Goal: Task Accomplishment & Management: Manage account settings

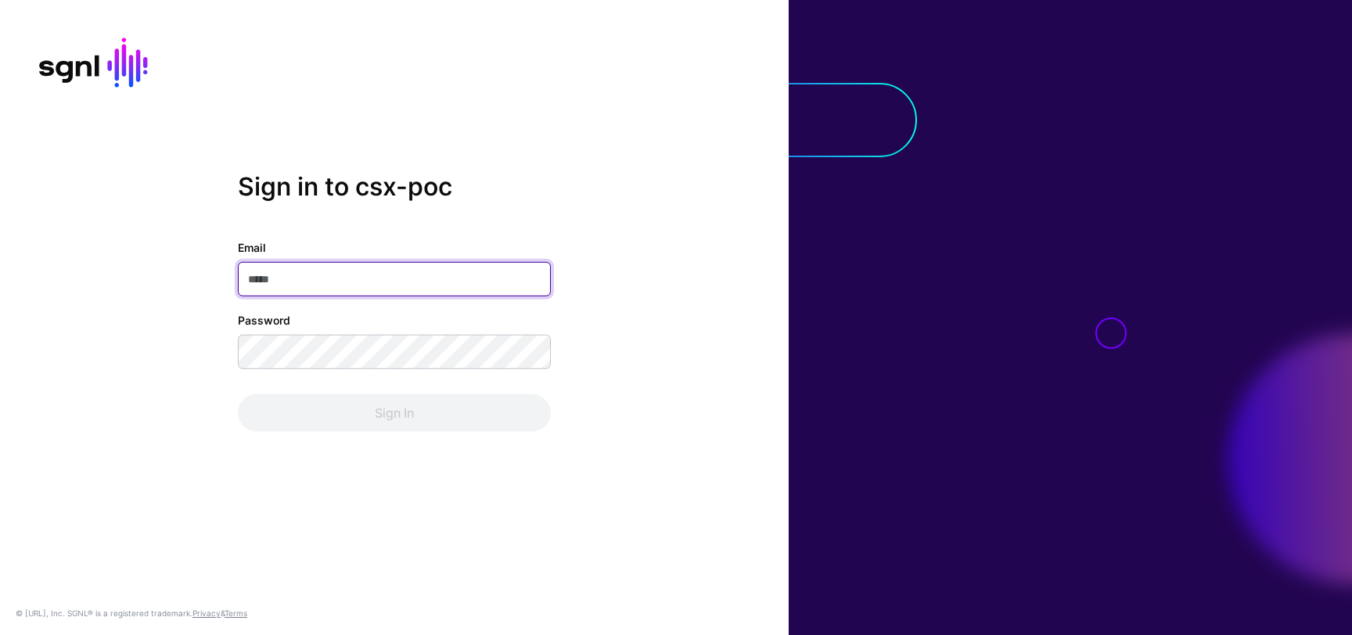
type input "**********"
click at [358, 466] on div "**********" at bounding box center [394, 317] width 789 height 635
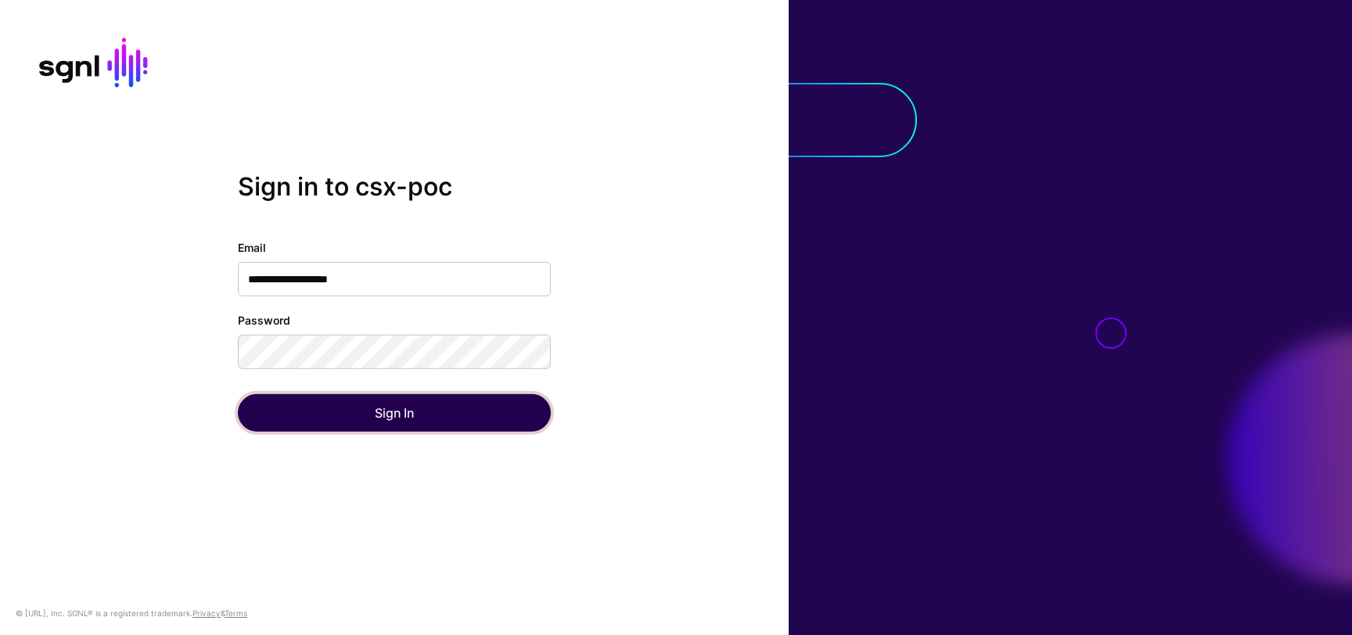
click at [390, 407] on button "Sign In" at bounding box center [394, 413] width 313 height 38
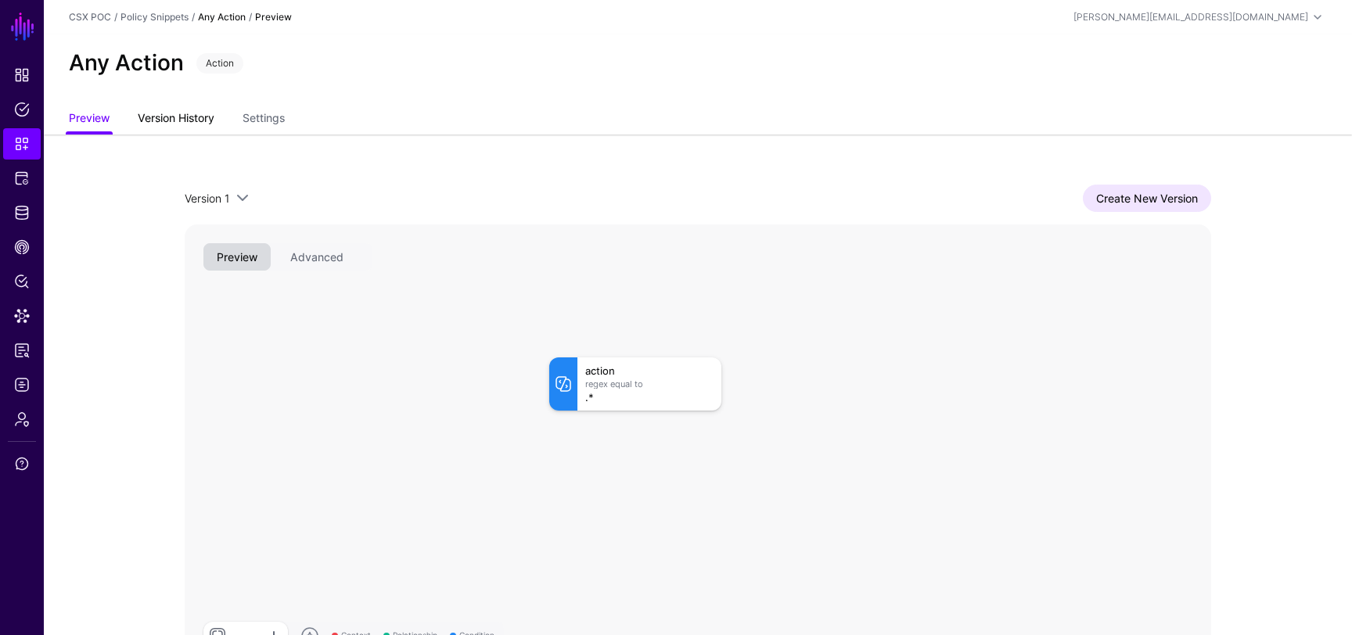
click at [160, 124] on link "Version History" at bounding box center [176, 120] width 77 height 30
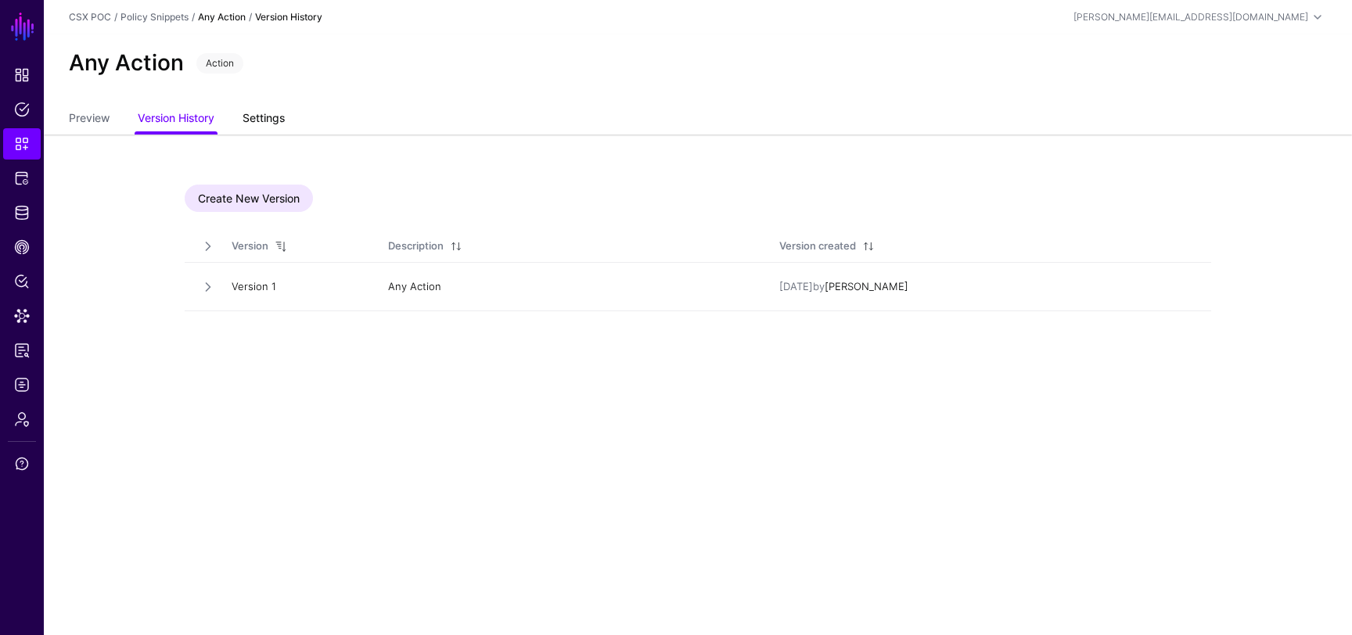
click at [279, 122] on link "Settings" at bounding box center [264, 120] width 42 height 30
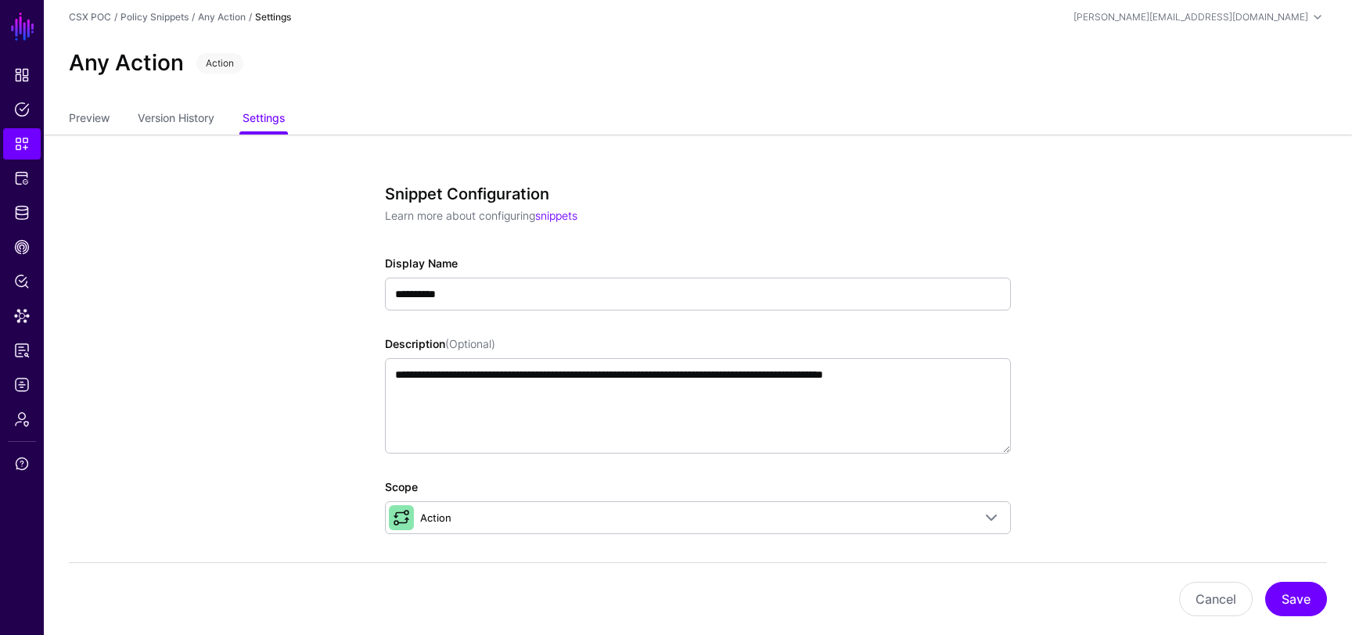
click at [113, 124] on ul "Preview Version History Settings" at bounding box center [698, 120] width 1258 height 30
click at [96, 120] on link "Preview" at bounding box center [89, 120] width 41 height 30
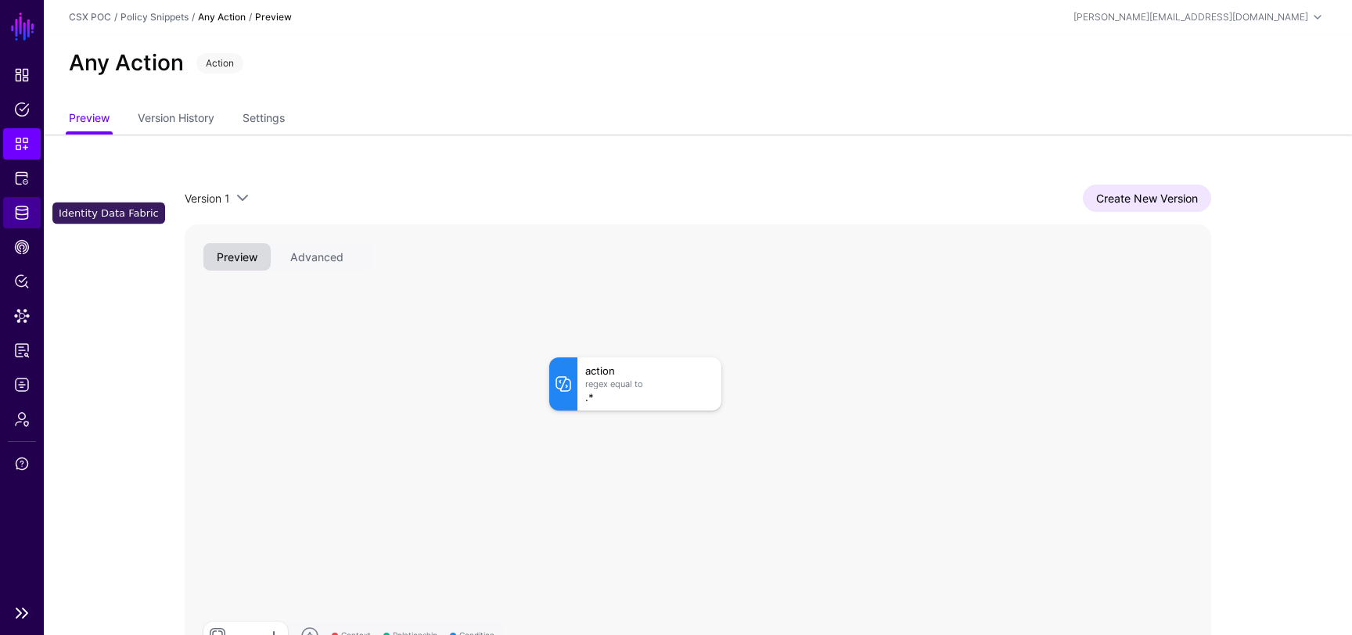
click at [23, 214] on span "Identity Data Fabric" at bounding box center [22, 213] width 16 height 16
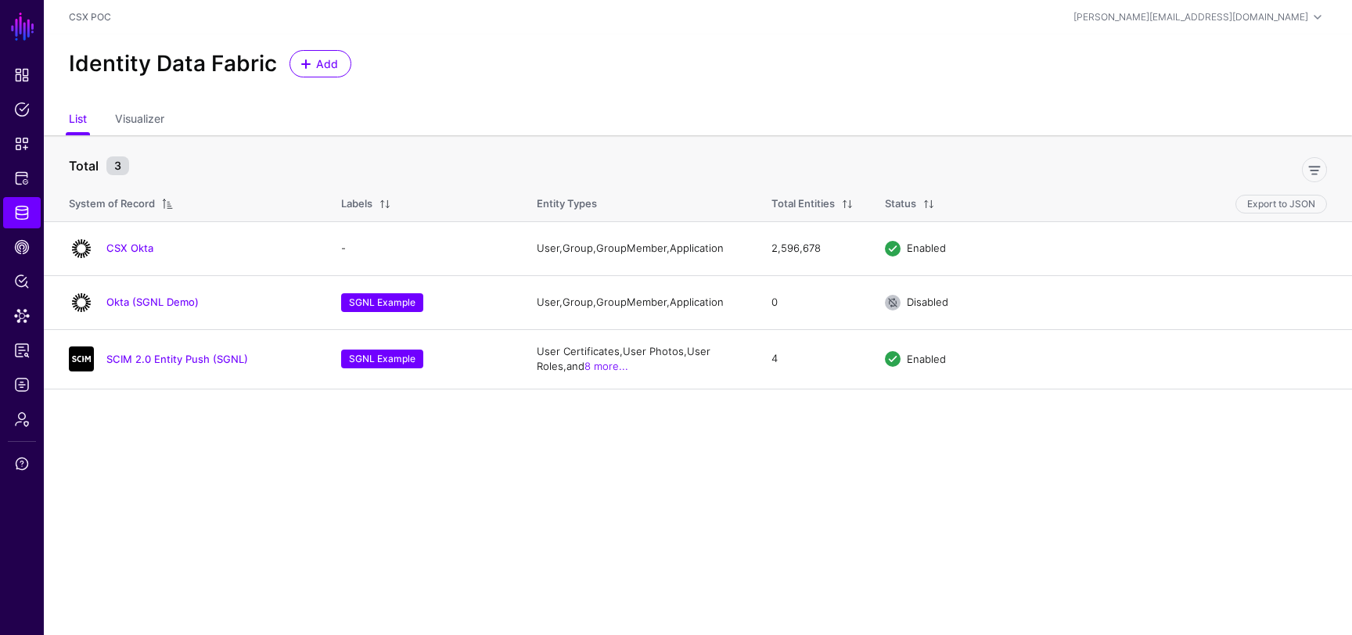
click at [445, 541] on main "SGNL Dashboard Policies Snippets Protected Systems Identity Data Fabric CAEP Hu…" at bounding box center [676, 317] width 1352 height 635
click at [126, 247] on link "CSX Okta" at bounding box center [129, 248] width 47 height 13
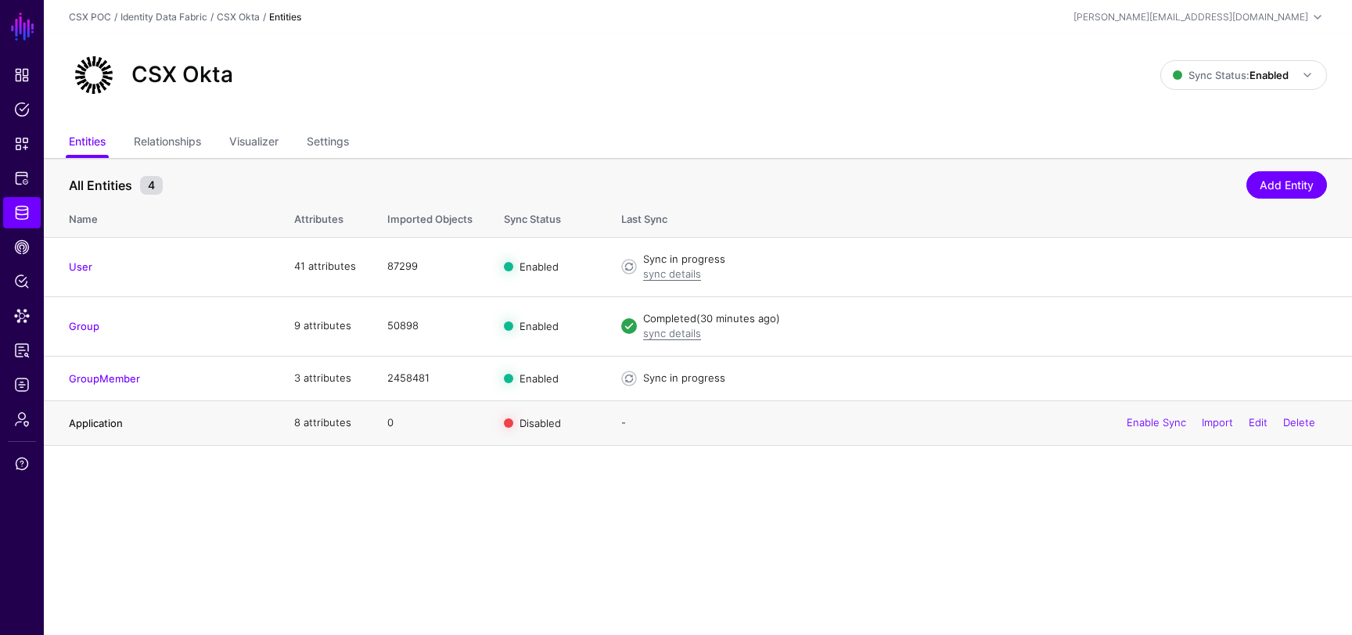
click at [103, 419] on link "Application" at bounding box center [96, 423] width 54 height 13
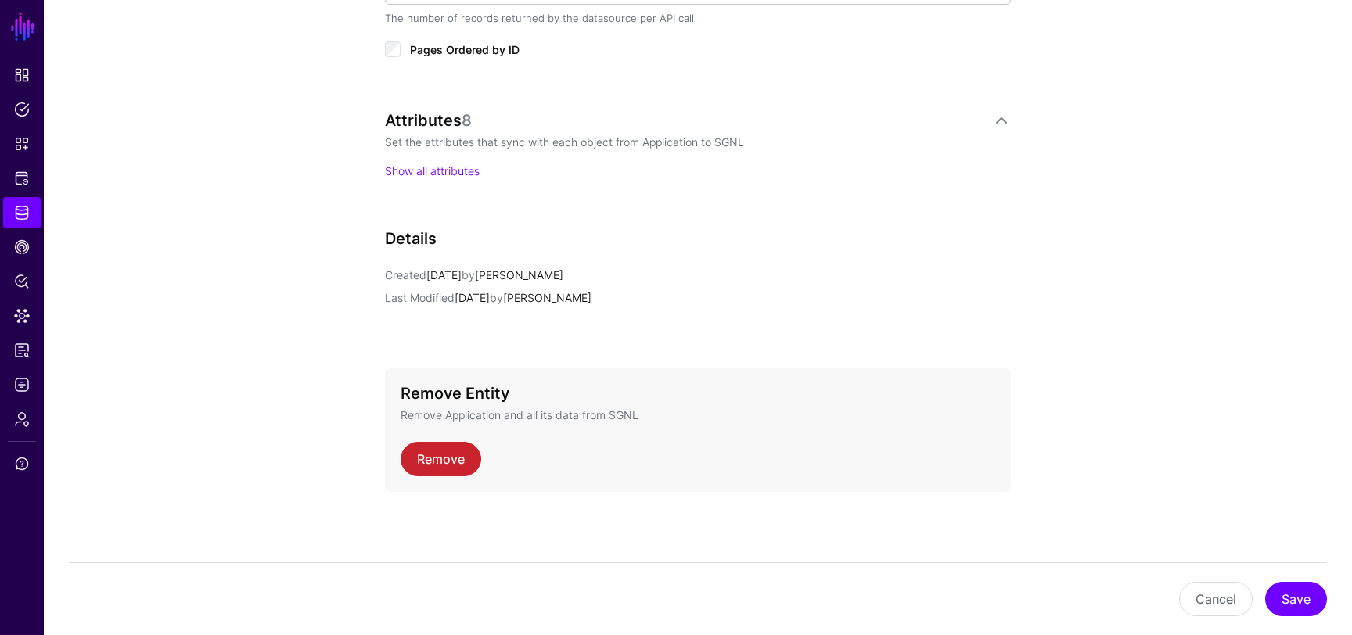
scroll to position [847, 0]
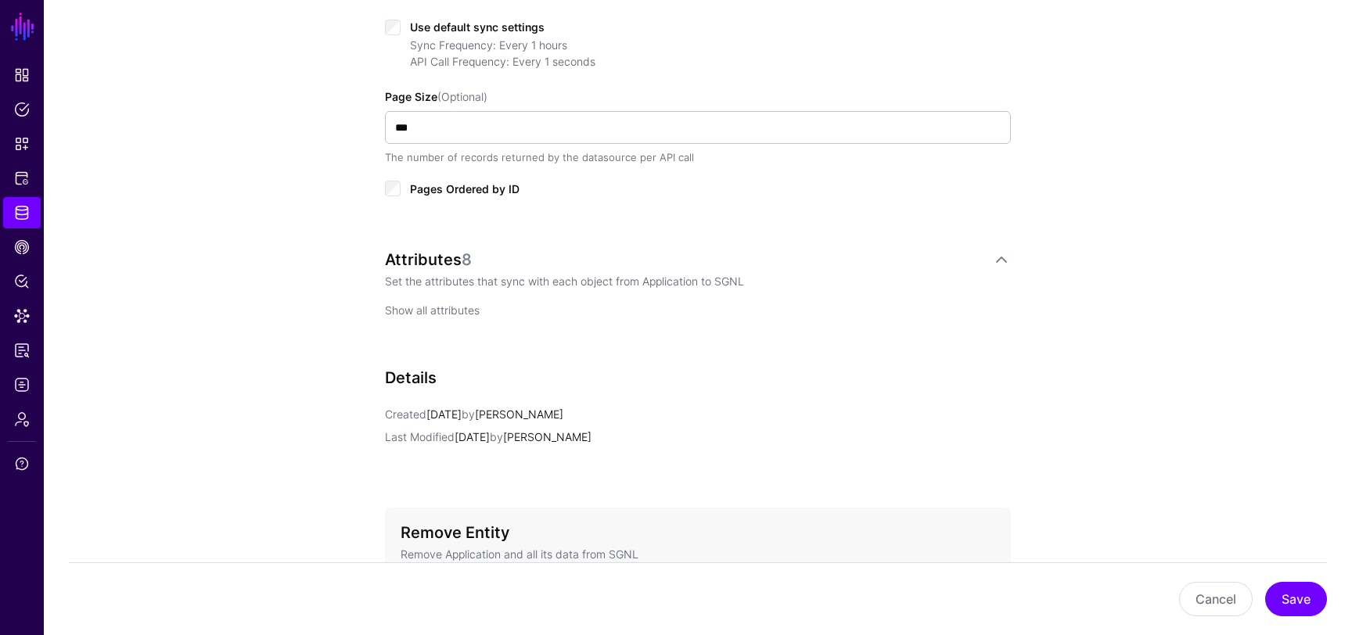
click at [441, 306] on link "Show all attributes" at bounding box center [432, 310] width 95 height 13
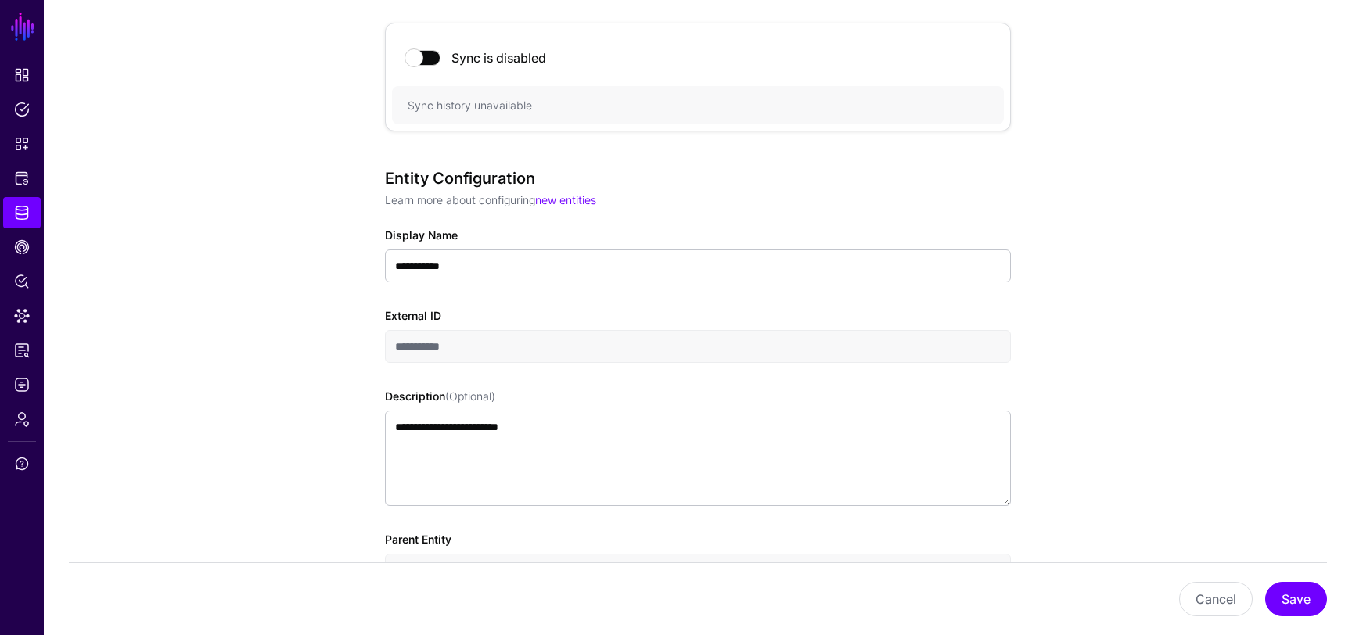
scroll to position [0, 0]
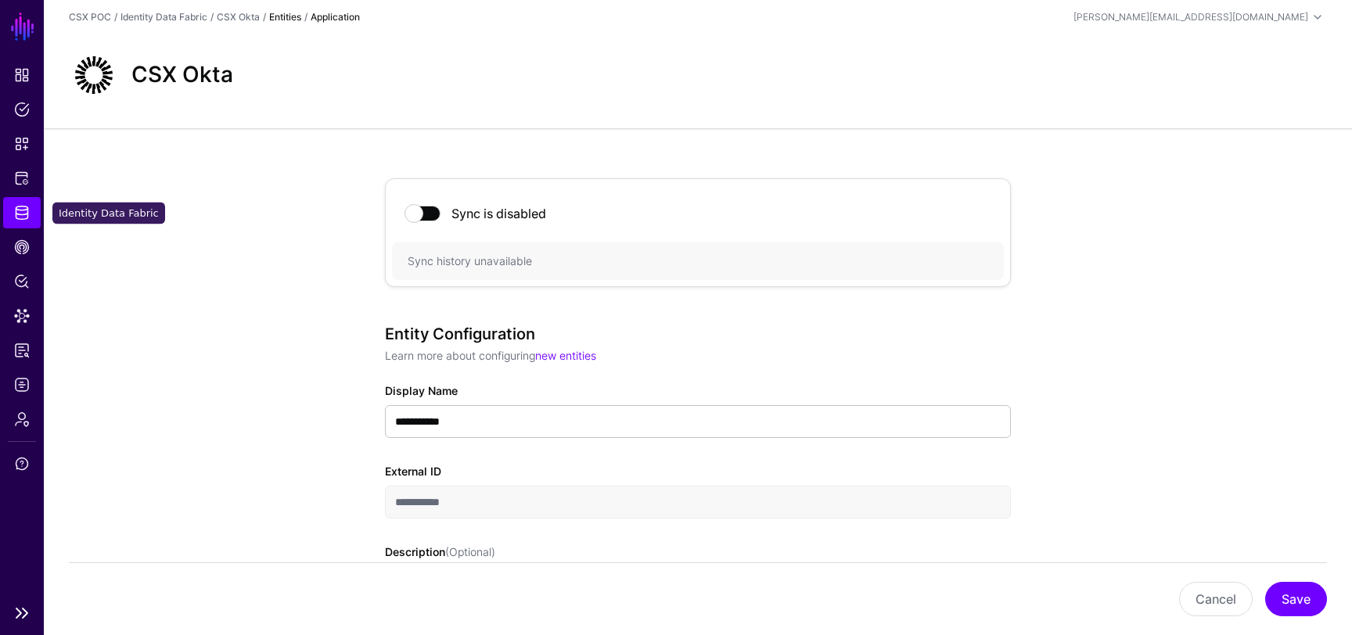
click at [26, 212] on span "Identity Data Fabric" at bounding box center [22, 213] width 16 height 16
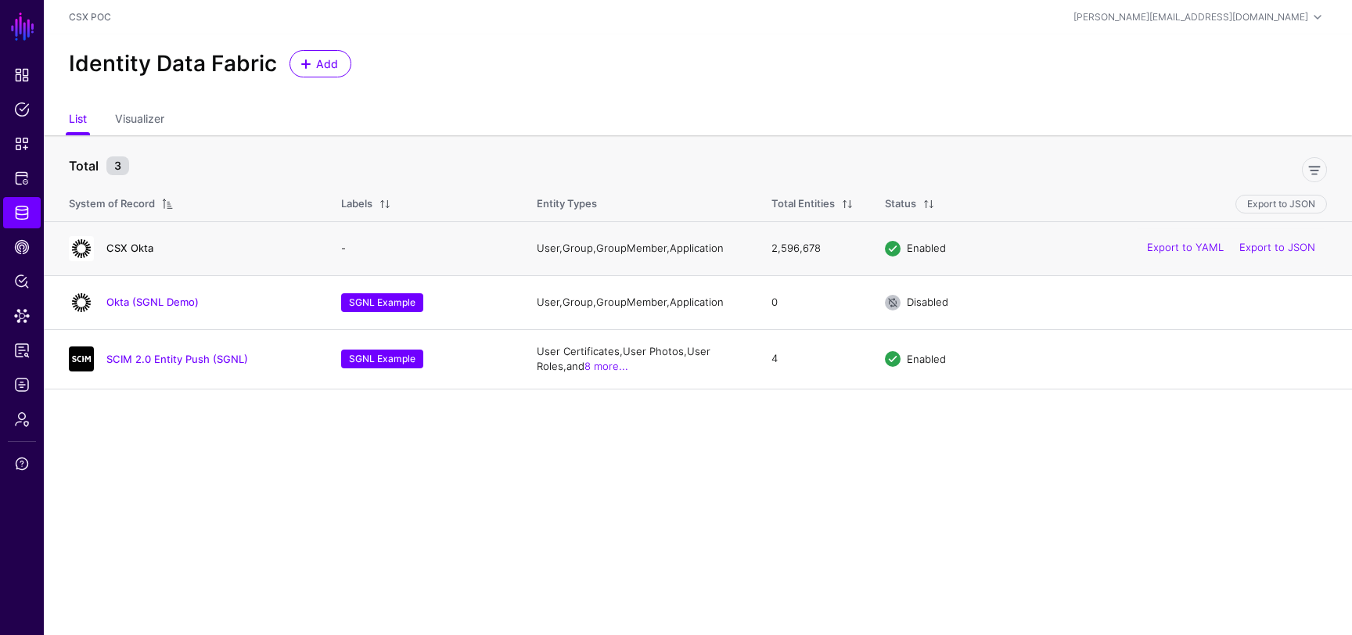
click at [145, 246] on link "CSX Okta" at bounding box center [129, 248] width 47 height 13
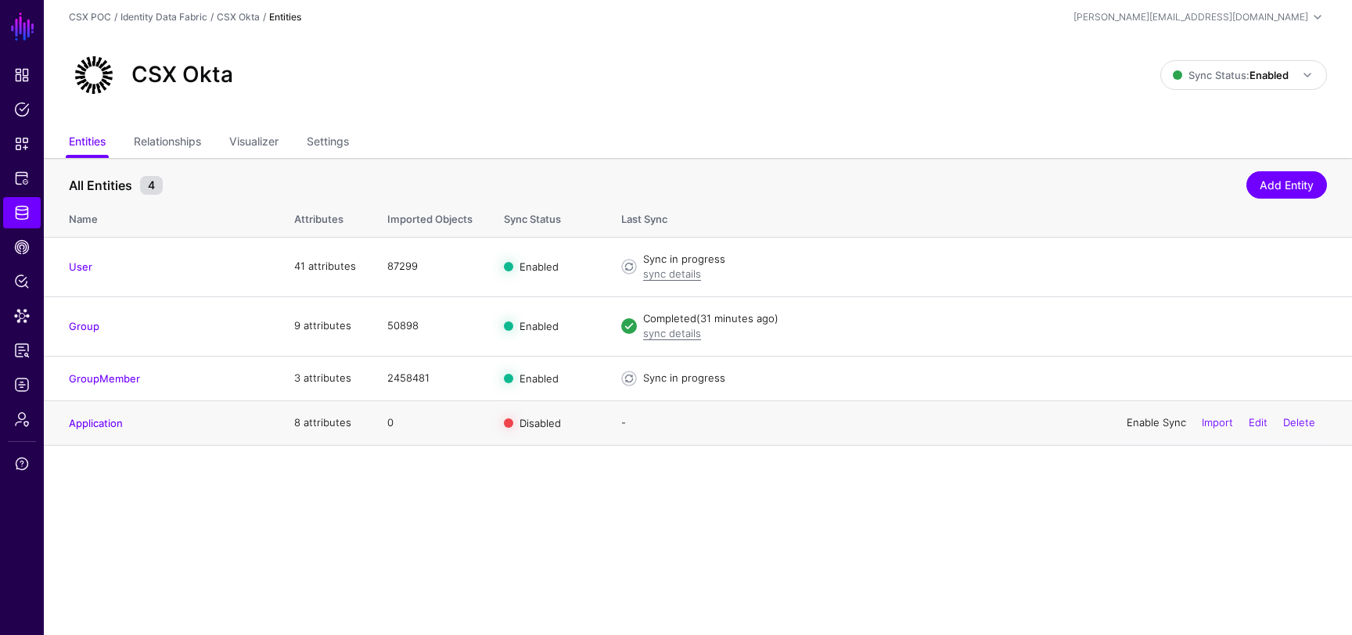
click at [1153, 426] on link "Enable Sync" at bounding box center [1156, 422] width 59 height 13
click at [106, 425] on link "Application" at bounding box center [96, 423] width 54 height 13
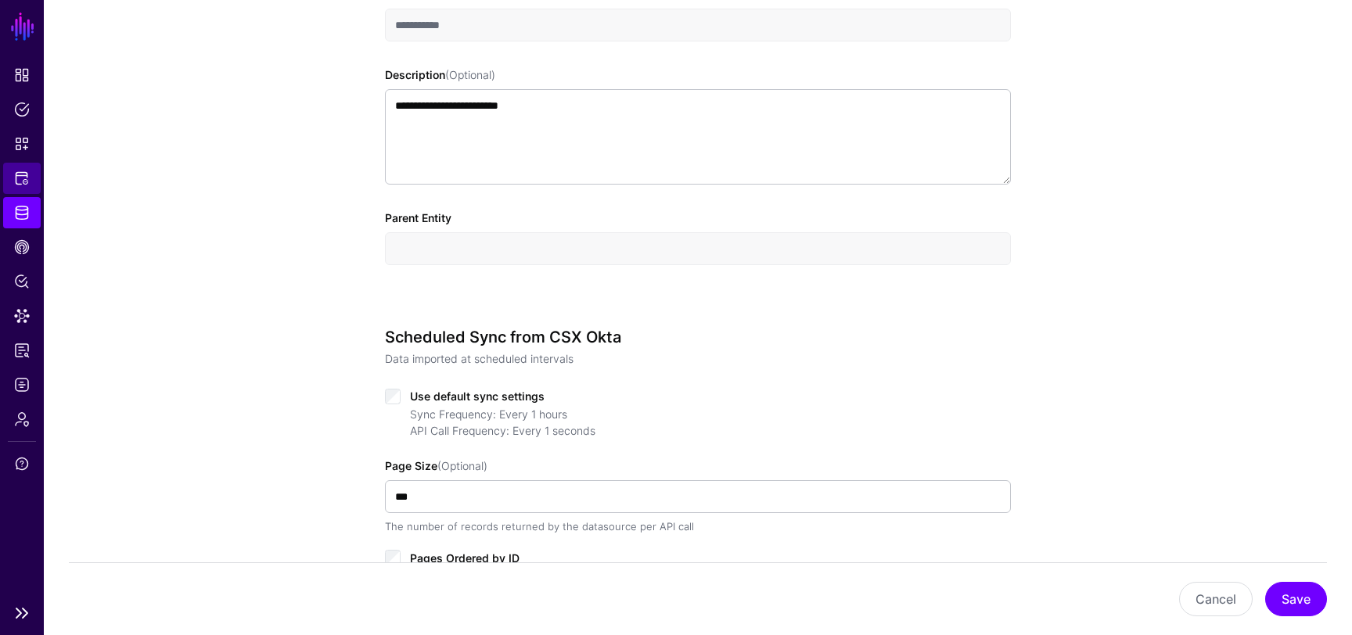
scroll to position [469, 0]
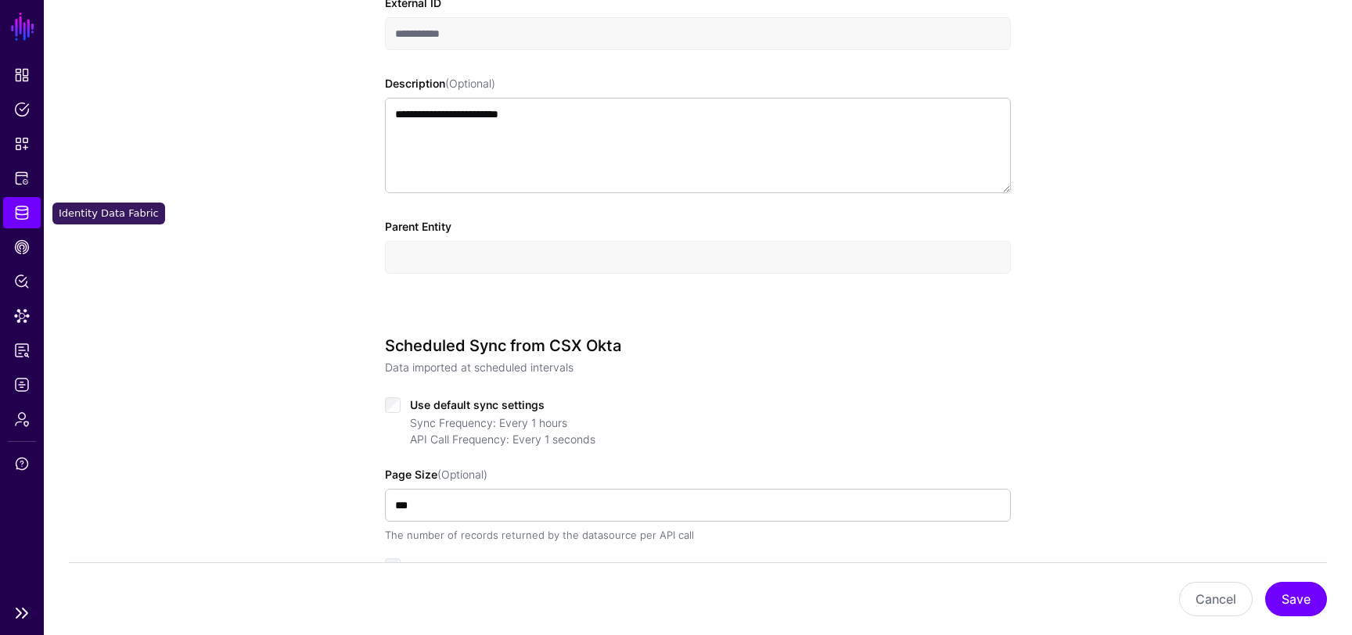
click at [16, 219] on span "Identity Data Fabric" at bounding box center [22, 213] width 16 height 16
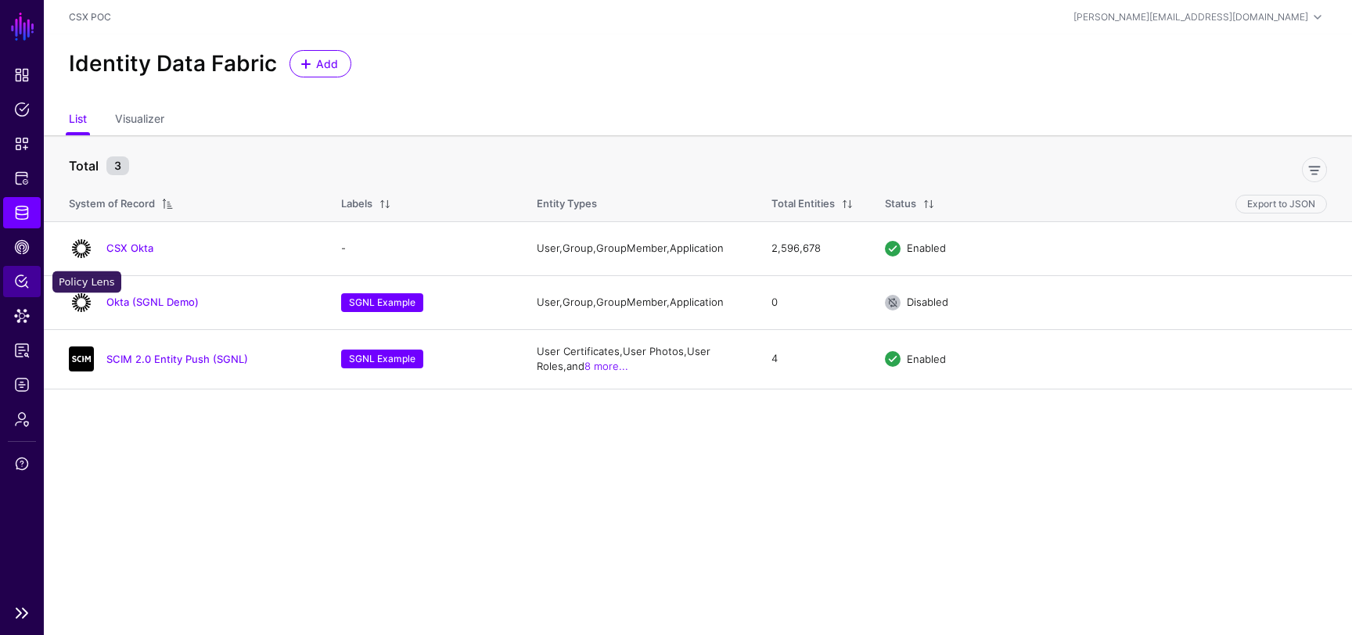
click at [26, 284] on span "Policy Lens" at bounding box center [22, 282] width 16 height 16
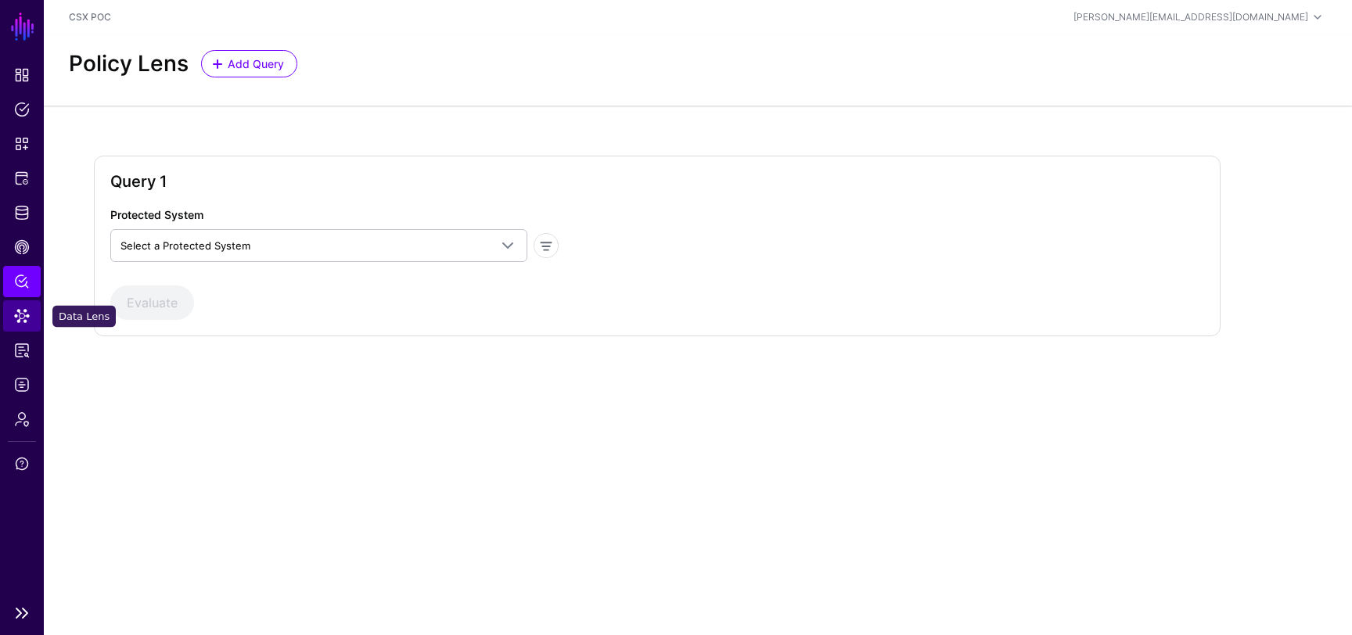
click at [23, 315] on span "Data Lens" at bounding box center [22, 316] width 16 height 16
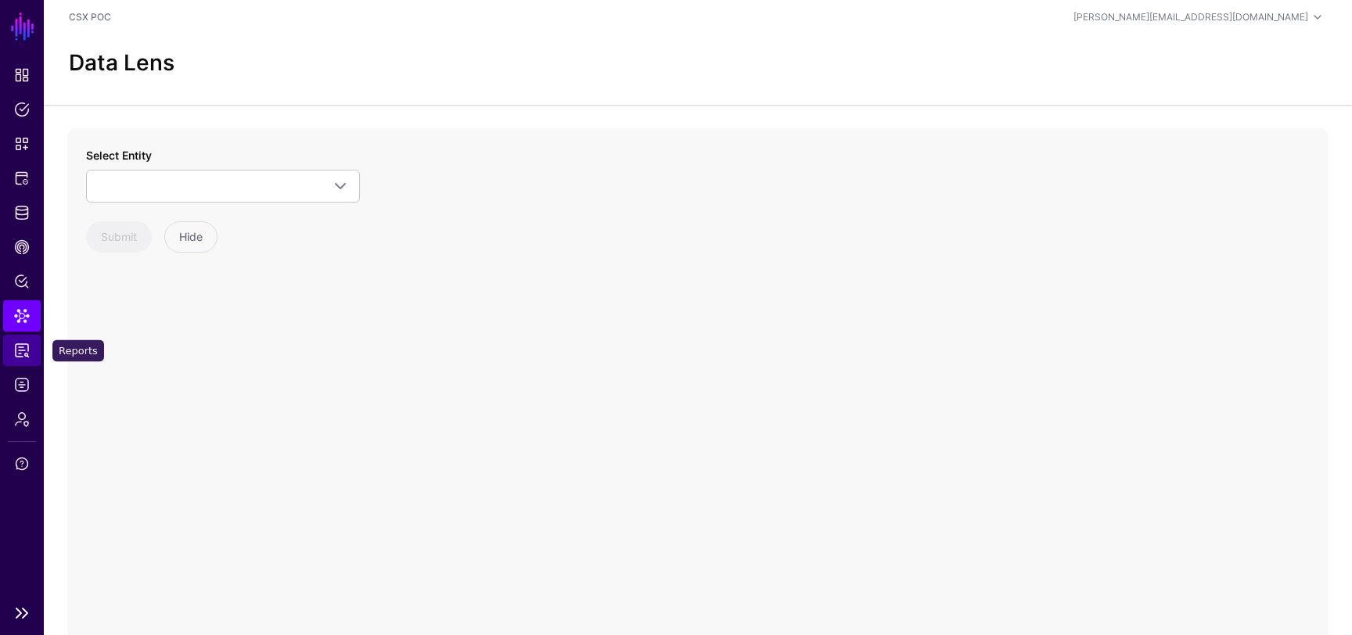
click at [16, 349] on span "Reports" at bounding box center [22, 351] width 16 height 16
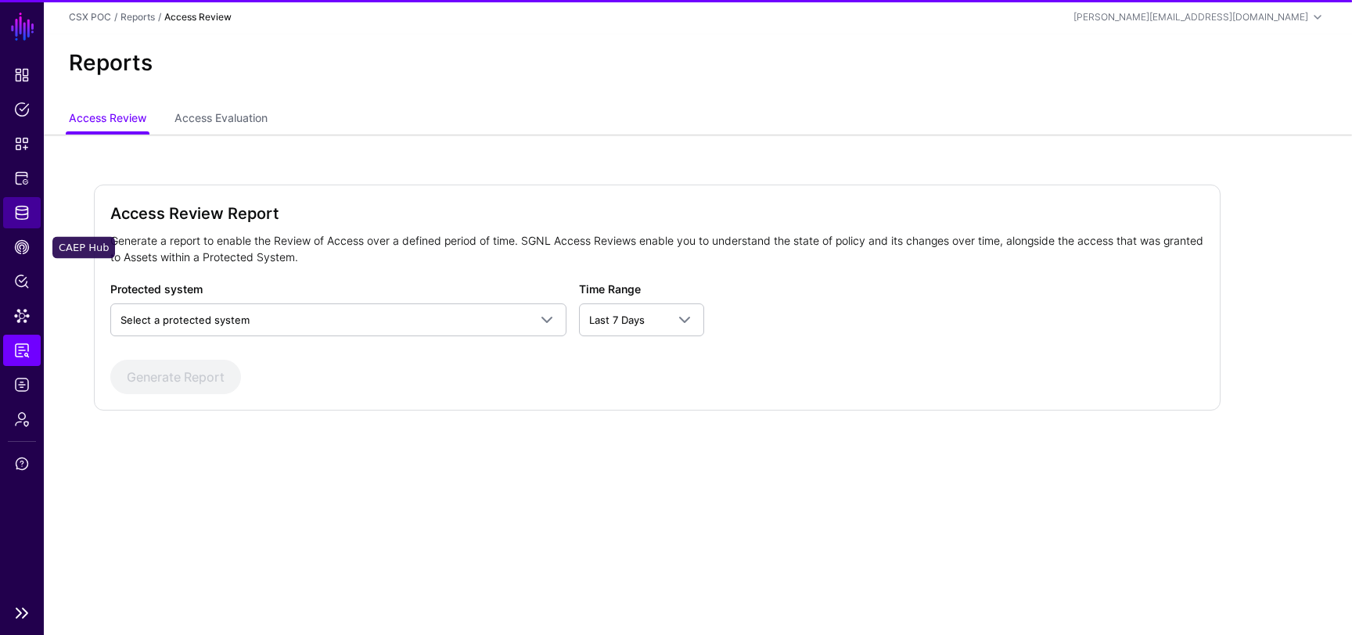
click at [33, 226] on link "Identity Data Fabric" at bounding box center [22, 212] width 38 height 31
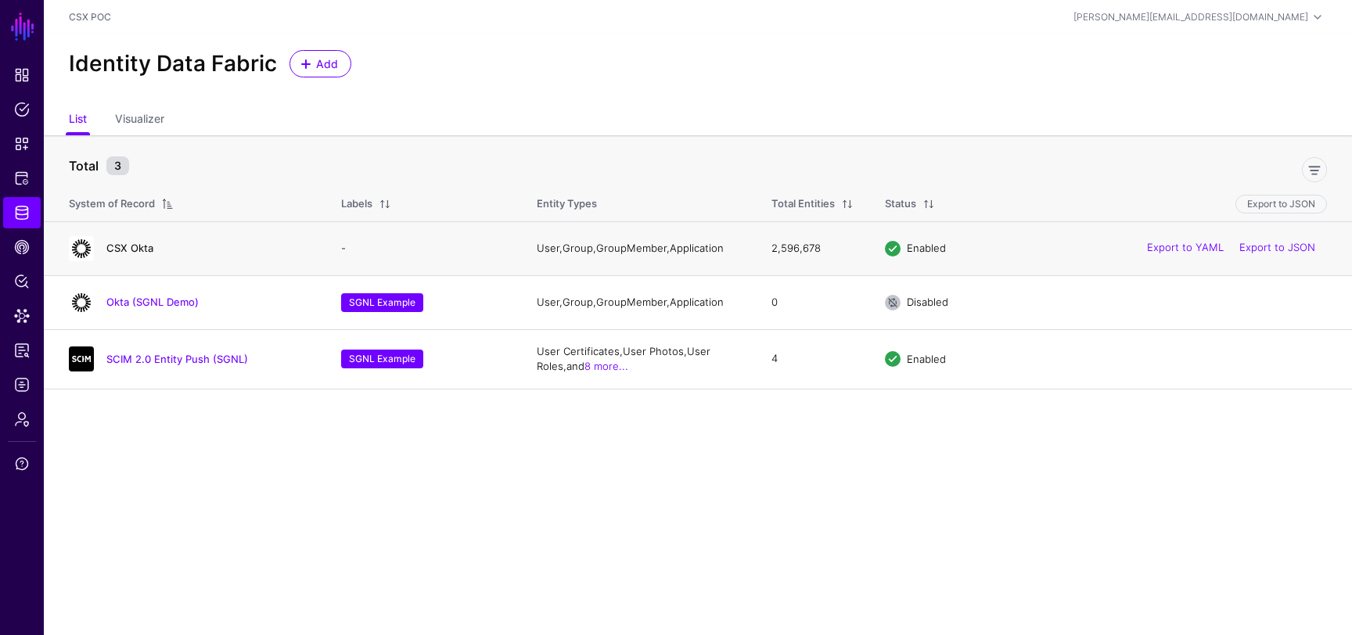
click at [138, 248] on link "CSX Okta" at bounding box center [129, 248] width 47 height 13
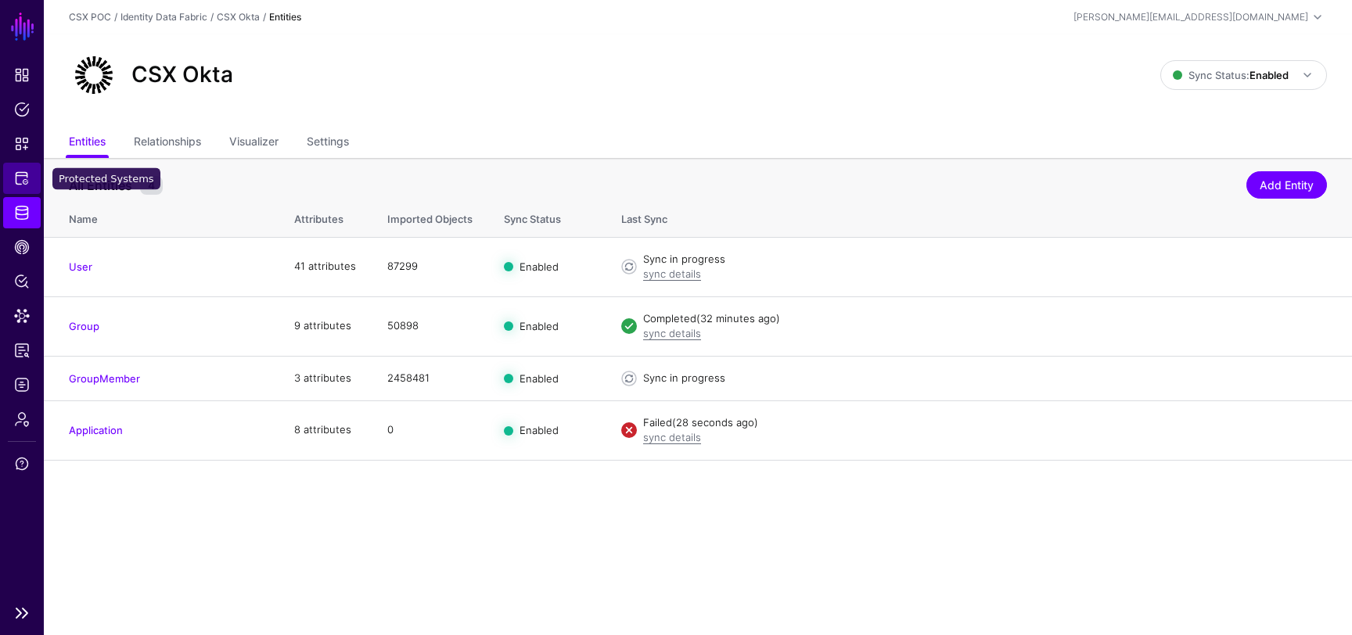
click at [20, 188] on link "Protected Systems" at bounding box center [22, 178] width 38 height 31
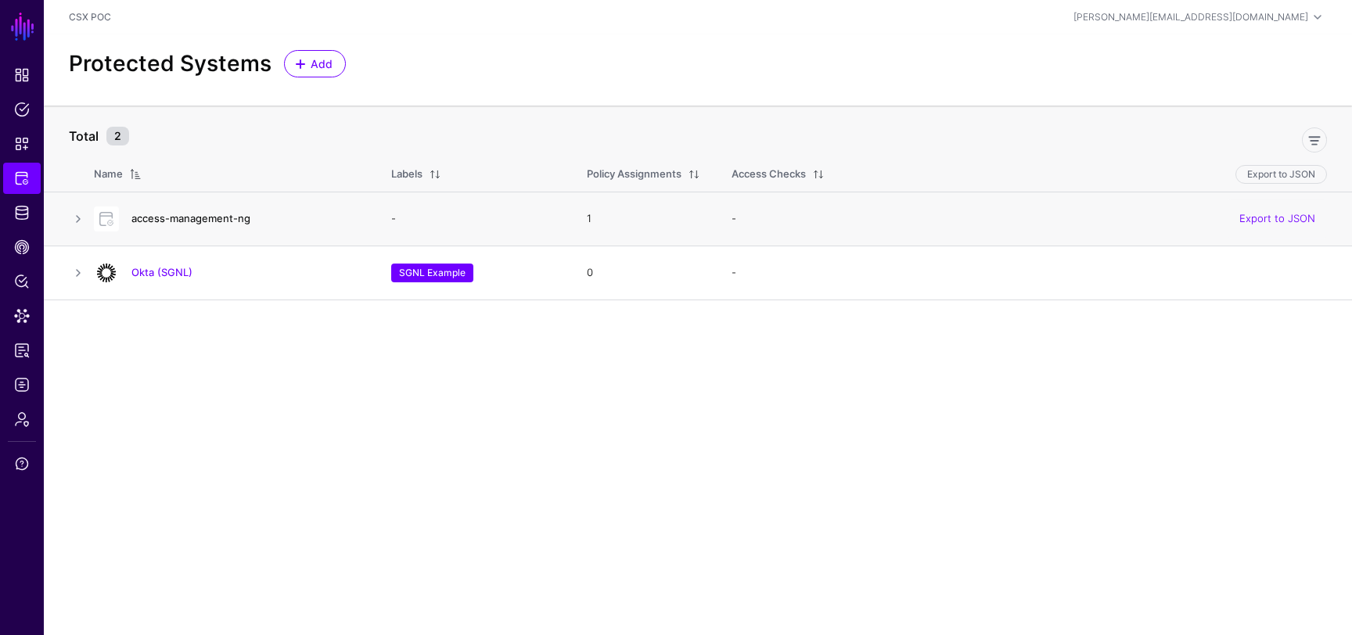
click at [185, 216] on link "access-management-ng" at bounding box center [190, 218] width 119 height 13
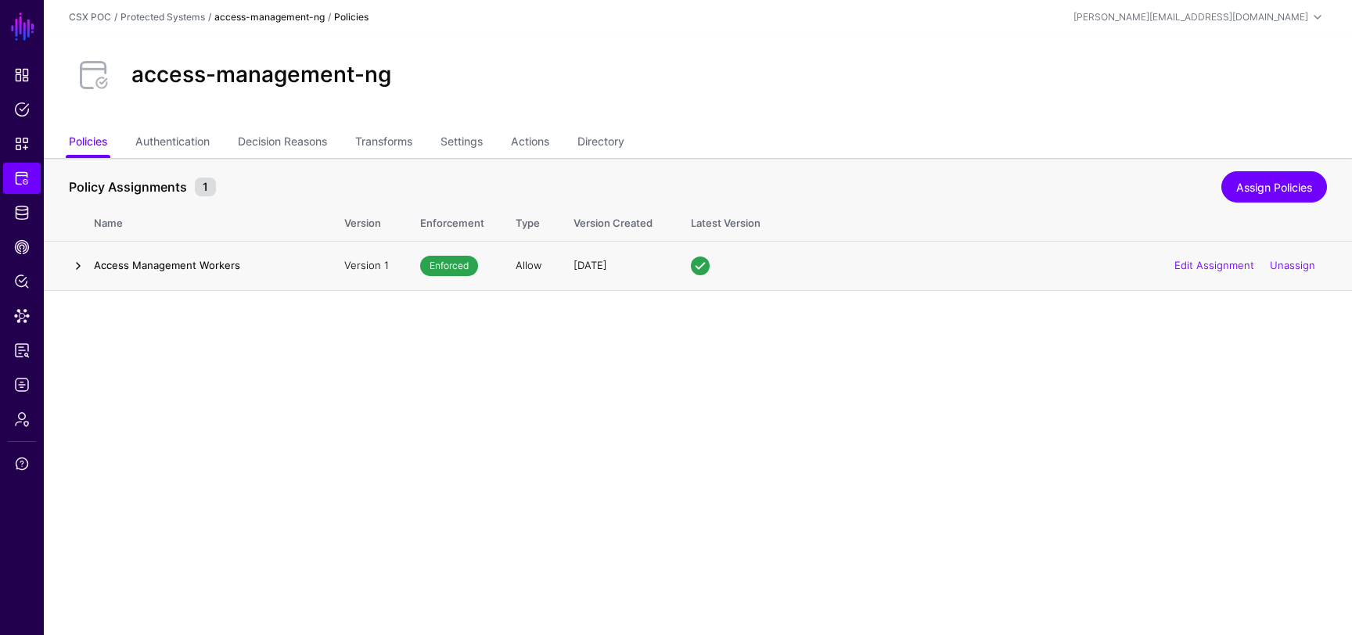
click at [78, 265] on link at bounding box center [78, 266] width 19 height 19
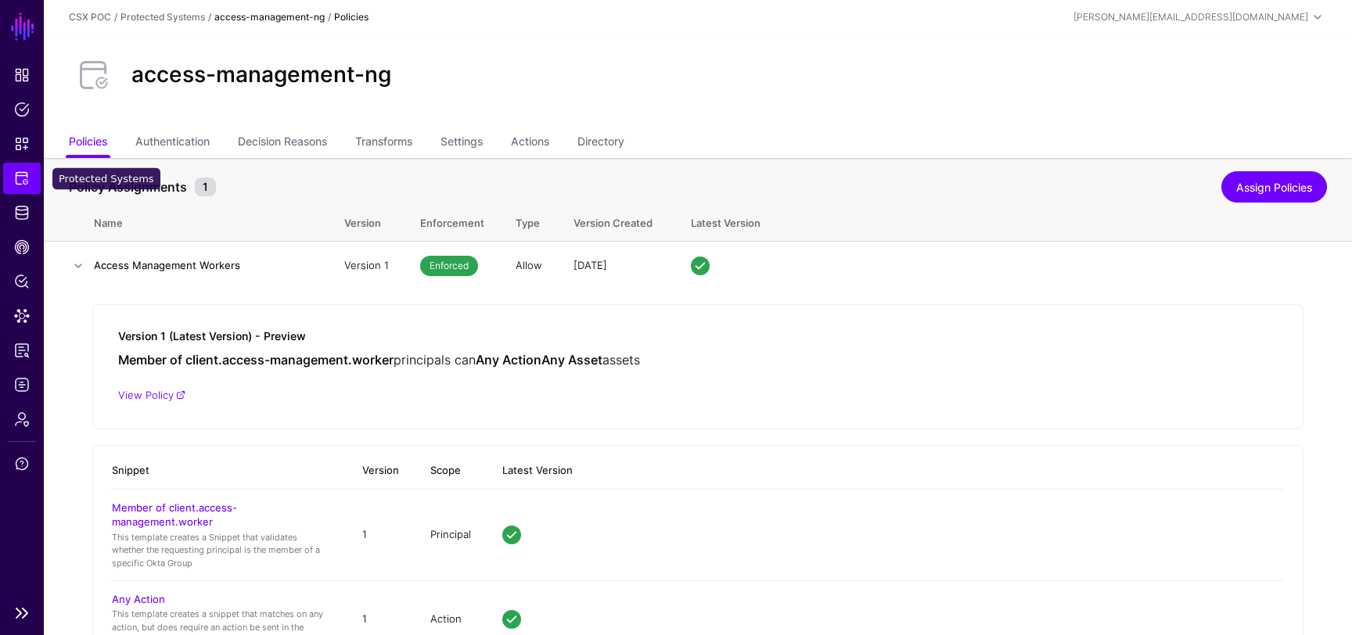
click at [16, 180] on span "Protected Systems" at bounding box center [22, 179] width 16 height 16
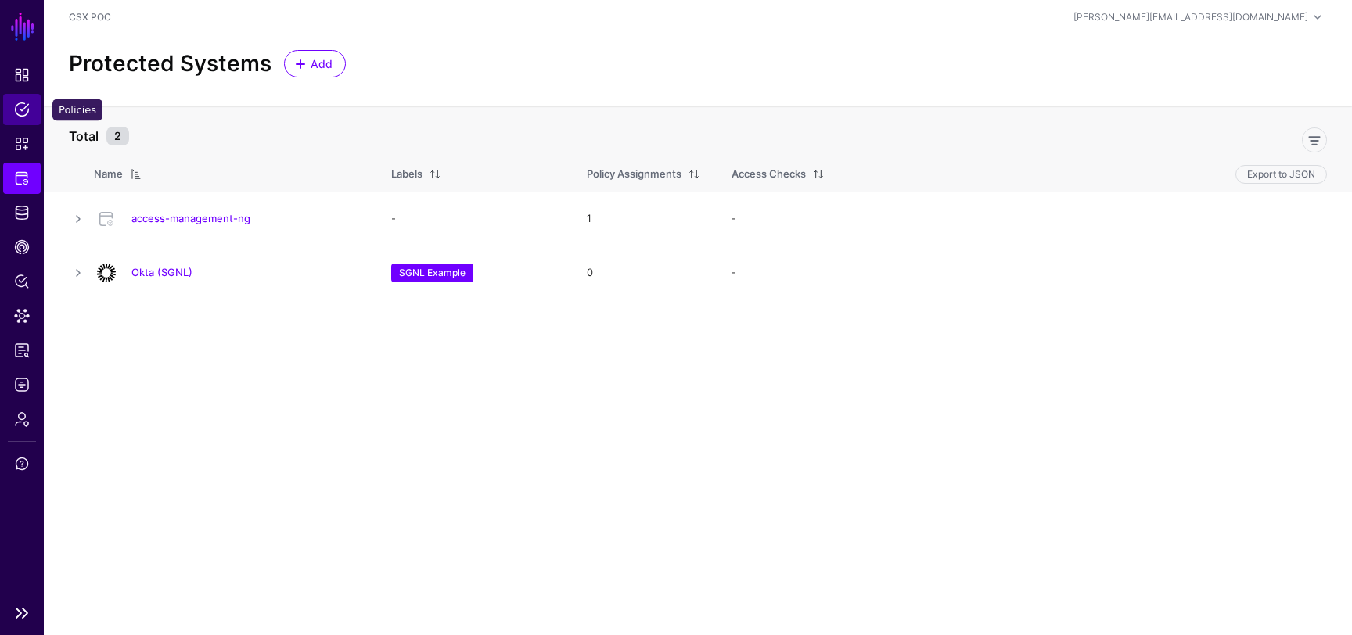
click at [30, 113] on link "Policies" at bounding box center [22, 109] width 38 height 31
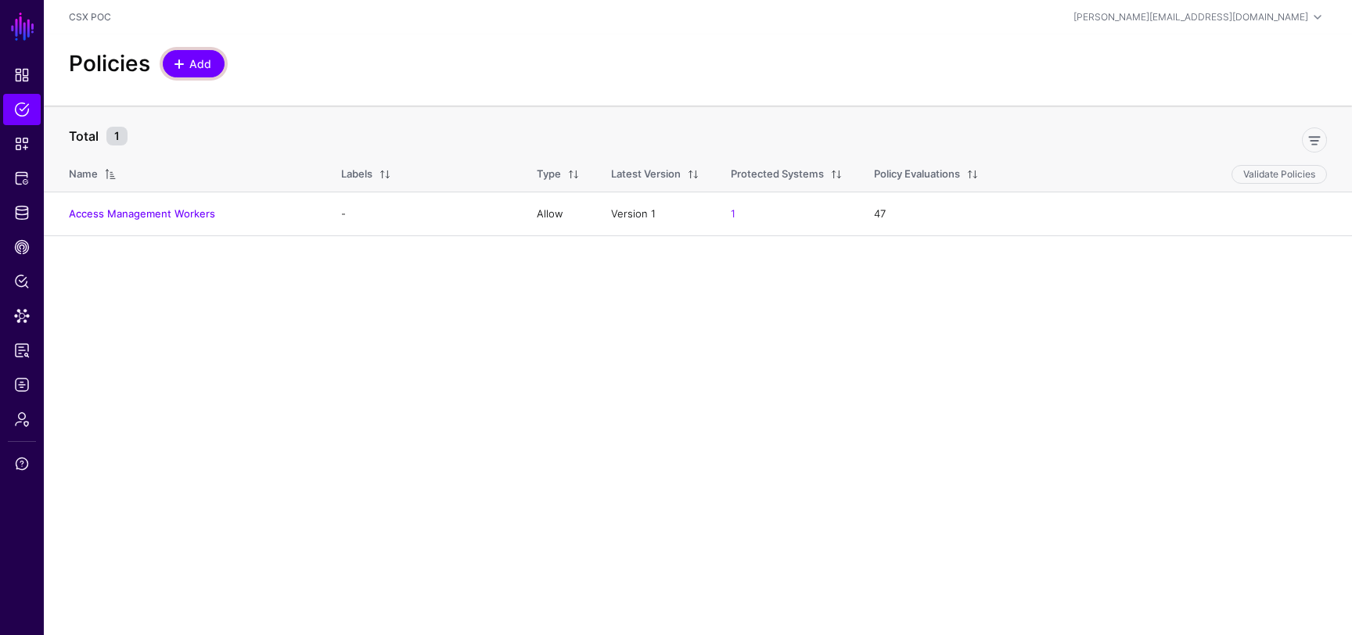
click at [207, 70] on span "Add" at bounding box center [201, 64] width 26 height 16
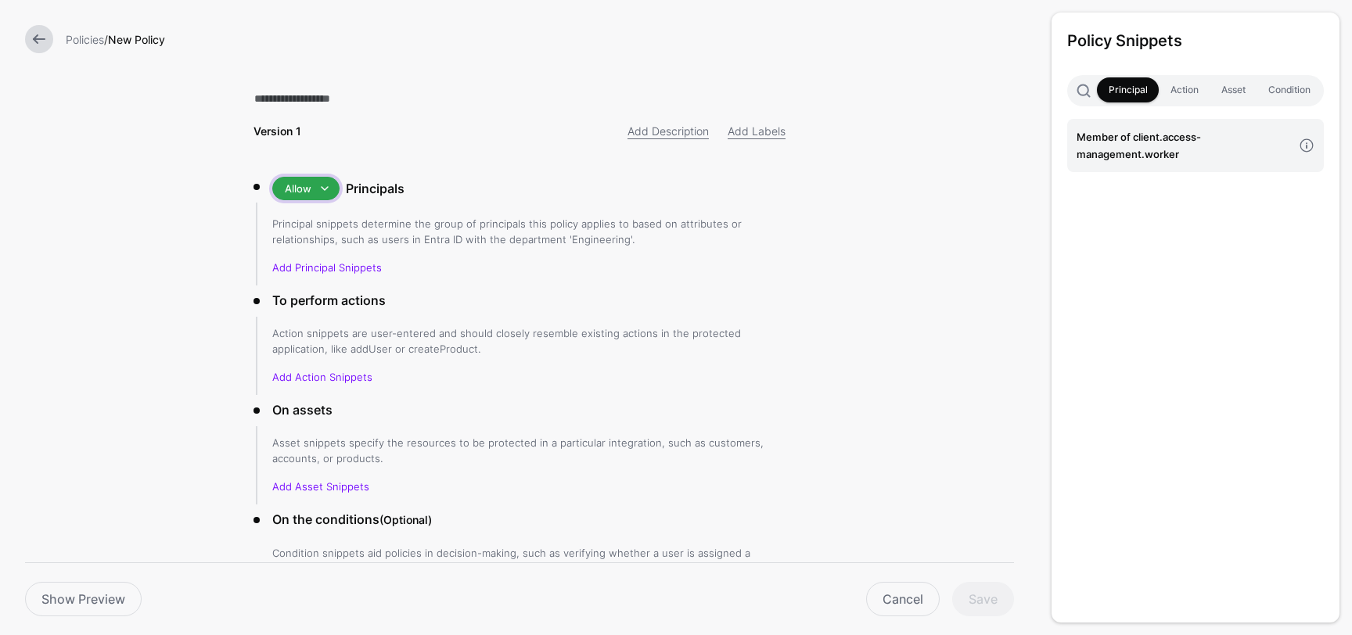
click at [323, 189] on span at bounding box center [324, 188] width 19 height 19
click at [182, 208] on form "Policies / New Policy Version 1 Add Description Add Labels Allow Allow Deny Pri…" at bounding box center [519, 375] width 1039 height 750
click at [48, 39] on link at bounding box center [39, 39] width 28 height 28
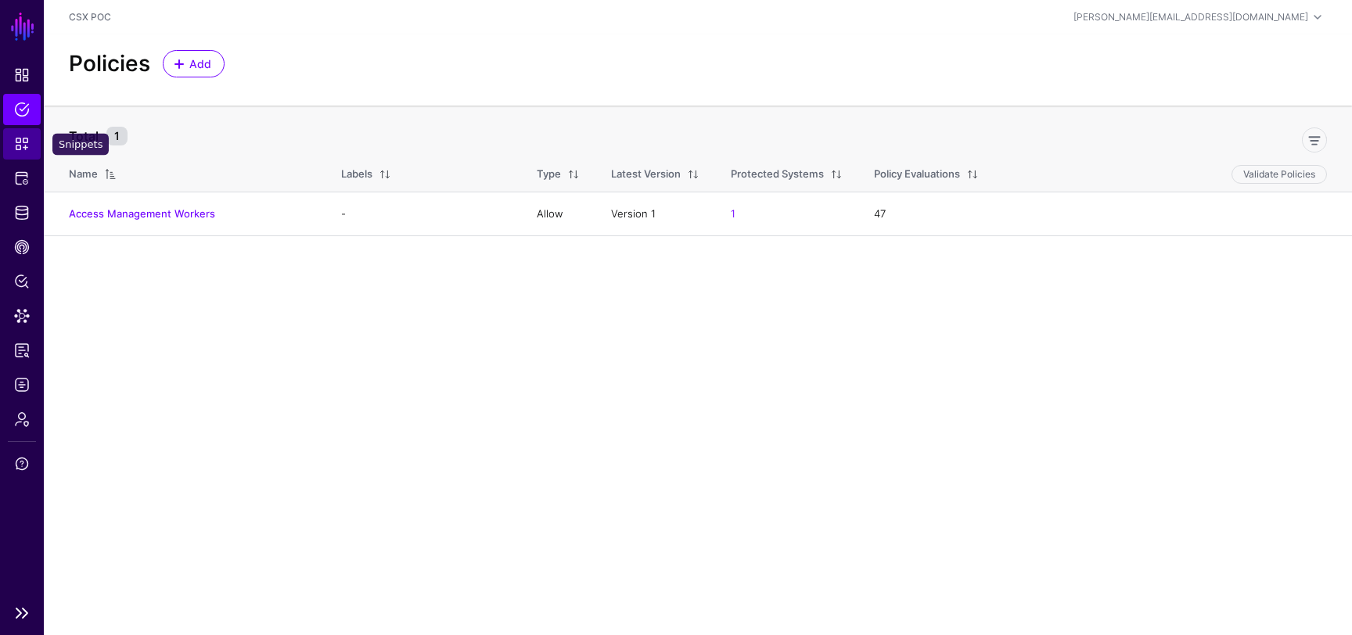
click at [20, 143] on span "Snippets" at bounding box center [22, 144] width 16 height 16
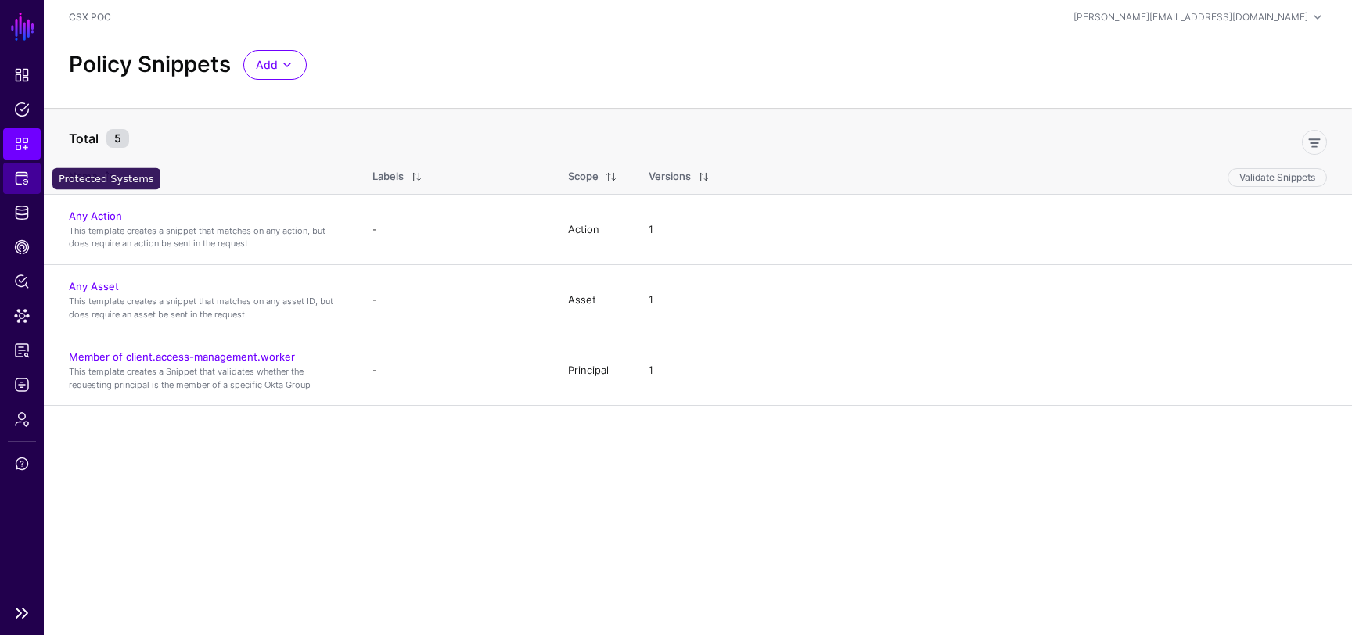
click at [14, 171] on span "Protected Systems" at bounding box center [22, 179] width 16 height 16
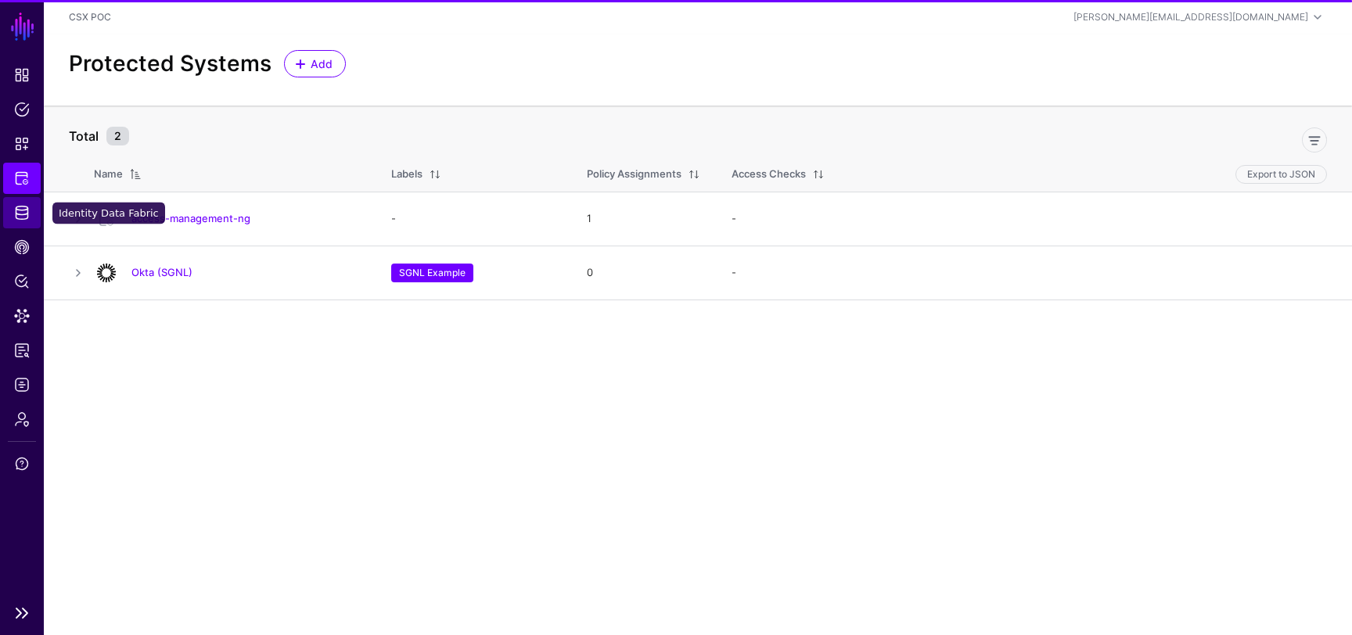
click at [23, 213] on span "Identity Data Fabric" at bounding box center [22, 213] width 16 height 16
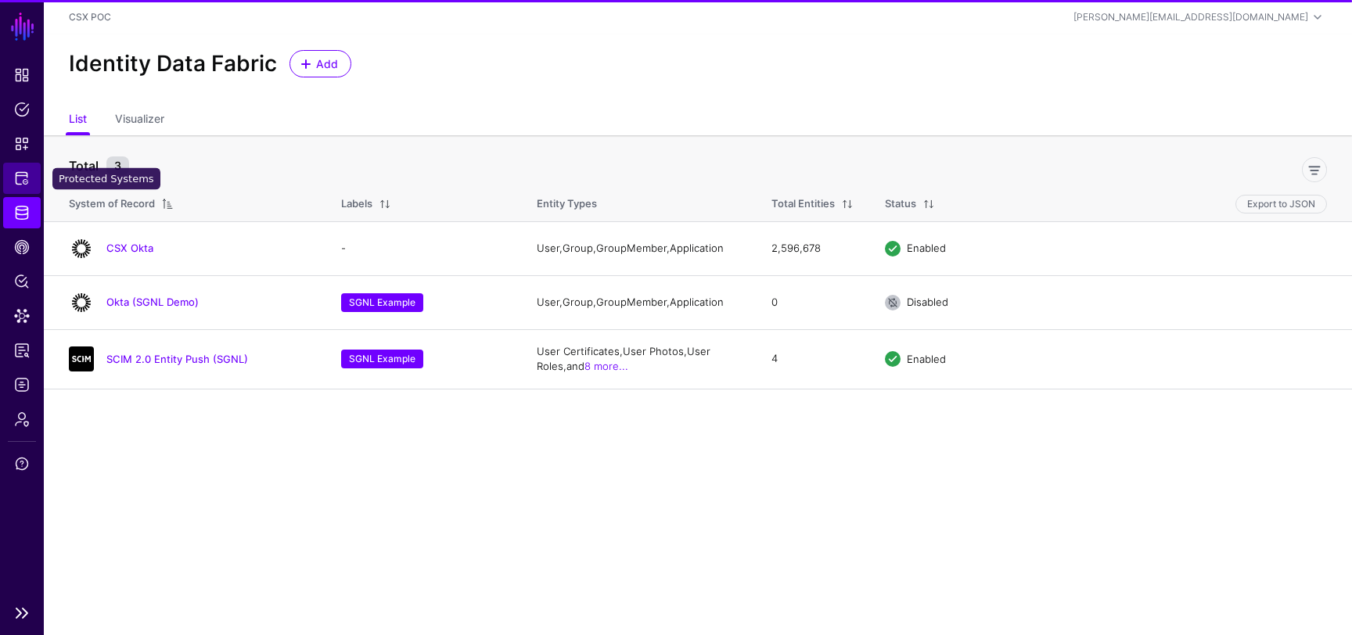
click at [20, 174] on span "Protected Systems" at bounding box center [22, 179] width 16 height 16
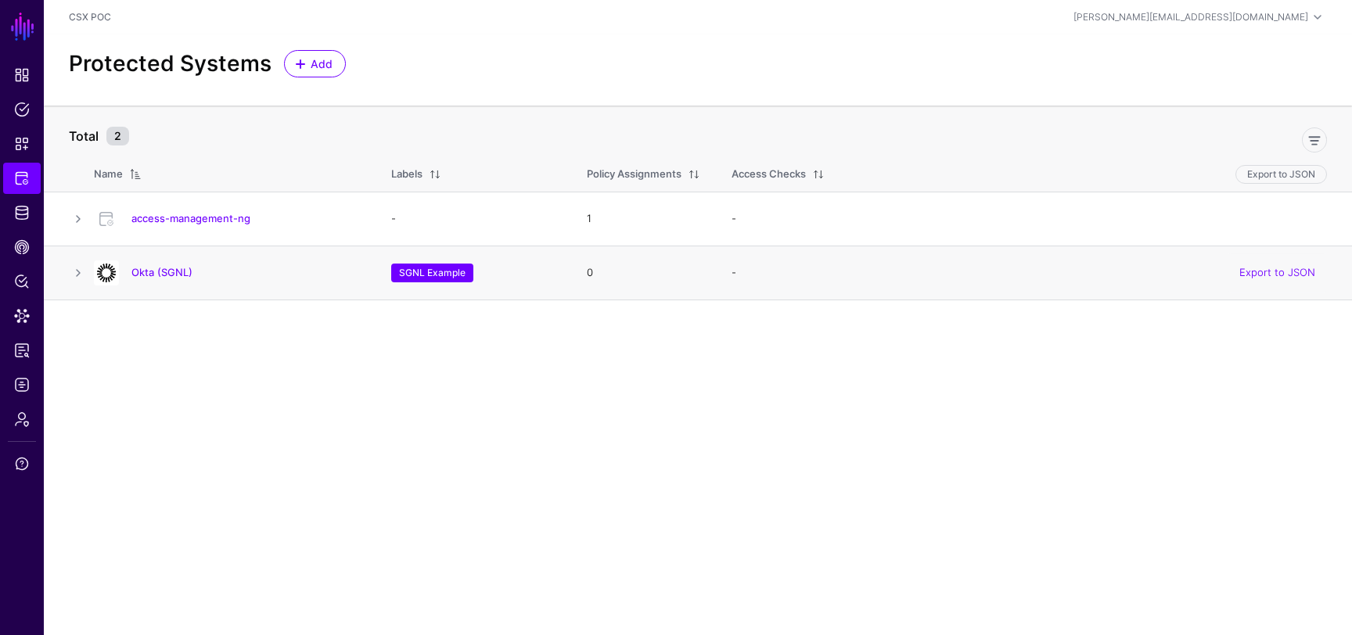
click at [168, 284] on div "Okta (SGNL)" at bounding box center [227, 273] width 279 height 25
click at [164, 268] on link "Okta (SGNL)" at bounding box center [161, 272] width 61 height 13
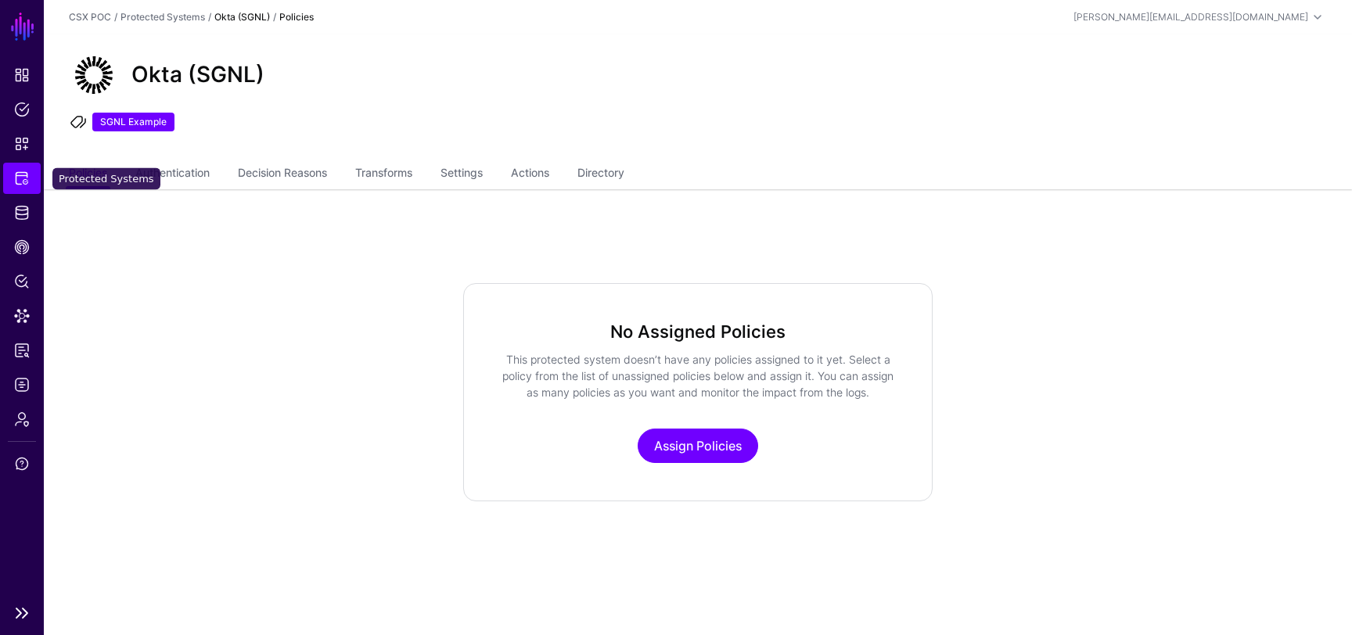
click at [18, 174] on span "Protected Systems" at bounding box center [22, 179] width 16 height 16
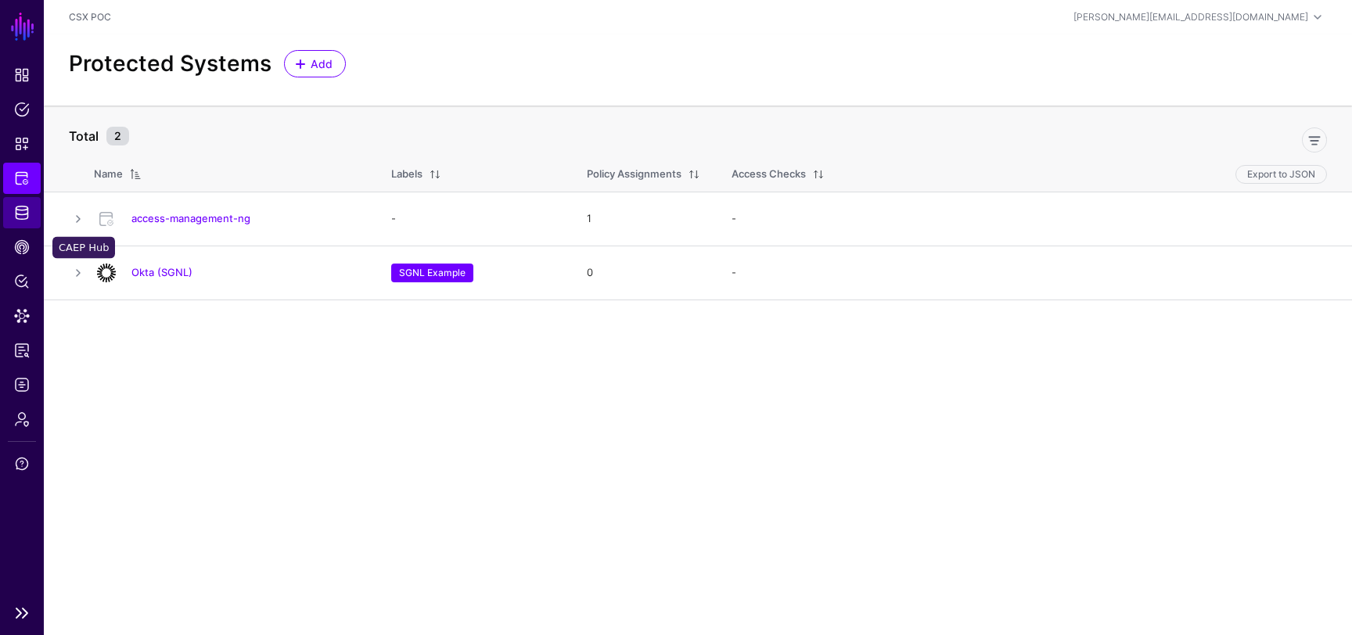
click at [26, 214] on span "Identity Data Fabric" at bounding box center [22, 213] width 16 height 16
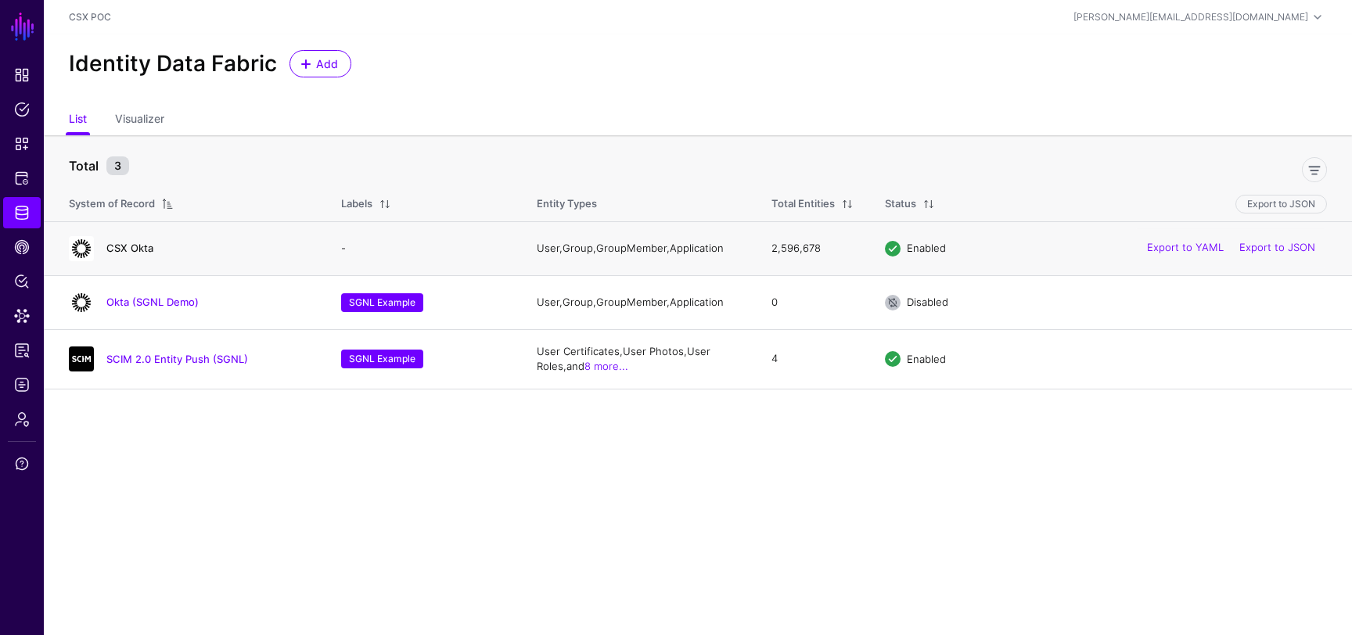
click at [137, 248] on link "CSX Okta" at bounding box center [129, 248] width 47 height 13
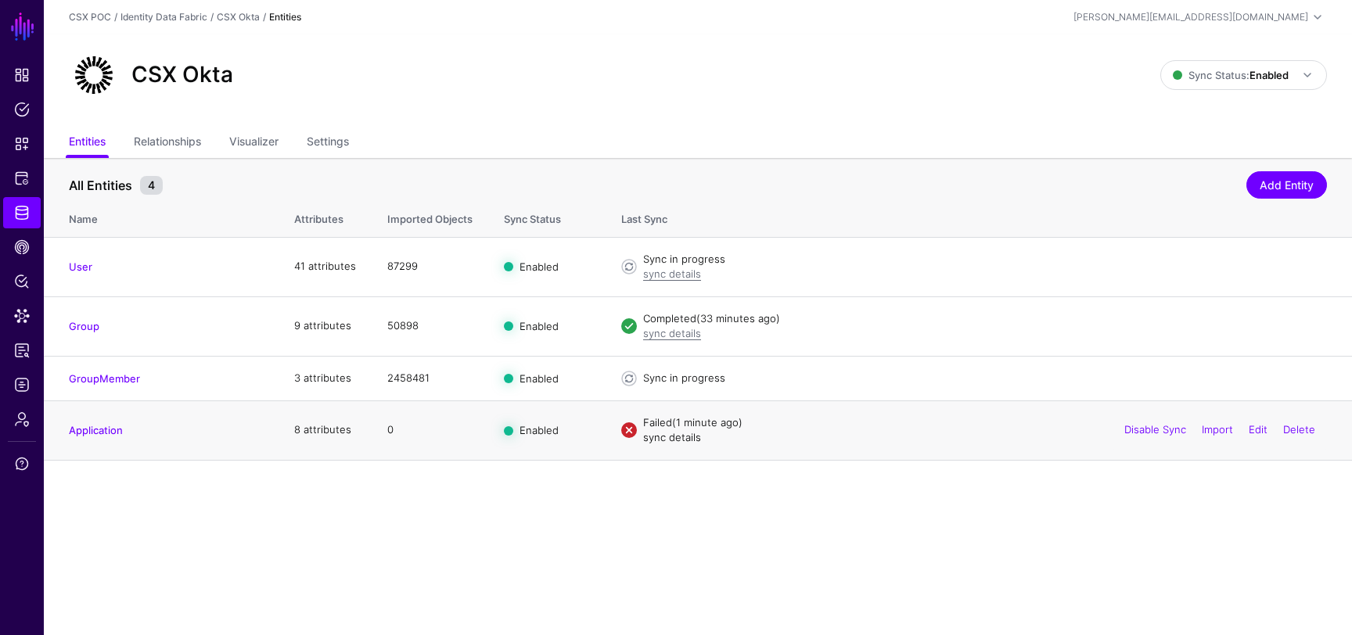
click at [675, 443] on link "sync details" at bounding box center [672, 437] width 58 height 13
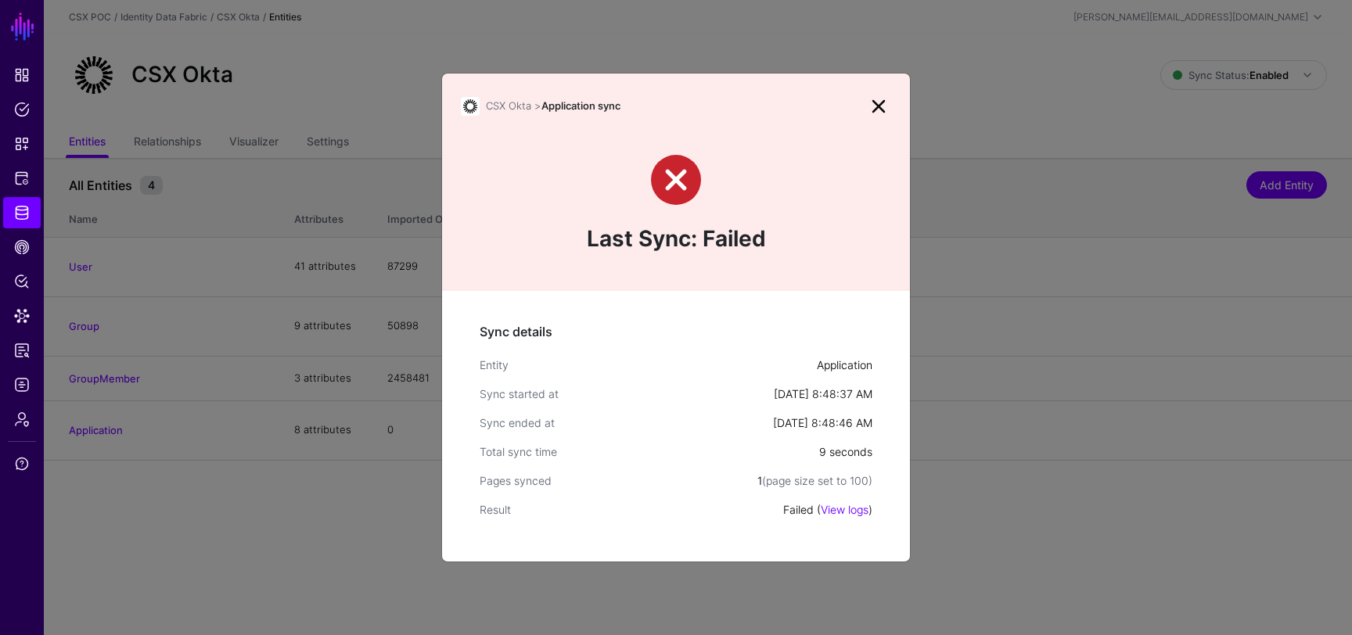
click at [851, 516] on div "Failed ( View logs )" at bounding box center [827, 510] width 89 height 16
click at [852, 508] on link "View logs" at bounding box center [845, 509] width 48 height 13
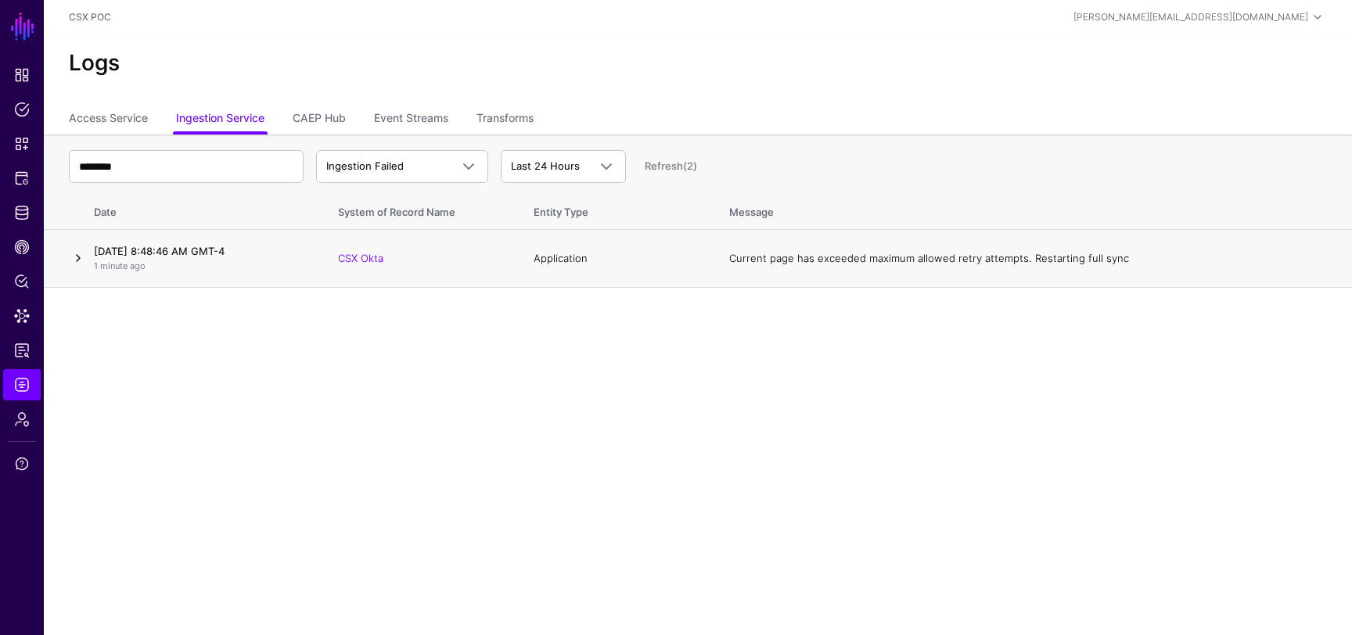
click at [80, 259] on link at bounding box center [78, 258] width 19 height 19
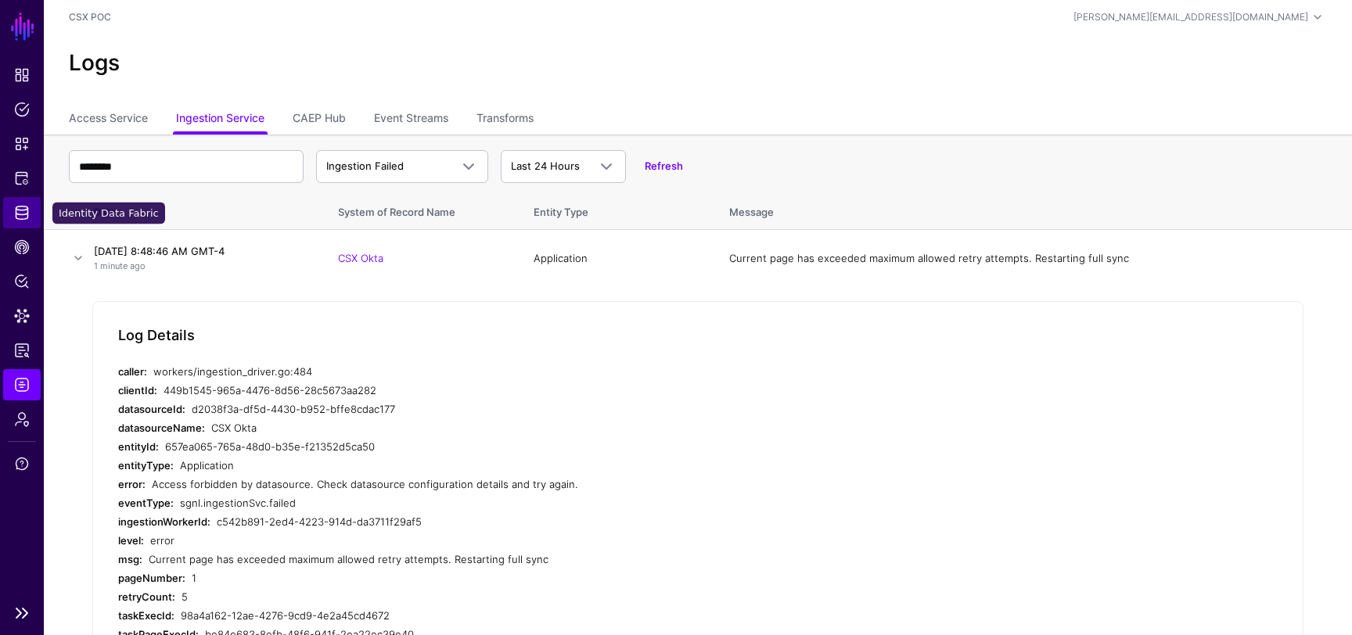
click at [27, 203] on link "Identity Data Fabric" at bounding box center [22, 212] width 38 height 31
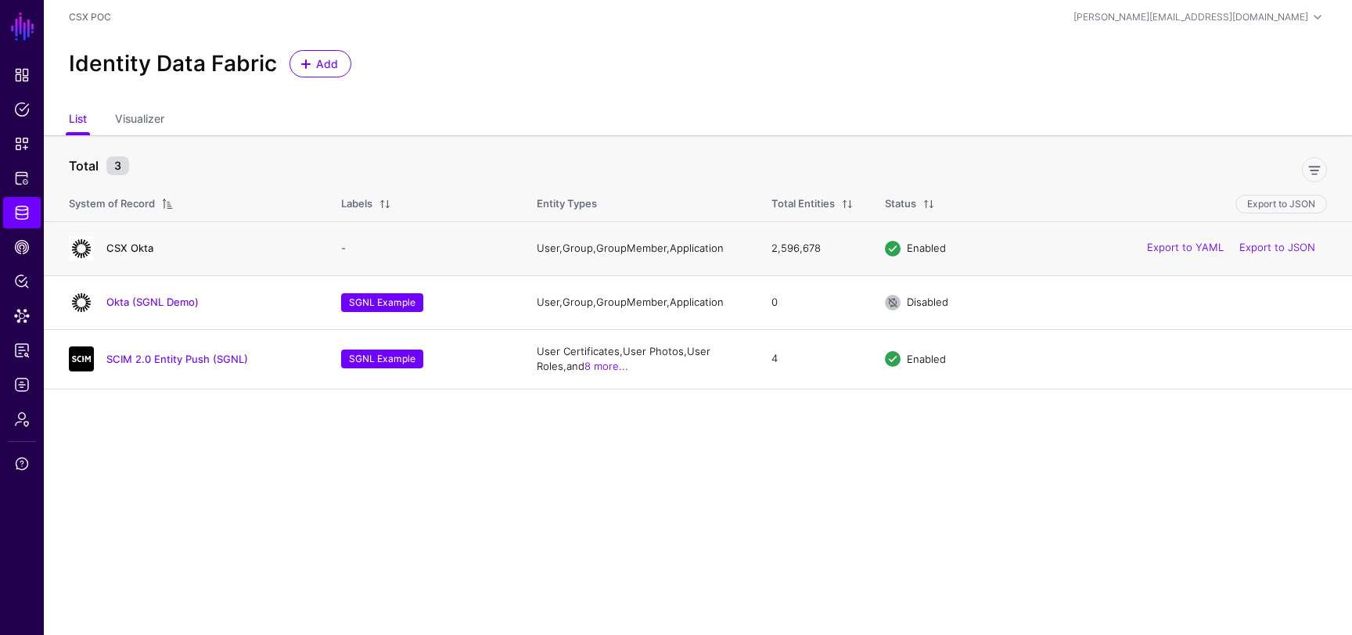
click at [127, 250] on link "CSX Okta" at bounding box center [129, 248] width 47 height 13
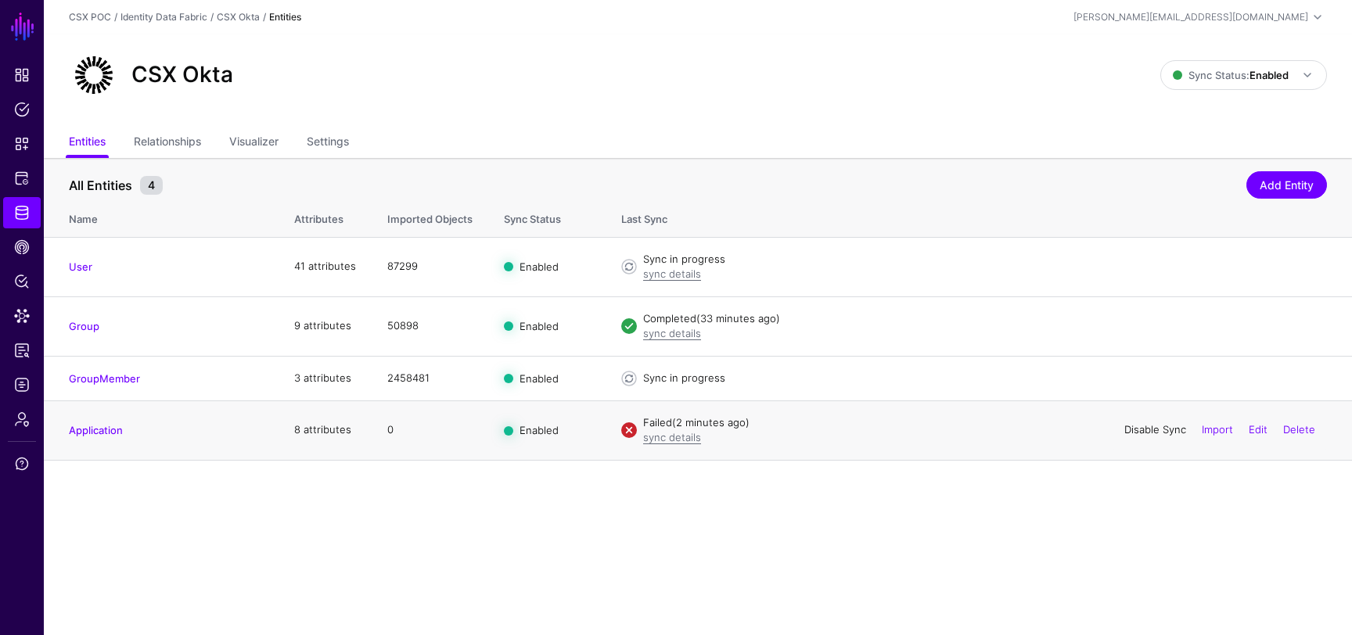
click at [1158, 434] on link "Disable Sync" at bounding box center [1155, 429] width 62 height 13
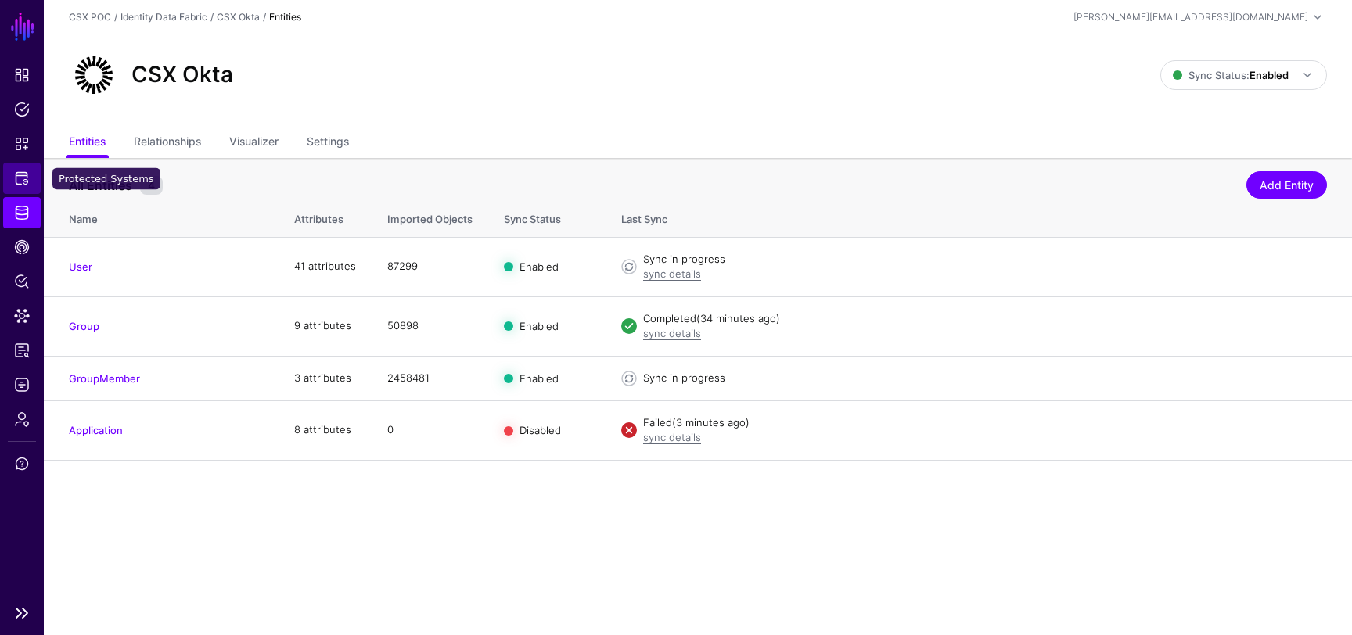
click at [18, 182] on span "Protected Systems" at bounding box center [22, 179] width 16 height 16
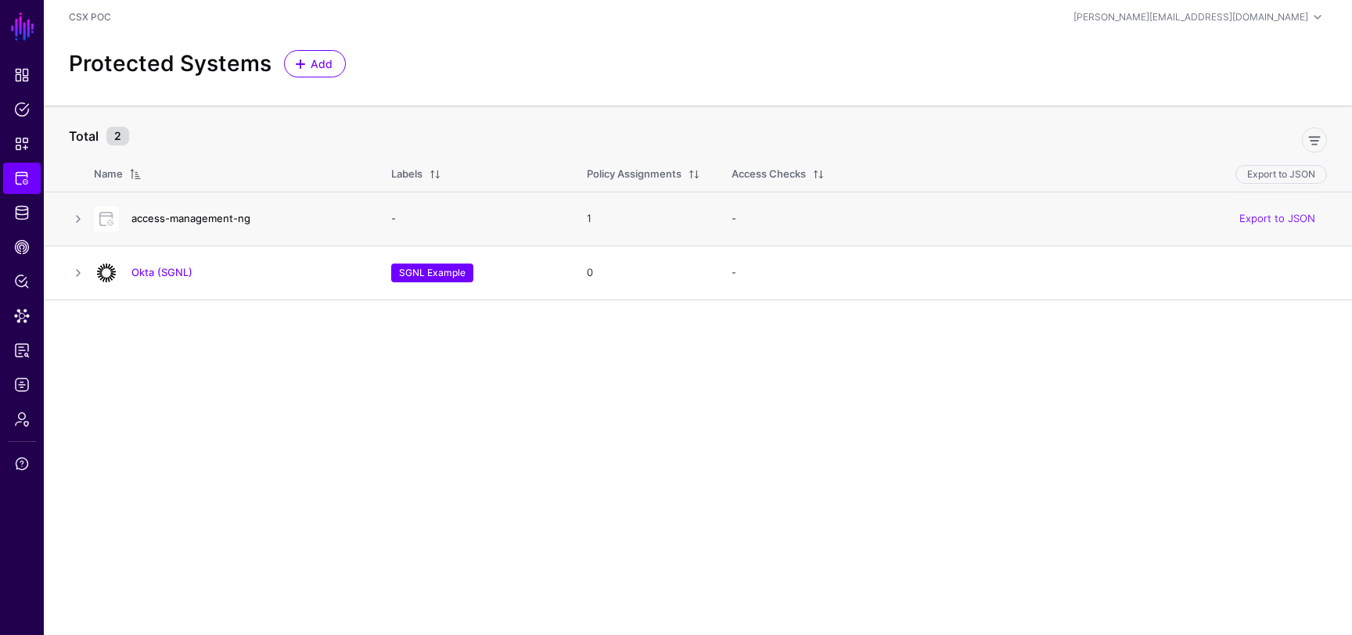
click at [215, 214] on link "access-management-ng" at bounding box center [190, 218] width 119 height 13
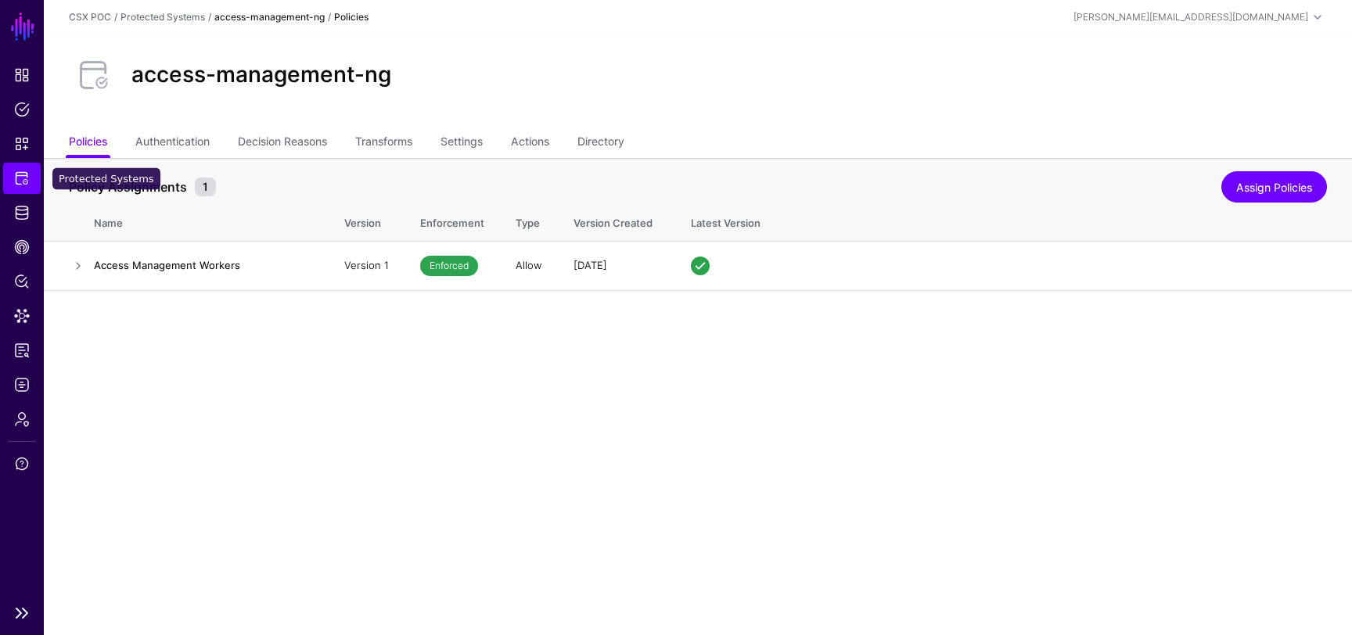
click at [3, 178] on link "Protected Systems" at bounding box center [22, 178] width 38 height 31
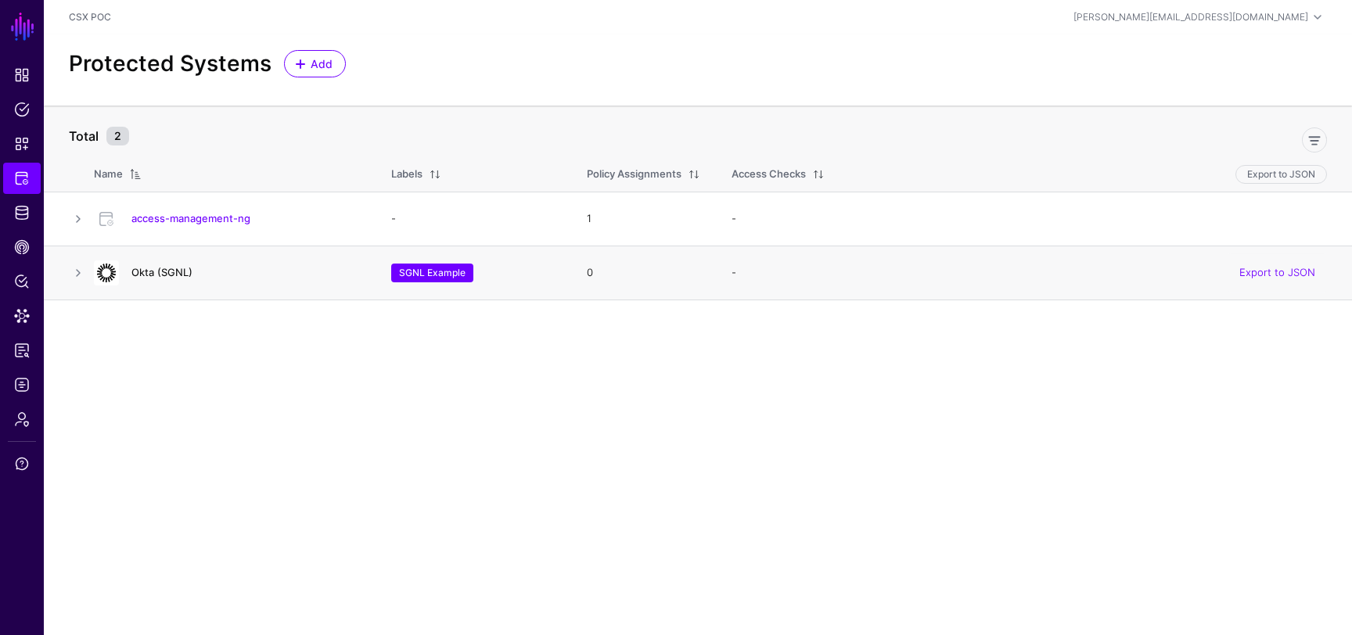
click at [165, 272] on link "Okta (SGNL)" at bounding box center [161, 272] width 61 height 13
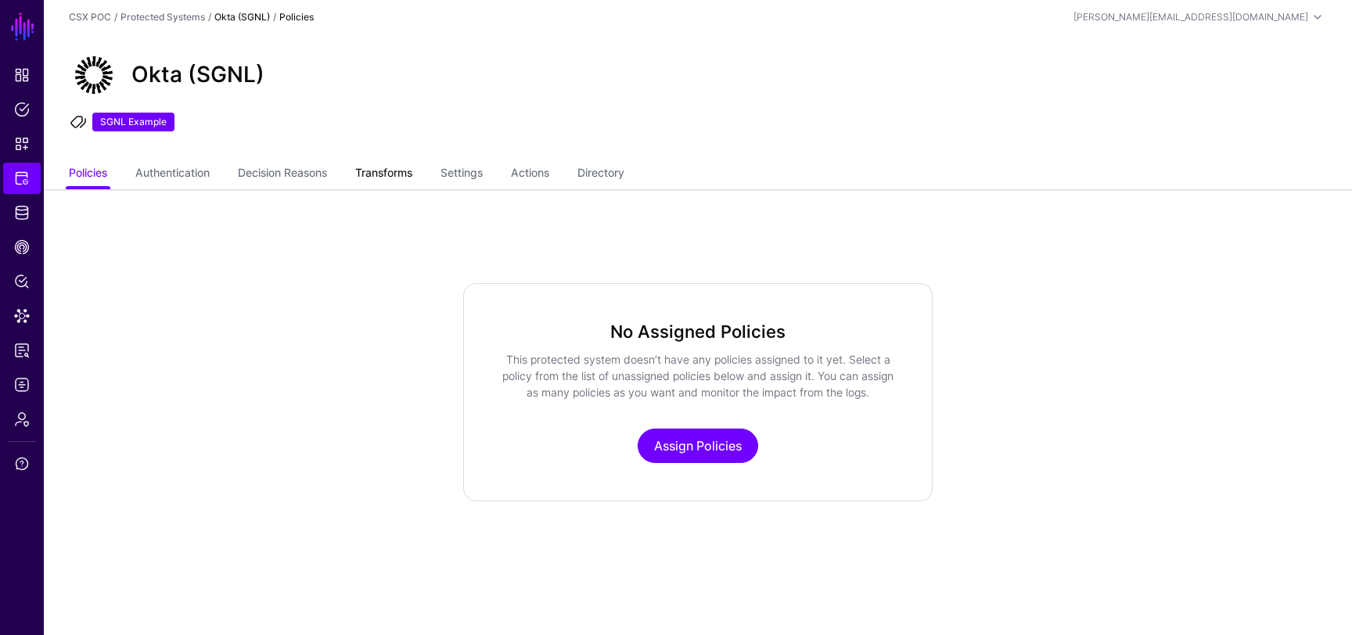
click at [381, 174] on link "Transforms" at bounding box center [383, 175] width 57 height 30
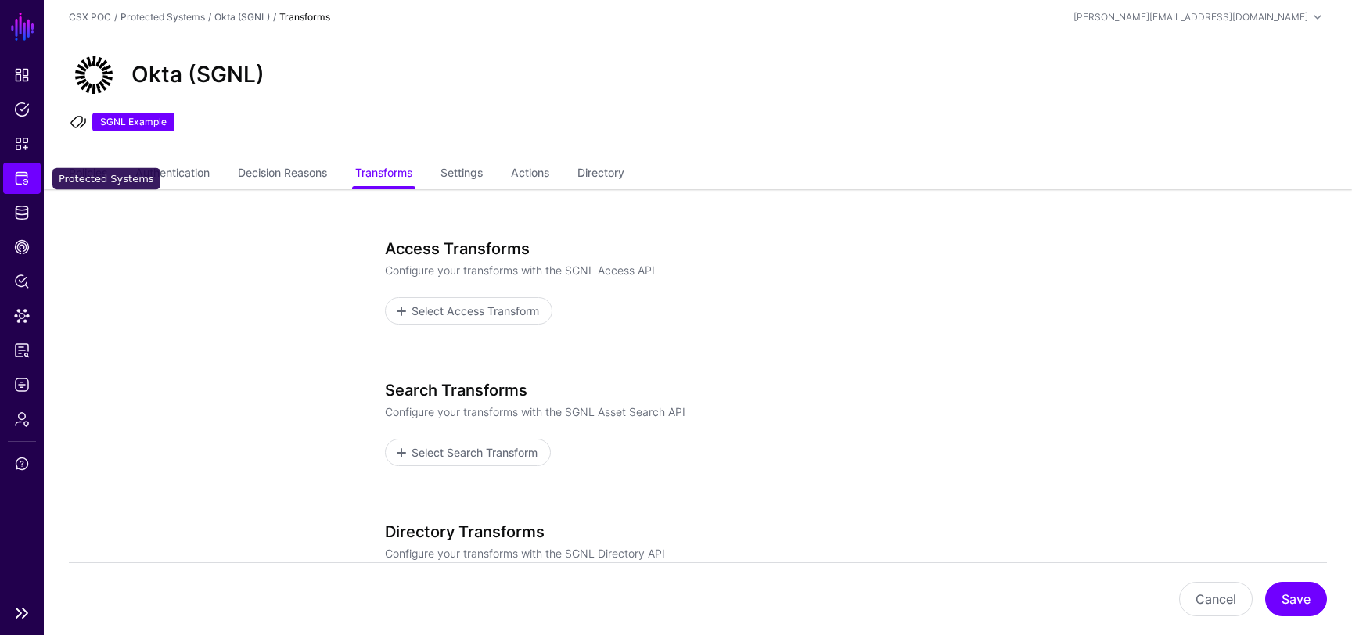
click at [24, 178] on span "Protected Systems" at bounding box center [22, 179] width 16 height 16
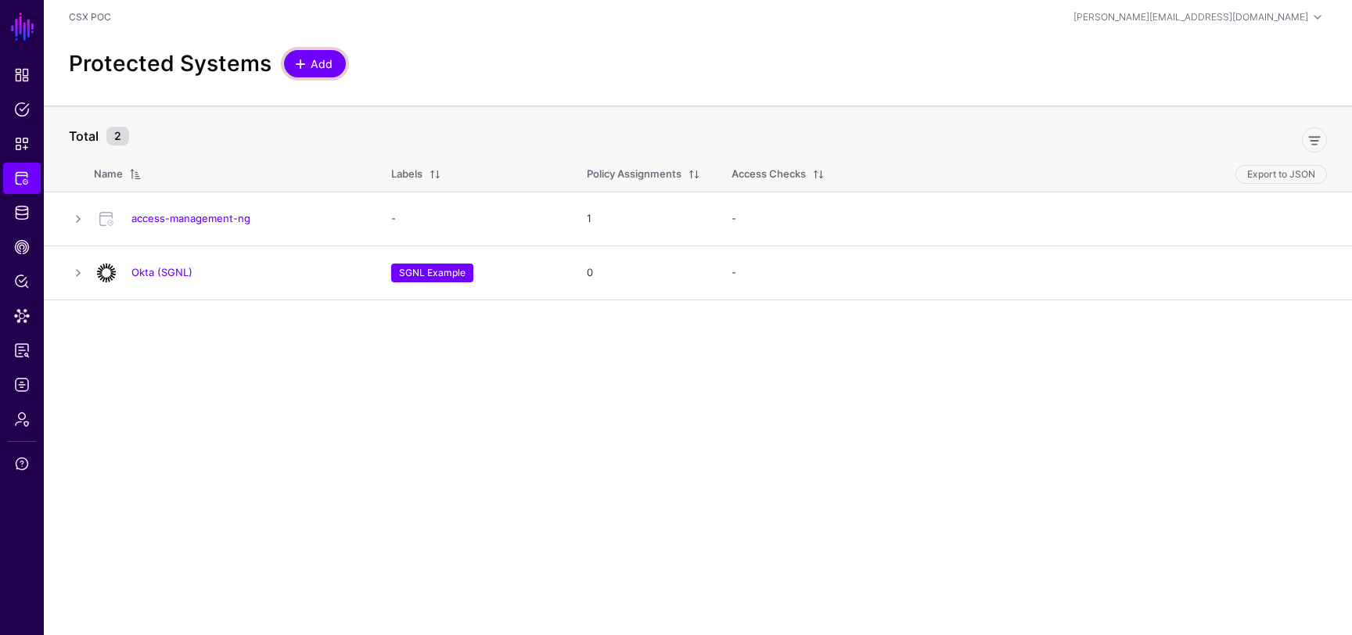
click at [305, 64] on span at bounding box center [302, 64] width 13 height 13
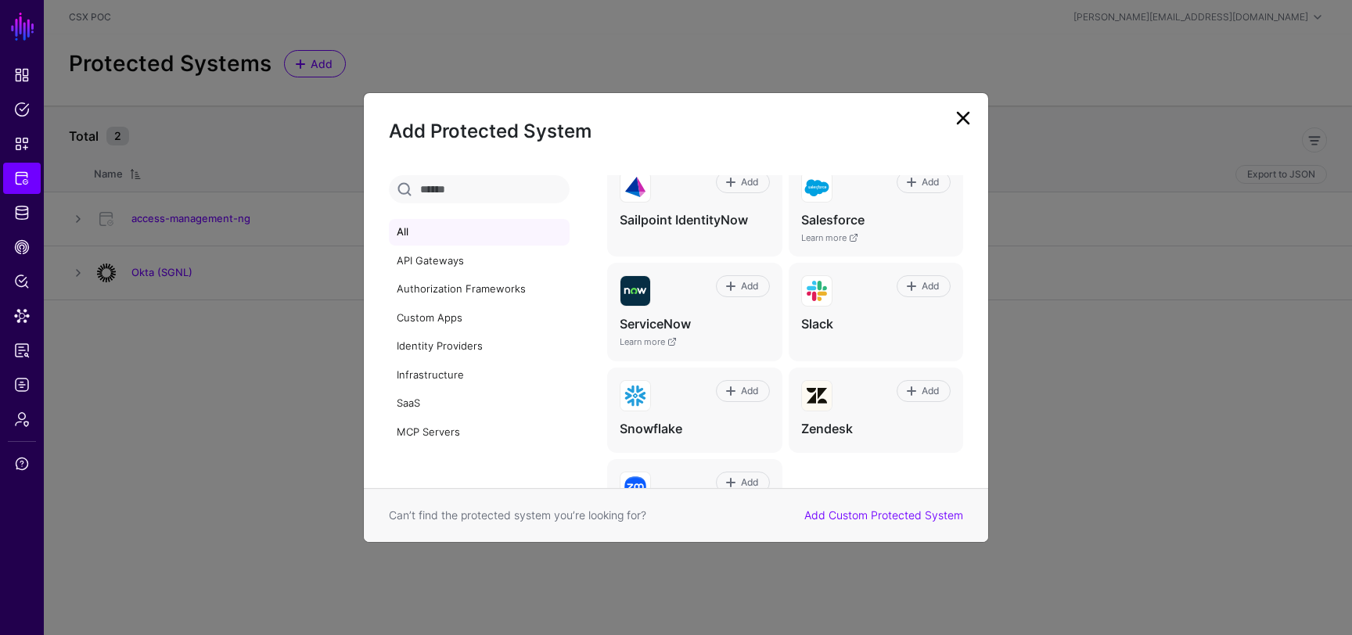
scroll to position [812, 0]
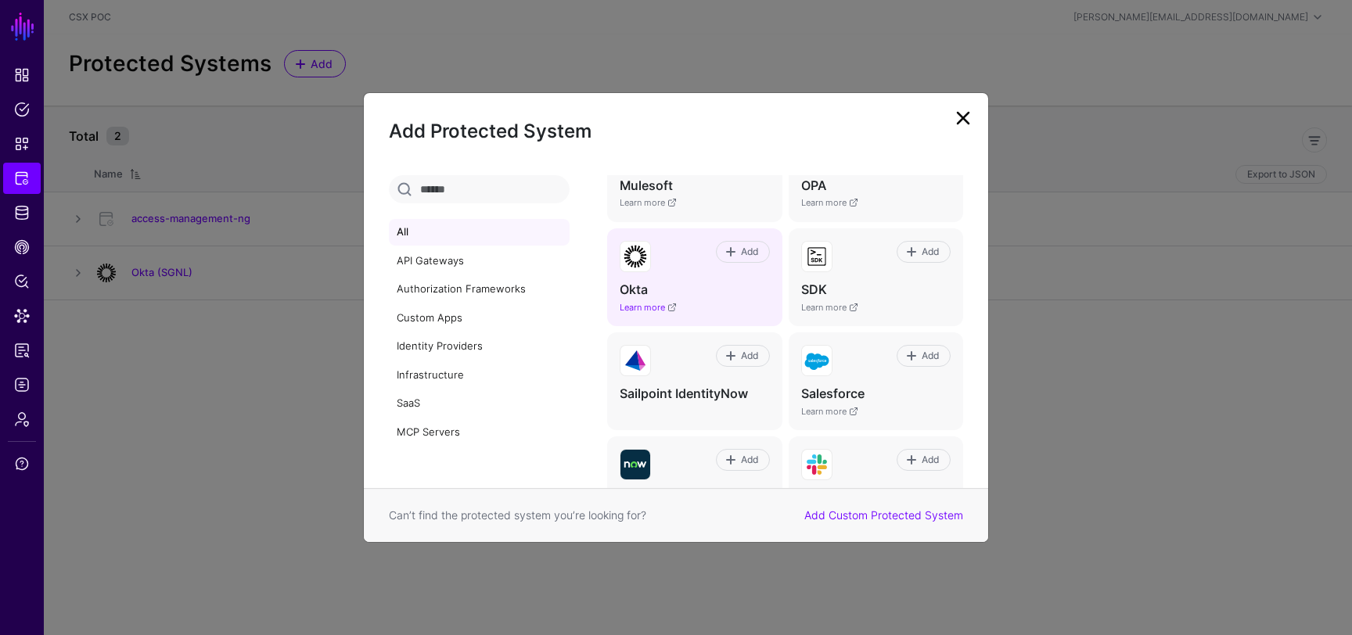
click at [671, 306] on link "Learn more" at bounding box center [648, 307] width 57 height 11
click at [741, 248] on span "Add" at bounding box center [749, 252] width 21 height 14
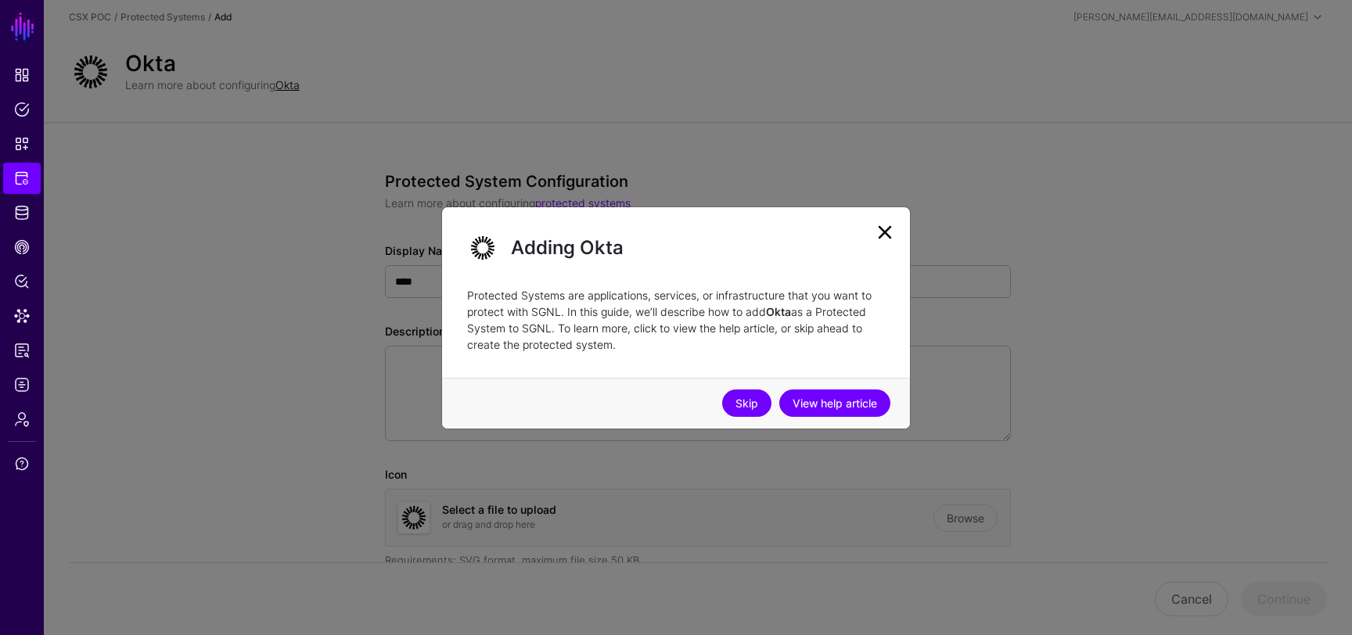
click at [745, 405] on link "Skip" at bounding box center [746, 403] width 49 height 27
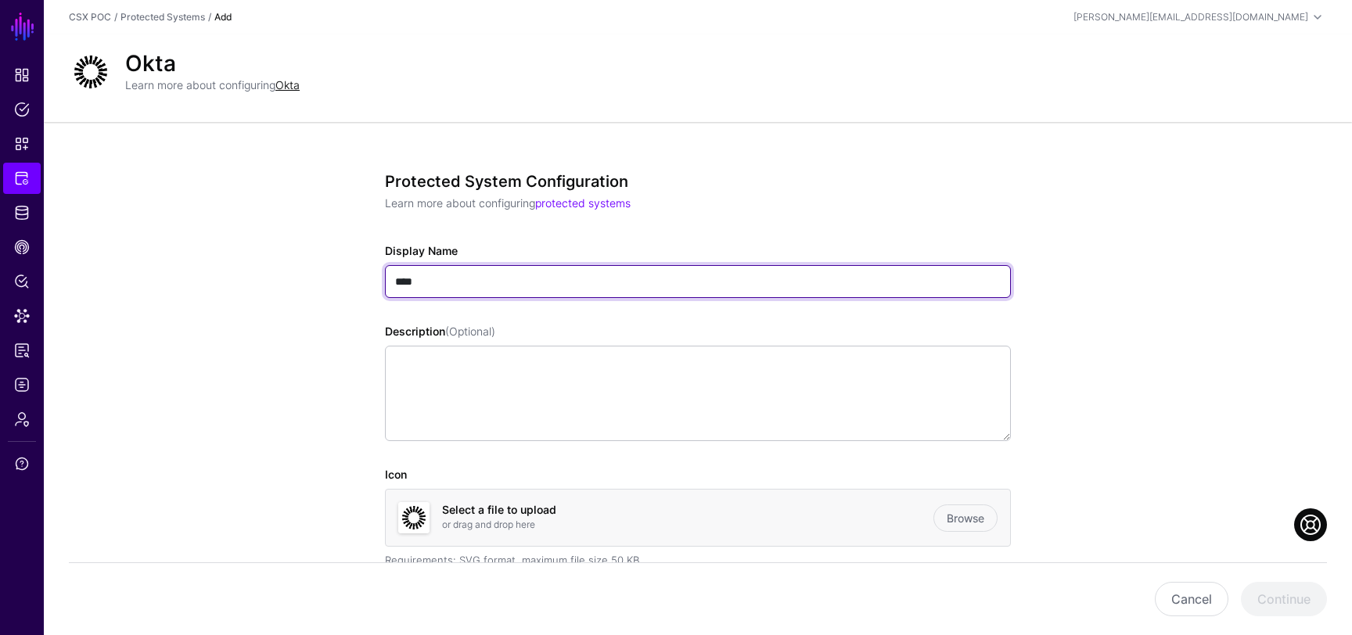
click at [458, 280] on input "****" at bounding box center [698, 281] width 626 height 33
type input "*********"
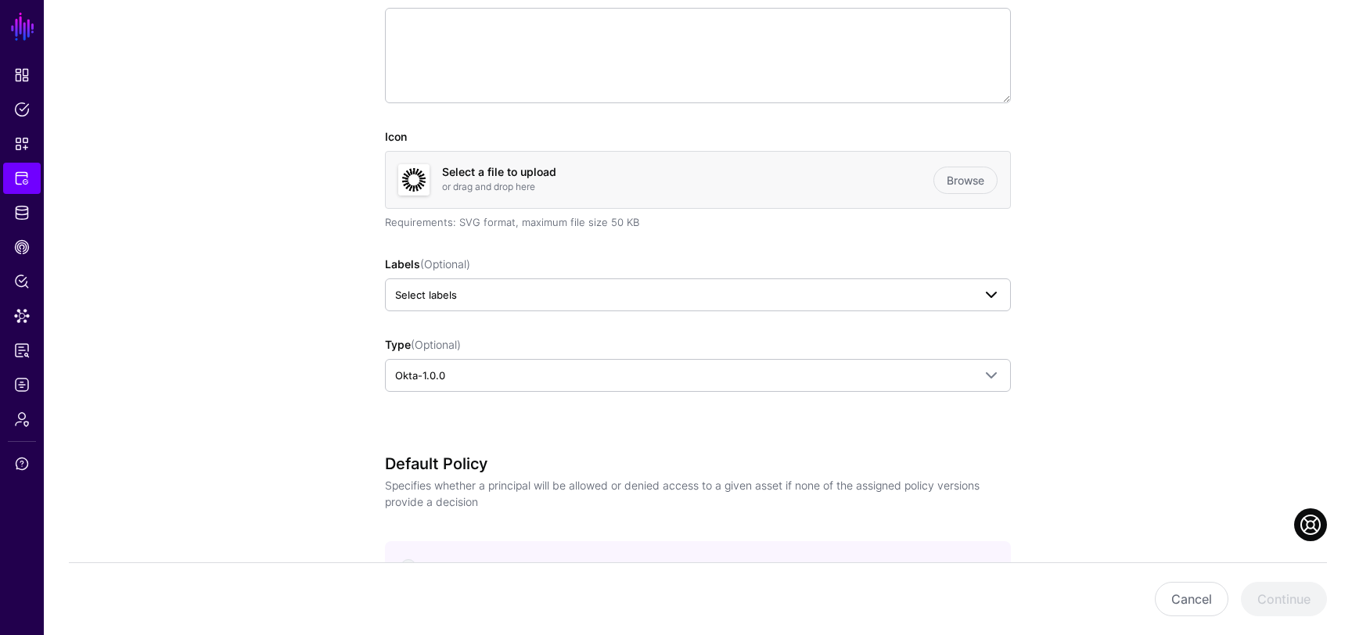
scroll to position [390, 0]
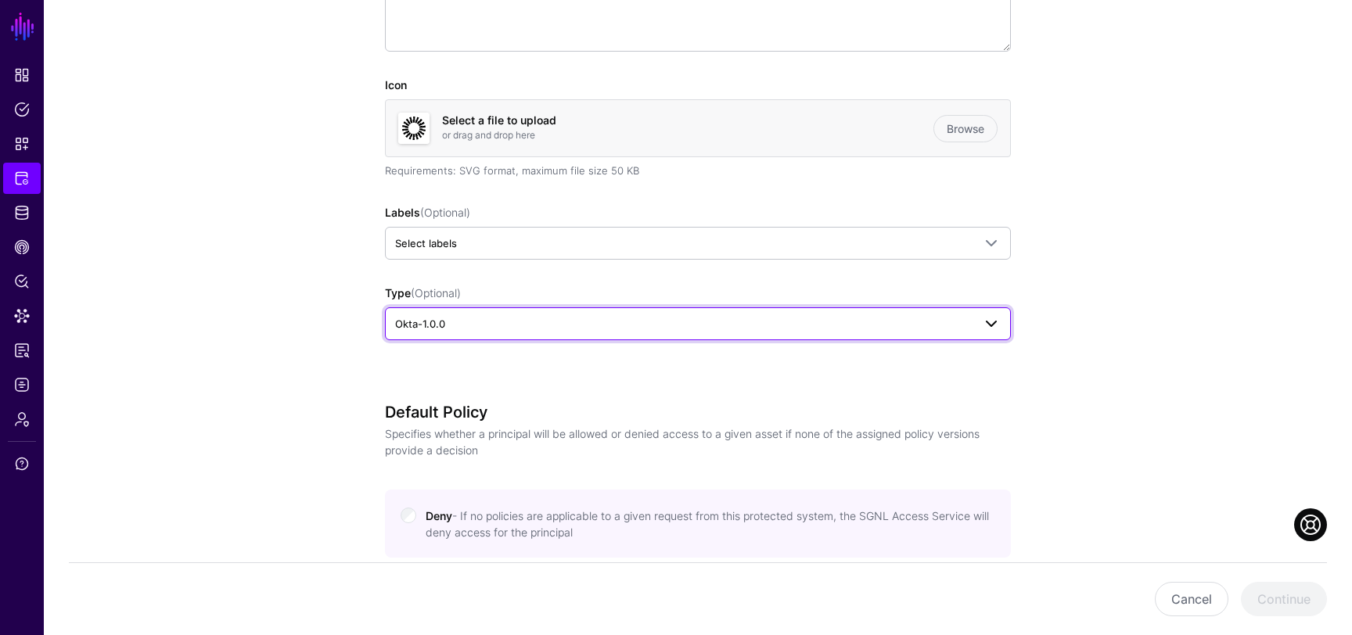
click at [999, 320] on span at bounding box center [991, 324] width 19 height 19
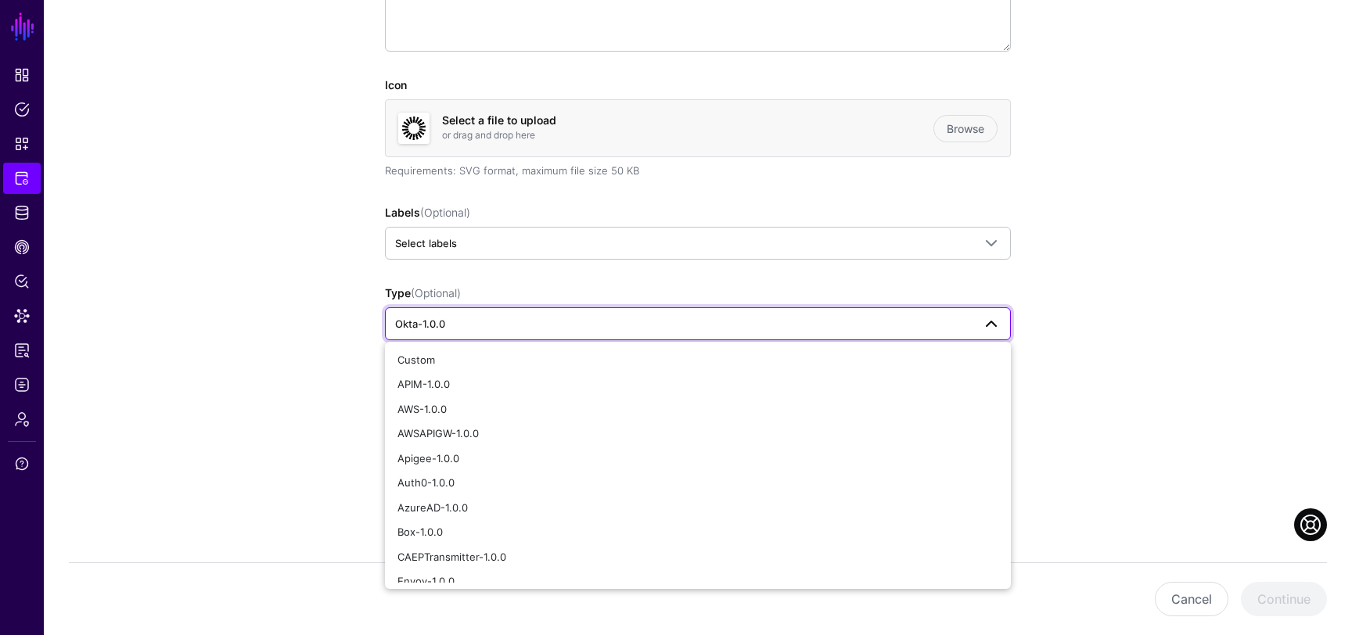
click at [1115, 339] on app-integrations-details-form "Protected System Configuration Learn more about configuring protected systems D…" at bounding box center [698, 443] width 1308 height 1423
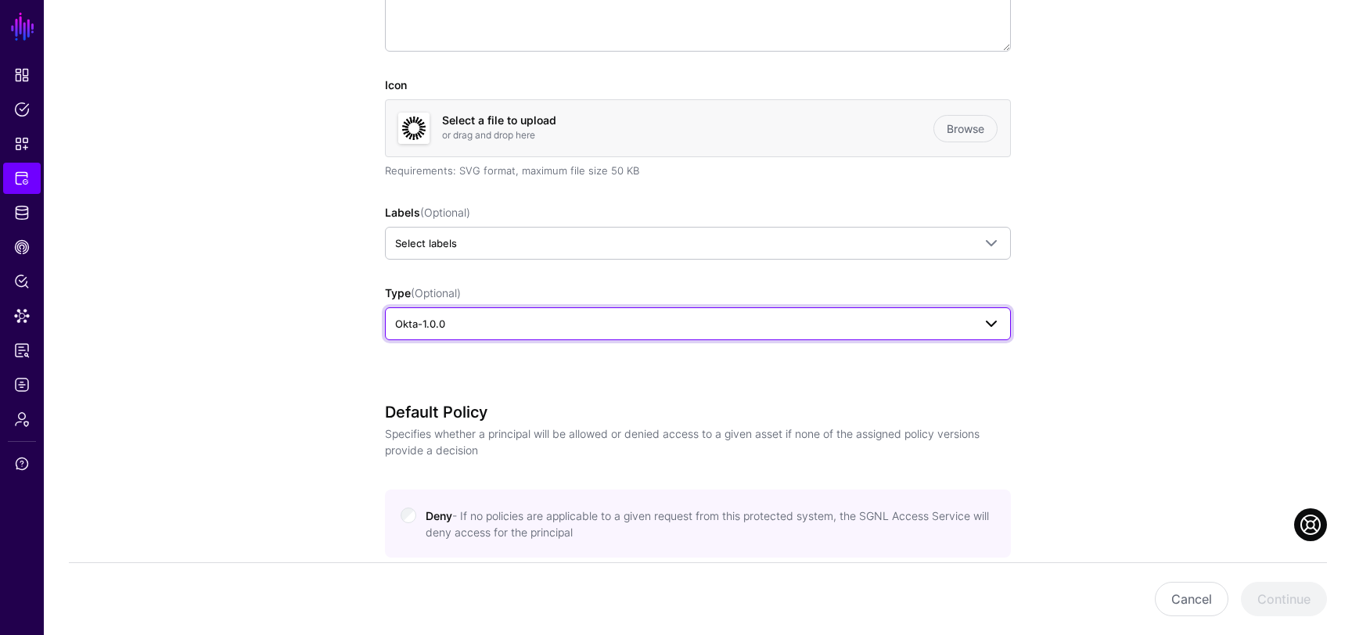
click at [983, 322] on span at bounding box center [991, 324] width 19 height 19
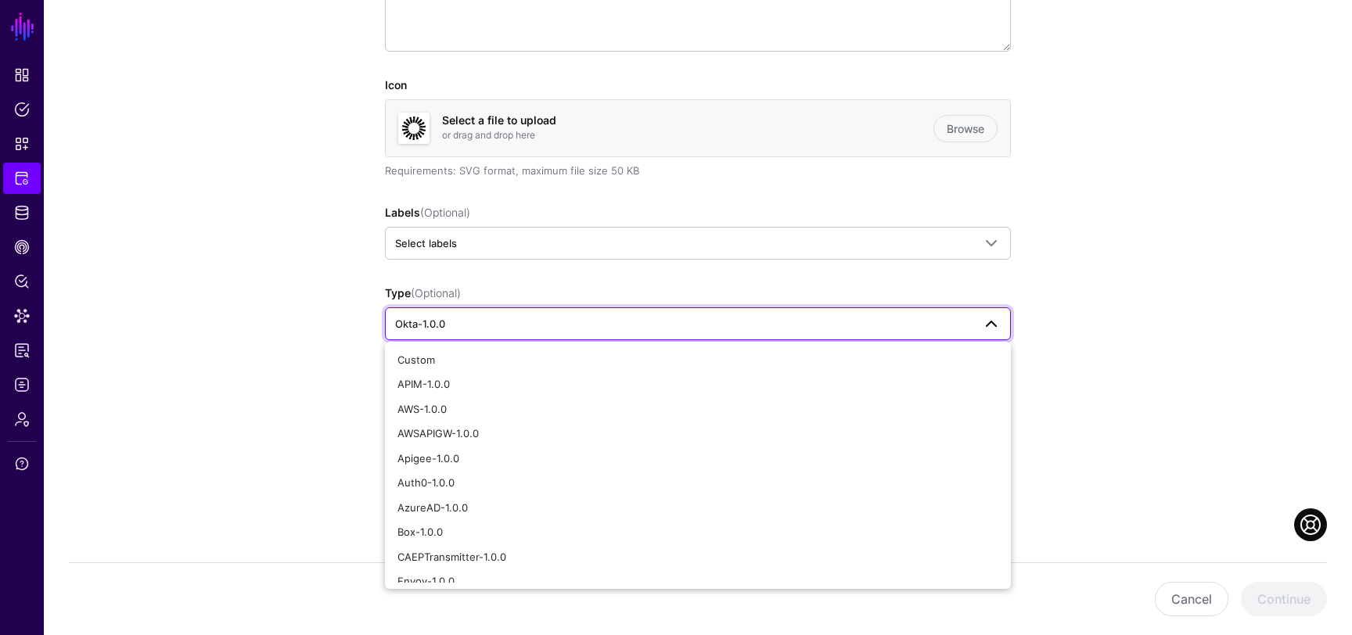
click at [1108, 325] on app-integrations-details-form "Protected System Configuration Learn more about configuring protected systems D…" at bounding box center [698, 443] width 1308 height 1423
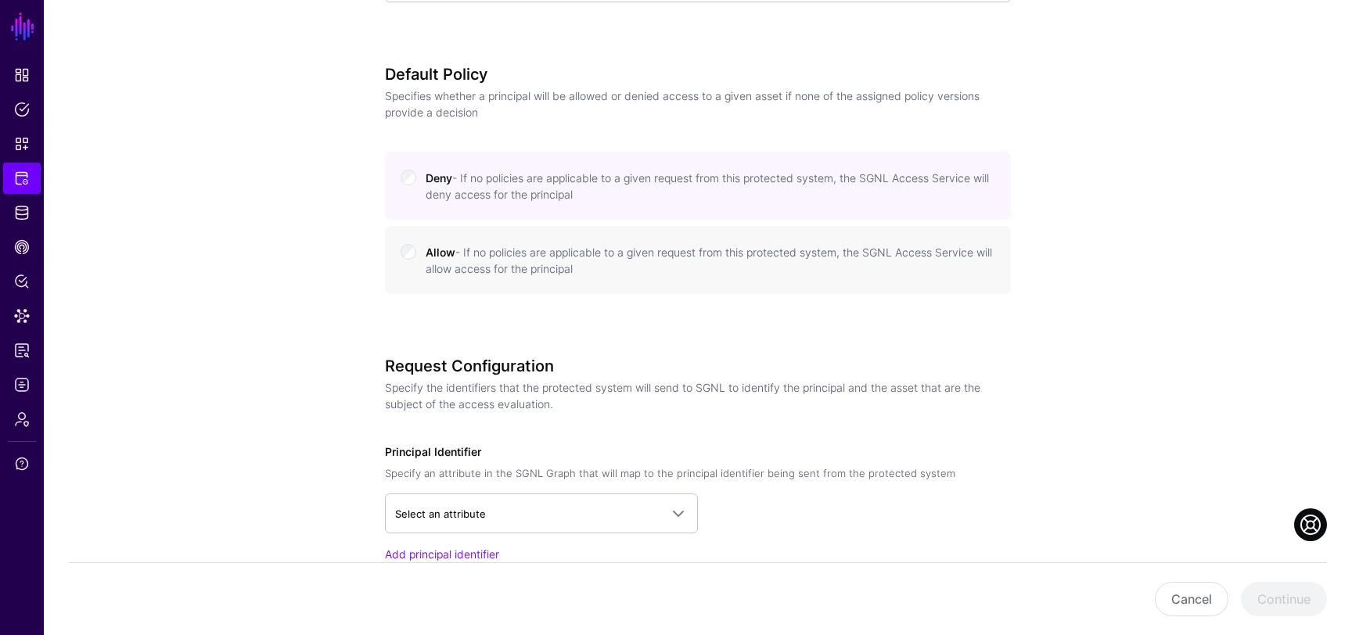
scroll to position [908, 0]
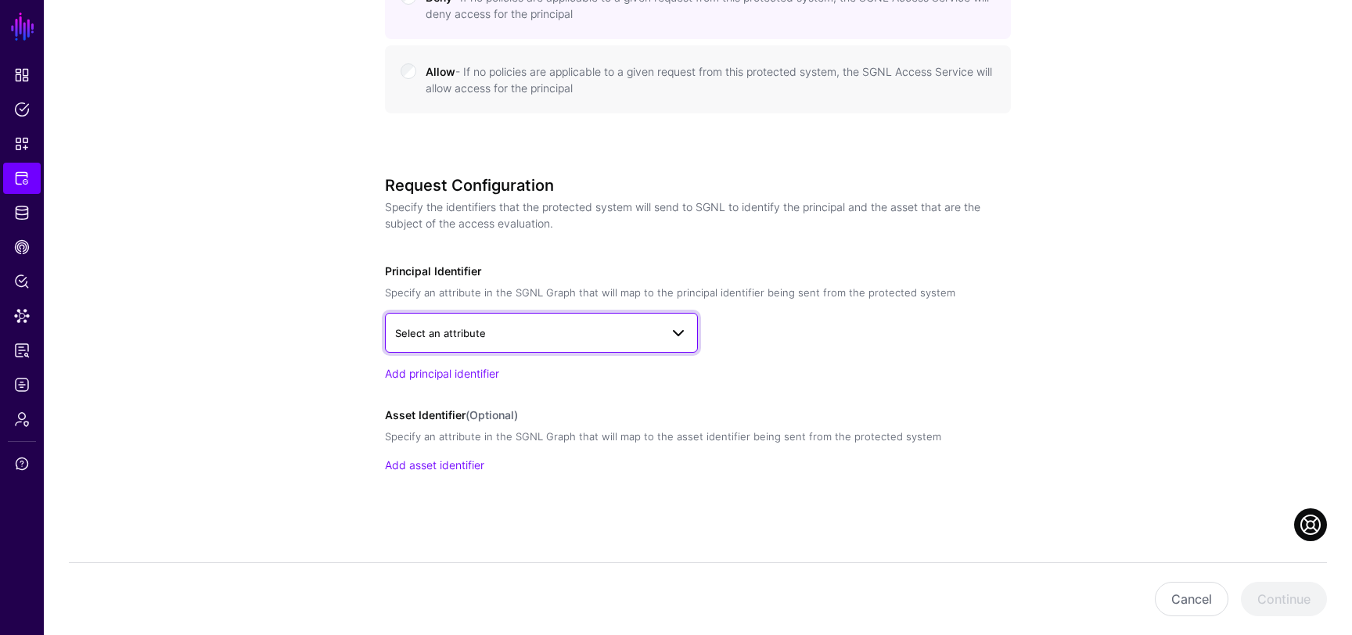
click at [545, 339] on span "Select an attribute" at bounding box center [527, 333] width 264 height 17
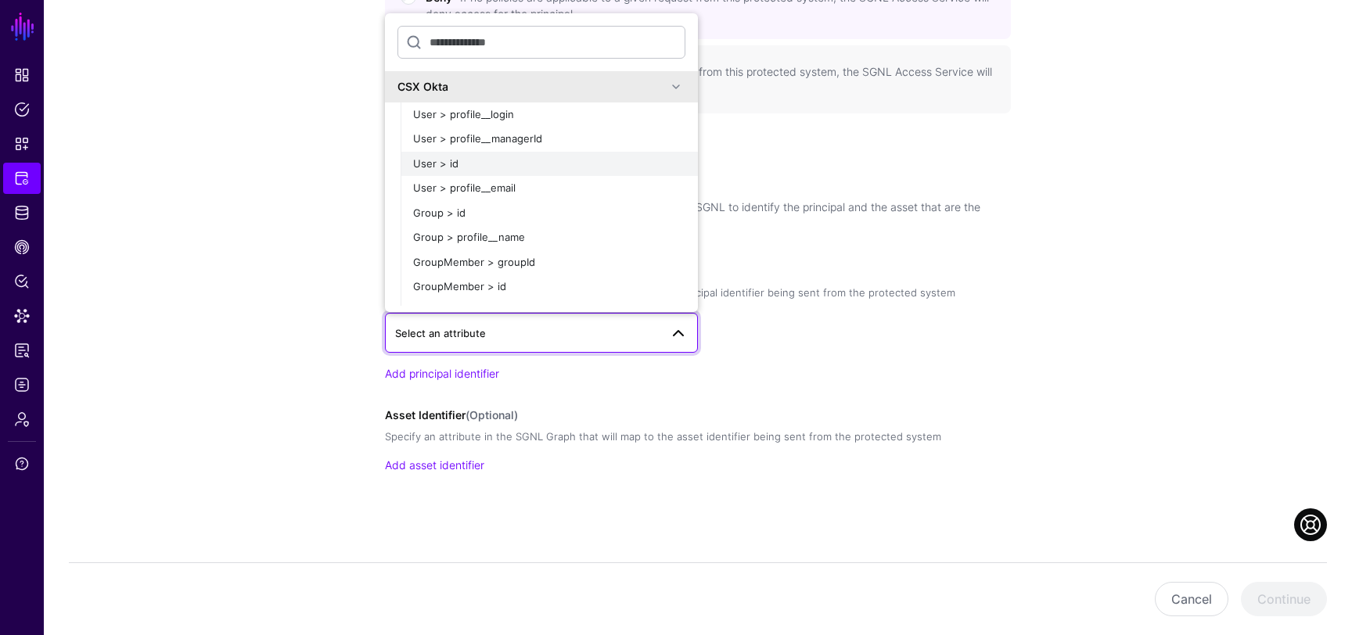
click at [476, 164] on div "User > id" at bounding box center [549, 164] width 272 height 16
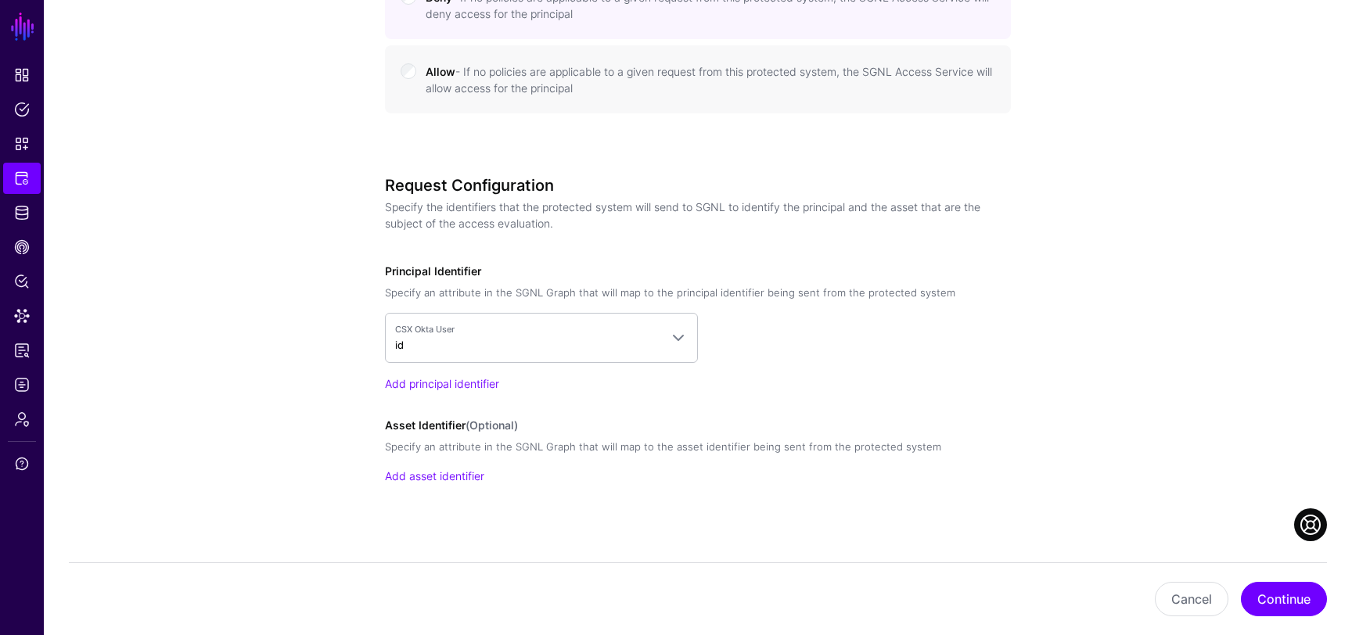
click at [1267, 605] on button "Continue" at bounding box center [1284, 599] width 86 height 34
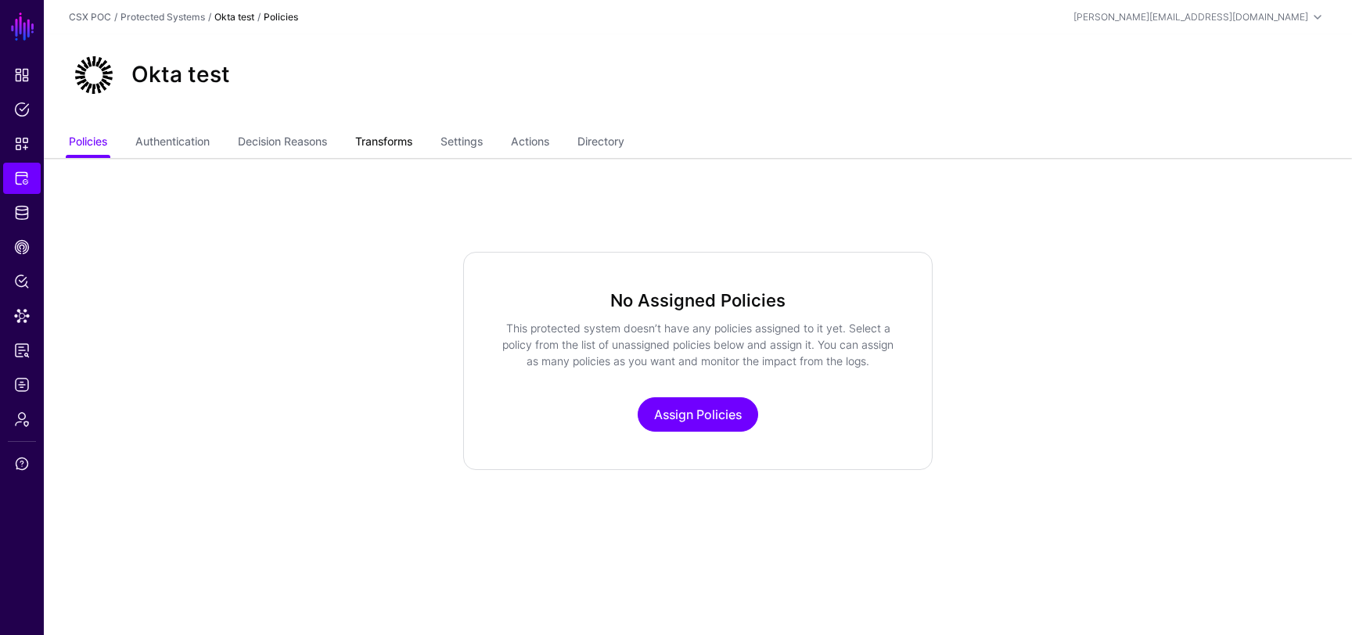
click at [380, 137] on link "Transforms" at bounding box center [383, 143] width 57 height 30
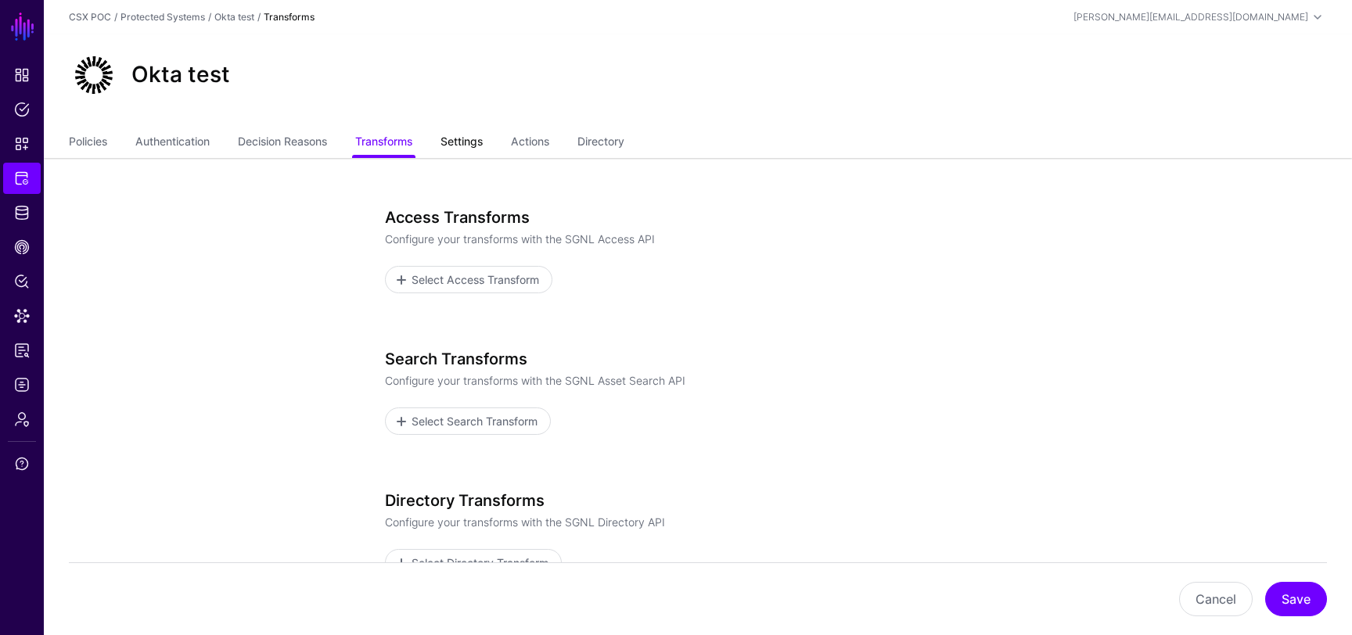
click at [462, 140] on link "Settings" at bounding box center [462, 143] width 42 height 30
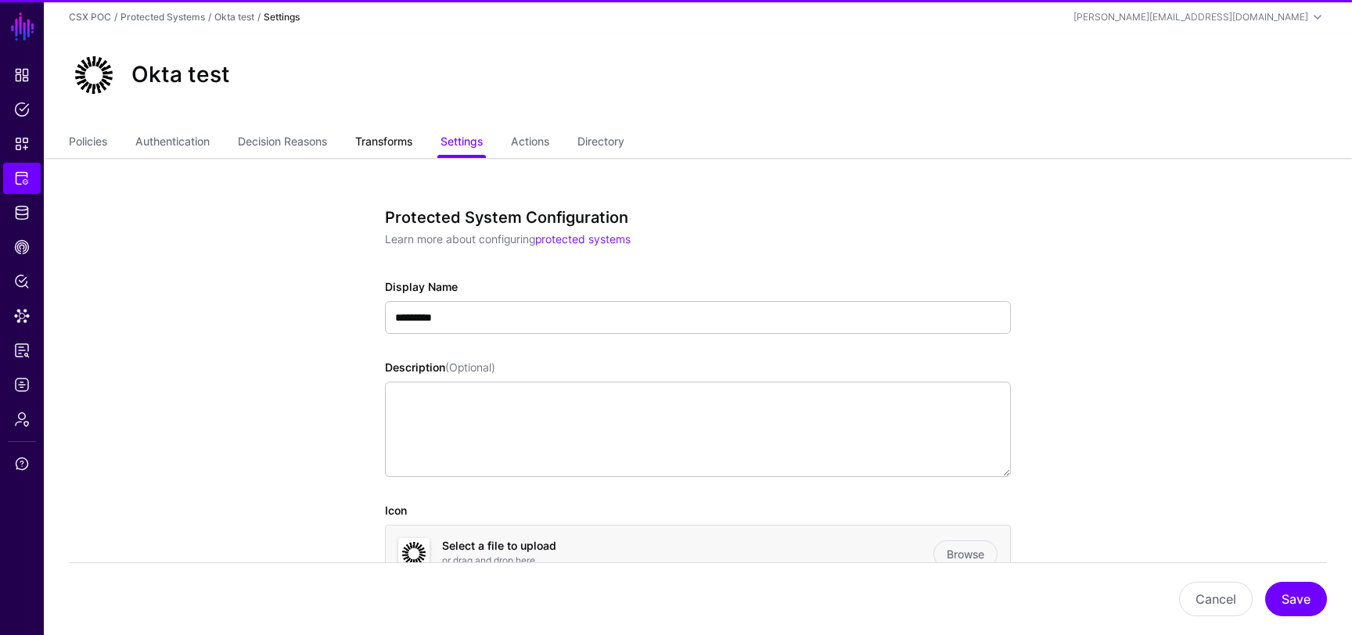
click at [397, 144] on link "Transforms" at bounding box center [383, 143] width 57 height 30
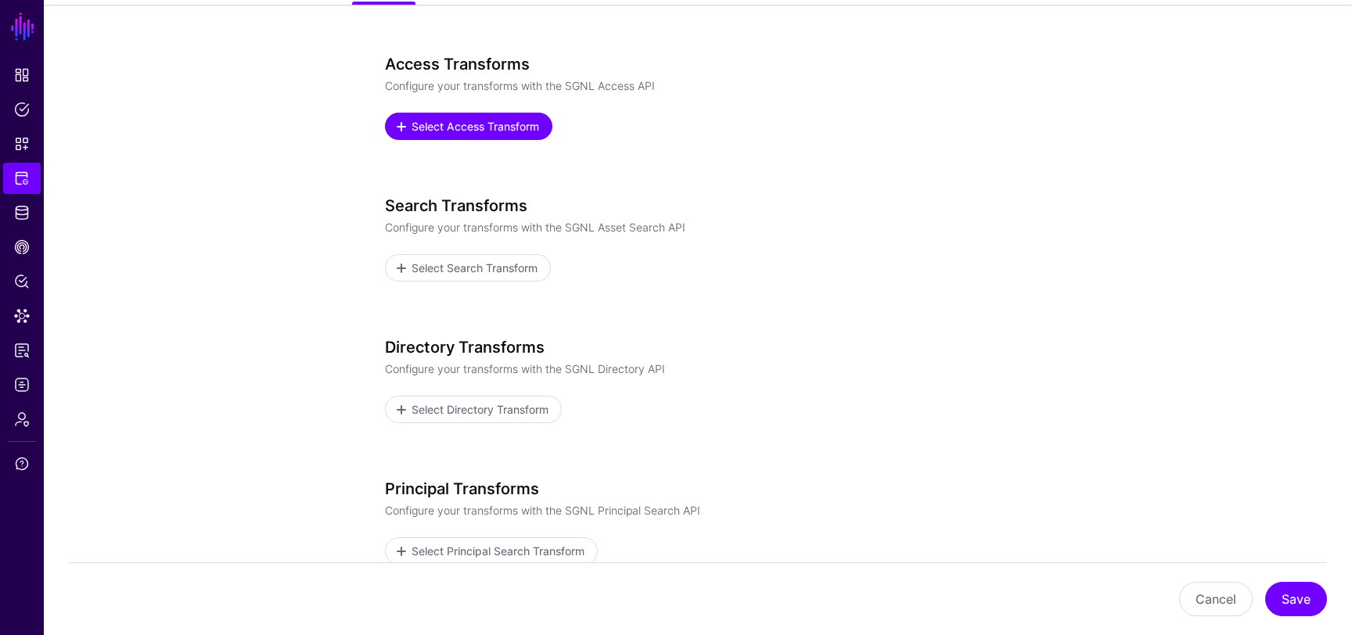
scroll to position [237, 0]
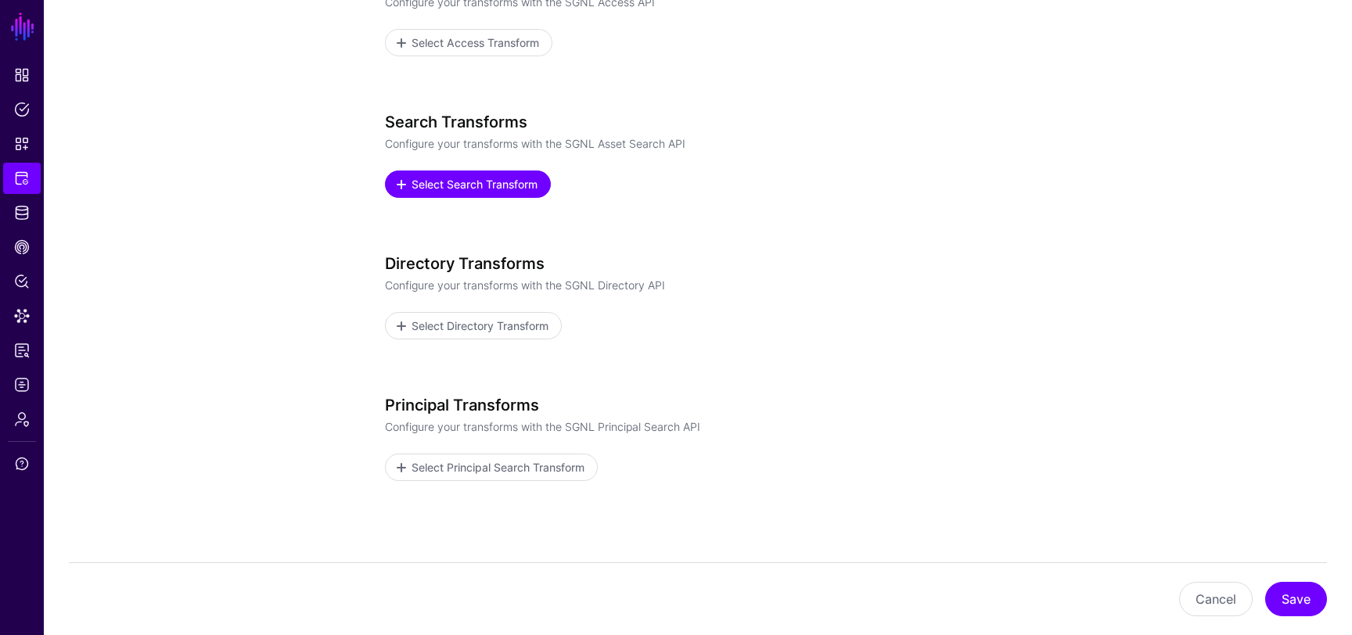
click at [502, 187] on span "Select Search Transform" at bounding box center [475, 184] width 130 height 16
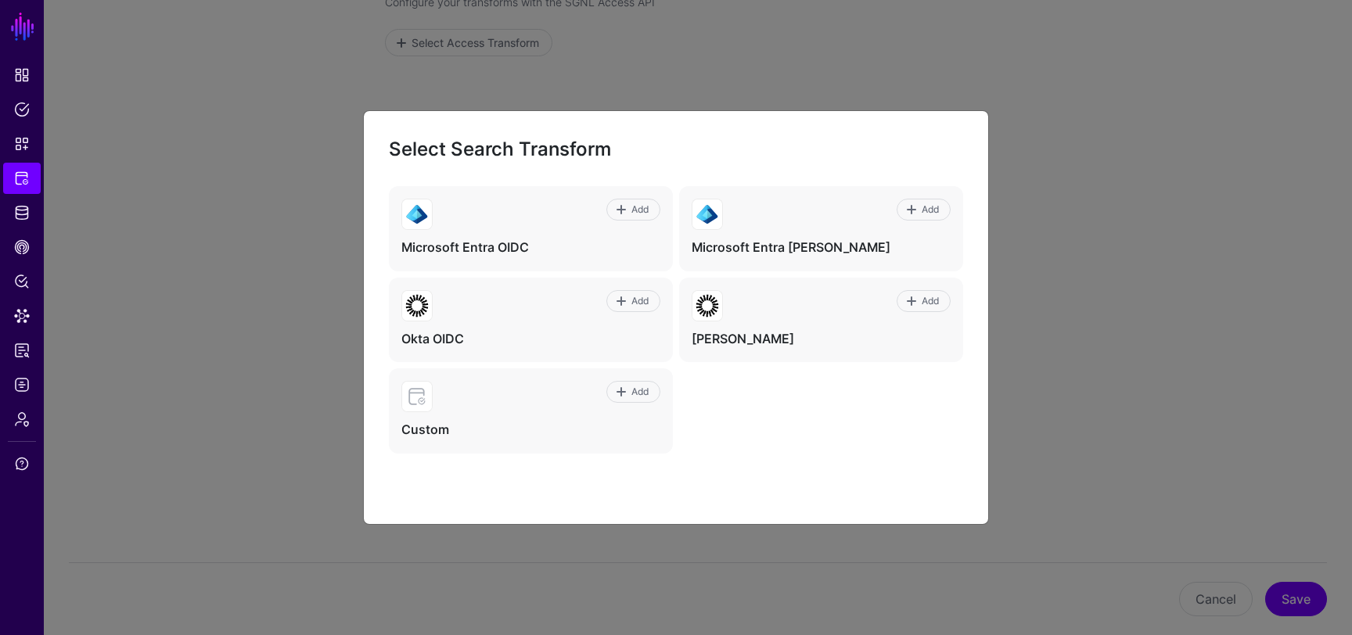
click at [1158, 205] on ngb-modal-window "Select Search Transform Add Microsoft Entra OIDC Add Microsoft Entra SAML Add O…" at bounding box center [676, 317] width 1352 height 635
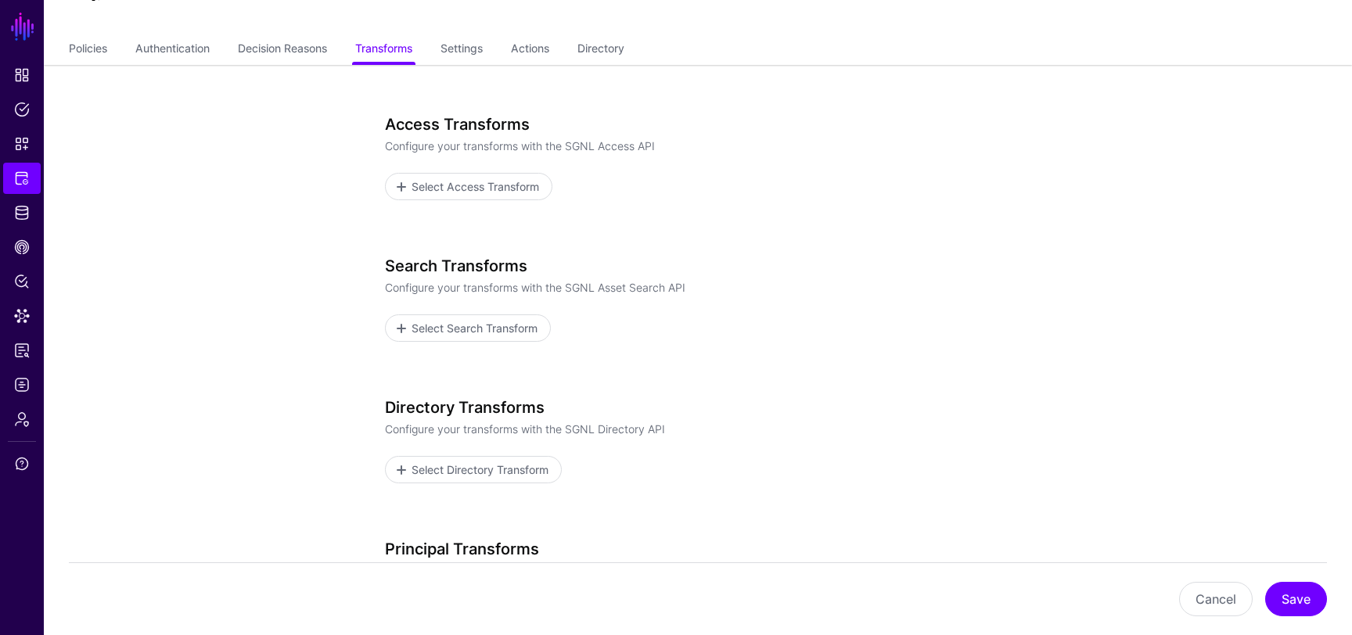
scroll to position [0, 0]
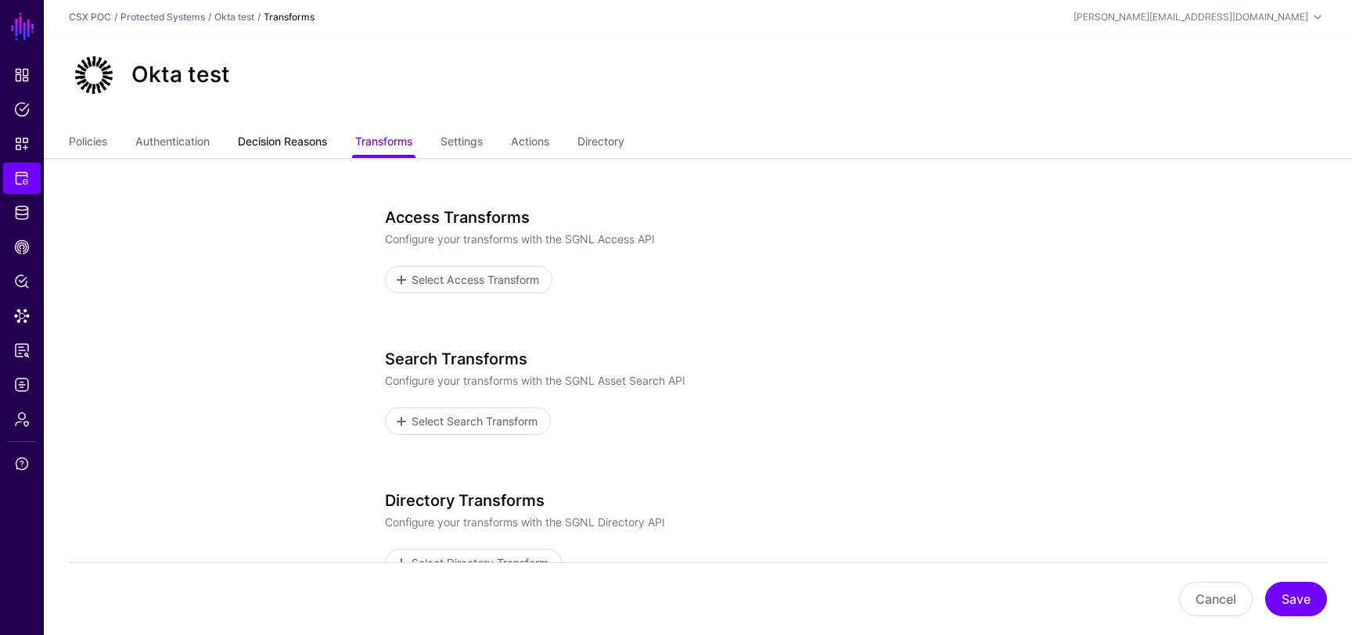
click at [304, 143] on link "Decision Reasons" at bounding box center [282, 143] width 89 height 30
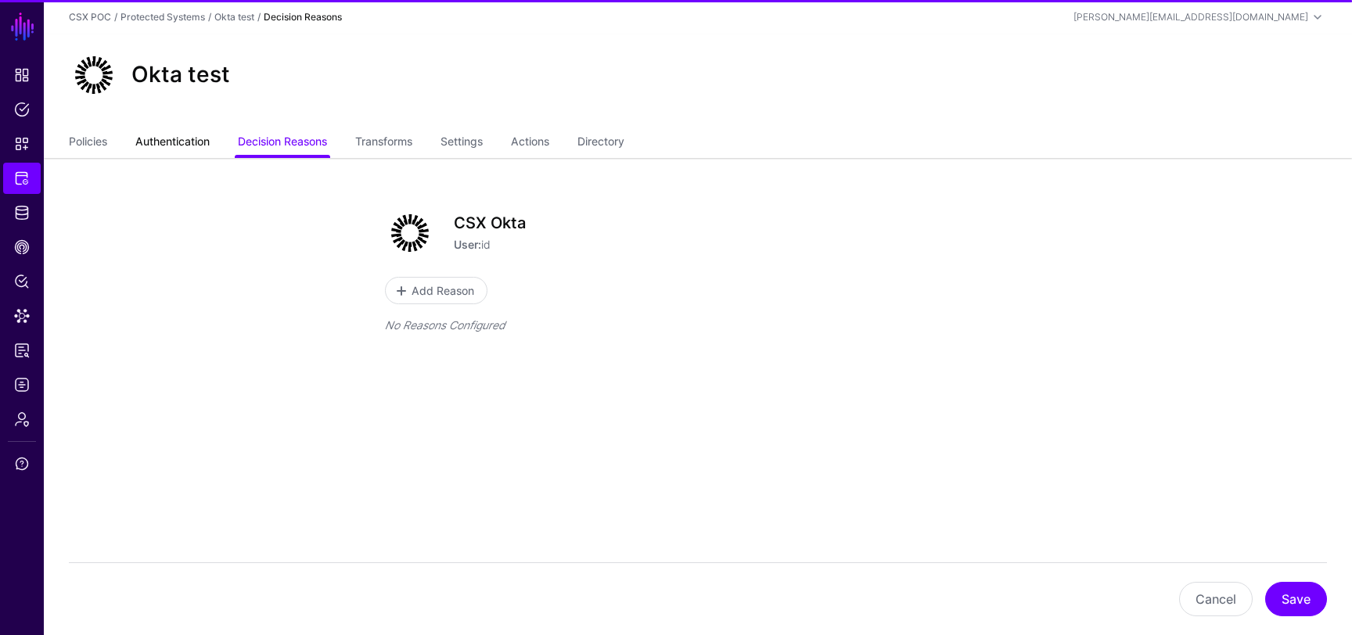
click at [180, 140] on link "Authentication" at bounding box center [172, 143] width 74 height 30
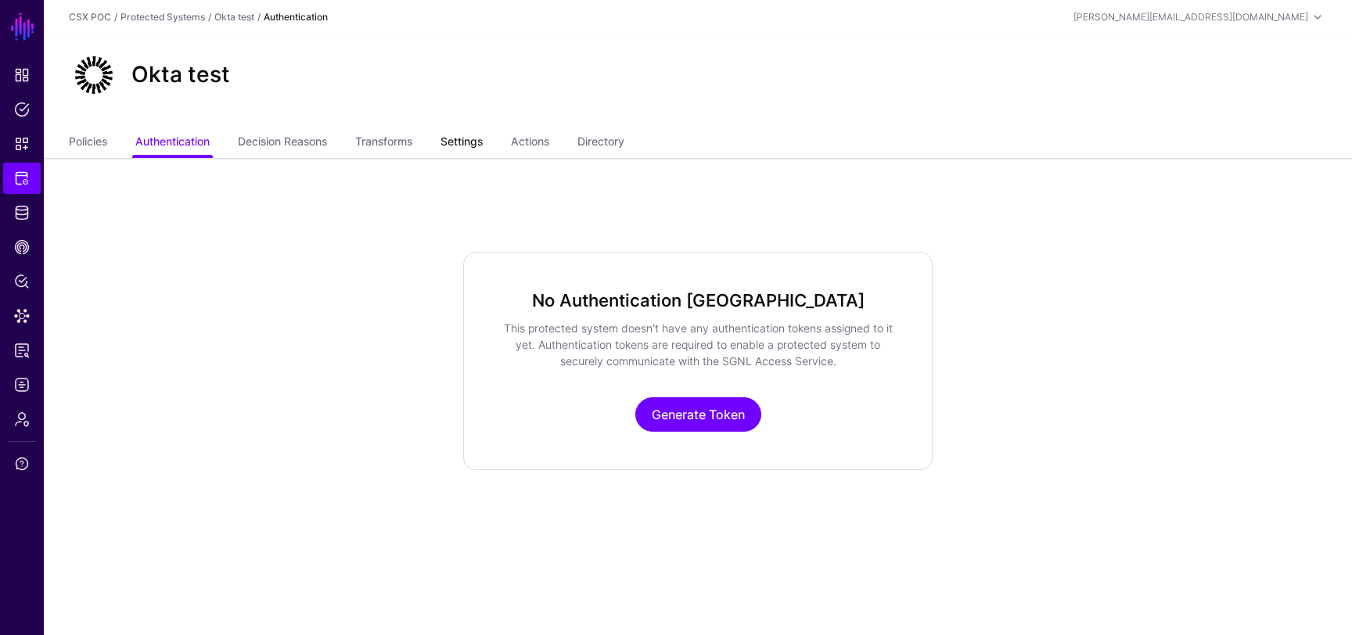
click at [469, 137] on link "Settings" at bounding box center [462, 143] width 42 height 30
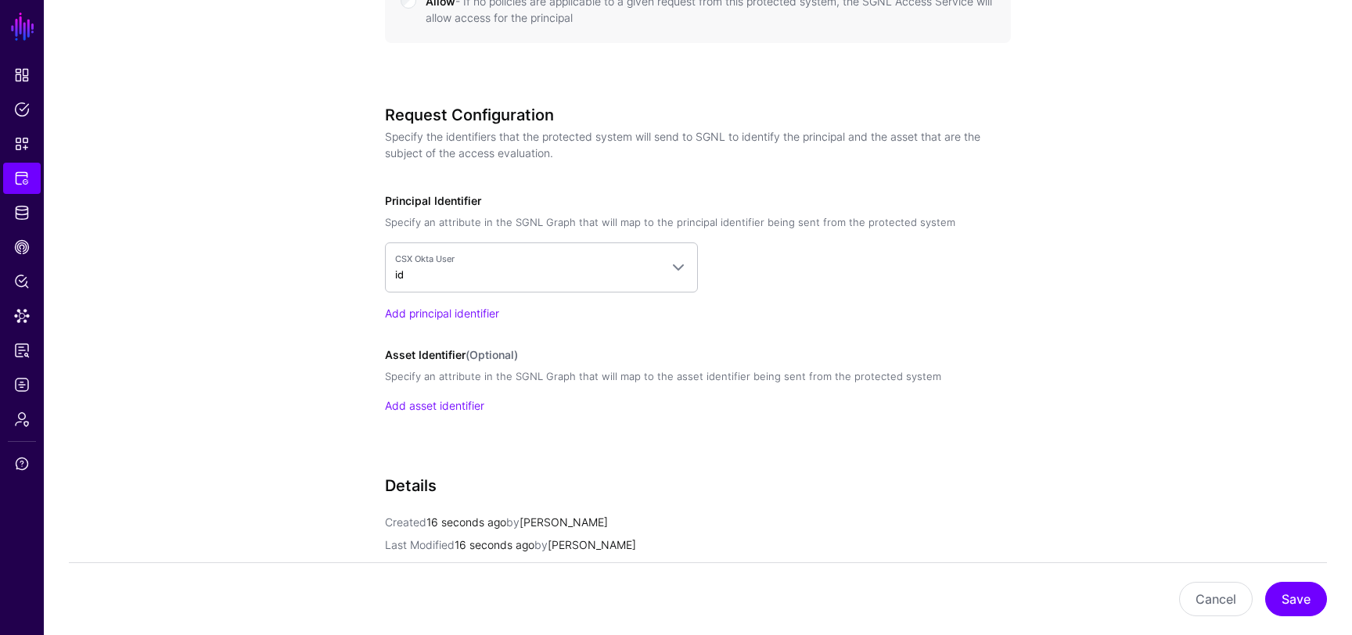
scroll to position [1211, 0]
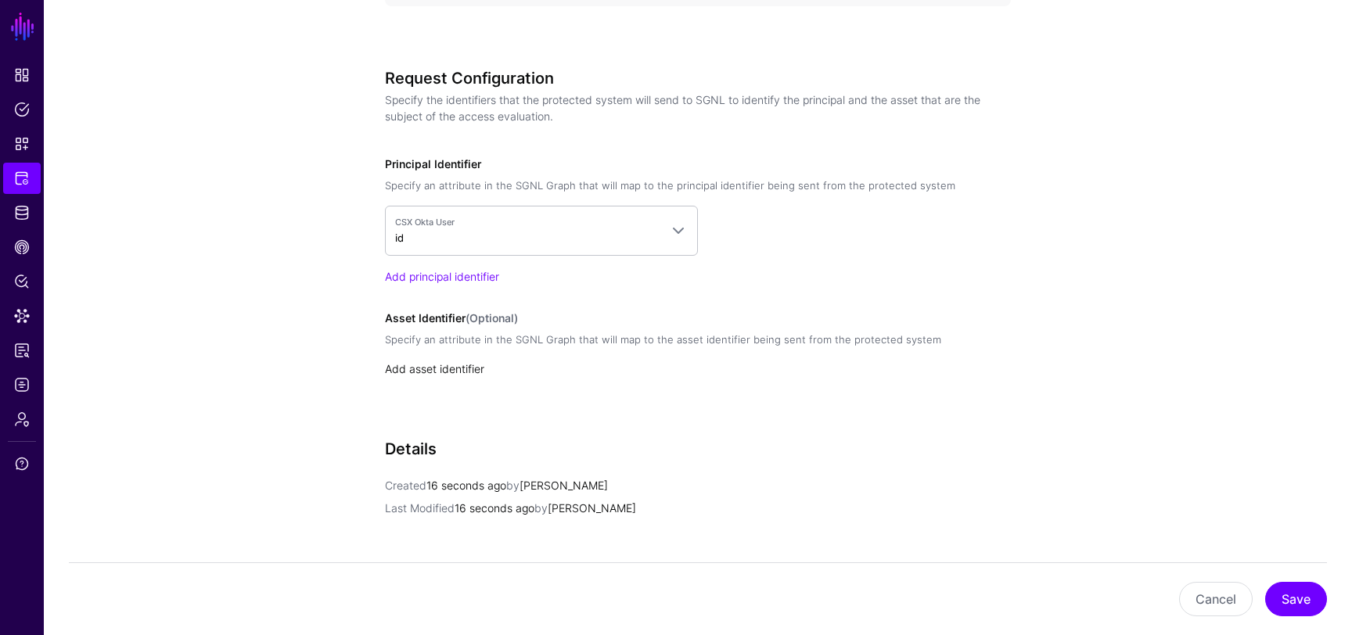
click at [441, 370] on link "Add asset identifier" at bounding box center [434, 368] width 99 height 13
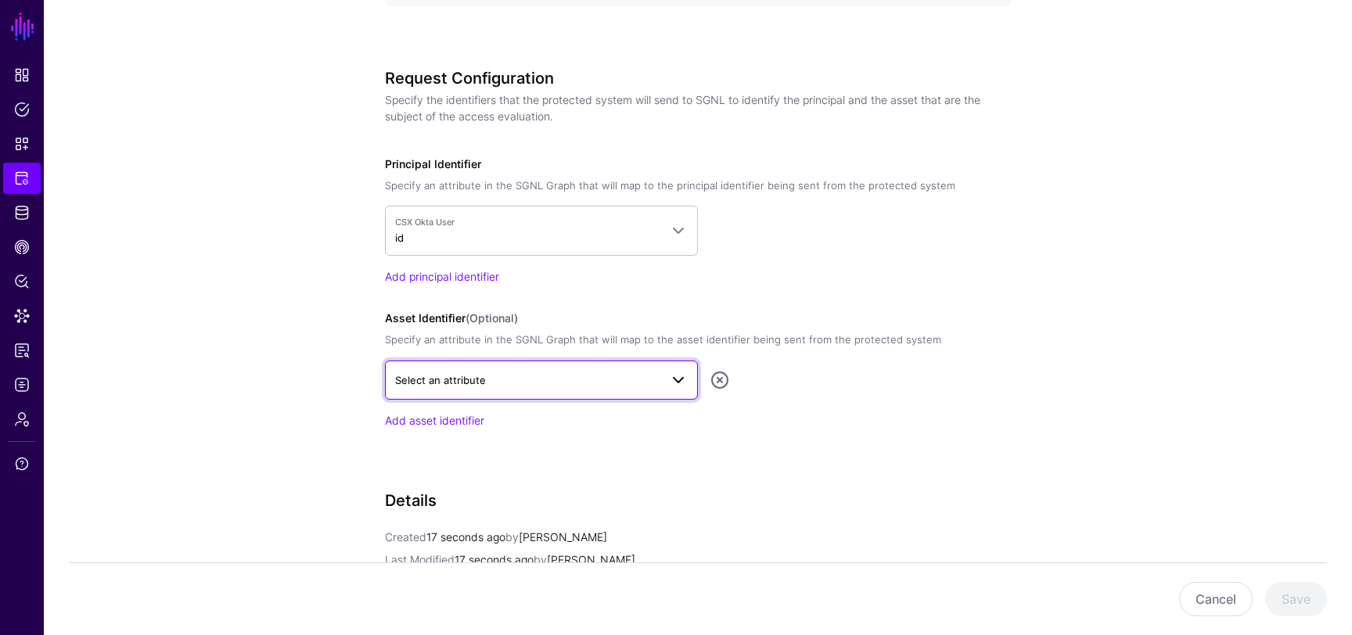
click at [538, 376] on span "Select an attribute" at bounding box center [527, 380] width 264 height 17
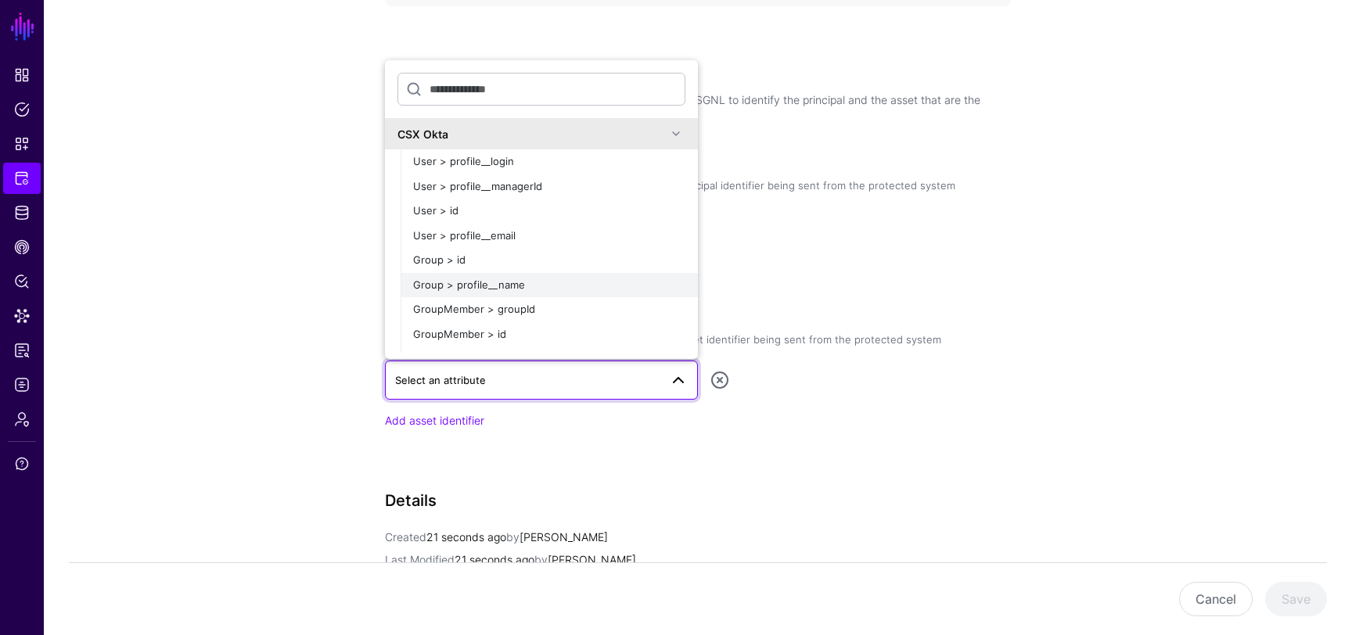
click at [498, 276] on button "Group > profile__name" at bounding box center [549, 285] width 297 height 25
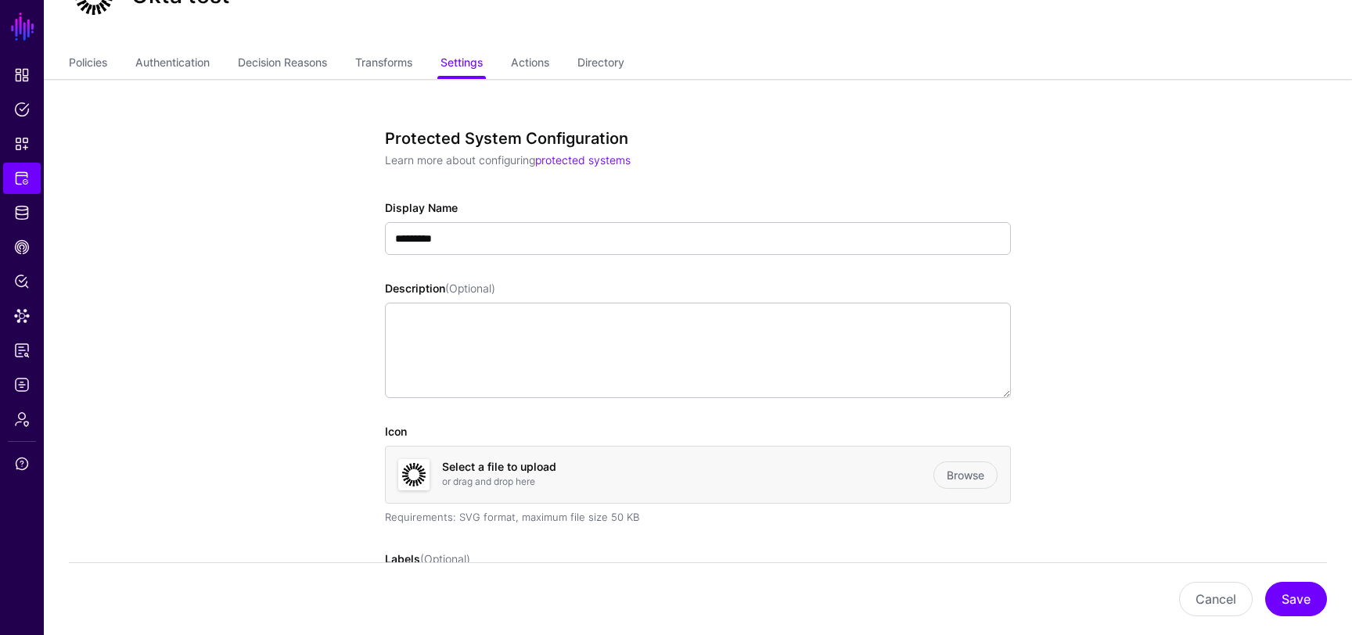
scroll to position [0, 0]
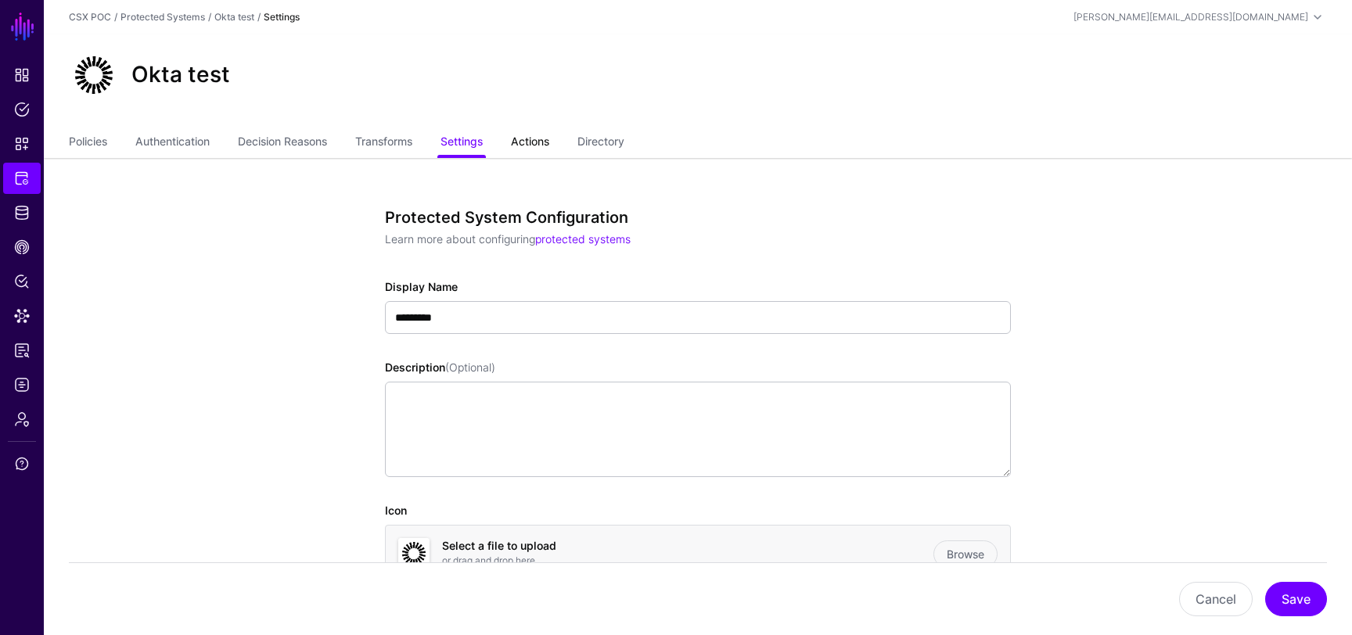
click at [538, 138] on link "Actions" at bounding box center [530, 143] width 38 height 30
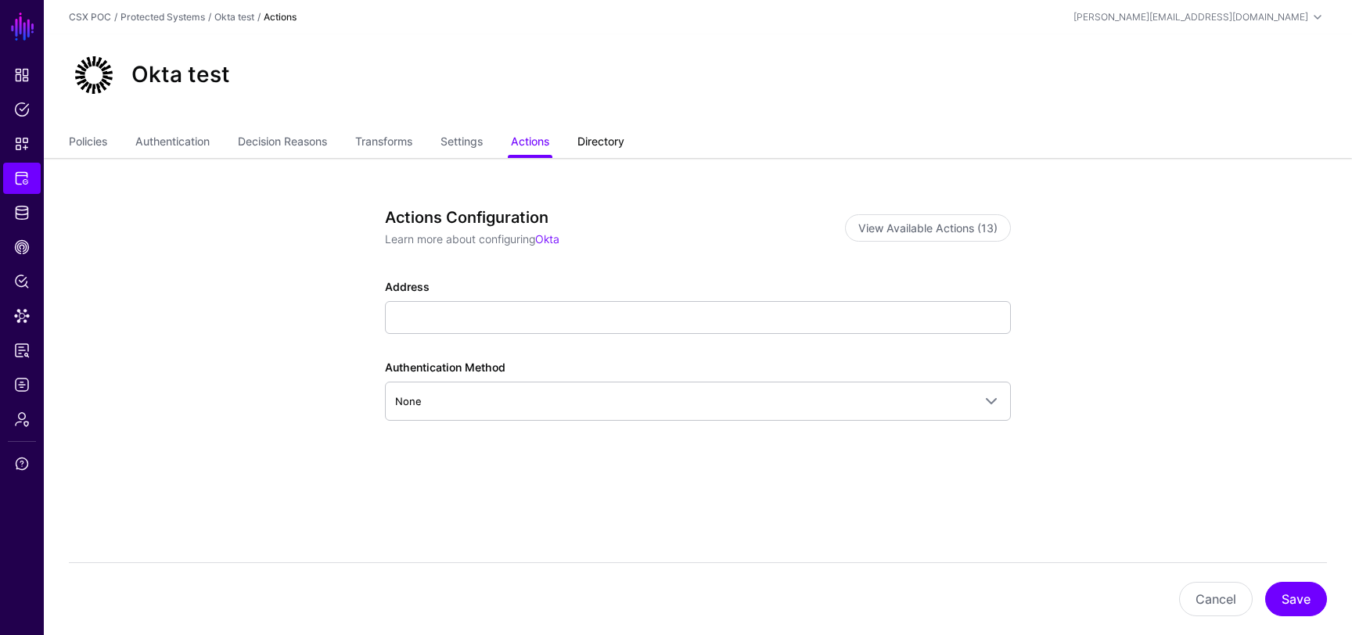
click at [613, 149] on link "Directory" at bounding box center [600, 143] width 47 height 30
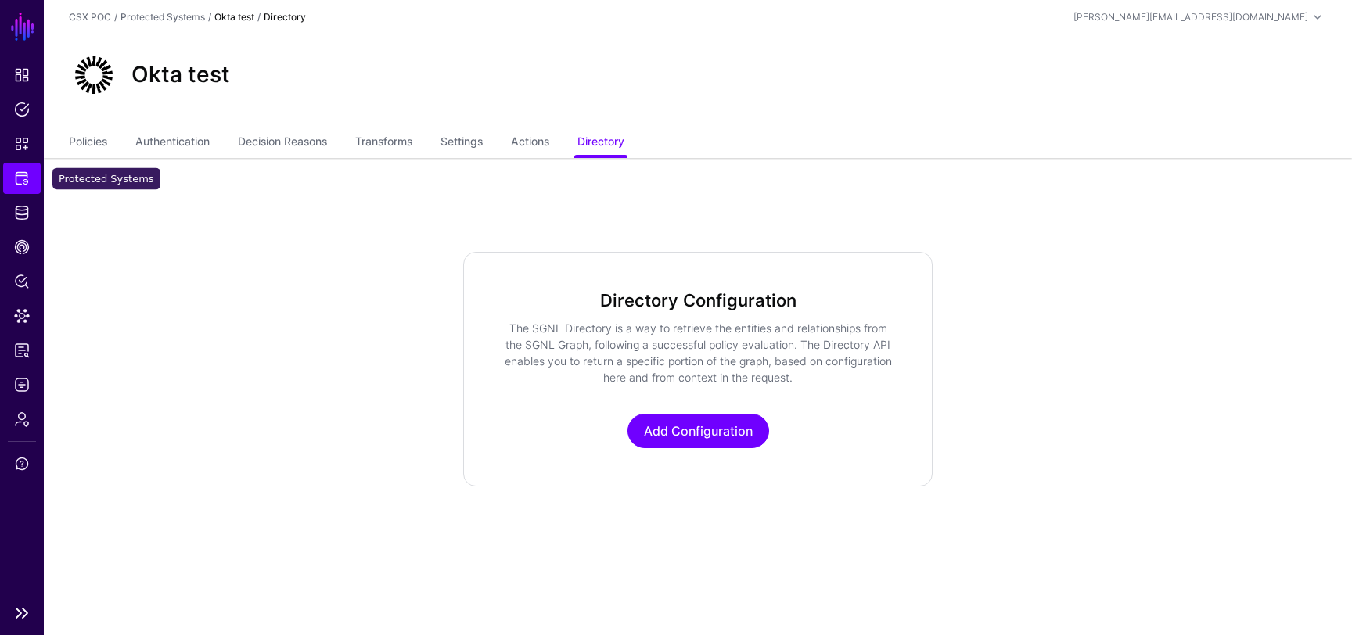
click at [20, 179] on span "Protected Systems" at bounding box center [22, 179] width 16 height 16
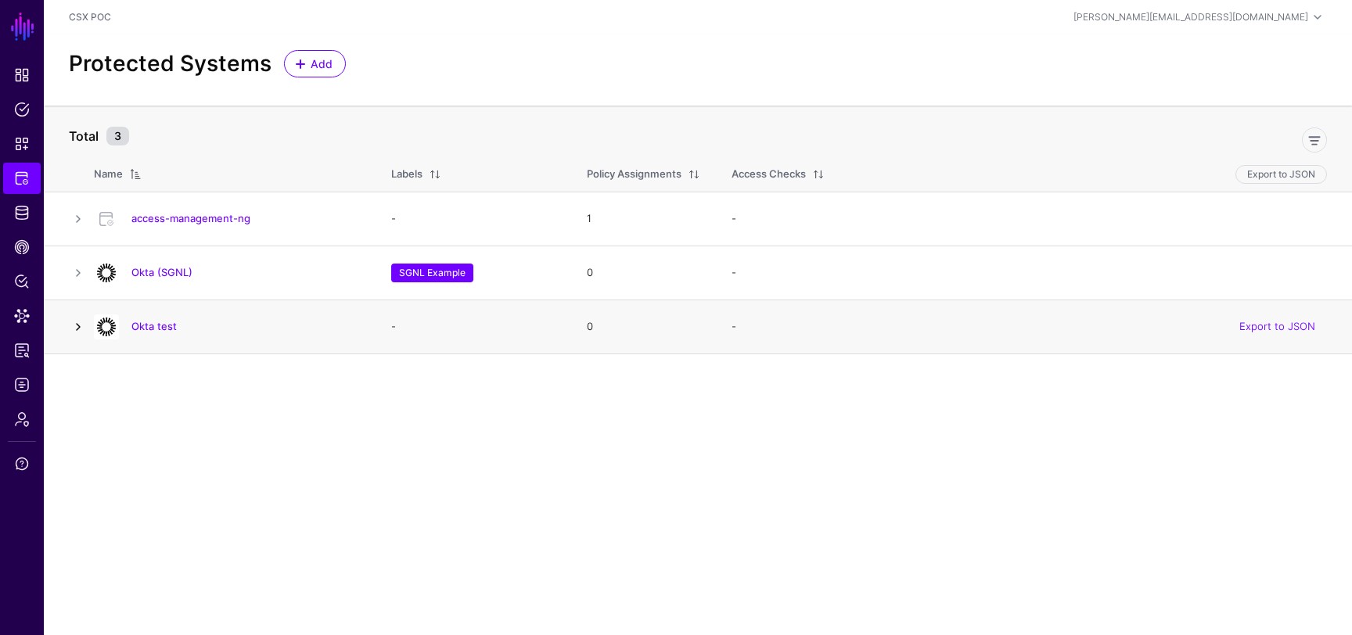
click at [78, 327] on link at bounding box center [78, 327] width 19 height 19
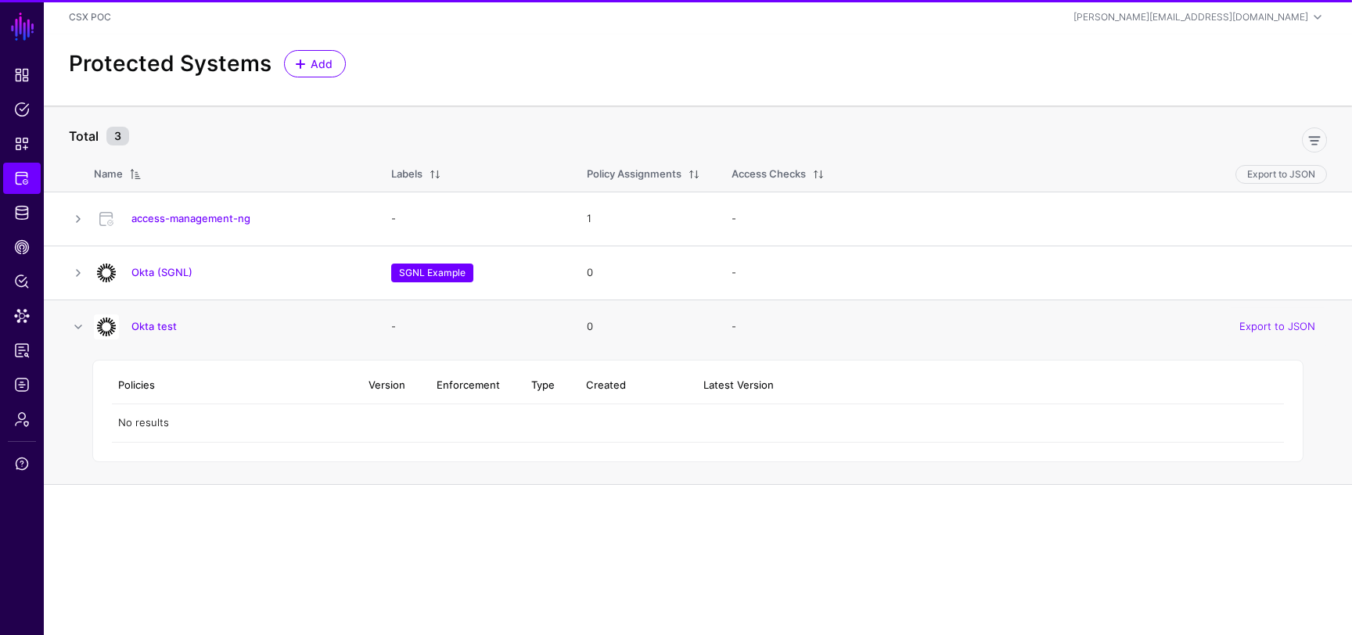
click at [194, 329] on h4 "Okta test" at bounding box center [245, 326] width 228 height 14
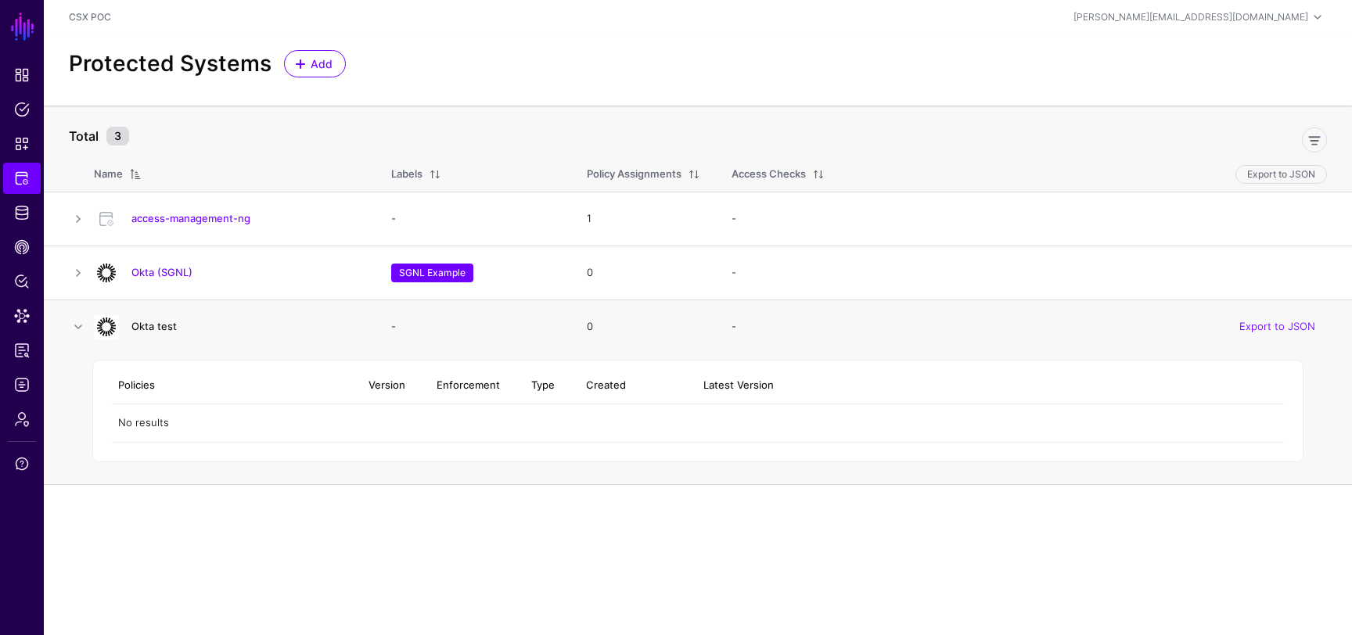
click at [155, 323] on link "Okta test" at bounding box center [153, 326] width 45 height 13
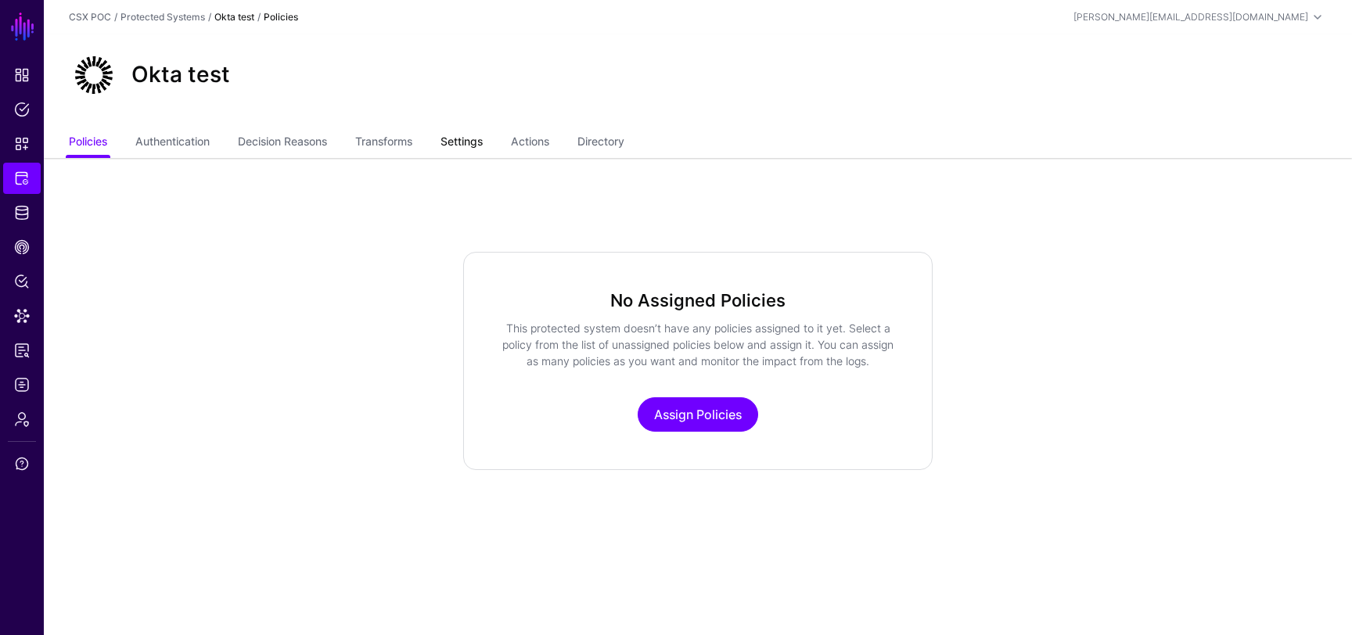
click at [483, 147] on link "Settings" at bounding box center [462, 143] width 42 height 30
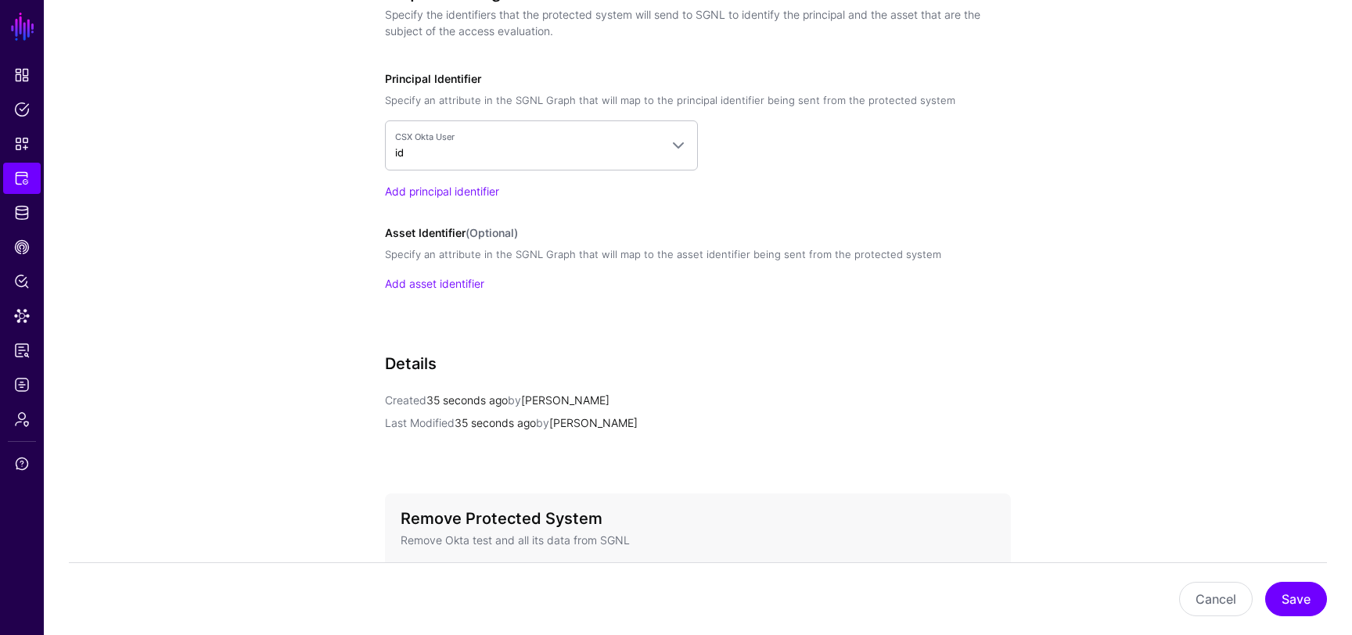
scroll to position [1422, 0]
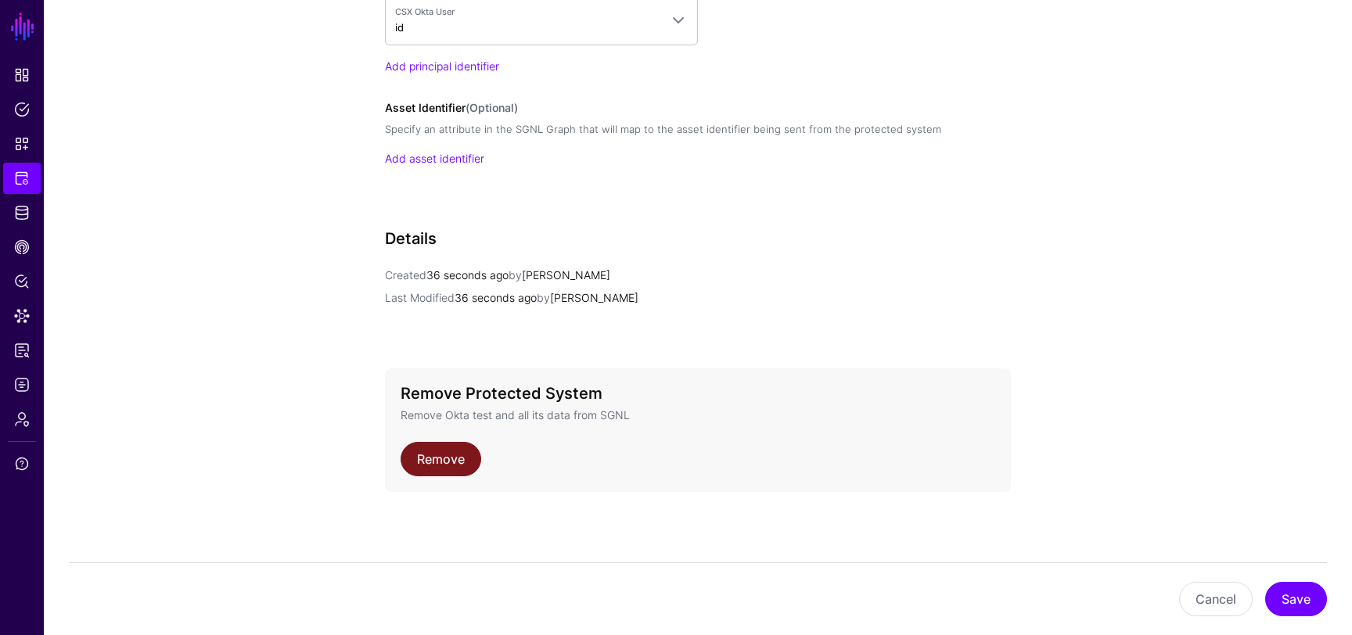
click at [455, 455] on link "Remove" at bounding box center [441, 459] width 81 height 34
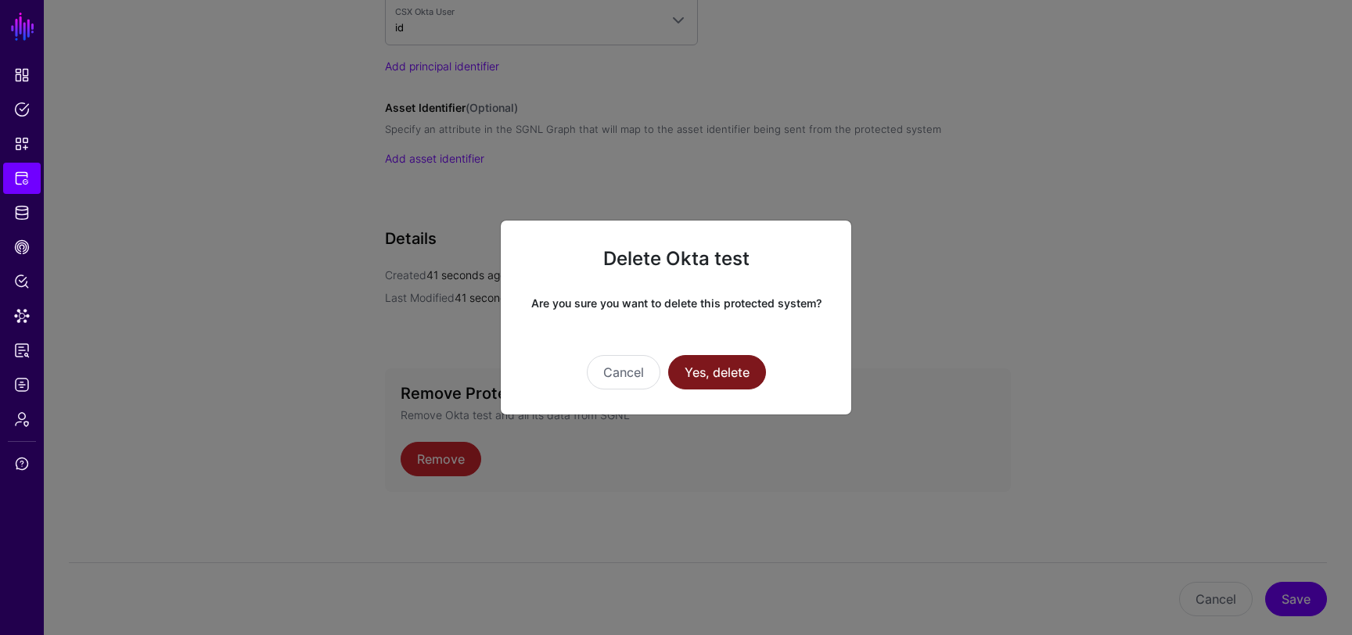
click at [746, 372] on button "Yes, delete" at bounding box center [717, 372] width 98 height 34
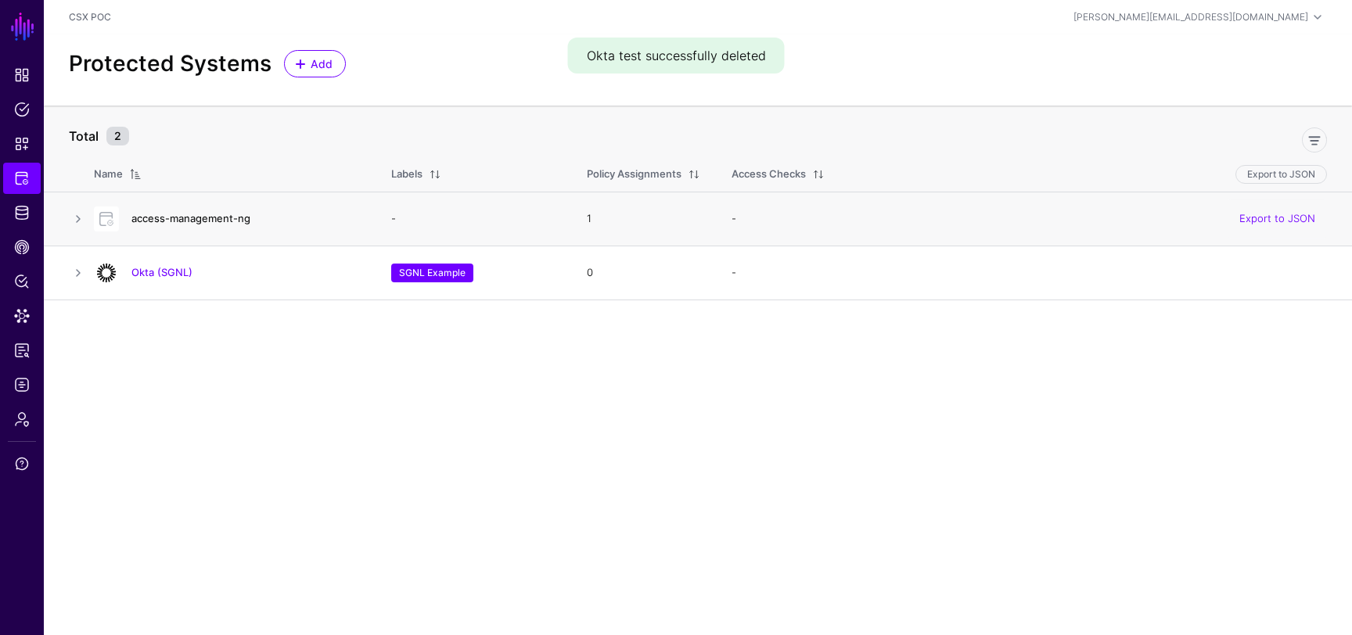
click at [224, 221] on link "access-management-ng" at bounding box center [190, 218] width 119 height 13
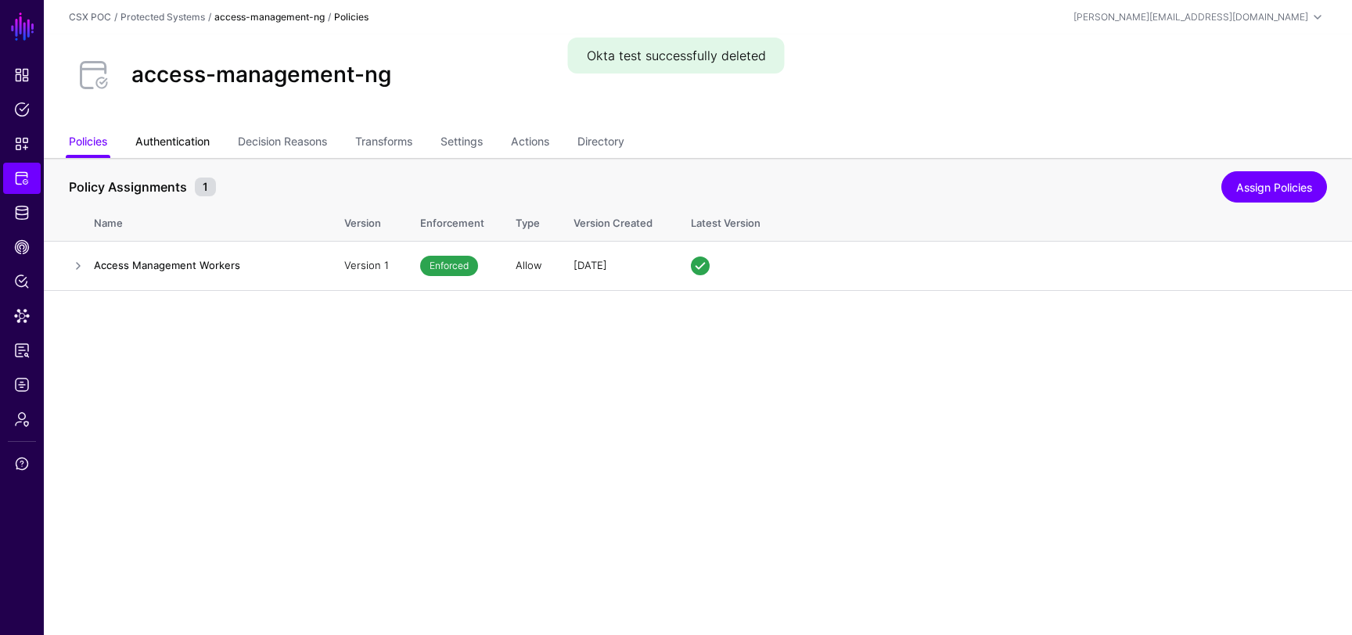
click at [194, 149] on link "Authentication" at bounding box center [172, 143] width 74 height 30
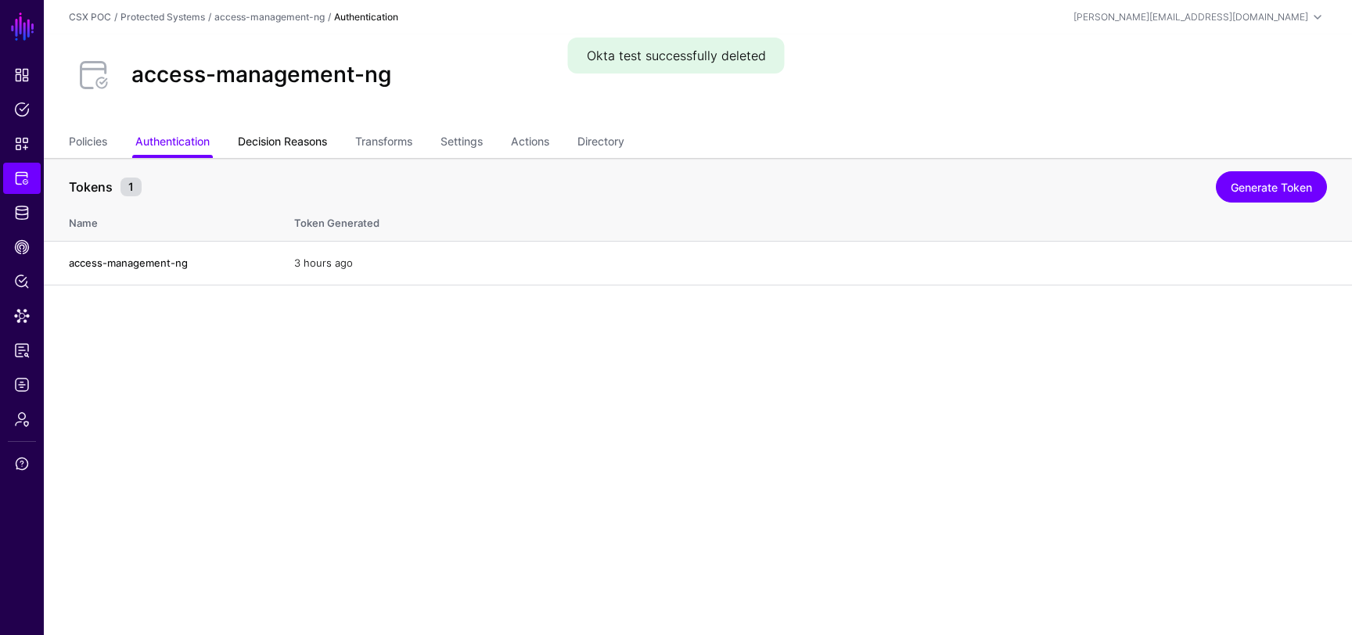
click at [274, 140] on link "Decision Reasons" at bounding box center [282, 143] width 89 height 30
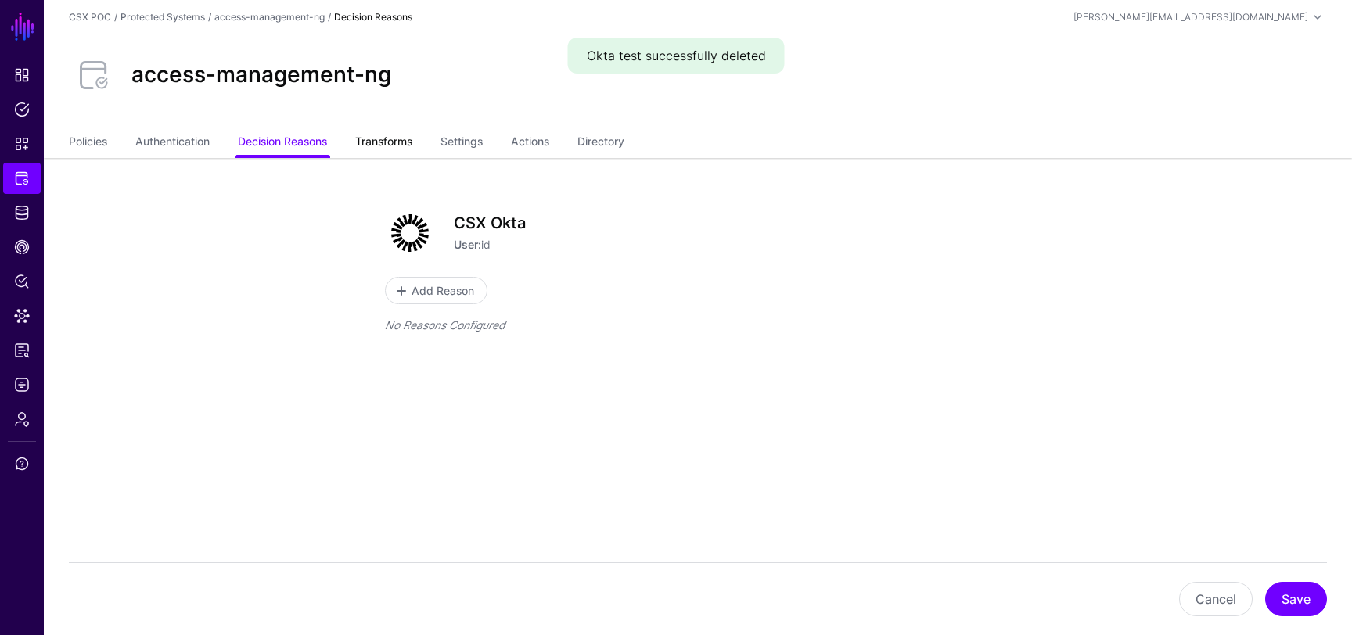
click at [382, 141] on link "Transforms" at bounding box center [383, 143] width 57 height 30
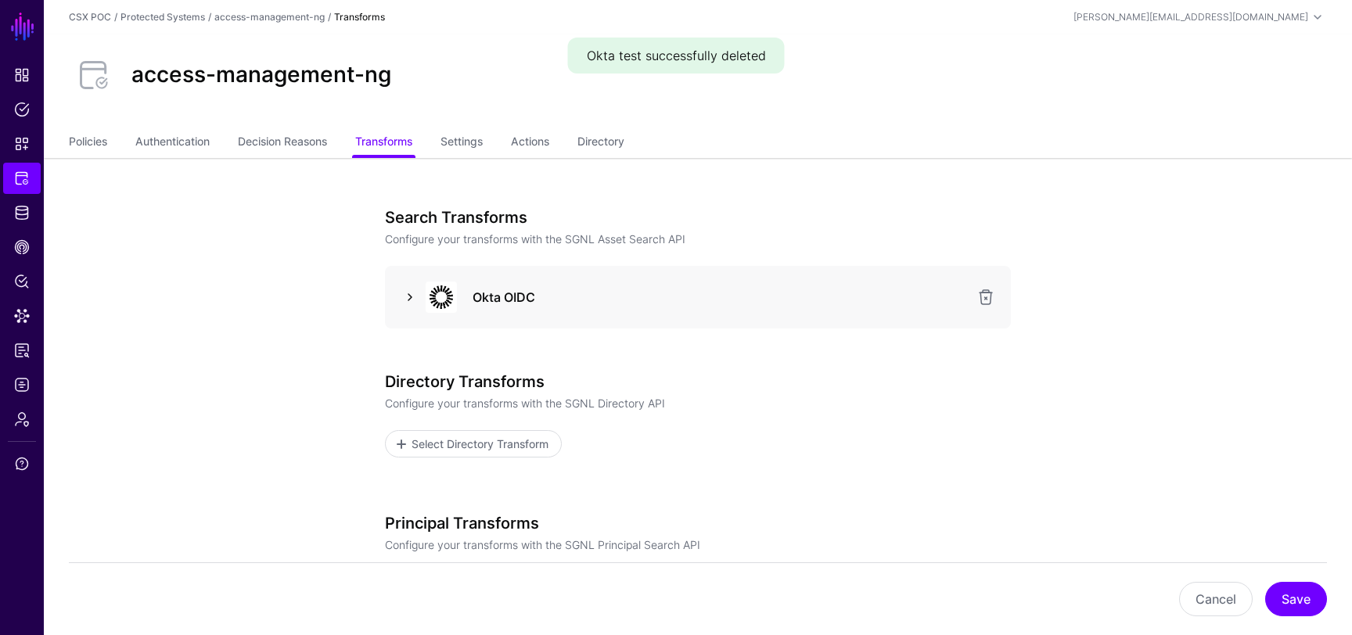
click at [412, 302] on link at bounding box center [410, 297] width 19 height 19
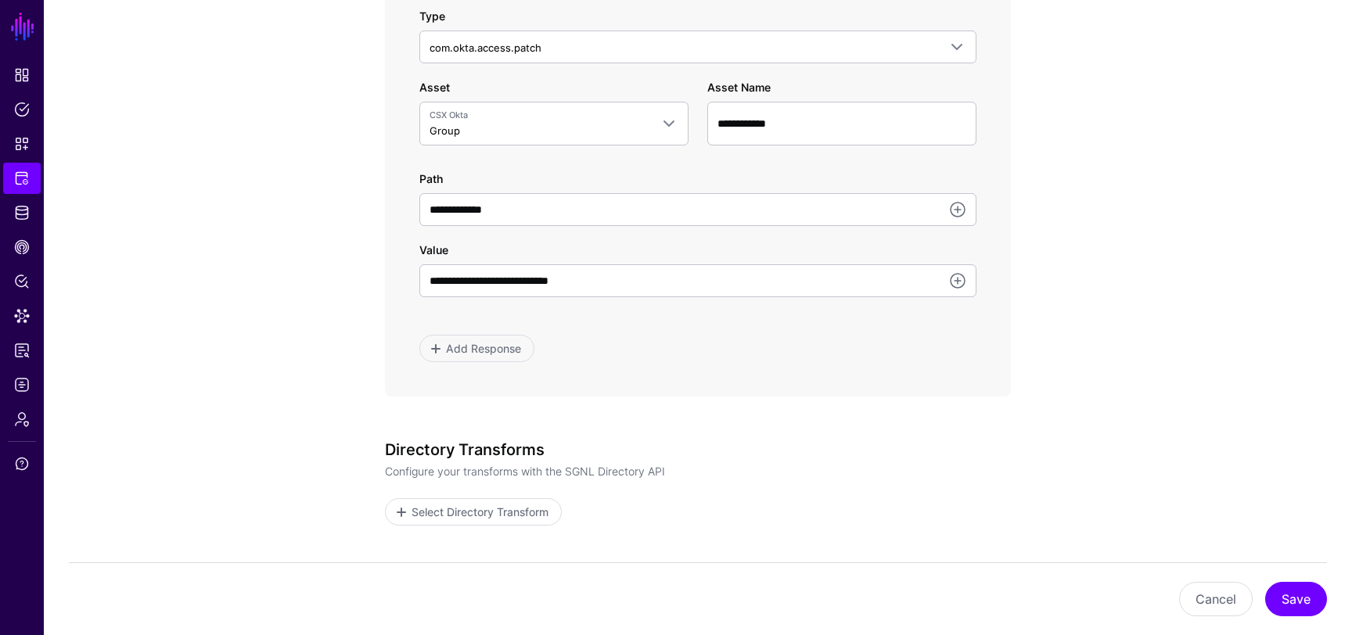
scroll to position [857, 0]
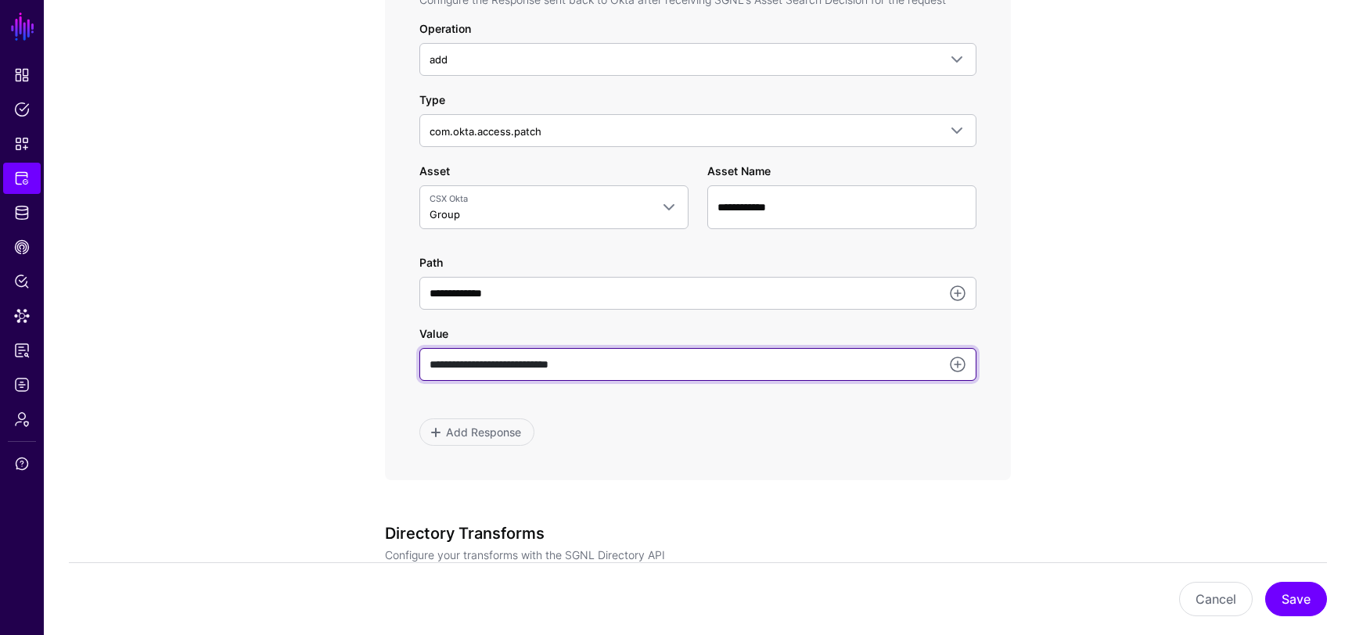
click at [627, 360] on input "**********" at bounding box center [697, 364] width 557 height 33
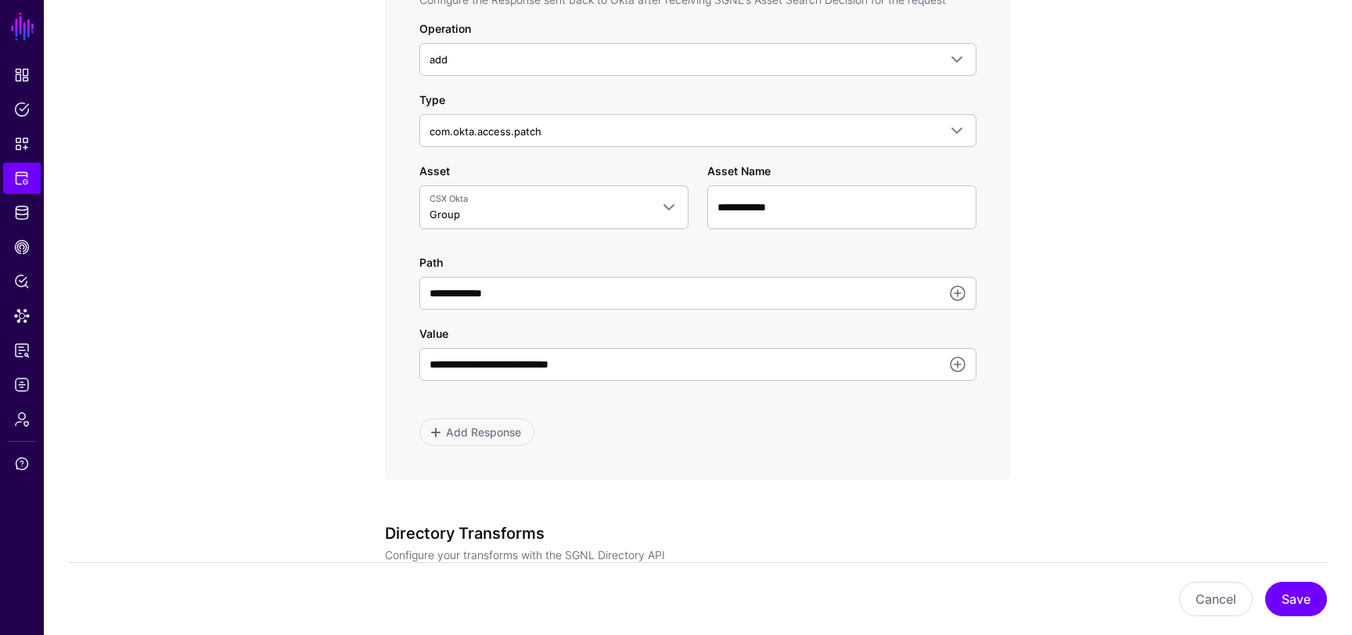
click at [364, 368] on div "**********" at bounding box center [698, 142] width 726 height 1682
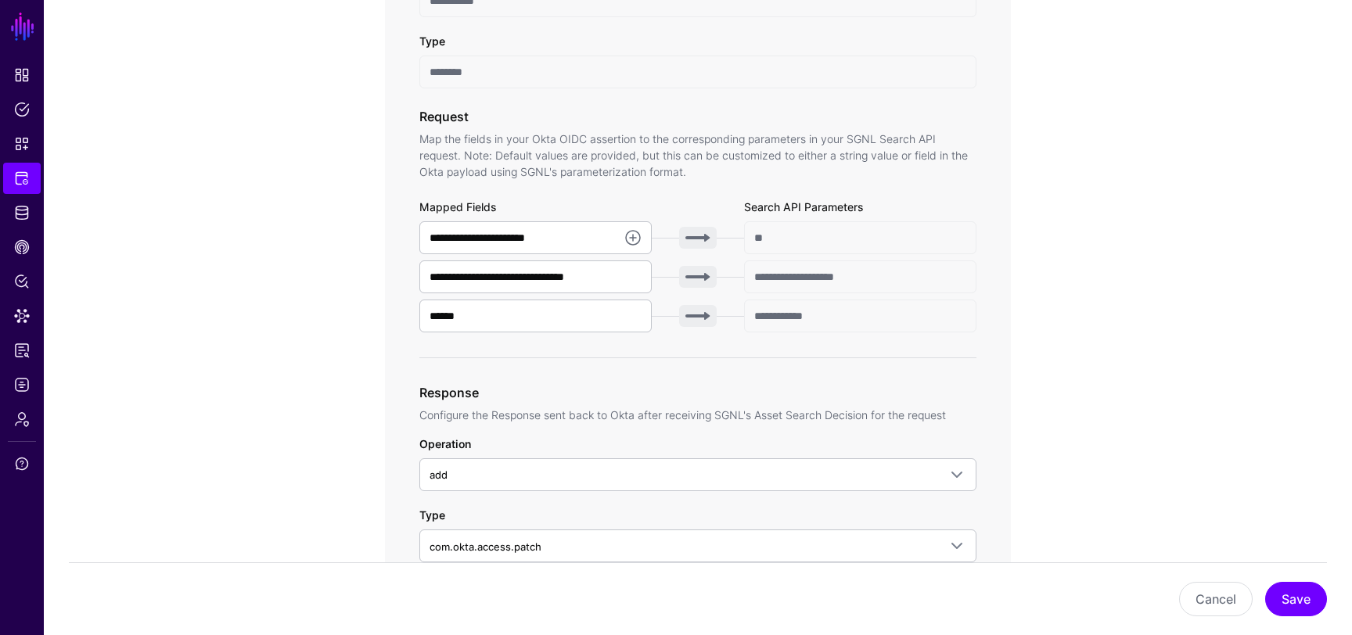
scroll to position [415, 0]
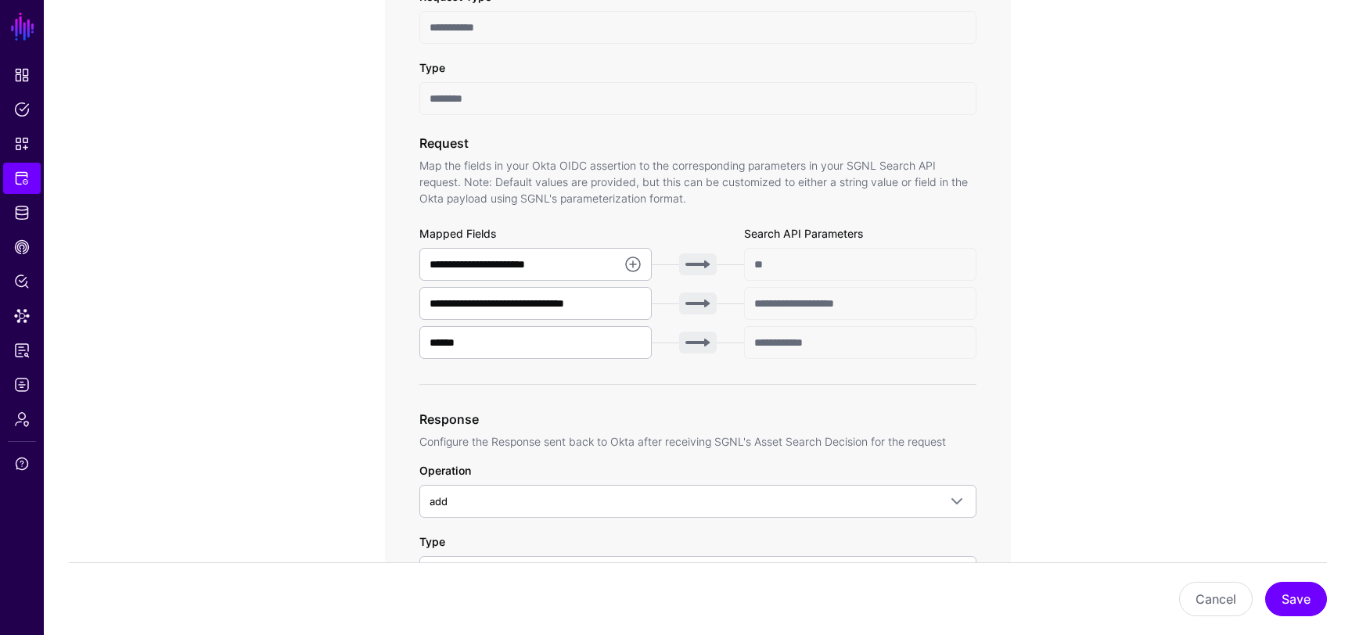
click at [714, 340] on span at bounding box center [698, 343] width 38 height 22
click at [838, 343] on input "**********" at bounding box center [860, 342] width 232 height 33
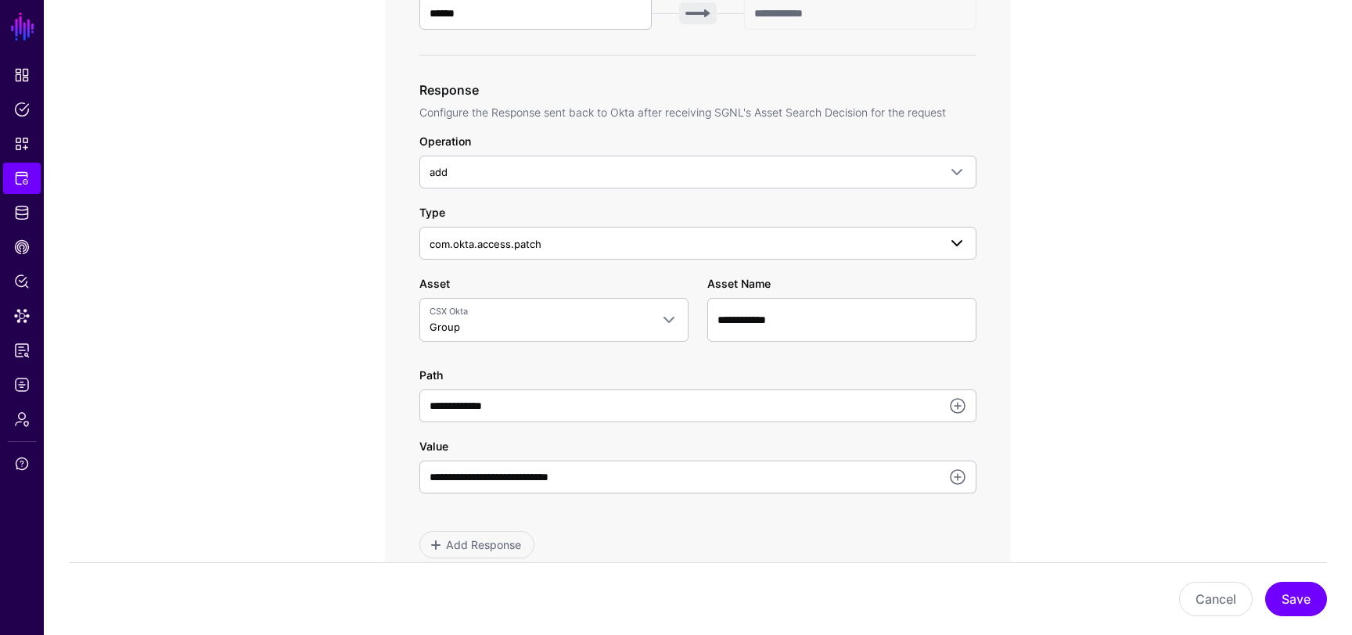
scroll to position [736, 0]
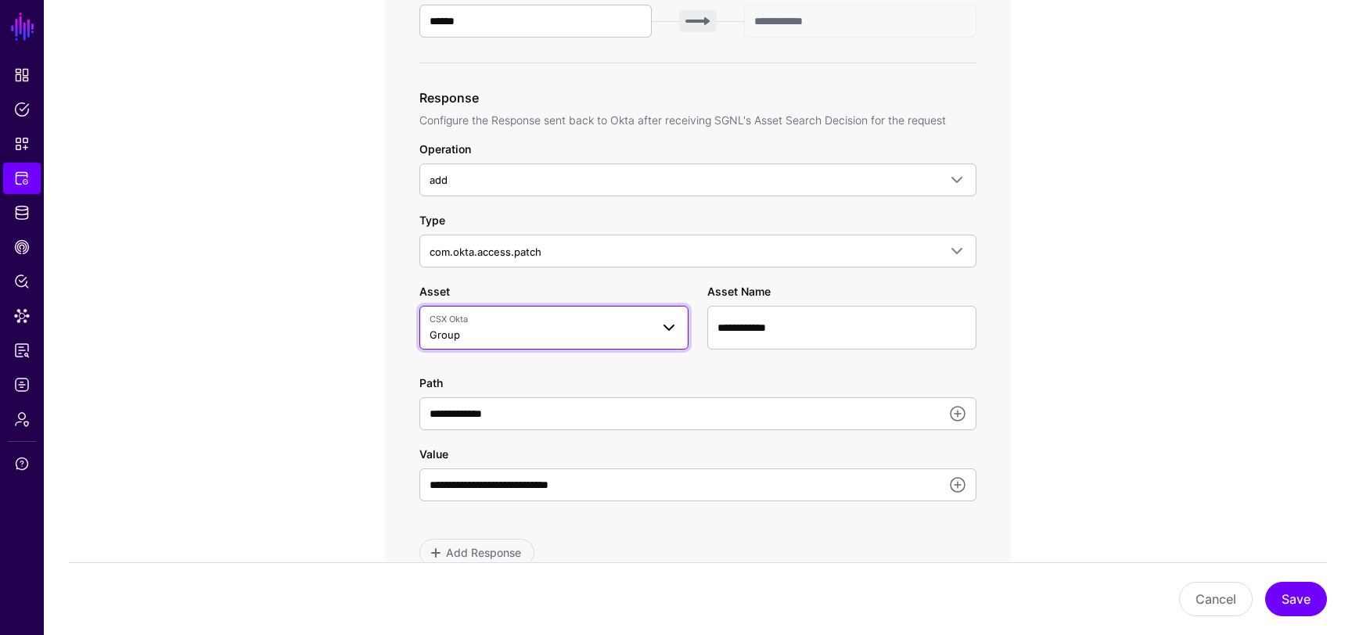
click at [672, 326] on span at bounding box center [669, 327] width 19 height 19
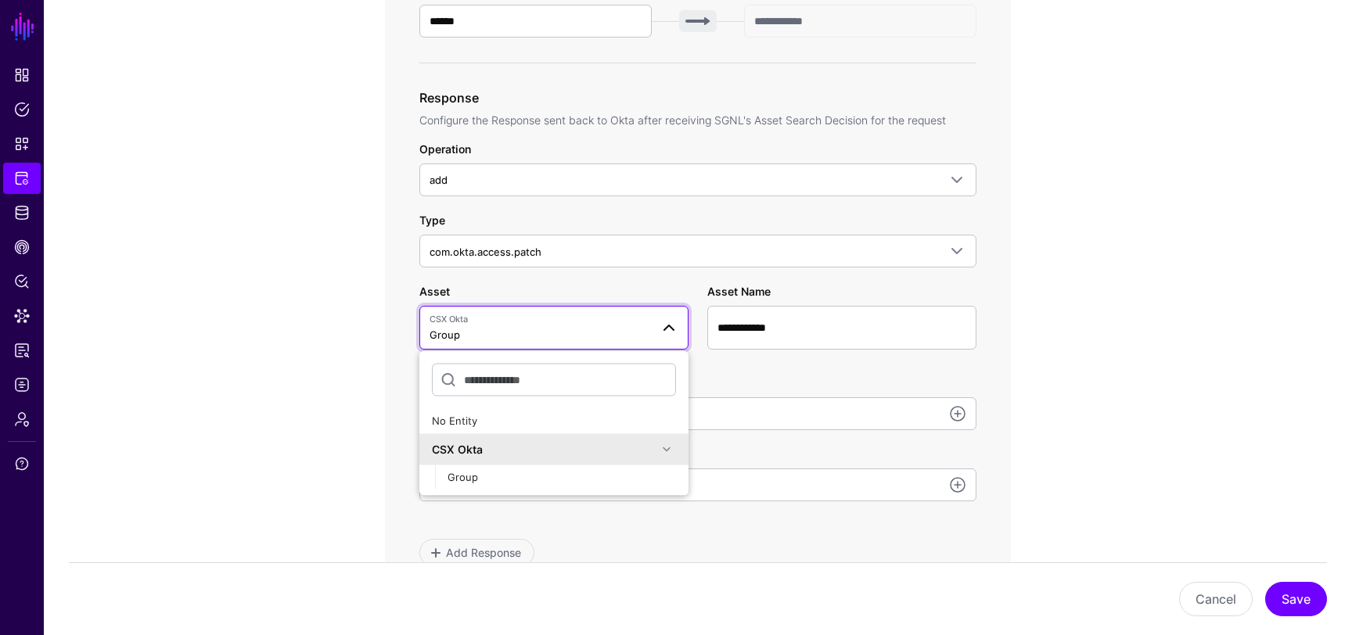
click at [362, 444] on div "**********" at bounding box center [698, 263] width 726 height 1682
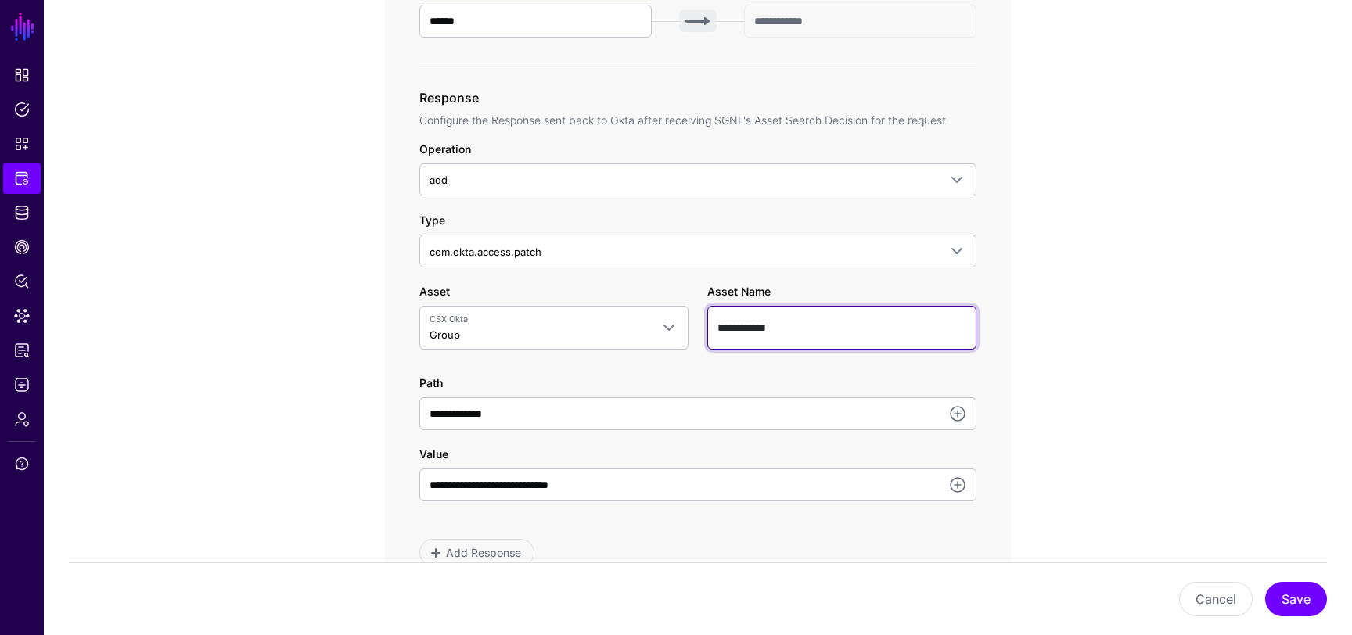
click at [826, 329] on input "**********" at bounding box center [841, 328] width 269 height 44
click at [766, 393] on div "**********" at bounding box center [697, 403] width 557 height 56
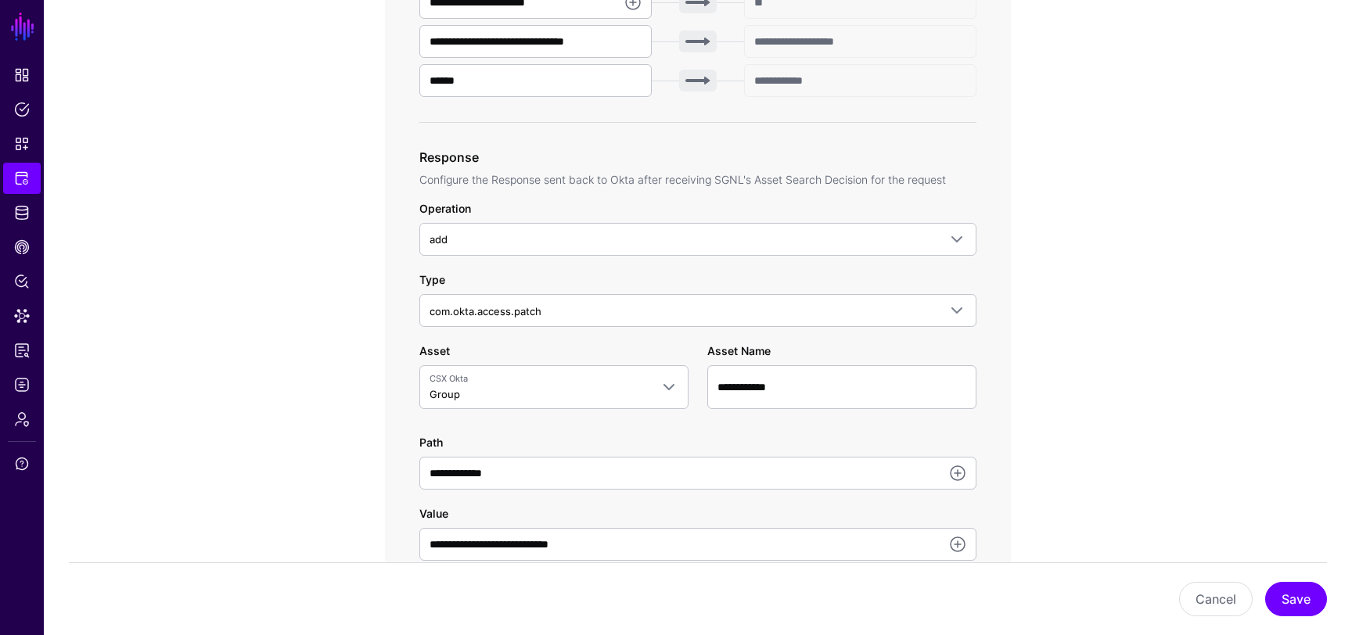
scroll to position [789, 0]
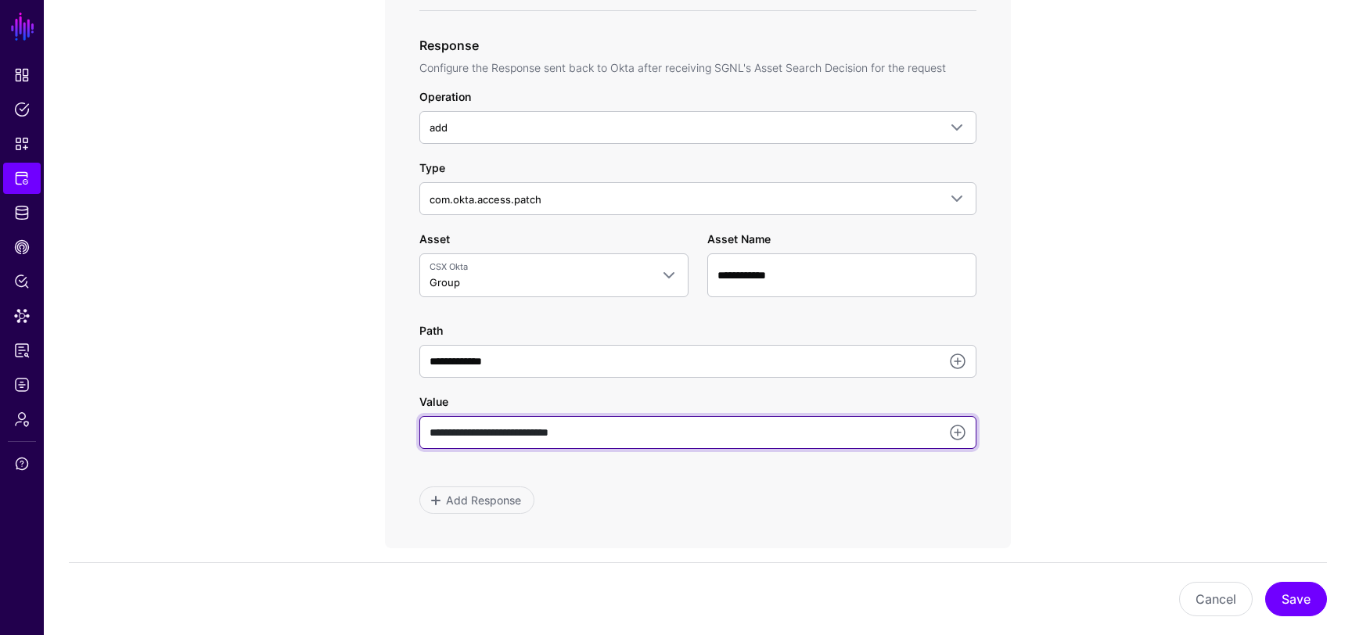
click at [619, 431] on input "**********" at bounding box center [697, 432] width 557 height 33
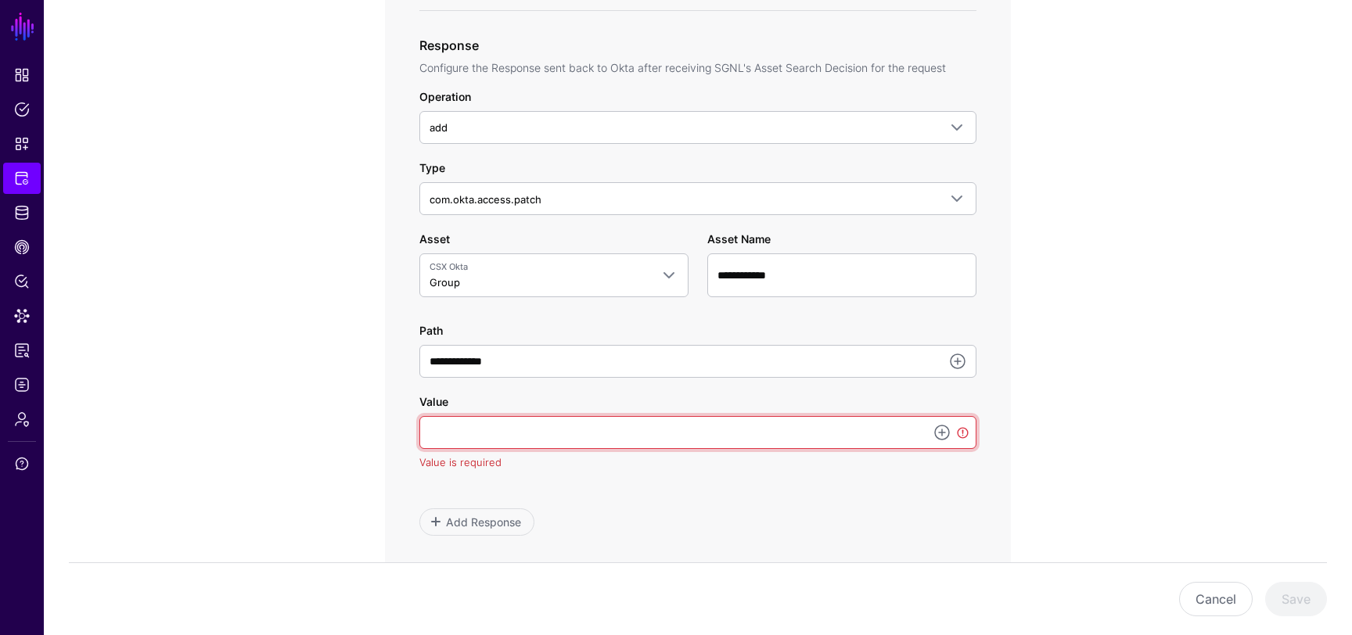
paste input "**********"
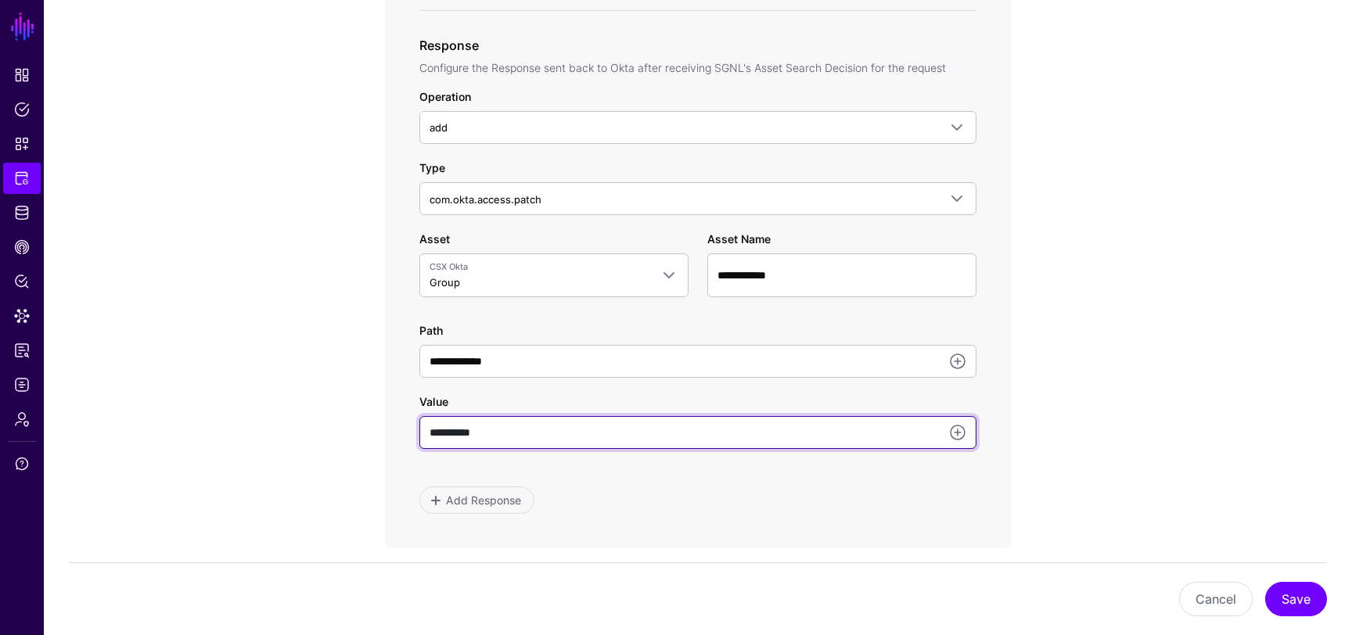
type input "**********"
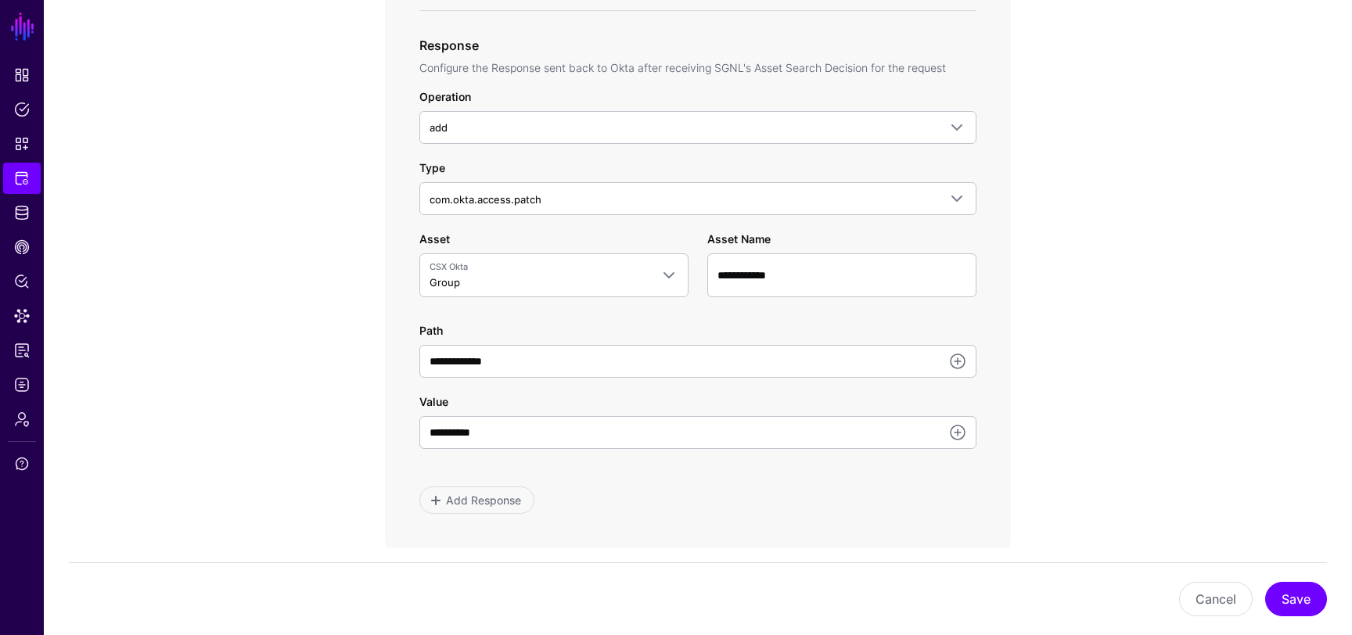
click at [888, 316] on div "**********" at bounding box center [697, 340] width 557 height 218
click at [657, 285] on span "CSX Okta Group" at bounding box center [554, 276] width 249 height 30
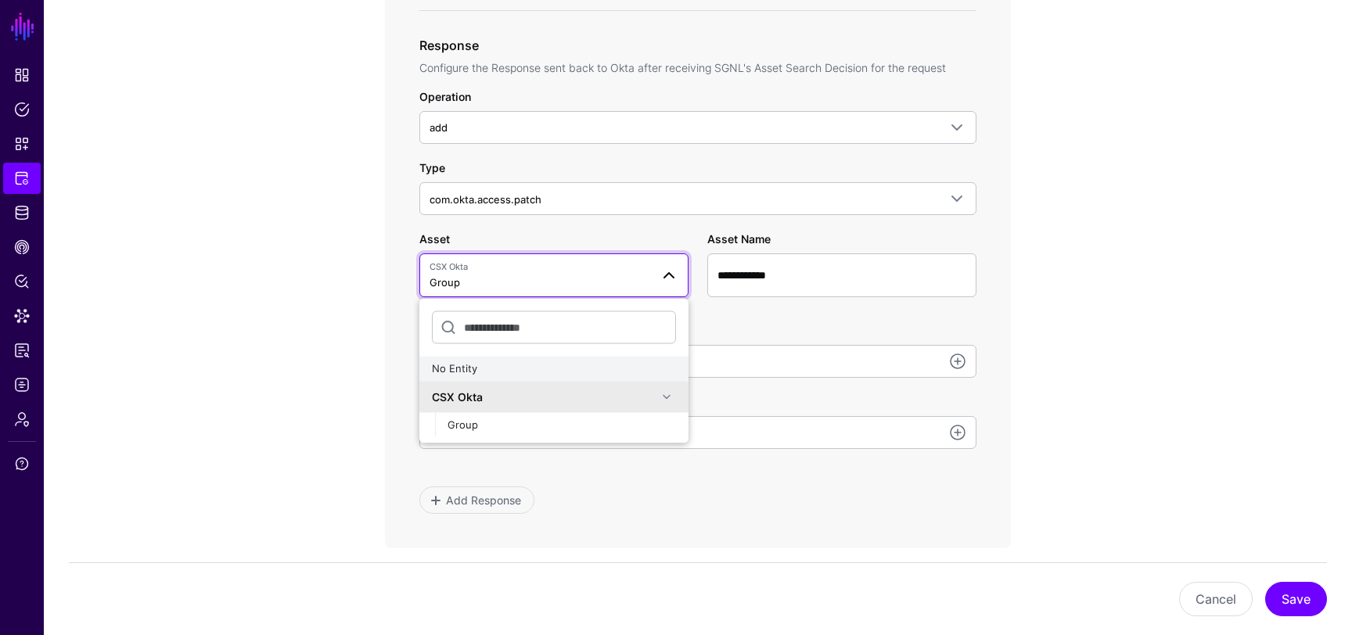
click at [463, 369] on span "No Entity" at bounding box center [454, 368] width 45 height 13
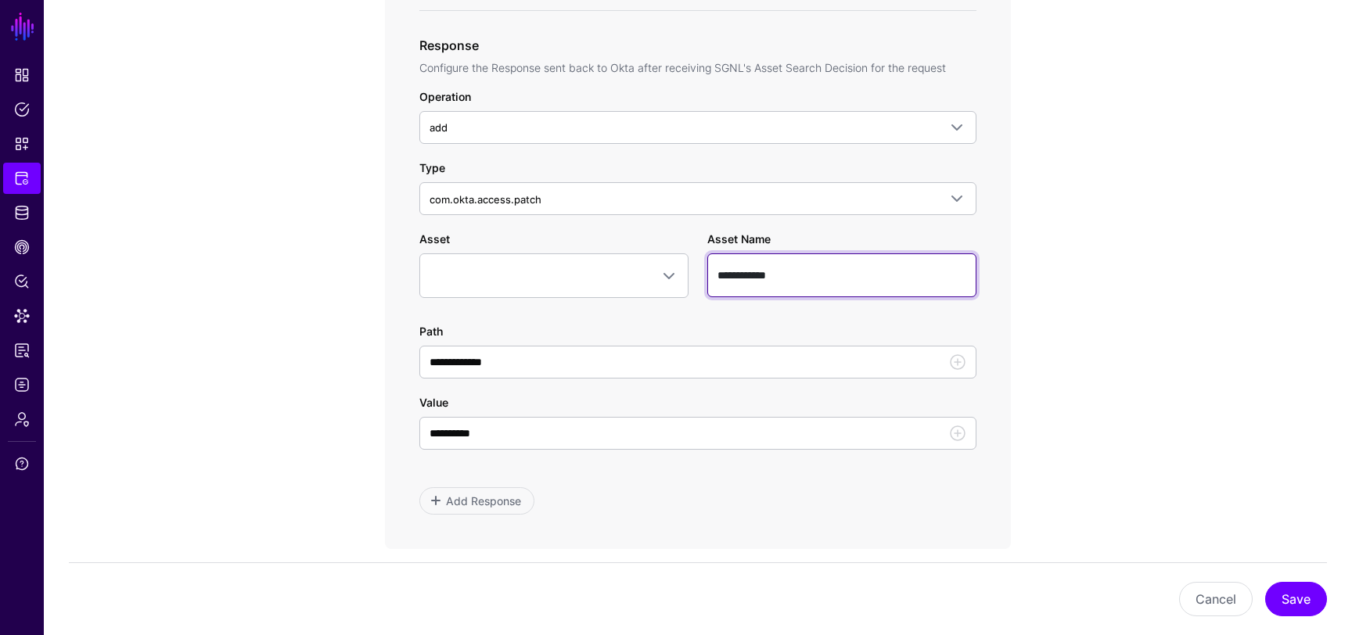
click at [751, 271] on input "**********" at bounding box center [841, 276] width 269 height 44
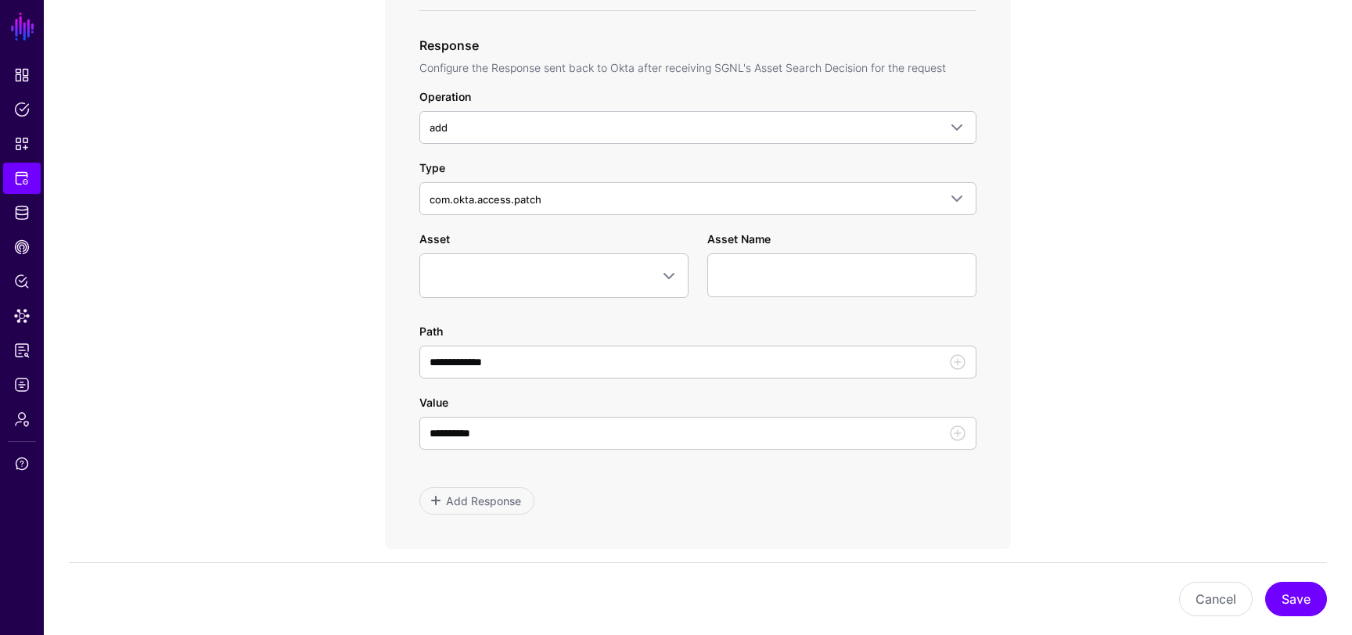
click at [737, 308] on div "**********" at bounding box center [697, 340] width 557 height 218
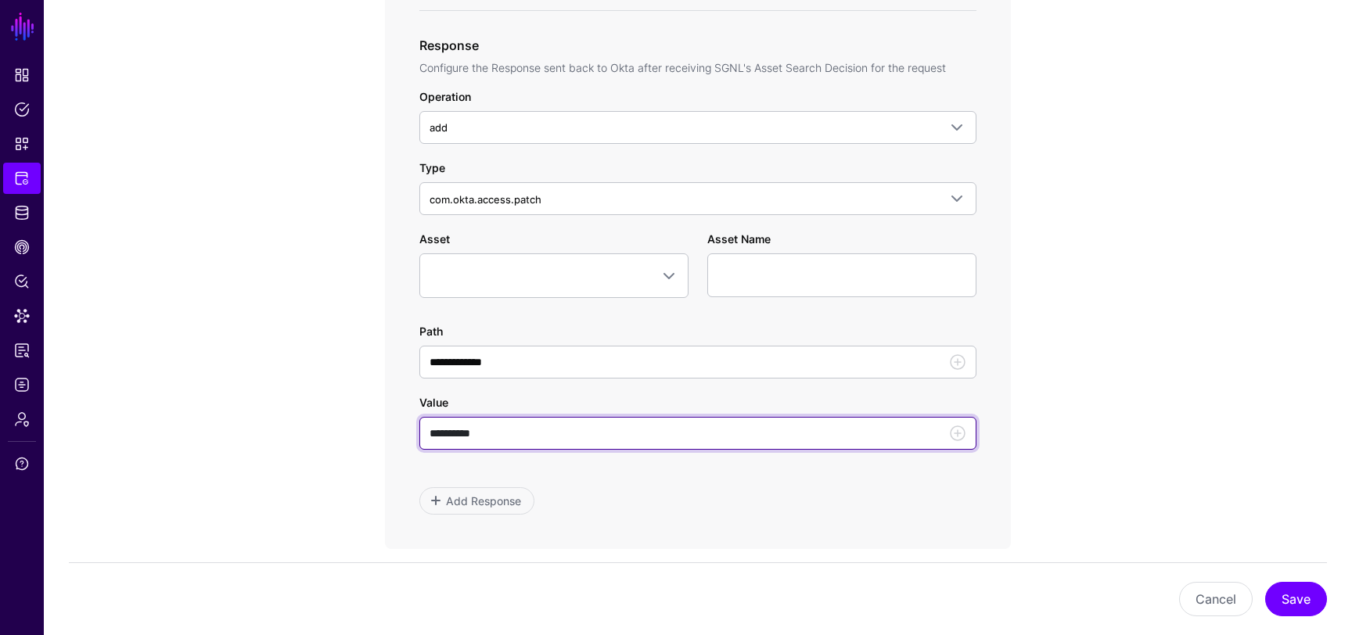
click at [547, 441] on input "**********" at bounding box center [697, 433] width 557 height 33
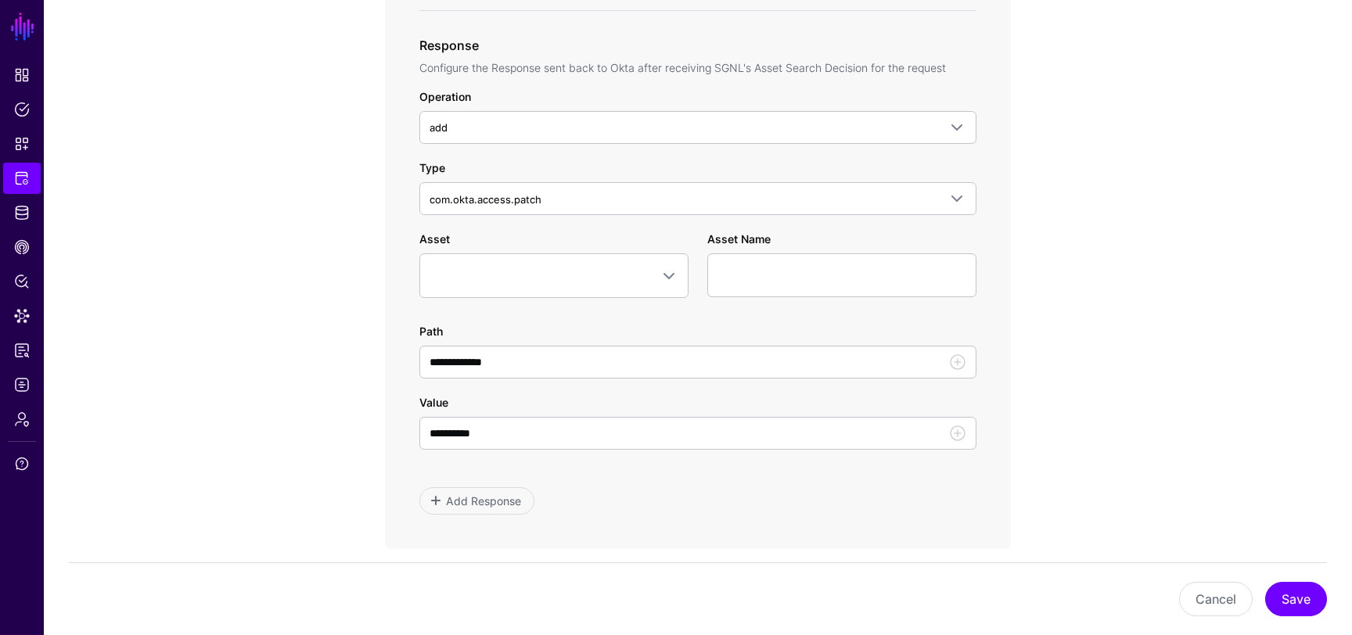
click at [1093, 361] on app-integrations-item-transforms "**********" at bounding box center [698, 210] width 1308 height 1682
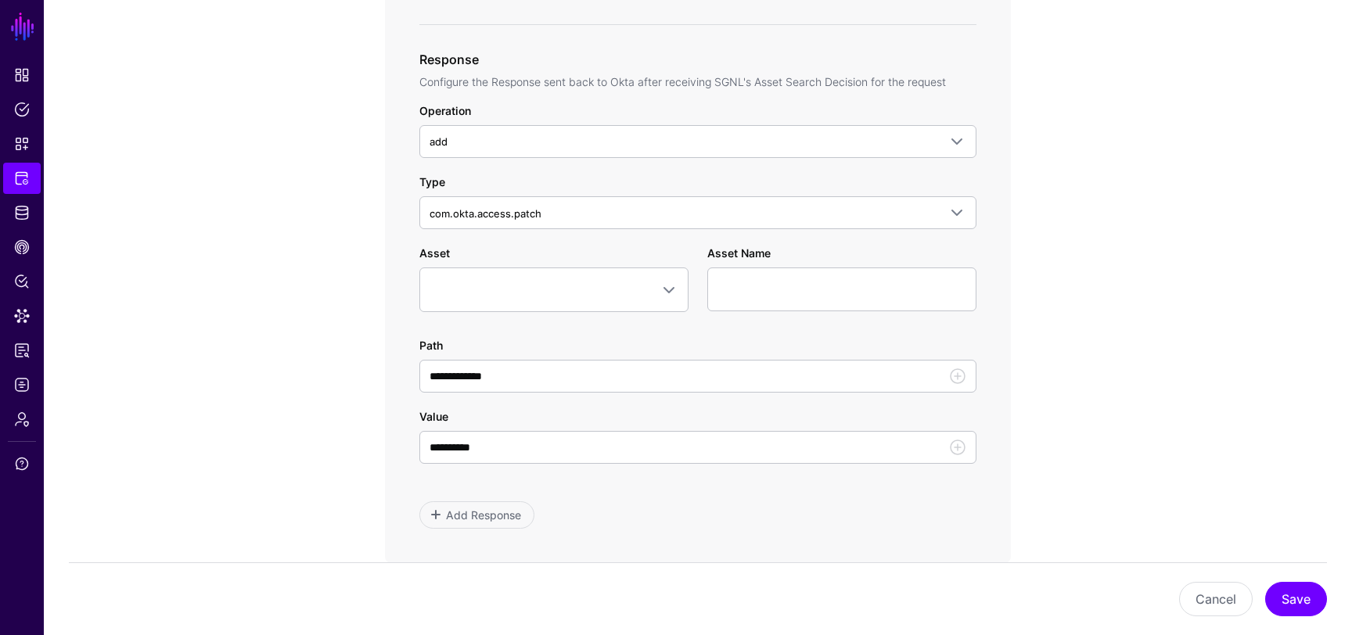
scroll to position [801, 0]
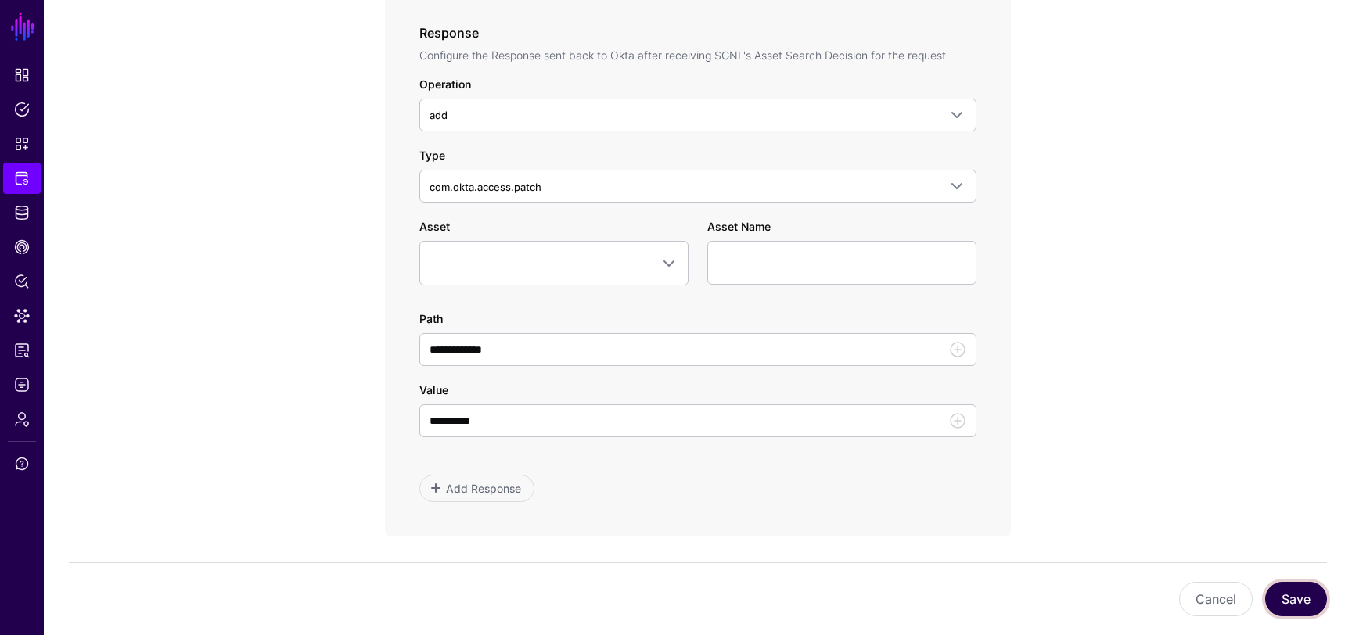
click at [1298, 603] on button "Save" at bounding box center [1296, 599] width 62 height 34
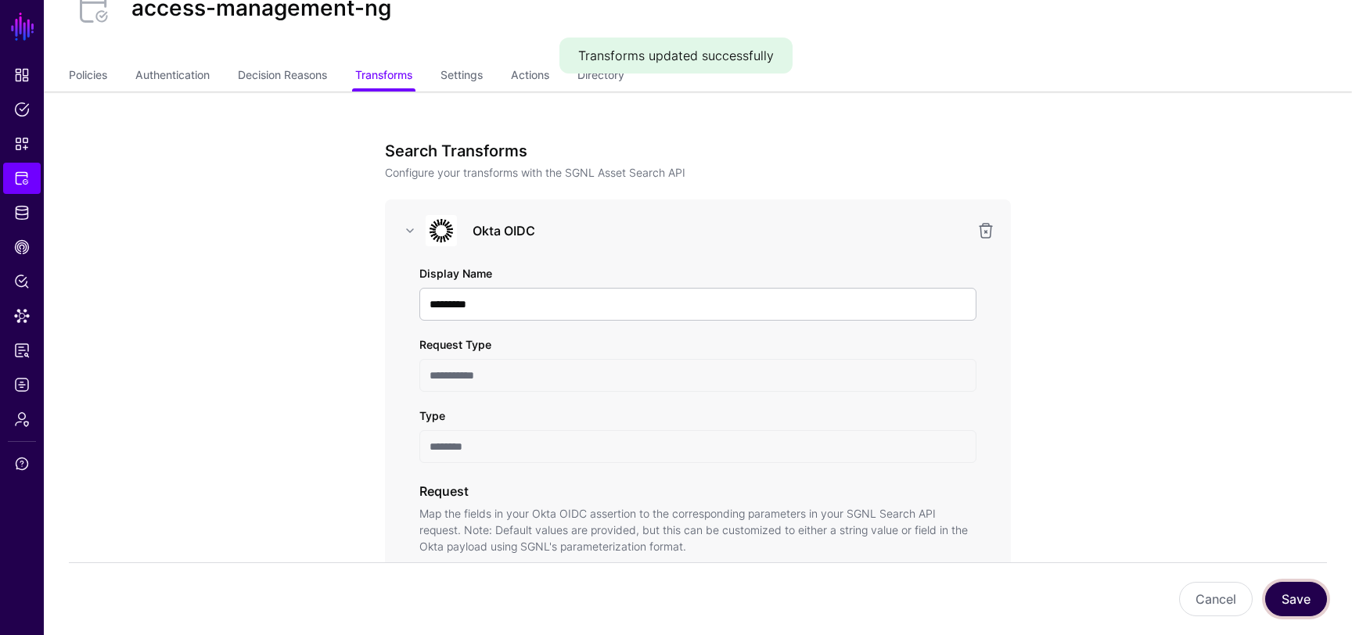
scroll to position [0, 0]
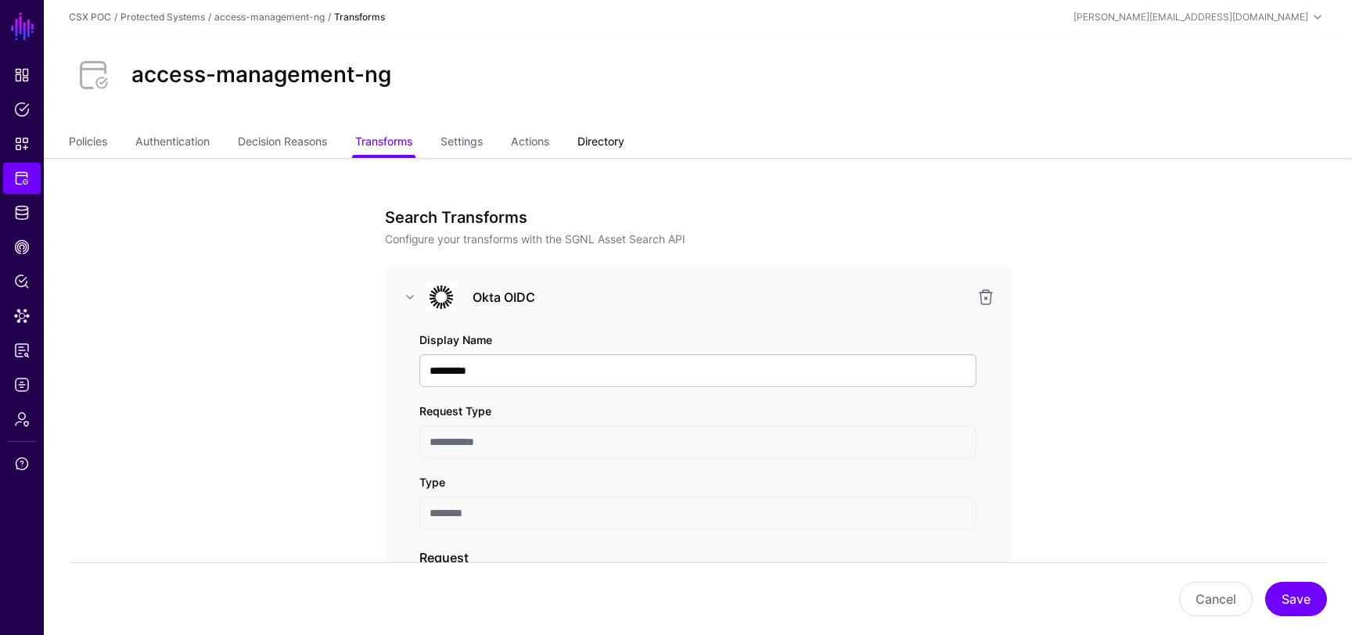
click at [600, 141] on link "Directory" at bounding box center [600, 143] width 47 height 30
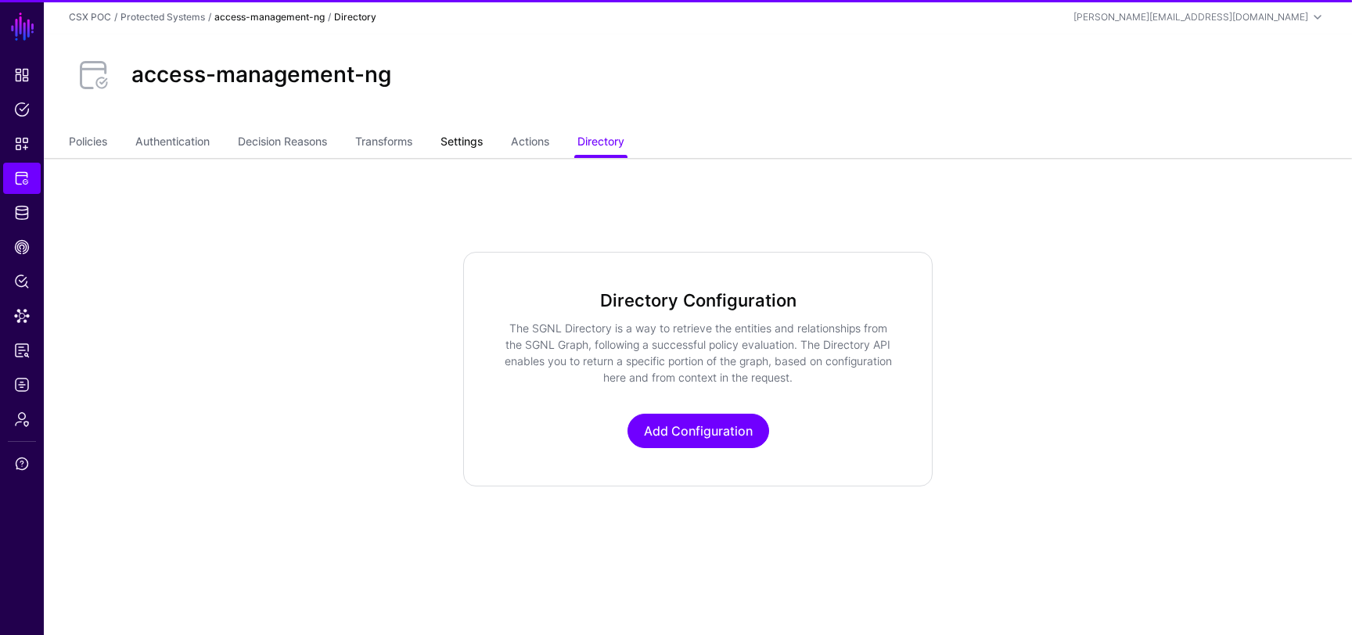
click at [469, 133] on link "Settings" at bounding box center [462, 143] width 42 height 30
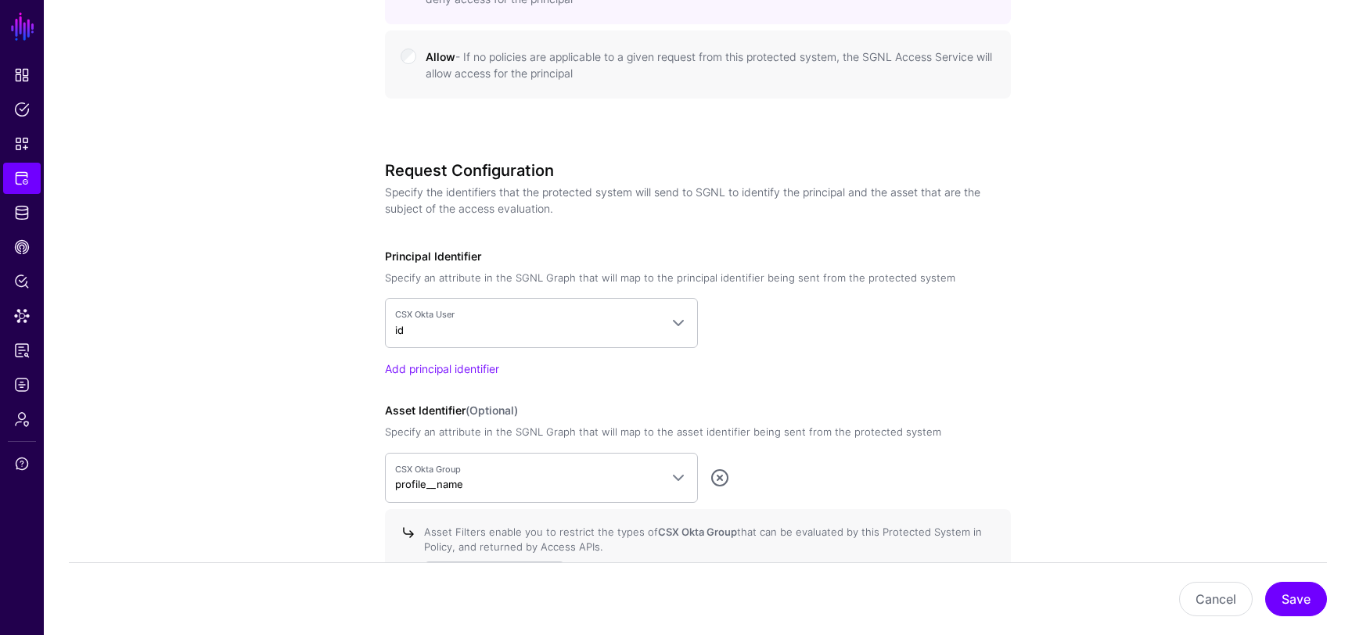
scroll to position [1495, 0]
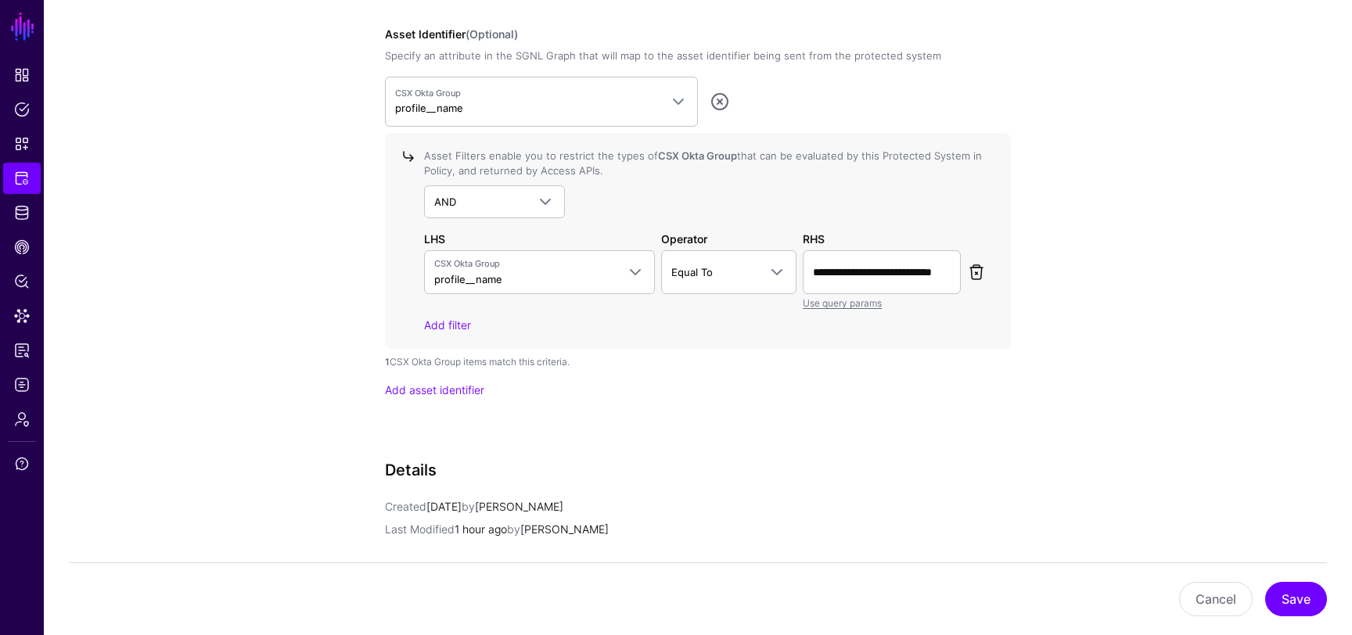
click at [978, 272] on link at bounding box center [976, 272] width 19 height 19
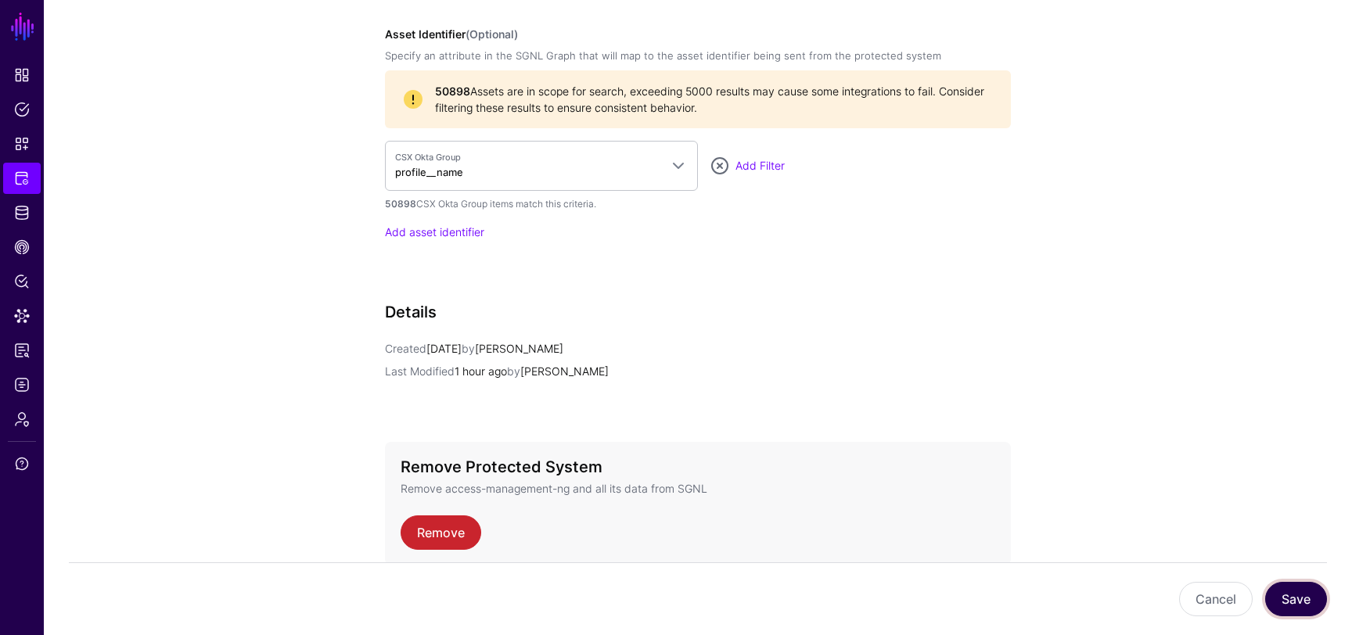
click at [1290, 603] on button "Save" at bounding box center [1296, 599] width 62 height 34
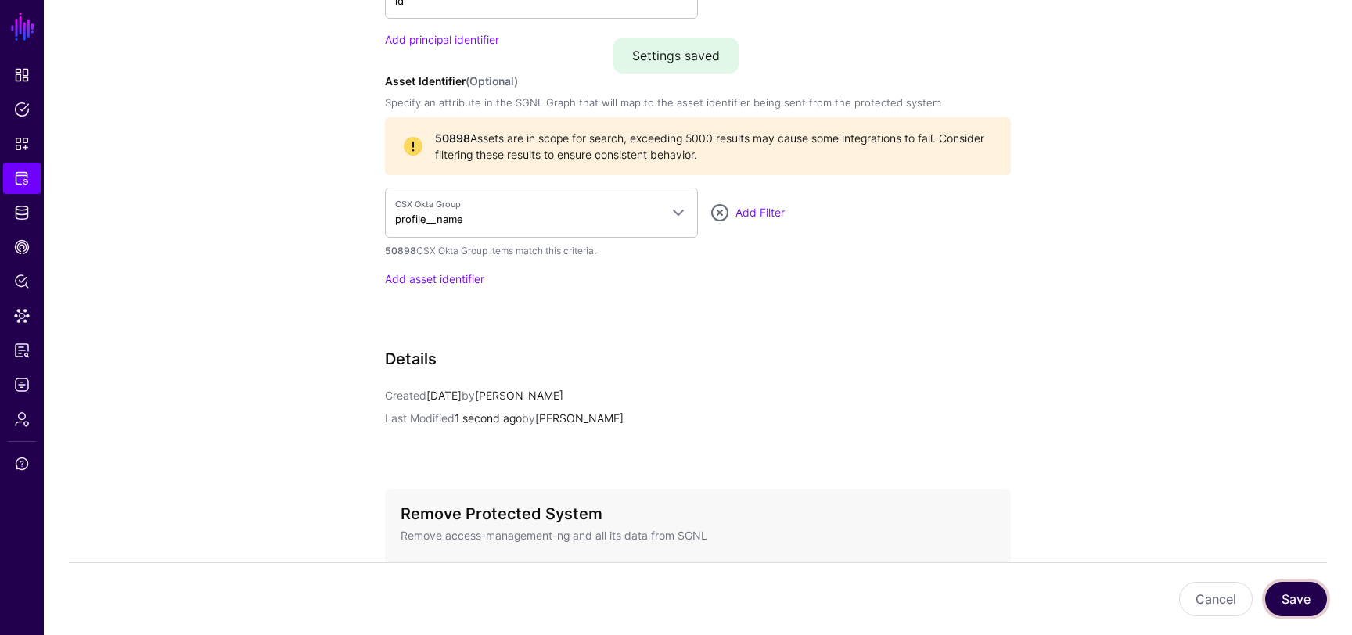
scroll to position [1362, 0]
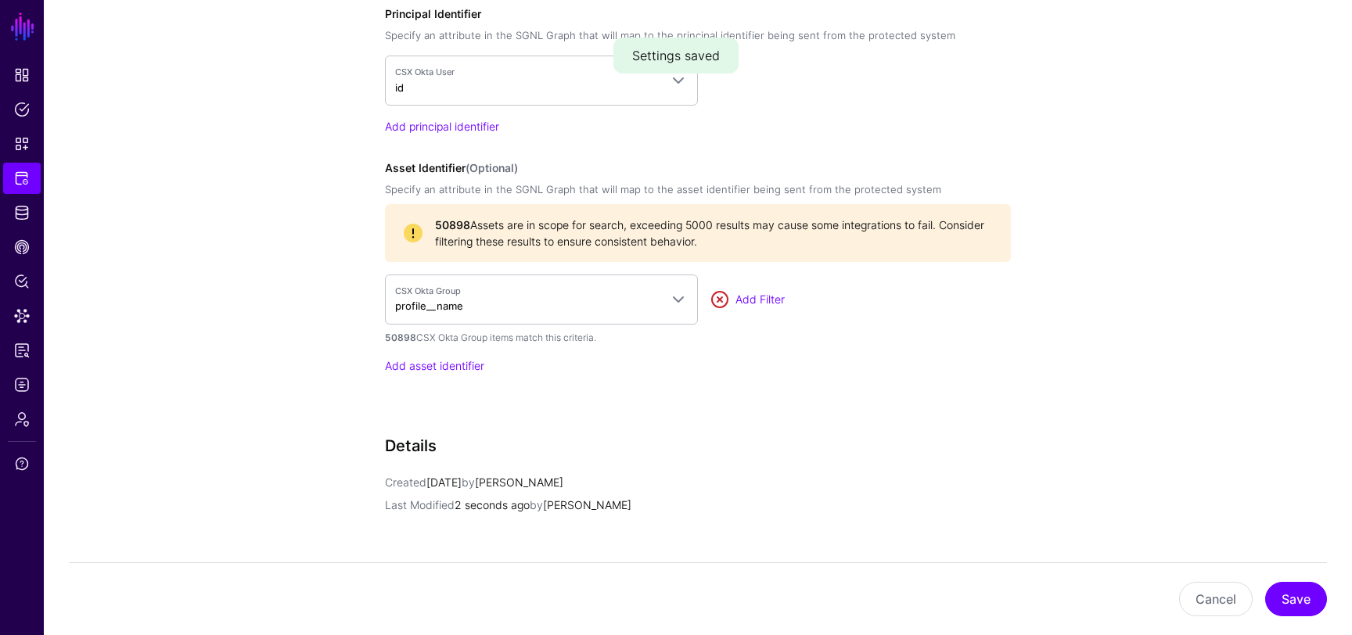
click at [715, 297] on link at bounding box center [719, 299] width 19 height 19
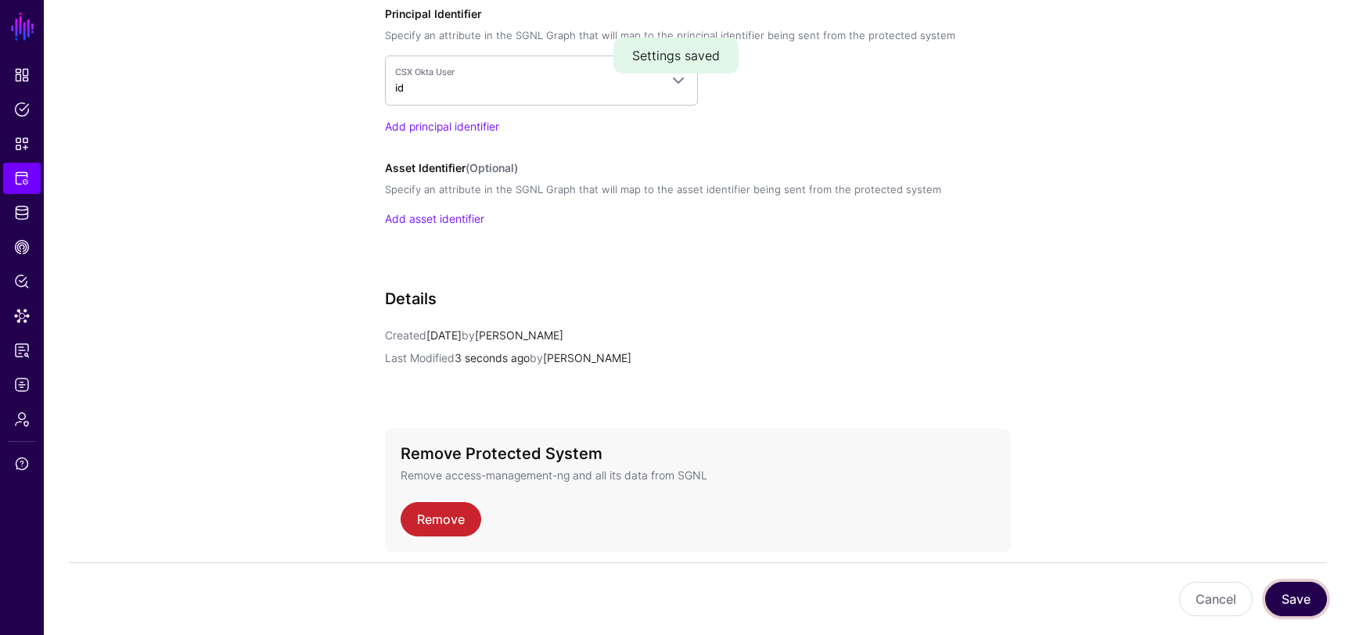
click at [1306, 591] on button "Save" at bounding box center [1296, 599] width 62 height 34
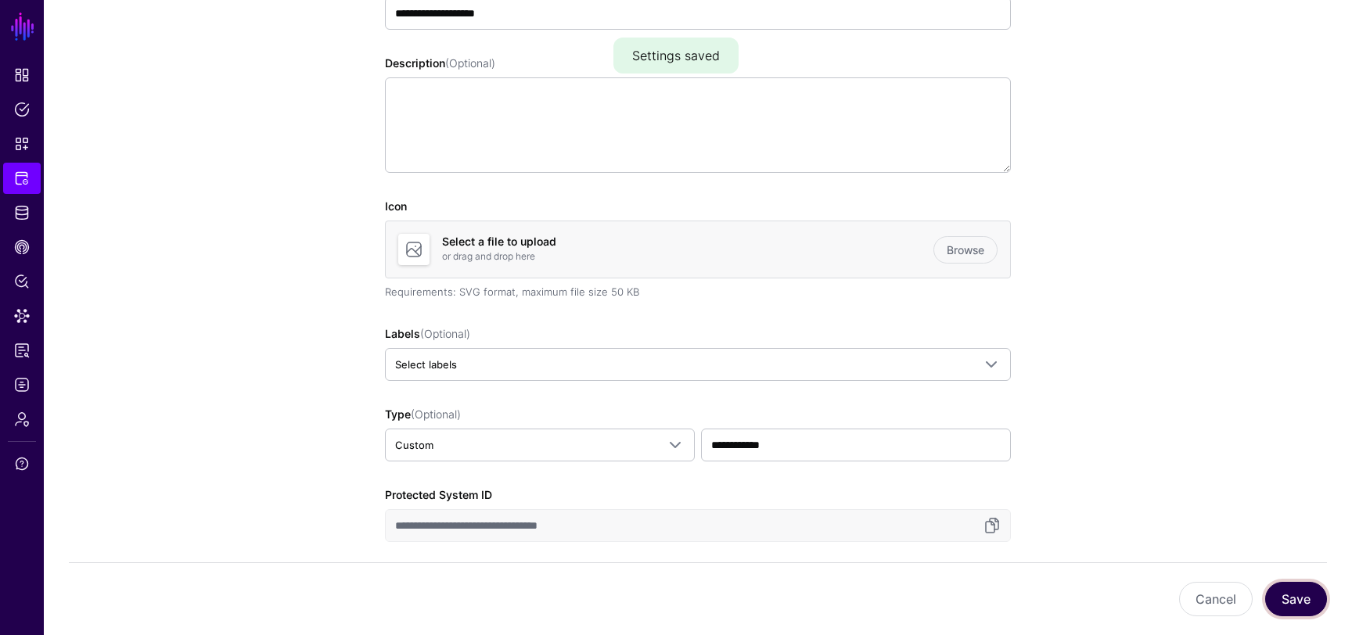
scroll to position [0, 0]
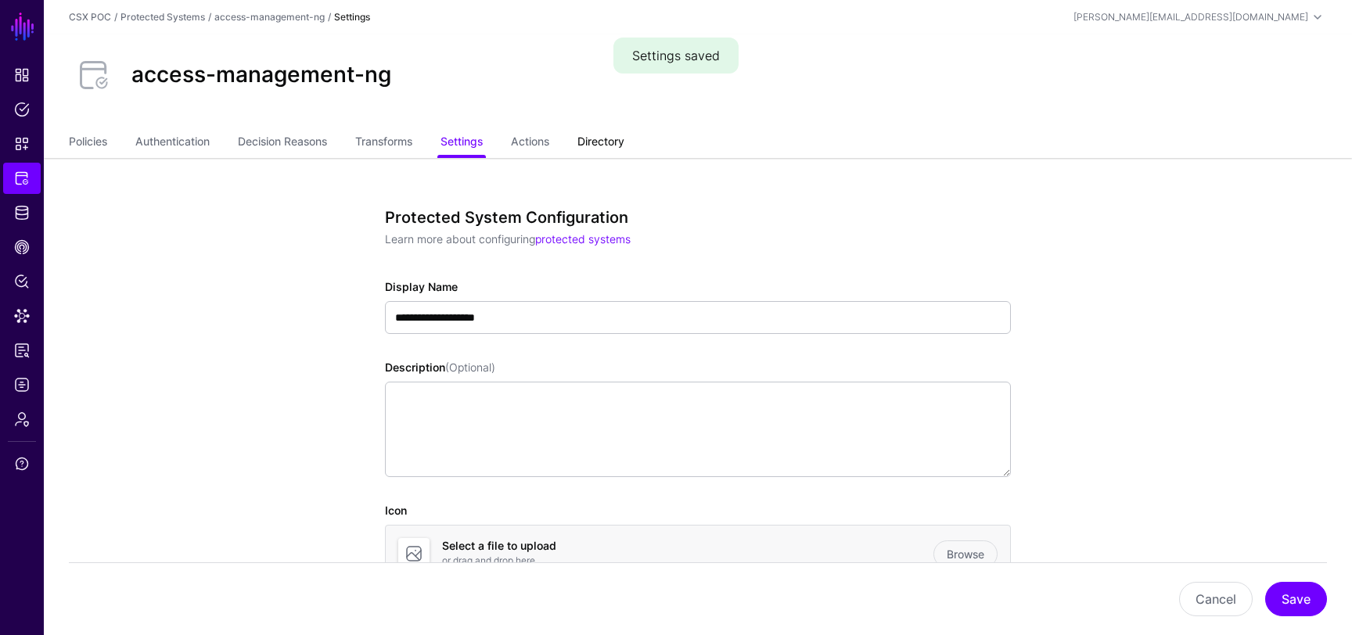
click at [610, 135] on link "Directory" at bounding box center [600, 143] width 47 height 30
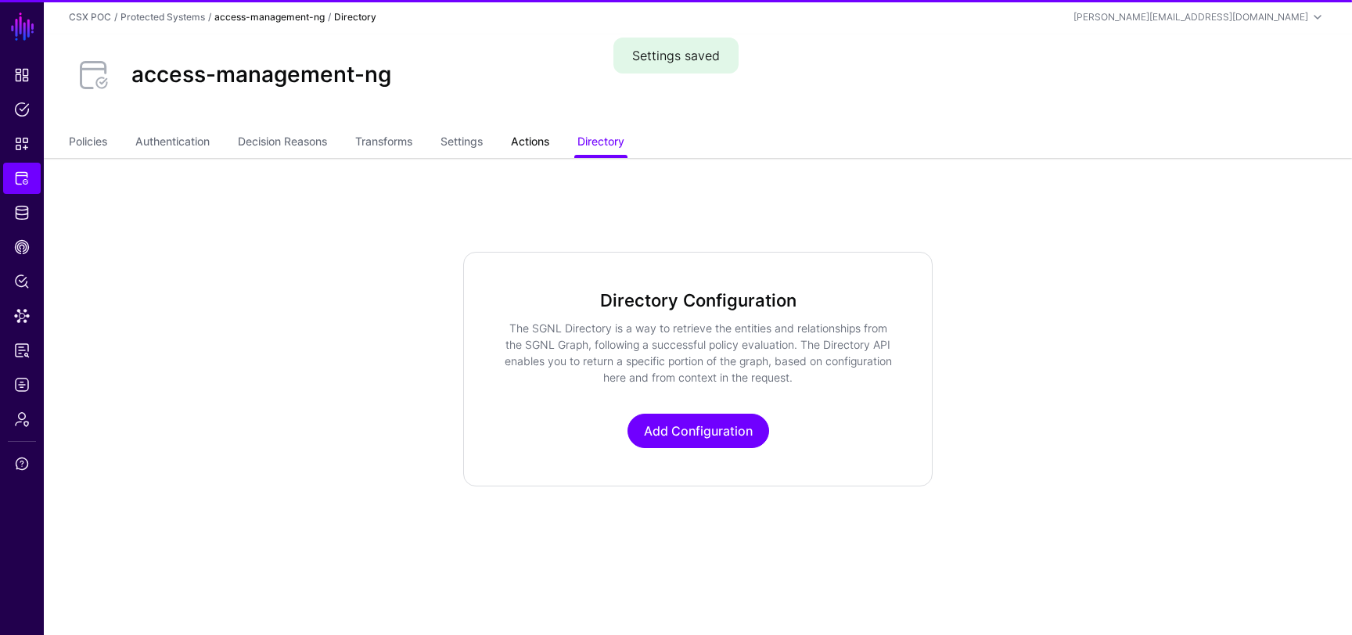
click at [544, 132] on link "Actions" at bounding box center [530, 143] width 38 height 30
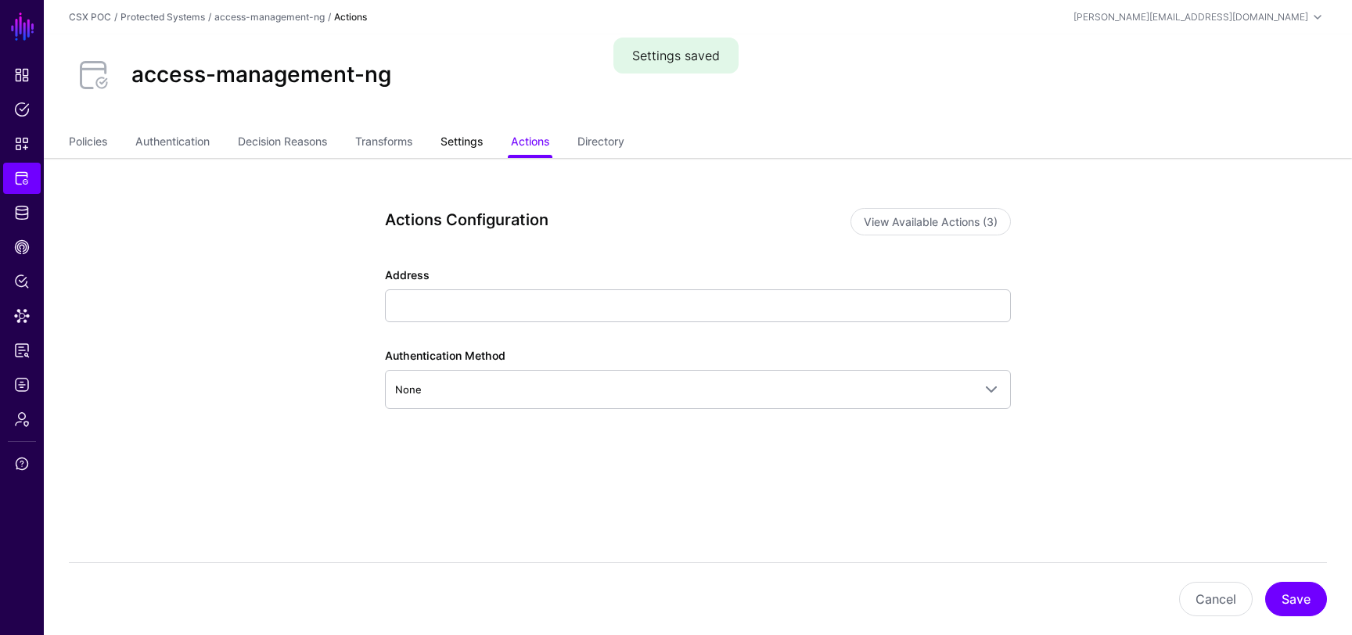
click at [466, 142] on link "Settings" at bounding box center [462, 143] width 42 height 30
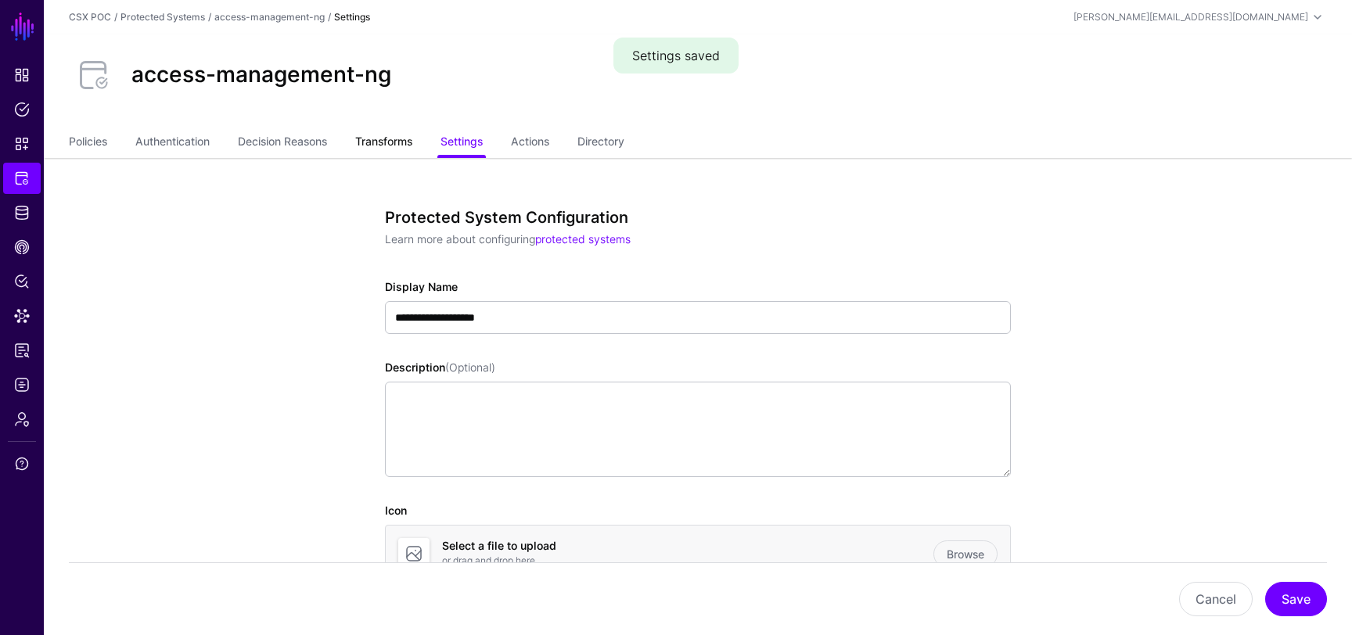
click at [403, 148] on link "Transforms" at bounding box center [383, 143] width 57 height 30
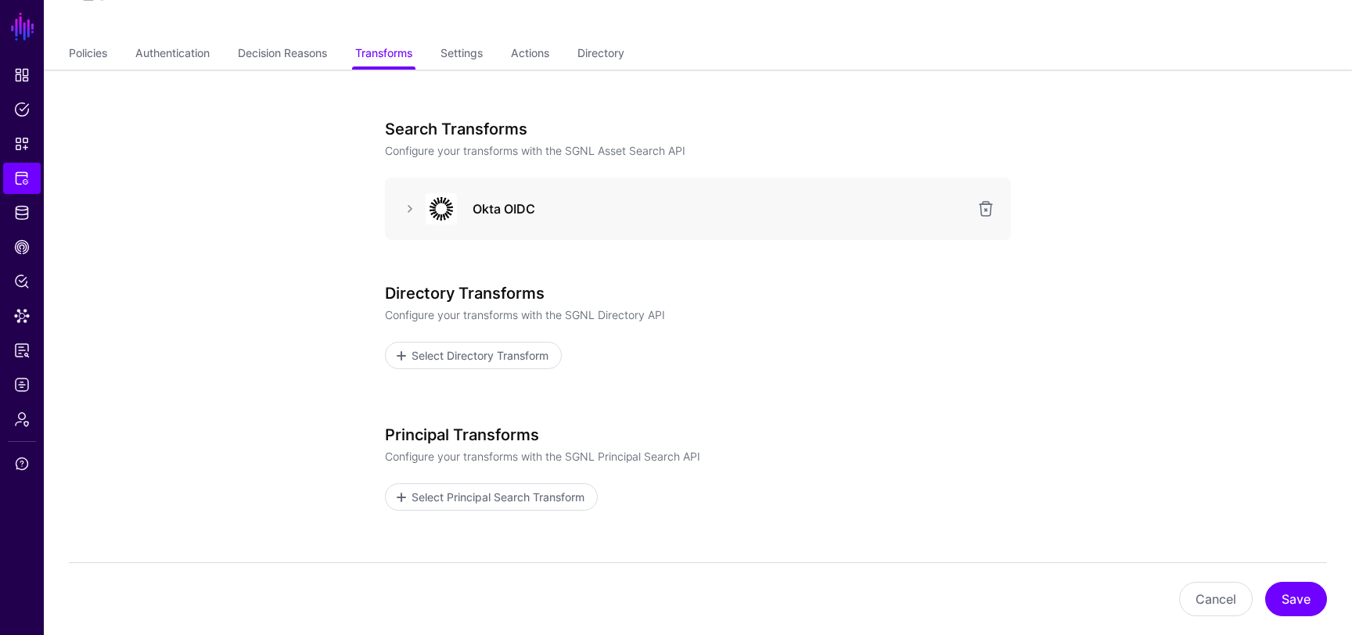
scroll to position [99, 0]
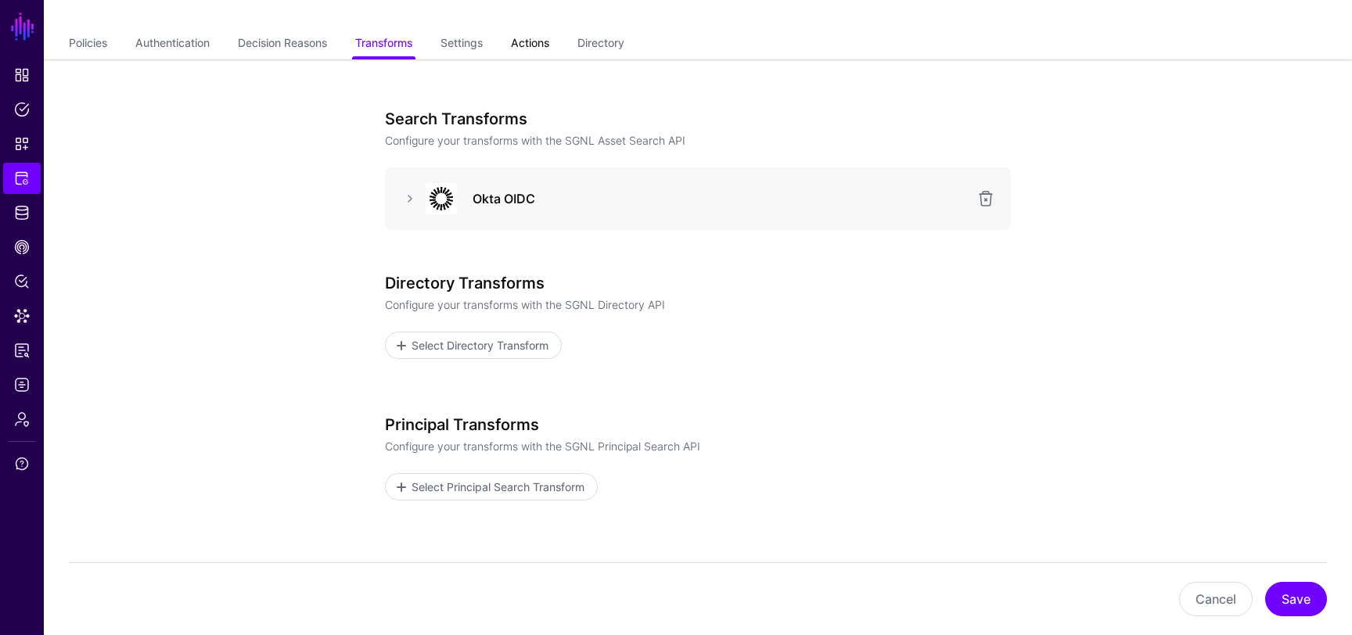
click at [549, 41] on link "Actions" at bounding box center [530, 45] width 38 height 30
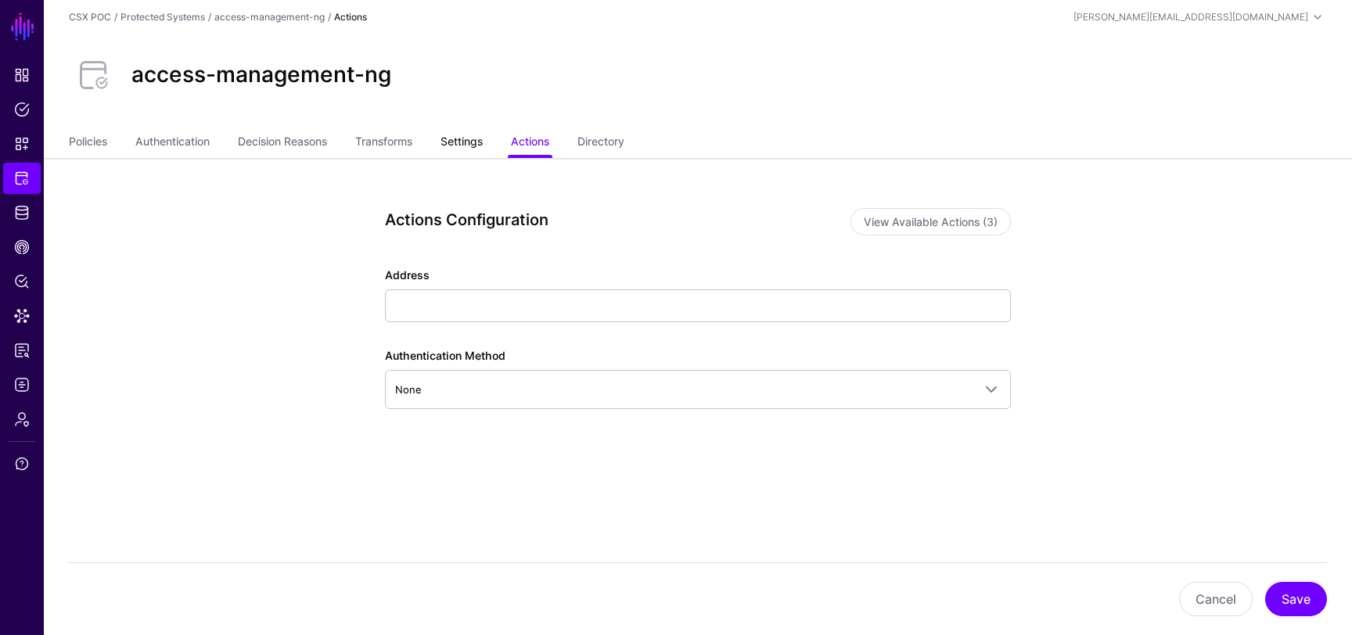
click at [462, 139] on link "Settings" at bounding box center [462, 143] width 42 height 30
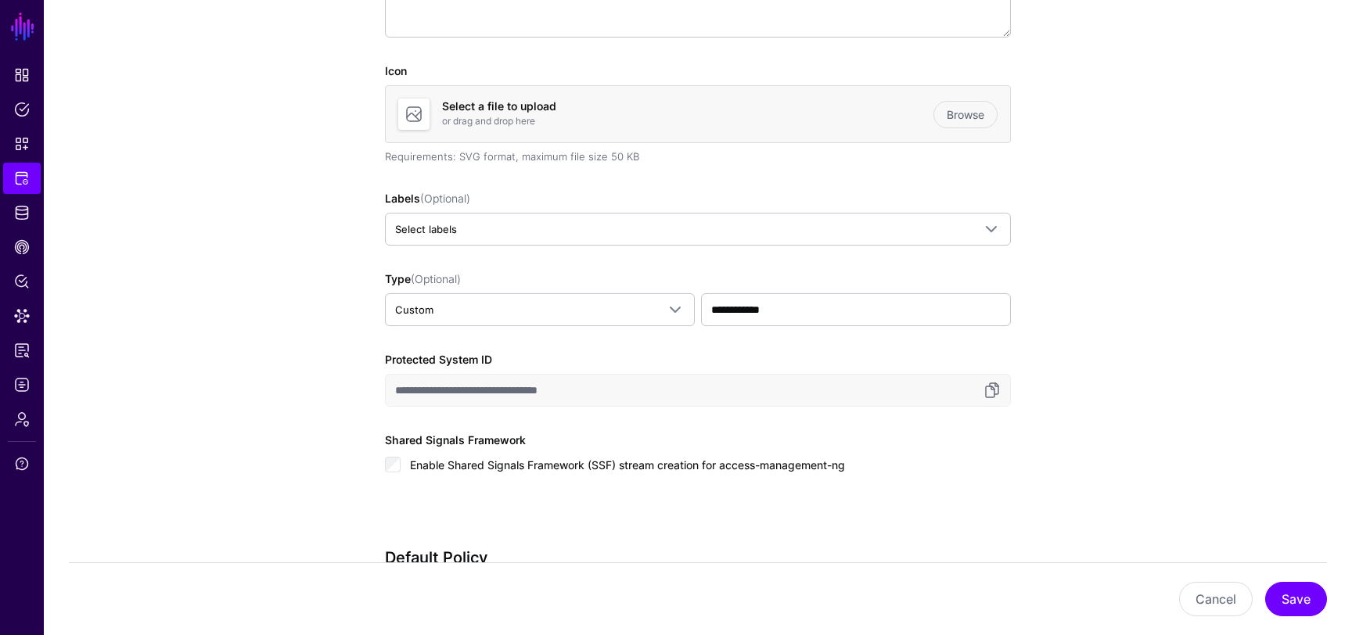
scroll to position [18, 0]
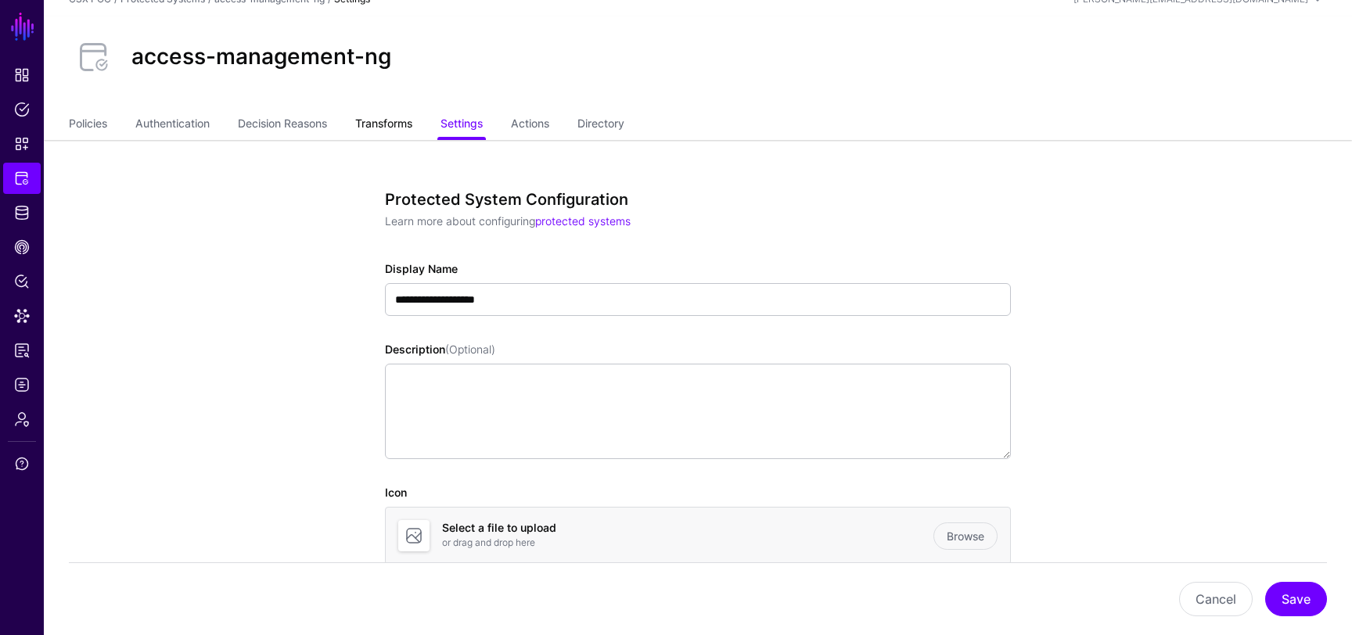
click at [391, 121] on link "Transforms" at bounding box center [383, 125] width 57 height 30
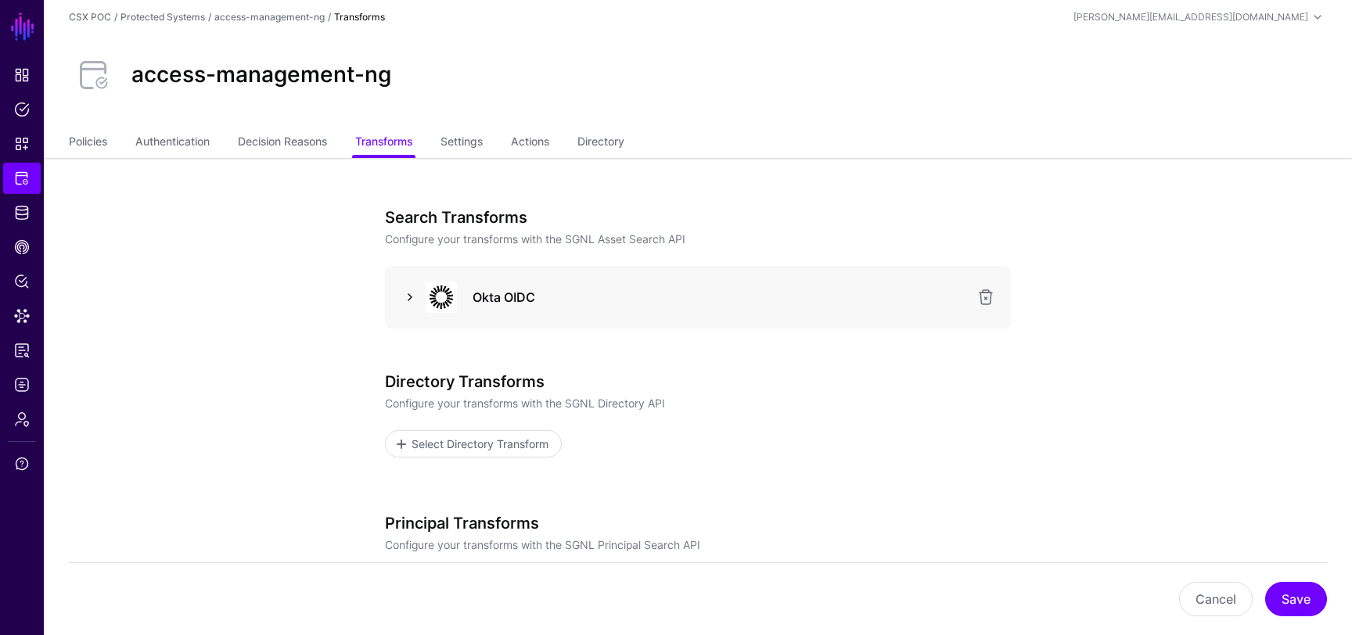
click at [408, 291] on link at bounding box center [410, 297] width 19 height 19
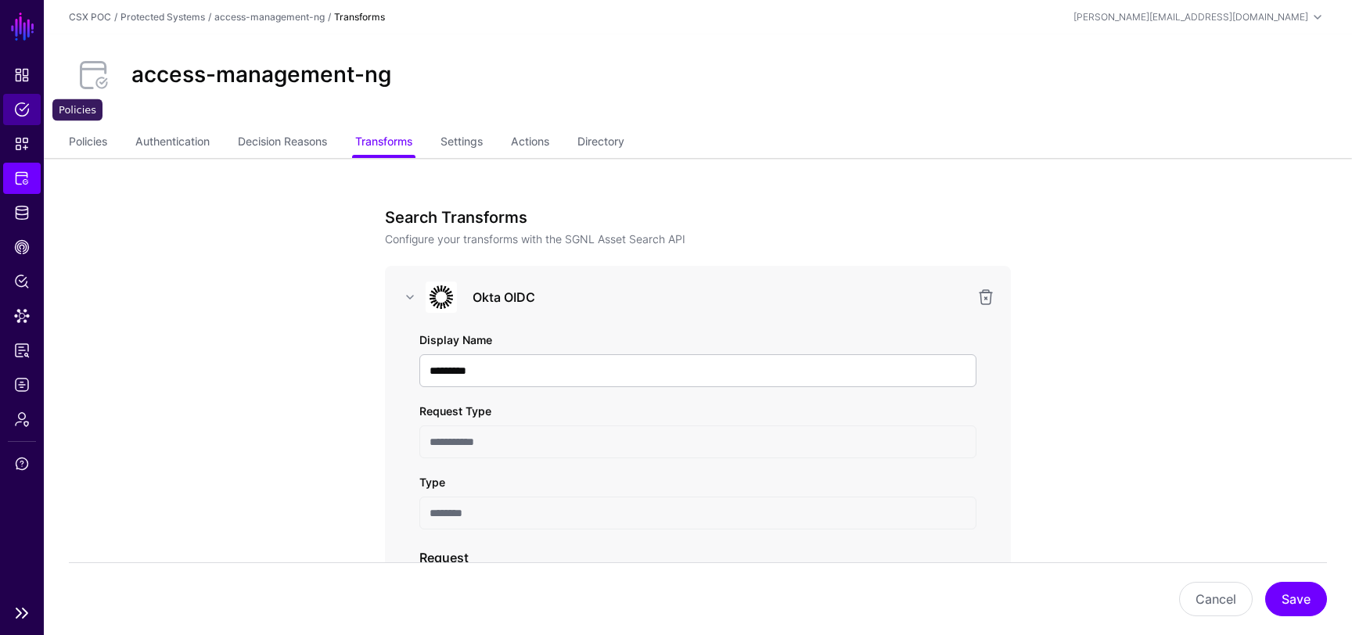
click at [21, 106] on span "Policies" at bounding box center [22, 110] width 16 height 16
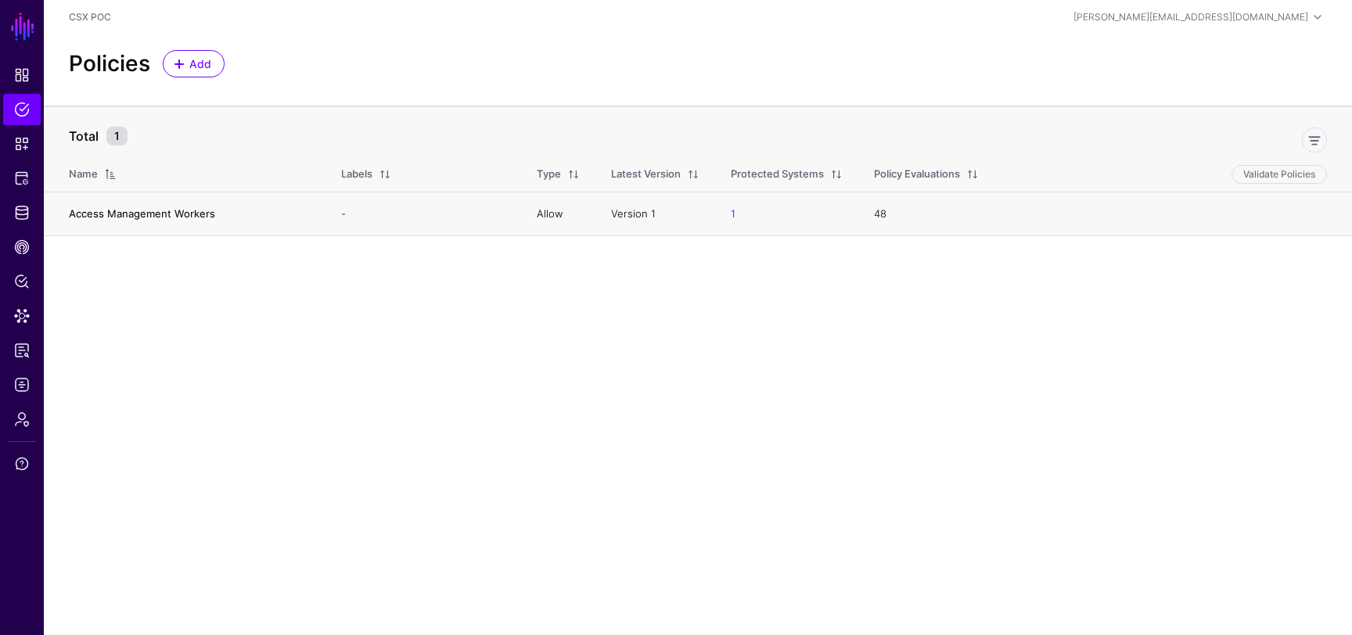
click at [183, 214] on link "Access Management Workers" at bounding box center [142, 213] width 146 height 13
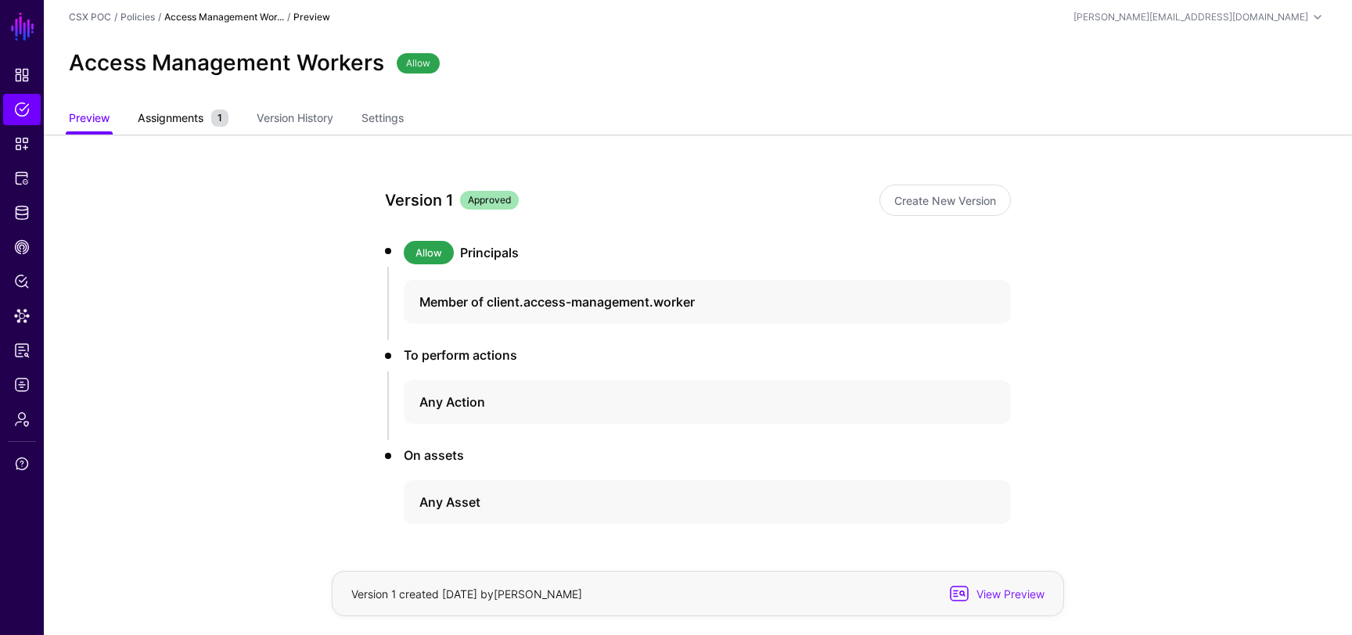
click at [215, 124] on small "1" at bounding box center [219, 118] width 17 height 17
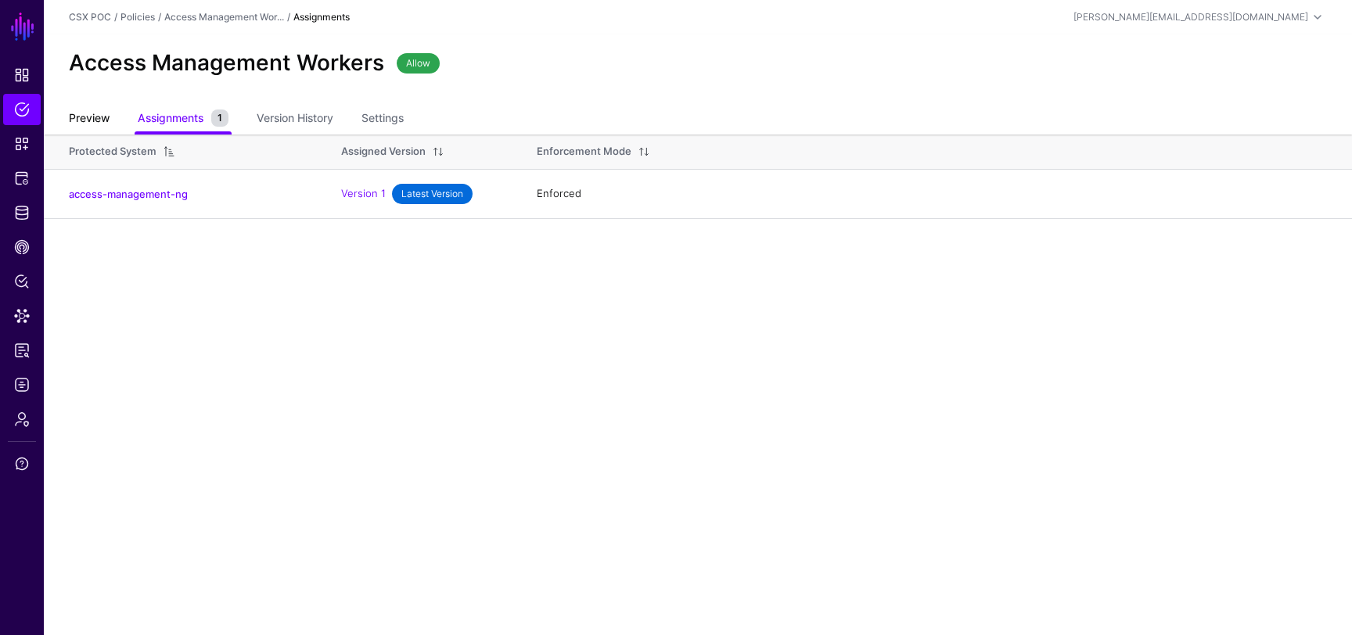
click at [86, 119] on link "Preview" at bounding box center [89, 120] width 41 height 30
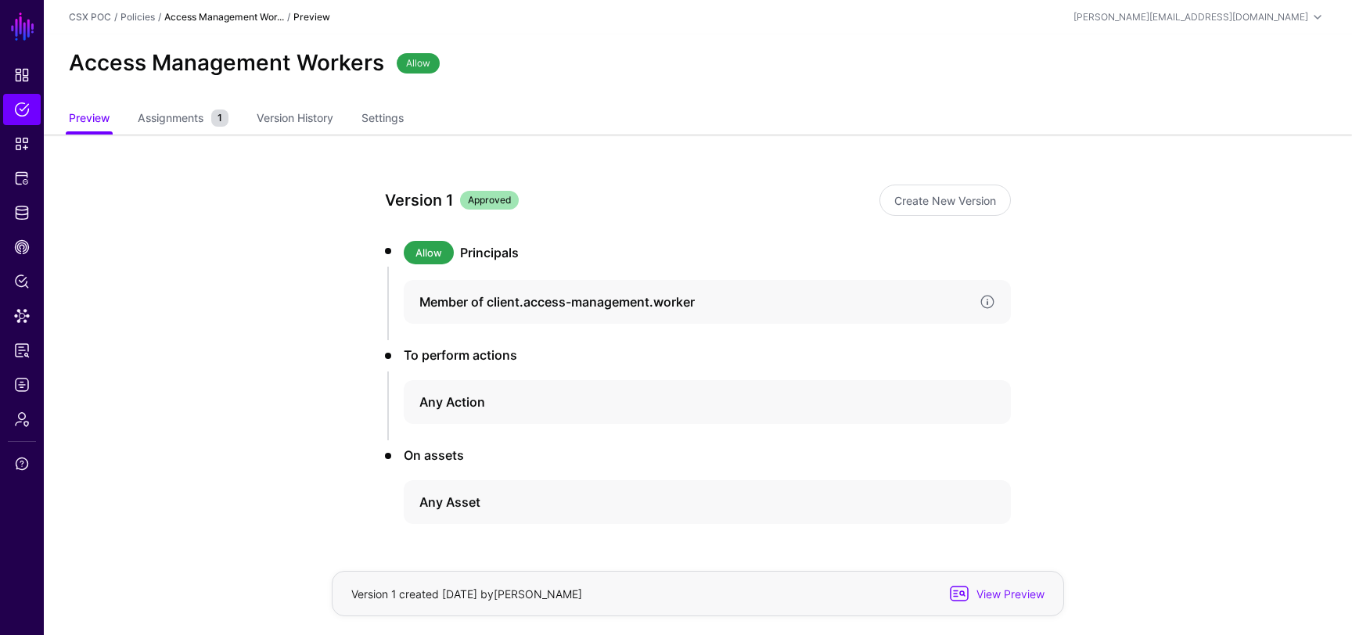
click at [520, 300] on h4 "Member of client.access-management.worker" at bounding box center [693, 302] width 548 height 19
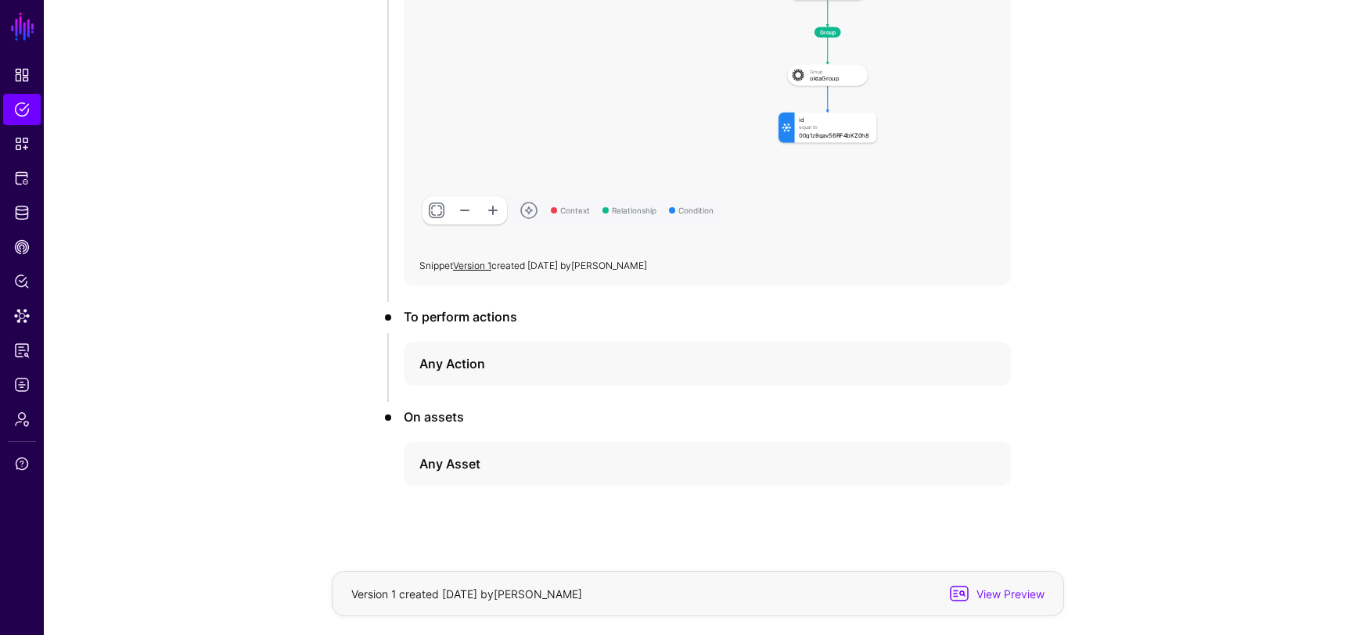
scroll to position [431, 0]
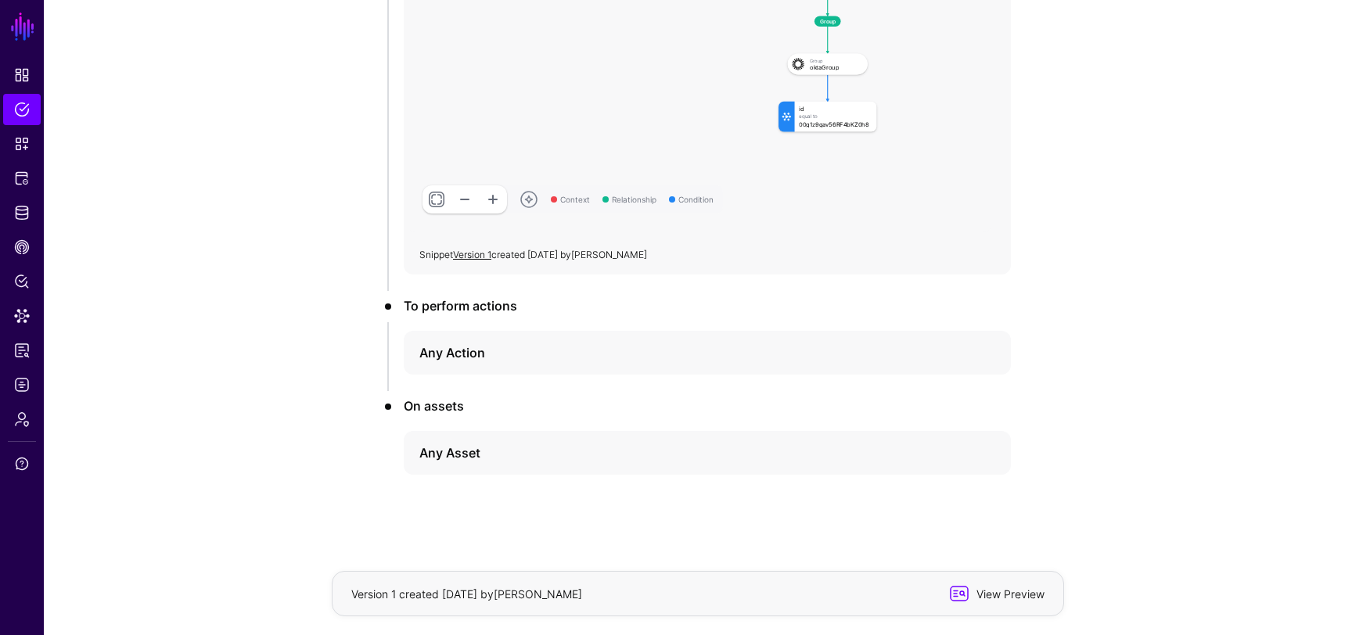
click at [1023, 587] on span "View Preview" at bounding box center [1008, 594] width 77 height 16
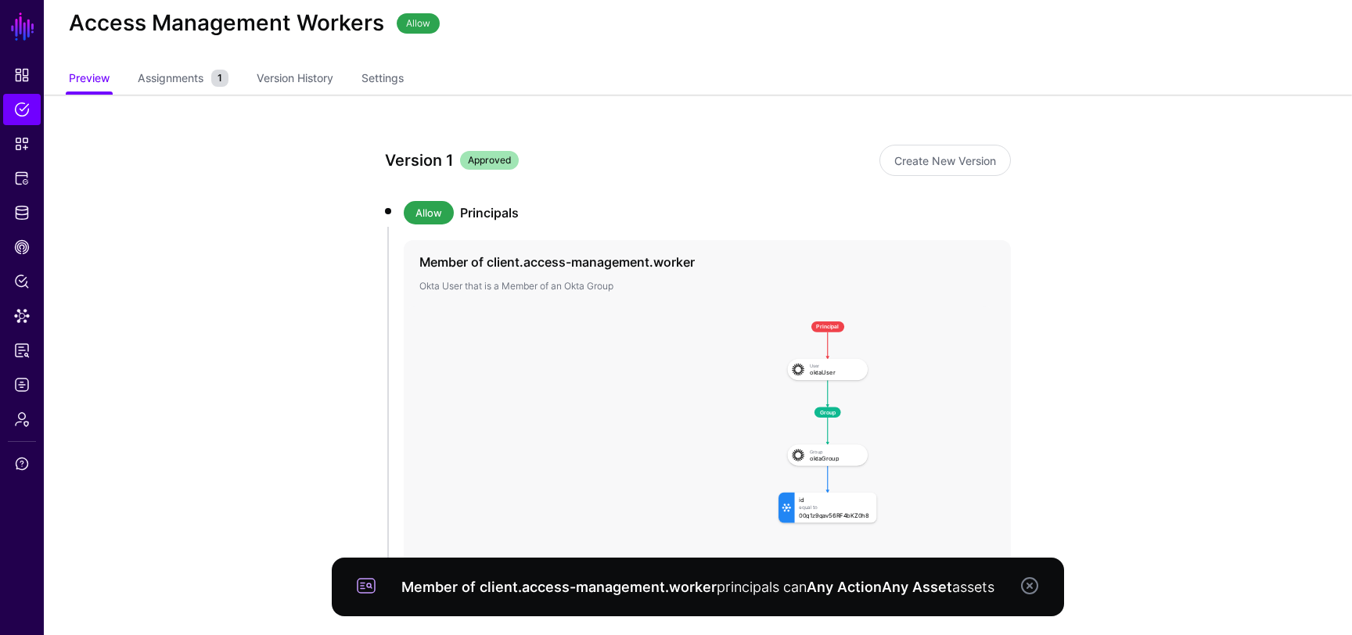
scroll to position [0, 0]
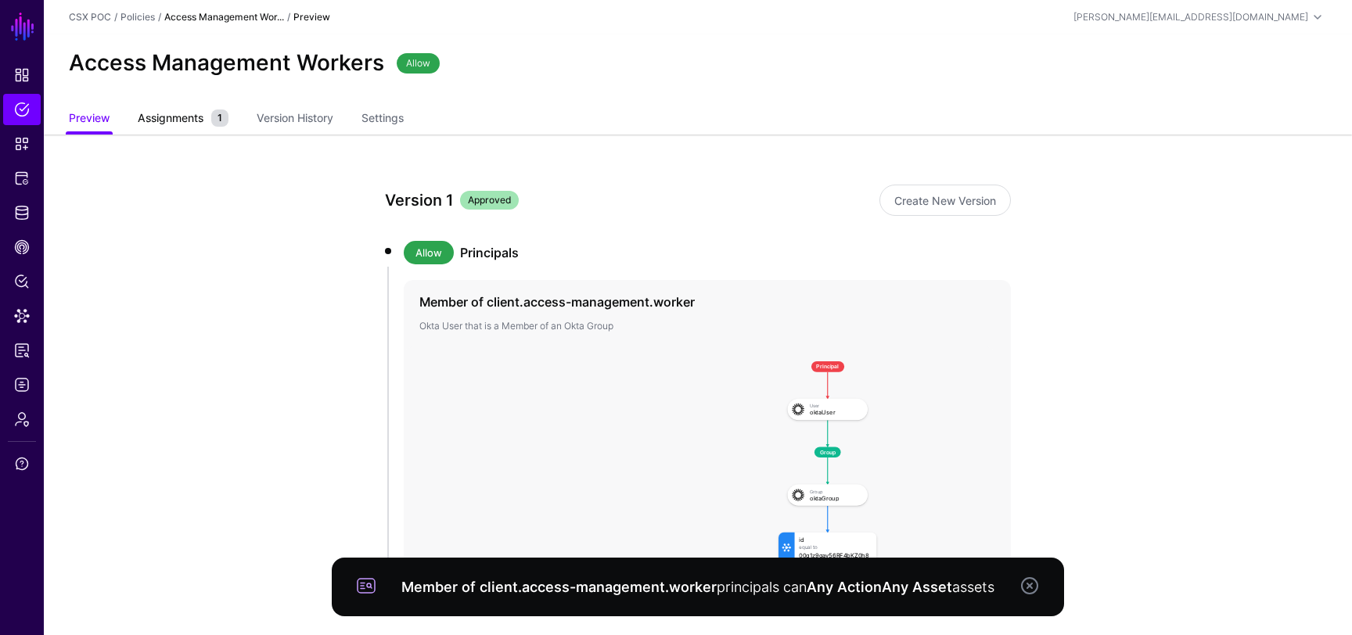
click at [200, 121] on span "Assignments" at bounding box center [171, 118] width 74 height 16
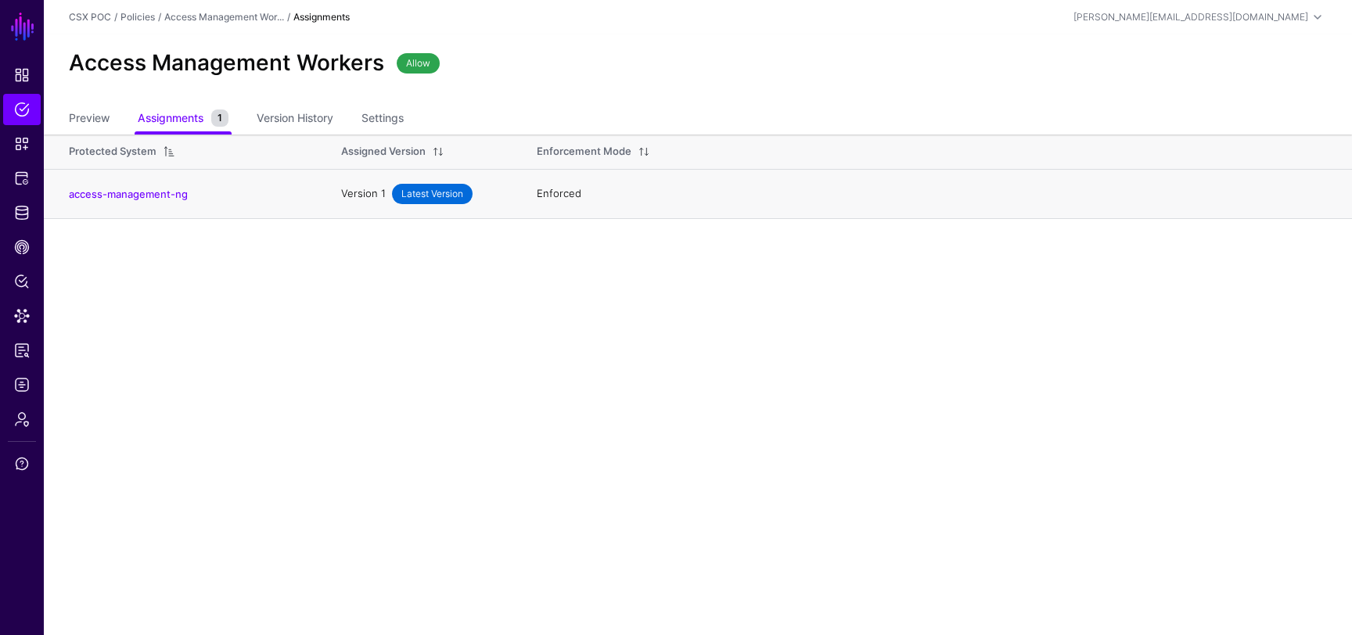
click at [355, 190] on link "Version 1" at bounding box center [363, 192] width 45 height 13
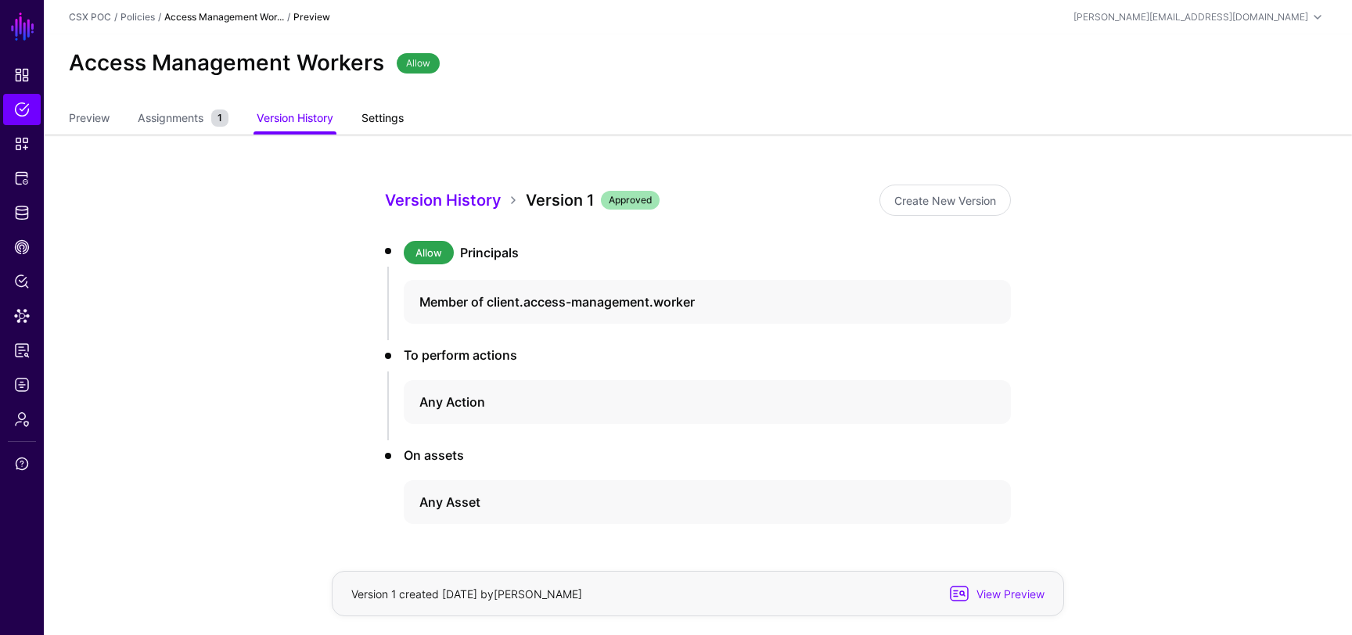
click at [392, 121] on link "Settings" at bounding box center [383, 120] width 42 height 30
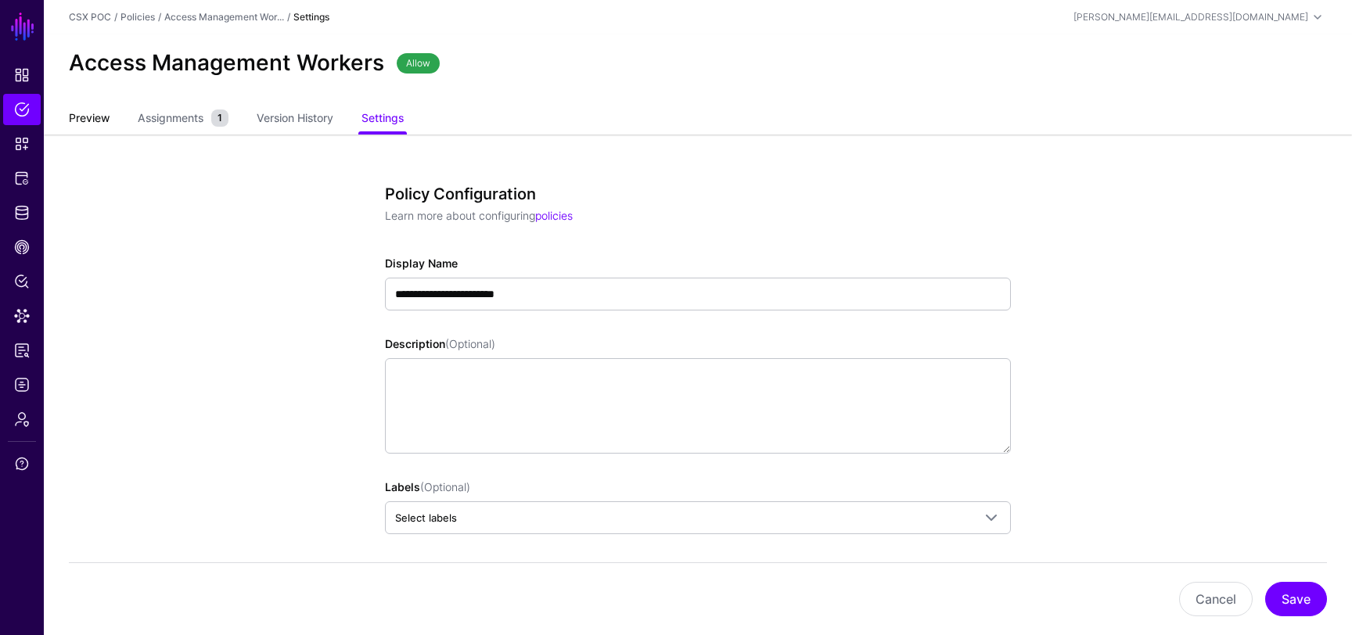
click at [92, 121] on link "Preview" at bounding box center [89, 120] width 41 height 30
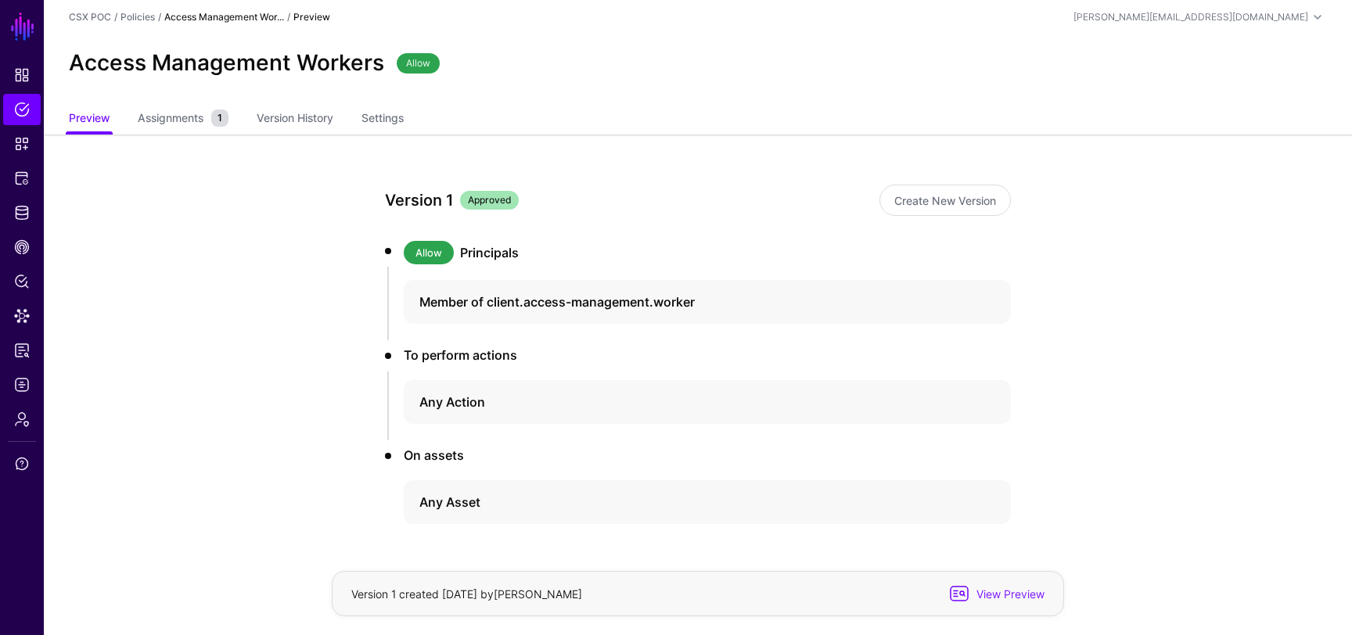
click at [146, 139] on app-policies-v2-item-preview "Version 1 Approved Create New Version Allow Principals Member of client.access-…" at bounding box center [698, 410] width 1308 height 550
click at [163, 119] on span "Assignments" at bounding box center [171, 118] width 74 height 16
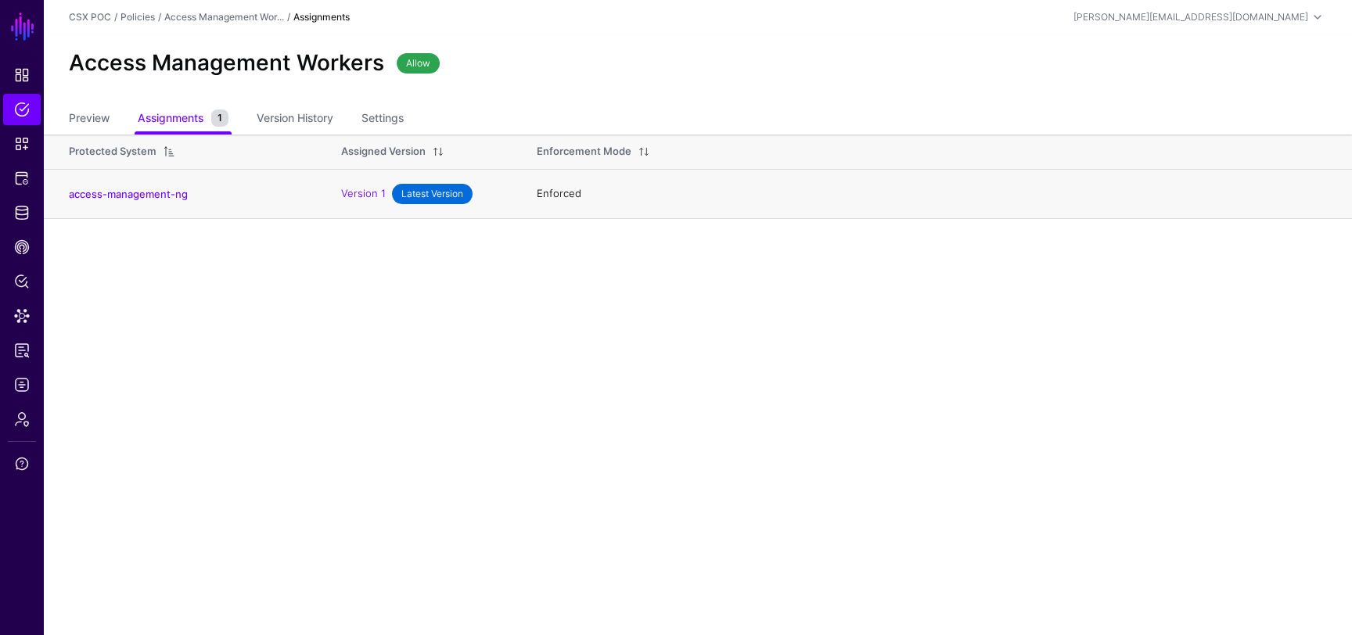
click at [153, 202] on td "access-management-ng" at bounding box center [185, 193] width 282 height 49
click at [158, 194] on link "access-management-ng" at bounding box center [128, 194] width 119 height 13
click at [423, 189] on span "Latest Version" at bounding box center [432, 194] width 81 height 20
click at [374, 191] on link "Version 1" at bounding box center [363, 192] width 45 height 13
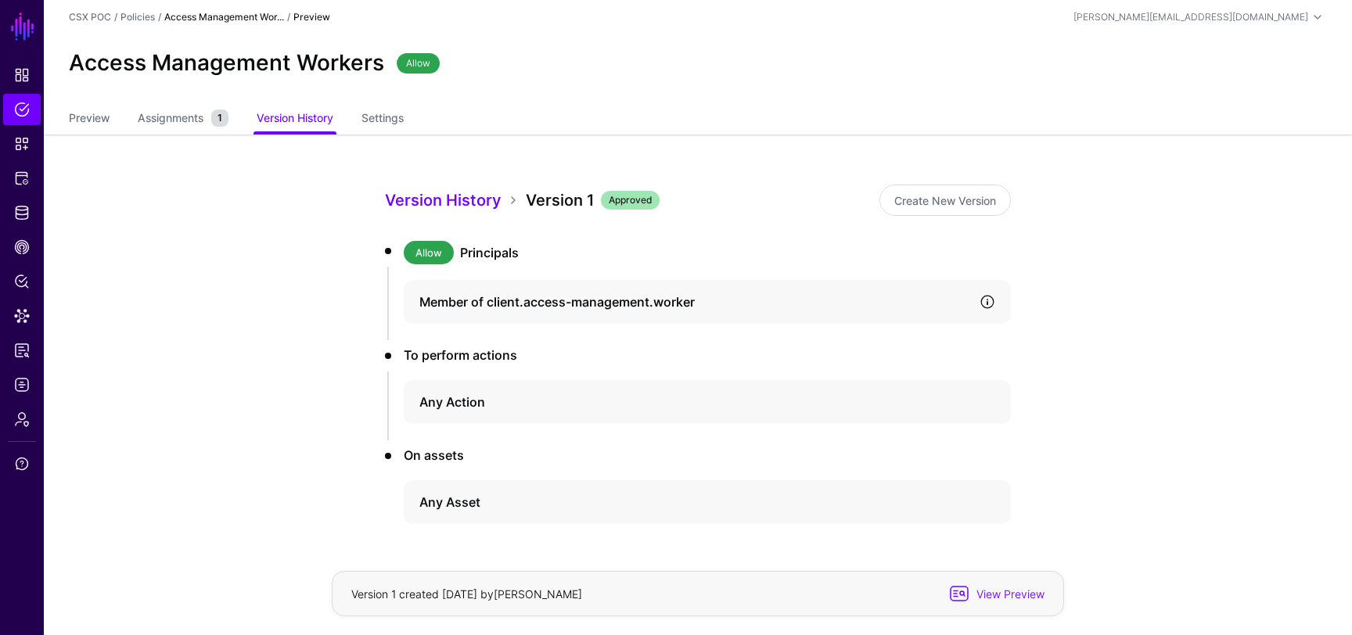
click at [993, 304] on link at bounding box center [988, 302] width 16 height 16
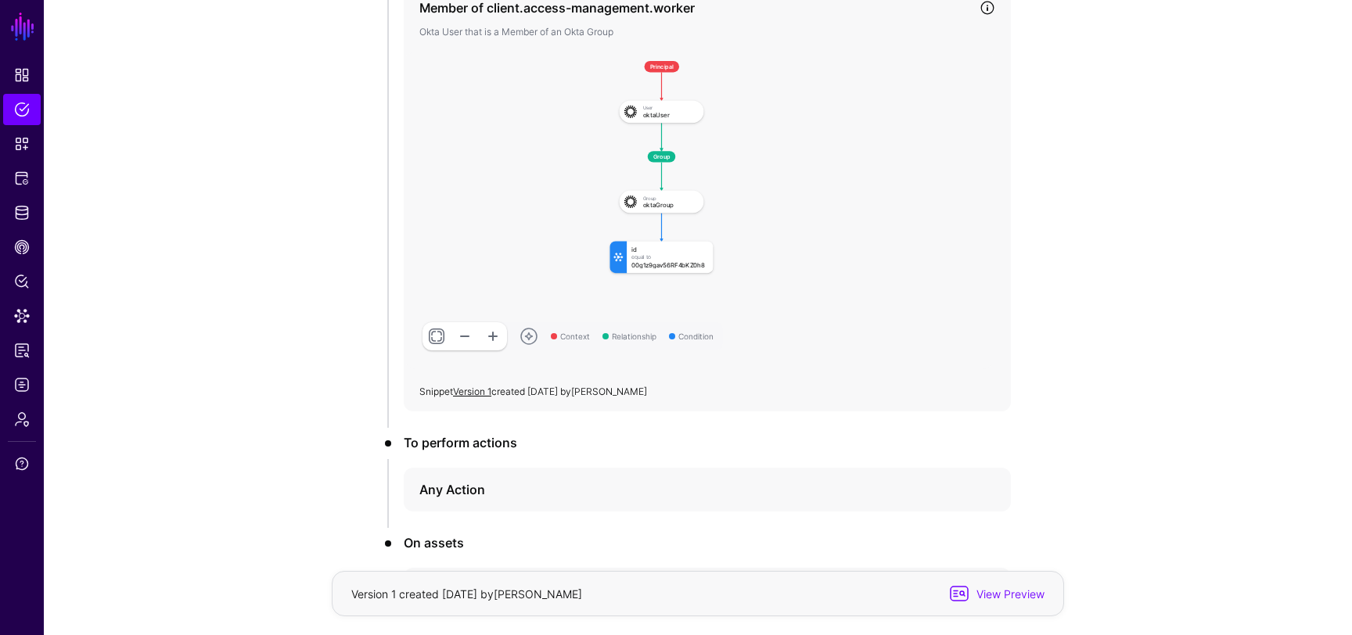
scroll to position [404, 0]
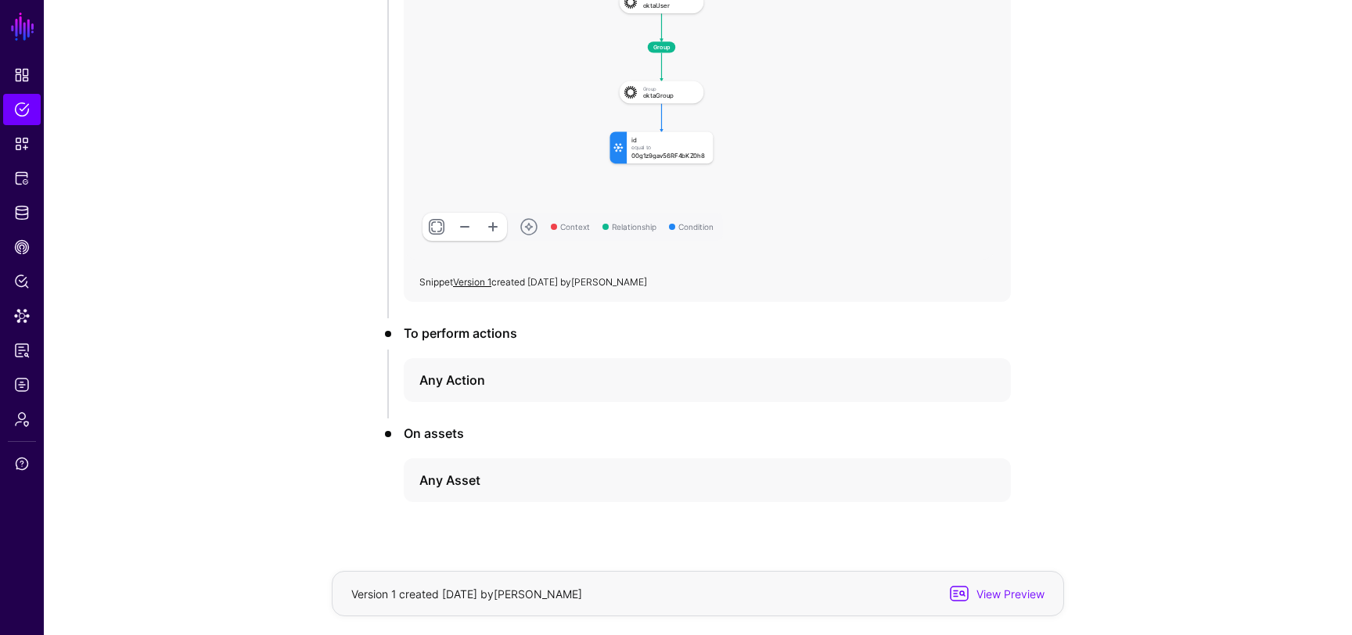
click at [438, 232] on link at bounding box center [437, 227] width 28 height 28
click at [436, 225] on link at bounding box center [437, 227] width 28 height 28
click at [470, 225] on link at bounding box center [465, 227] width 28 height 28
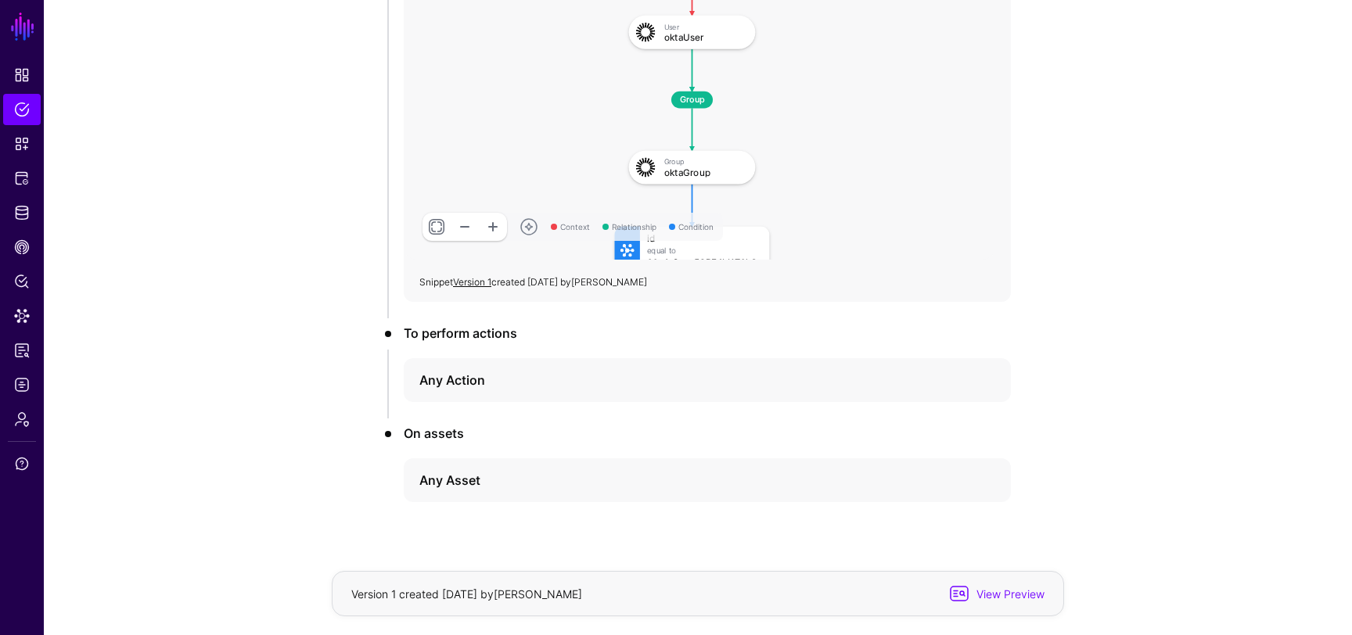
click at [469, 225] on link at bounding box center [465, 227] width 28 height 28
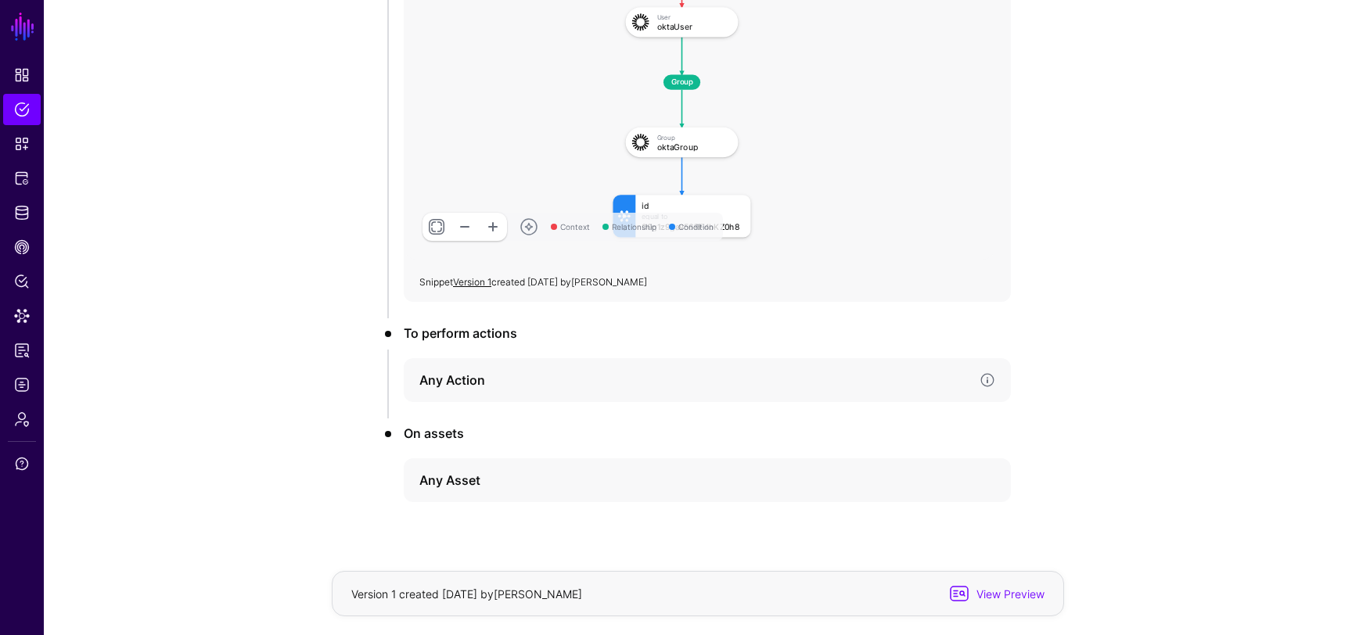
click at [502, 371] on h4 "Any Action" at bounding box center [693, 380] width 548 height 19
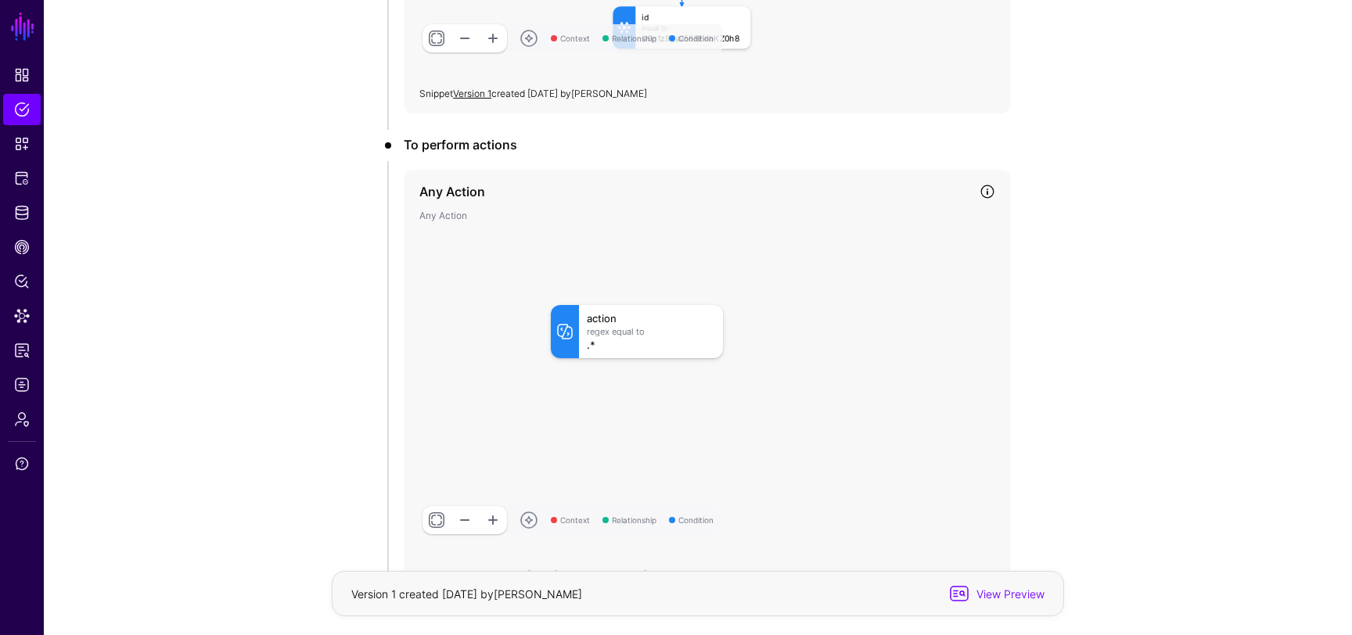
scroll to position [813, 0]
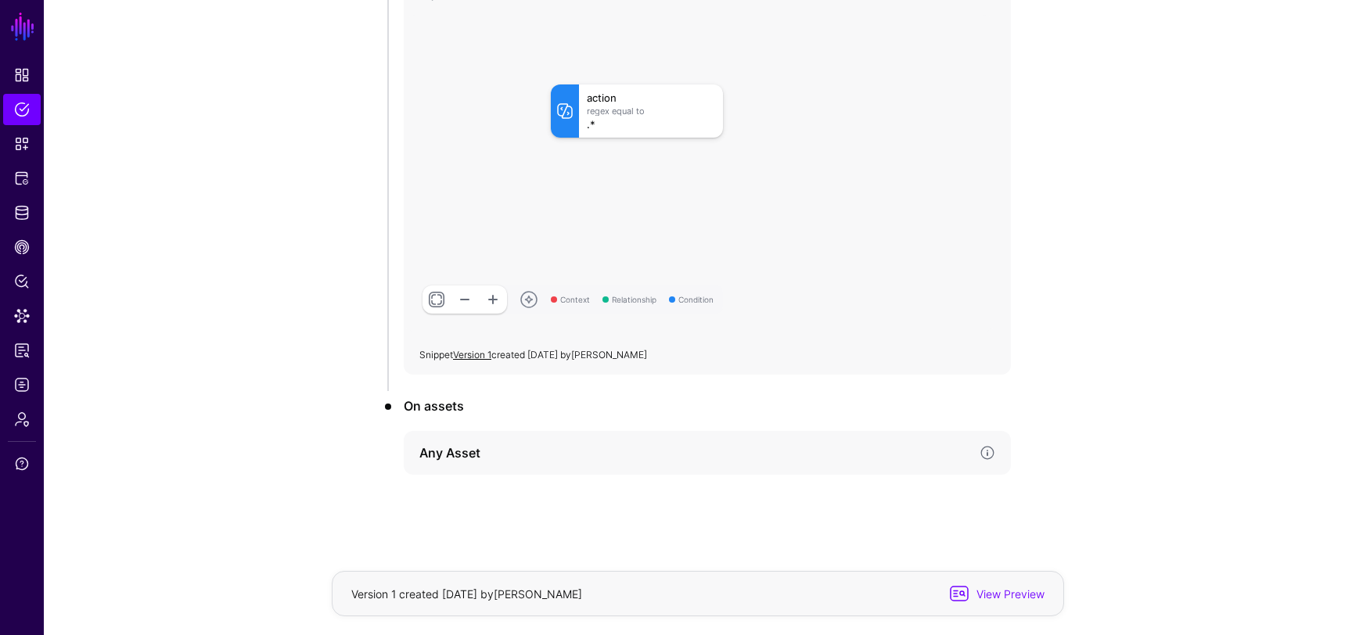
click at [591, 437] on div "Any Asset" at bounding box center [707, 453] width 607 height 44
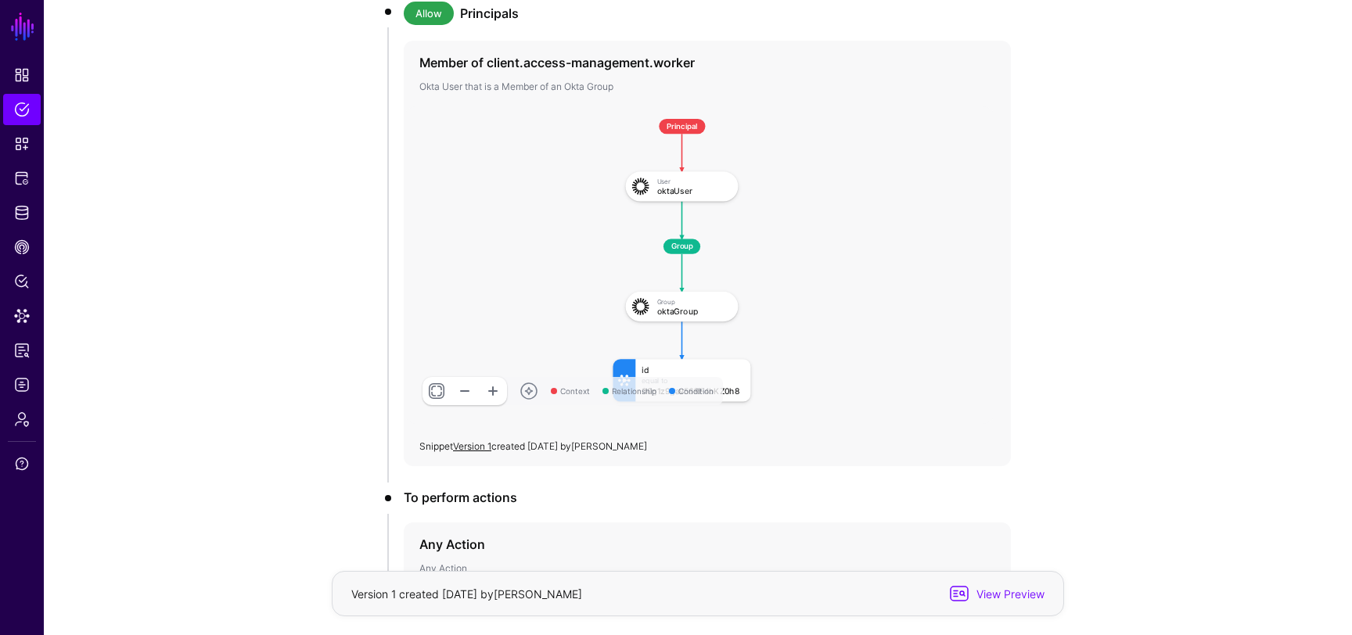
scroll to position [398, 0]
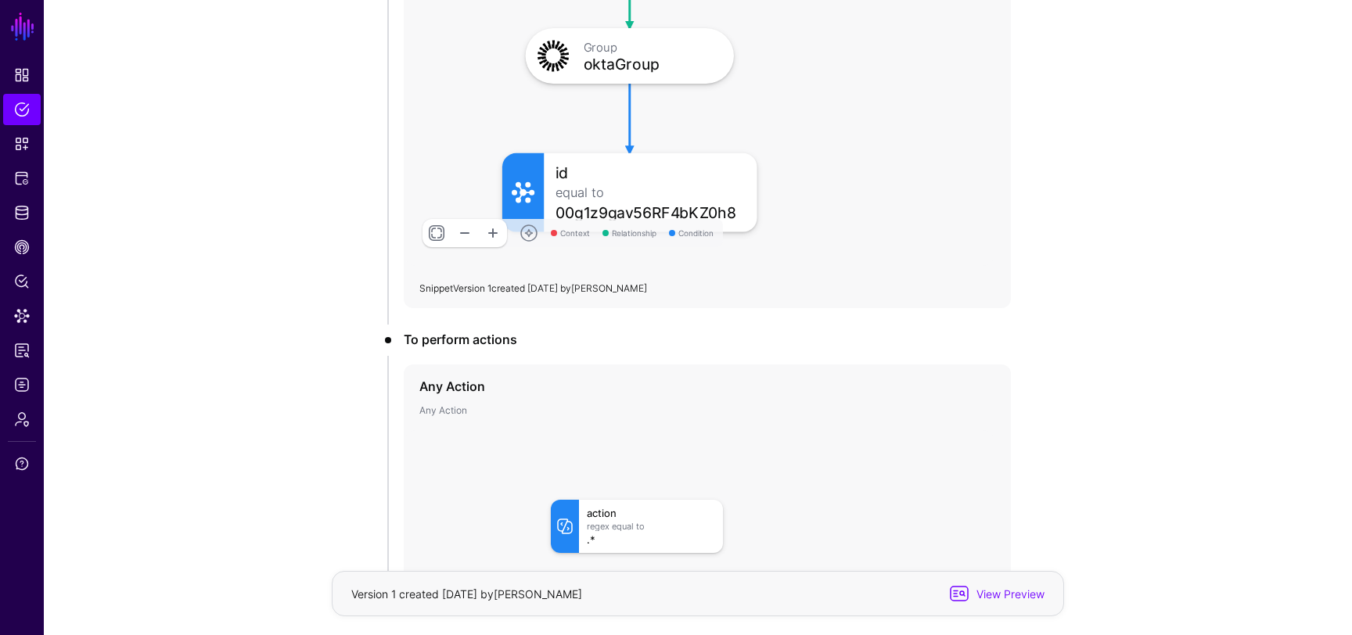
click at [477, 290] on link "Version 1" at bounding box center [472, 288] width 38 height 12
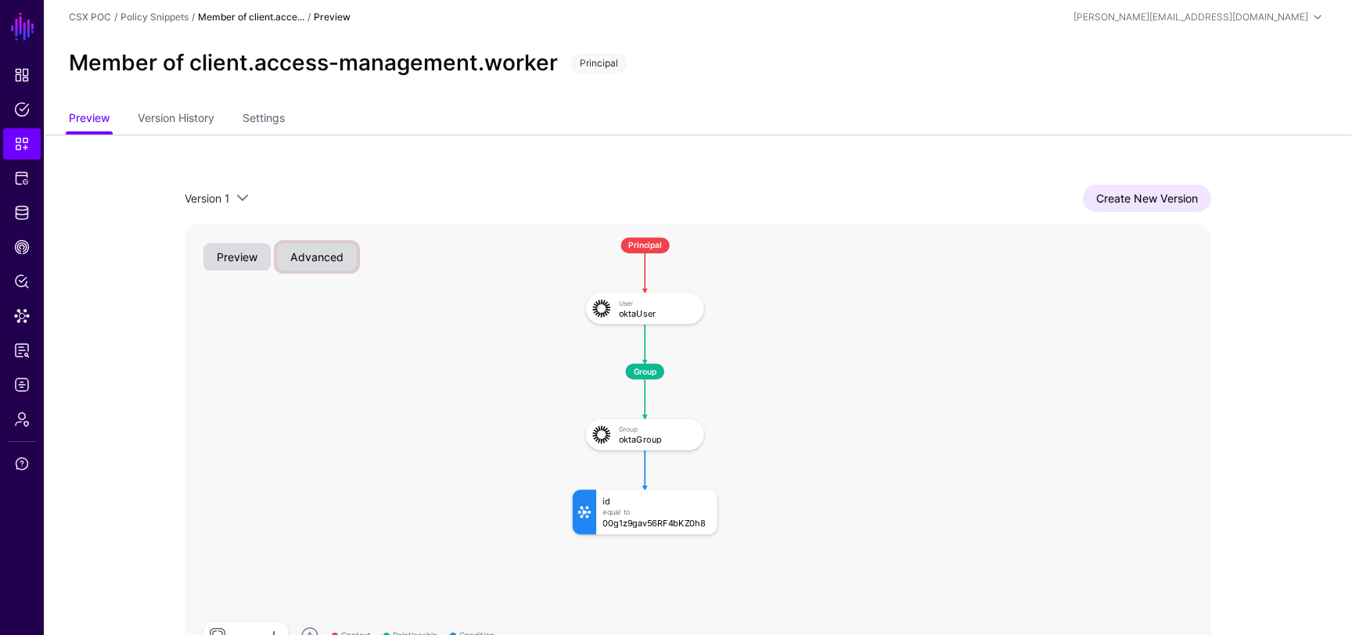
click at [322, 255] on button "Advanced" at bounding box center [317, 256] width 80 height 27
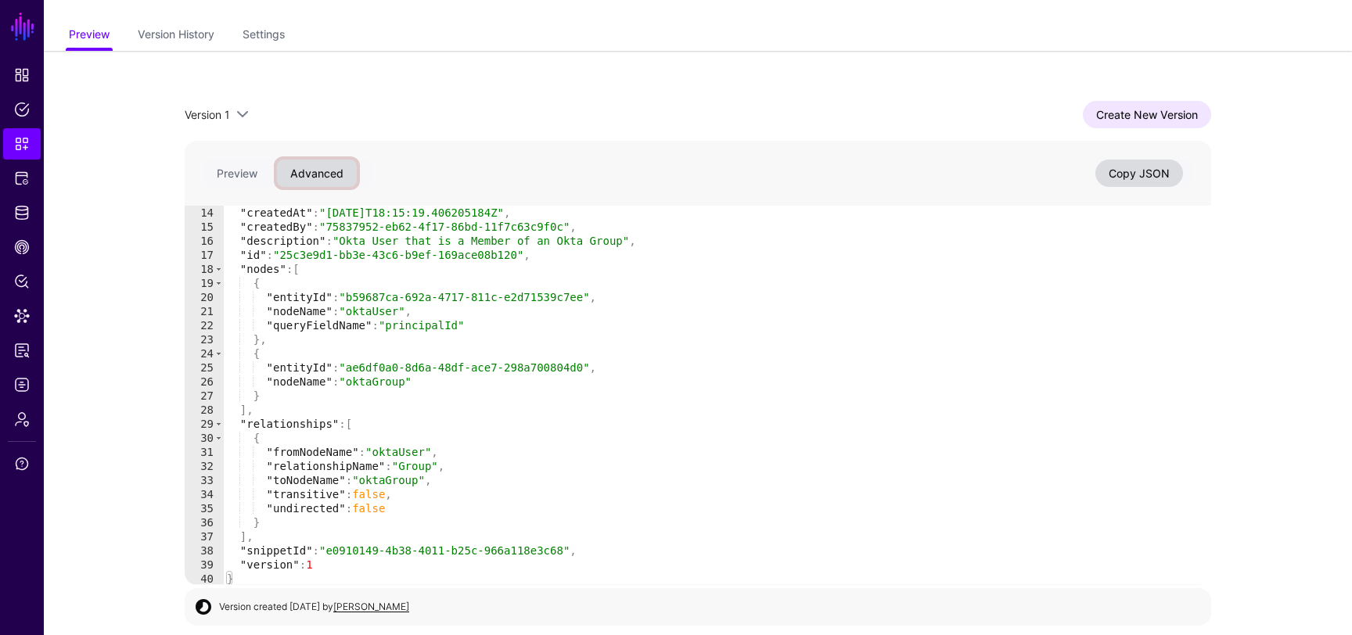
scroll to position [185, 0]
click at [1088, 111] on link "Create New Version" at bounding box center [1147, 114] width 128 height 27
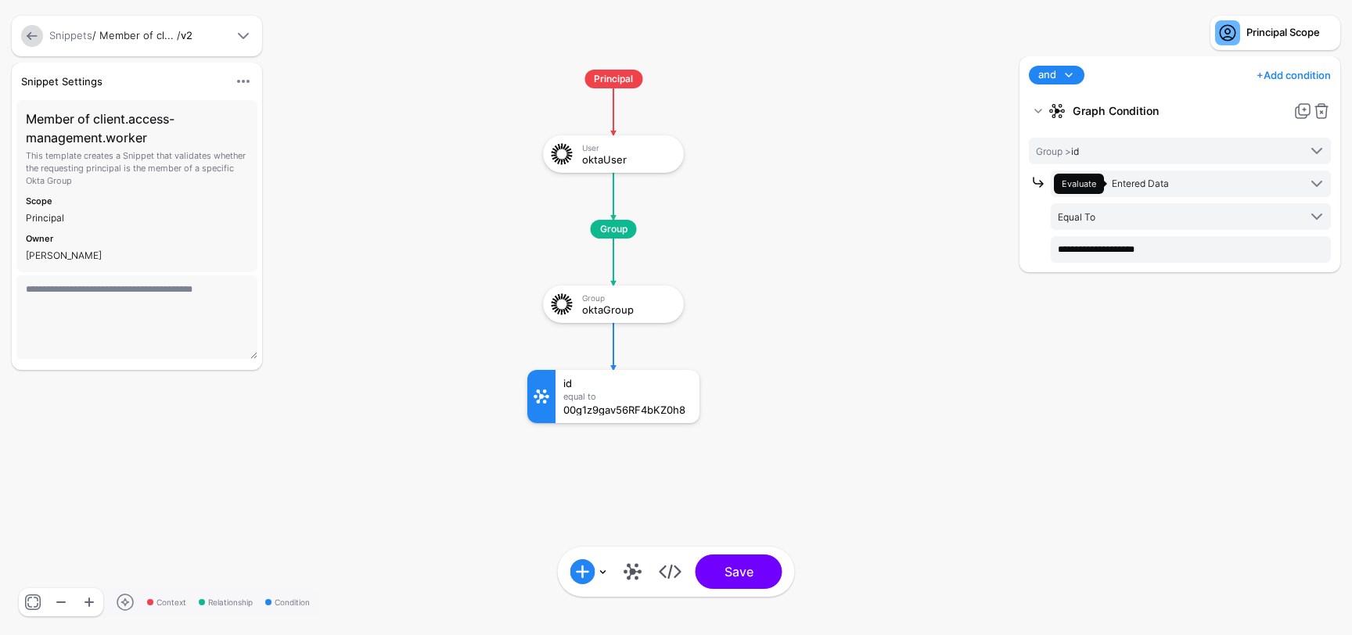
click at [246, 37] on span at bounding box center [243, 36] width 19 height 19
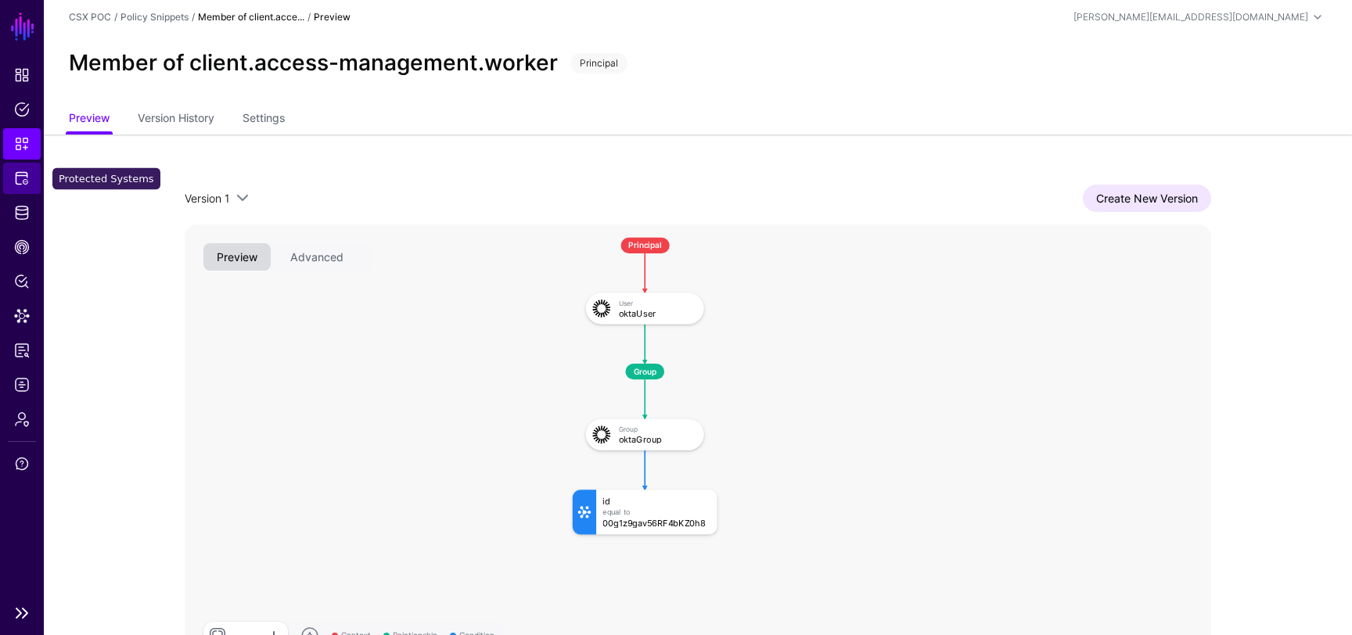
click at [21, 168] on link "Protected Systems" at bounding box center [22, 178] width 38 height 31
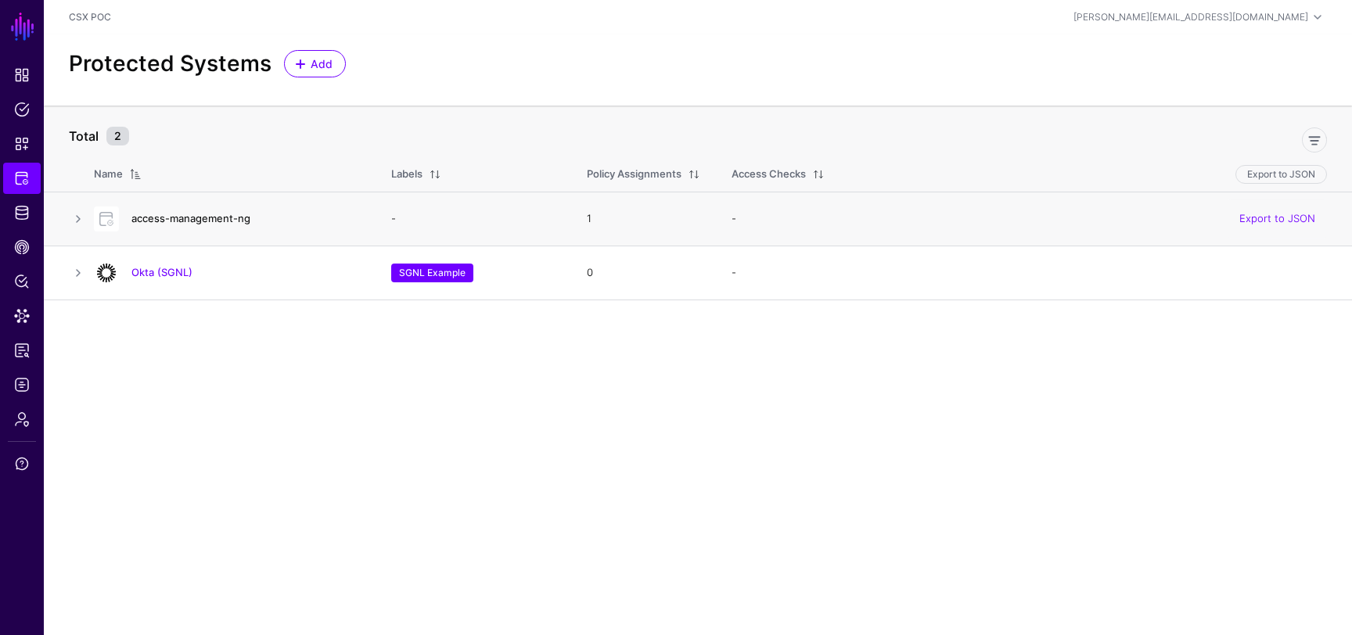
click at [204, 215] on link "access-management-ng" at bounding box center [190, 218] width 119 height 13
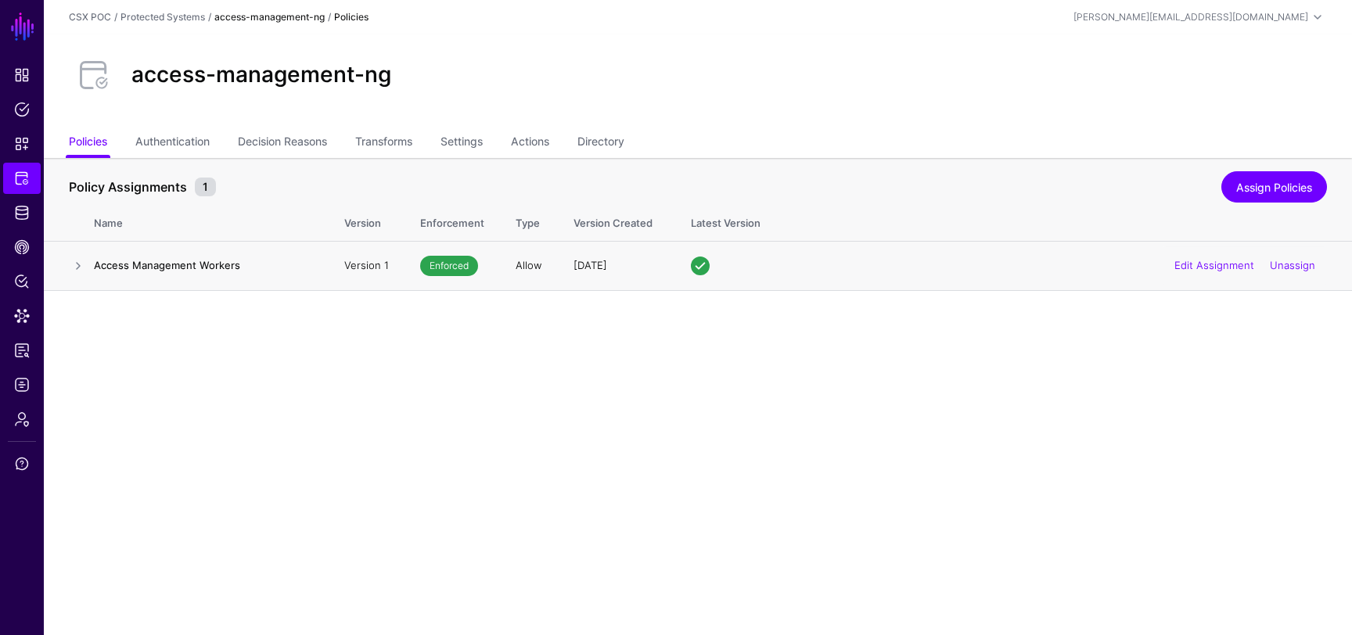
click at [189, 266] on h4 "Access Management Workers" at bounding box center [203, 265] width 219 height 14
click at [89, 269] on td at bounding box center [69, 265] width 50 height 49
click at [83, 269] on link at bounding box center [78, 266] width 19 height 19
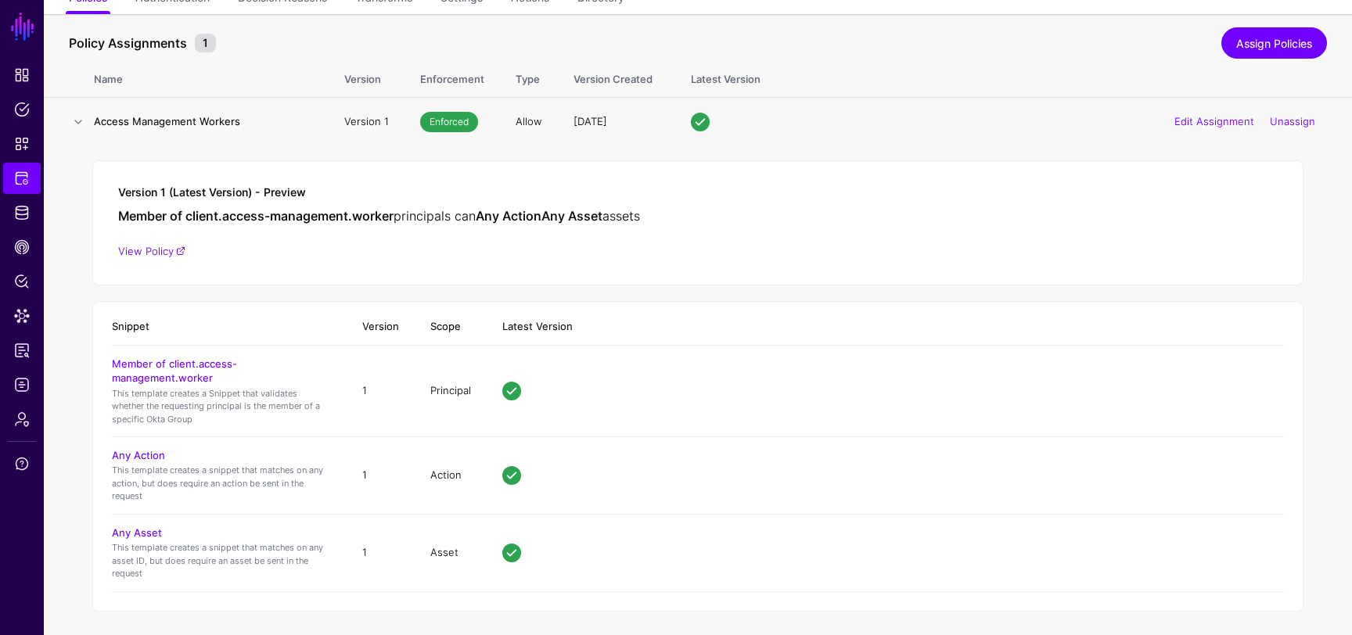
scroll to position [150, 0]
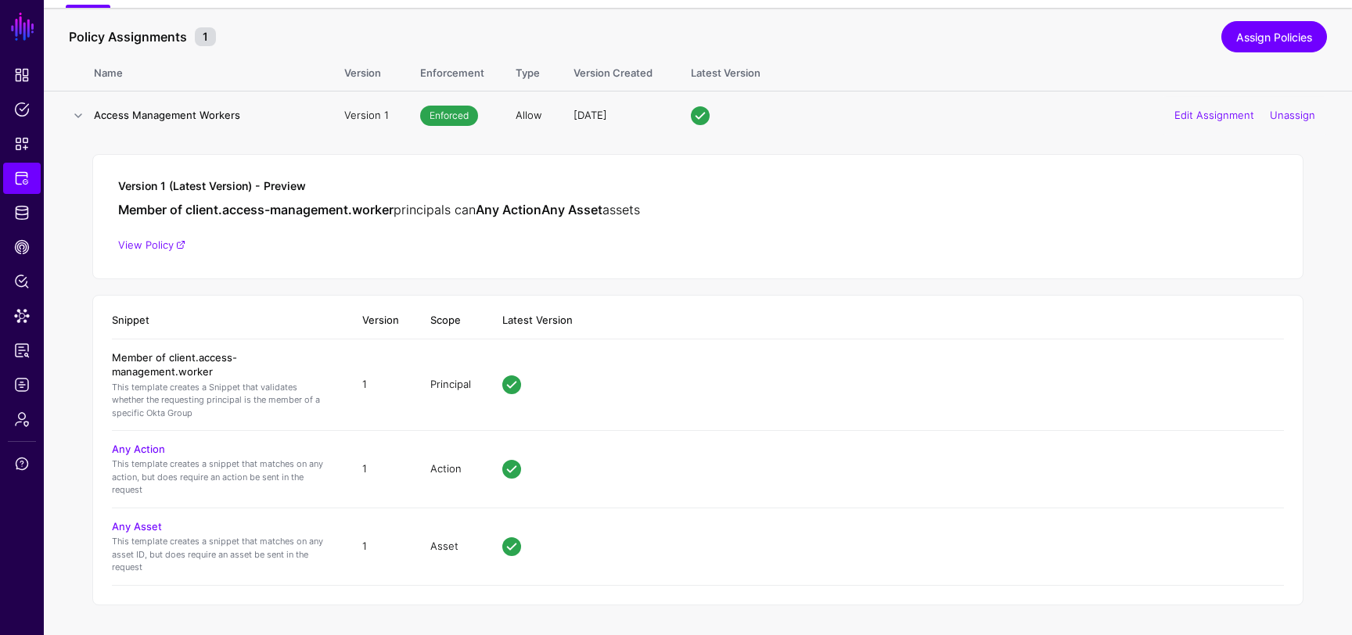
click at [152, 359] on link "Member of client.access-management.worker" at bounding box center [174, 364] width 125 height 27
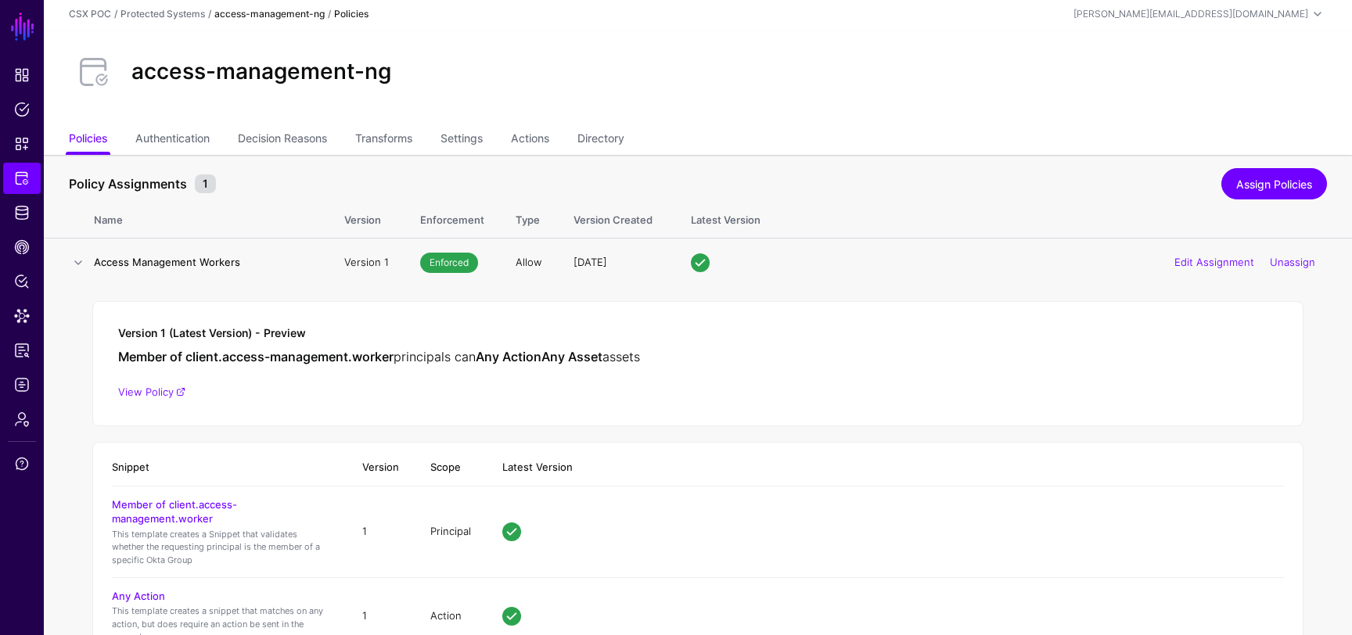
scroll to position [0, 0]
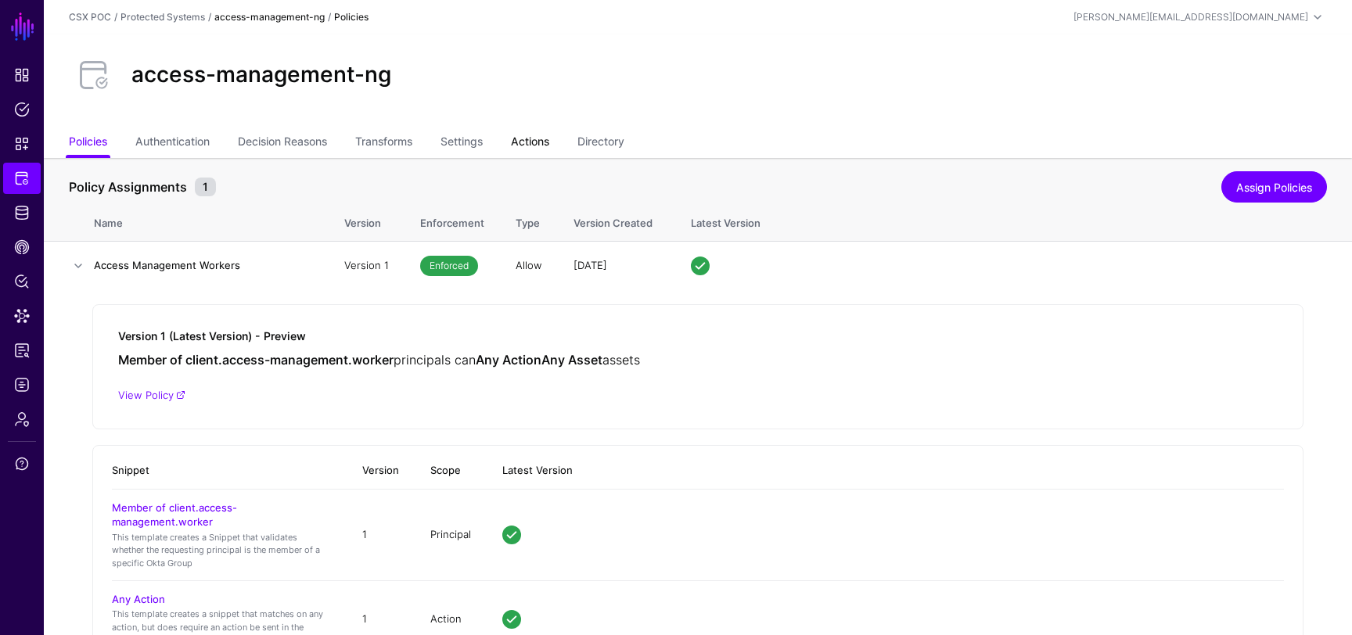
click at [547, 137] on link "Actions" at bounding box center [530, 143] width 38 height 30
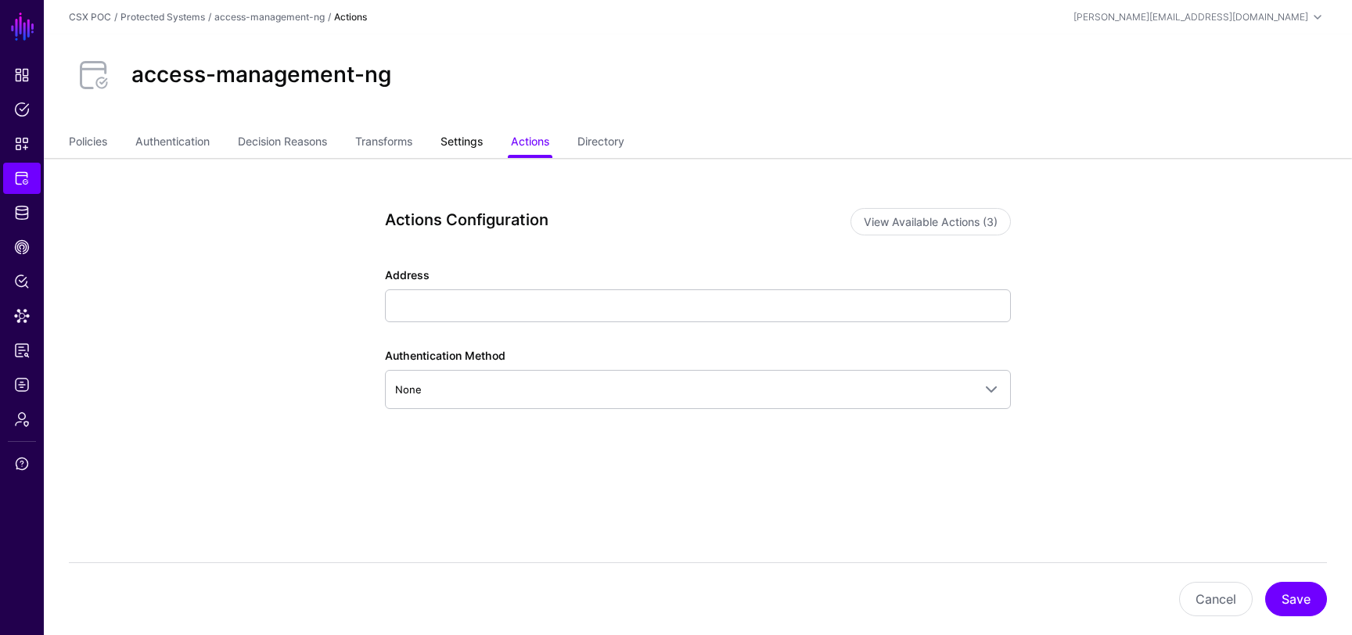
click at [471, 138] on link "Settings" at bounding box center [462, 143] width 42 height 30
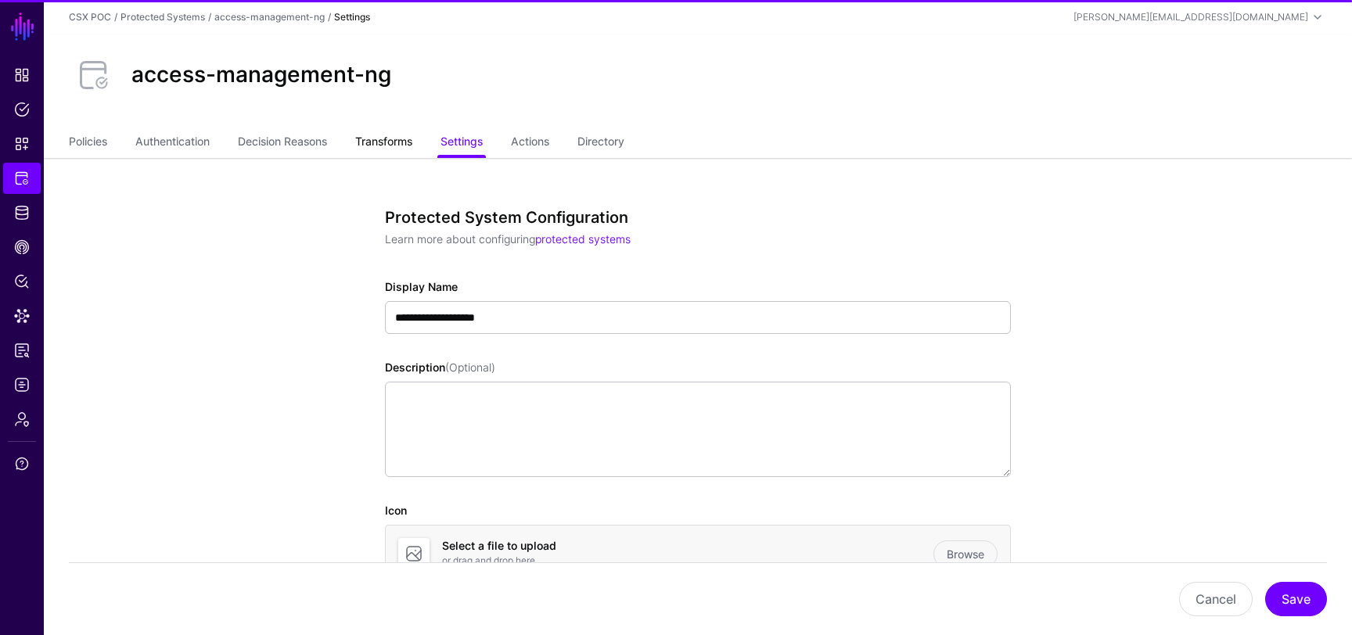
click at [399, 144] on link "Transforms" at bounding box center [383, 143] width 57 height 30
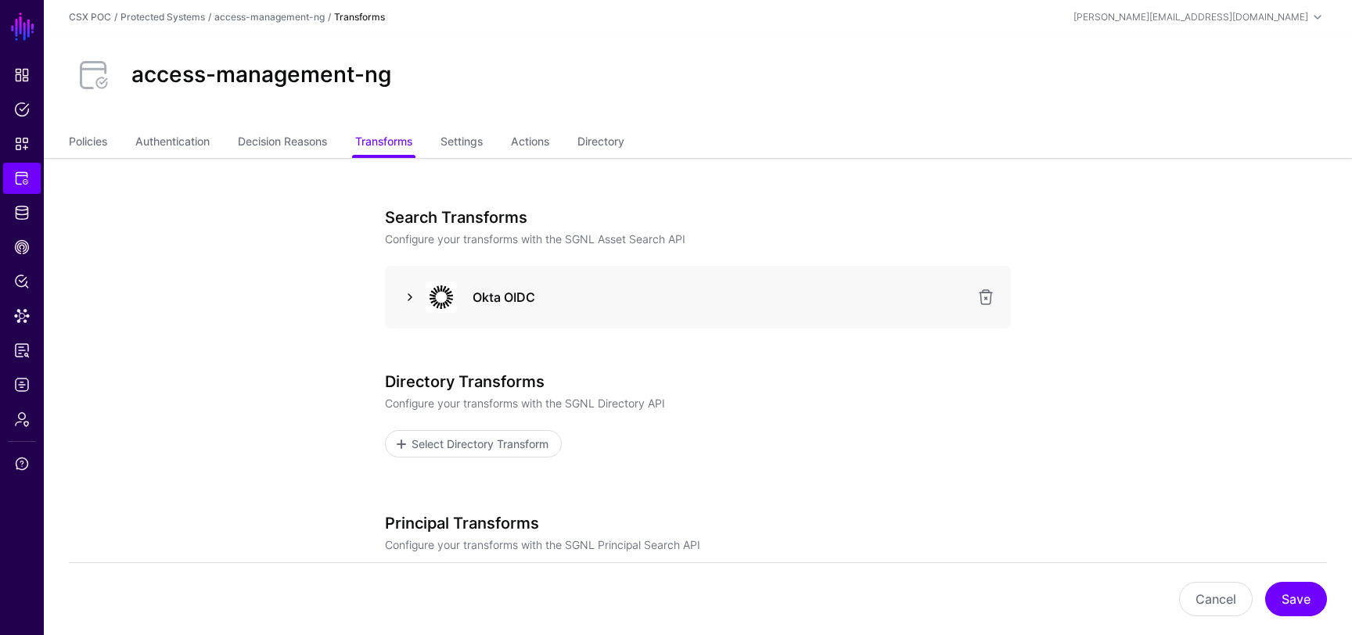
click at [412, 296] on link at bounding box center [410, 297] width 19 height 19
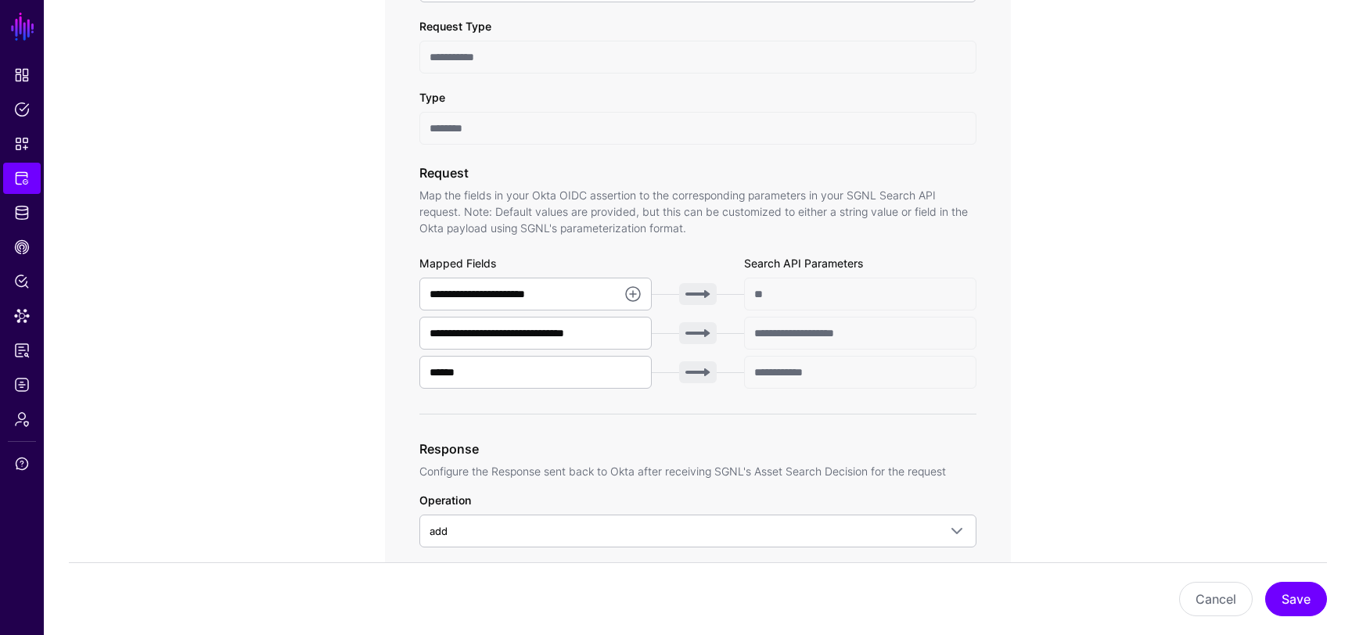
scroll to position [293, 0]
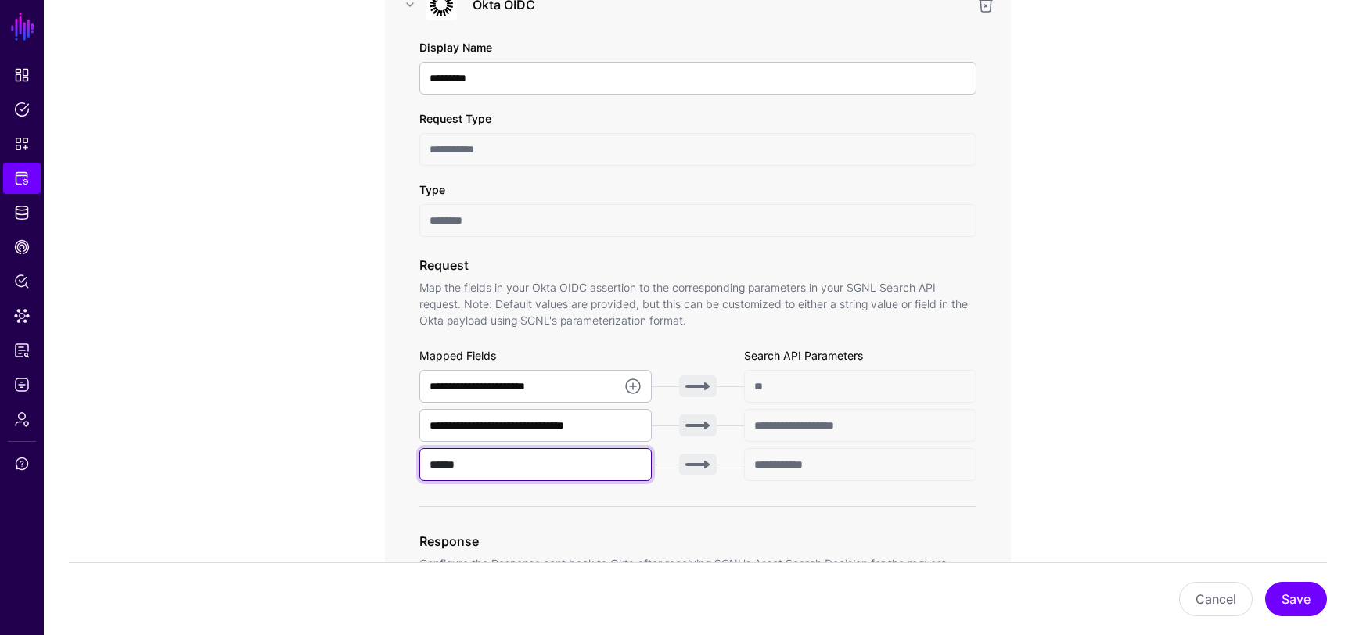
click at [491, 469] on input "******" at bounding box center [535, 464] width 232 height 33
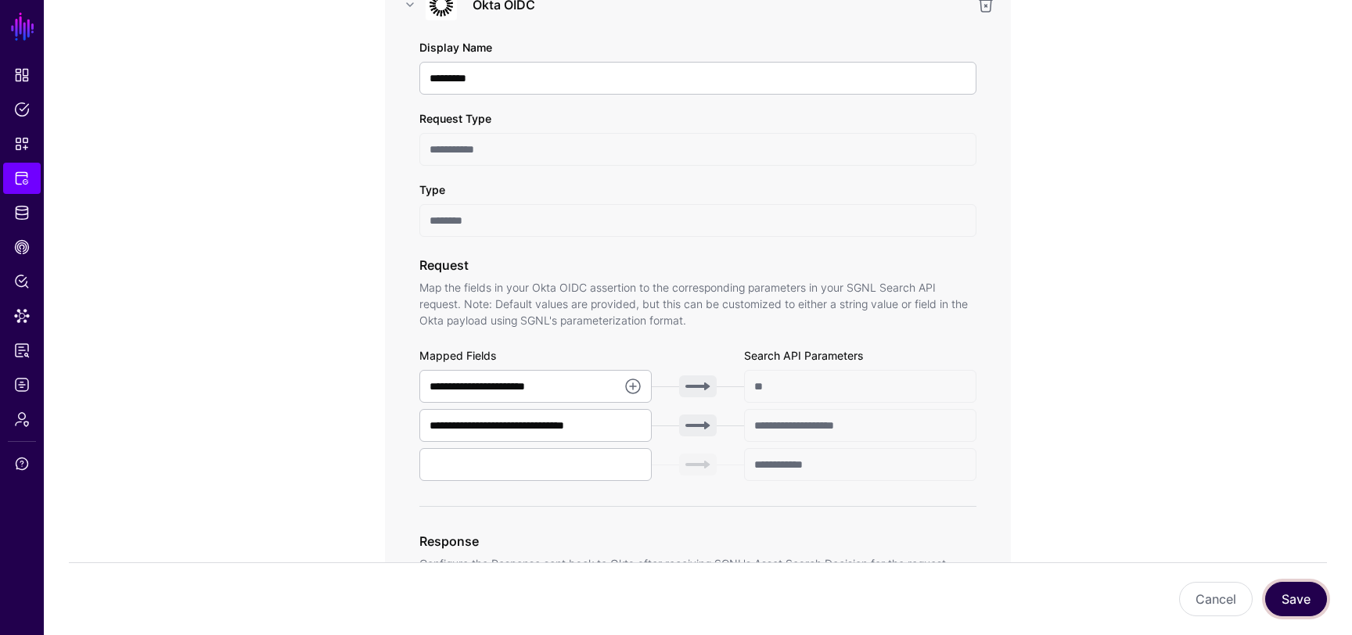
click at [1307, 604] on button "Save" at bounding box center [1296, 599] width 62 height 34
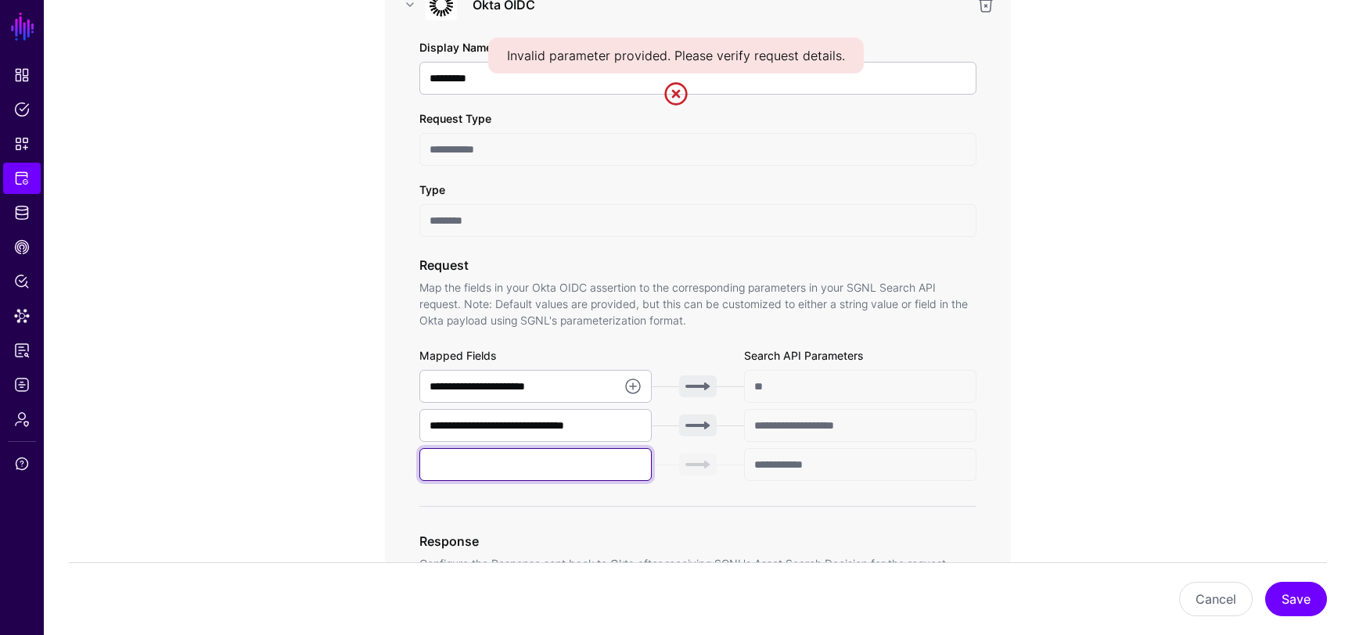
click at [596, 467] on input "text" at bounding box center [535, 464] width 232 height 33
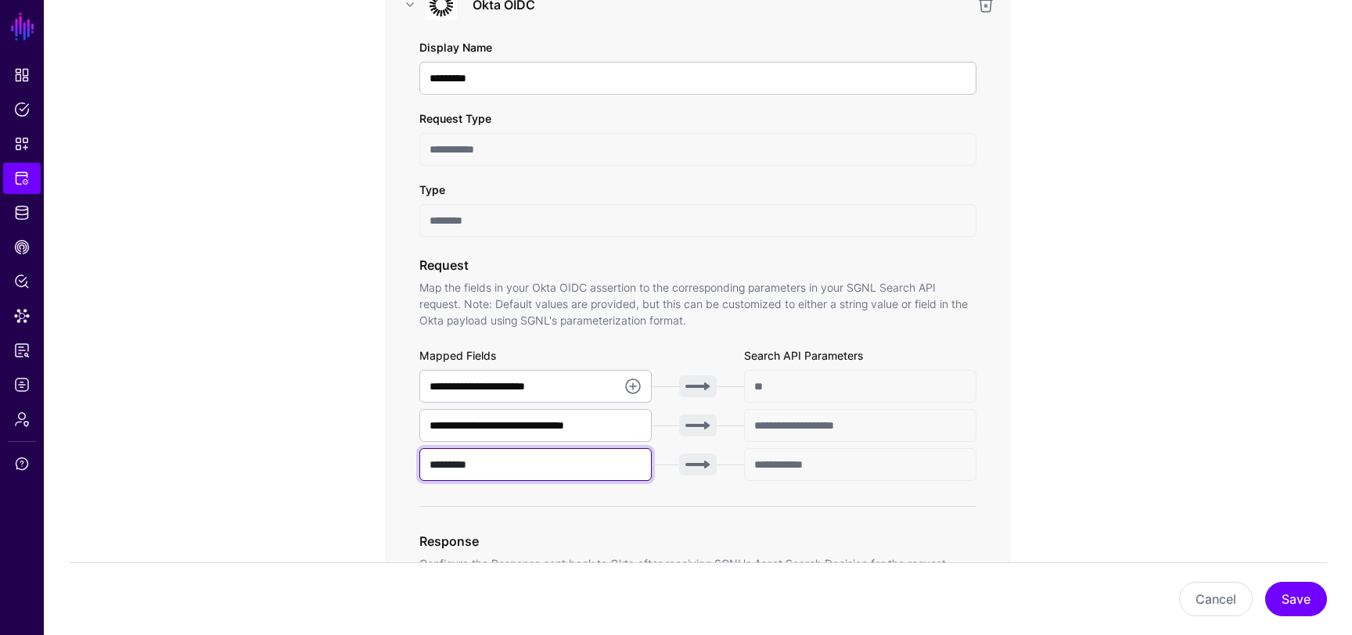
type input "*********"
click at [1297, 618] on div "Cancel Save" at bounding box center [698, 599] width 1258 height 73
click at [1303, 601] on button "Save" at bounding box center [1296, 599] width 62 height 34
click at [546, 466] on input "*********" at bounding box center [535, 464] width 232 height 33
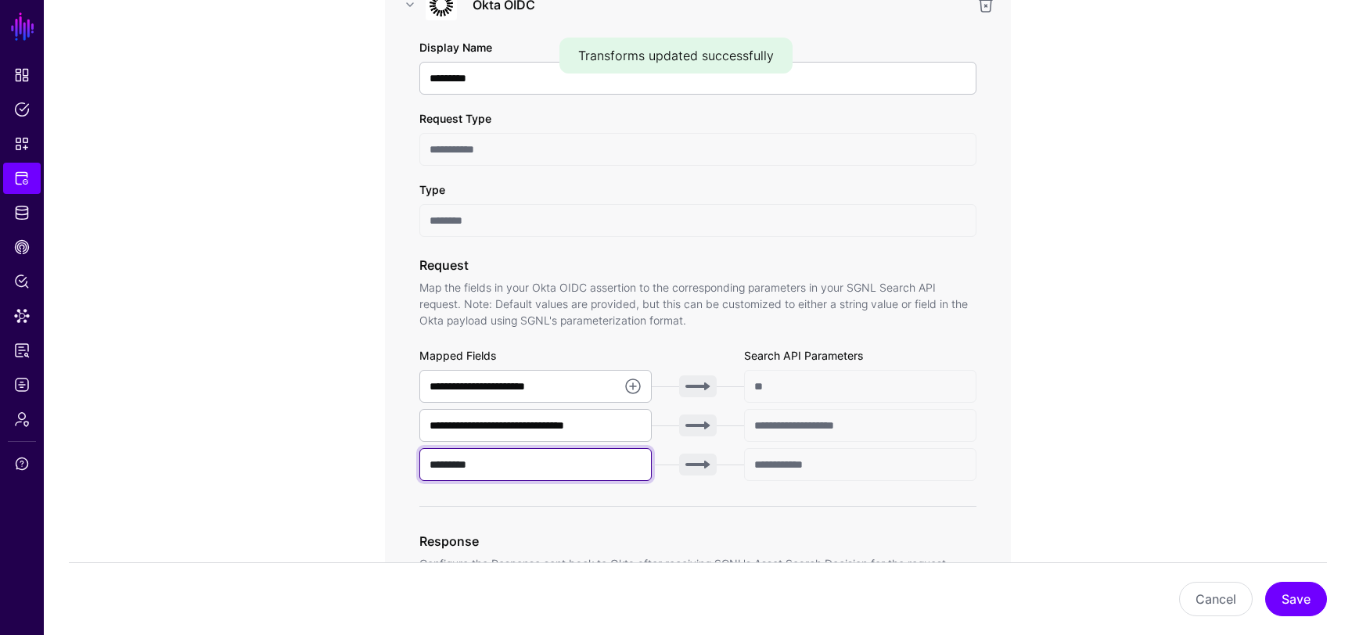
click at [546, 466] on input "*********" at bounding box center [535, 464] width 232 height 33
type input "******"
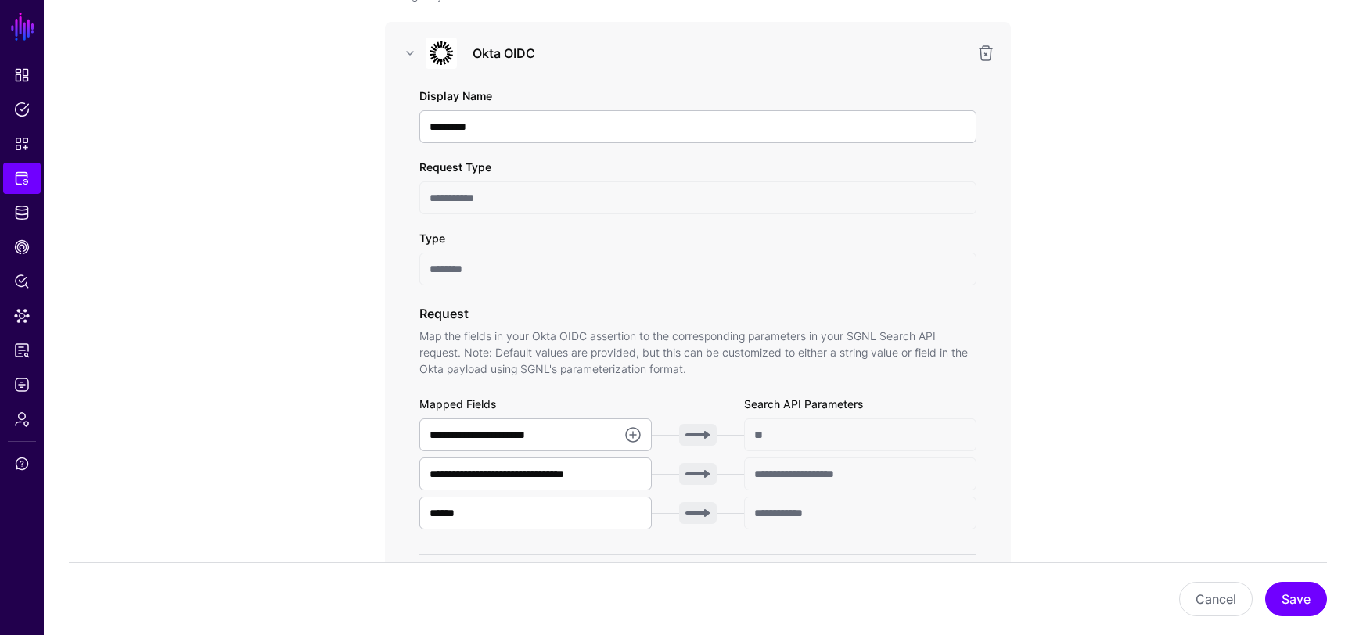
scroll to position [303, 0]
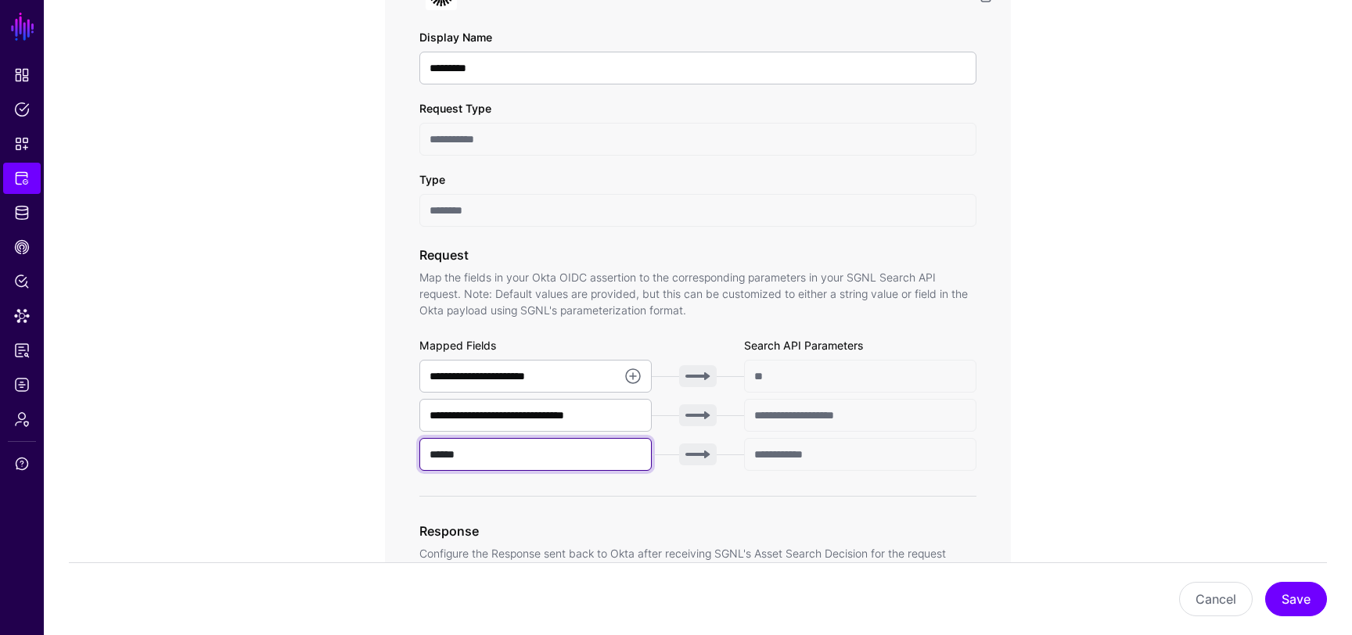
click at [632, 458] on input "******" at bounding box center [535, 454] width 232 height 33
click at [790, 459] on input "**********" at bounding box center [860, 454] width 232 height 33
click at [523, 451] on input "******" at bounding box center [535, 454] width 232 height 33
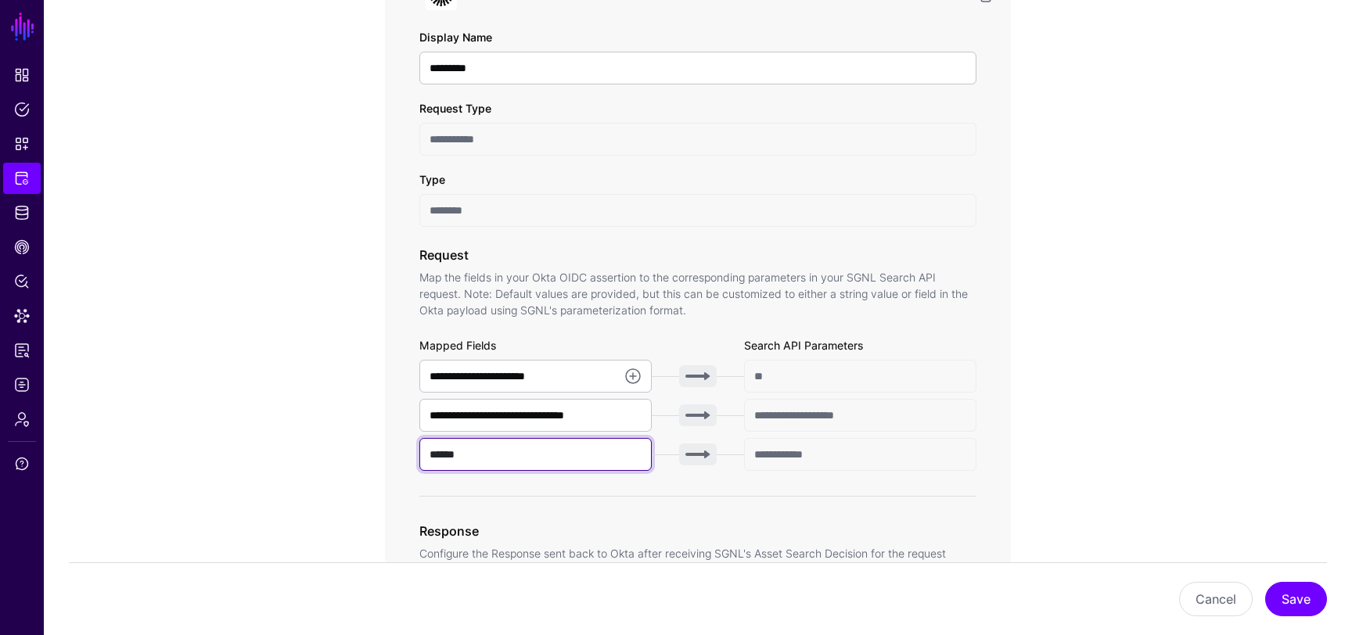
click at [523, 451] on input "******" at bounding box center [535, 454] width 232 height 33
type input "***"
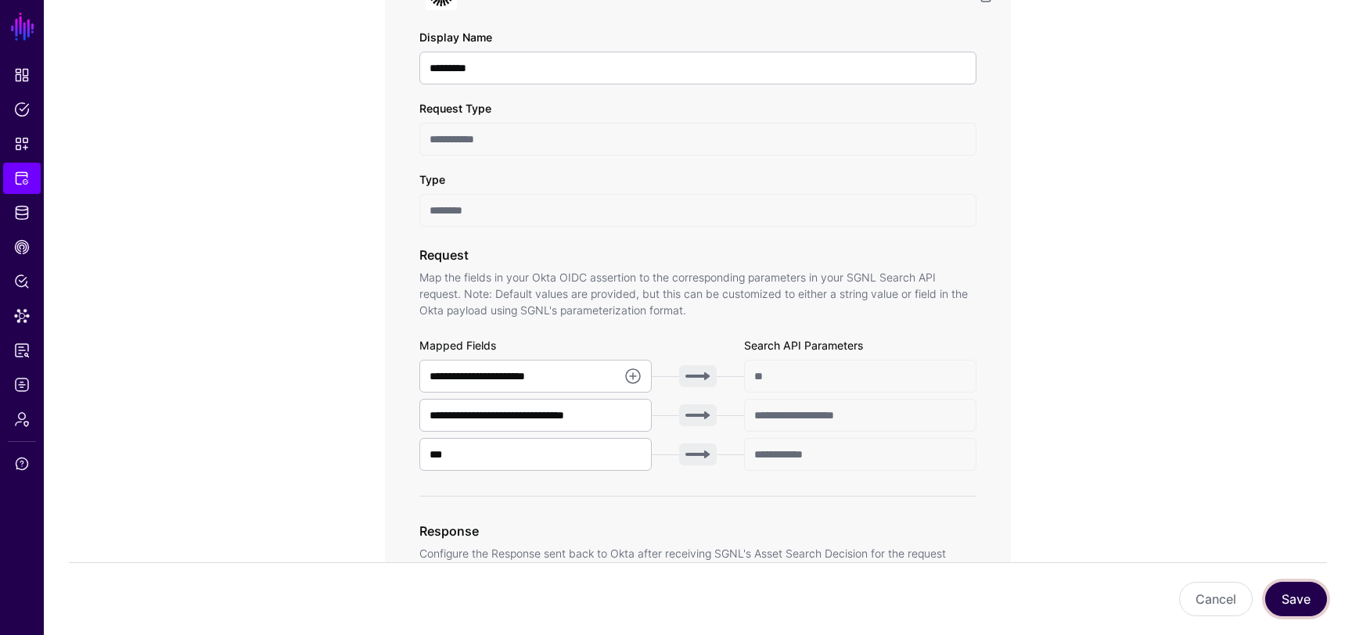
click at [1292, 599] on button "Save" at bounding box center [1296, 599] width 62 height 34
click at [22, 110] on span "Policies" at bounding box center [22, 110] width 16 height 16
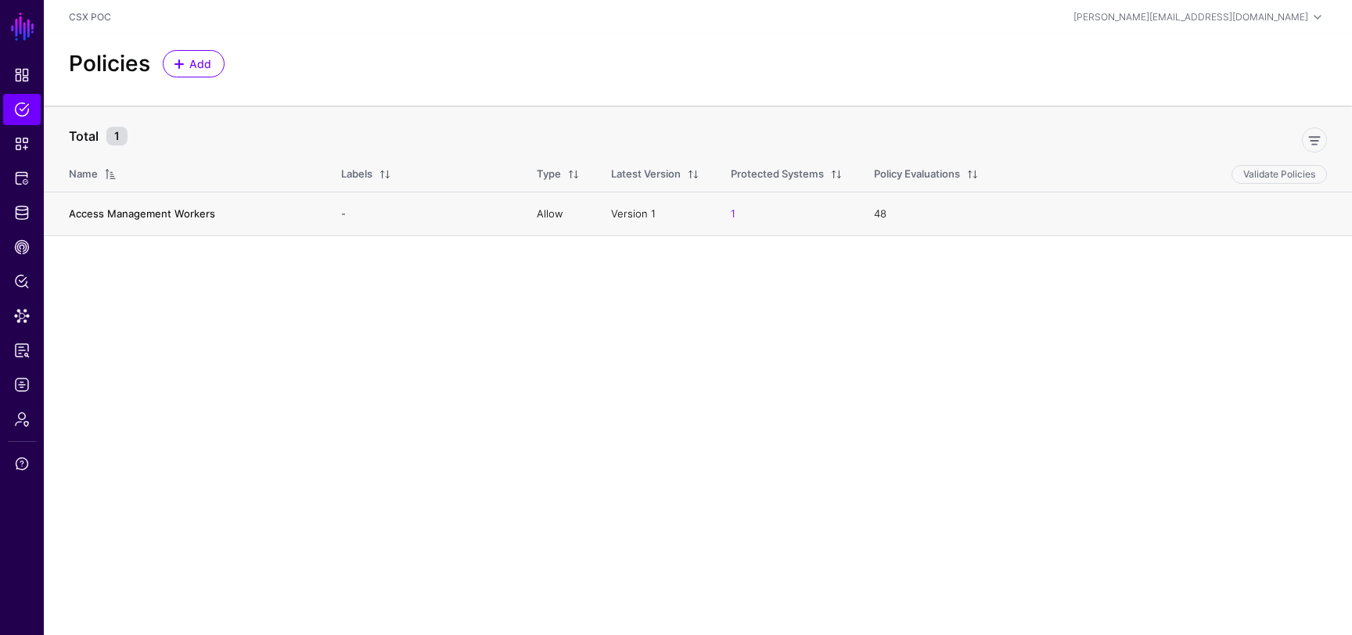
click at [159, 211] on link "Access Management Workers" at bounding box center [142, 213] width 146 height 13
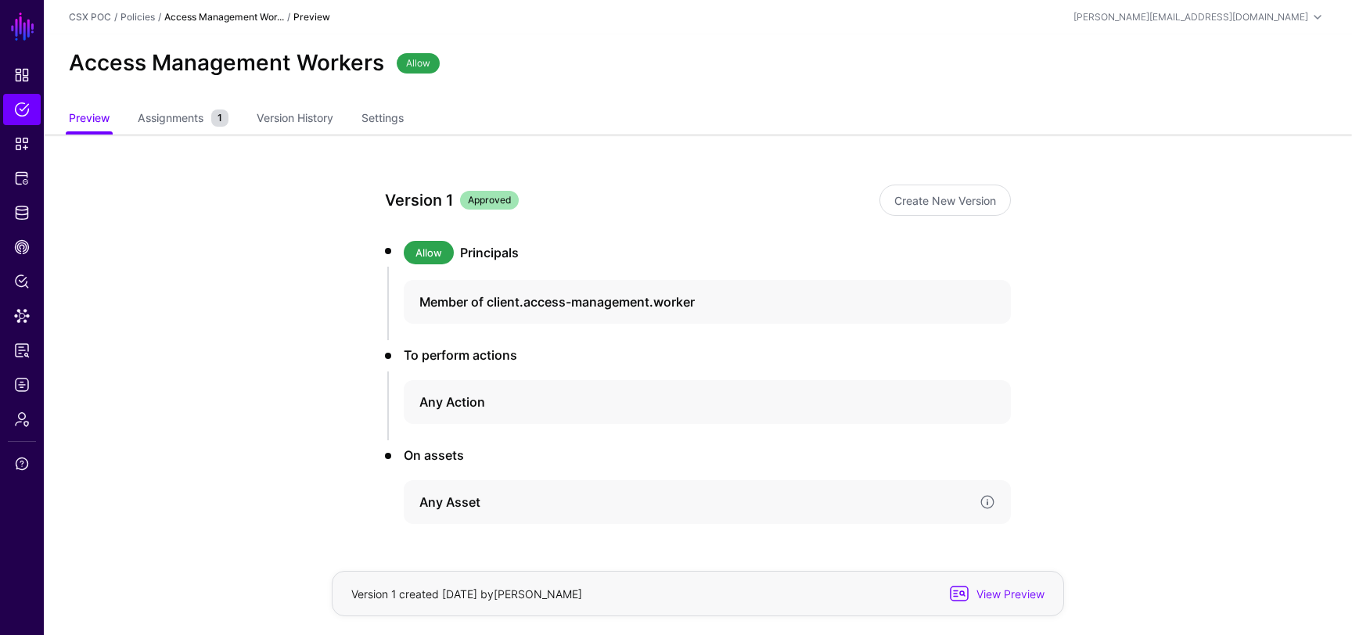
click at [445, 516] on div "Any Asset" at bounding box center [707, 502] width 607 height 44
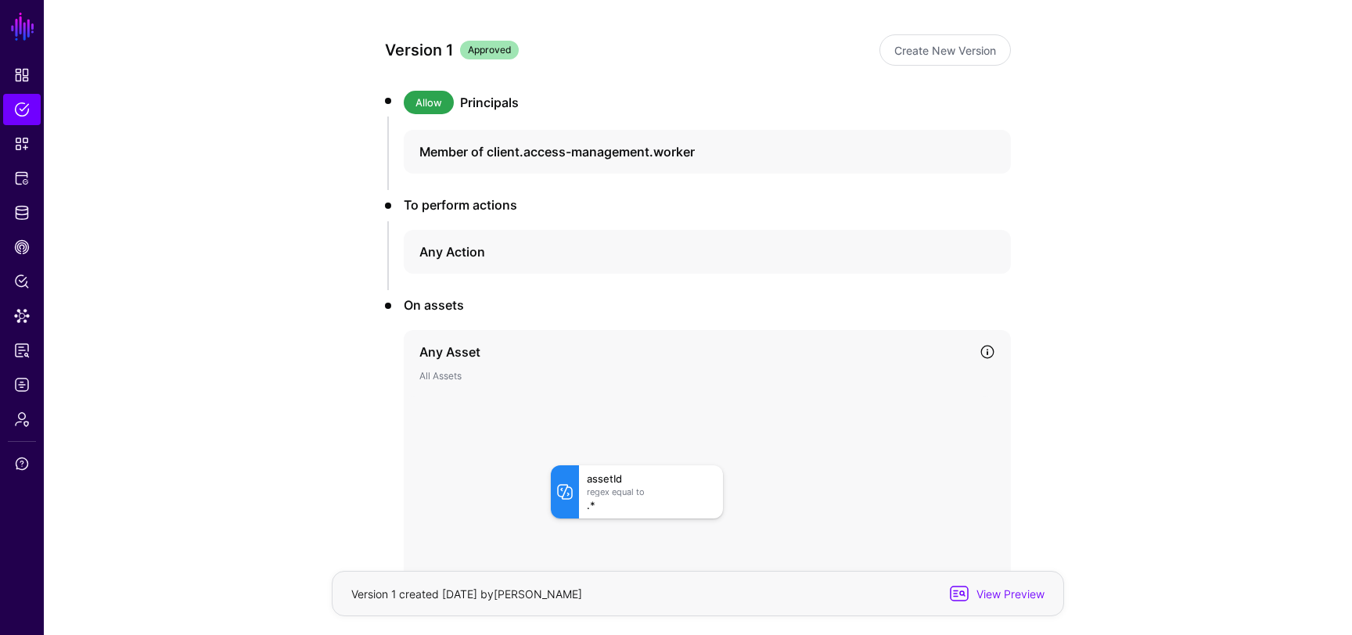
scroll to position [198, 0]
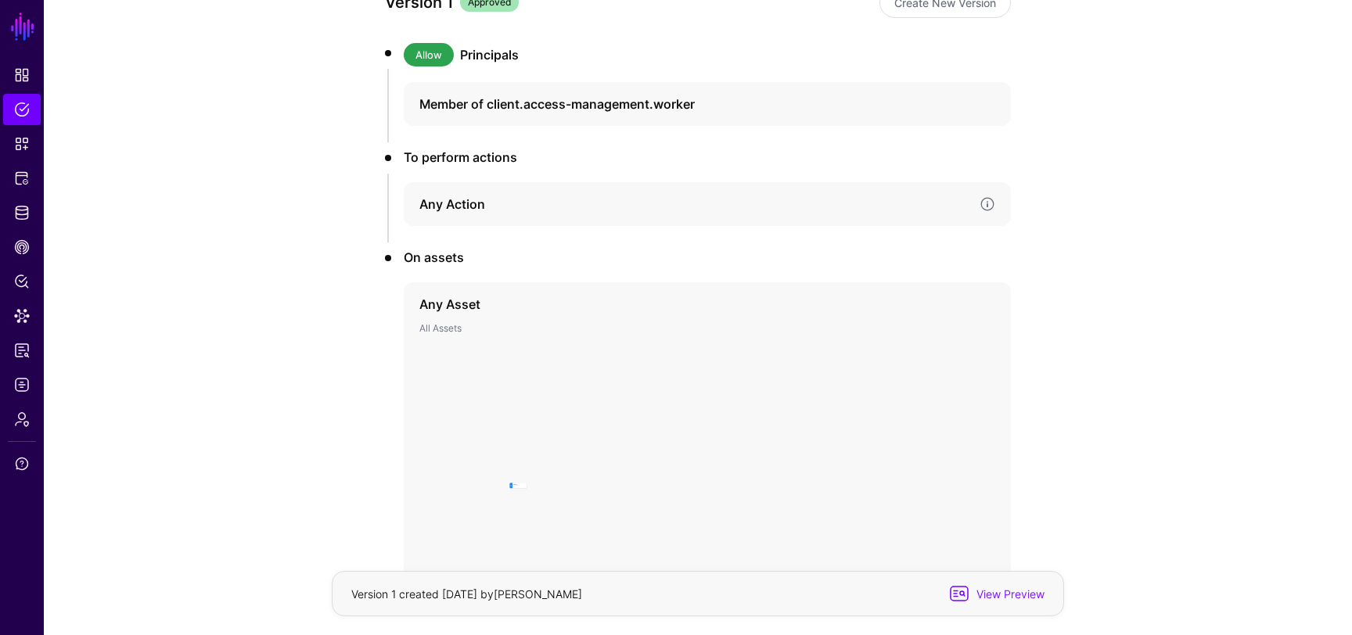
click at [484, 195] on h4 "Any Action" at bounding box center [693, 204] width 548 height 19
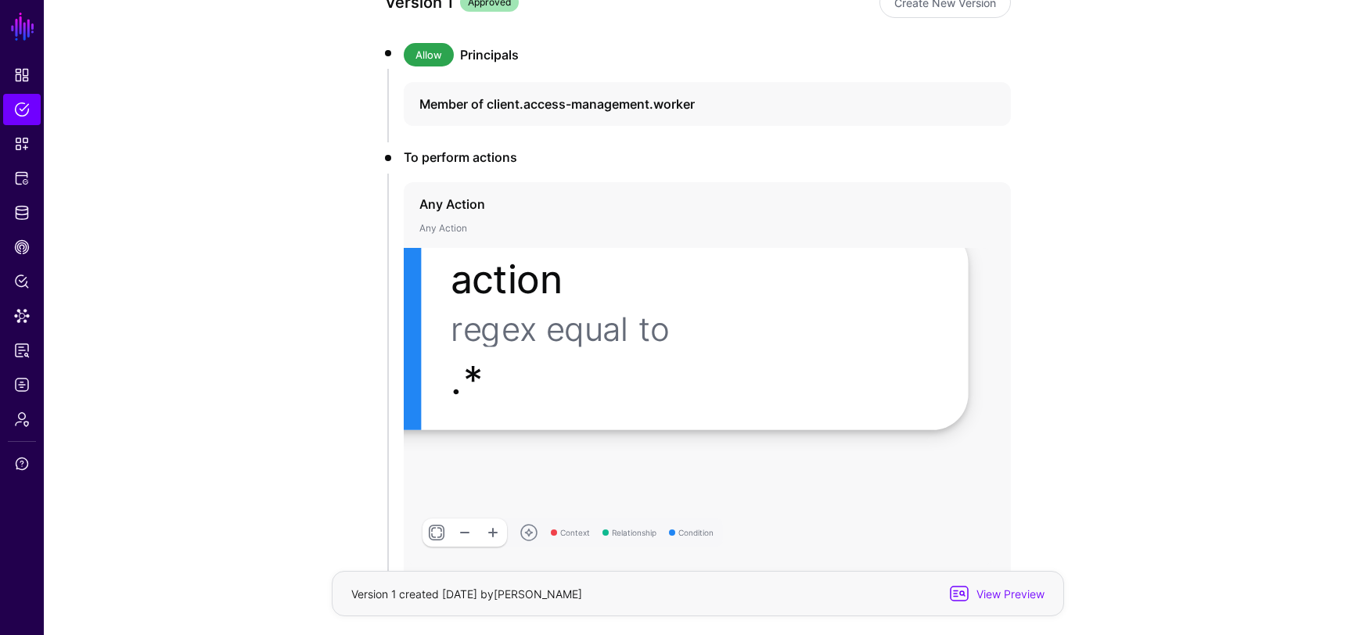
scroll to position [214, 0]
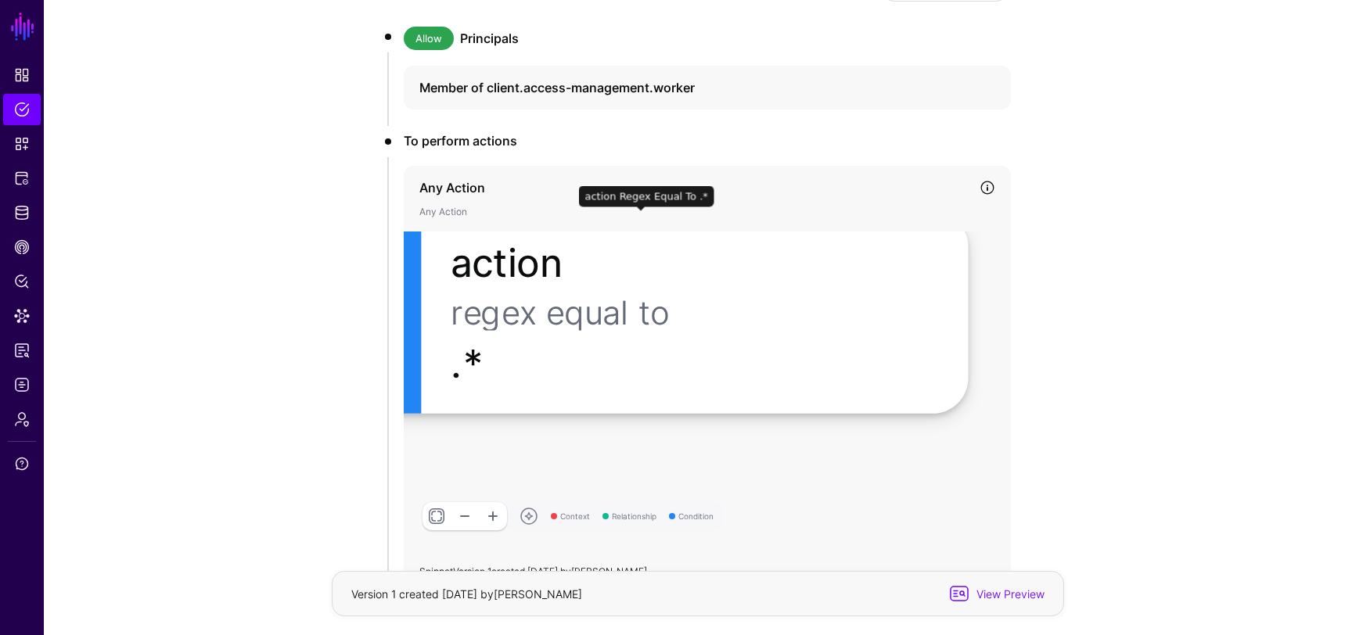
click at [540, 317] on div "Regex Equal To" at bounding box center [694, 313] width 487 height 36
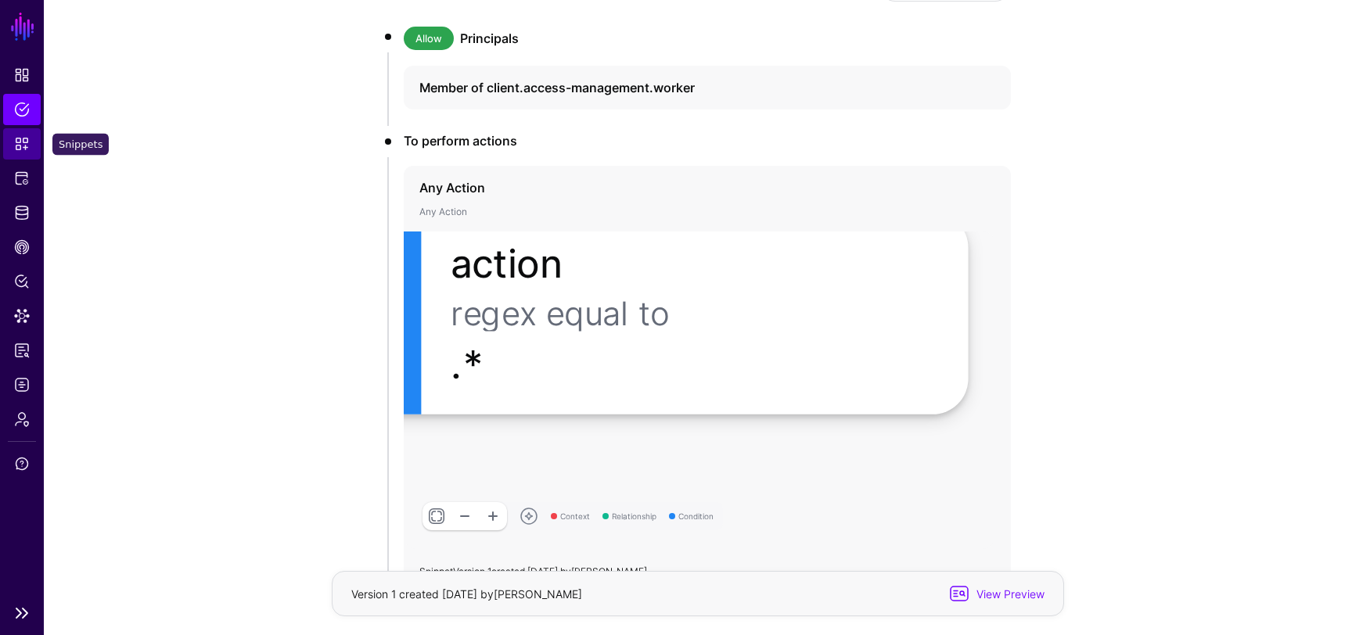
click at [26, 149] on span "Snippets" at bounding box center [22, 144] width 16 height 16
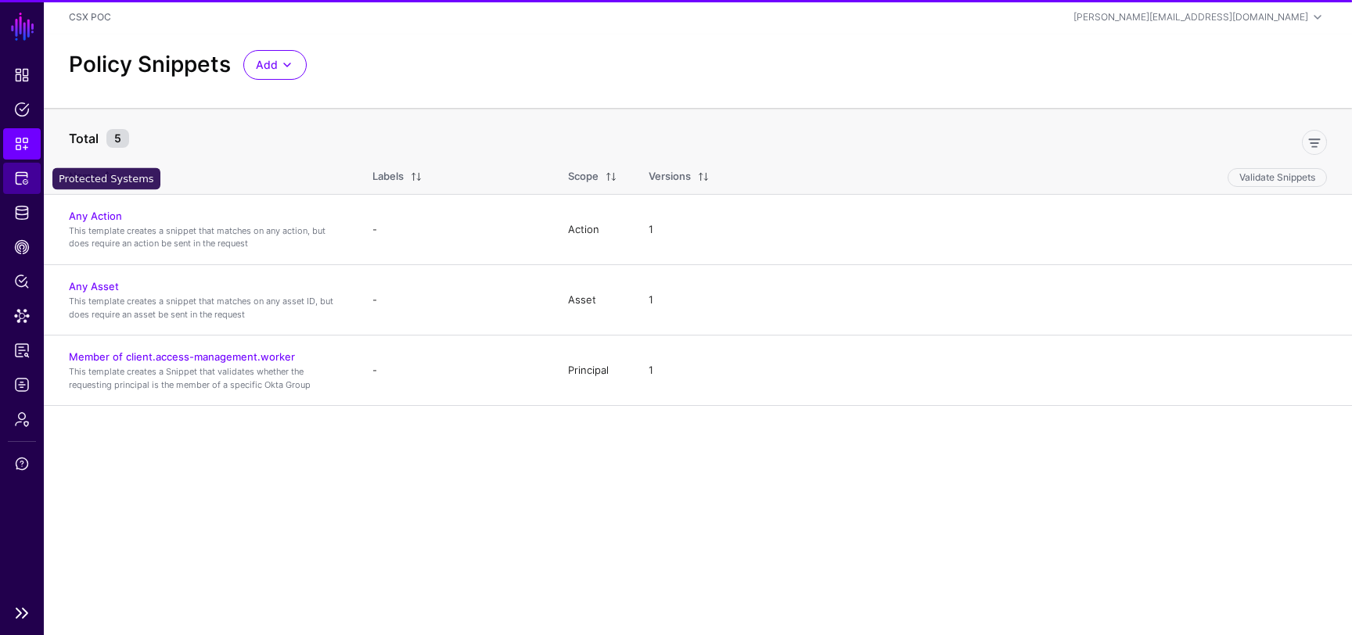
click at [26, 184] on span "Protected Systems" at bounding box center [22, 179] width 16 height 16
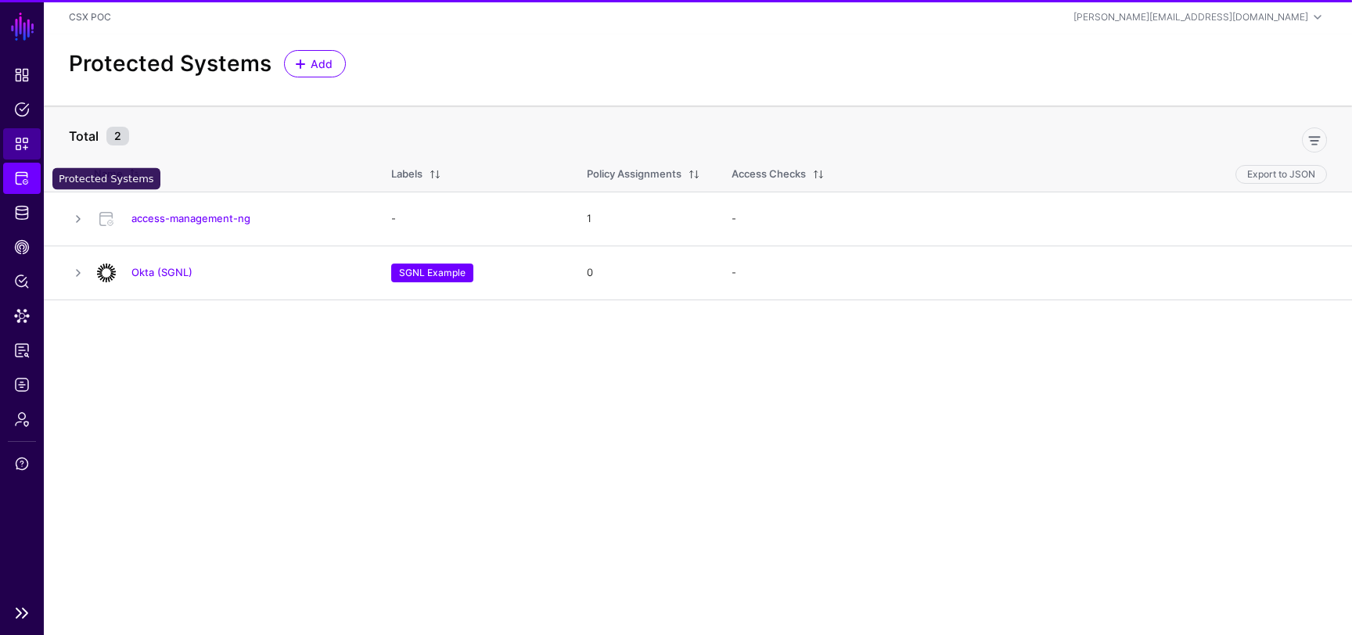
click at [22, 146] on span "Snippets" at bounding box center [22, 144] width 16 height 16
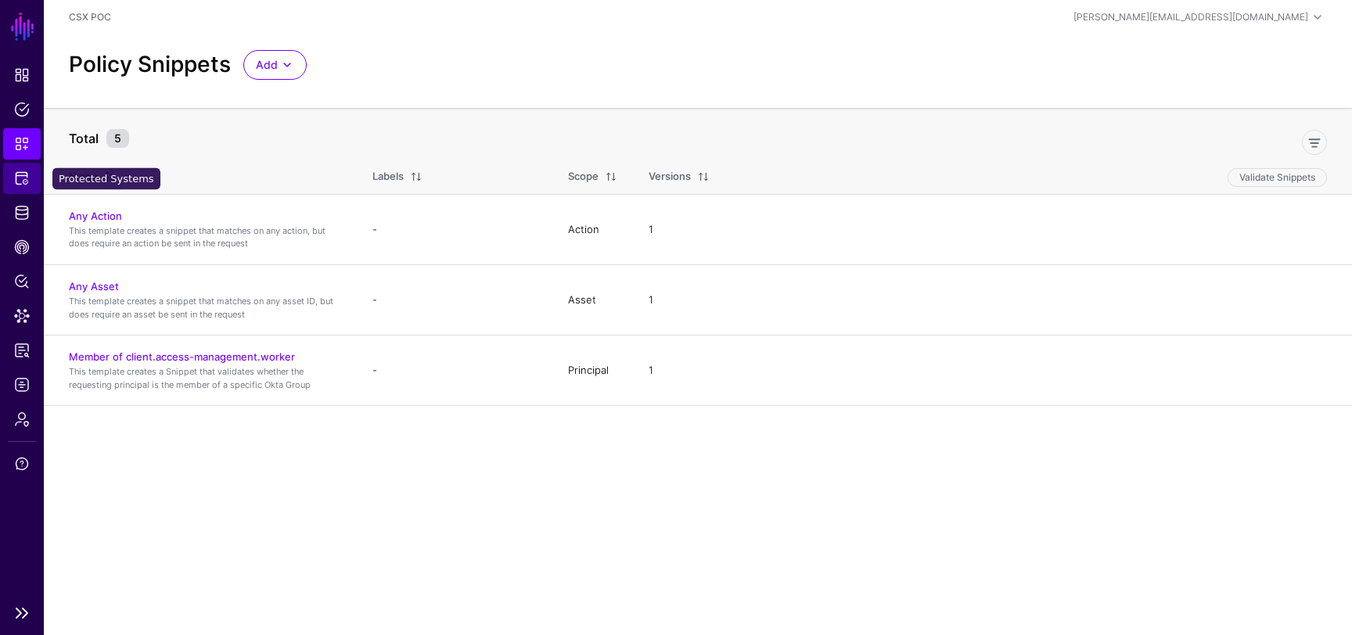
click at [17, 178] on span "Protected Systems" at bounding box center [22, 179] width 16 height 16
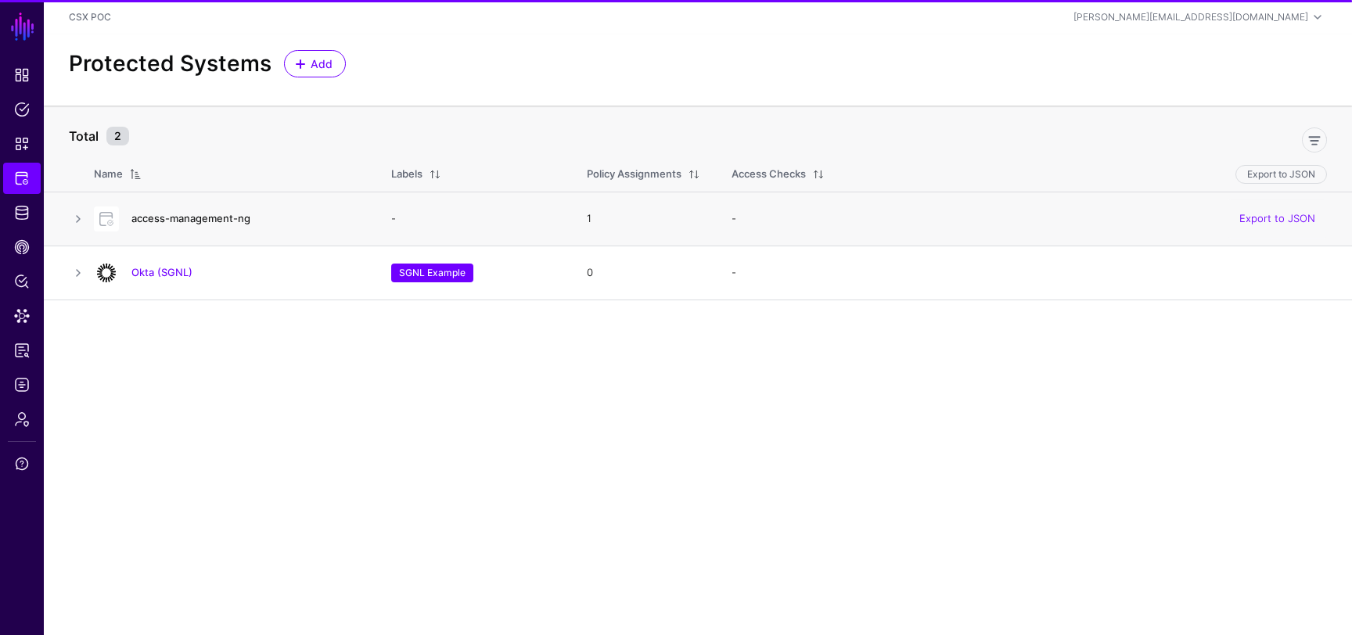
click at [188, 215] on link "access-management-ng" at bounding box center [190, 218] width 119 height 13
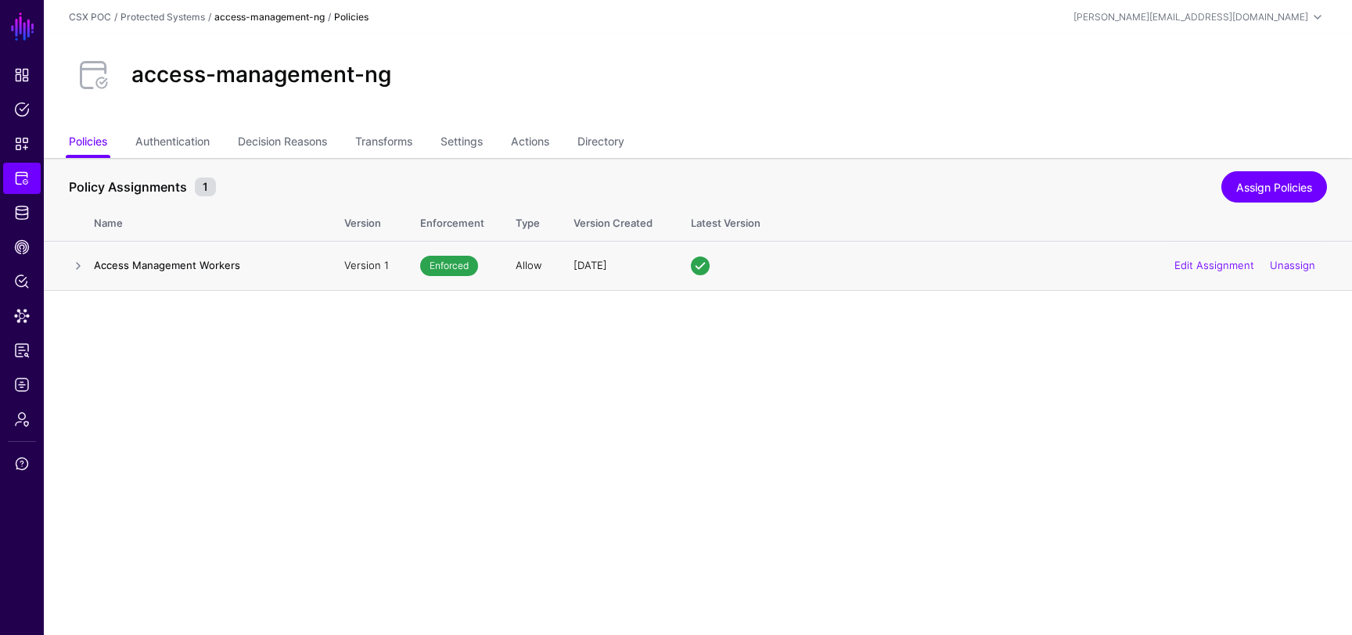
click at [193, 272] on h4 "Access Management Workers" at bounding box center [203, 265] width 219 height 14
click at [480, 146] on link "Settings" at bounding box center [462, 143] width 42 height 30
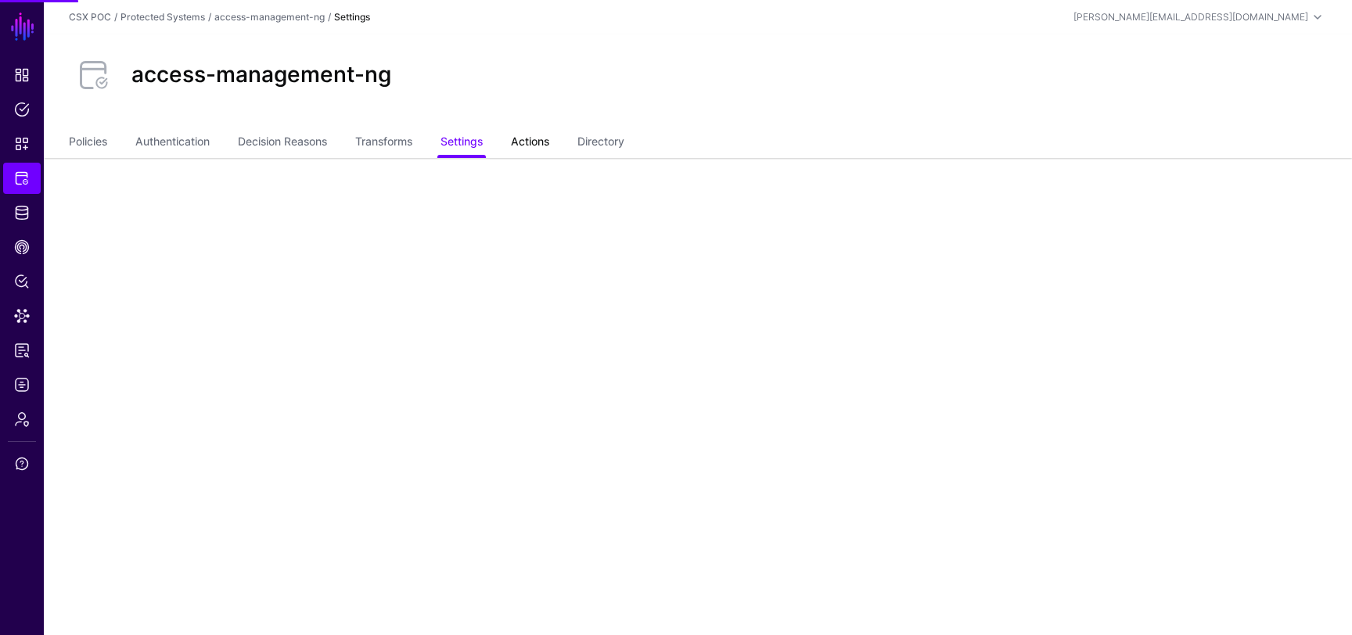
click at [541, 144] on link "Actions" at bounding box center [530, 143] width 38 height 30
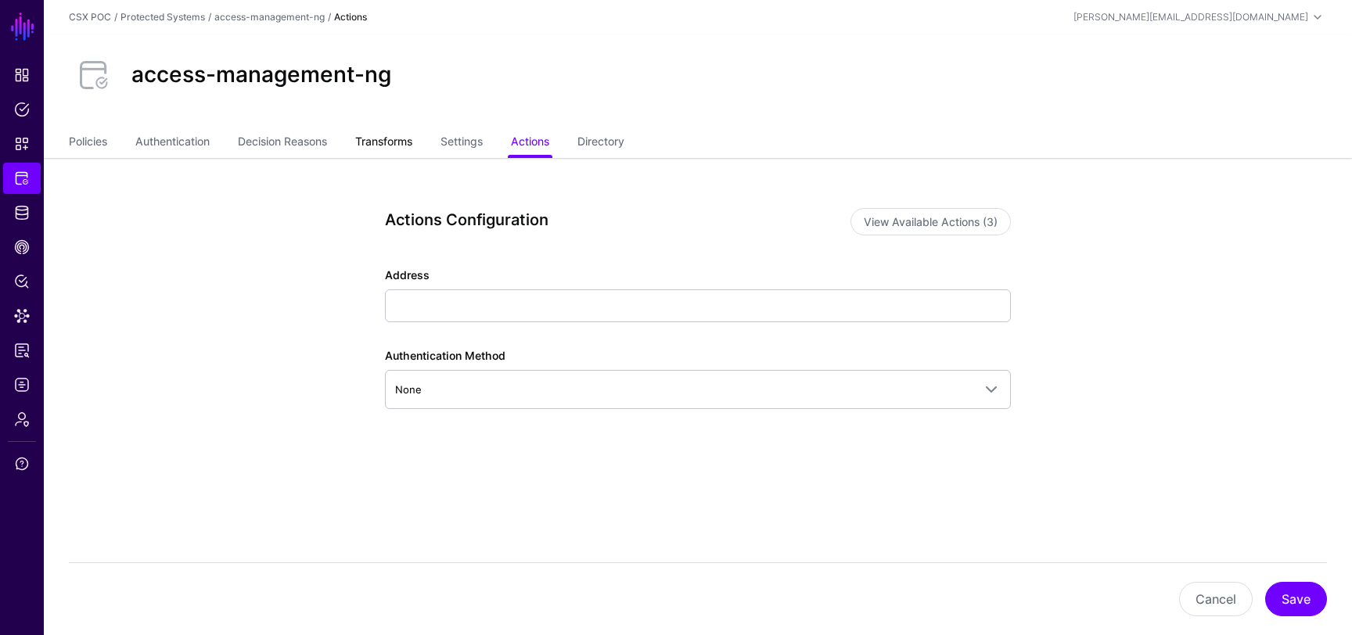
click at [406, 136] on link "Transforms" at bounding box center [383, 143] width 57 height 30
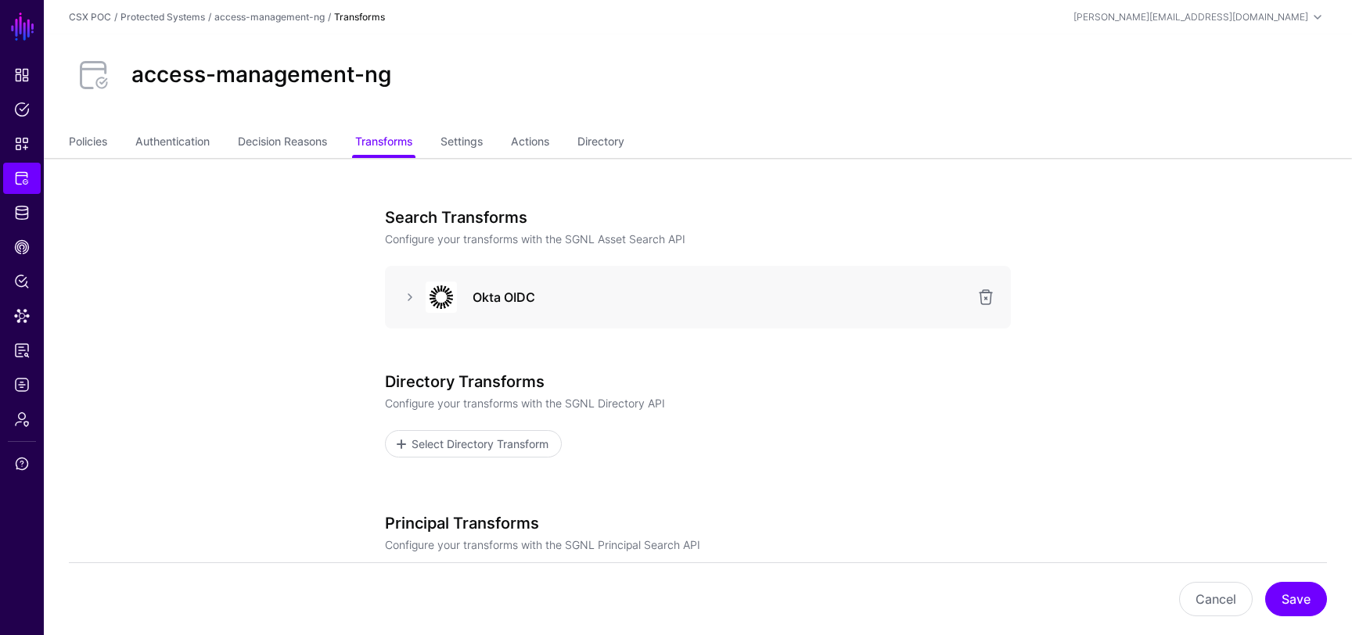
click at [421, 293] on div at bounding box center [439, 297] width 47 height 31
click at [415, 295] on link at bounding box center [410, 297] width 19 height 19
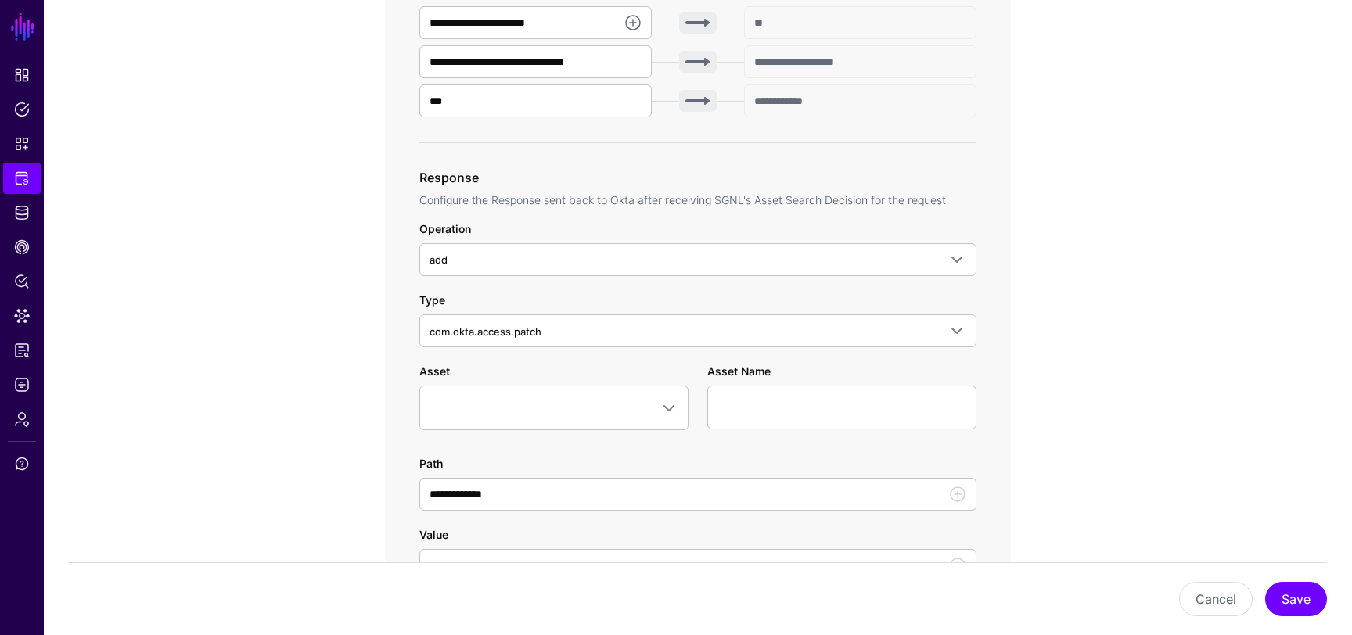
scroll to position [855, 0]
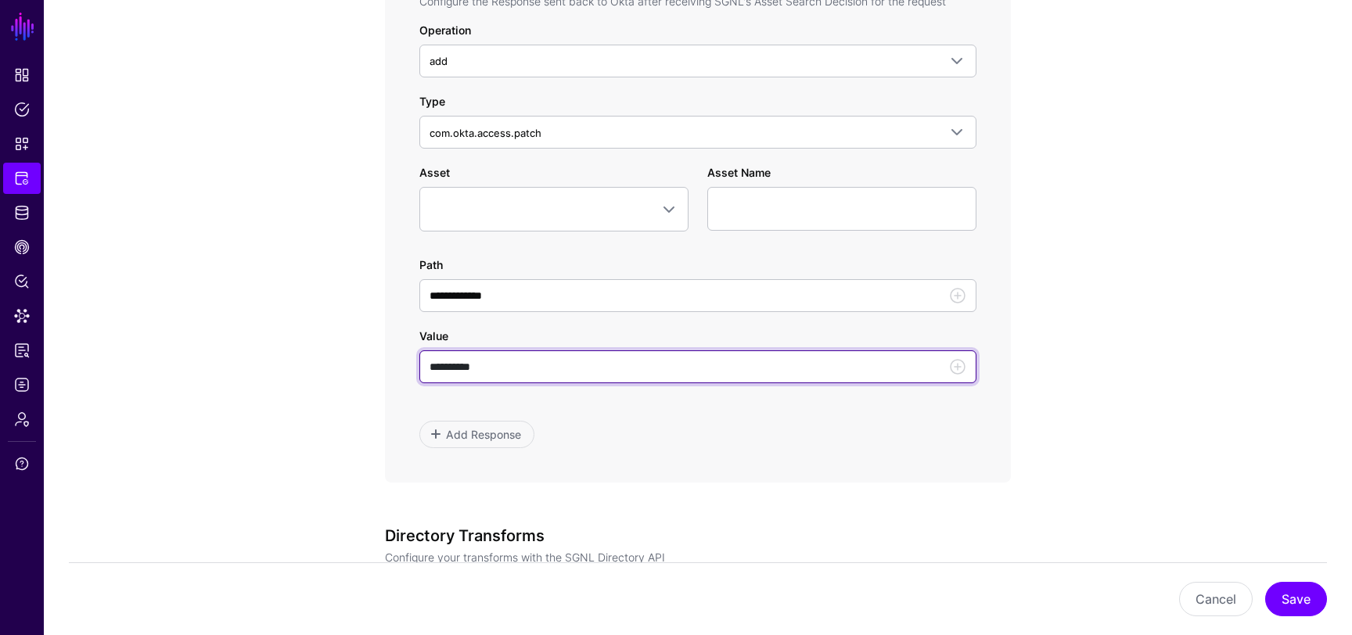
click at [466, 369] on input "**********" at bounding box center [697, 367] width 557 height 33
type input "**********"
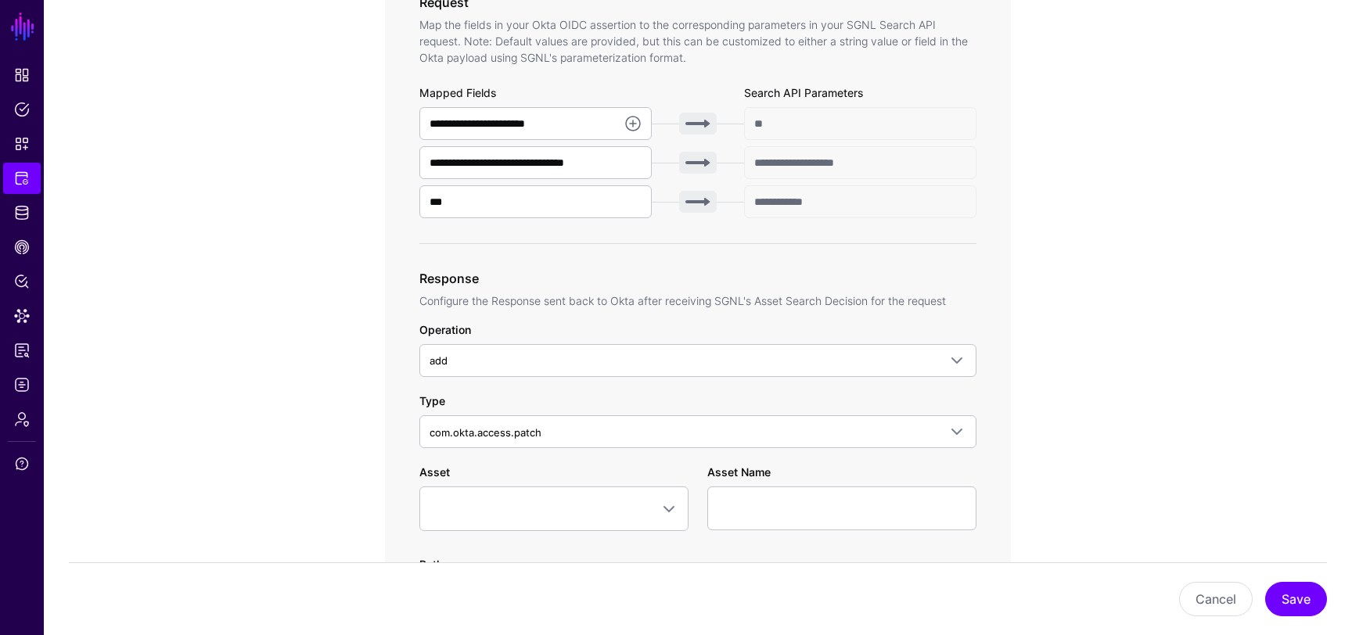
scroll to position [503, 0]
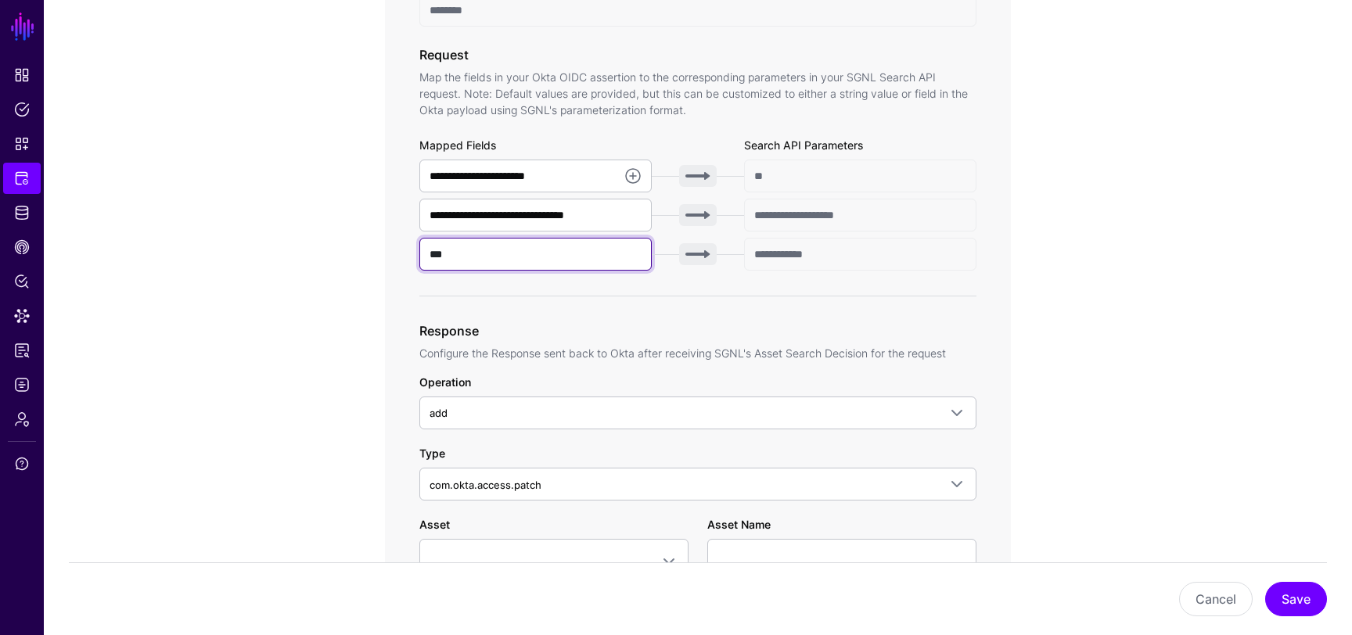
click at [509, 261] on input "***" at bounding box center [535, 254] width 232 height 33
type input "**"
click at [1143, 318] on app-integrations-item-transforms "**********" at bounding box center [698, 496] width 1308 height 1682
click at [1298, 601] on button "Save" at bounding box center [1296, 599] width 62 height 34
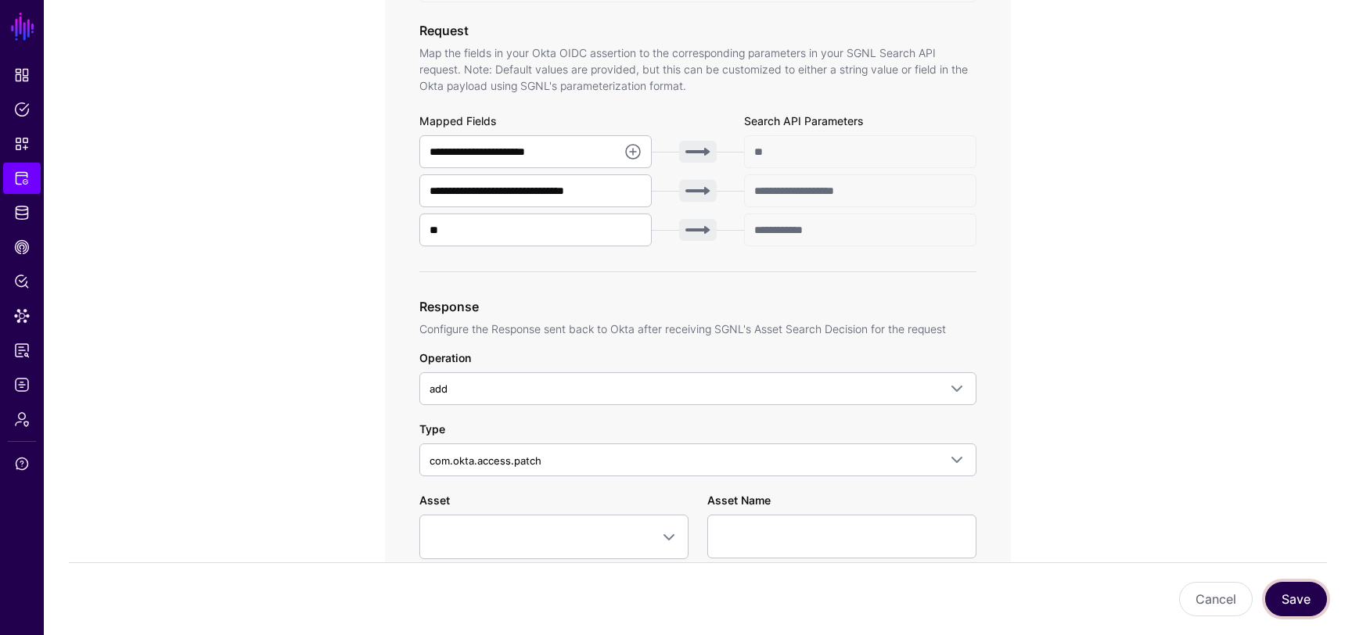
scroll to position [520, 0]
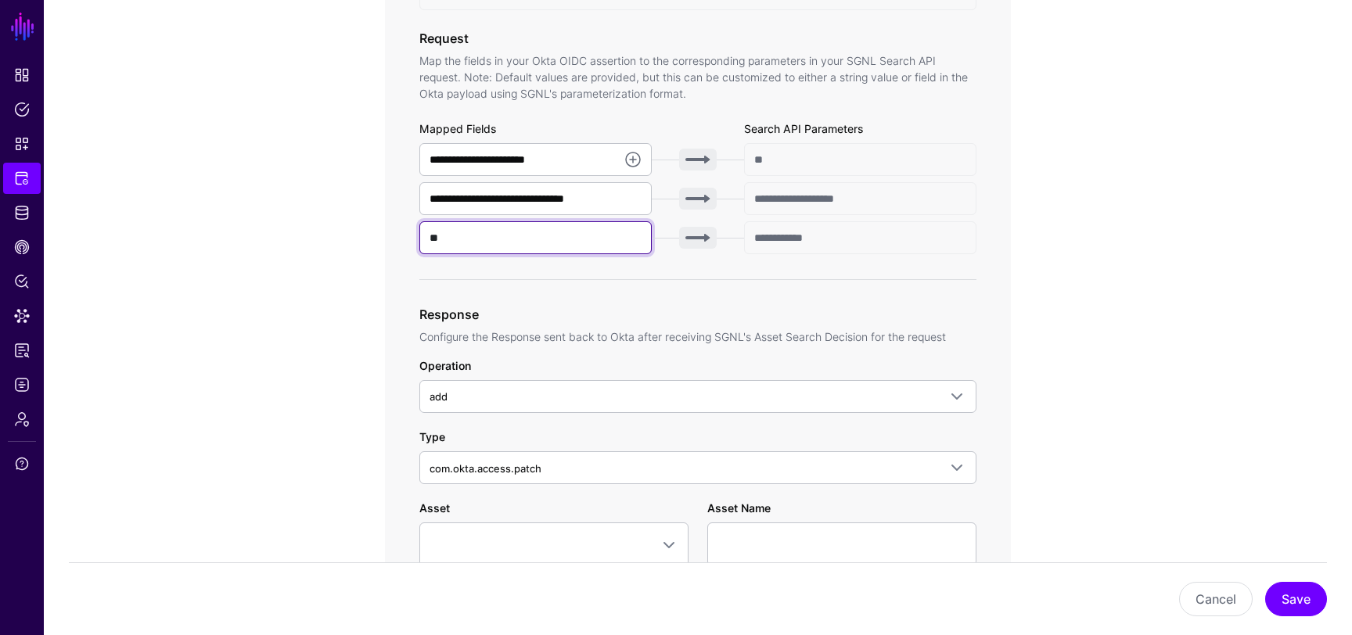
click at [500, 236] on input "**" at bounding box center [535, 237] width 232 height 33
type input "*"
type input "******"
click at [1075, 298] on app-integrations-item-transforms "**********" at bounding box center [698, 479] width 1308 height 1682
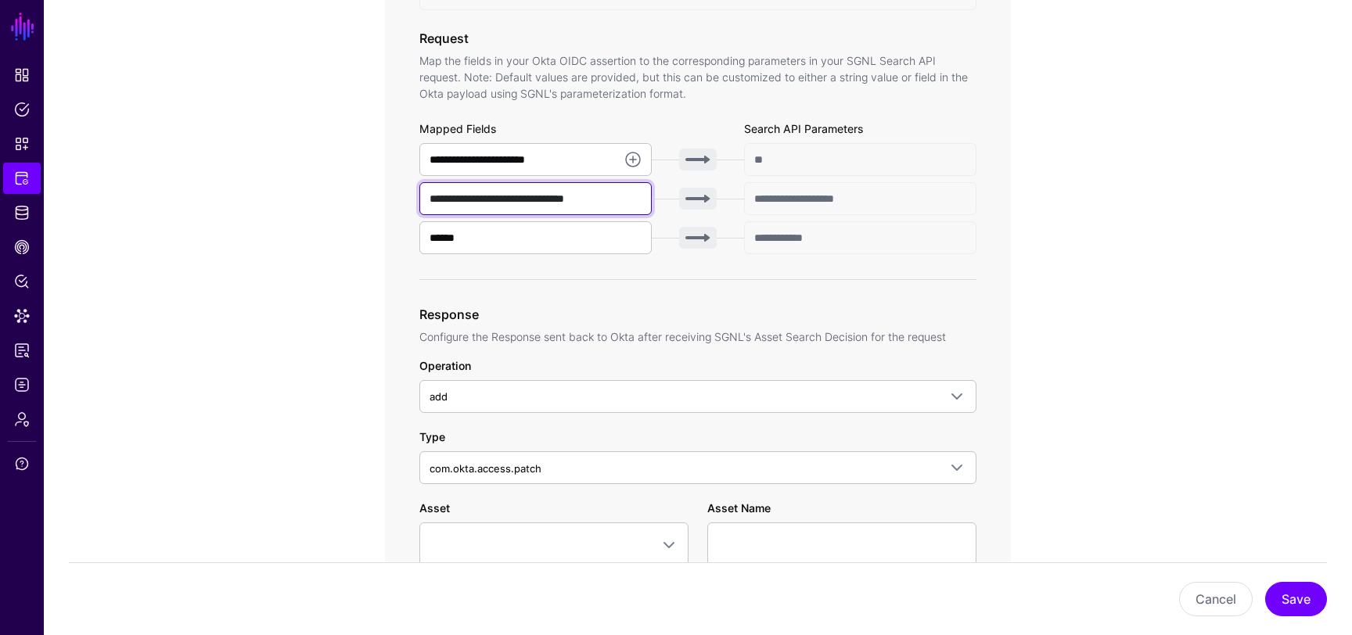
click at [624, 205] on input "**********" at bounding box center [535, 198] width 232 height 33
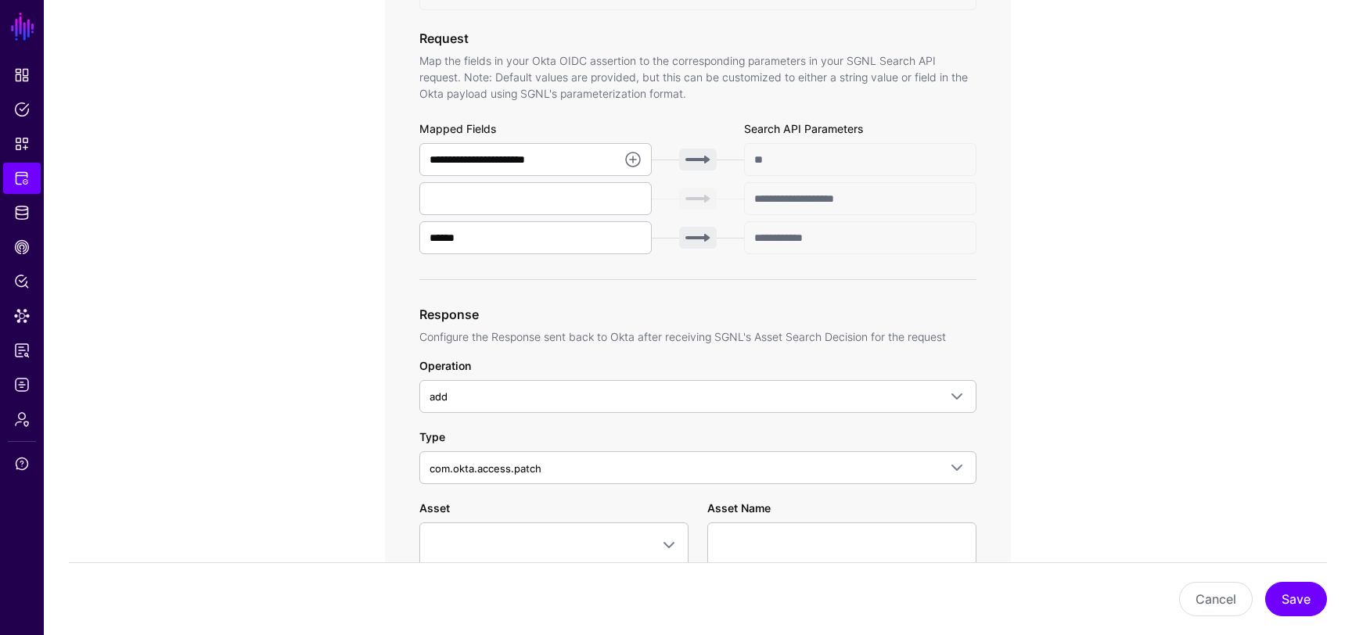
click at [1134, 354] on app-integrations-item-transforms "**********" at bounding box center [698, 479] width 1308 height 1682
click at [1293, 608] on button "Save" at bounding box center [1296, 599] width 62 height 34
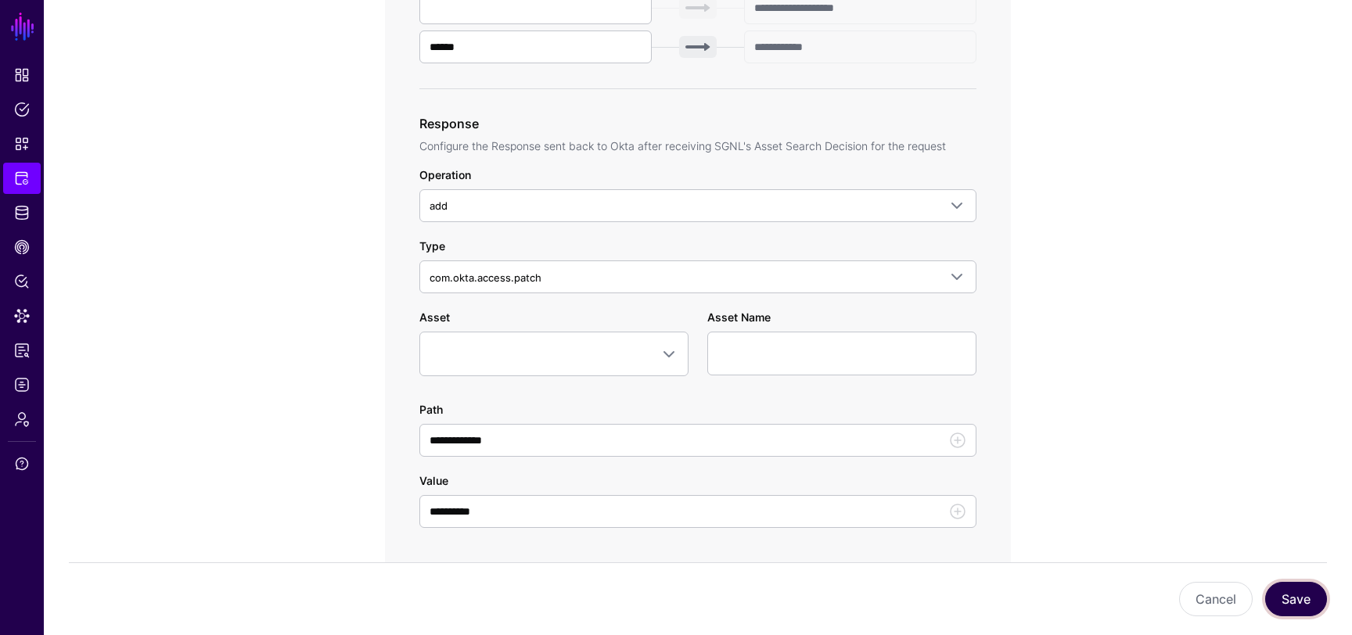
scroll to position [649, 0]
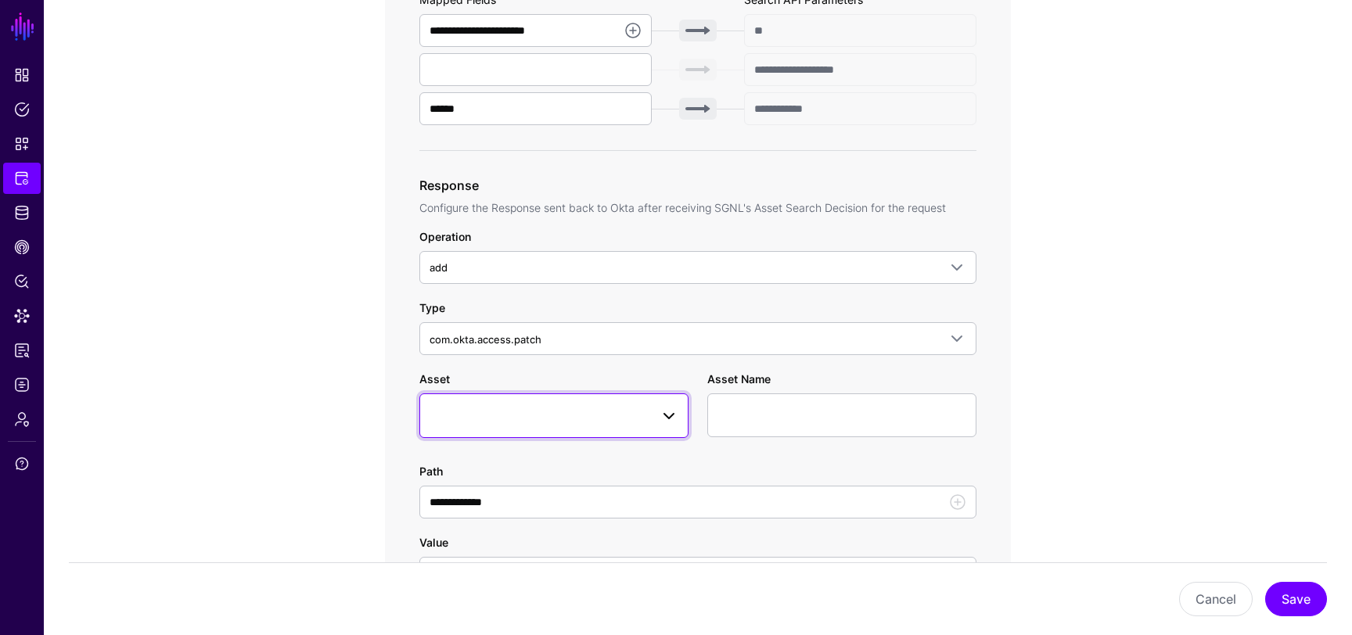
click at [670, 411] on span at bounding box center [669, 416] width 19 height 19
click at [476, 517] on button "No Entity" at bounding box center [553, 509] width 269 height 25
click at [997, 513] on div "**********" at bounding box center [698, 153] width 626 height 1072
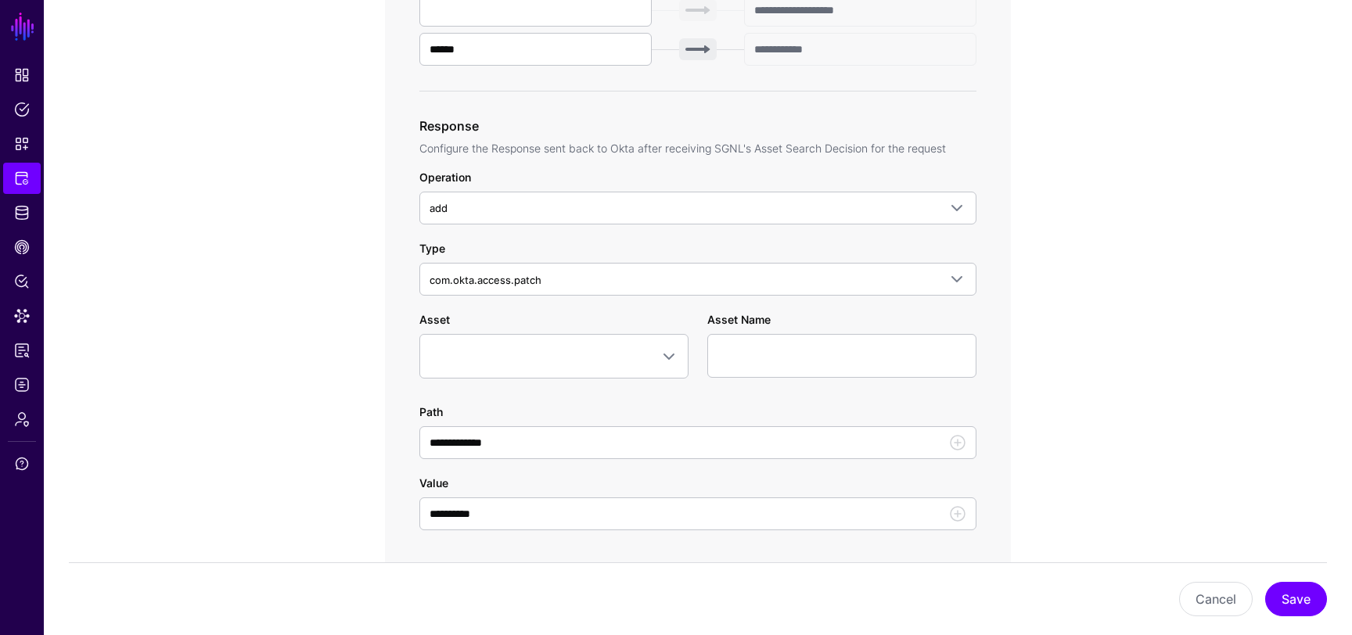
scroll to position [713, 0]
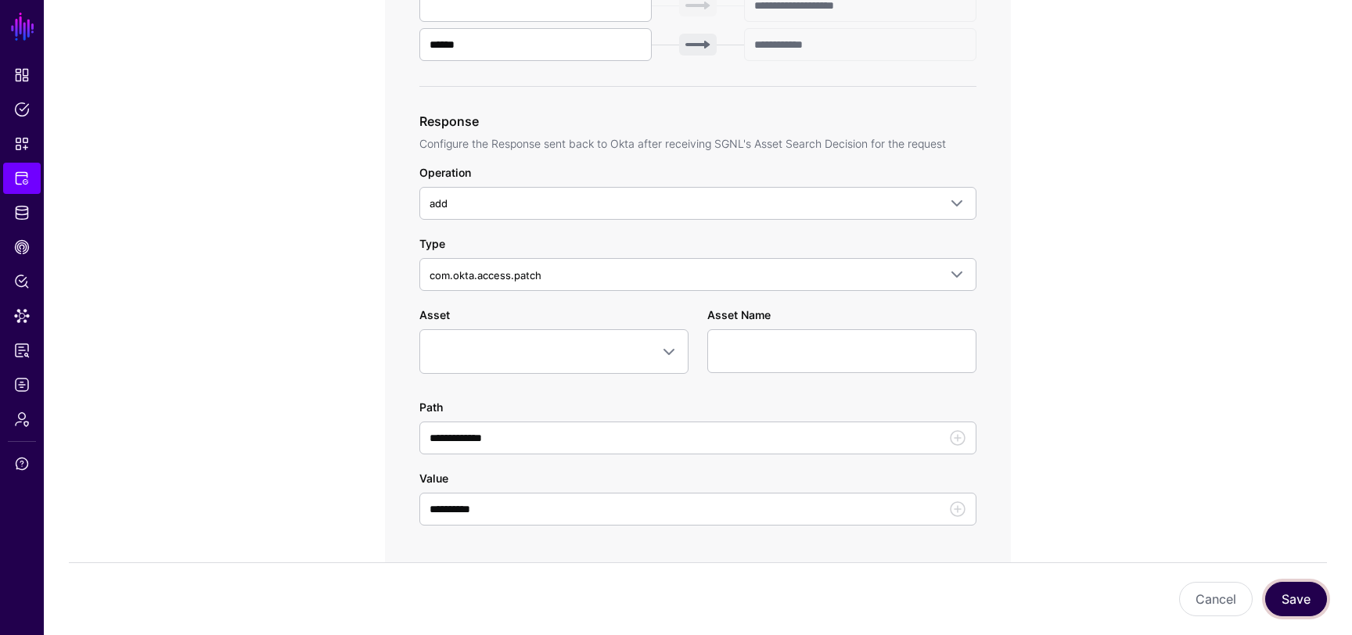
click at [1288, 601] on button "Save" at bounding box center [1296, 599] width 62 height 34
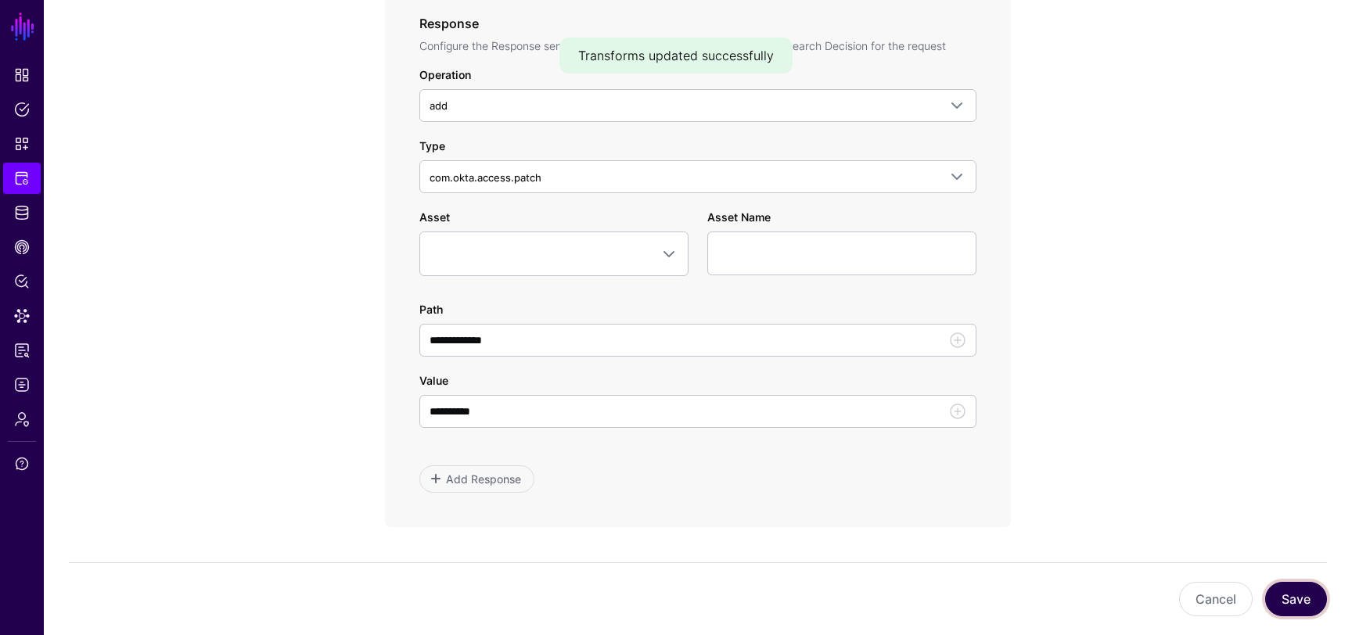
scroll to position [780, 0]
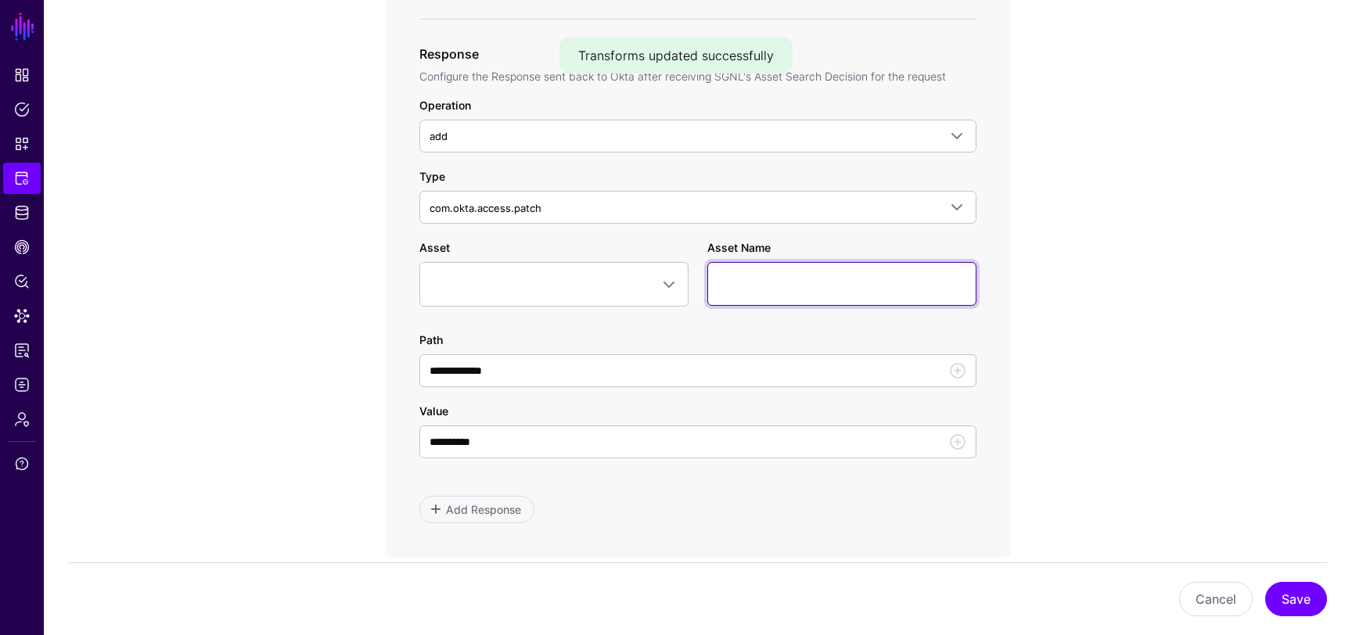
click at [747, 282] on input "Asset Name" at bounding box center [841, 284] width 269 height 44
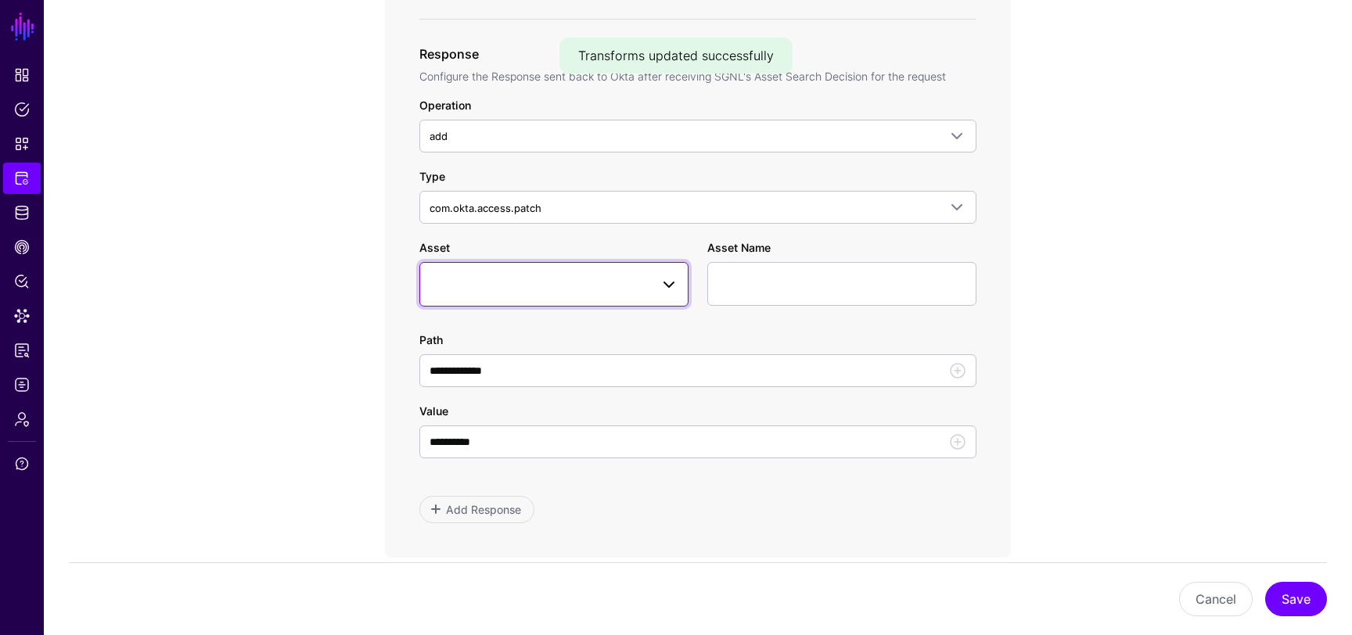
click at [637, 279] on span at bounding box center [554, 284] width 249 height 19
type input "*******"
click at [1265, 582] on button "Save" at bounding box center [1296, 599] width 62 height 34
click at [653, 291] on span at bounding box center [664, 284] width 28 height 19
click at [563, 372] on div "No Entity" at bounding box center [554, 378] width 244 height 16
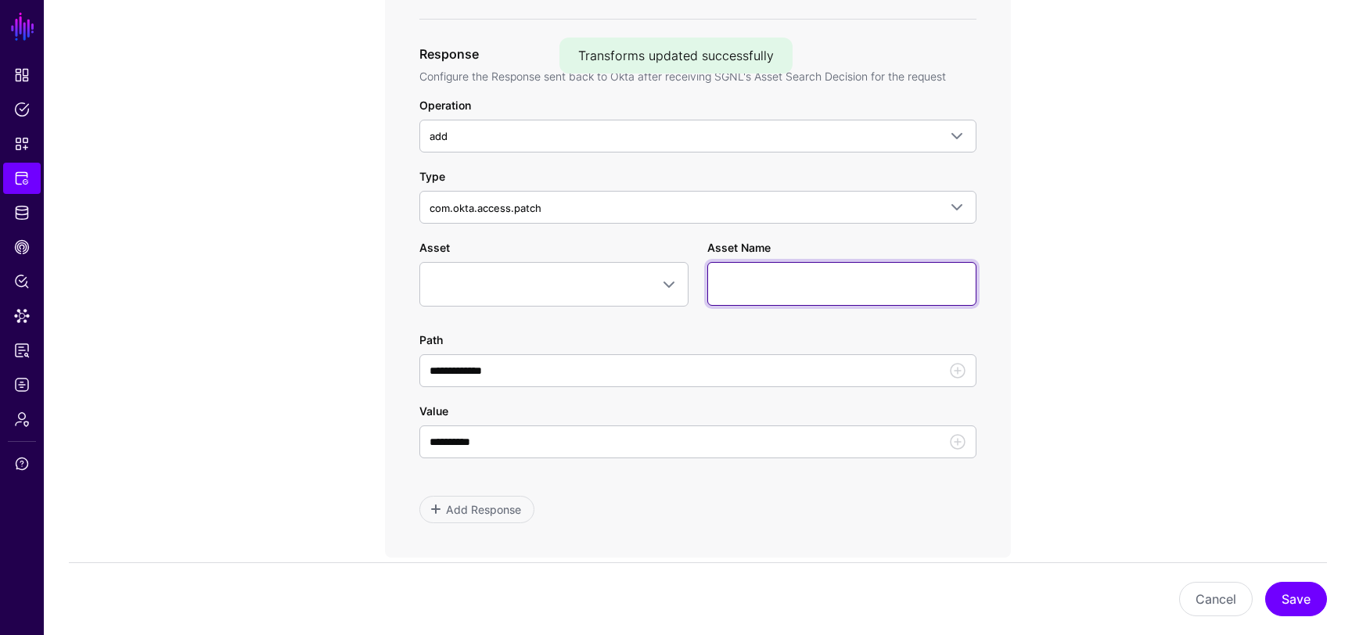
click at [804, 276] on input "Asset Name" at bounding box center [841, 284] width 269 height 44
type input "*****"
click at [1113, 327] on app-integrations-item-transforms "**********" at bounding box center [698, 219] width 1308 height 1682
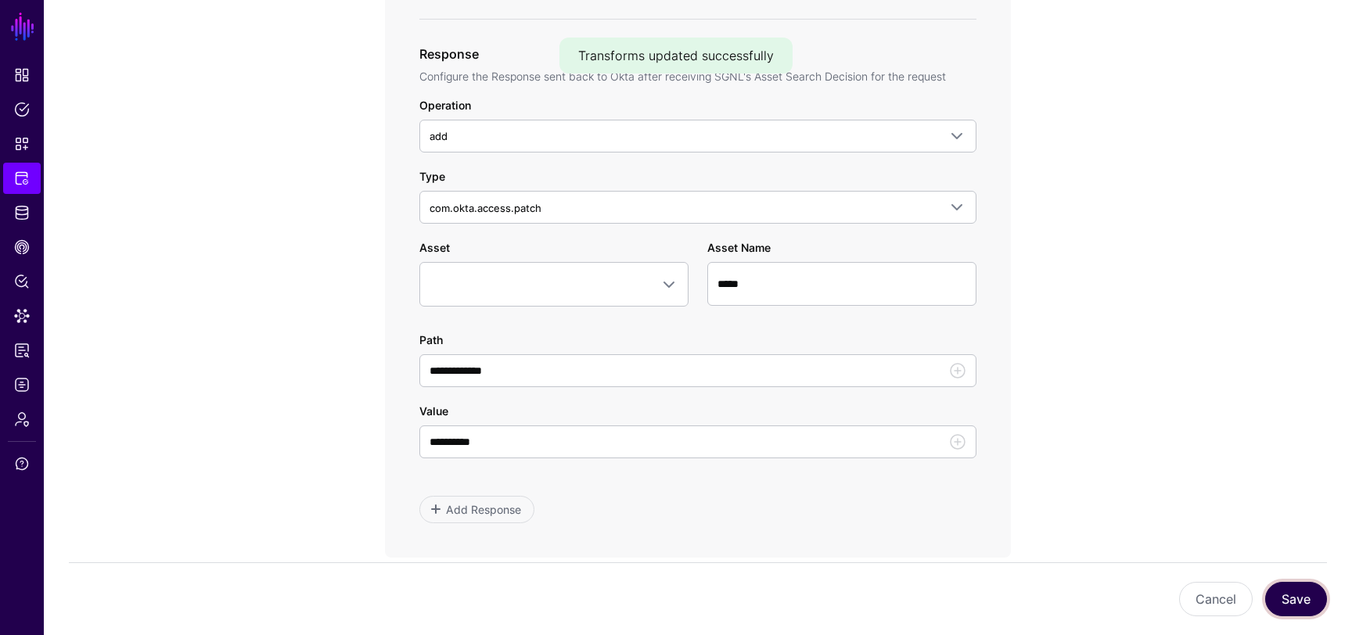
click at [1281, 607] on button "Save" at bounding box center [1296, 599] width 62 height 34
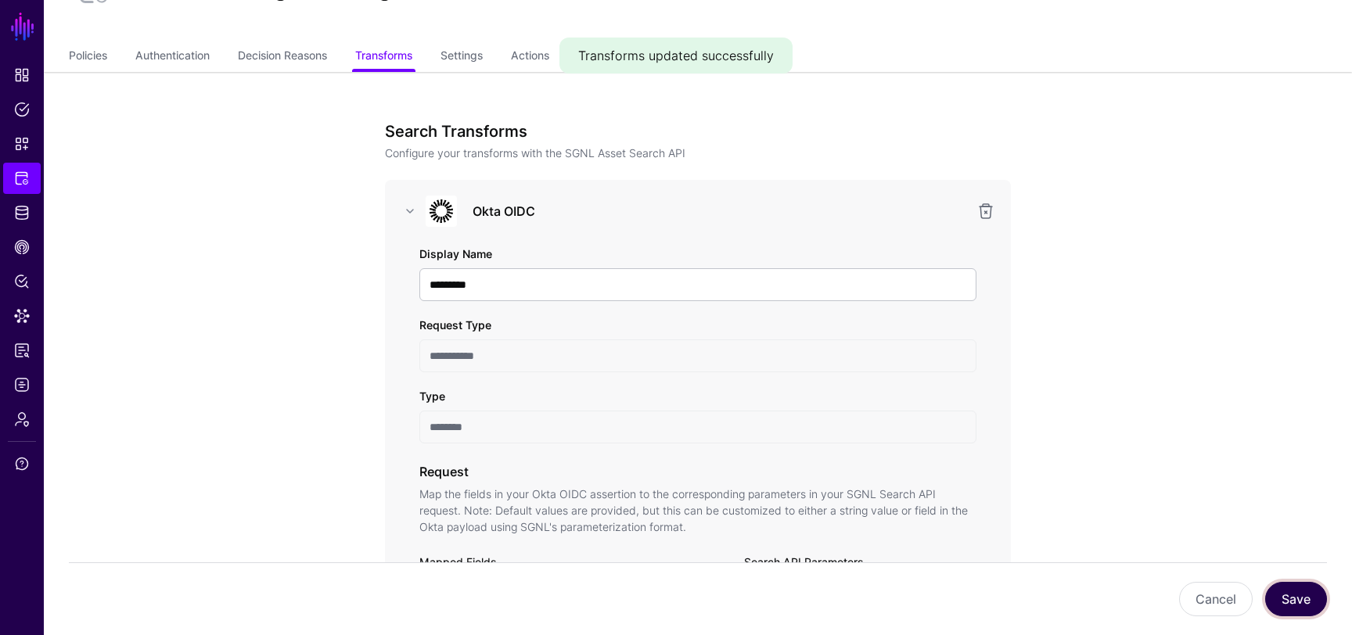
scroll to position [16, 0]
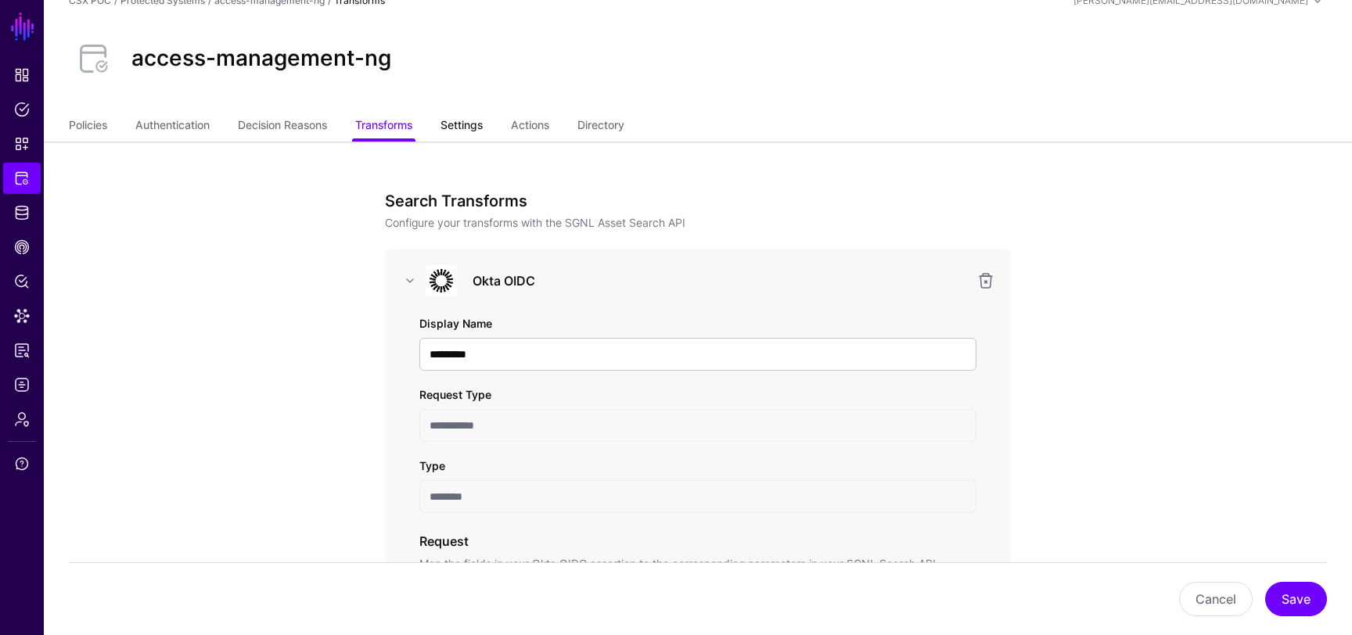
click at [478, 125] on link "Settings" at bounding box center [462, 127] width 42 height 30
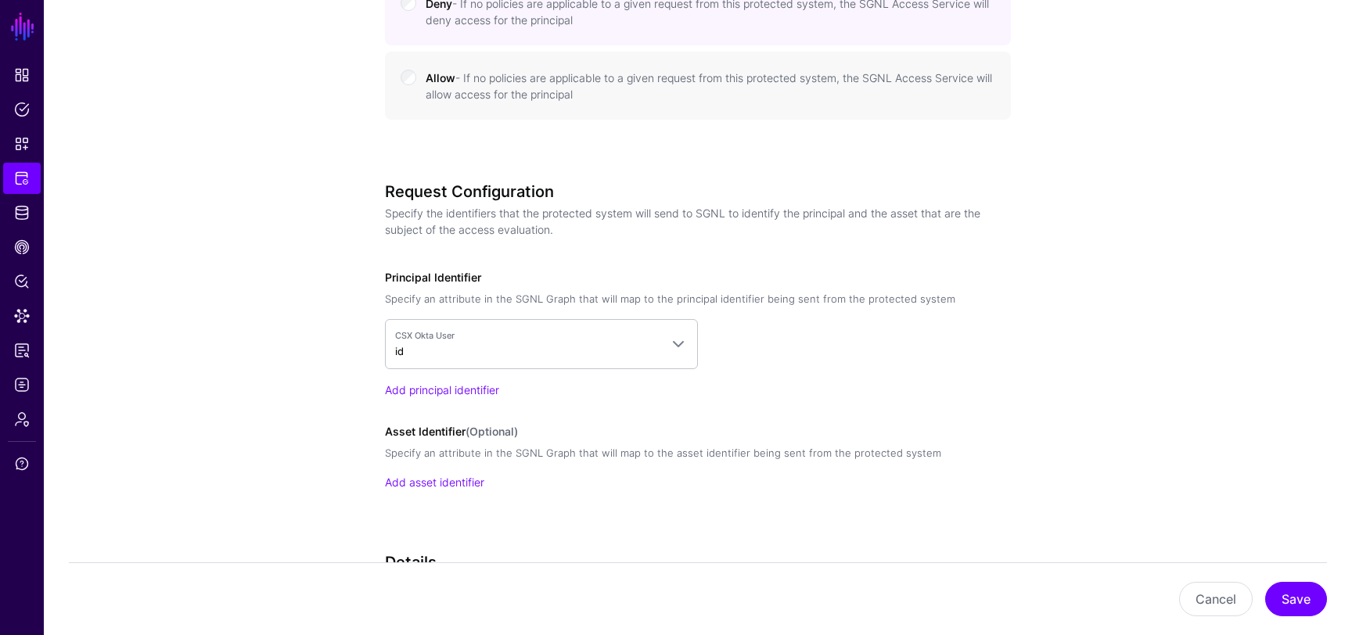
scroll to position [1081, 0]
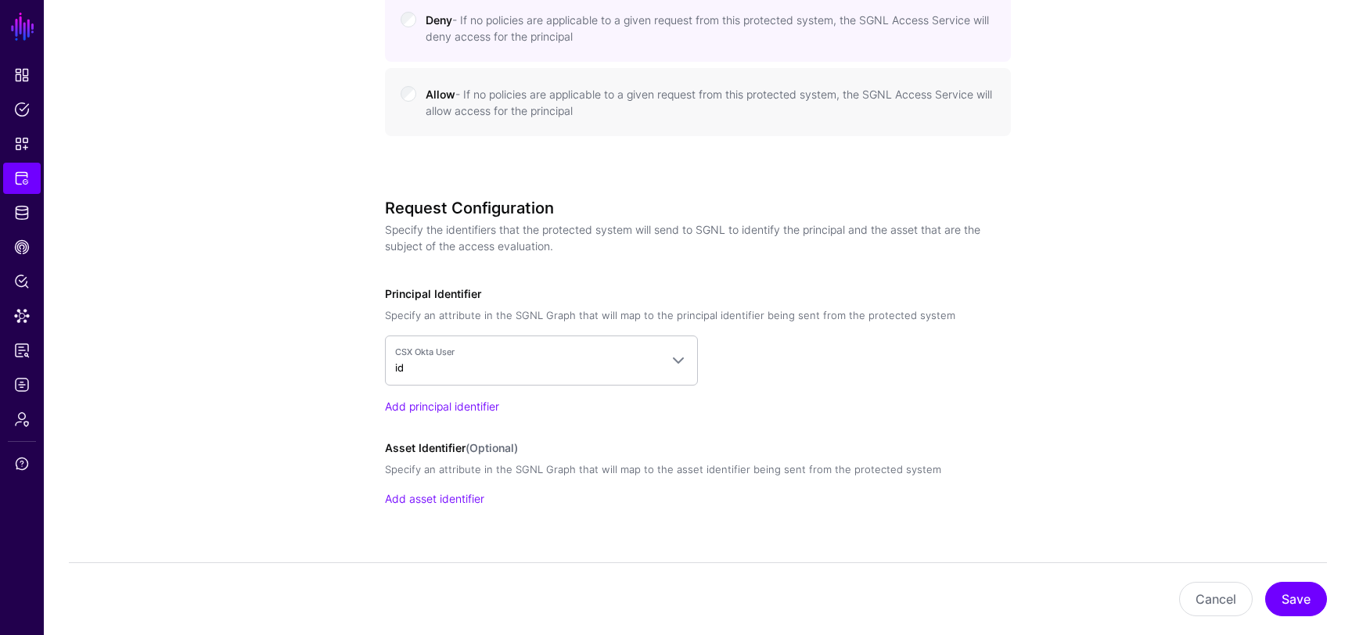
click at [497, 205] on h3 "Request Configuration" at bounding box center [691, 208] width 613 height 19
copy h3 "Request Configuration"
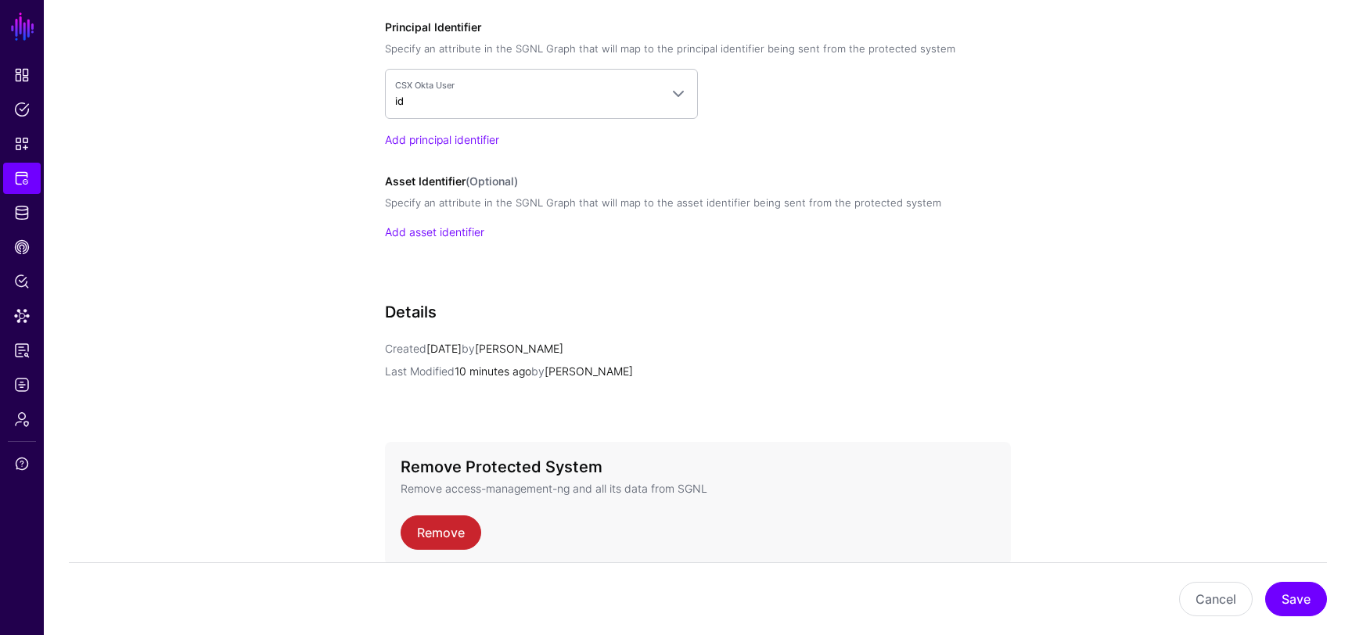
scroll to position [1164, 0]
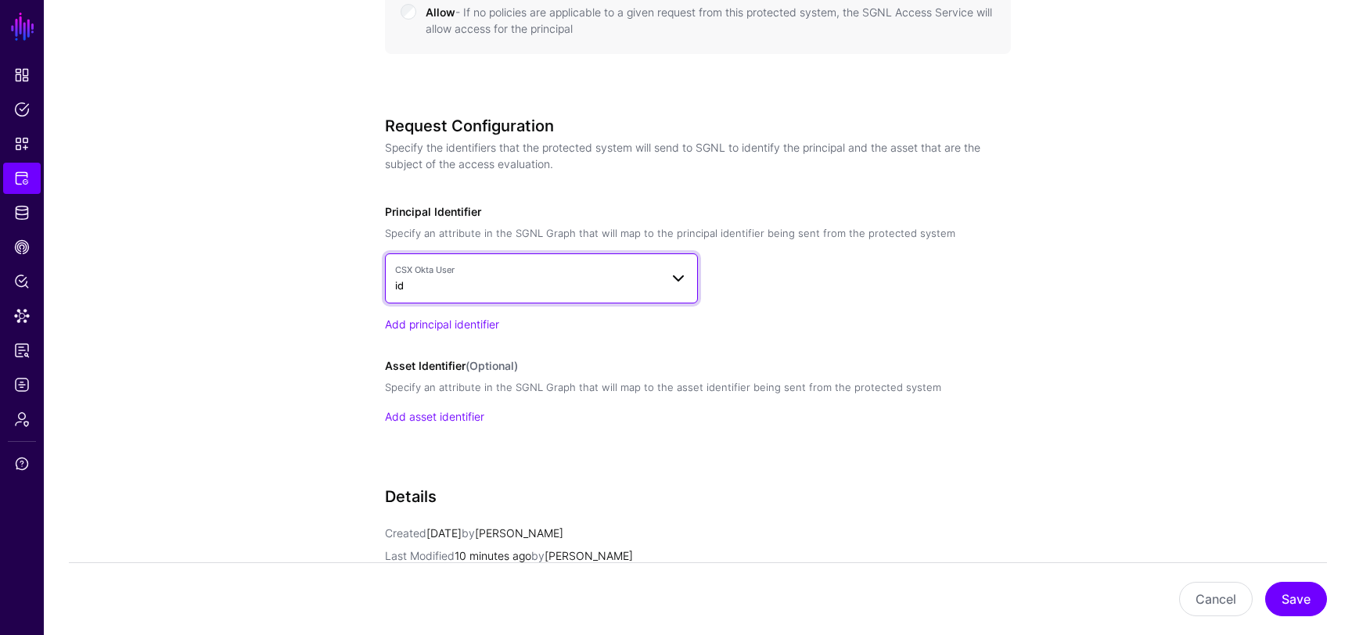
click at [509, 282] on span "CSX Okta User id" at bounding box center [527, 279] width 264 height 30
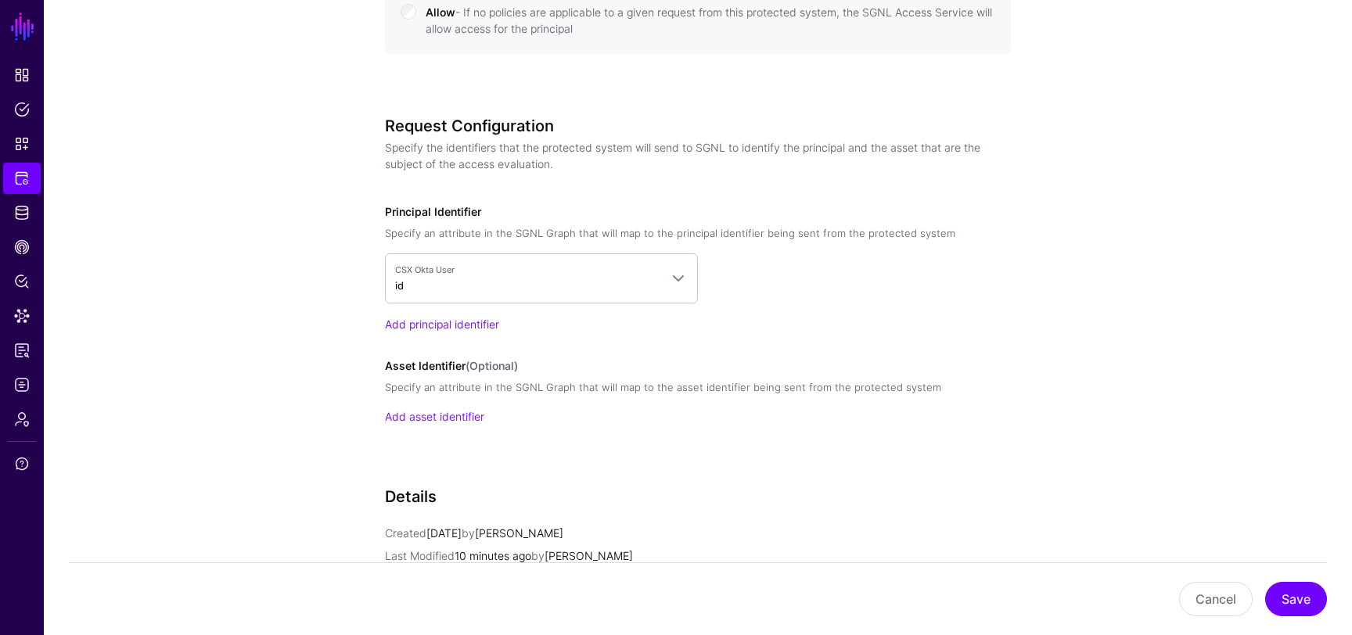
click at [443, 365] on label "Asset Identifier (Optional)" at bounding box center [451, 366] width 133 height 16
copy label "Asset Identifier (Optional)"
click at [449, 211] on label "Principal Identifier" at bounding box center [433, 211] width 96 height 16
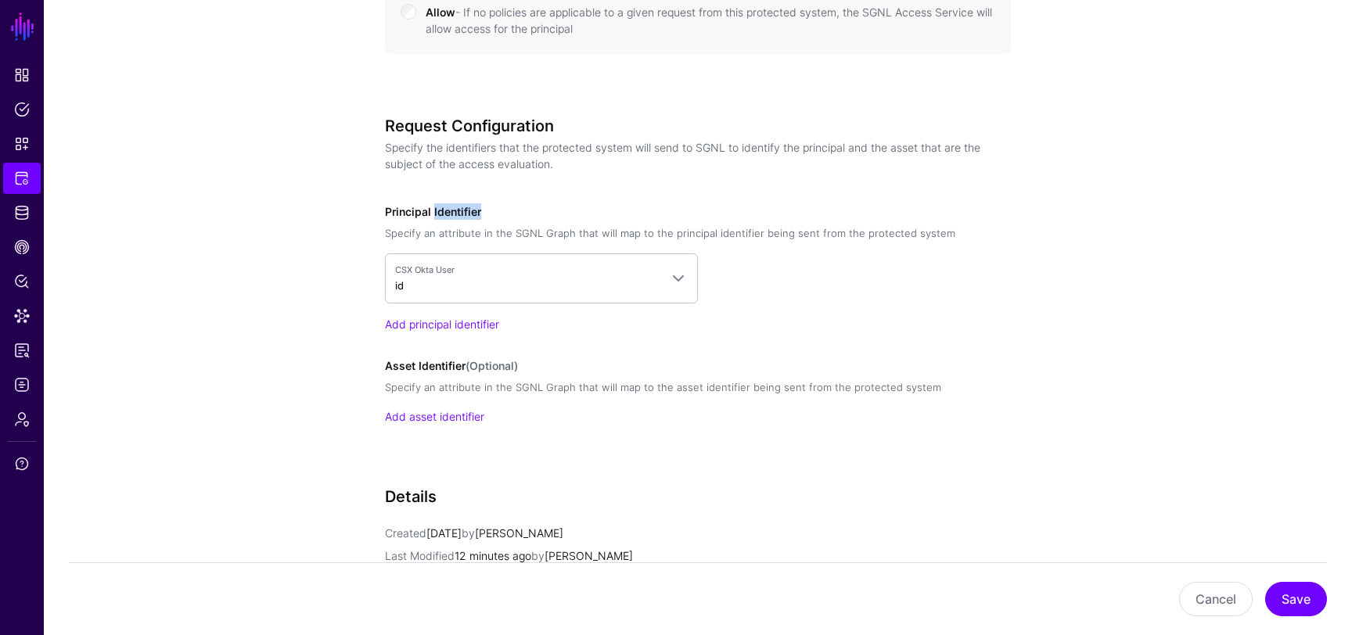
click at [449, 211] on label "Principal Identifier" at bounding box center [433, 211] width 96 height 16
copy label "Principal Identifier"
drag, startPoint x: 944, startPoint y: 232, endPoint x: 496, endPoint y: 210, distance: 448.9
click at [496, 210] on div "Principal Identifier Specify an attribute in the SGNL Graph that will map to th…" at bounding box center [698, 268] width 626 height 130
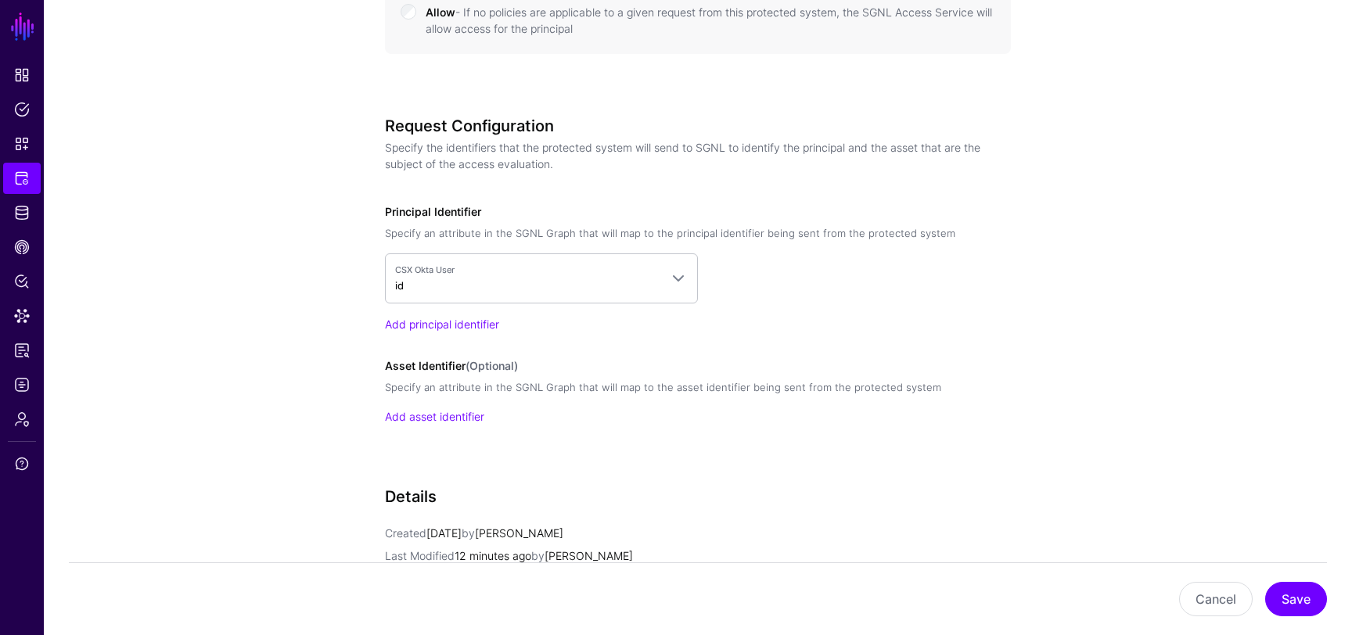
click at [455, 210] on label "Principal Identifier" at bounding box center [433, 211] width 96 height 16
copy label "Principal Identifier"
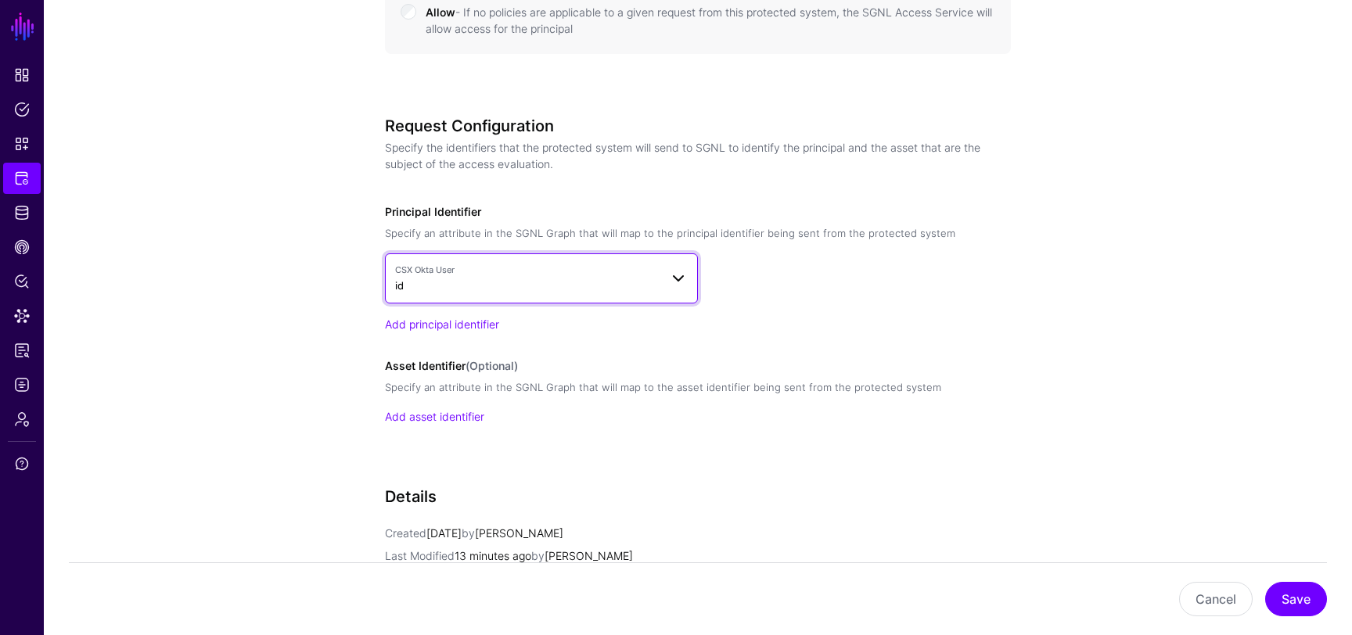
click at [585, 279] on span "CSX Okta User id" at bounding box center [527, 279] width 264 height 30
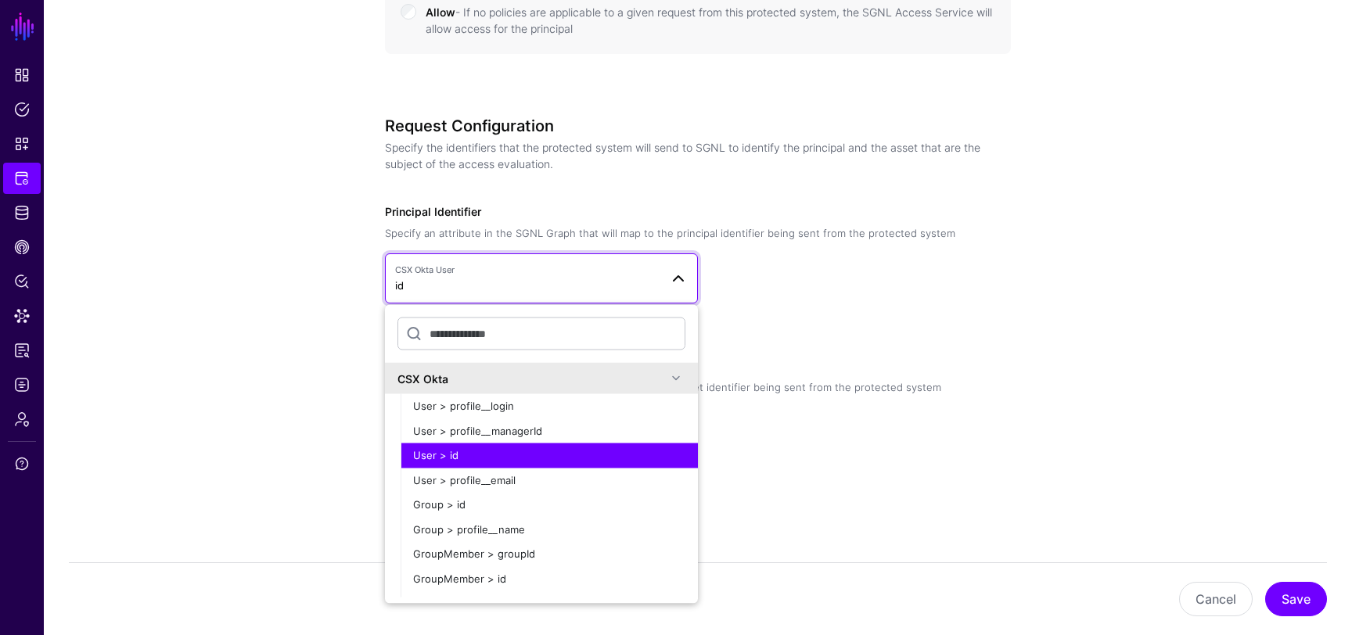
click at [585, 279] on span "CSX Okta User id" at bounding box center [527, 279] width 264 height 30
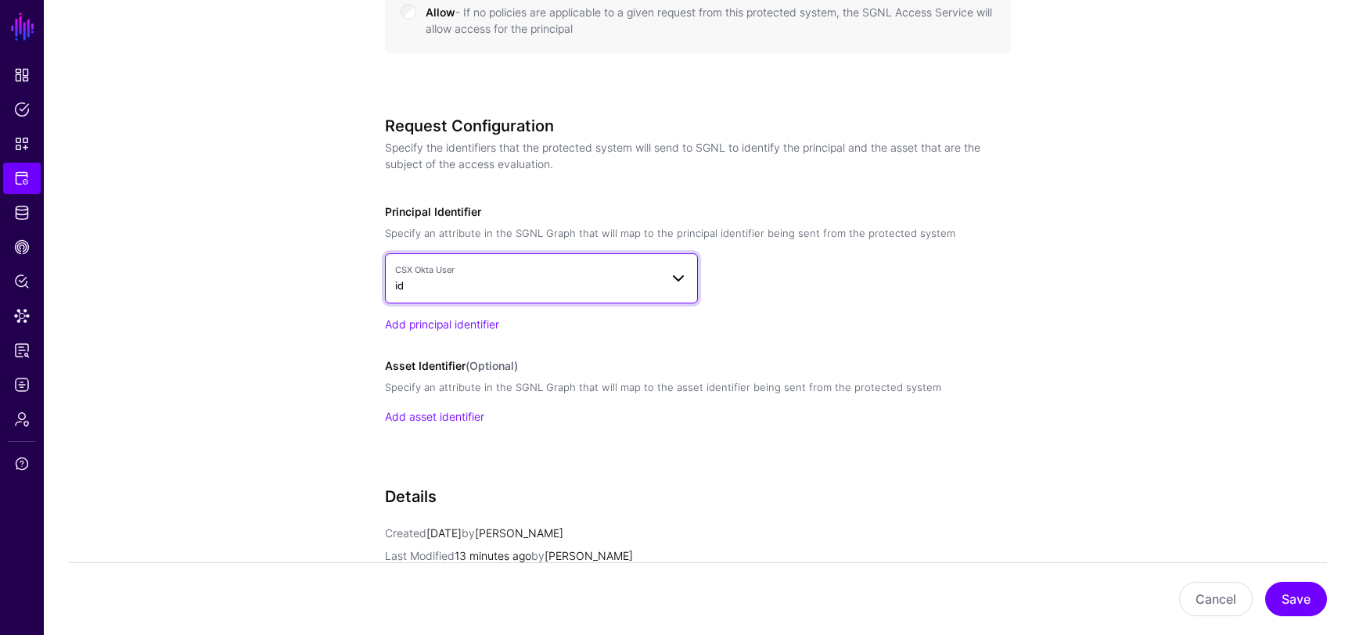
click at [585, 279] on span "CSX Okta User id" at bounding box center [527, 279] width 264 height 30
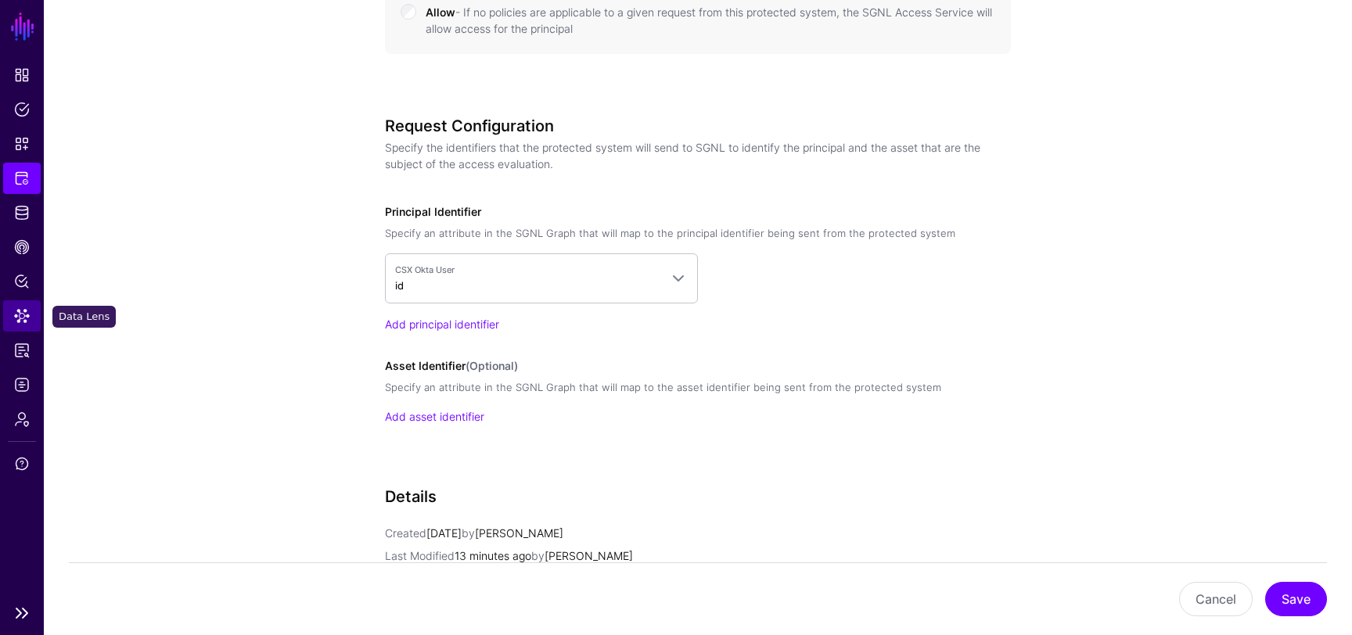
click at [23, 311] on span "Data Lens" at bounding box center [22, 316] width 16 height 16
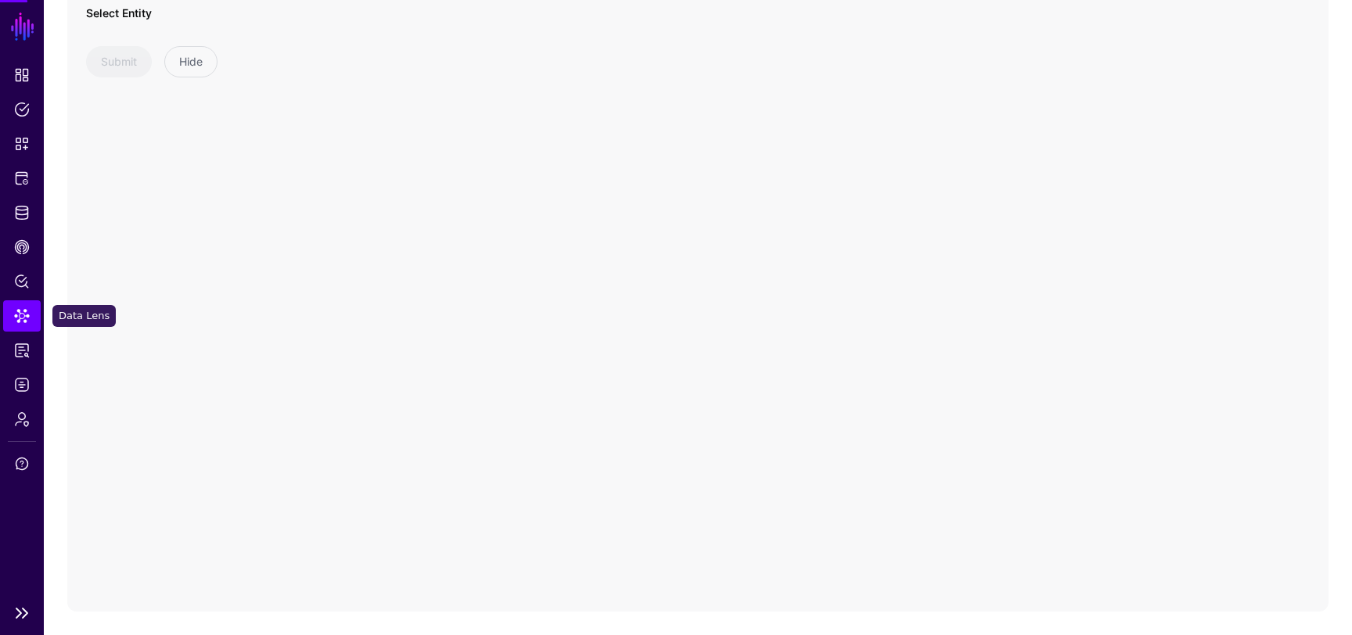
scroll to position [142, 0]
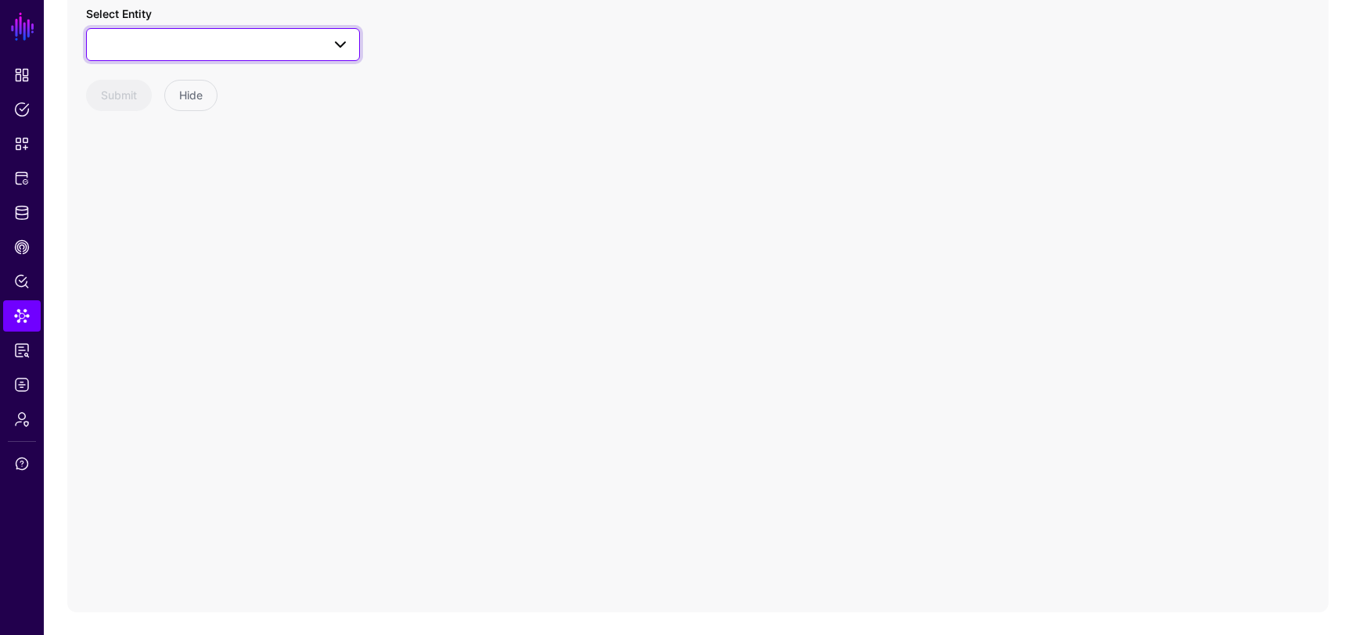
click at [298, 46] on span at bounding box center [223, 44] width 254 height 19
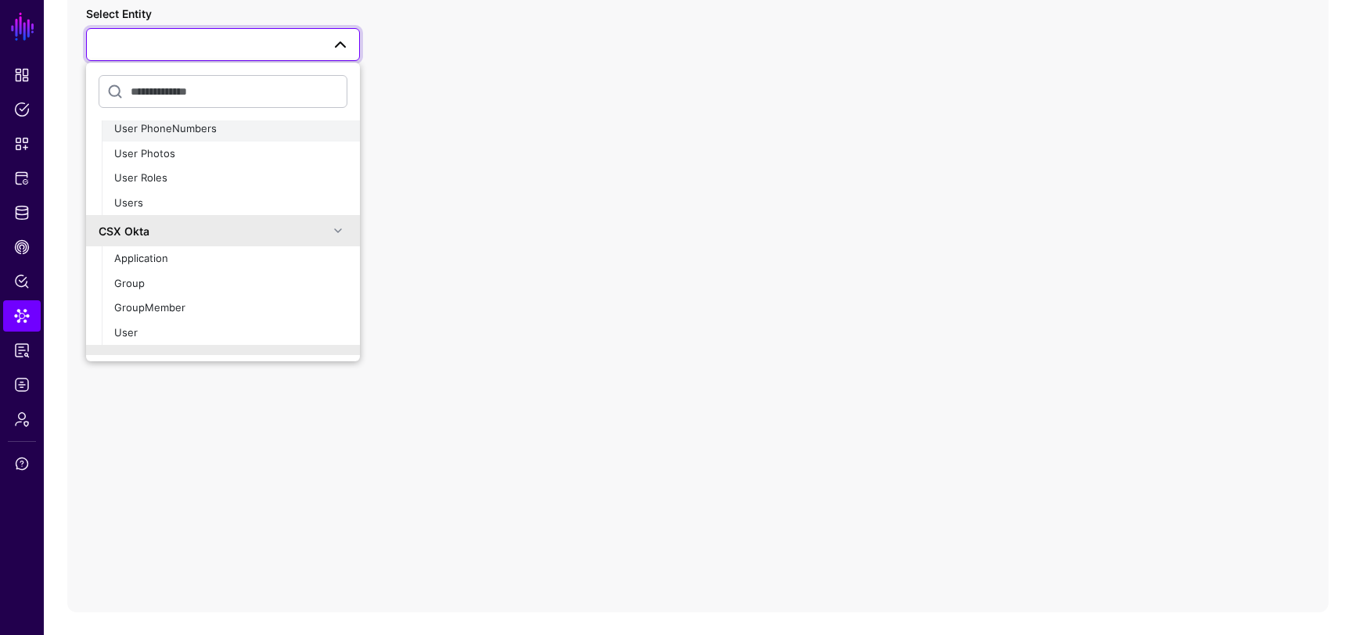
scroll to position [226, 0]
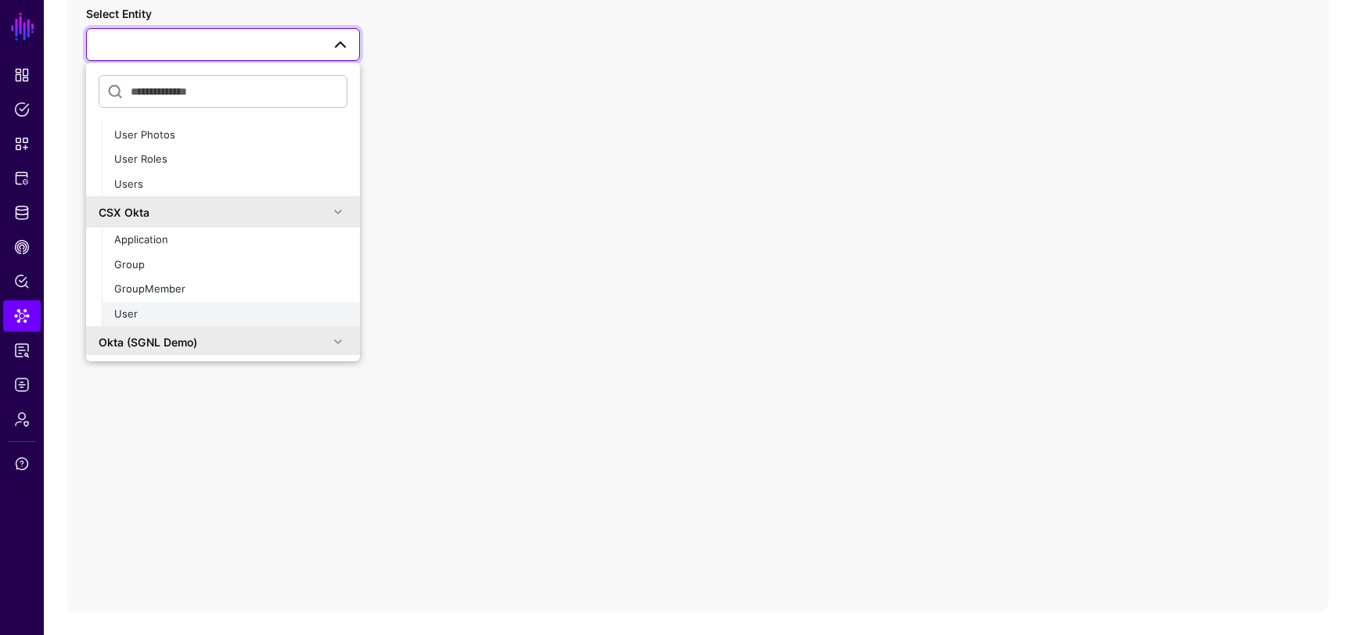
click at [163, 308] on div "User" at bounding box center [230, 315] width 233 height 16
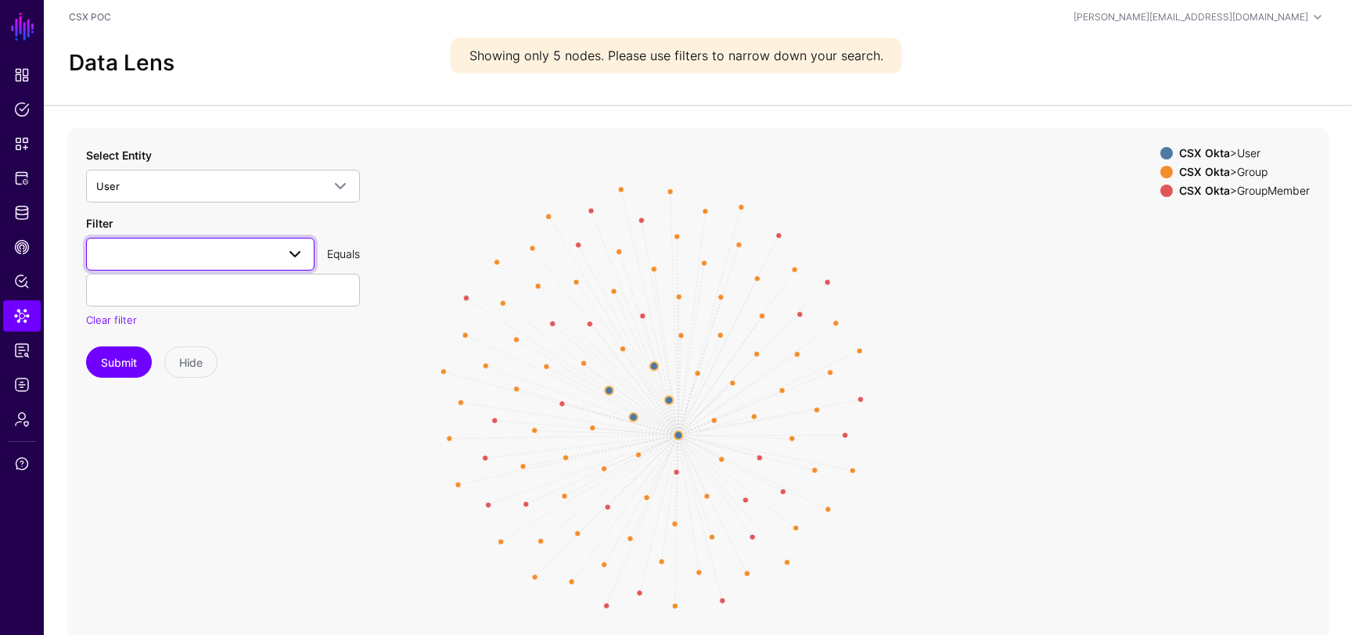
click at [213, 262] on span at bounding box center [200, 254] width 208 height 19
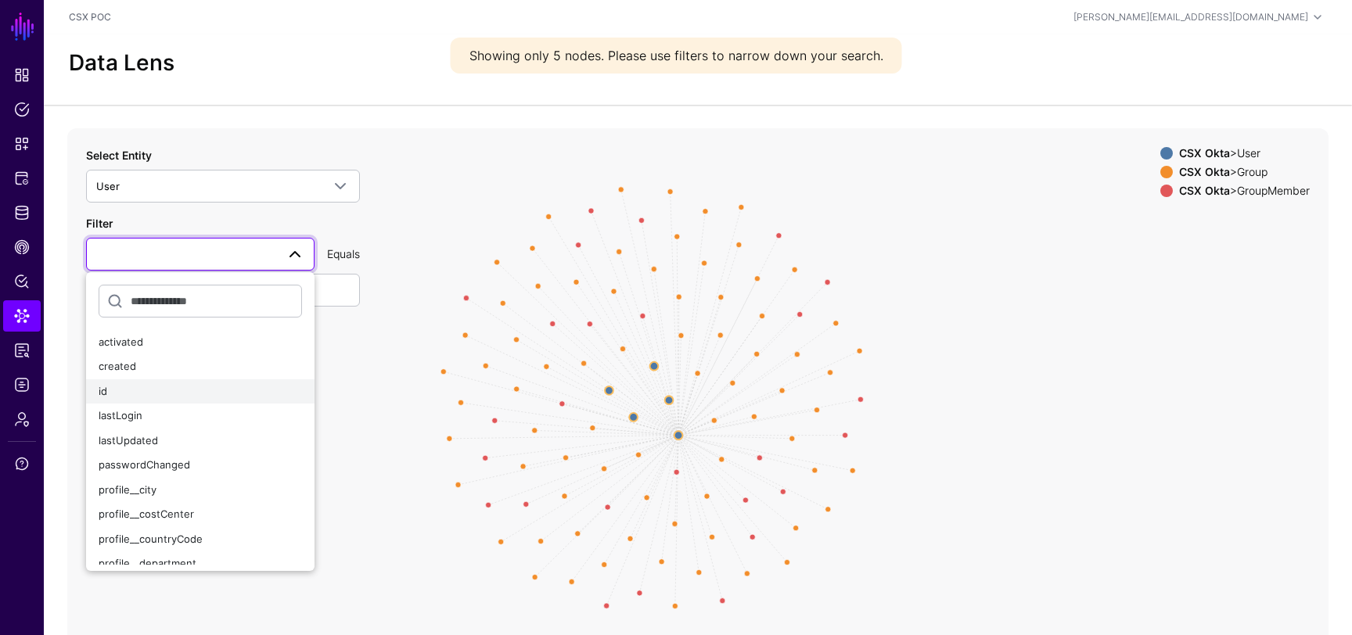
click at [176, 396] on div "id" at bounding box center [200, 392] width 203 height 16
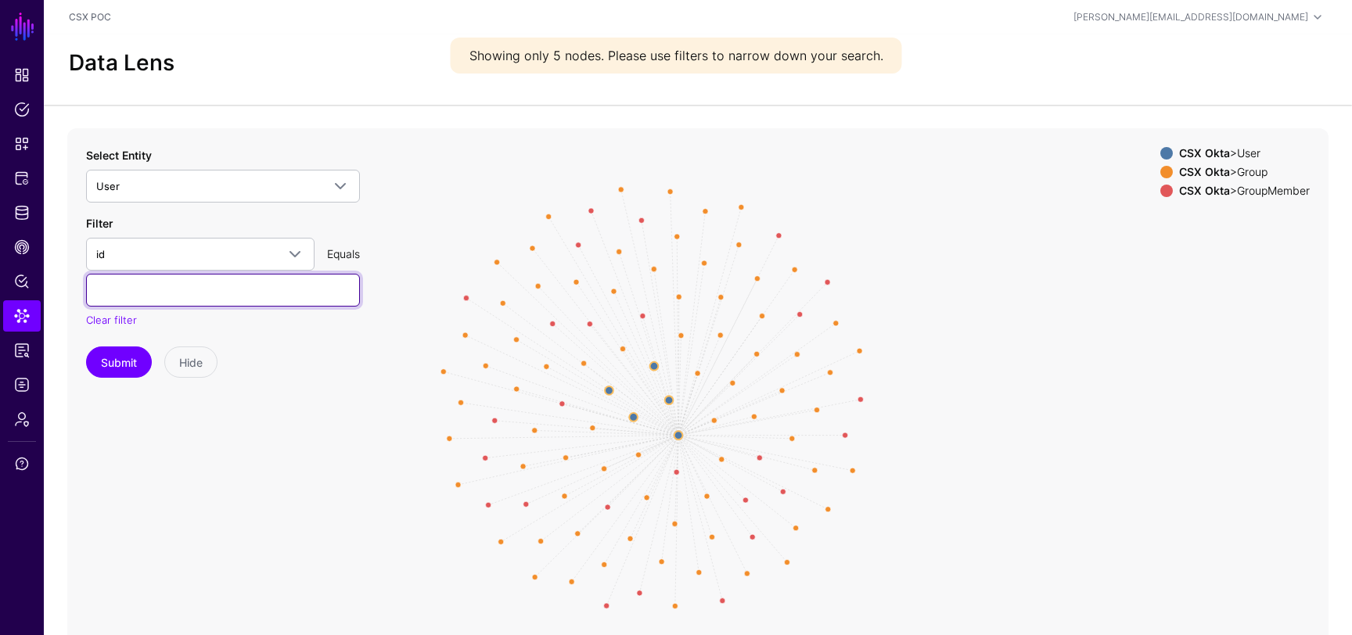
click at [230, 276] on input "text" at bounding box center [223, 290] width 274 height 33
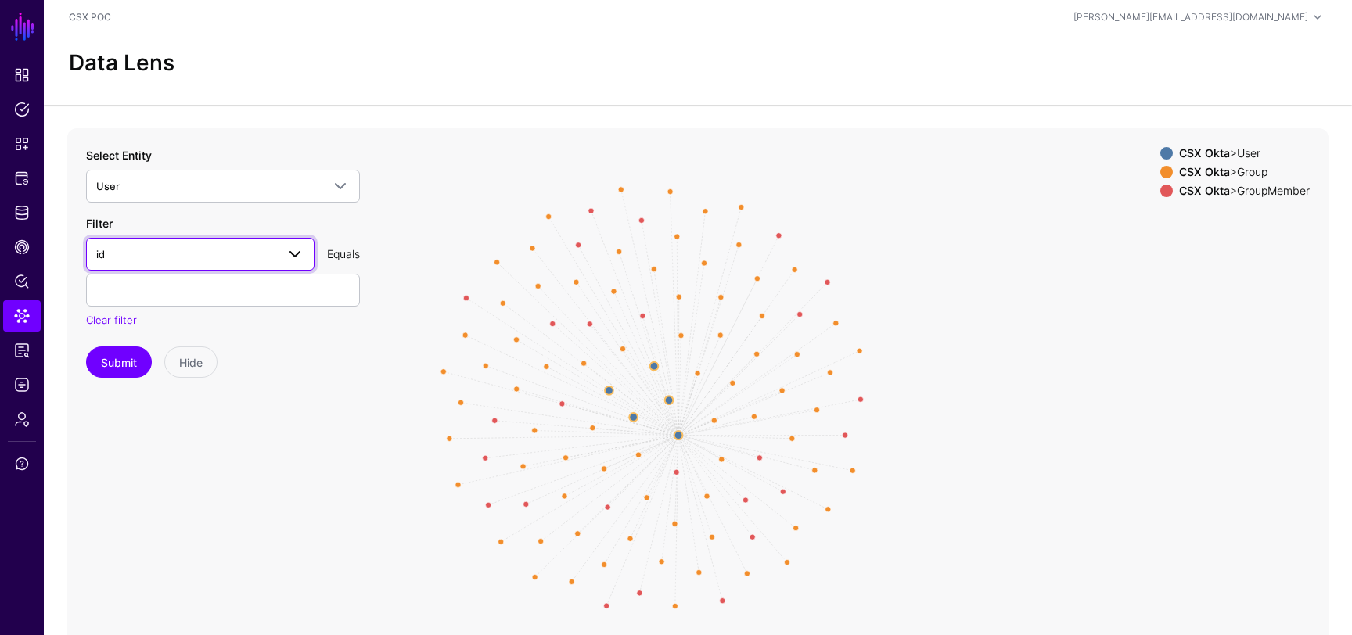
click at [252, 255] on span "id" at bounding box center [186, 254] width 180 height 17
type input "*****"
click at [170, 340] on div "profile__email" at bounding box center [200, 343] width 203 height 16
click at [196, 298] on input "text" at bounding box center [223, 290] width 274 height 33
type input "**********"
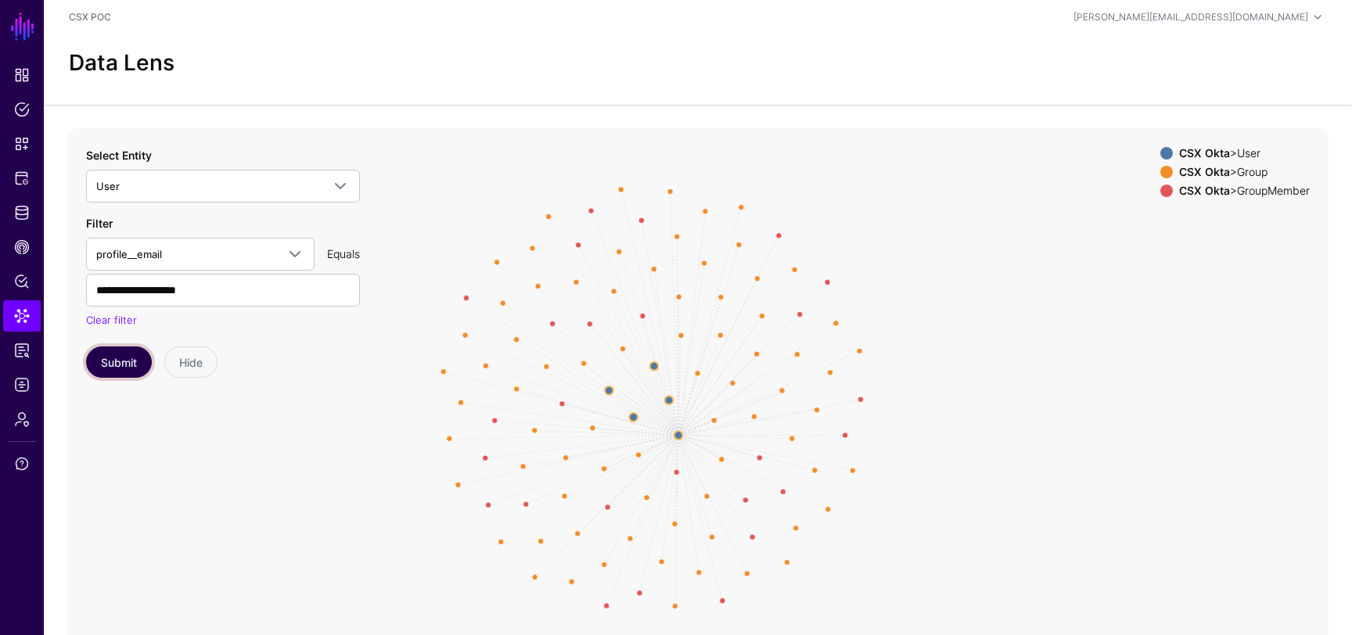
click at [130, 357] on button "Submit" at bounding box center [119, 362] width 66 height 31
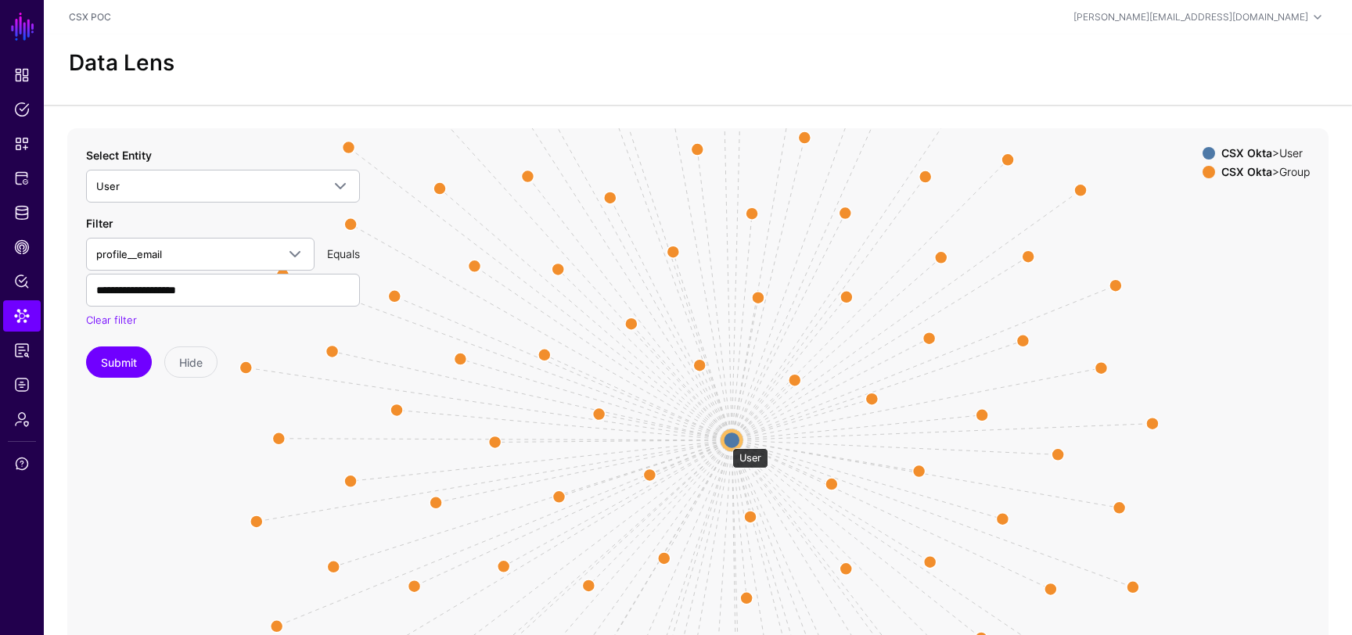
click at [725, 441] on circle at bounding box center [731, 439] width 19 height 19
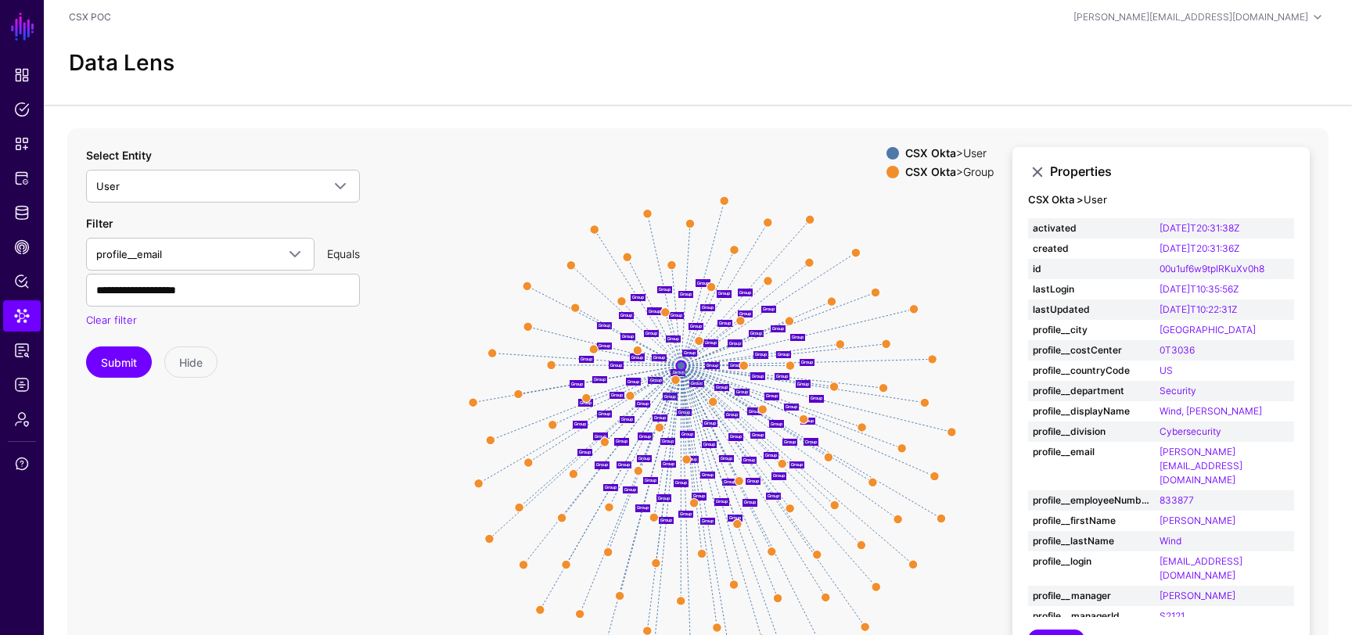
drag, startPoint x: 730, startPoint y: 439, endPoint x: 675, endPoint y: 358, distance: 98.5
click at [677, 361] on circle at bounding box center [681, 365] width 9 height 9
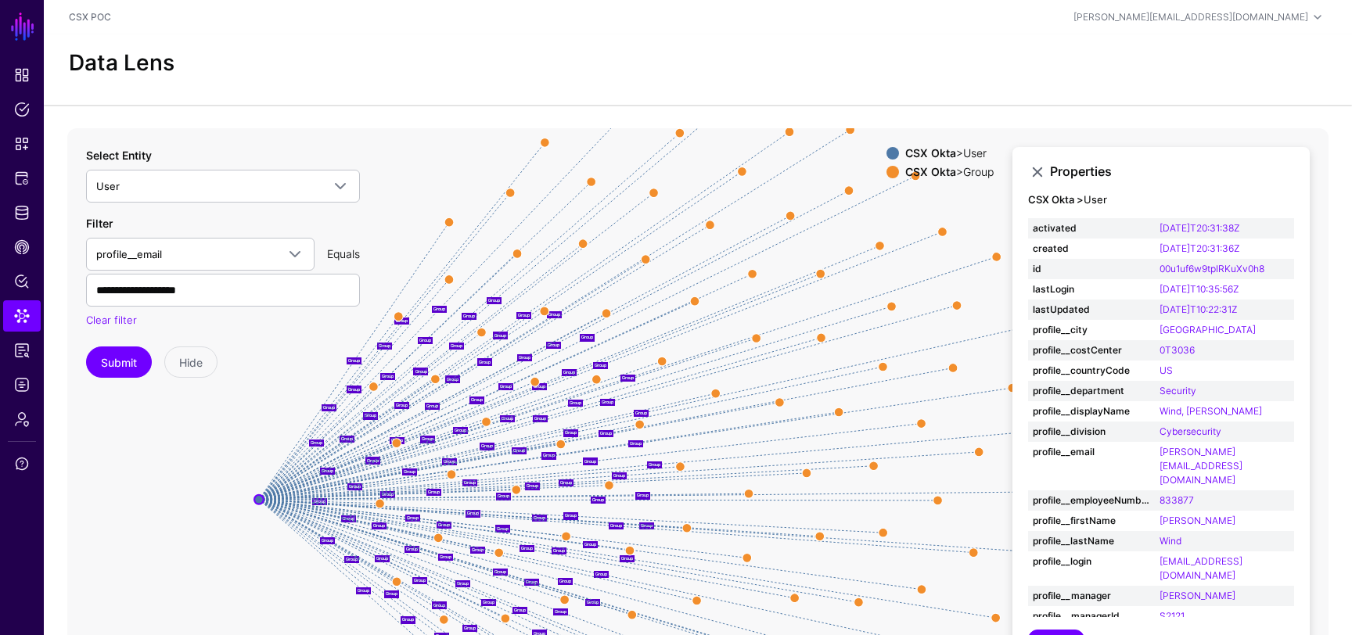
drag, startPoint x: 670, startPoint y: 352, endPoint x: 262, endPoint y: 500, distance: 433.7
click at [262, 500] on circle at bounding box center [258, 499] width 9 height 9
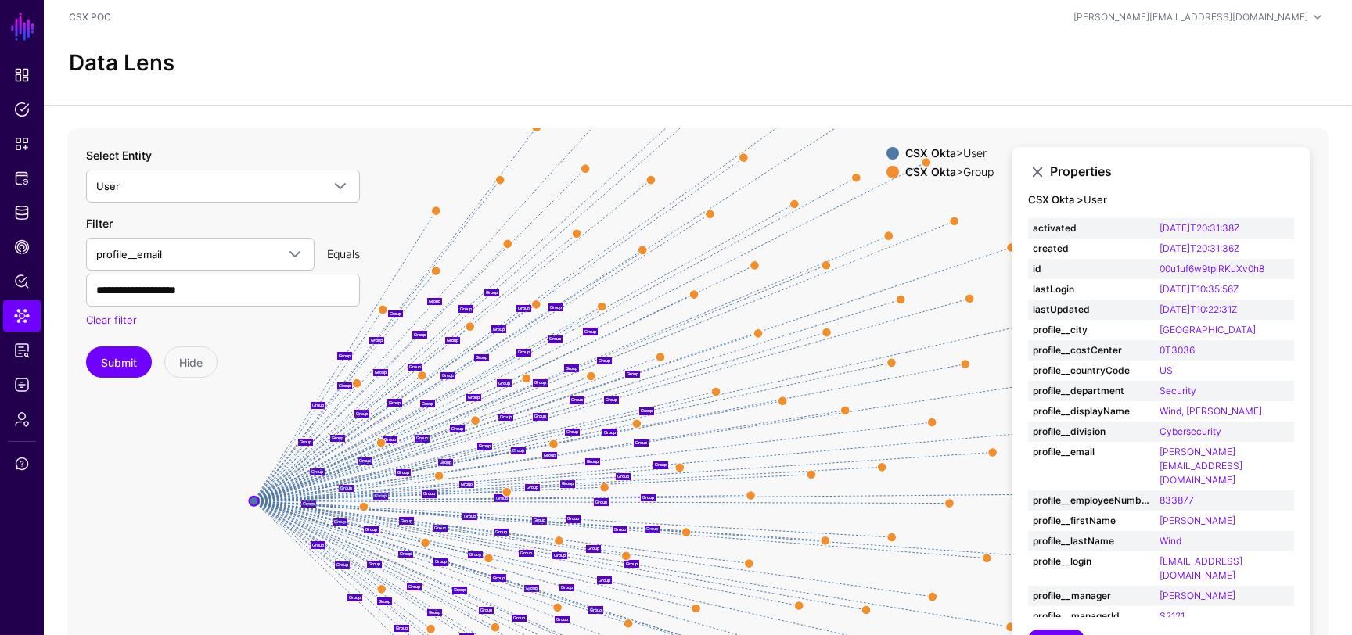
click at [423, 234] on icon "Group Group Group Group Group Group Group Group Group Group Group Group Group G…" at bounding box center [697, 441] width 1261 height 626
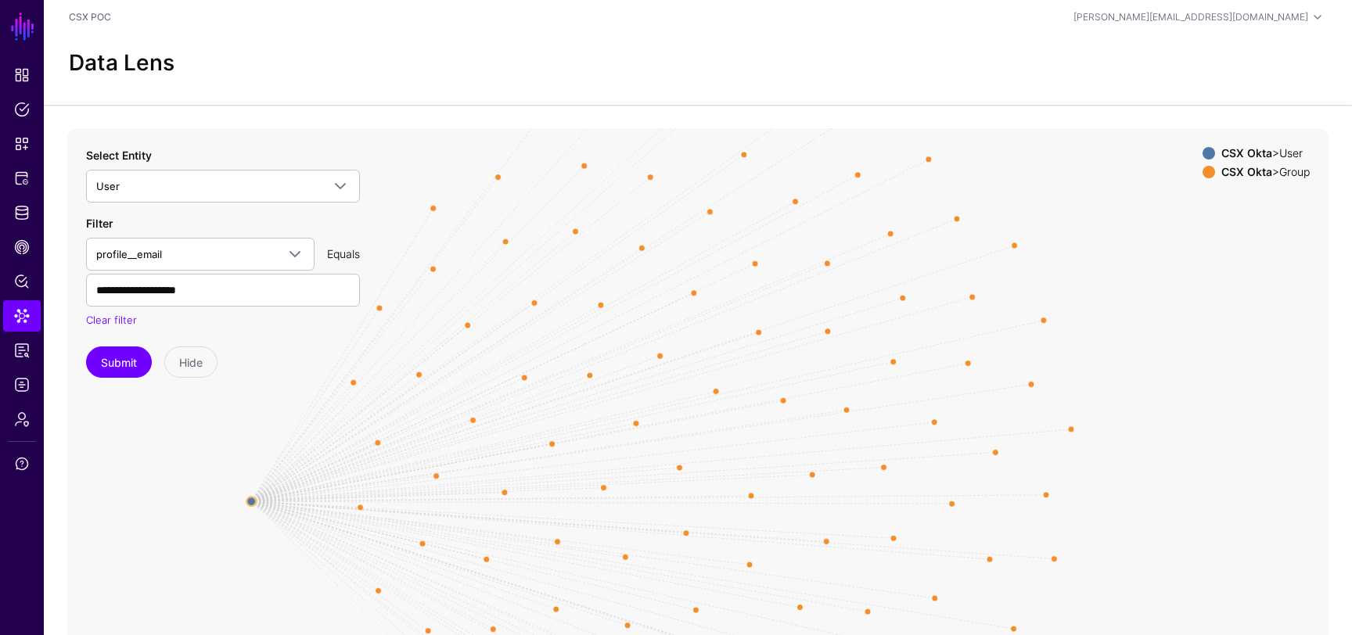
click at [430, 210] on icon "Group Group Group Group Group Group Group Group Group Group Group Group Group G…" at bounding box center [697, 441] width 1261 height 626
click at [433, 206] on circle at bounding box center [432, 208] width 13 height 13
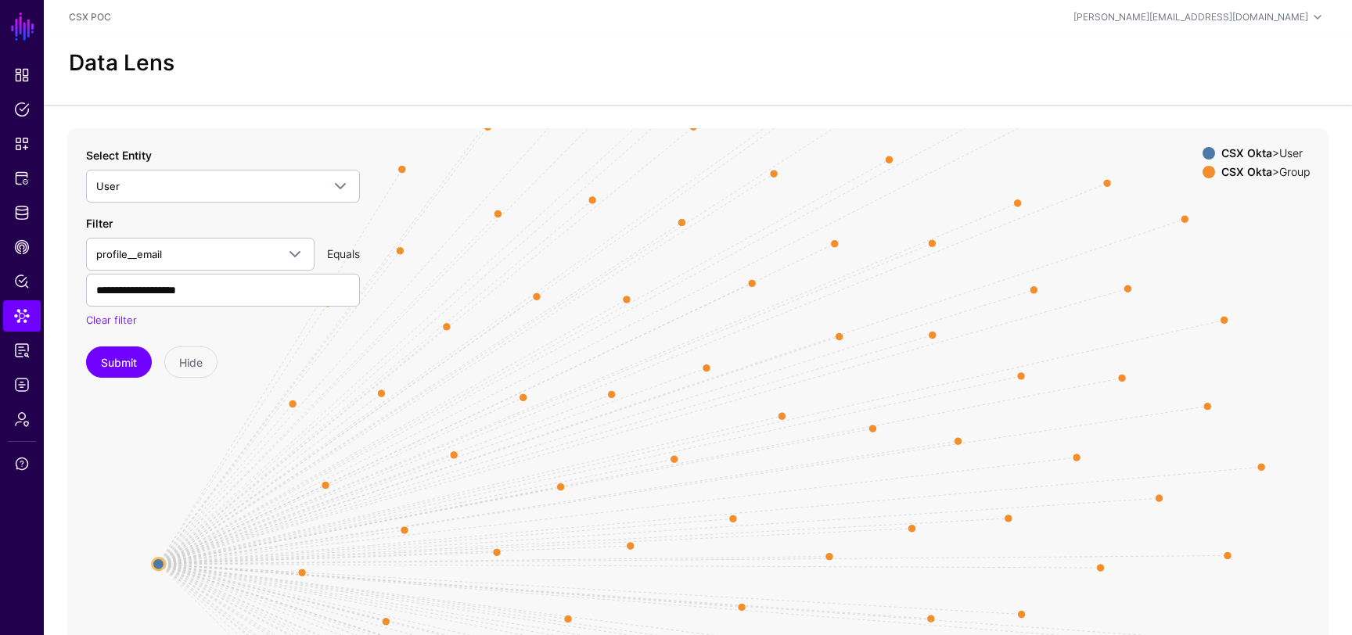
click at [495, 313] on icon "Group Group Group Group Group Group Group Group Group Group Group Group Group G…" at bounding box center [697, 441] width 1261 height 626
click at [498, 318] on icon "Group Group Group Group Group Group Group Group Group Group Group Group Group G…" at bounding box center [697, 441] width 1261 height 626
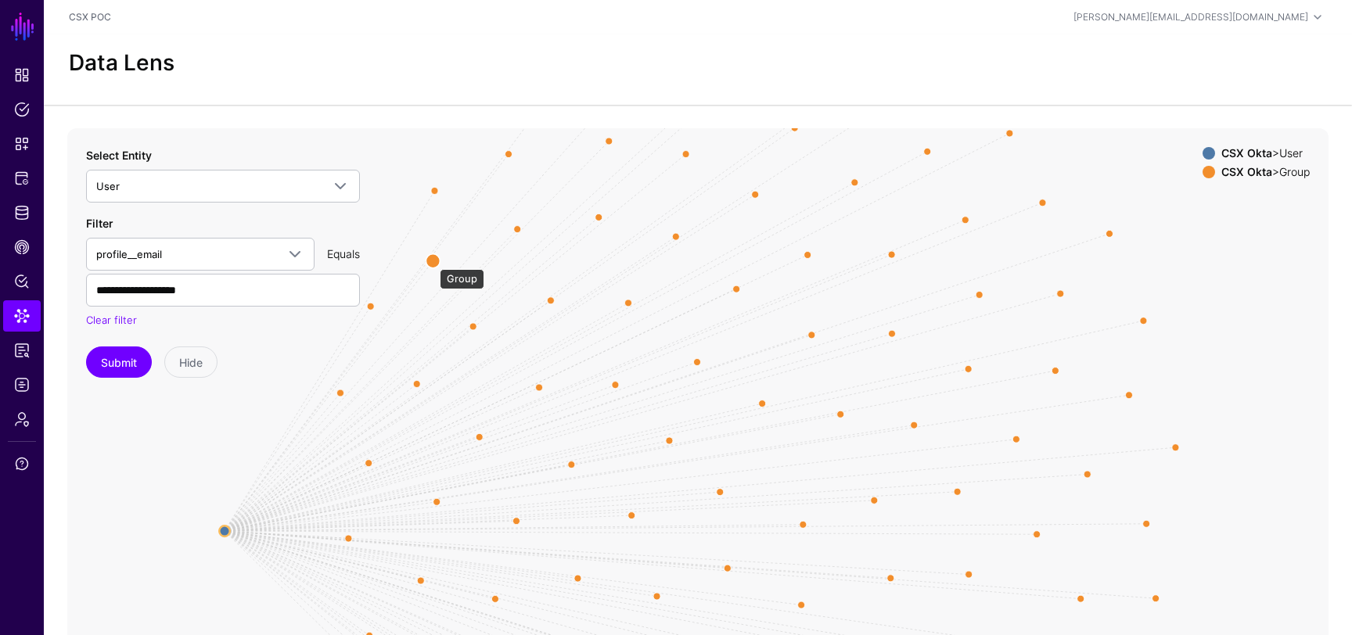
click at [430, 261] on circle at bounding box center [433, 261] width 14 height 14
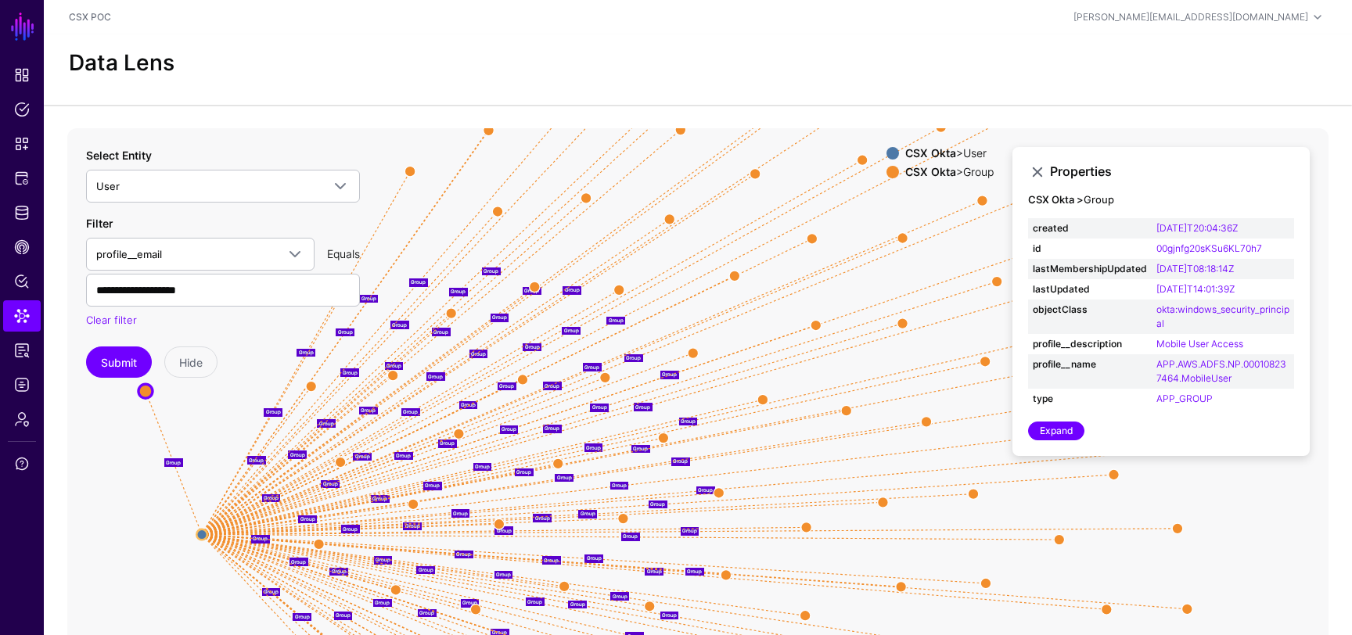
drag, startPoint x: 430, startPoint y: 261, endPoint x: 138, endPoint y: 399, distance: 322.0
click at [138, 398] on circle at bounding box center [145, 391] width 14 height 14
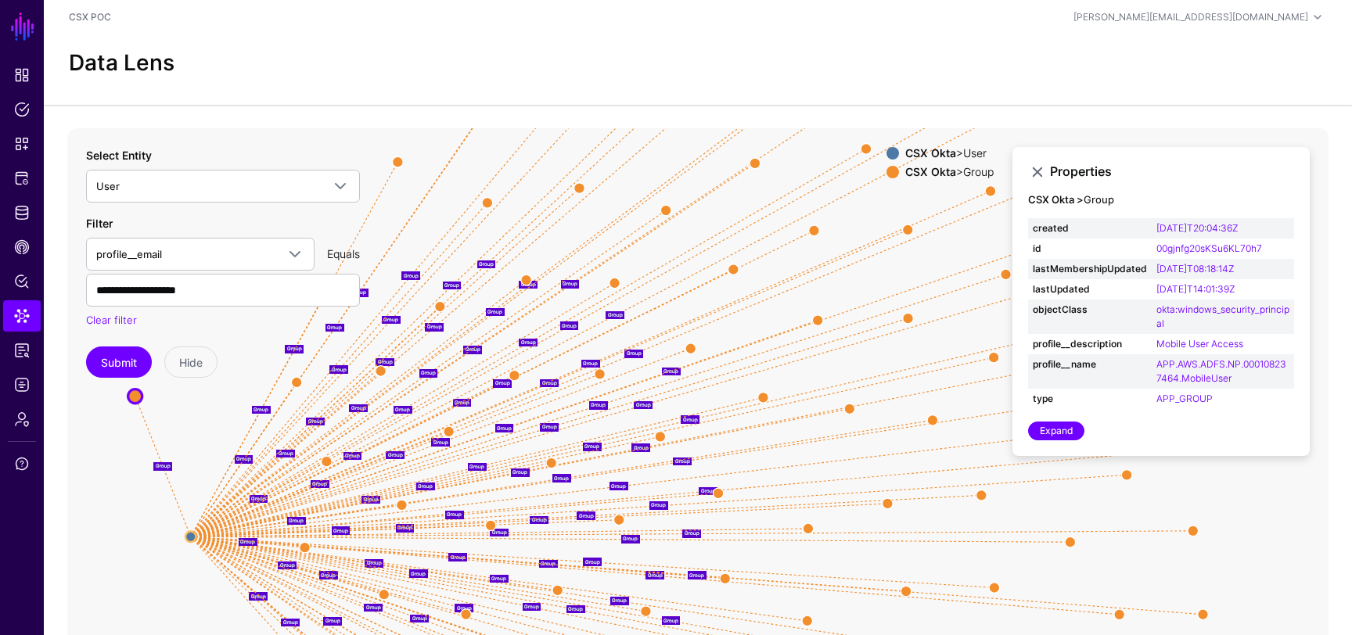
click at [164, 467] on text "Group" at bounding box center [163, 466] width 15 height 6
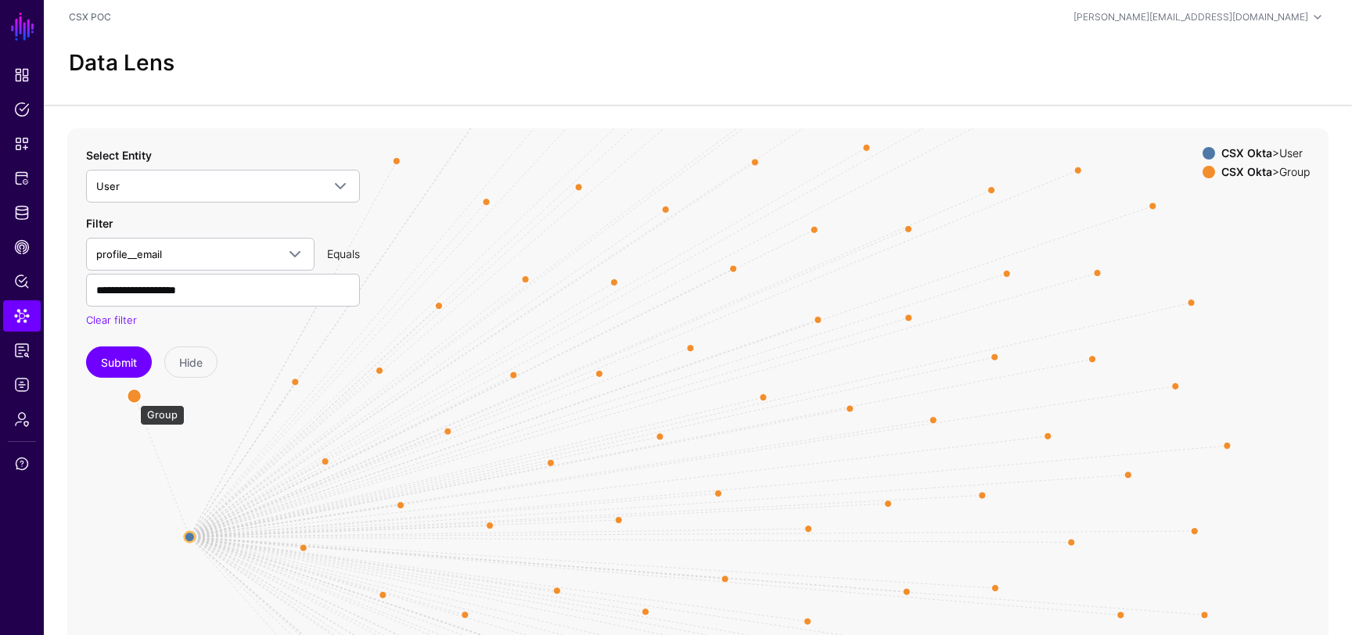
click at [131, 398] on circle at bounding box center [135, 396] width 14 height 14
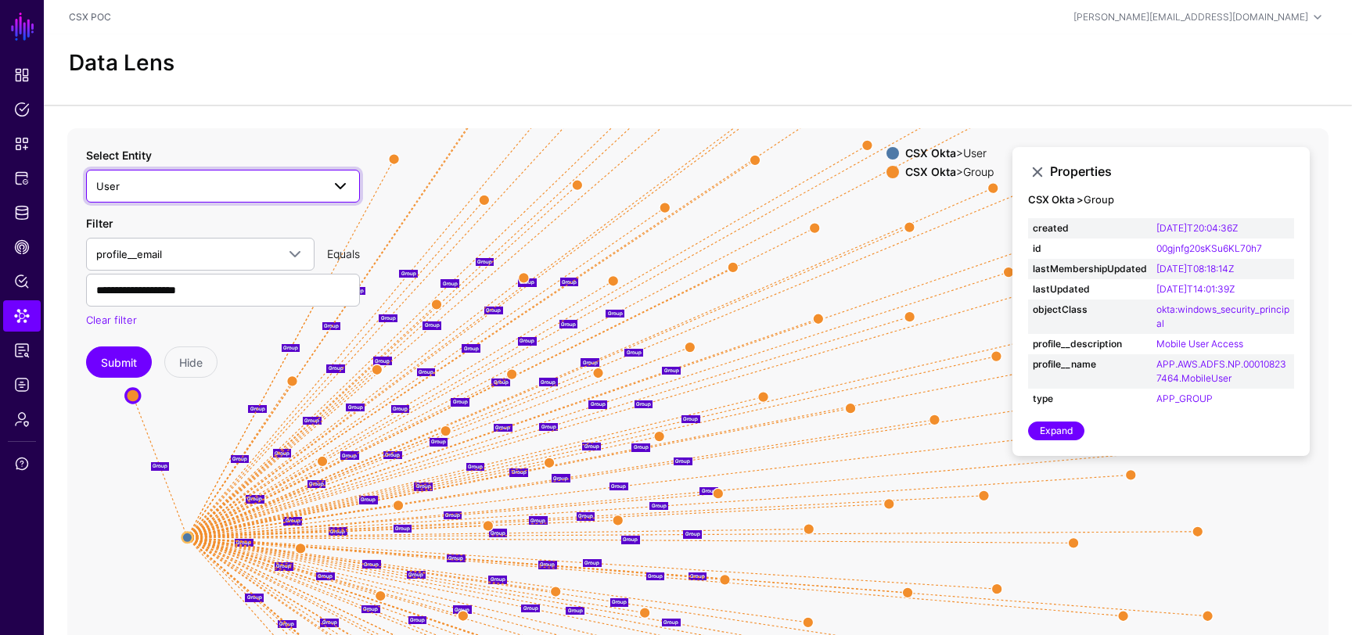
click at [161, 179] on span "User" at bounding box center [208, 186] width 225 height 17
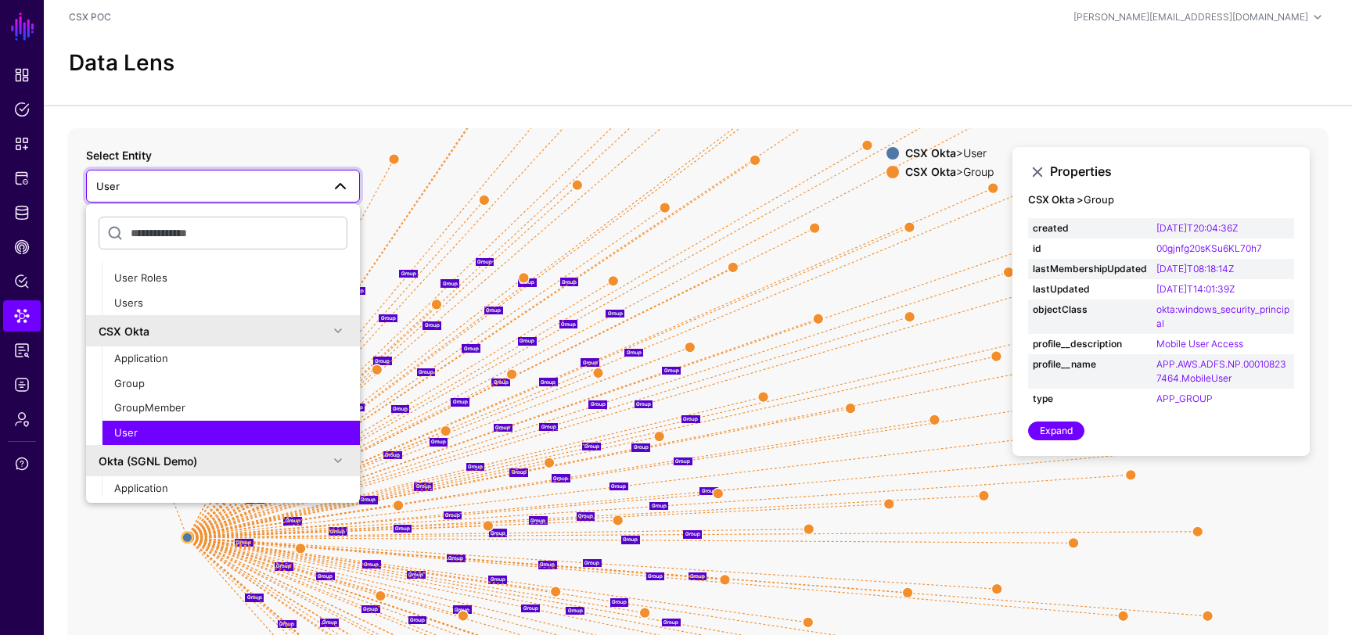
scroll to position [278, 0]
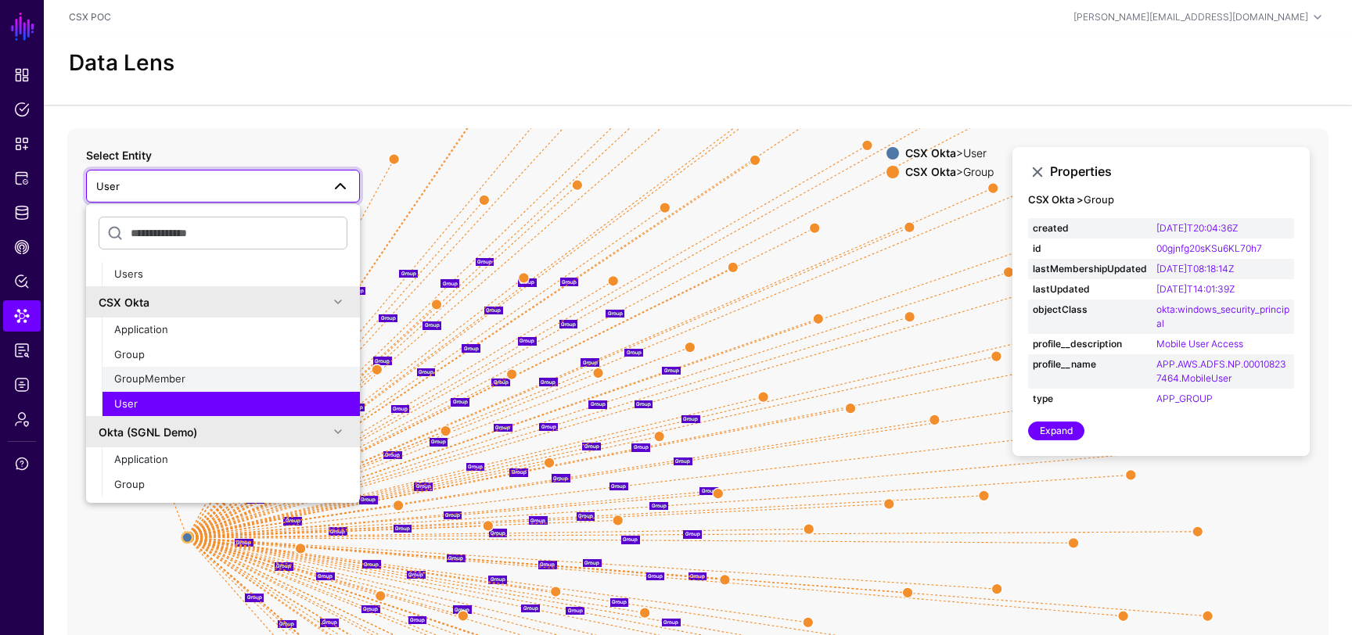
click at [176, 376] on span "GroupMember" at bounding box center [149, 378] width 71 height 13
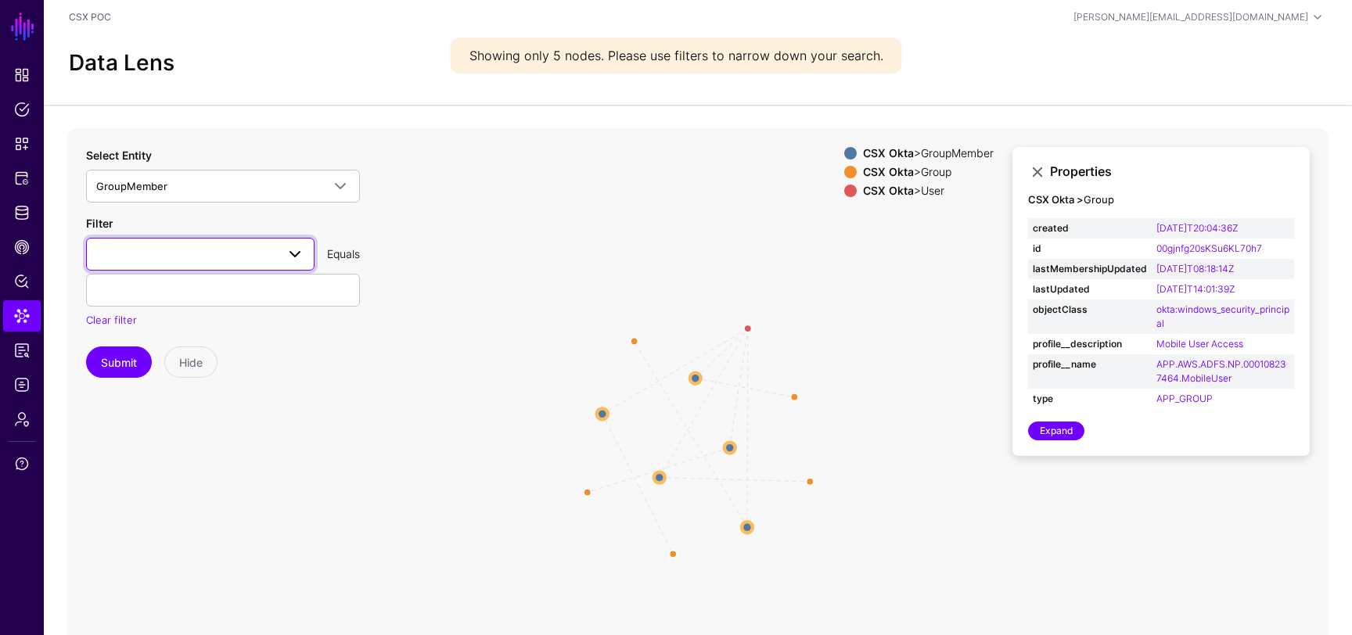
click at [153, 259] on span at bounding box center [200, 254] width 208 height 19
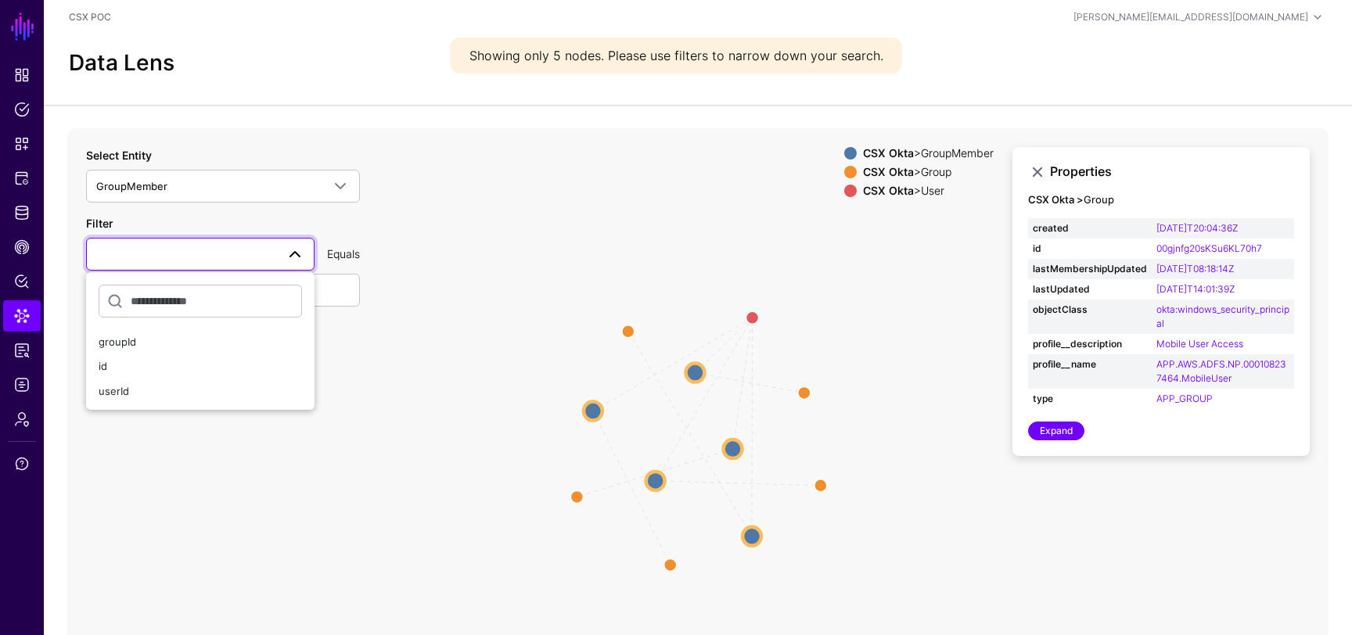
click at [287, 129] on icon "GroupMembership Member GroupMembership Member GroupMembership Member GroupMembe…" at bounding box center [697, 441] width 1261 height 626
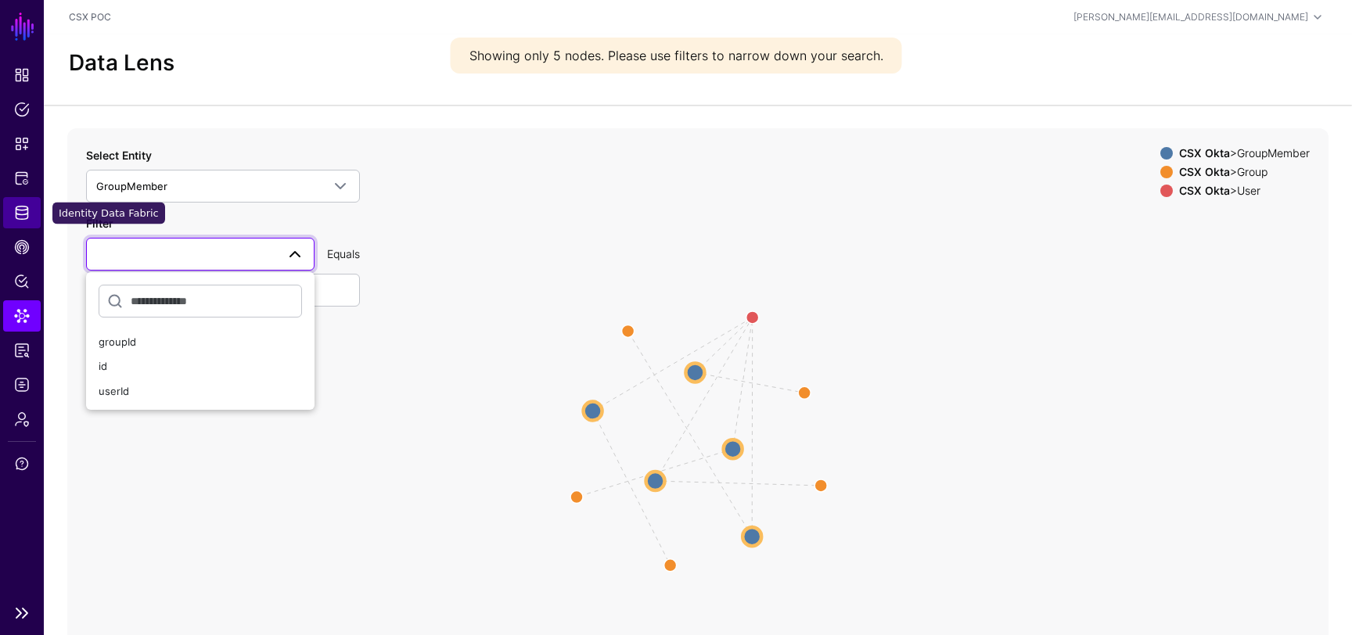
click at [20, 220] on span "Identity Data Fabric" at bounding box center [22, 213] width 16 height 16
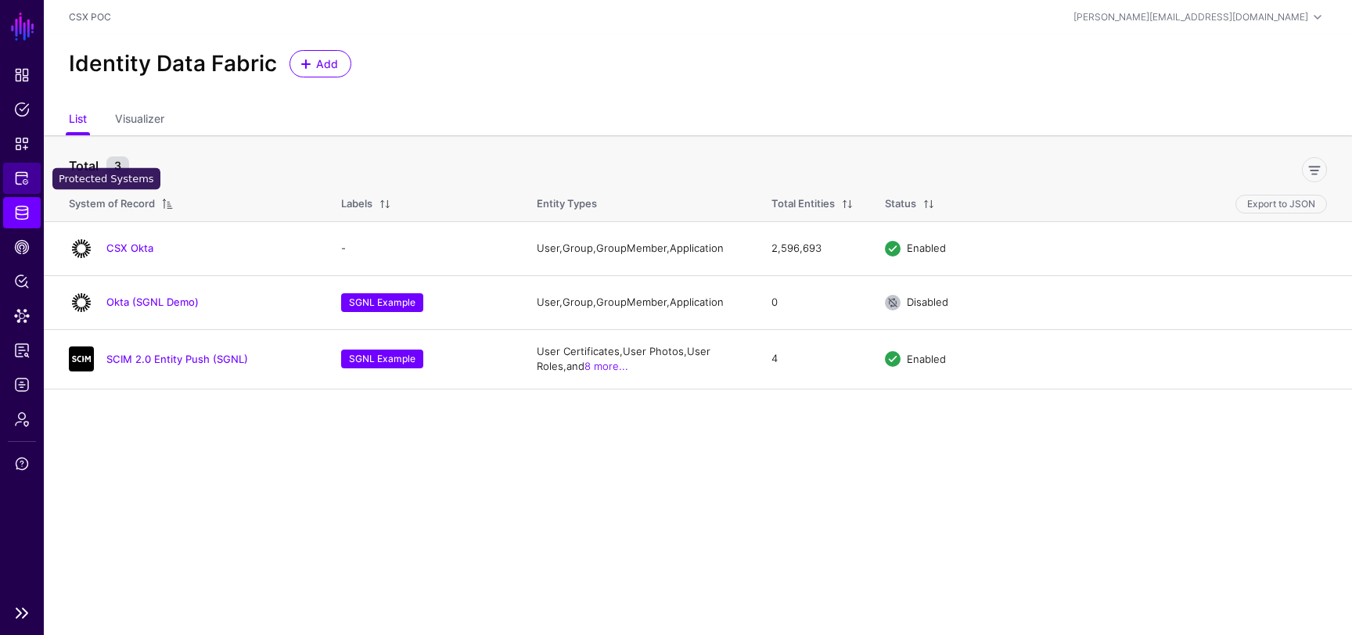
click at [21, 173] on span "Protected Systems" at bounding box center [22, 179] width 16 height 16
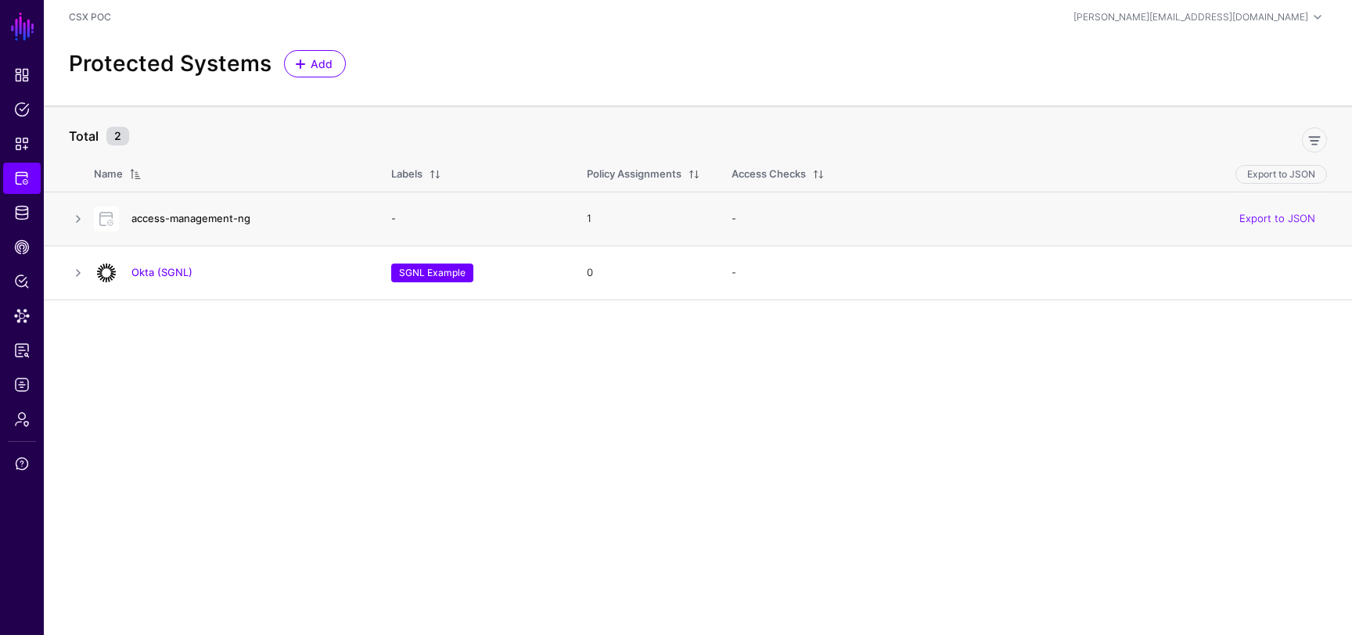
click at [196, 218] on link "access-management-ng" at bounding box center [190, 218] width 119 height 13
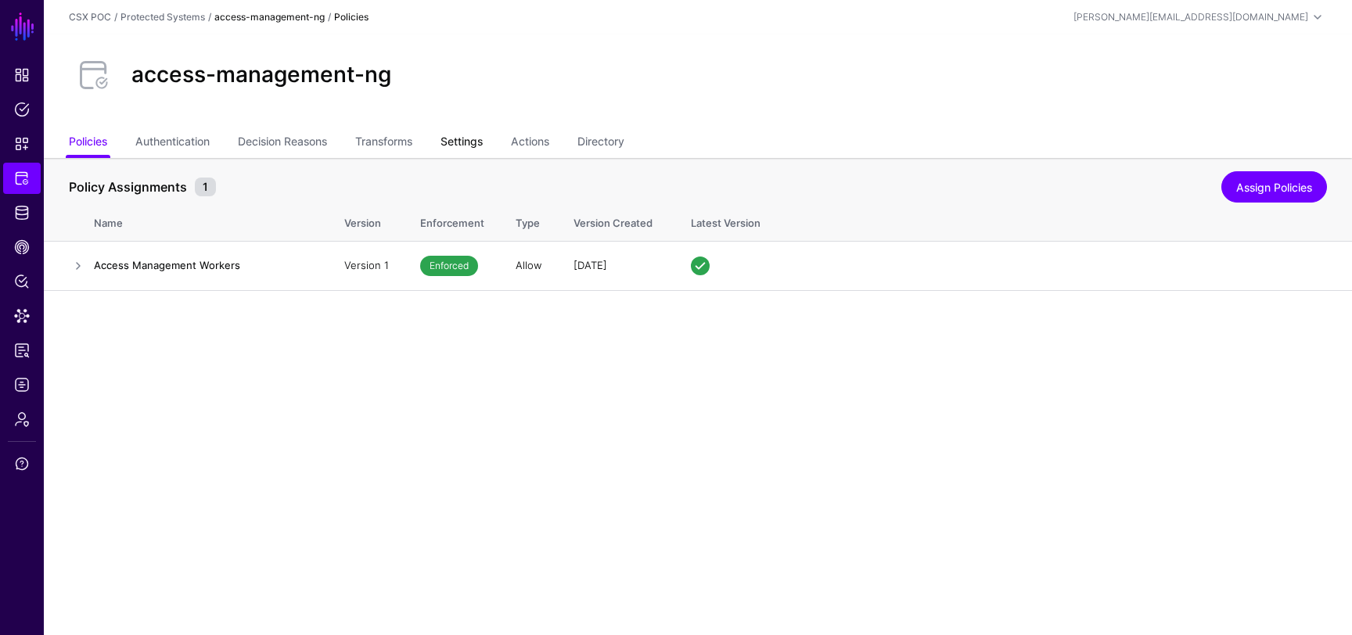
click at [474, 133] on link "Settings" at bounding box center [462, 143] width 42 height 30
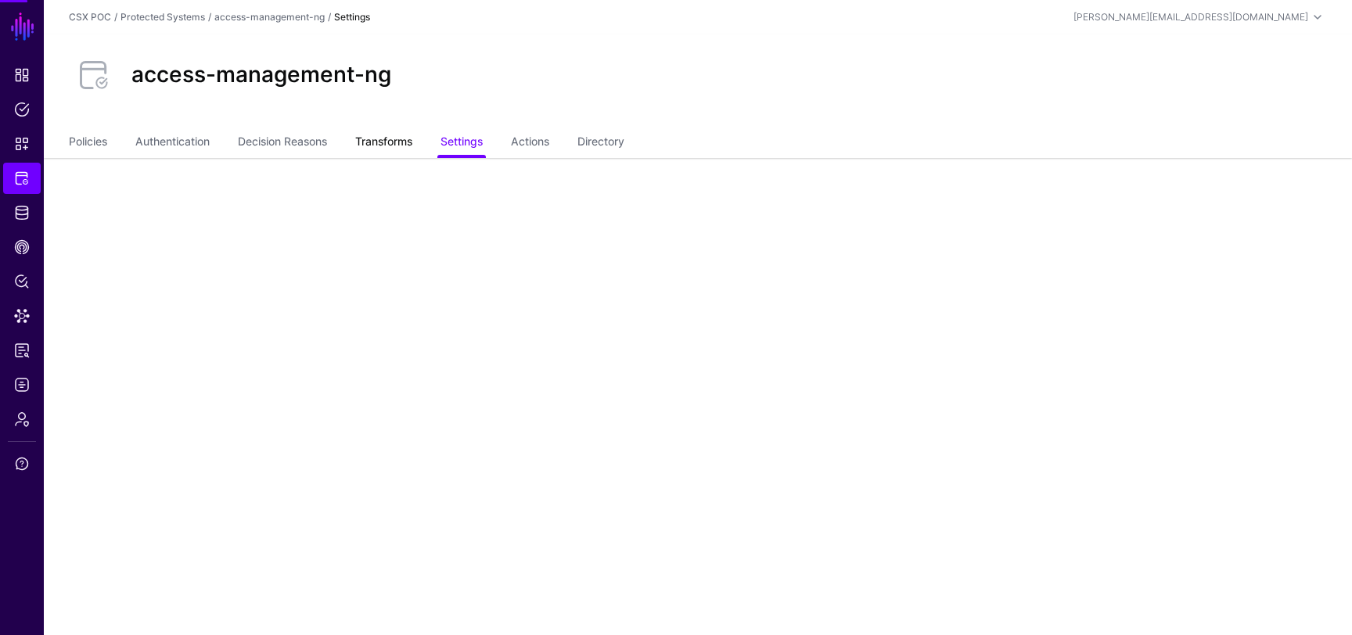
click at [394, 134] on link "Transforms" at bounding box center [383, 143] width 57 height 30
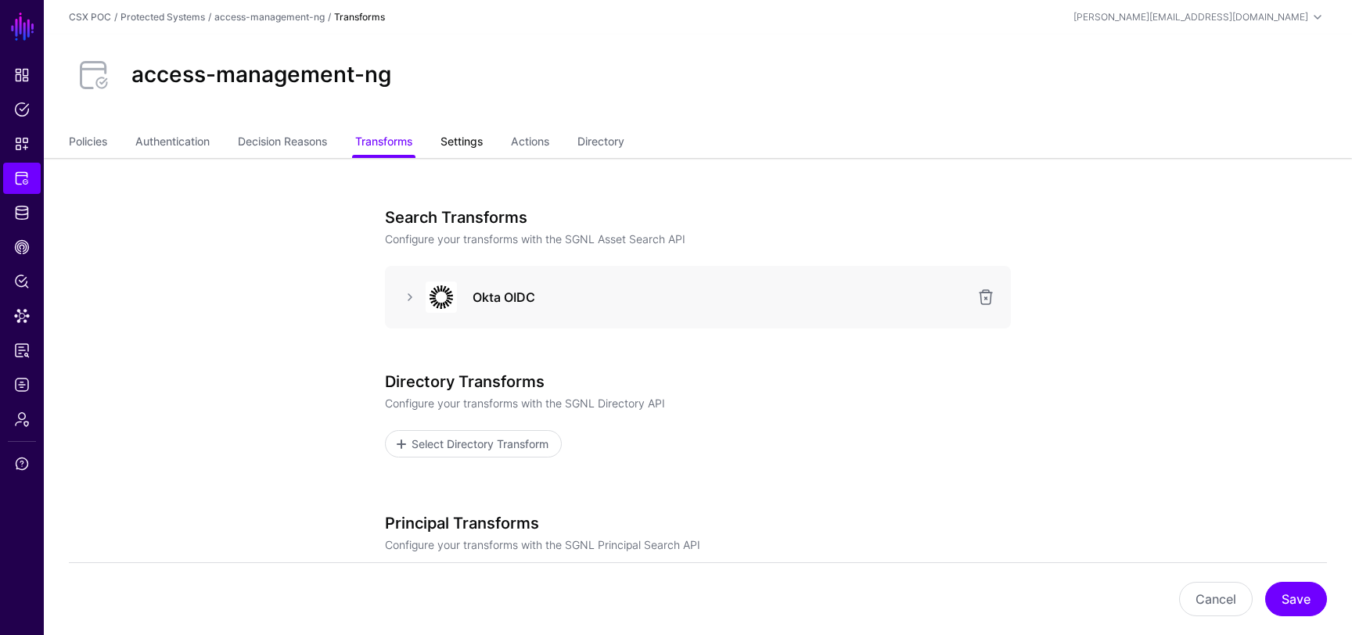
click at [469, 149] on link "Settings" at bounding box center [462, 143] width 42 height 30
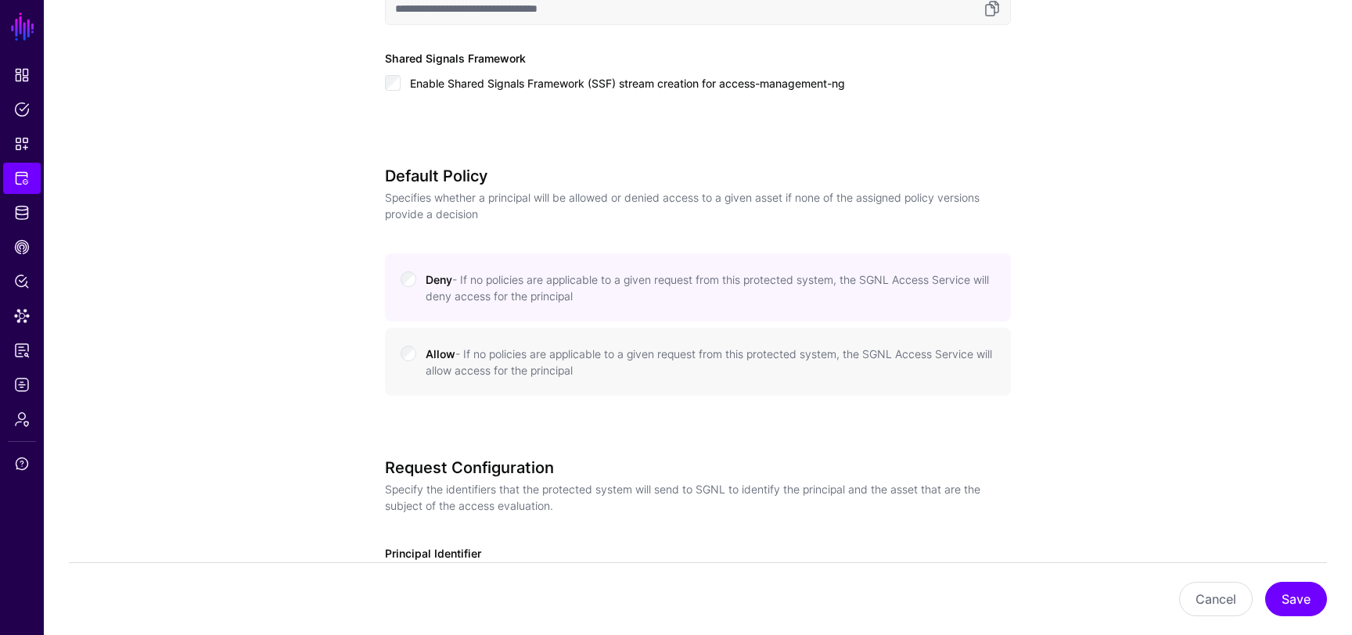
scroll to position [1185, 0]
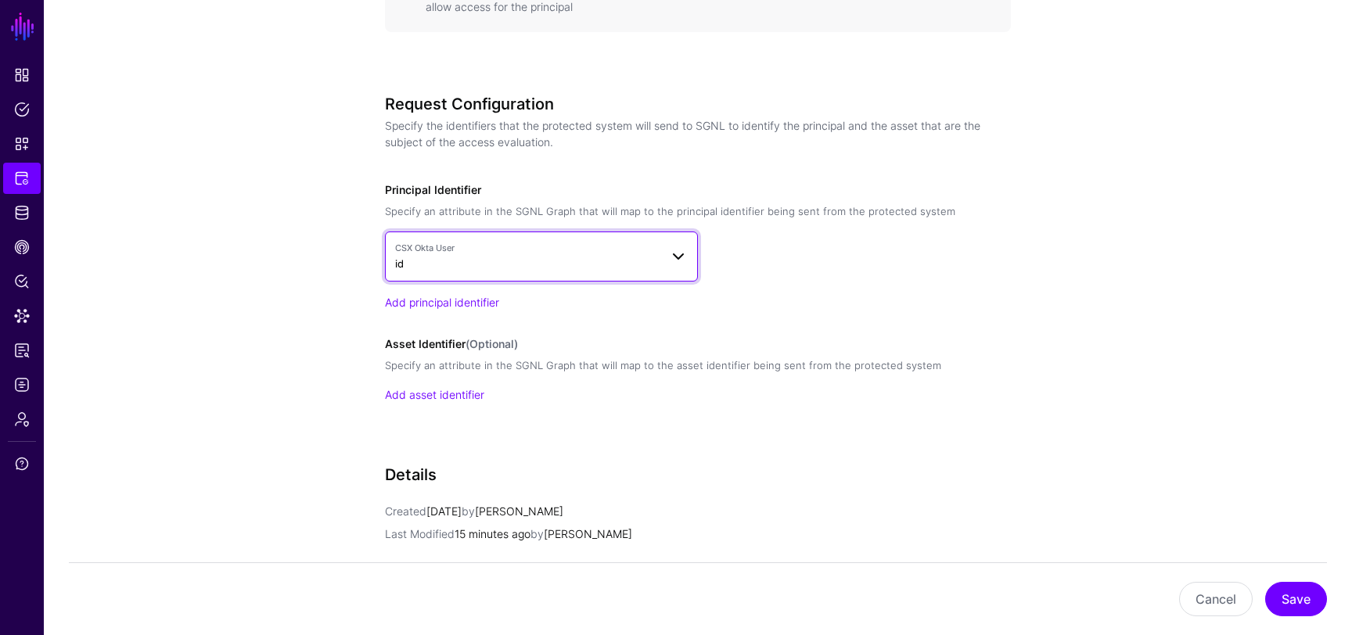
click at [545, 239] on link "CSX Okta User id" at bounding box center [541, 257] width 313 height 50
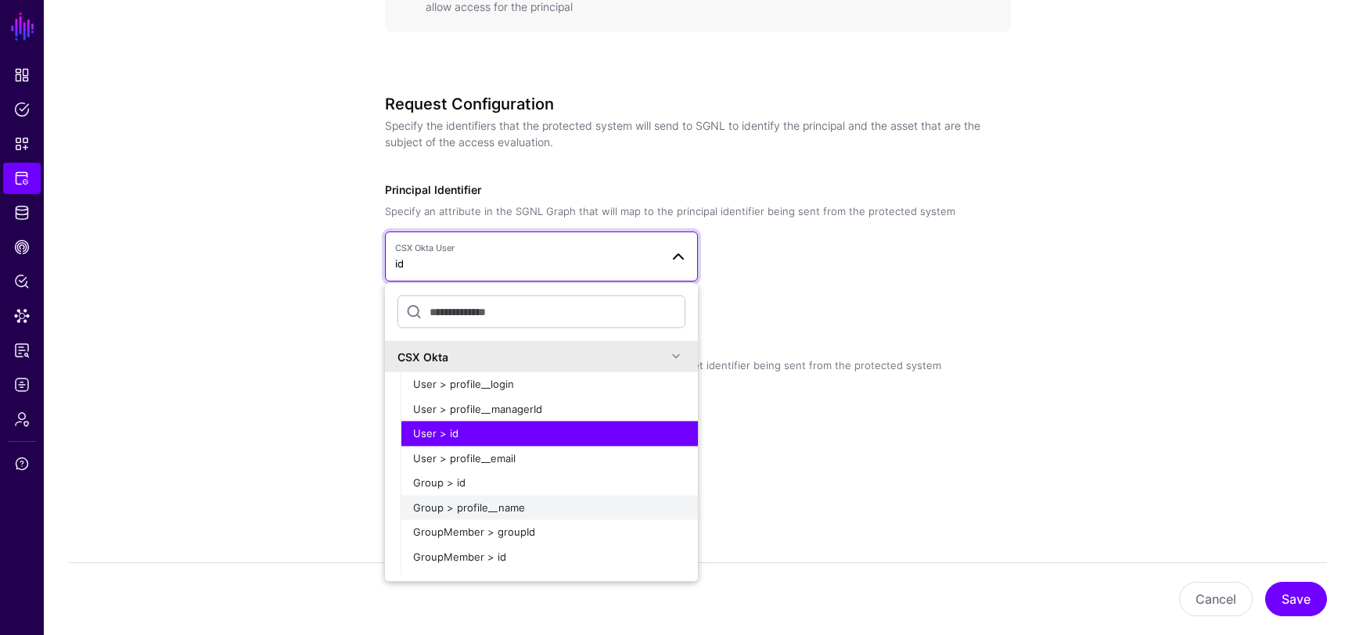
scroll to position [27, 0]
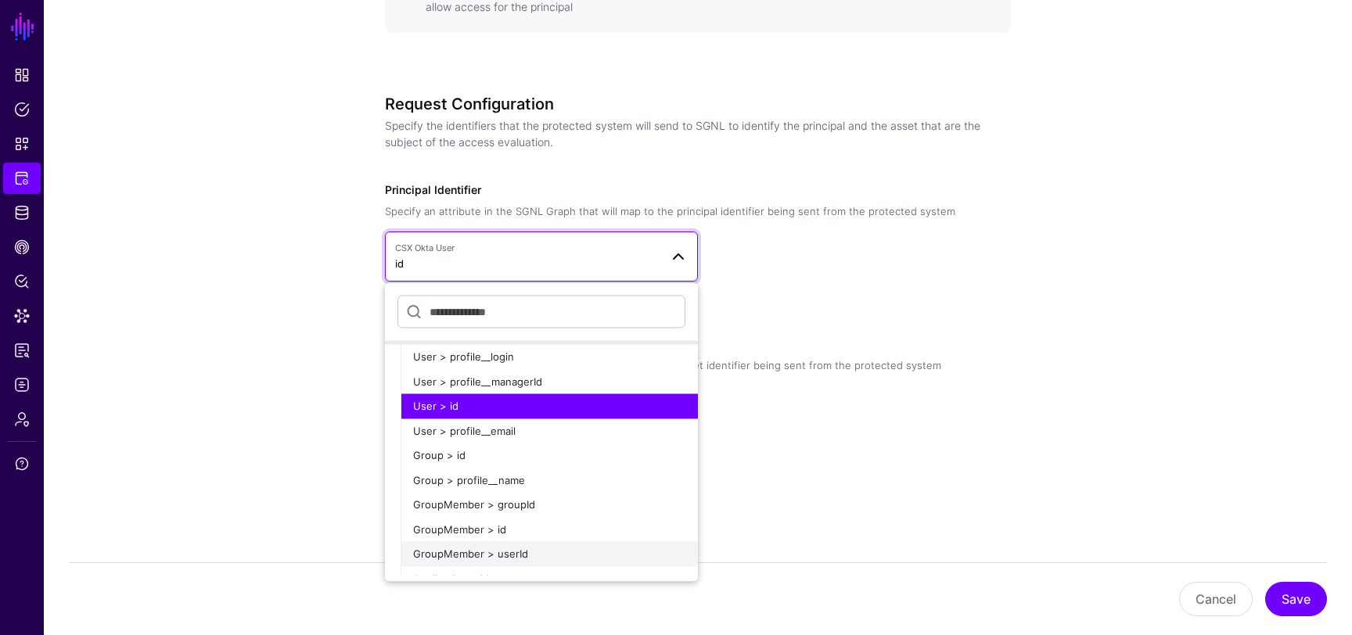
click at [516, 557] on span "GroupMember > userId" at bounding box center [470, 554] width 115 height 13
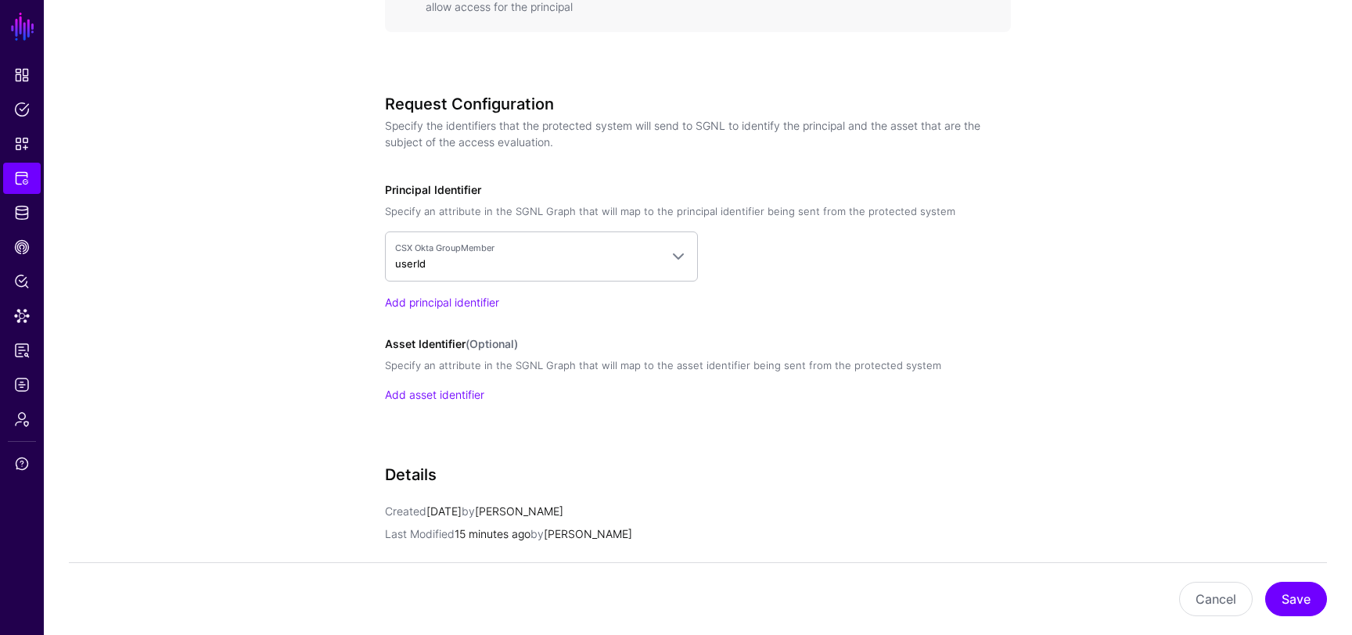
click at [678, 441] on div "Request Configuration Specify the identifiers that the protected system will se…" at bounding box center [698, 271] width 626 height 352
click at [1279, 588] on button "Save" at bounding box center [1296, 599] width 62 height 34
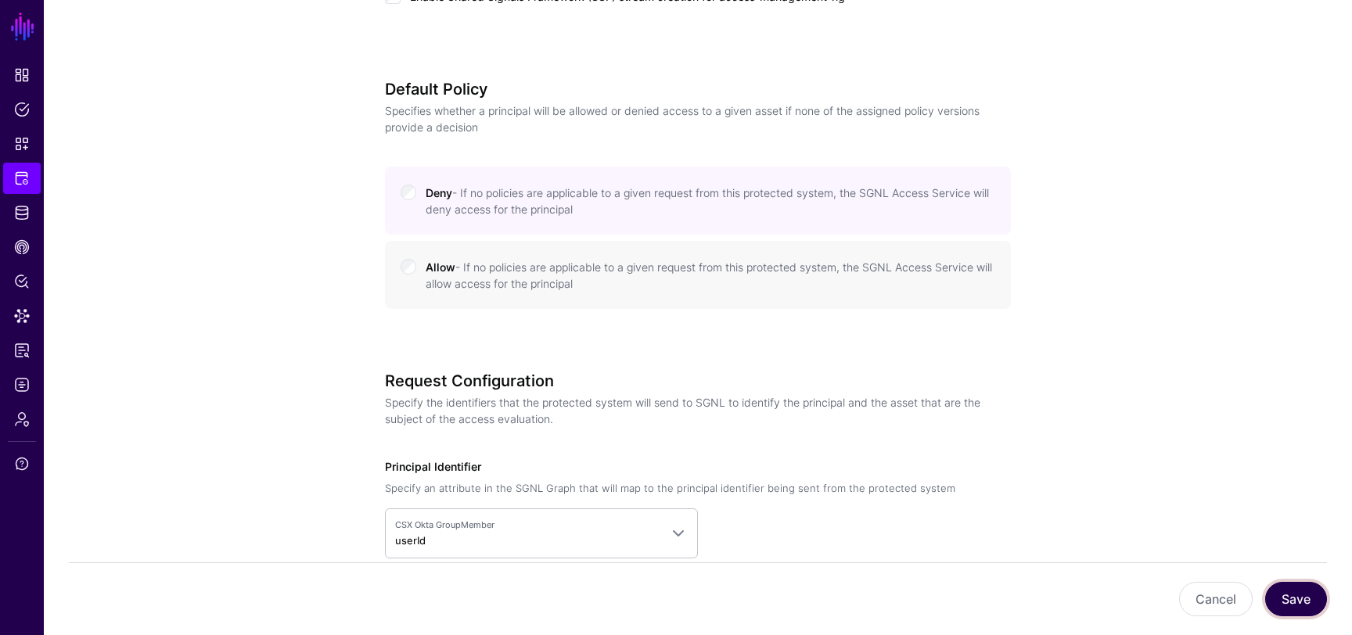
scroll to position [1070, 0]
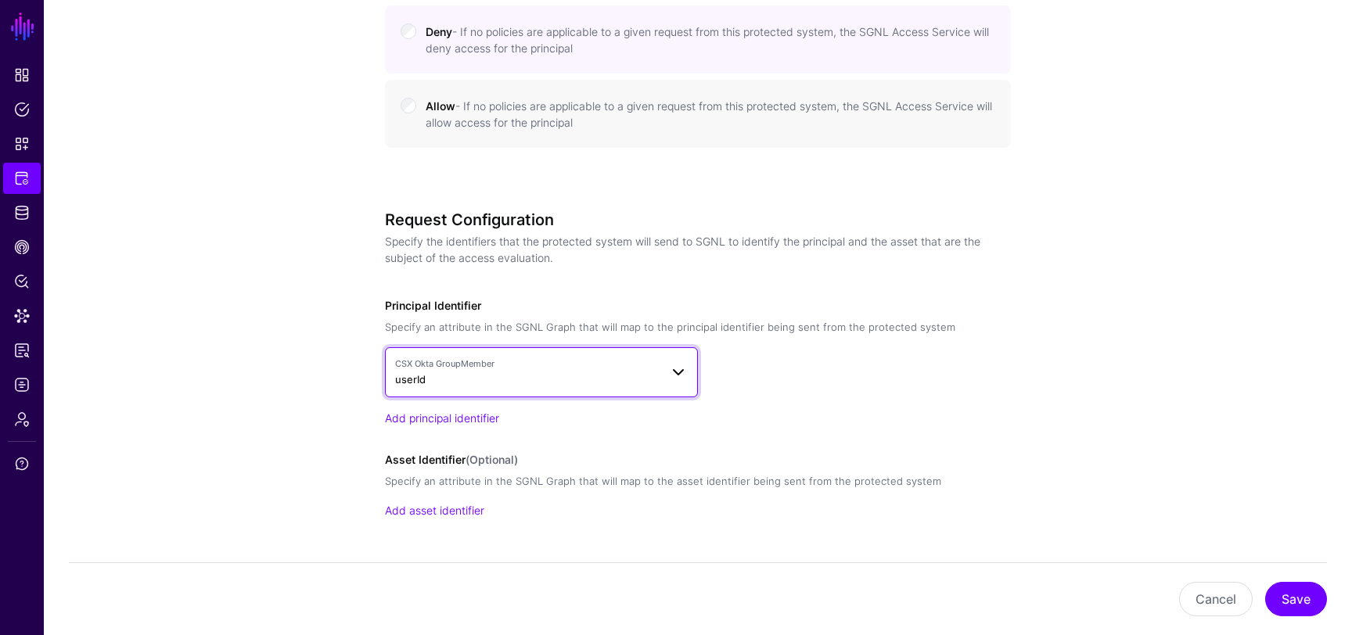
click at [674, 377] on span at bounding box center [678, 372] width 19 height 19
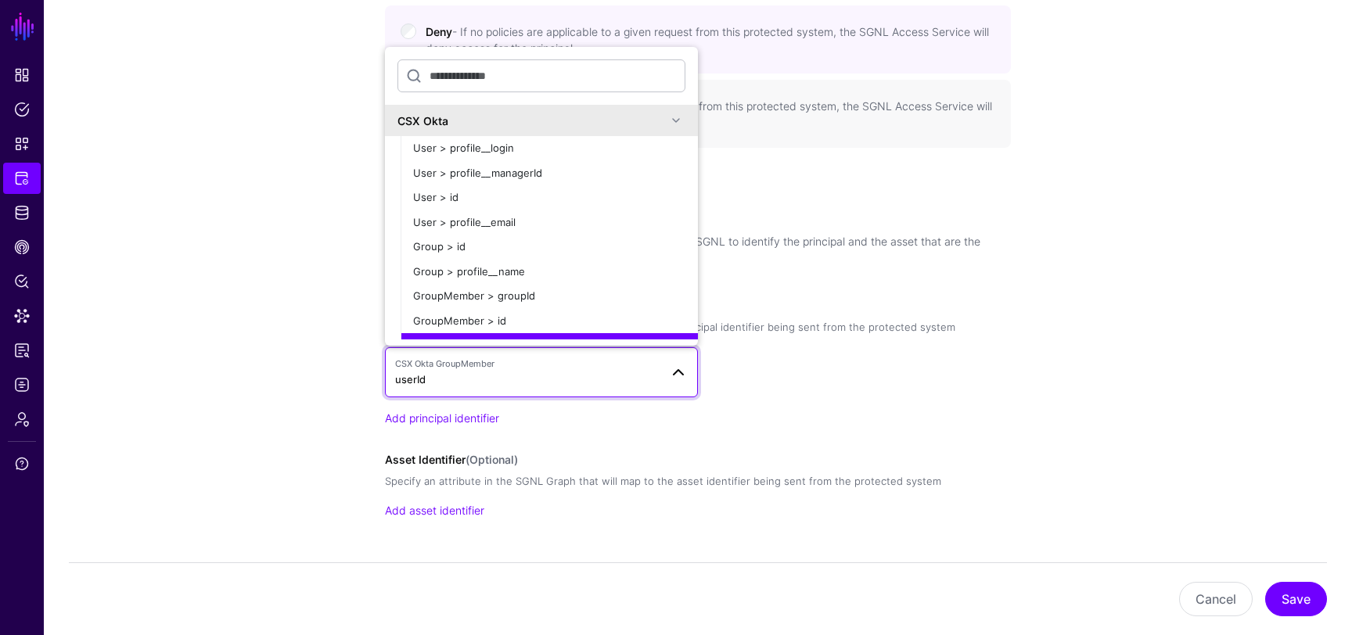
click at [854, 400] on div "CSX Okta GroupMember userId CSX Okta User > profile__login User > profile__mana…" at bounding box center [698, 386] width 626 height 79
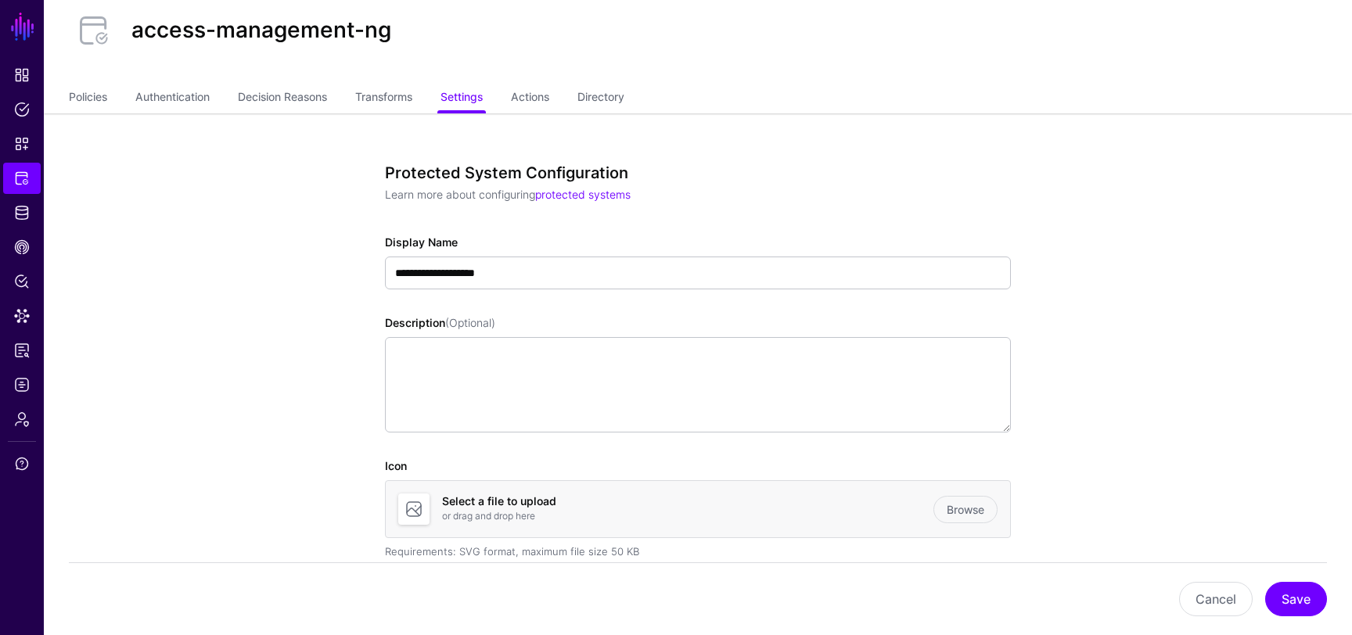
scroll to position [0, 0]
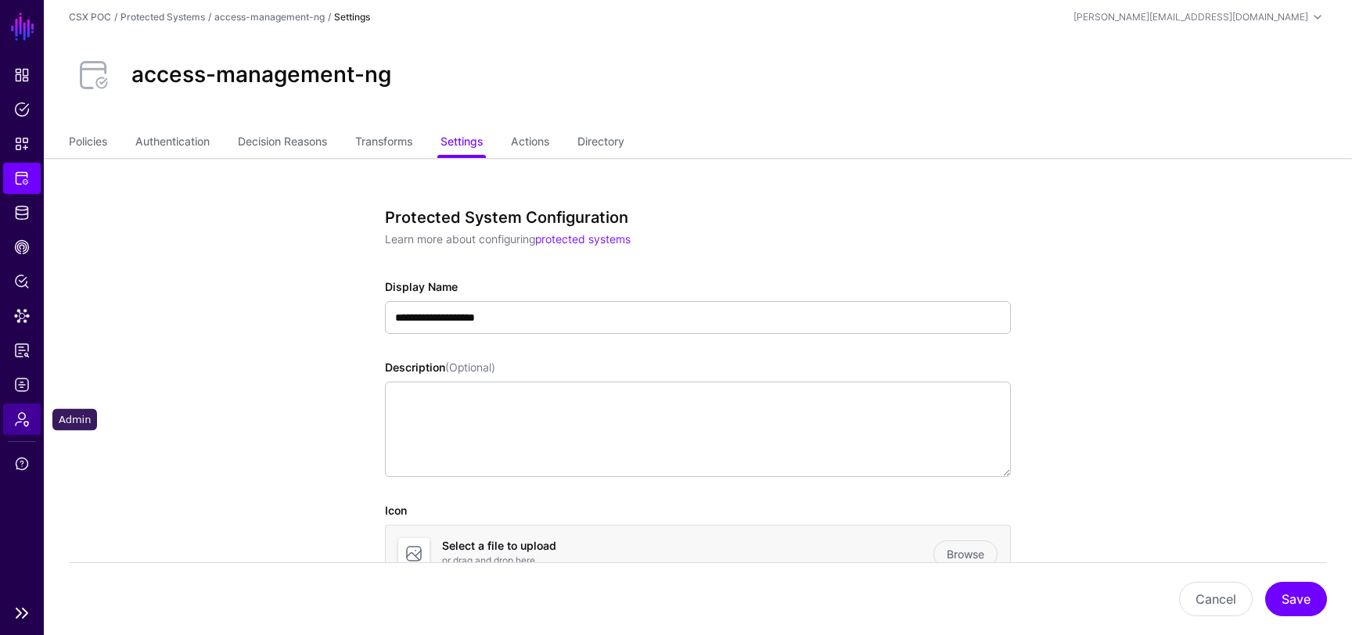
click at [22, 419] on span "Admin" at bounding box center [22, 420] width 16 height 16
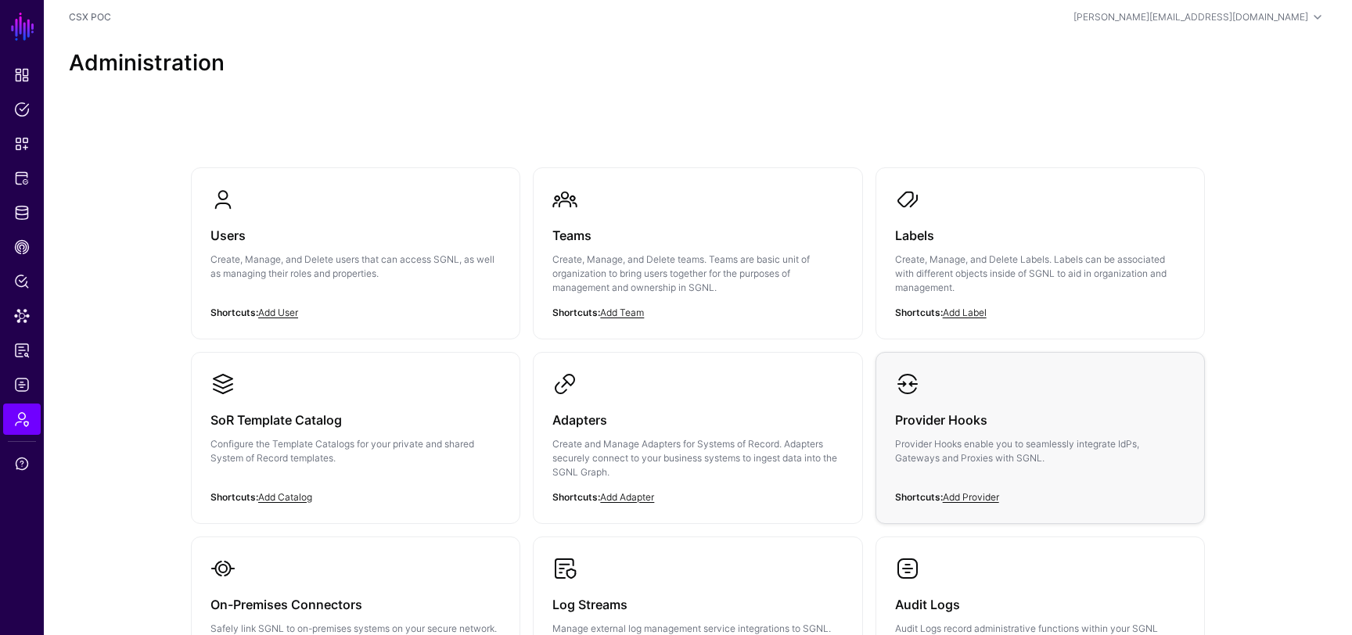
click at [912, 419] on h3 "Provider Hooks" at bounding box center [1040, 420] width 290 height 22
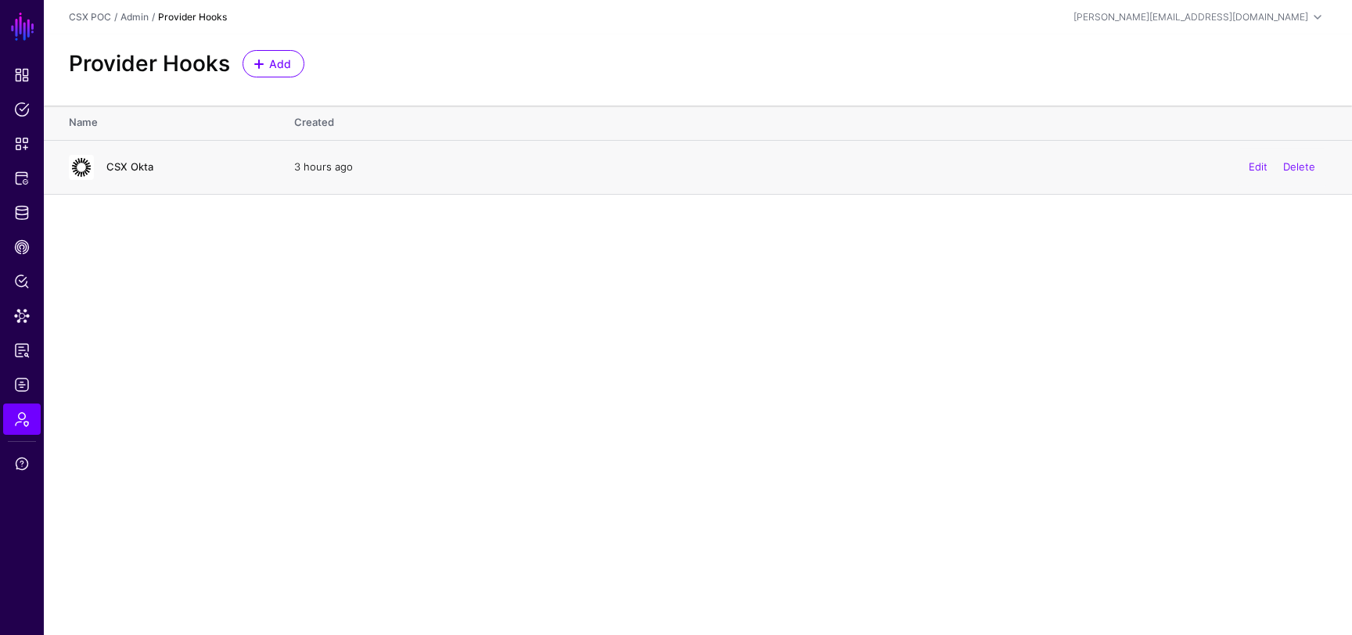
click at [124, 169] on link "CSX Okta" at bounding box center [129, 166] width 47 height 13
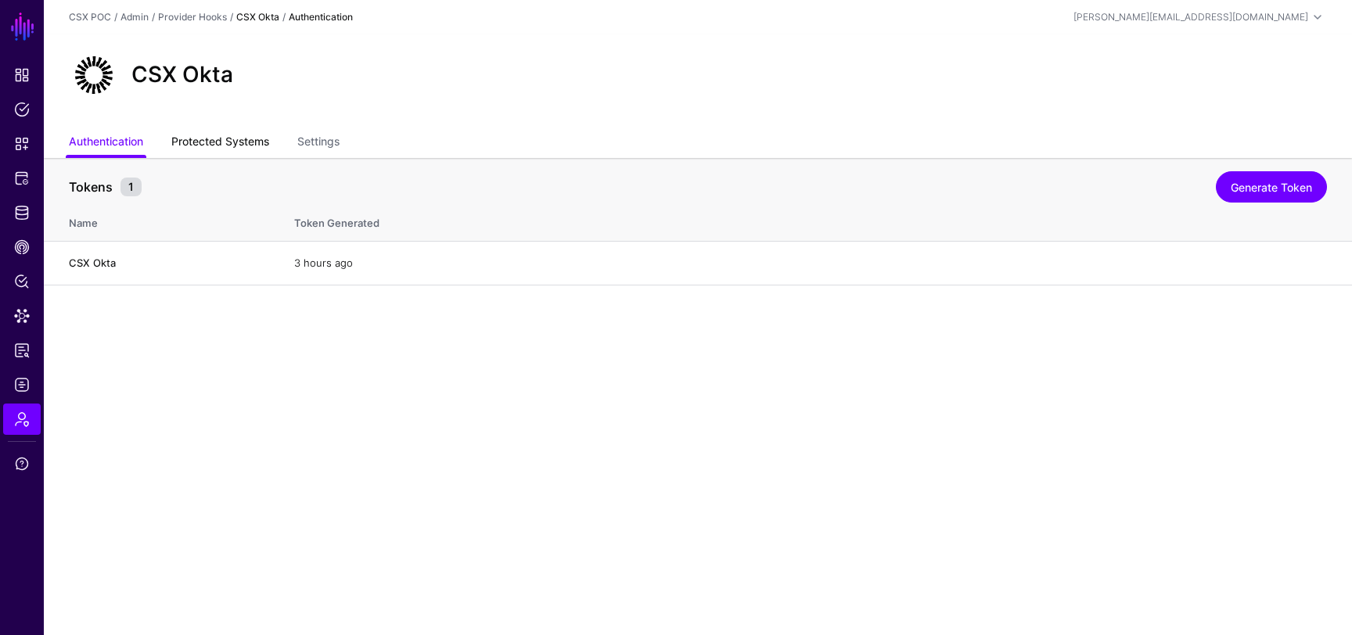
click at [211, 139] on link "Protected Systems" at bounding box center [220, 143] width 98 height 30
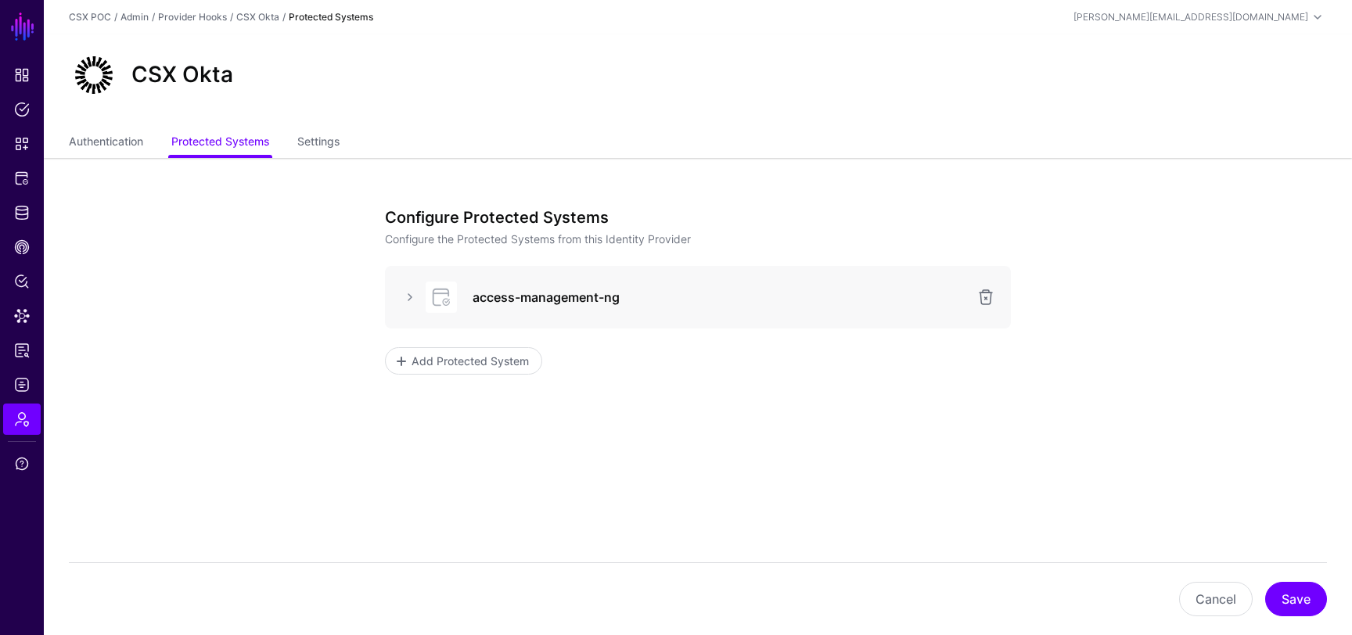
click at [541, 292] on h3 "access-management-ng" at bounding box center [720, 297] width 495 height 19
click at [408, 293] on link at bounding box center [410, 297] width 19 height 19
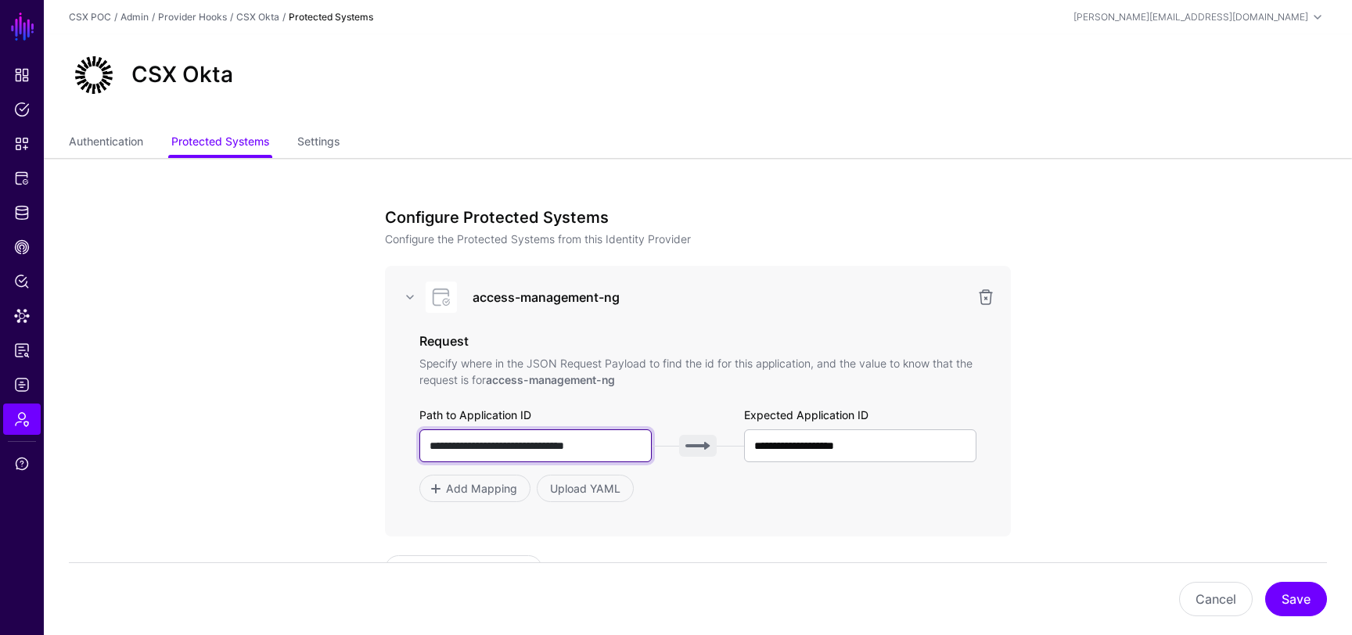
click at [491, 447] on input "**********" at bounding box center [535, 446] width 232 height 33
paste input "****"
type input "**********"
drag, startPoint x: 563, startPoint y: 449, endPoint x: 488, endPoint y: 449, distance: 75.1
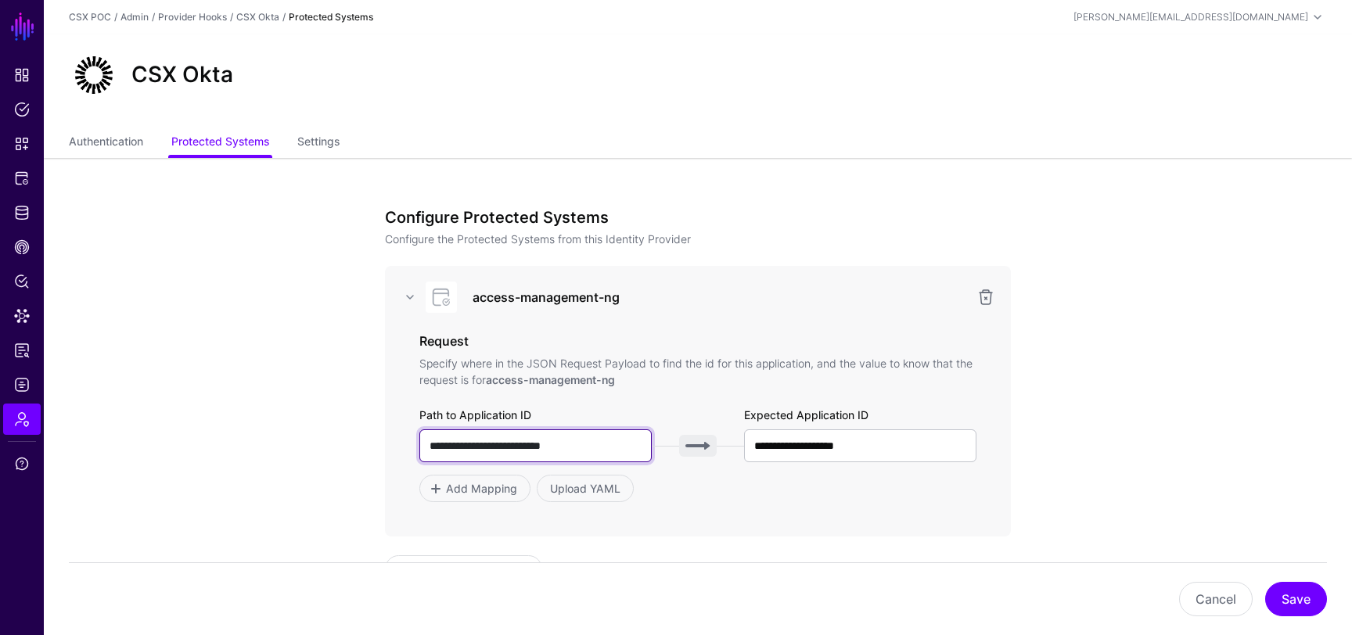
click at [488, 449] on input "**********" at bounding box center [535, 446] width 232 height 33
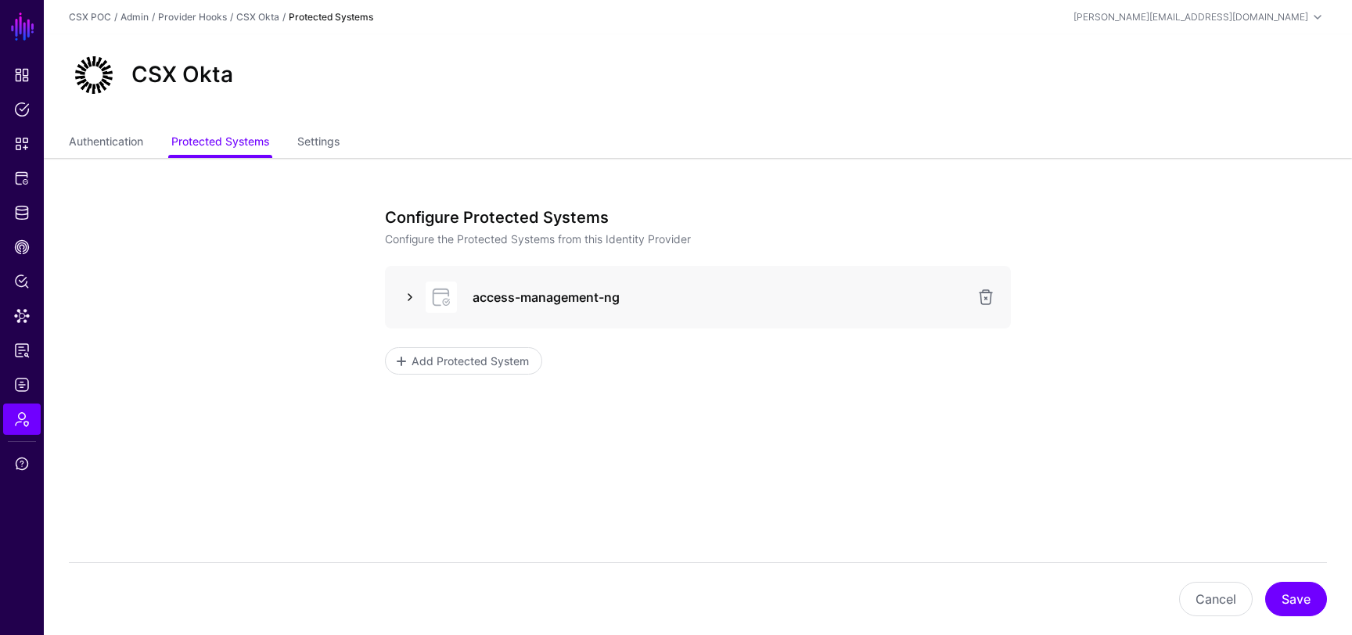
click at [410, 294] on link at bounding box center [410, 297] width 19 height 19
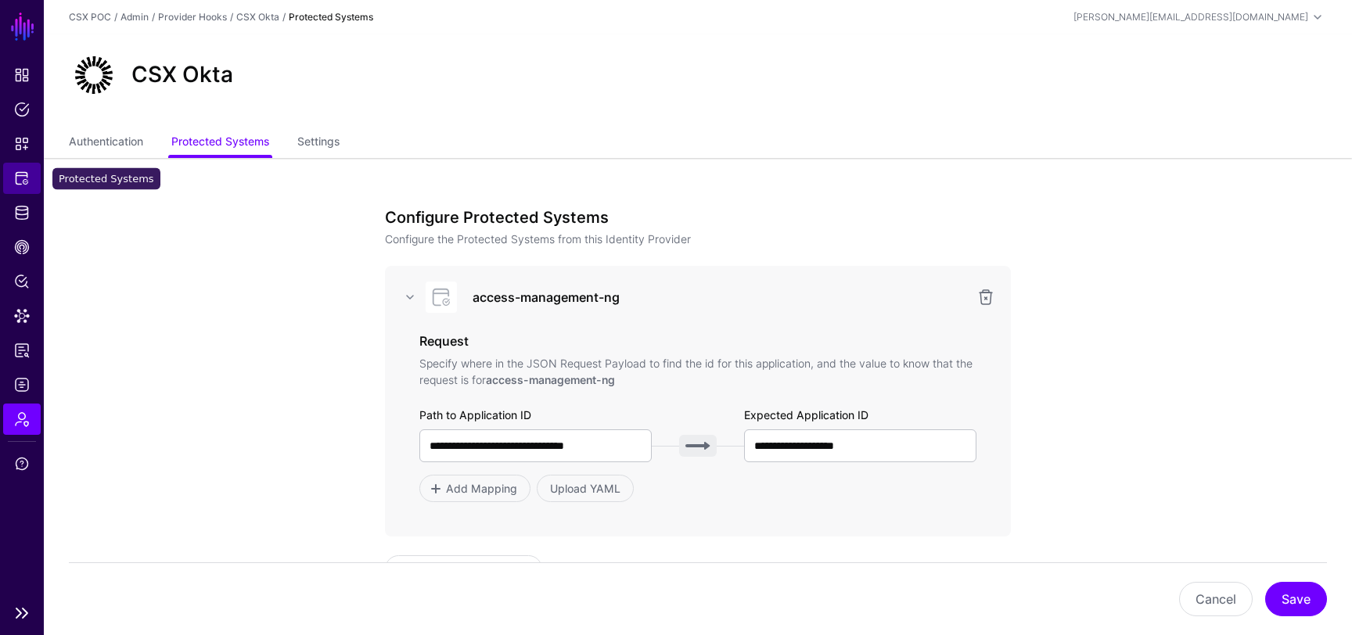
click at [20, 182] on span "Protected Systems" at bounding box center [22, 179] width 16 height 16
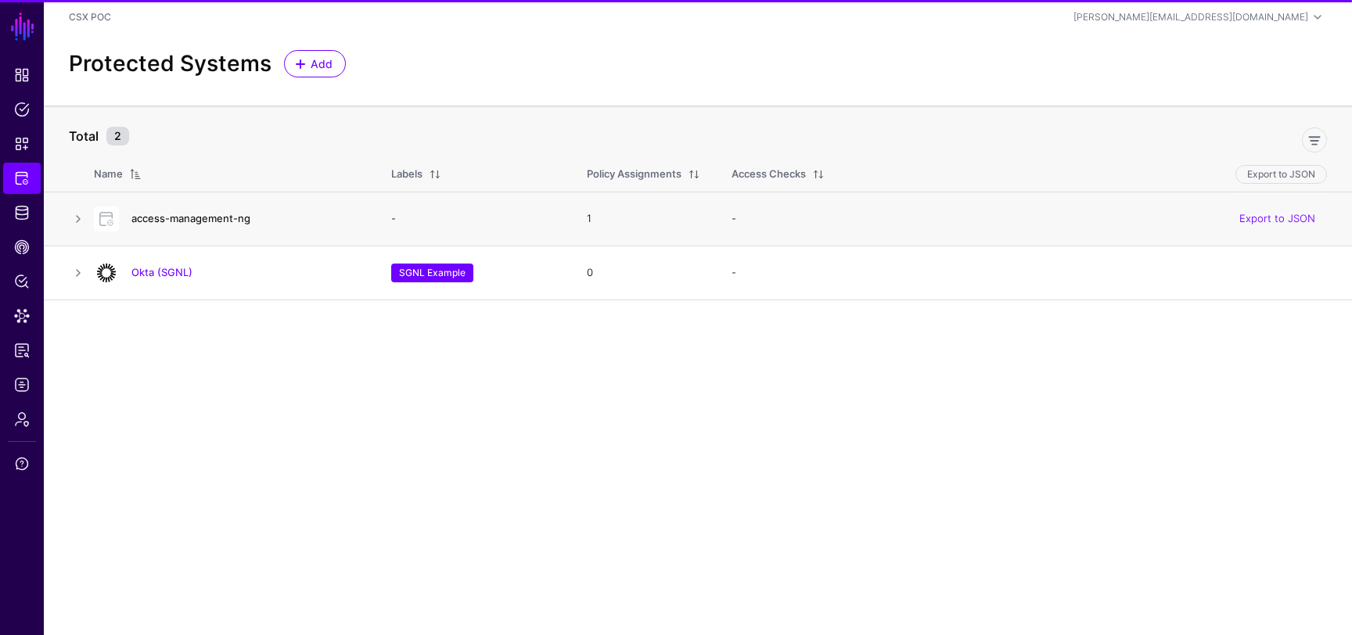
click at [182, 214] on link "access-management-ng" at bounding box center [190, 218] width 119 height 13
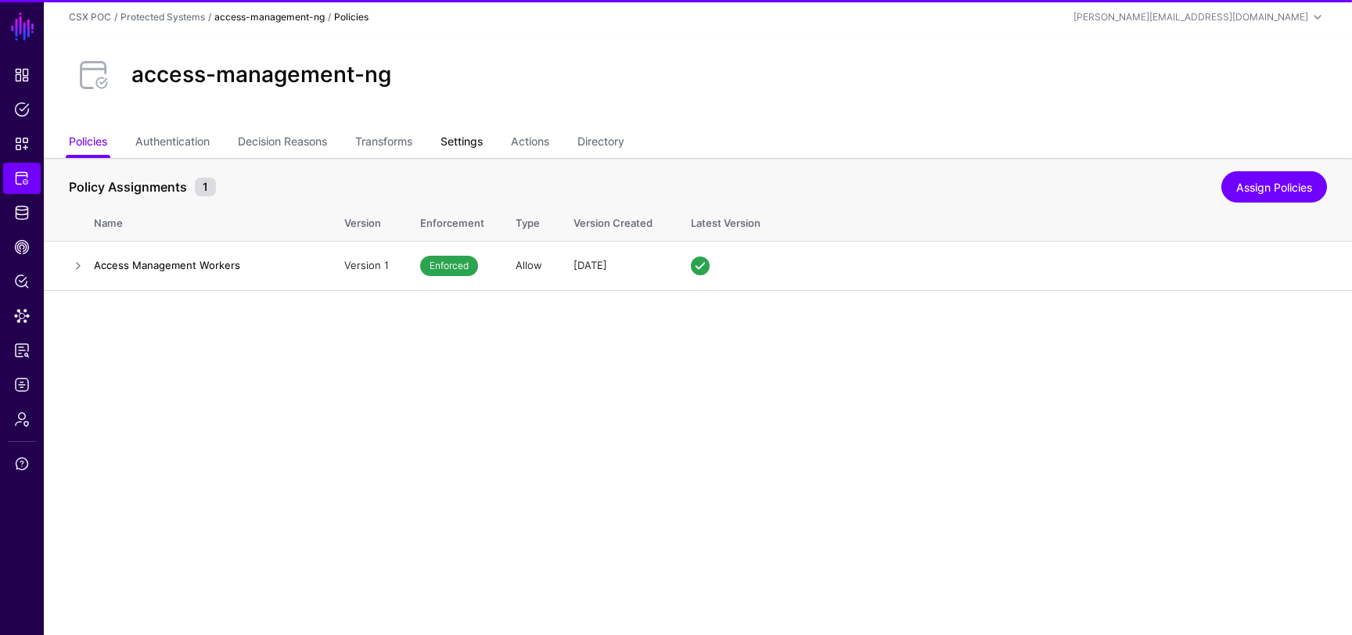
click at [462, 146] on link "Settings" at bounding box center [462, 143] width 42 height 30
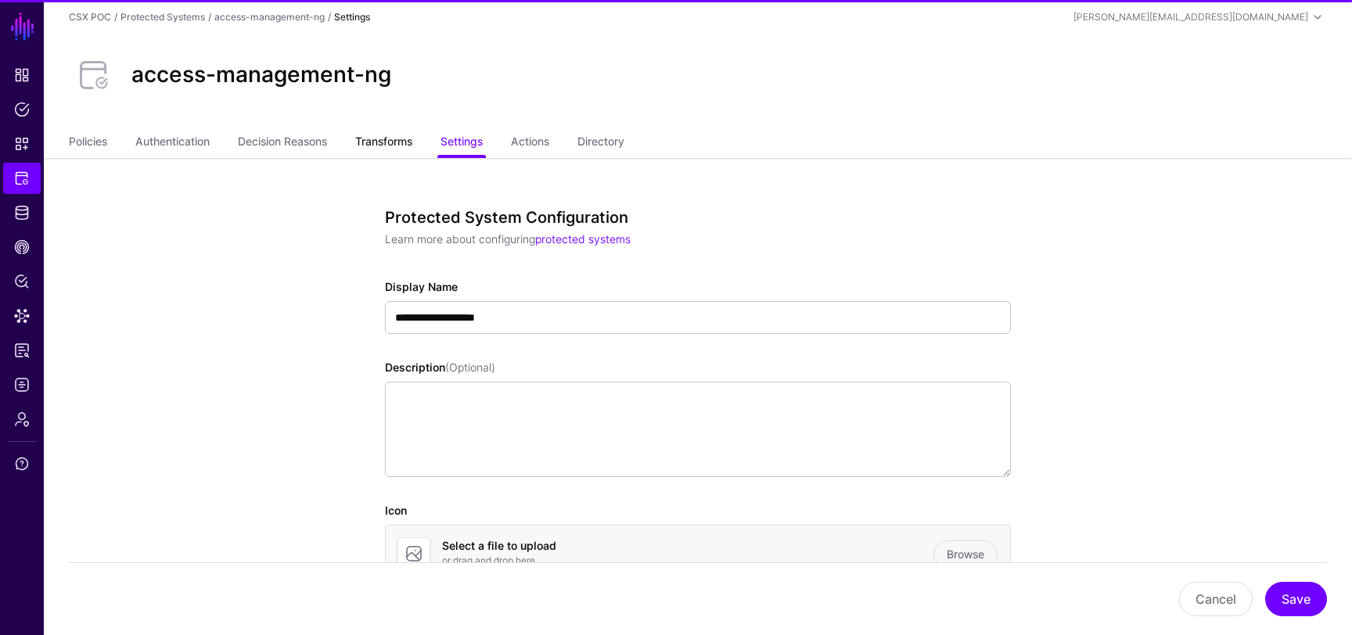
click at [394, 138] on link "Transforms" at bounding box center [383, 143] width 57 height 30
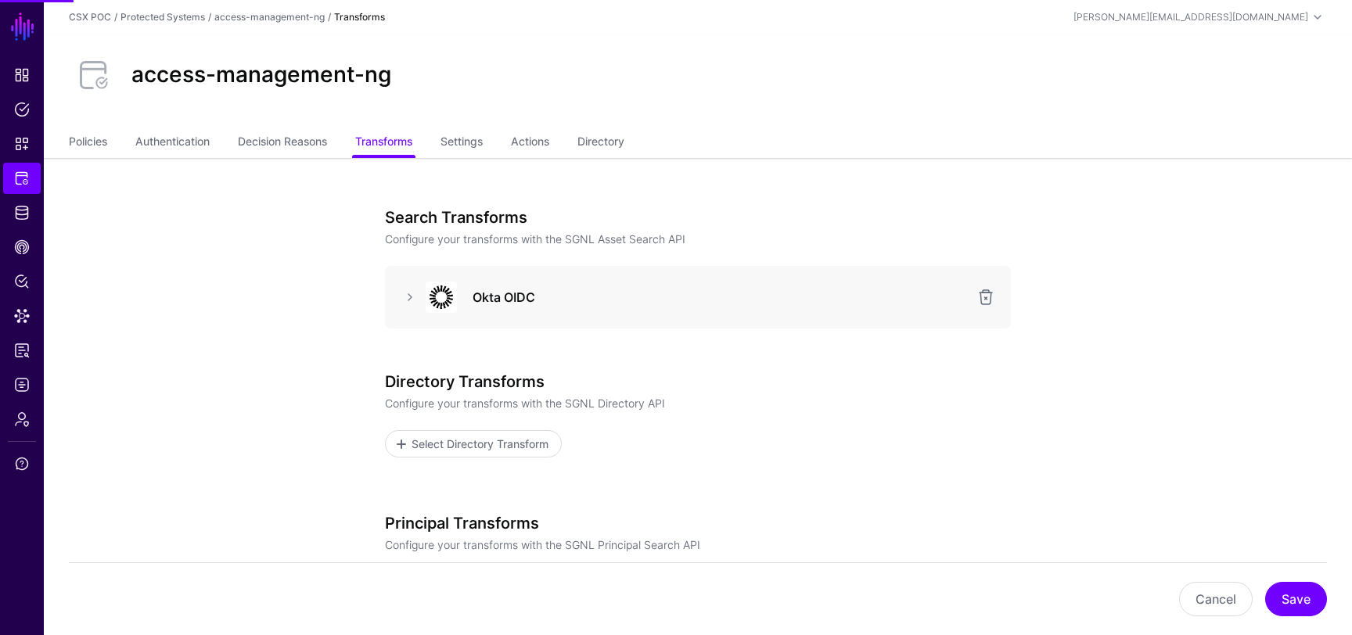
scroll to position [74, 0]
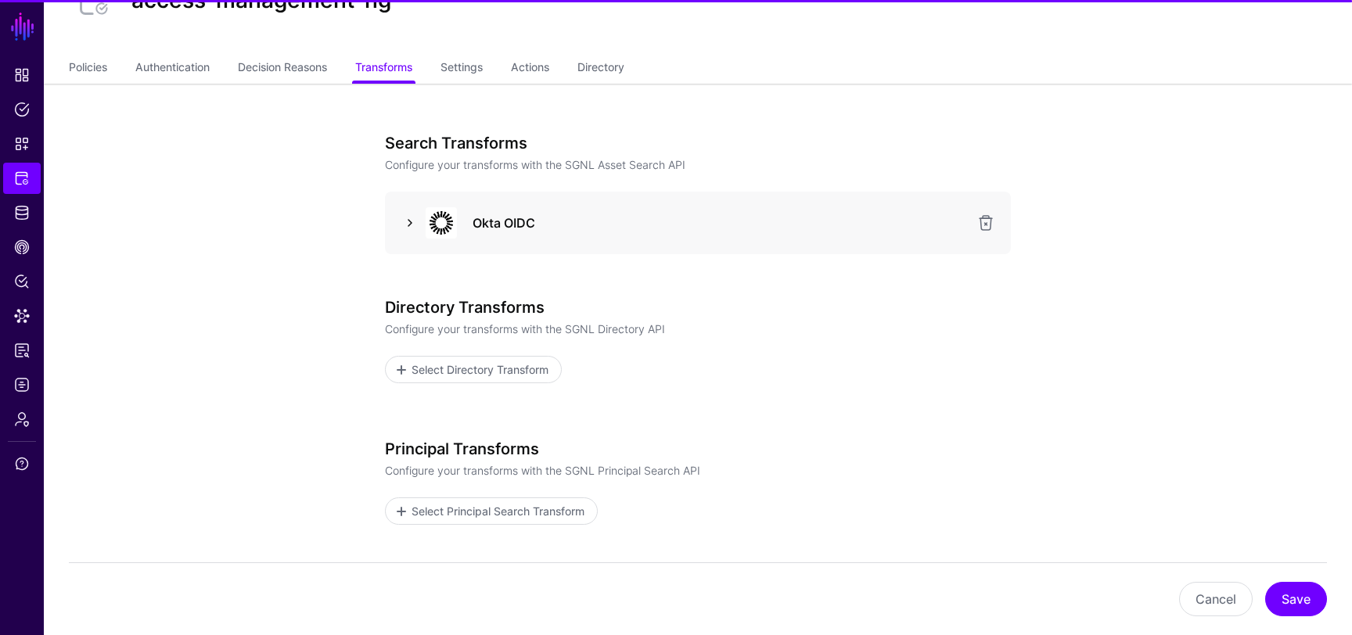
click at [417, 214] on link at bounding box center [410, 223] width 19 height 19
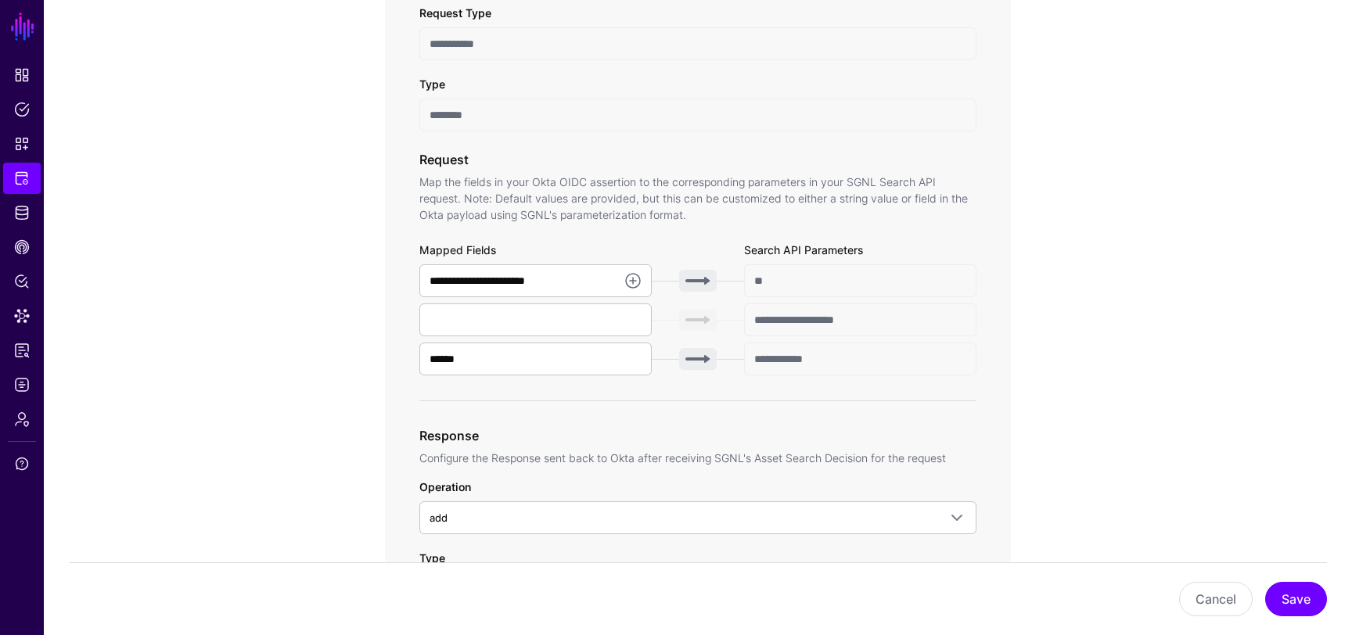
scroll to position [527, 0]
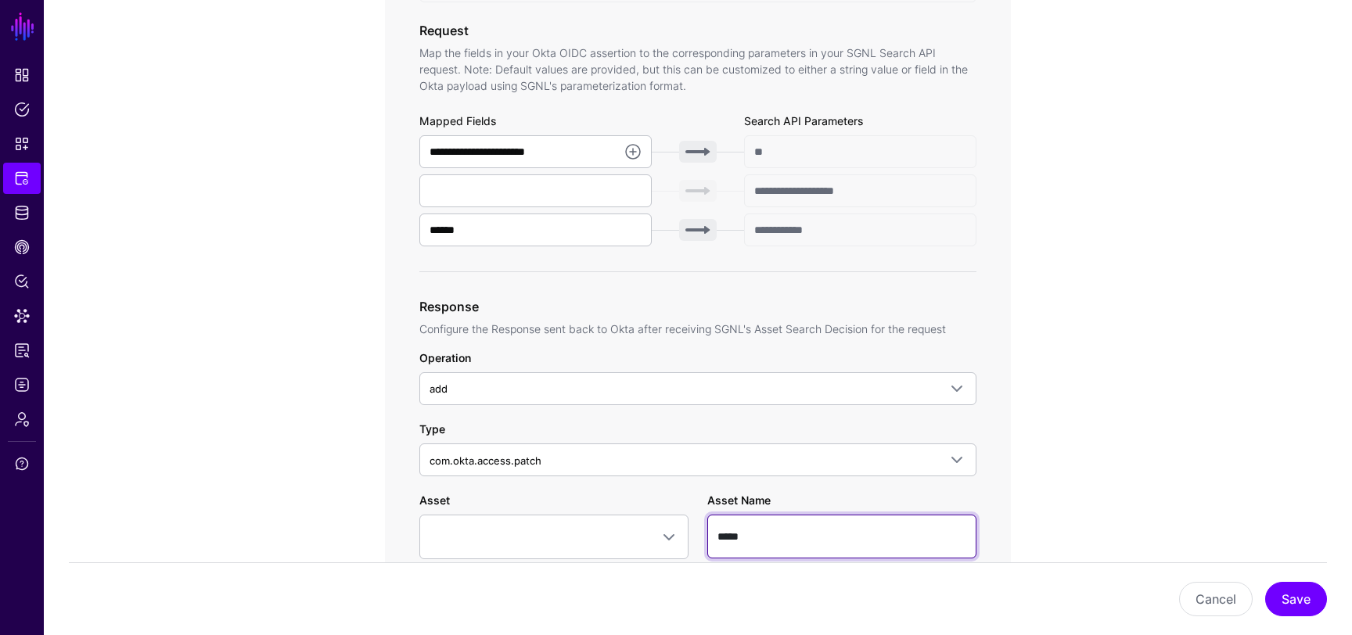
click at [758, 544] on input "*****" at bounding box center [841, 537] width 269 height 44
click at [1093, 412] on app-integrations-item-transforms "**********" at bounding box center [698, 472] width 1308 height 1682
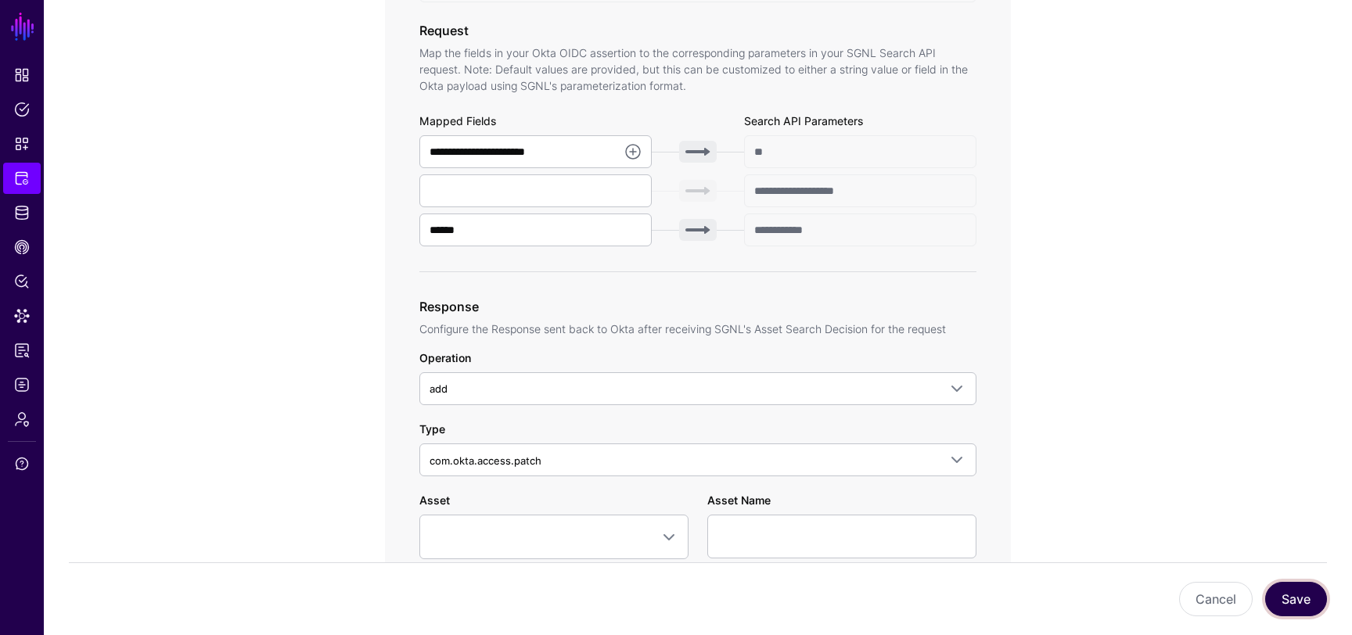
click at [1297, 610] on button "Save" at bounding box center [1296, 599] width 62 height 34
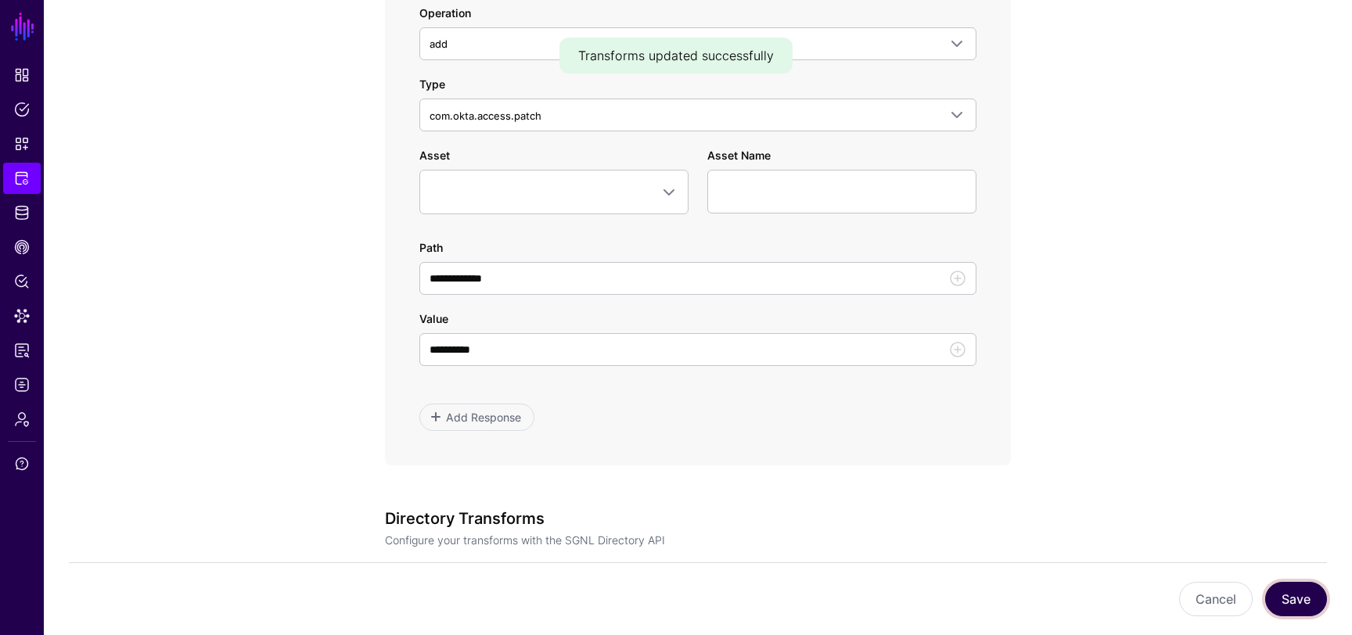
scroll to position [986, 0]
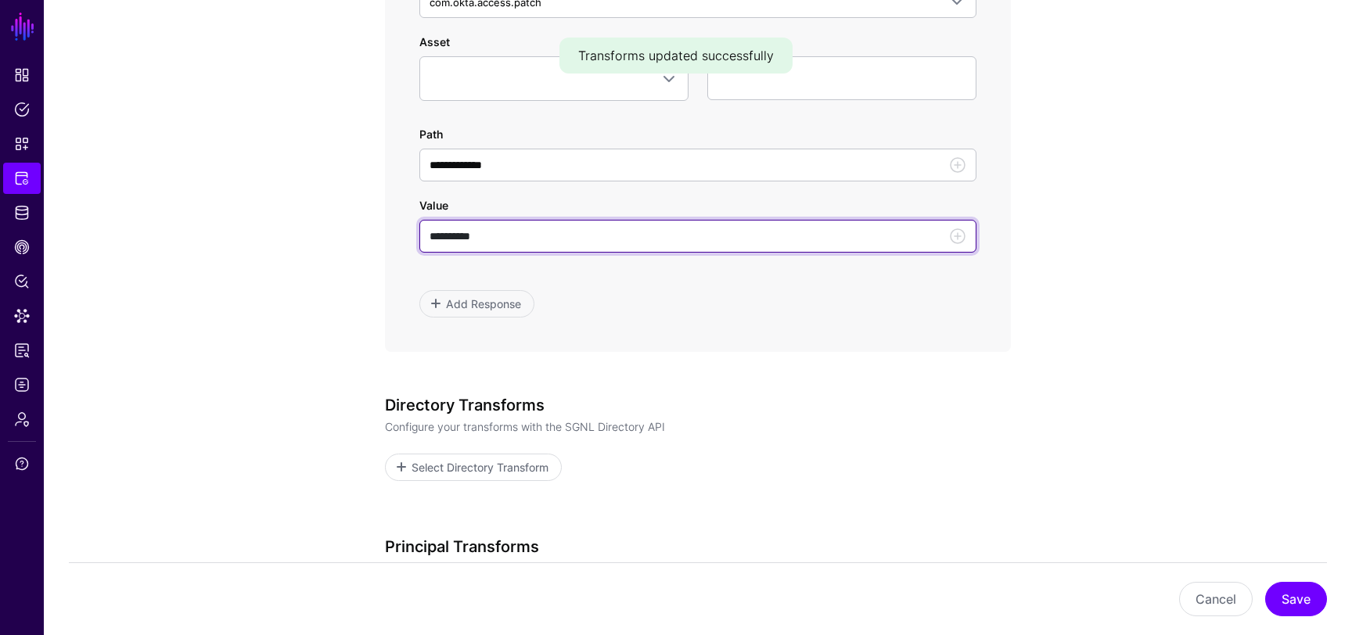
click at [459, 238] on input "**********" at bounding box center [697, 236] width 557 height 33
click at [480, 234] on input "**********" at bounding box center [697, 236] width 557 height 33
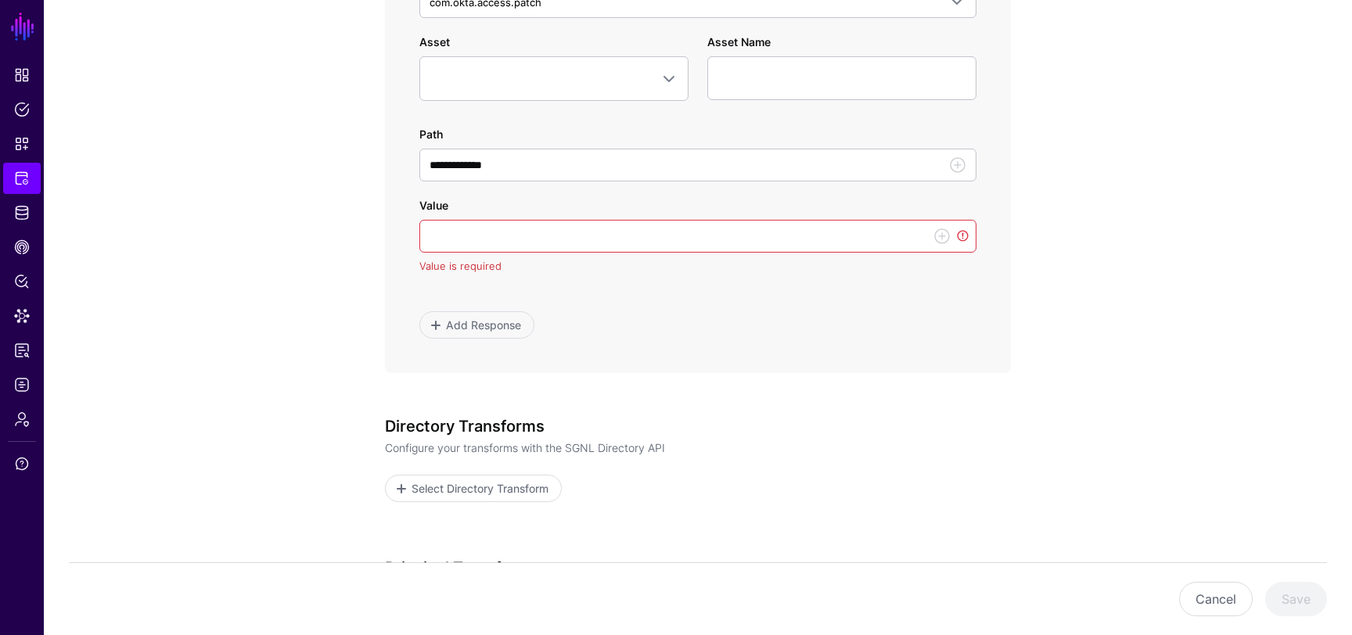
click at [1181, 509] on app-integrations-item-transforms "**********" at bounding box center [698, 23] width 1308 height 1703
click at [653, 242] on input "Value" at bounding box center [697, 236] width 557 height 33
type input "**********"
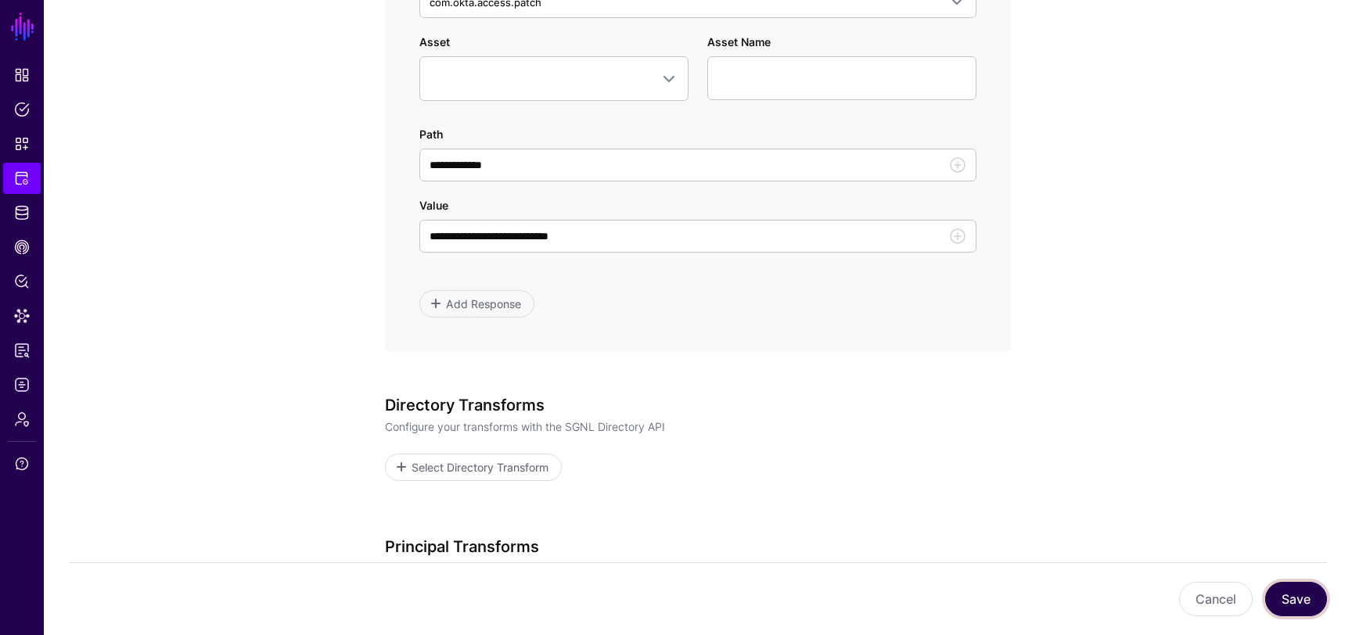
click at [1294, 593] on button "Save" at bounding box center [1296, 599] width 62 height 34
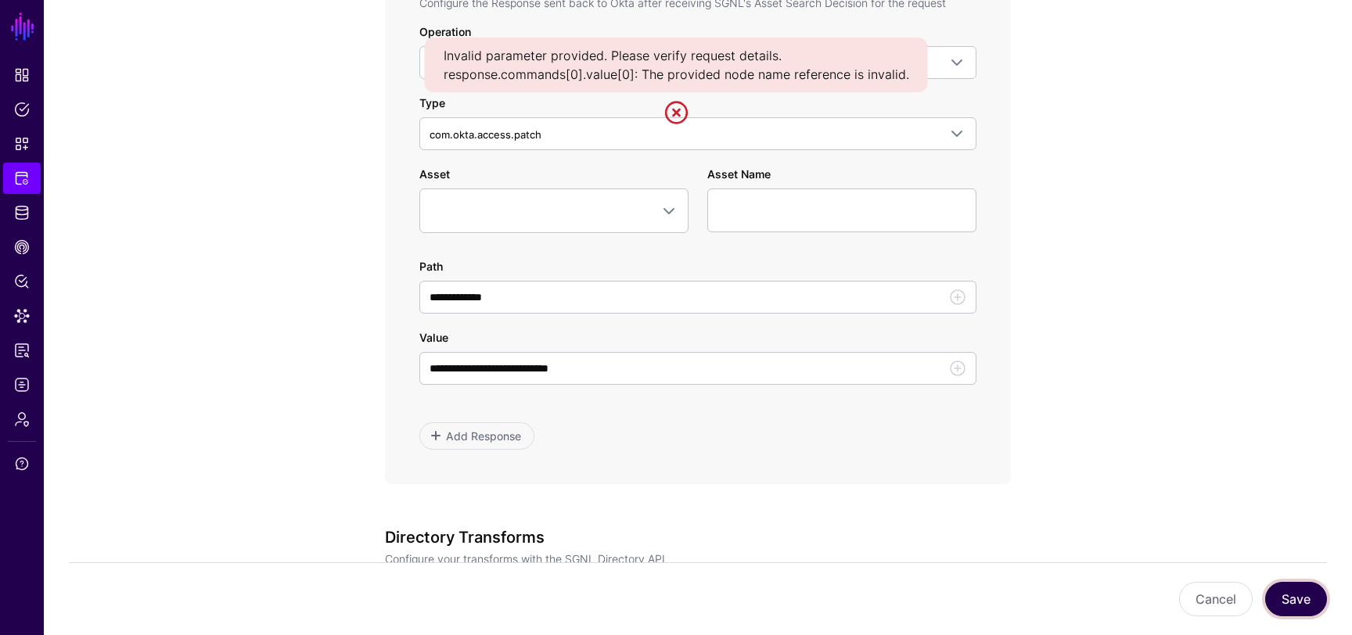
scroll to position [840, 0]
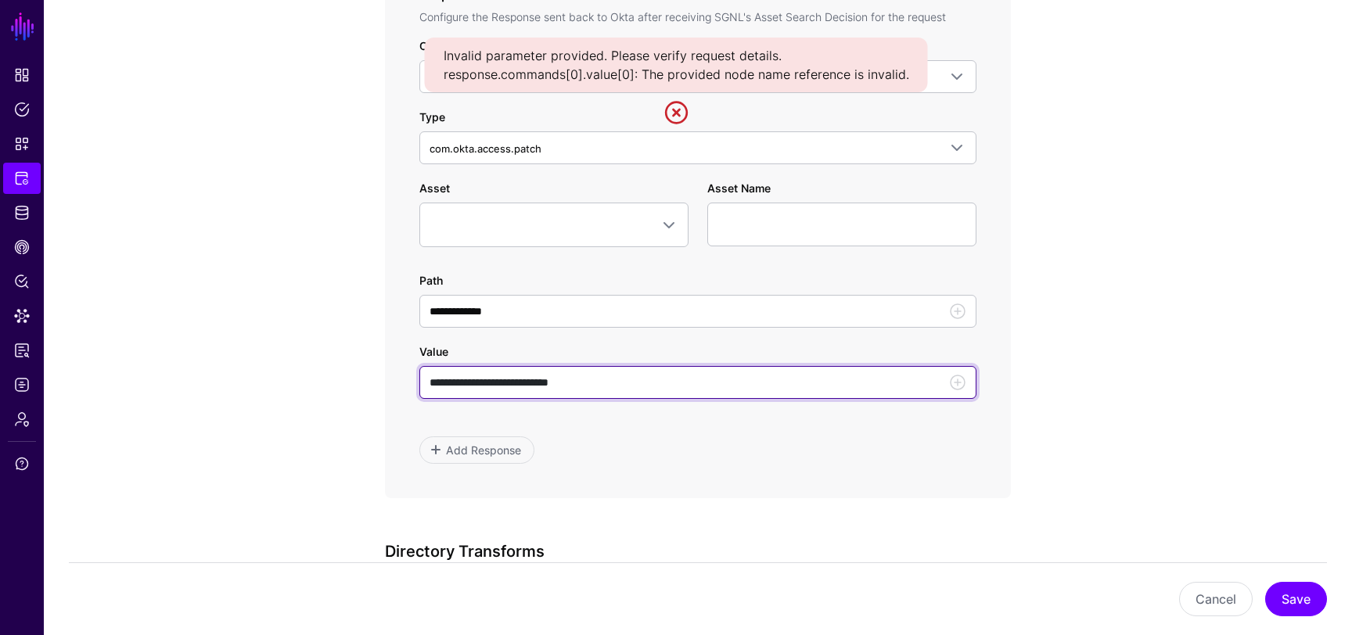
drag, startPoint x: 603, startPoint y: 382, endPoint x: 435, endPoint y: 383, distance: 168.2
click at [435, 383] on input "**********" at bounding box center [697, 382] width 557 height 33
click at [495, 383] on input "**********" at bounding box center [697, 382] width 557 height 33
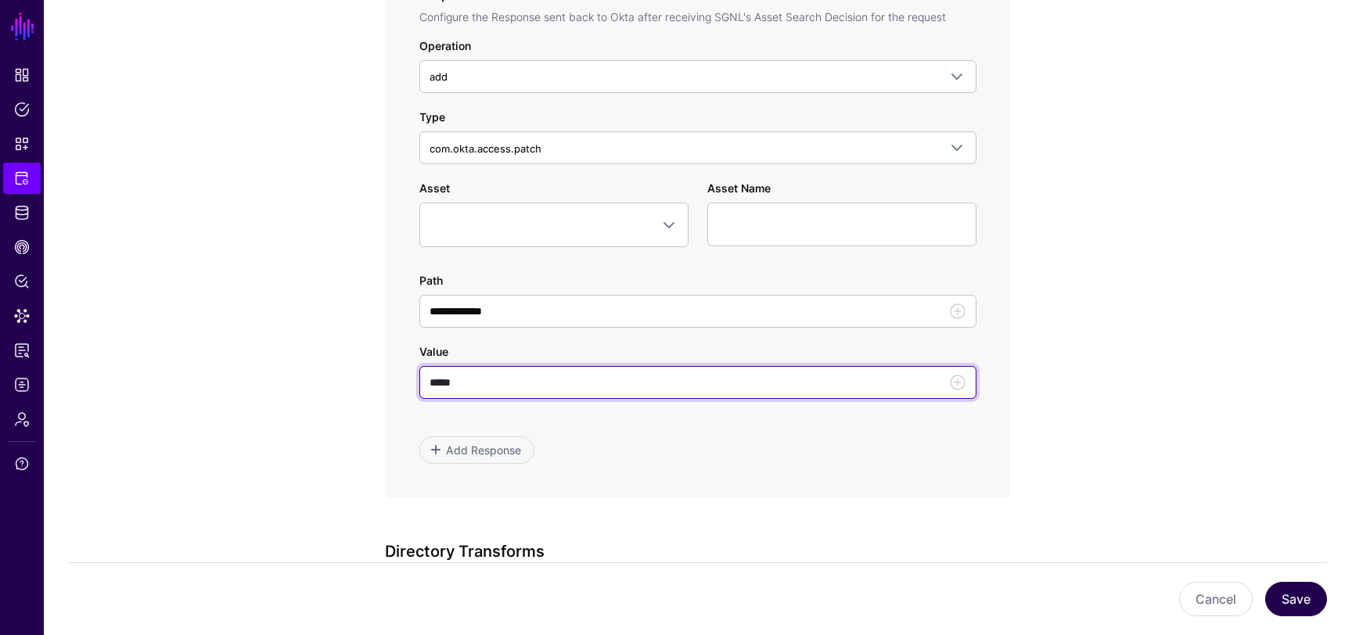
type input "*****"
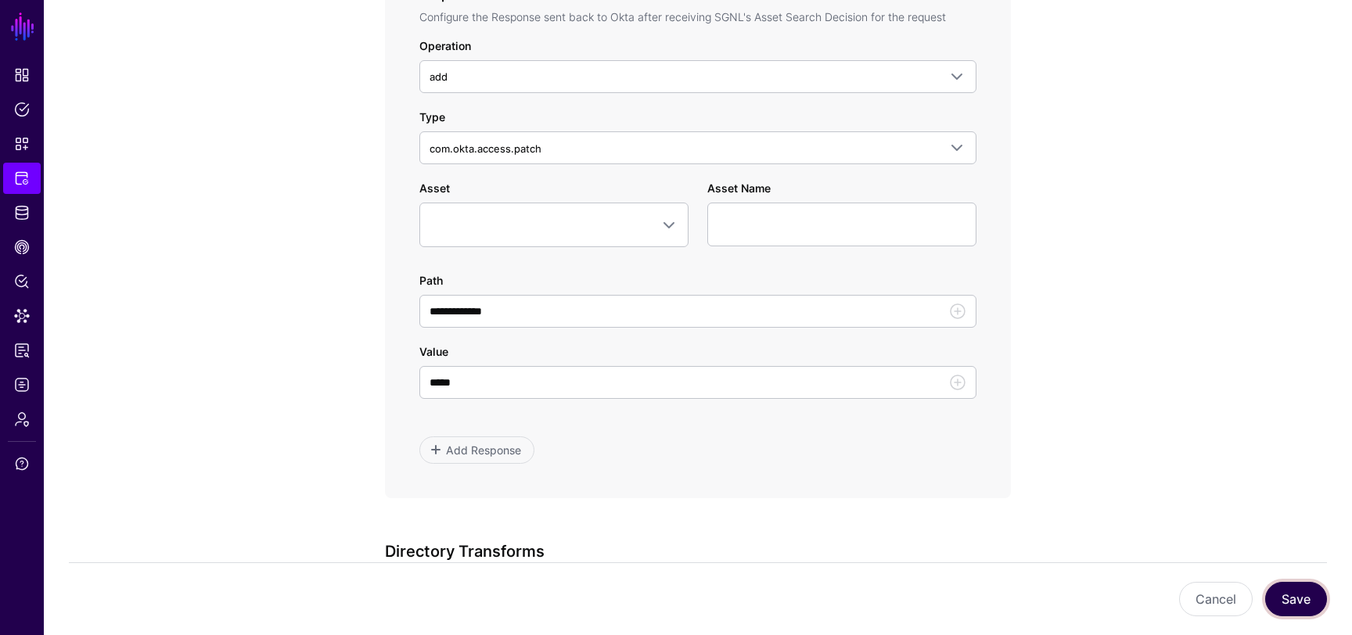
click at [1297, 597] on button "Save" at bounding box center [1296, 599] width 62 height 34
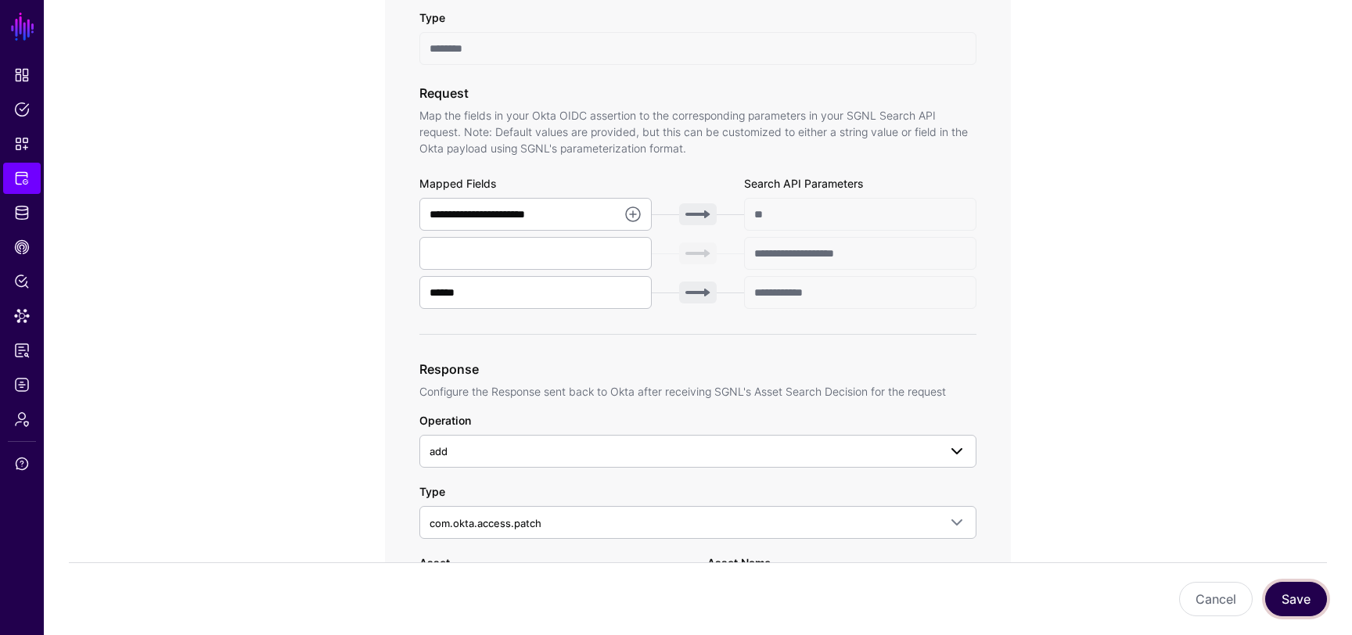
scroll to position [433, 0]
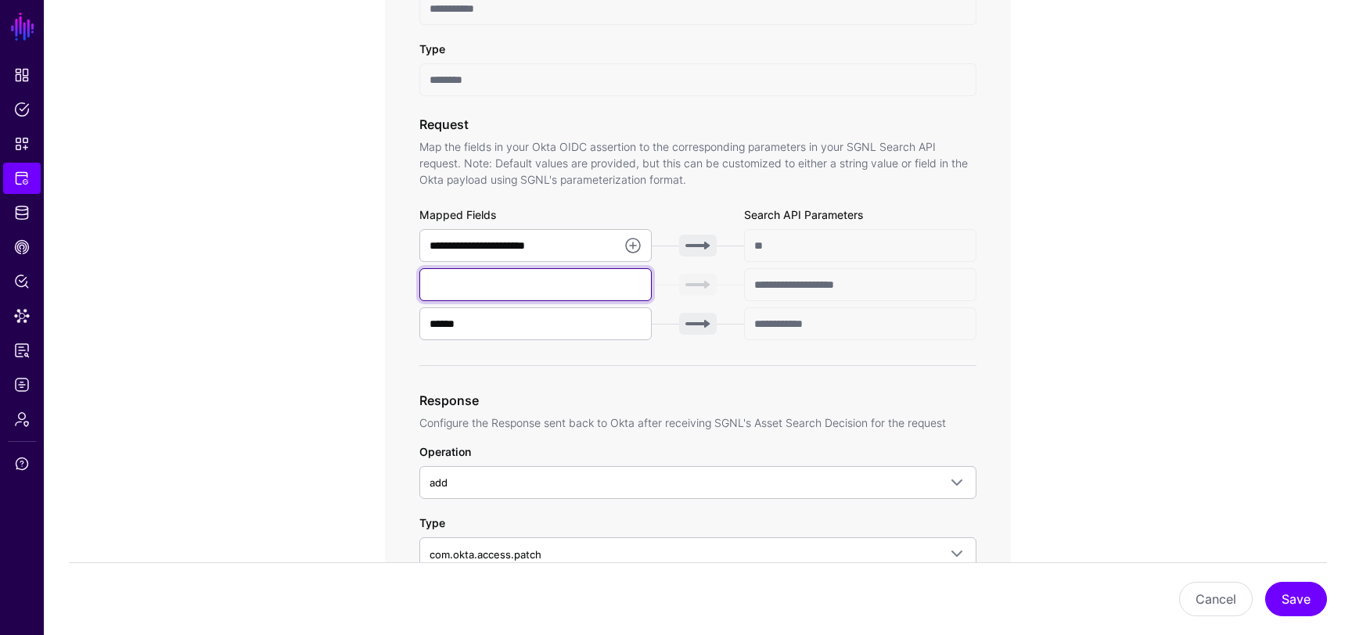
click at [611, 287] on input "text" at bounding box center [535, 284] width 232 height 33
type input "**********"
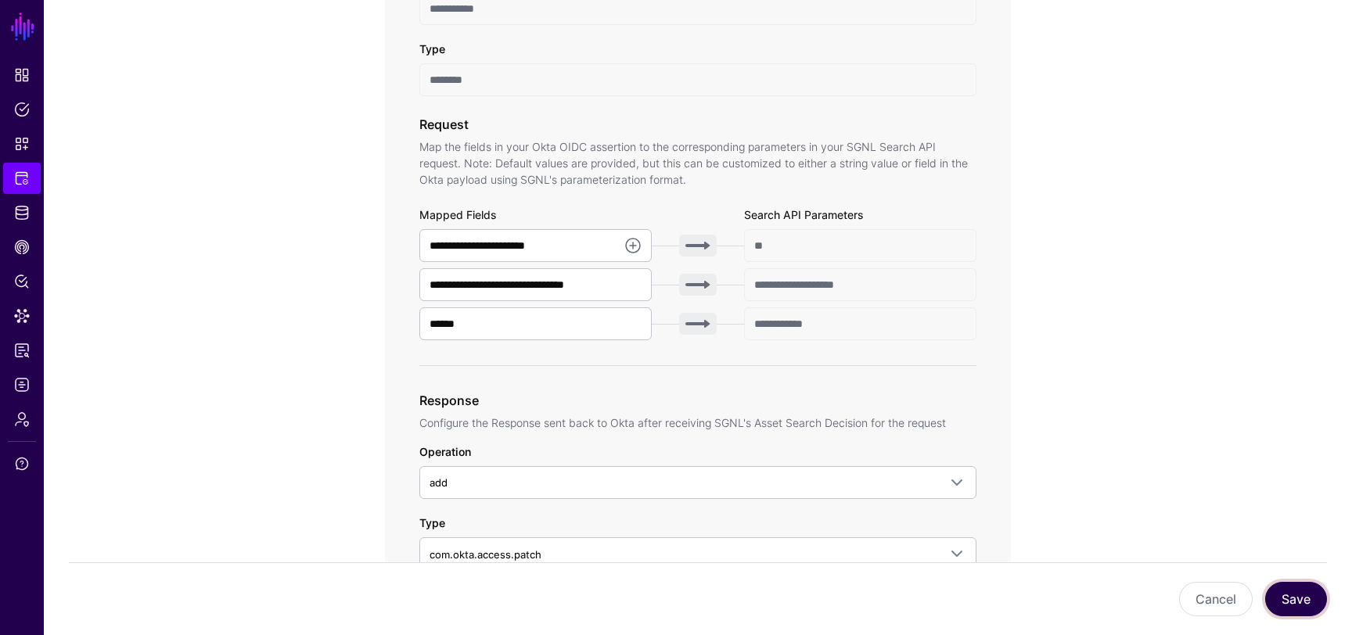
click at [1286, 599] on button "Save" at bounding box center [1296, 599] width 62 height 34
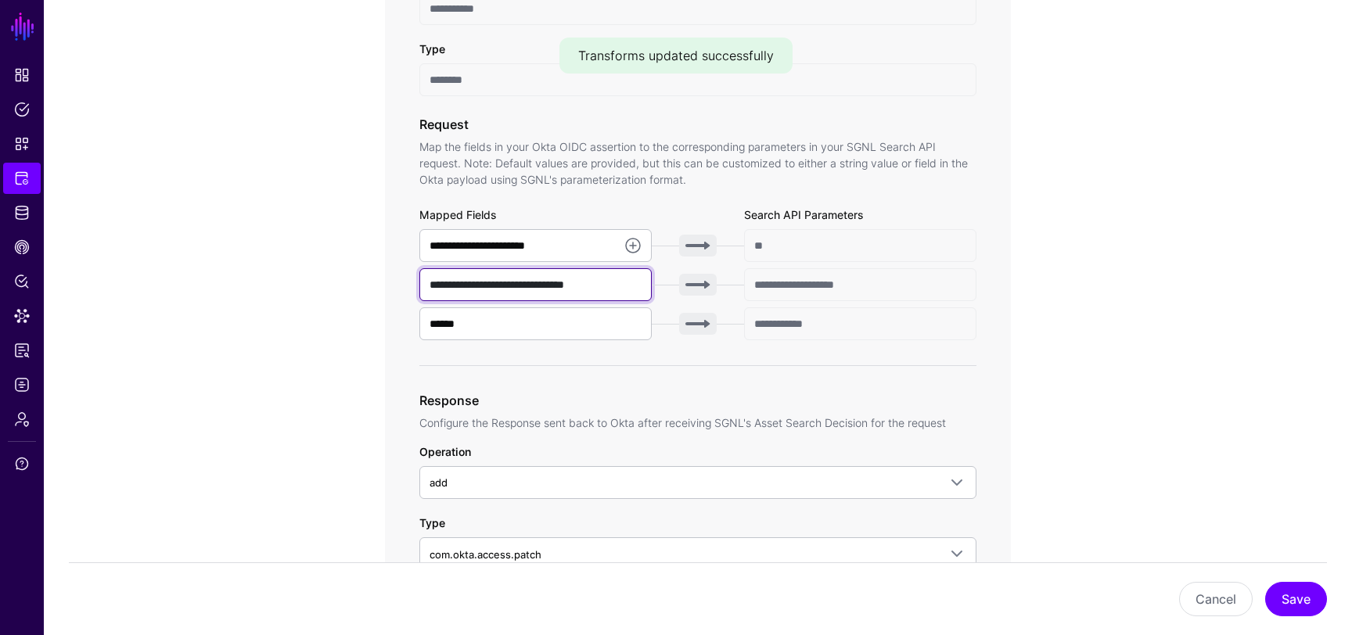
click at [622, 282] on input "**********" at bounding box center [535, 284] width 232 height 33
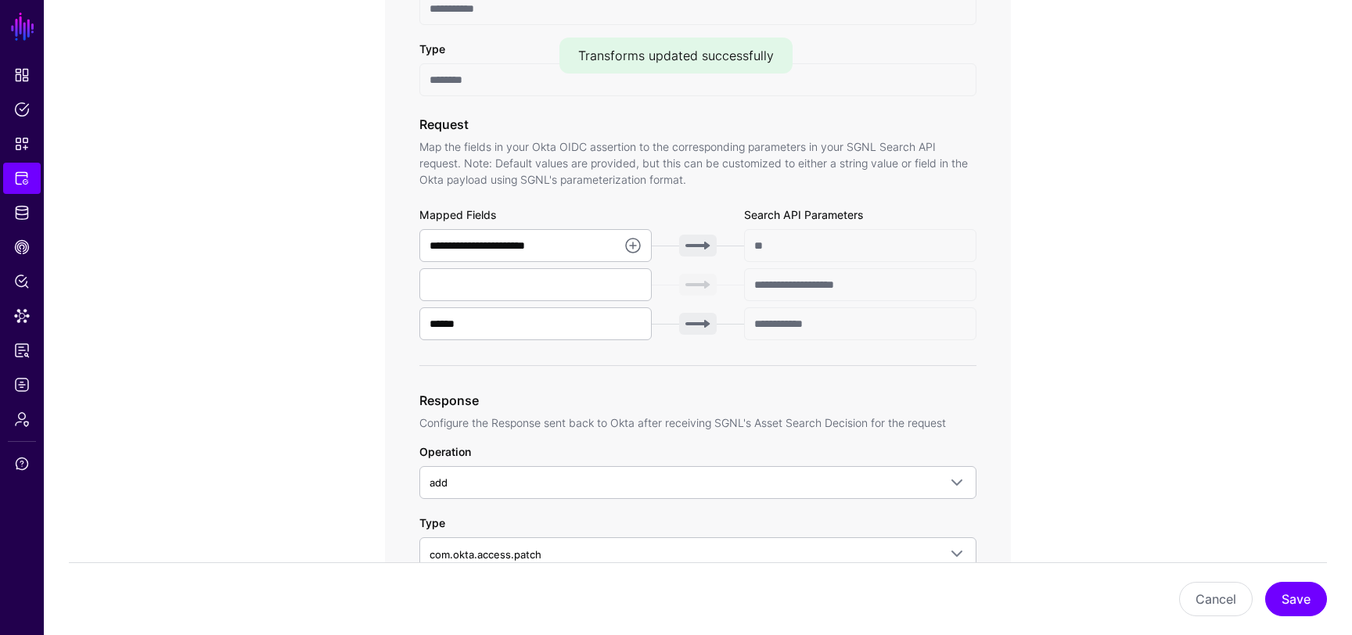
click at [1216, 535] on app-integrations-item-transforms "**********" at bounding box center [698, 566] width 1308 height 1682
click at [1298, 613] on button "Save" at bounding box center [1296, 599] width 62 height 34
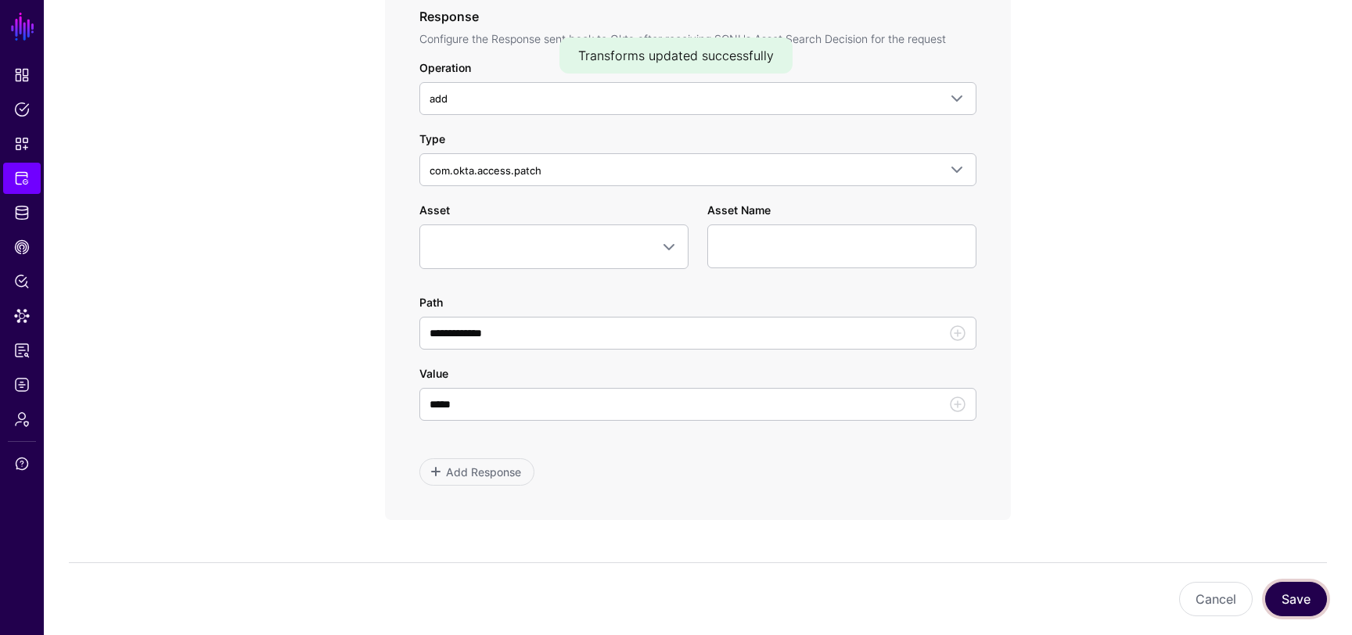
scroll to position [755, 0]
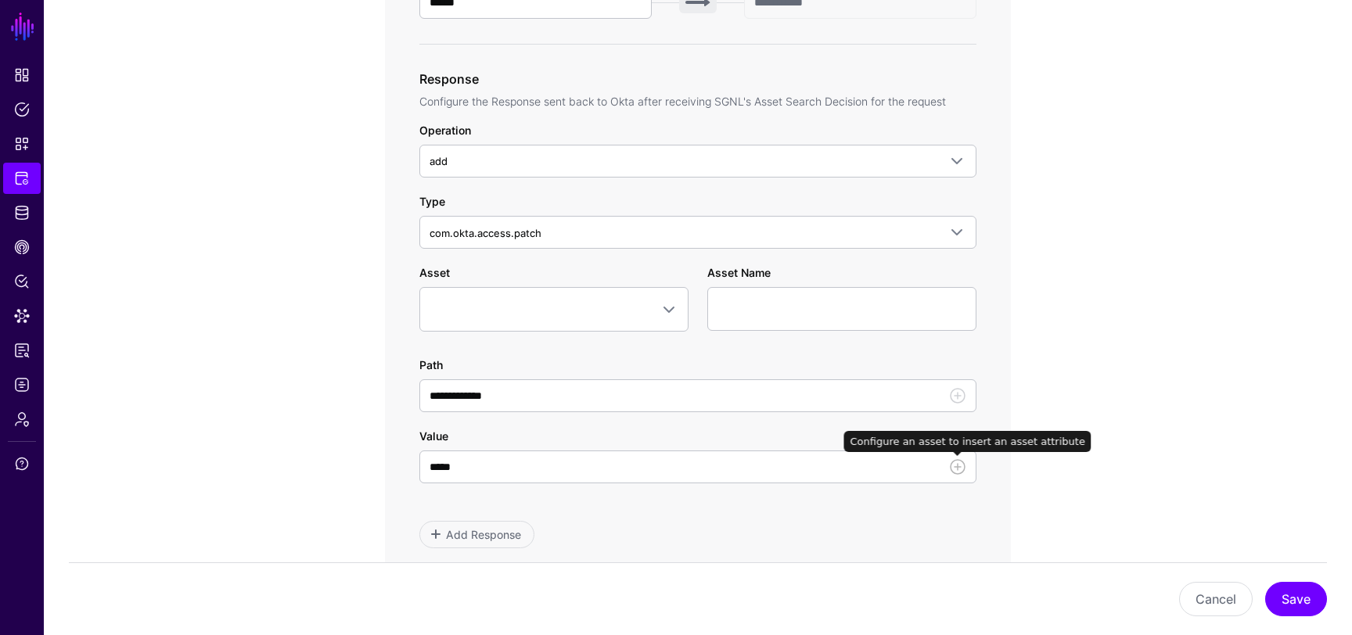
click at [956, 466] on link at bounding box center [957, 467] width 19 height 19
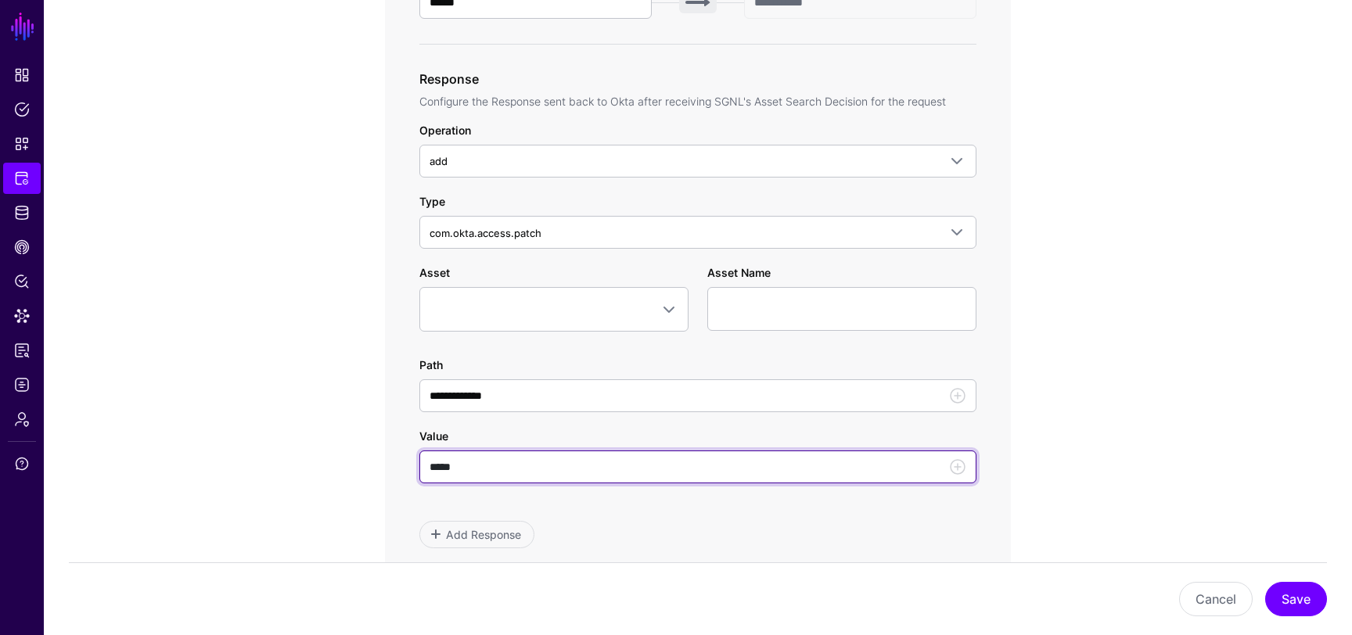
click at [829, 465] on input "*****" at bounding box center [697, 467] width 557 height 33
type input "*"
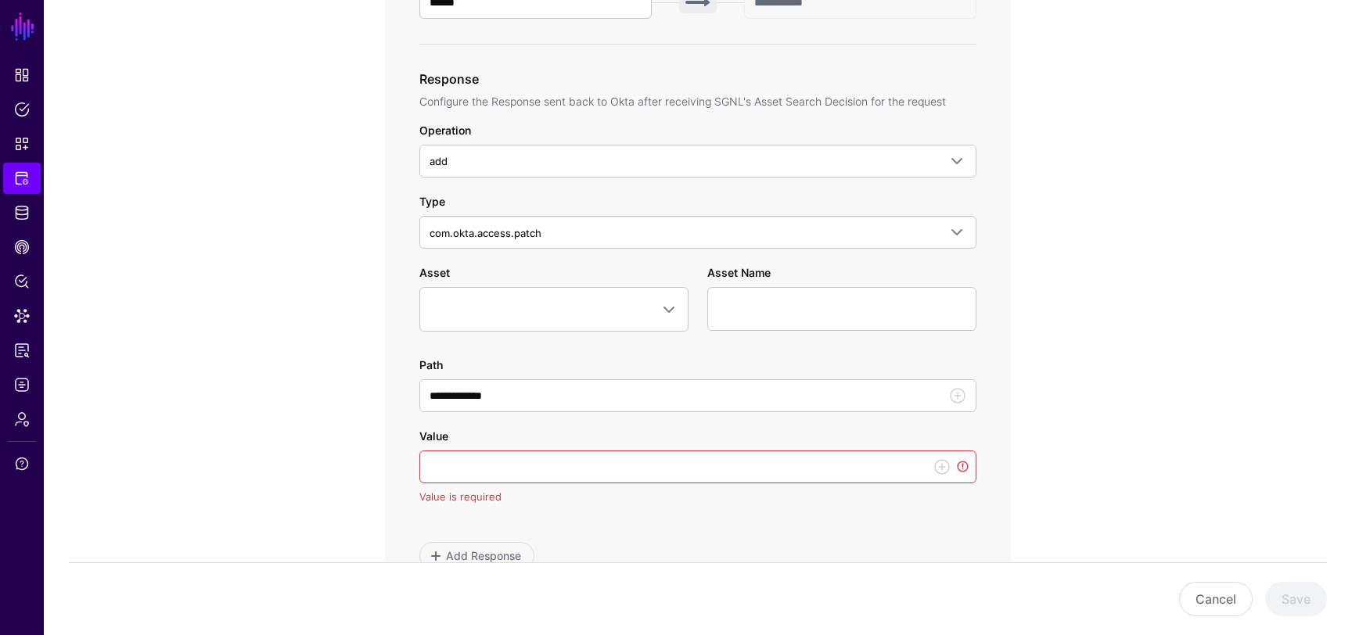
click at [1033, 467] on div "**********" at bounding box center [698, 254] width 726 height 1703
click at [931, 464] on div at bounding box center [940, 467] width 23 height 19
click at [940, 464] on link at bounding box center [942, 467] width 19 height 19
click at [642, 308] on span at bounding box center [554, 309] width 249 height 19
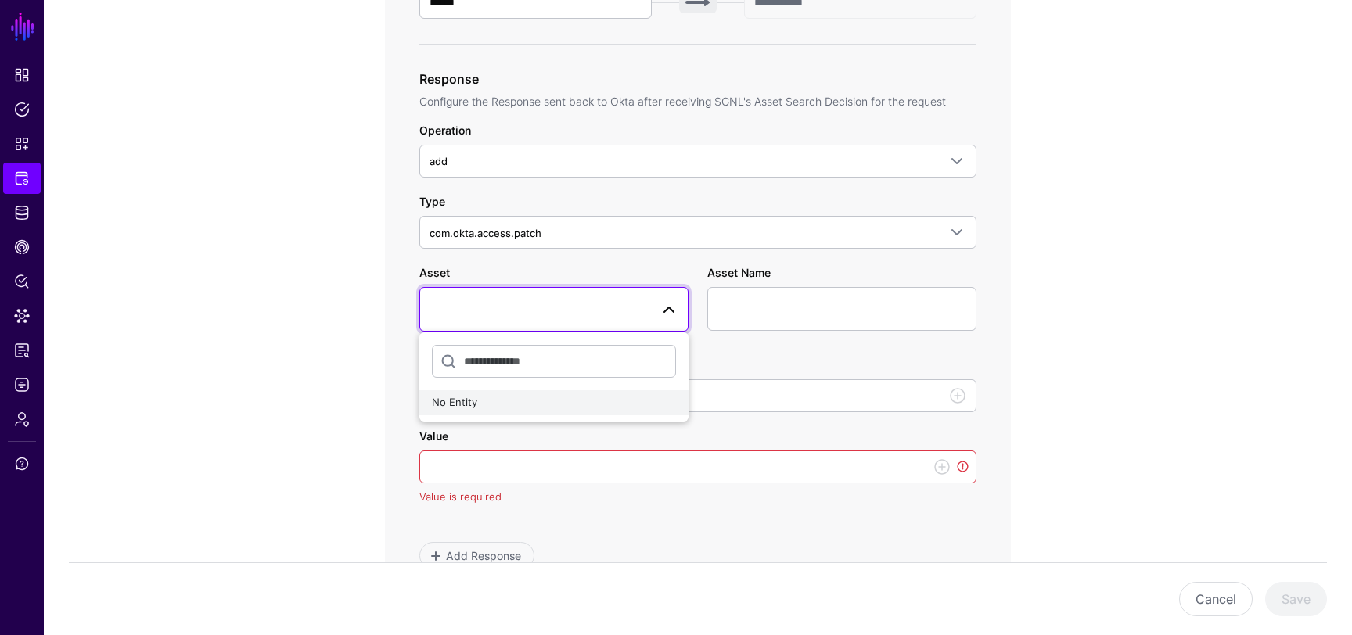
click at [542, 408] on div "No Entity" at bounding box center [554, 403] width 244 height 16
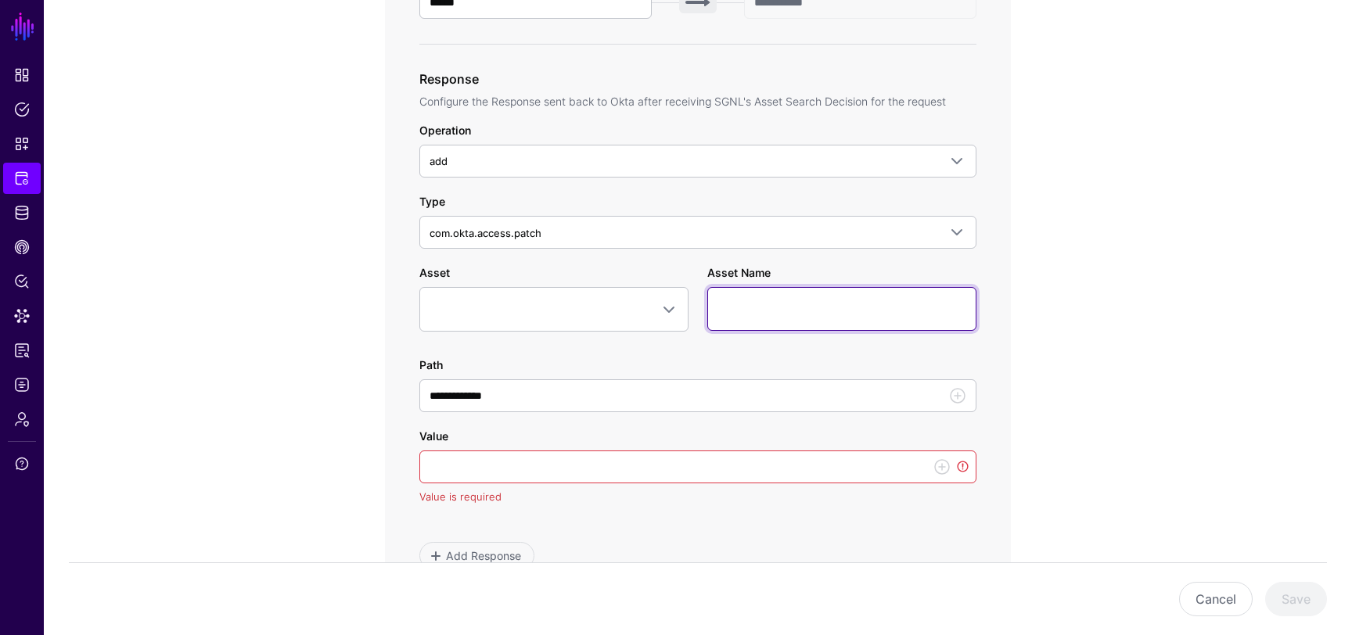
click at [777, 312] on input "Asset Name" at bounding box center [841, 309] width 269 height 44
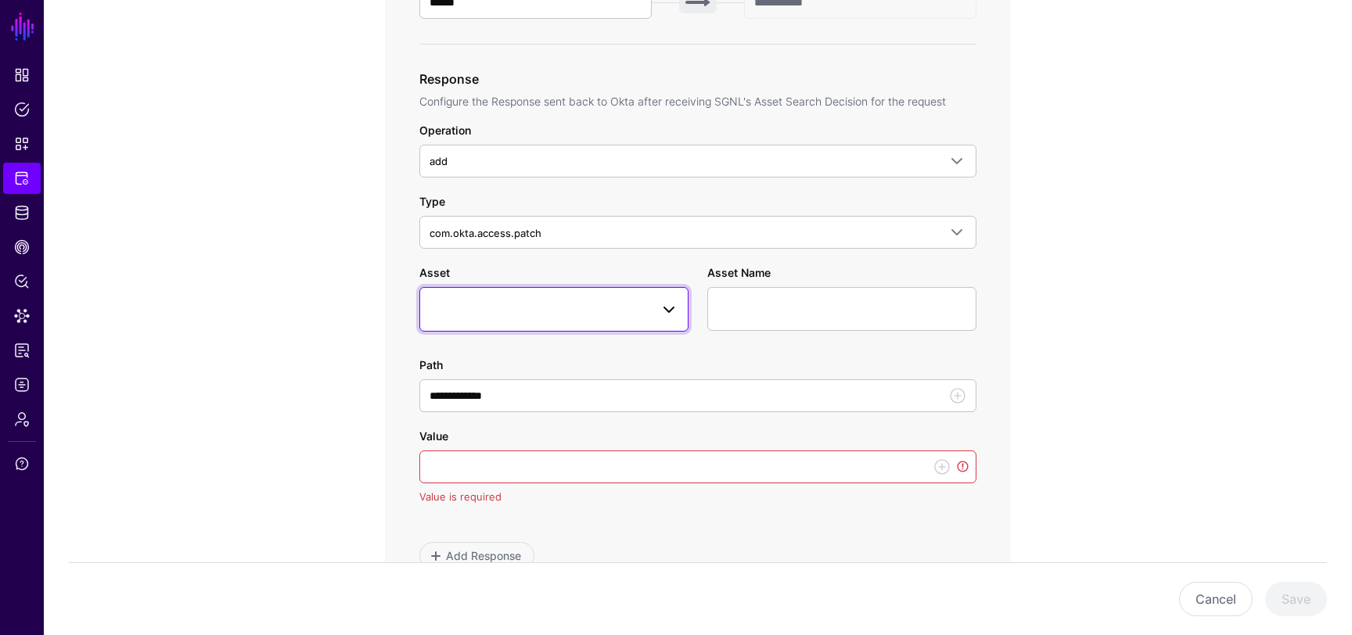
click at [606, 310] on span at bounding box center [554, 309] width 249 height 19
click at [744, 305] on input "Asset Name" at bounding box center [841, 309] width 269 height 44
click at [1021, 300] on div "**********" at bounding box center [698, 254] width 726 height 1703
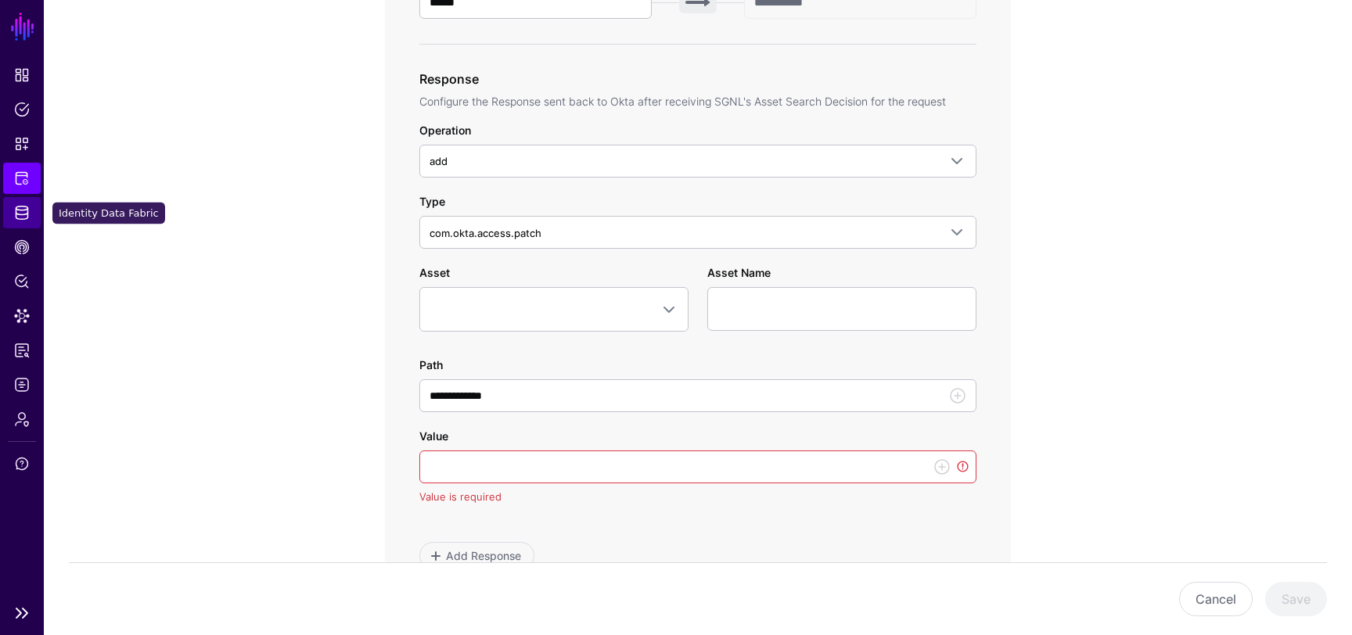
click at [15, 203] on link "Identity Data Fabric" at bounding box center [22, 212] width 38 height 31
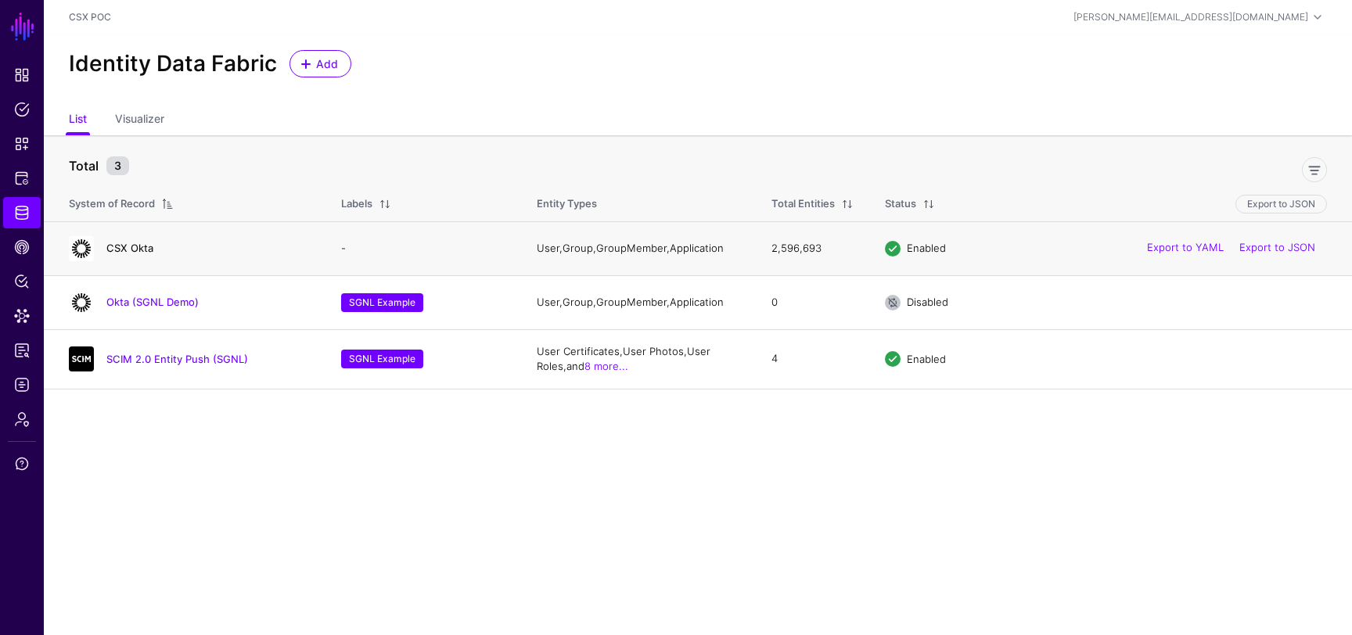
click at [139, 242] on link "CSX Okta" at bounding box center [129, 248] width 47 height 13
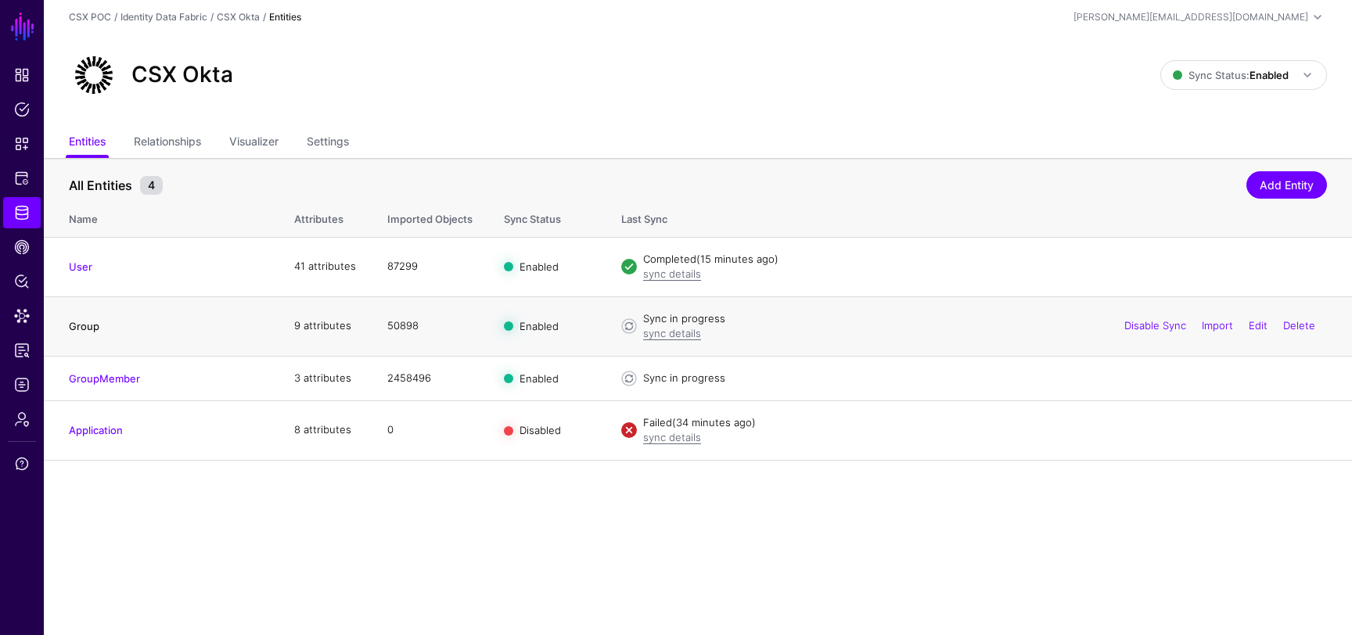
click at [84, 326] on link "Group" at bounding box center [84, 326] width 31 height 13
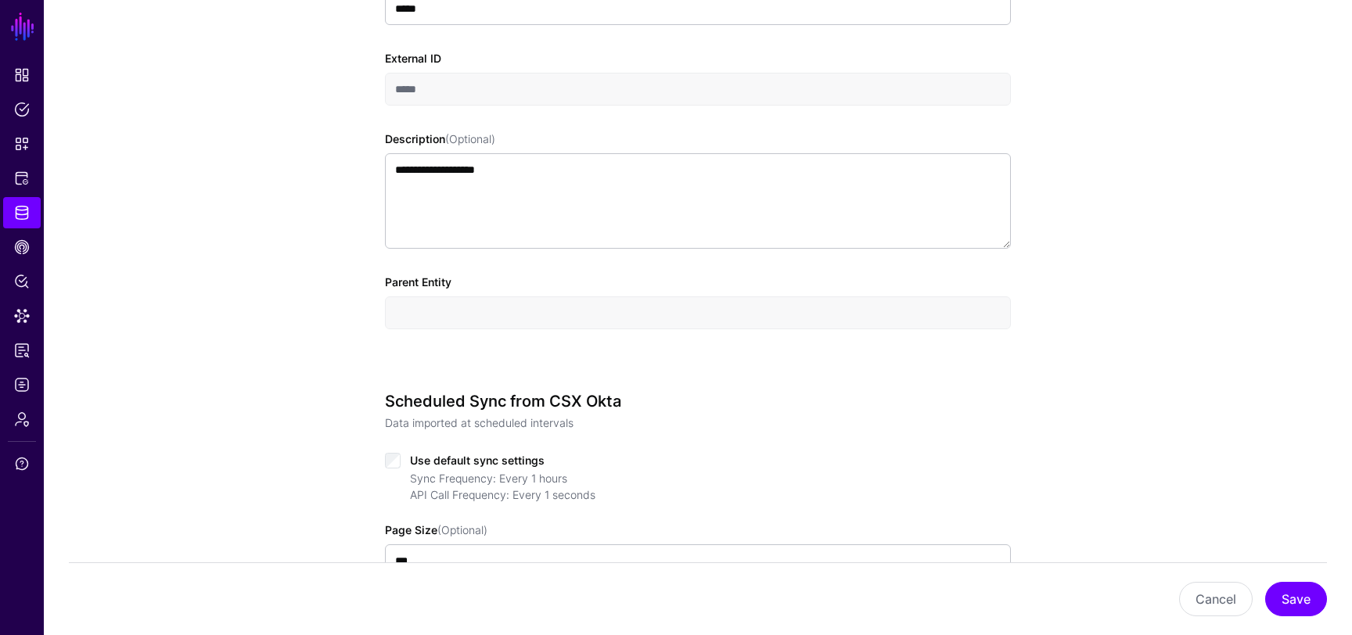
scroll to position [685, 0]
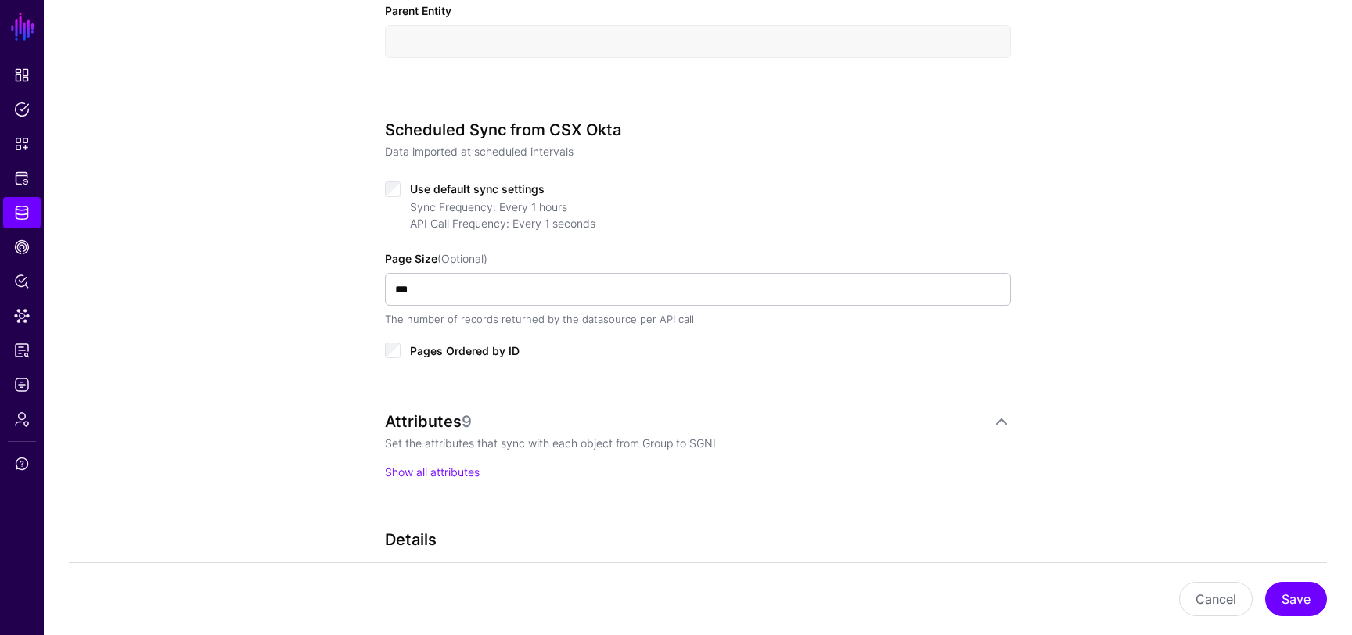
click at [217, 220] on div "**********" at bounding box center [698, 191] width 1308 height 1494
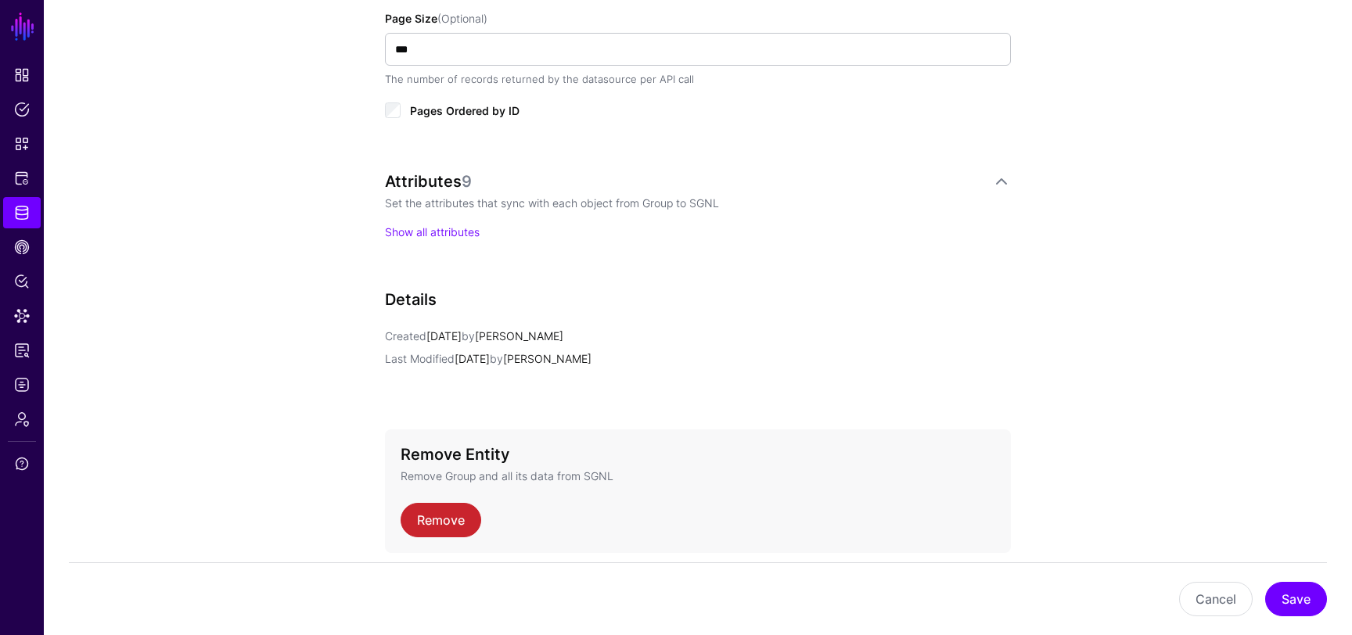
scroll to position [986, 0]
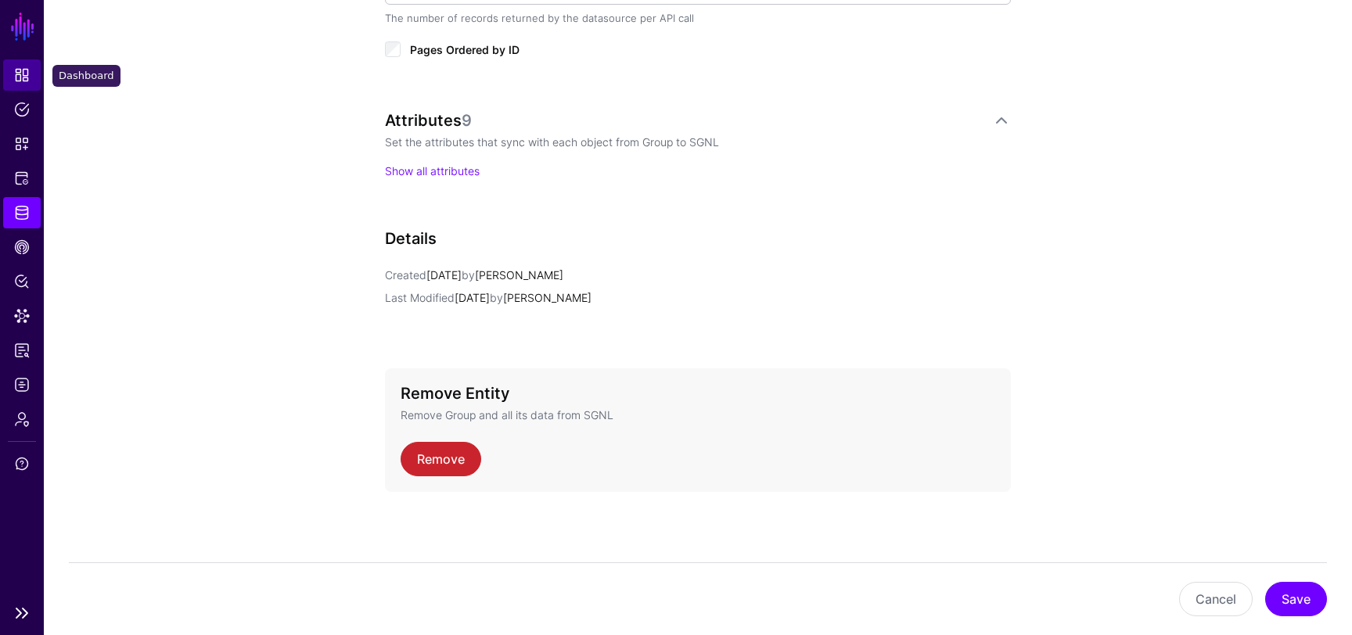
click at [20, 74] on span "Dashboard" at bounding box center [22, 75] width 16 height 16
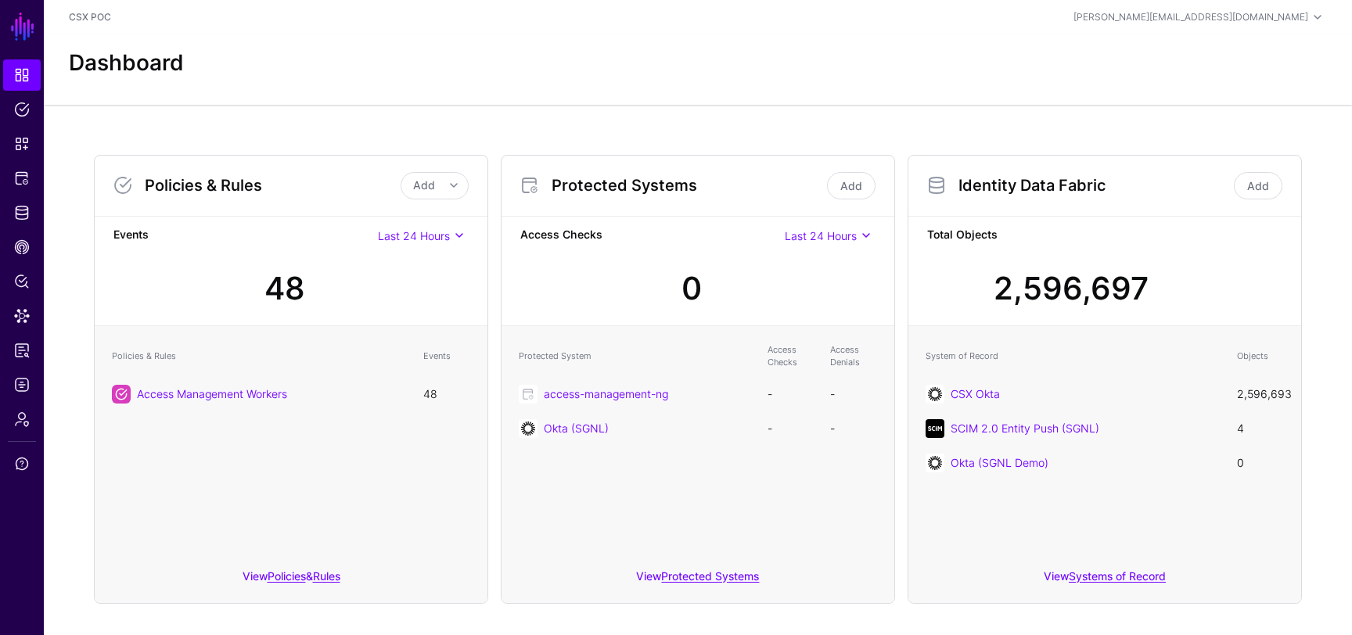
scroll to position [18, 0]
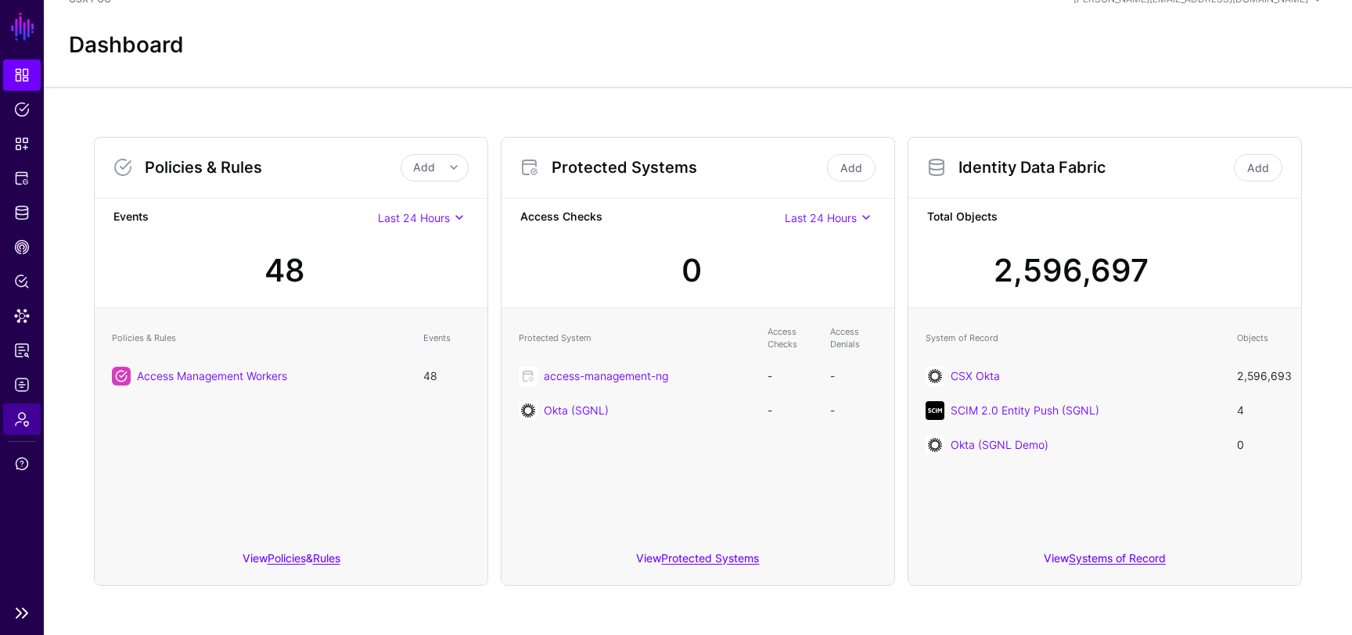
click at [23, 423] on span "Admin" at bounding box center [22, 420] width 16 height 16
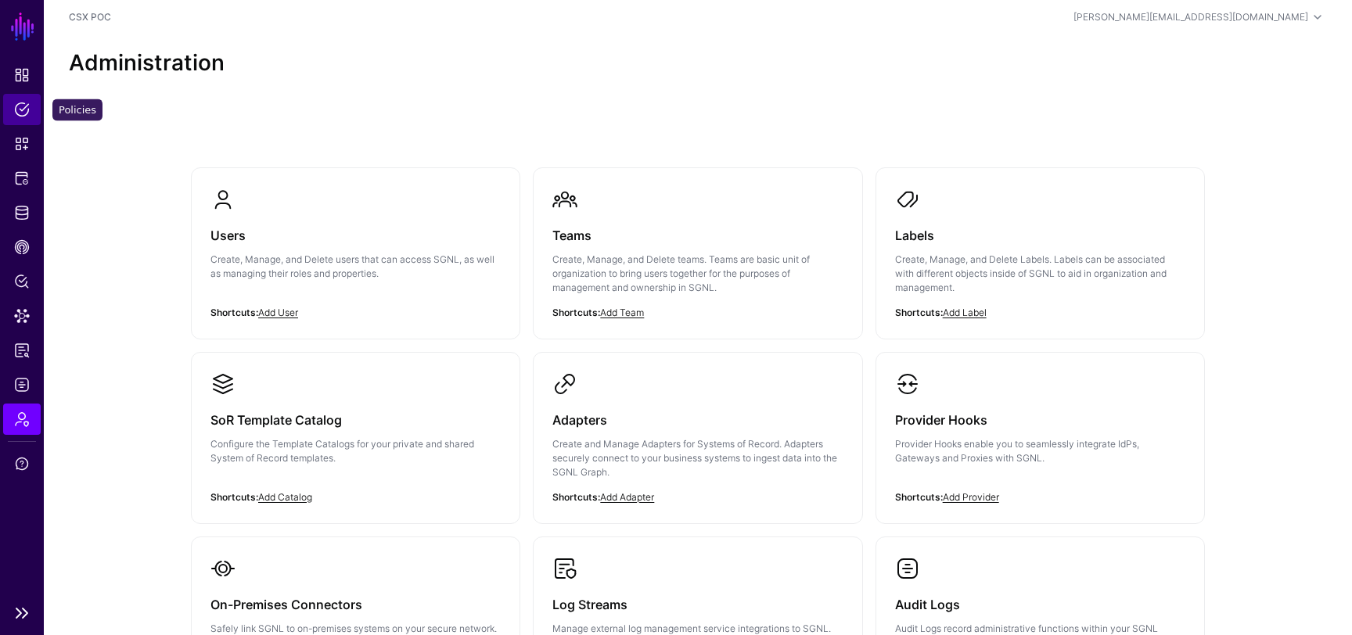
click at [20, 113] on span "Policies" at bounding box center [22, 110] width 16 height 16
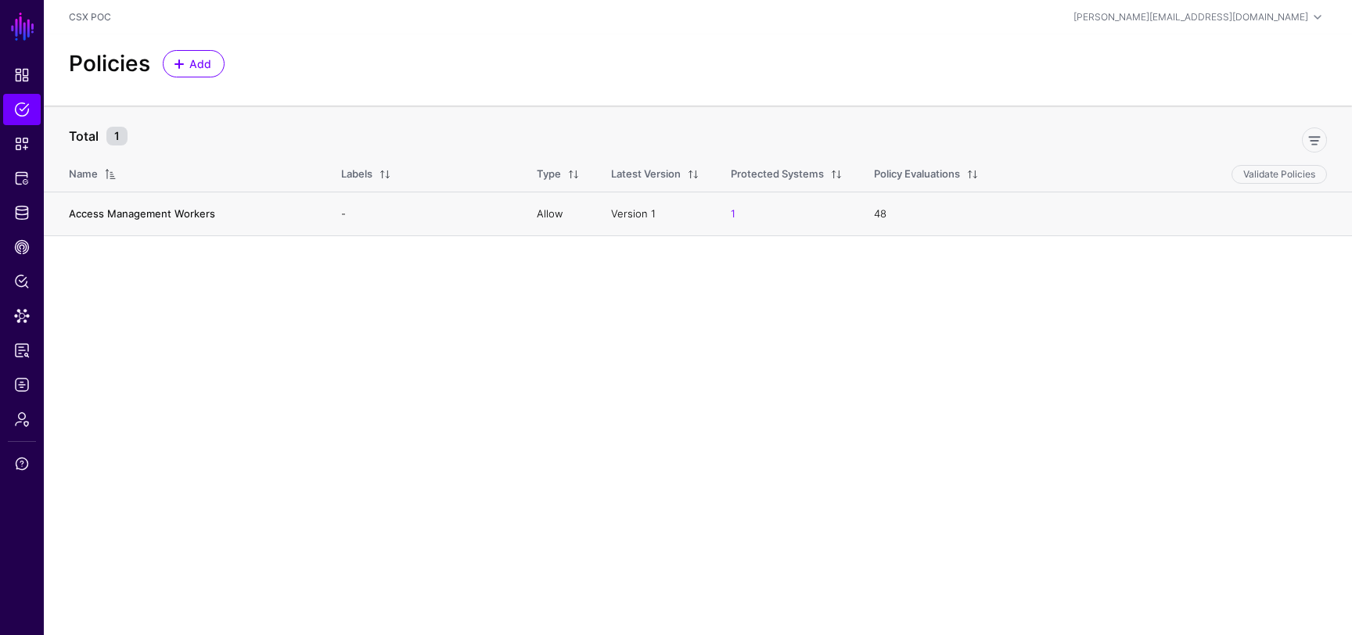
click at [194, 210] on link "Access Management Workers" at bounding box center [142, 213] width 146 height 13
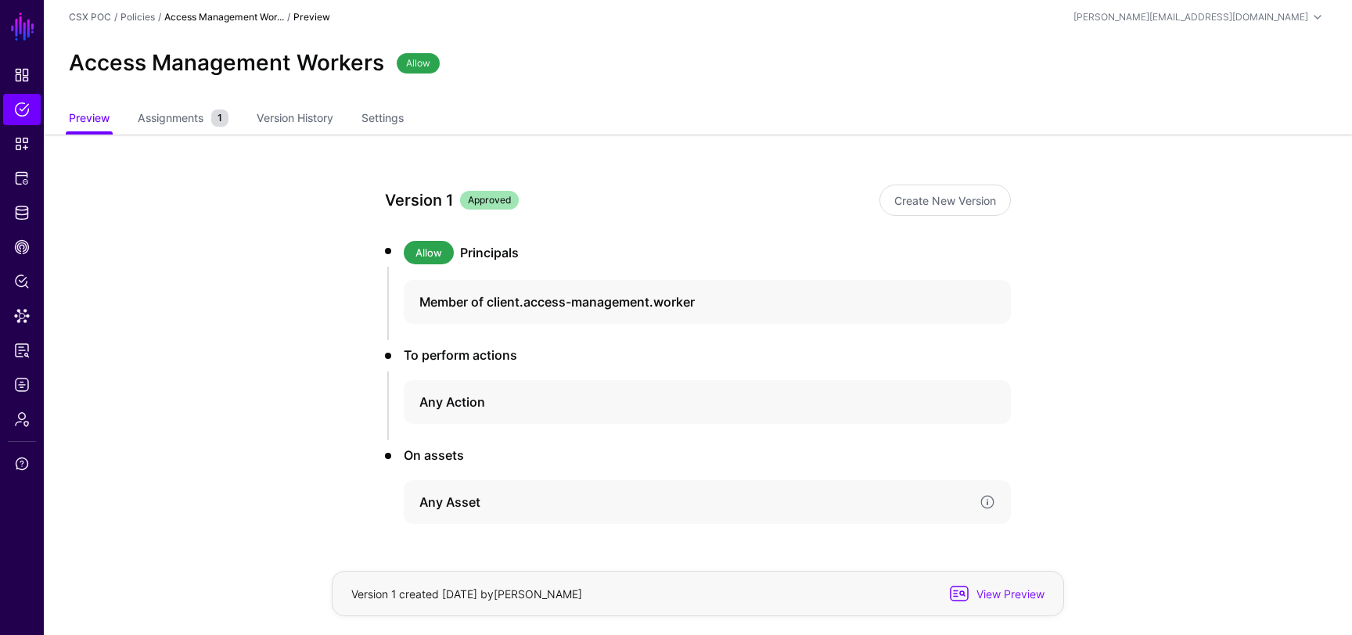
click at [460, 504] on h4 "Any Asset" at bounding box center [693, 502] width 548 height 19
click at [202, 107] on link "Assignments 1" at bounding box center [183, 120] width 91 height 30
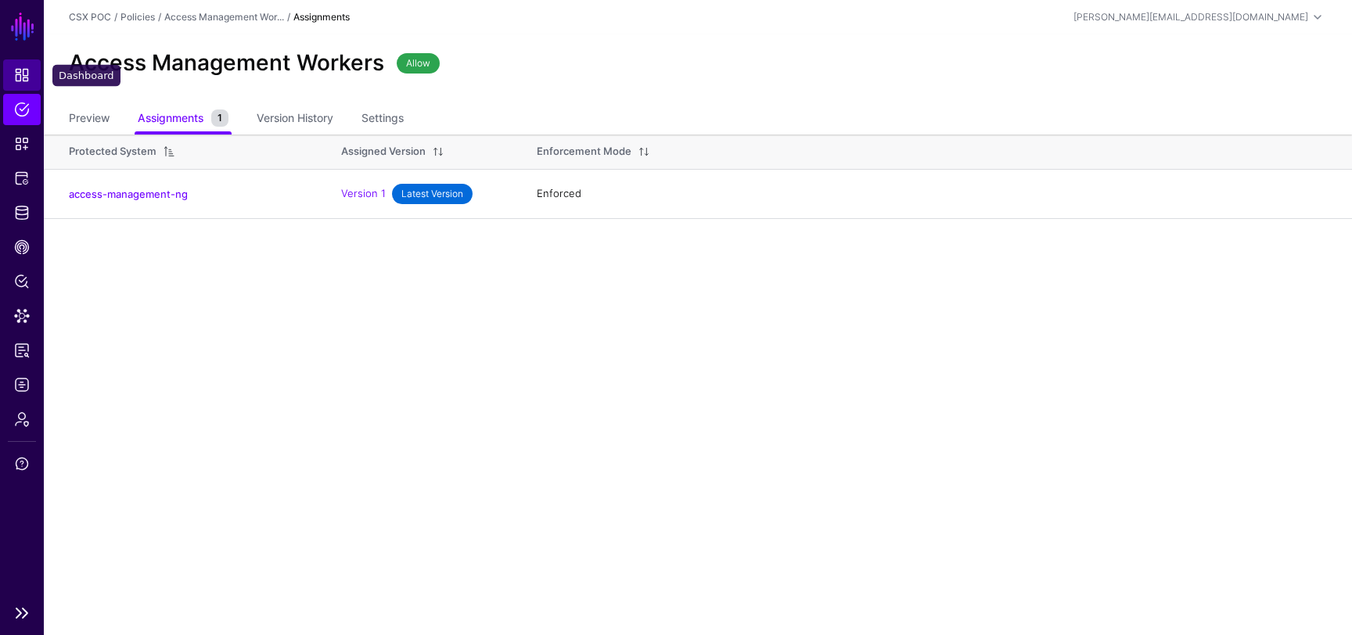
click at [13, 74] on link "Dashboard" at bounding box center [22, 74] width 38 height 31
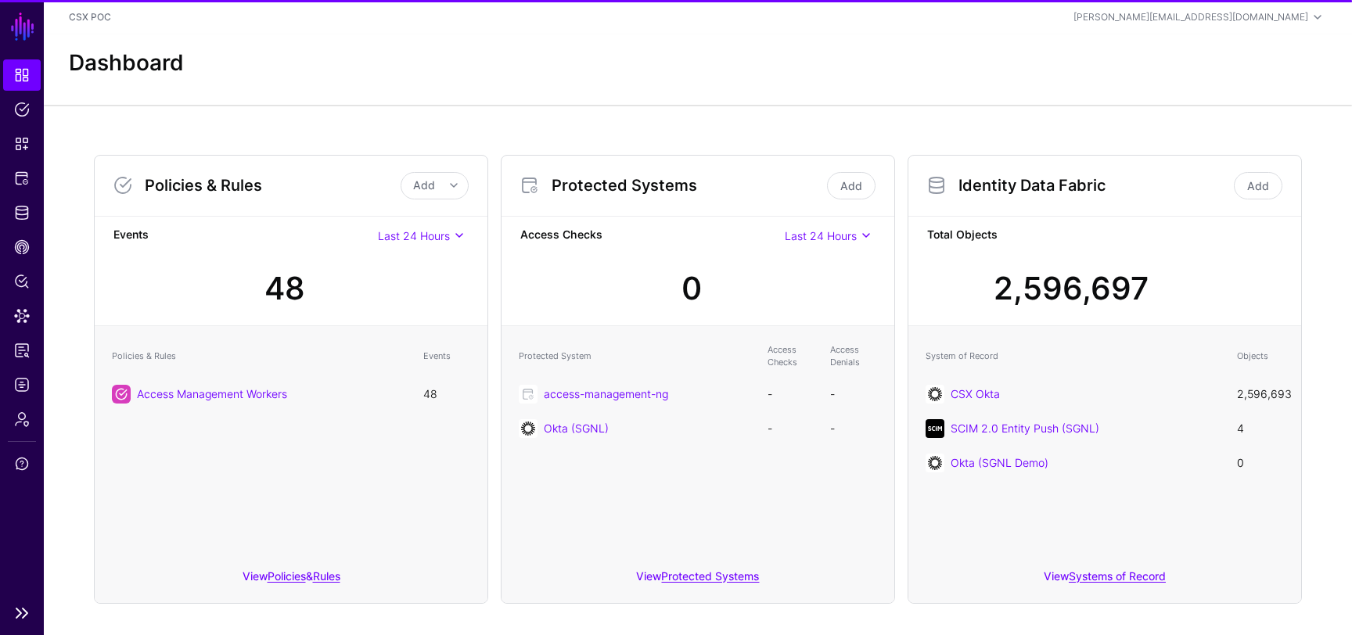
click at [23, 31] on link "SGNL" at bounding box center [22, 26] width 27 height 34
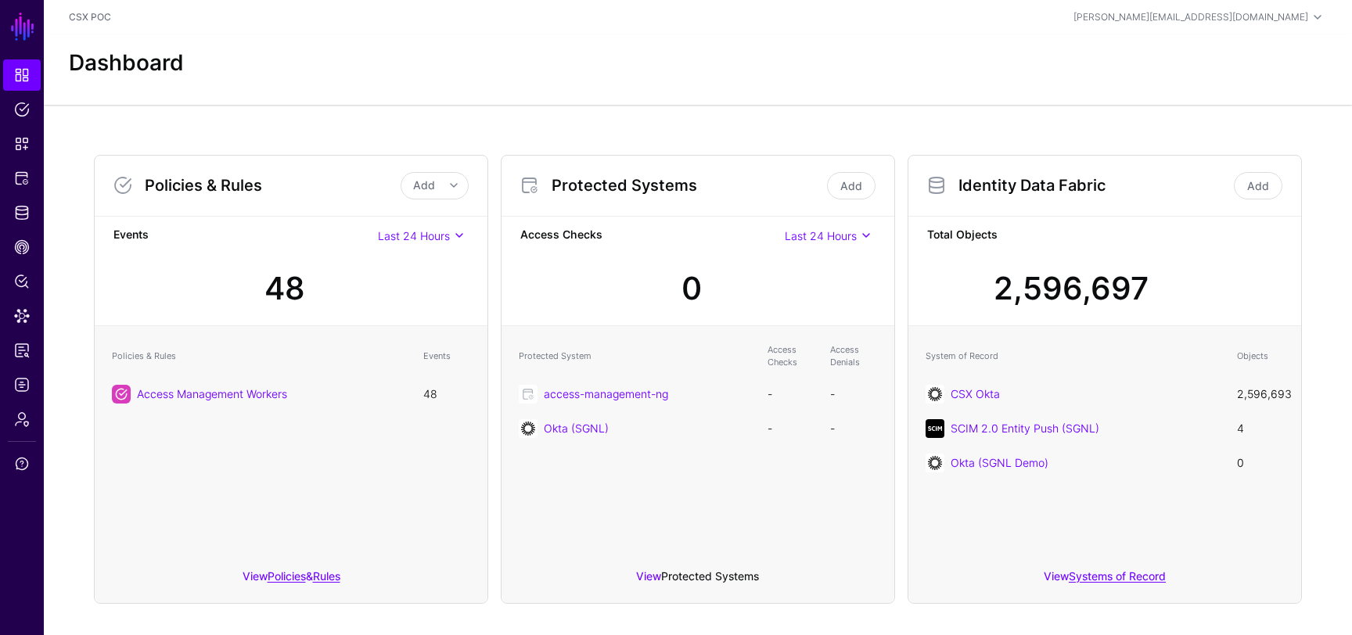
click at [686, 574] on link "Protected Systems" at bounding box center [710, 576] width 98 height 13
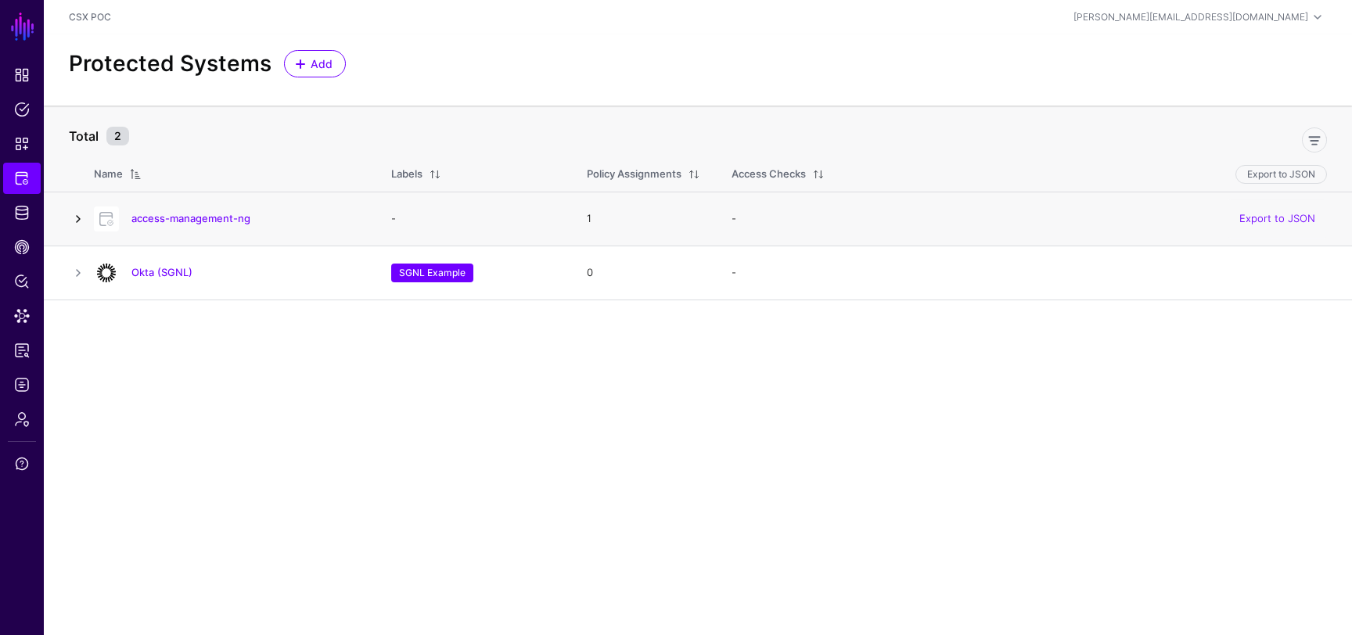
click at [74, 214] on link at bounding box center [78, 219] width 19 height 19
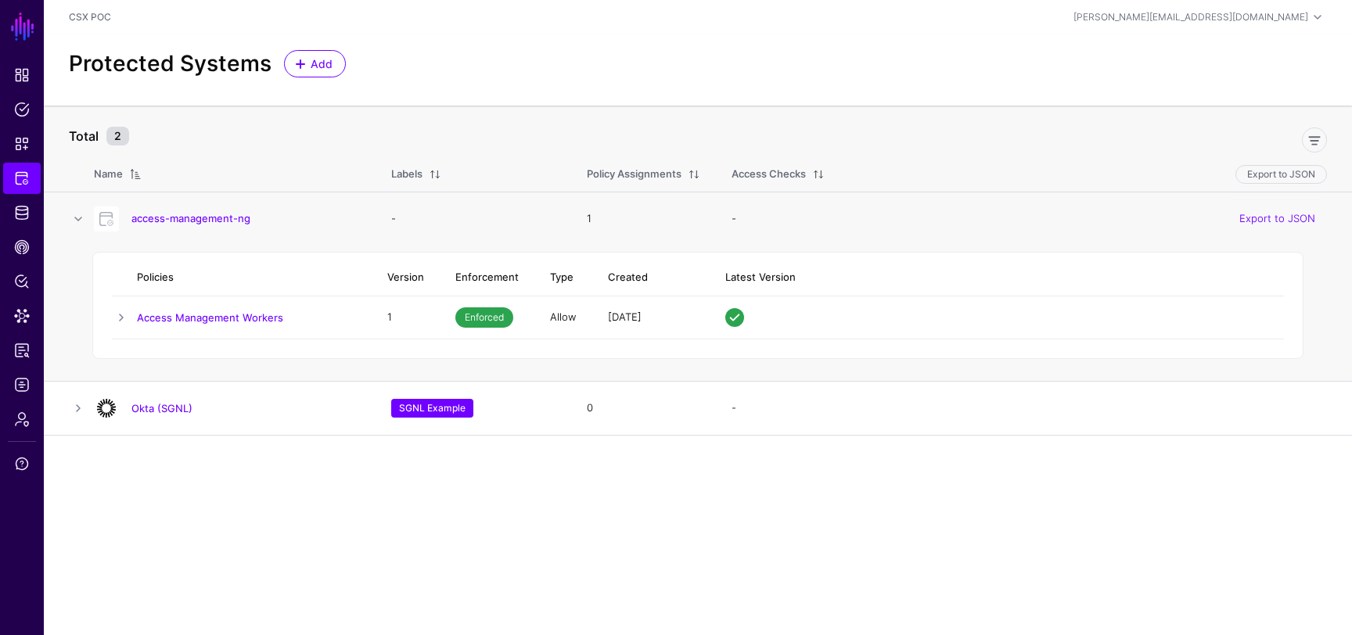
click at [110, 309] on div "Policies Version Enforcement Type Created Latest Version Access Management Work…" at bounding box center [697, 306] width 1211 height 108
click at [117, 318] on link at bounding box center [121, 317] width 19 height 19
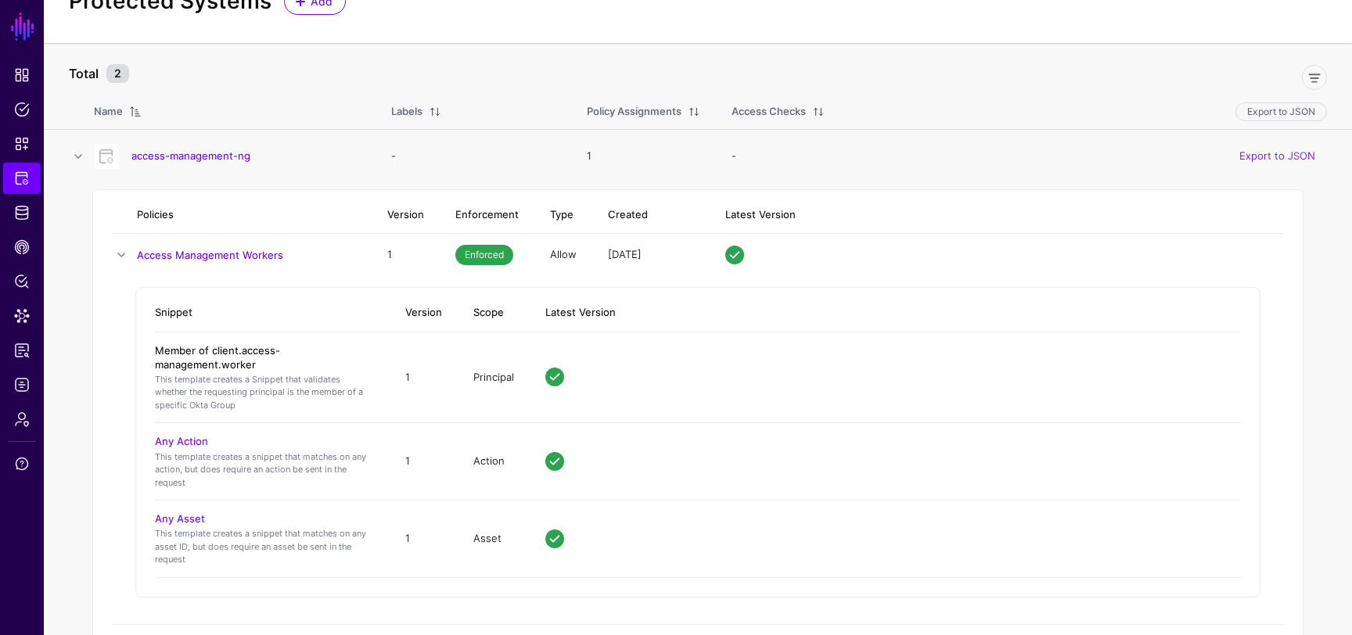
scroll to position [149, 0]
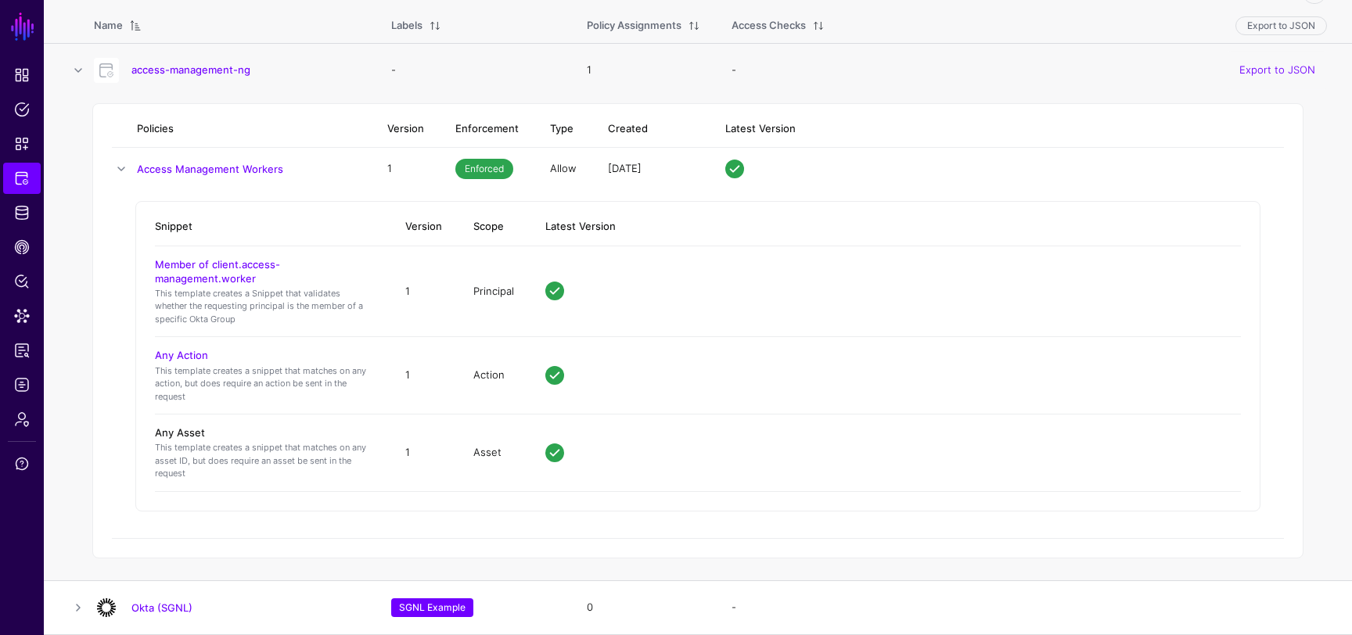
click at [186, 431] on link "Any Asset" at bounding box center [180, 432] width 50 height 13
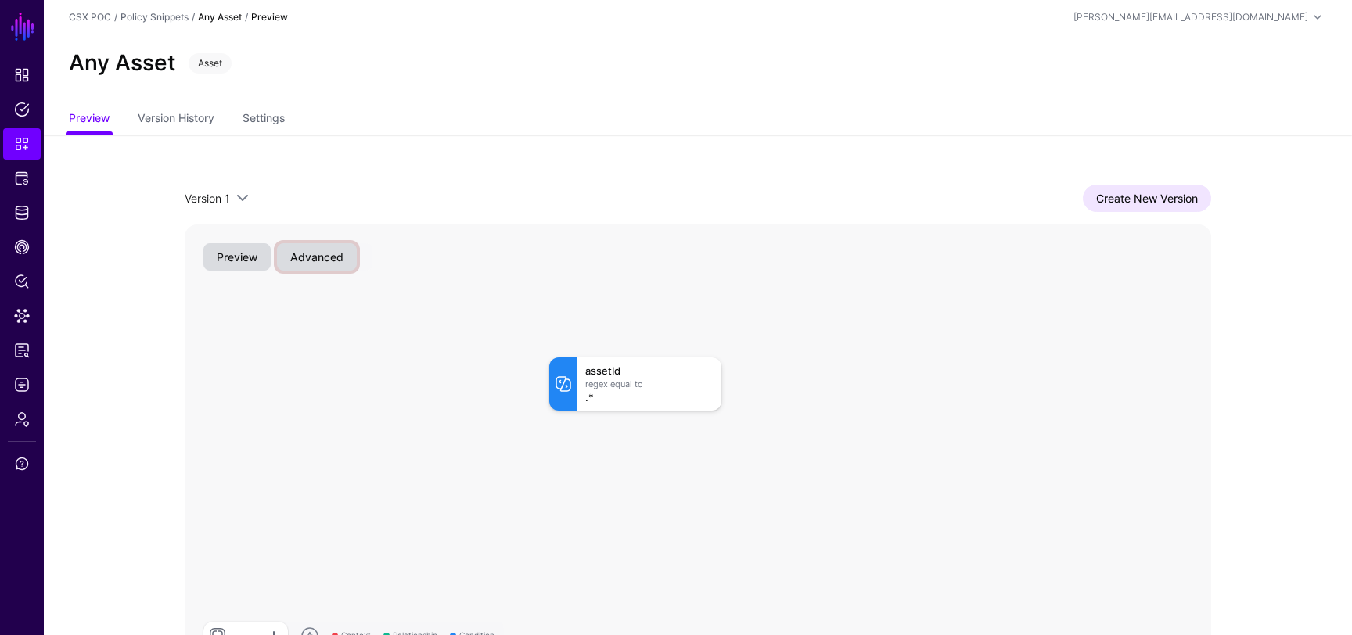
click at [329, 258] on button "Advanced" at bounding box center [317, 256] width 80 height 27
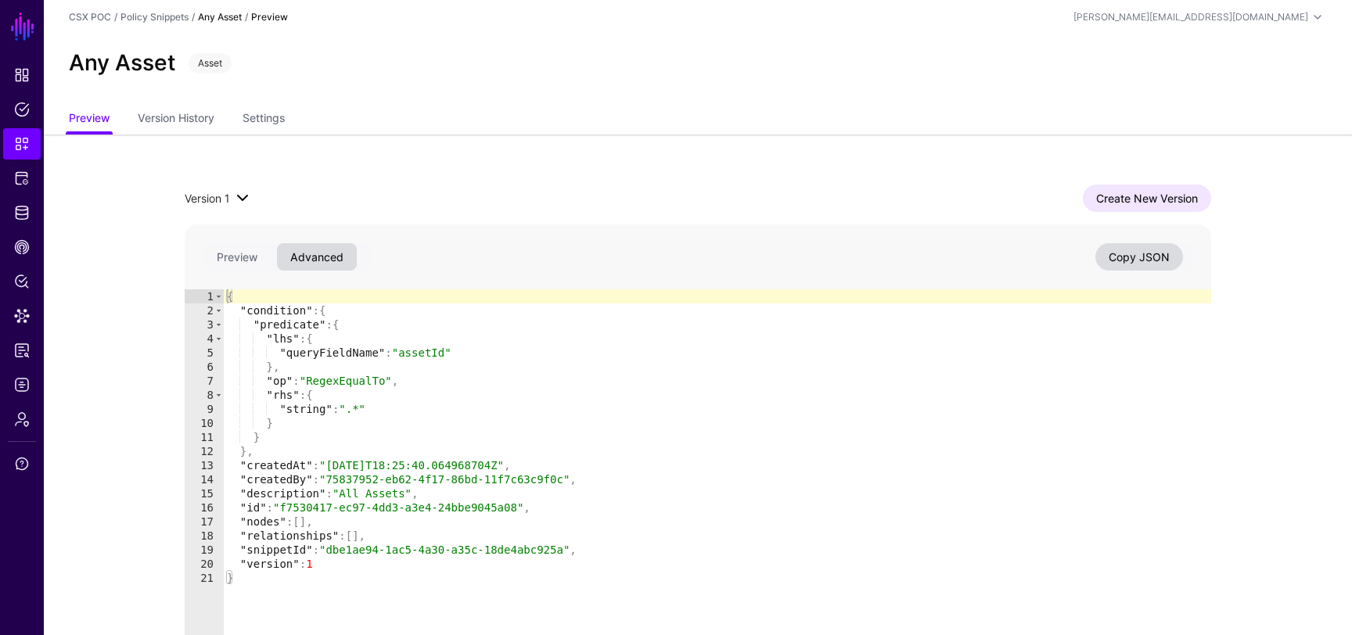
click at [239, 196] on span at bounding box center [242, 198] width 19 height 19
click at [161, 169] on div "Version 1 Version 1 Create New Version 1 2 3 4 5 6 7 8 9 10 11 12 13 14 15 16 1…" at bounding box center [698, 427] width 1127 height 585
click at [23, 173] on span "Protected Systems" at bounding box center [22, 179] width 16 height 16
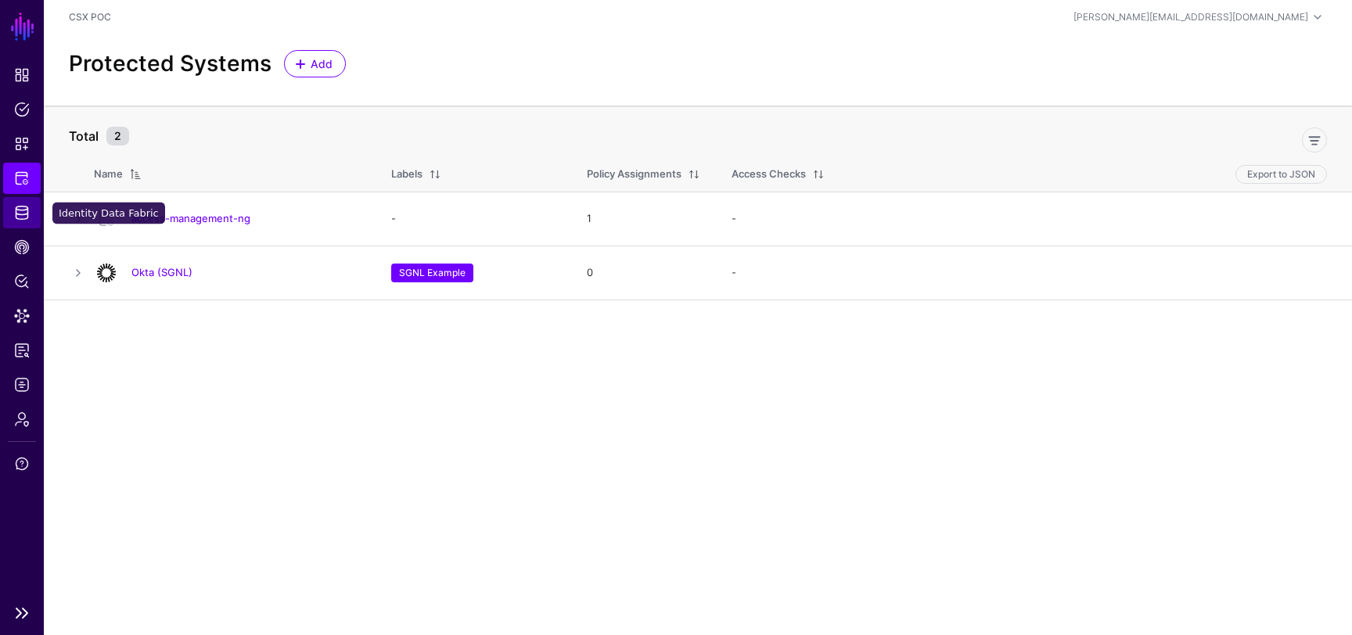
click at [12, 217] on link "Identity Data Fabric" at bounding box center [22, 212] width 38 height 31
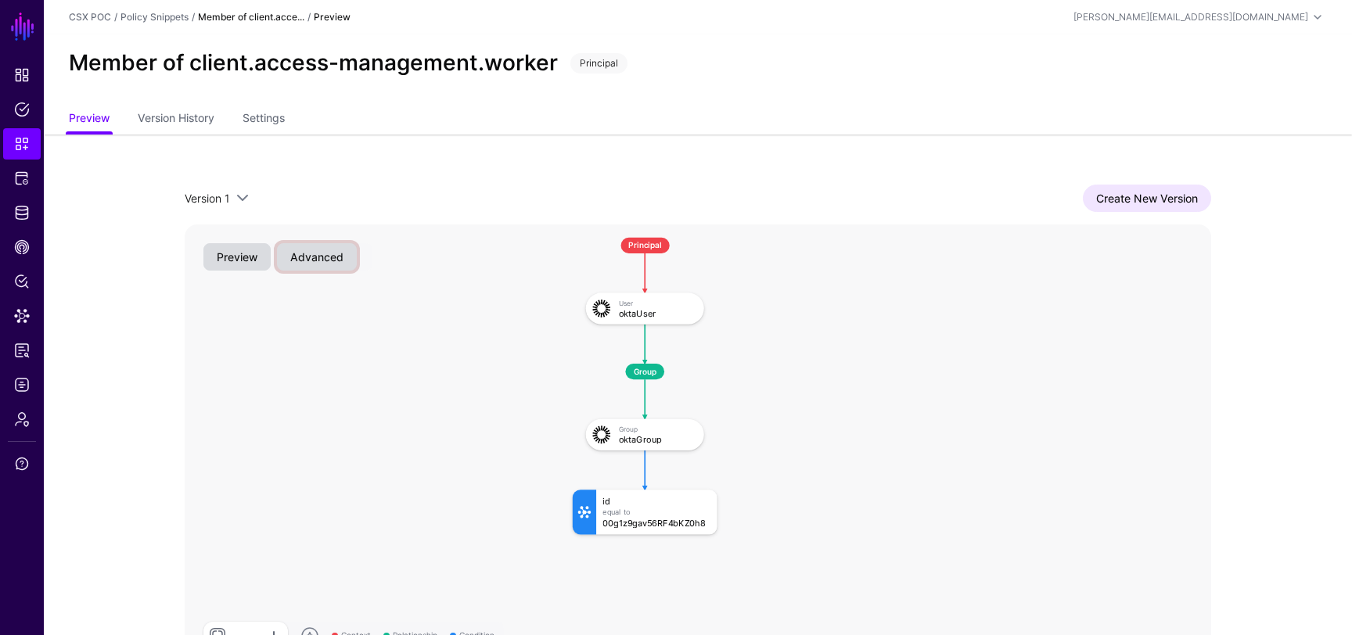
click at [330, 257] on button "Advanced" at bounding box center [317, 256] width 80 height 27
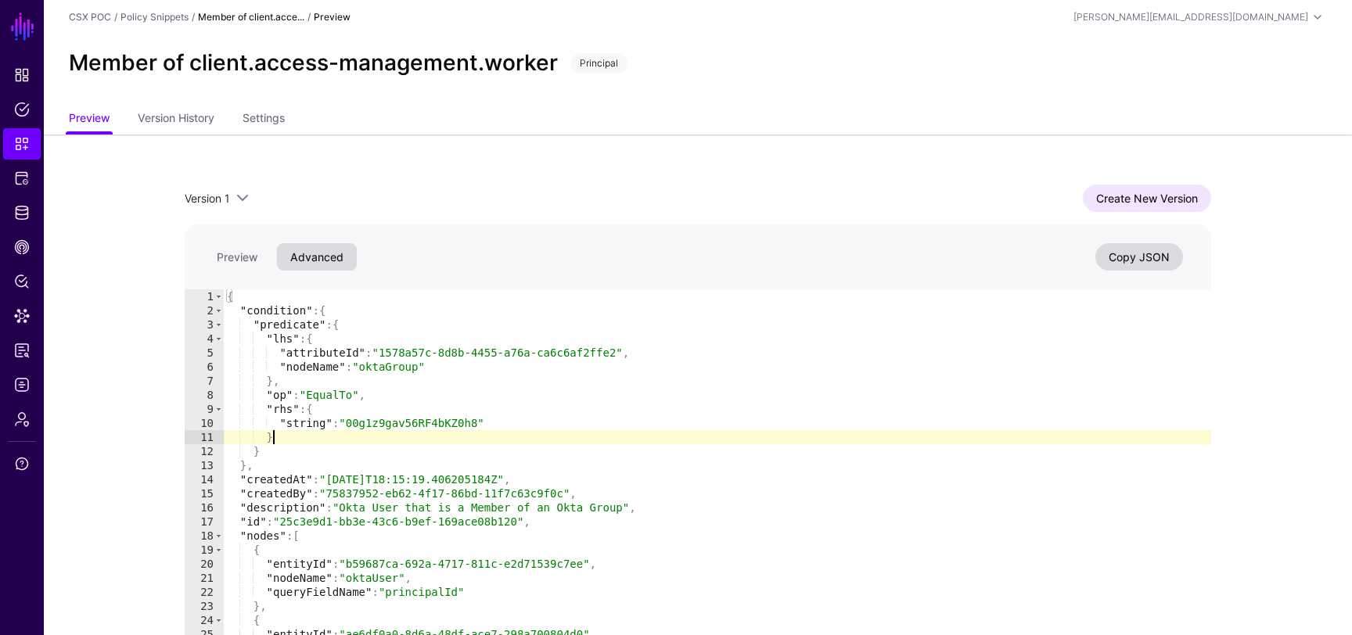
click at [438, 433] on div "{ "condition" : { "predicate" : { "lhs" : { "attributeId" : "1578a57c-8d8b-4455…" at bounding box center [717, 493] width 987 height 407
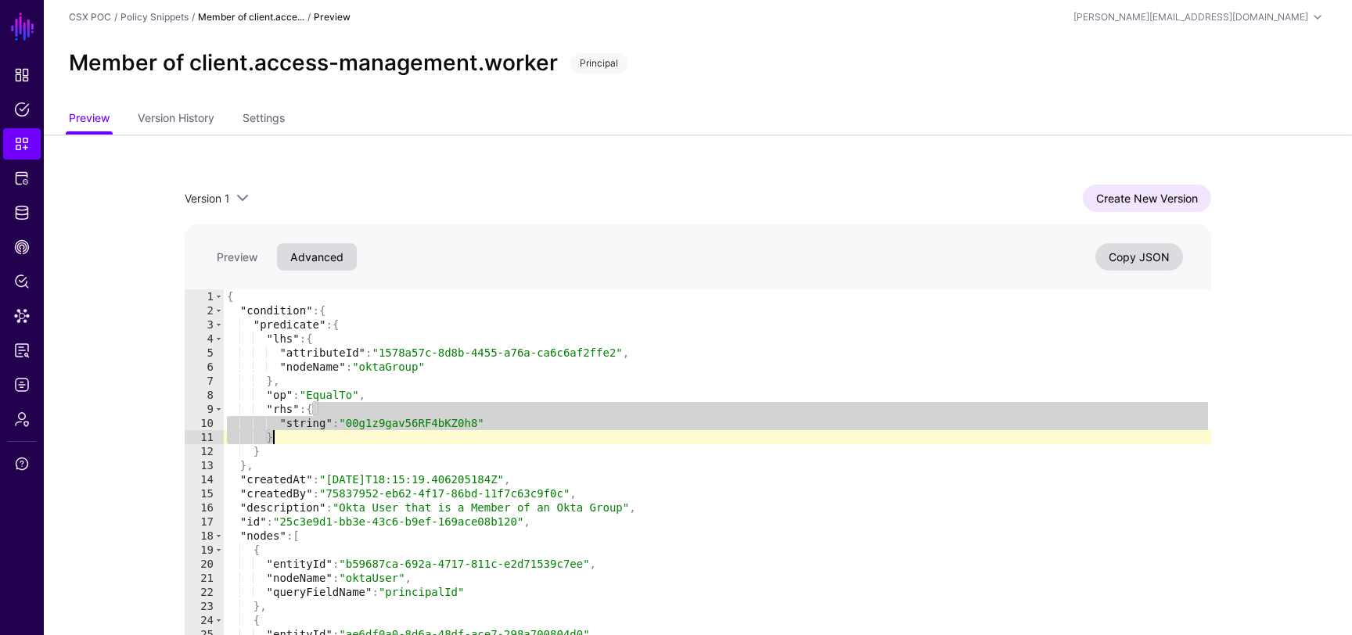
click at [438, 433] on div "{ "condition" : { "predicate" : { "lhs" : { "attributeId" : "1578a57c-8d8b-4455…" at bounding box center [717, 493] width 987 height 407
click at [415, 421] on div "{ "condition" : { "predicate" : { "lhs" : { "attributeId" : "1578a57c-8d8b-4455…" at bounding box center [717, 493] width 987 height 407
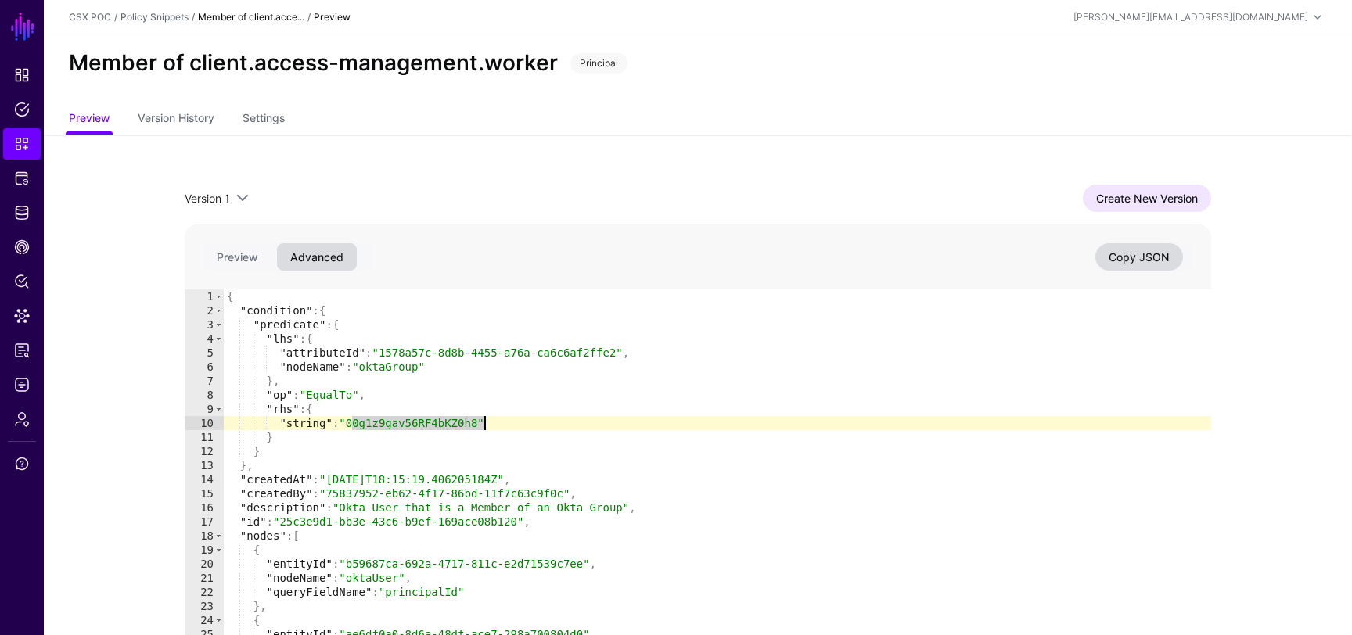
click at [415, 421] on div "{ "condition" : { "predicate" : { "lhs" : { "attributeId" : "1578a57c-8d8b-4455…" at bounding box center [717, 493] width 987 height 407
click at [426, 426] on div "{ "condition" : { "predicate" : { "lhs" : { "attributeId" : "1578a57c-8d8b-4455…" at bounding box center [717, 493] width 987 height 407
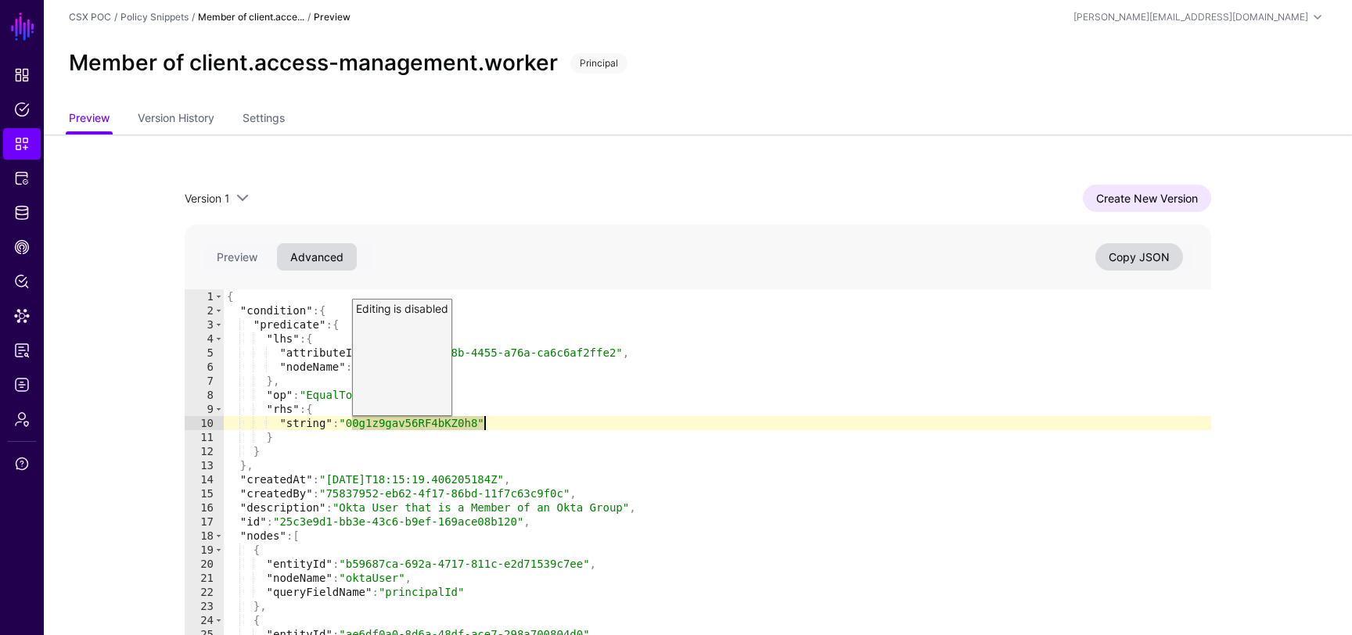
click at [511, 437] on div "{ "condition" : { "predicate" : { "lhs" : { "attributeId" : "1578a57c-8d8b-4455…" at bounding box center [717, 493] width 987 height 407
type textarea "*"
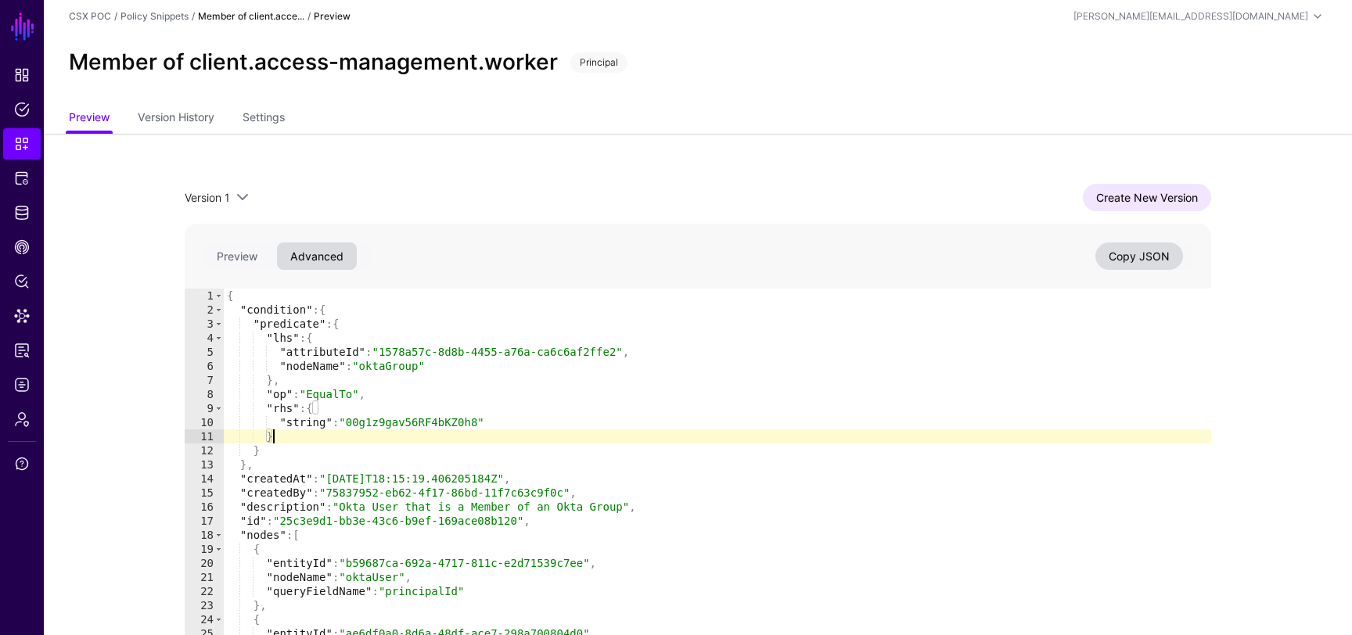
click at [1144, 182] on div "Version 1 Version 1 Create New Version * 1 2 3 4 5 6 7 8 9 10 11 12 13 14 15 16…" at bounding box center [698, 426] width 1127 height 585
click at [1140, 190] on link "Create New Version" at bounding box center [1147, 197] width 128 height 27
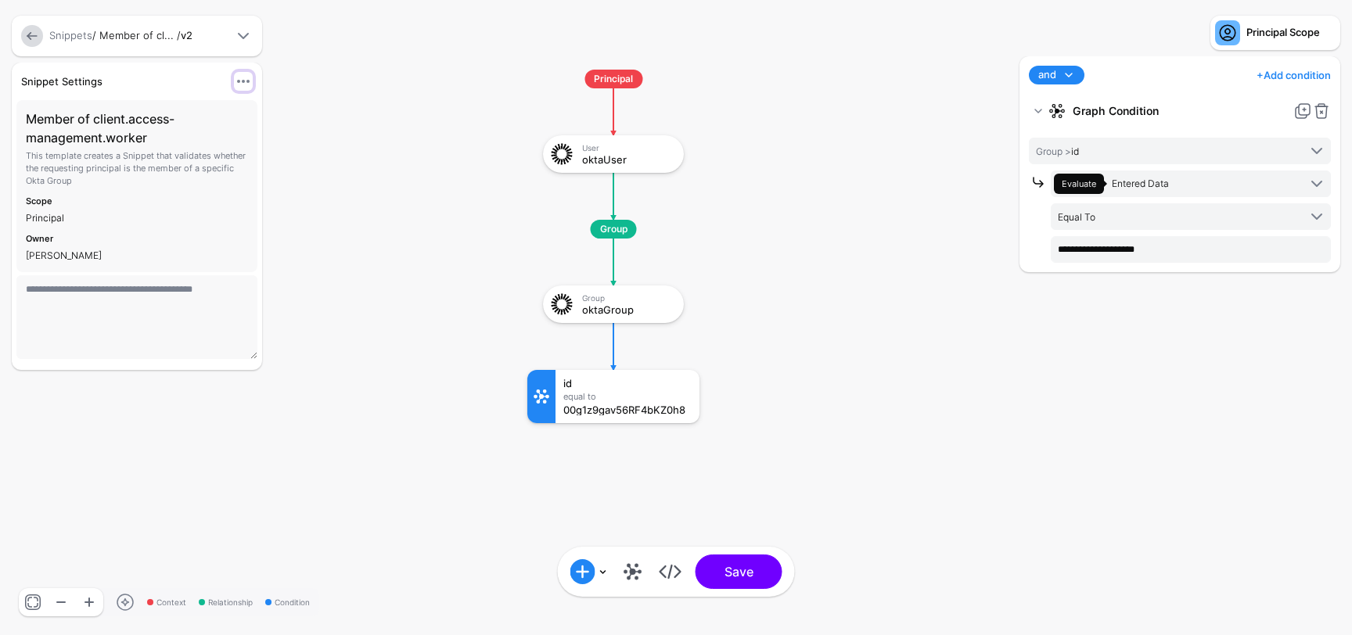
click at [240, 80] on span at bounding box center [243, 81] width 19 height 19
click at [348, 83] on rect at bounding box center [511, 54] width 135213 height 63538
click div "00g1z9gav56RF4bKZ0h8"
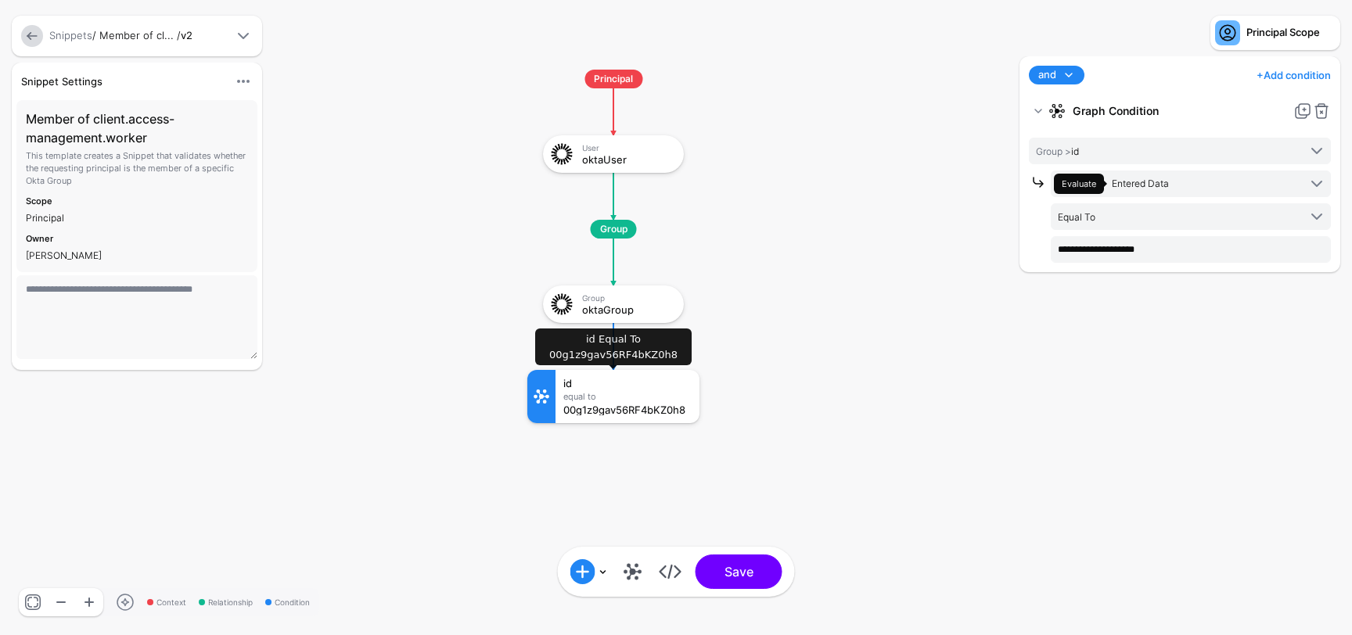
click div "00g1z9gav56RF4bKZ0h8"
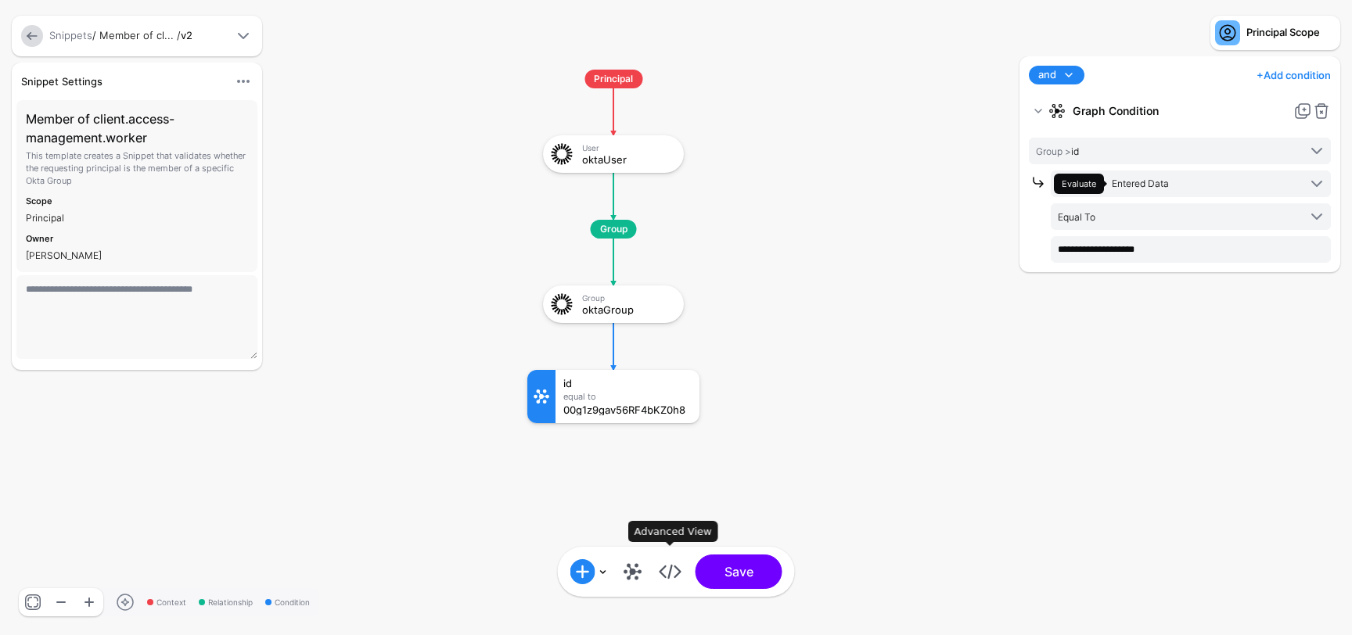
click at [666, 574] on link at bounding box center [670, 571] width 25 height 25
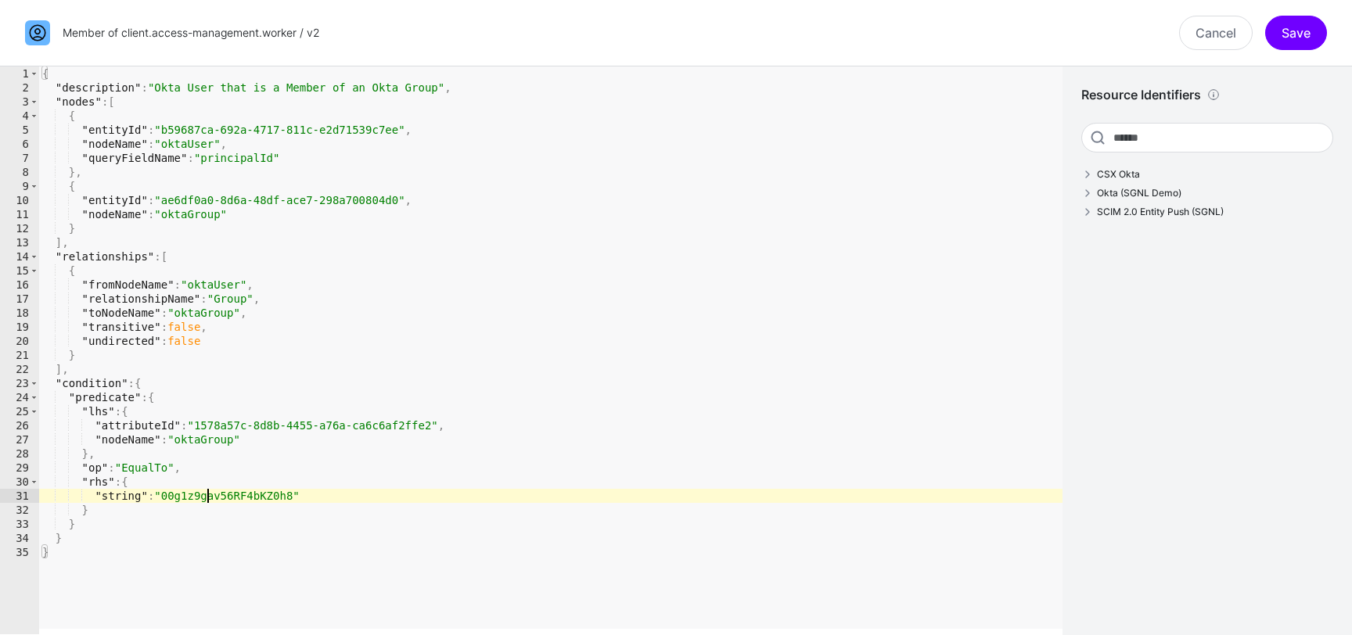
click at [209, 494] on div "{ "description" : "Okta User that is a Member of an Okta Group" , "nodes" : [ {…" at bounding box center [550, 365] width 1023 height 596
paste textarea "**********"
type textarea "**********"
click at [1298, 26] on button "Save" at bounding box center [1296, 33] width 62 height 34
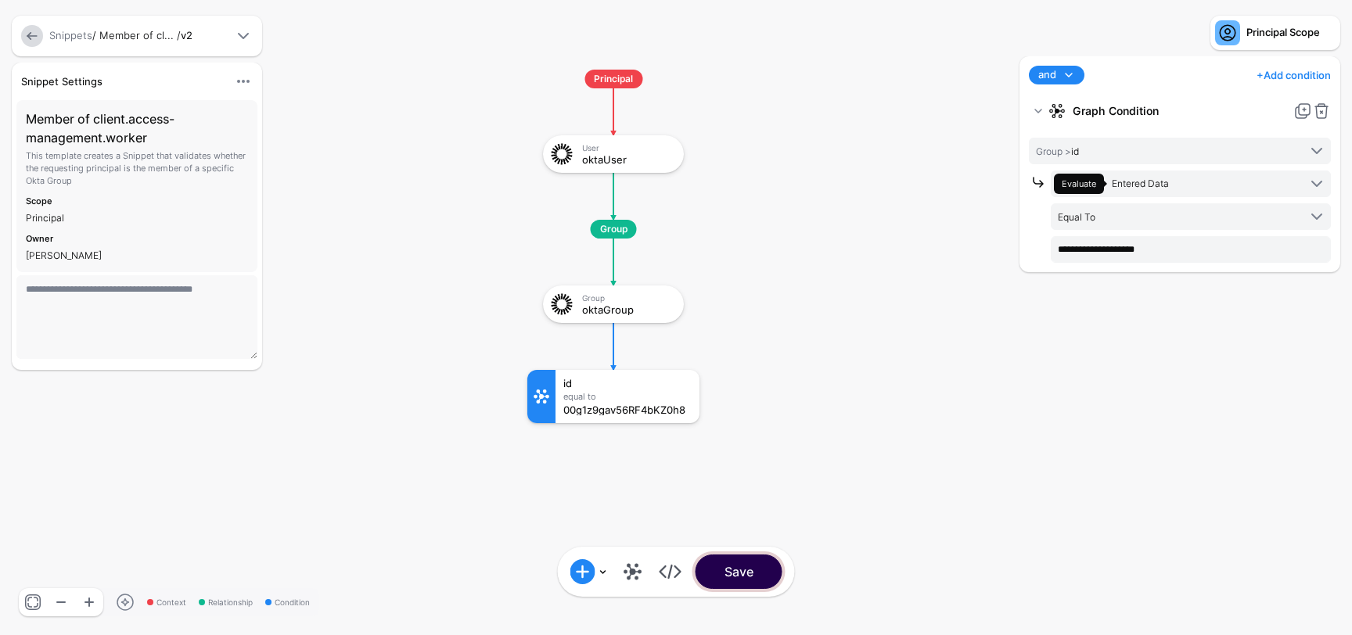
click at [752, 573] on button "Save" at bounding box center [739, 572] width 87 height 34
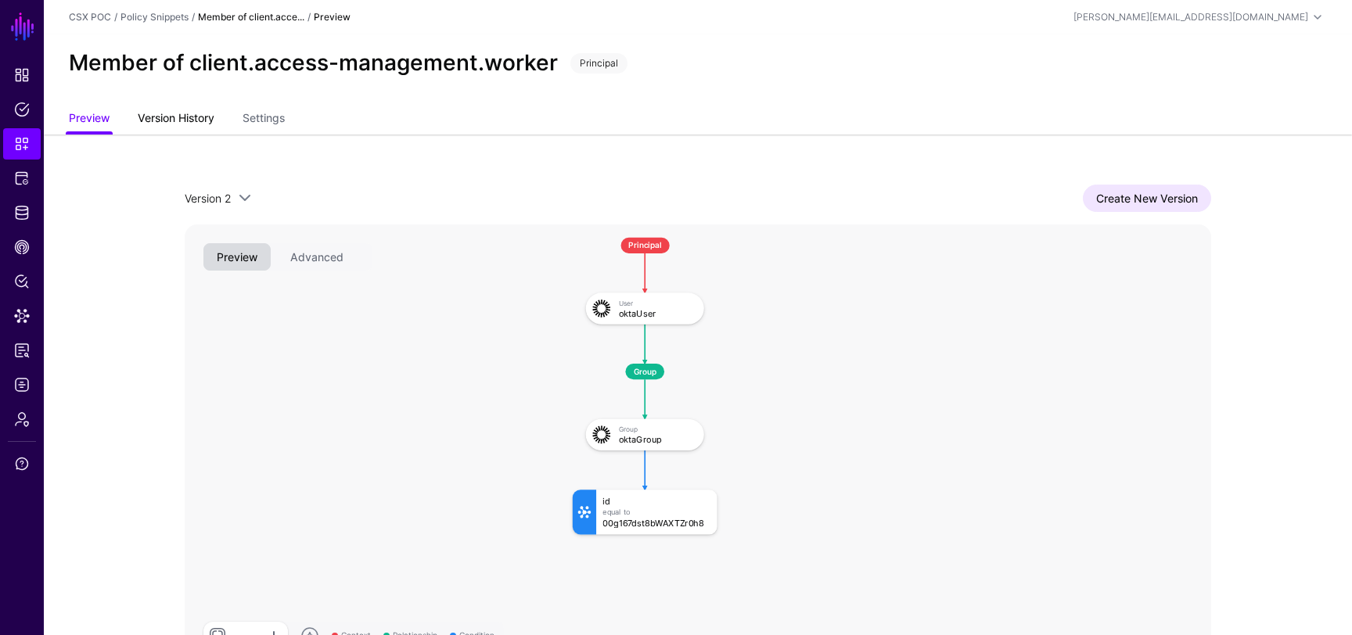
click at [174, 121] on link "Version History" at bounding box center [176, 120] width 77 height 30
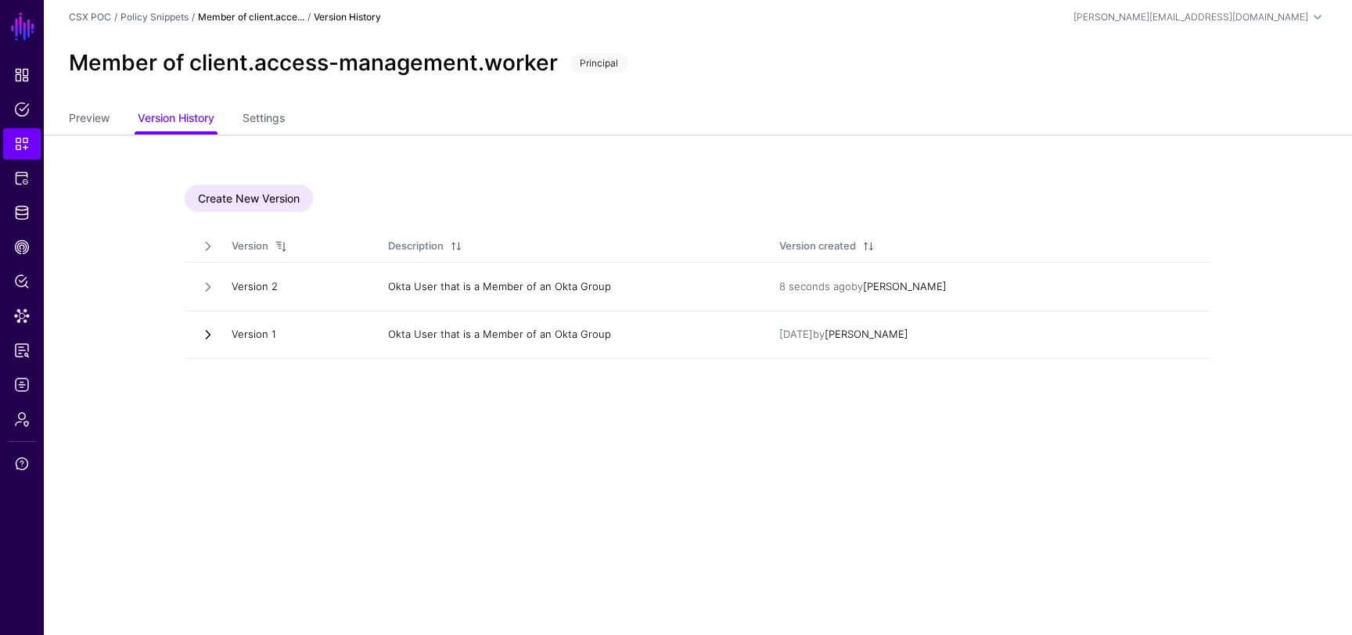
click at [207, 340] on link at bounding box center [208, 335] width 16 height 16
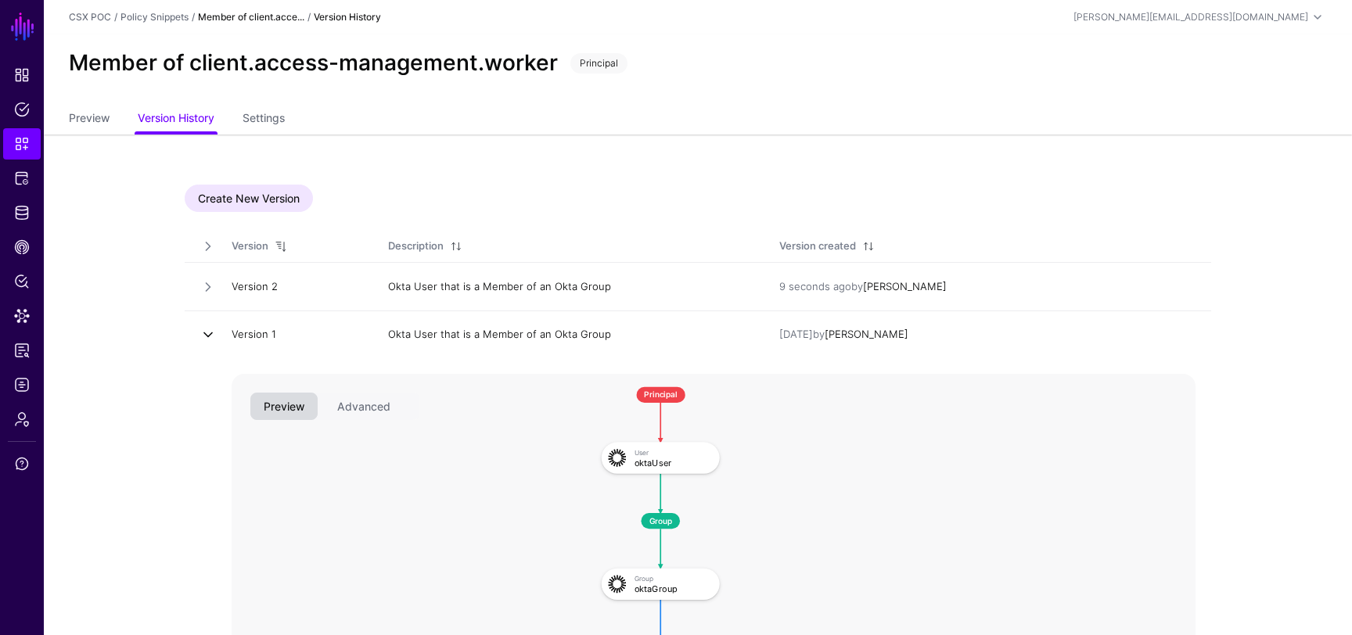
click at [207, 340] on link at bounding box center [208, 335] width 16 height 16
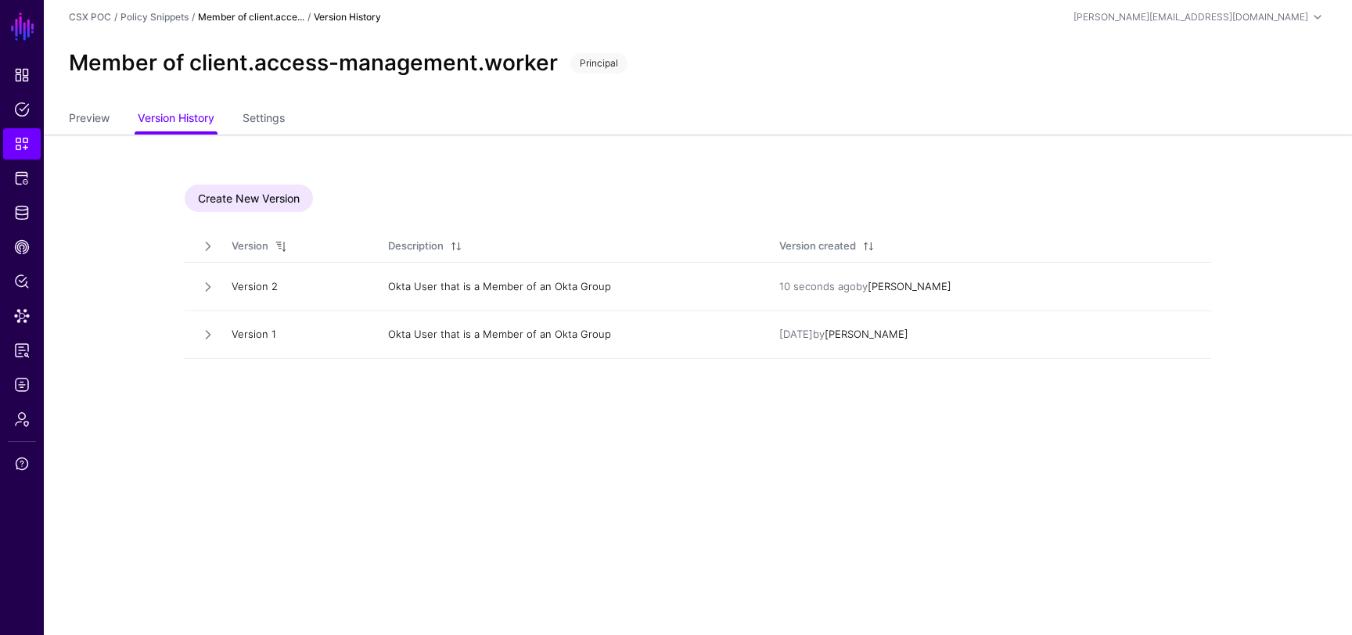
click at [209, 277] on td at bounding box center [200, 287] width 31 height 48
click at [204, 288] on link at bounding box center [208, 287] width 16 height 16
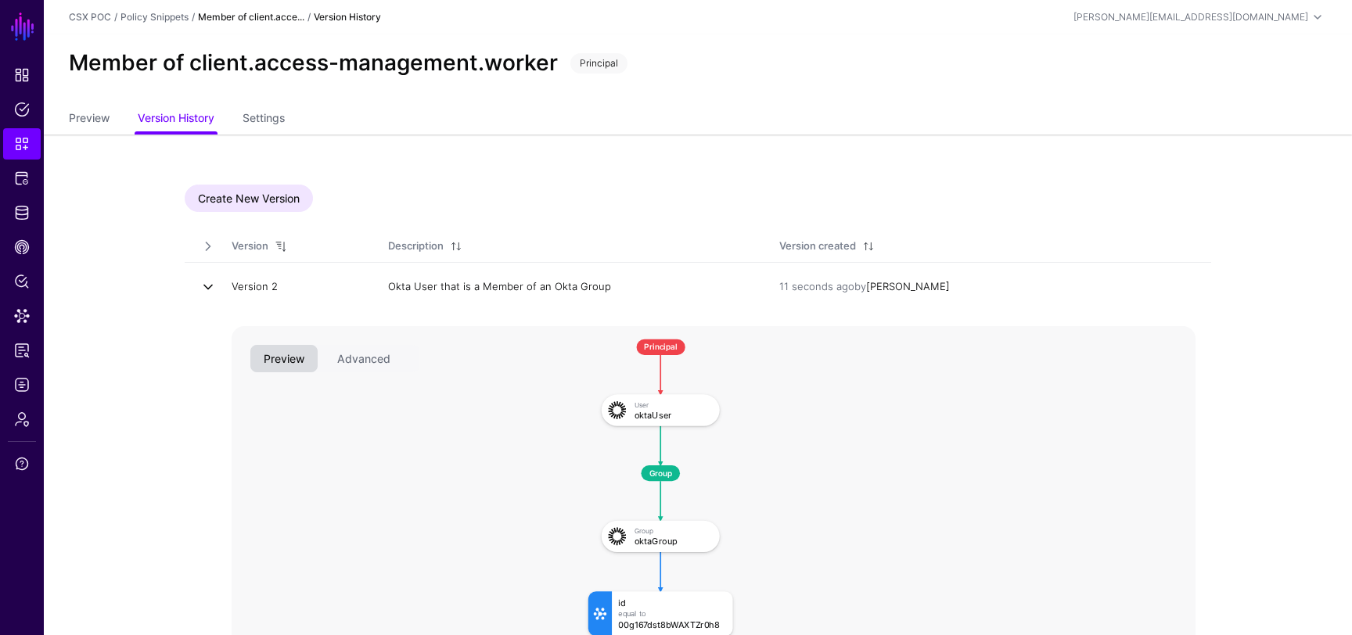
click at [204, 288] on link at bounding box center [208, 287] width 16 height 16
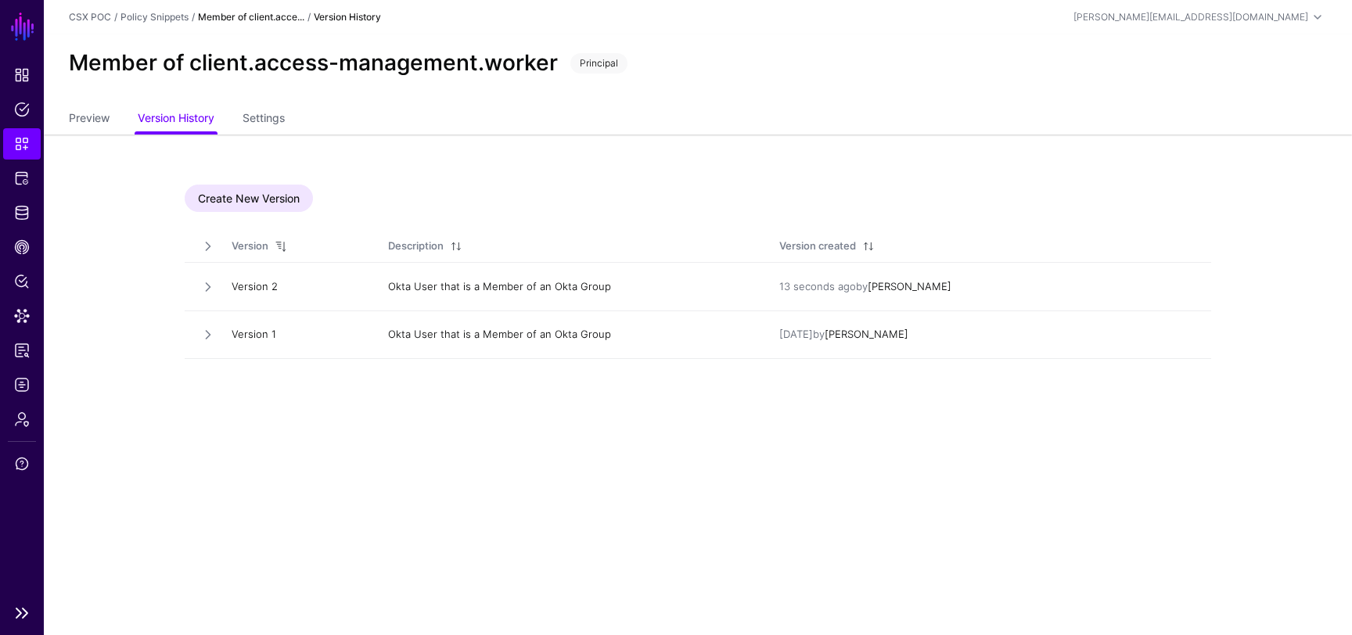
click at [15, 142] on span "Snippets" at bounding box center [22, 144] width 16 height 16
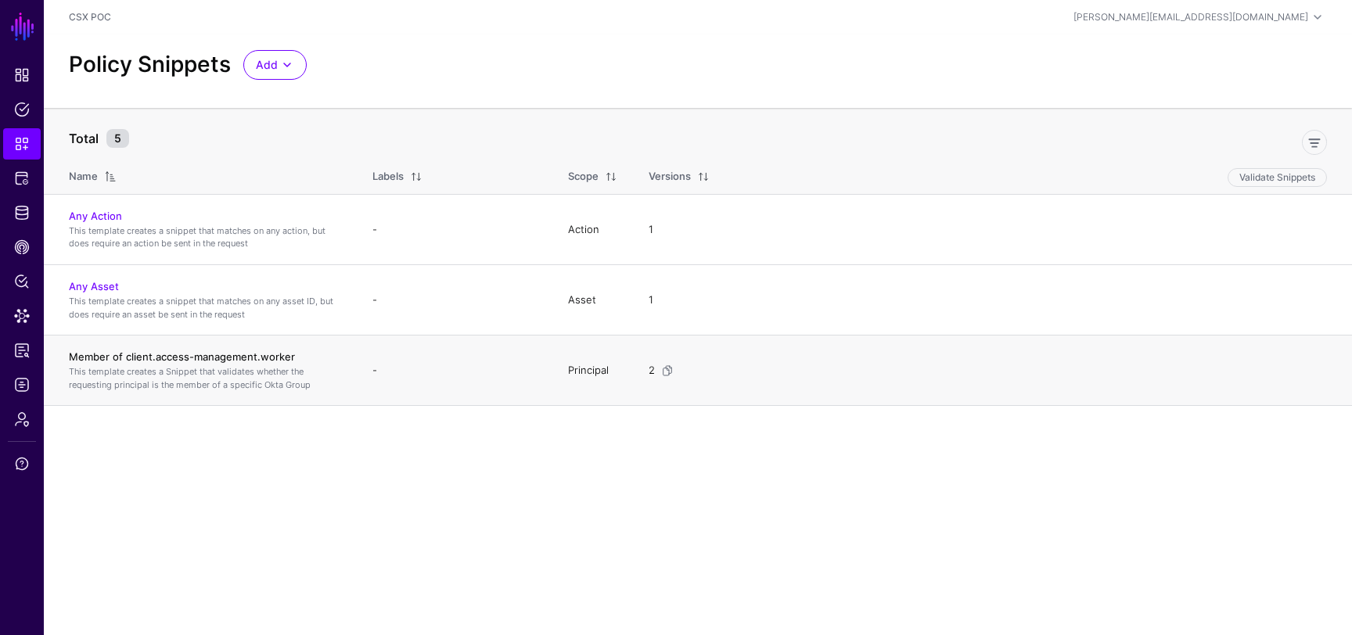
click at [275, 354] on link "Member of client.access-management.worker" at bounding box center [182, 357] width 226 height 13
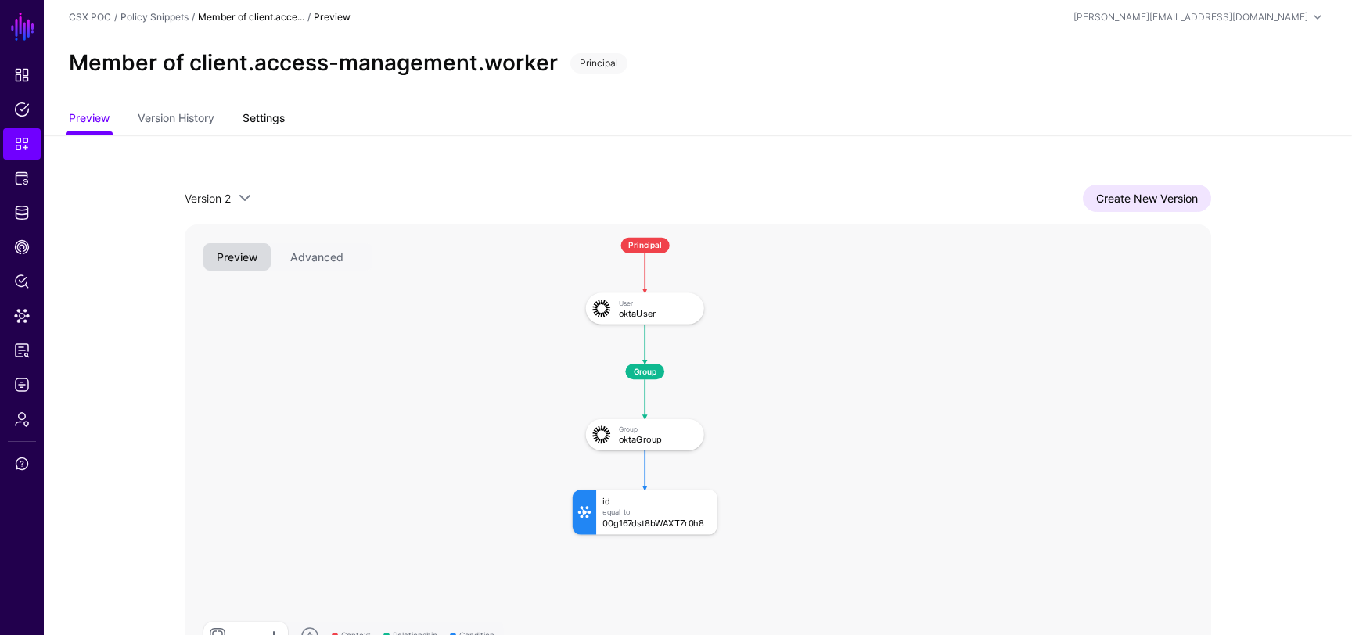
click at [271, 117] on link "Settings" at bounding box center [264, 120] width 42 height 30
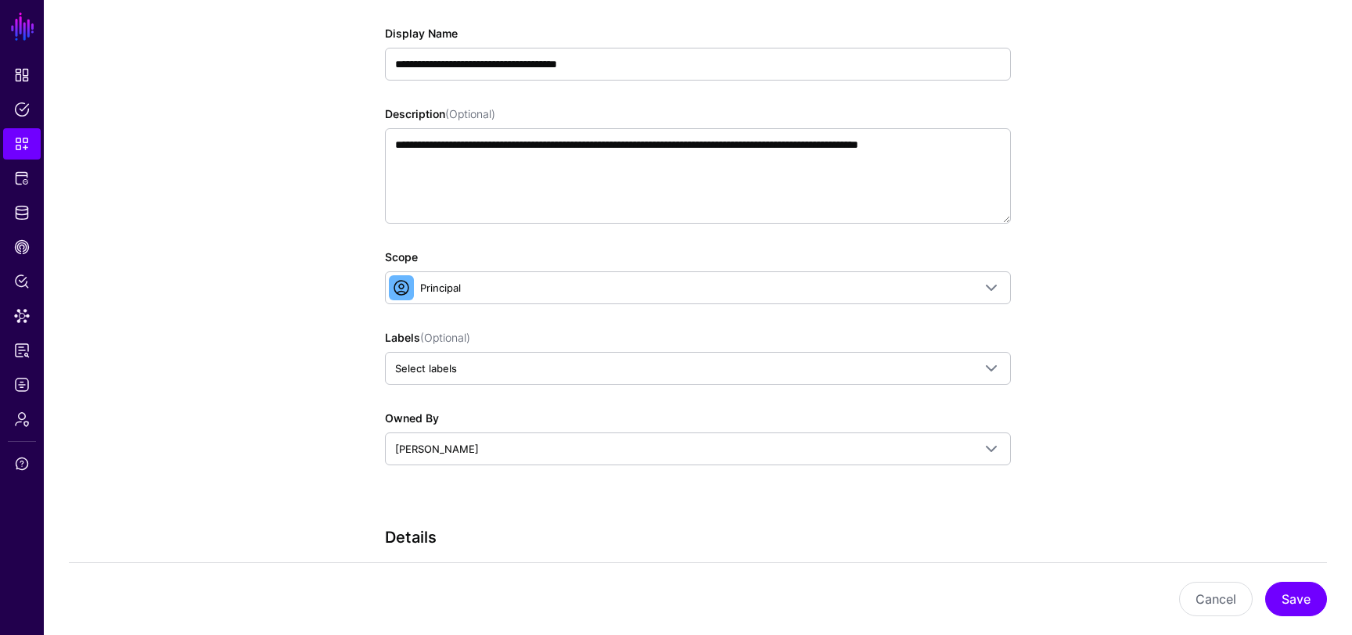
scroll to position [591, 0]
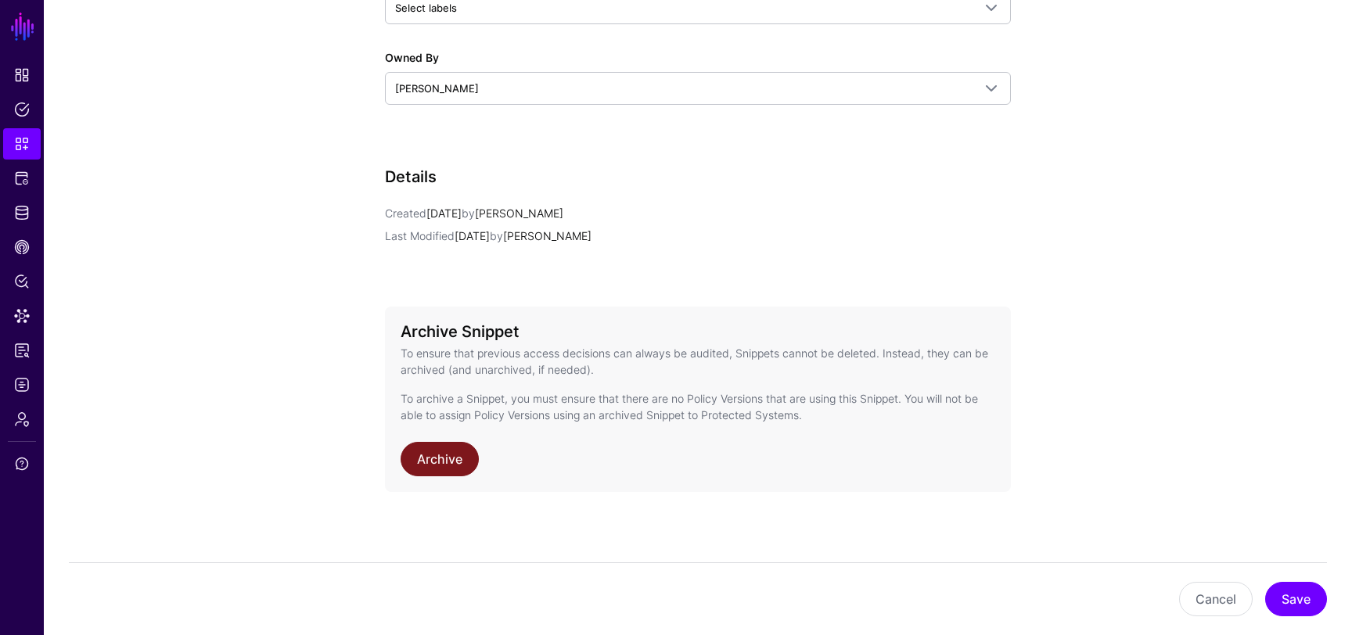
click at [458, 455] on link "Archive" at bounding box center [440, 459] width 78 height 34
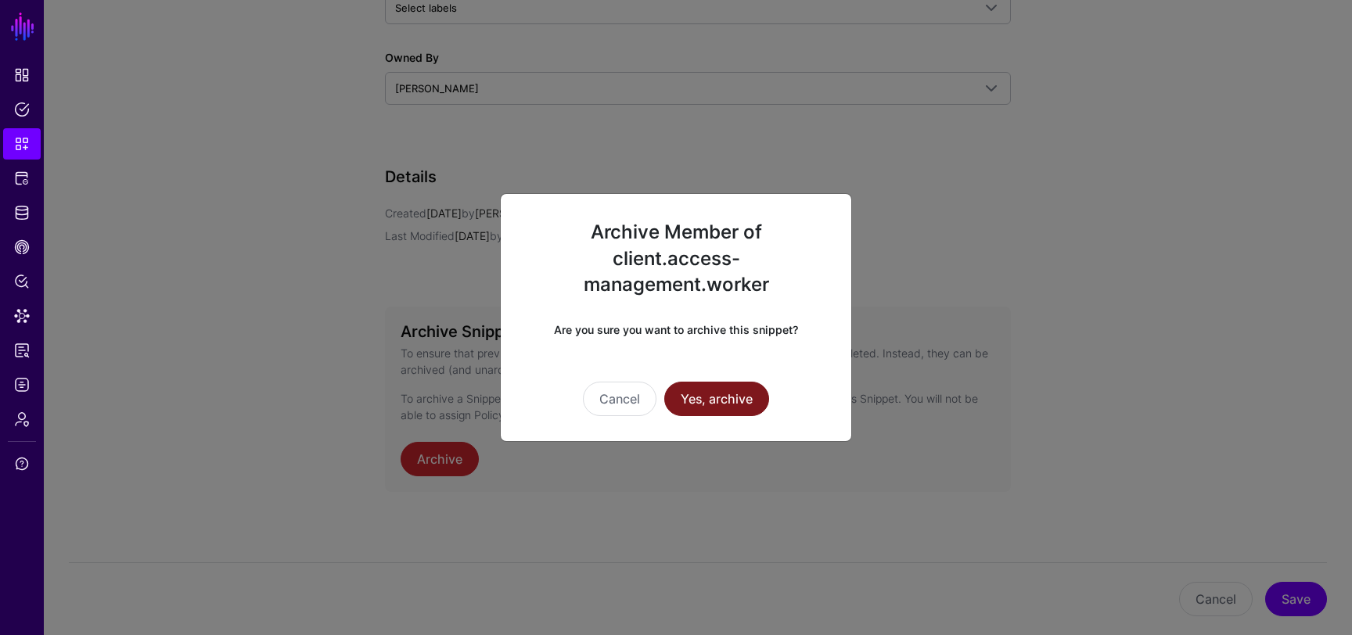
click at [755, 391] on button "Yes, archive" at bounding box center [716, 399] width 105 height 34
click at [624, 394] on button "Cancel" at bounding box center [620, 399] width 74 height 34
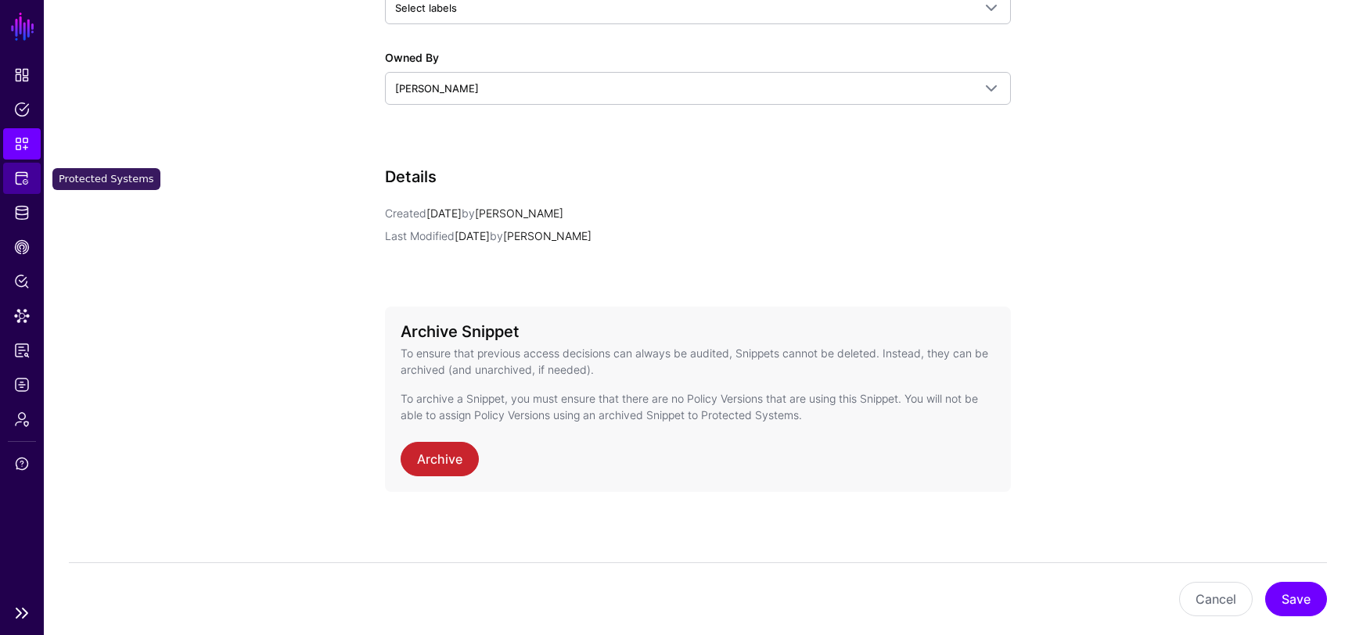
click at [19, 181] on span "Protected Systems" at bounding box center [22, 179] width 16 height 16
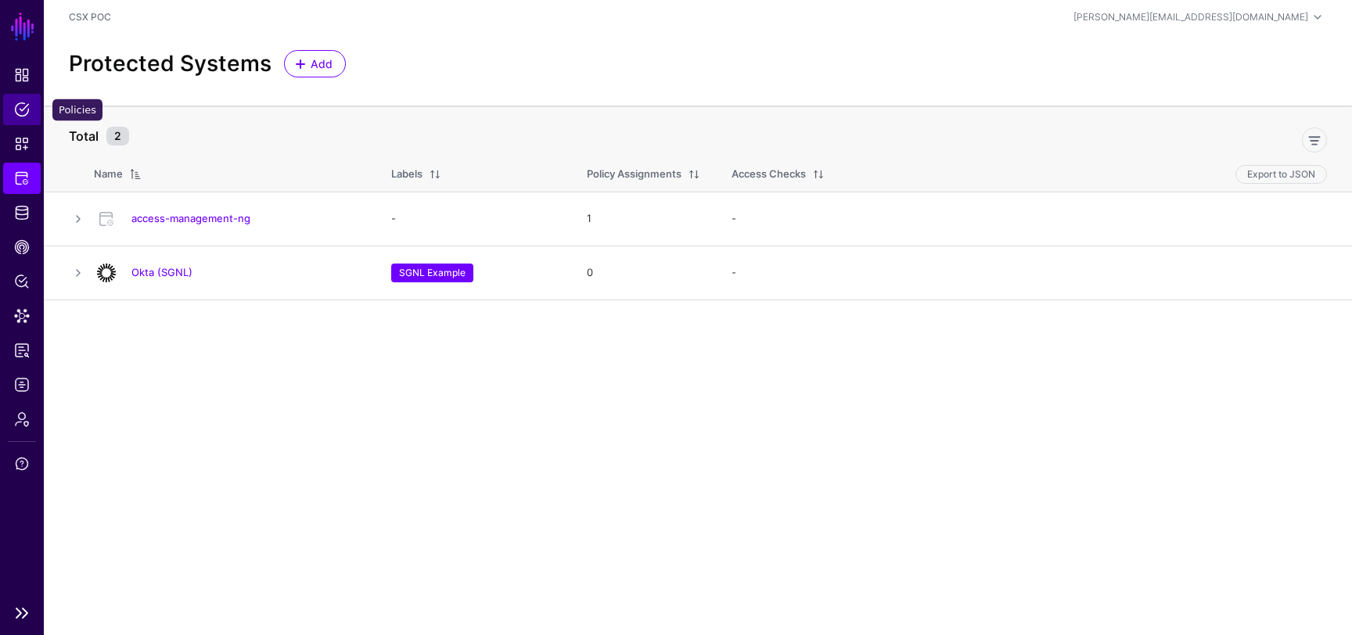
click at [12, 105] on link "Policies" at bounding box center [22, 109] width 38 height 31
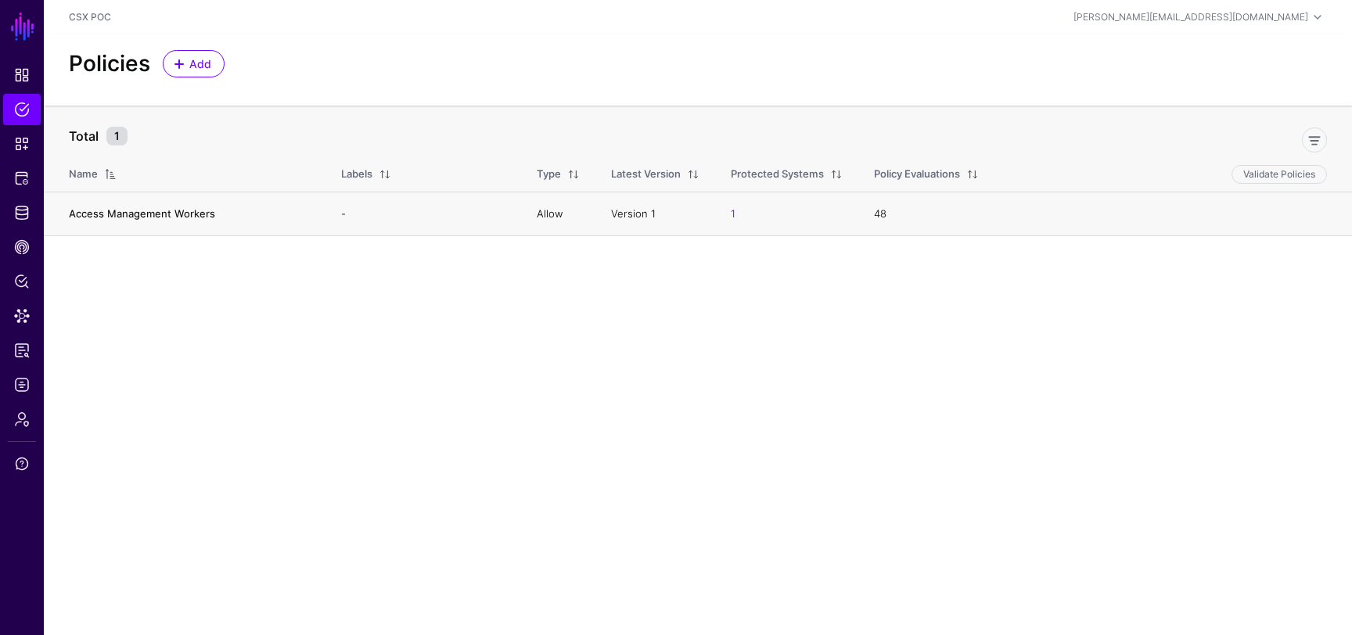
click at [185, 208] on link "Access Management Workers" at bounding box center [142, 213] width 146 height 13
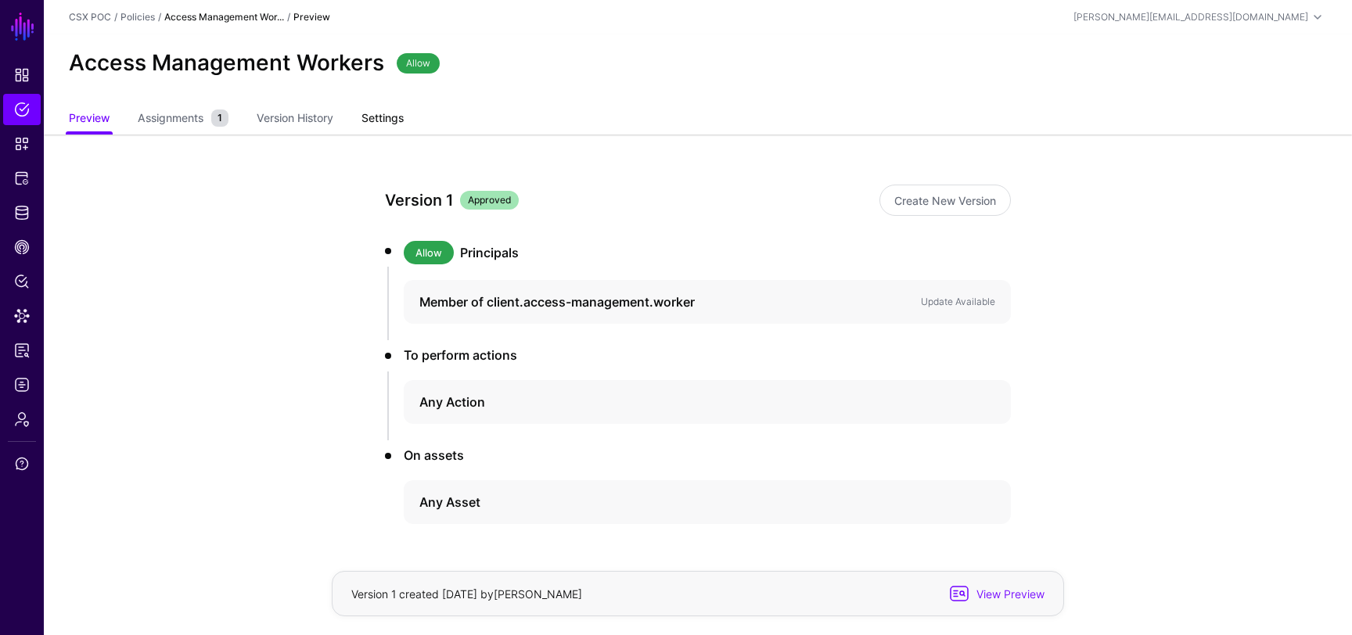
click at [391, 122] on link "Settings" at bounding box center [383, 120] width 42 height 30
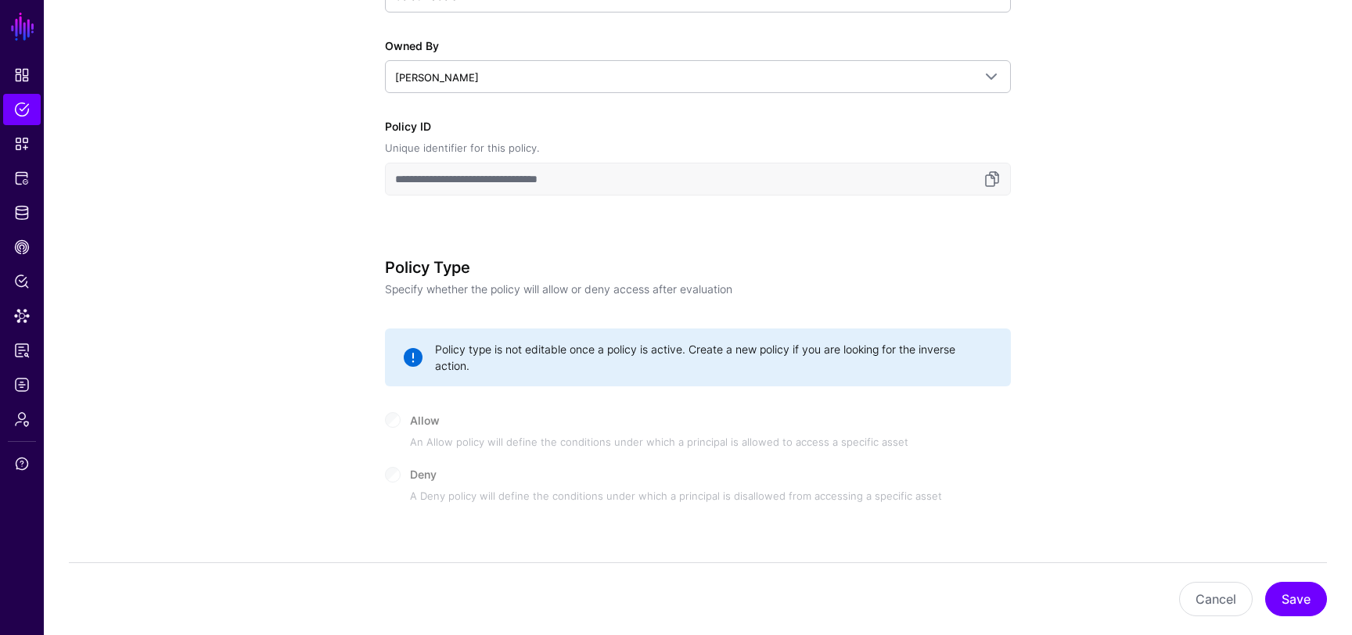
scroll to position [934, 0]
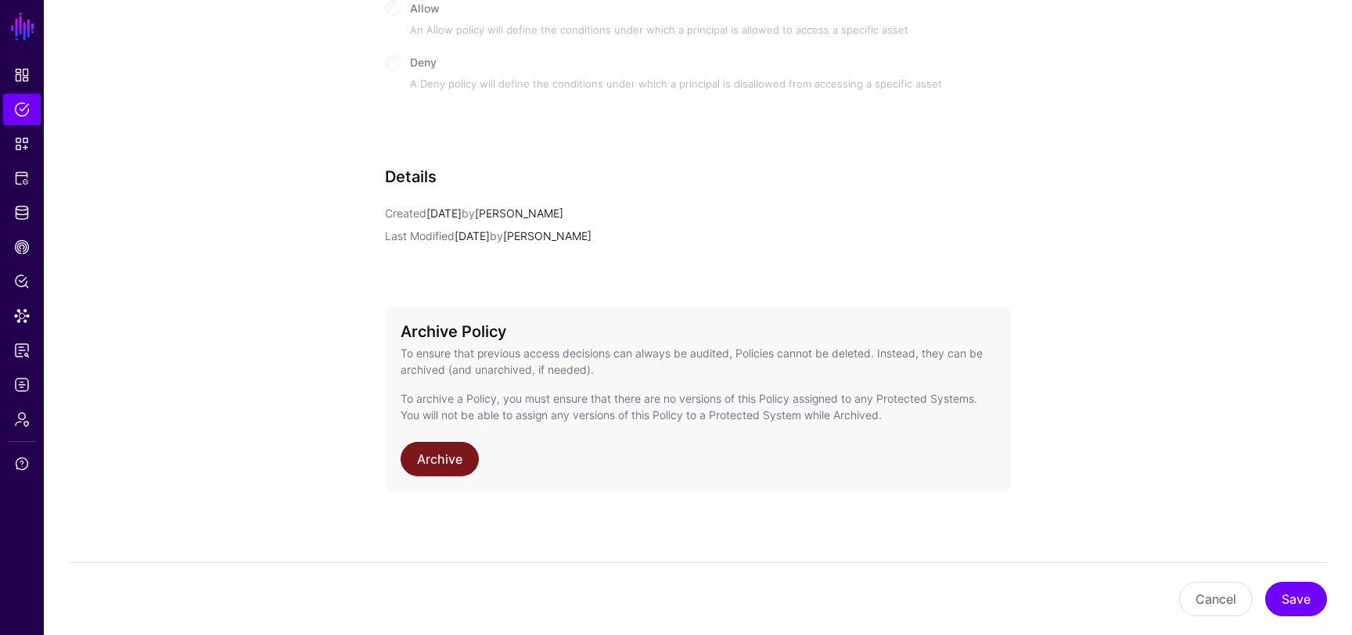
click at [462, 457] on link "Archive" at bounding box center [440, 459] width 78 height 34
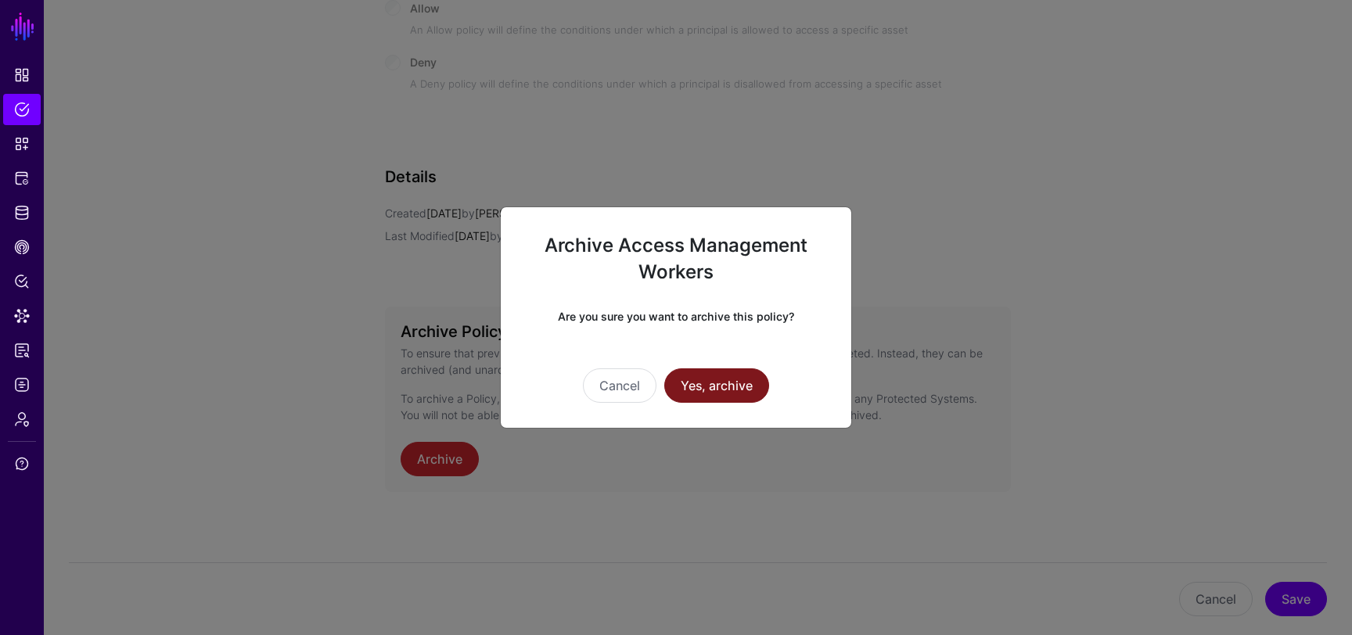
click at [751, 376] on button "Yes, archive" at bounding box center [716, 386] width 105 height 34
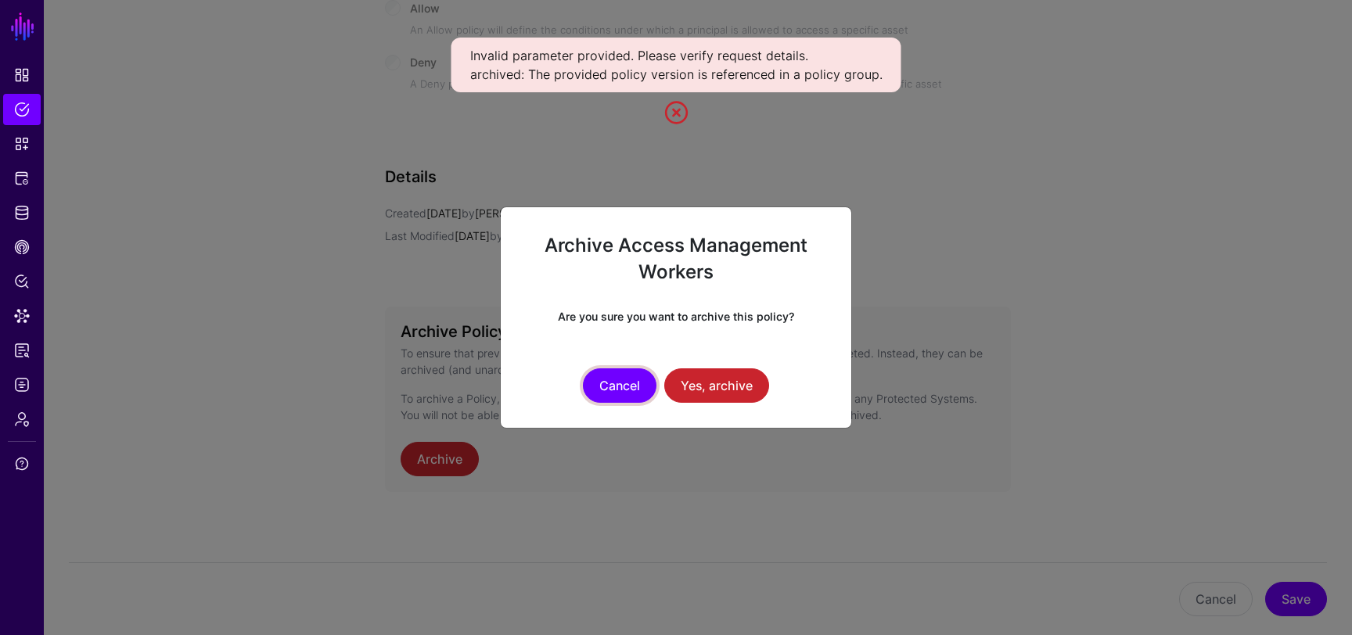
click at [622, 390] on button "Cancel" at bounding box center [620, 386] width 74 height 34
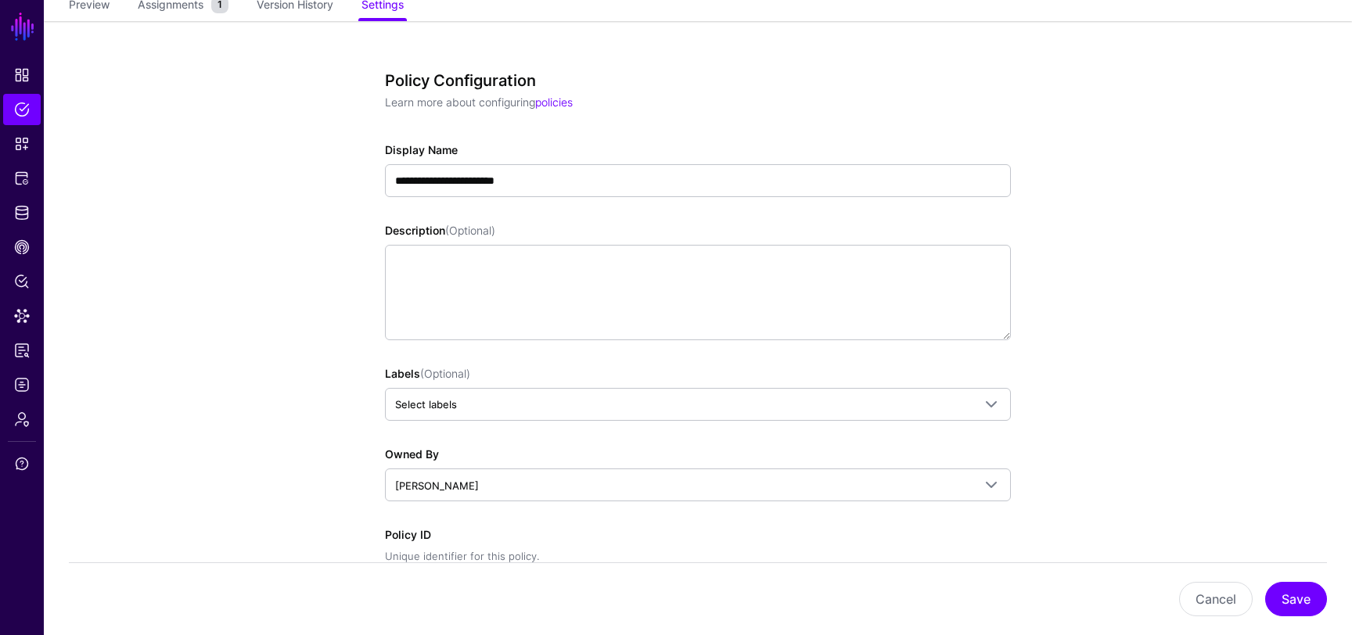
scroll to position [0, 0]
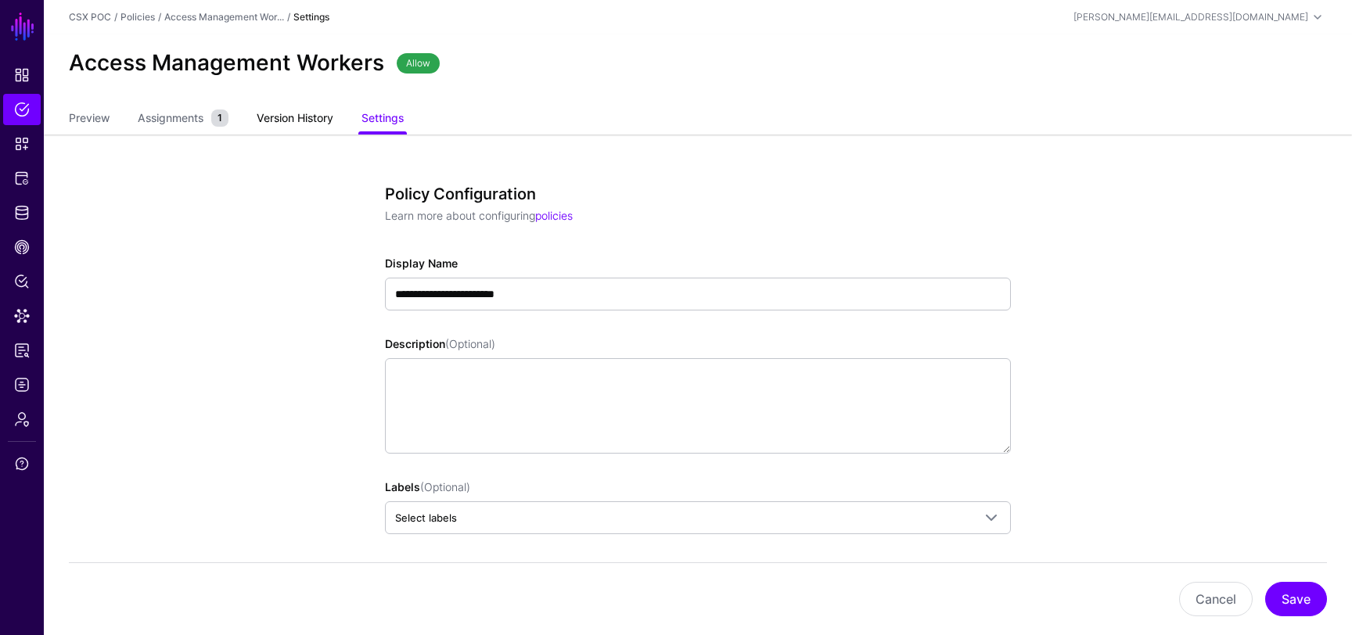
click at [286, 113] on link "Version History" at bounding box center [295, 120] width 77 height 30
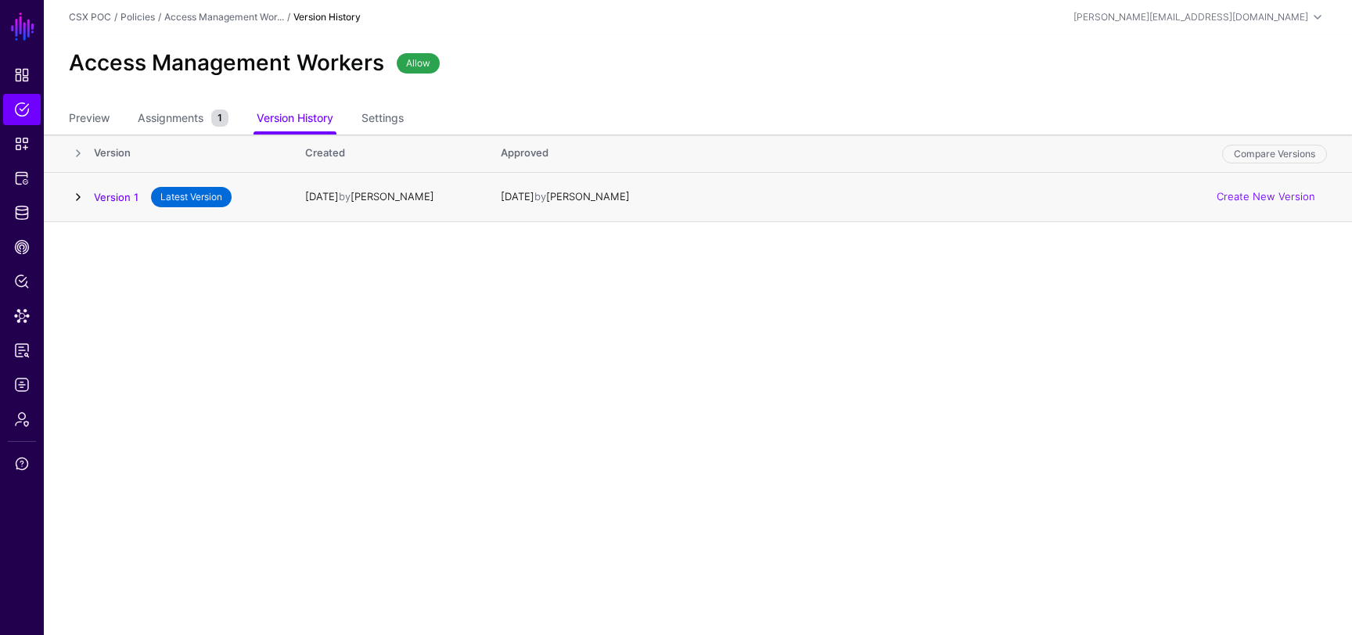
click at [79, 196] on link at bounding box center [78, 197] width 19 height 19
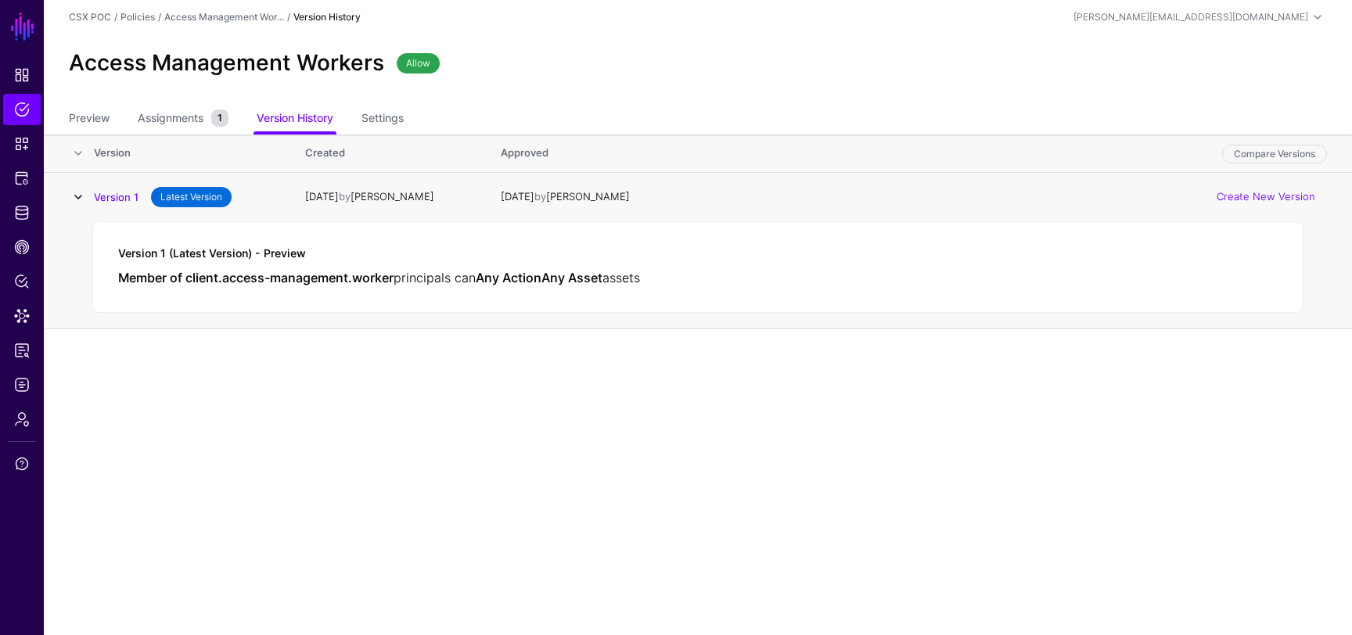
click at [82, 196] on link at bounding box center [78, 197] width 19 height 19
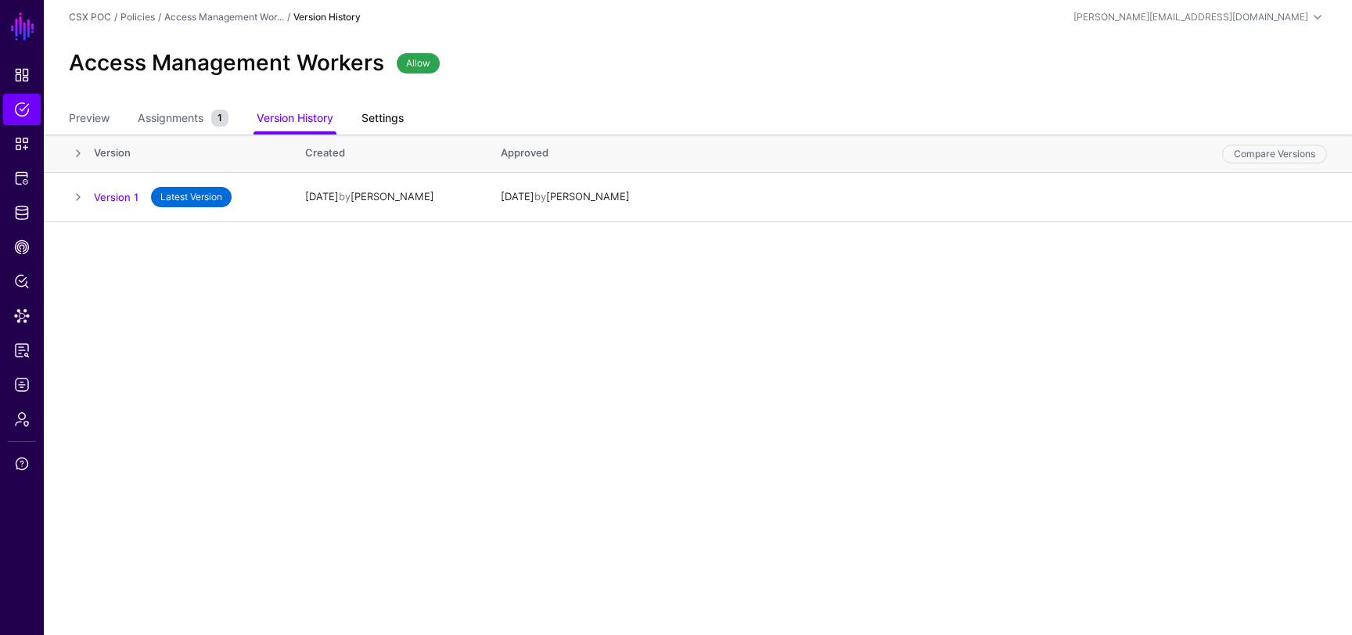
click at [392, 124] on link "Settings" at bounding box center [383, 120] width 42 height 30
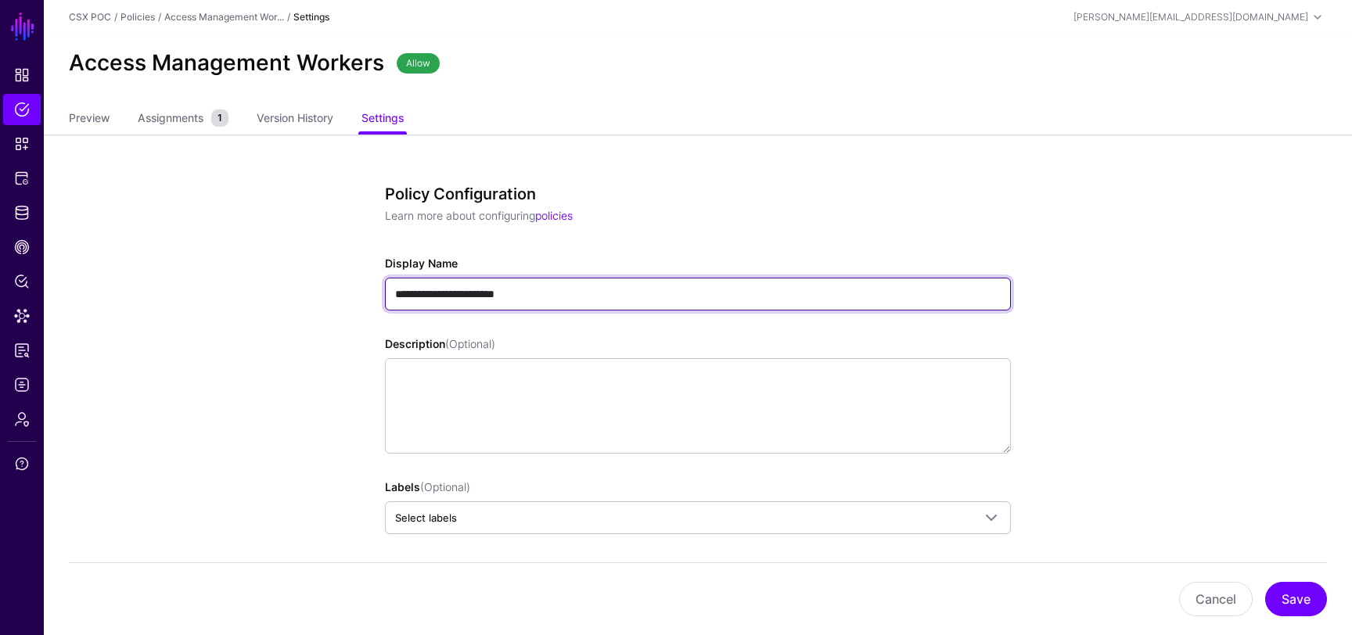
drag, startPoint x: 504, startPoint y: 293, endPoint x: 315, endPoint y: 293, distance: 189.4
type input "**********"
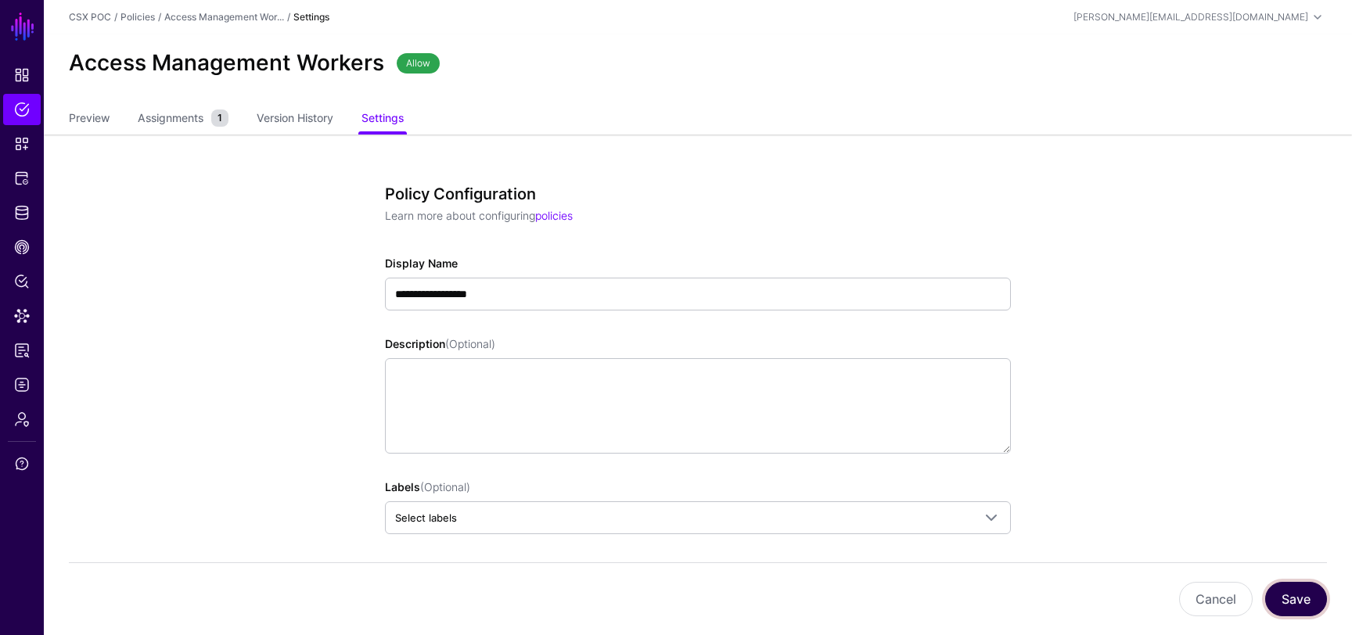
click at [1318, 601] on button "Save" at bounding box center [1296, 599] width 62 height 34
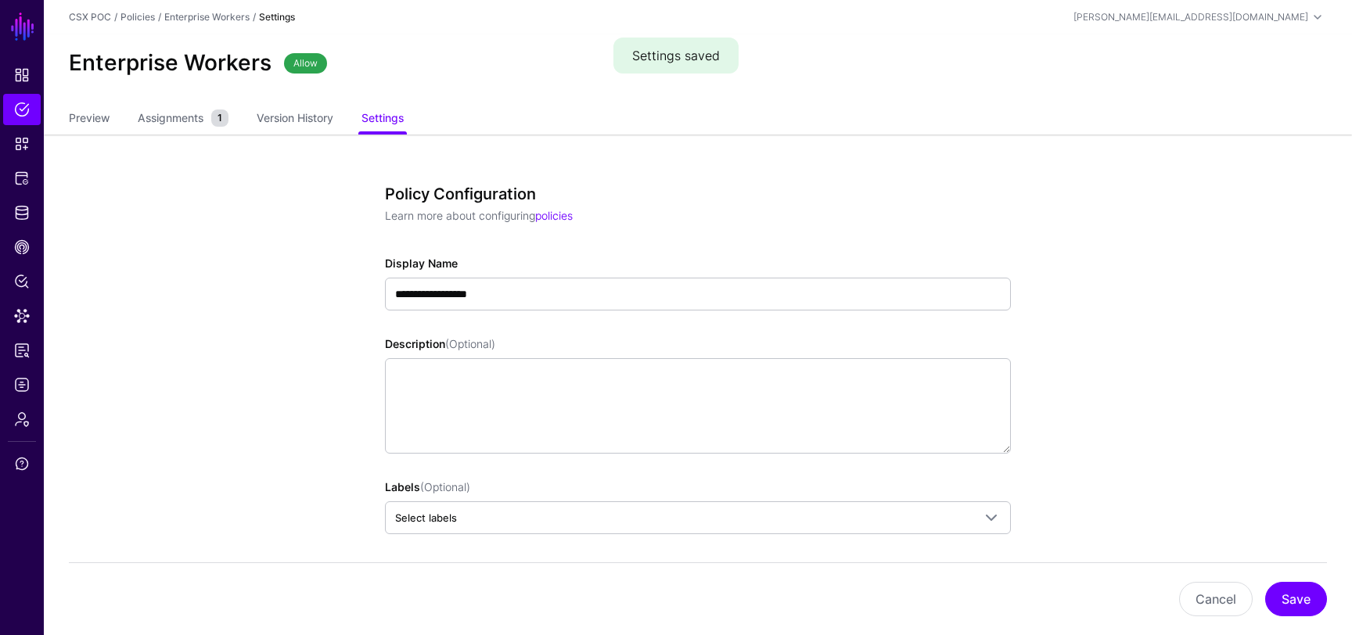
click at [196, 117] on span "Assignments" at bounding box center [171, 118] width 74 height 16
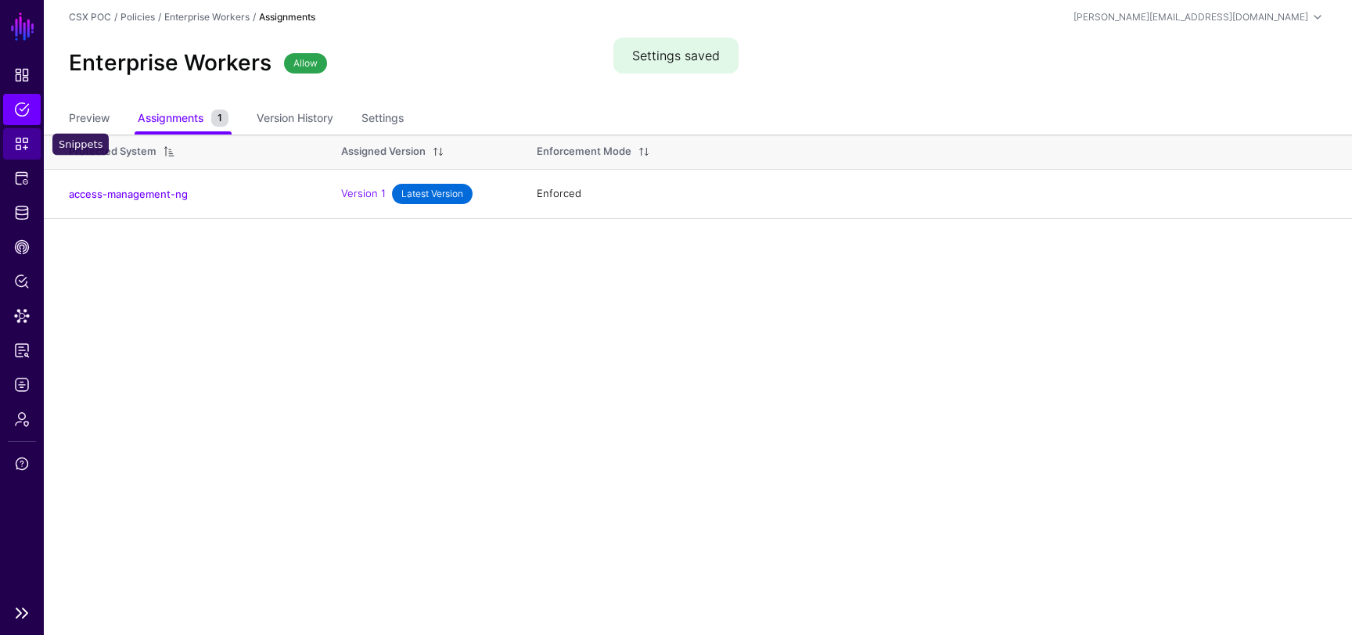
click at [21, 148] on span "Snippets" at bounding box center [22, 144] width 16 height 16
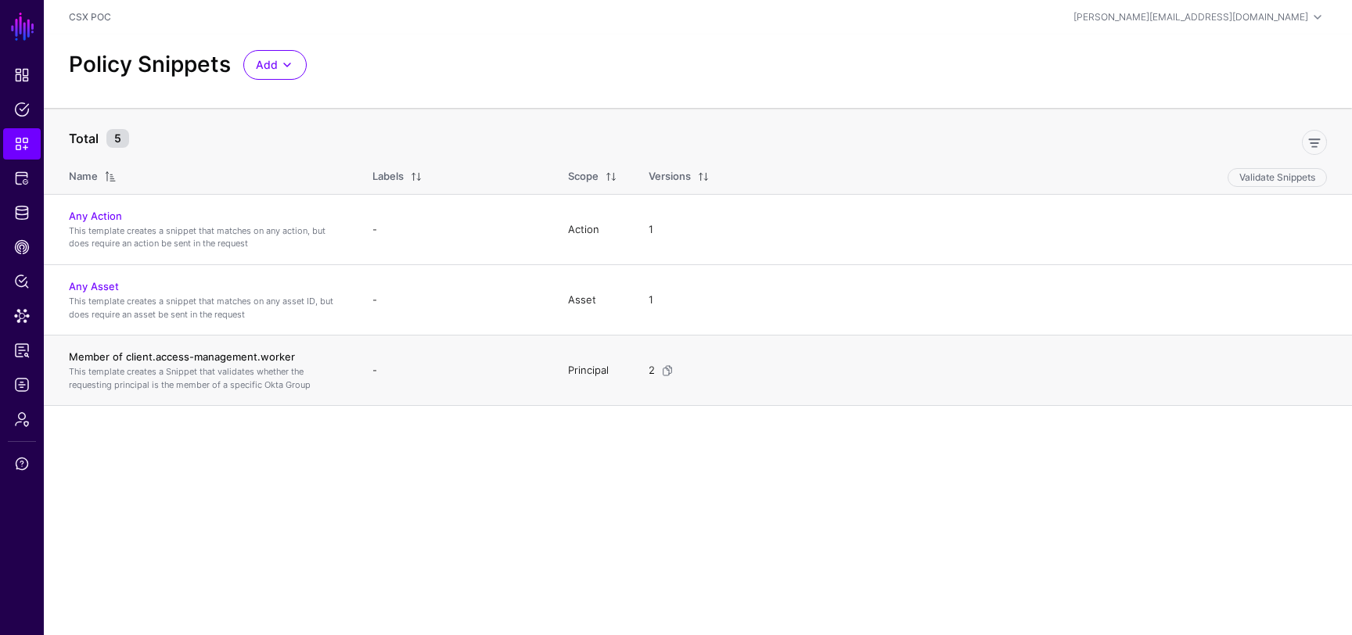
click at [269, 354] on link "Member of client.access-management.worker" at bounding box center [182, 357] width 226 height 13
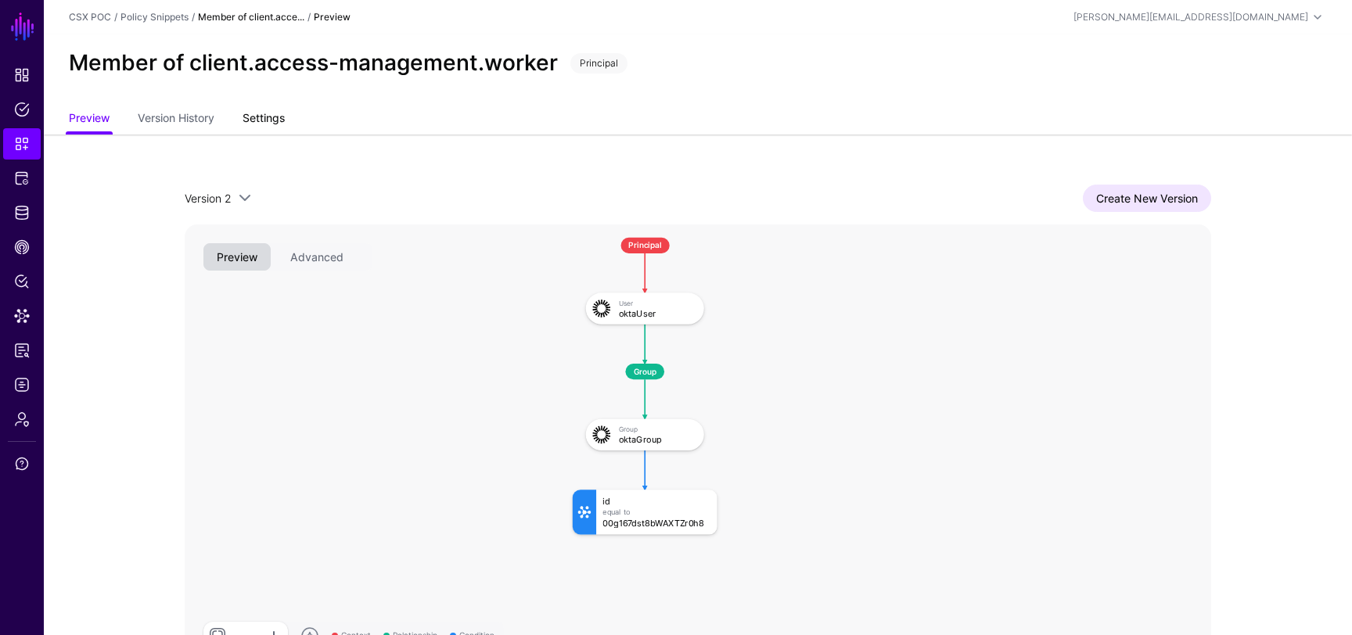
click at [273, 106] on link "Settings" at bounding box center [264, 120] width 42 height 30
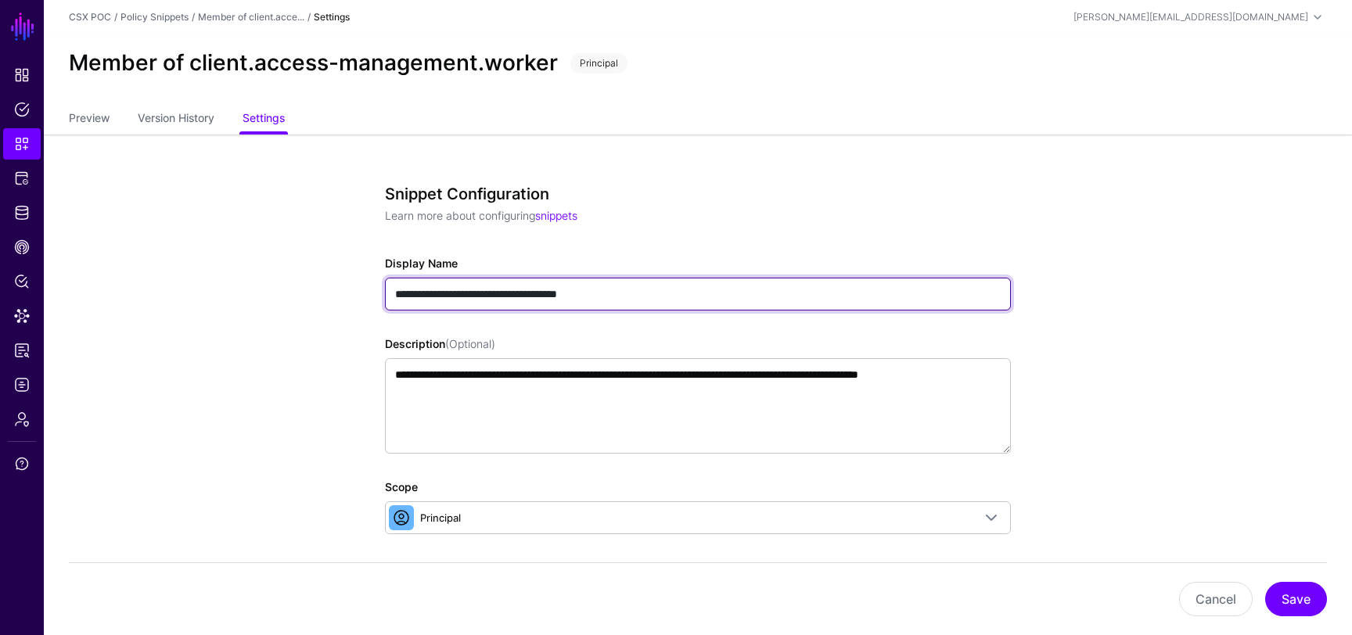
drag, startPoint x: 459, startPoint y: 293, endPoint x: 708, endPoint y: 297, distance: 249.6
click at [708, 297] on input "**********" at bounding box center [698, 294] width 626 height 33
click at [495, 294] on input "**********" at bounding box center [698, 294] width 626 height 33
drag, startPoint x: 464, startPoint y: 294, endPoint x: 763, endPoint y: 308, distance: 299.2
click at [760, 307] on input "**********" at bounding box center [698, 294] width 626 height 33
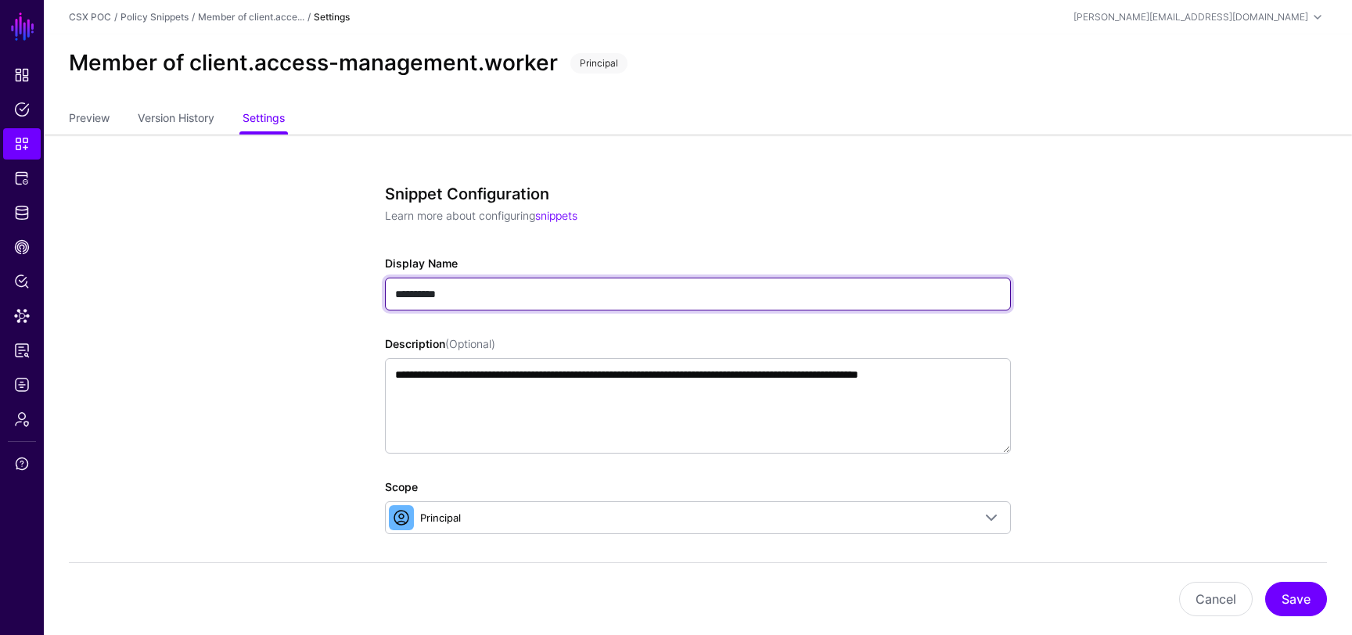
paste input "**********"
type input "**********"
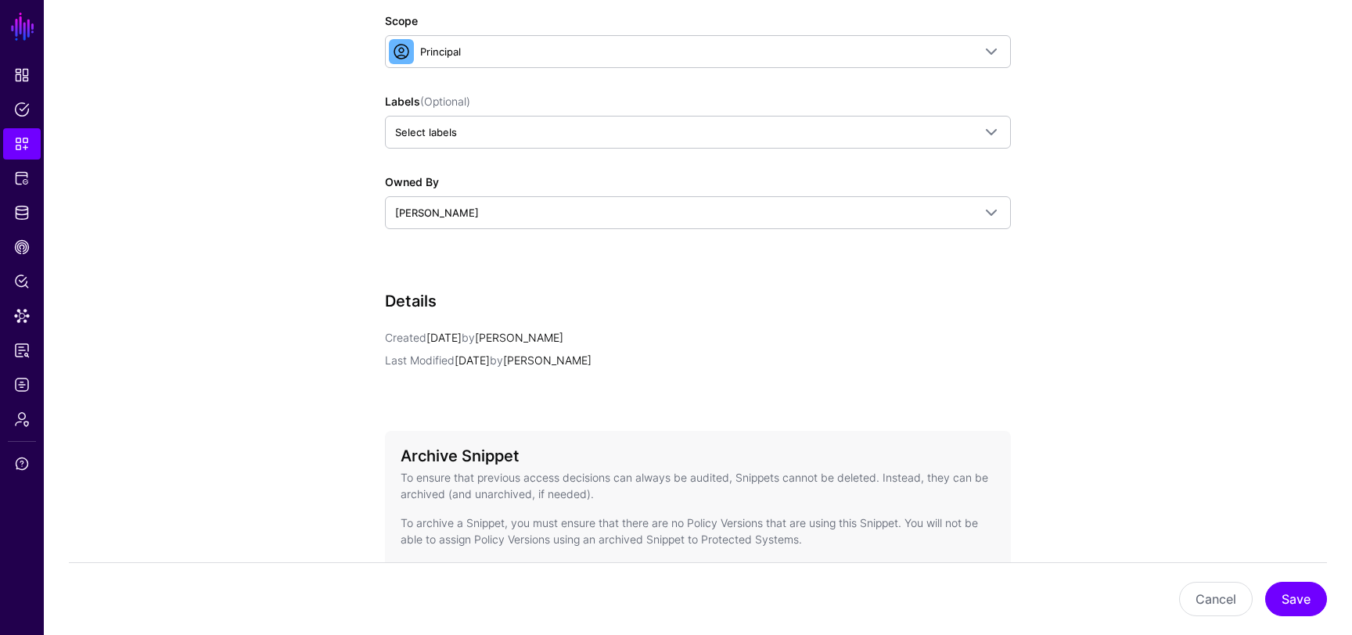
scroll to position [501, 0]
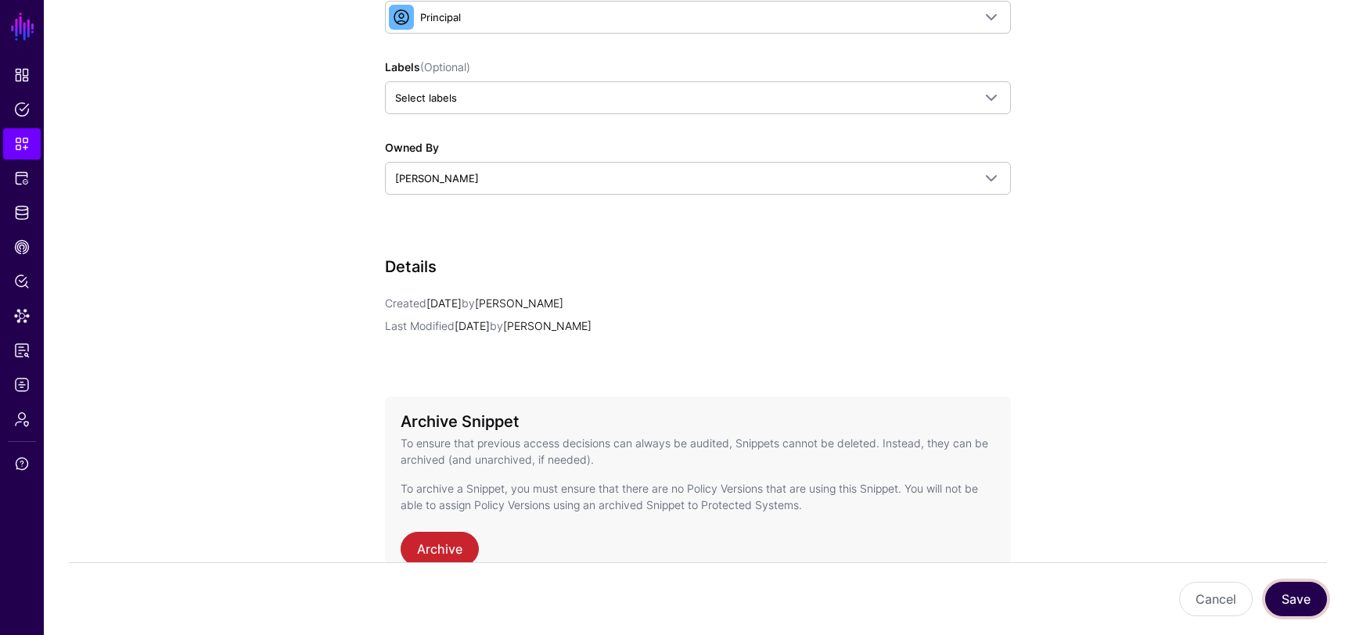
click at [1297, 595] on button "Save" at bounding box center [1296, 599] width 62 height 34
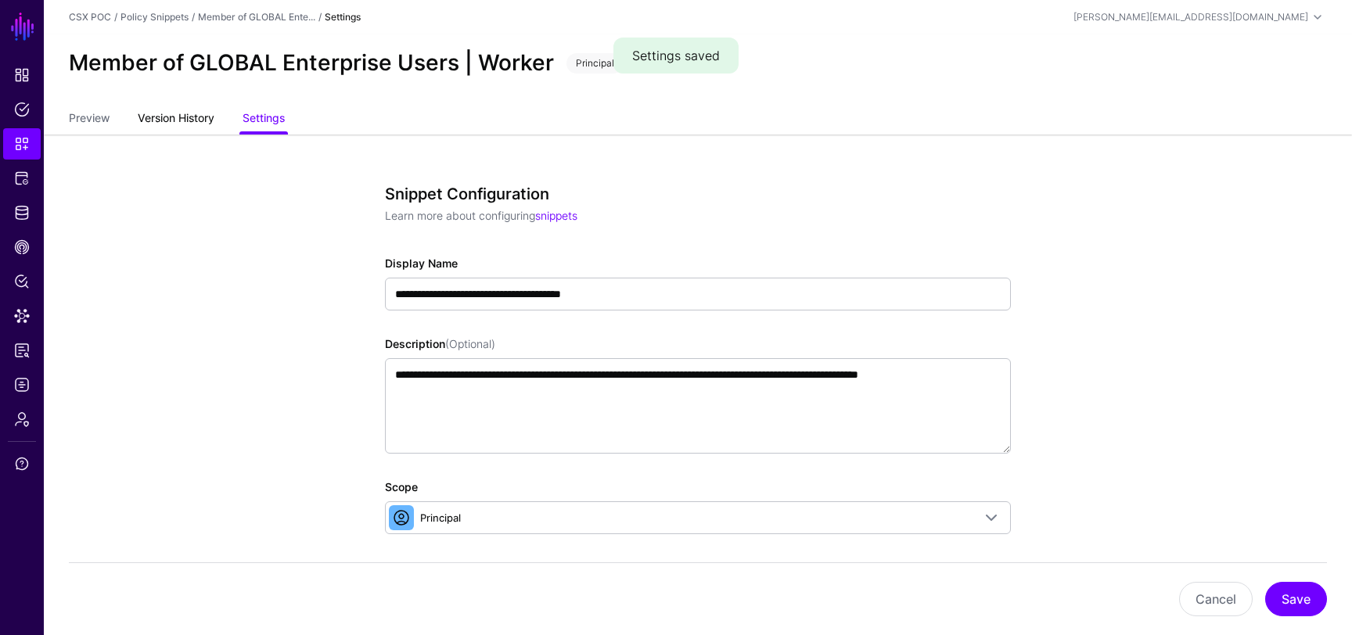
click at [164, 113] on link "Version History" at bounding box center [176, 120] width 77 height 30
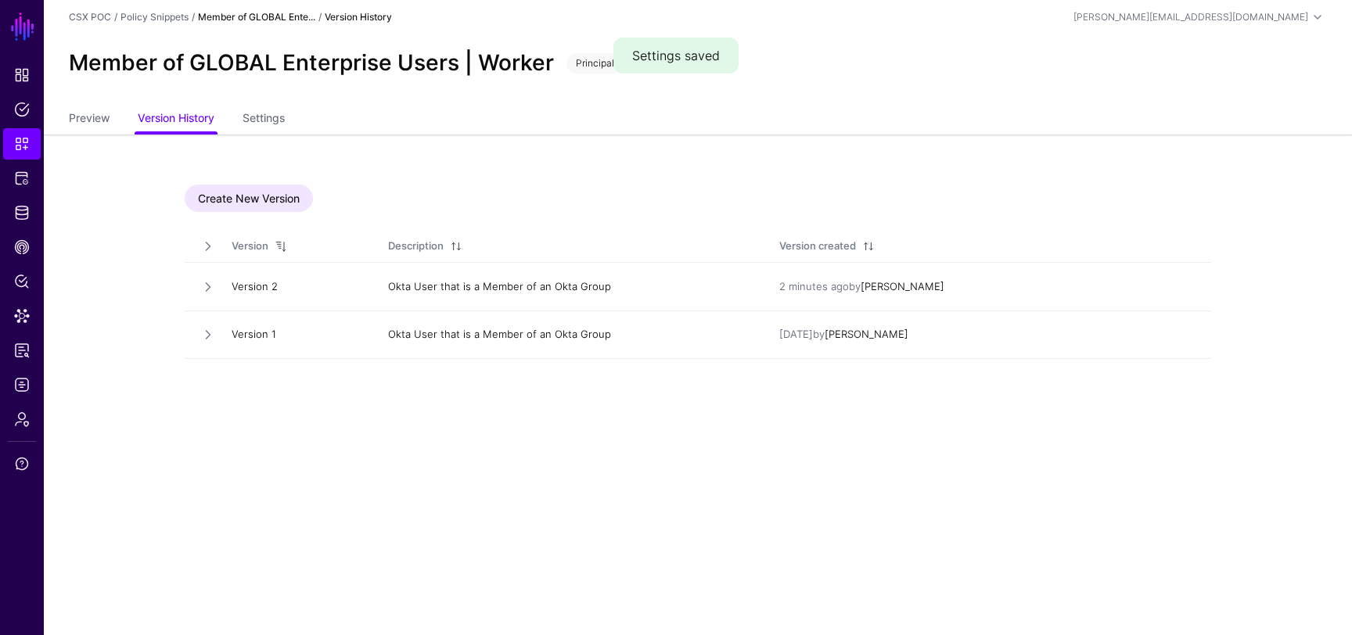
click at [211, 297] on td at bounding box center [200, 287] width 31 height 48
click at [208, 286] on link at bounding box center [208, 287] width 16 height 16
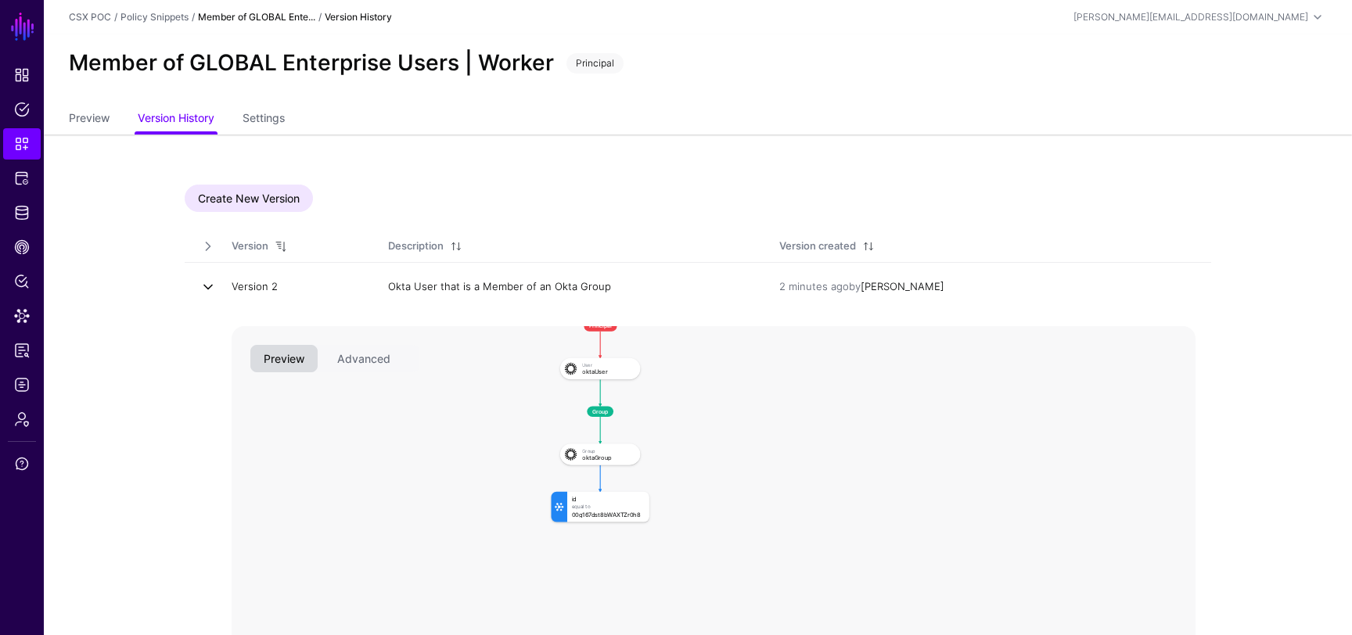
click at [210, 286] on link at bounding box center [208, 287] width 16 height 16
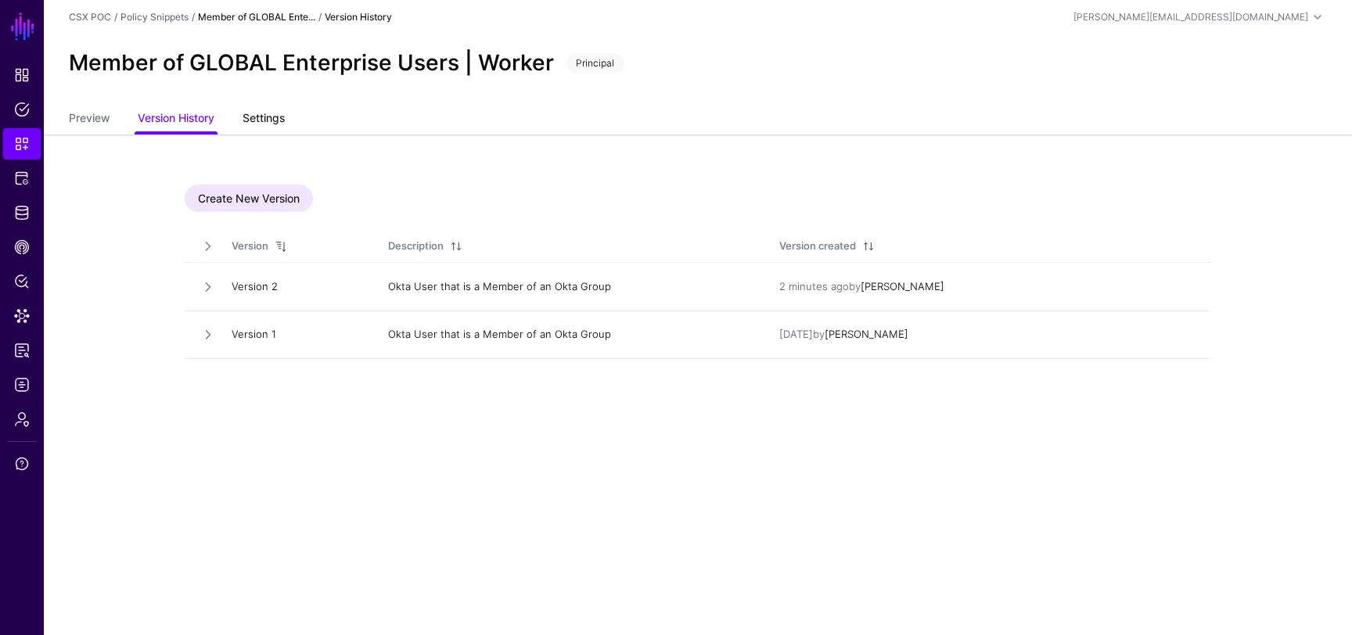
click at [270, 117] on link "Settings" at bounding box center [264, 120] width 42 height 30
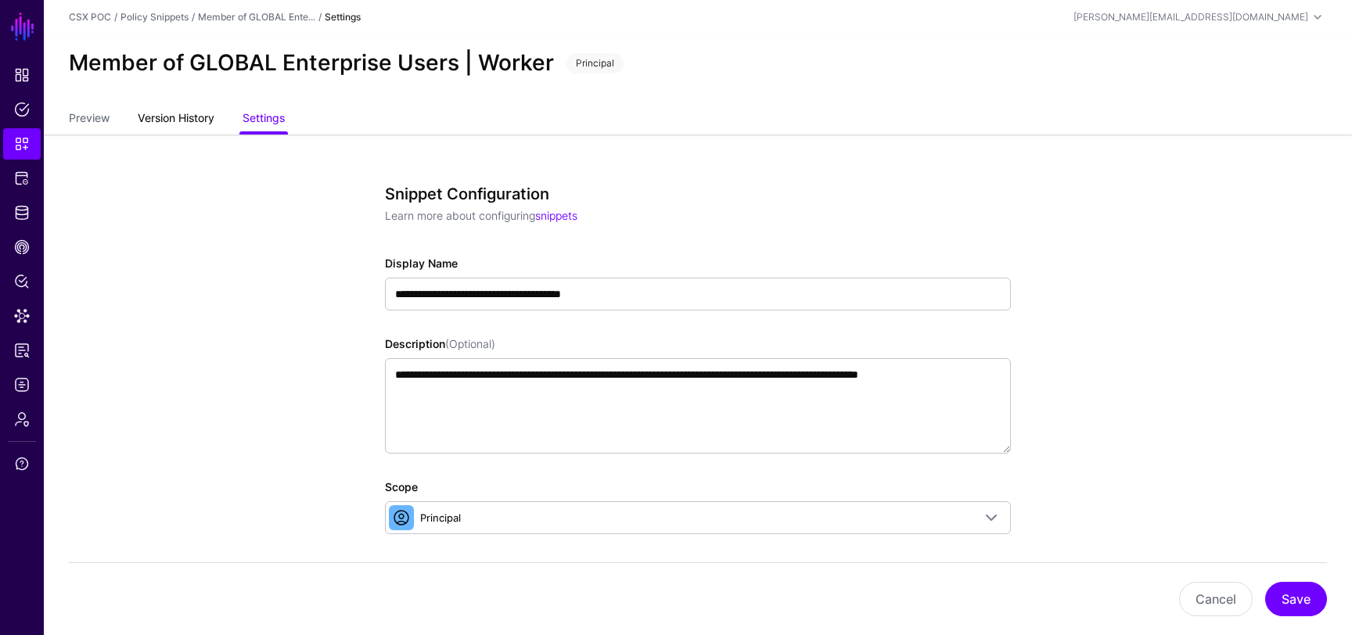
click at [196, 121] on link "Version History" at bounding box center [176, 120] width 77 height 30
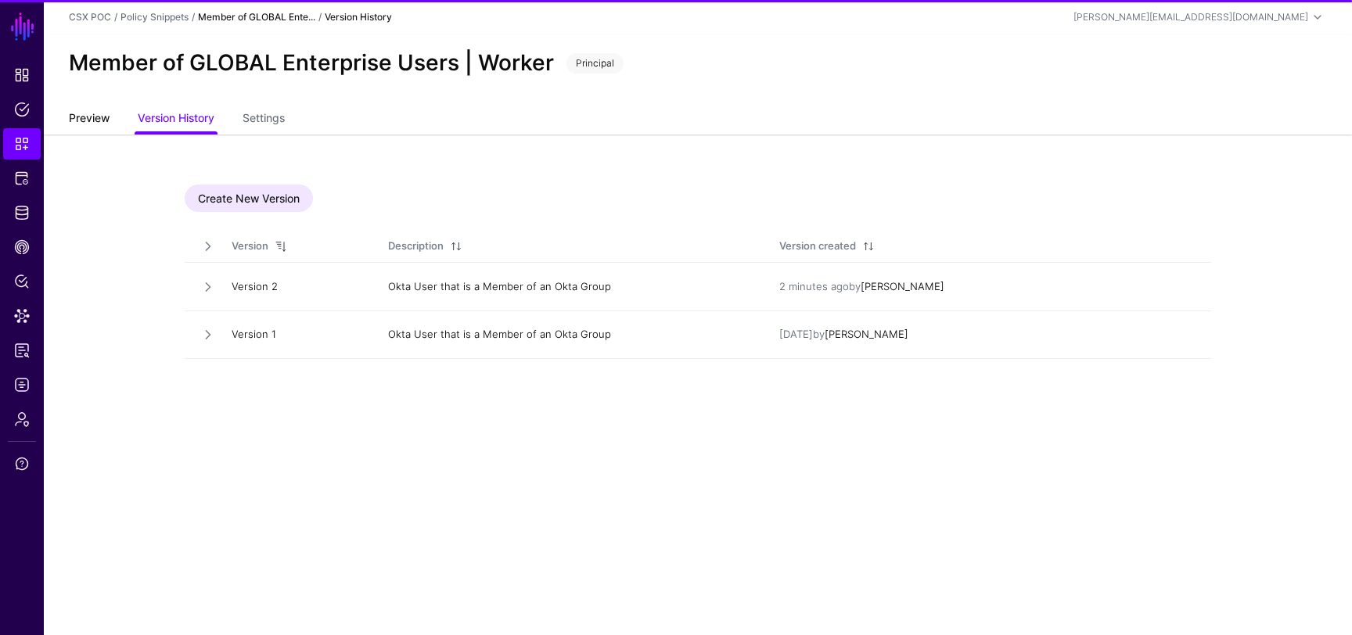
click at [101, 123] on link "Preview" at bounding box center [89, 120] width 41 height 30
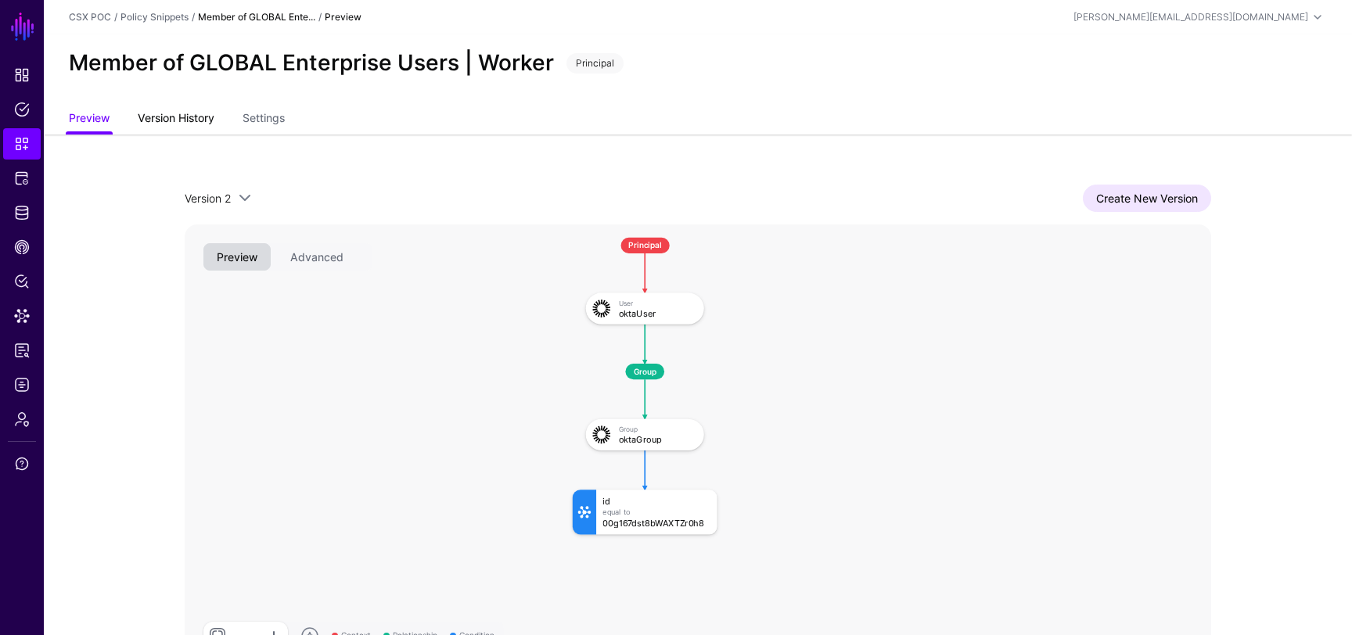
click at [165, 112] on link "Version History" at bounding box center [176, 120] width 77 height 30
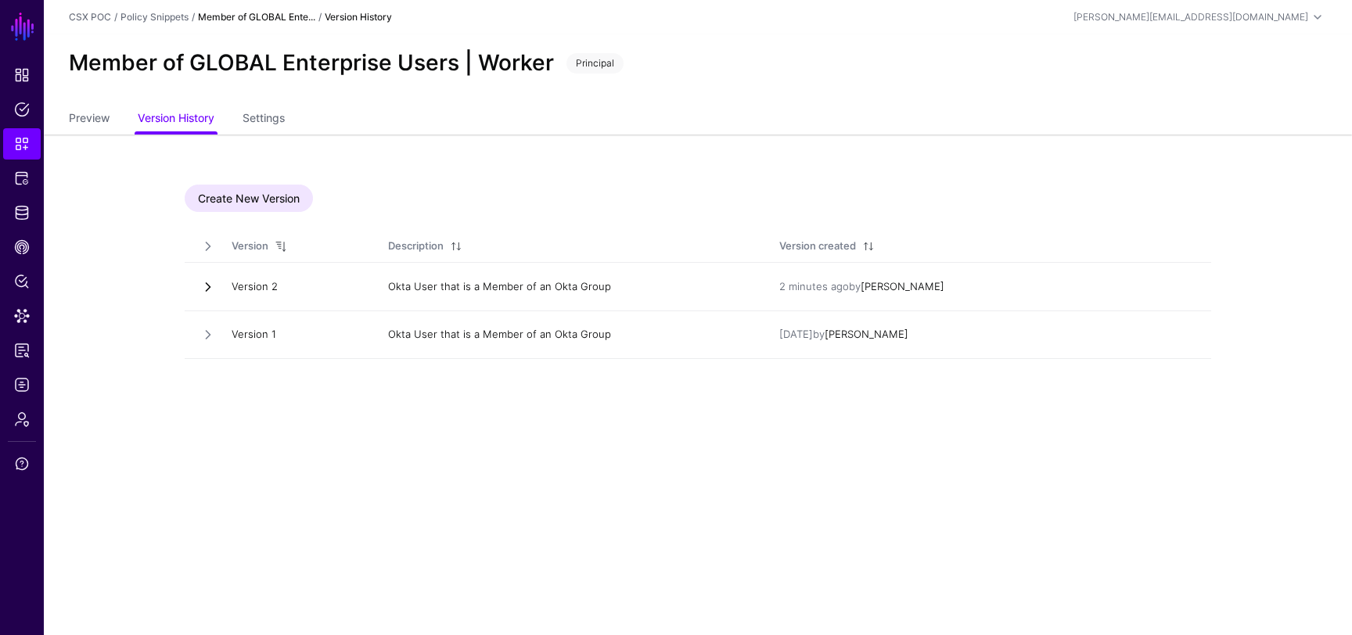
click at [206, 290] on link at bounding box center [208, 287] width 16 height 16
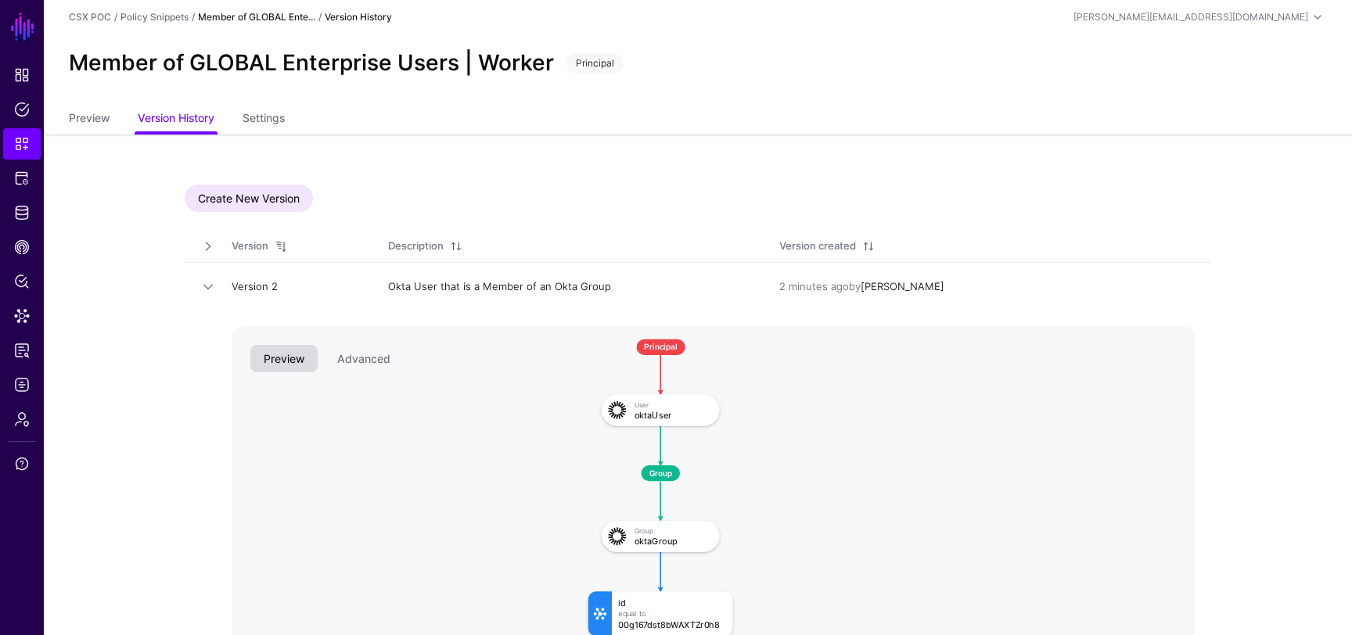
click at [251, 285] on td "Version 2" at bounding box center [294, 287] width 156 height 48
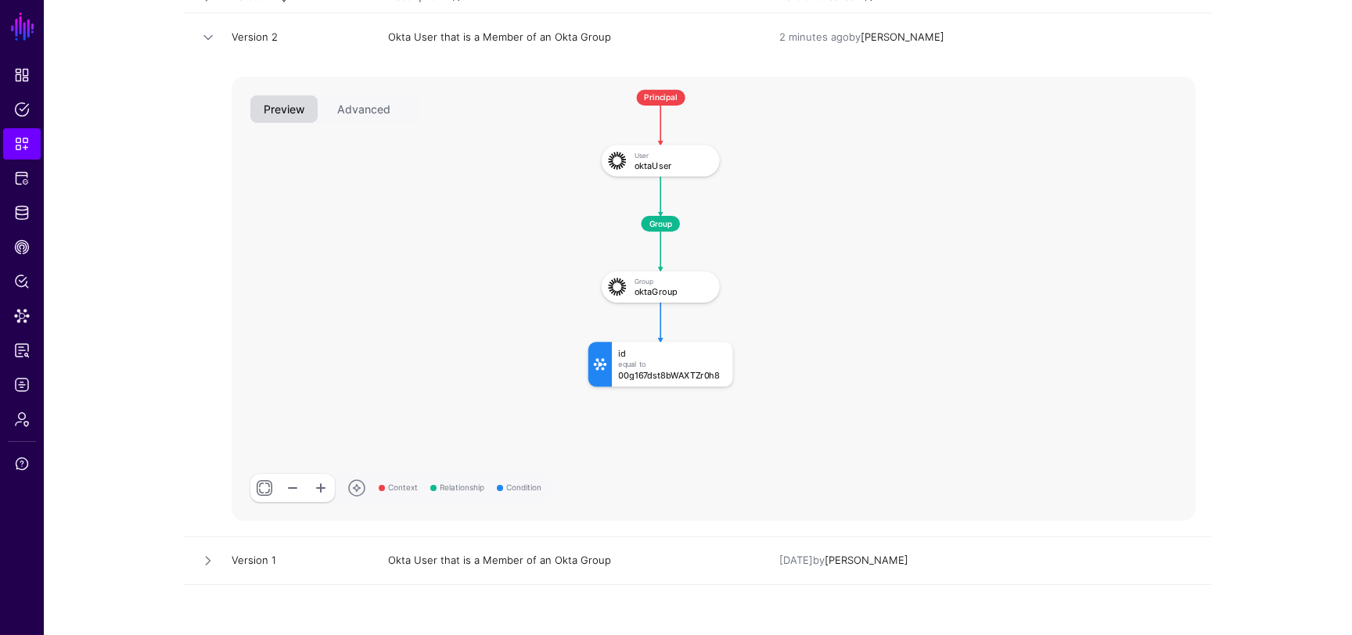
click at [265, 485] on link at bounding box center [264, 488] width 28 height 28
click at [351, 466] on div "Context Relationship Condition" at bounding box center [444, 481] width 207 height 31
click at [372, 112] on button "Advanced" at bounding box center [364, 108] width 80 height 27
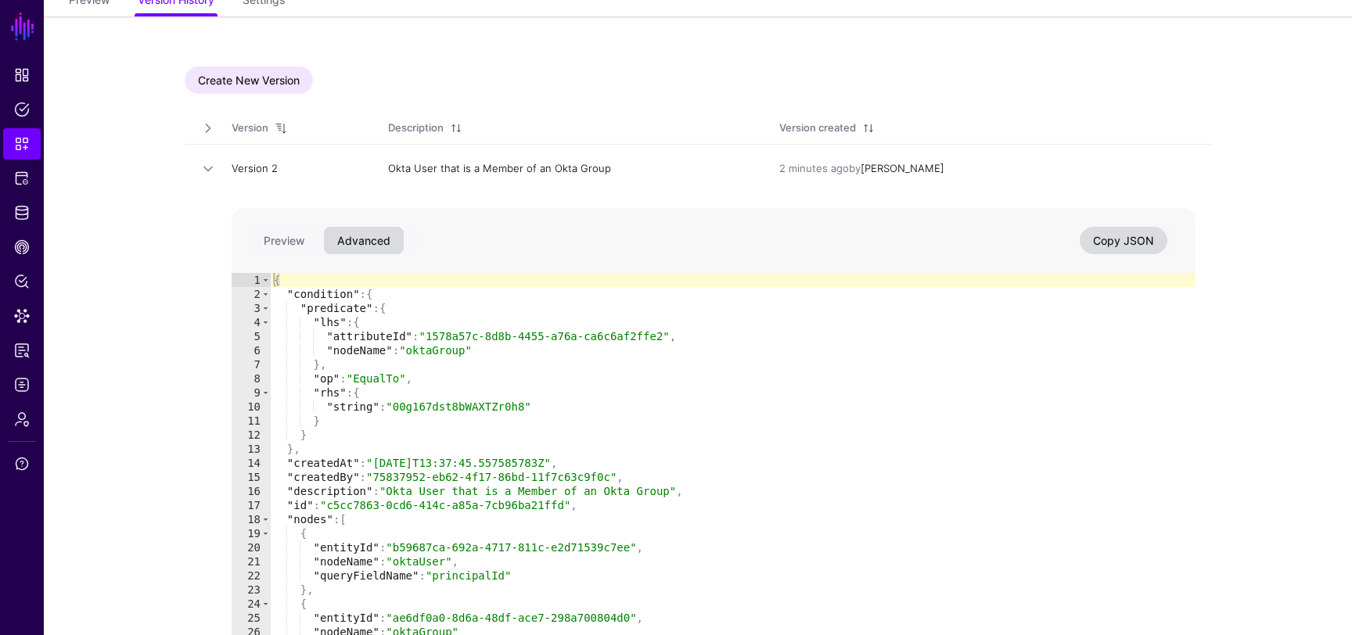
scroll to position [0, 0]
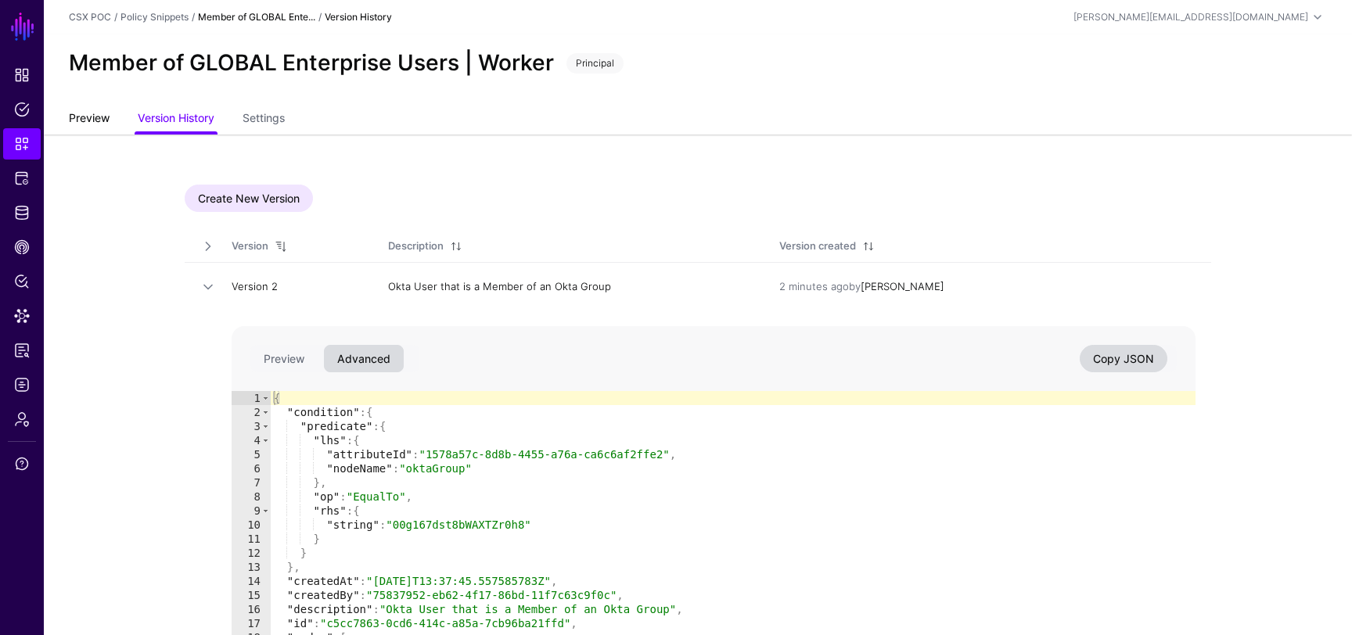
click at [94, 126] on link "Preview" at bounding box center [89, 120] width 41 height 30
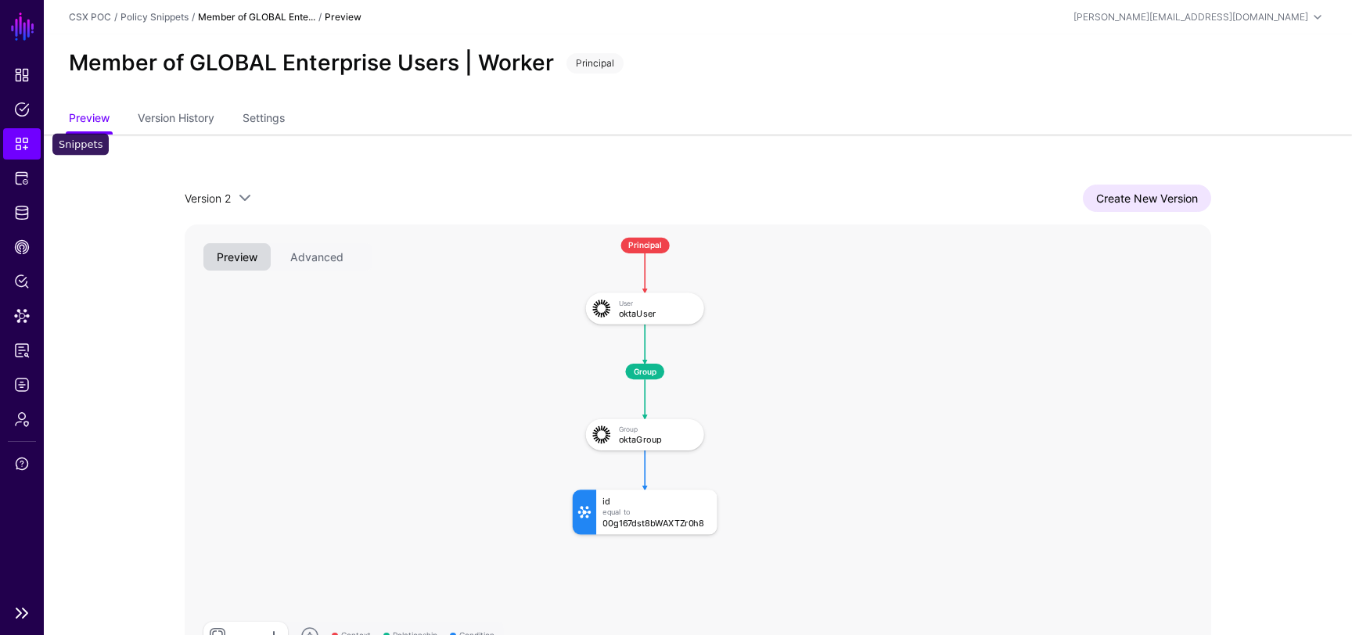
click at [20, 139] on span "Snippets" at bounding box center [22, 144] width 16 height 16
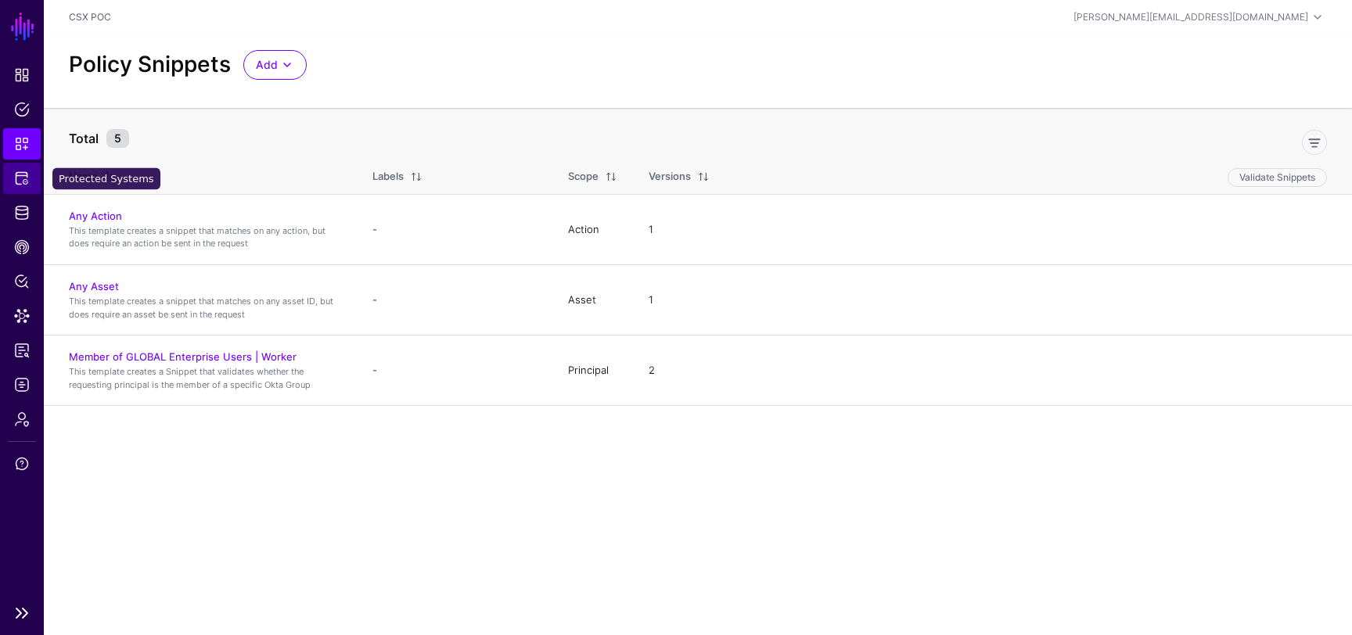
click at [27, 181] on span "Protected Systems" at bounding box center [22, 179] width 16 height 16
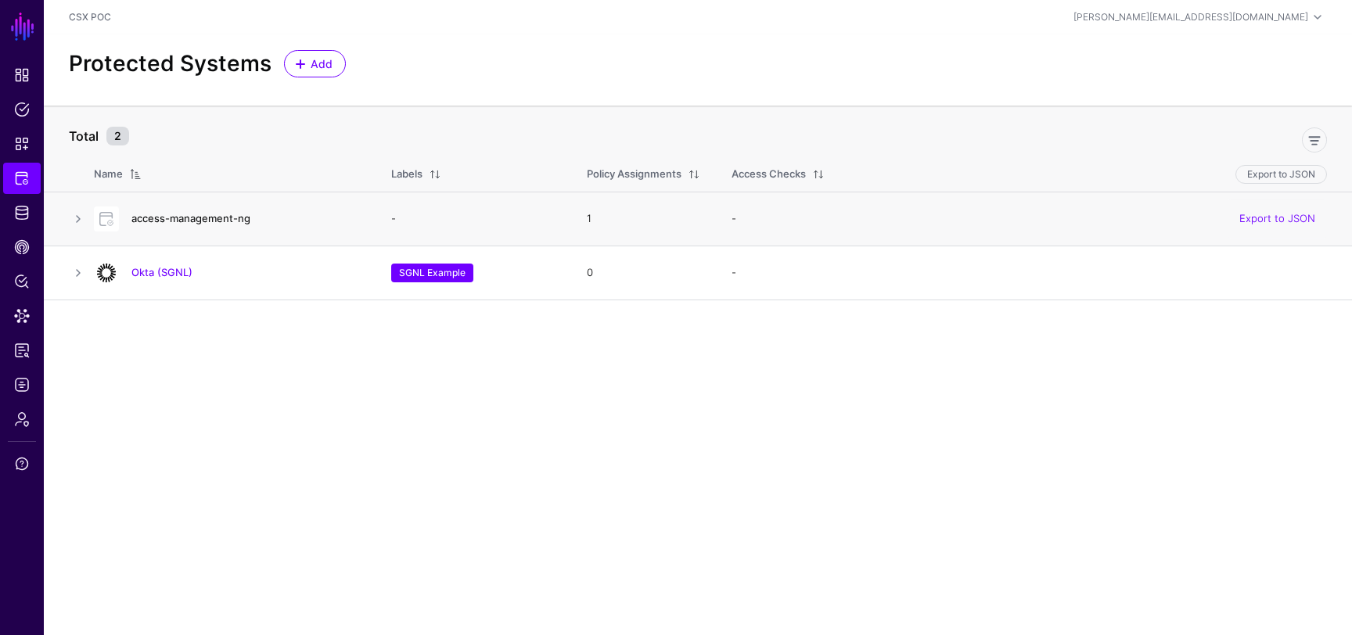
click at [195, 216] on link "access-management-ng" at bounding box center [190, 218] width 119 height 13
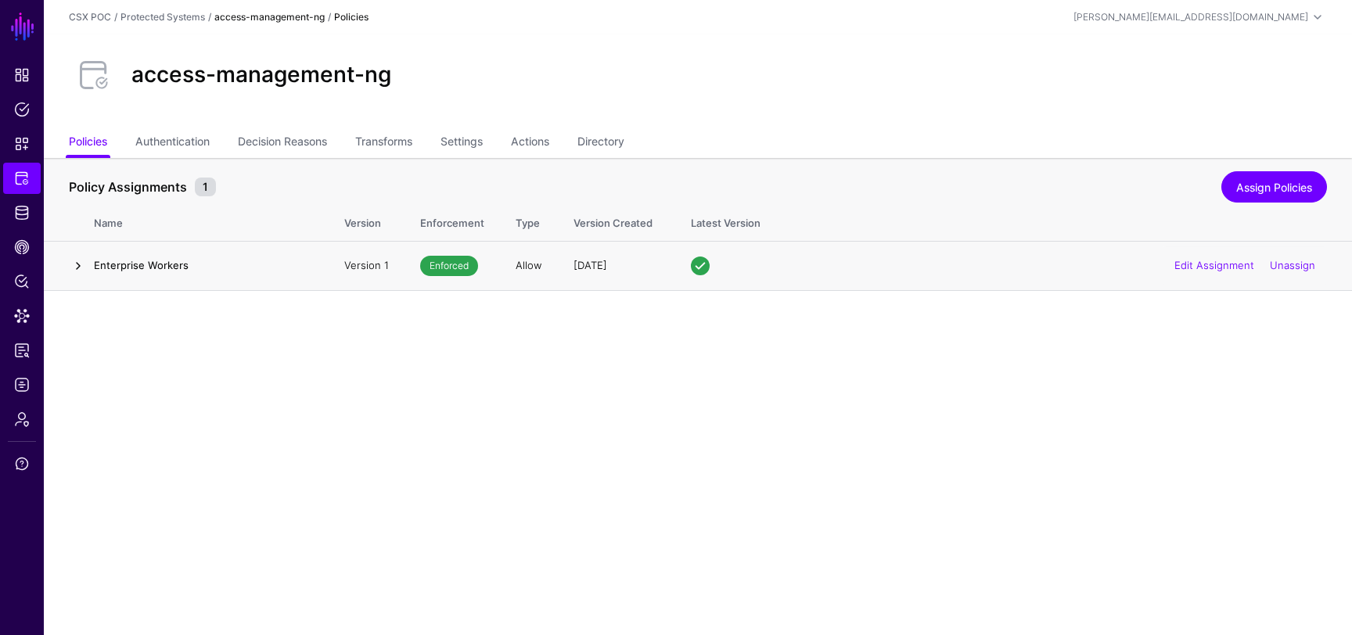
click at [83, 267] on link at bounding box center [78, 266] width 19 height 19
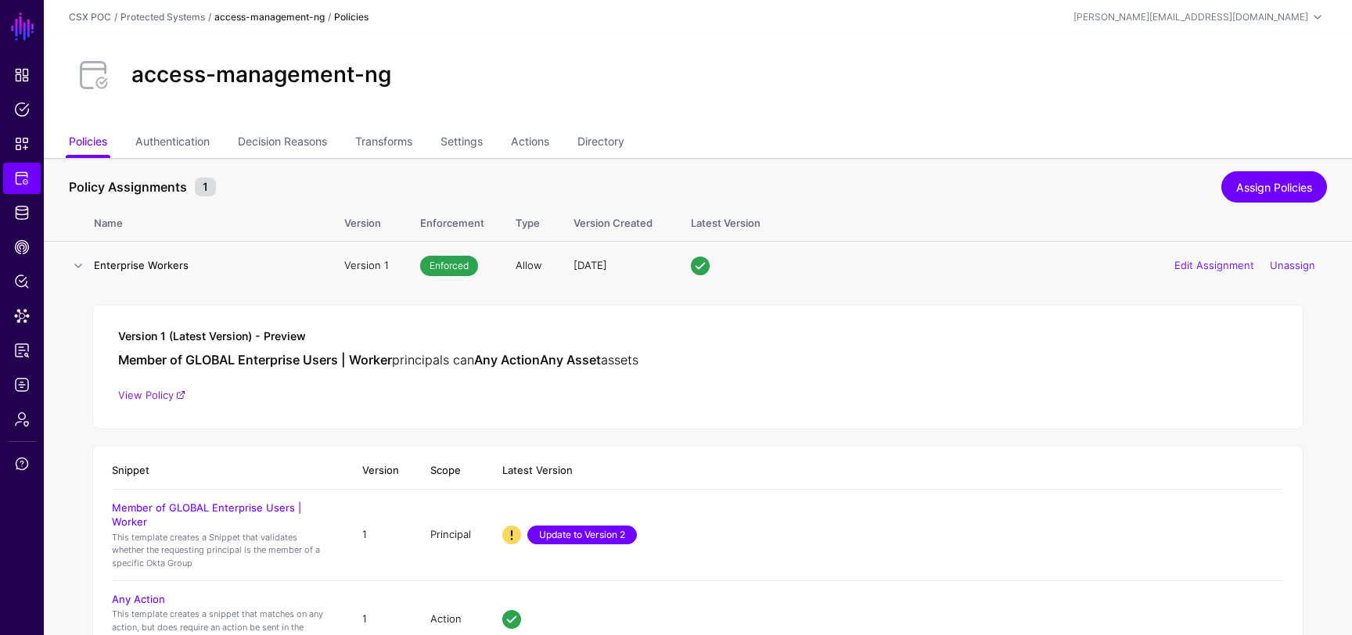
click at [612, 540] on link "Update to Version 2" at bounding box center [582, 535] width 110 height 19
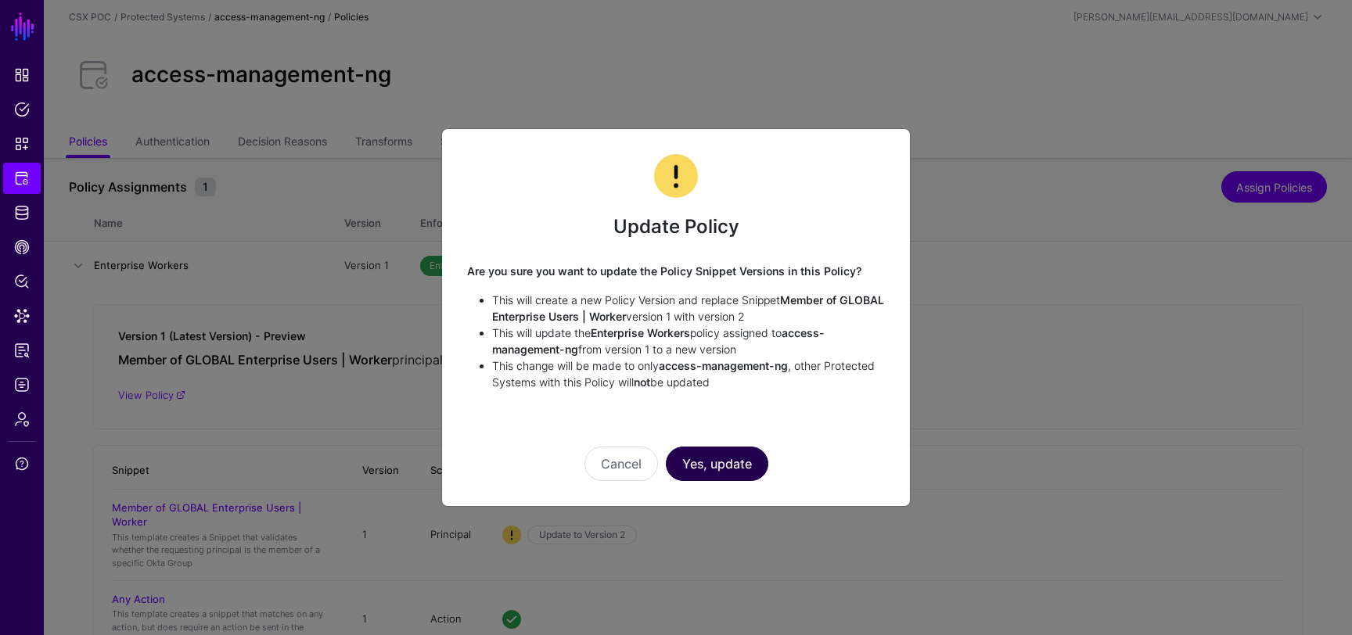
click at [721, 465] on button "Yes, update" at bounding box center [717, 464] width 103 height 34
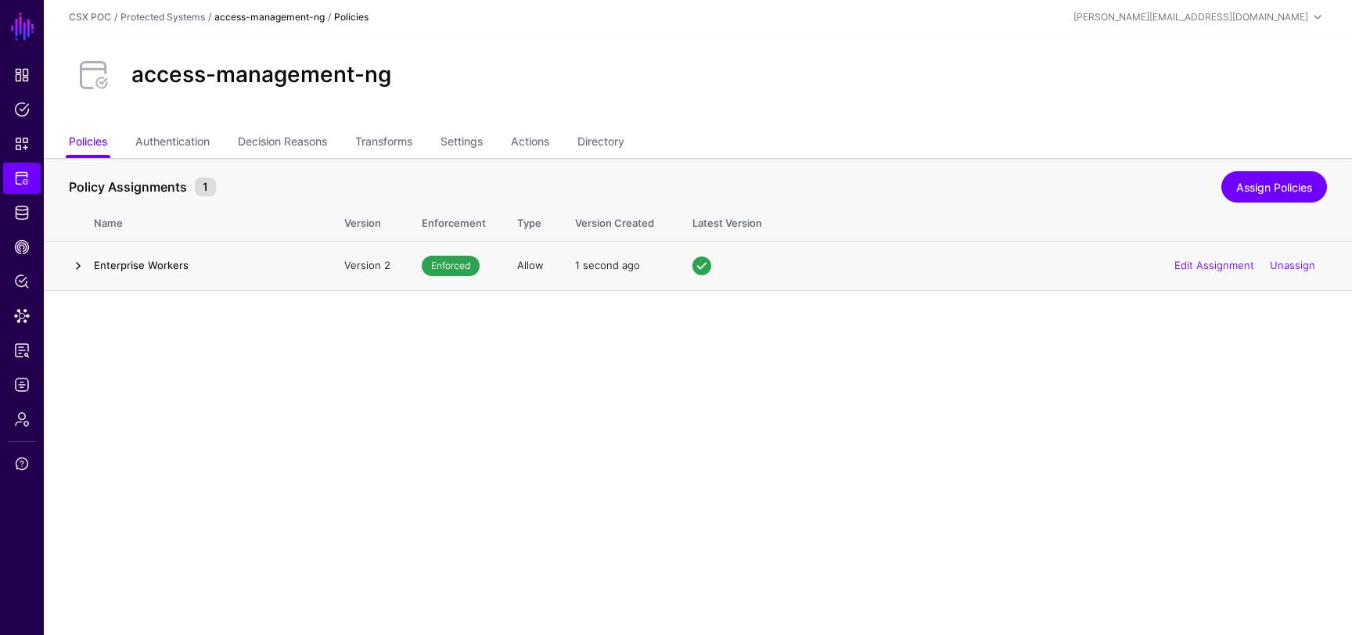
click at [73, 260] on link at bounding box center [78, 266] width 19 height 19
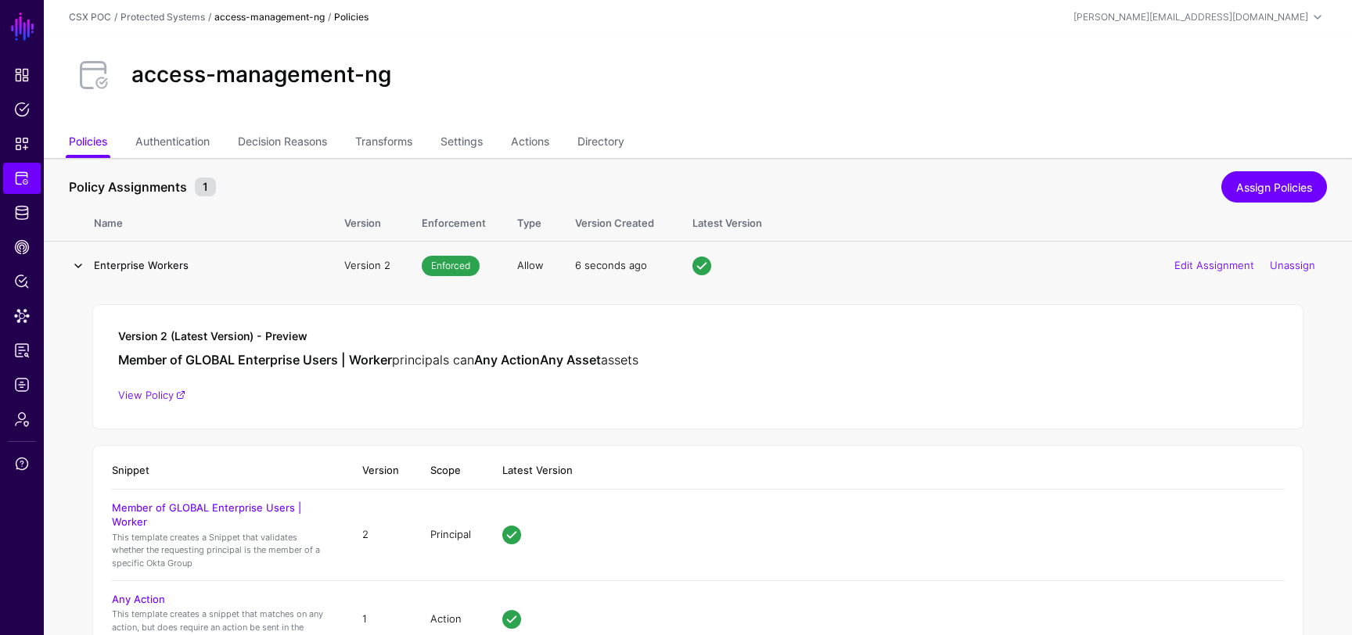
click at [79, 272] on link at bounding box center [78, 266] width 19 height 19
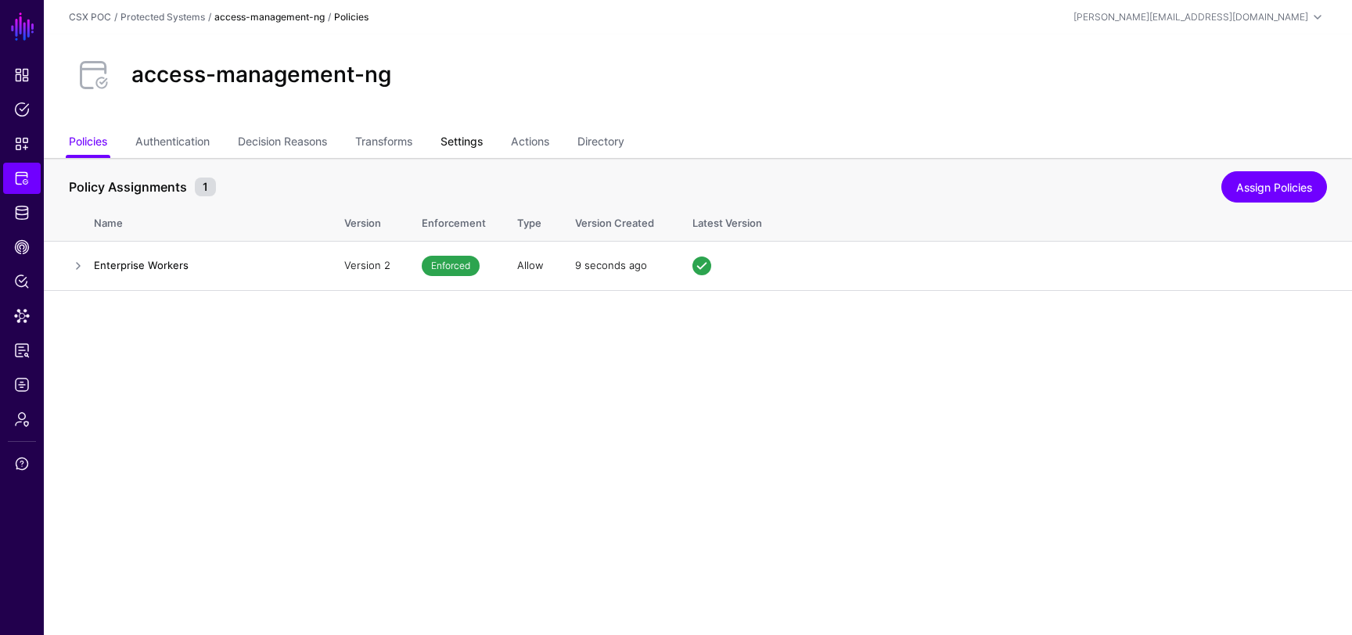
click at [480, 141] on link "Settings" at bounding box center [462, 143] width 42 height 30
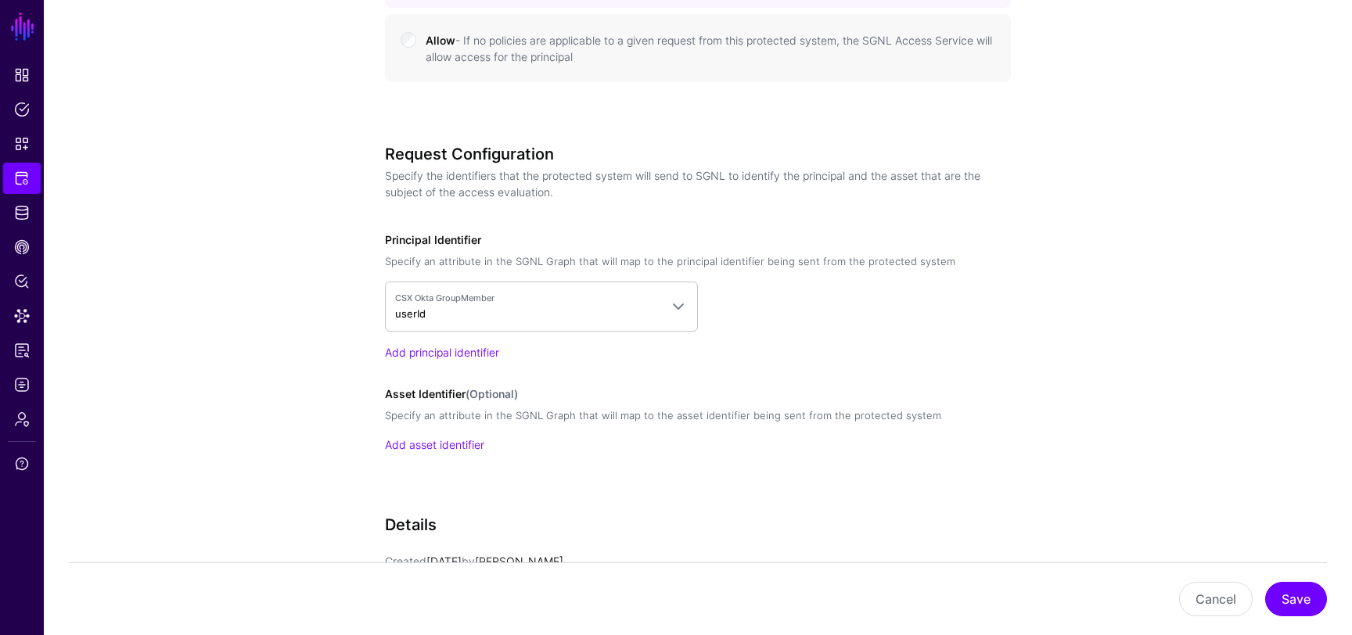
scroll to position [1142, 0]
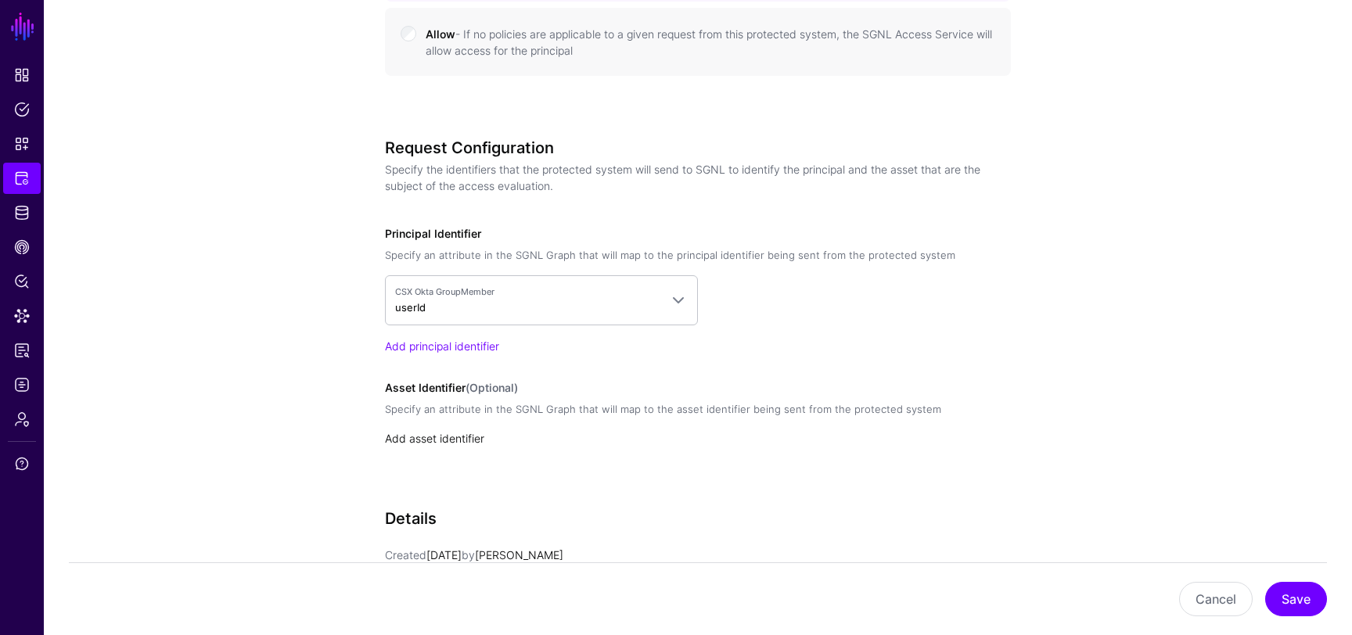
click at [420, 440] on link "Add asset identifier" at bounding box center [434, 438] width 99 height 13
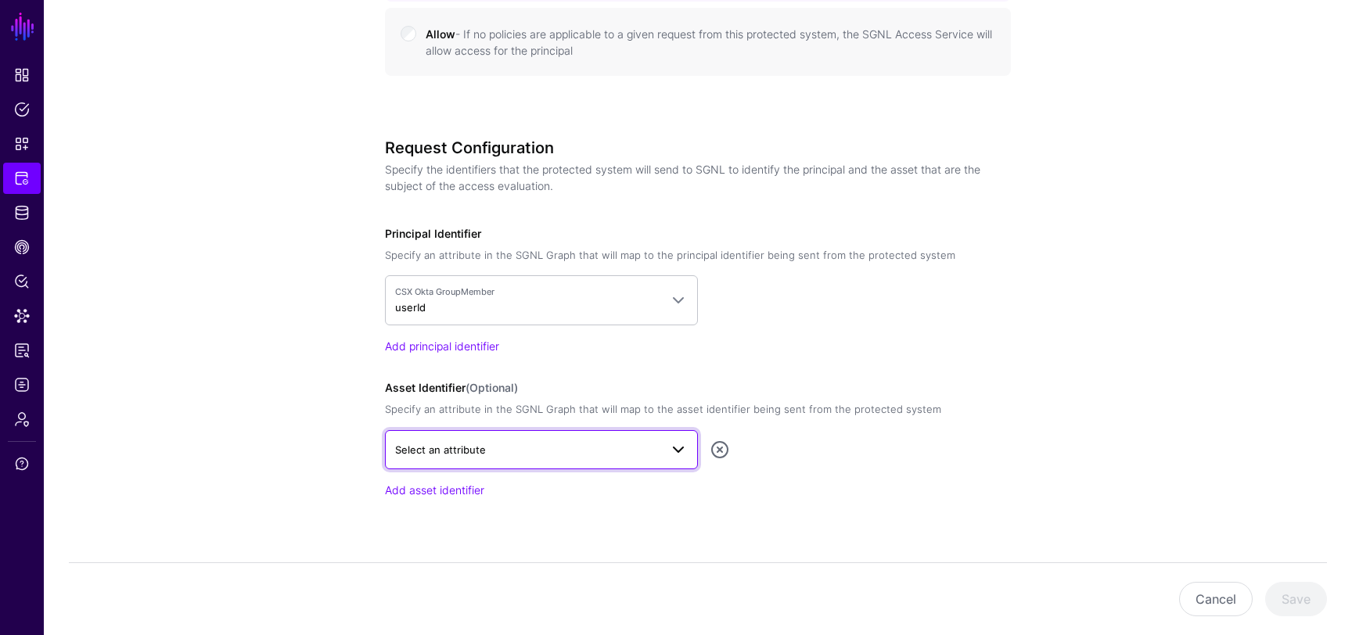
click at [549, 444] on span "Select an attribute" at bounding box center [527, 449] width 264 height 17
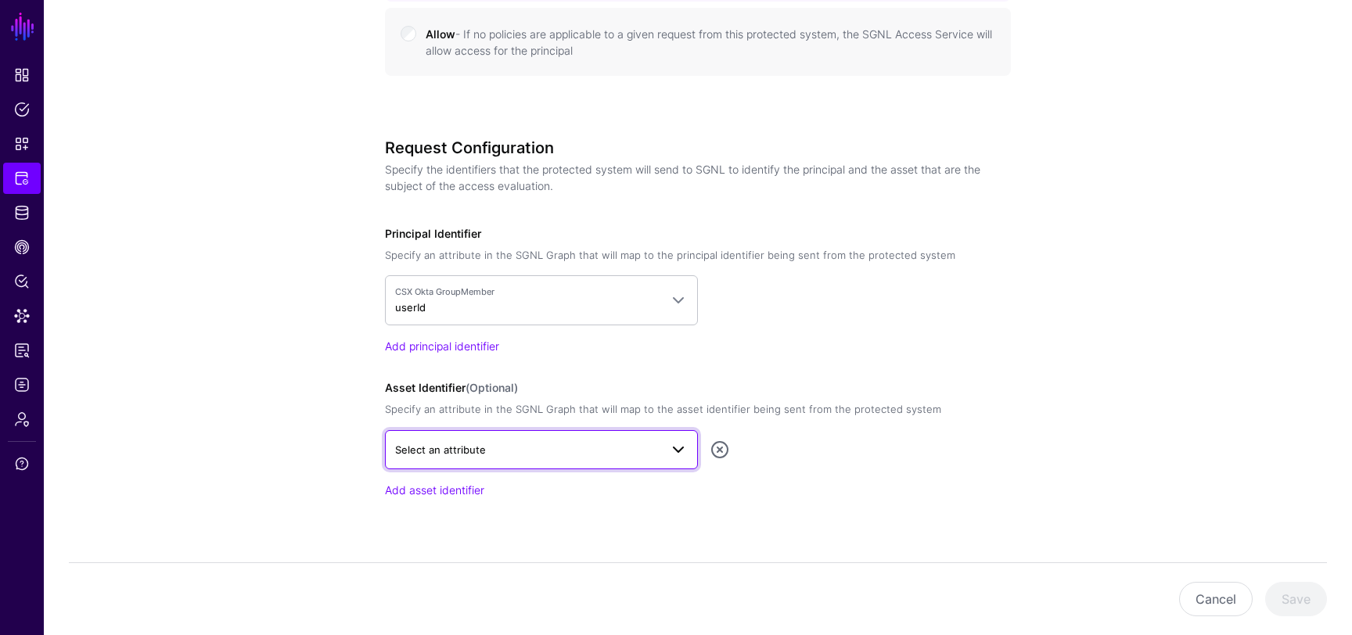
click at [654, 442] on span "Select an attribute" at bounding box center [527, 449] width 264 height 17
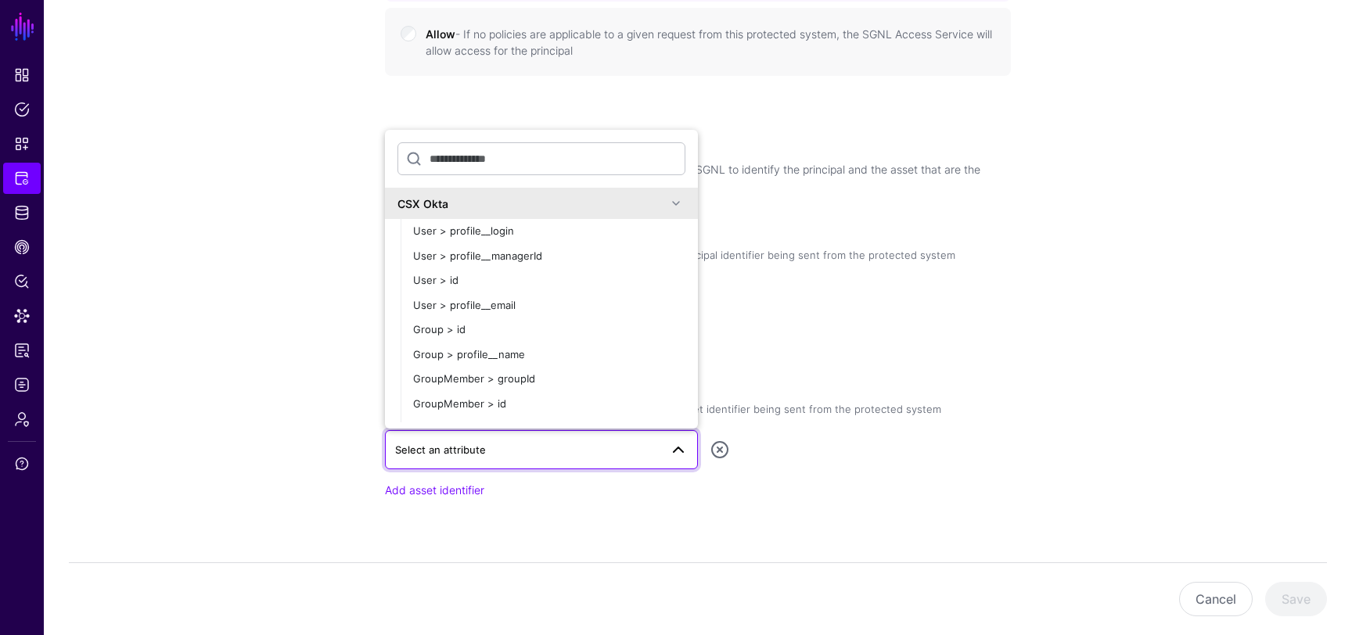
click at [797, 335] on div "CSX Okta GroupMember userId CSX Okta User > profile__login User > profile__mana…" at bounding box center [698, 314] width 626 height 79
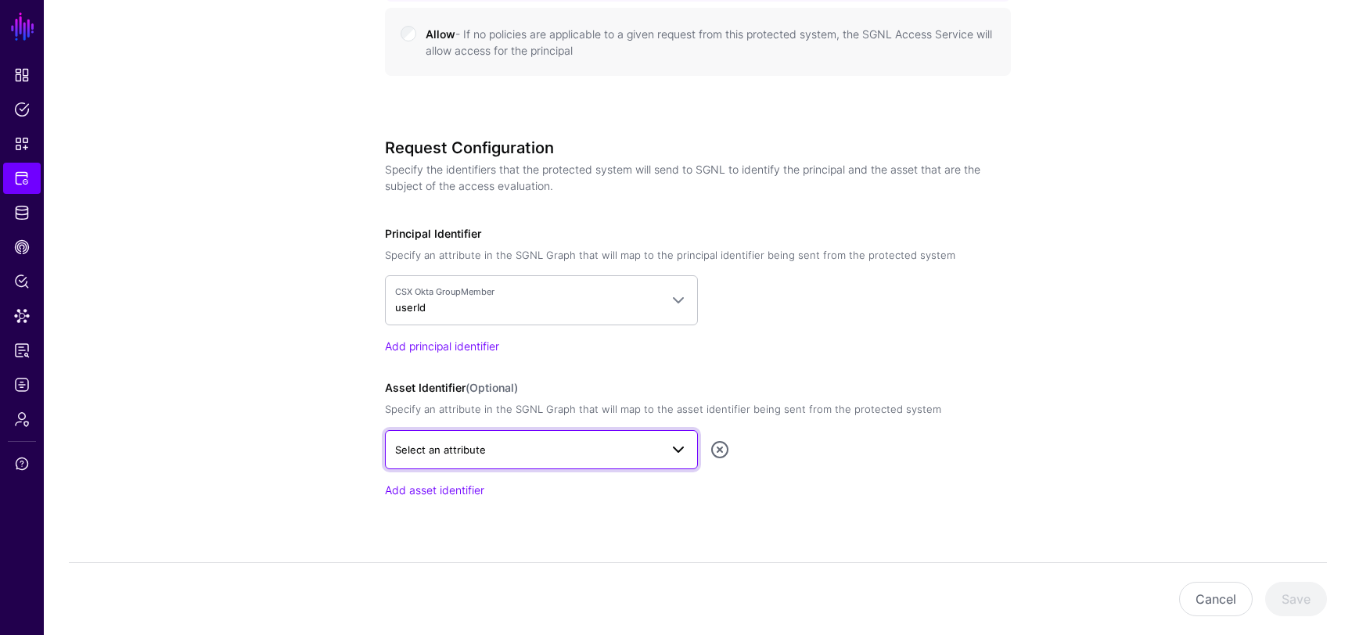
click at [667, 454] on span at bounding box center [674, 450] width 28 height 19
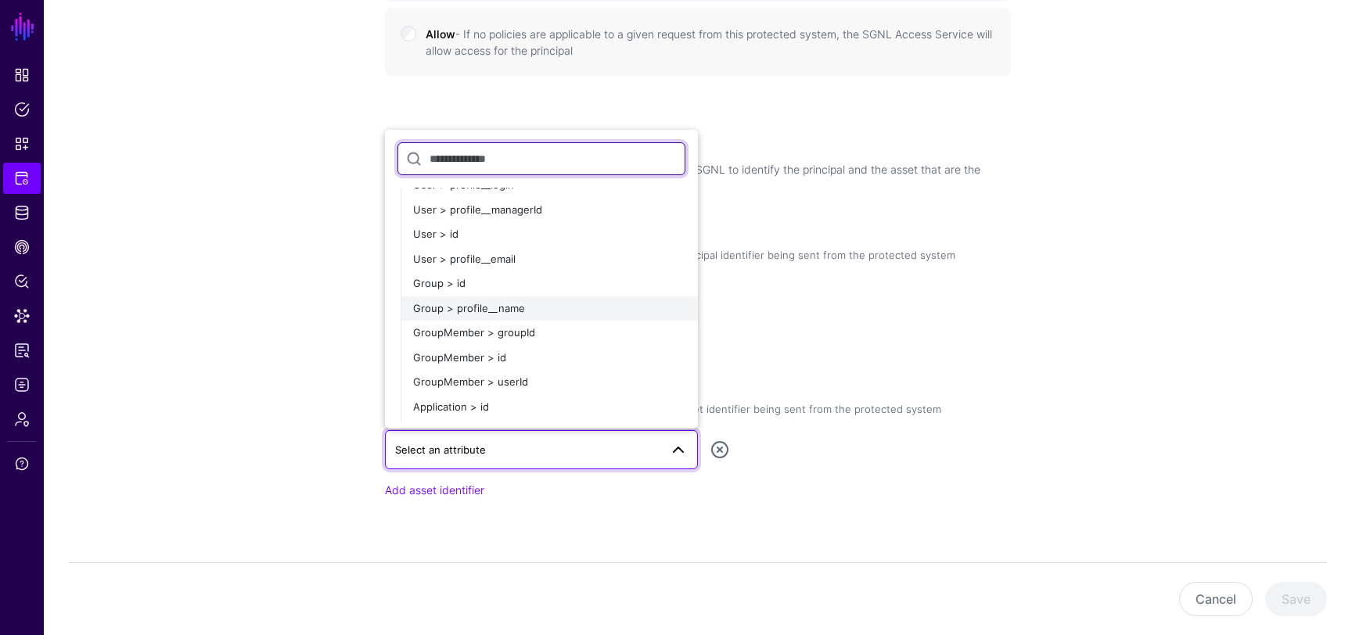
scroll to position [5, 0]
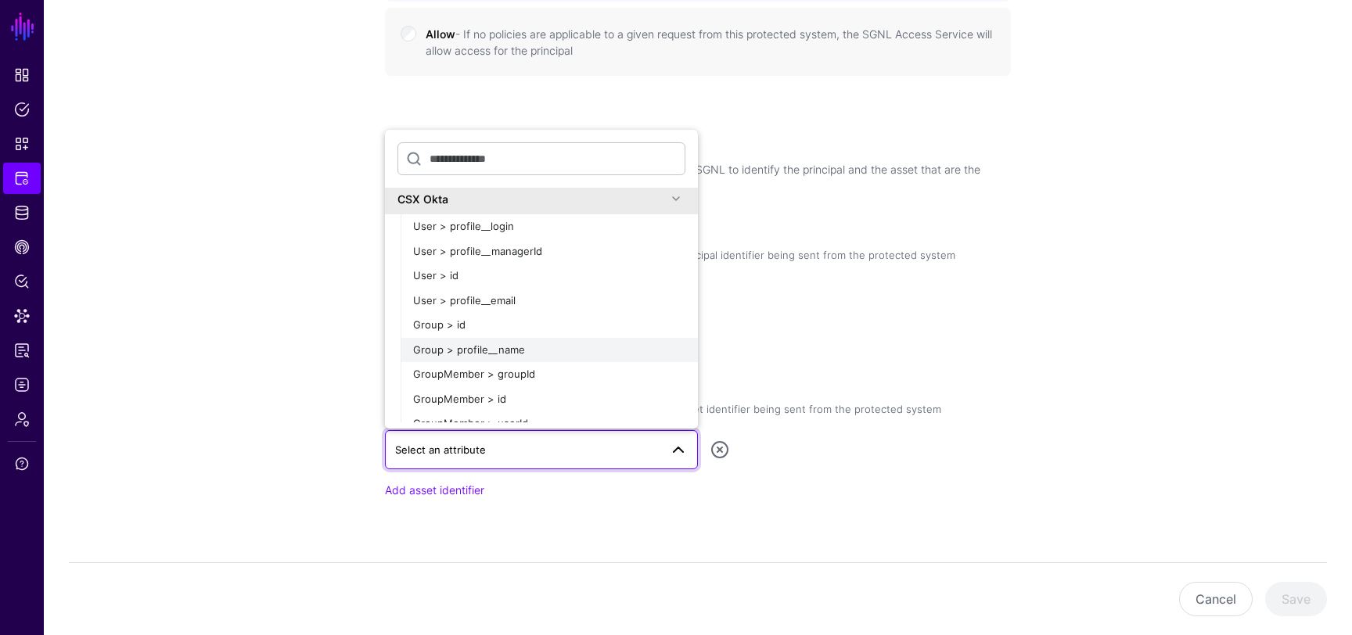
click at [564, 343] on div "Group > profile__name" at bounding box center [549, 351] width 272 height 16
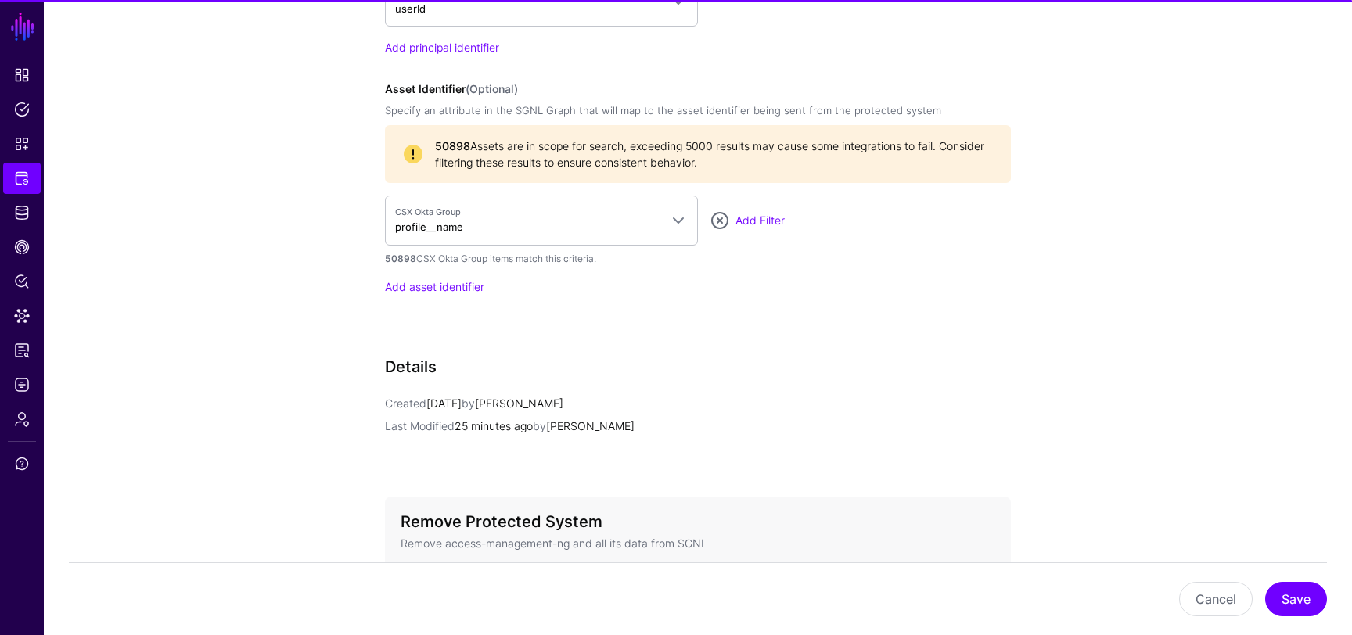
scroll to position [1455, 0]
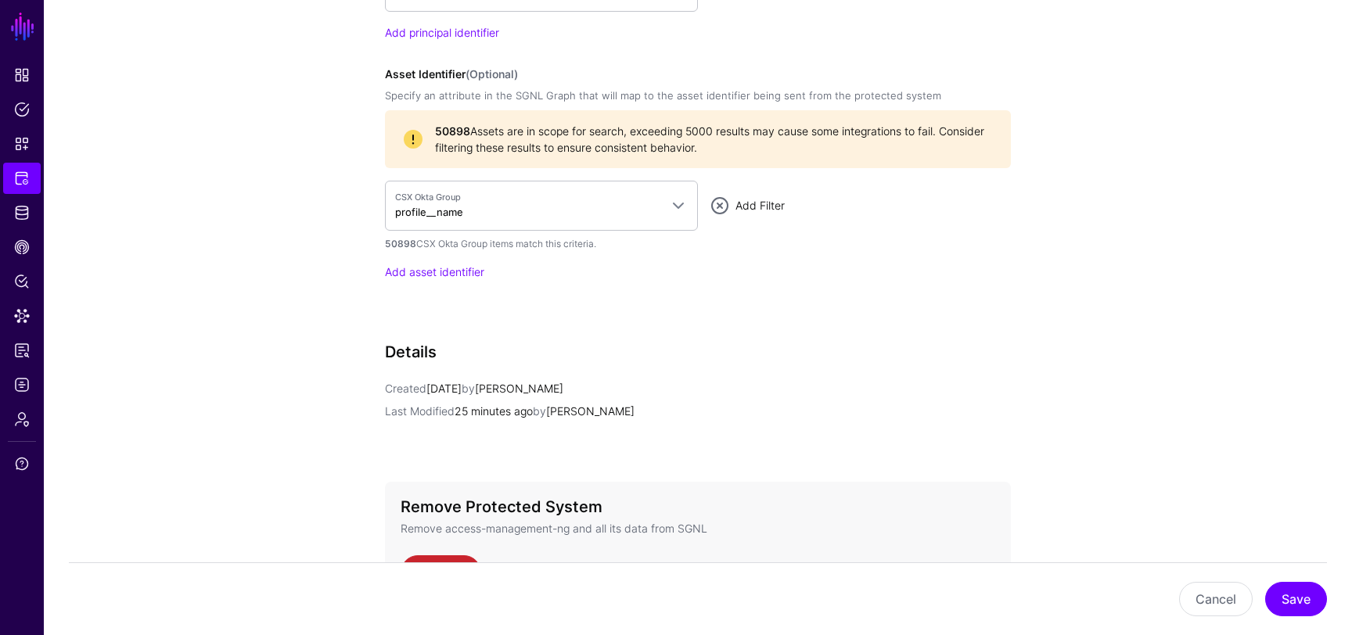
click at [772, 204] on link "Add Filter" at bounding box center [760, 205] width 49 height 13
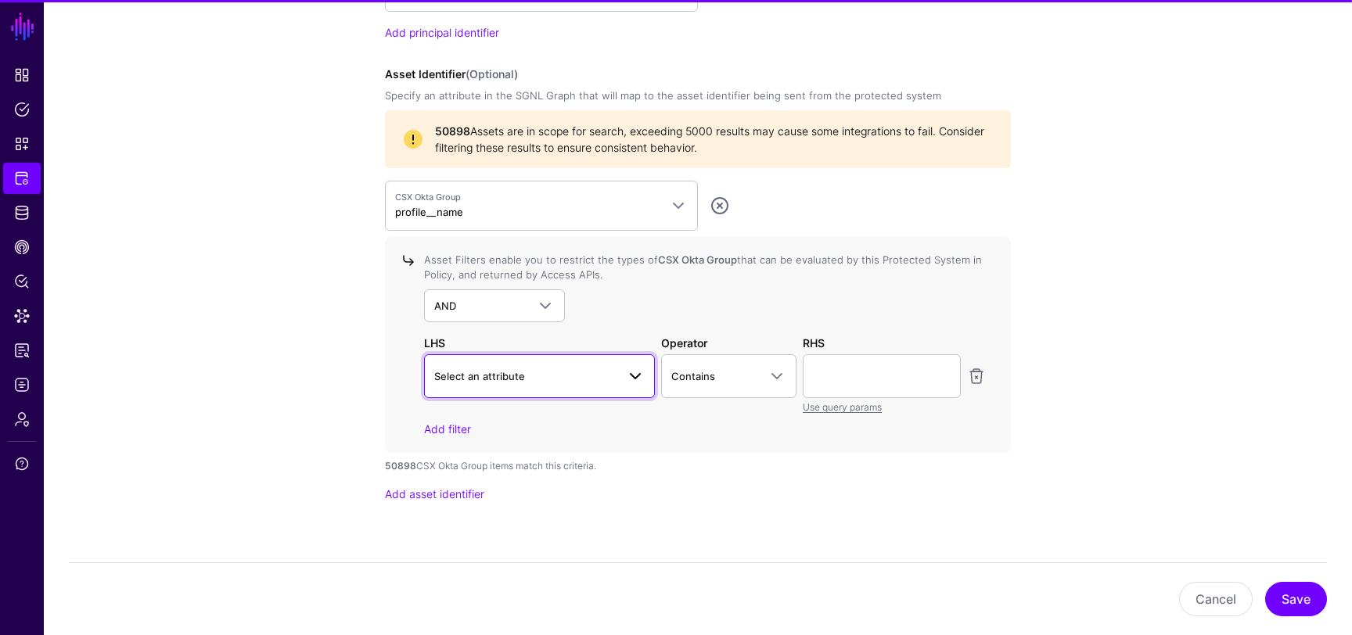
click at [592, 376] on span "Select an attribute" at bounding box center [525, 376] width 182 height 17
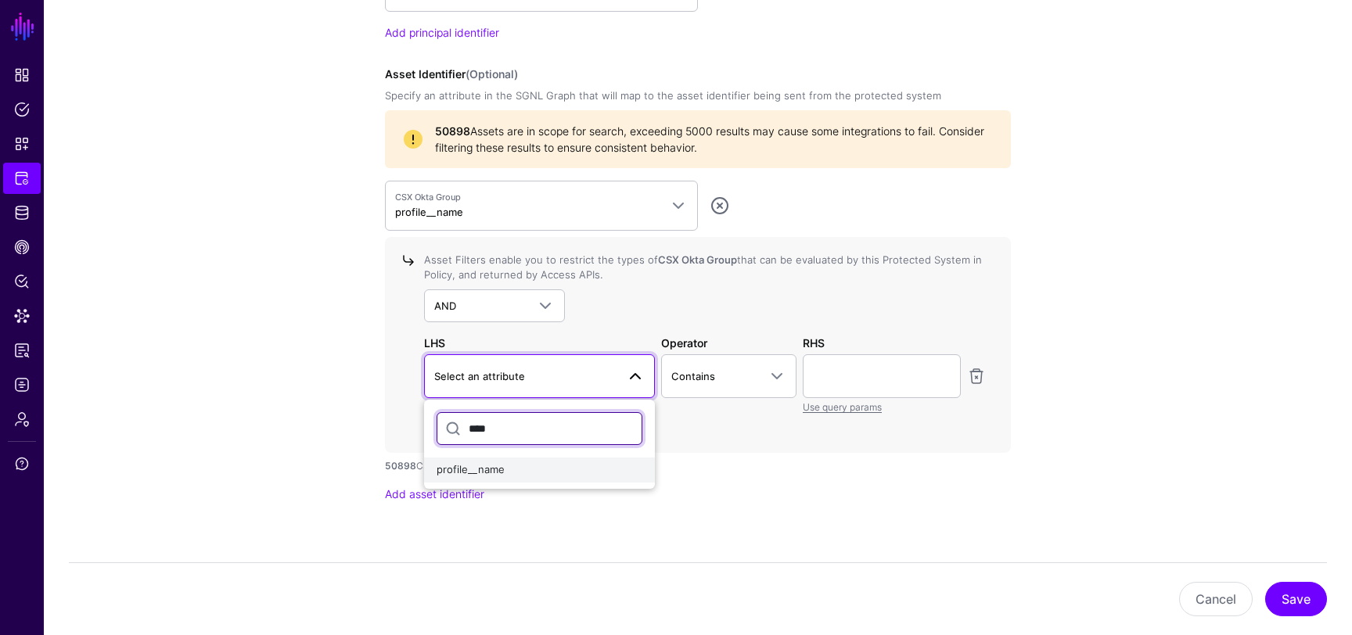
type input "****"
click at [507, 473] on div "profile__name" at bounding box center [540, 470] width 206 height 16
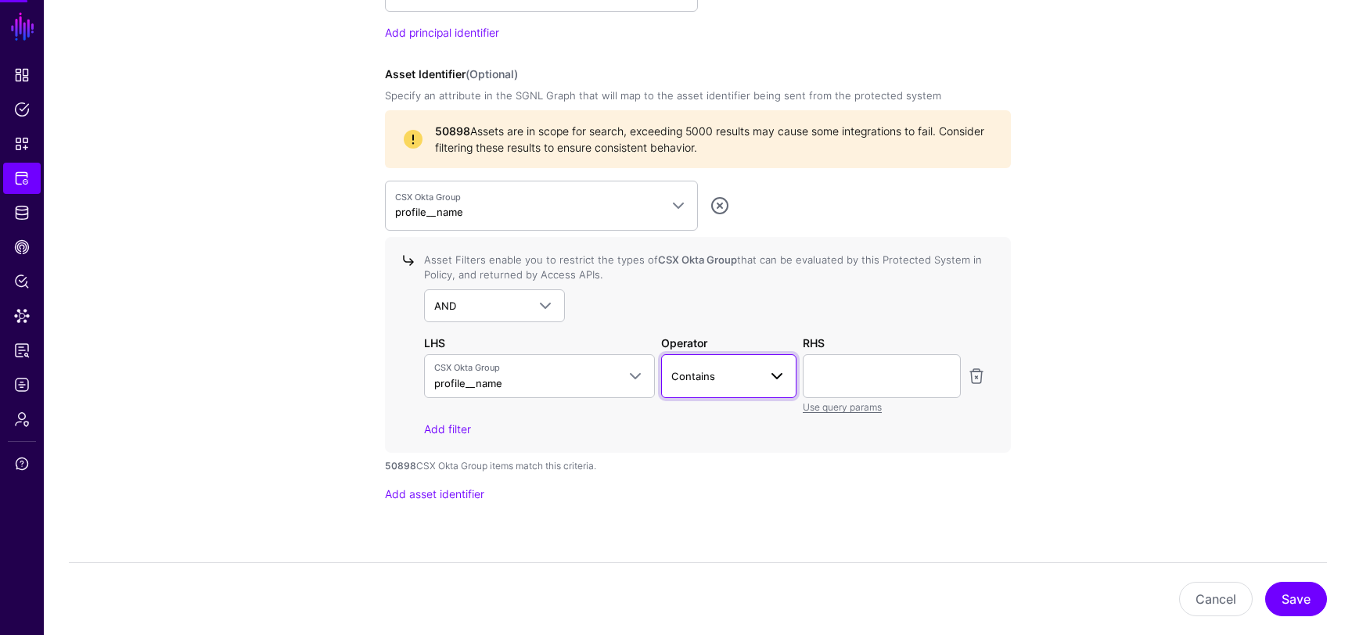
click at [736, 375] on span "Contains" at bounding box center [715, 376] width 88 height 17
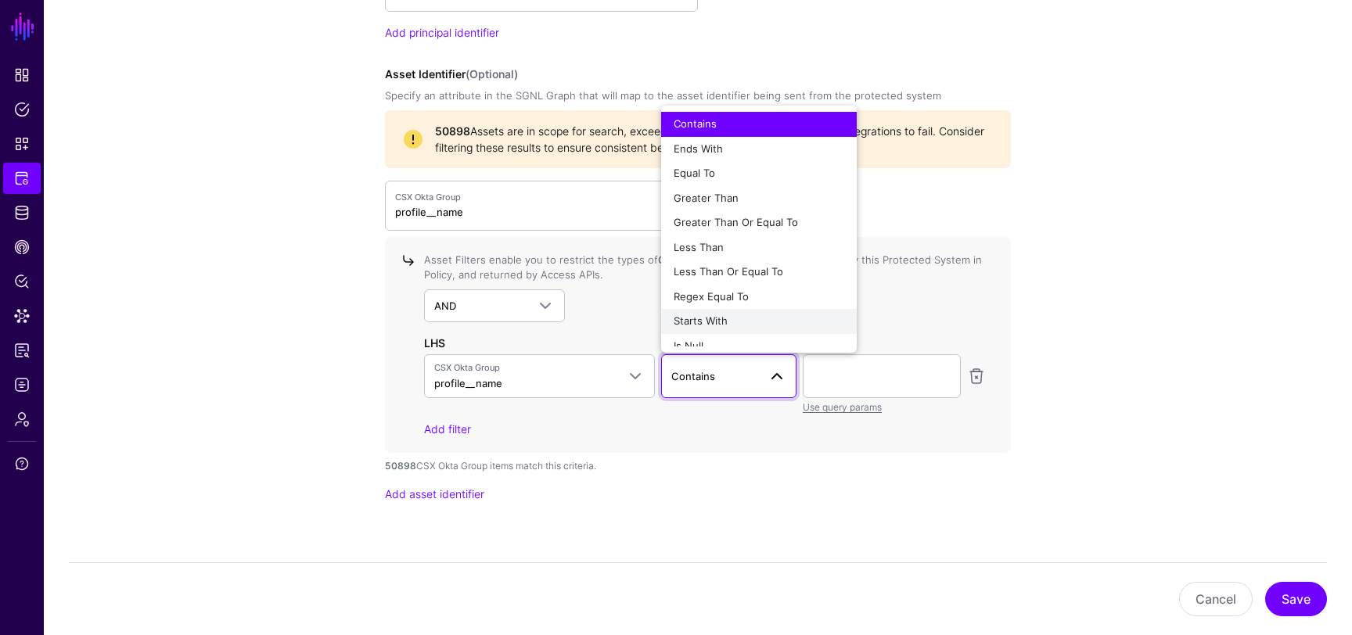
click at [718, 326] on span "Starts With" at bounding box center [701, 321] width 54 height 13
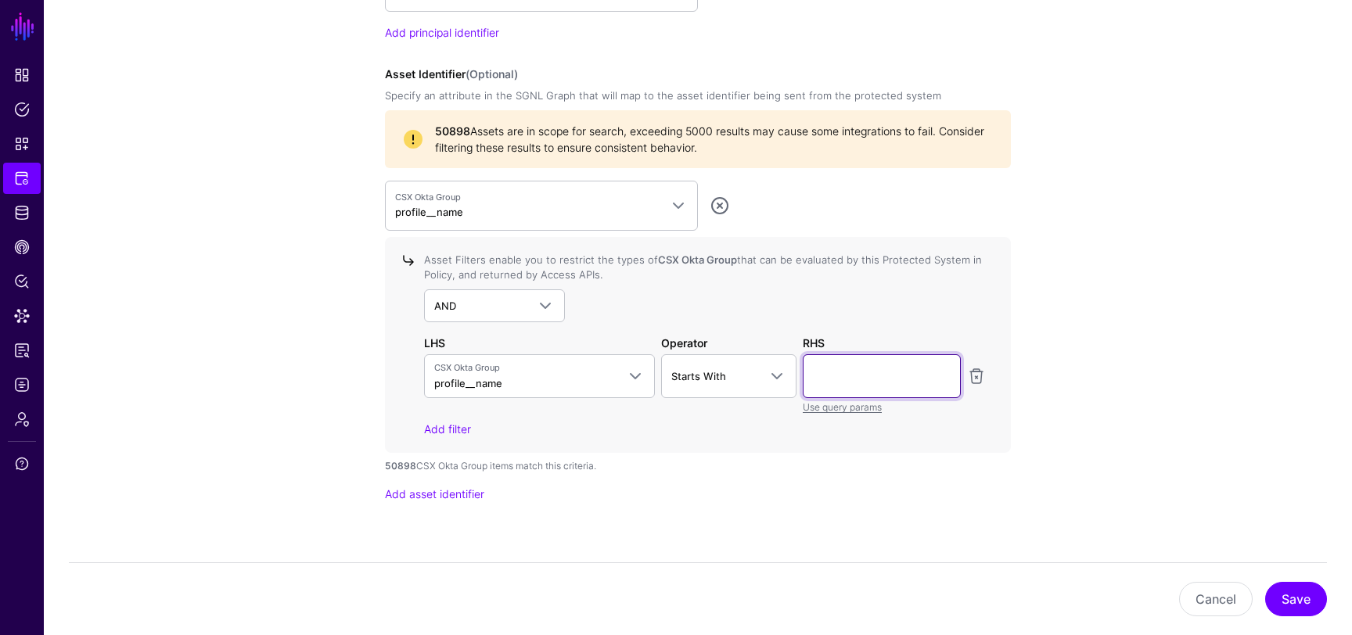
click at [835, 365] on input "text" at bounding box center [882, 376] width 158 height 44
click at [725, 367] on span "Starts With" at bounding box center [729, 376] width 116 height 19
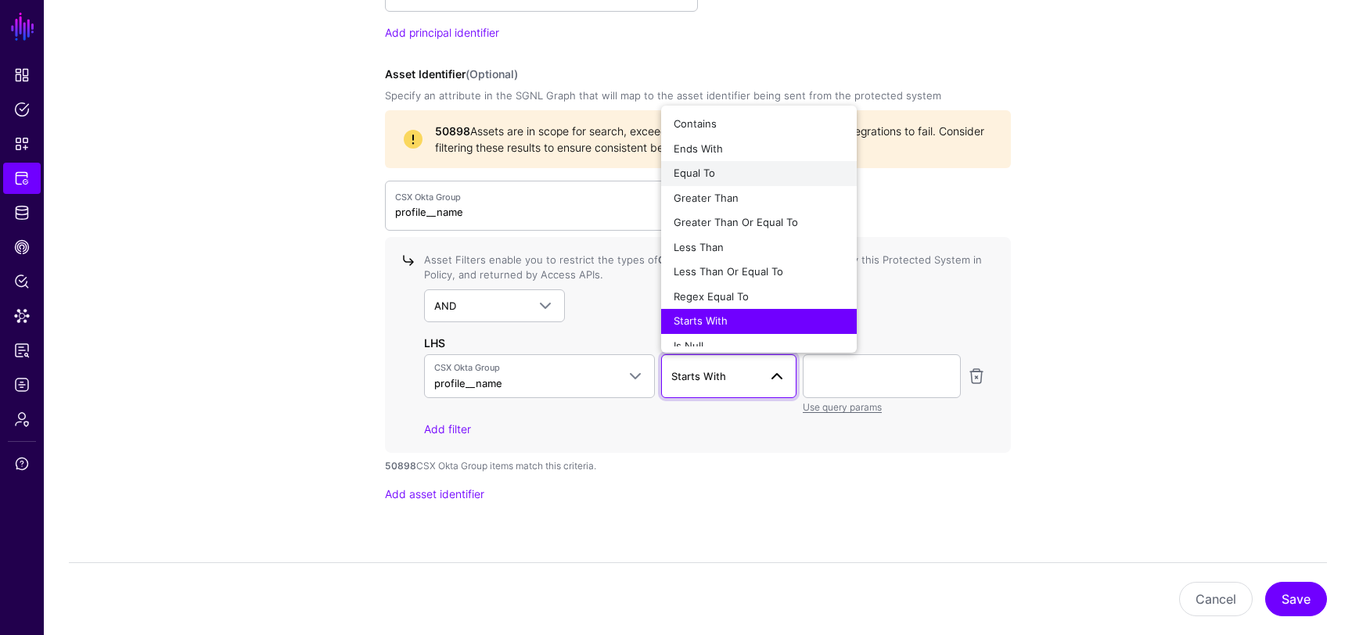
click at [736, 167] on div "Equal To" at bounding box center [759, 174] width 171 height 16
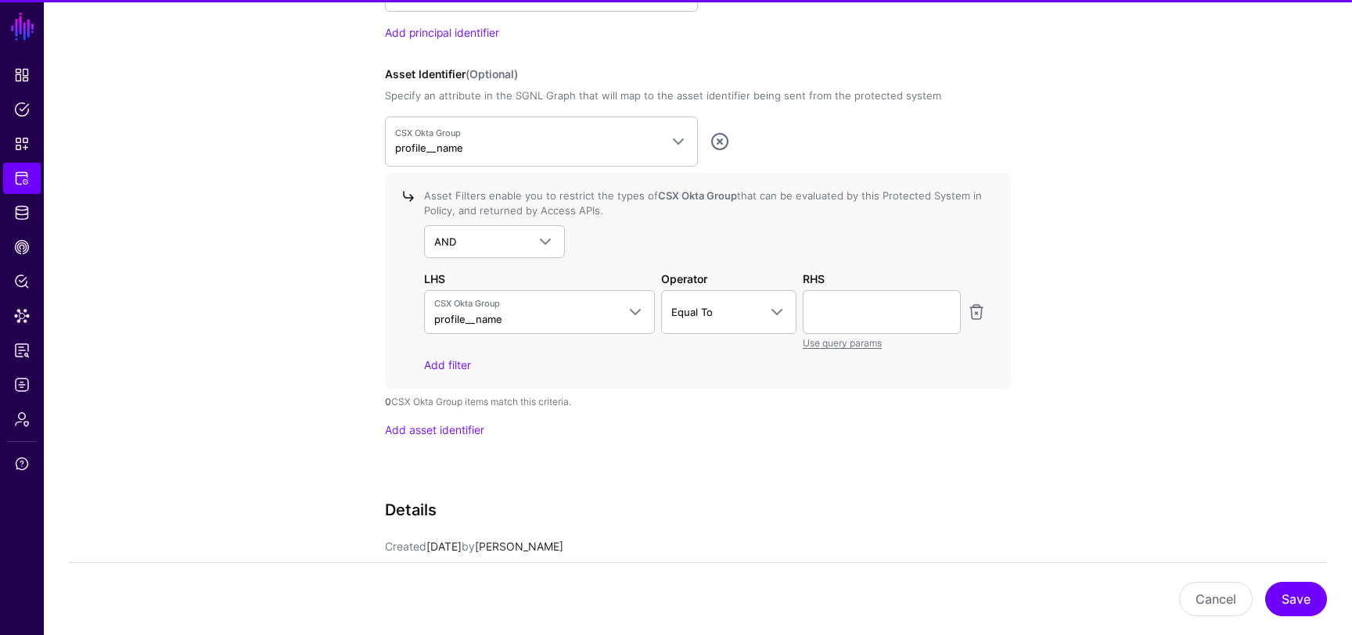
click at [854, 351] on div "Asset Filters enable you to restrict the types of CSX Okta Group that can be ev…" at bounding box center [702, 281] width 568 height 185
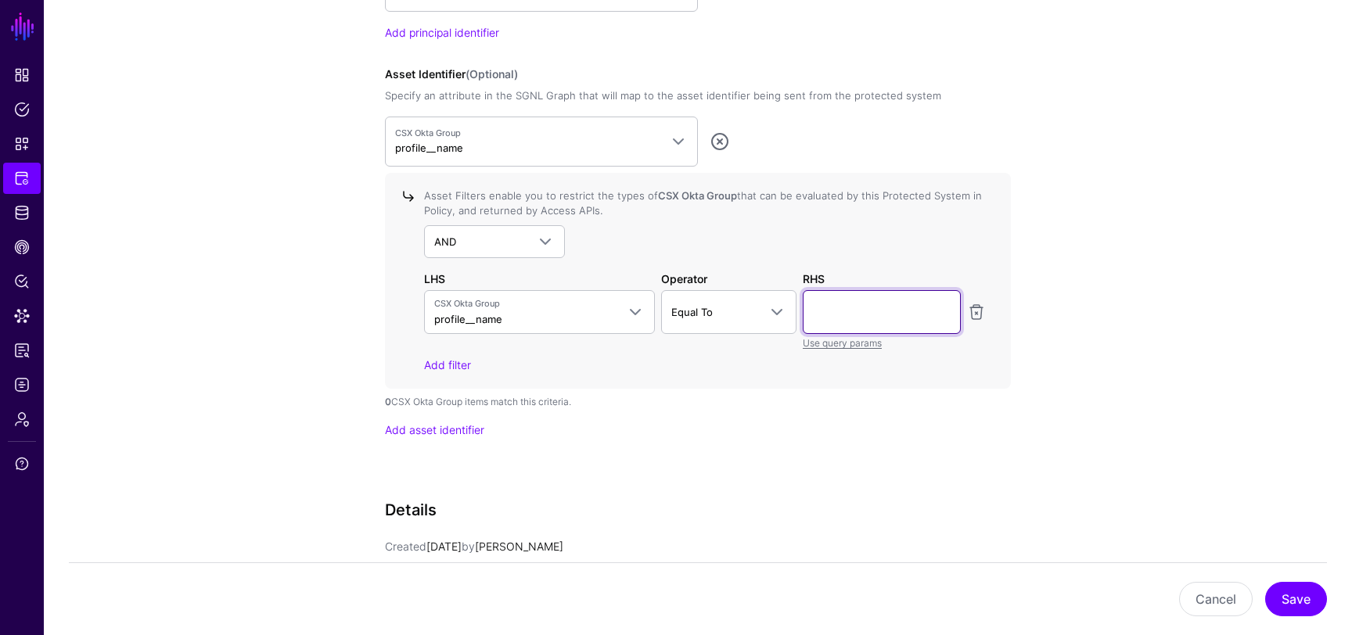
click at [844, 318] on input "text" at bounding box center [882, 312] width 158 height 44
drag, startPoint x: 894, startPoint y: 311, endPoint x: 980, endPoint y: 324, distance: 86.3
click at [980, 324] on div "**********" at bounding box center [705, 320] width 568 height 60
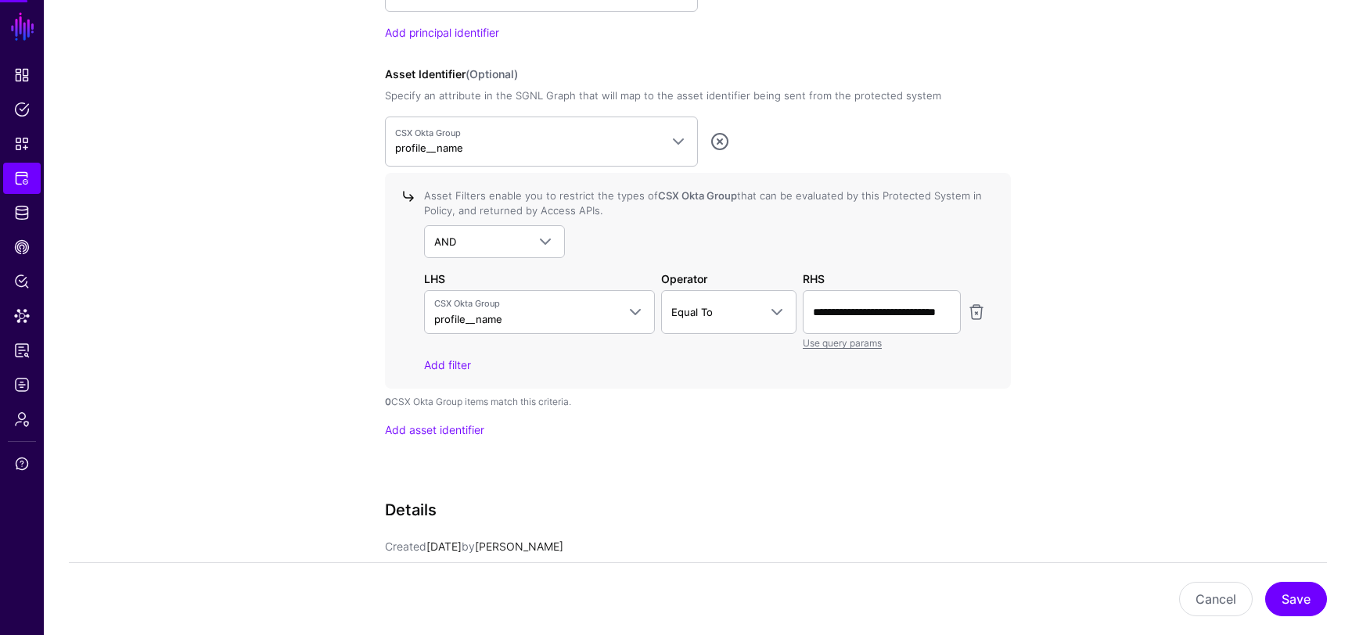
drag, startPoint x: 889, startPoint y: 314, endPoint x: 962, endPoint y: 316, distance: 73.6
click at [962, 316] on div "**********" at bounding box center [882, 320] width 164 height 60
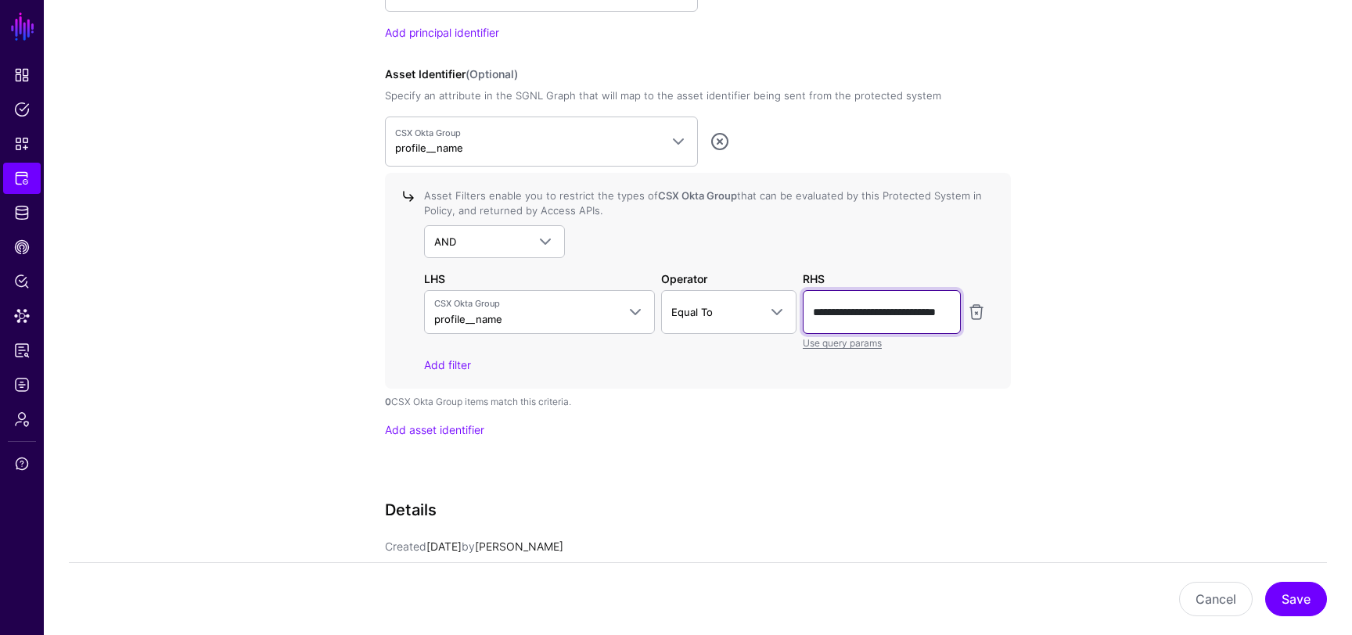
click at [941, 317] on input "**********" at bounding box center [882, 312] width 158 height 44
click at [921, 316] on input "**********" at bounding box center [882, 312] width 158 height 44
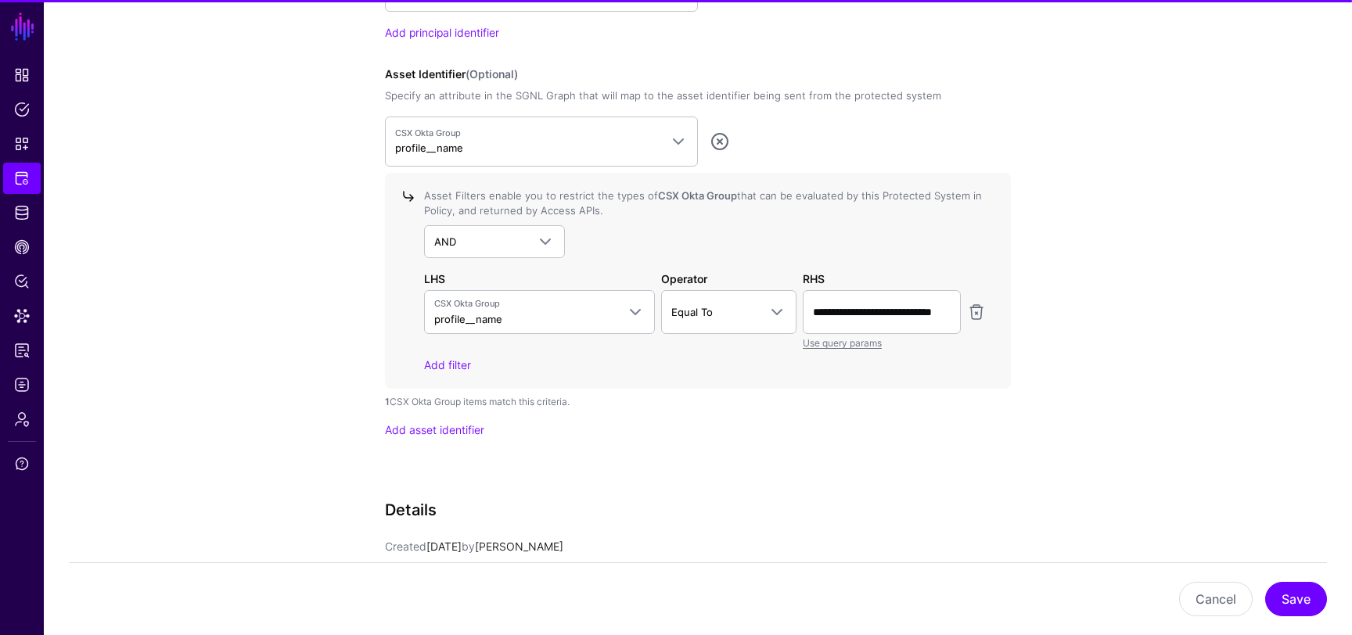
scroll to position [0, 0]
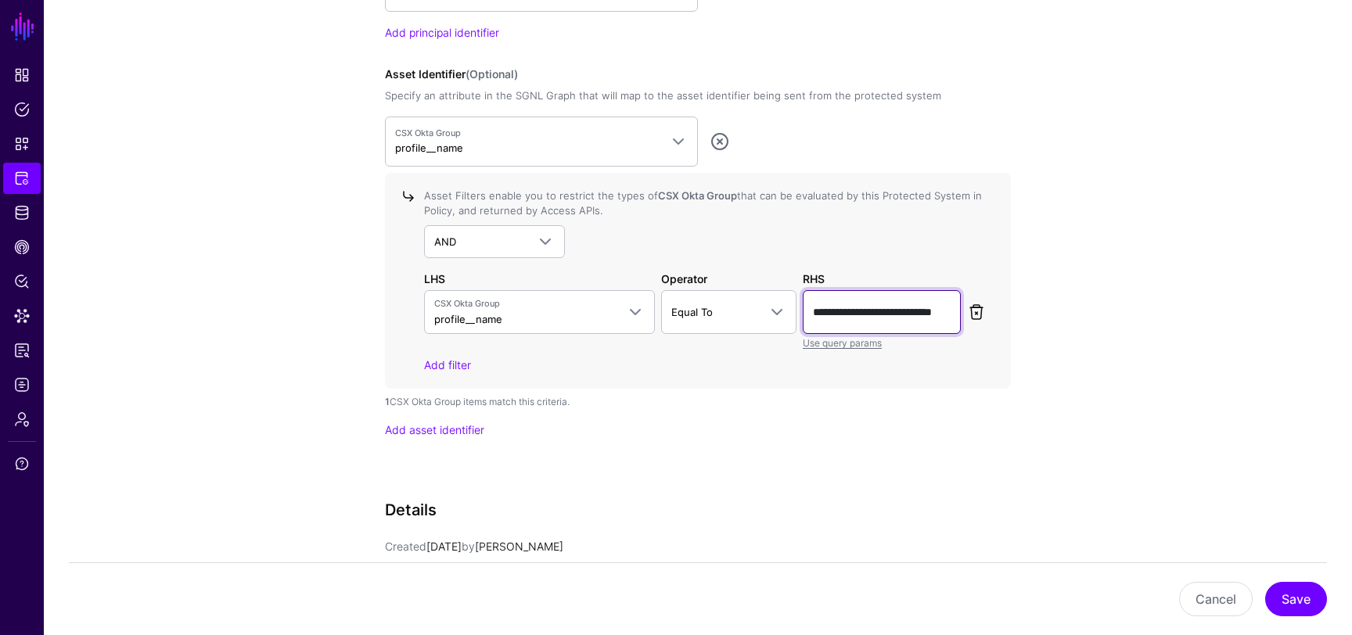
scroll to position [0, 36]
drag, startPoint x: 919, startPoint y: 314, endPoint x: 987, endPoint y: 319, distance: 68.3
click at [986, 319] on div "**********" at bounding box center [705, 320] width 568 height 60
type input "**********"
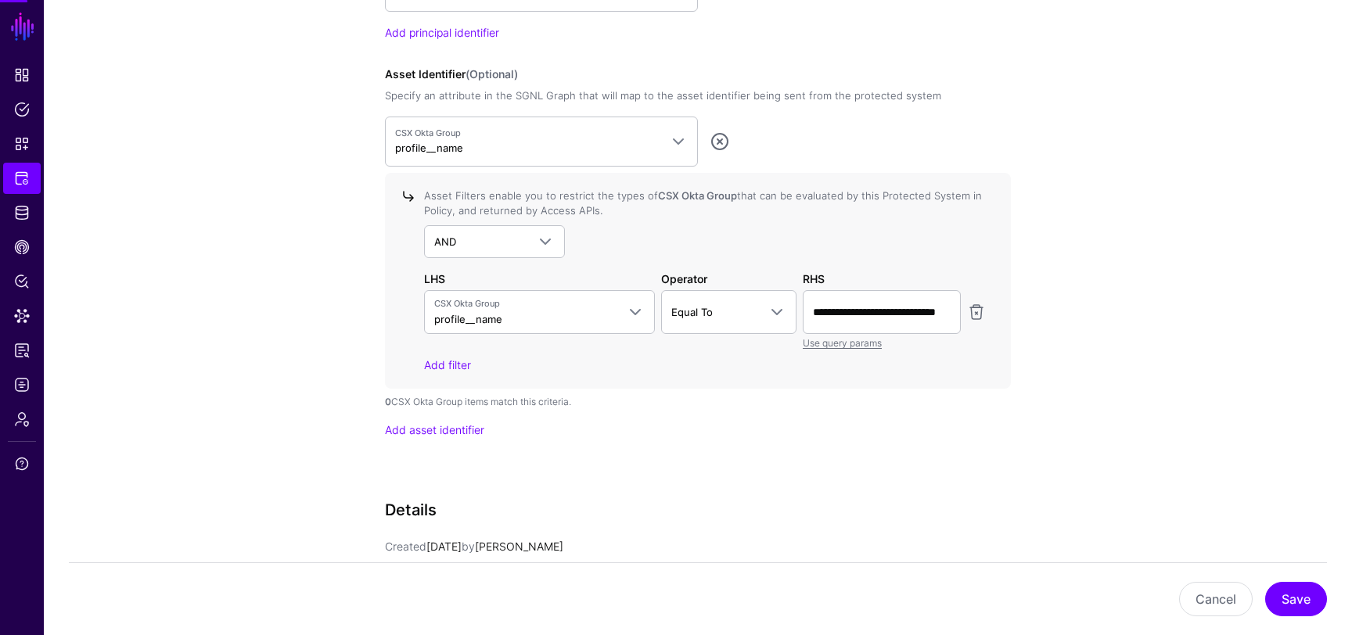
scroll to position [0, 0]
click at [1290, 604] on button "Save" at bounding box center [1296, 599] width 62 height 34
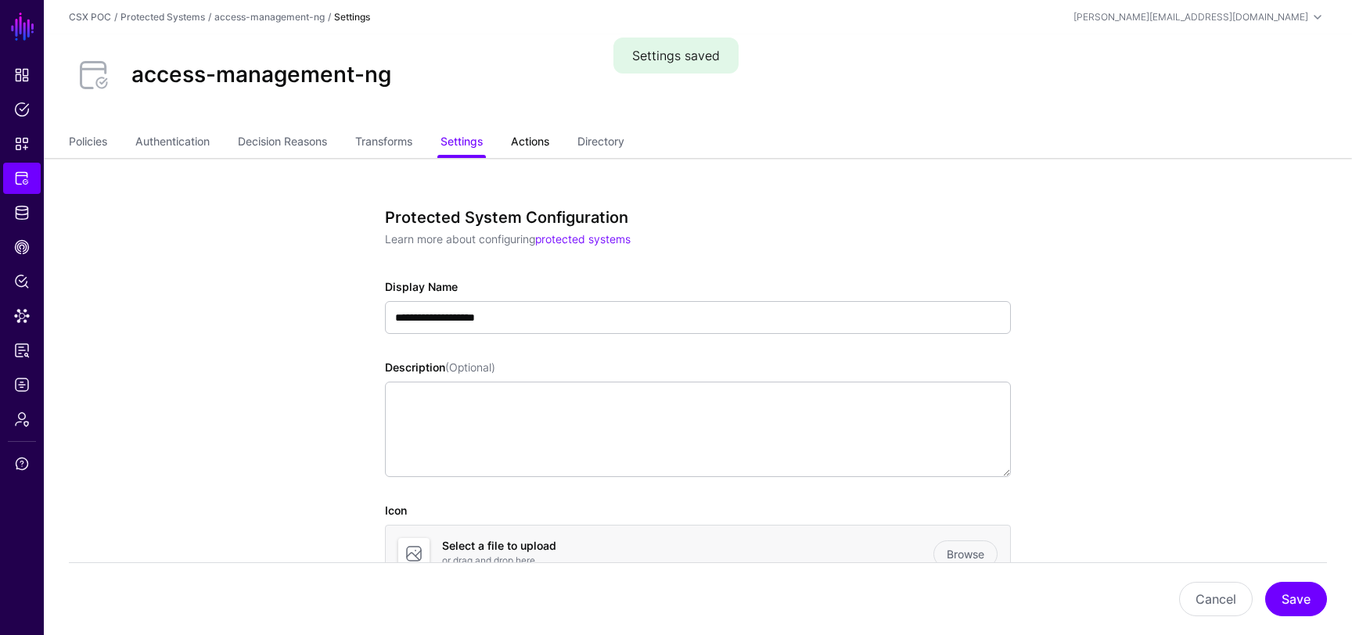
click at [549, 138] on link "Actions" at bounding box center [530, 143] width 38 height 30
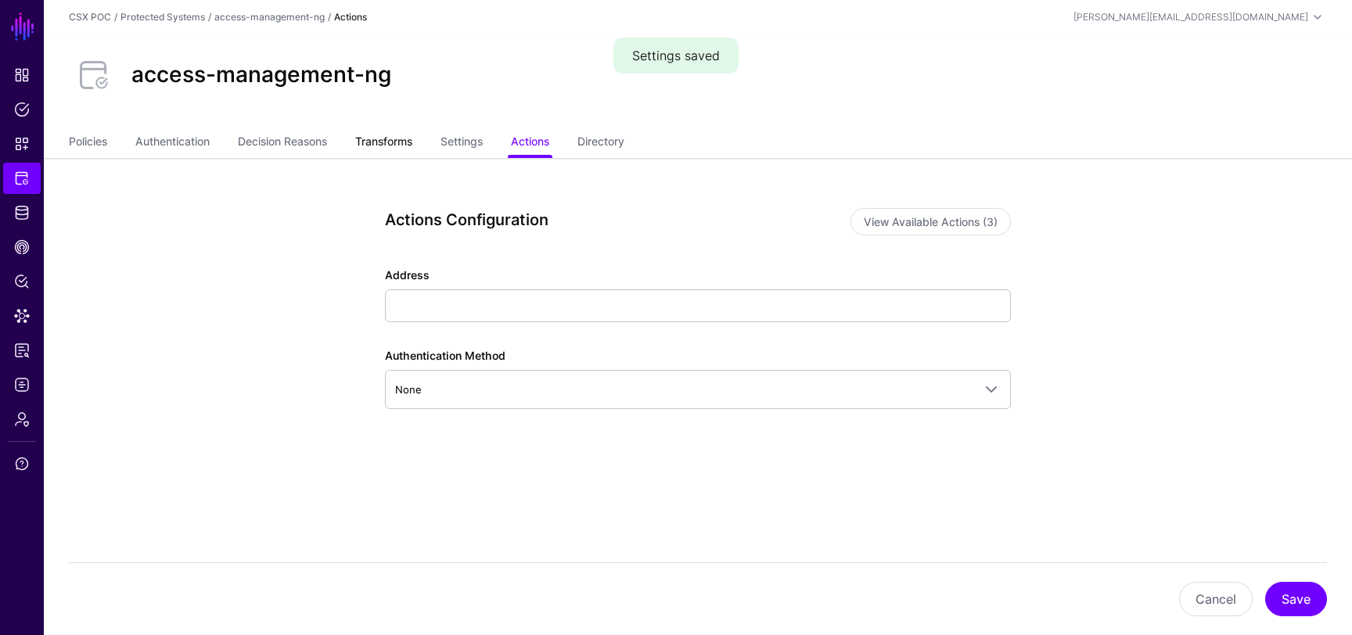
click at [381, 147] on link "Transforms" at bounding box center [383, 143] width 57 height 30
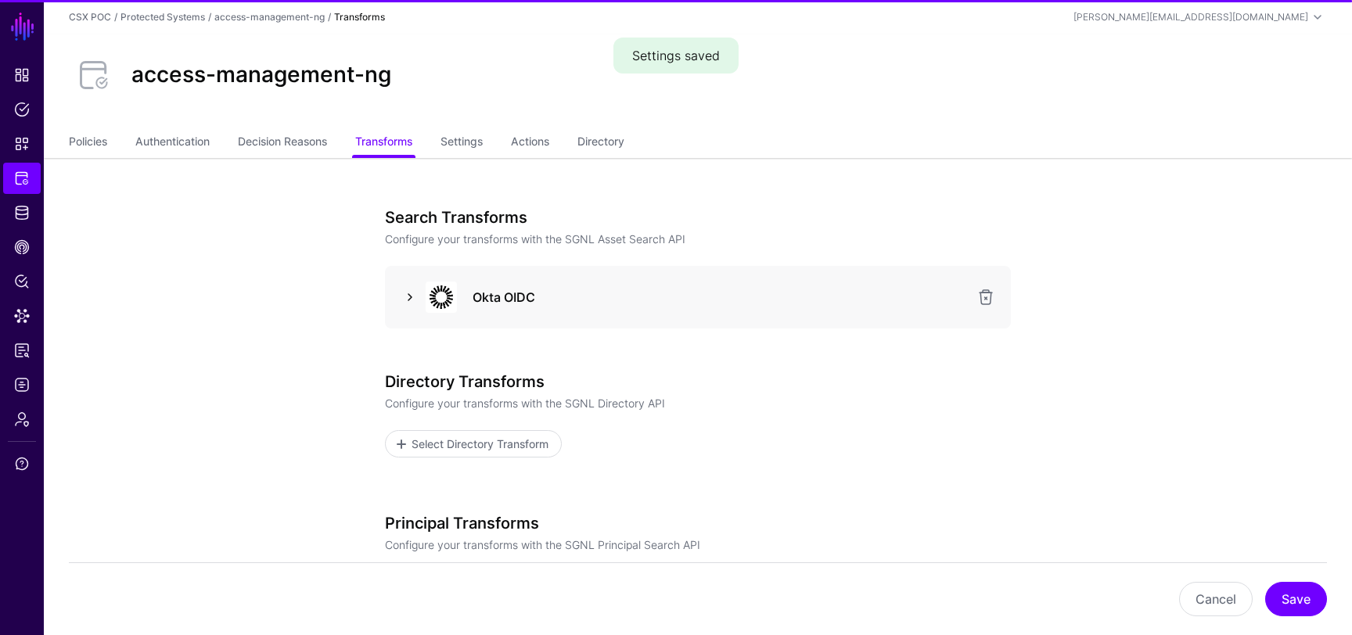
click at [403, 297] on link at bounding box center [410, 297] width 19 height 19
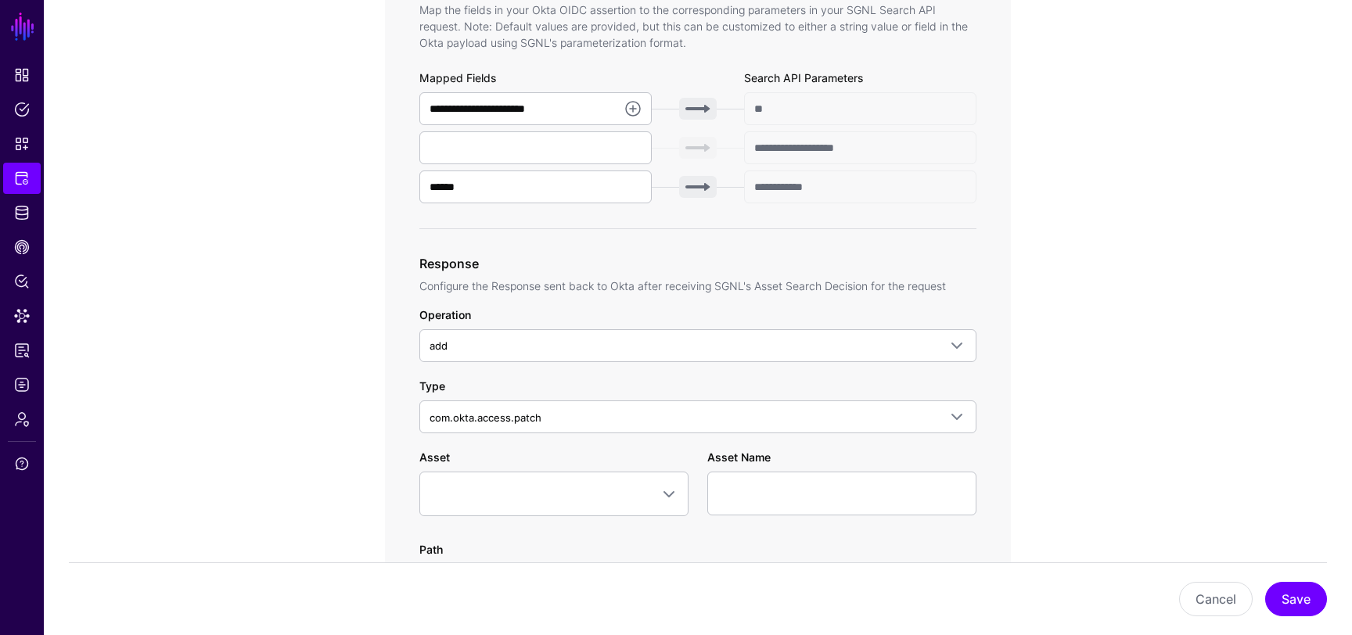
scroll to position [432, 0]
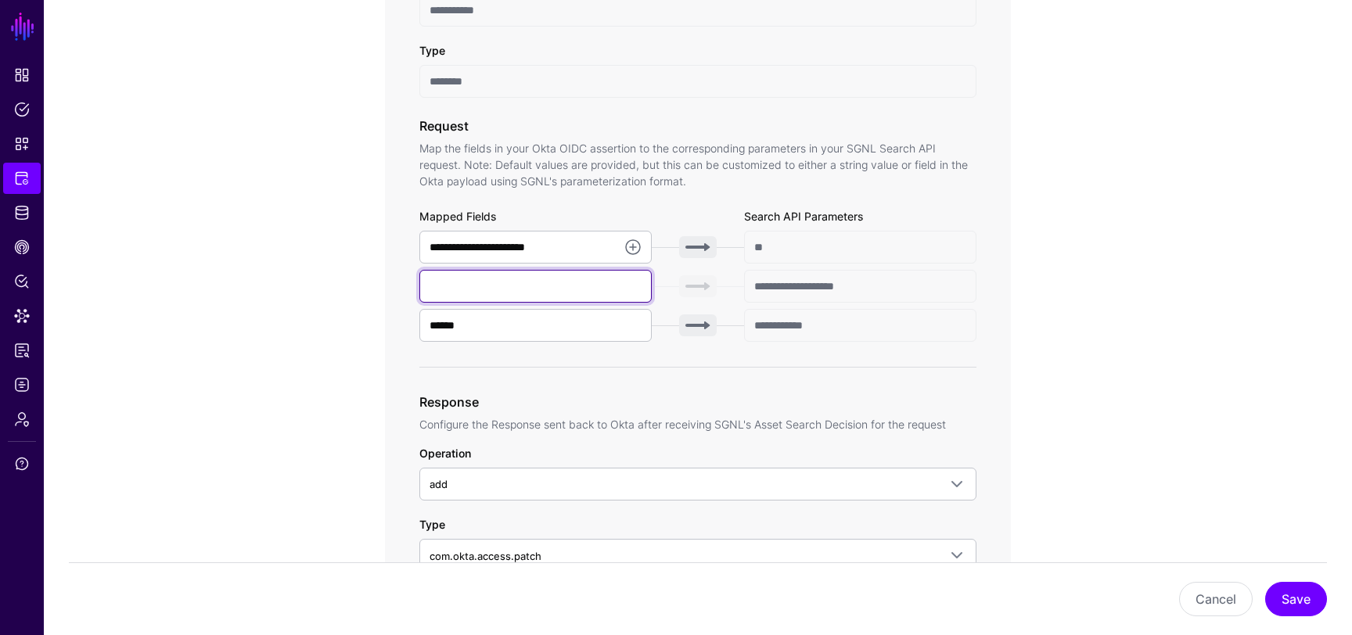
click at [515, 286] on input "text" at bounding box center [535, 286] width 232 height 33
type input "**********"
click at [354, 379] on div "**********" at bounding box center [698, 567] width 726 height 1682
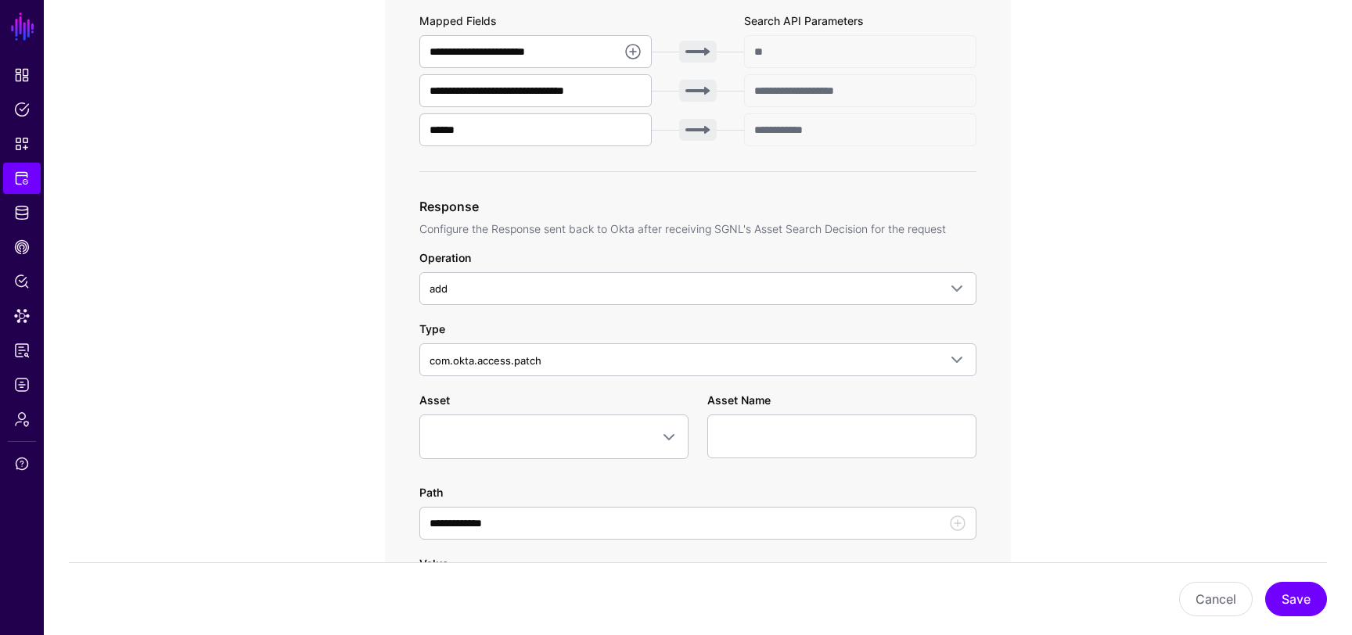
scroll to position [733, 0]
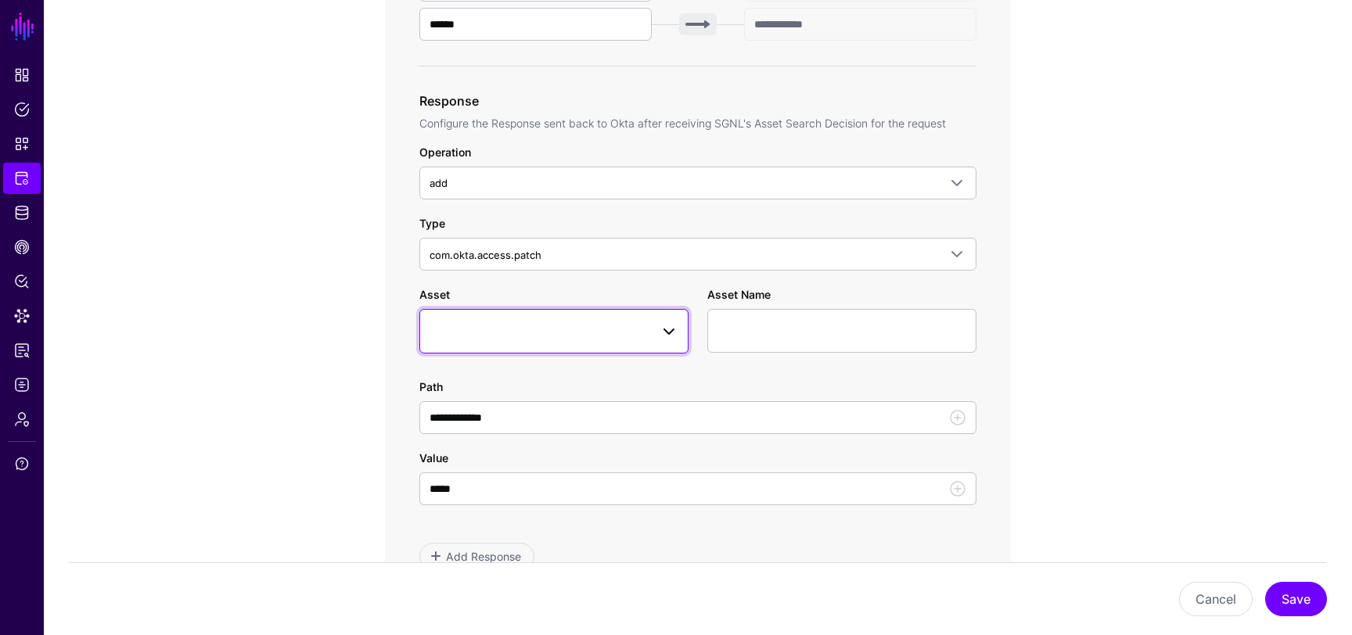
click at [631, 326] on span at bounding box center [554, 331] width 249 height 19
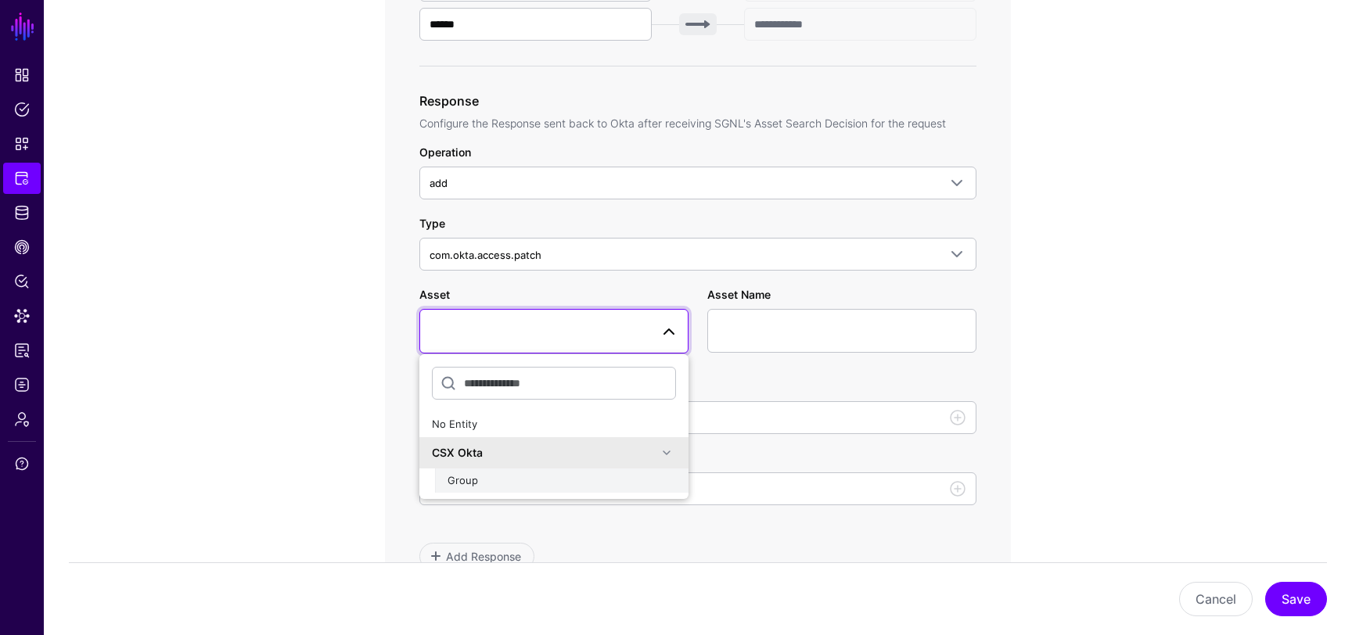
click at [515, 480] on div "Group" at bounding box center [562, 481] width 228 height 16
type input "**********"
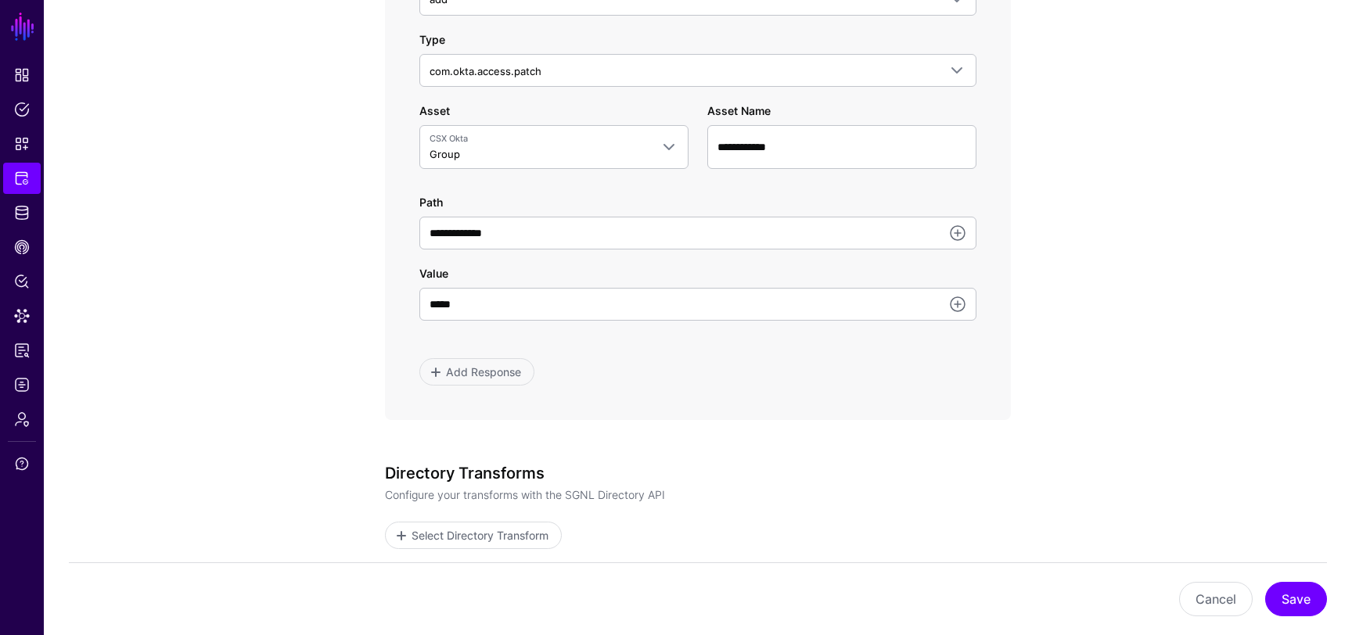
scroll to position [930, 0]
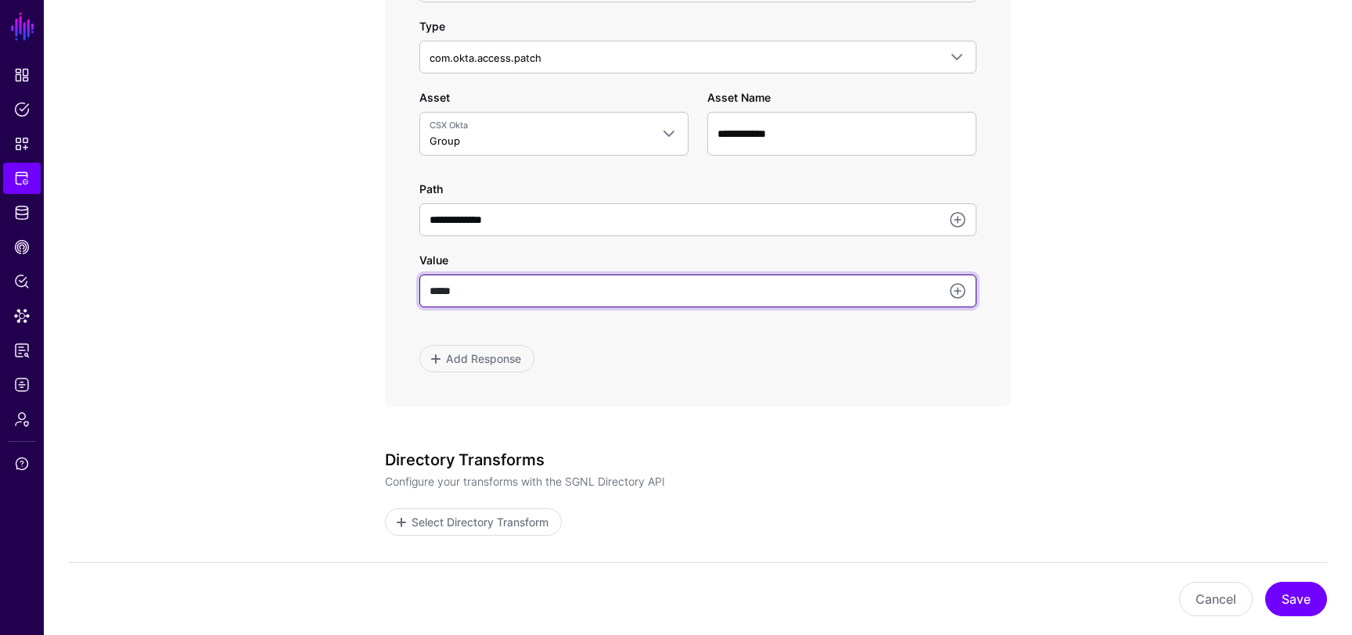
click at [505, 287] on input "*****" at bounding box center [697, 291] width 557 height 33
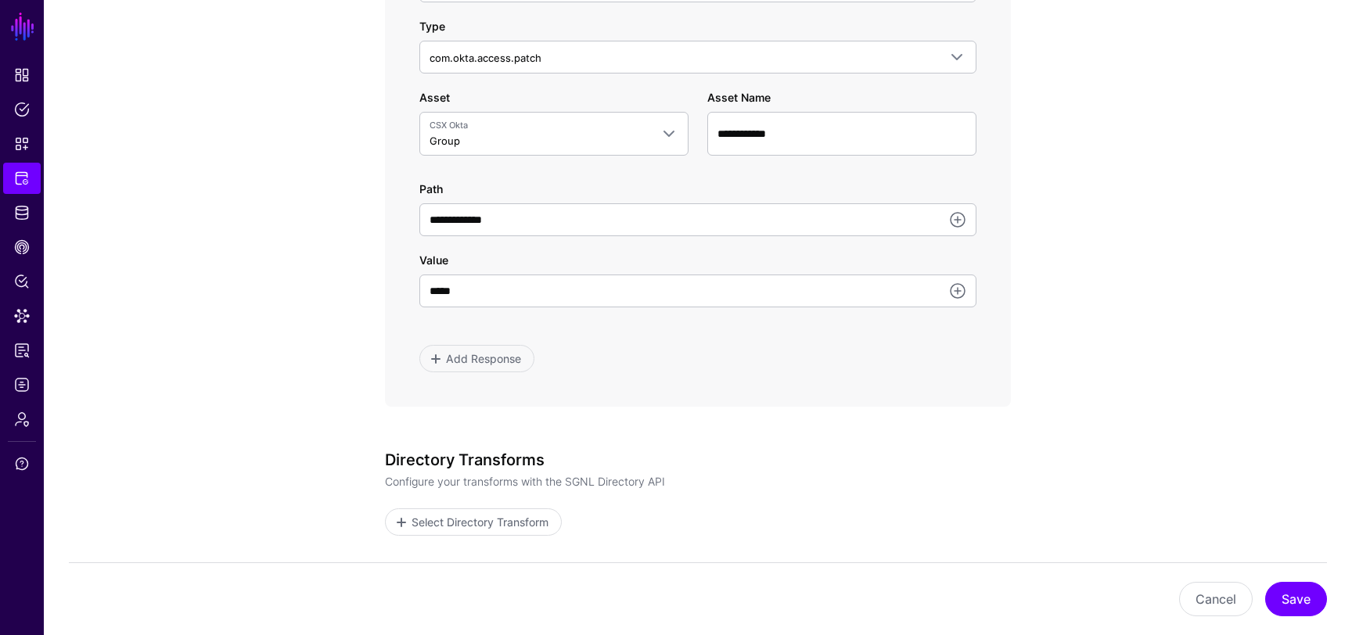
click at [1289, 600] on button "Save" at bounding box center [1296, 599] width 62 height 34
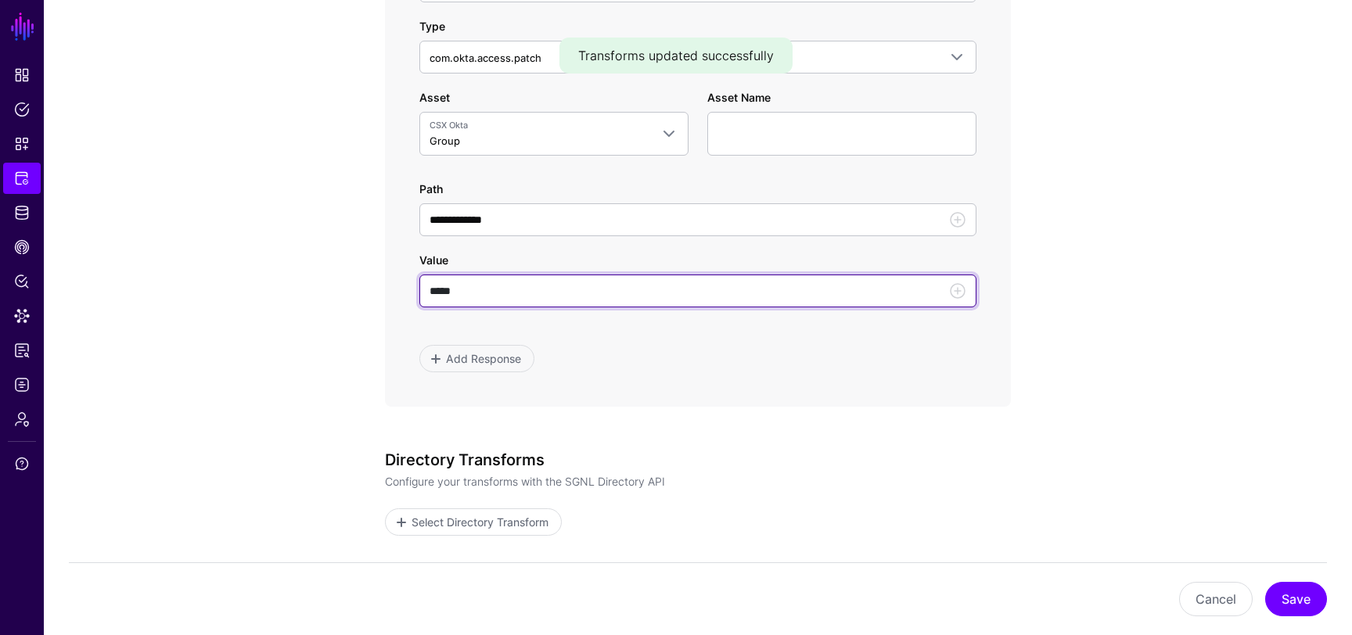
click at [530, 287] on input "*****" at bounding box center [697, 291] width 557 height 33
type input "**********"
type input "*"
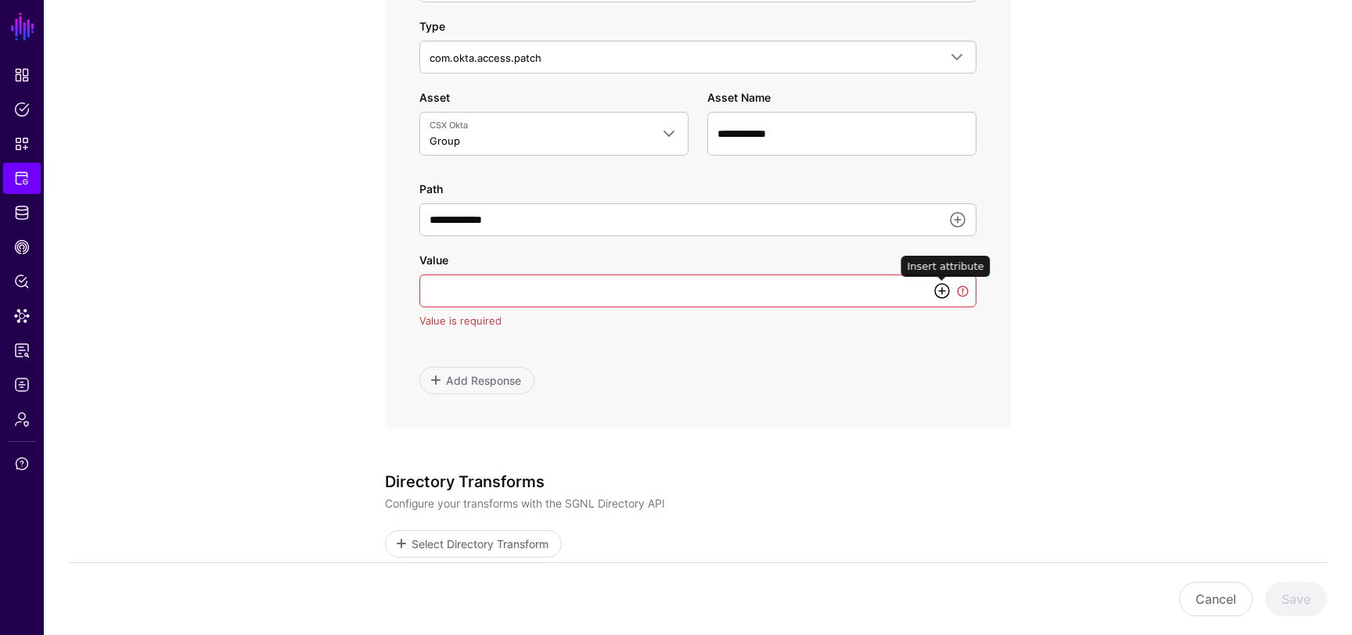
click at [945, 293] on link at bounding box center [942, 291] width 19 height 19
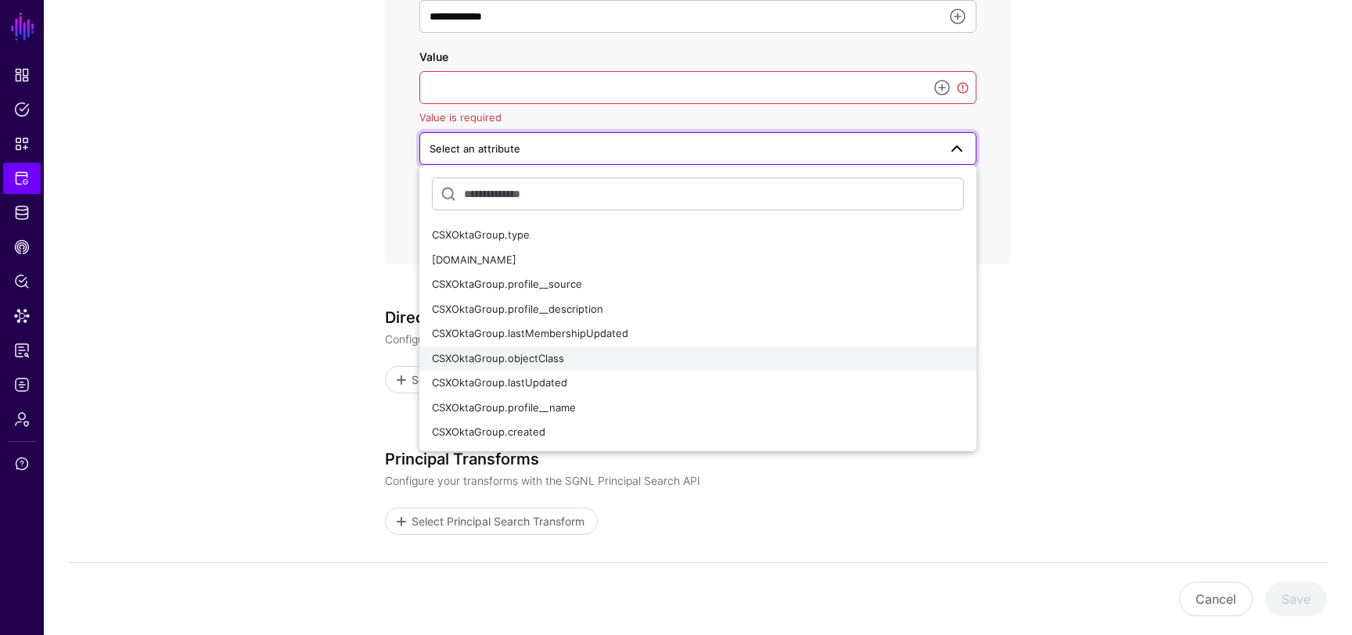
scroll to position [1177, 0]
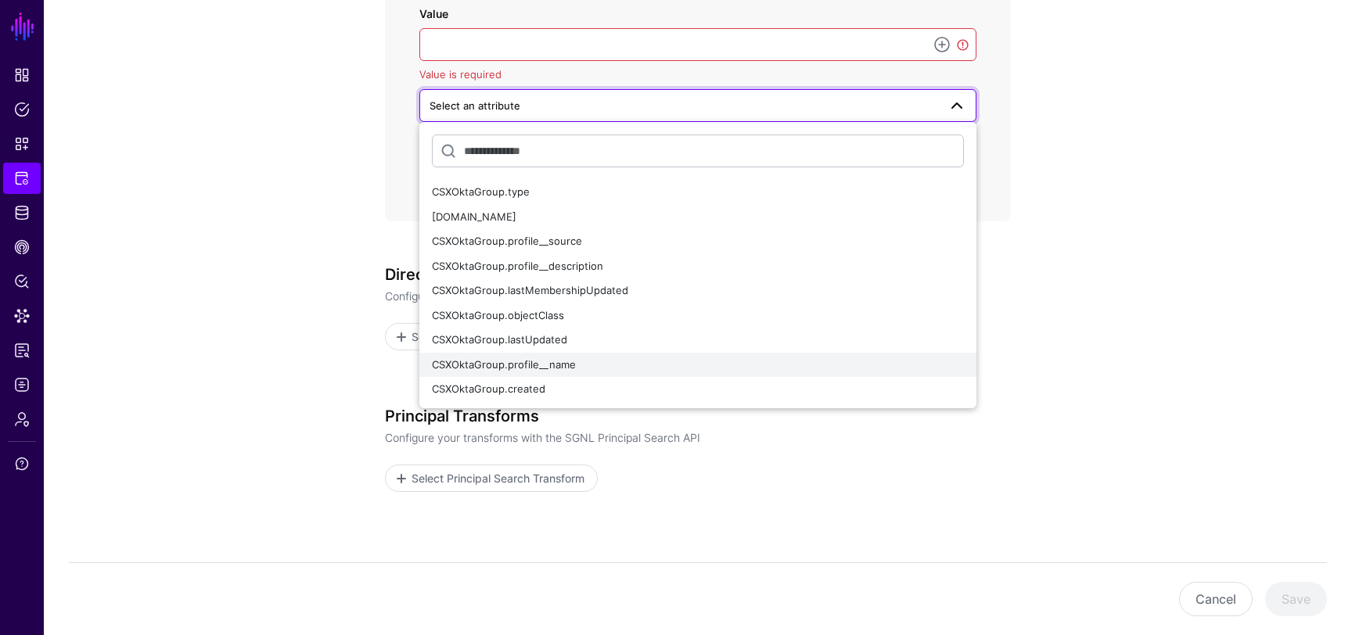
click at [611, 365] on div "CSXOktaGroup.profile__name" at bounding box center [698, 366] width 532 height 16
type input "**********"
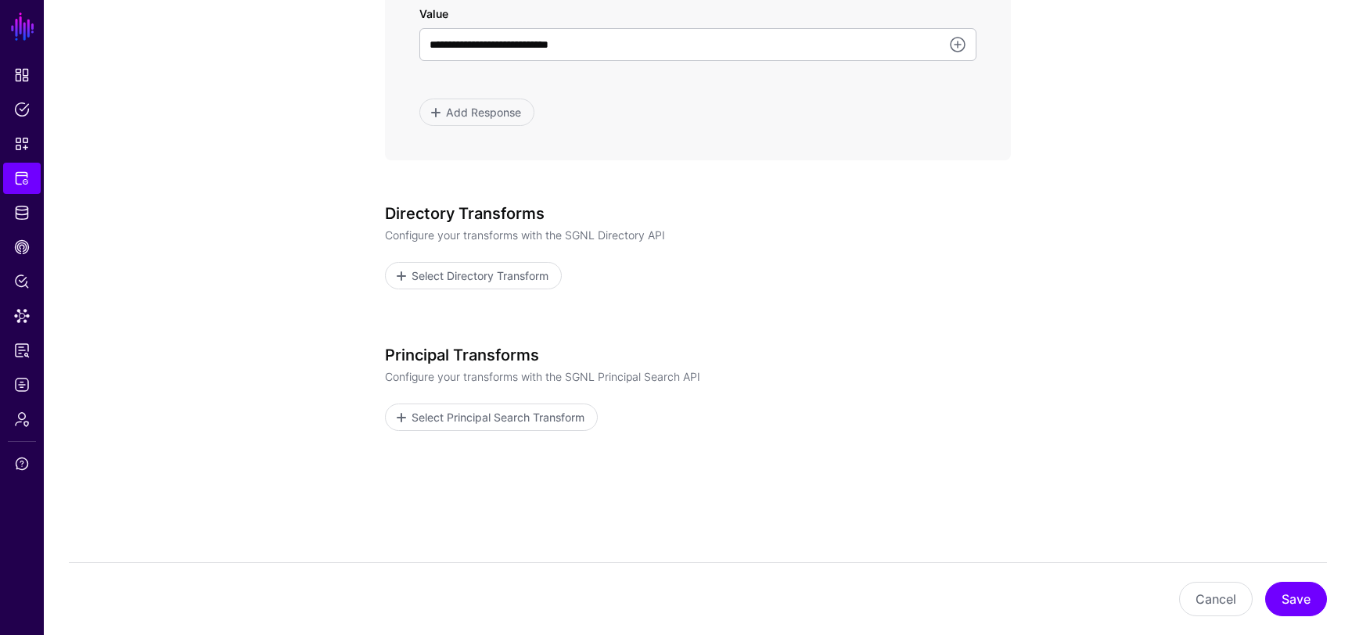
click at [1300, 613] on button "Save" at bounding box center [1296, 599] width 62 height 34
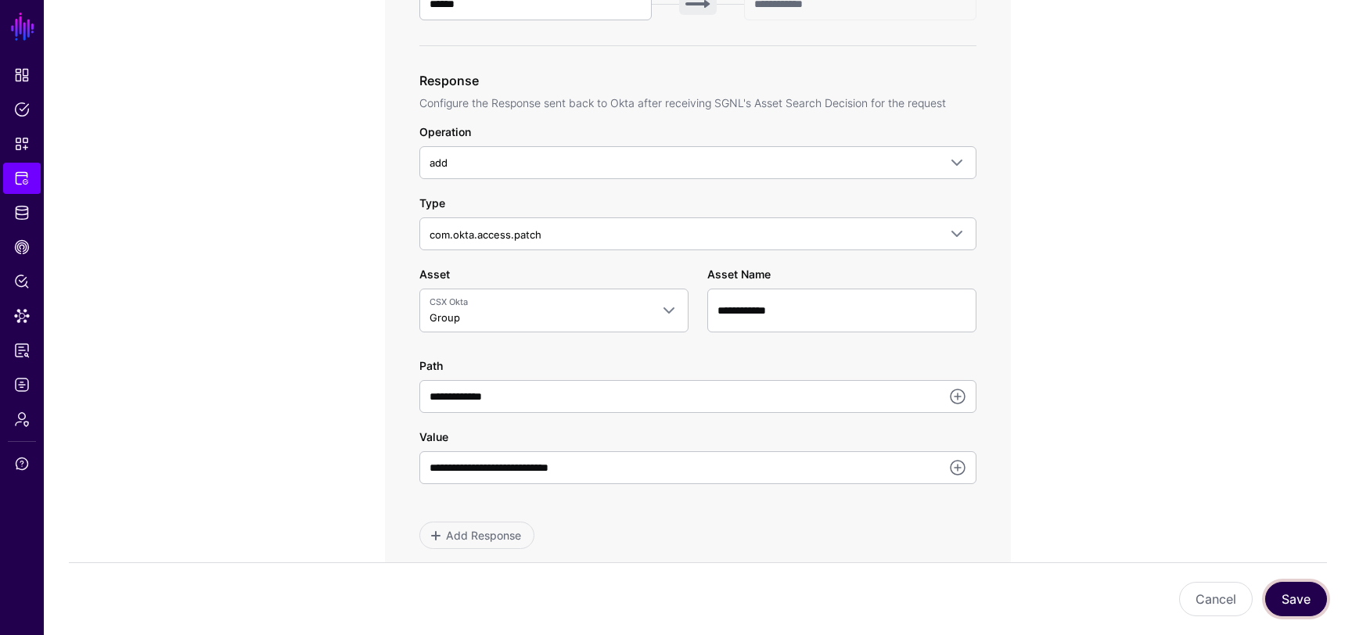
scroll to position [741, 0]
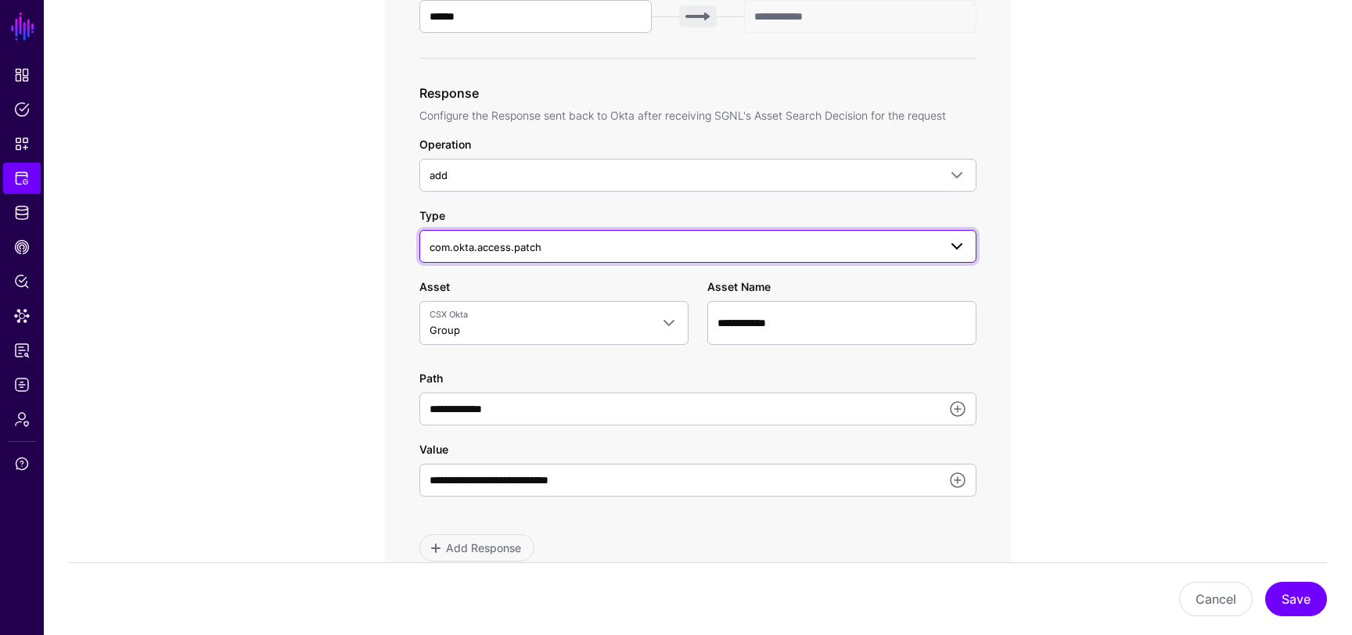
click at [594, 248] on span "com.okta.access.patch" at bounding box center [684, 247] width 509 height 17
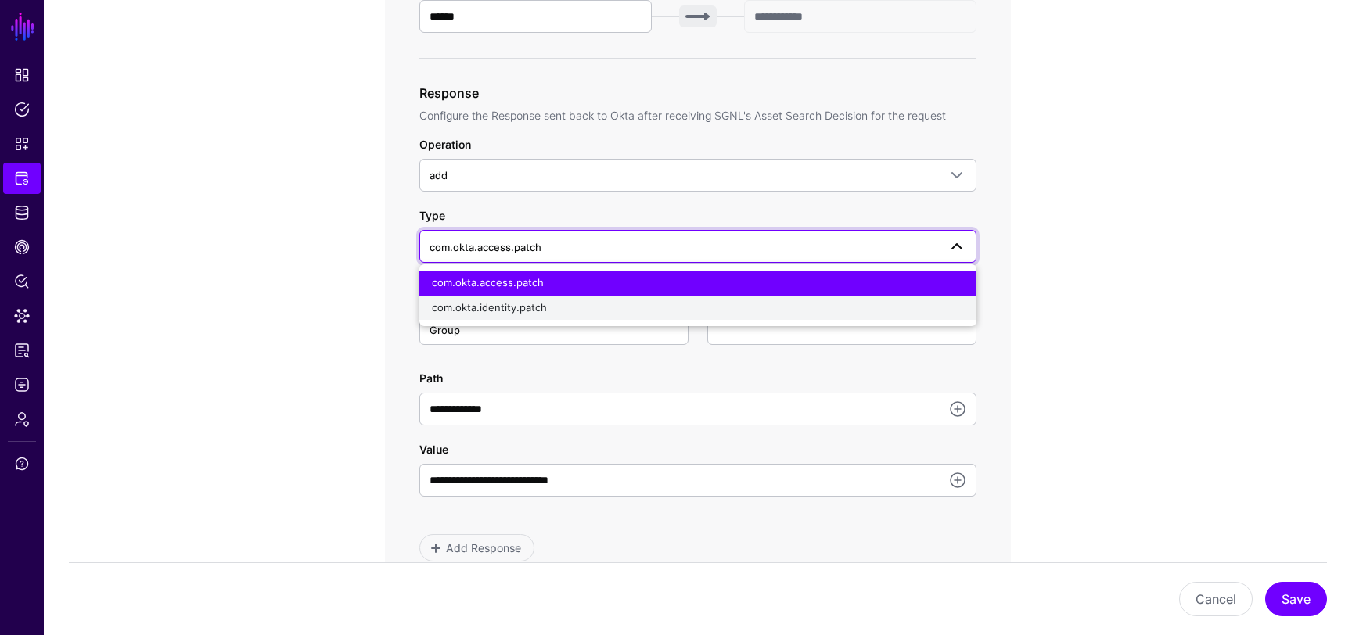
click at [567, 305] on div "com.okta.identity.patch" at bounding box center [698, 308] width 532 height 16
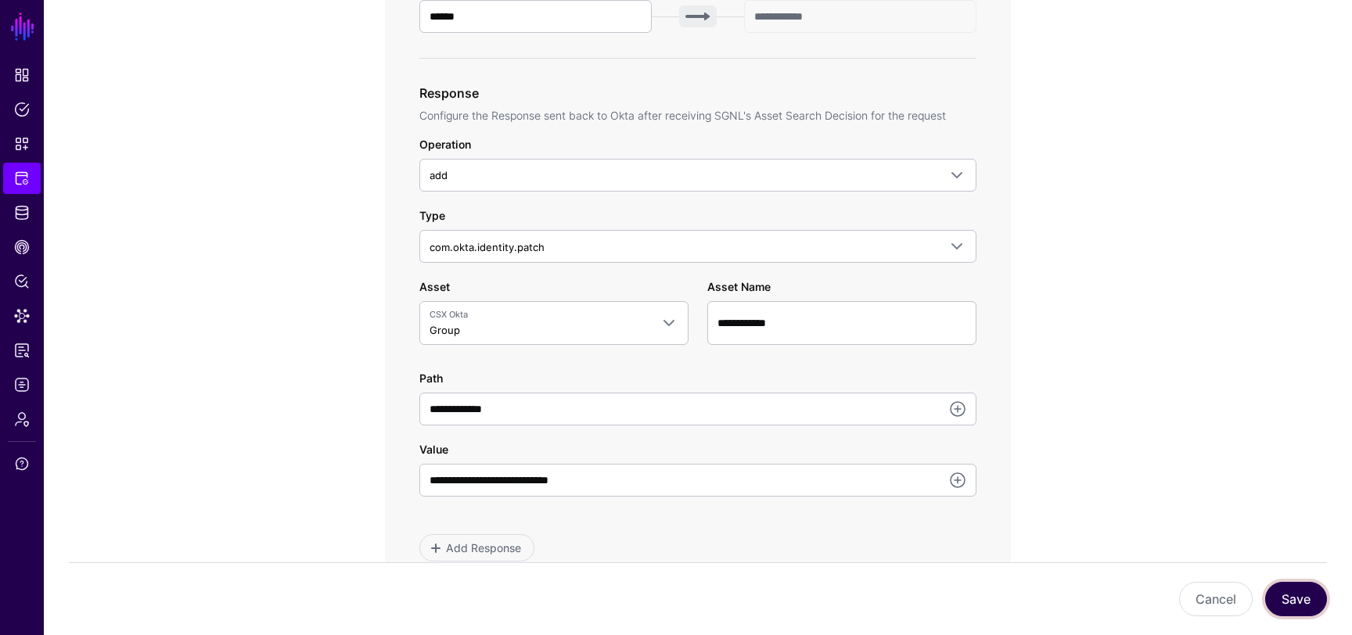
click at [1282, 615] on button "Save" at bounding box center [1296, 599] width 62 height 34
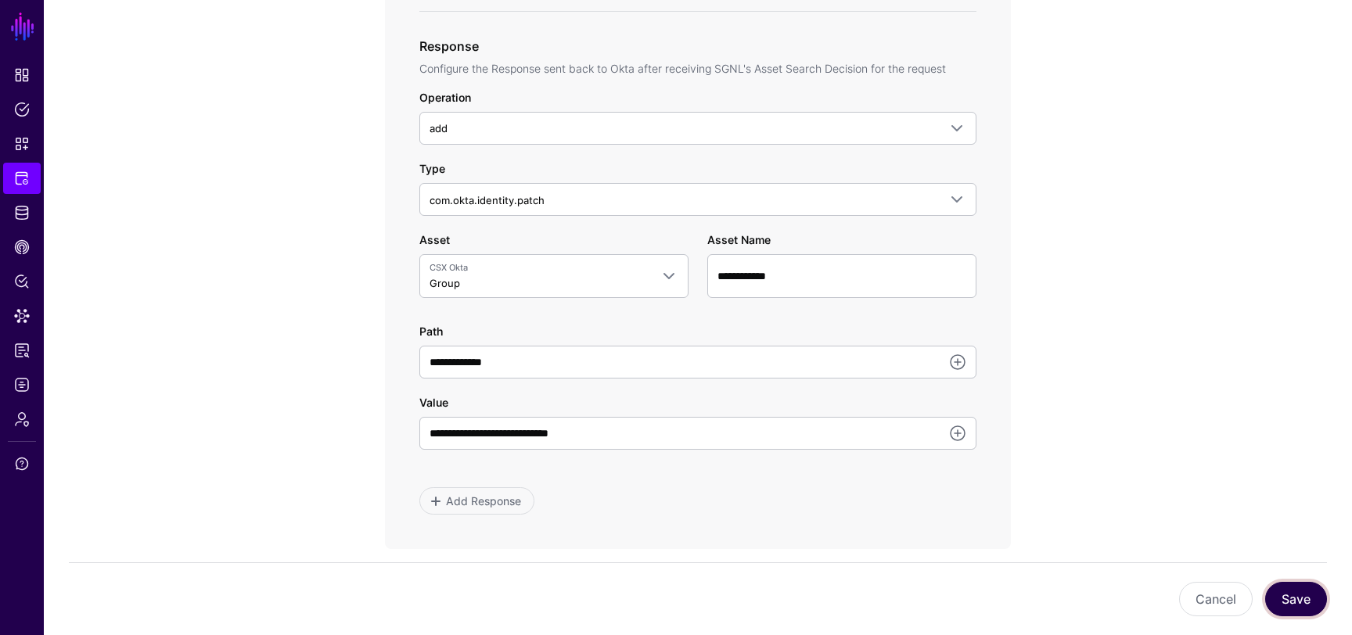
scroll to position [907, 0]
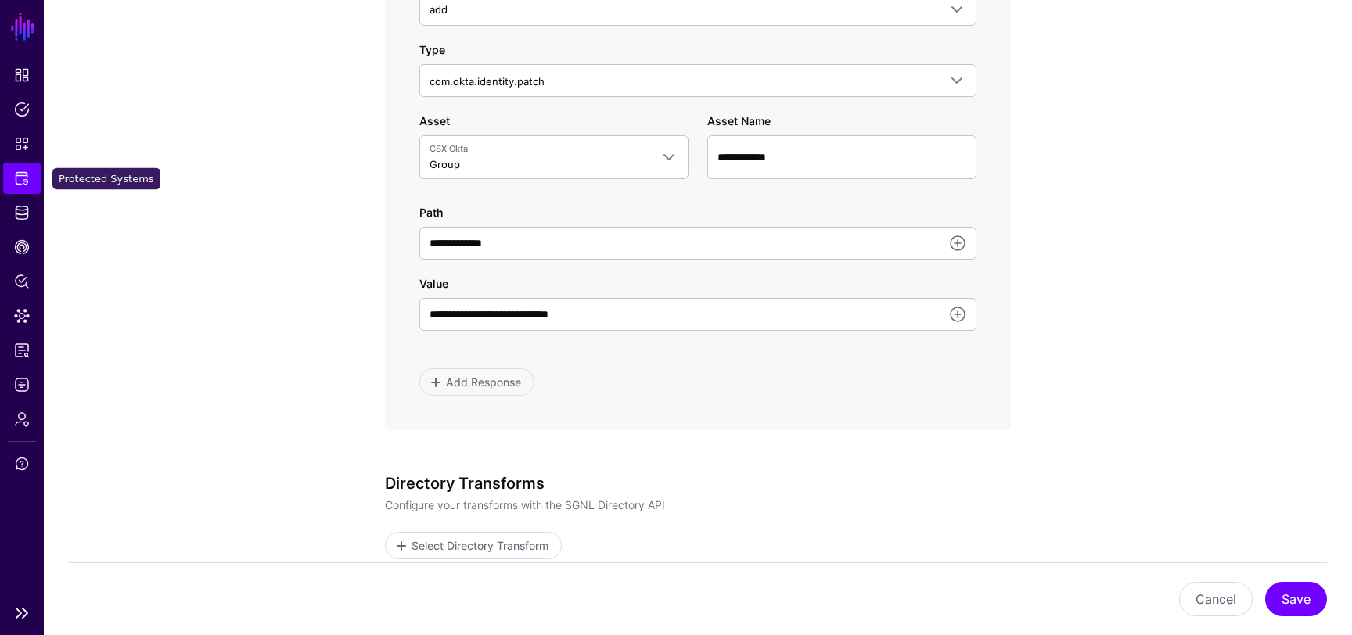
click at [20, 184] on span "Protected Systems" at bounding box center [22, 179] width 16 height 16
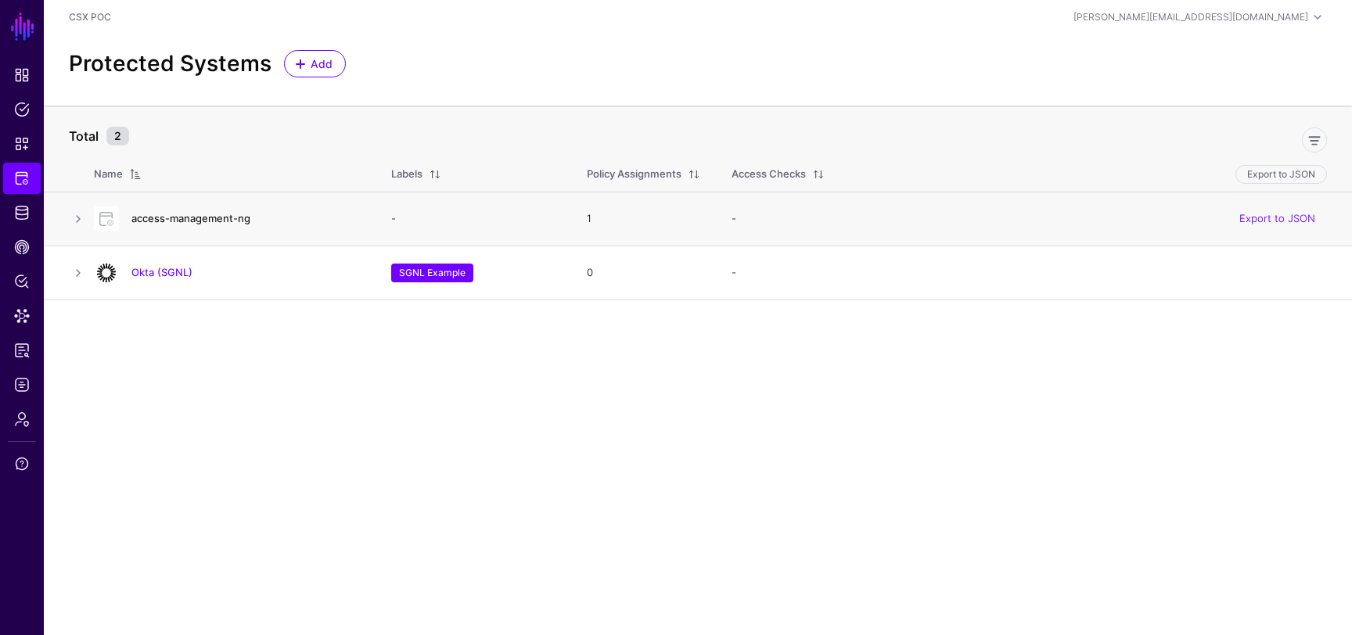
click at [194, 216] on link "access-management-ng" at bounding box center [190, 218] width 119 height 13
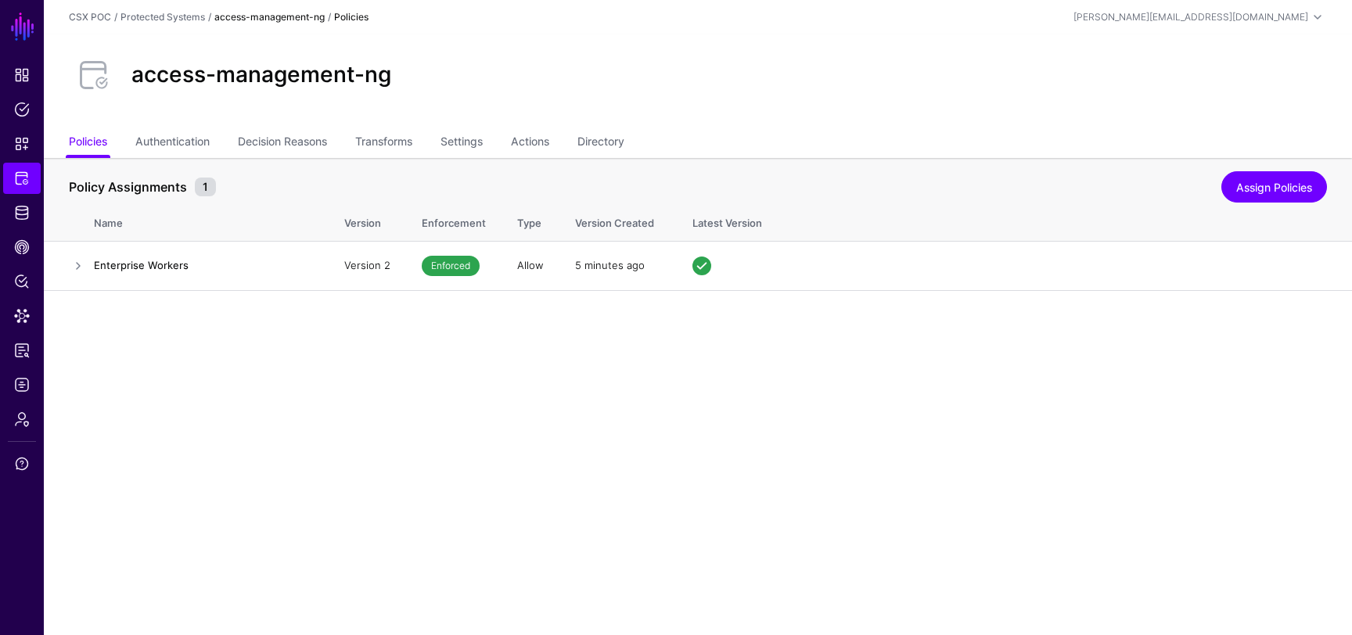
click at [559, 142] on ul "Policies Authentication Decision Reasons Transforms Settings Actions Directory" at bounding box center [698, 143] width 1258 height 30
click at [549, 142] on link "Actions" at bounding box center [530, 143] width 38 height 30
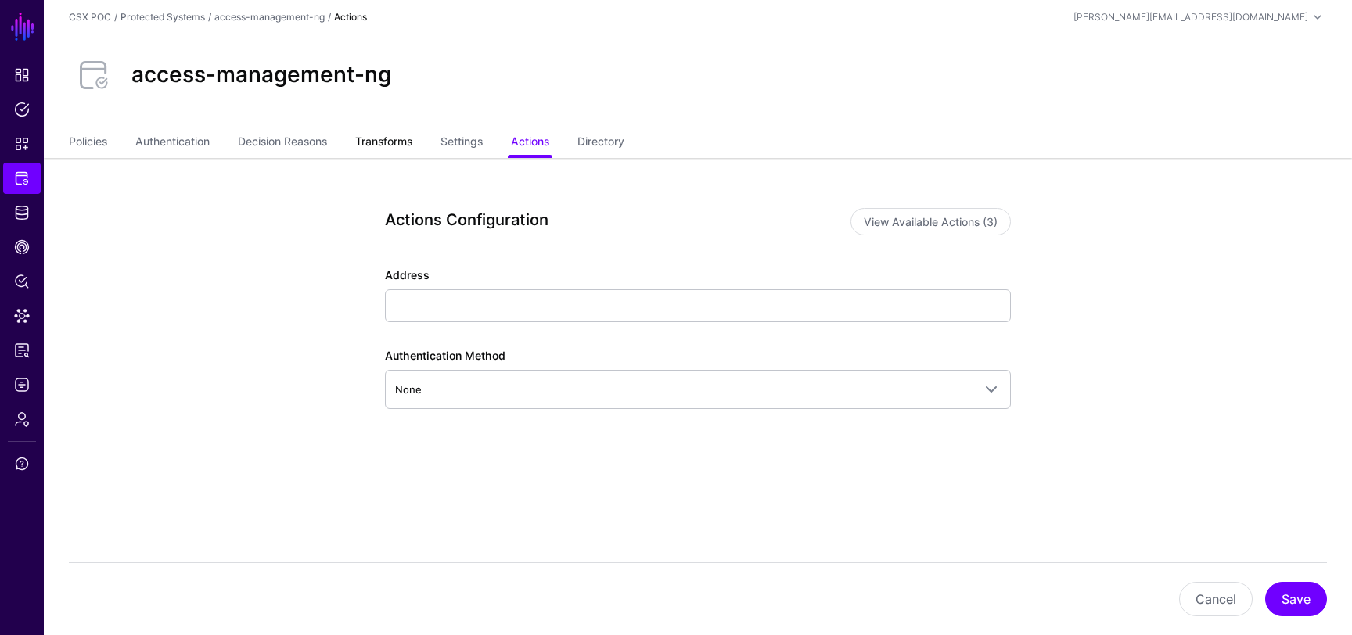
click at [393, 141] on link "Transforms" at bounding box center [383, 143] width 57 height 30
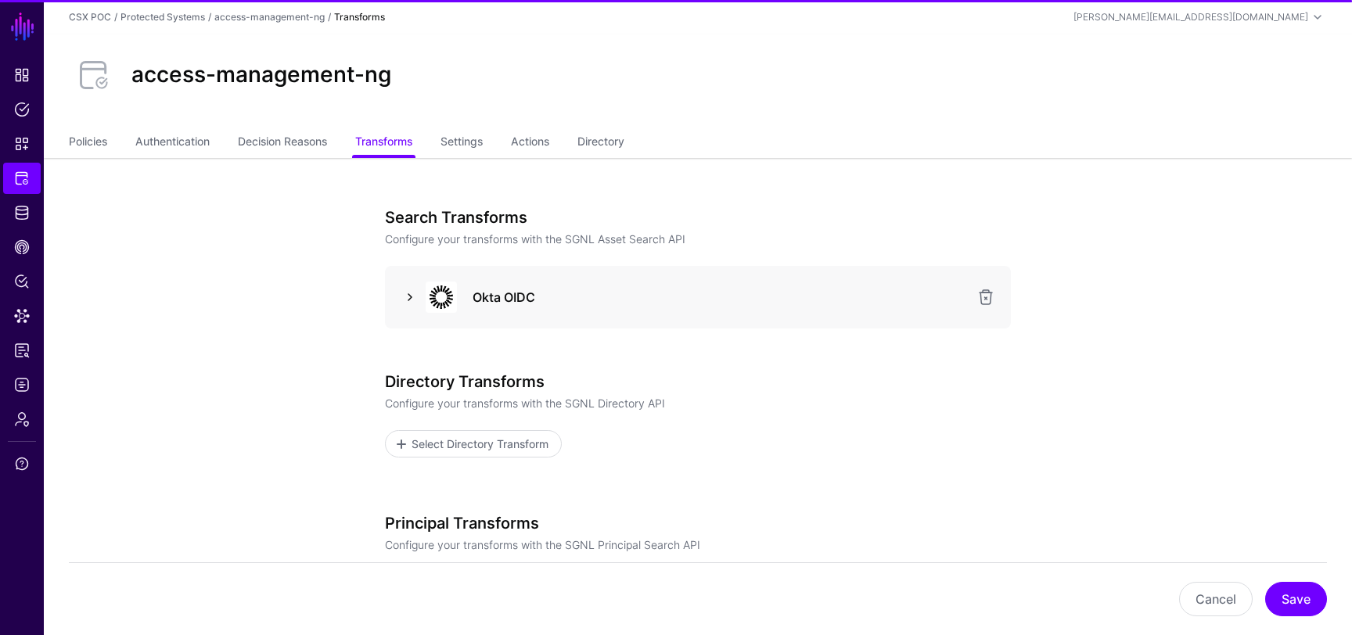
click at [405, 293] on link at bounding box center [410, 297] width 19 height 19
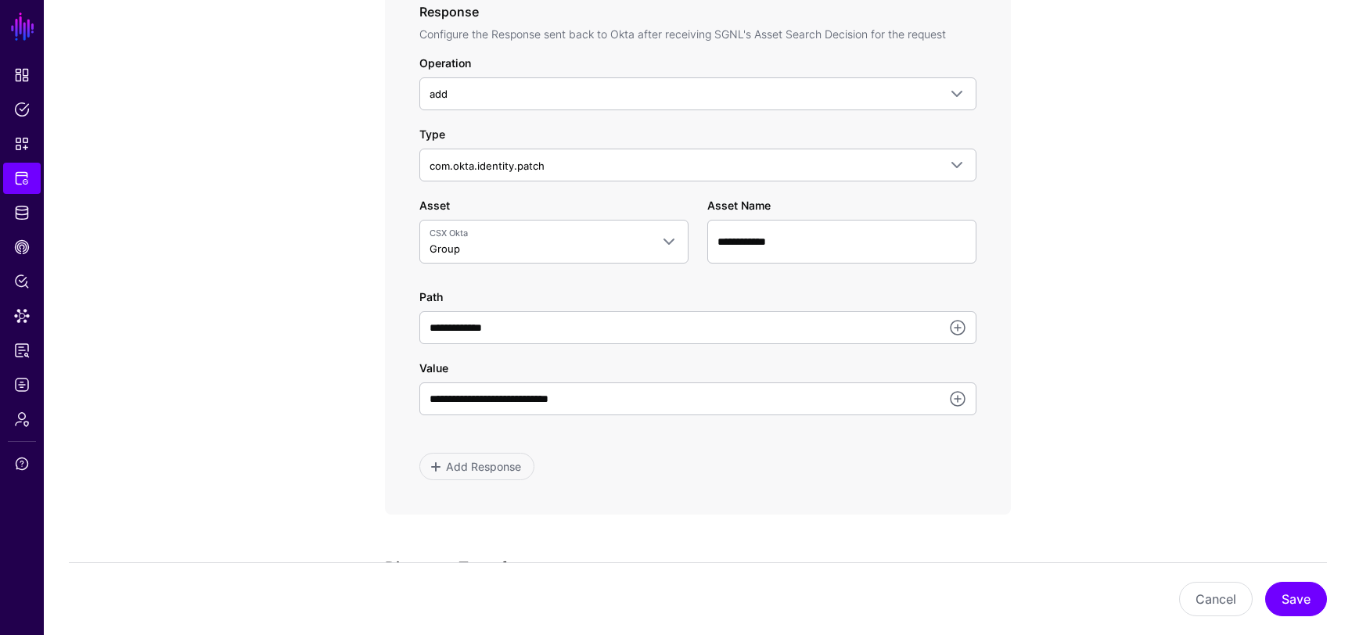
scroll to position [868, 0]
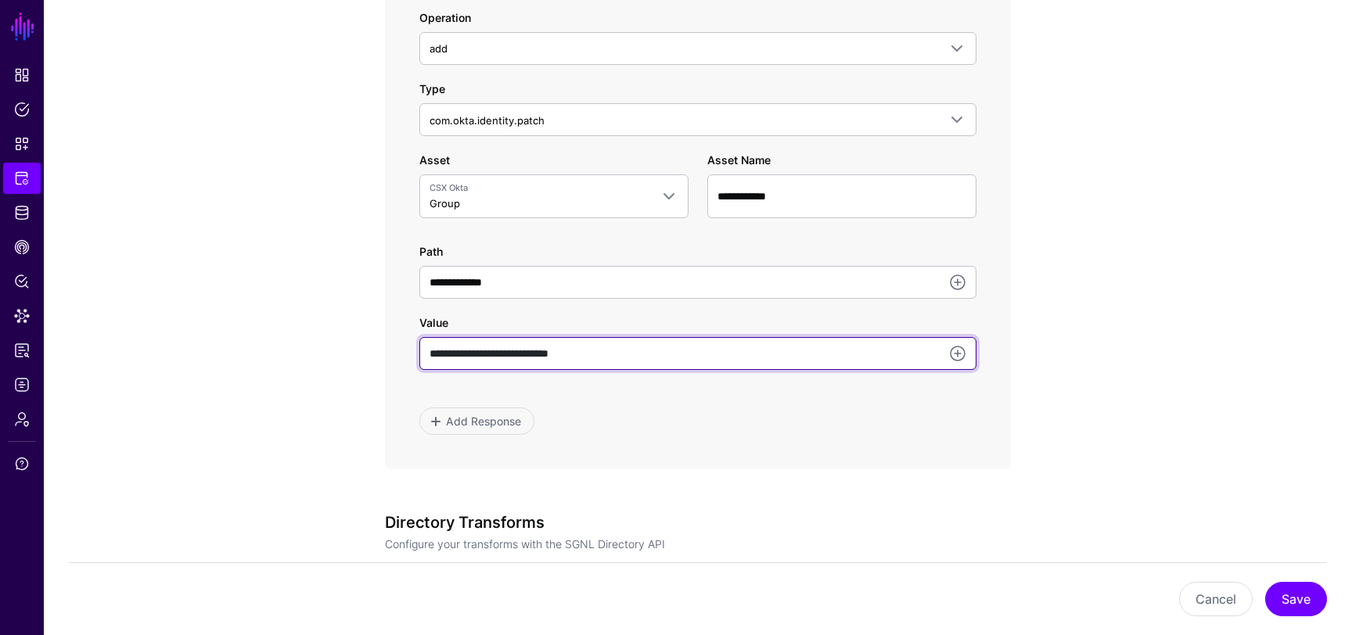
click at [635, 360] on input "**********" at bounding box center [697, 353] width 557 height 33
paste input "**********"
type input "**********"
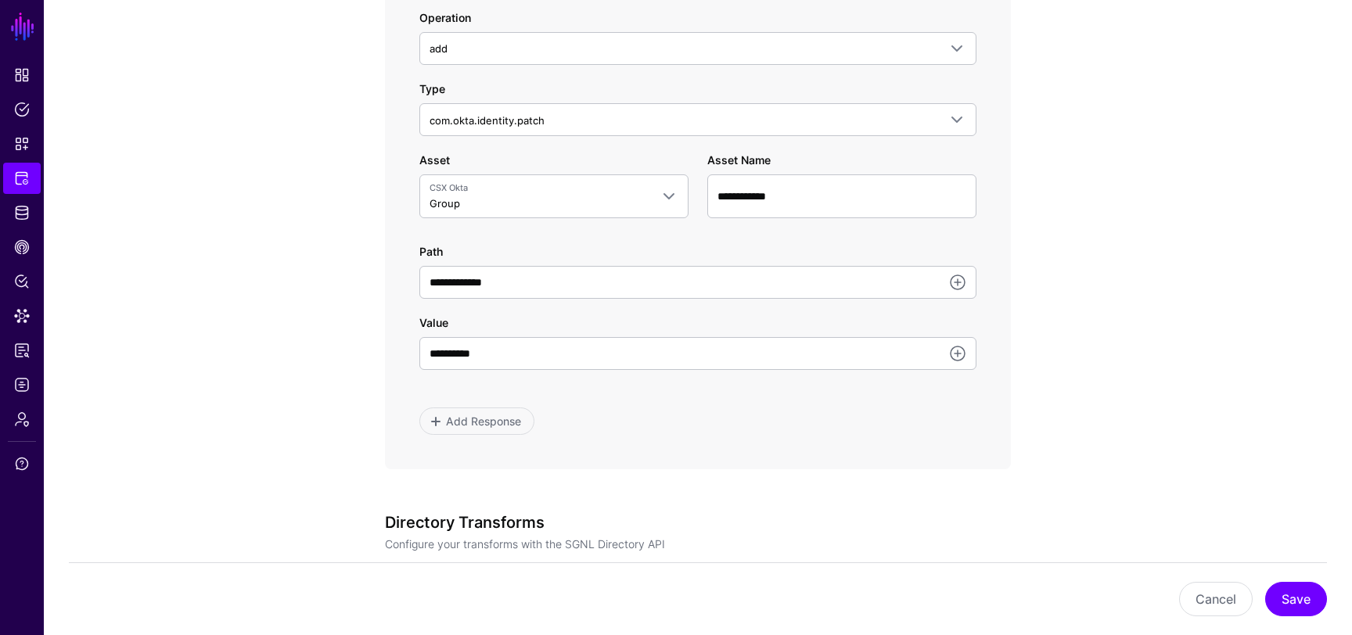
click at [1056, 409] on div "**********" at bounding box center [698, 131] width 726 height 1682
click at [1317, 619] on div "Cancel Save" at bounding box center [698, 599] width 1258 height 73
click at [1311, 610] on button "Save" at bounding box center [1296, 599] width 62 height 34
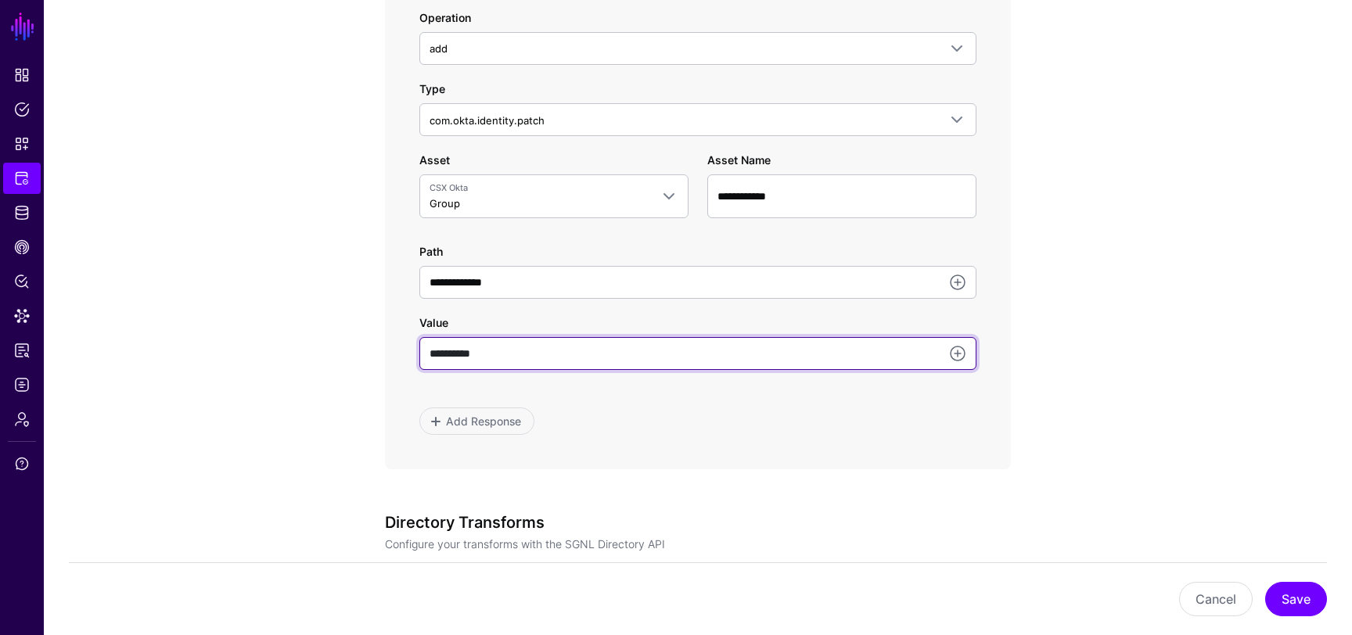
click at [623, 359] on input "**********" at bounding box center [697, 353] width 557 height 33
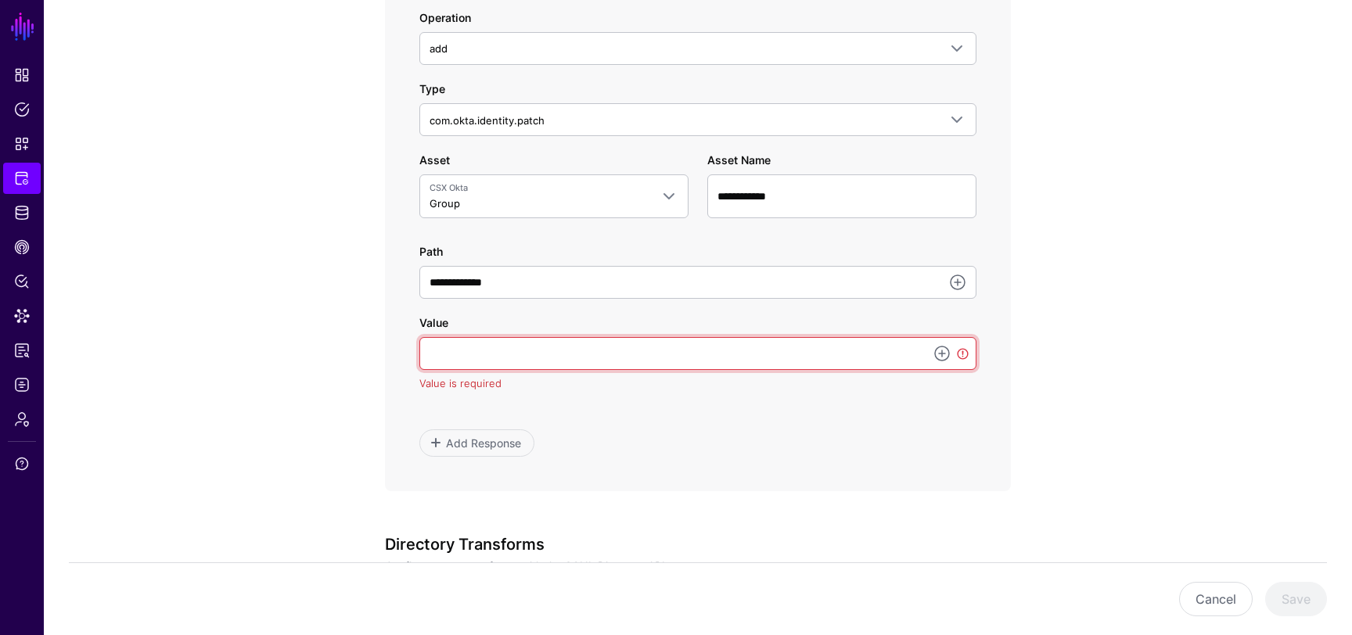
click at [623, 359] on input "Value" at bounding box center [697, 353] width 557 height 33
type input "**********"
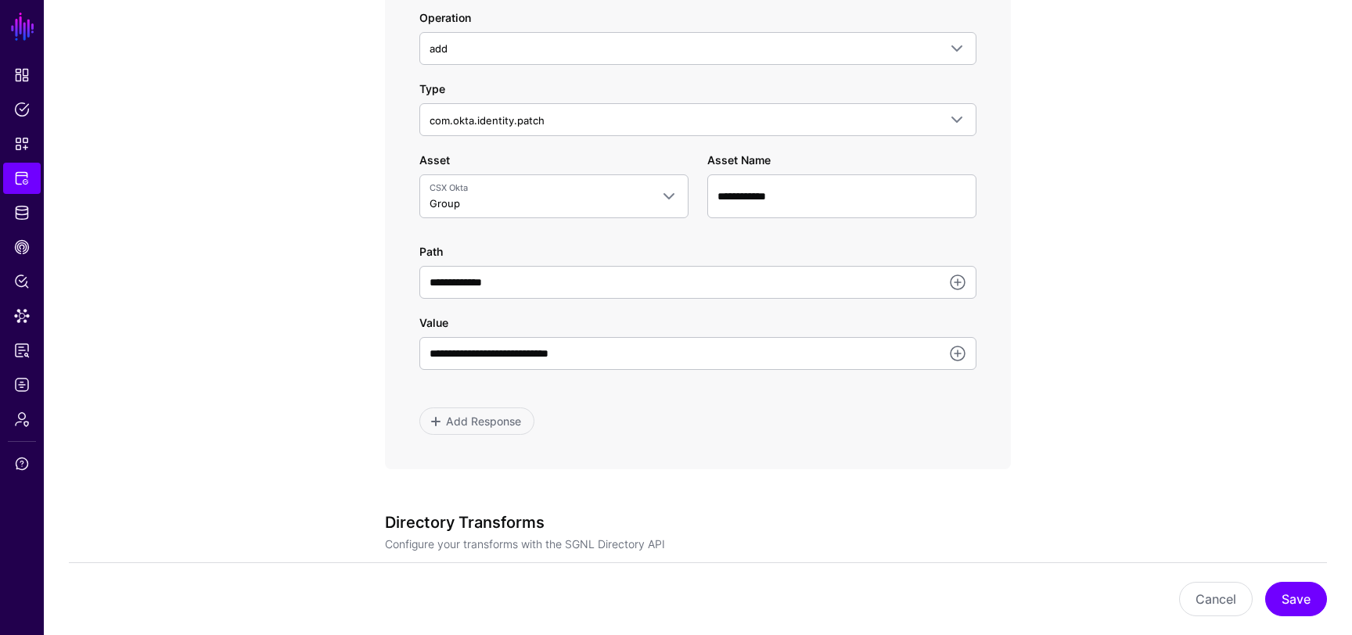
click at [1308, 596] on button "Save" at bounding box center [1296, 599] width 62 height 34
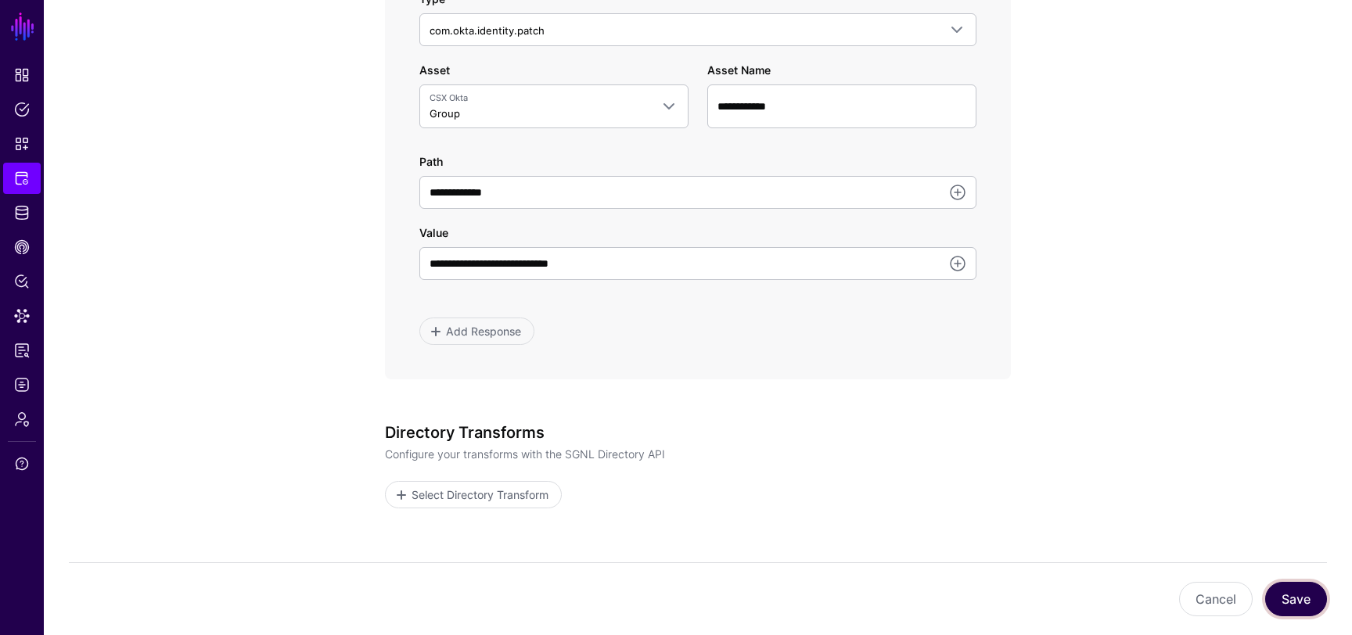
scroll to position [911, 0]
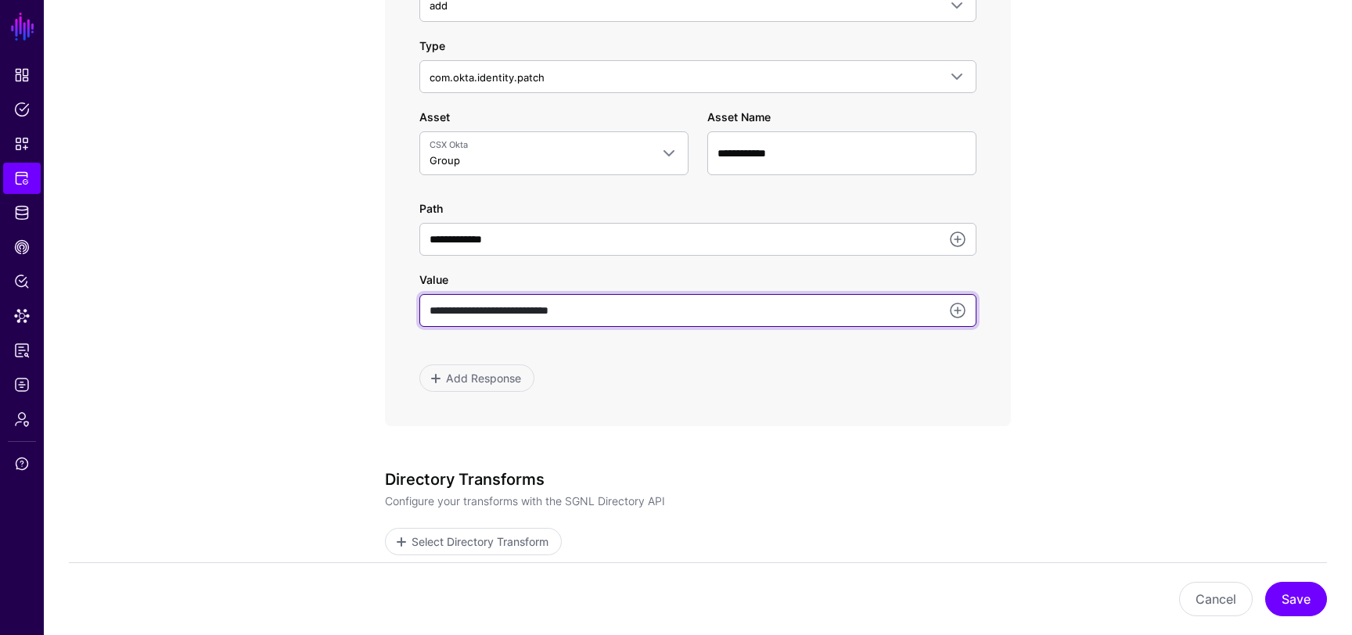
click at [876, 312] on input "**********" at bounding box center [697, 310] width 557 height 33
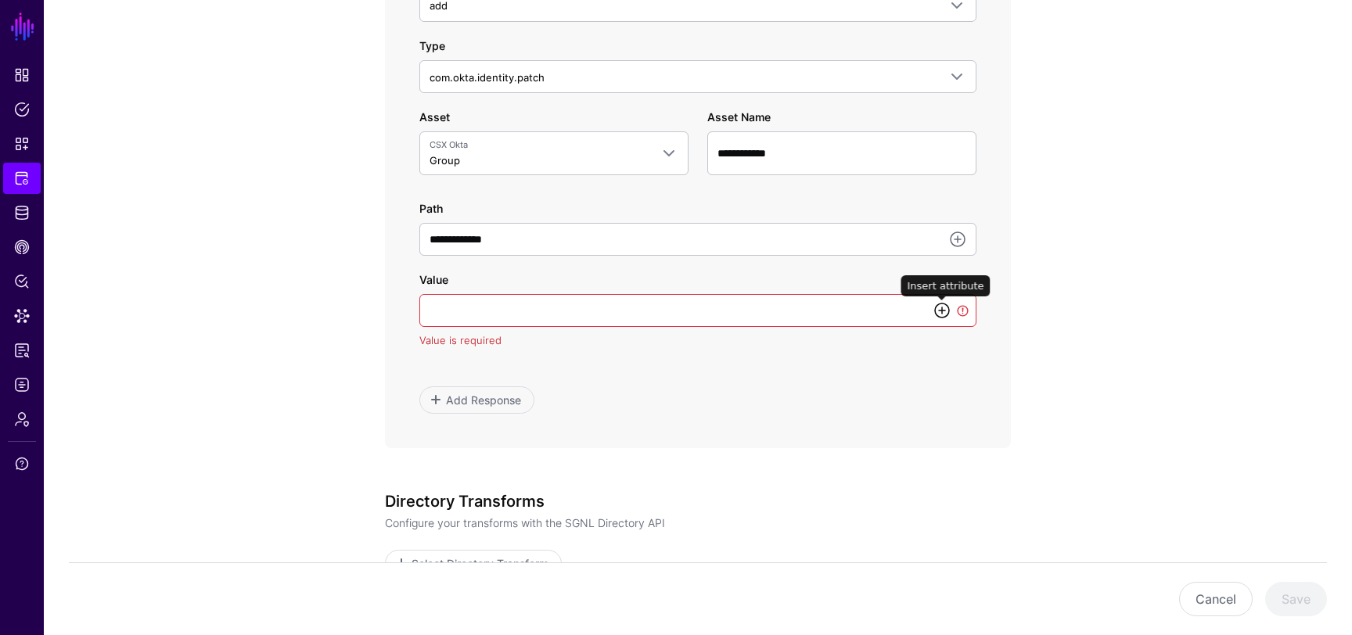
click at [936, 317] on link at bounding box center [942, 310] width 19 height 19
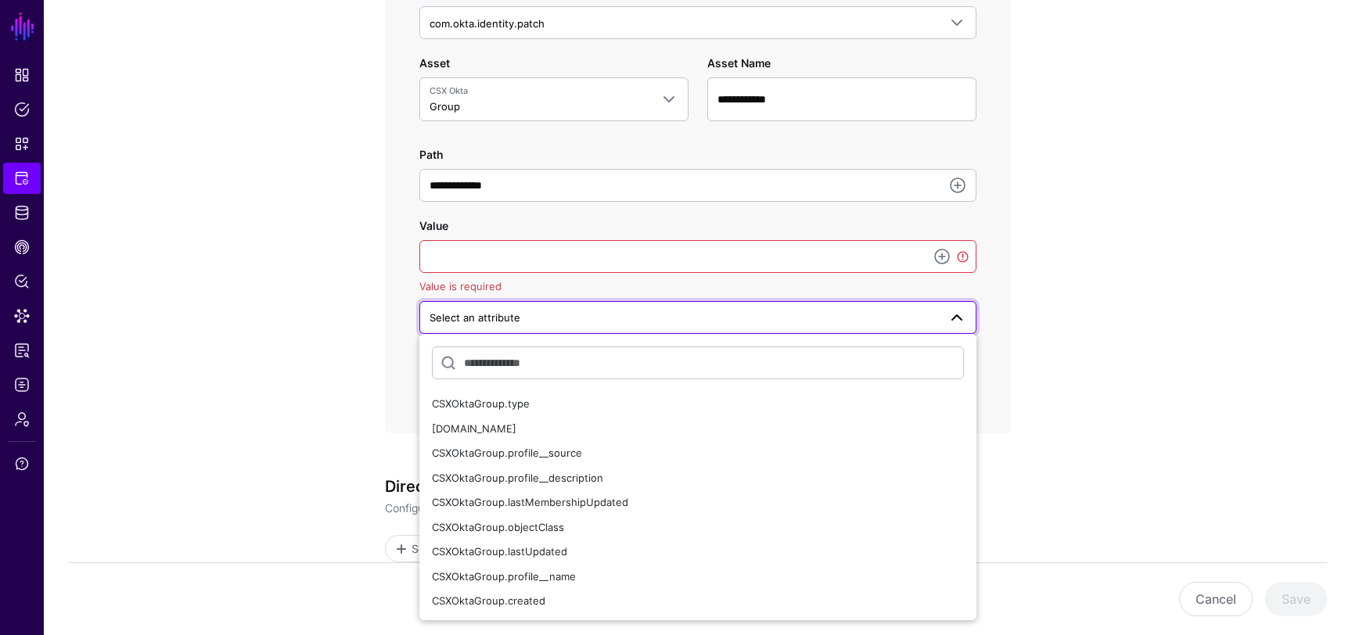
scroll to position [985, 0]
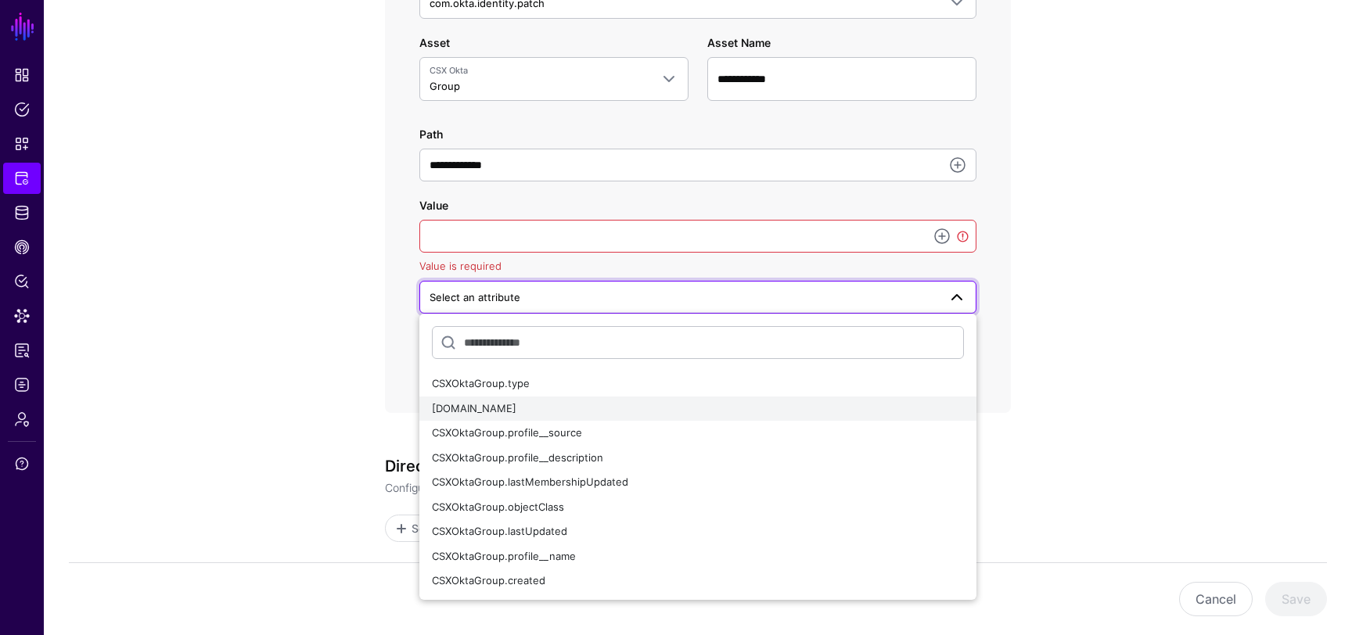
click at [697, 401] on div "CSXOktaGroup.id" at bounding box center [698, 409] width 532 height 16
type input "**********"
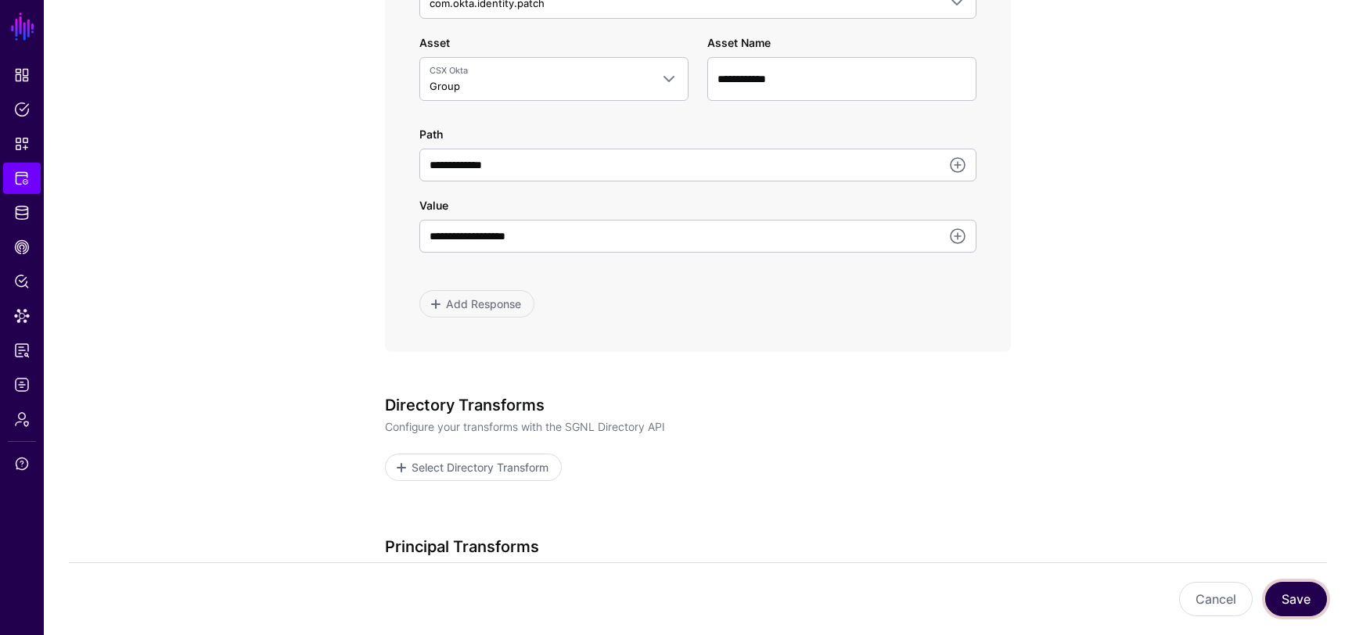
click at [1296, 615] on button "Save" at bounding box center [1296, 599] width 62 height 34
click at [1286, 599] on button "Save" at bounding box center [1296, 599] width 62 height 34
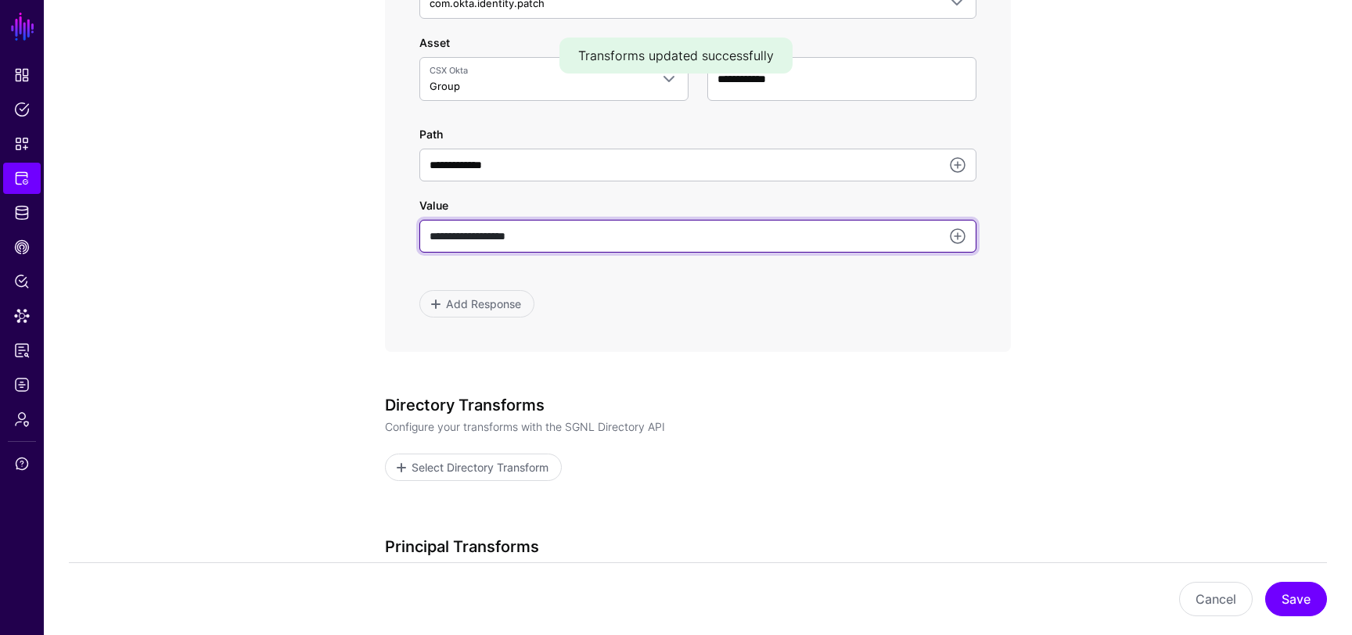
click at [577, 235] on input "**********" at bounding box center [697, 236] width 557 height 33
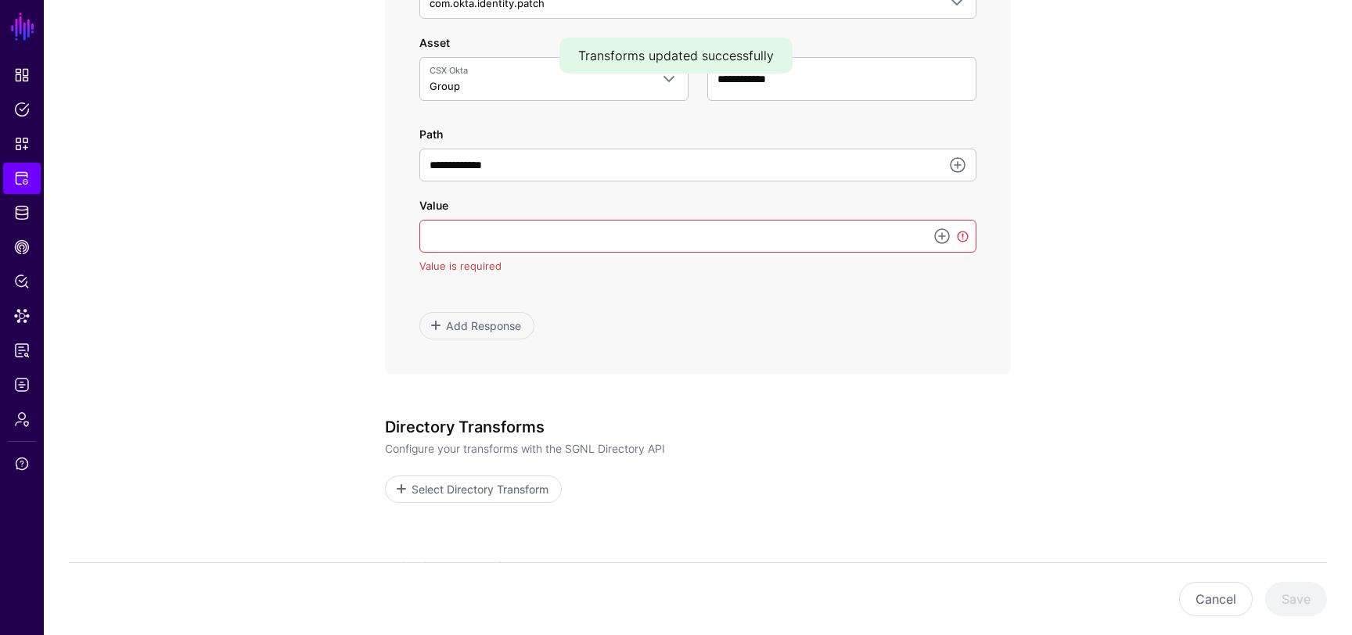
click at [1063, 409] on app-integrations-item-transforms "**********" at bounding box center [698, 24] width 1308 height 1703
click at [820, 239] on input "Value" at bounding box center [697, 236] width 557 height 33
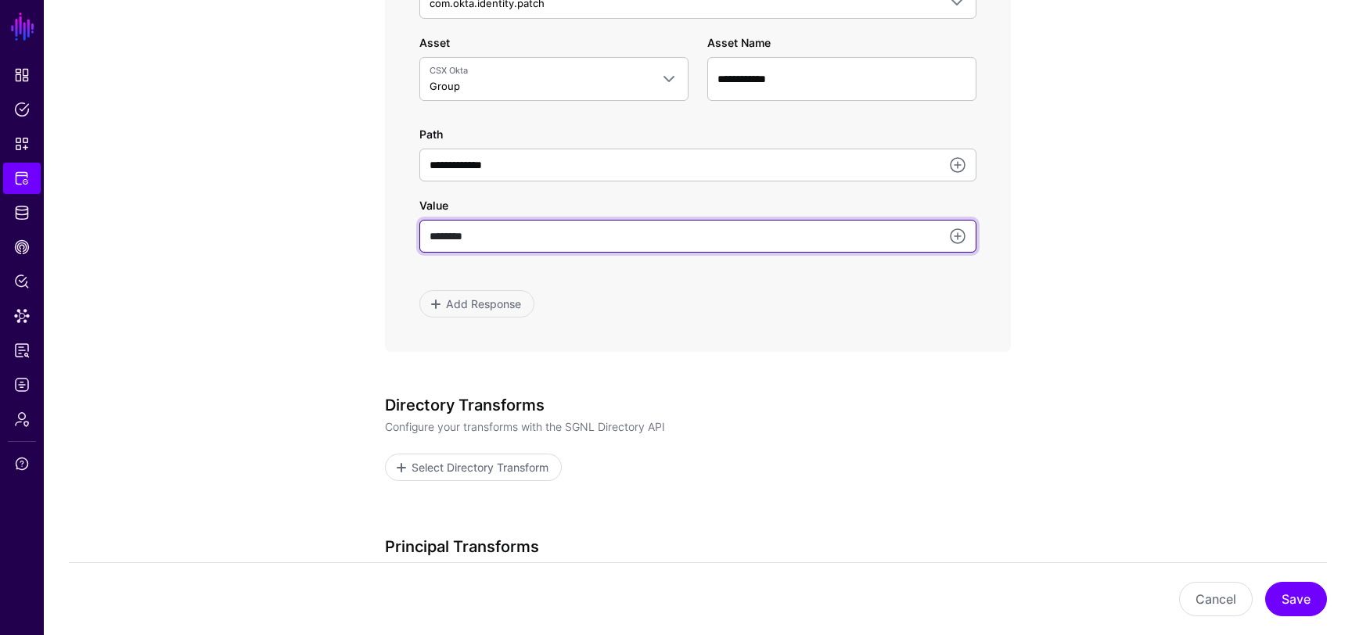
type input "********"
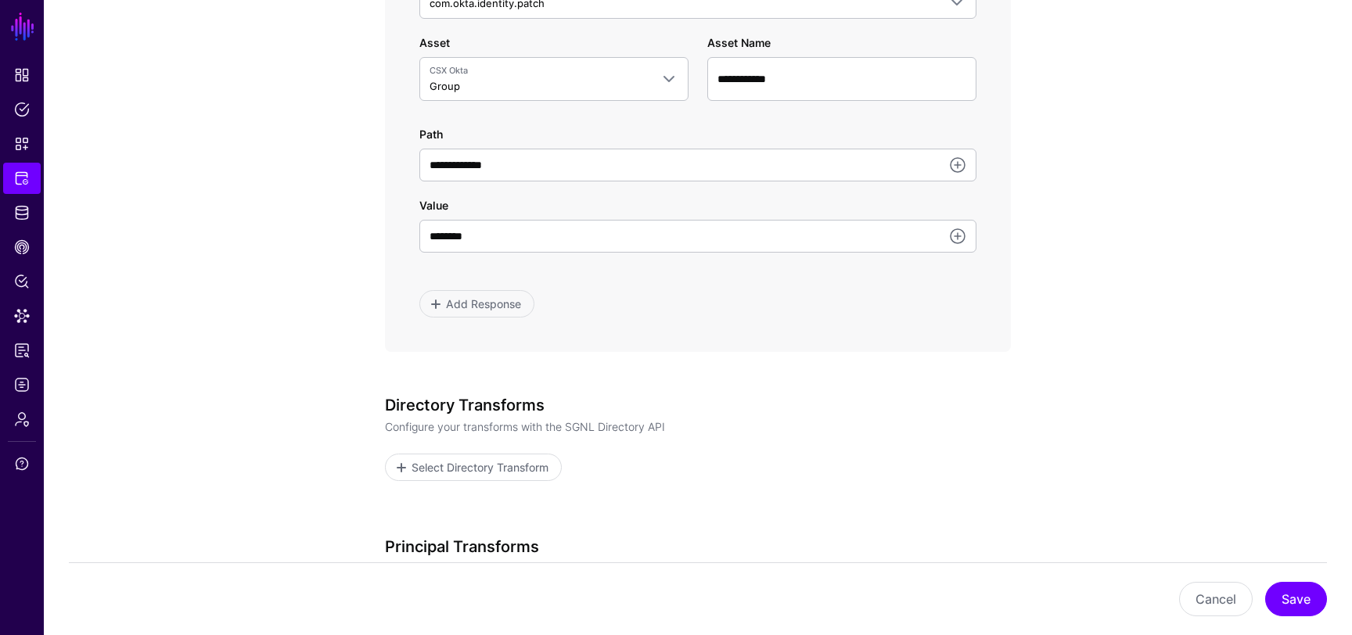
click at [1153, 473] on app-integrations-item-transforms "**********" at bounding box center [698, 14] width 1308 height 1682
click at [1285, 604] on button "Save" at bounding box center [1296, 599] width 62 height 34
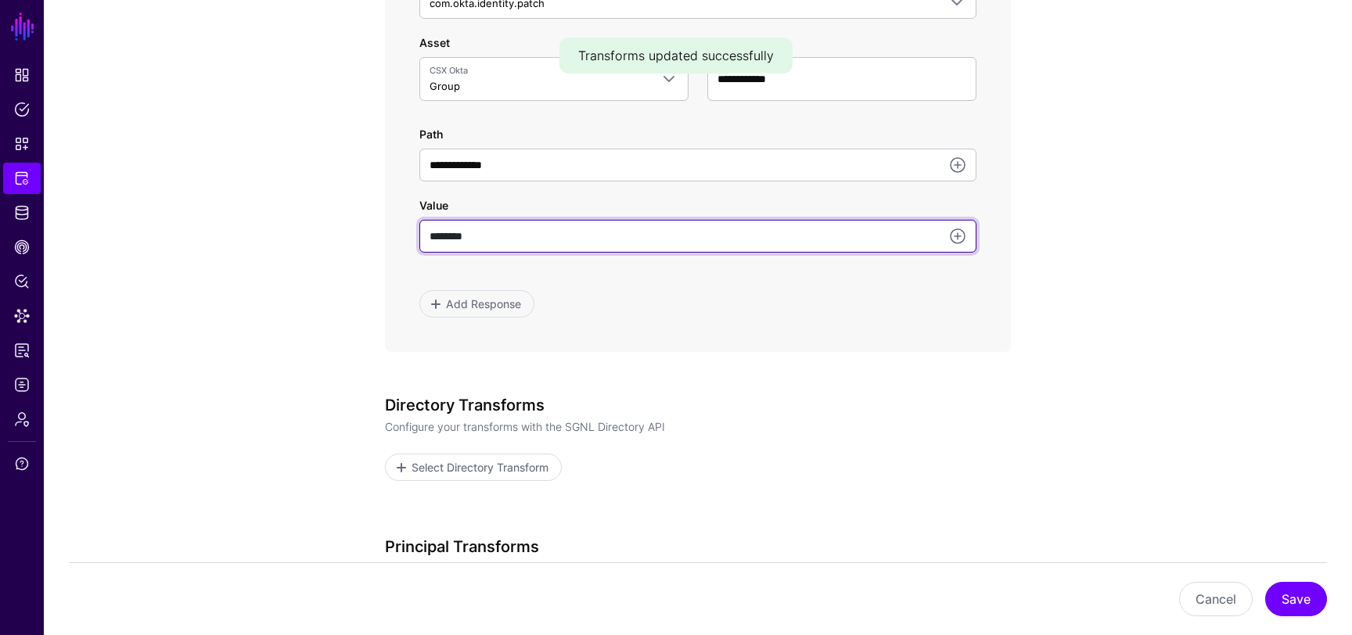
click at [610, 241] on input "********" at bounding box center [697, 236] width 557 height 33
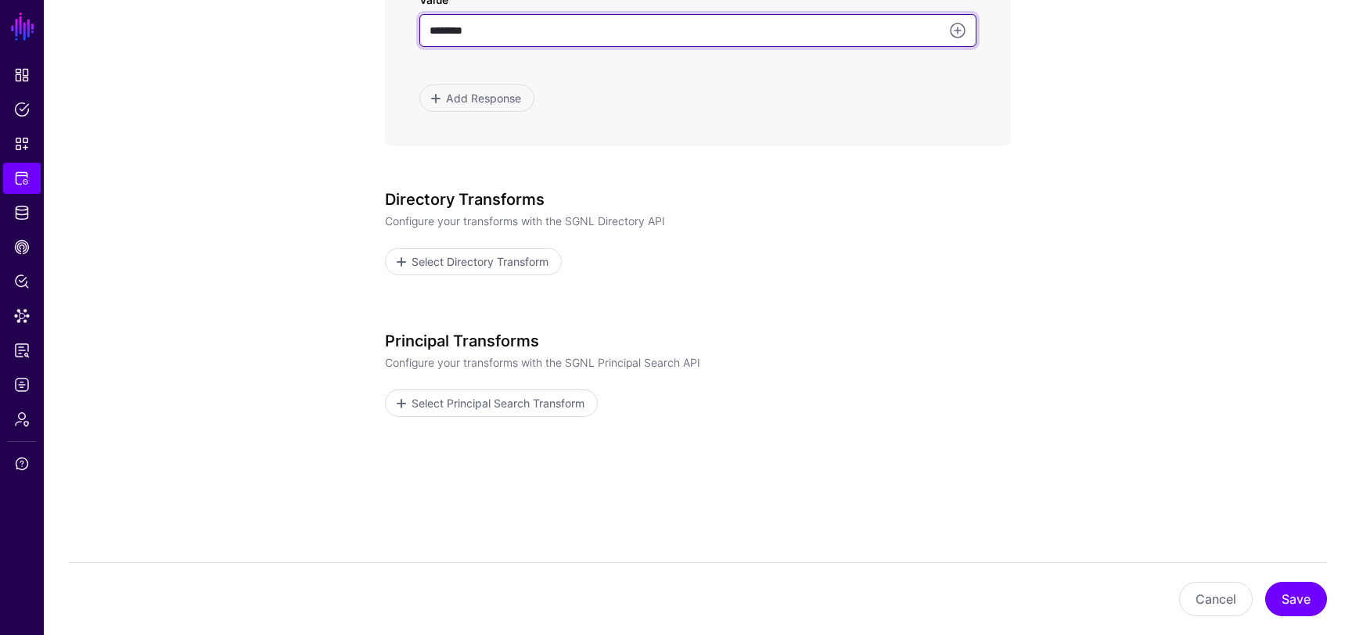
scroll to position [1204, 0]
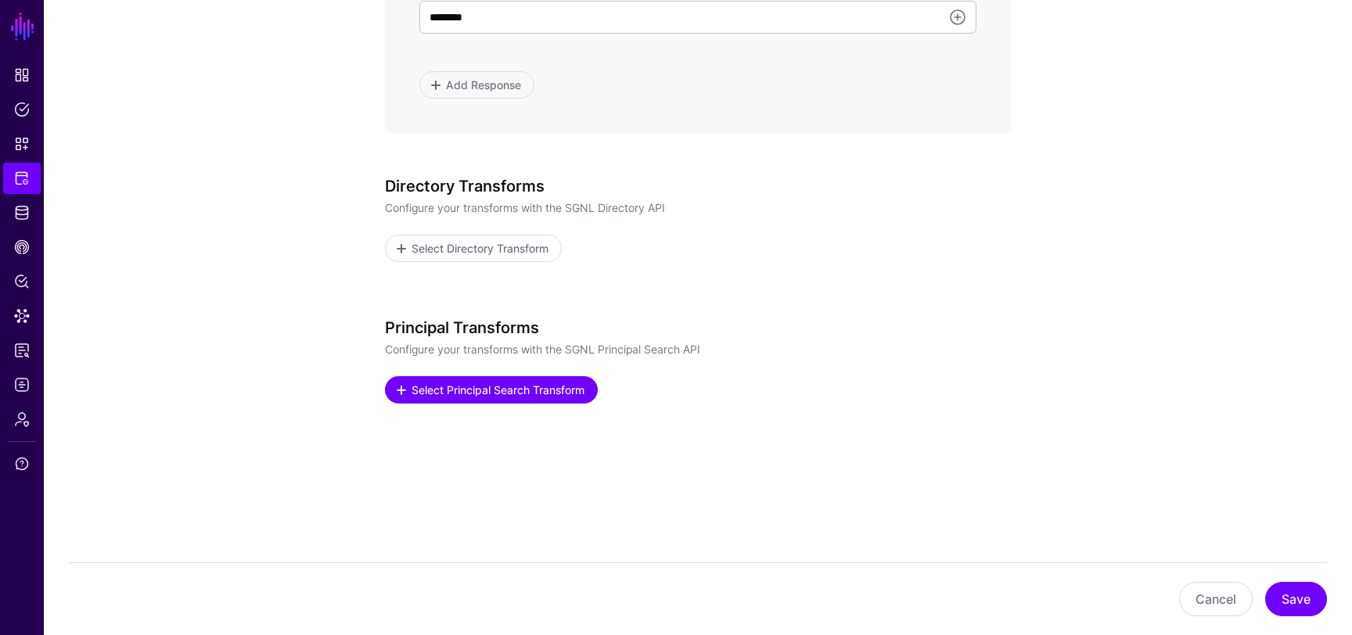
click at [515, 383] on span "Select Principal Search Transform" at bounding box center [498, 390] width 177 height 16
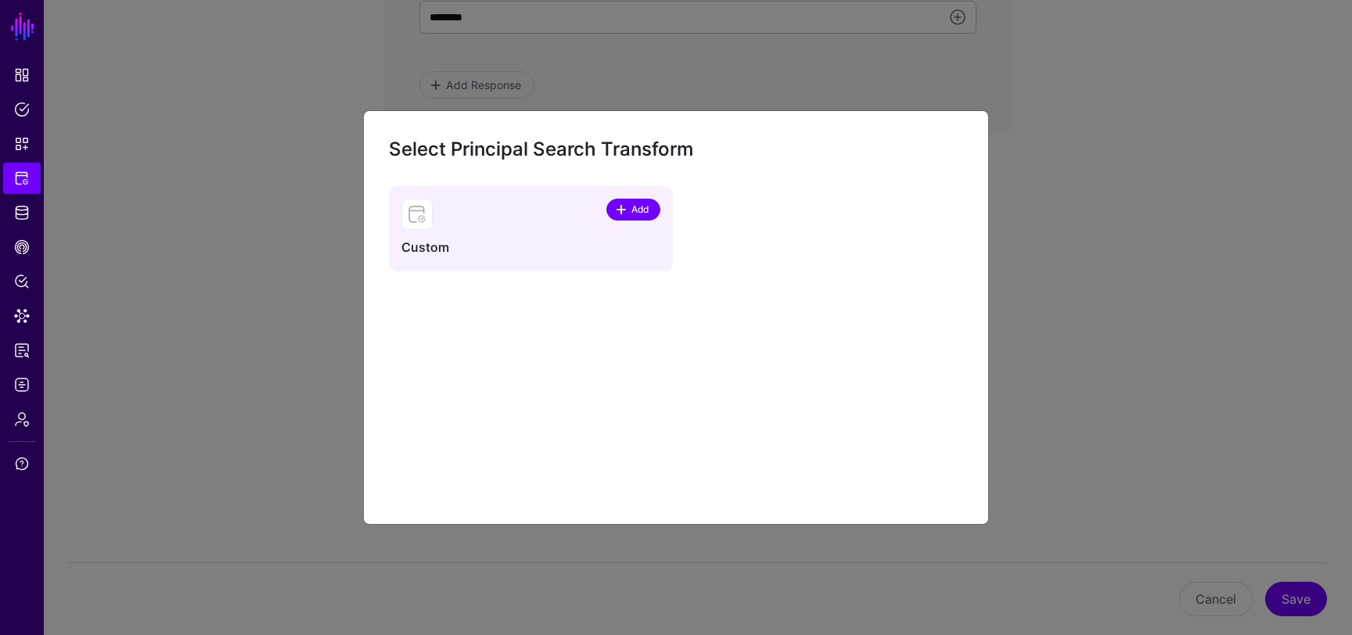
click at [639, 210] on span "Add" at bounding box center [640, 210] width 21 height 14
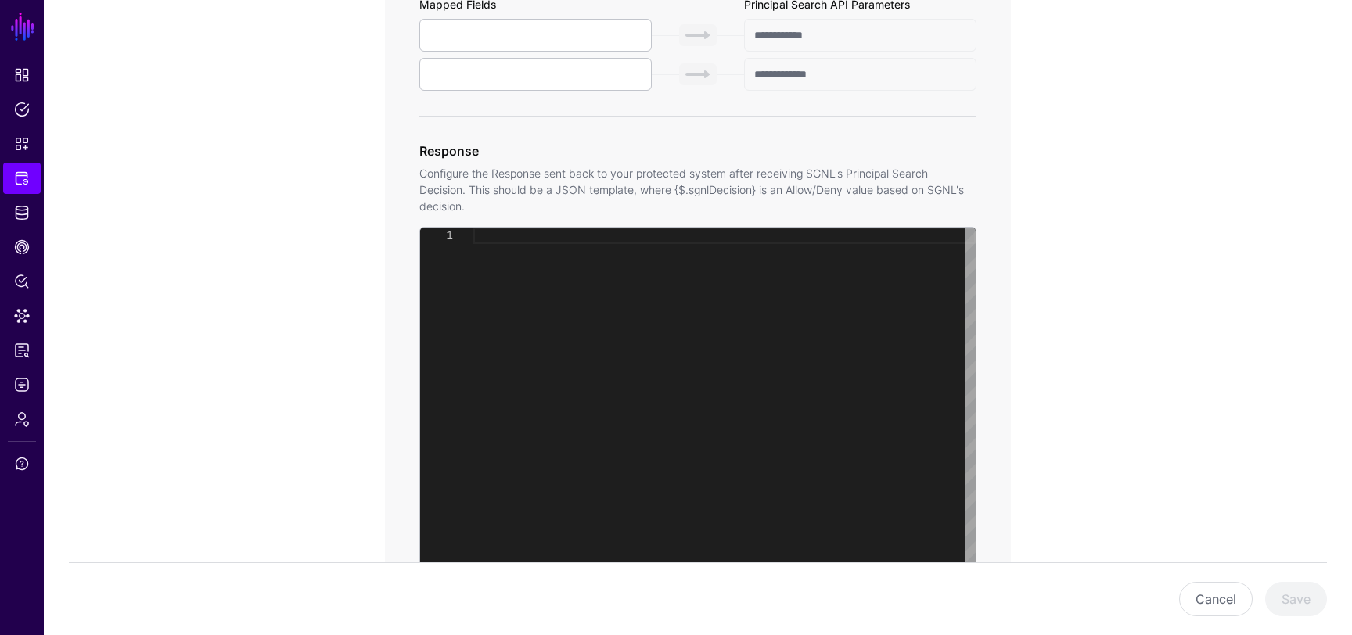
scroll to position [1854, 0]
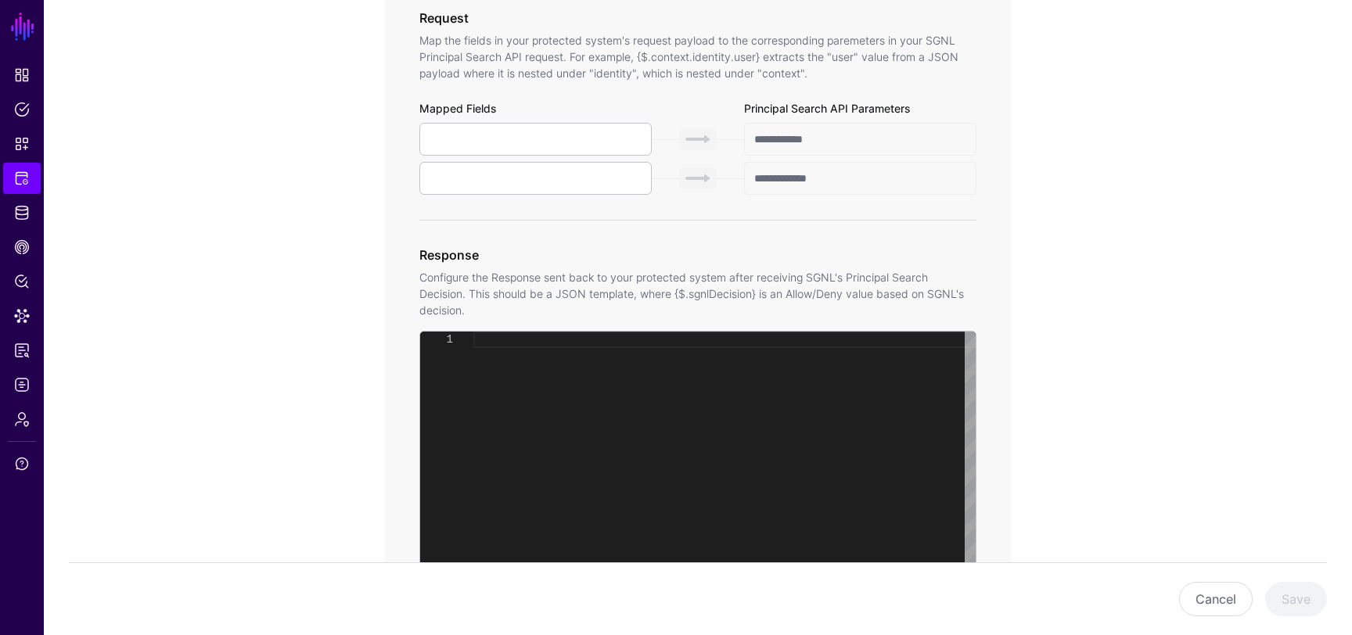
click at [456, 374] on div "1" at bounding box center [446, 527] width 53 height 390
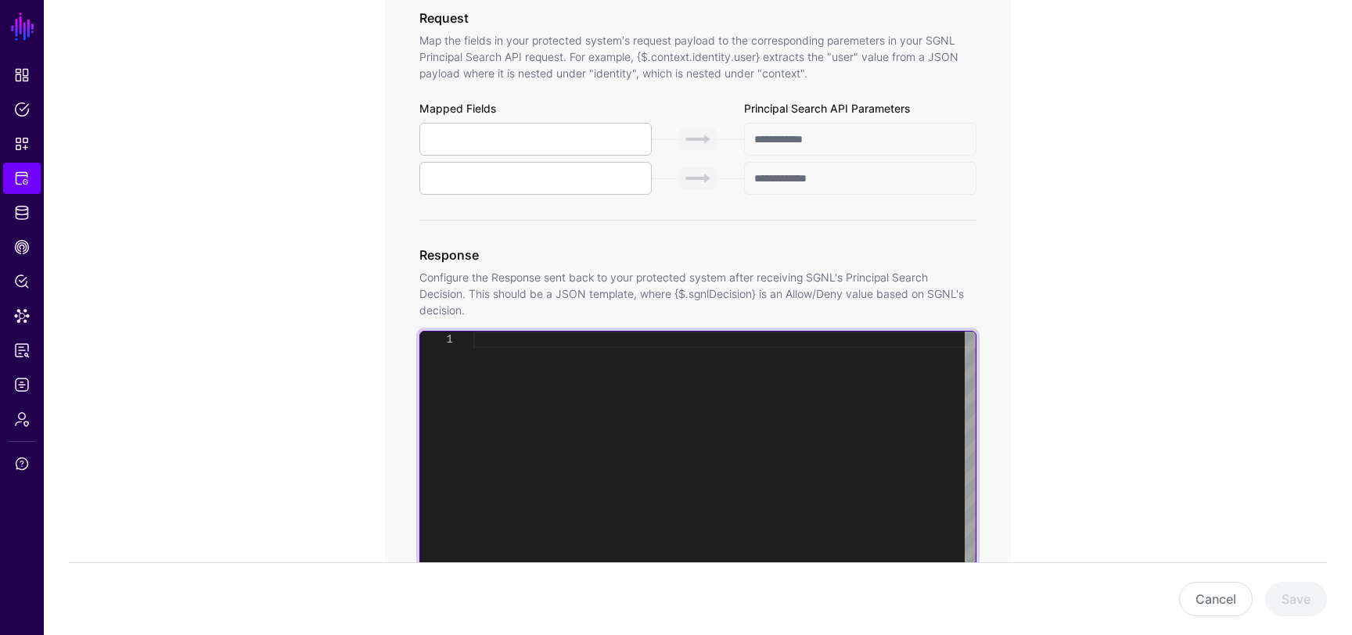
click at [505, 354] on div at bounding box center [724, 527] width 502 height 390
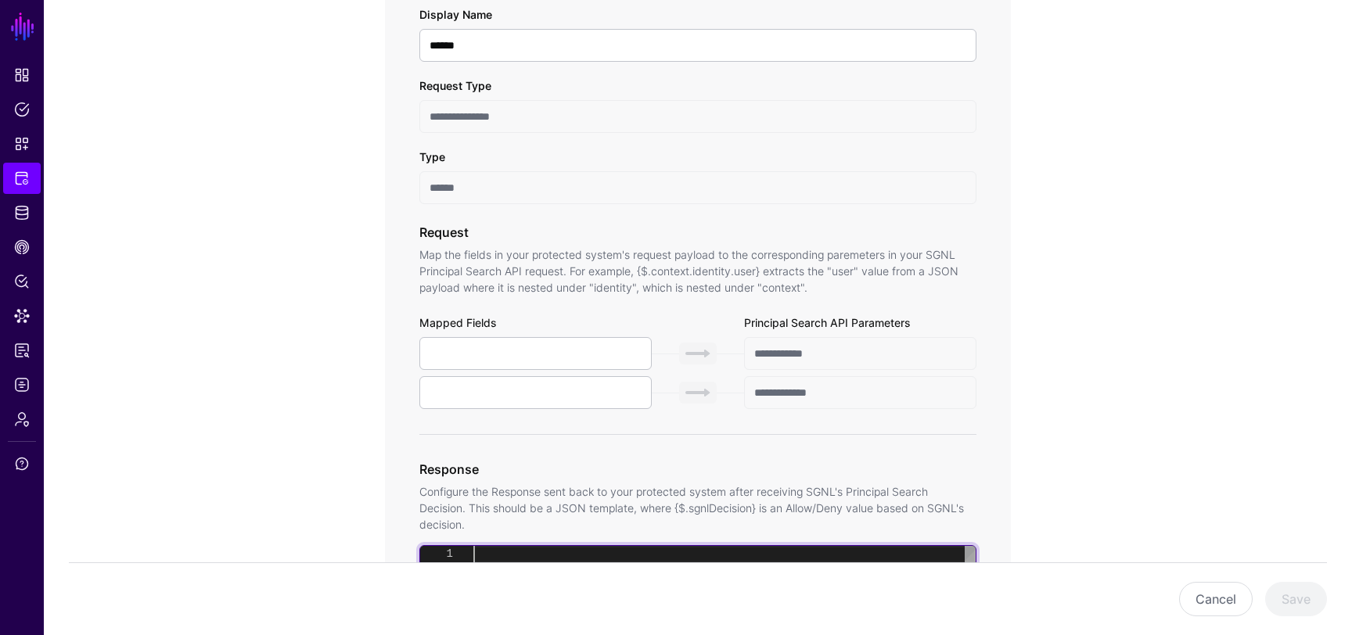
scroll to position [1952, 0]
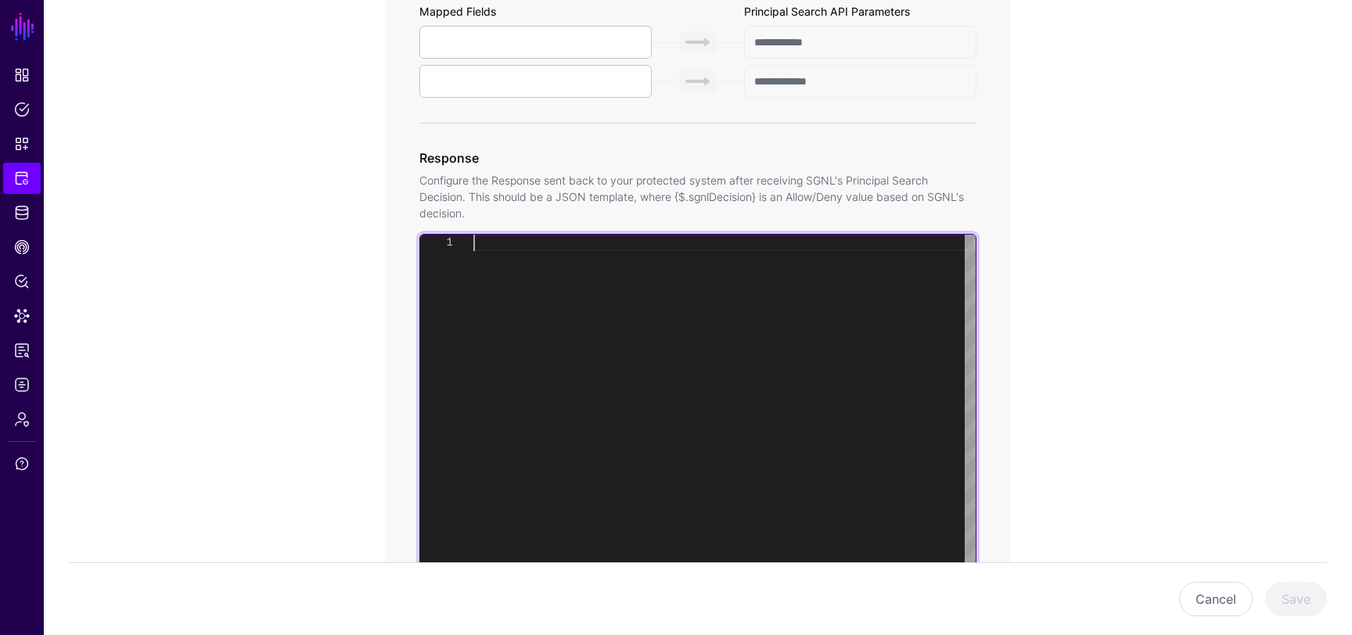
click at [531, 304] on div at bounding box center [724, 430] width 502 height 390
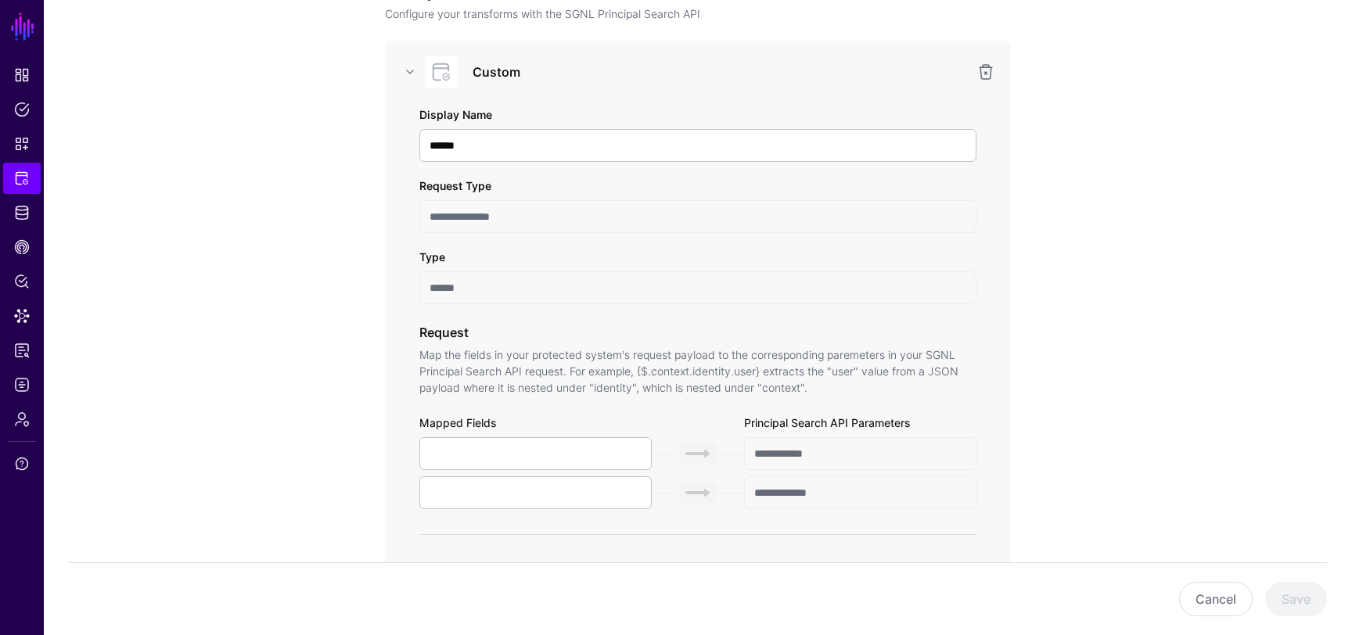
scroll to position [1469, 0]
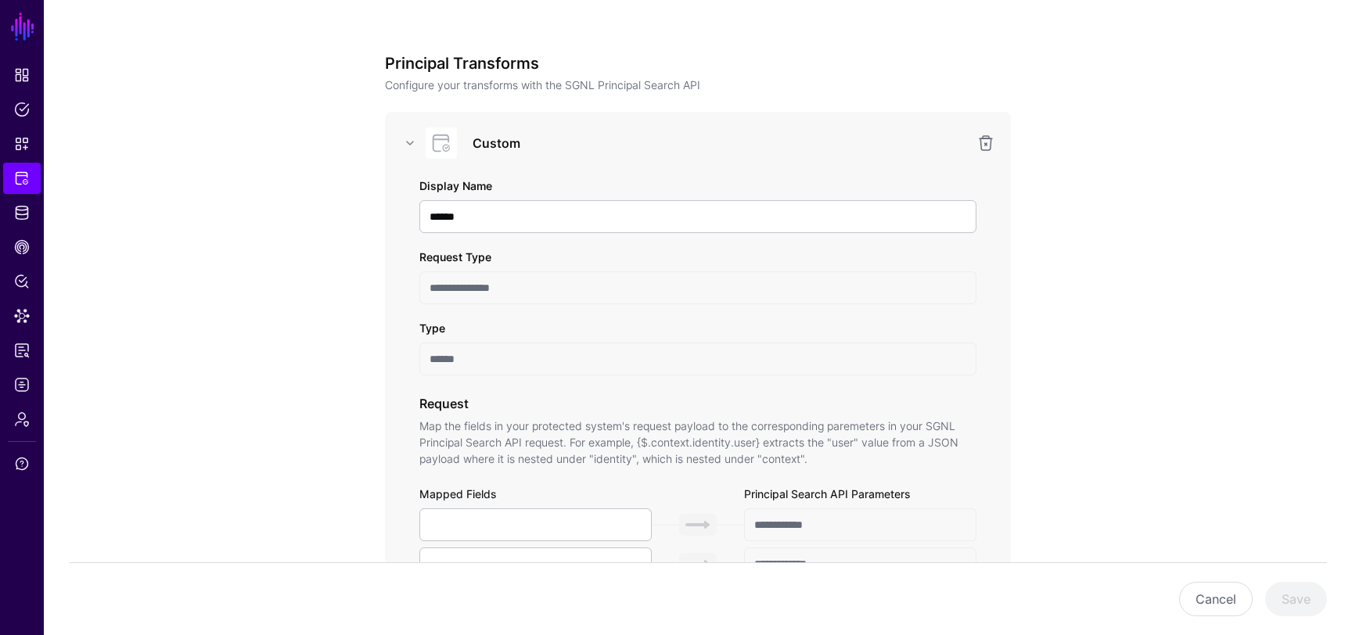
click at [860, 292] on input "**********" at bounding box center [697, 288] width 557 height 33
click at [806, 356] on input "******" at bounding box center [697, 359] width 557 height 33
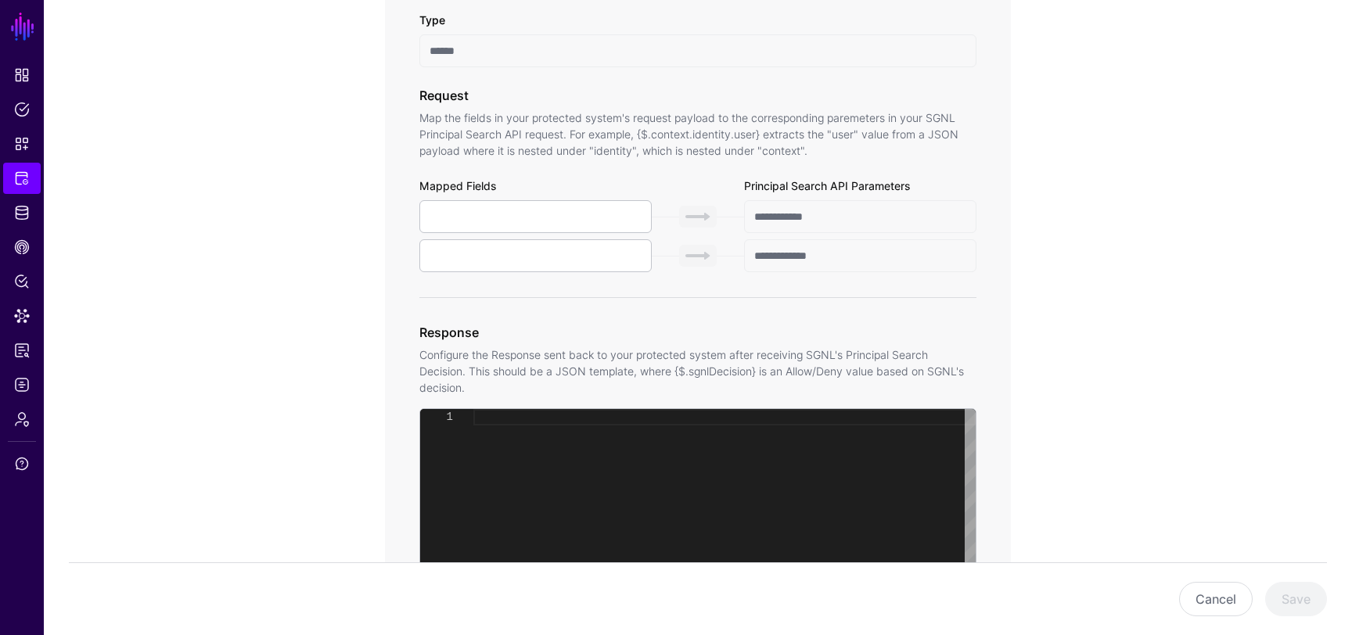
scroll to position [1857, 0]
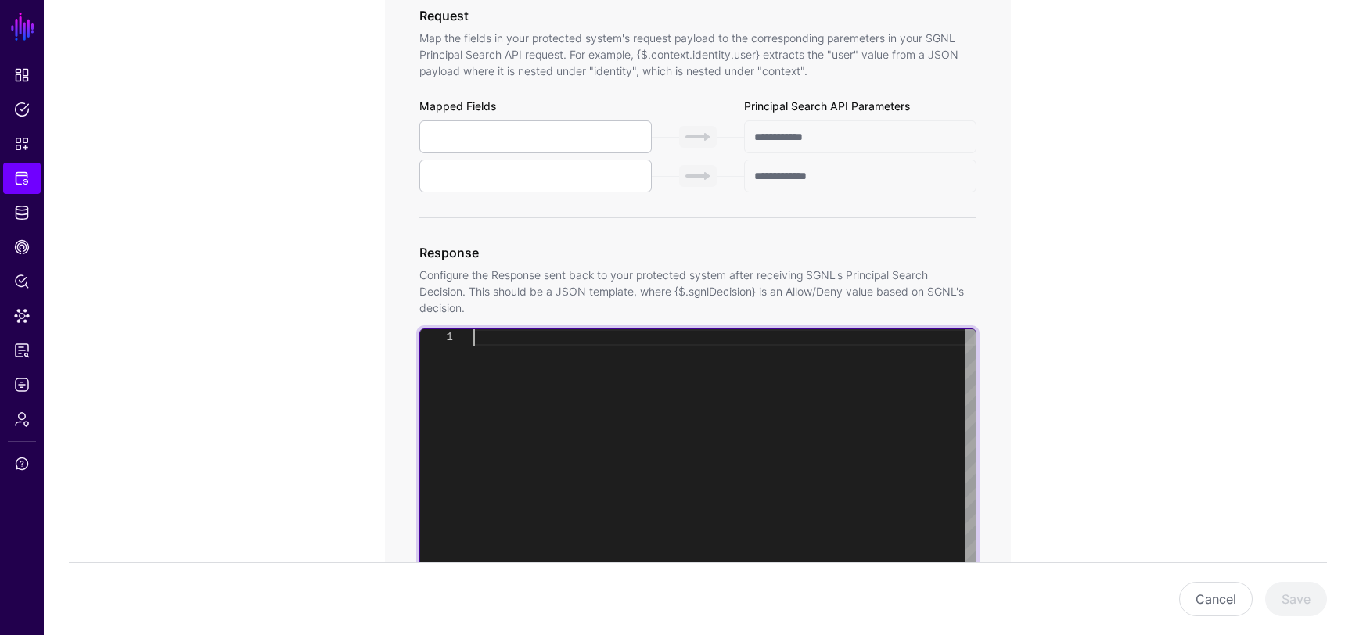
click at [807, 362] on div at bounding box center [724, 524] width 502 height 390
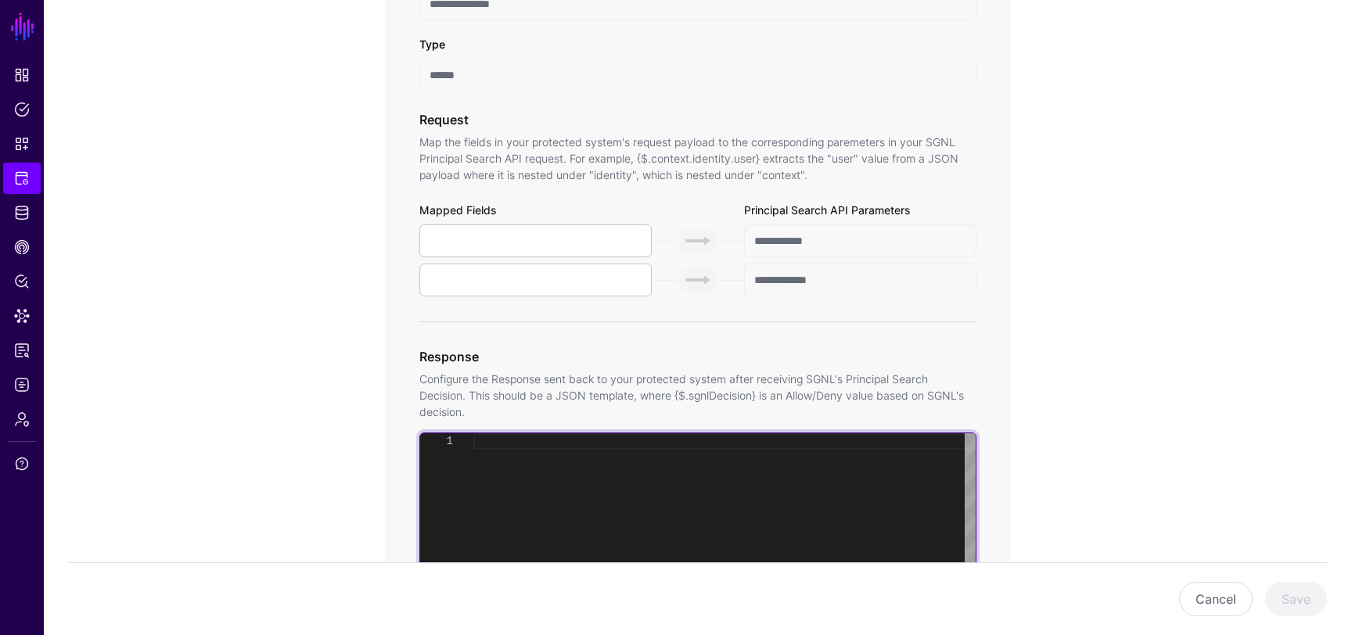
scroll to position [1713, 0]
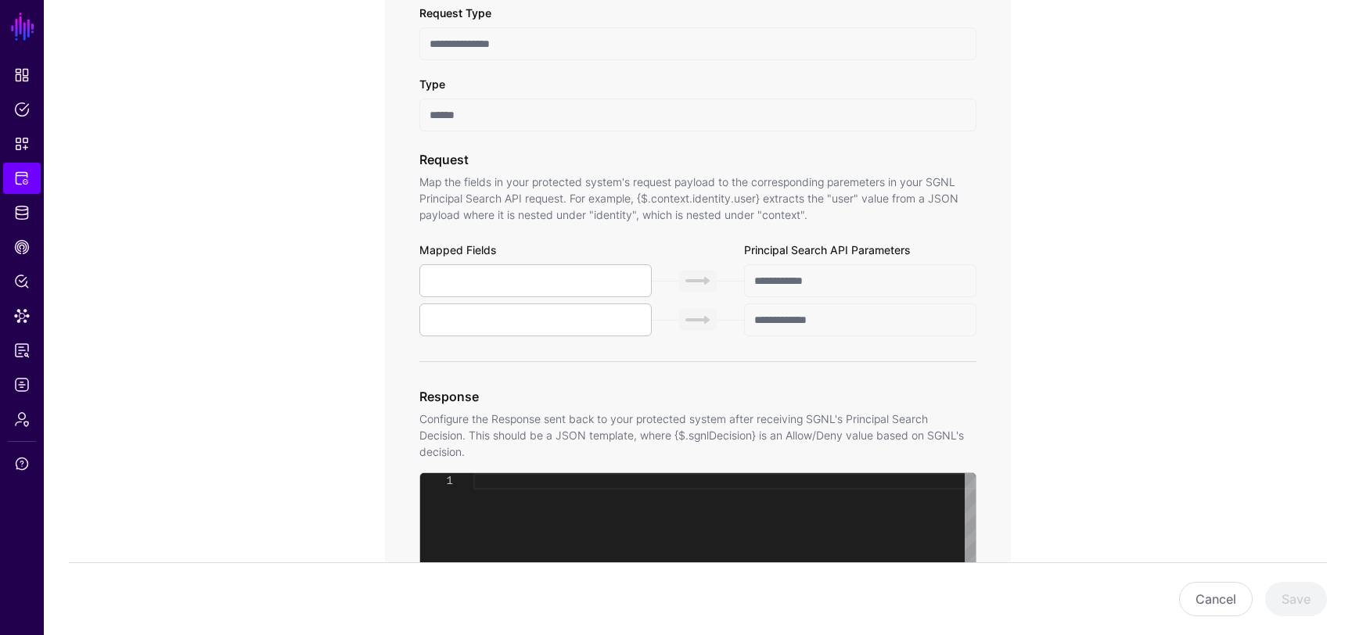
click at [832, 284] on input "**********" at bounding box center [860, 280] width 232 height 33
click at [830, 325] on input "**********" at bounding box center [860, 320] width 232 height 33
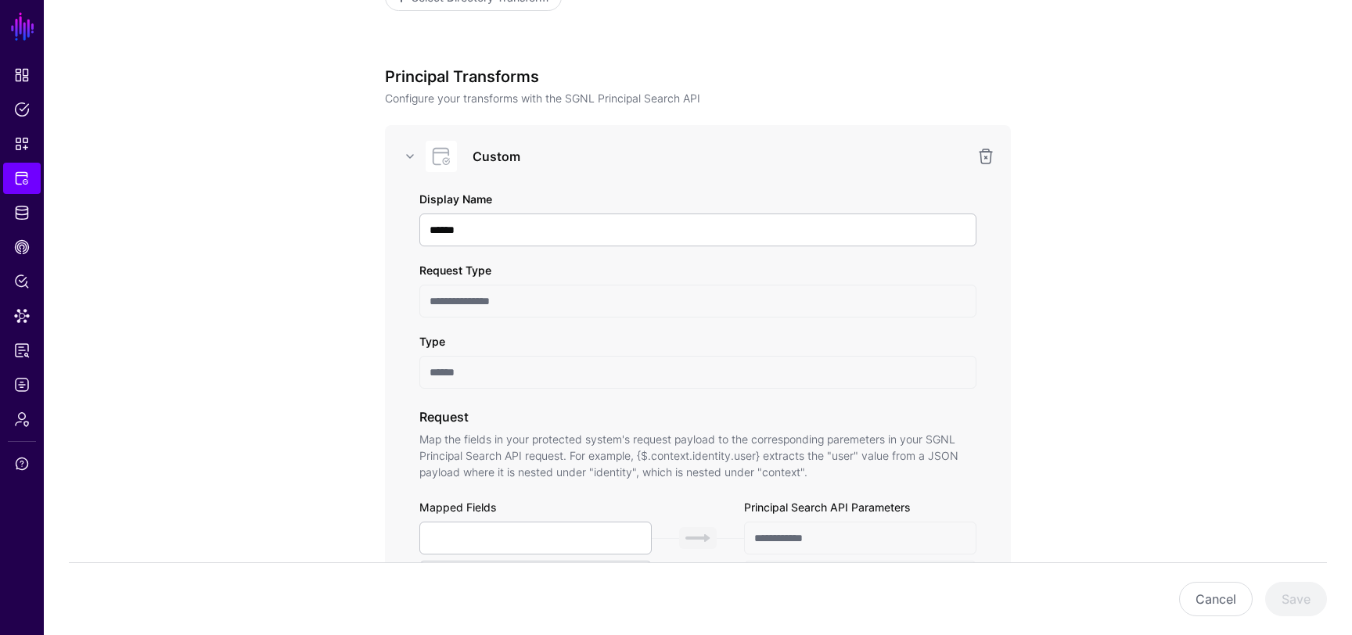
scroll to position [1272, 0]
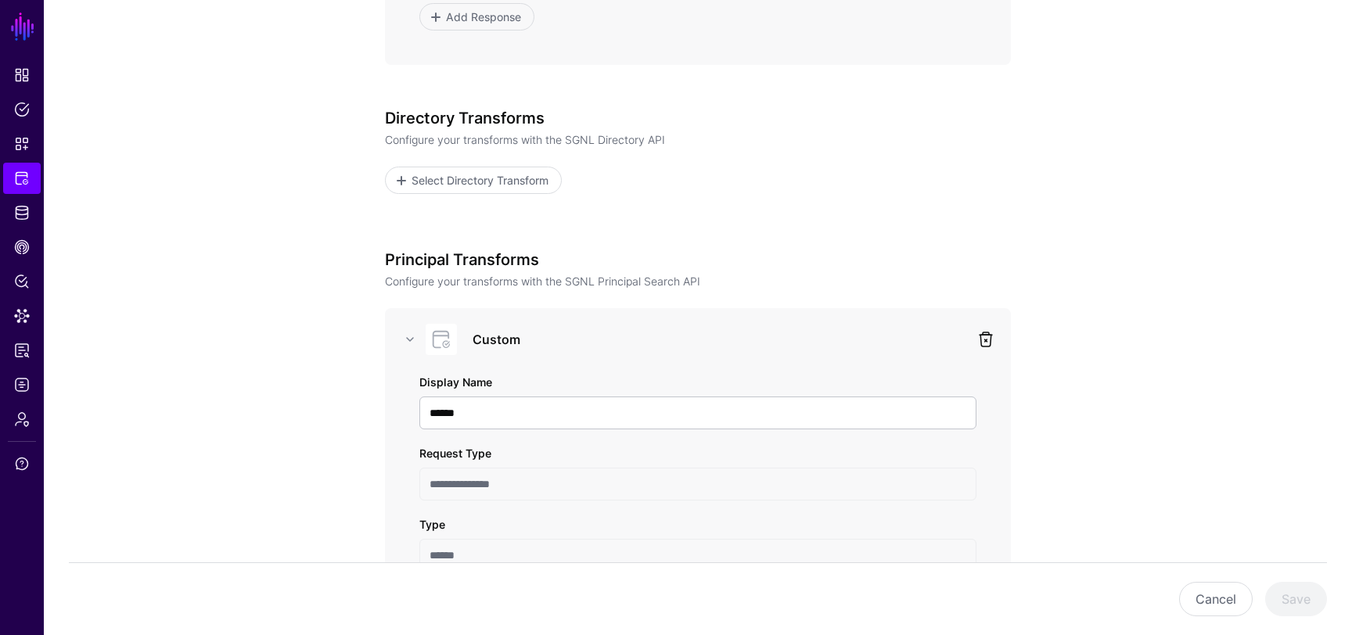
click at [987, 343] on link at bounding box center [986, 339] width 19 height 19
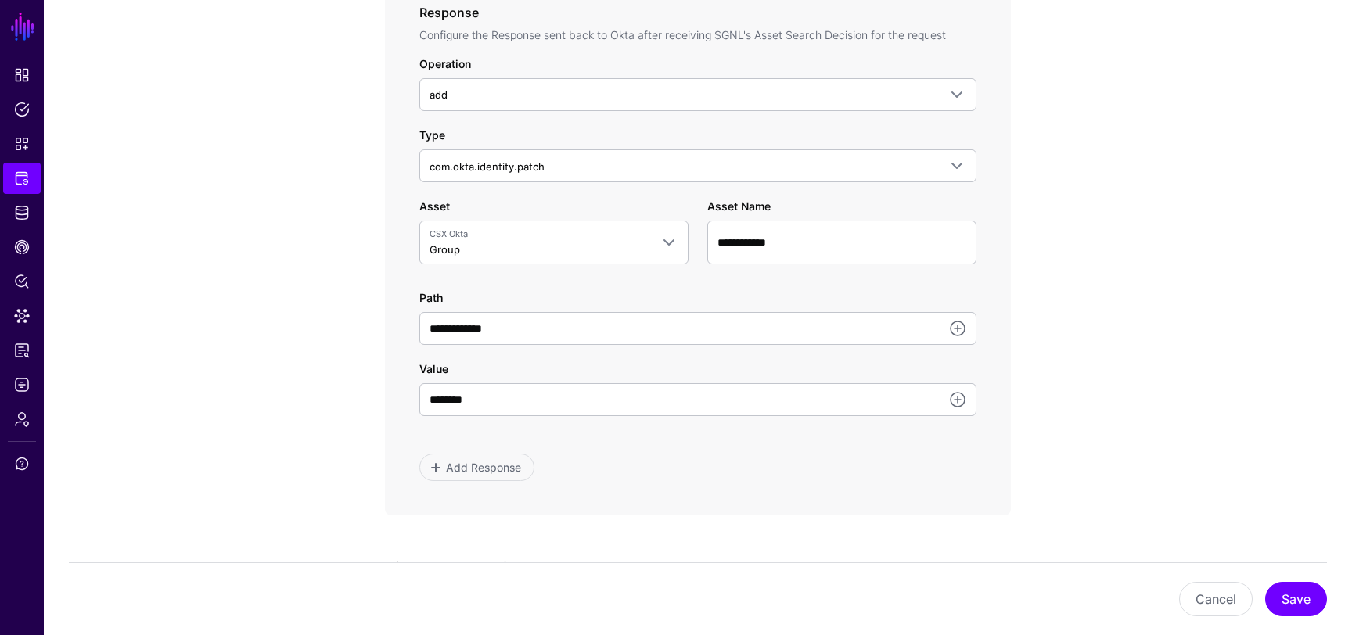
scroll to position [847, 0]
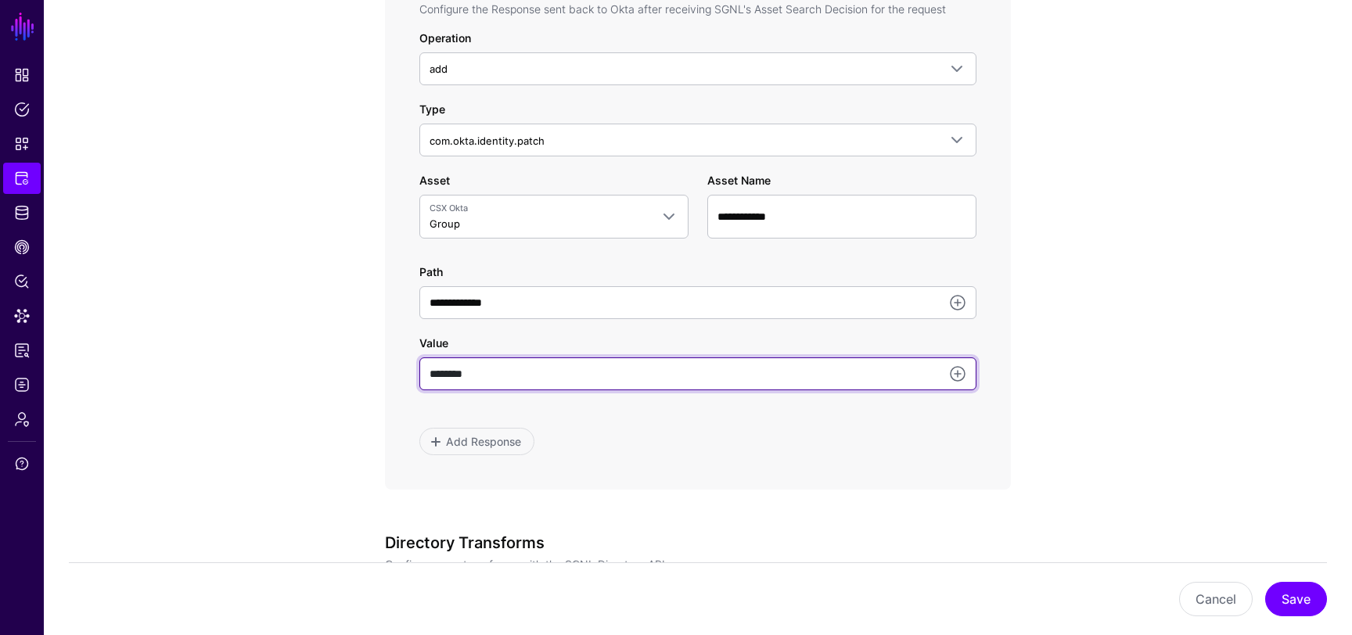
click at [882, 374] on input "********" at bounding box center [697, 374] width 557 height 33
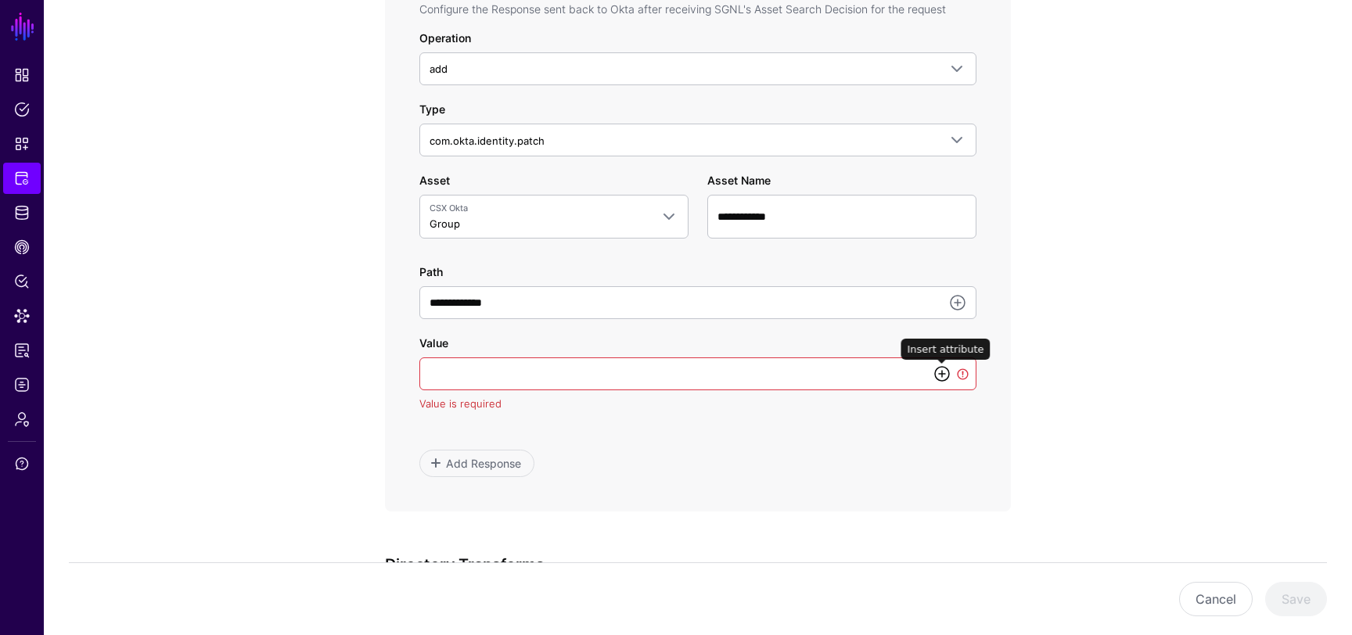
click at [943, 379] on link at bounding box center [942, 374] width 19 height 19
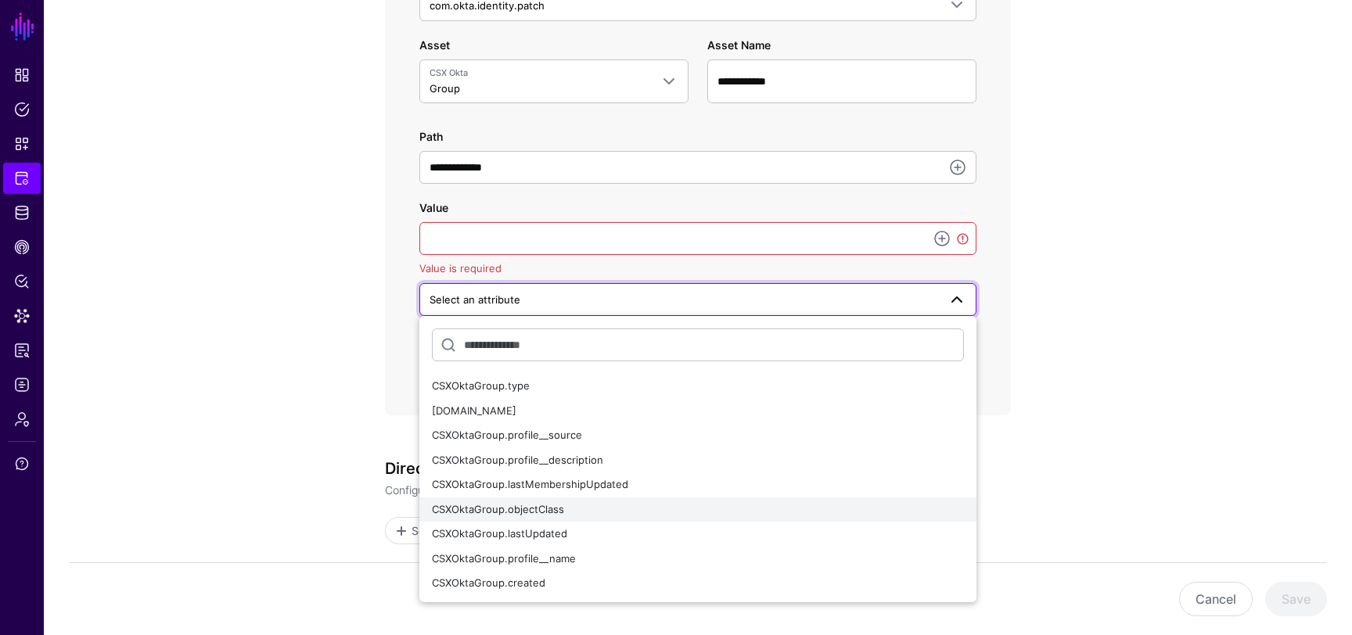
scroll to position [980, 0]
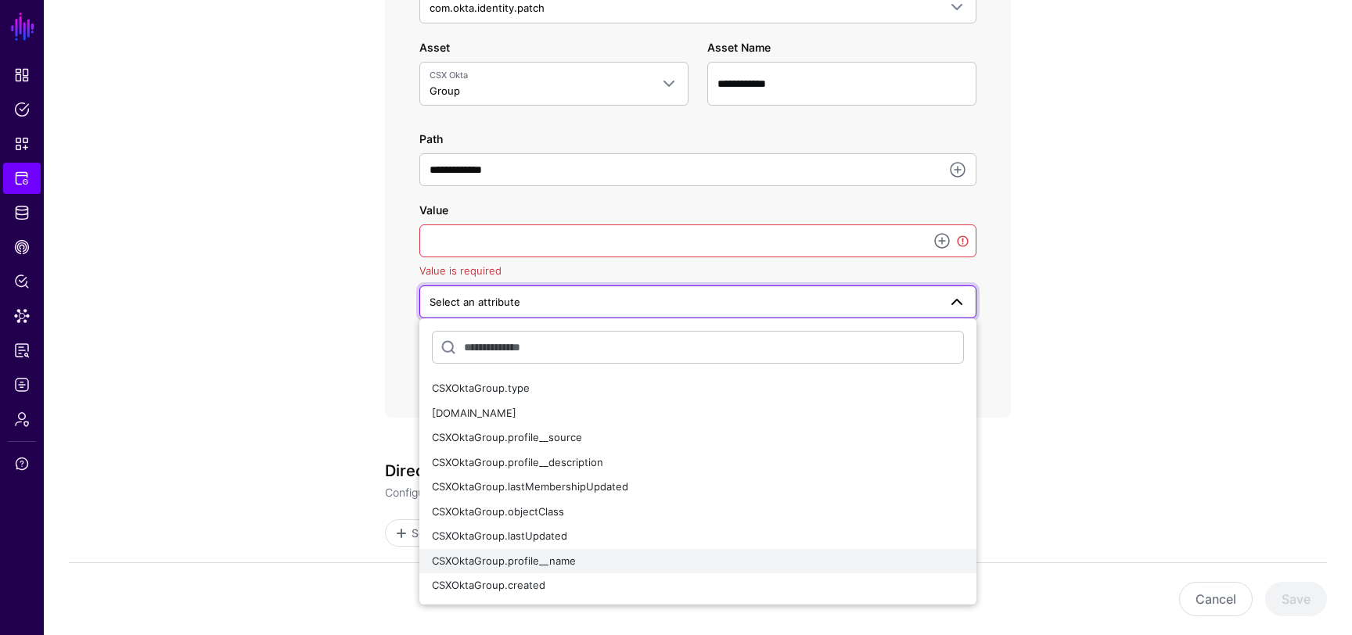
click at [740, 563] on div "CSXOktaGroup.profile__name" at bounding box center [698, 562] width 532 height 16
type input "**********"
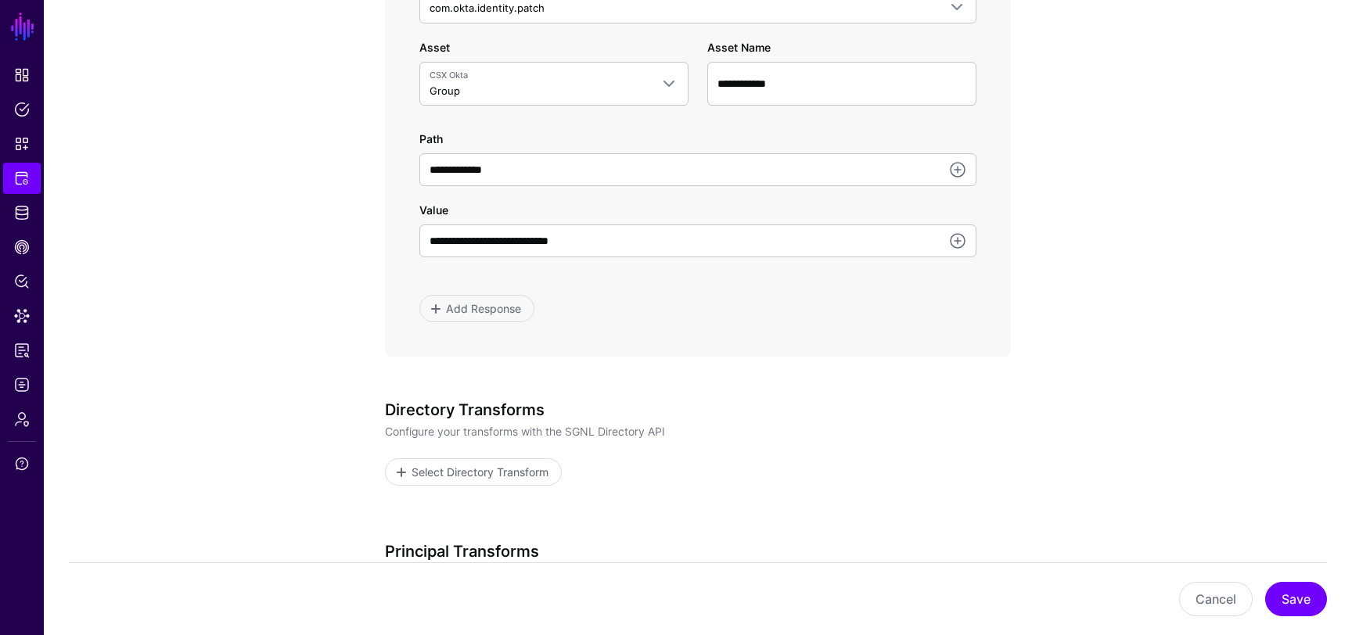
click at [1005, 433] on p "Configure your transforms with the SGNL Directory API" at bounding box center [698, 431] width 626 height 16
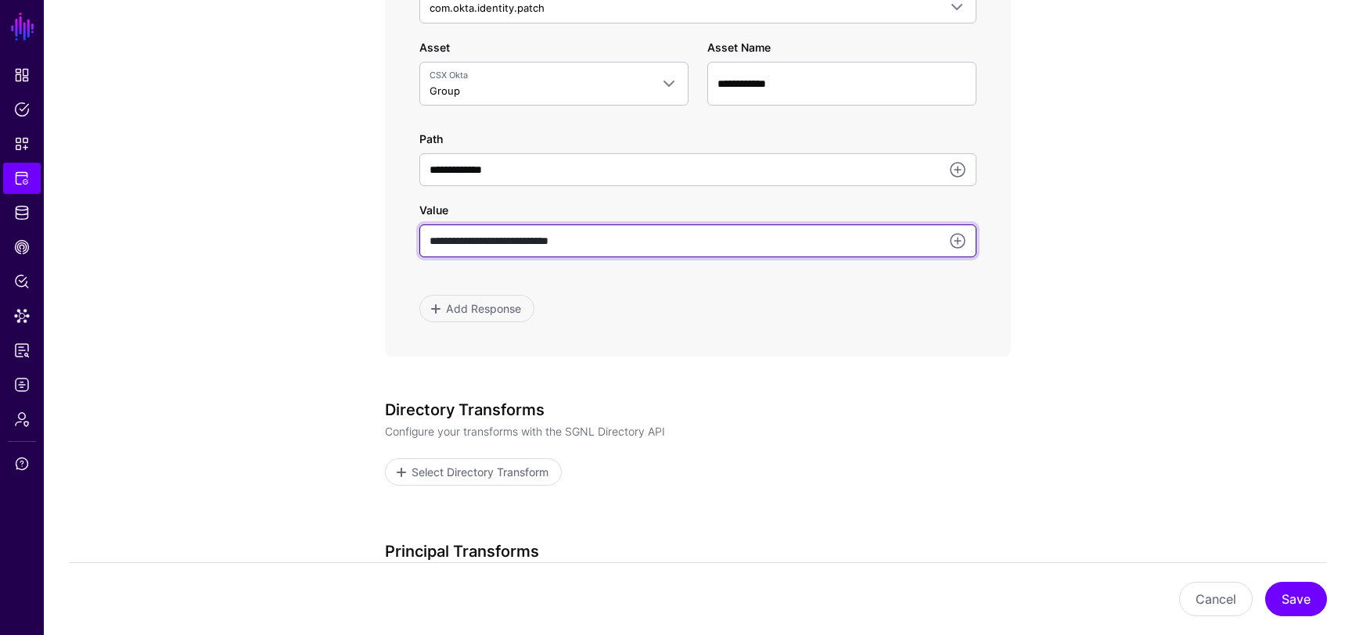
click at [647, 244] on input "**********" at bounding box center [697, 241] width 557 height 33
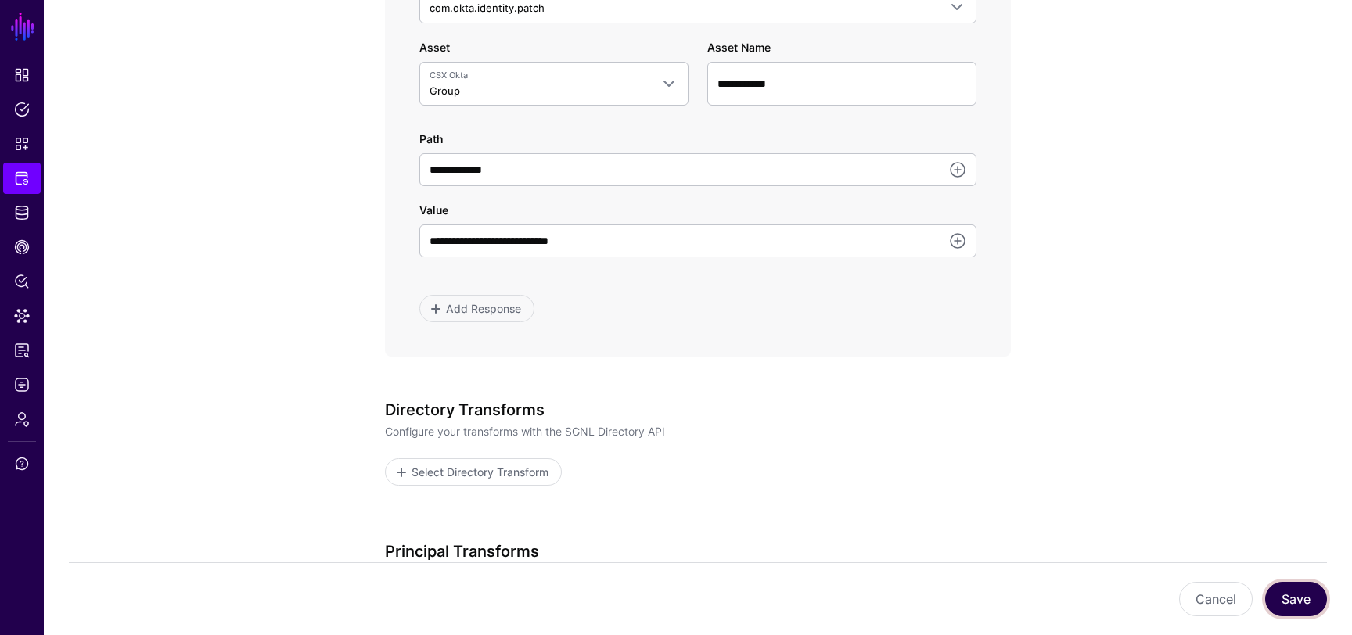
click at [1297, 593] on button "Save" at bounding box center [1296, 599] width 62 height 34
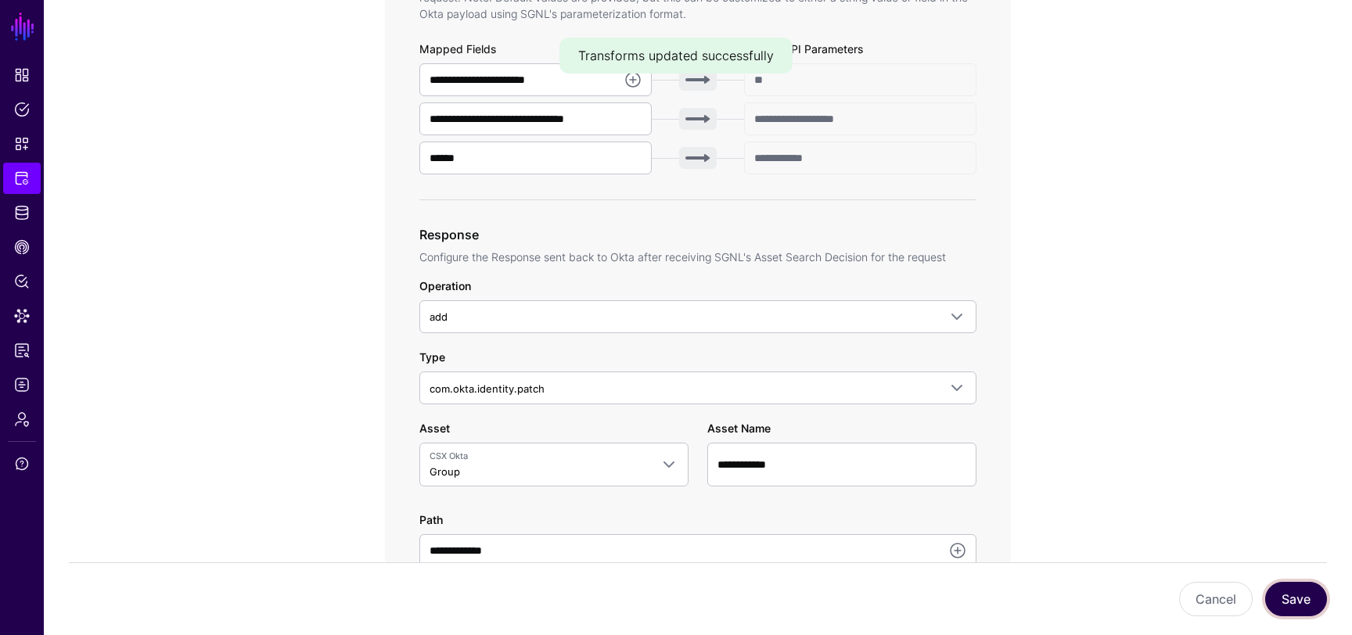
scroll to position [858, 0]
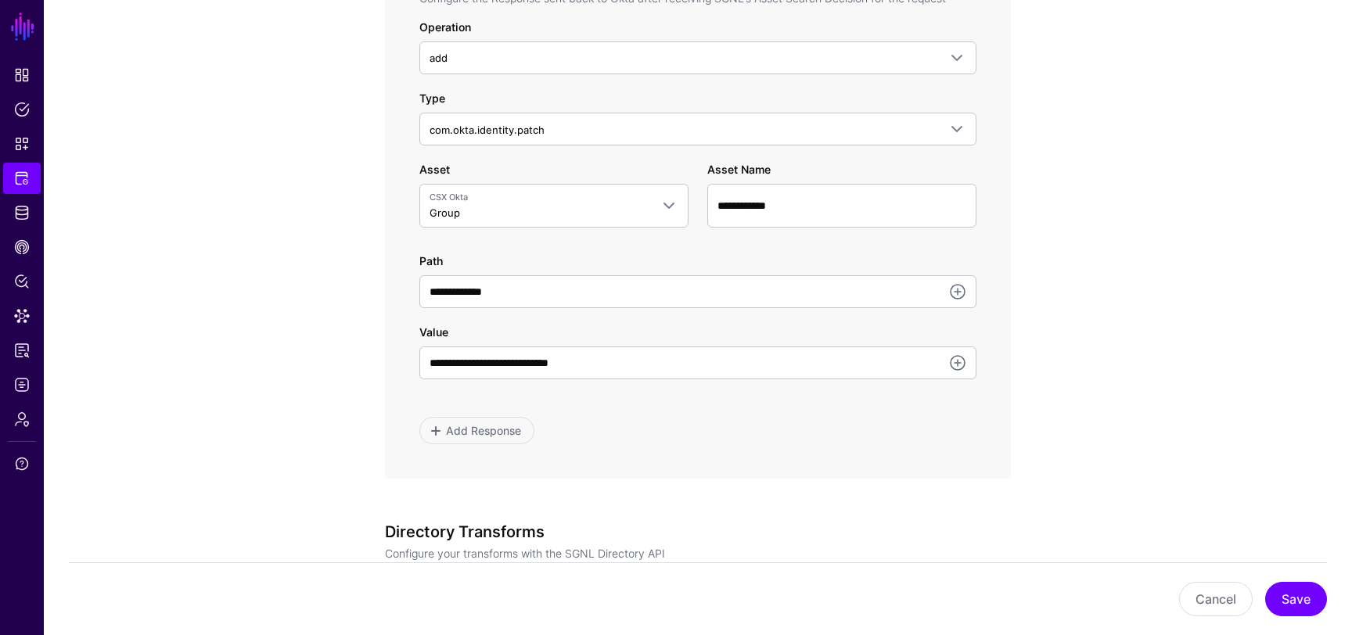
click at [318, 372] on app-integrations-item-transforms "**********" at bounding box center [698, 141] width 1308 height 1682
click at [18, 214] on span "Identity Data Fabric" at bounding box center [22, 213] width 16 height 16
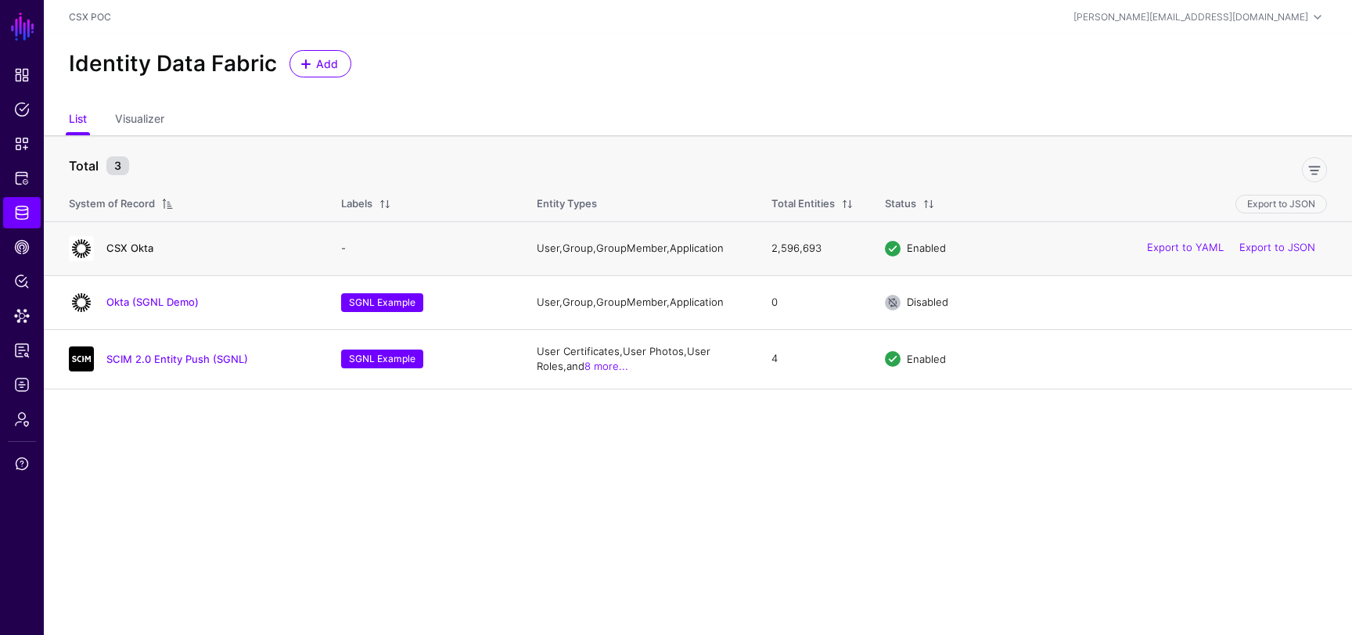
click at [131, 245] on link "CSX Okta" at bounding box center [129, 248] width 47 height 13
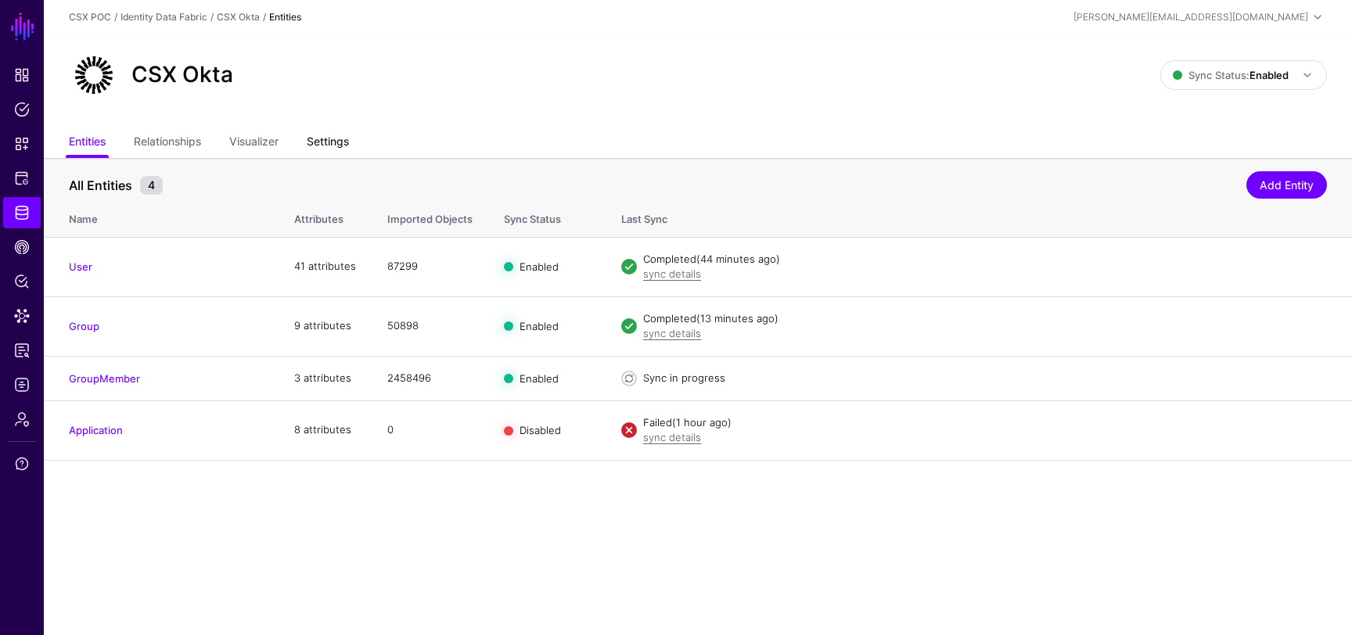
click at [336, 137] on link "Settings" at bounding box center [328, 143] width 42 height 30
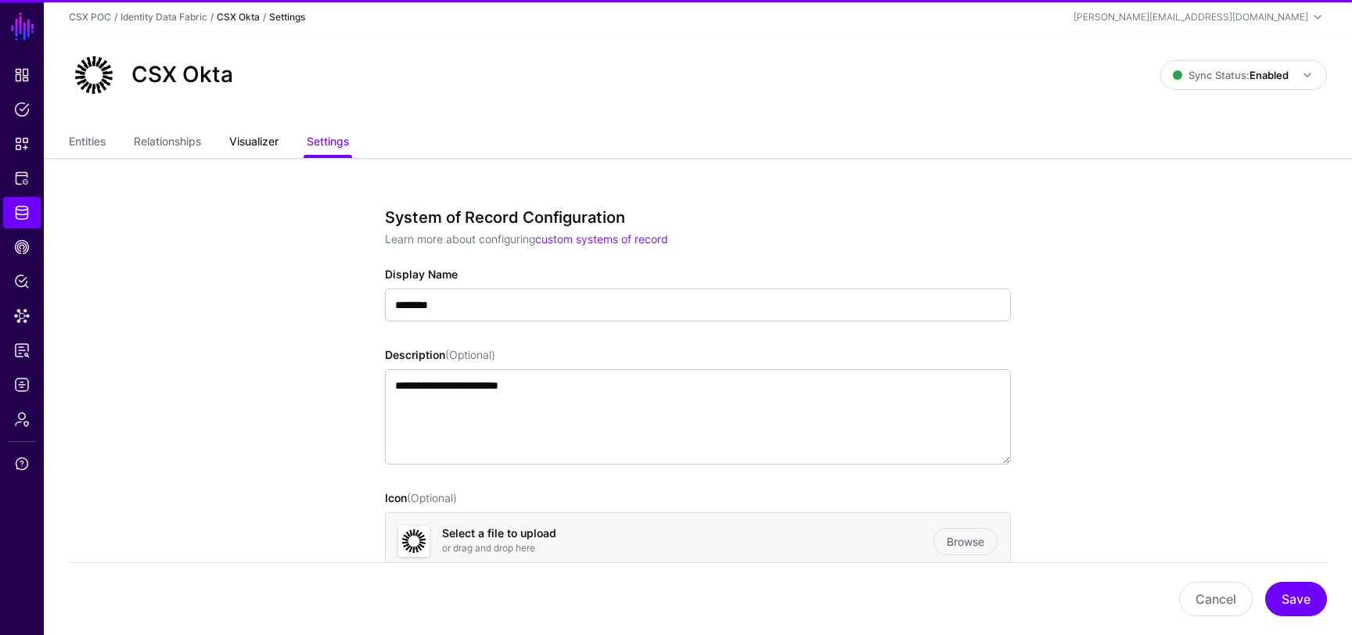
click at [271, 141] on link "Visualizer" at bounding box center [253, 143] width 49 height 30
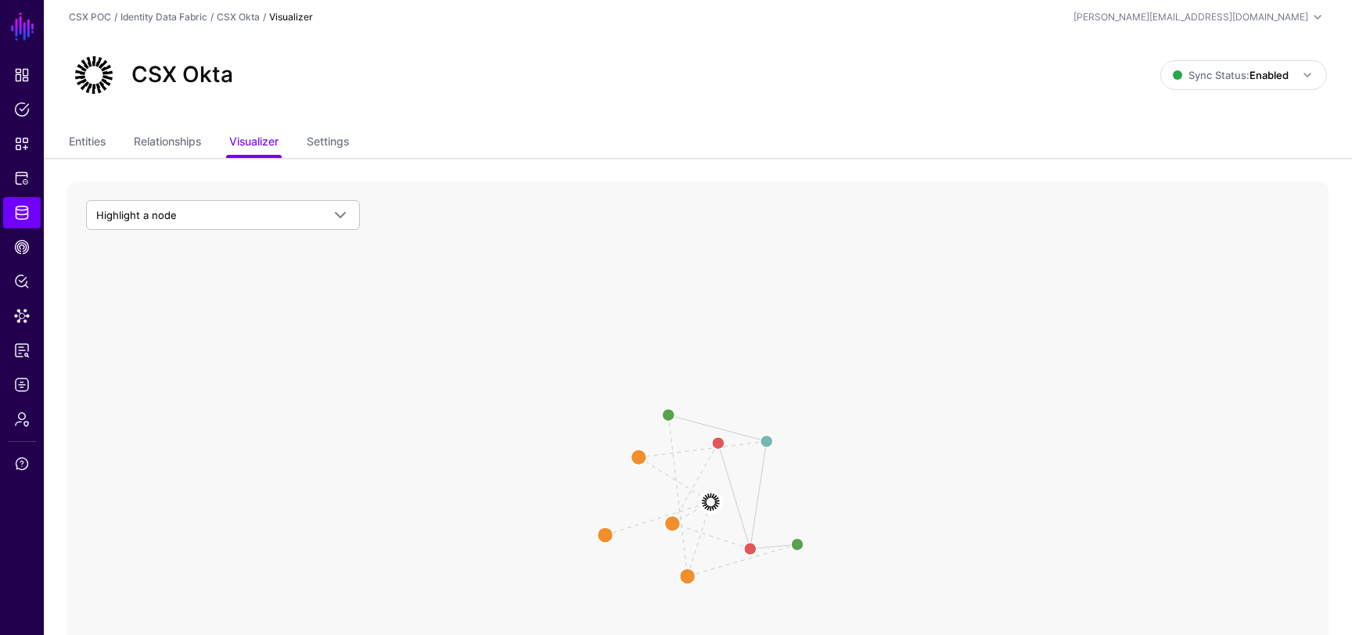
click at [220, 150] on ul "Entities Relationships Visualizer Settings" at bounding box center [698, 143] width 1258 height 30
click at [213, 196] on icon "User Member Group User Manager Group Membership Member CSX Okta CSX Okta User U…" at bounding box center [697, 495] width 1261 height 626
click at [213, 215] on span "Highlight a node" at bounding box center [208, 215] width 225 height 17
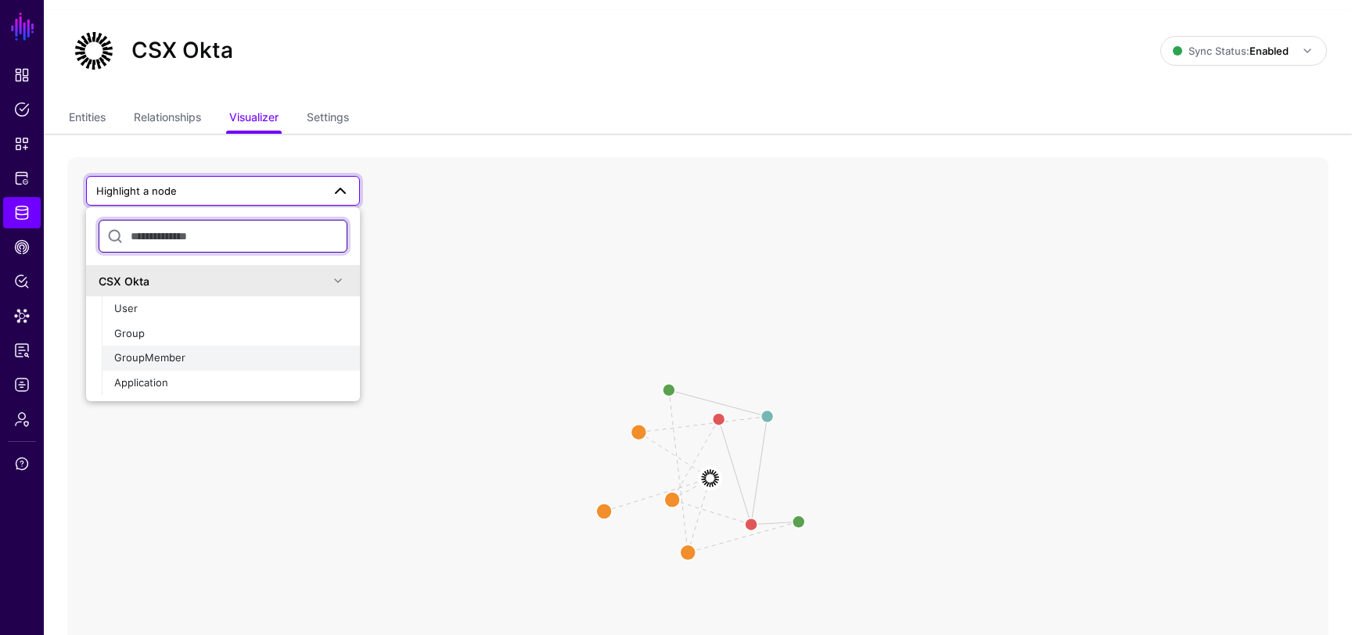
scroll to position [33, 0]
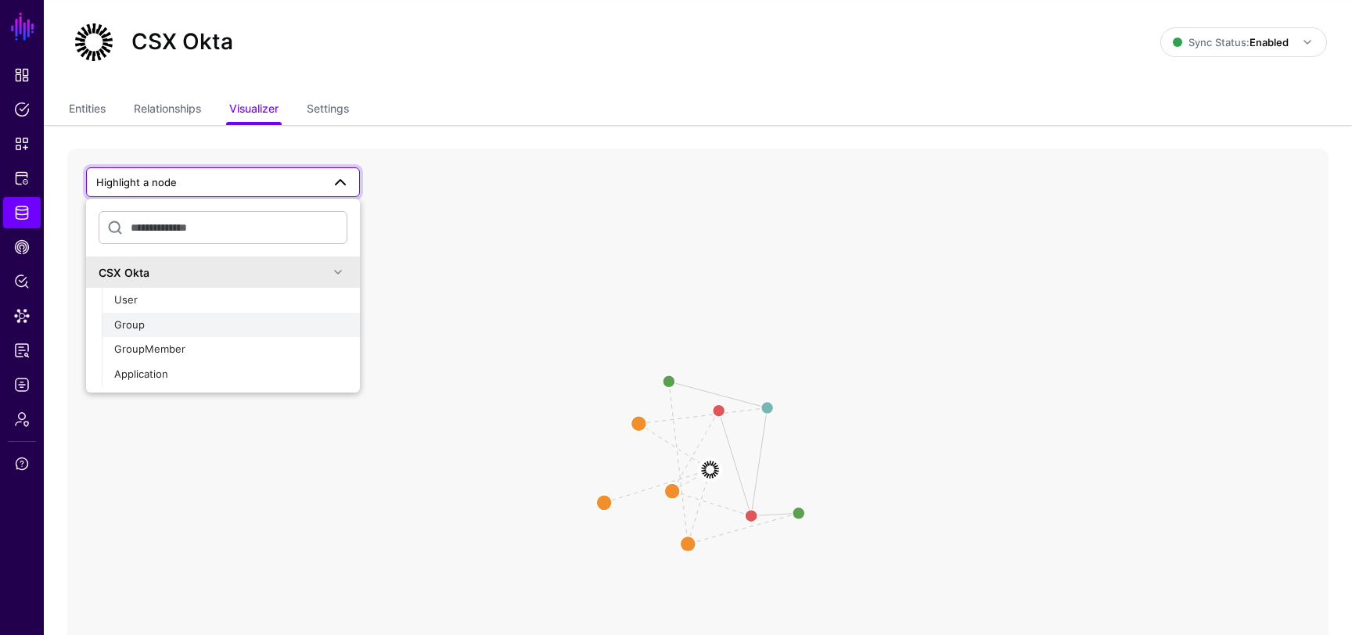
click at [196, 323] on div "Group" at bounding box center [230, 326] width 233 height 16
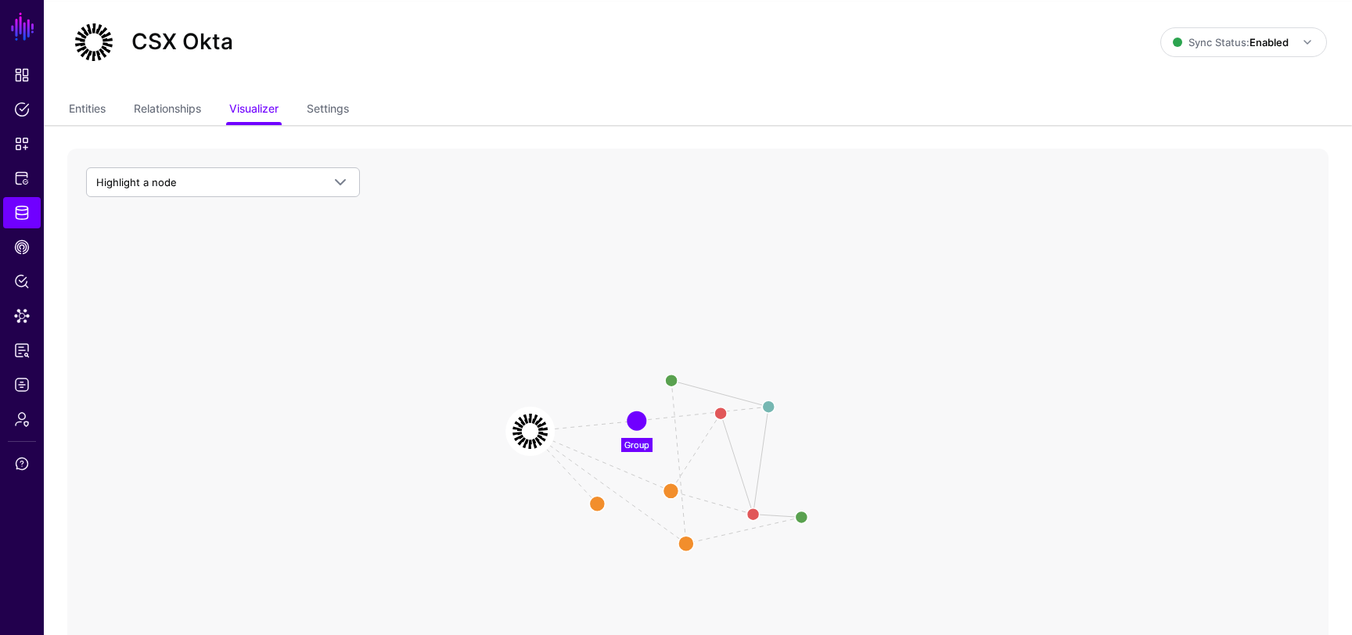
drag, startPoint x: 707, startPoint y: 465, endPoint x: 527, endPoint y: 426, distance: 184.0
click at [527, 426] on image at bounding box center [530, 431] width 47 height 47
drag, startPoint x: 629, startPoint y: 414, endPoint x: 617, endPoint y: 382, distance: 34.2
click at [617, 401] on circle at bounding box center [631, 416] width 31 height 31
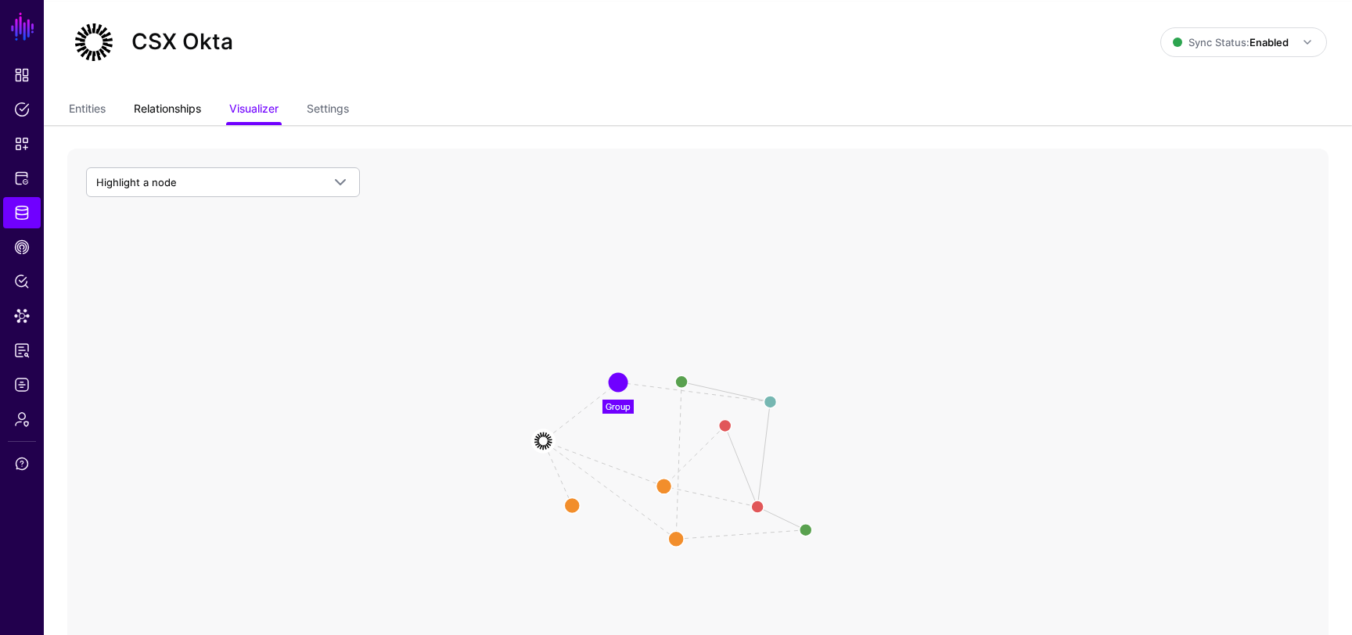
click at [153, 118] on link "Relationships" at bounding box center [167, 110] width 67 height 30
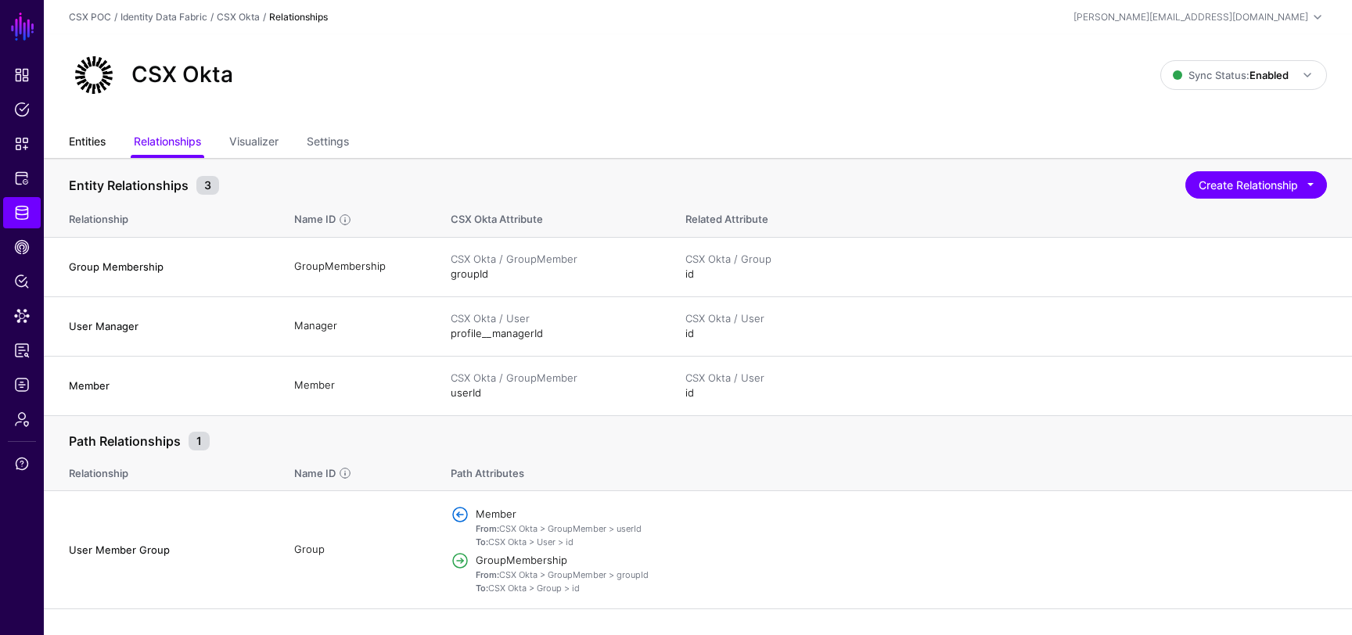
click at [96, 144] on link "Entities" at bounding box center [87, 143] width 37 height 30
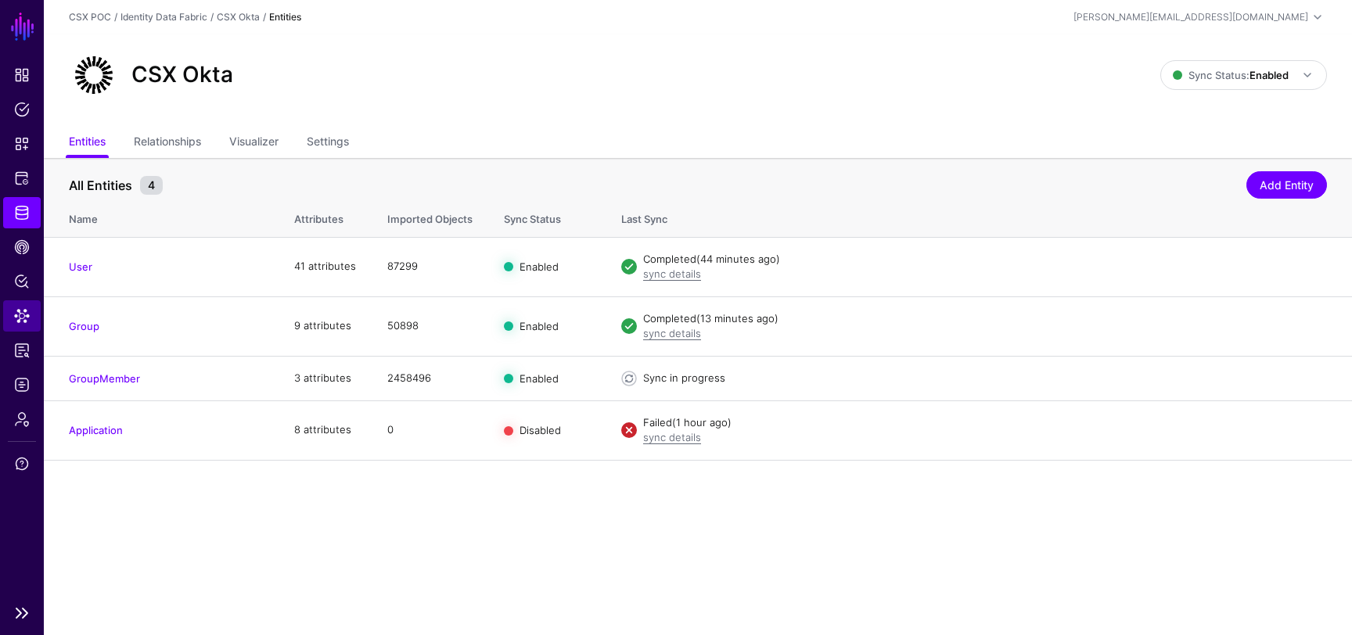
click at [17, 303] on link "Data Lens" at bounding box center [22, 315] width 38 height 31
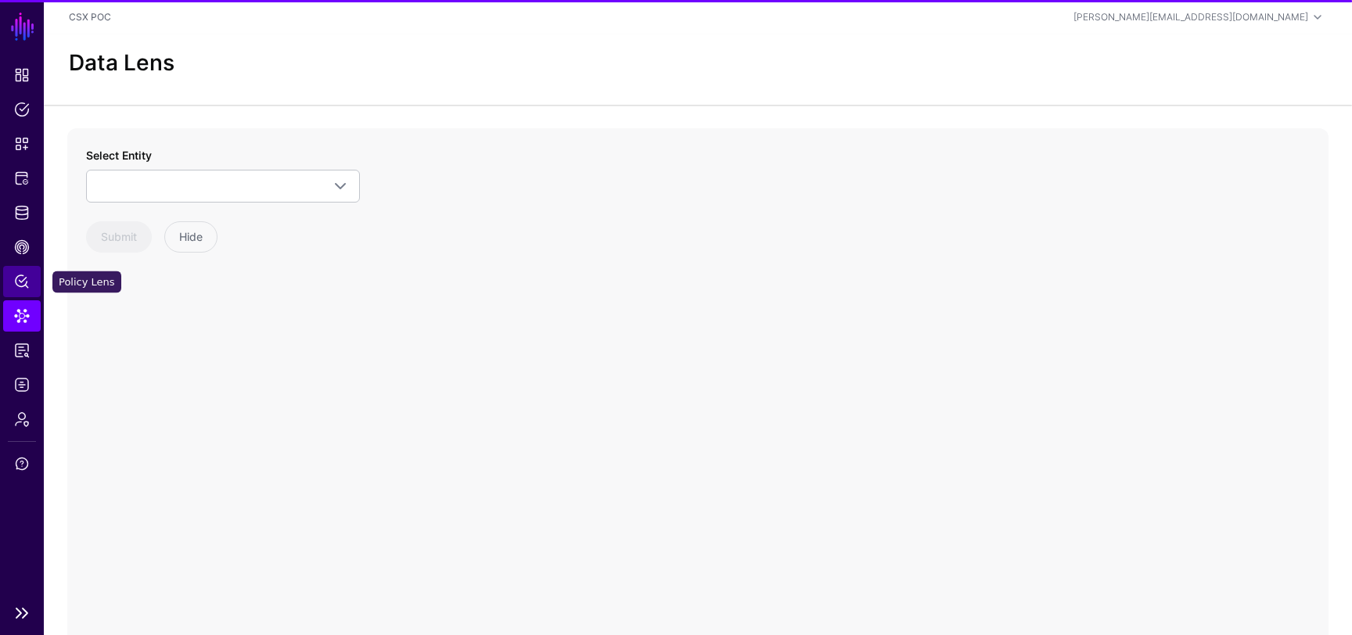
click at [21, 286] on span "Policy Lens" at bounding box center [22, 282] width 16 height 16
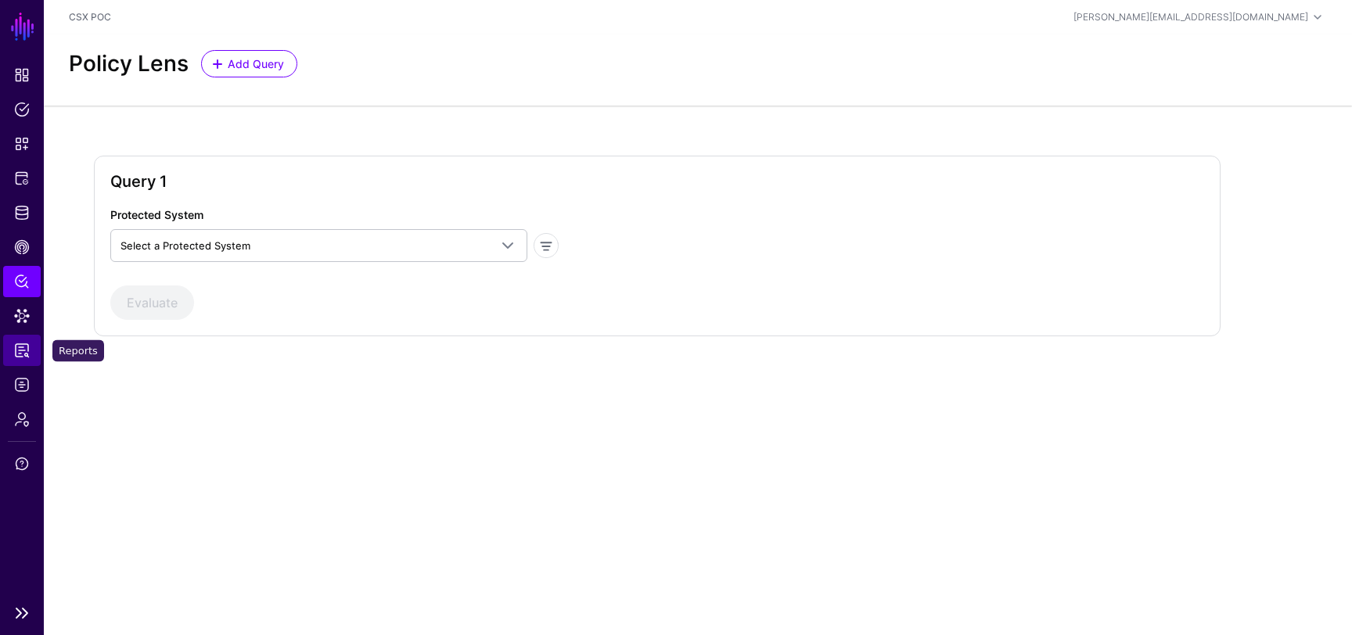
click at [20, 352] on span "Reports" at bounding box center [22, 351] width 16 height 16
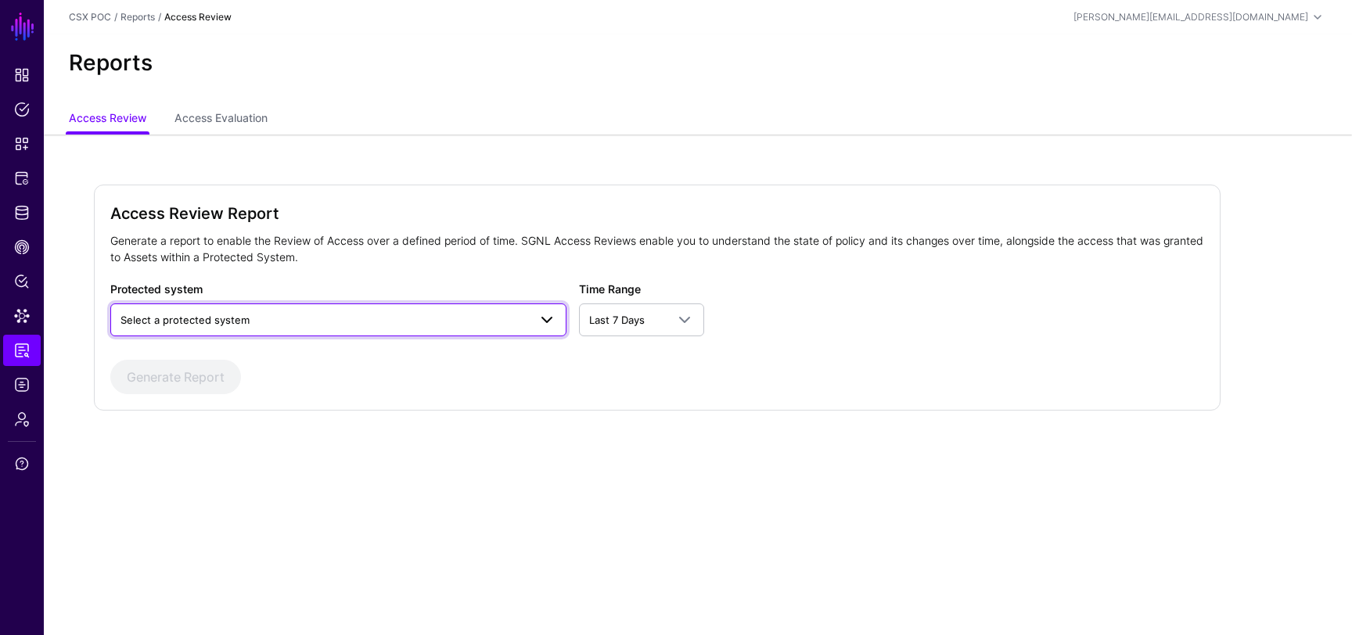
click at [495, 323] on span "Select a protected system" at bounding box center [325, 319] width 408 height 17
click at [478, 274] on form "Access Review Report Generate a report to enable the Review of Access over a de…" at bounding box center [657, 297] width 1094 height 193
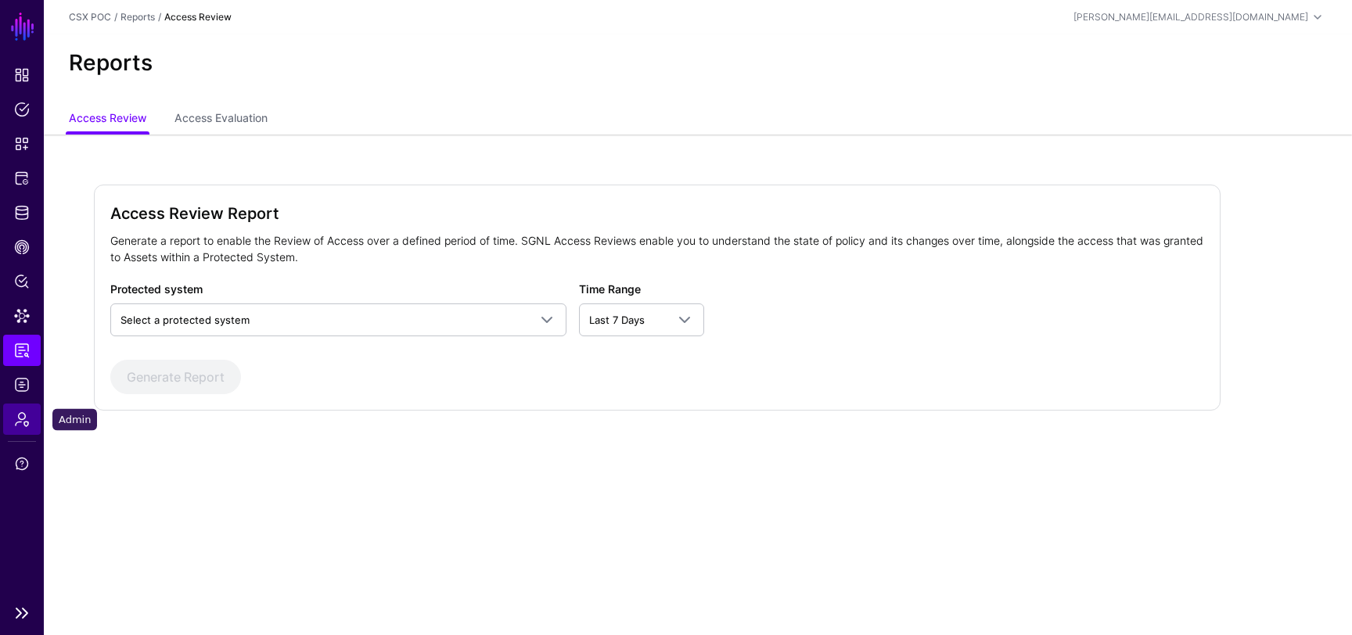
click at [18, 427] on link "Admin" at bounding box center [22, 419] width 38 height 31
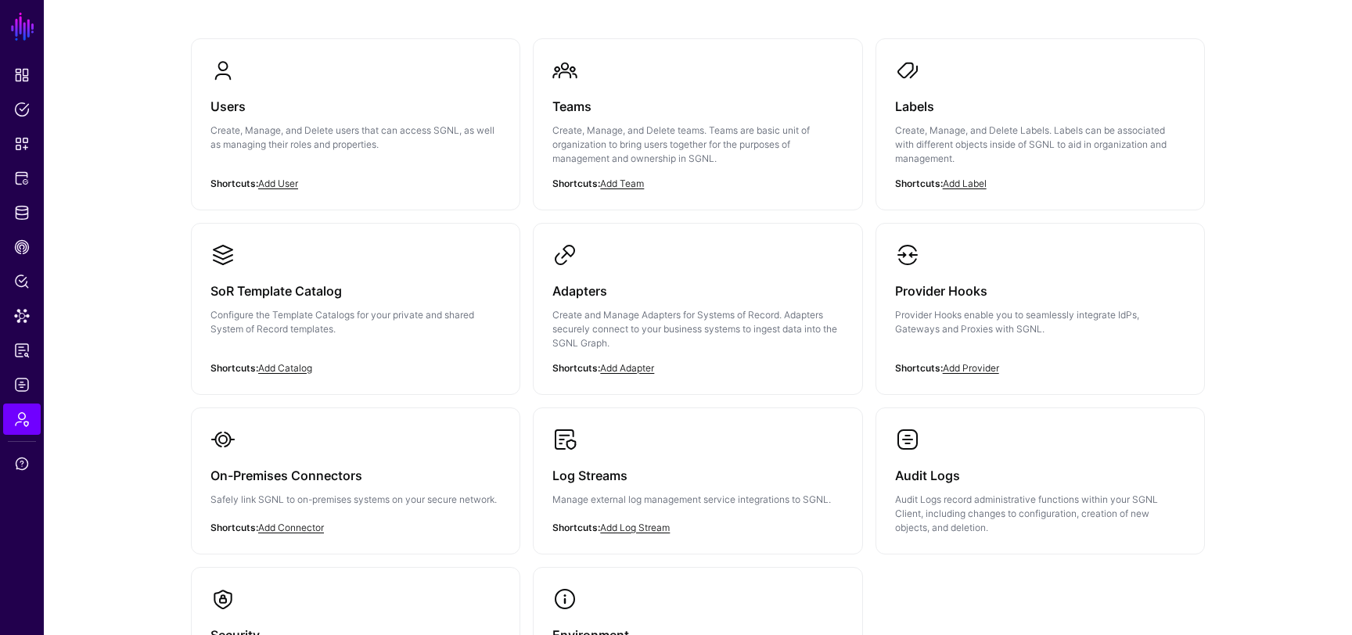
scroll to position [82, 0]
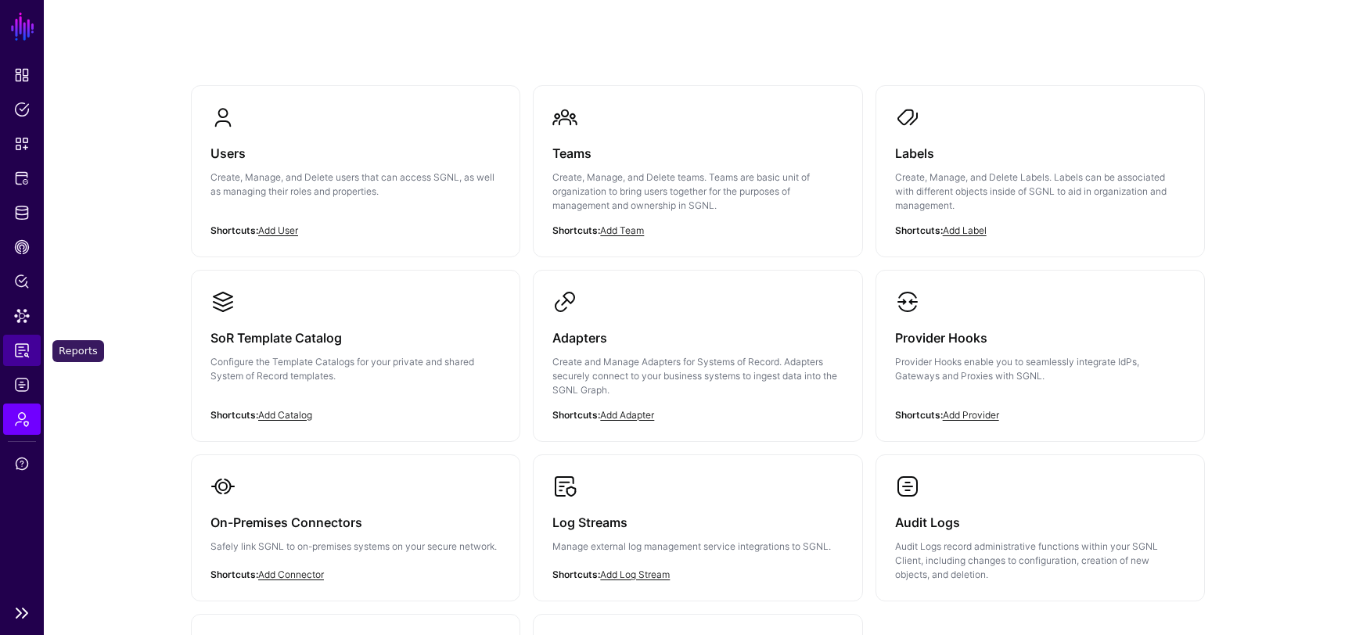
click at [27, 351] on span "Reports" at bounding box center [22, 351] width 16 height 16
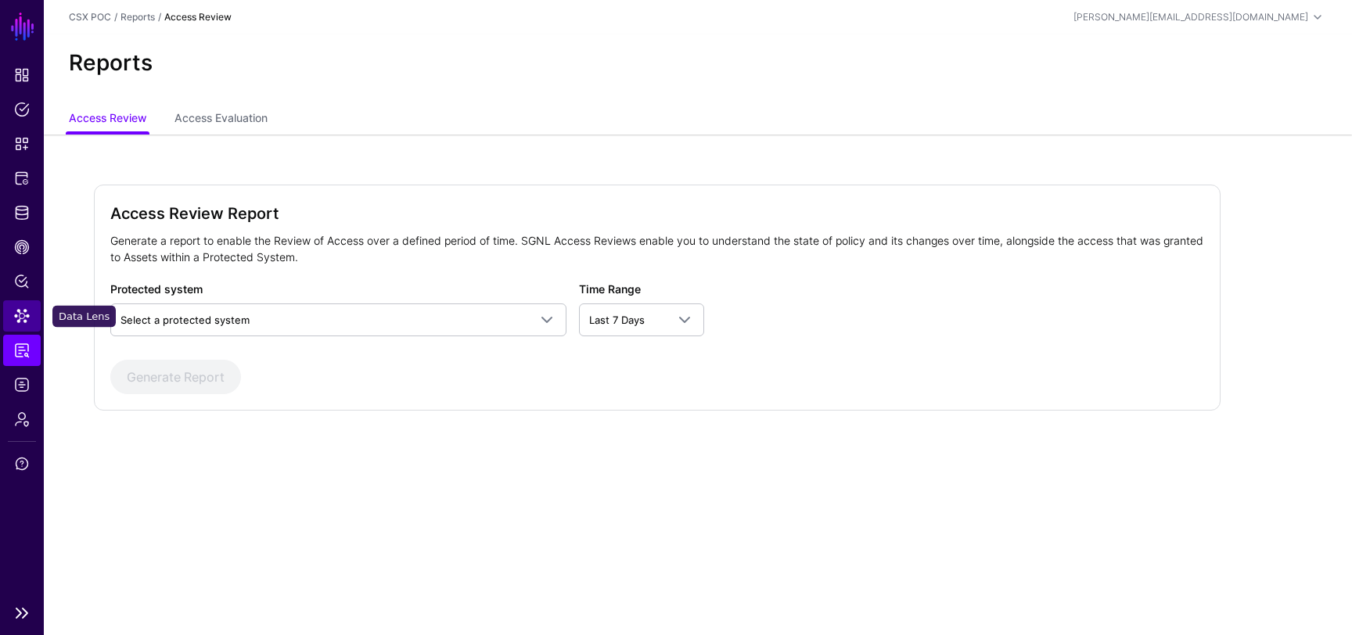
click at [23, 312] on span "Data Lens" at bounding box center [22, 316] width 16 height 16
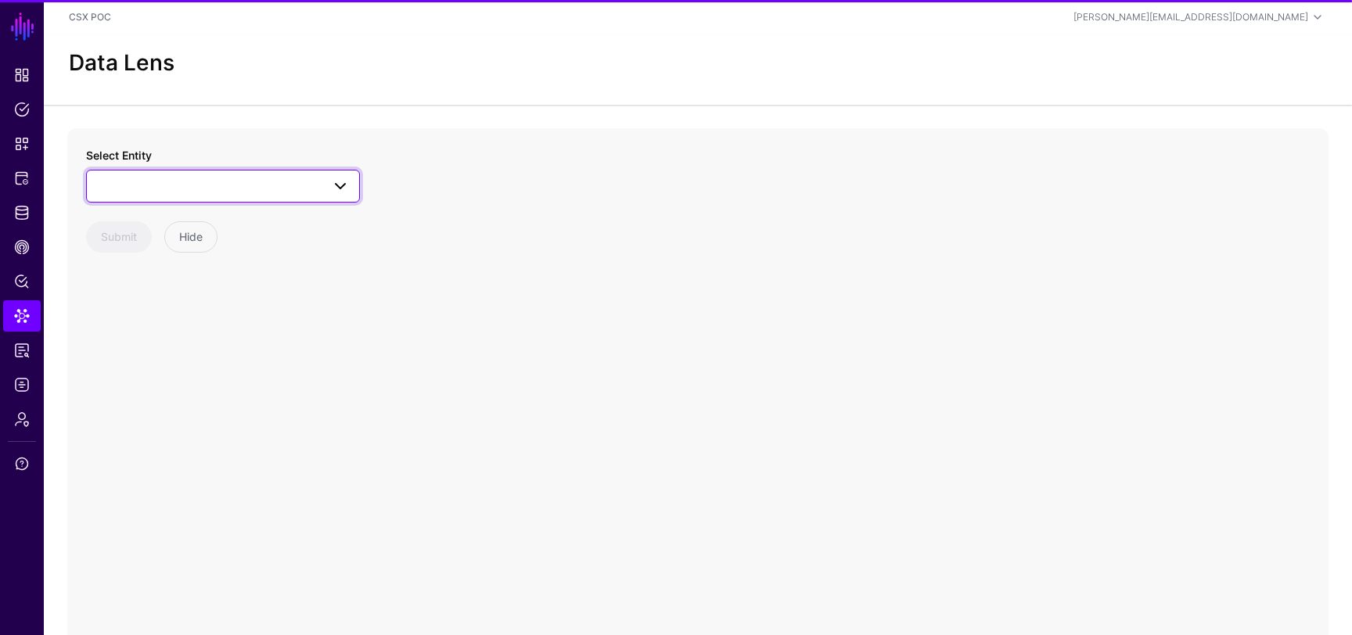
click at [171, 192] on span at bounding box center [223, 186] width 254 height 19
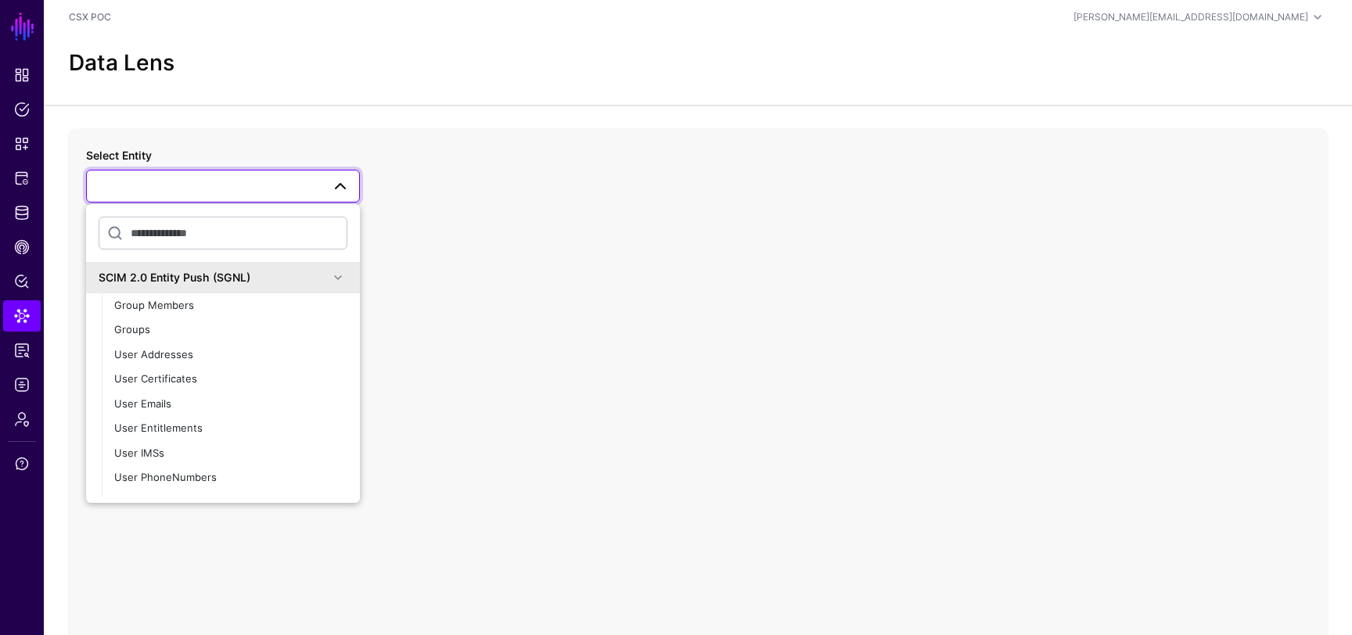
click at [439, 358] on div "Select Entity SCIM 2.0 Entity Push (SGNL) Group Members Groups User Addresses U…" at bounding box center [697, 441] width 1261 height 626
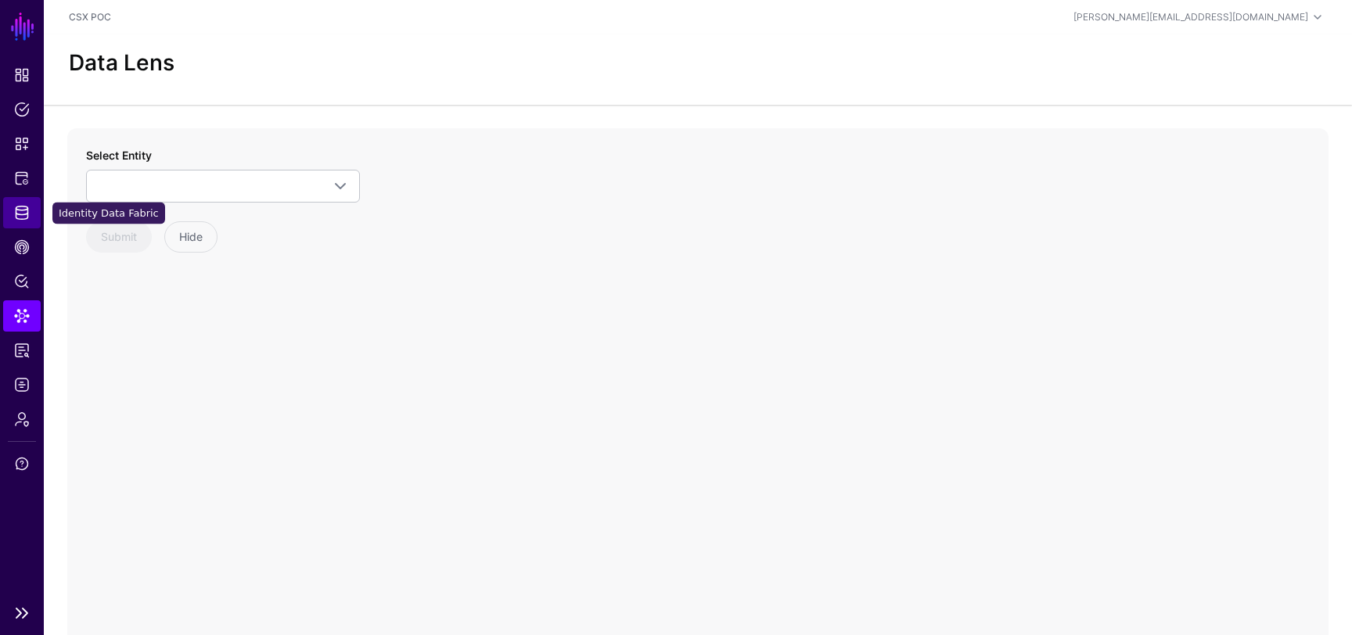
click at [27, 209] on span "Identity Data Fabric" at bounding box center [22, 213] width 16 height 16
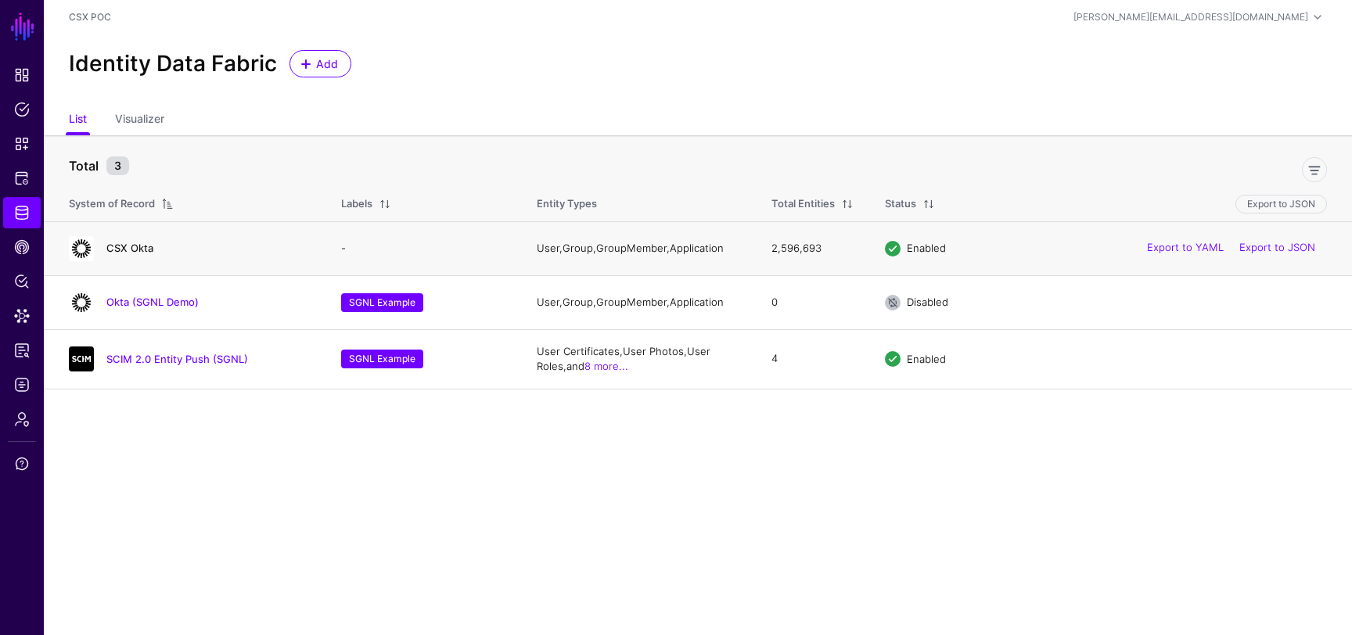
click at [139, 245] on link "CSX Okta" at bounding box center [129, 248] width 47 height 13
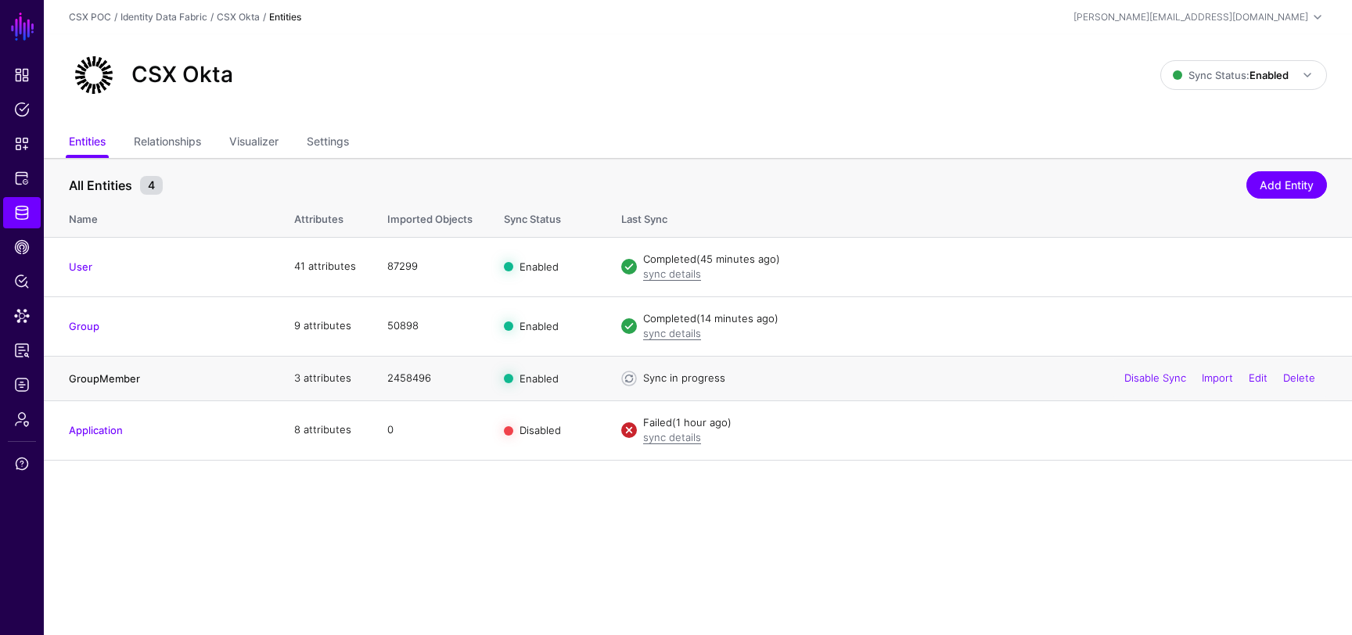
click at [96, 377] on link "GroupMember" at bounding box center [104, 378] width 71 height 13
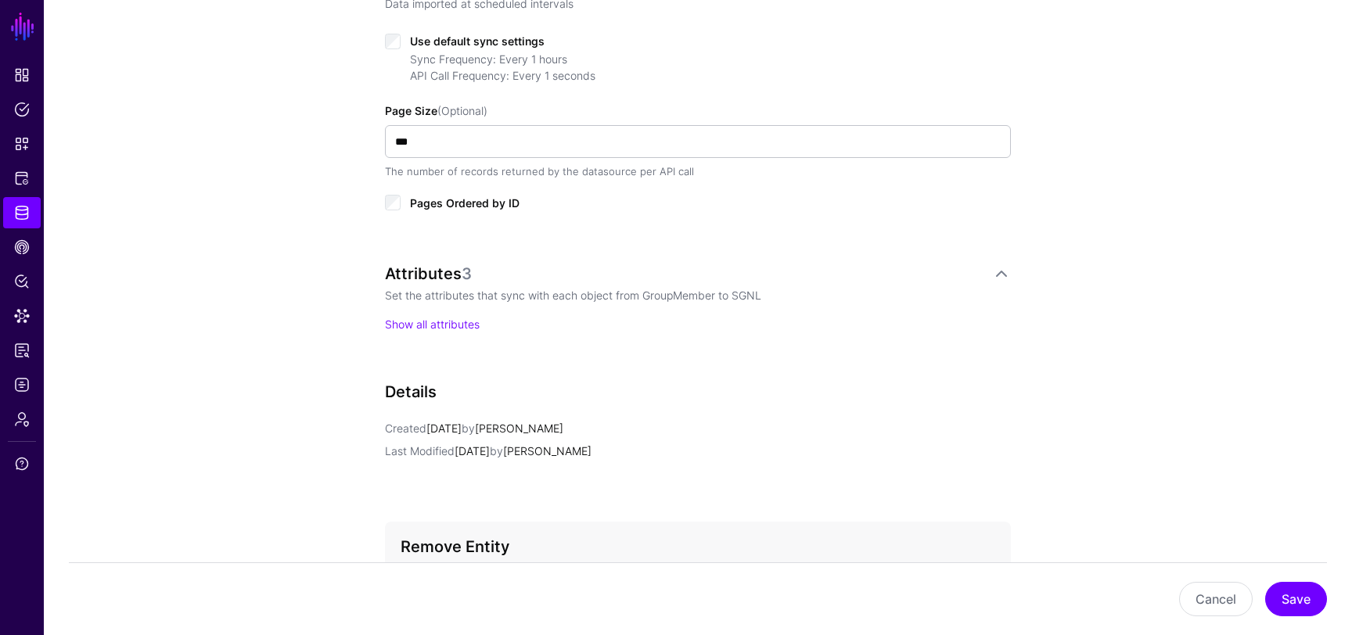
scroll to position [768, 0]
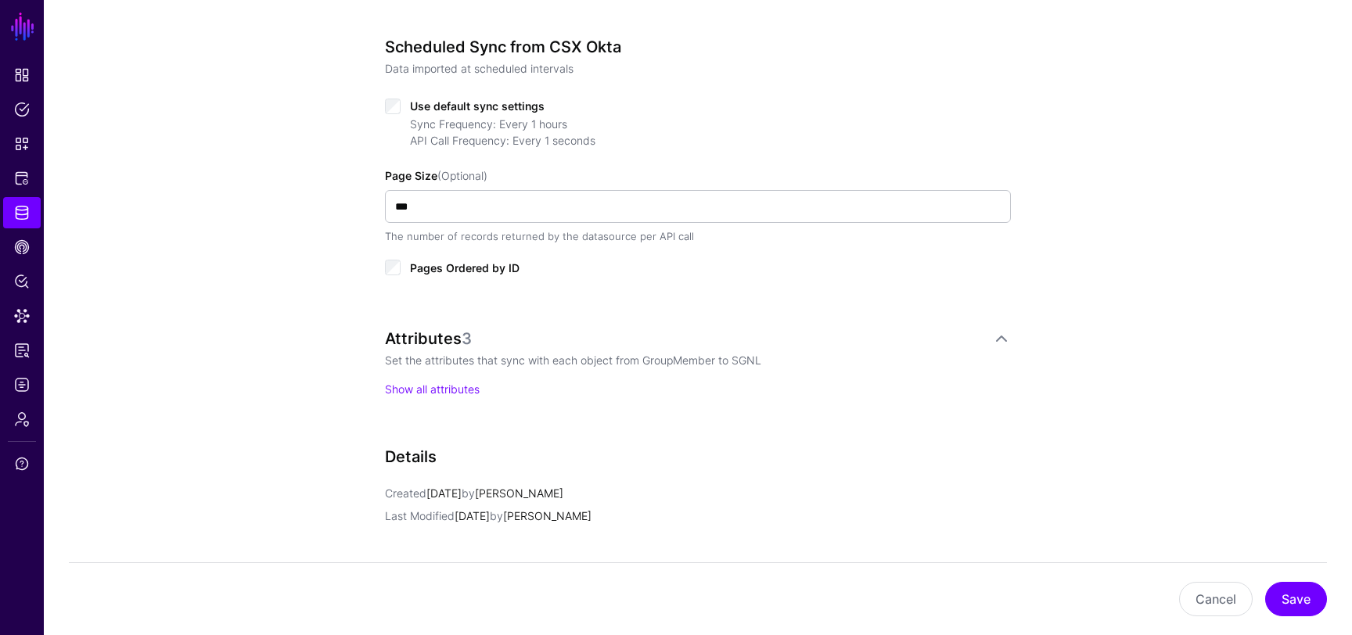
click at [412, 395] on p "Show all attributes" at bounding box center [698, 389] width 626 height 16
click at [407, 385] on link "Show all attributes" at bounding box center [432, 389] width 95 height 13
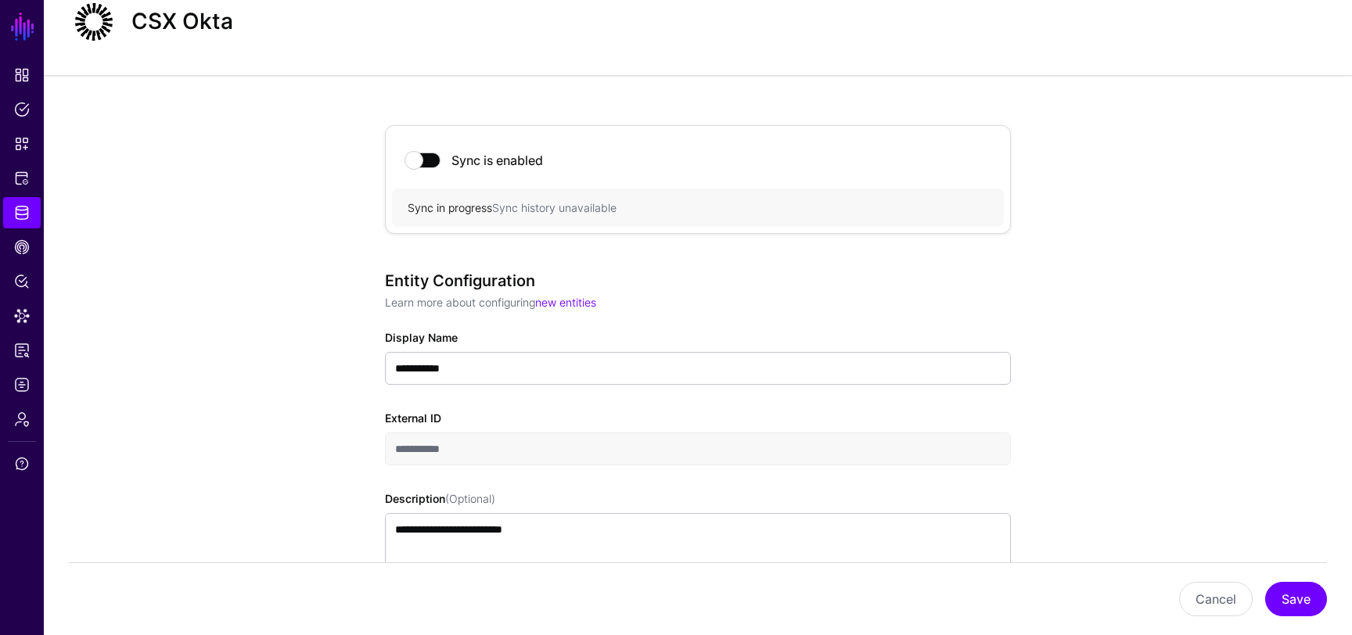
scroll to position [0, 0]
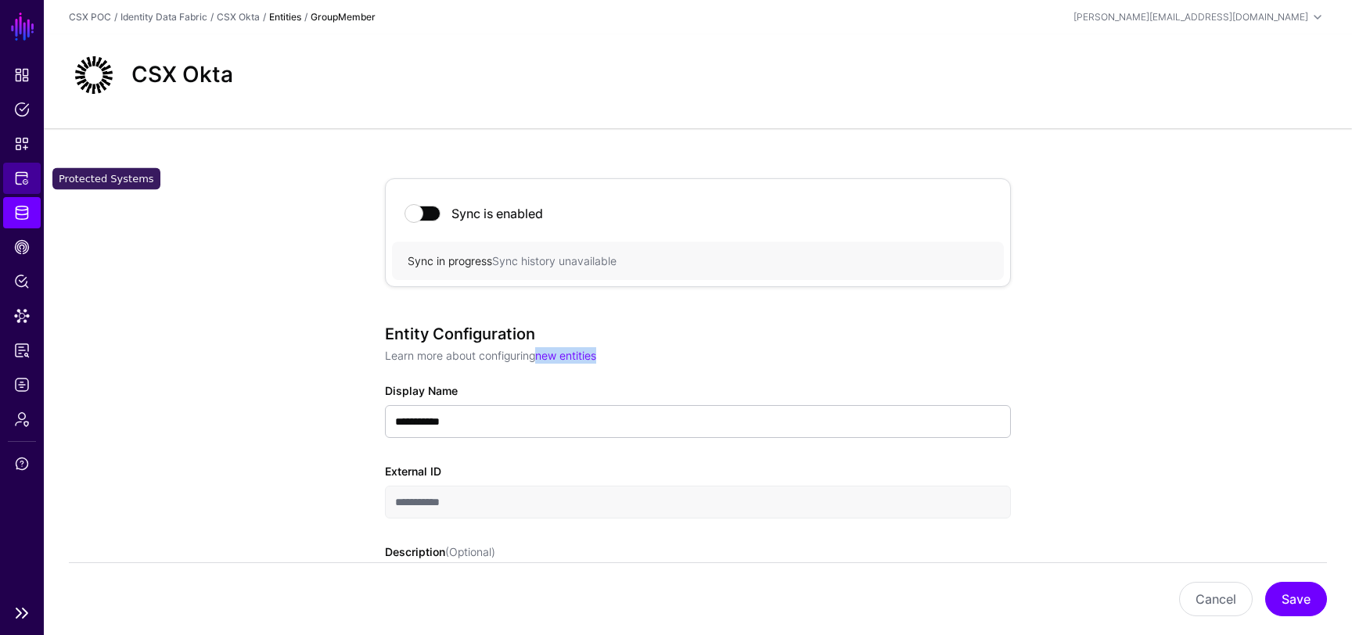
click at [16, 180] on span "Protected Systems" at bounding box center [22, 179] width 16 height 16
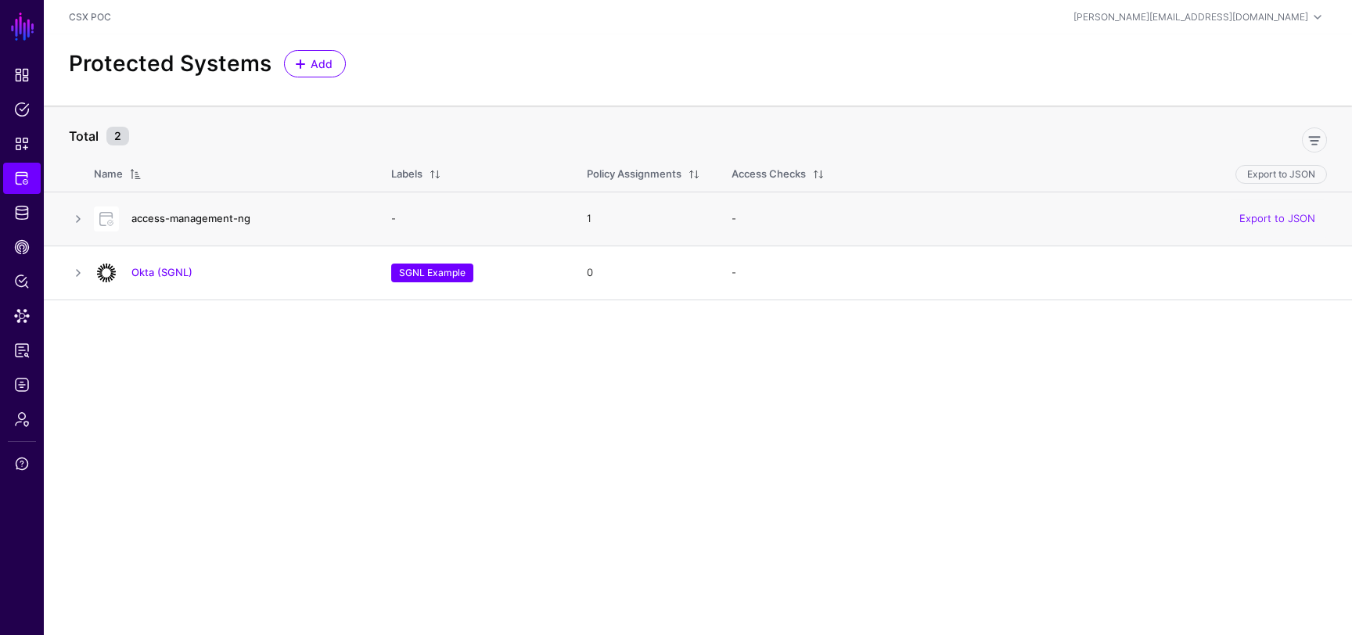
click at [174, 223] on link "access-management-ng" at bounding box center [190, 218] width 119 height 13
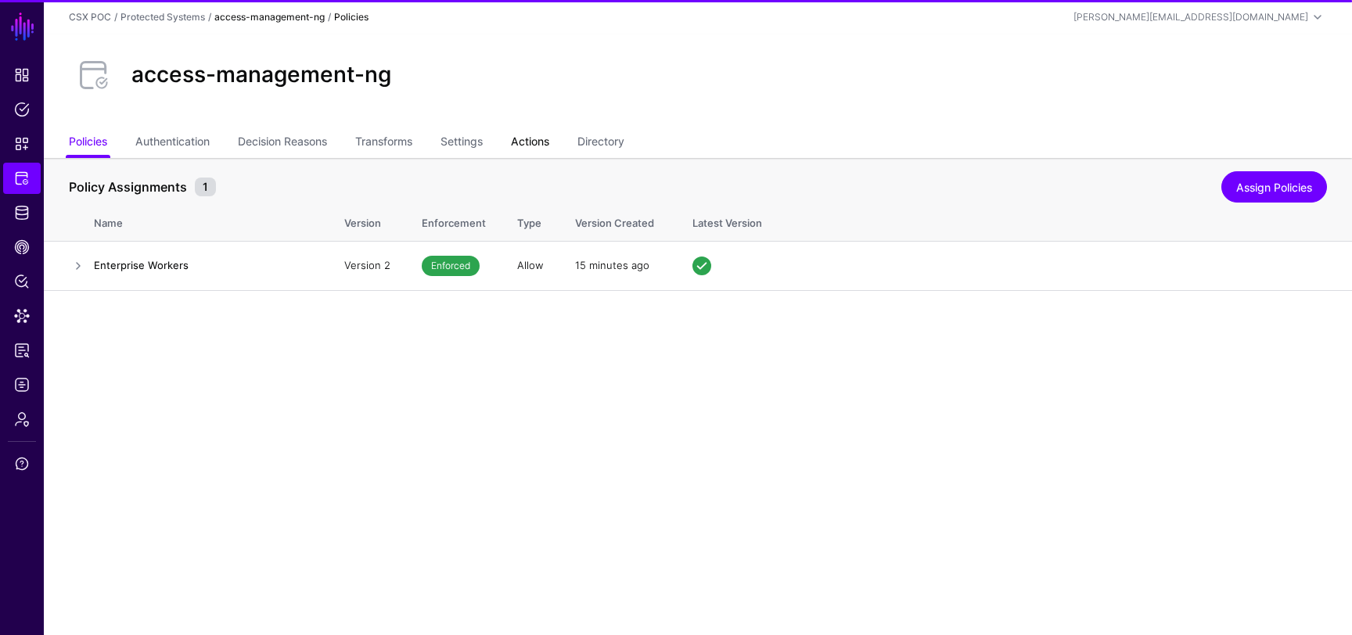
click at [541, 138] on link "Actions" at bounding box center [530, 143] width 38 height 30
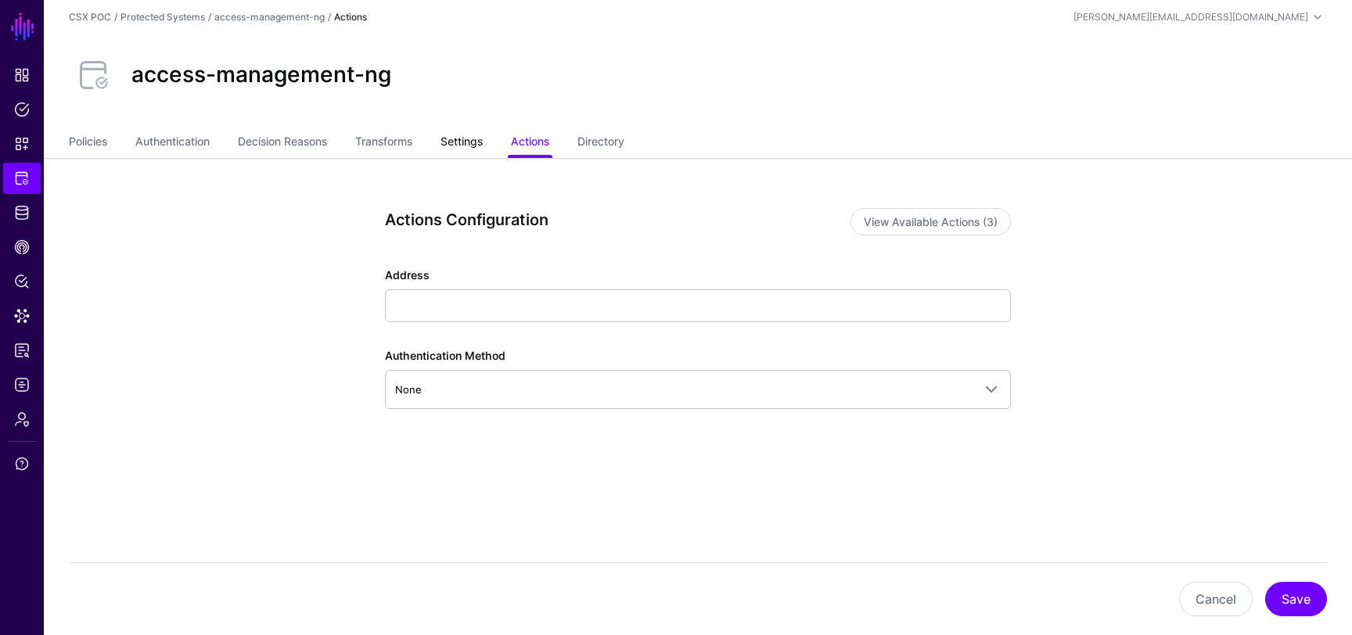
click at [473, 147] on link "Settings" at bounding box center [462, 143] width 42 height 30
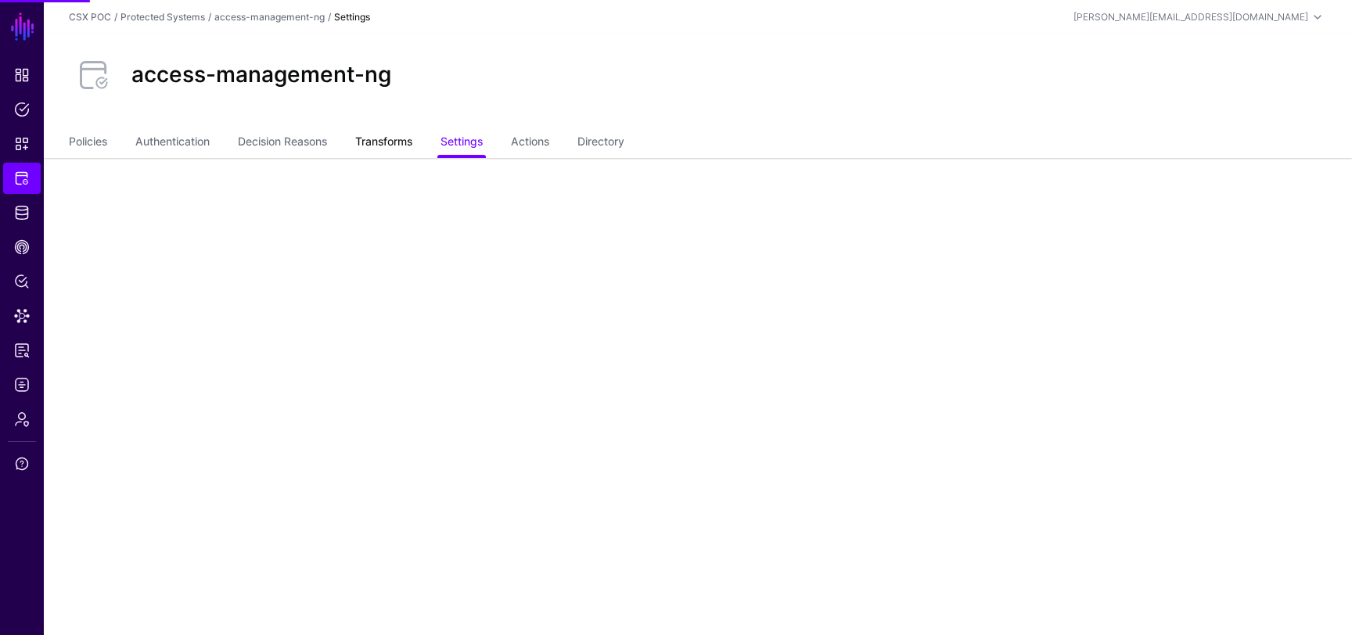
click at [387, 148] on link "Transforms" at bounding box center [383, 143] width 57 height 30
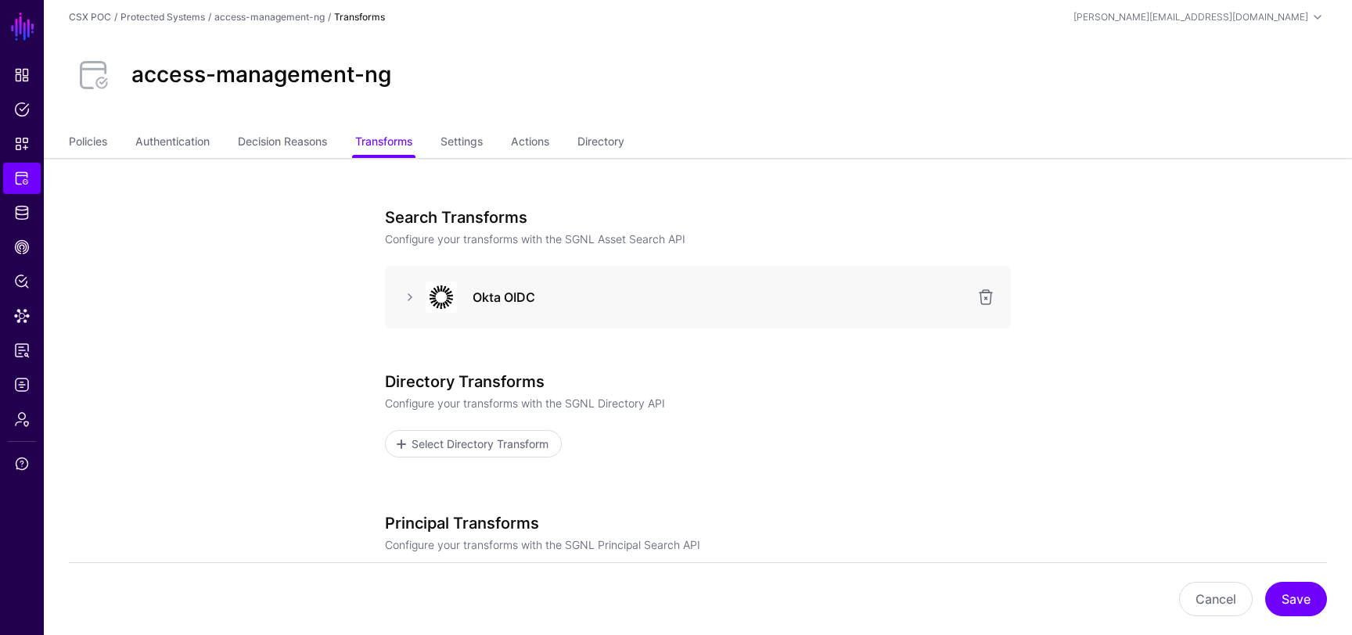
click at [420, 298] on div at bounding box center [439, 297] width 47 height 31
click at [409, 309] on div "Okta OIDC" at bounding box center [698, 297] width 601 height 31
click at [405, 296] on link at bounding box center [410, 297] width 19 height 19
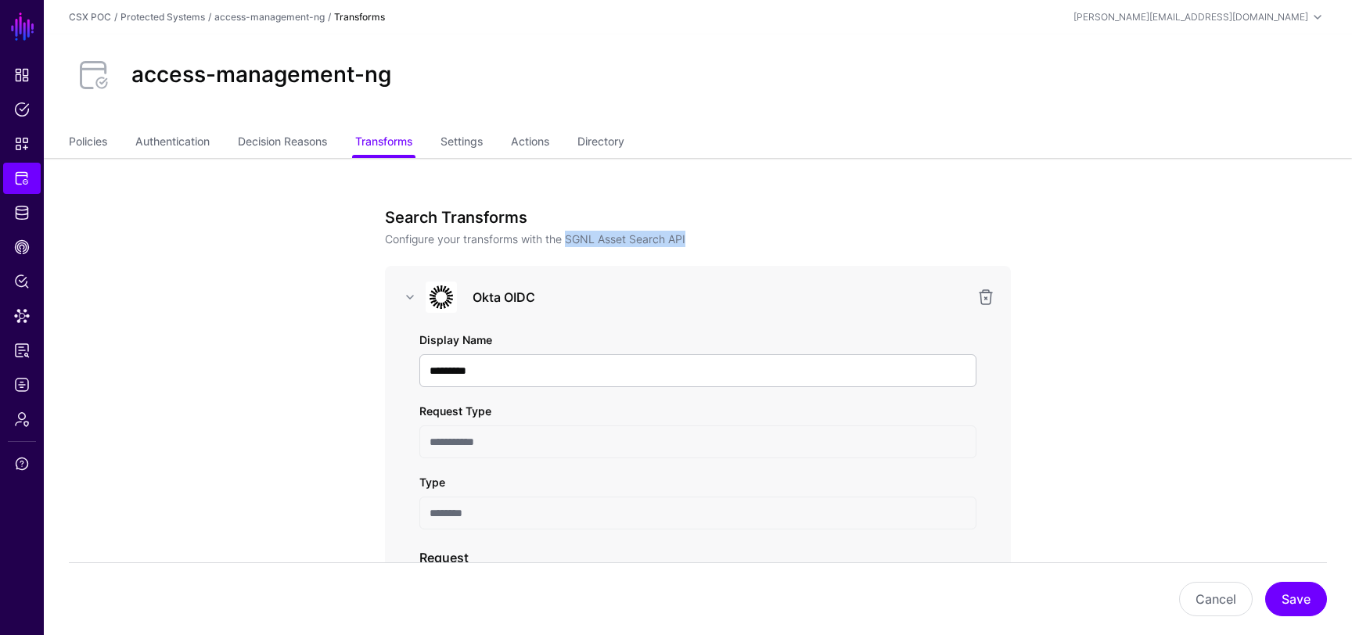
drag, startPoint x: 700, startPoint y: 236, endPoint x: 570, endPoint y: 237, distance: 130.7
click at [570, 237] on p "Configure your transforms with the SGNL Asset Search API" at bounding box center [698, 239] width 626 height 16
click at [492, 130] on ul "Policies Authentication Decision Reasons Transforms Settings Actions Directory" at bounding box center [698, 143] width 1258 height 30
click at [483, 148] on link "Settings" at bounding box center [462, 143] width 42 height 30
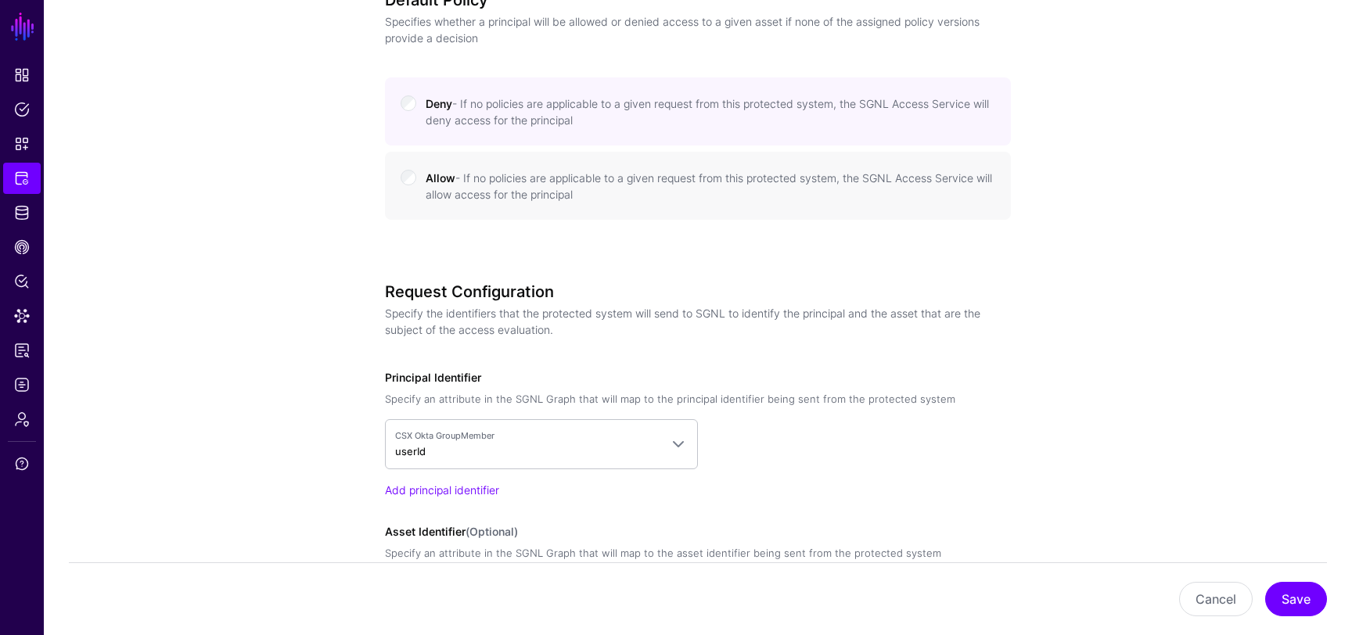
scroll to position [1282, 0]
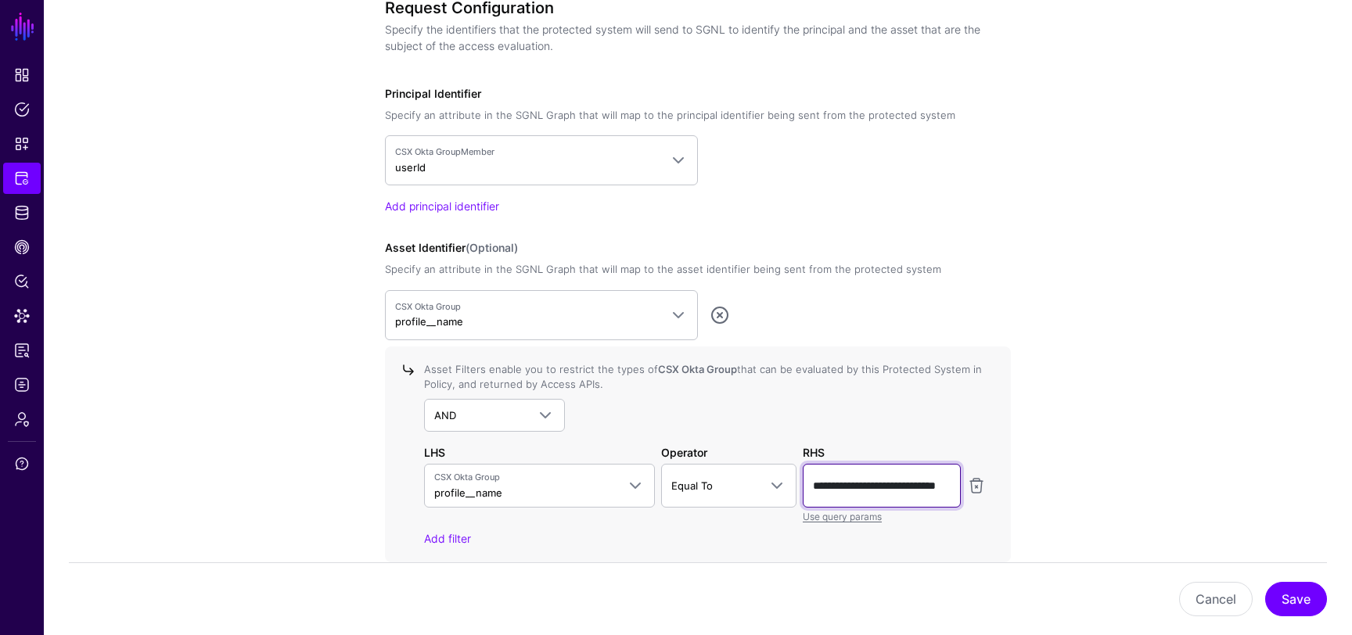
click at [938, 487] on input "**********" at bounding box center [882, 486] width 158 height 44
drag, startPoint x: 934, startPoint y: 491, endPoint x: 976, endPoint y: 491, distance: 42.3
click at [976, 491] on div "**********" at bounding box center [705, 494] width 568 height 60
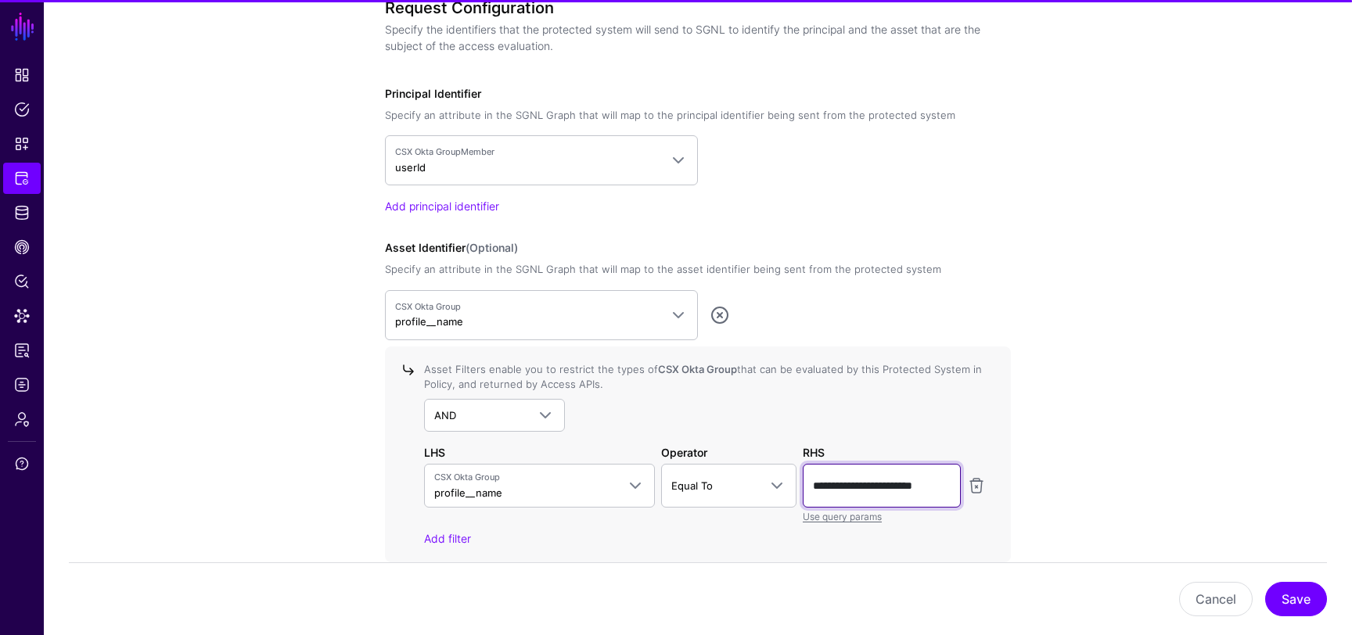
type input "**********"
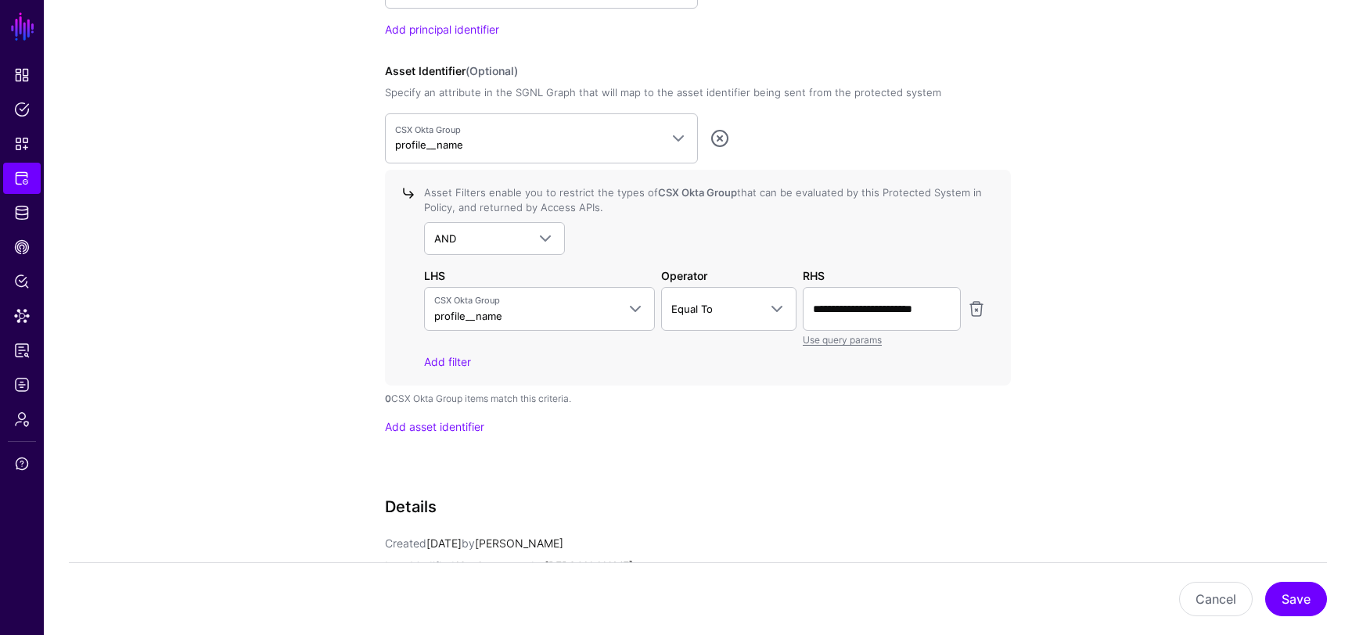
scroll to position [1488, 0]
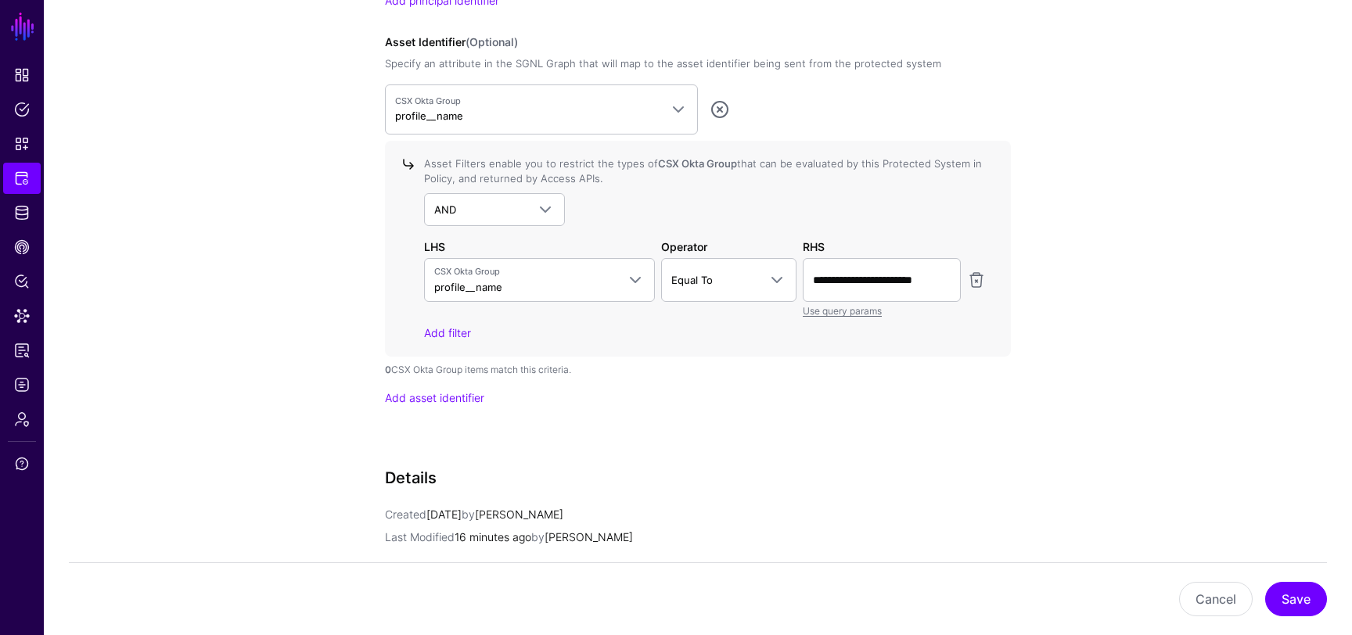
click at [902, 410] on div "Request Configuration Specify the identifiers that the protected system will se…" at bounding box center [698, 121] width 626 height 657
drag, startPoint x: 904, startPoint y: 275, endPoint x: 966, endPoint y: 286, distance: 63.6
click at [966, 286] on div "**********" at bounding box center [705, 288] width 568 height 60
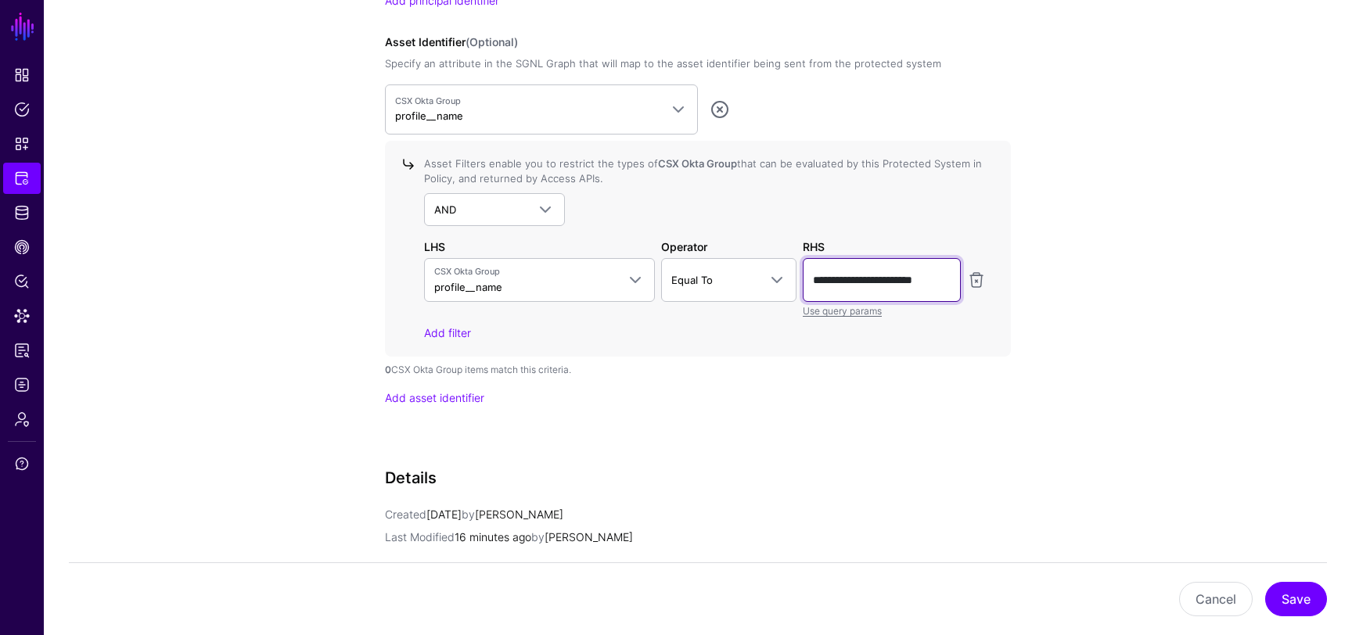
click at [928, 284] on input "**********" at bounding box center [882, 280] width 158 height 44
click at [754, 282] on span "Equal To" at bounding box center [715, 280] width 88 height 17
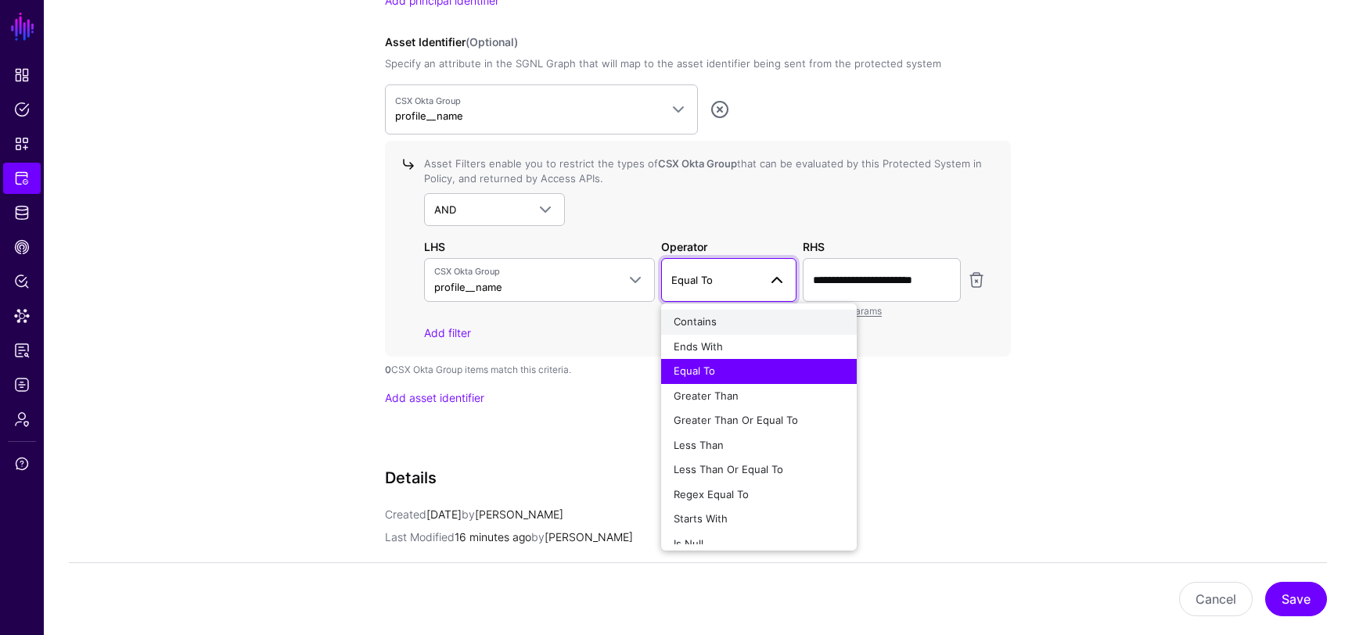
click at [730, 326] on div "Contains" at bounding box center [759, 323] width 171 height 16
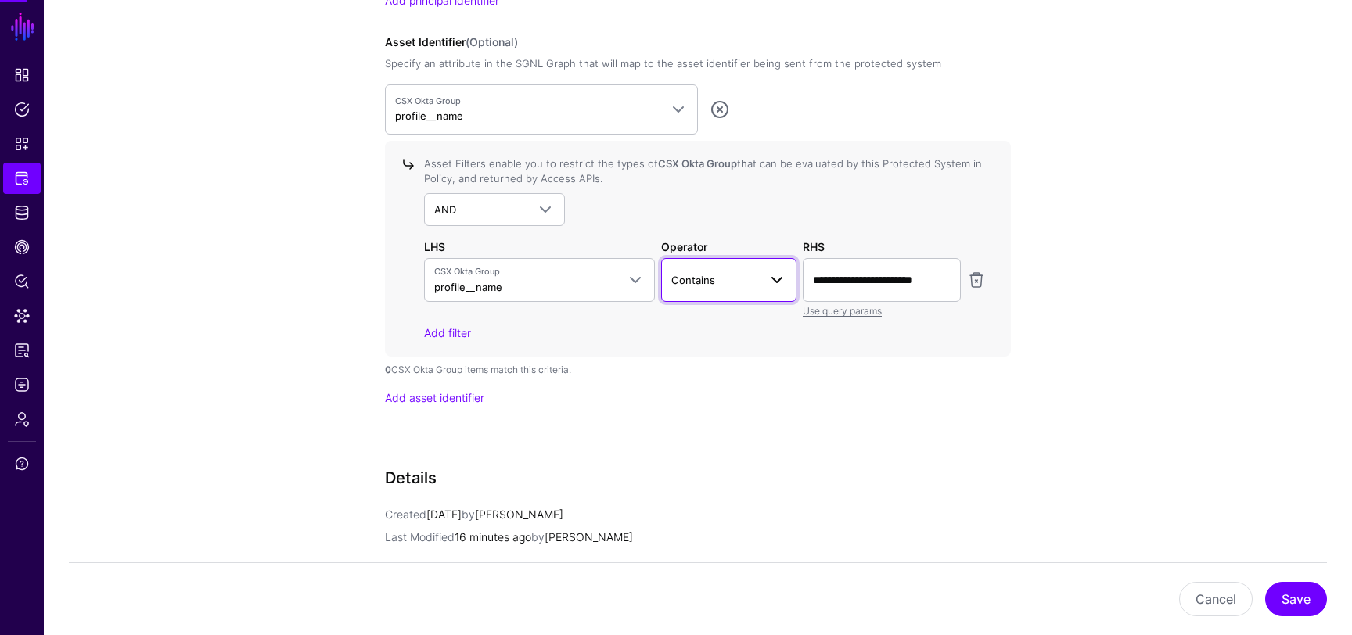
click at [735, 279] on span "Contains" at bounding box center [715, 280] width 88 height 17
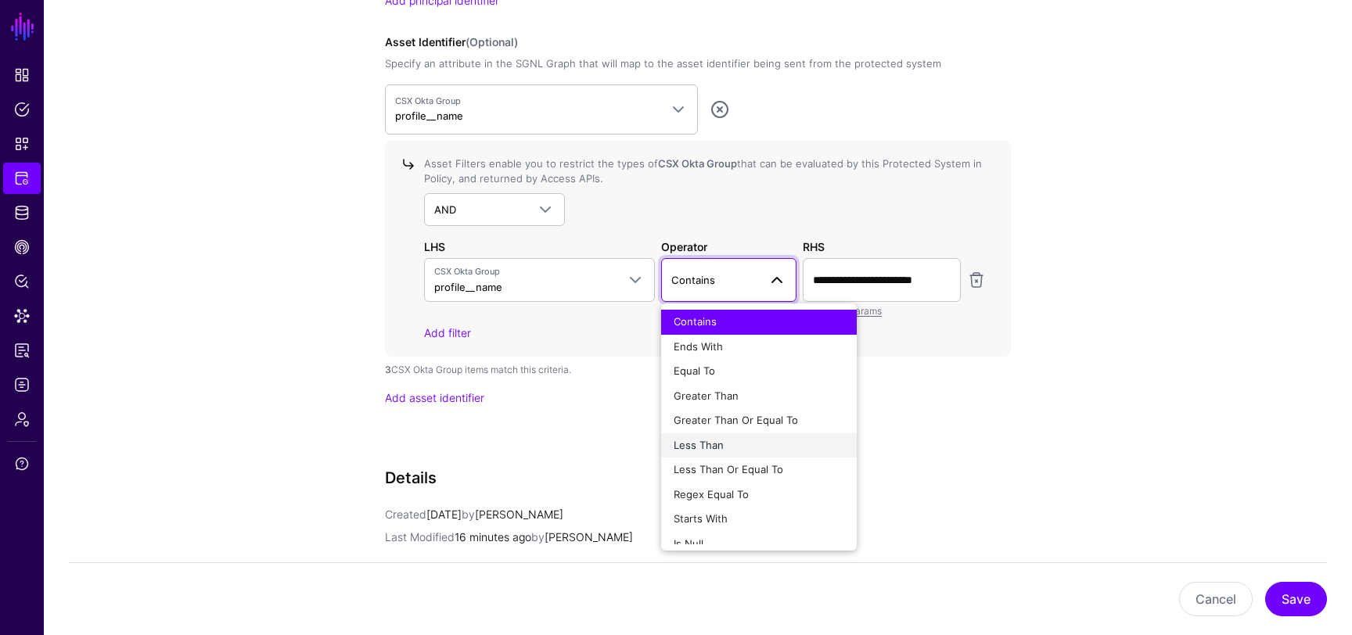
scroll to position [12, 0]
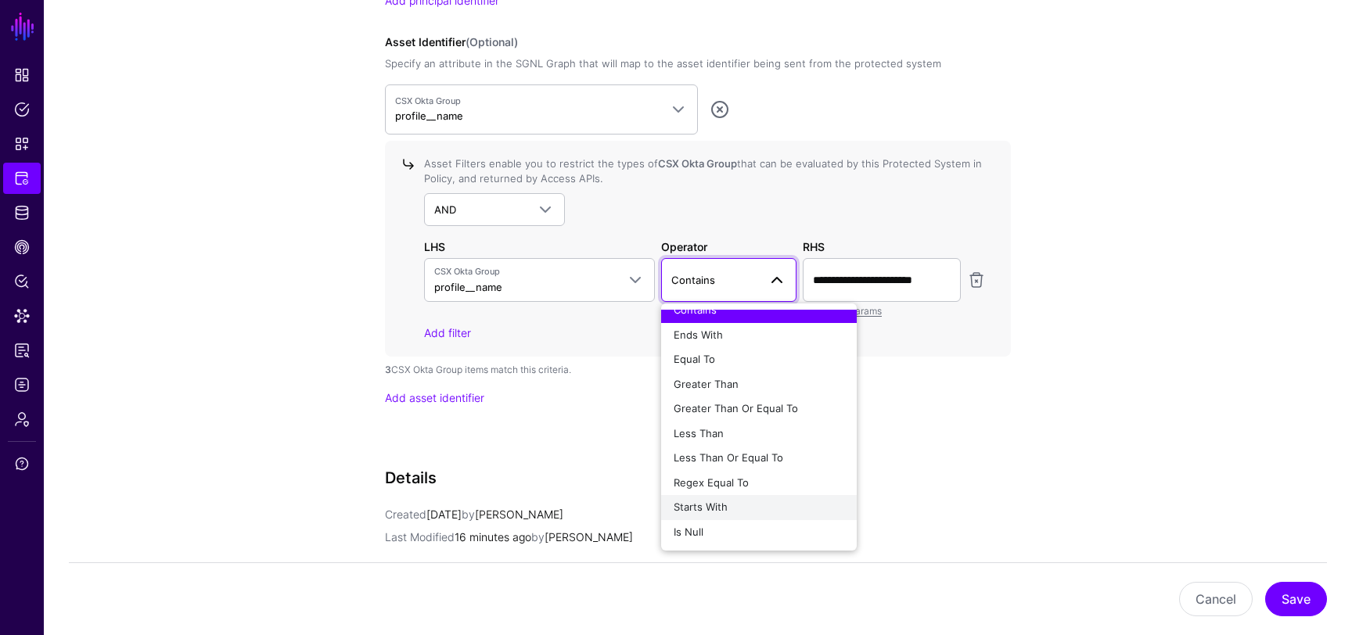
click at [705, 507] on span "Starts With" at bounding box center [701, 507] width 54 height 13
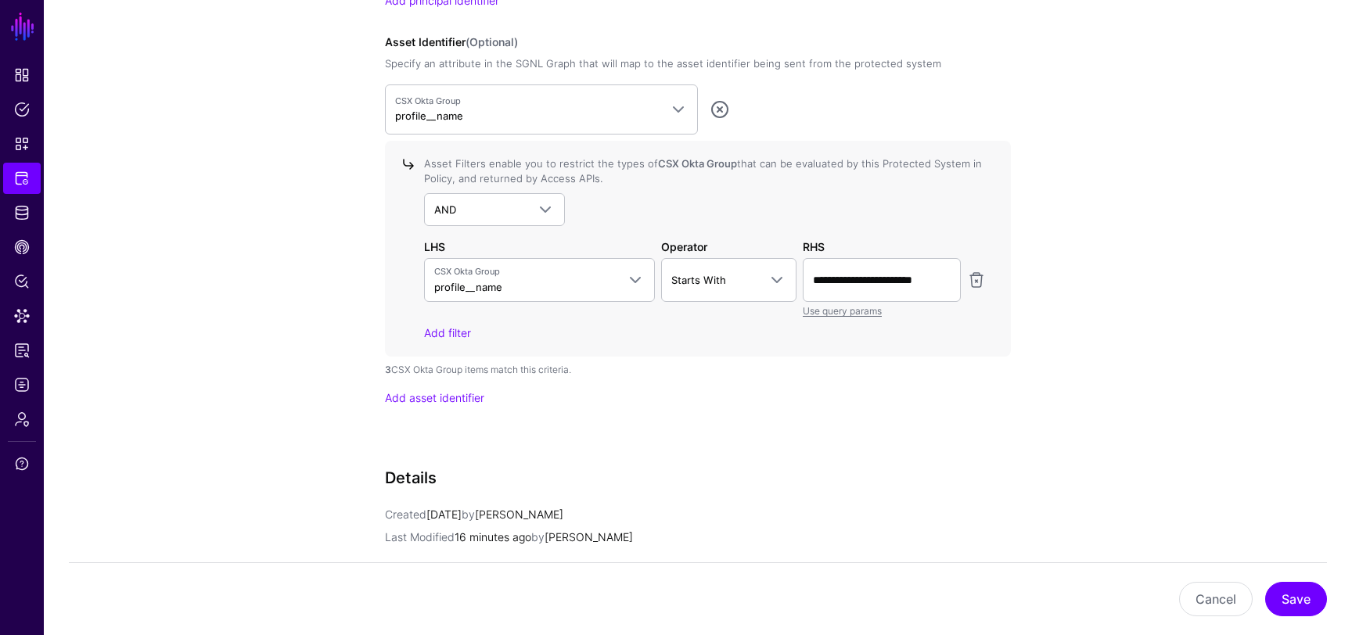
click at [796, 415] on div "Request Configuration Specify the identifiers that the protected system will se…" at bounding box center [698, 121] width 626 height 657
click at [1312, 603] on button "Save" at bounding box center [1296, 599] width 62 height 34
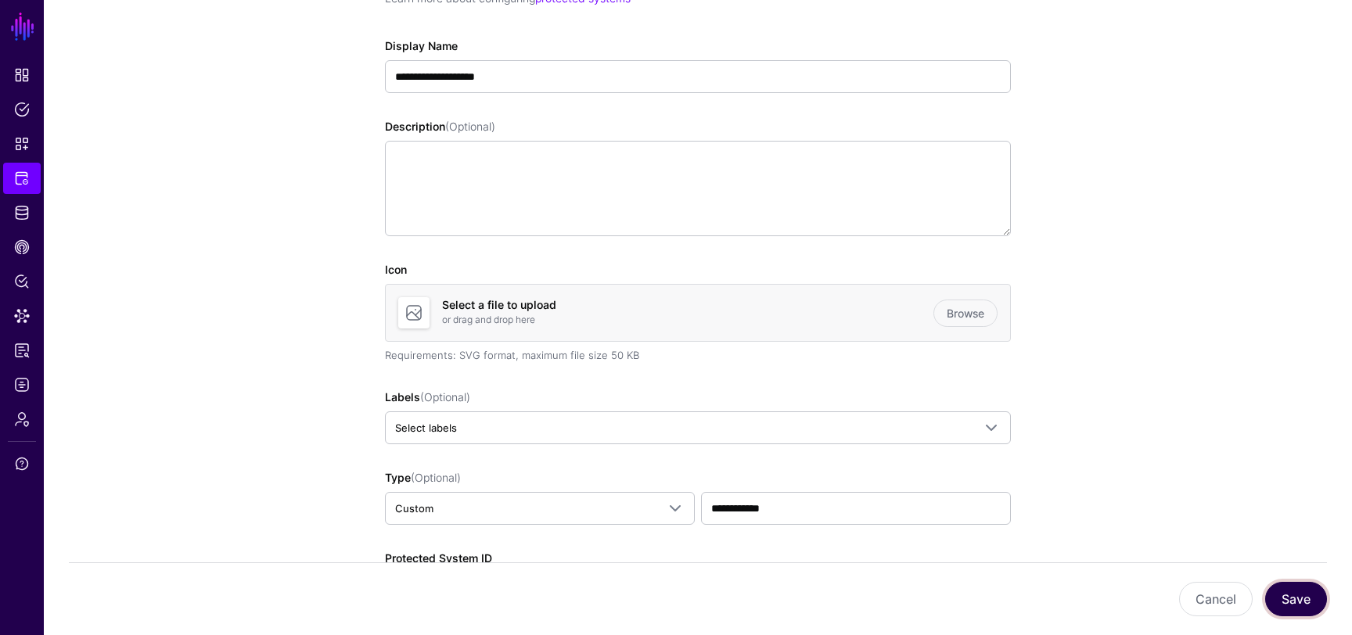
scroll to position [0, 0]
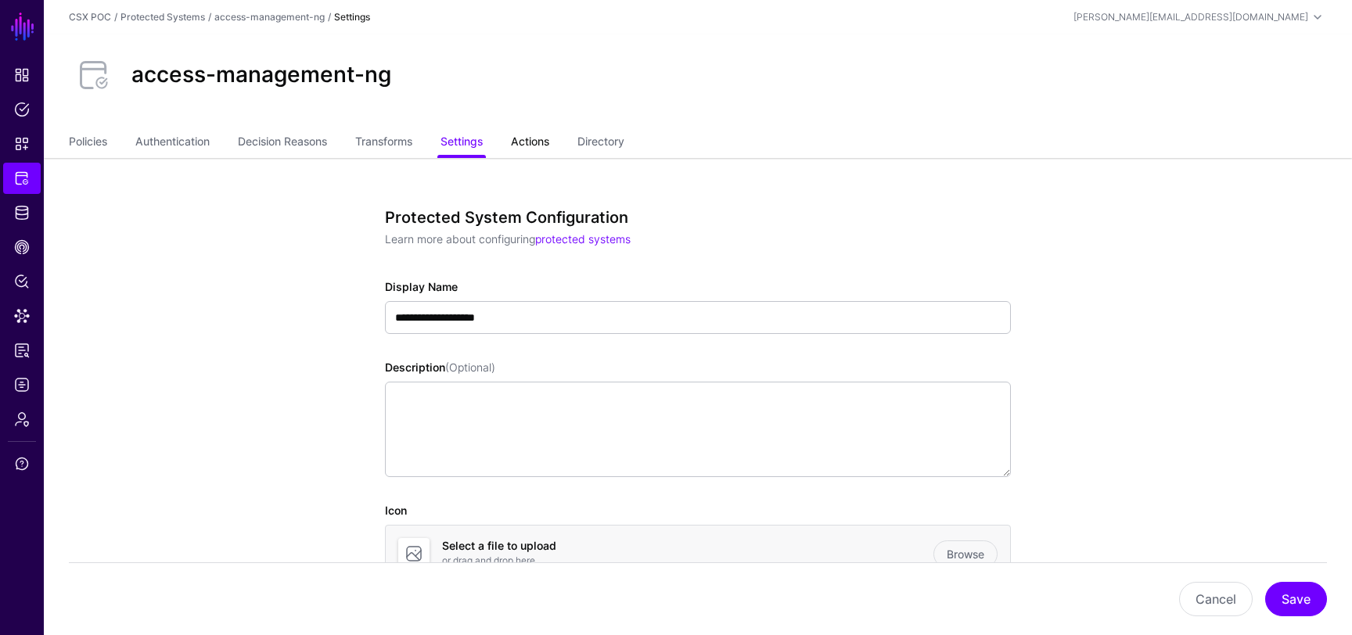
click at [549, 132] on link "Actions" at bounding box center [530, 143] width 38 height 30
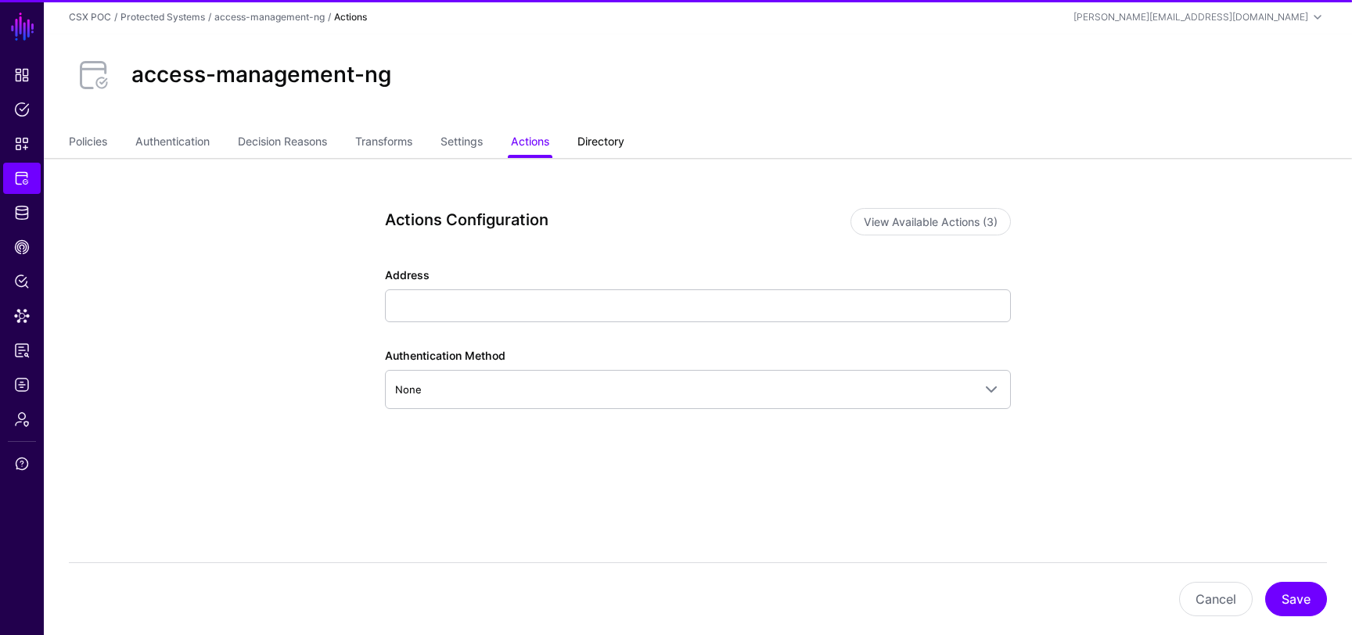
click at [603, 135] on link "Directory" at bounding box center [600, 143] width 47 height 30
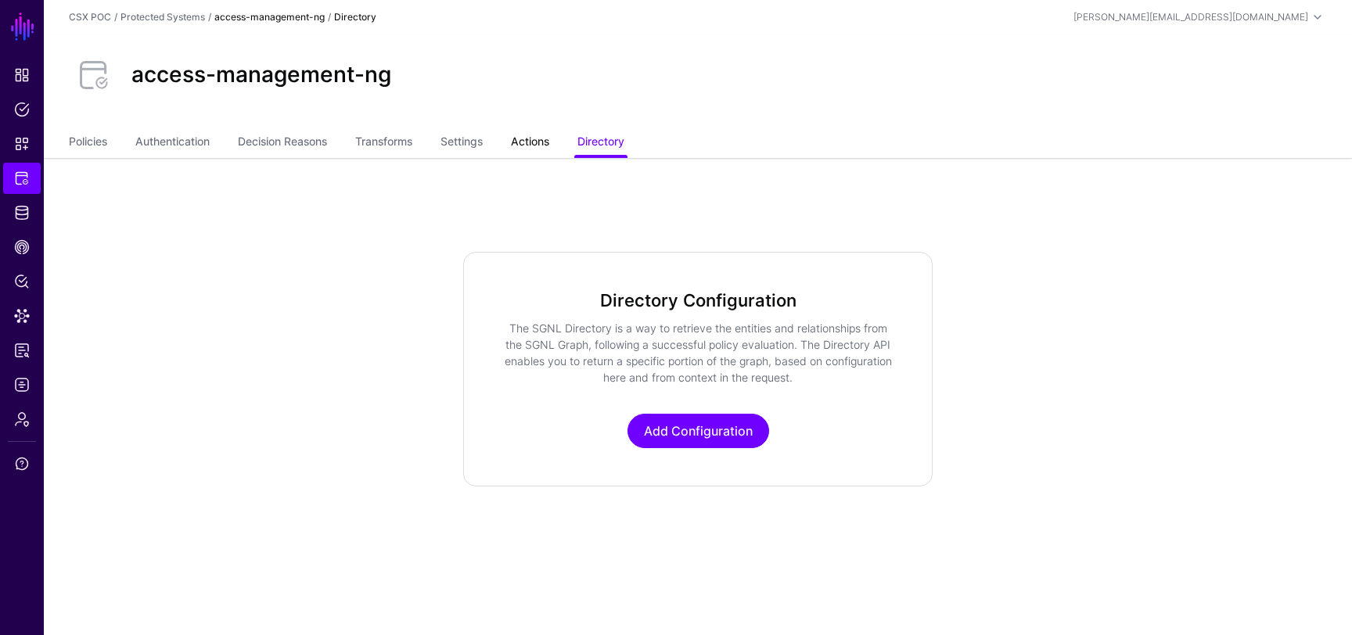
click at [549, 143] on link "Actions" at bounding box center [530, 143] width 38 height 30
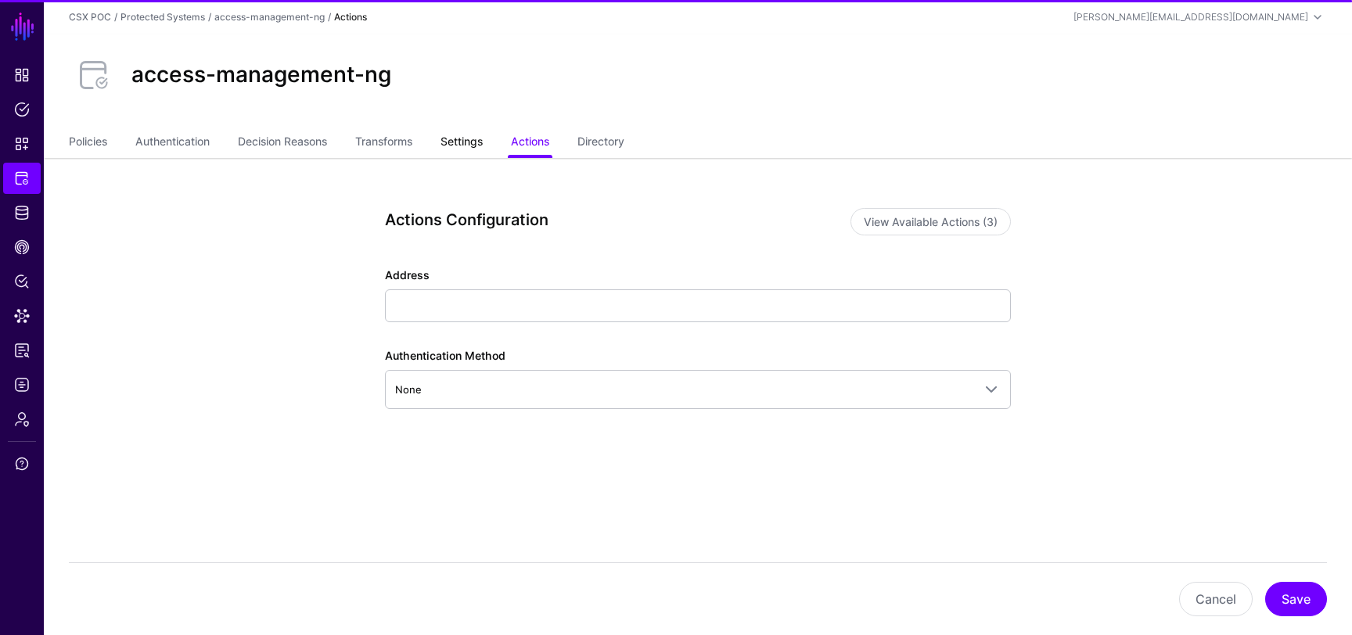
click at [481, 142] on link "Settings" at bounding box center [462, 143] width 42 height 30
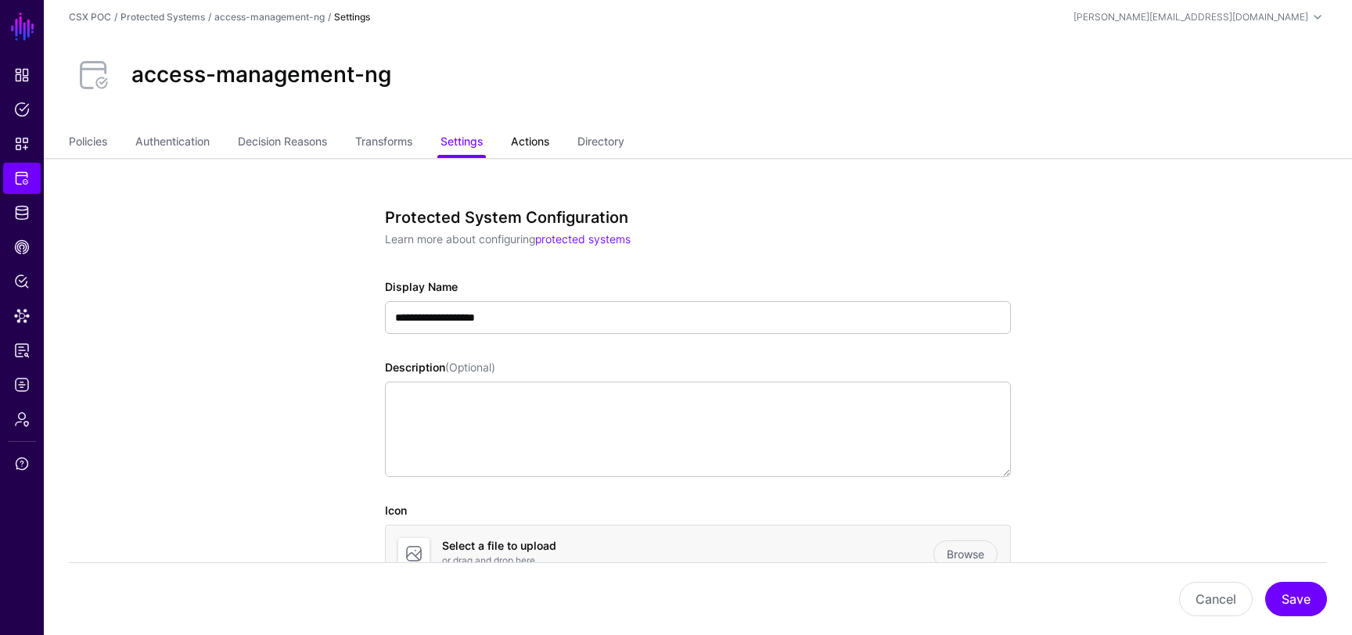
click at [543, 138] on link "Actions" at bounding box center [530, 143] width 38 height 30
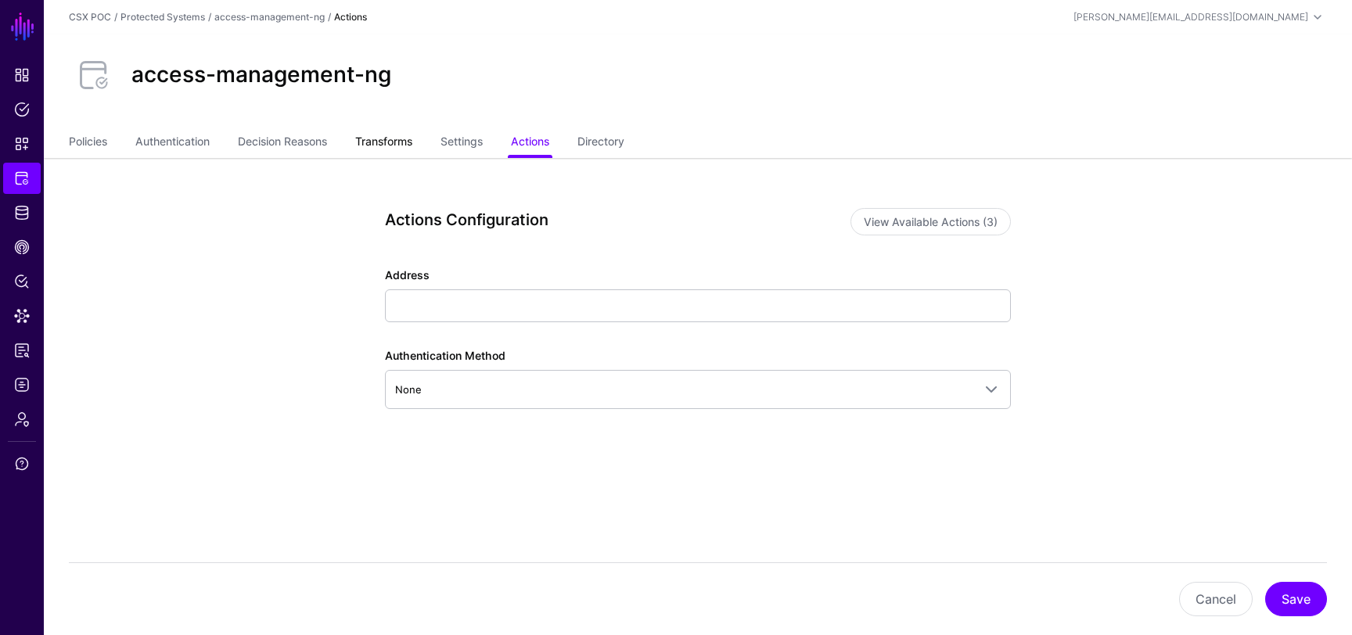
click at [394, 146] on link "Transforms" at bounding box center [383, 143] width 57 height 30
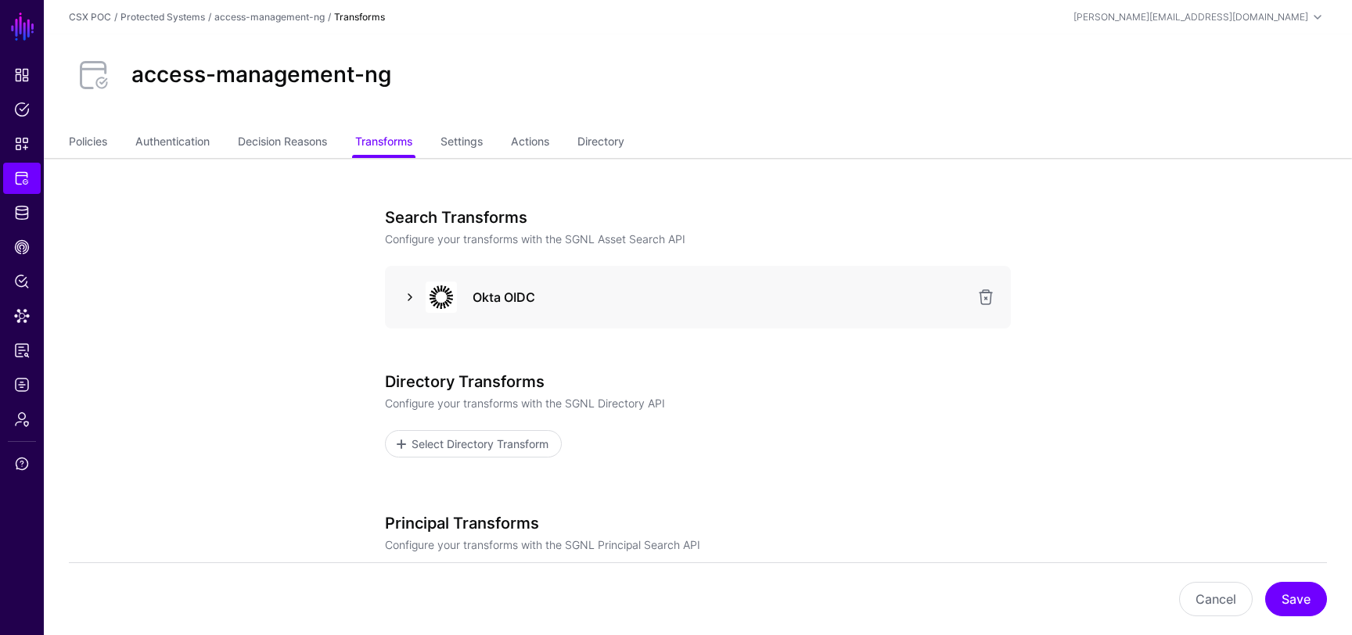
click at [410, 299] on link at bounding box center [410, 297] width 19 height 19
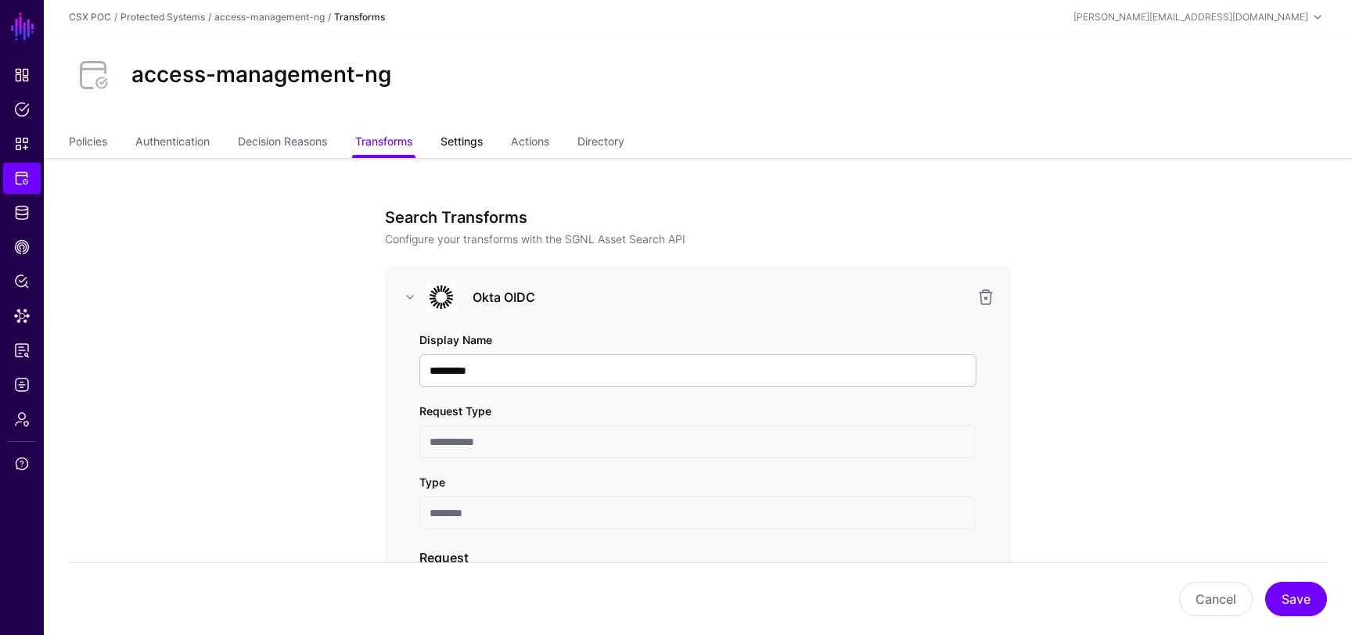
click at [466, 146] on link "Settings" at bounding box center [462, 143] width 42 height 30
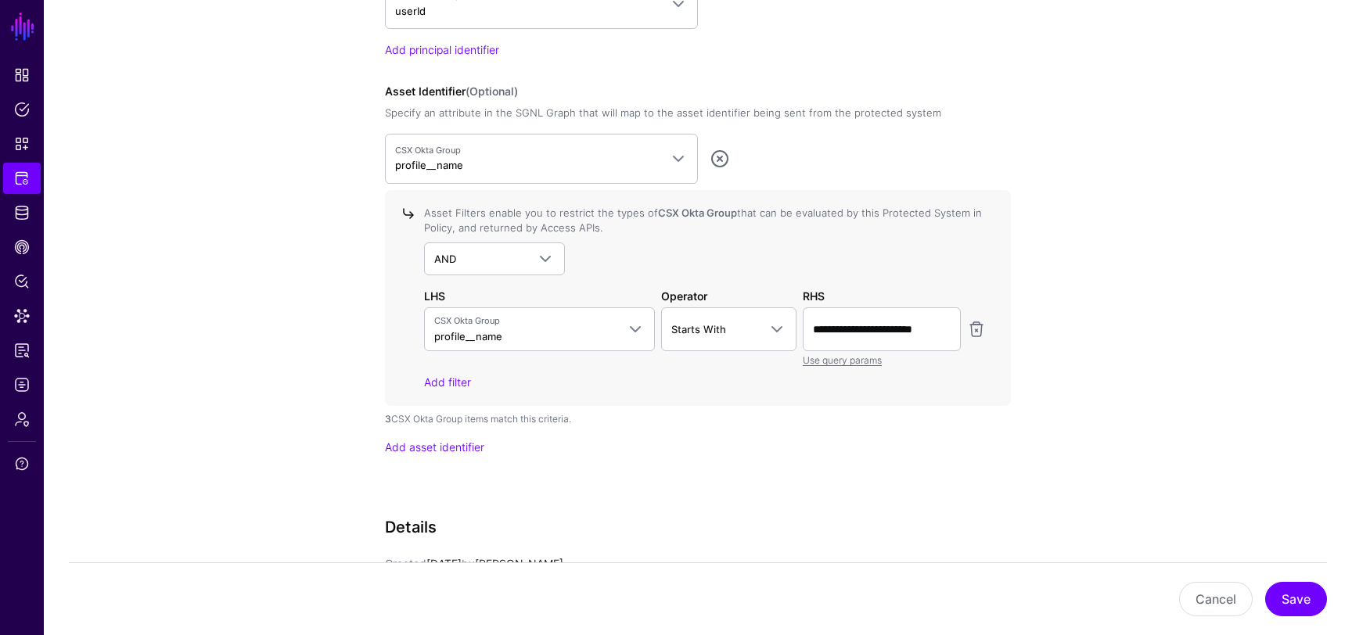
scroll to position [1446, 0]
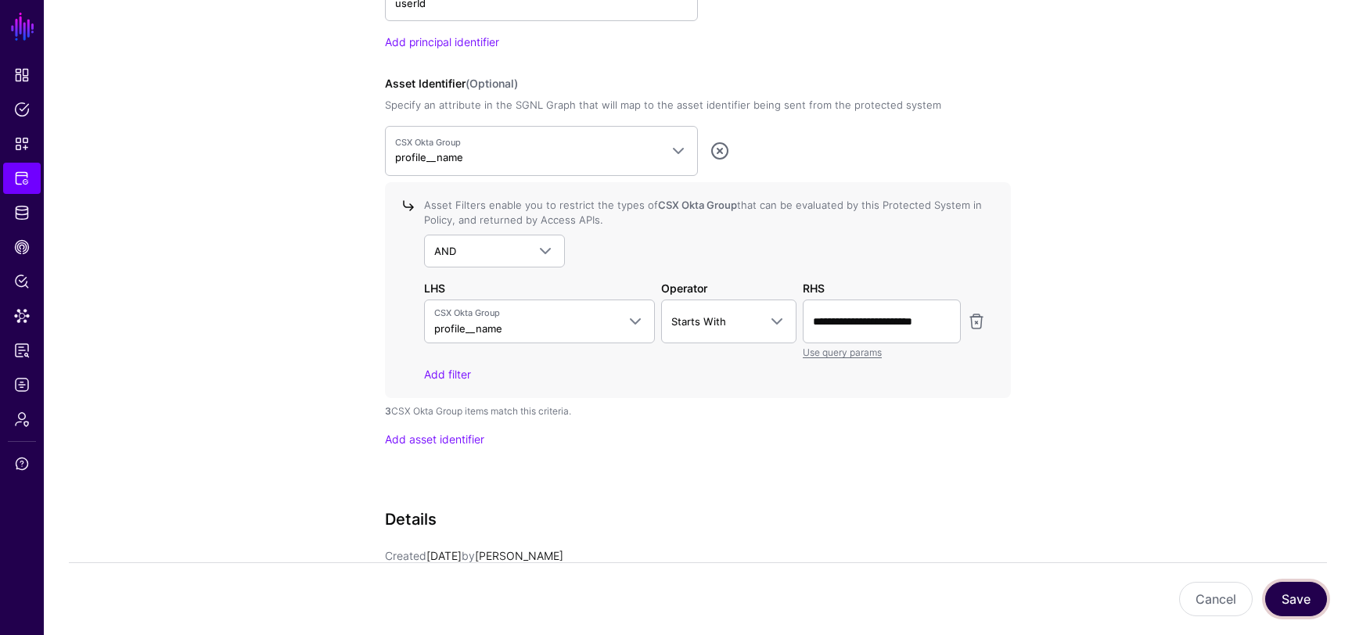
click at [1288, 591] on button "Save" at bounding box center [1296, 599] width 62 height 34
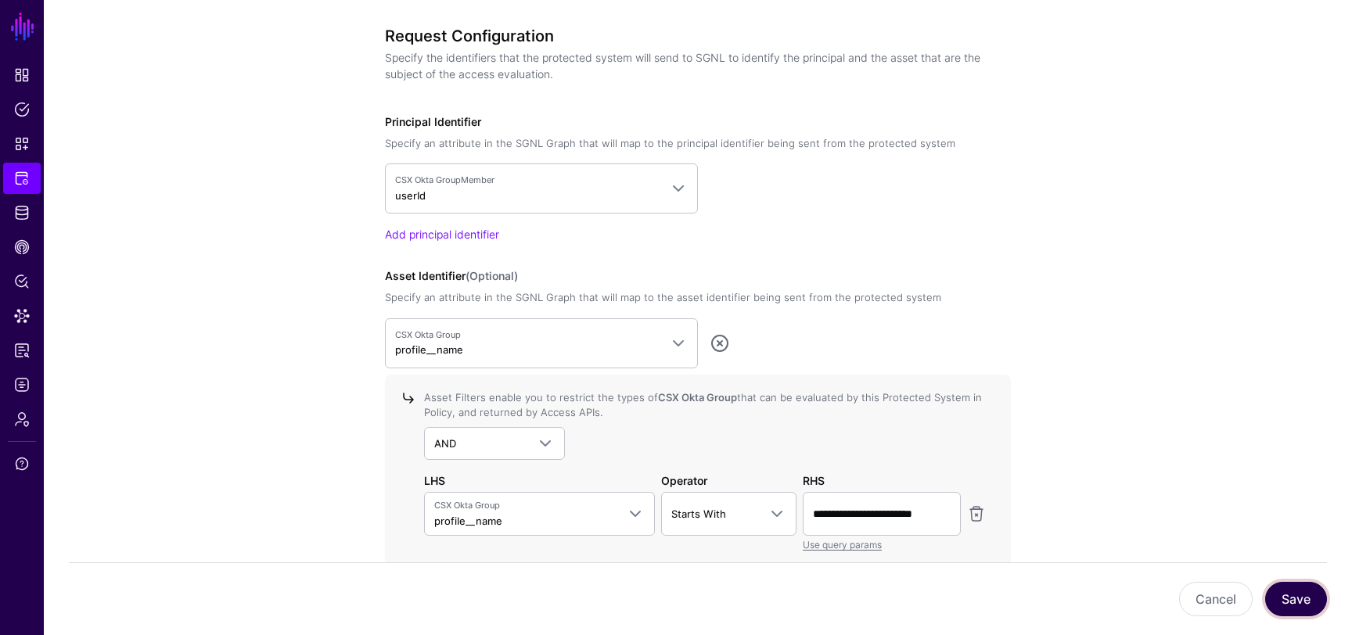
scroll to position [1083, 0]
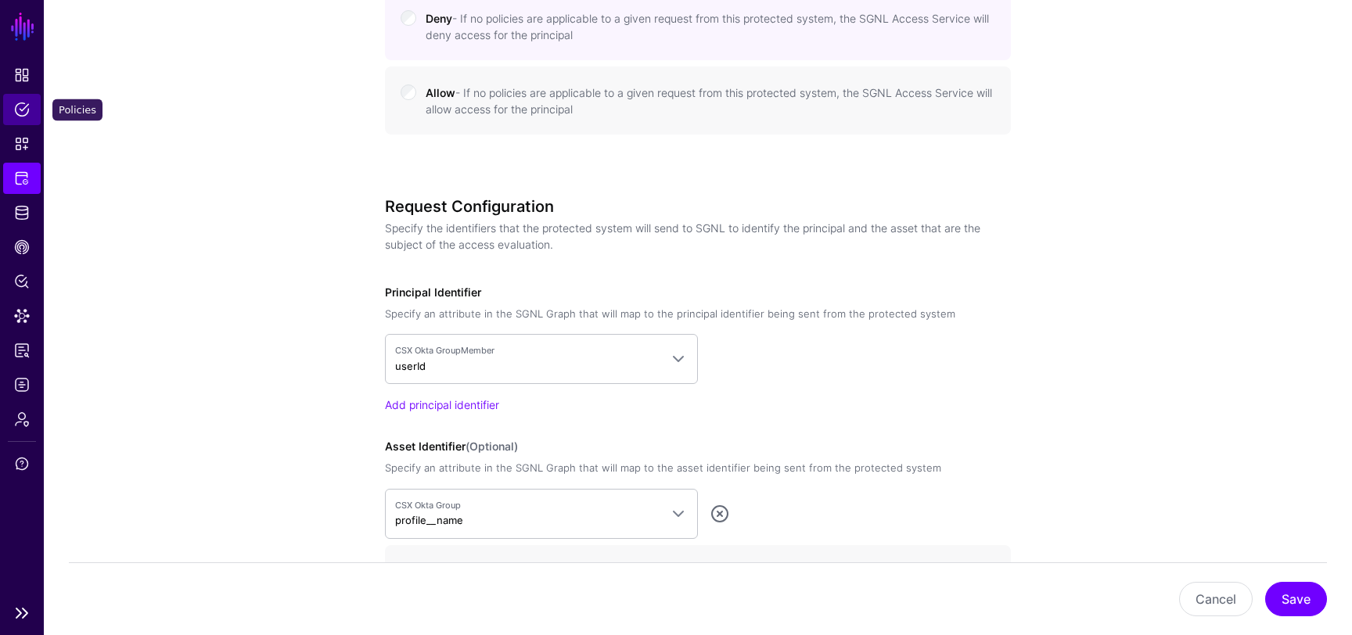
click at [27, 113] on span "Policies" at bounding box center [22, 110] width 16 height 16
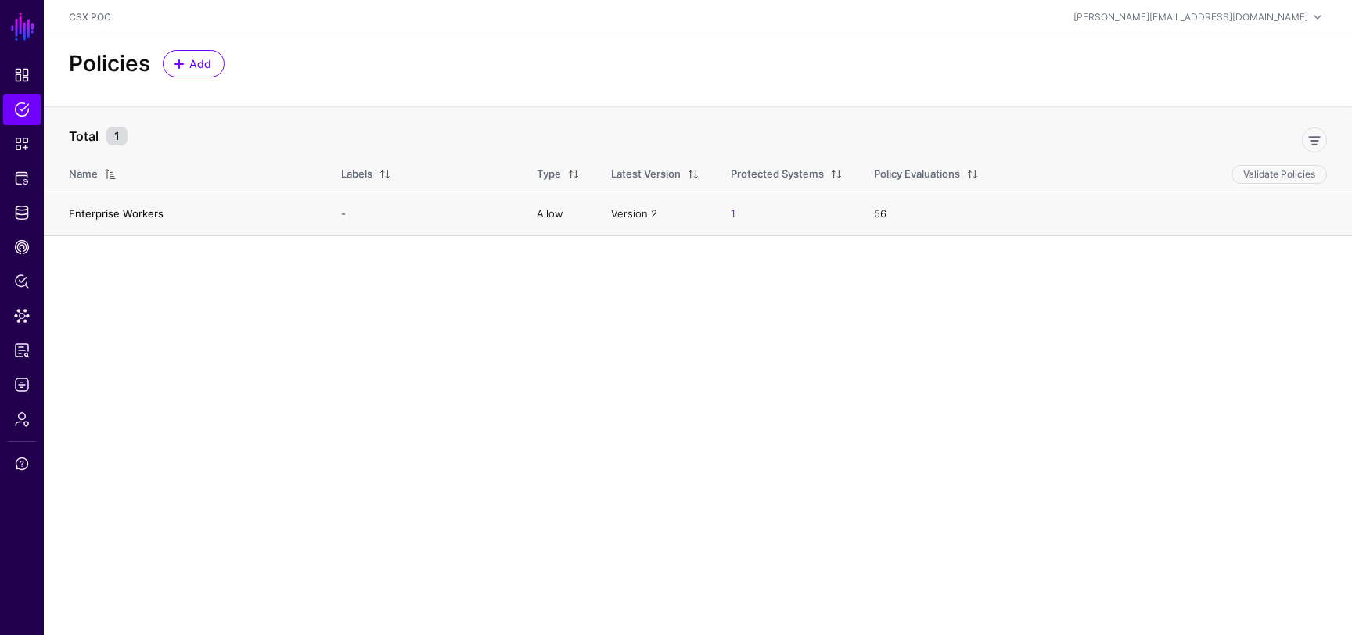
click at [126, 215] on link "Enterprise Workers" at bounding box center [116, 213] width 95 height 13
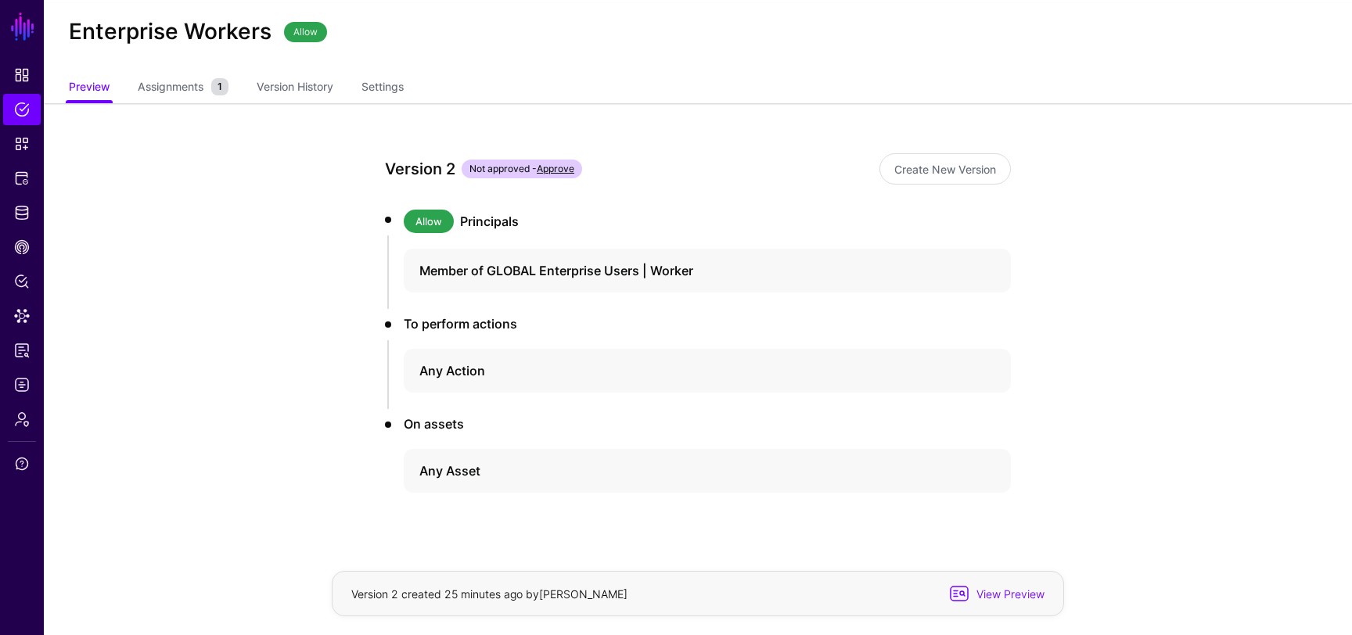
scroll to position [47, 0]
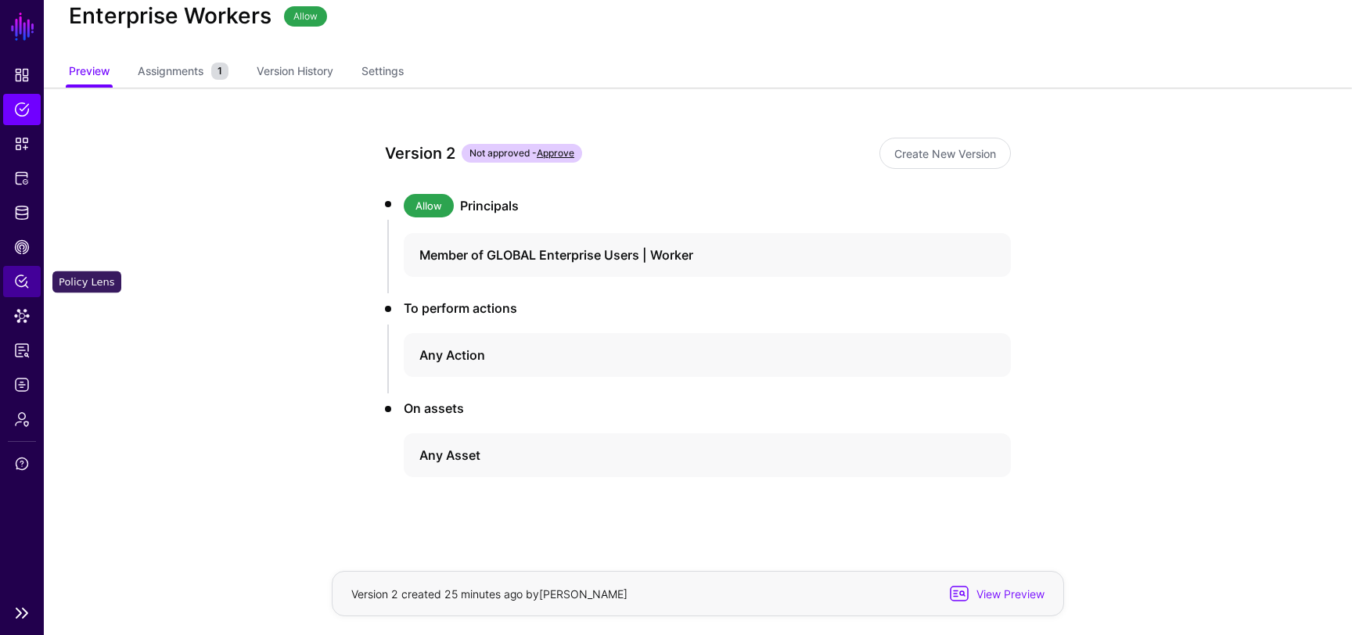
click at [28, 293] on link "Policy Lens" at bounding box center [22, 281] width 38 height 31
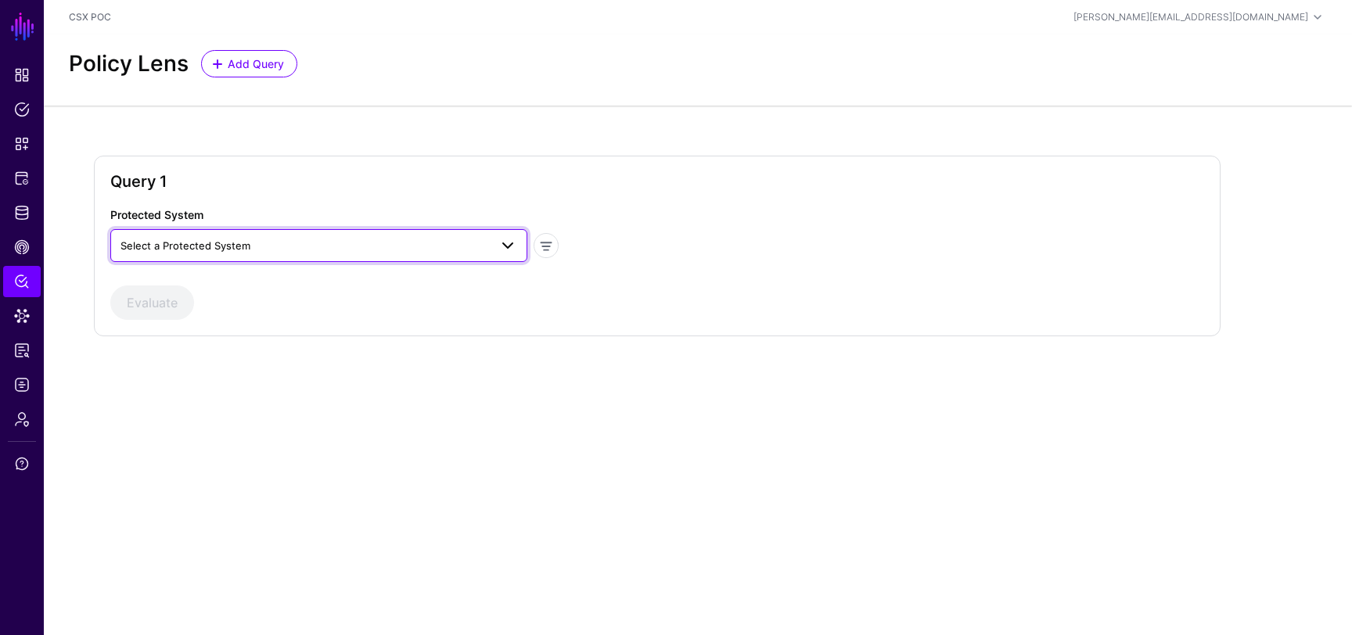
click at [274, 245] on span "Select a Protected System" at bounding box center [305, 245] width 369 height 17
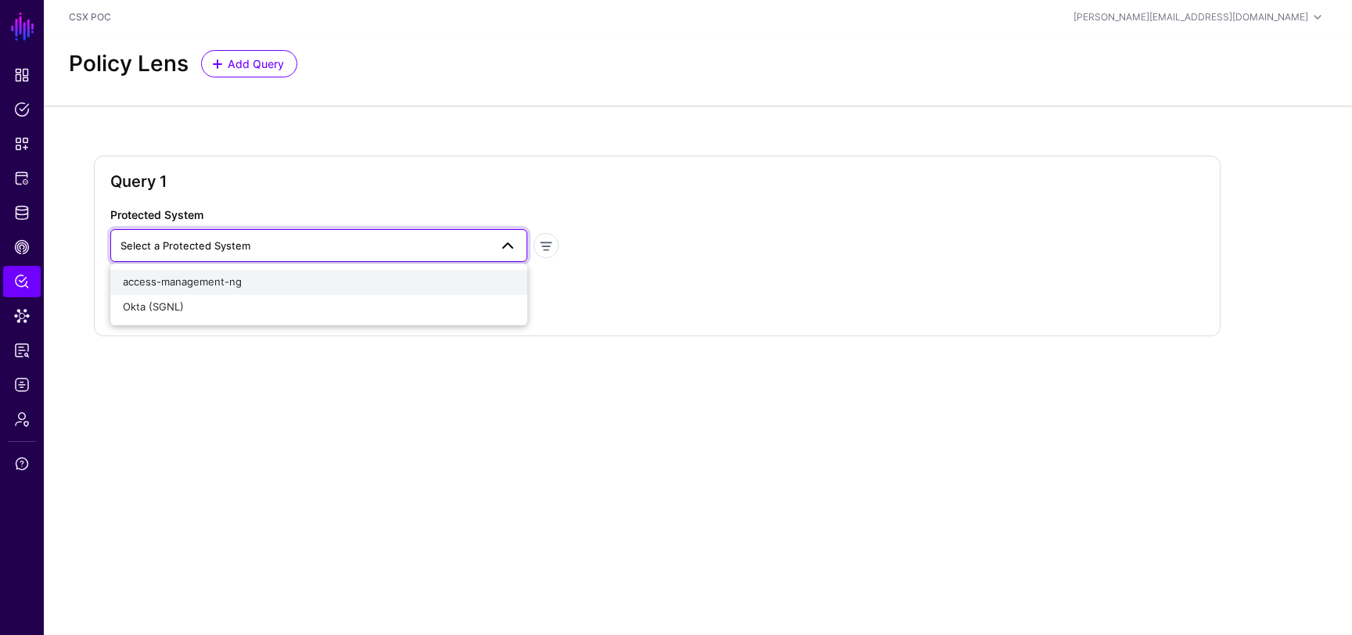
click at [253, 288] on div "access-management-ng" at bounding box center [319, 283] width 392 height 16
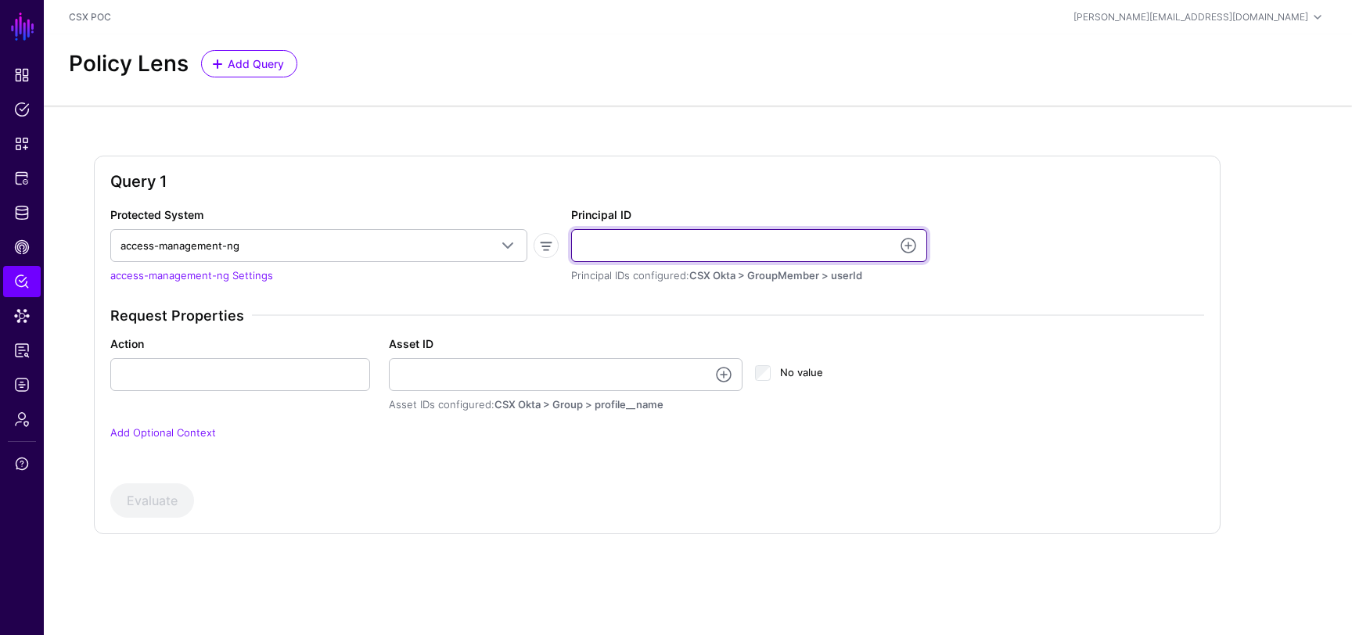
click at [625, 249] on input "Principal ID" at bounding box center [749, 245] width 356 height 33
click at [685, 174] on h2 "Query 1" at bounding box center [657, 181] width 1094 height 19
click at [916, 243] on link at bounding box center [908, 245] width 19 height 19
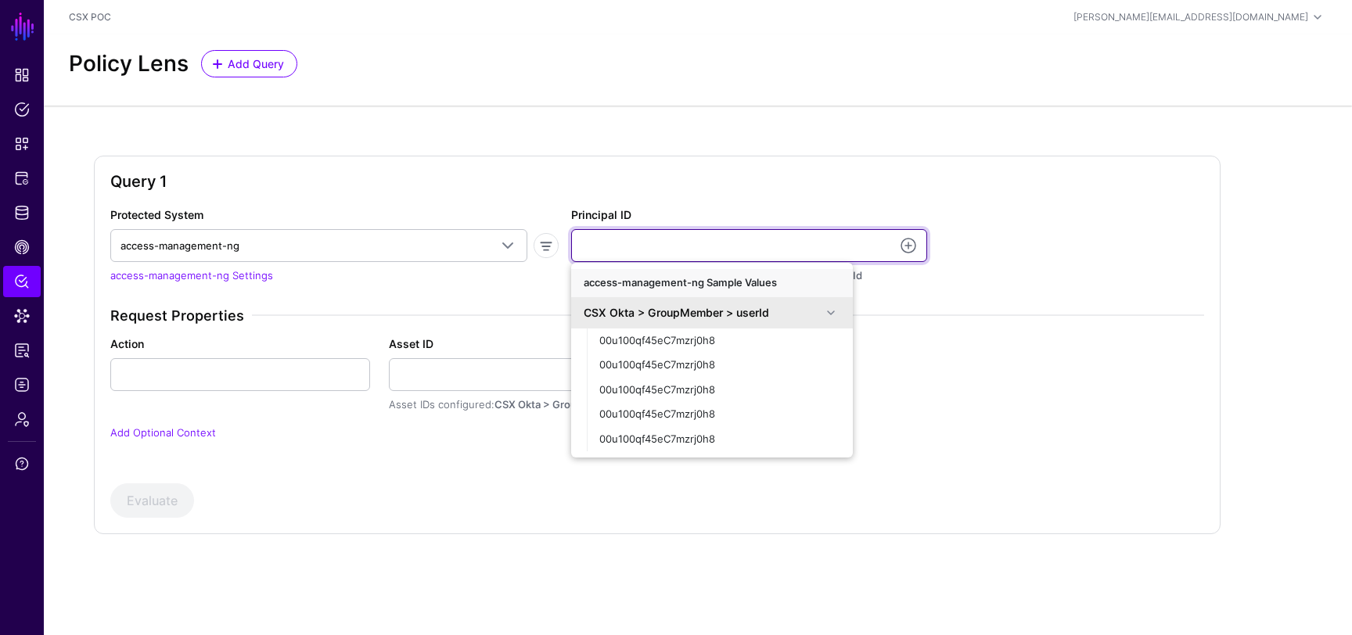
click at [738, 244] on input "Principal ID" at bounding box center [749, 245] width 356 height 33
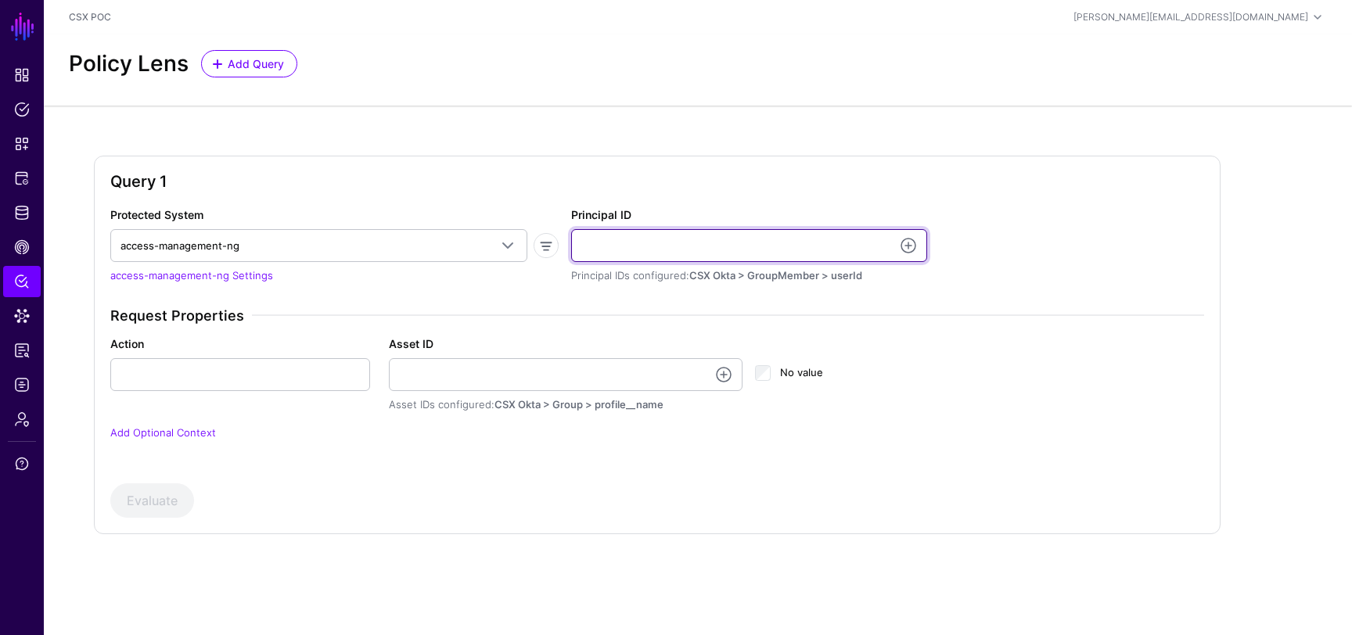
paste input "**********"
type input "**********"
click at [748, 257] on input "**********" at bounding box center [749, 245] width 356 height 33
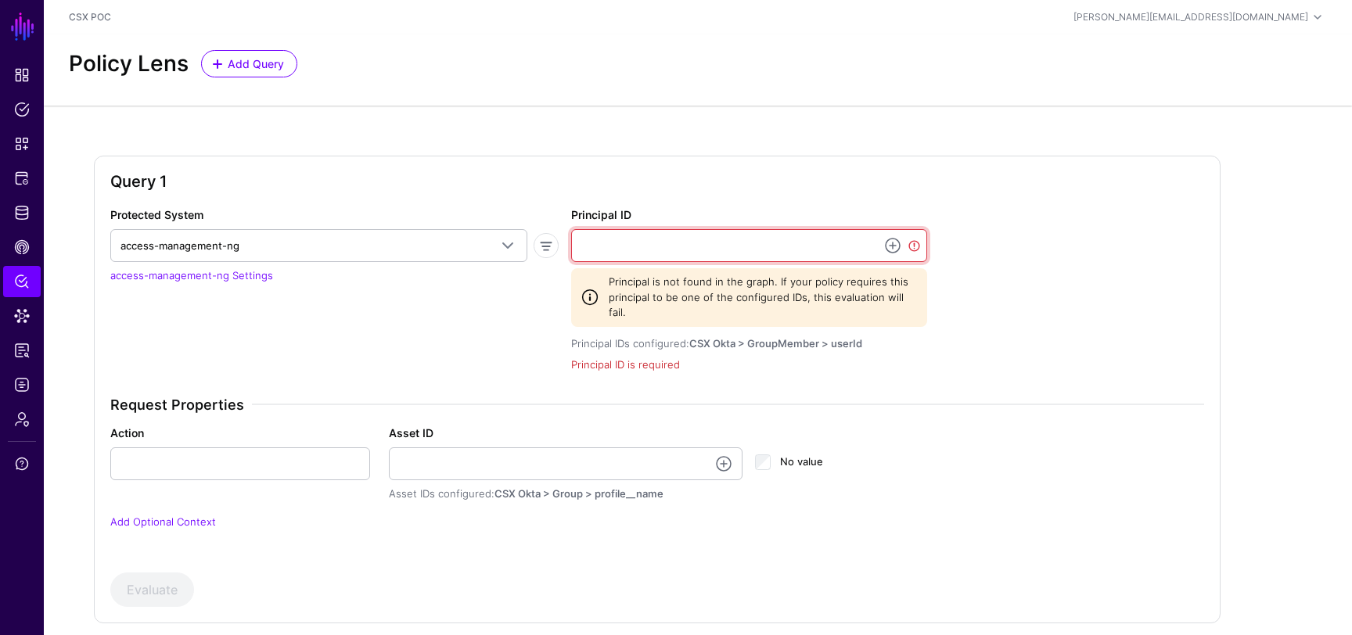
click at [846, 250] on input "Principal ID" at bounding box center [749, 245] width 356 height 33
paste input "**********"
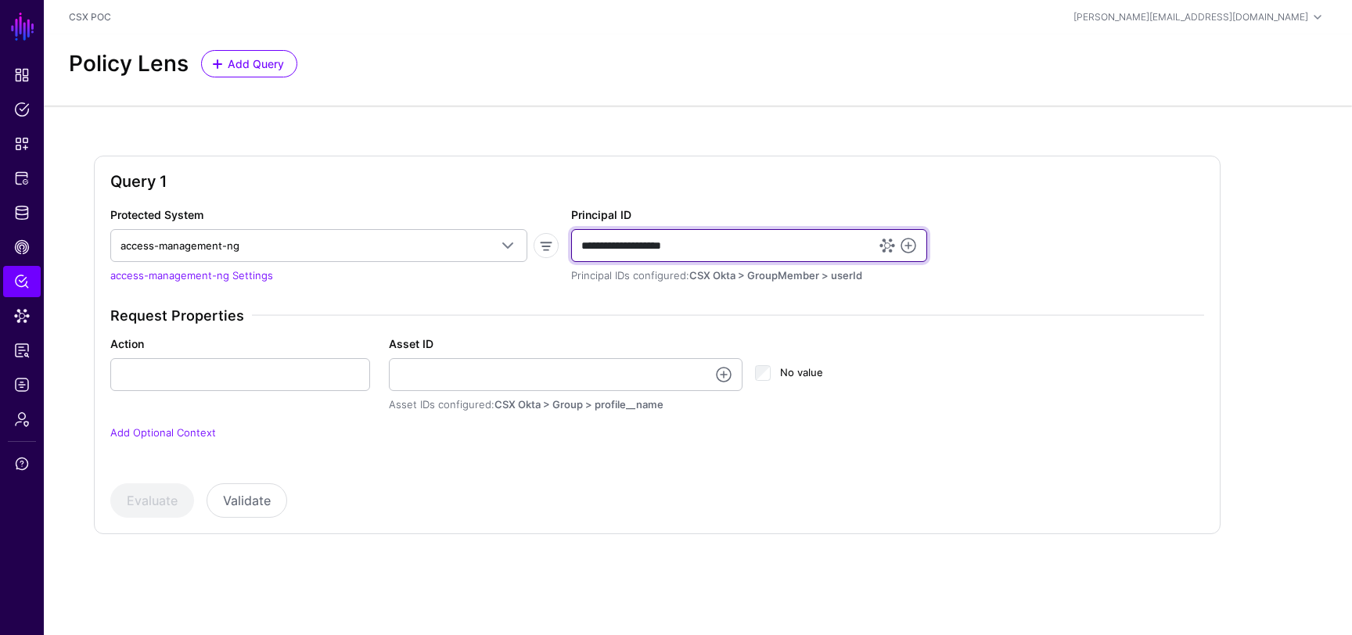
type input "**********"
click at [756, 189] on h2 "Query 1" at bounding box center [657, 181] width 1094 height 19
click at [739, 242] on input "**********" at bounding box center [749, 245] width 356 height 33
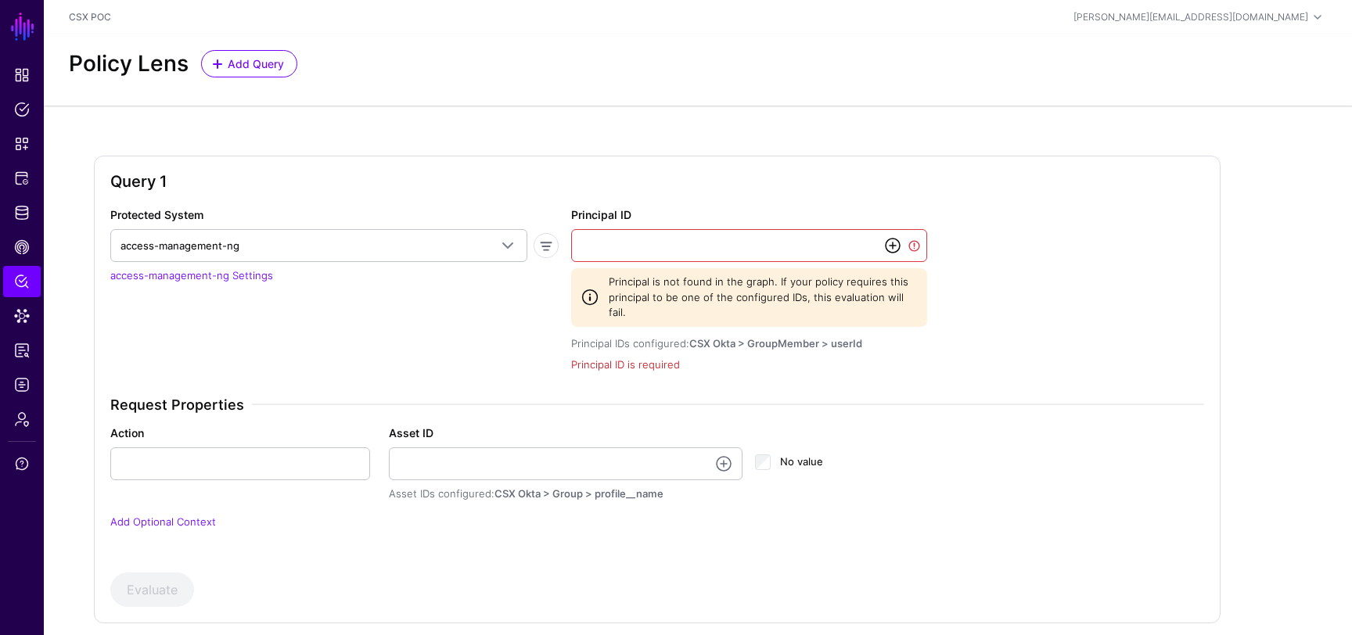
click at [892, 249] on link at bounding box center [892, 245] width 19 height 19
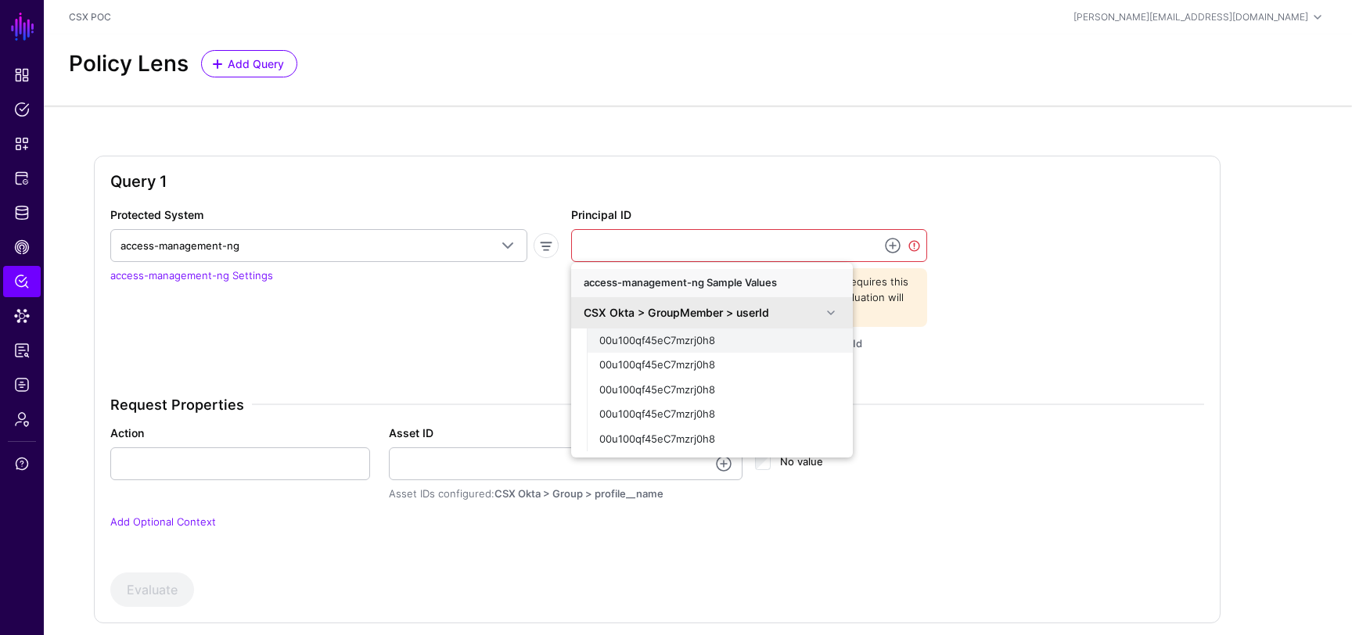
scroll to position [48, 0]
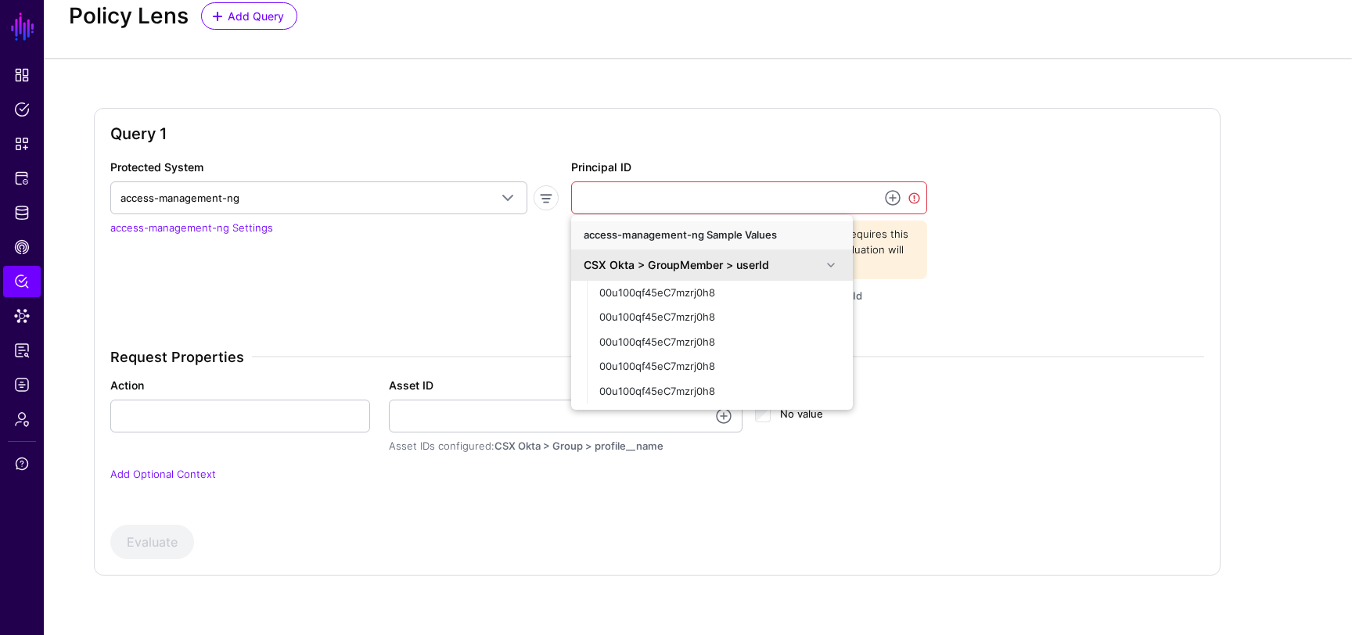
click at [796, 261] on div "CSX Okta > GroupMember > userId" at bounding box center [703, 265] width 238 height 16
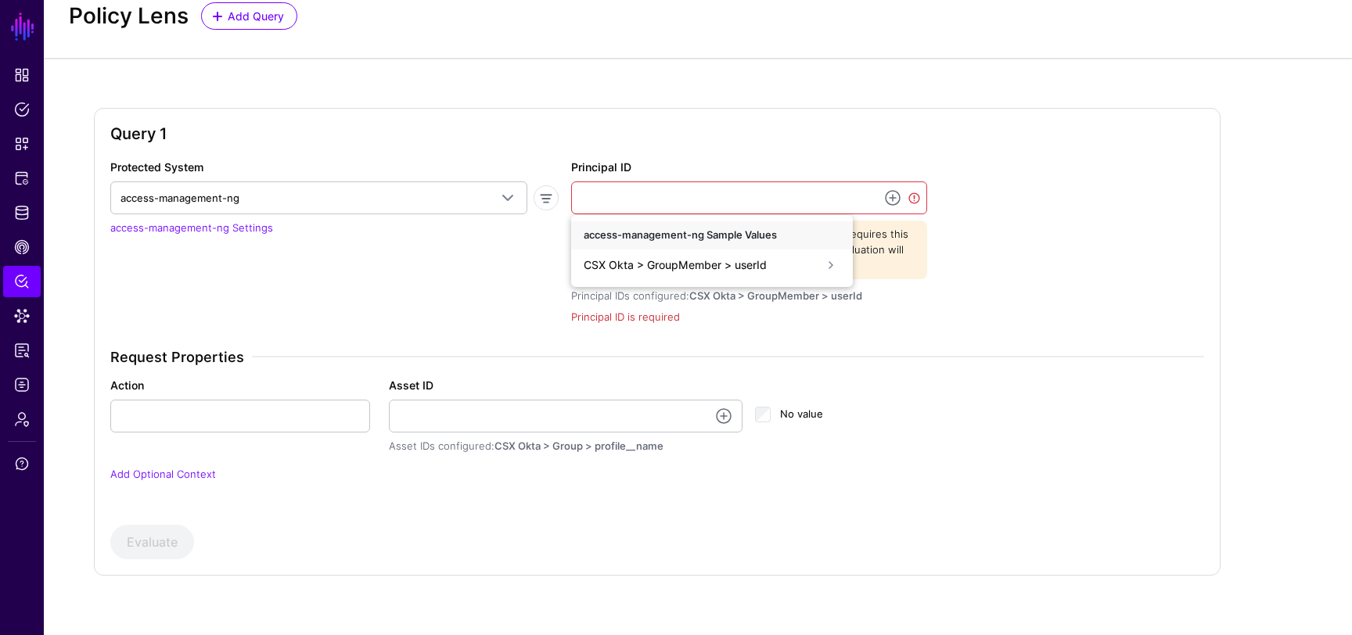
click at [692, 154] on div "Query 1" at bounding box center [657, 141] width 1094 height 34
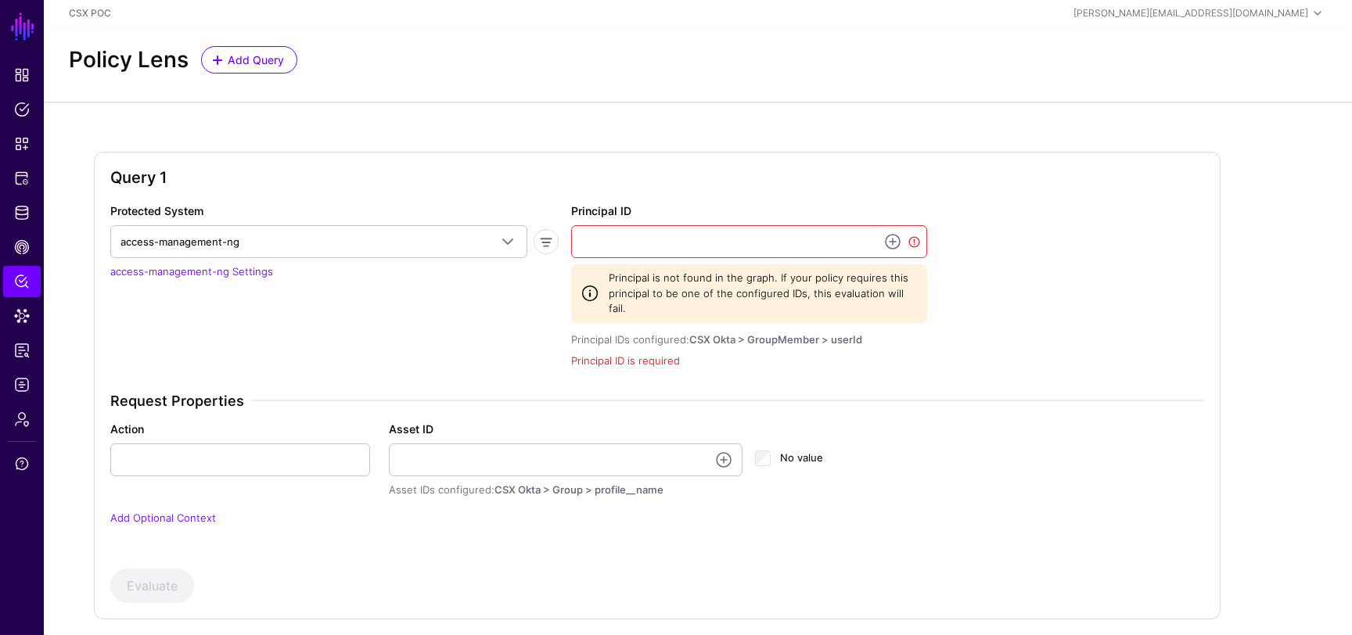
scroll to position [0, 0]
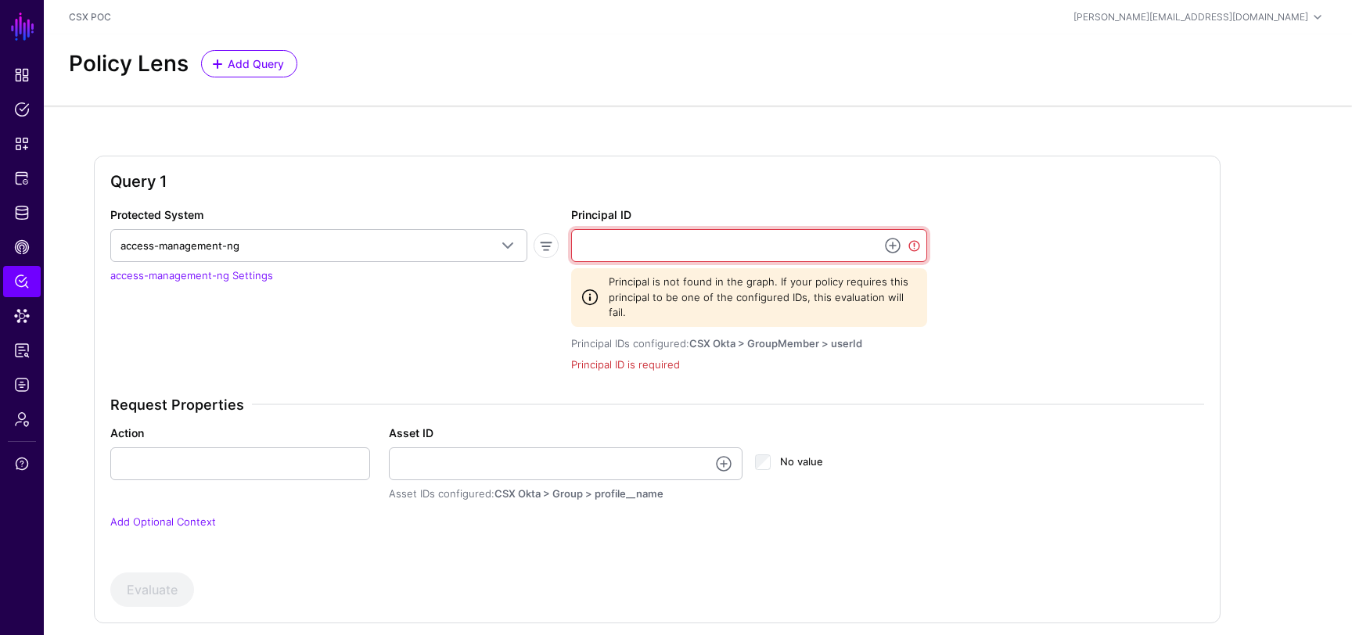
click at [698, 252] on input "Principal ID" at bounding box center [749, 245] width 356 height 33
click at [692, 196] on div "Query 1" at bounding box center [657, 189] width 1094 height 34
click at [895, 250] on link at bounding box center [892, 245] width 19 height 19
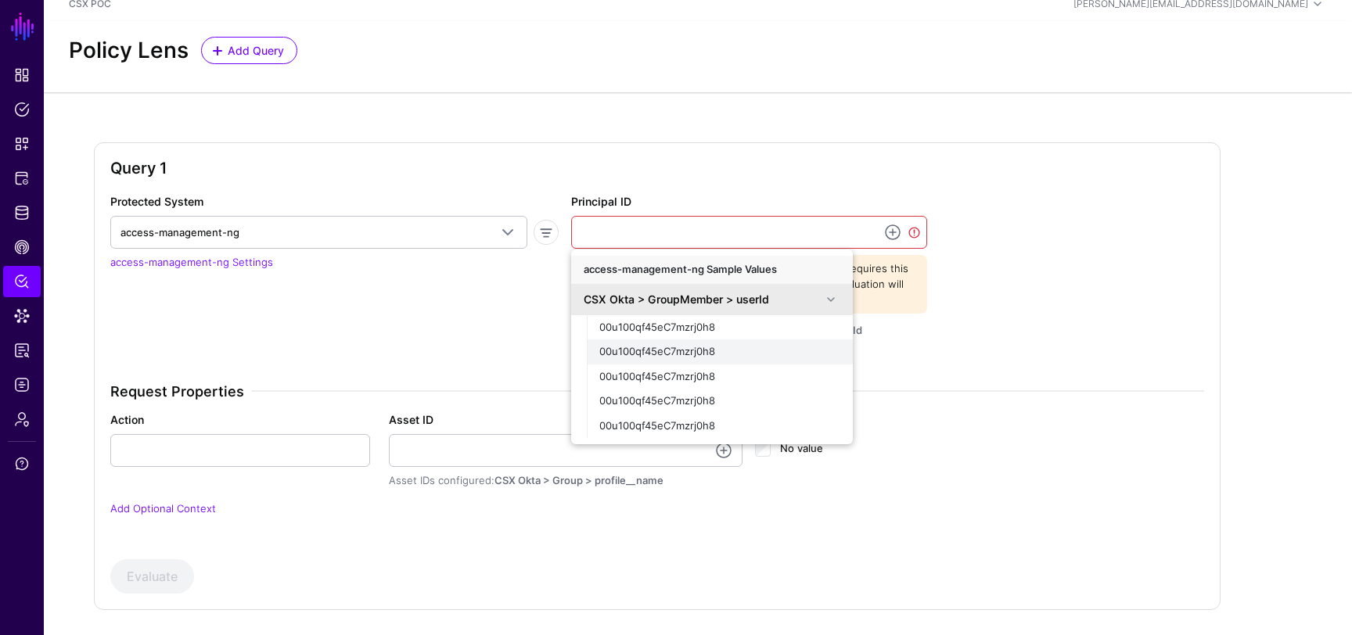
scroll to position [48, 0]
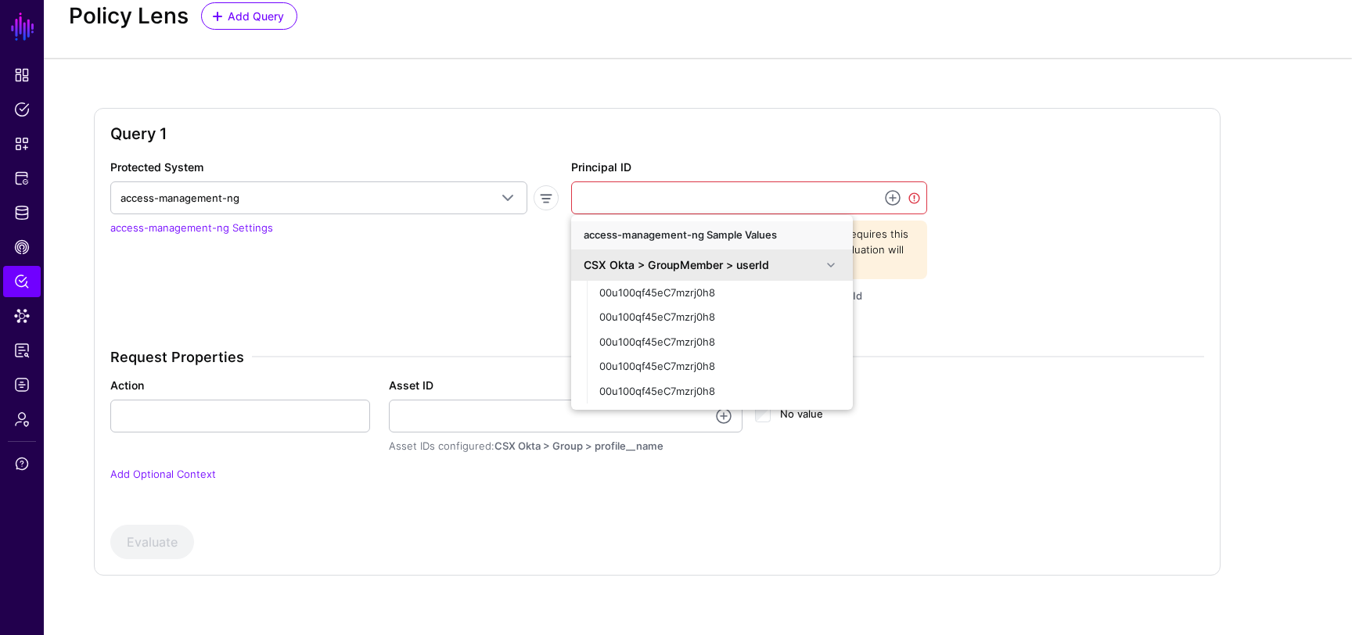
click at [507, 269] on div "Protected System access-management-ng access-management-ng Okta (SGNL) SGNL Exa…" at bounding box center [334, 242] width 461 height 167
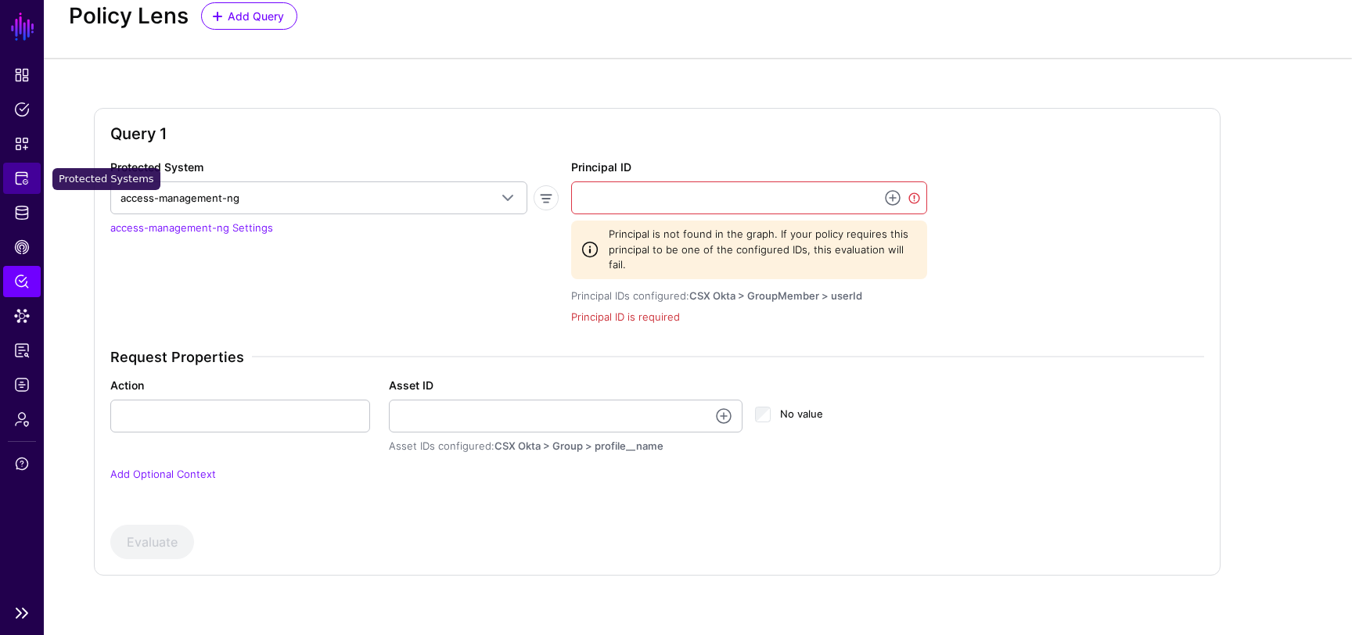
click at [23, 168] on link "Protected Systems" at bounding box center [22, 178] width 38 height 31
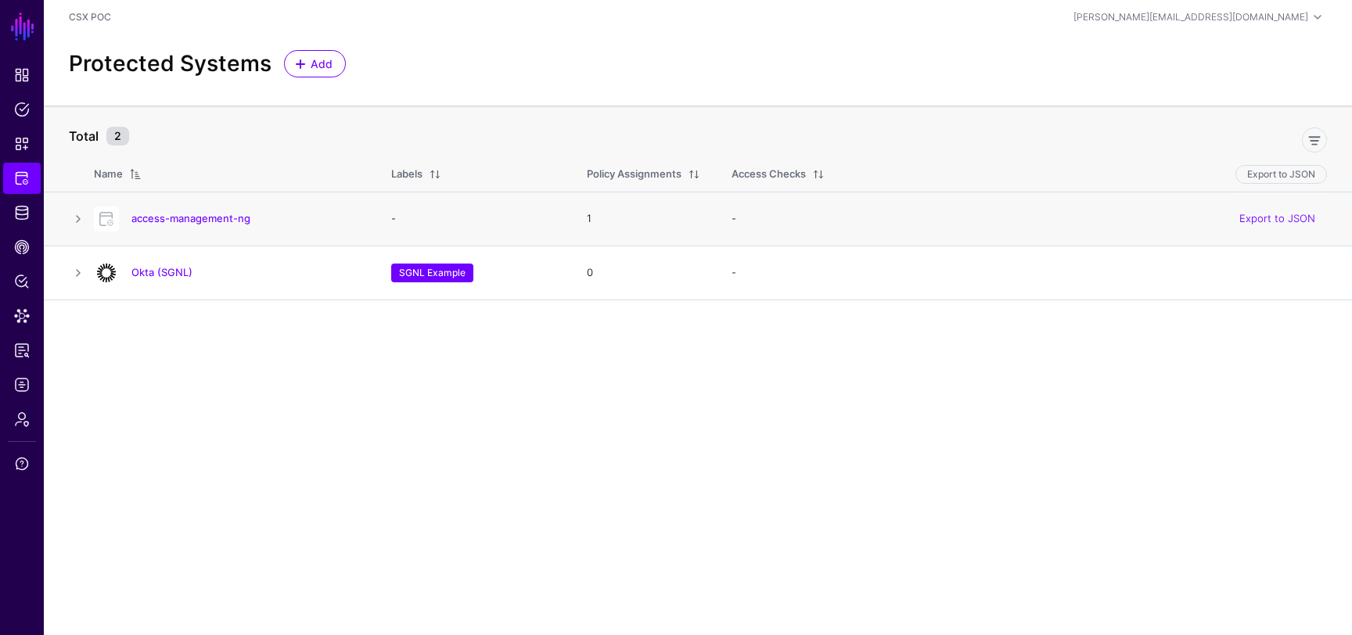
click at [183, 225] on h4 "access-management-ng" at bounding box center [245, 218] width 228 height 14
click at [186, 222] on link "access-management-ng" at bounding box center [190, 218] width 119 height 13
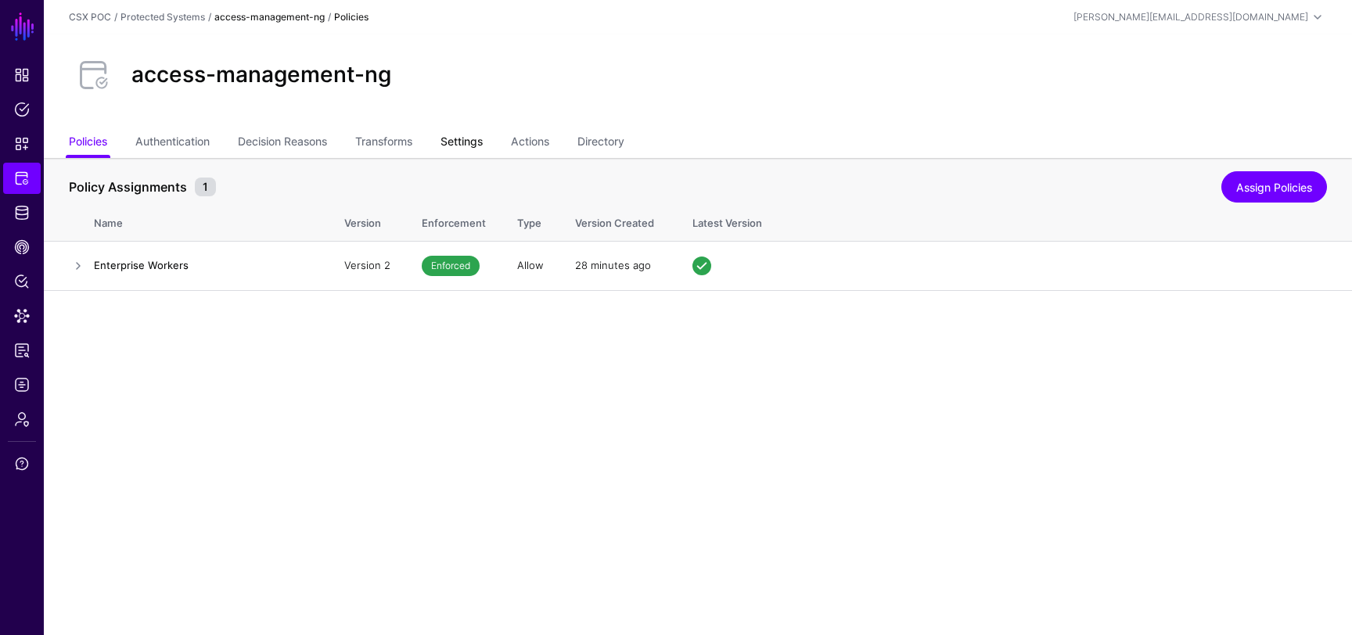
click at [477, 140] on link "Settings" at bounding box center [462, 143] width 42 height 30
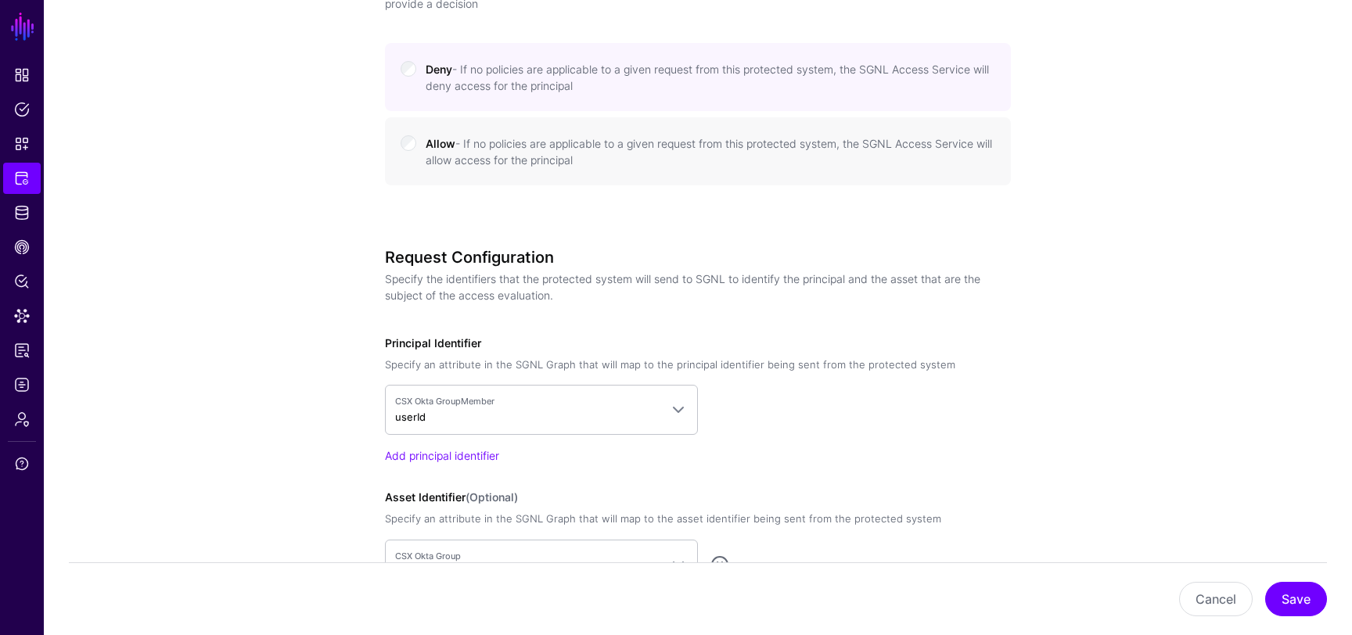
scroll to position [1230, 0]
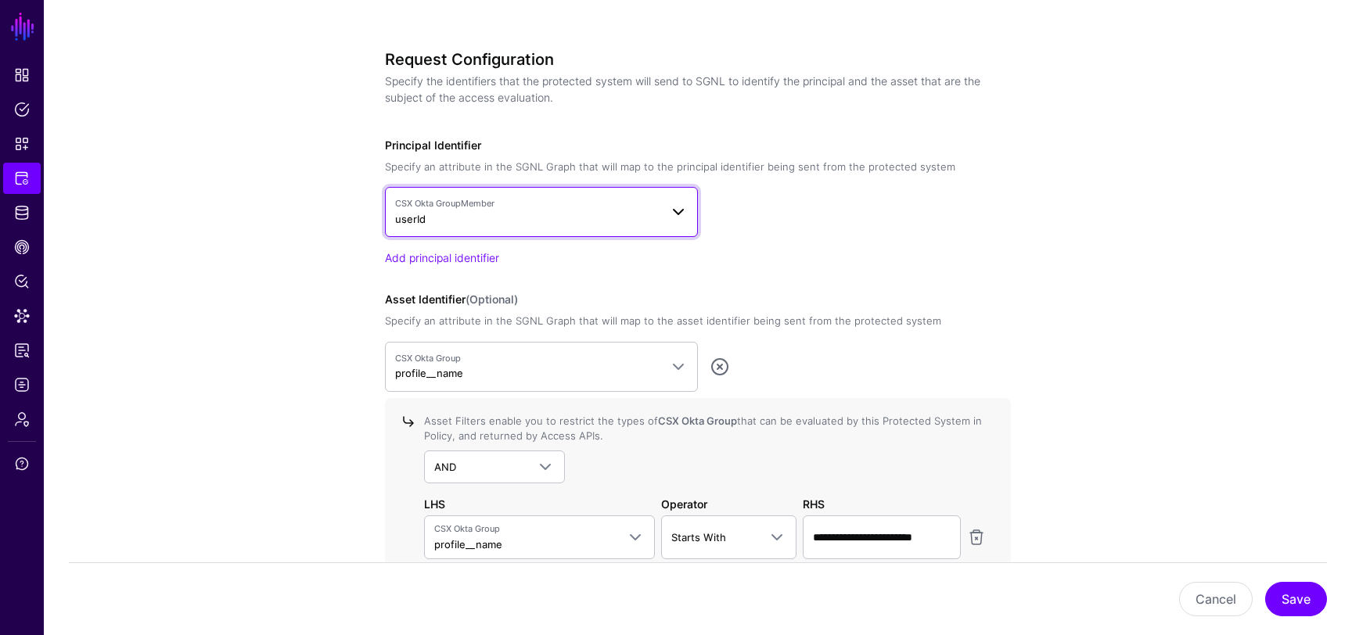
click at [465, 203] on span "CSX Okta GroupMember" at bounding box center [527, 203] width 264 height 13
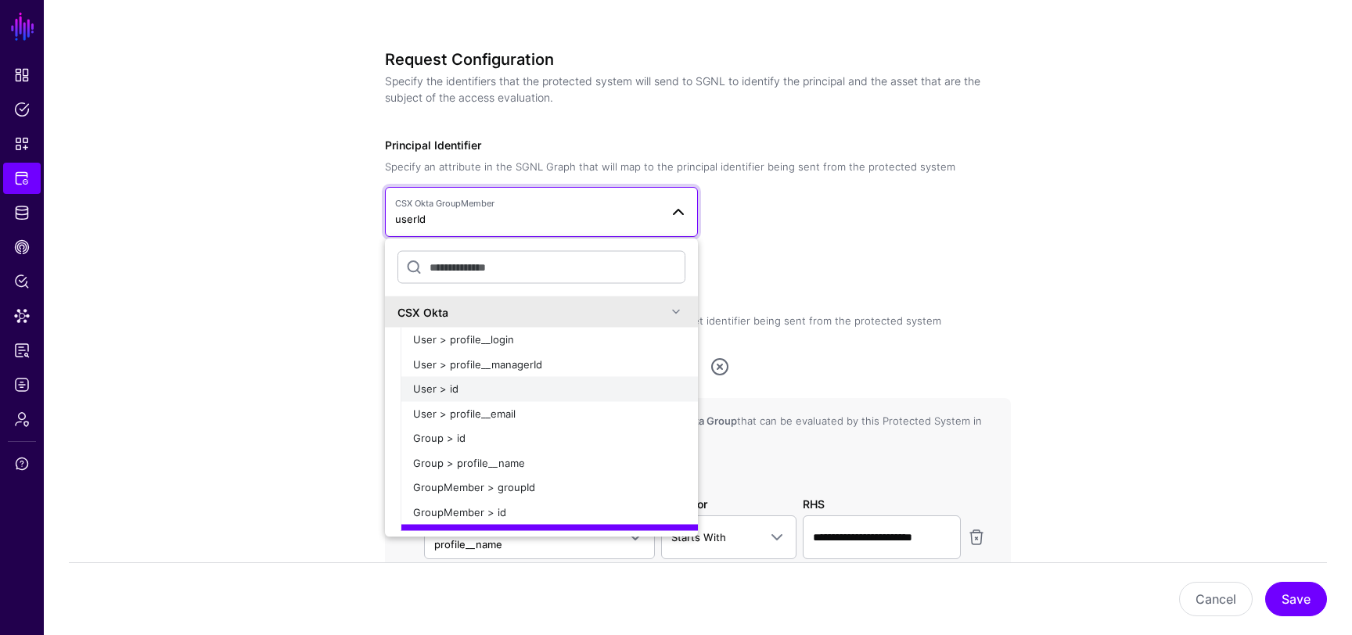
click at [480, 380] on button "User > id" at bounding box center [549, 389] width 297 height 25
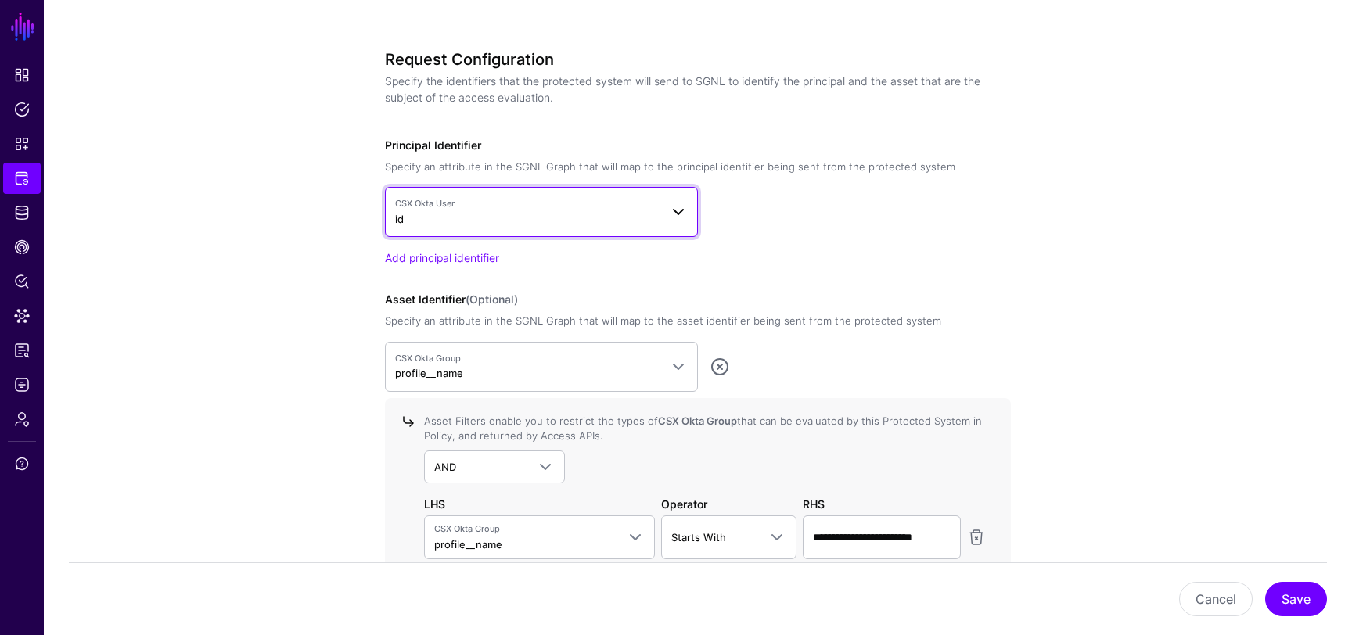
click at [602, 205] on span "CSX Okta User" at bounding box center [527, 203] width 264 height 13
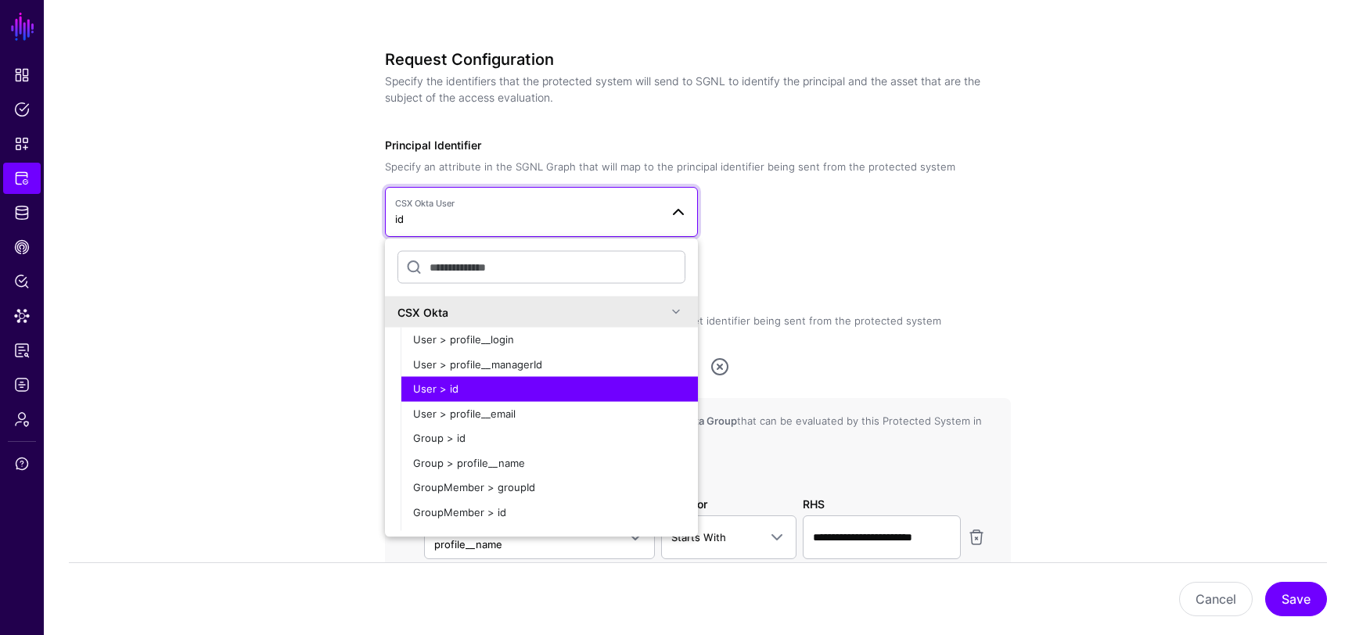
click at [562, 380] on button "User > id" at bounding box center [549, 389] width 297 height 25
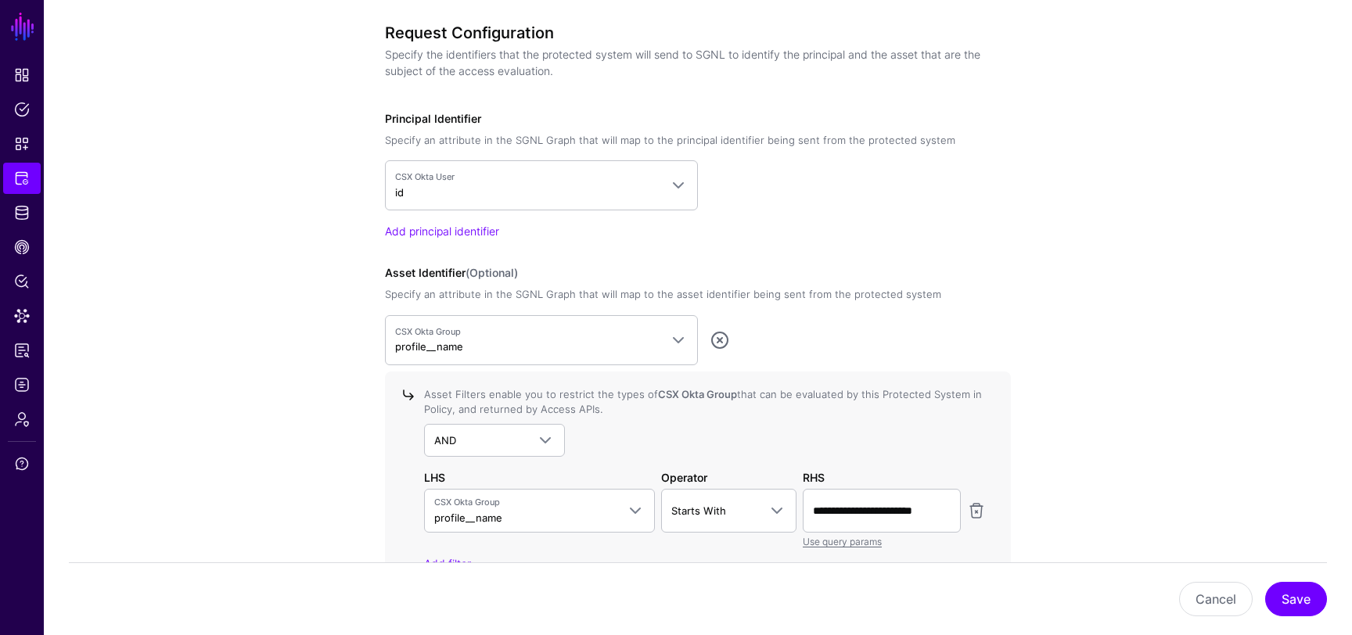
scroll to position [1265, 0]
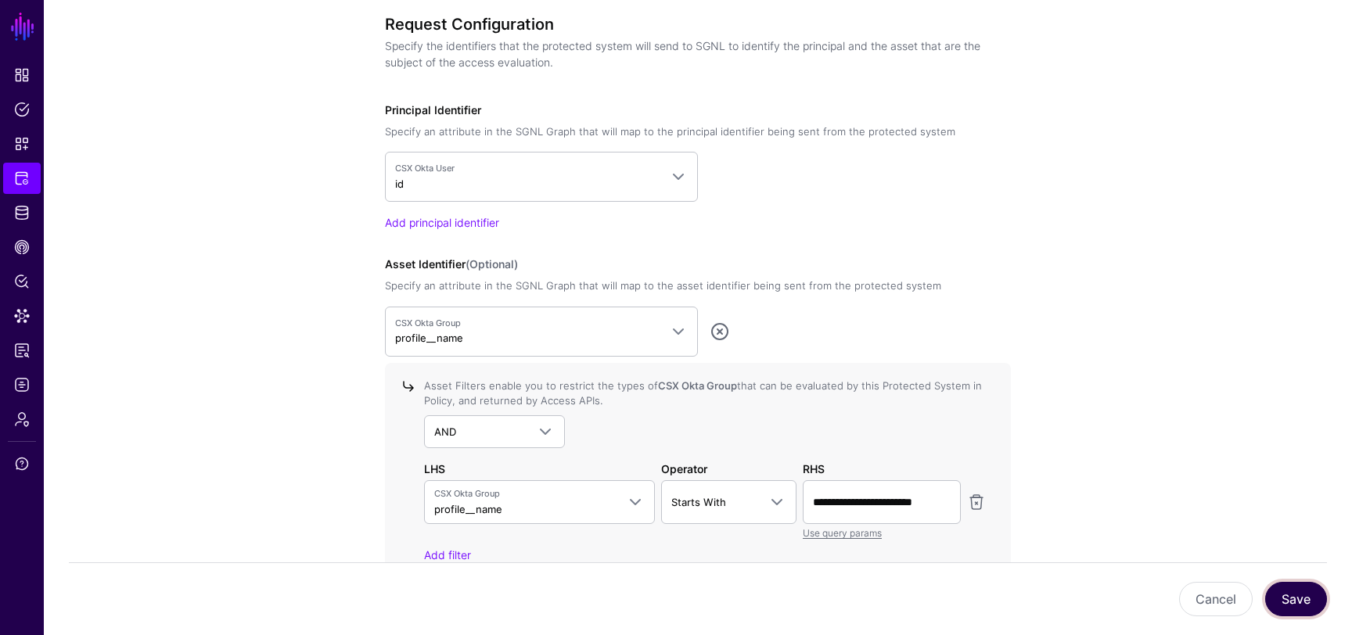
click at [1290, 610] on button "Save" at bounding box center [1296, 599] width 62 height 34
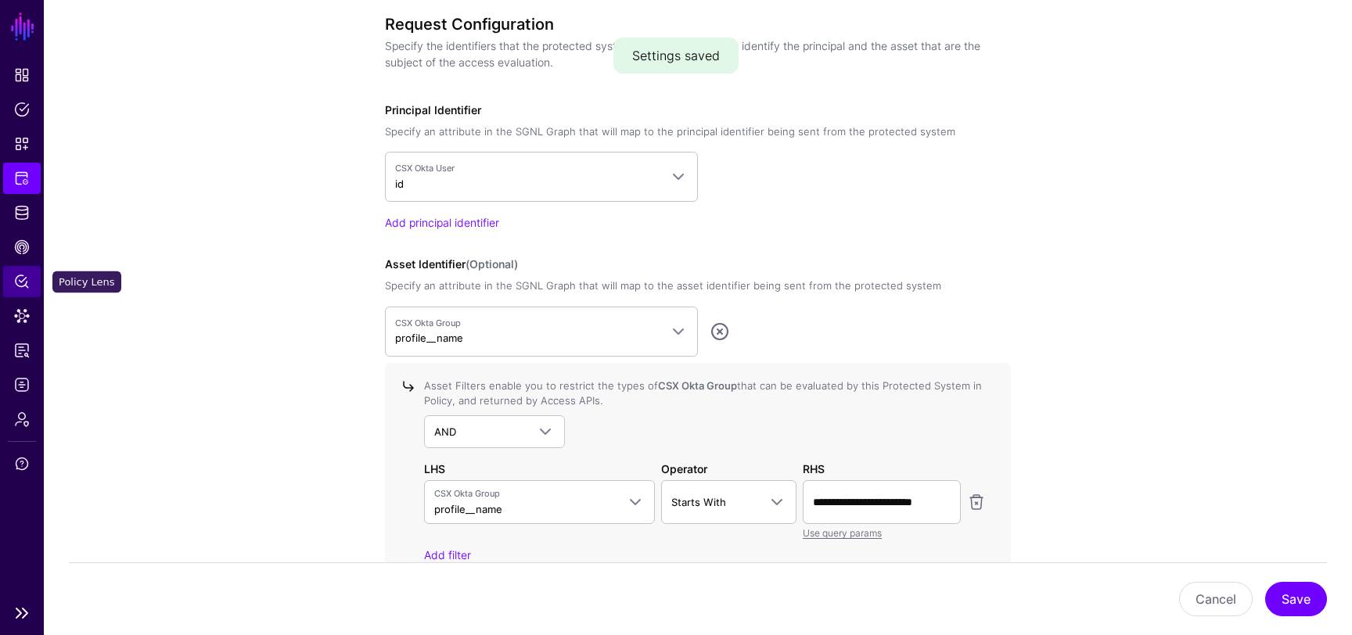
click at [18, 288] on span "Policy Lens" at bounding box center [22, 282] width 16 height 16
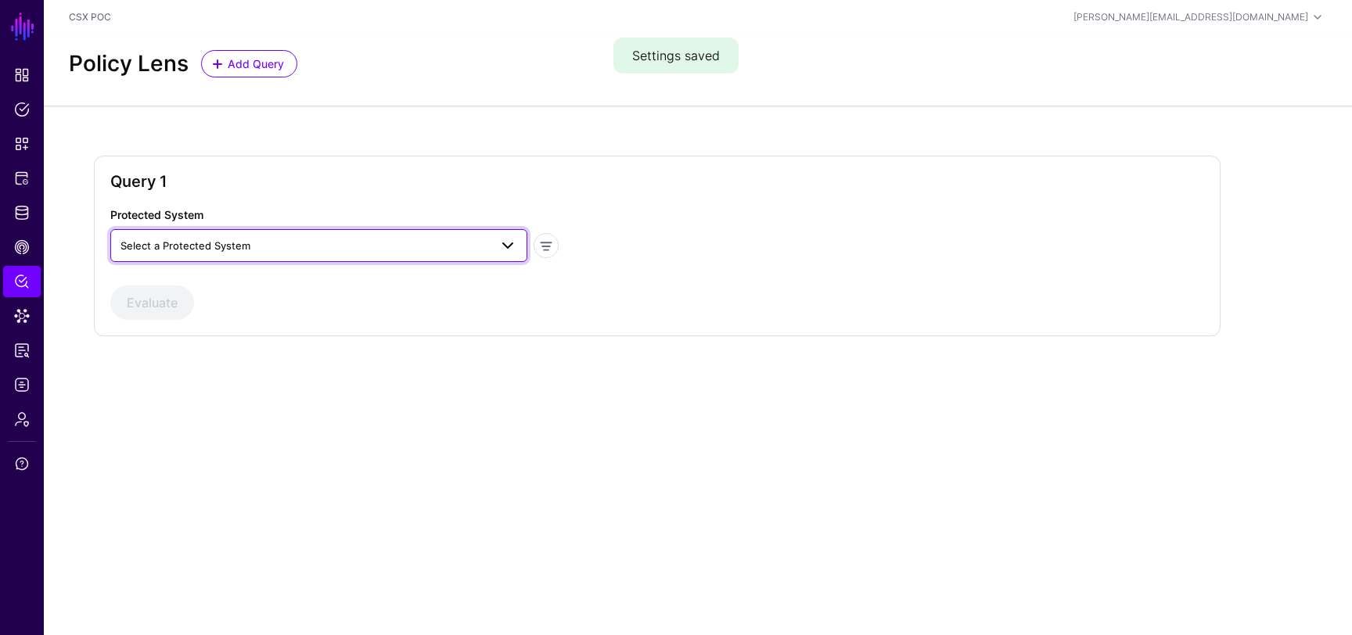
click at [322, 246] on span "Select a Protected System" at bounding box center [305, 245] width 369 height 17
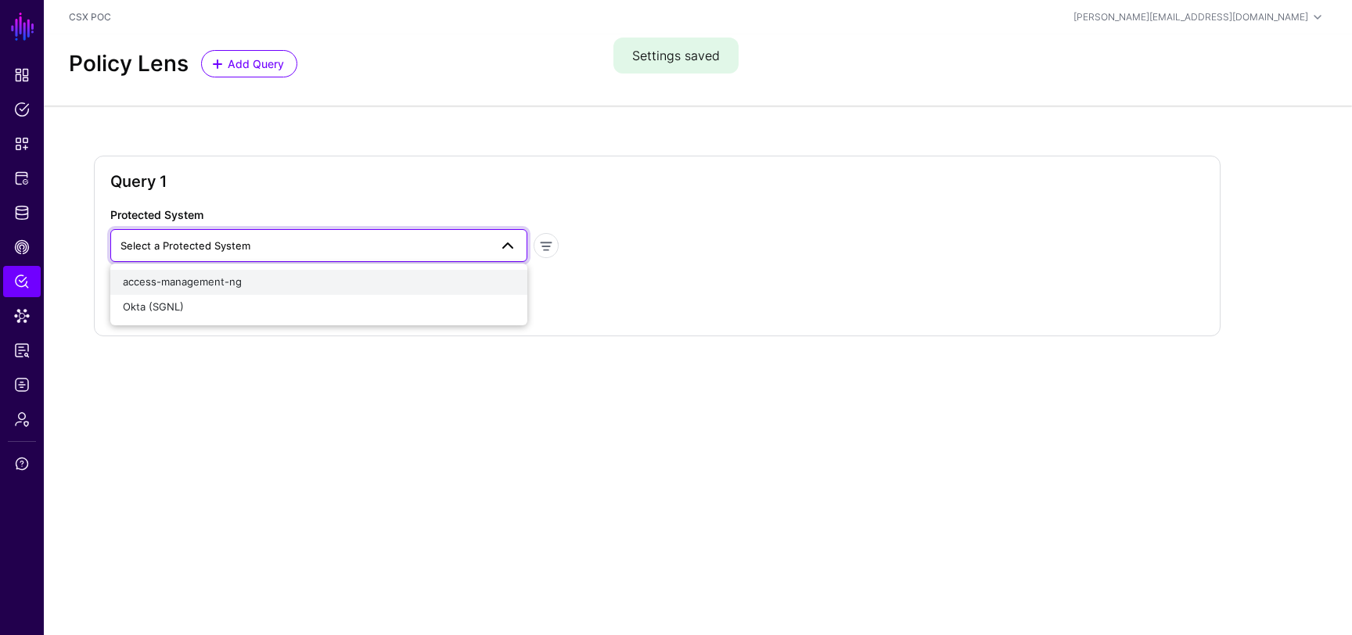
click at [264, 287] on div "access-management-ng" at bounding box center [319, 283] width 392 height 16
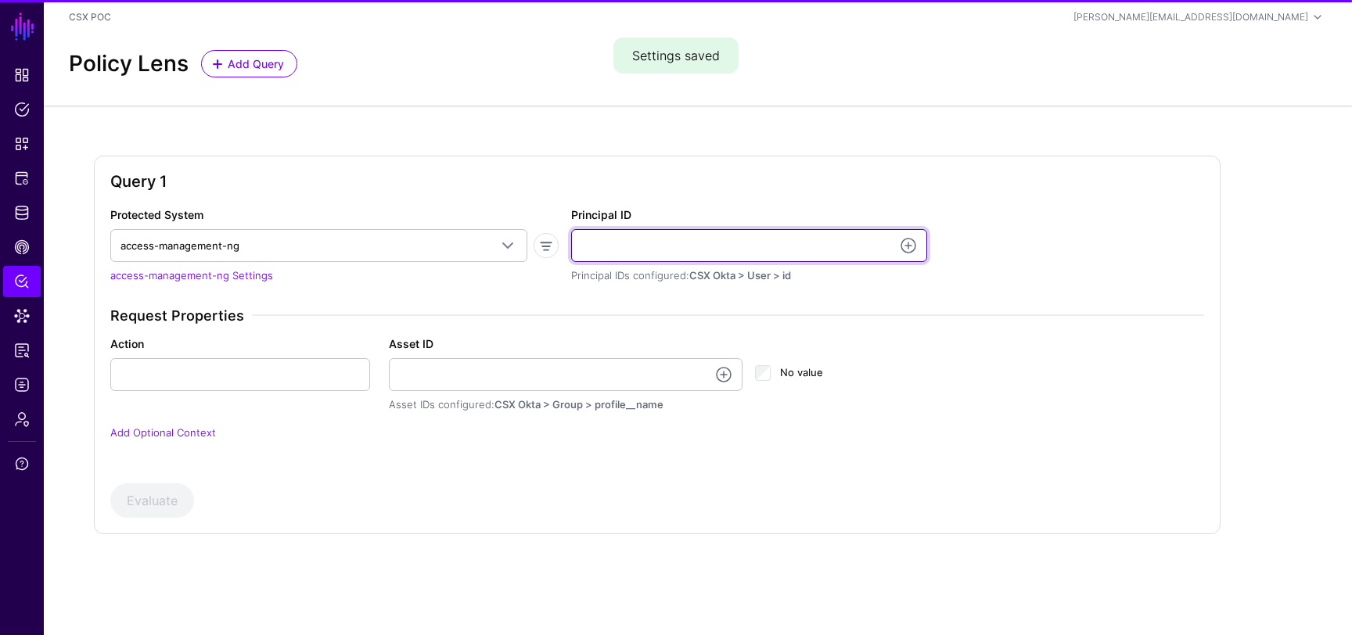
click at [670, 237] on input "Principal ID" at bounding box center [749, 245] width 356 height 33
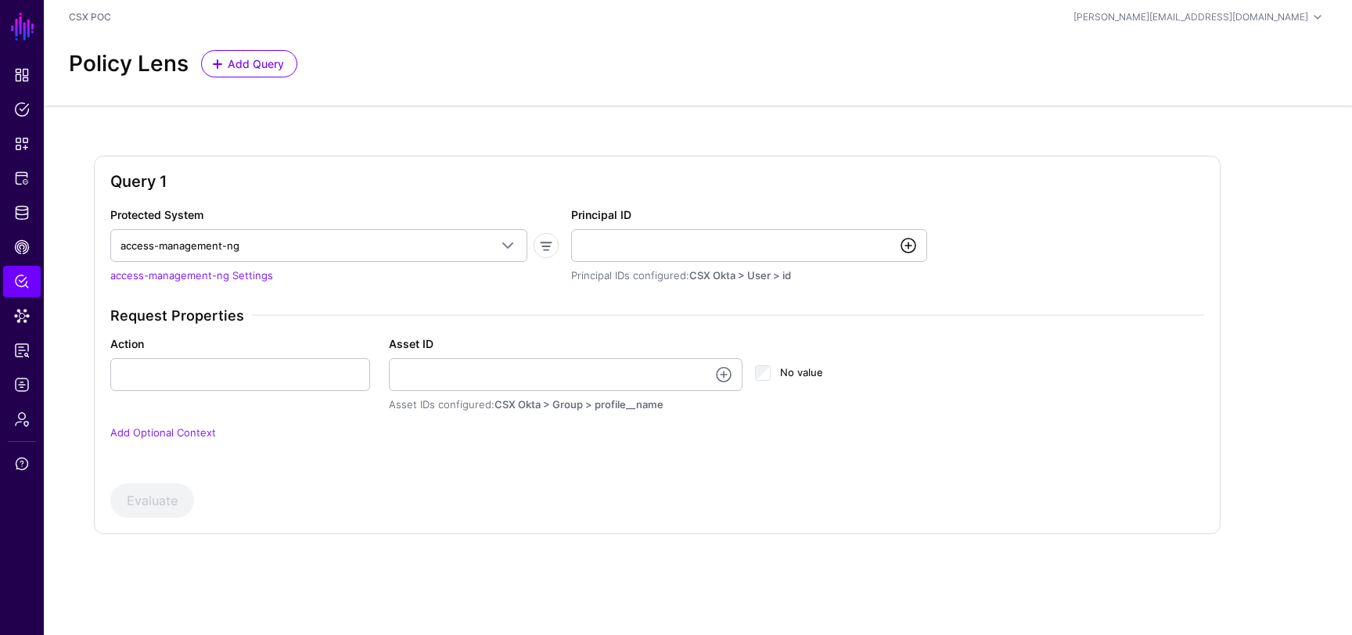
click at [913, 250] on link at bounding box center [908, 245] width 19 height 19
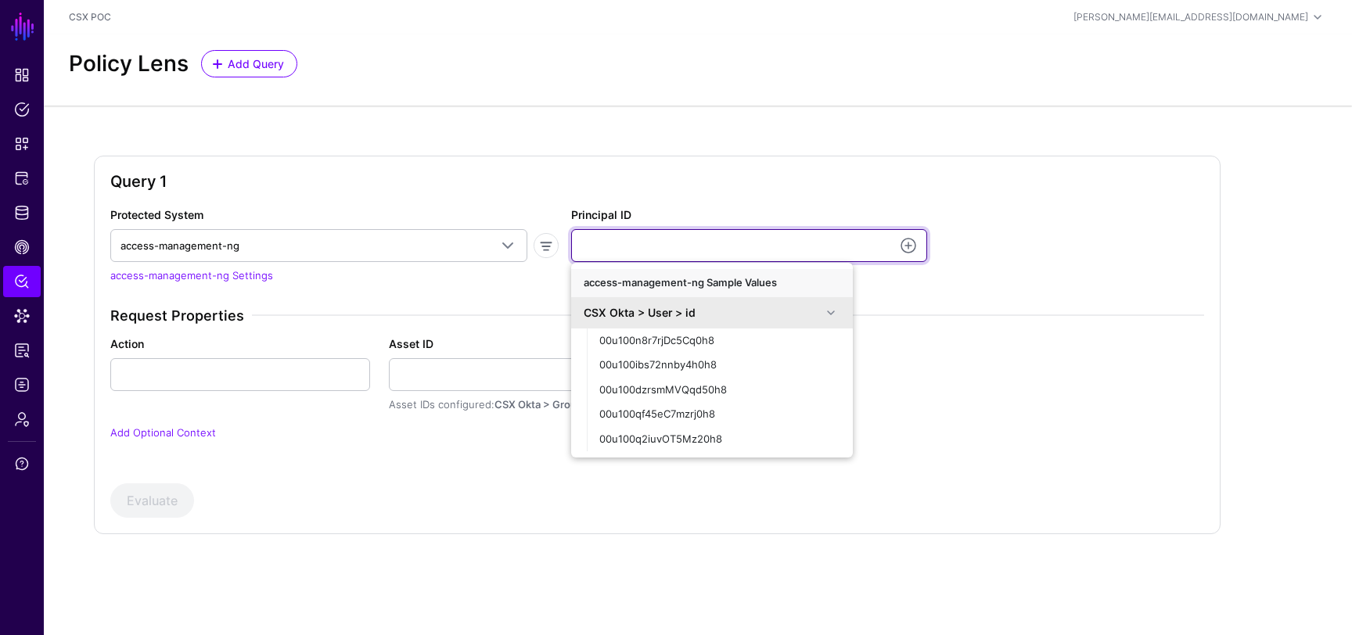
click at [718, 251] on input "Principal ID" at bounding box center [749, 245] width 356 height 33
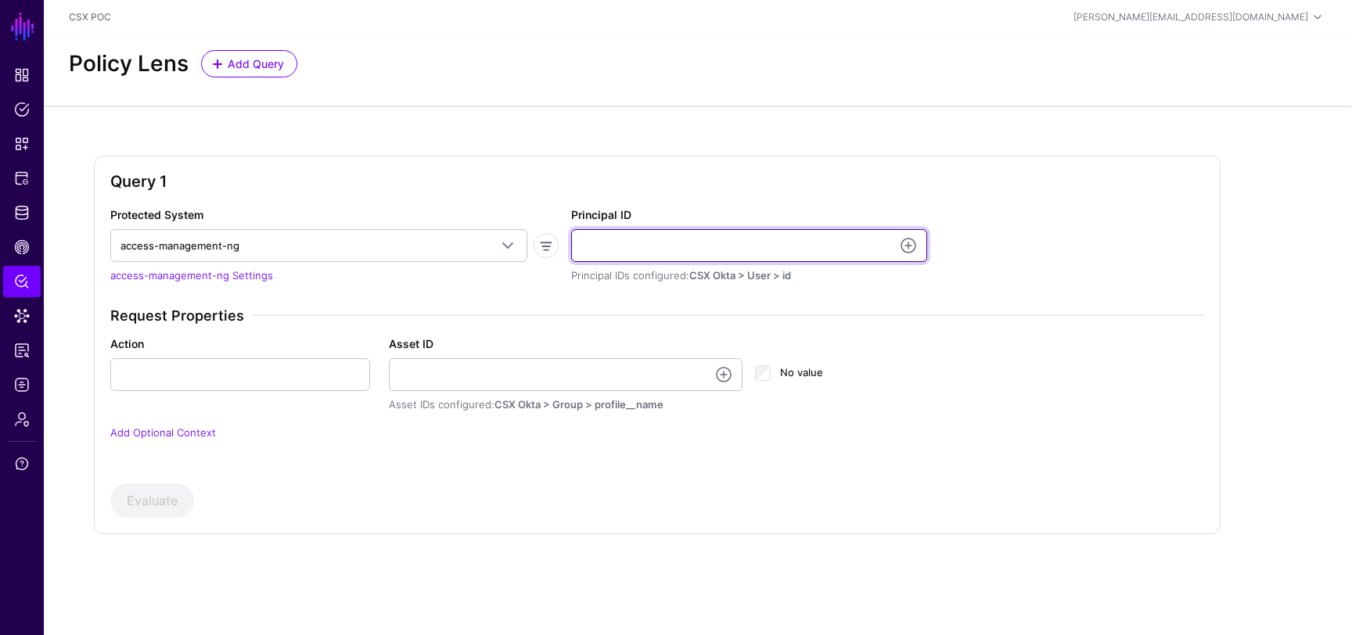
paste input "**********"
type input "**********"
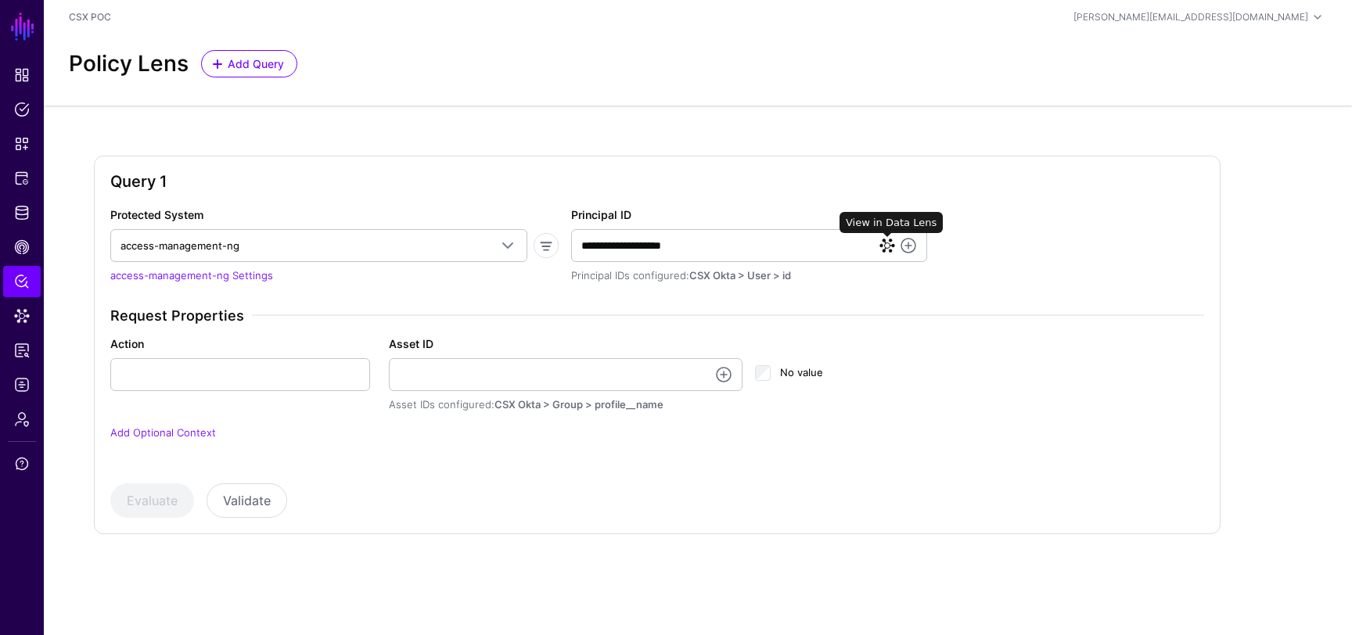
click at [889, 244] on link at bounding box center [888, 246] width 16 height 16
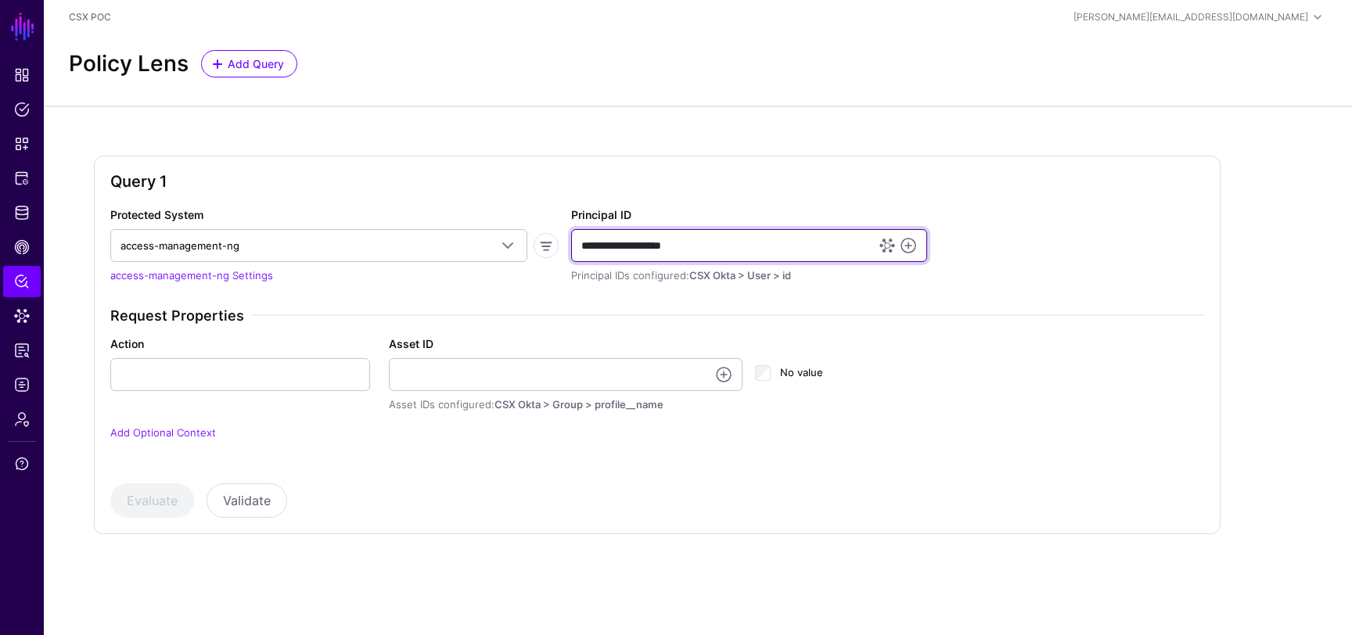
click at [739, 250] on input "**********" at bounding box center [749, 245] width 356 height 33
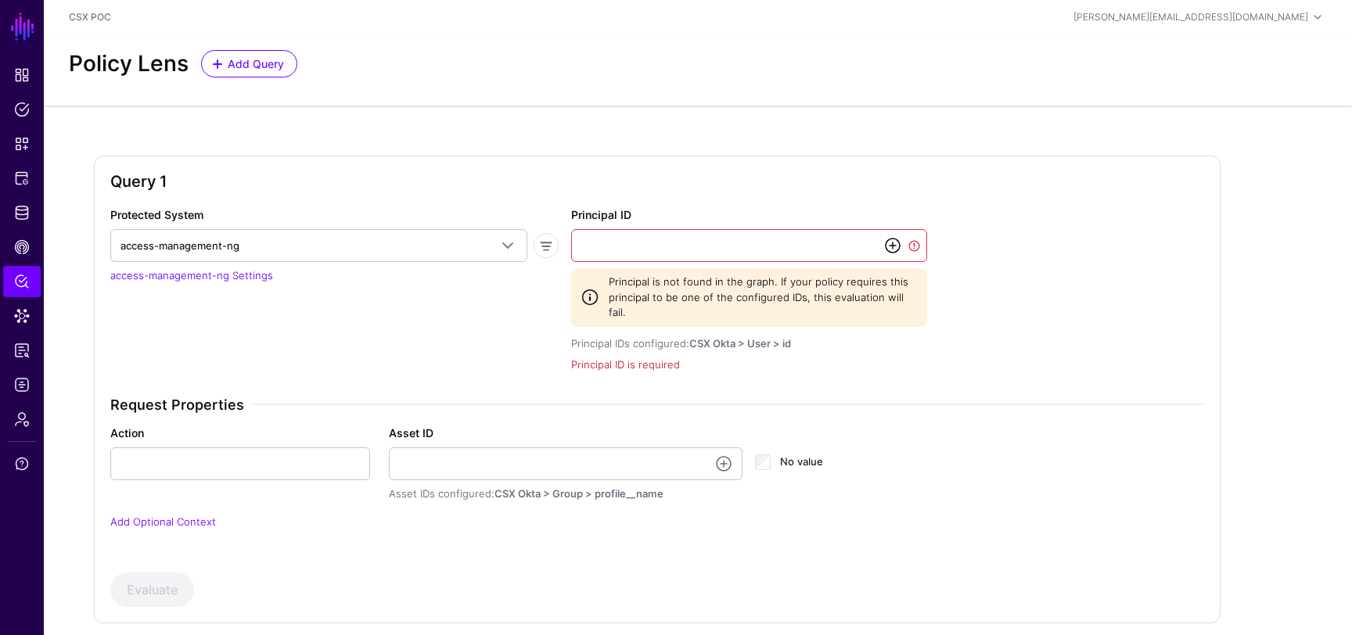
click at [894, 247] on link at bounding box center [892, 245] width 19 height 19
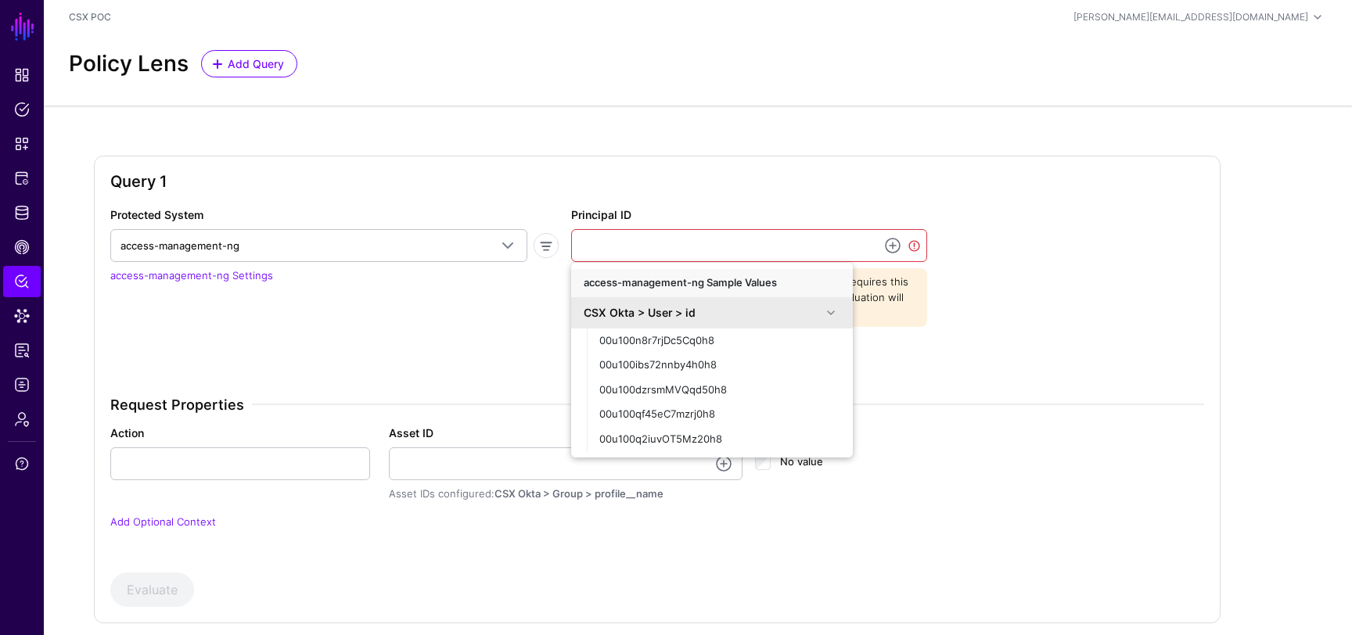
click at [835, 311] on span at bounding box center [831, 313] width 19 height 19
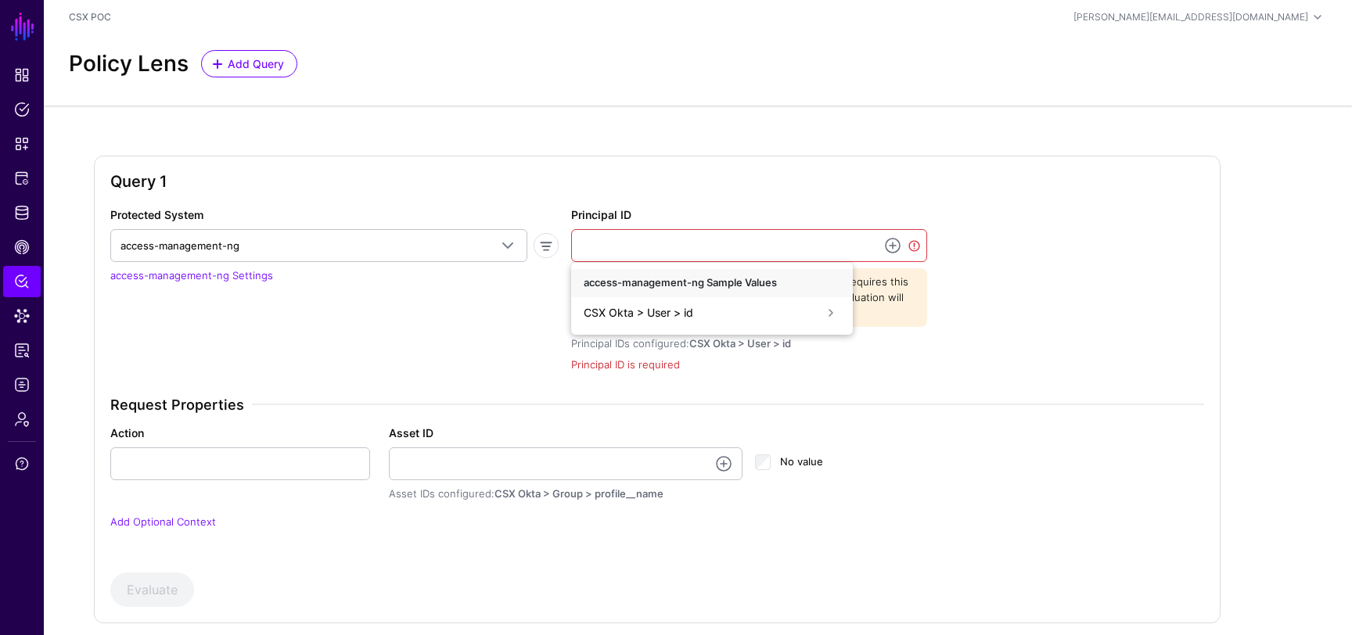
click at [835, 311] on span at bounding box center [831, 313] width 19 height 19
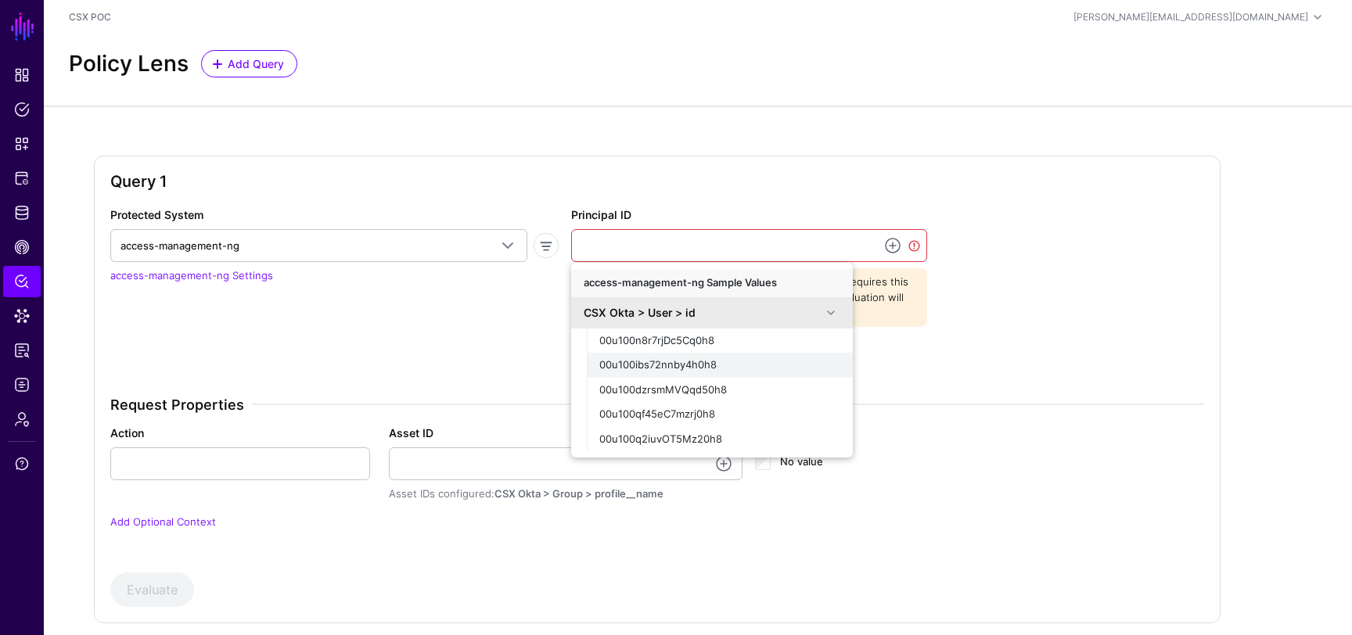
scroll to position [34, 0]
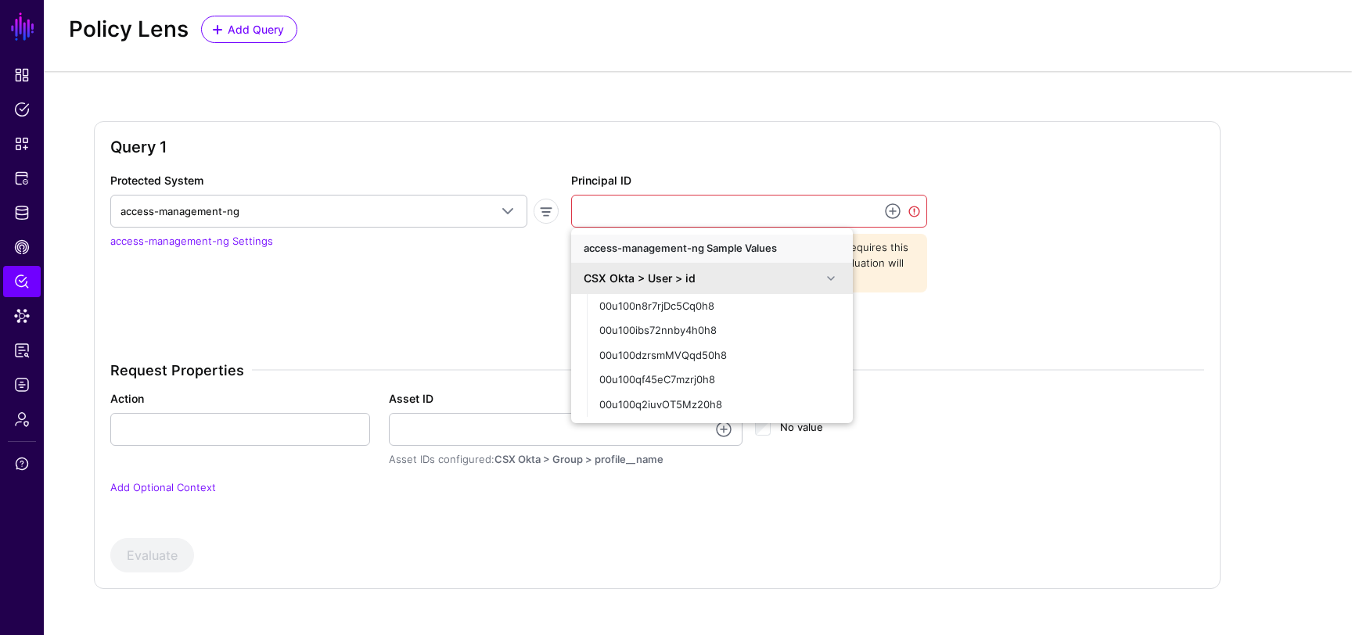
click at [727, 139] on h2 "Query 1" at bounding box center [657, 147] width 1094 height 19
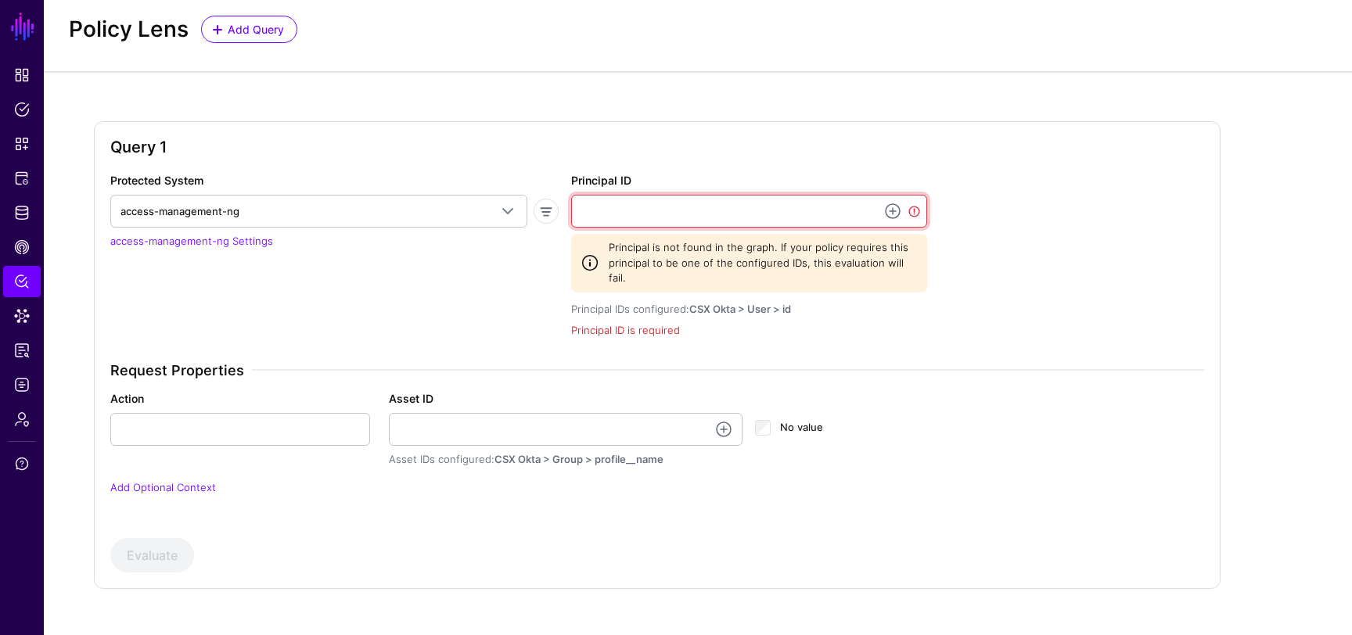
click at [710, 216] on input "Principal ID" at bounding box center [749, 211] width 356 height 33
click at [900, 214] on link at bounding box center [892, 211] width 19 height 19
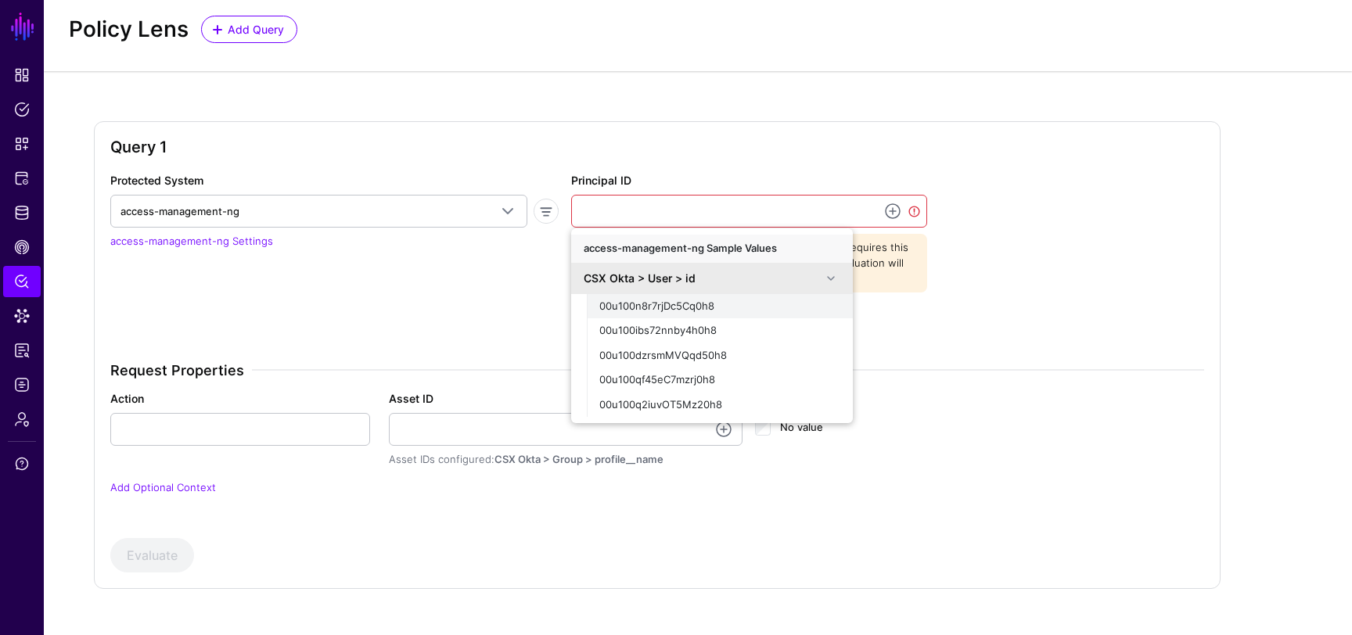
scroll to position [48, 0]
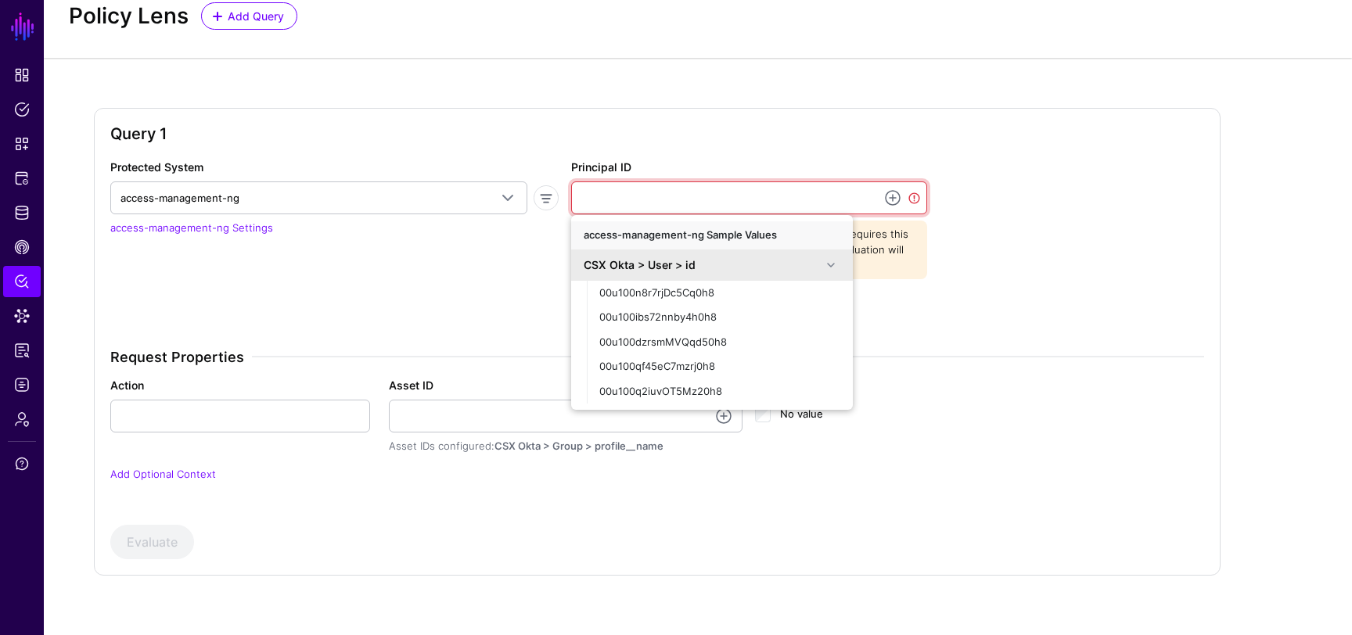
click at [736, 200] on input "Principal ID" at bounding box center [749, 198] width 356 height 33
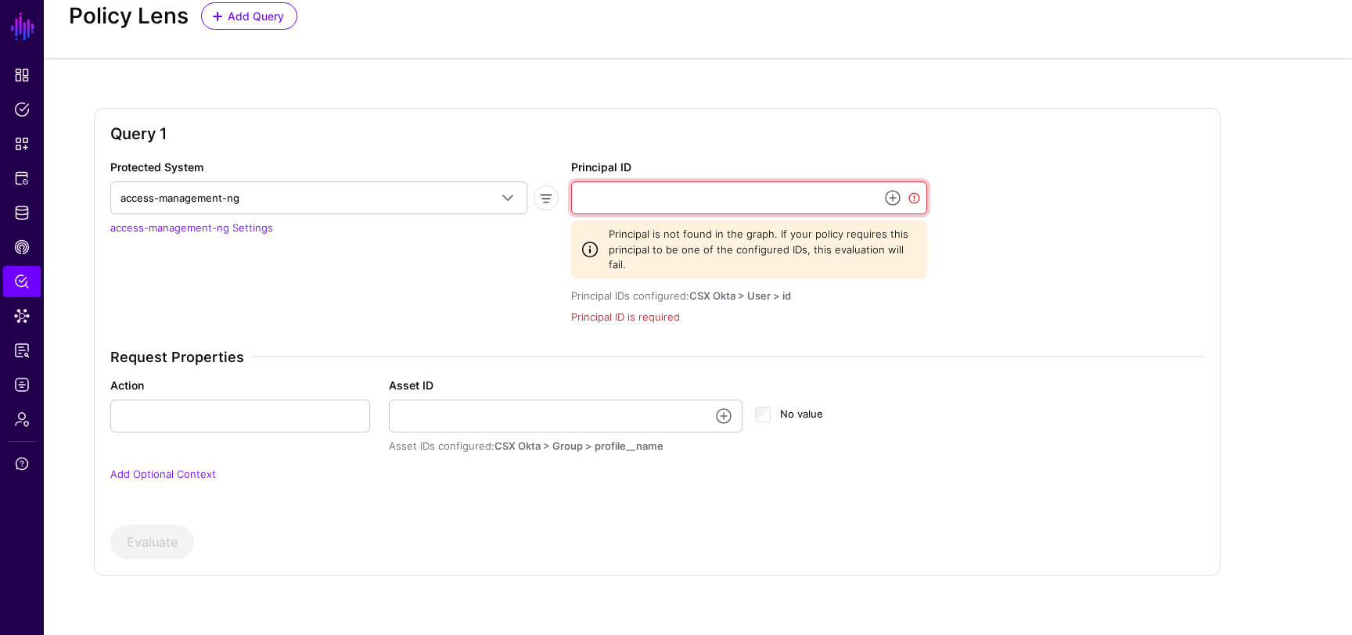
paste input "**********"
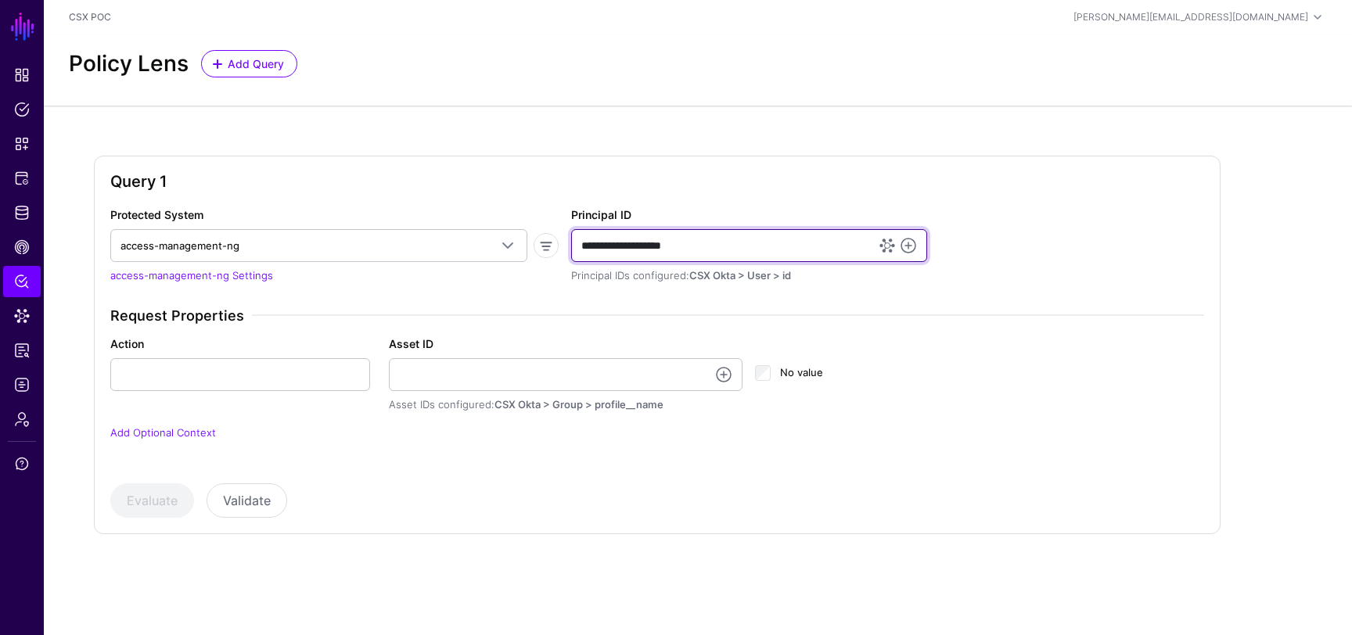
type input "**********"
click at [781, 313] on h3 "Request Properties" at bounding box center [657, 316] width 1094 height 17
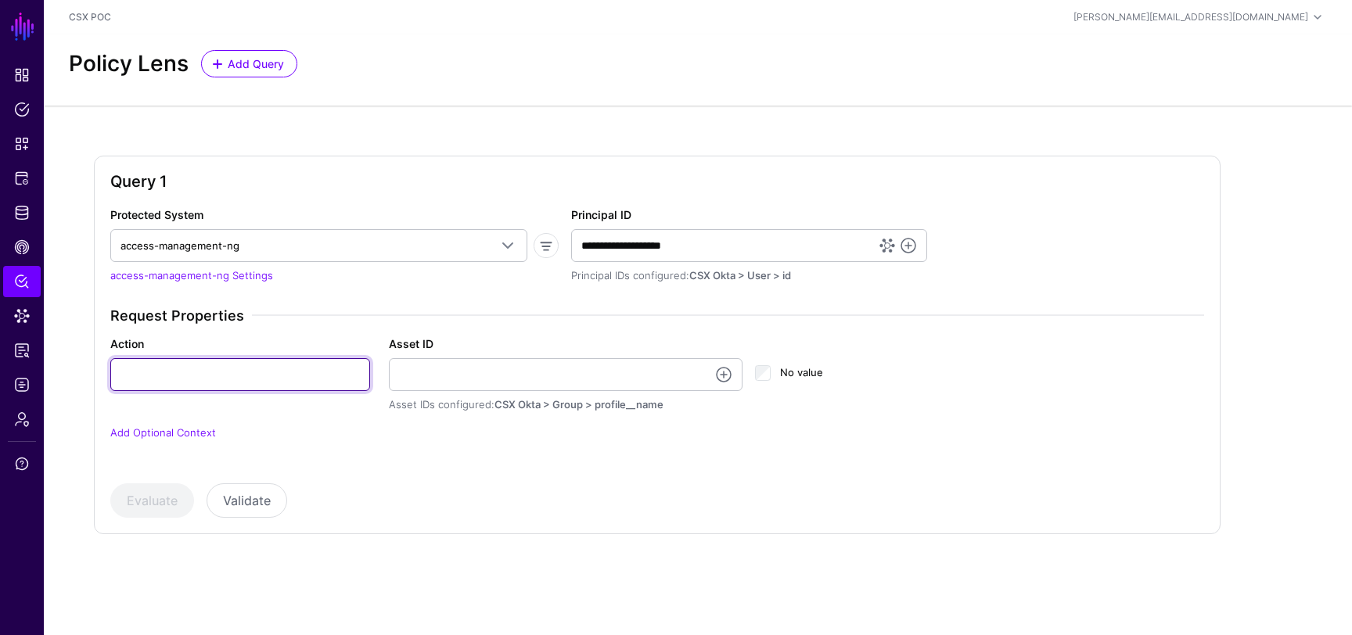
click at [311, 384] on input "Action" at bounding box center [240, 374] width 260 height 33
type input "*"
type input "******"
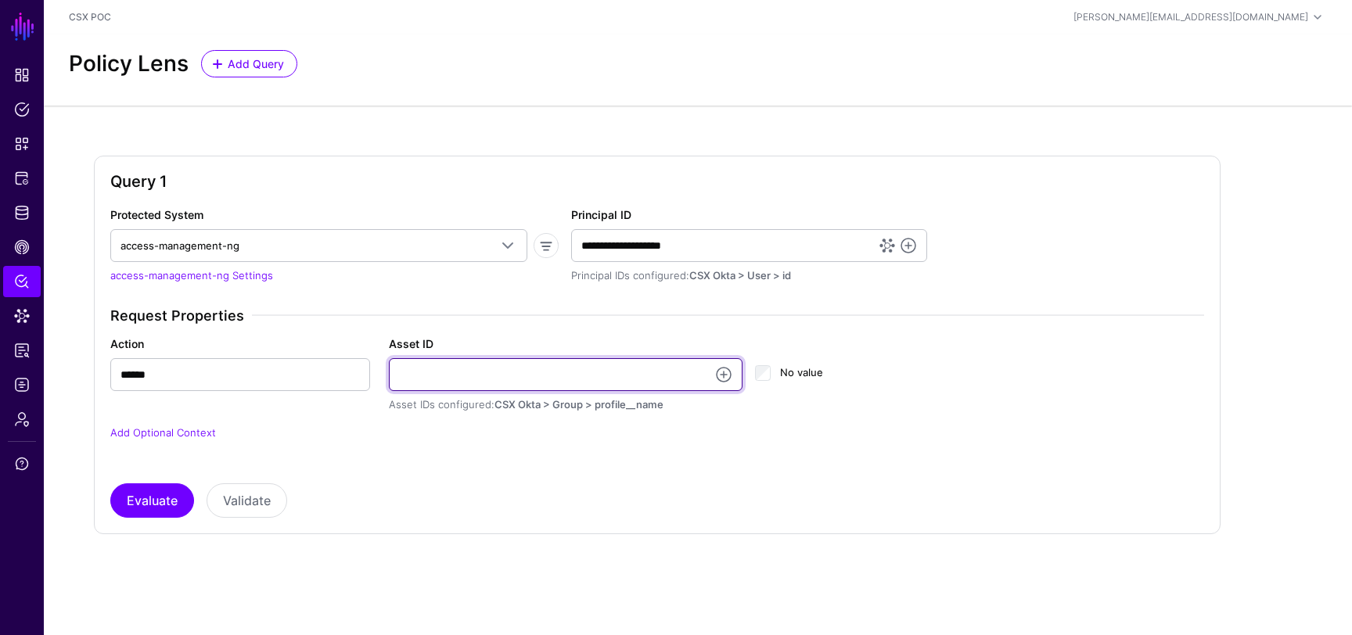
click at [437, 374] on input "Asset ID" at bounding box center [566, 374] width 354 height 33
click at [725, 370] on link at bounding box center [723, 374] width 19 height 19
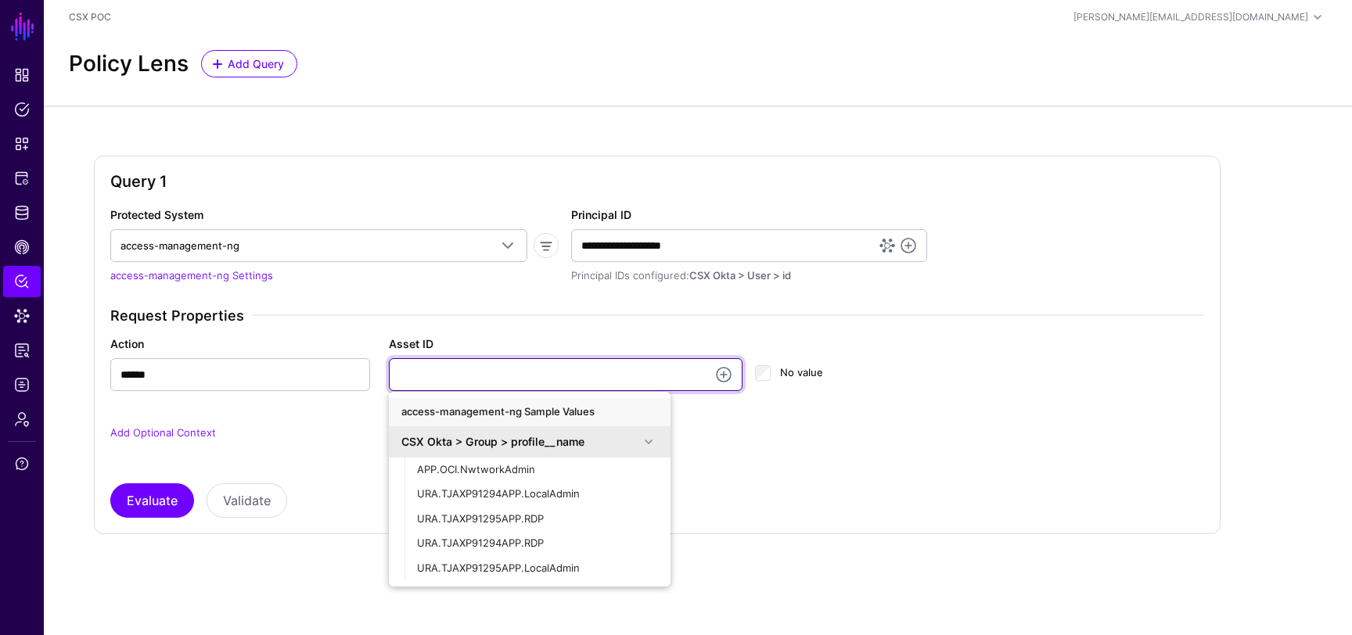
click at [564, 378] on input "Asset ID" at bounding box center [566, 374] width 354 height 33
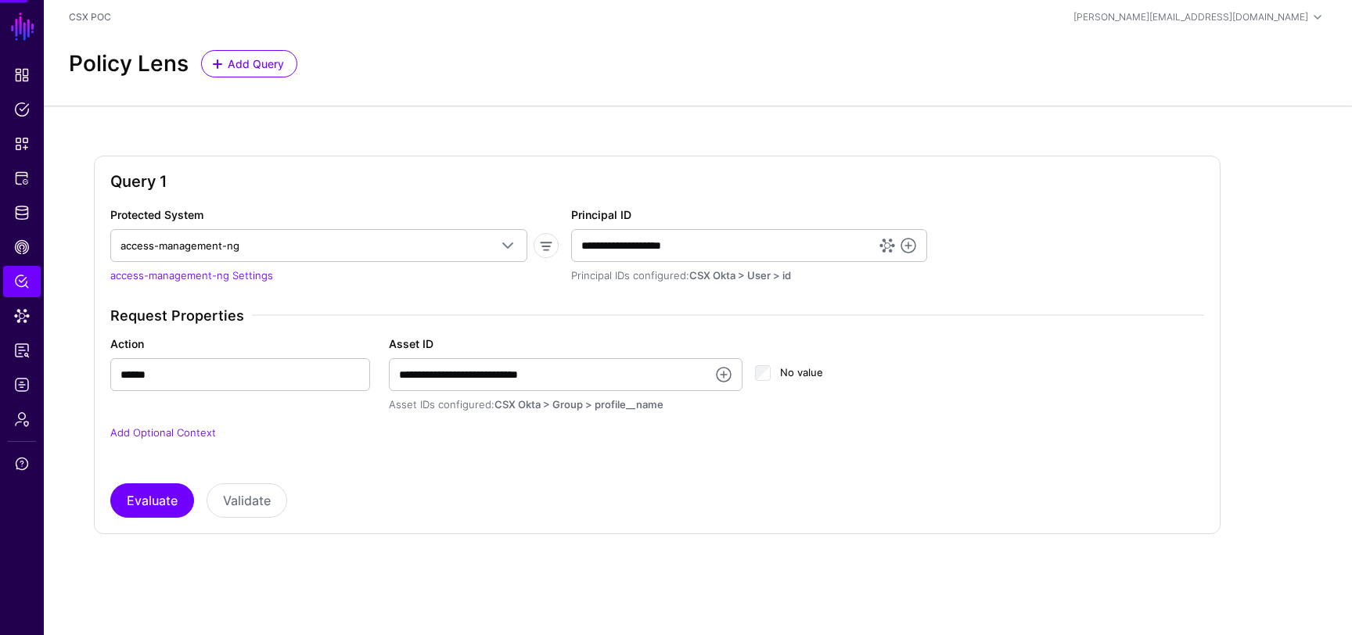
click at [516, 452] on div "**********" at bounding box center [657, 384] width 1106 height 153
click at [562, 376] on input "**********" at bounding box center [566, 374] width 354 height 33
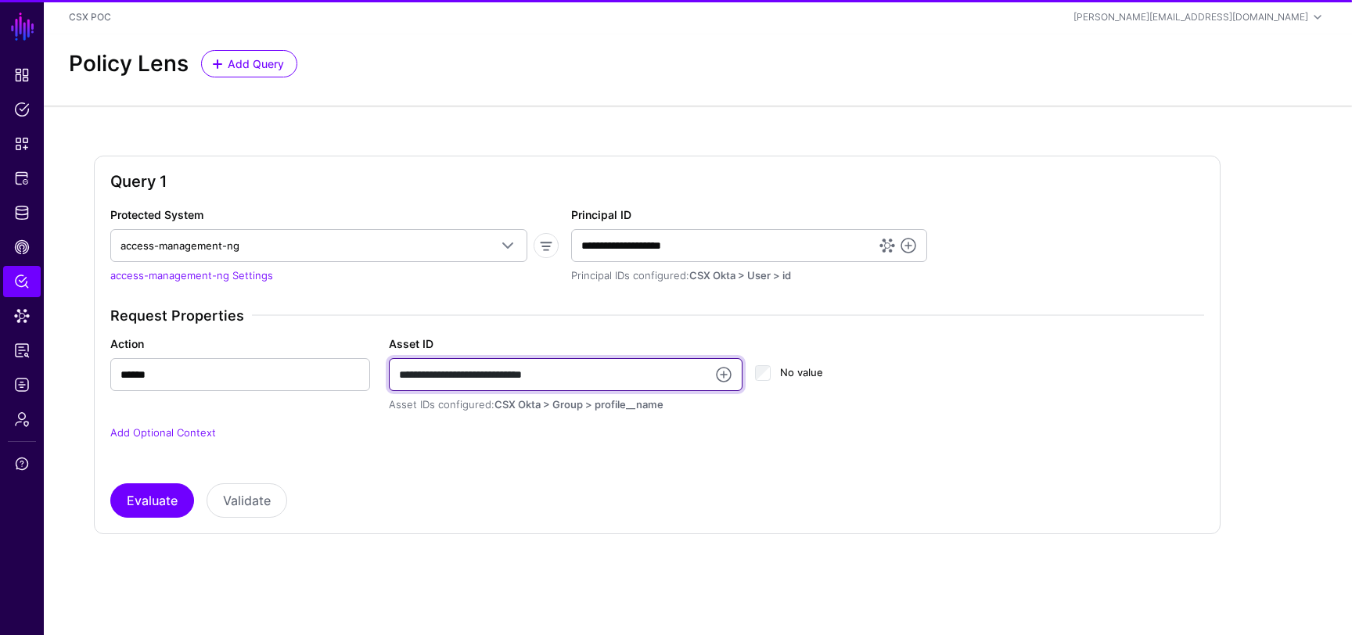
type input "**********"
click at [498, 444] on div "**********" at bounding box center [657, 384] width 1106 height 153
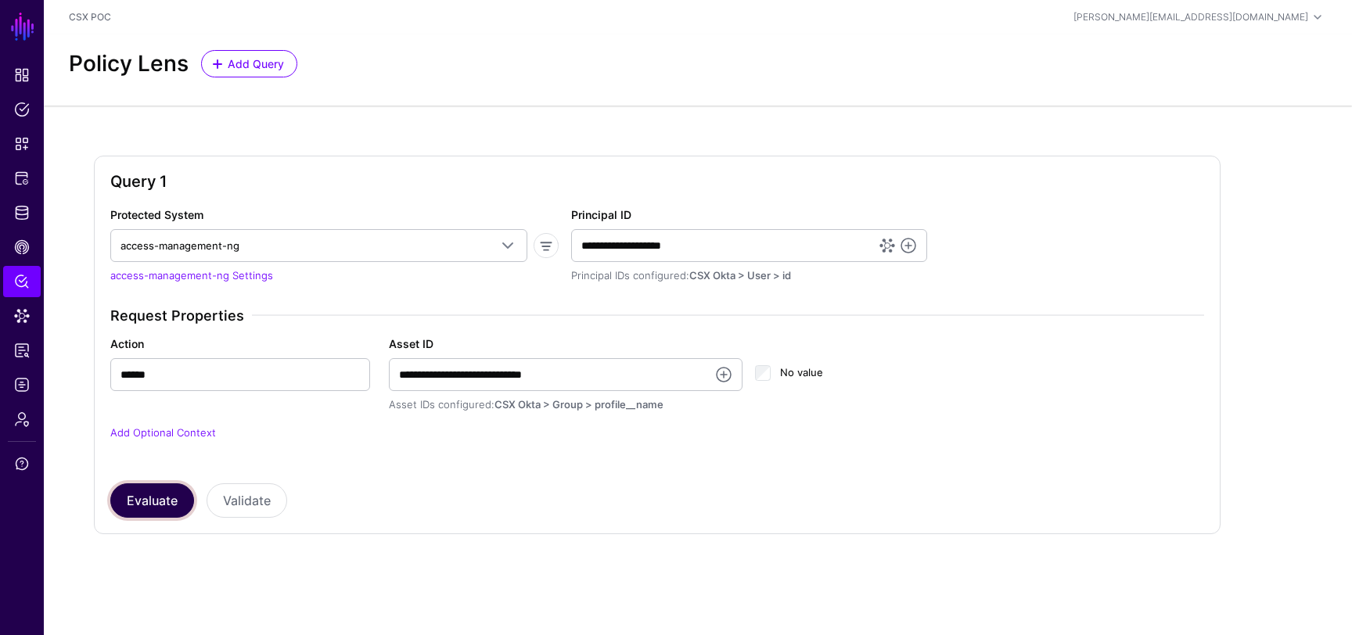
click at [146, 496] on button "Evaluate" at bounding box center [152, 501] width 84 height 34
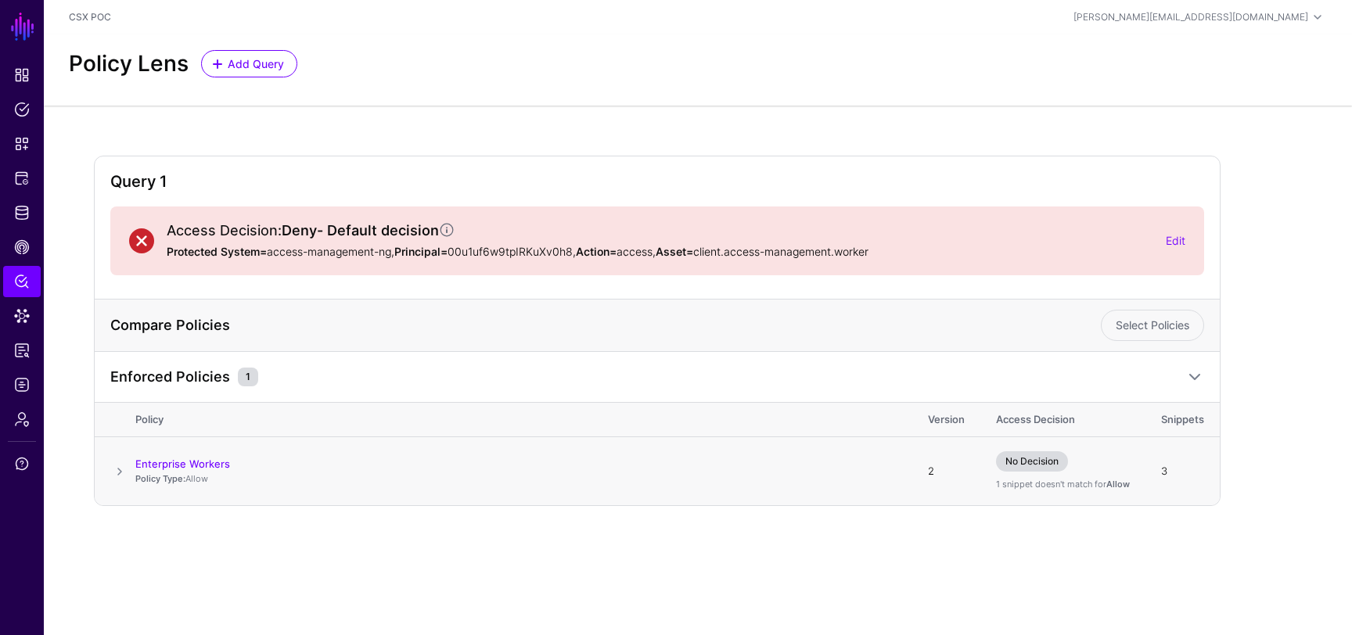
click at [123, 474] on span at bounding box center [119, 471] width 19 height 19
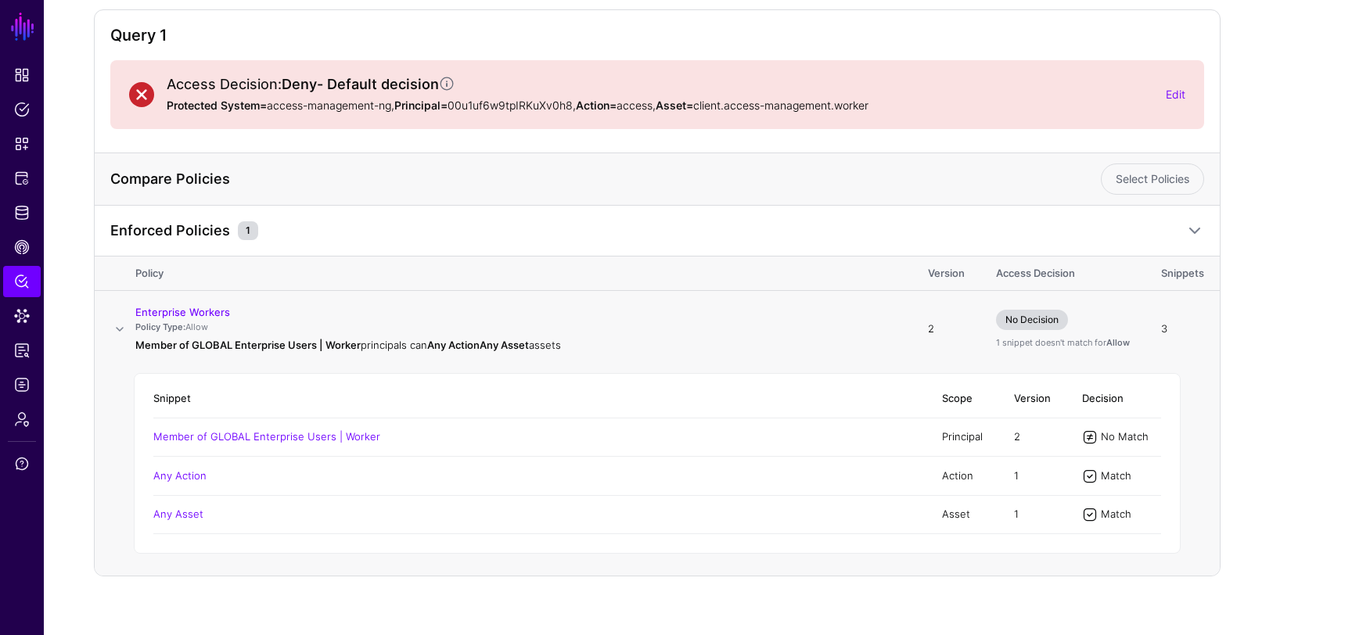
scroll to position [141, 0]
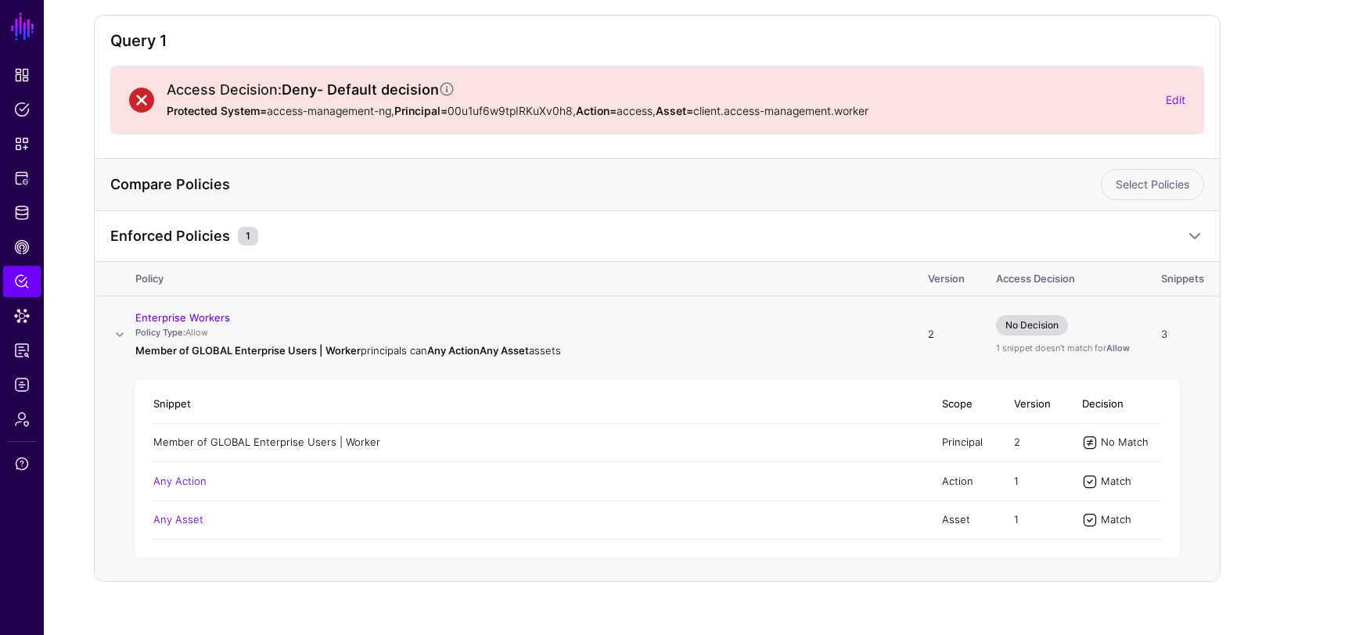
click at [235, 440] on link "Member of GLOBAL Enterprise Users | Worker" at bounding box center [266, 442] width 227 height 13
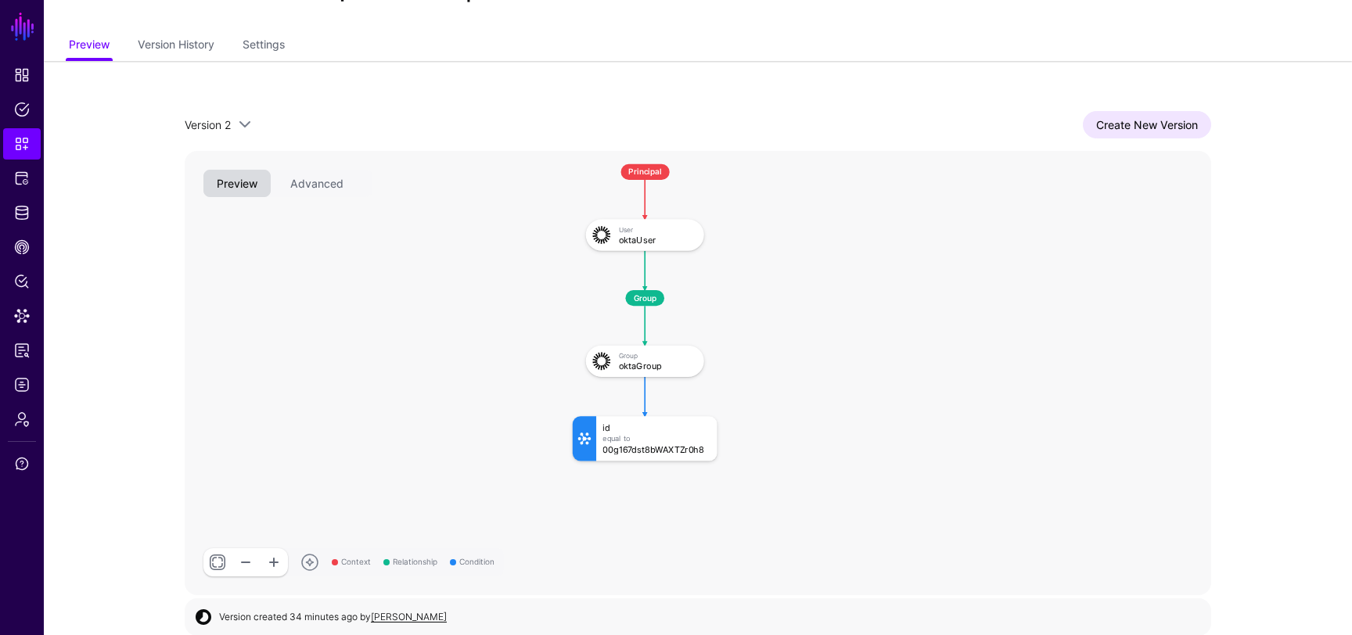
scroll to position [84, 0]
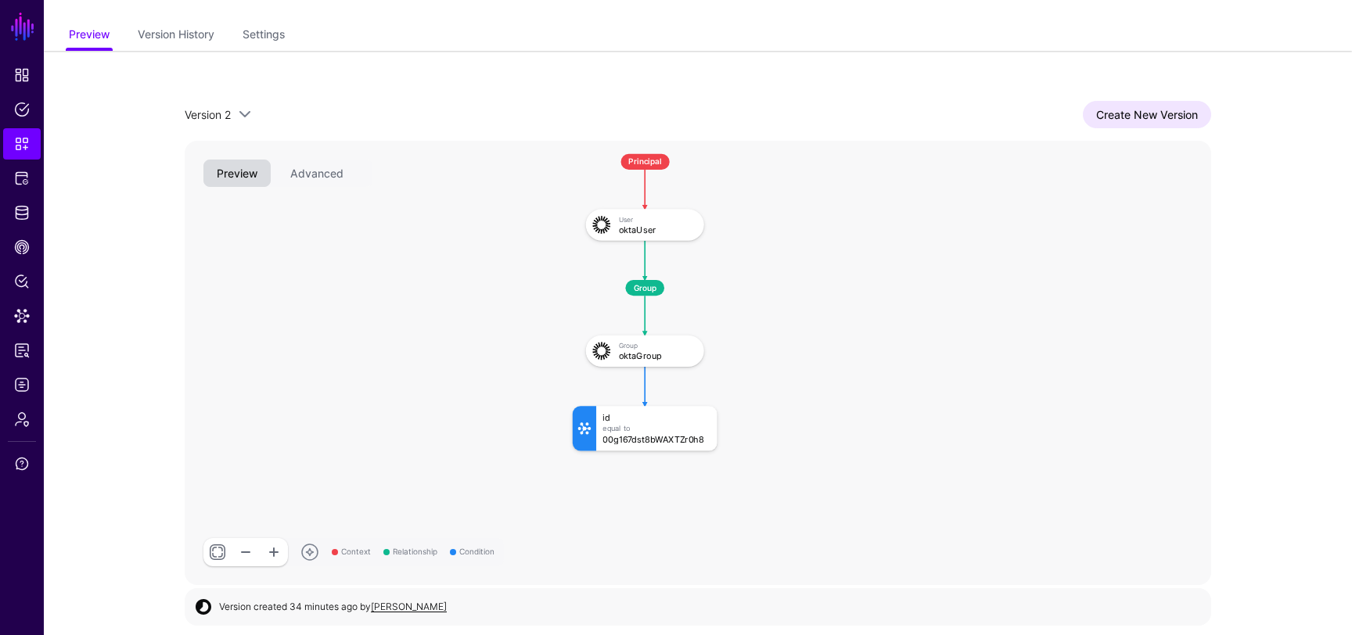
click at [273, 552] on link at bounding box center [274, 552] width 28 height 28
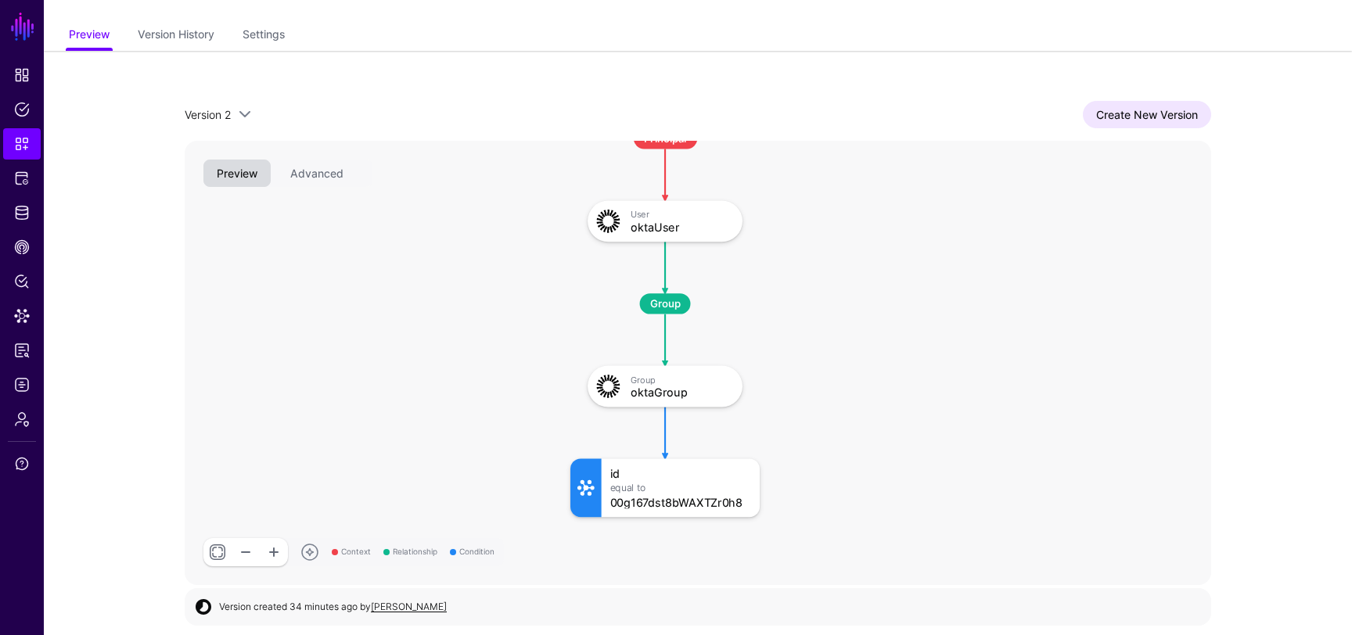
drag, startPoint x: 805, startPoint y: 416, endPoint x: 799, endPoint y: 387, distance: 30.4
click at [799, 387] on rect at bounding box center [553, 111] width 112928 height 48890
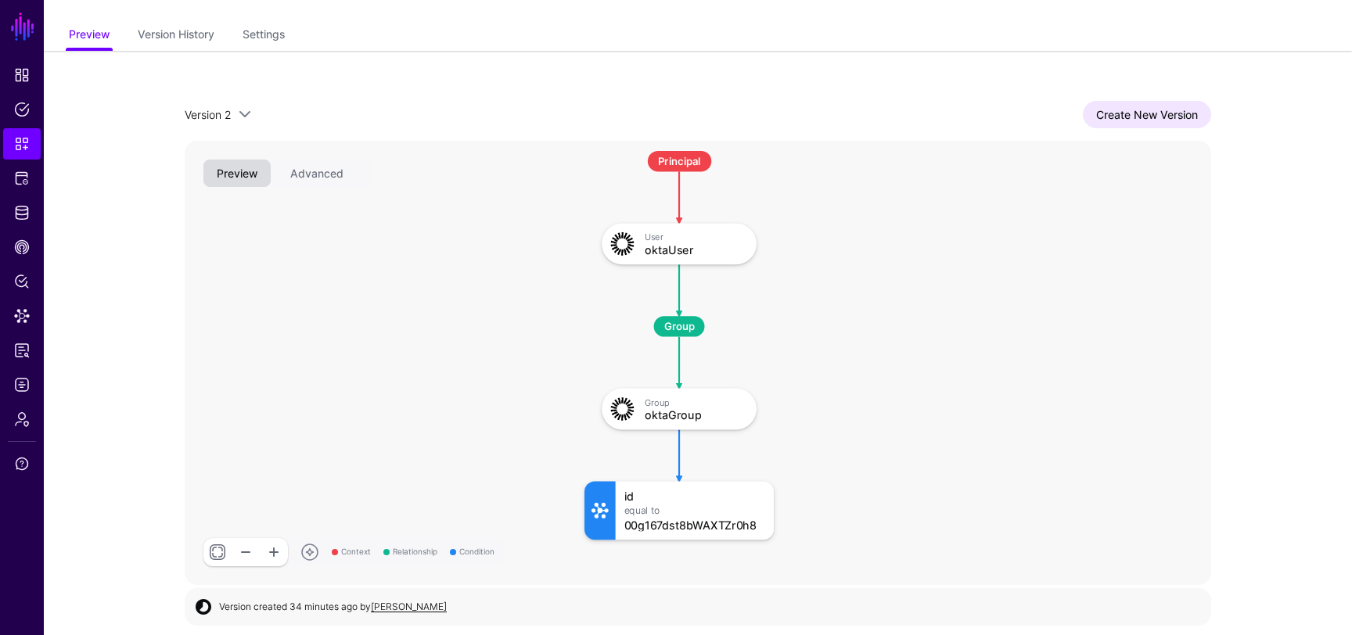
drag, startPoint x: 799, startPoint y: 387, endPoint x: 813, endPoint y: 409, distance: 26.7
click at [813, 409] on rect at bounding box center [567, 134] width 112928 height 48890
click at [20, 321] on span "Data Lens" at bounding box center [22, 316] width 16 height 16
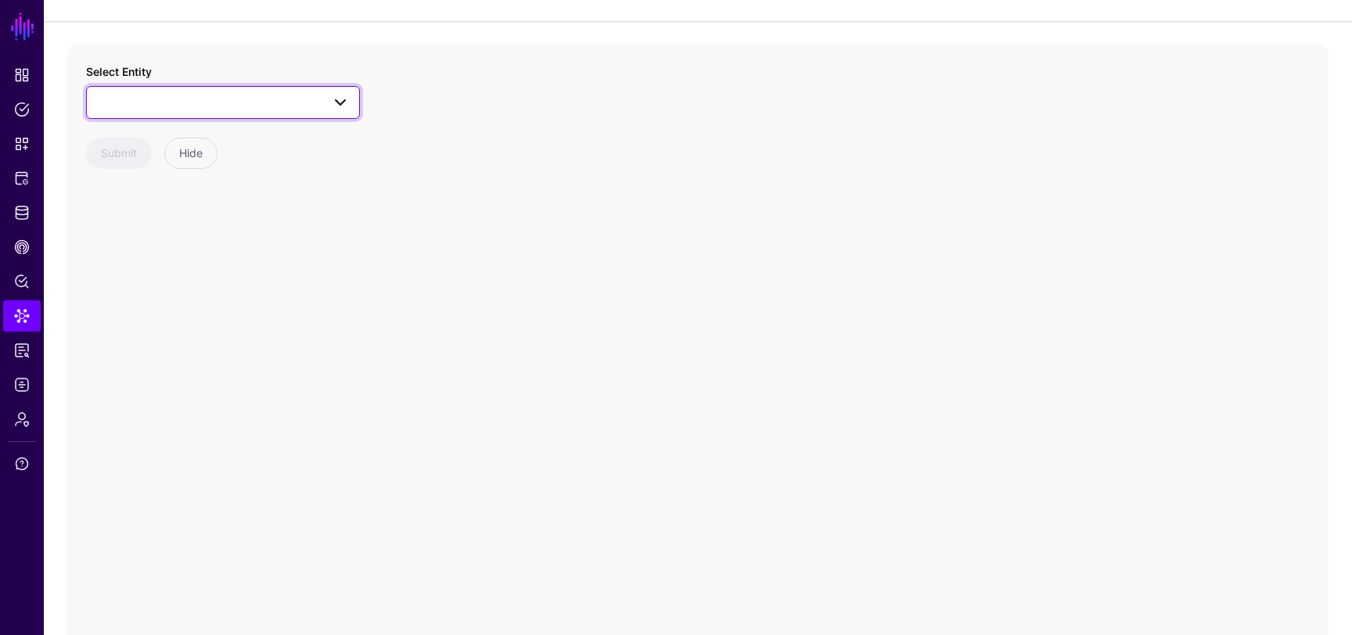
click at [300, 107] on span at bounding box center [223, 102] width 254 height 19
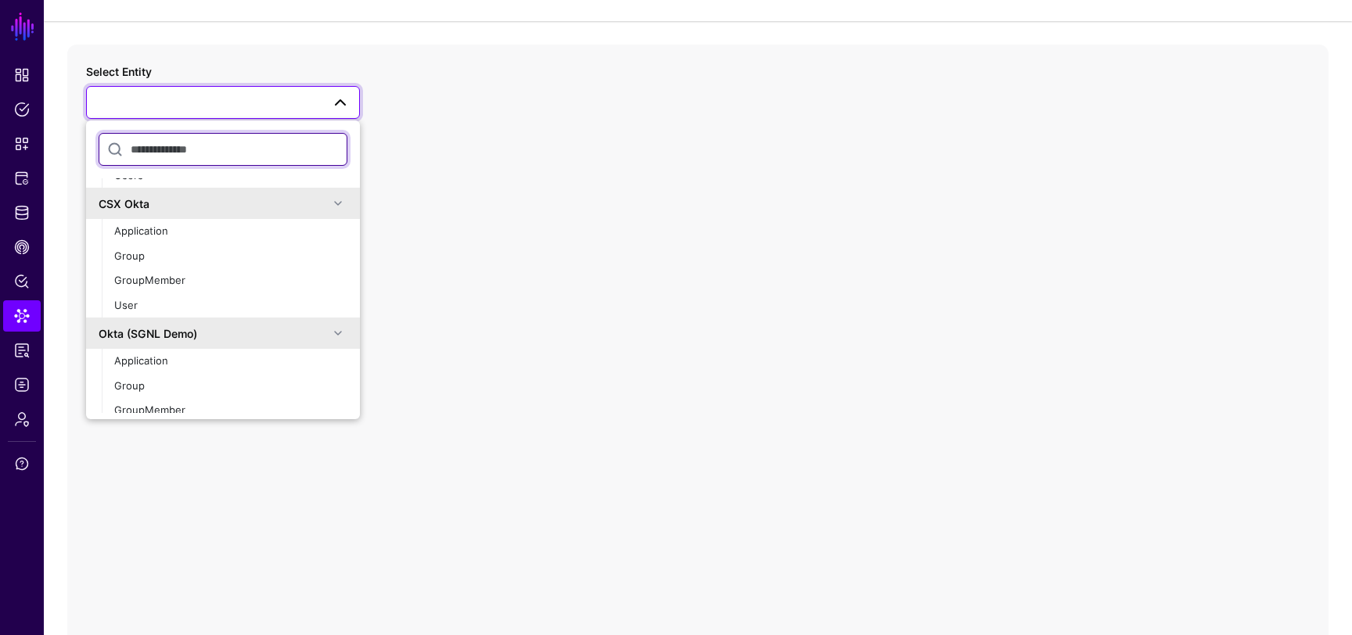
scroll to position [301, 0]
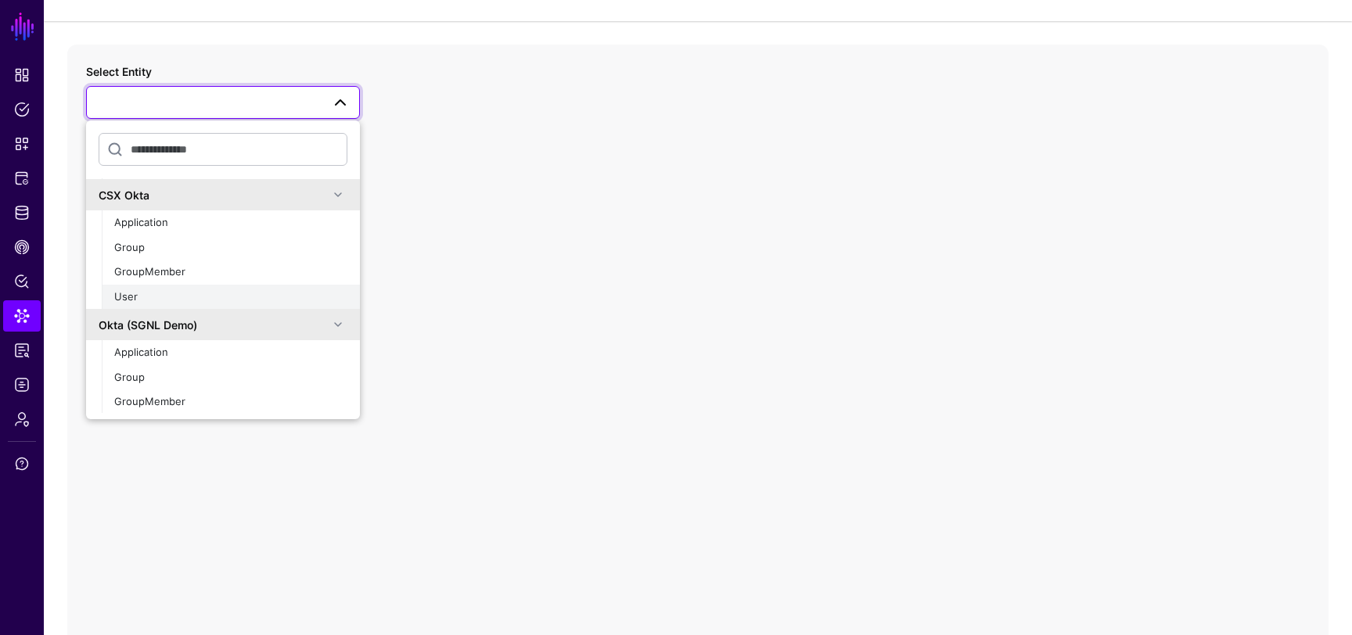
click at [153, 290] on div "User" at bounding box center [230, 298] width 233 height 16
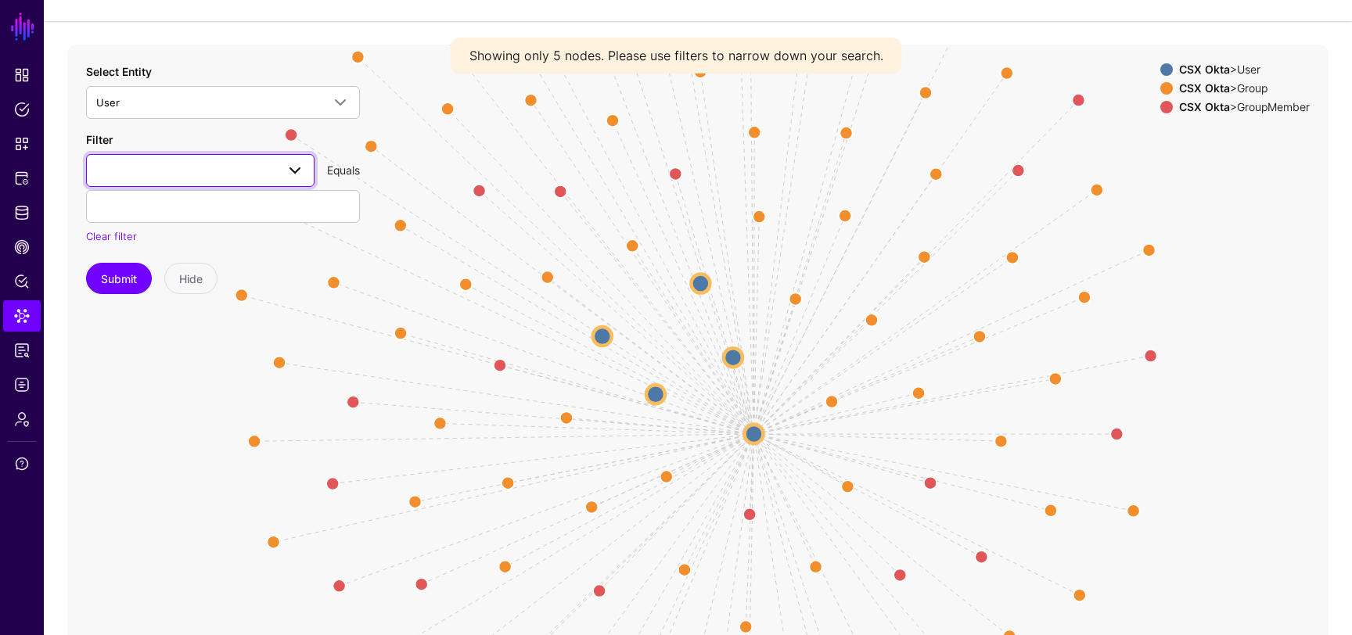
click at [267, 171] on span at bounding box center [200, 170] width 208 height 19
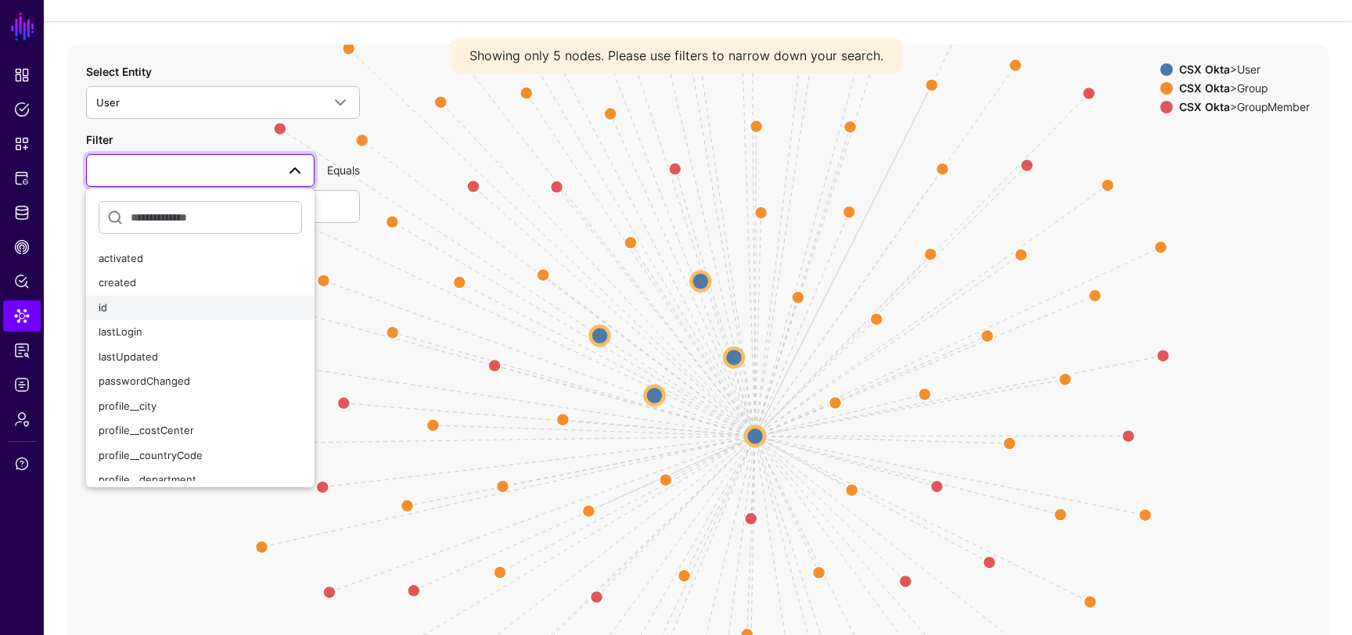
click at [151, 308] on div "id" at bounding box center [200, 308] width 203 height 16
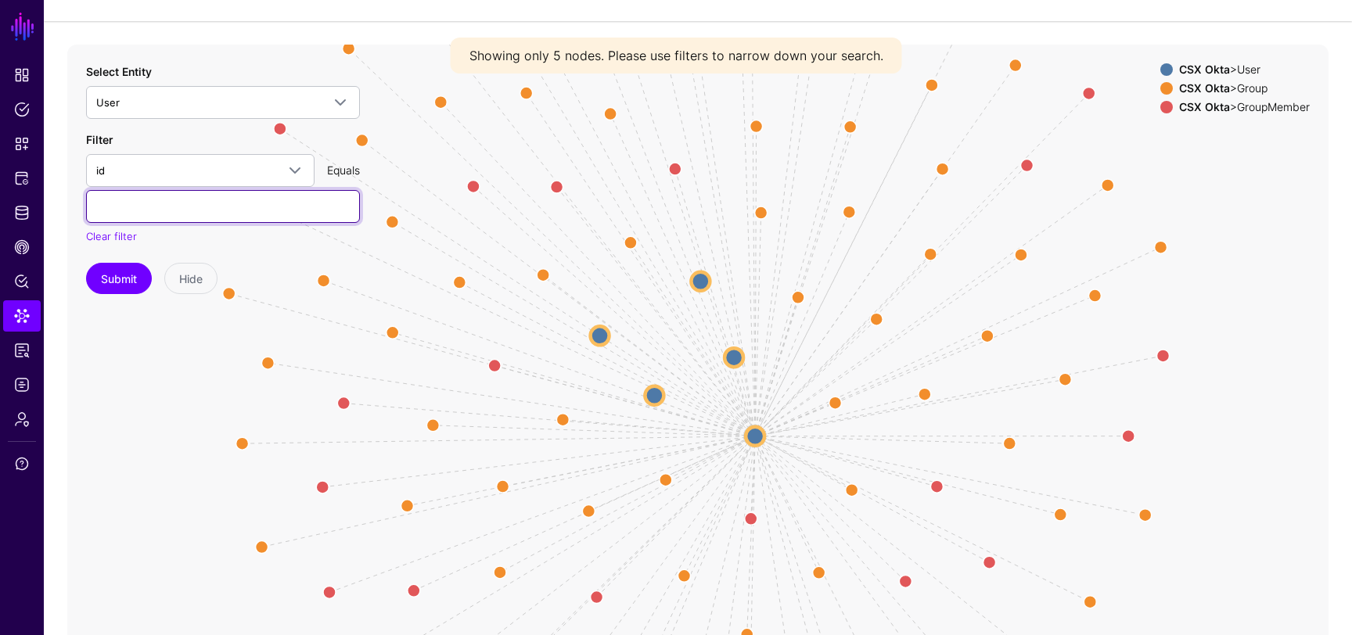
click at [201, 200] on input "text" at bounding box center [223, 206] width 274 height 33
paste input "**********"
type input "**********"
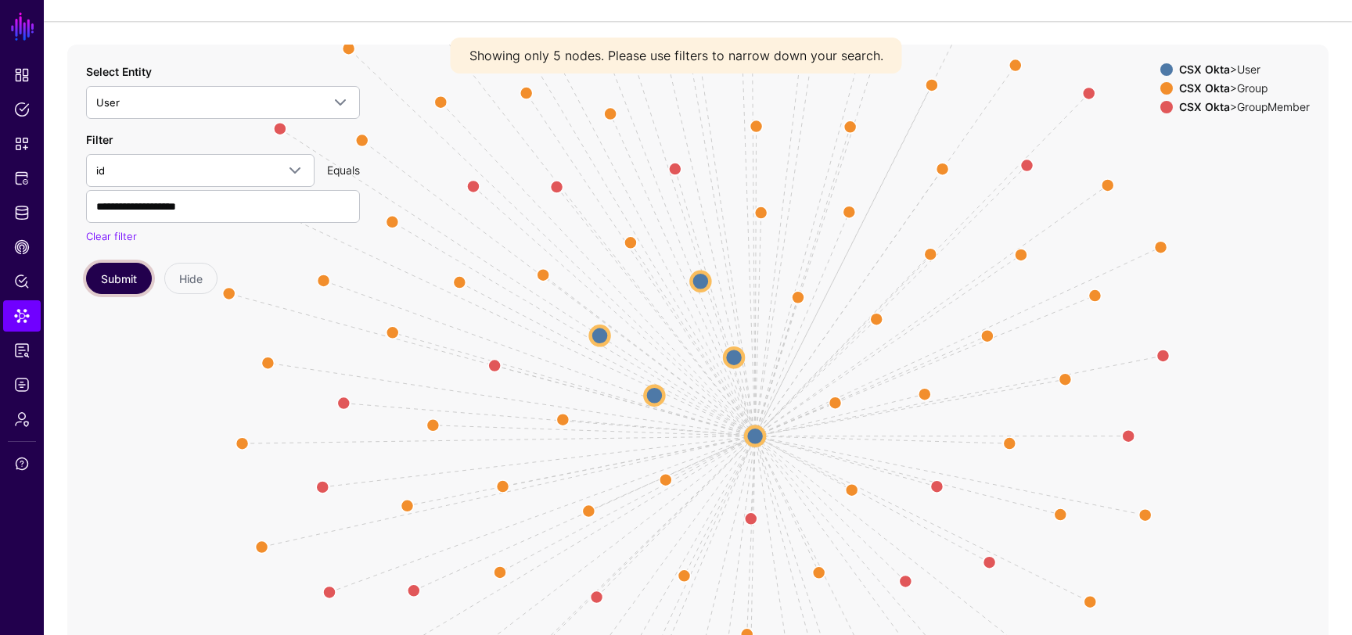
click at [118, 280] on button "Submit" at bounding box center [119, 278] width 66 height 31
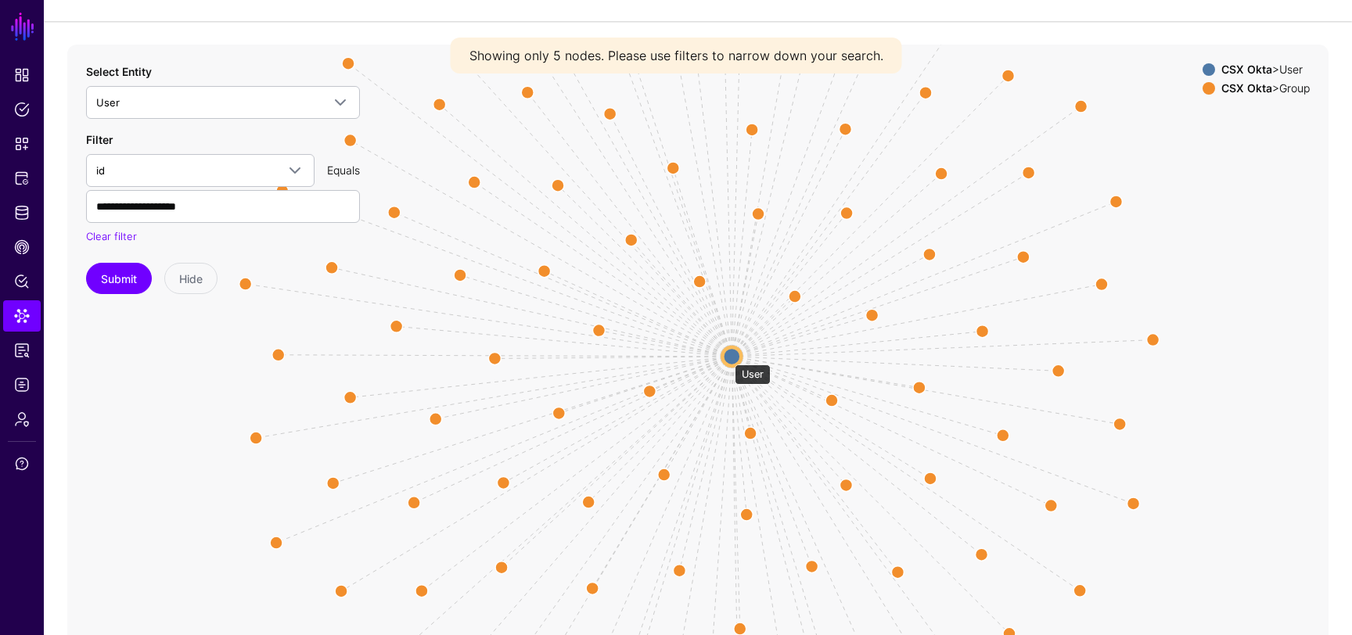
click at [727, 357] on circle at bounding box center [731, 356] width 19 height 19
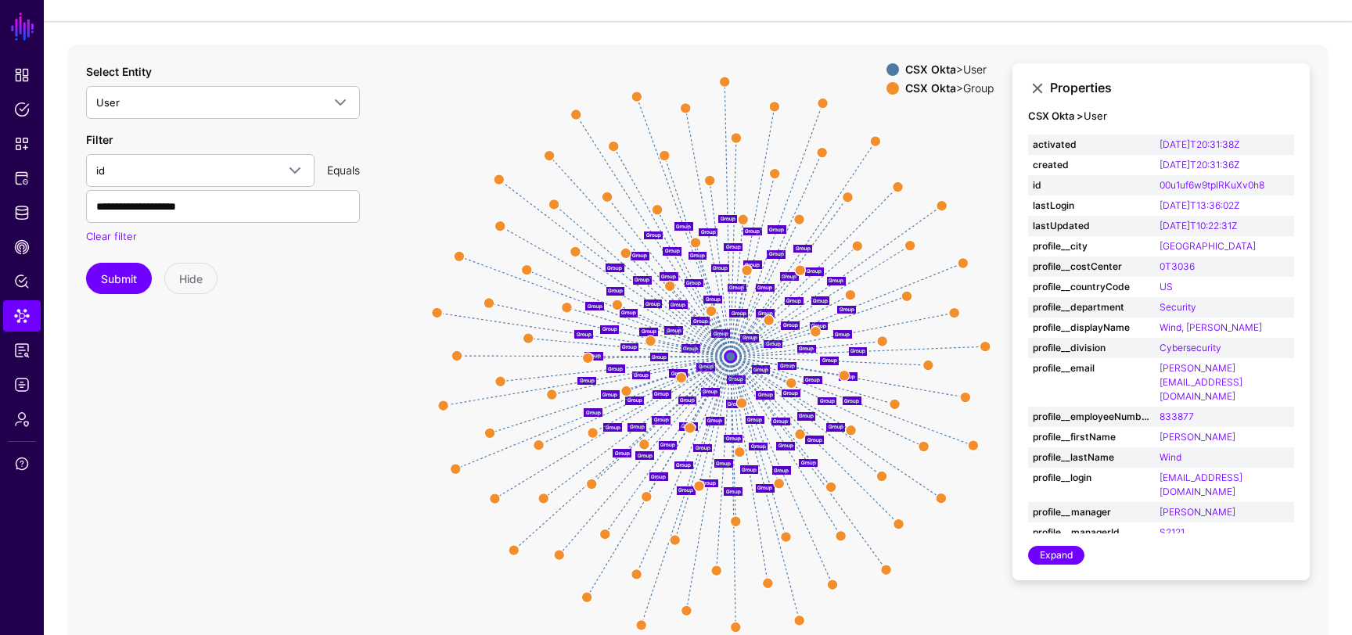
click at [345, 311] on icon "Group Group Group Group Group Group Group Group Group Group Group Group Group G…" at bounding box center [697, 358] width 1261 height 626
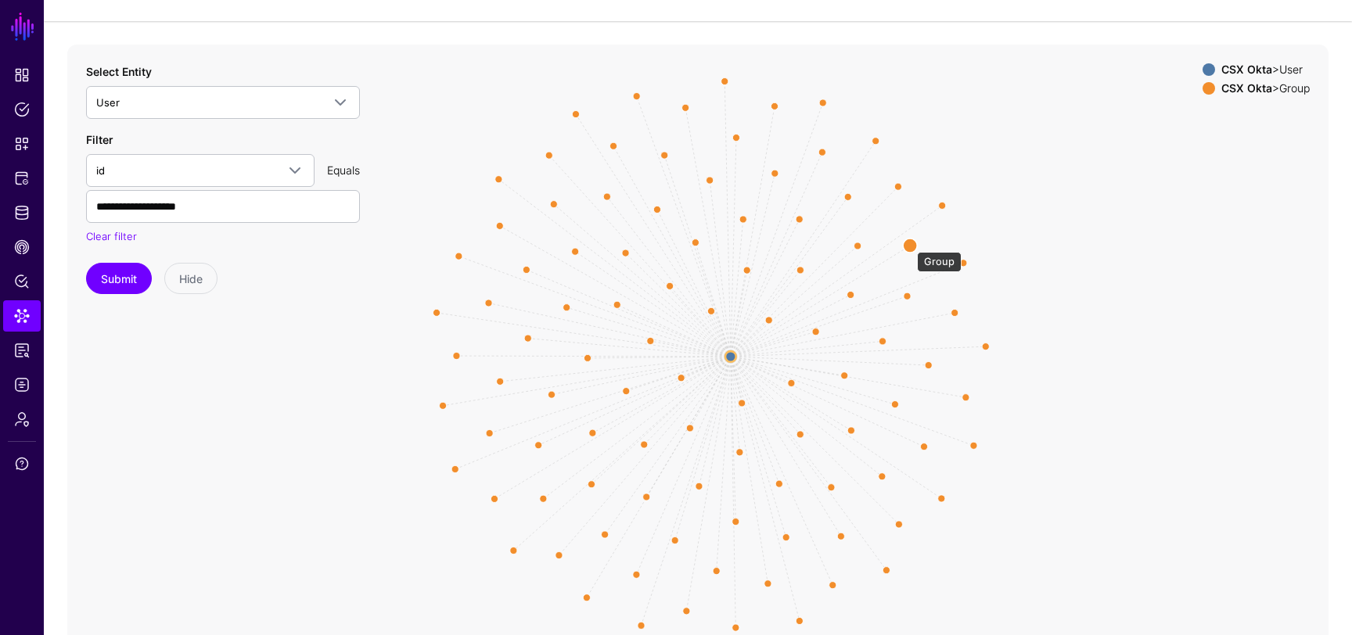
click at [909, 244] on circle at bounding box center [910, 246] width 14 height 14
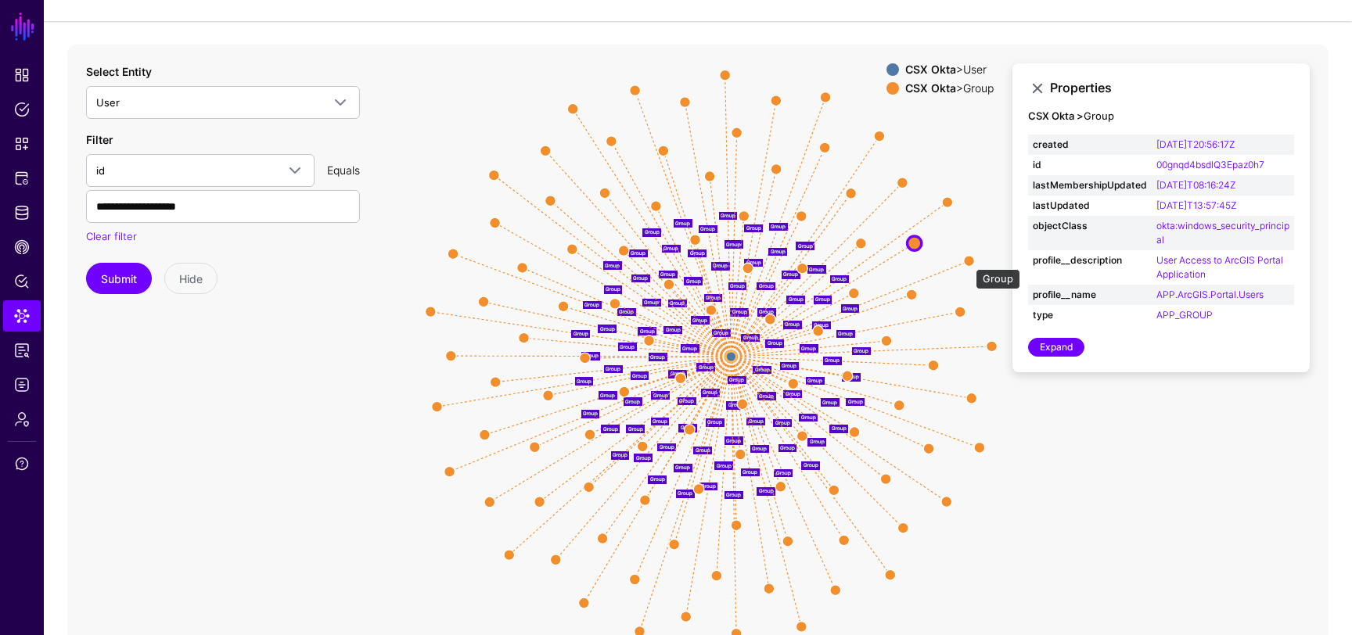
click at [968, 261] on circle at bounding box center [969, 260] width 11 height 11
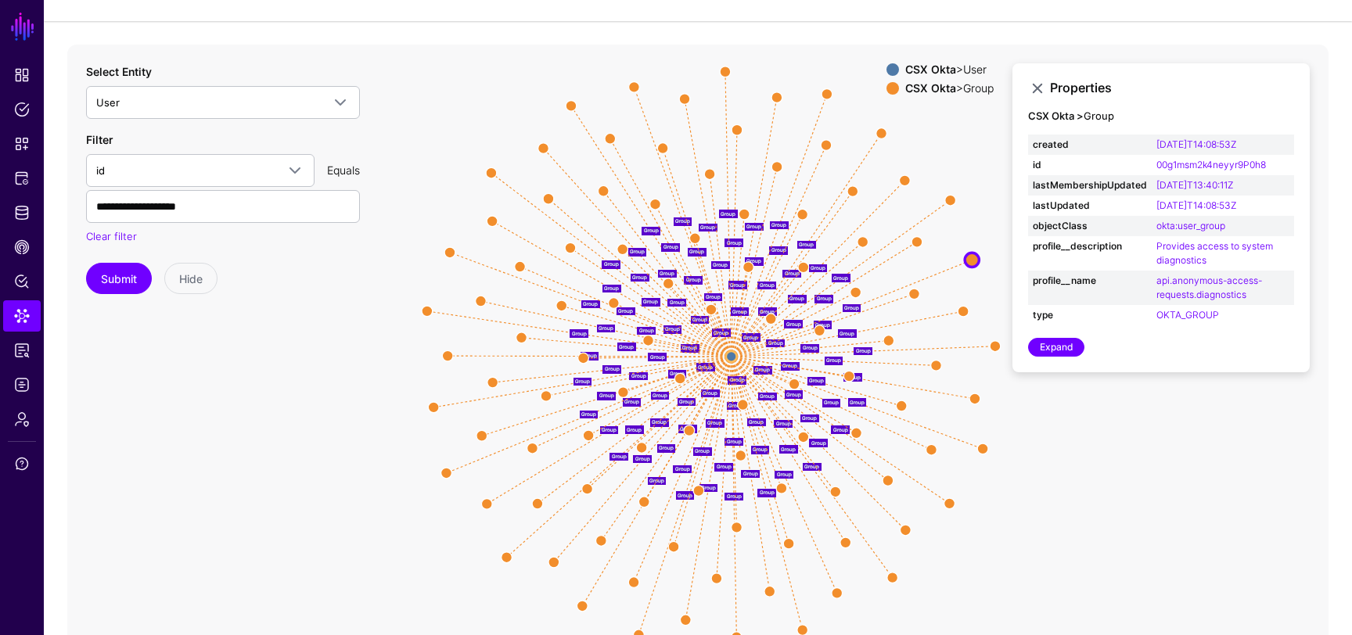
click at [904, 297] on icon "Group Group Group Group Group Group Group Group Group Group Group Group Group G…" at bounding box center [697, 358] width 1261 height 626
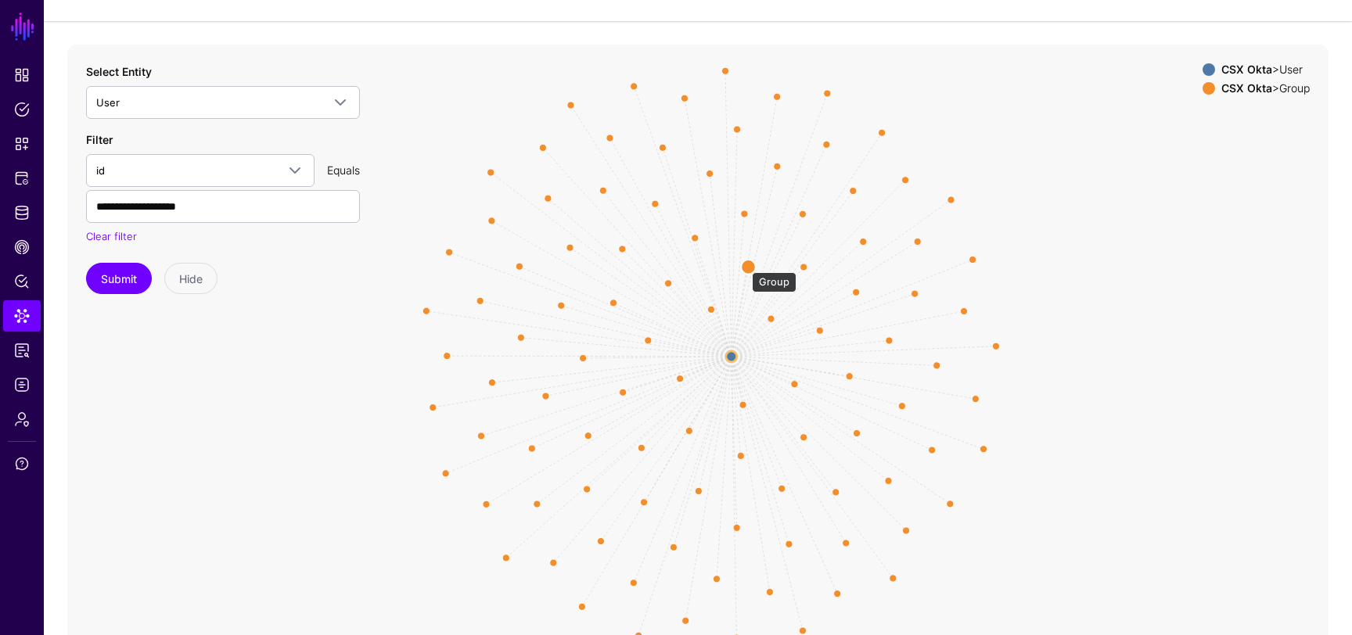
click at [744, 264] on circle at bounding box center [748, 267] width 14 height 14
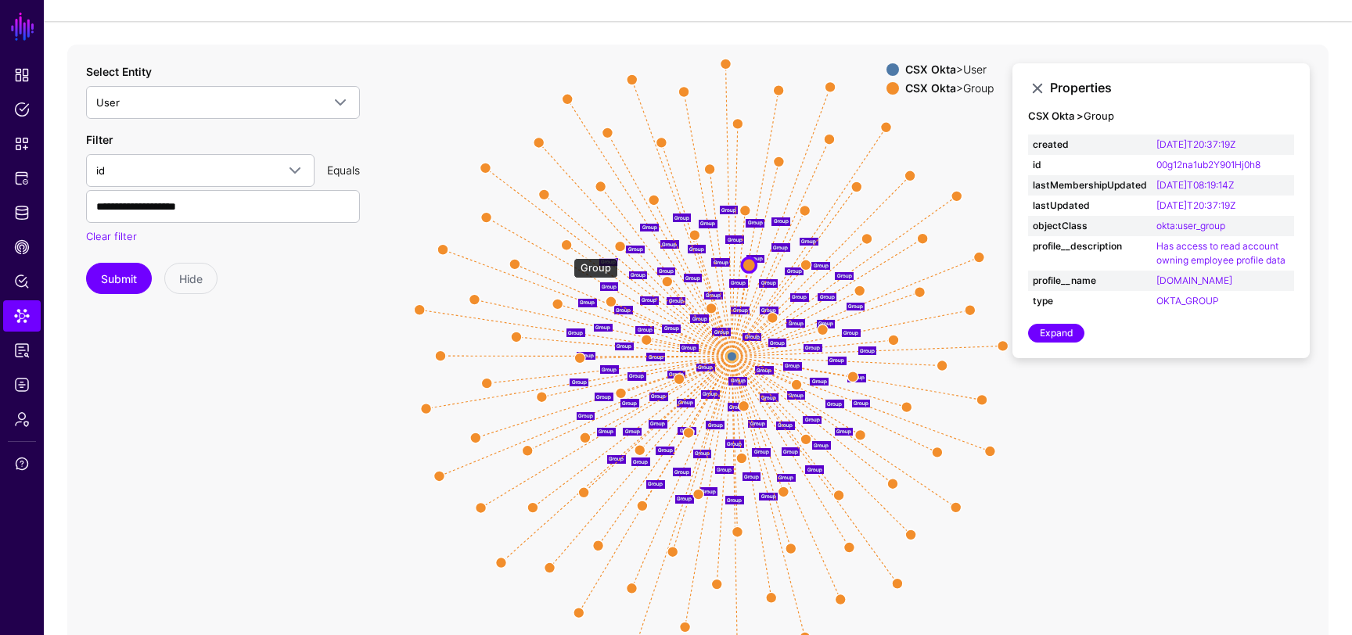
click at [570, 246] on circle at bounding box center [566, 244] width 11 height 11
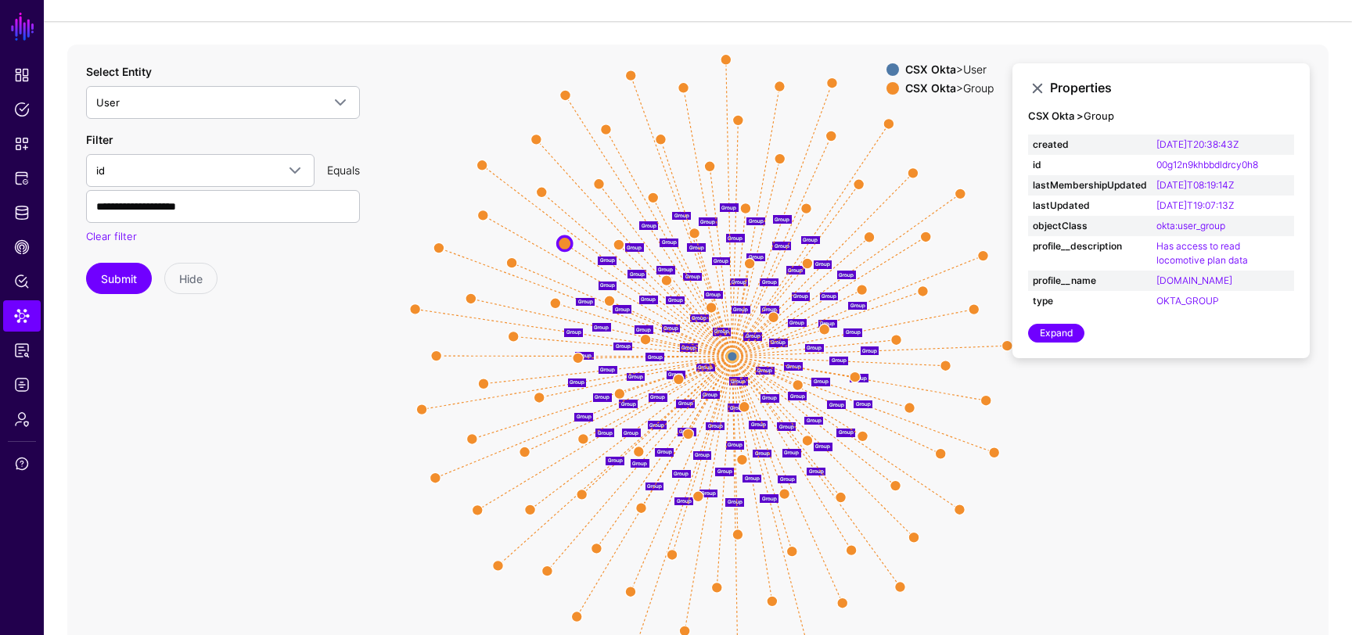
click at [502, 259] on icon "Group Group Group Group Group Group Group Group Group Group Group Group Group G…" at bounding box center [697, 358] width 1261 height 626
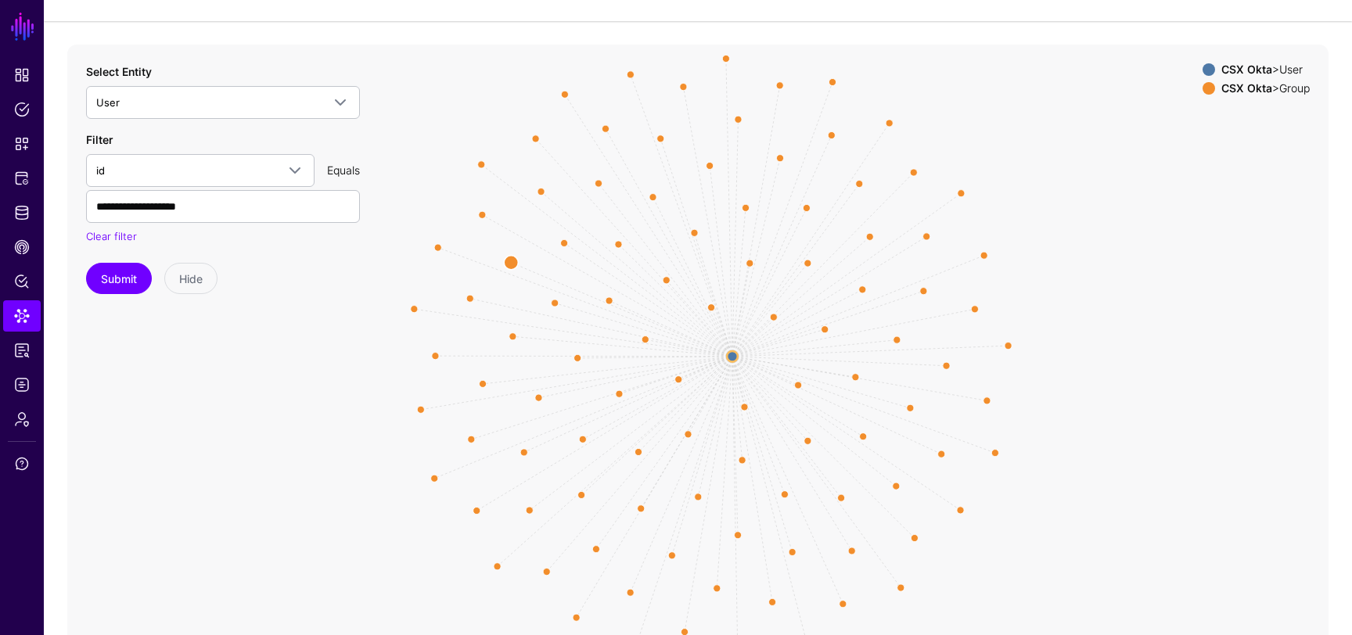
click at [509, 261] on circle at bounding box center [511, 262] width 14 height 14
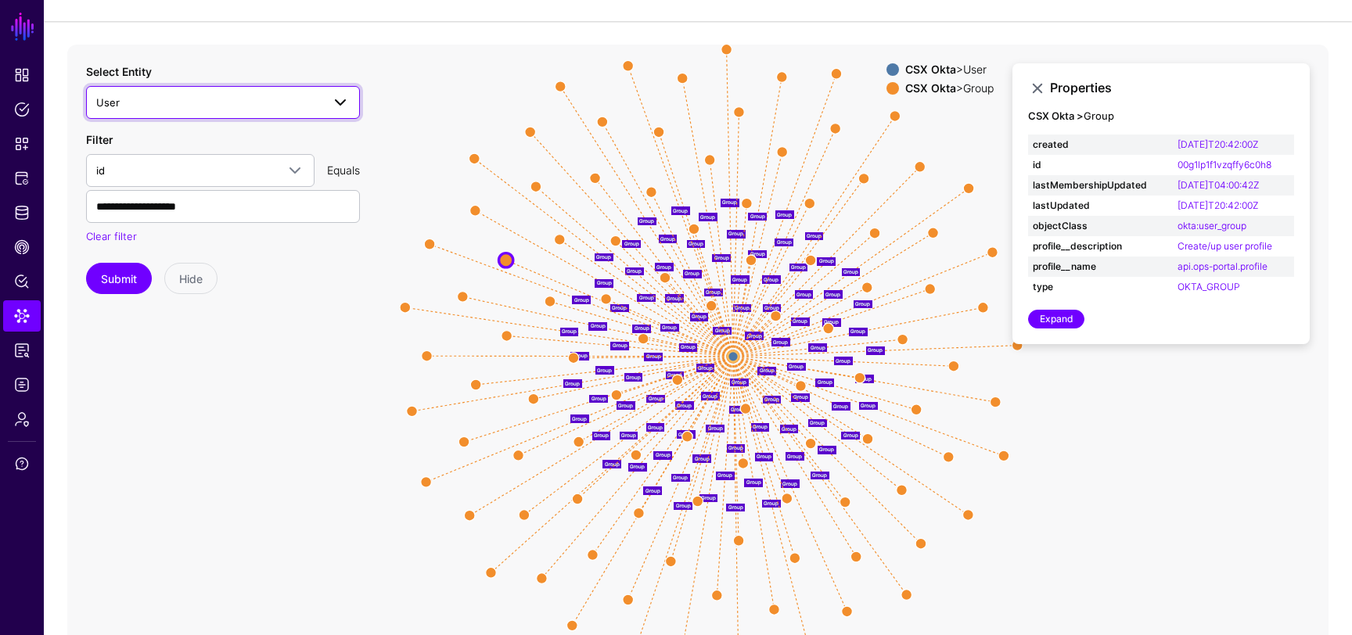
click at [243, 107] on span "User" at bounding box center [208, 102] width 225 height 17
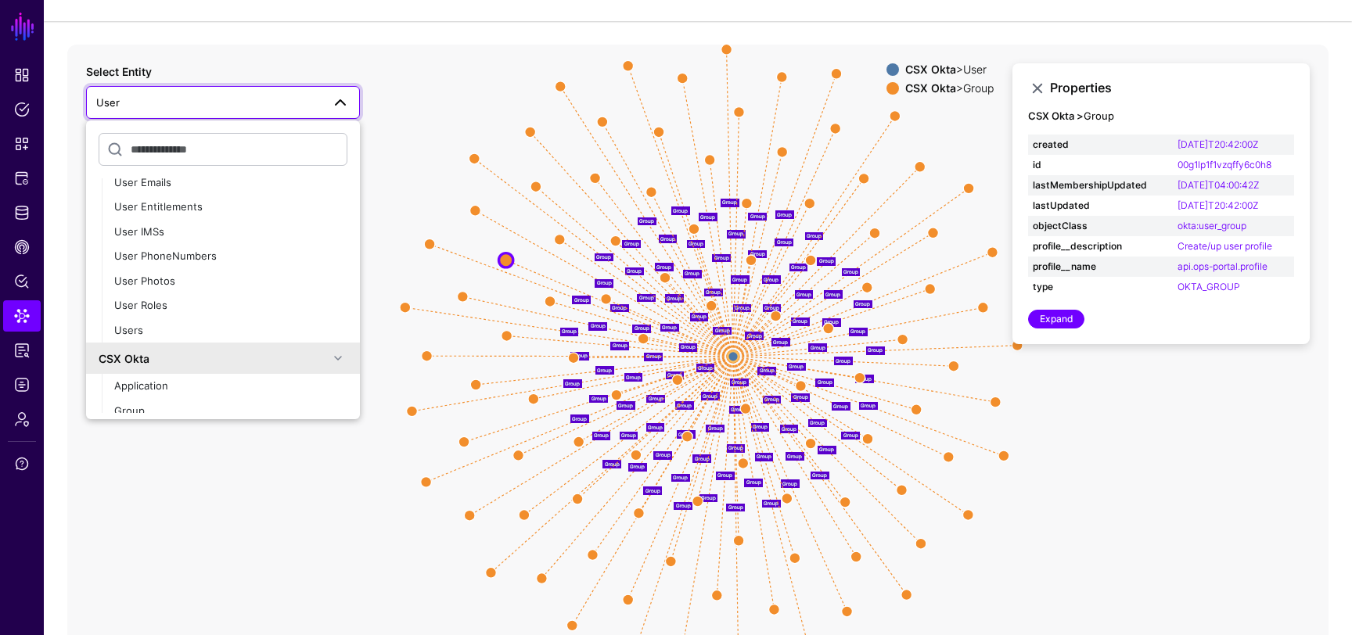
scroll to position [179, 0]
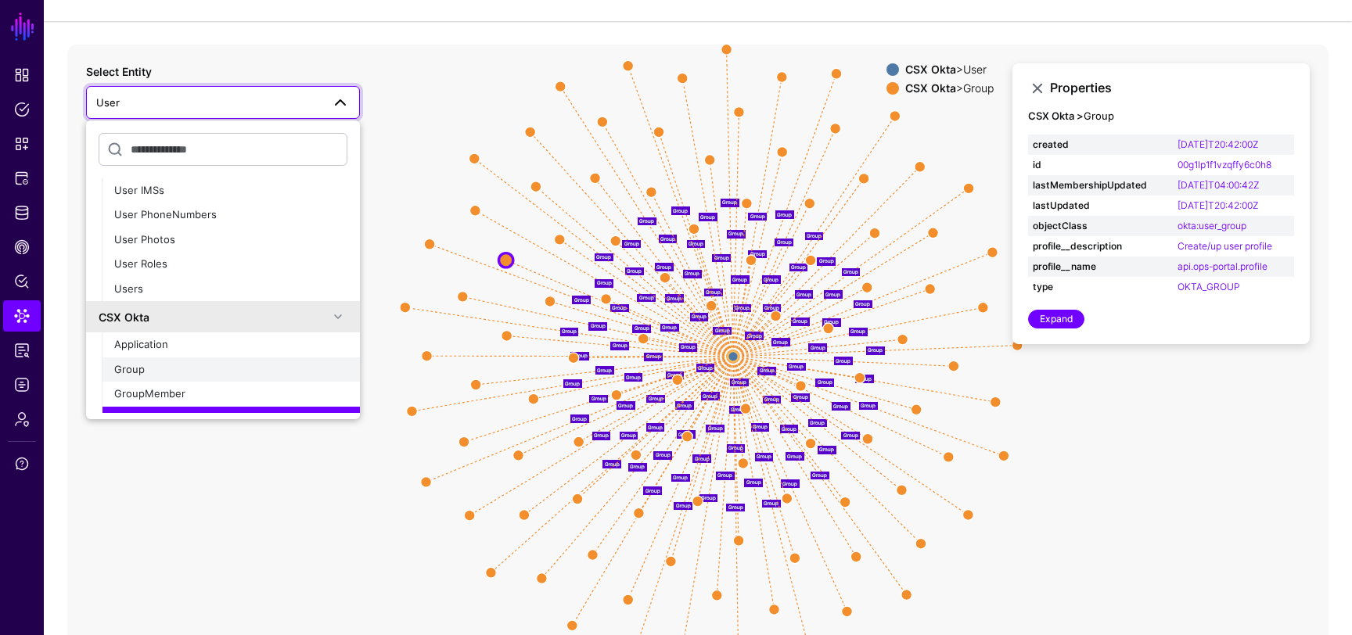
click at [140, 369] on span "Group" at bounding box center [129, 369] width 31 height 13
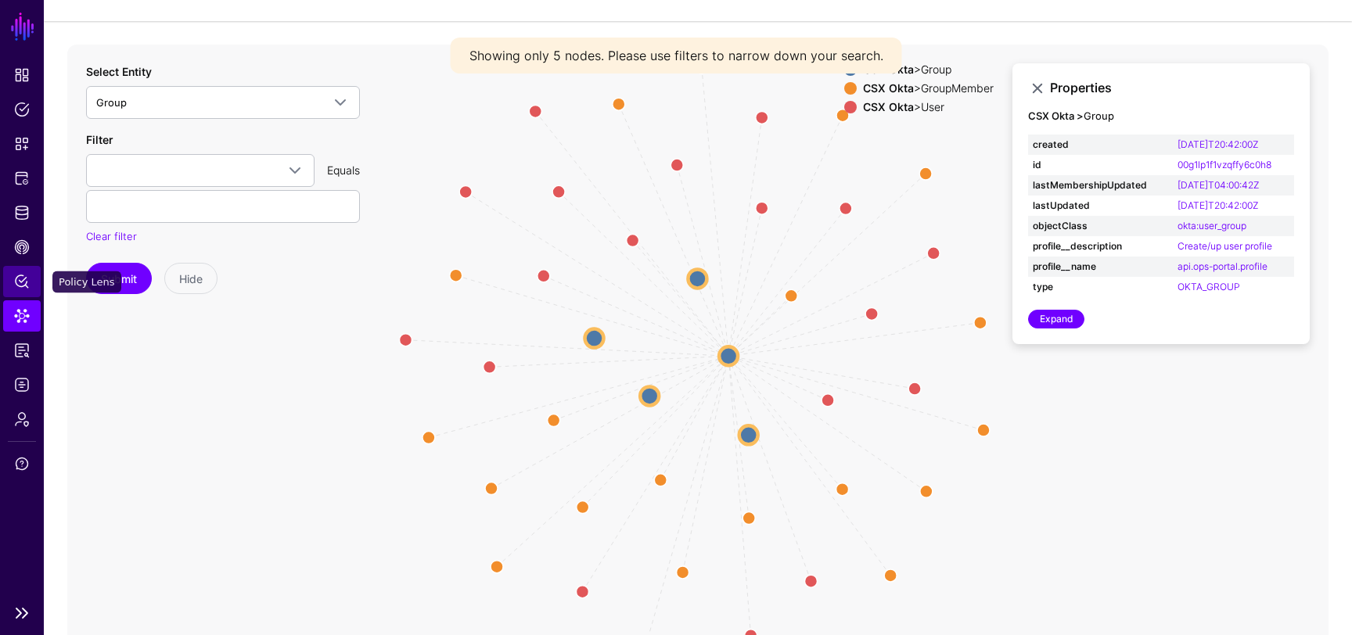
click at [14, 279] on span "Policy Lens" at bounding box center [22, 282] width 16 height 16
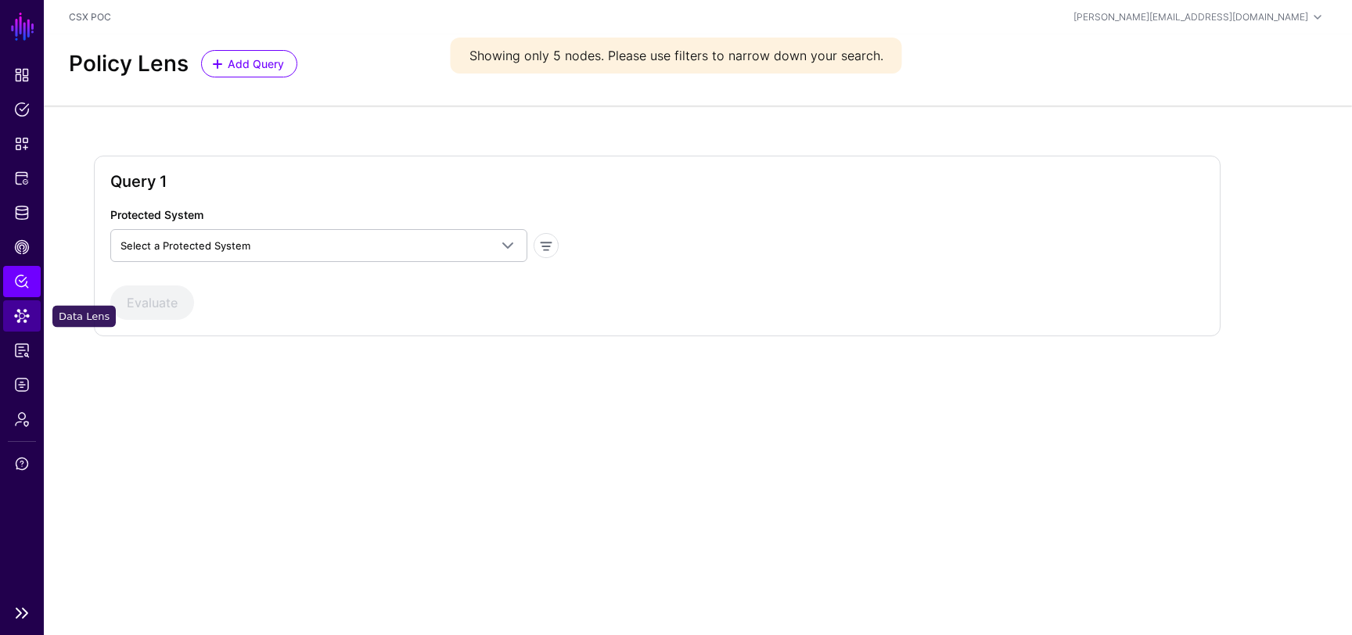
drag, startPoint x: 19, startPoint y: 315, endPoint x: 20, endPoint y: 358, distance: 42.3
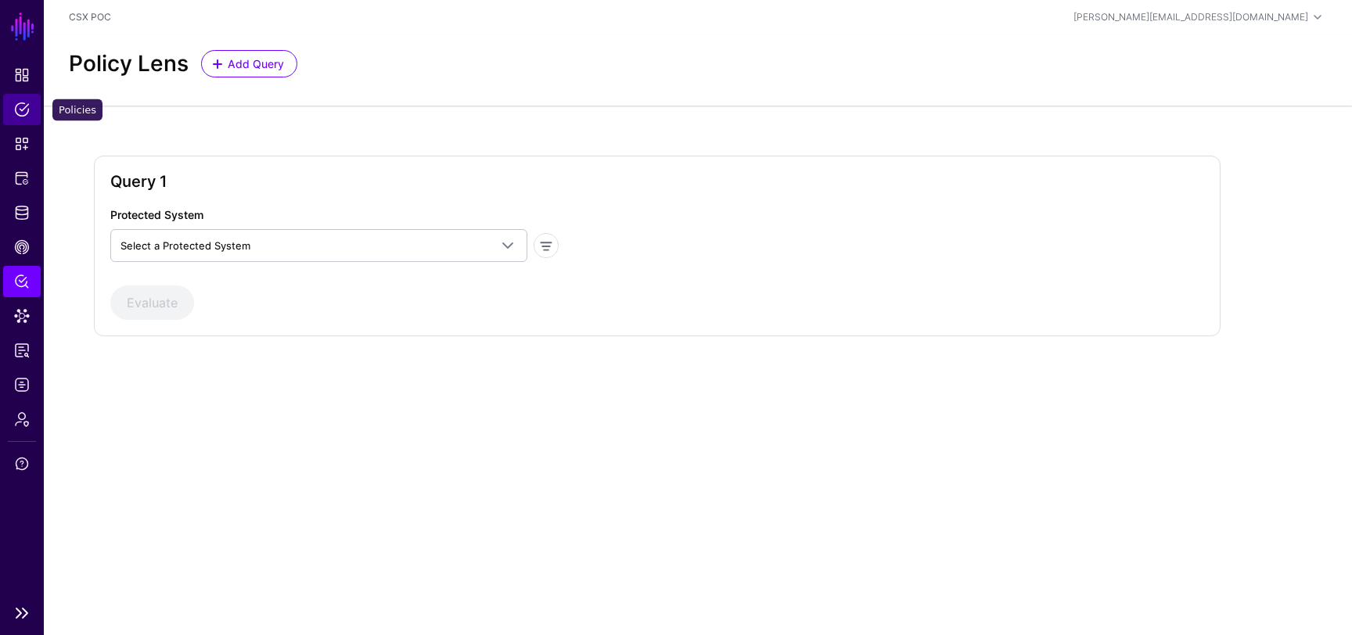
click at [19, 107] on span "Policies" at bounding box center [22, 110] width 16 height 16
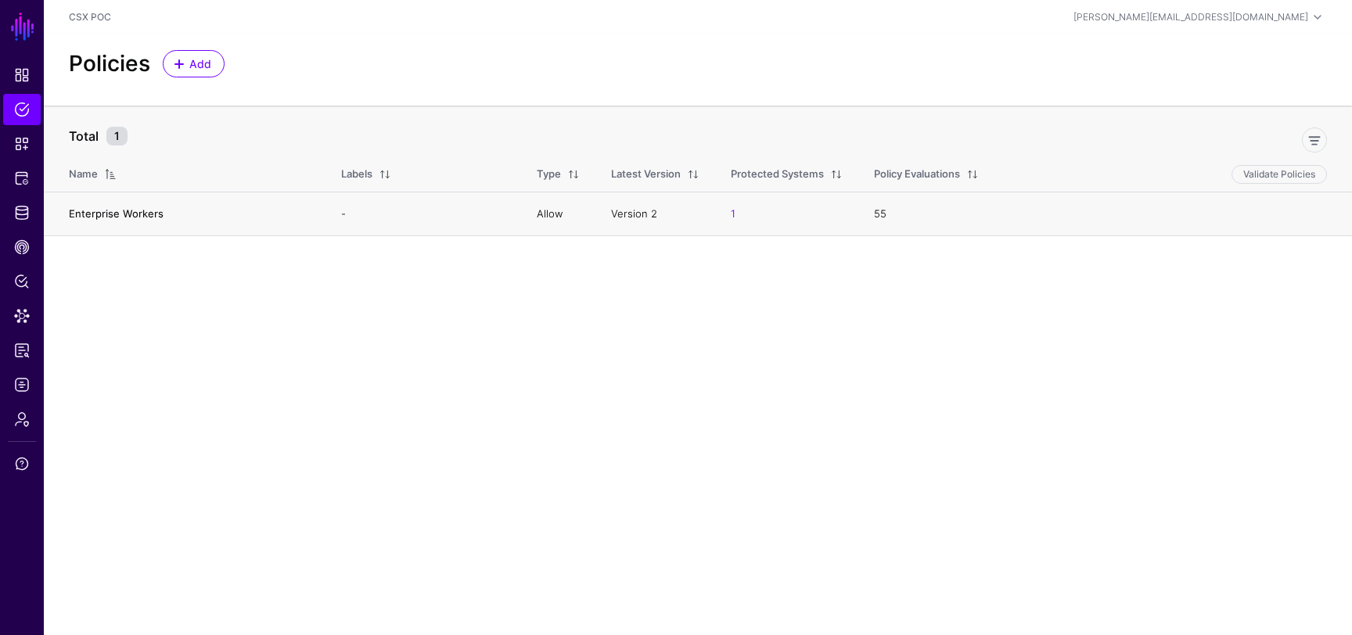
click at [128, 210] on link "Enterprise Workers" at bounding box center [116, 213] width 95 height 13
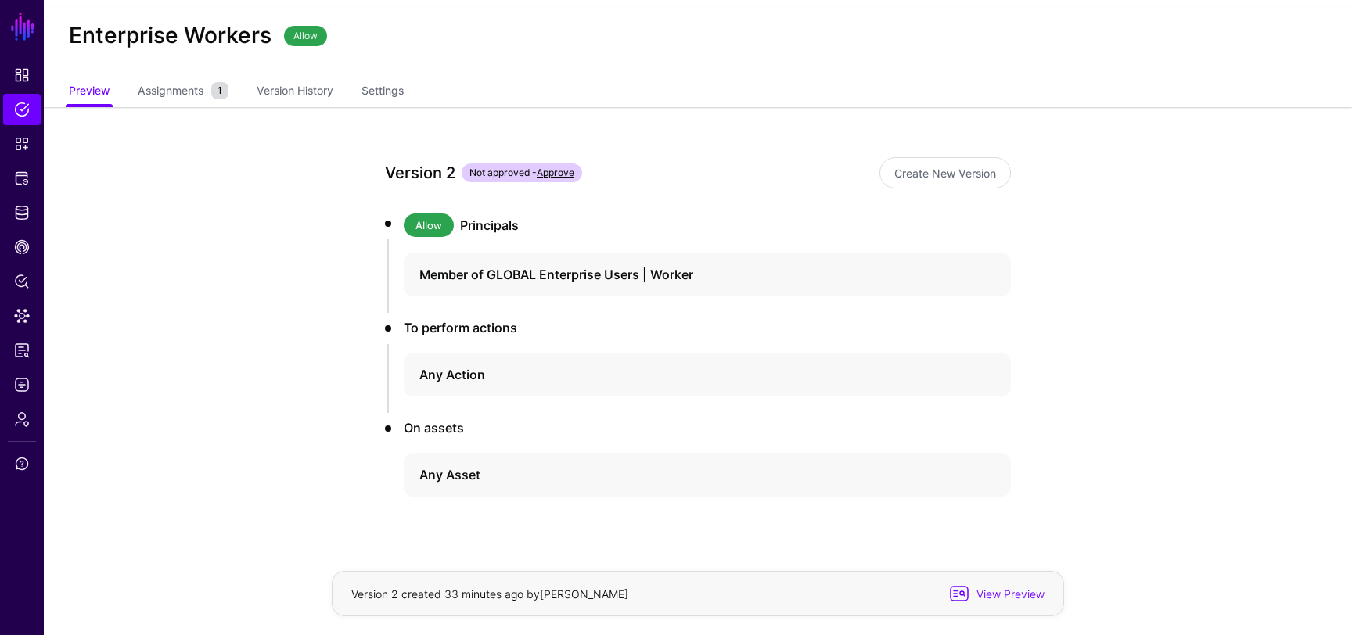
scroll to position [49, 0]
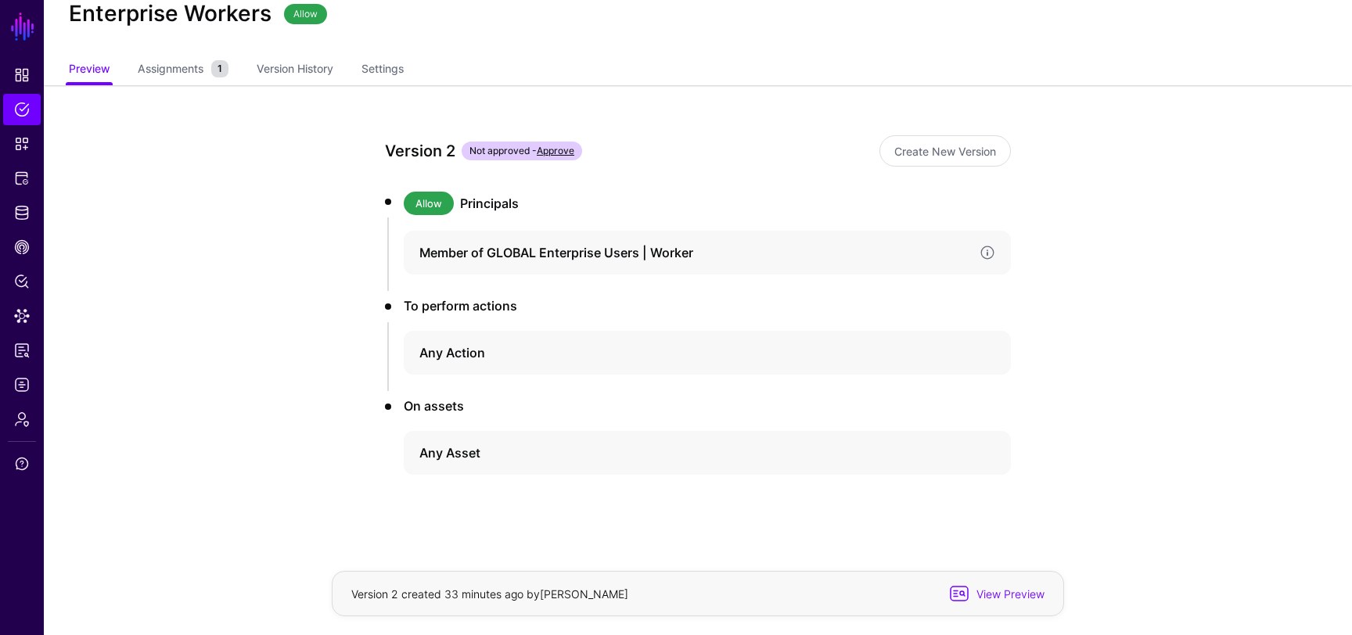
click at [505, 257] on h4 "Member of GLOBAL Enterprise Users | Worker" at bounding box center [693, 252] width 548 height 19
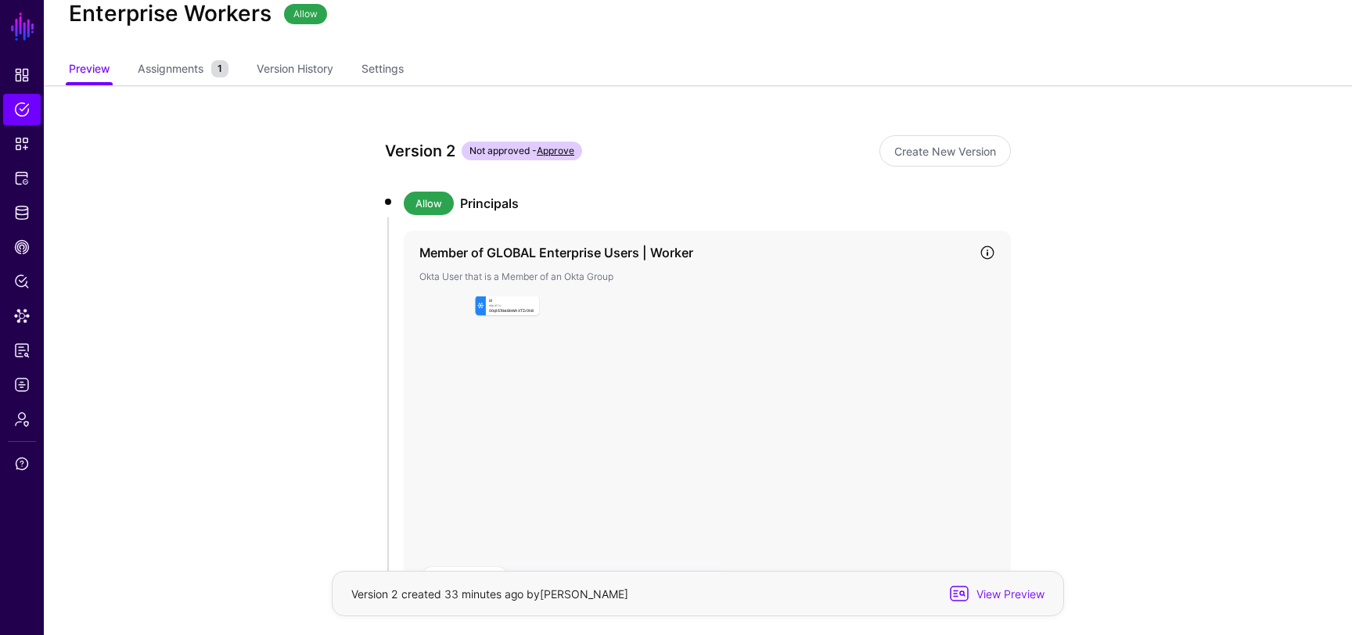
click at [517, 313] on div "id Equal To 00g167dst8bWAXTZr0h8" at bounding box center [512, 306] width 53 height 20
click div "id Equal To 00g167dst8bWAXTZr0h8"
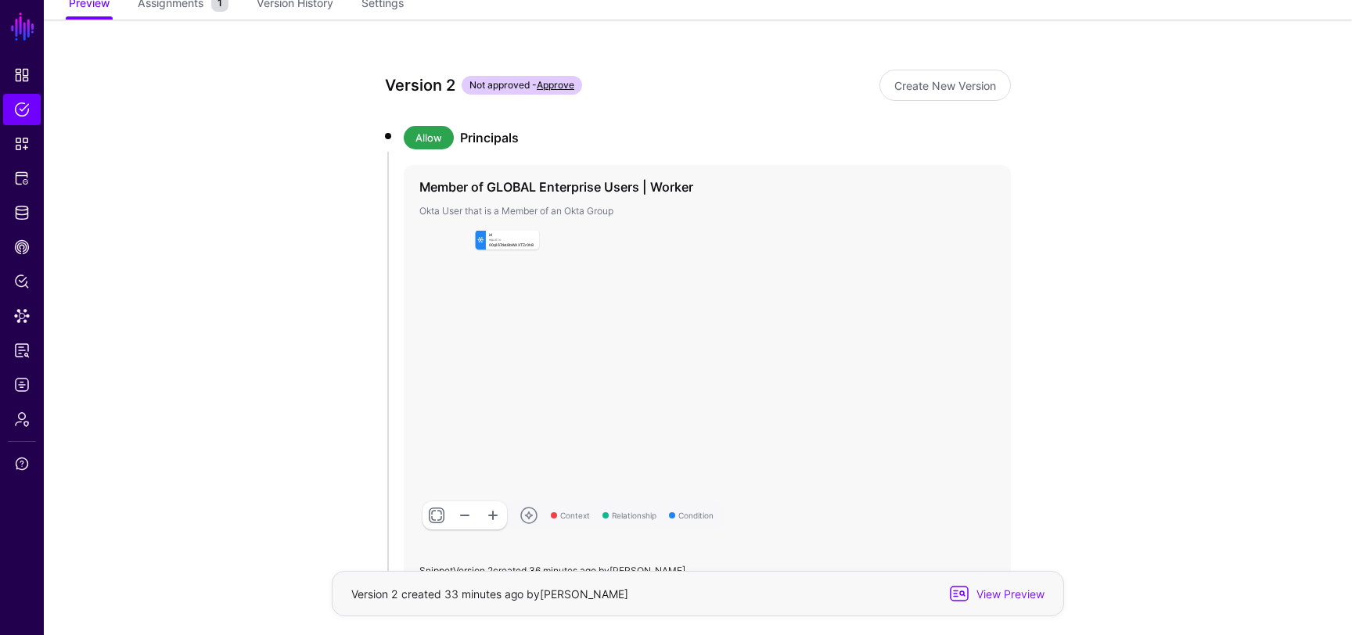
scroll to position [297, 0]
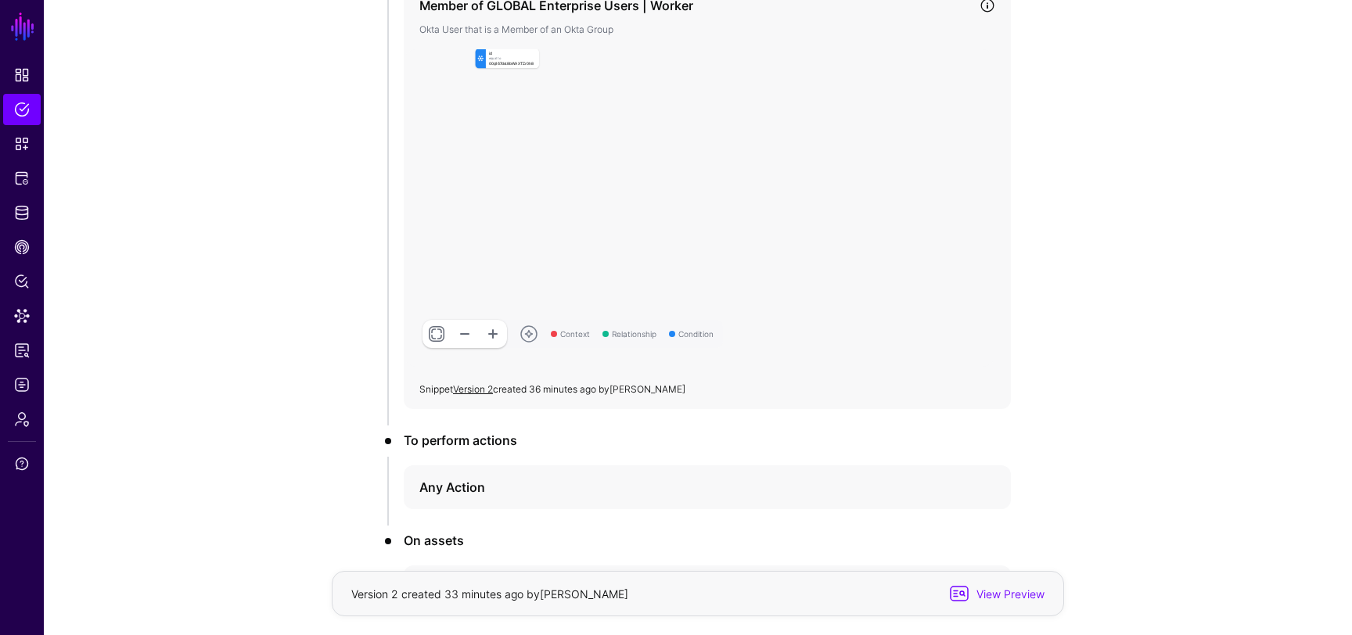
click at [493, 330] on link at bounding box center [493, 334] width 28 height 28
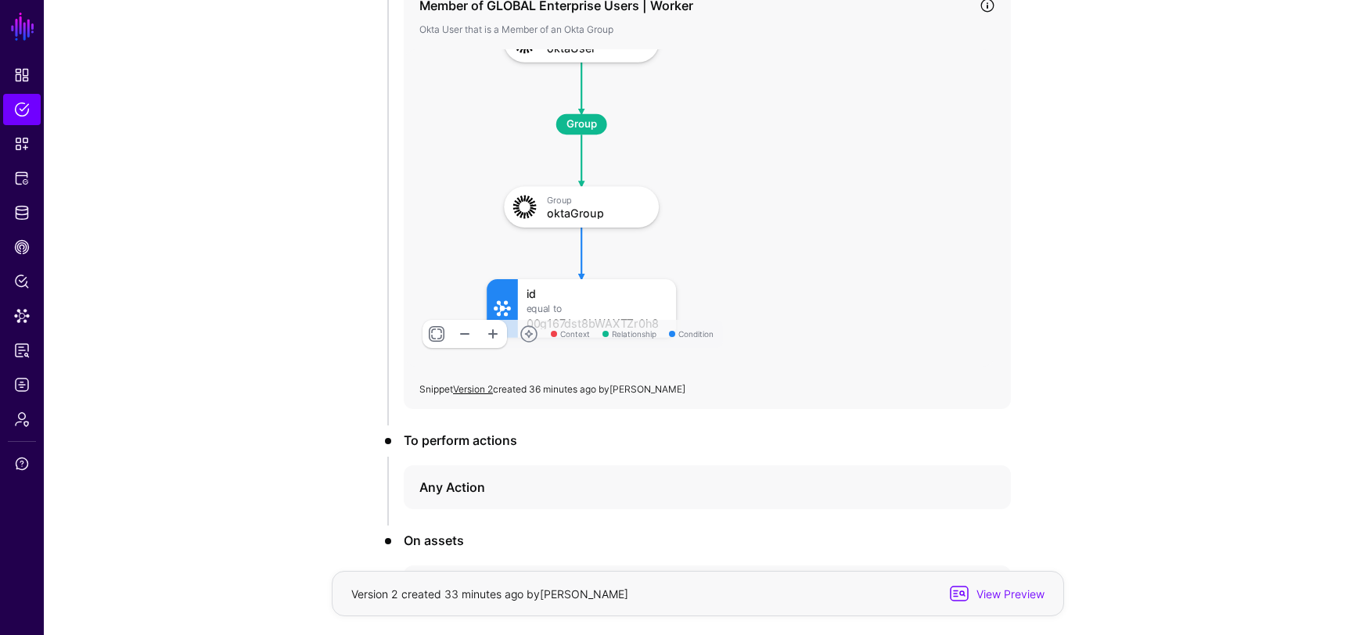
click at [493, 330] on link at bounding box center [493, 334] width 28 height 28
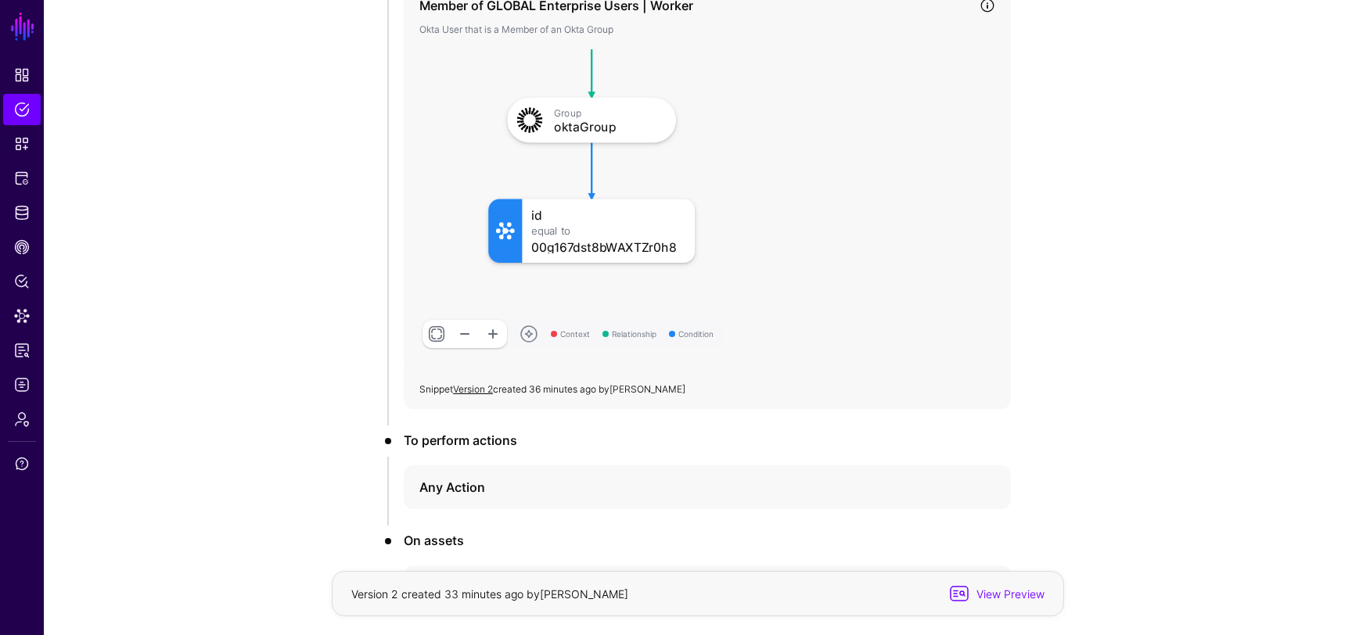
drag, startPoint x: 635, startPoint y: 309, endPoint x: 635, endPoint y: 196, distance: 112.7
click div "id Equal To 00g167dst8bWAXTZr0h8"
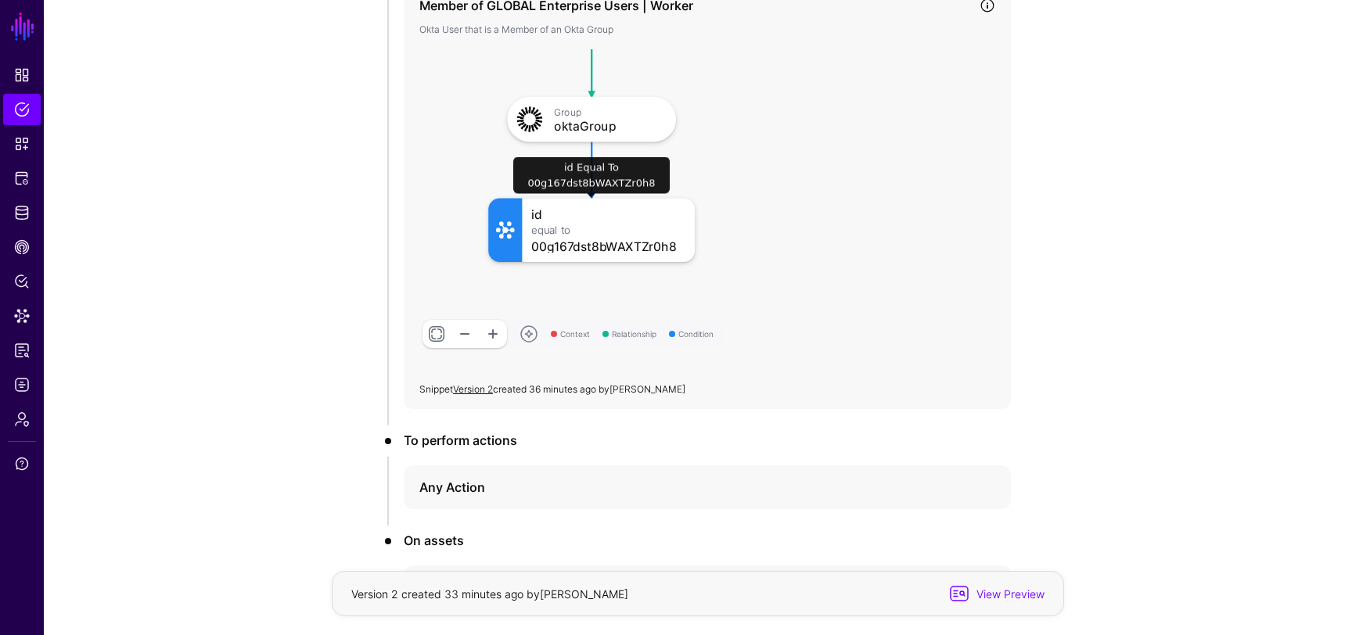
click div "id Equal To 00g167dst8bWAXTZr0h8"
click at [470, 394] on link "Version 2" at bounding box center [473, 389] width 40 height 12
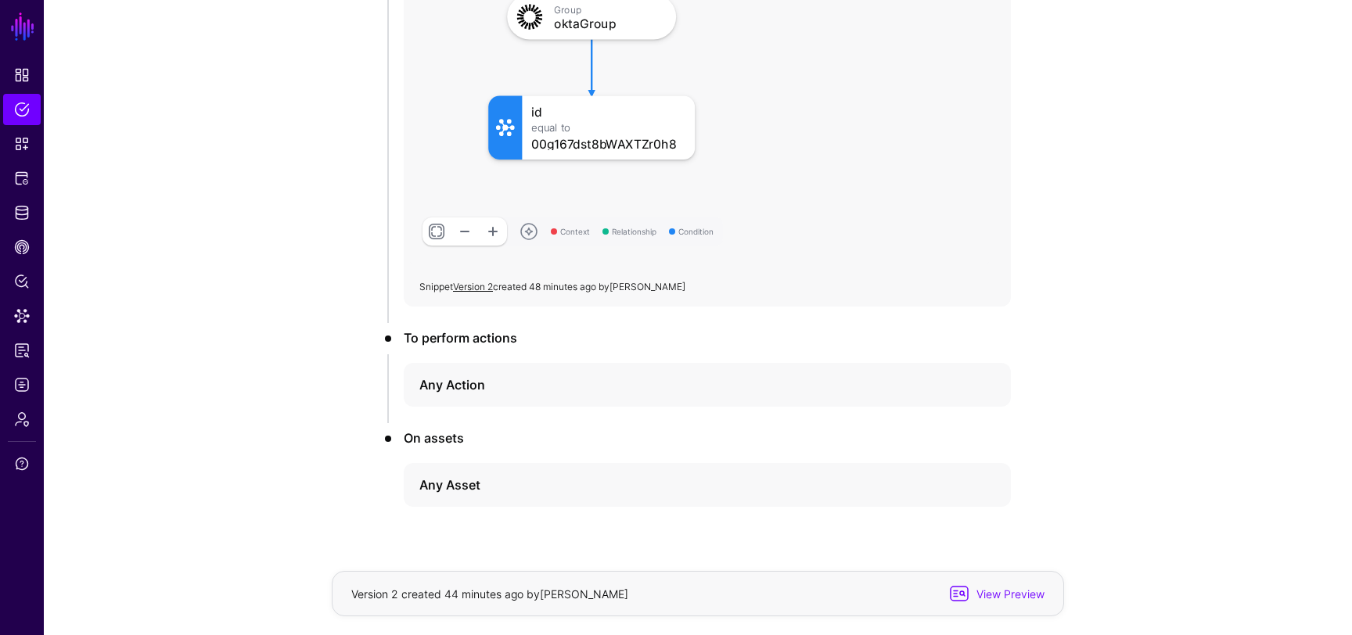
scroll to position [431, 0]
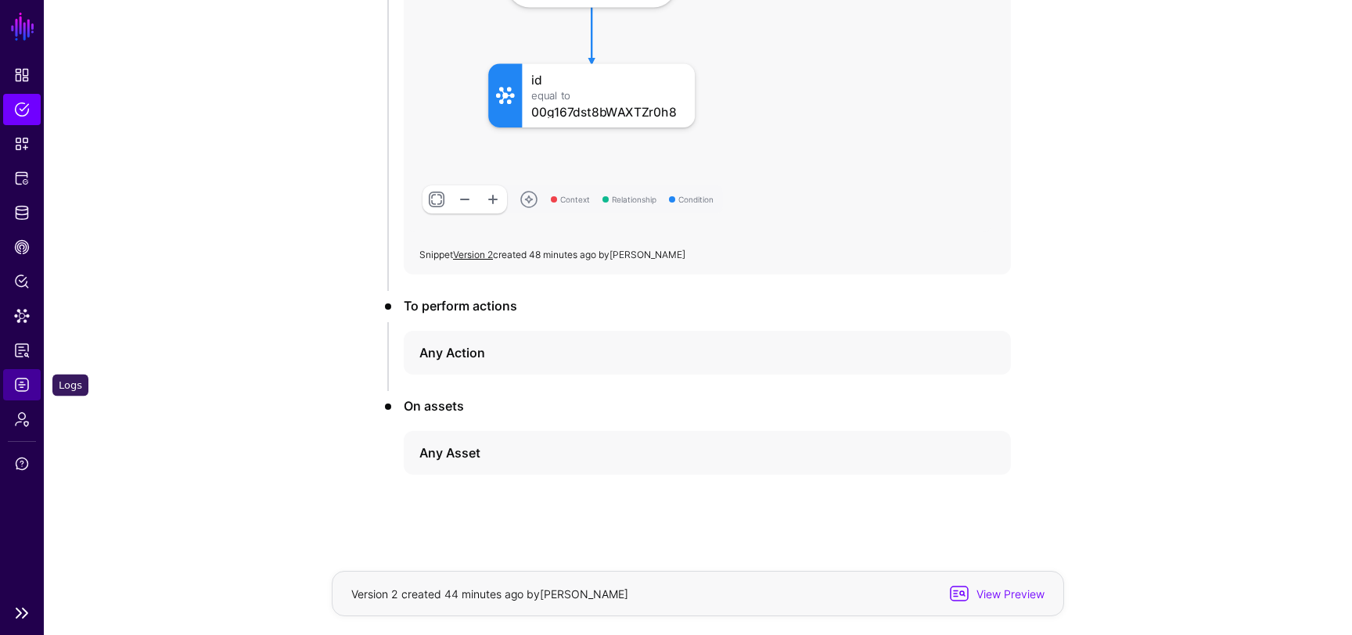
click at [21, 386] on span "Logs" at bounding box center [22, 385] width 16 height 16
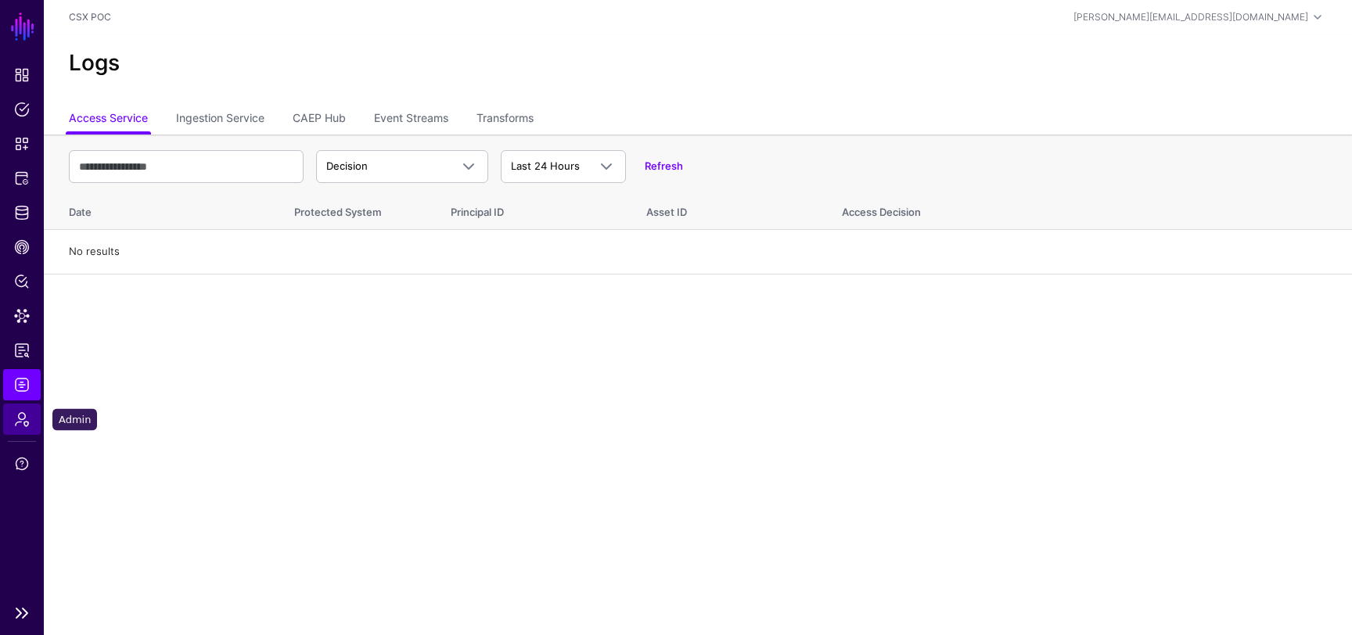
click at [20, 423] on span "Admin" at bounding box center [22, 420] width 16 height 16
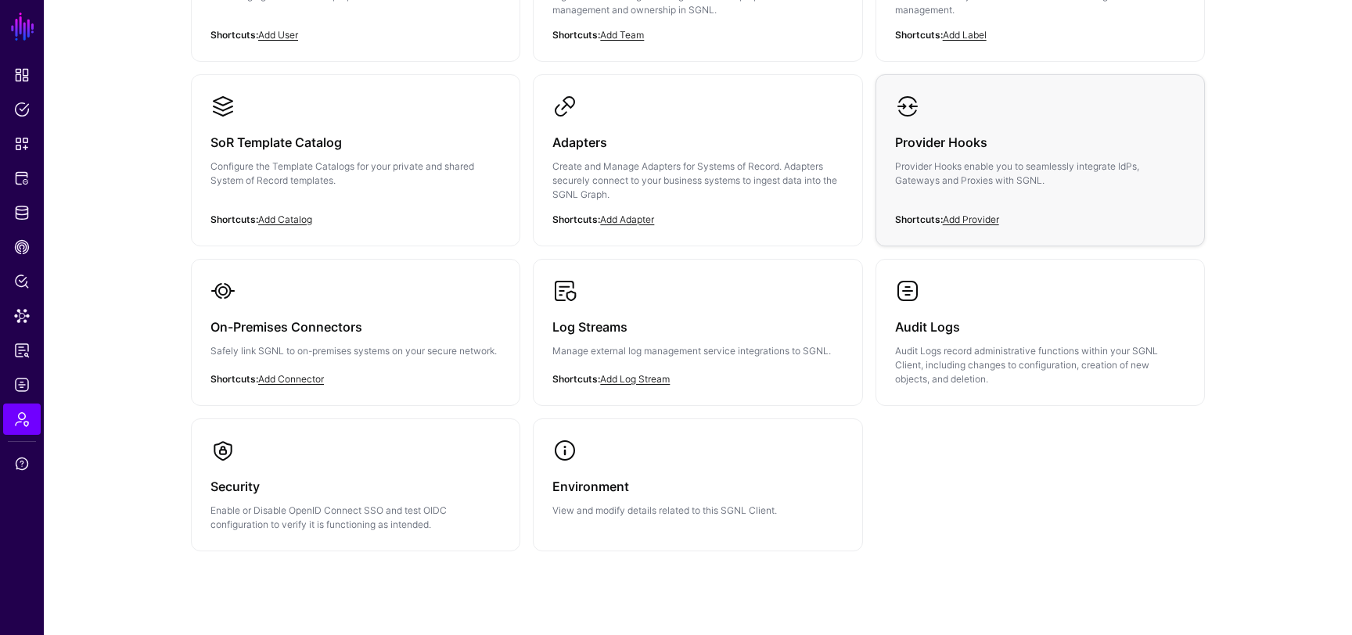
scroll to position [290, 0]
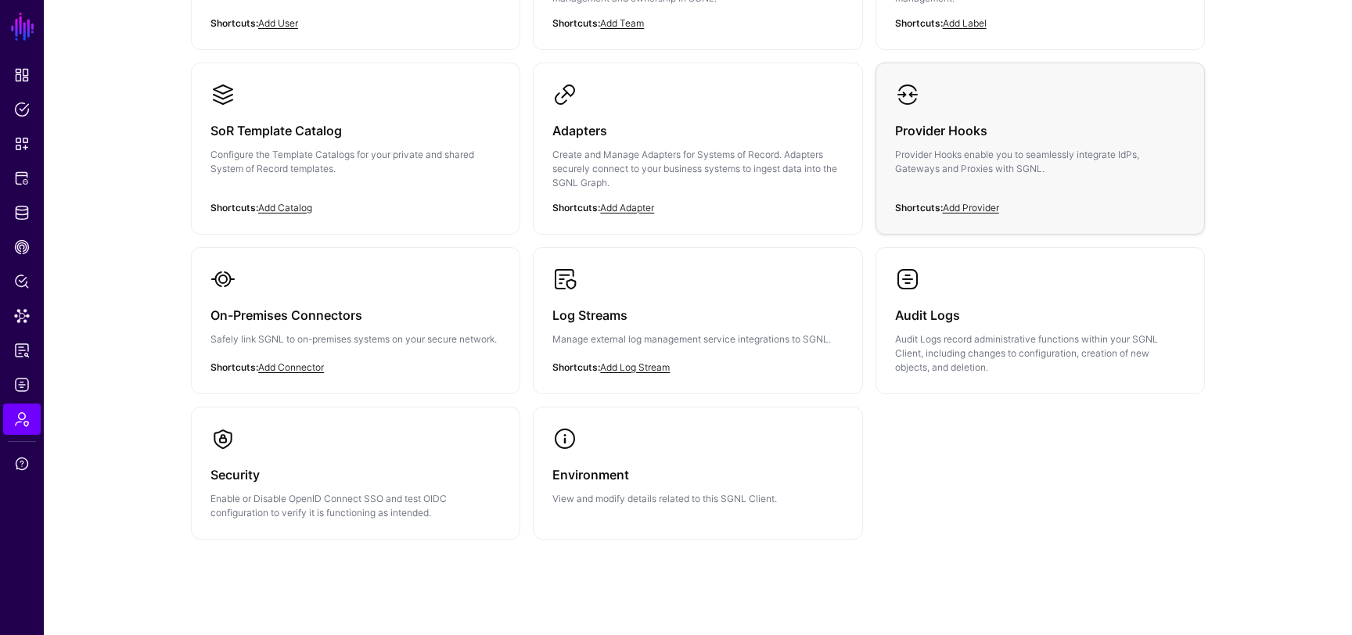
click at [1007, 166] on p "Provider Hooks enable you to seamlessly integrate IdPs, Gateways and Proxies wi…" at bounding box center [1040, 162] width 290 height 28
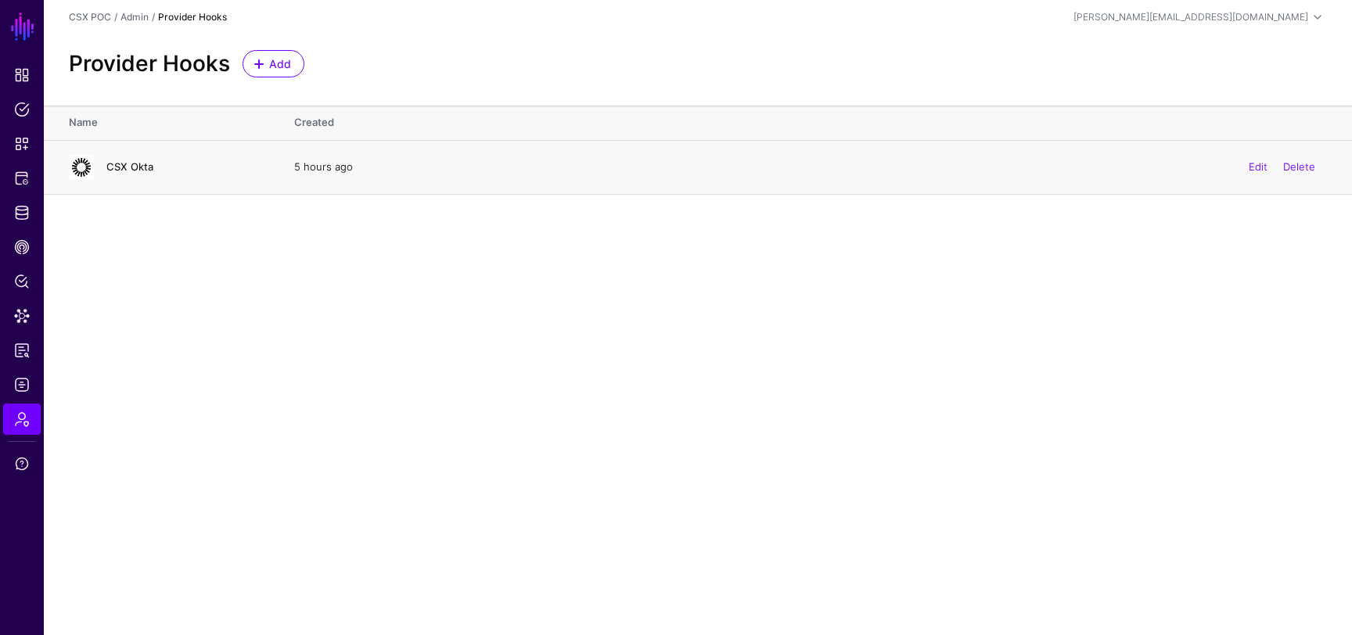
click at [135, 170] on link "CSX Okta" at bounding box center [129, 166] width 47 height 13
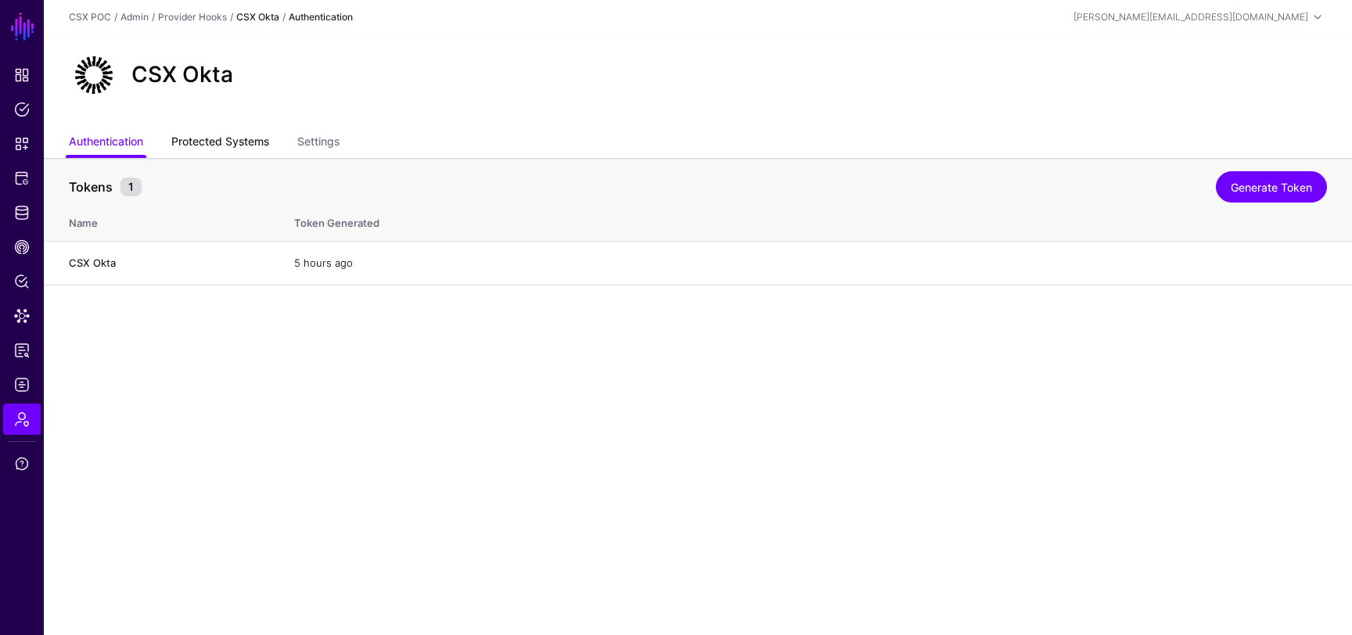
click at [212, 135] on link "Protected Systems" at bounding box center [220, 143] width 98 height 30
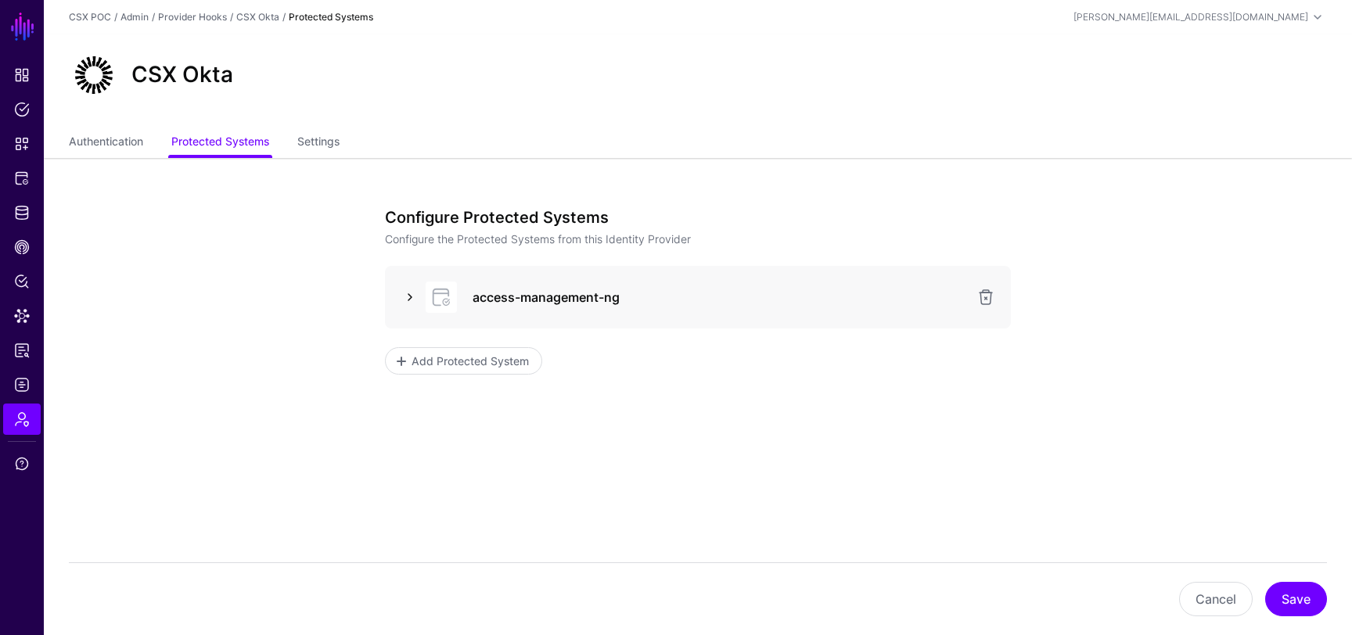
click at [415, 295] on link at bounding box center [410, 297] width 19 height 19
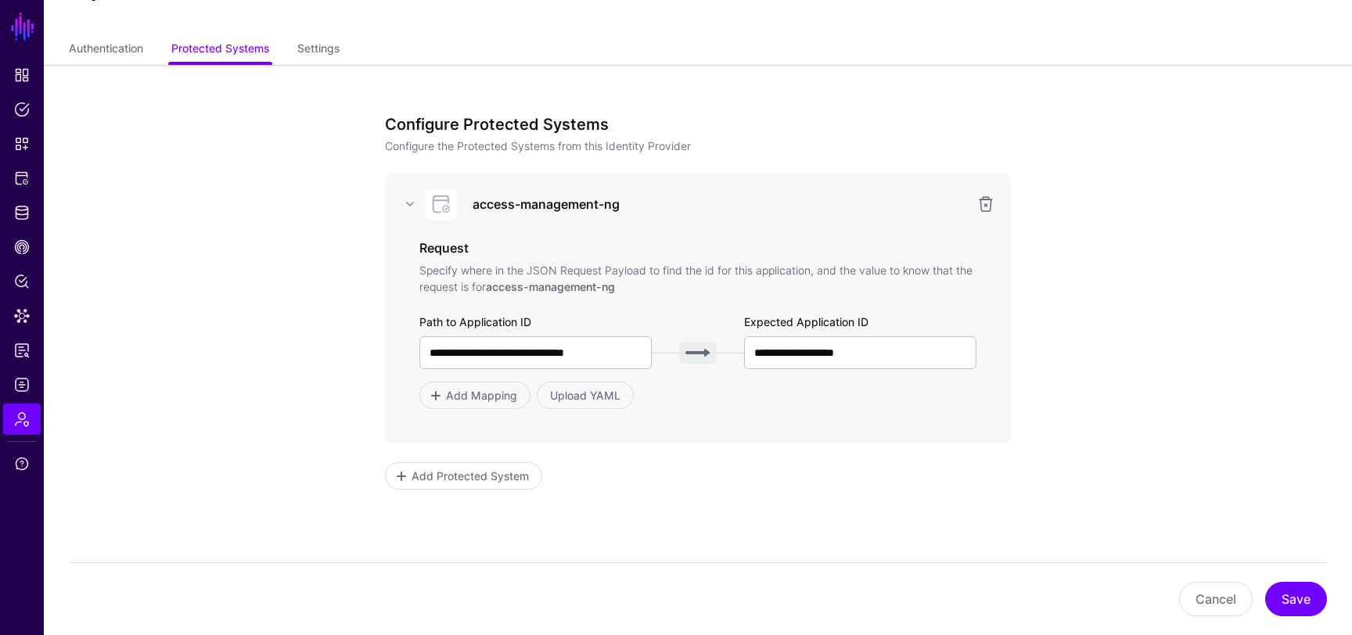
scroll to position [160, 0]
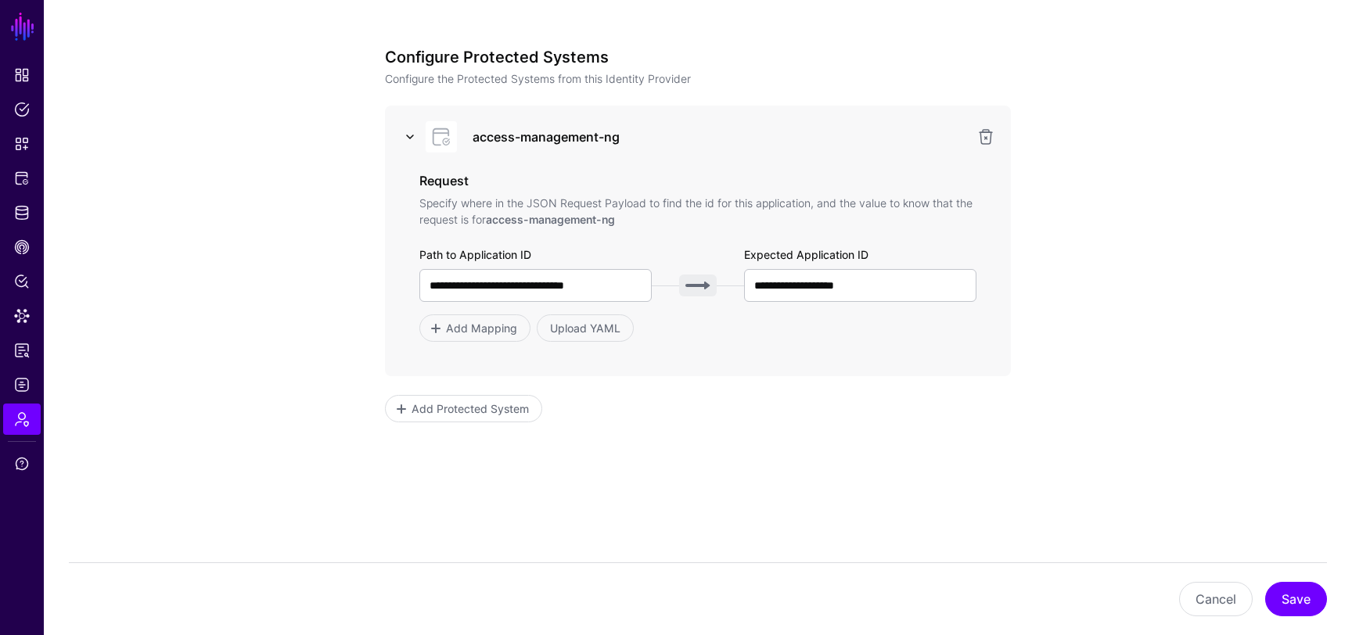
click at [405, 144] on link at bounding box center [410, 137] width 19 height 19
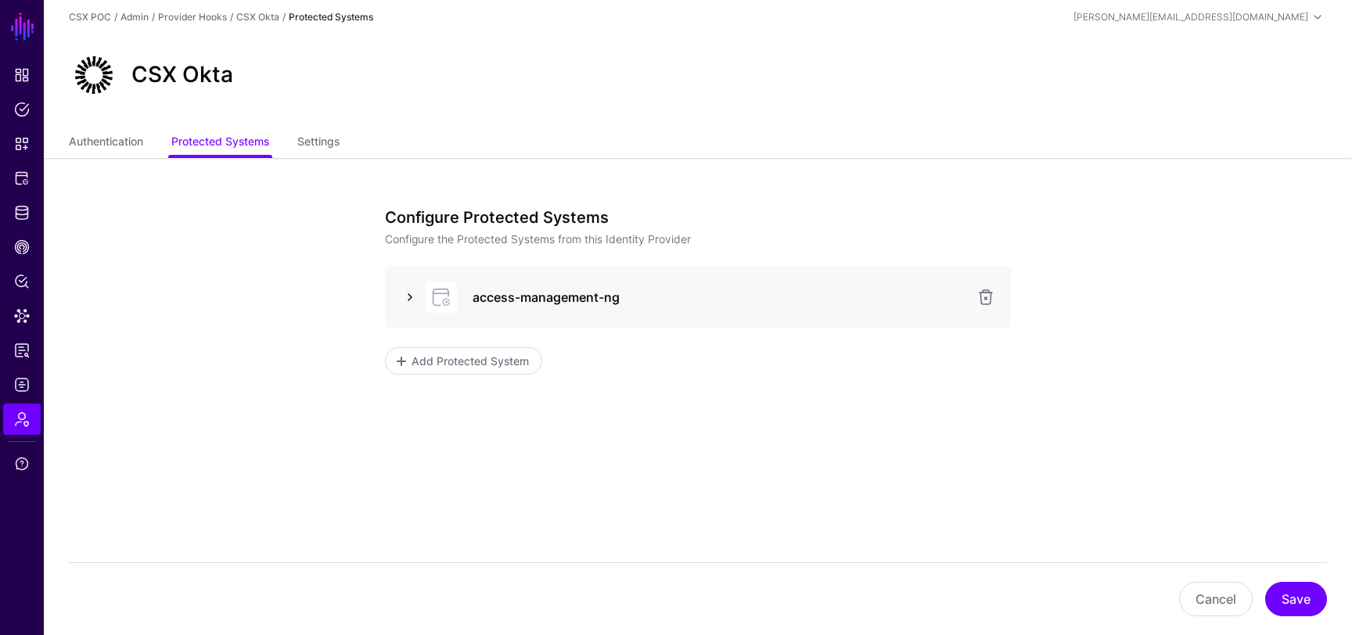
click at [414, 293] on link at bounding box center [410, 297] width 19 height 19
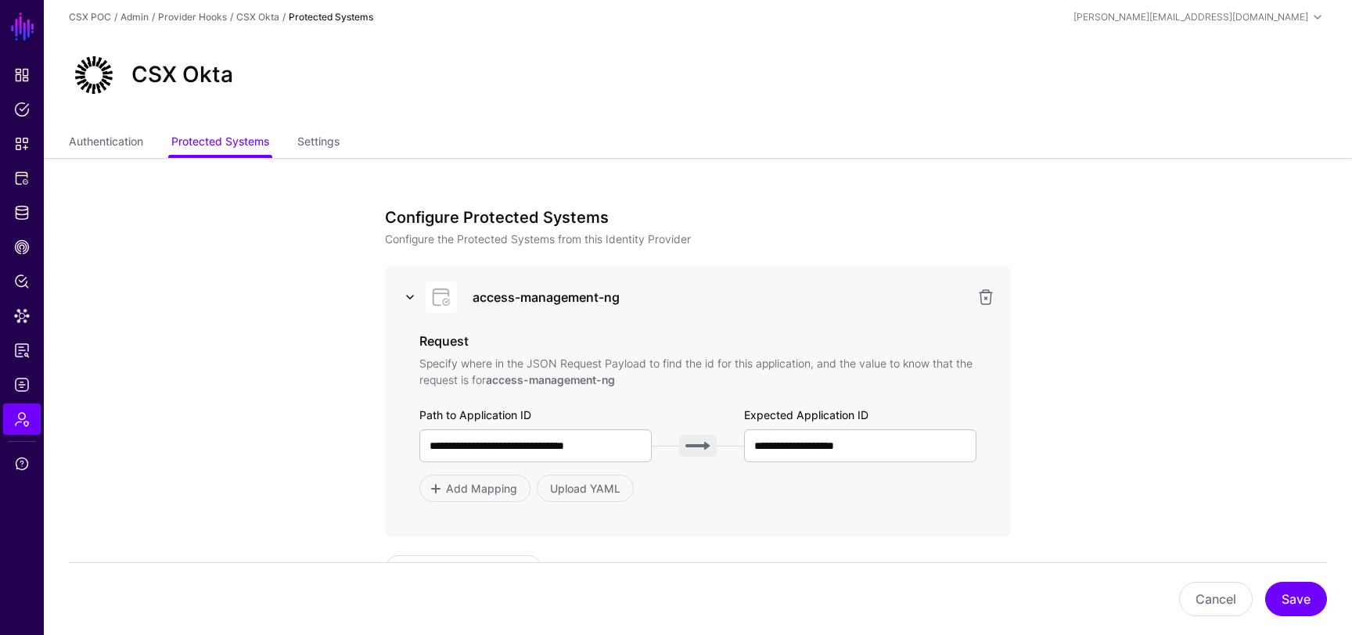
click at [410, 293] on link at bounding box center [410, 297] width 19 height 19
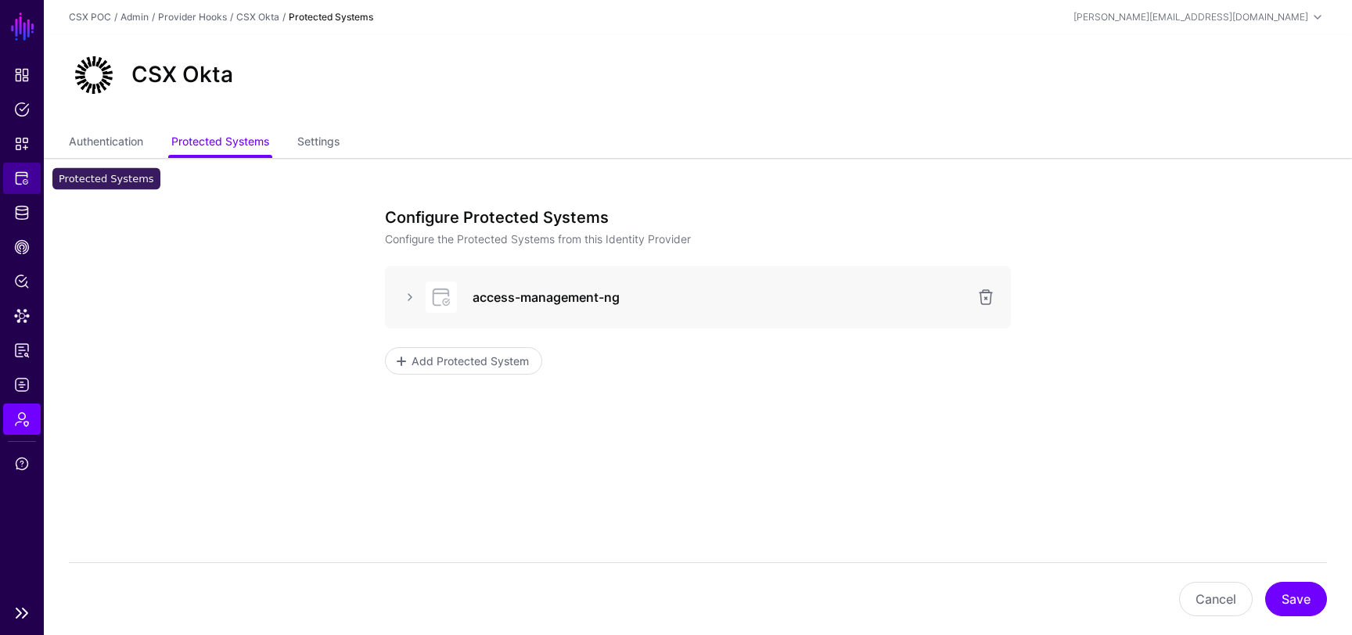
click at [20, 178] on span "Protected Systems" at bounding box center [22, 179] width 16 height 16
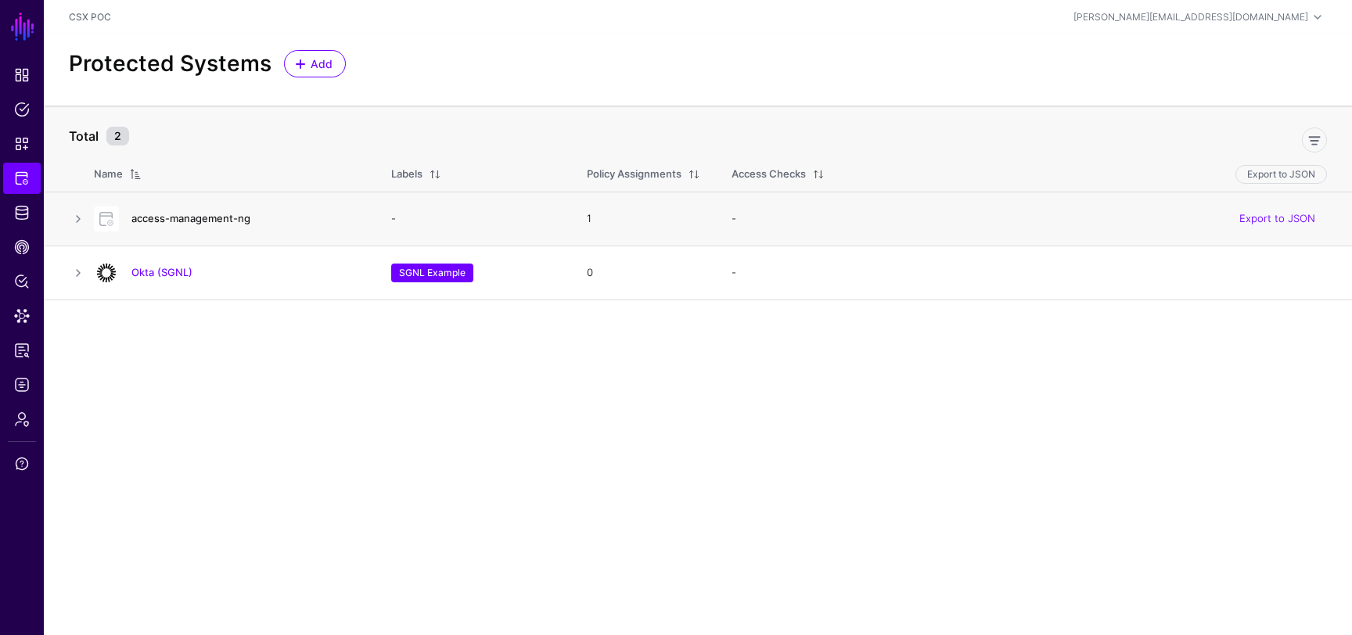
click at [207, 214] on link "access-management-ng" at bounding box center [190, 218] width 119 height 13
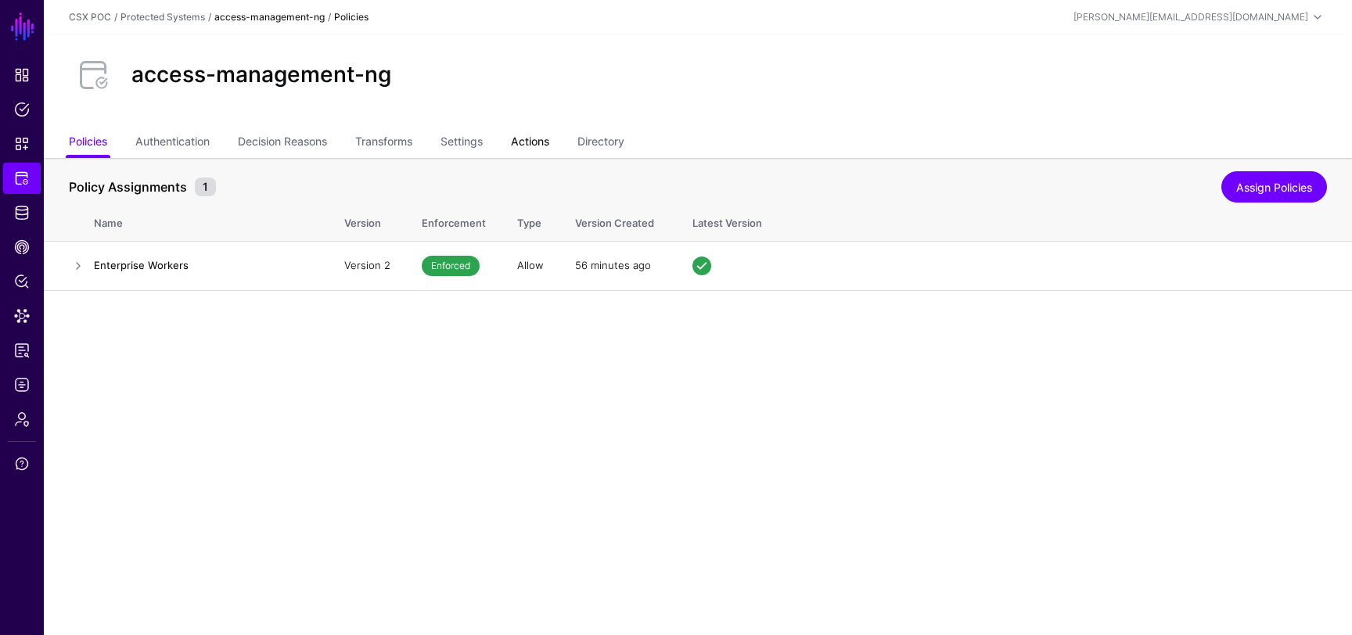
click at [540, 140] on link "Actions" at bounding box center [530, 143] width 38 height 30
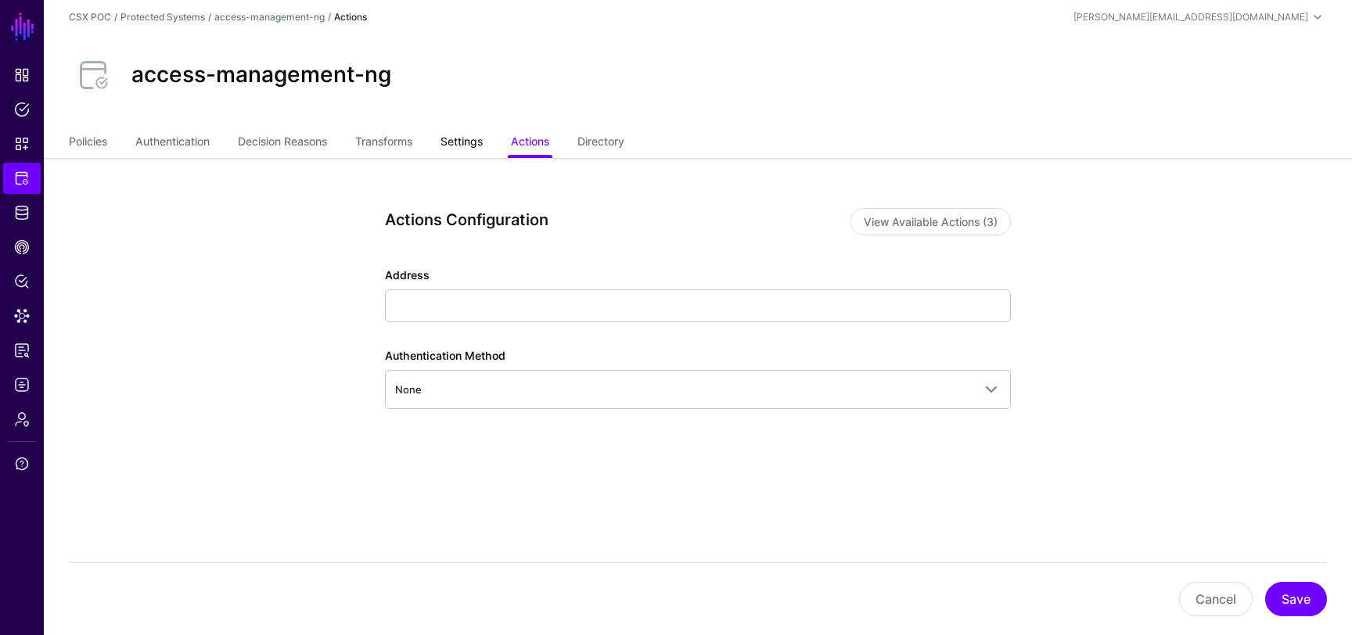
click at [454, 130] on link "Settings" at bounding box center [462, 143] width 42 height 30
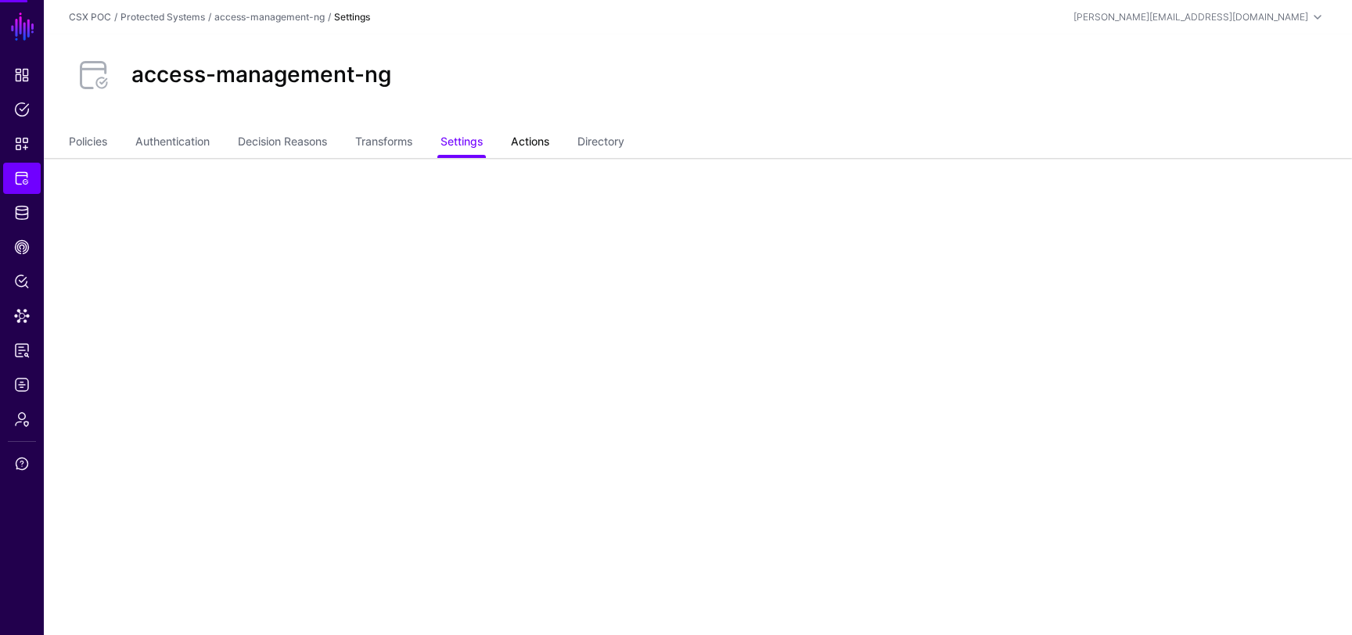
click at [541, 141] on link "Actions" at bounding box center [530, 143] width 38 height 30
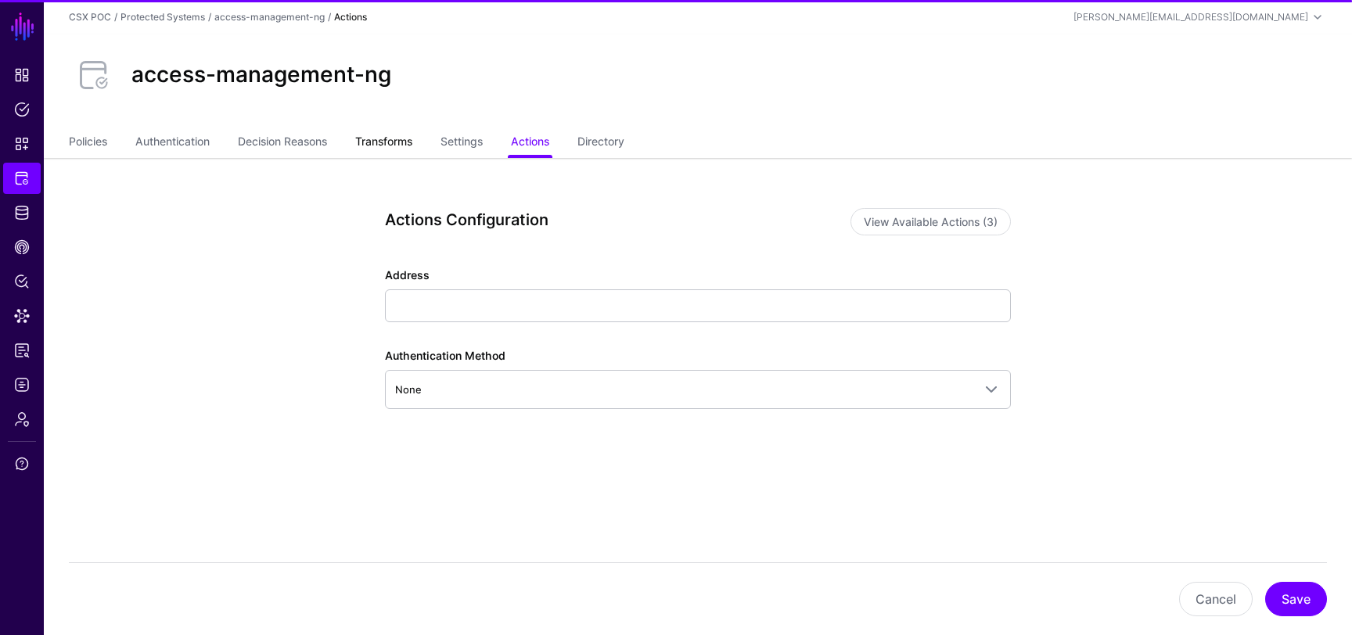
click at [372, 148] on link "Transforms" at bounding box center [383, 143] width 57 height 30
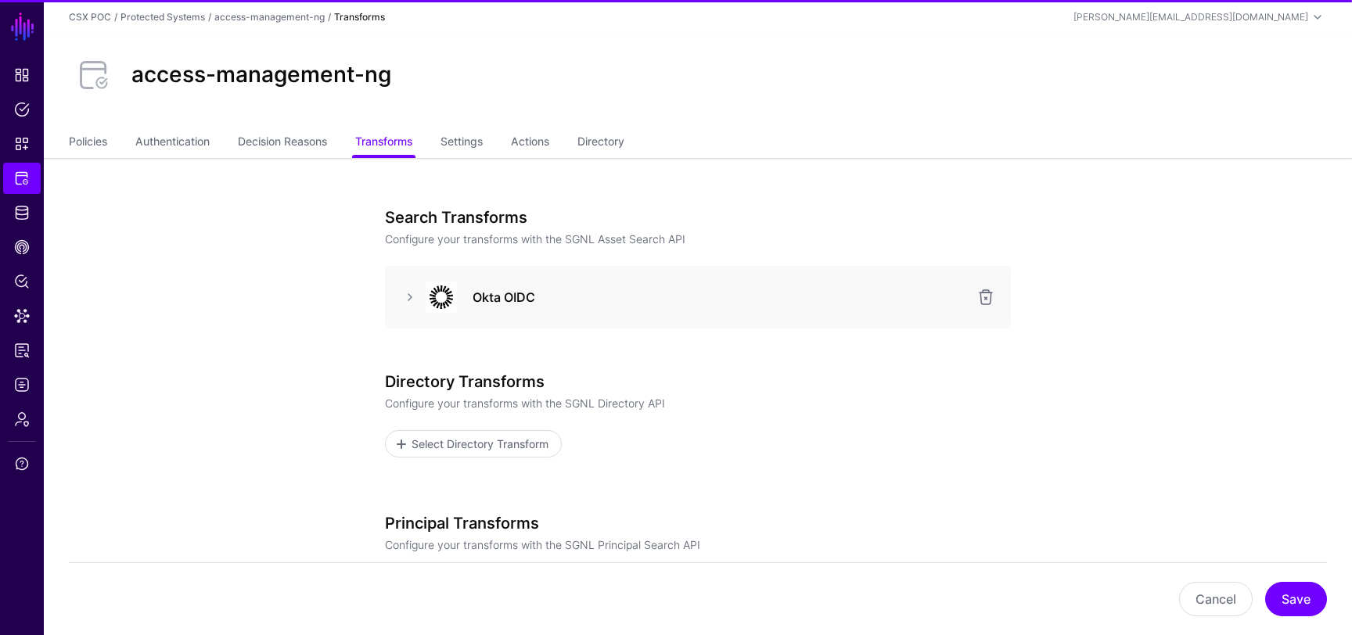
click at [401, 308] on div "Okta OIDC" at bounding box center [698, 297] width 601 height 31
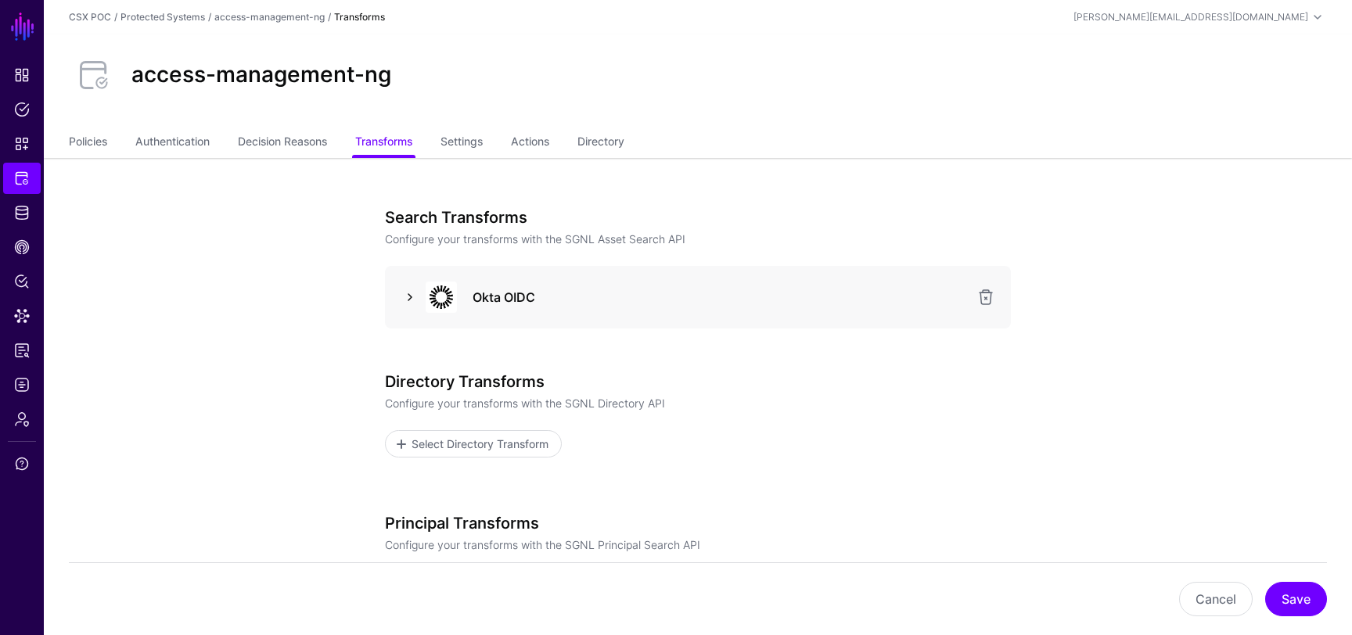
click at [405, 301] on link at bounding box center [410, 297] width 19 height 19
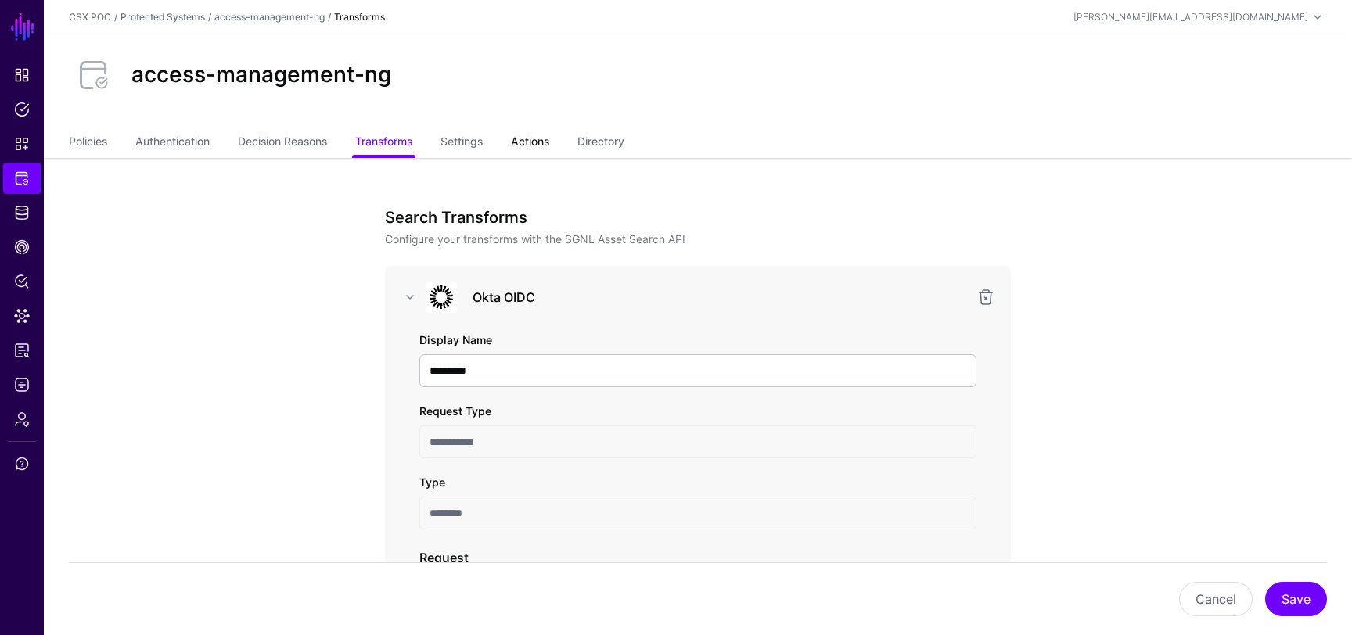
click at [538, 142] on link "Actions" at bounding box center [530, 143] width 38 height 30
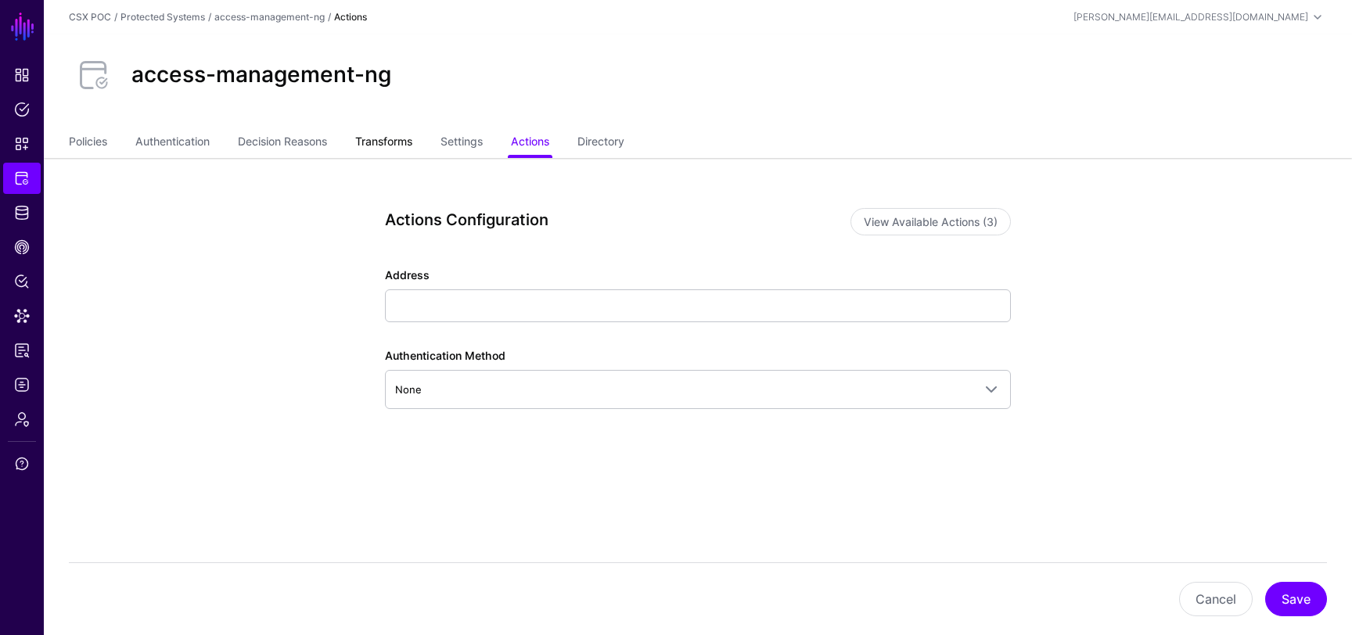
click at [394, 151] on link "Transforms" at bounding box center [383, 143] width 57 height 30
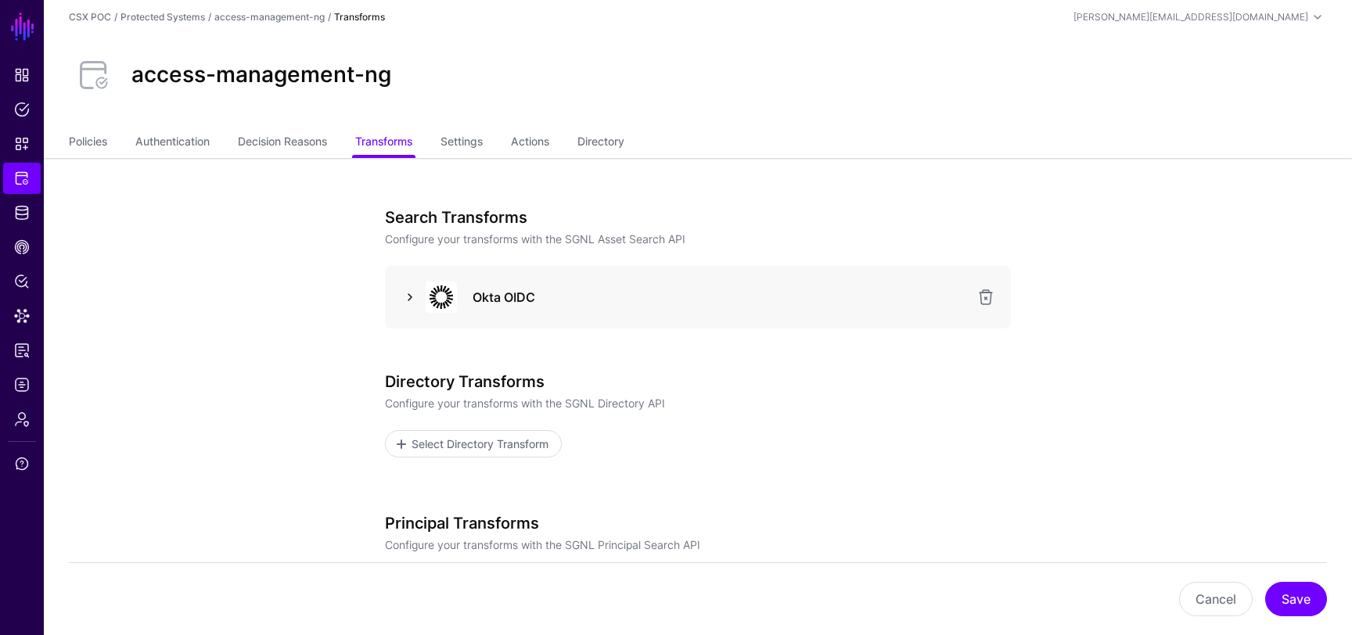
click at [414, 297] on link at bounding box center [410, 297] width 19 height 19
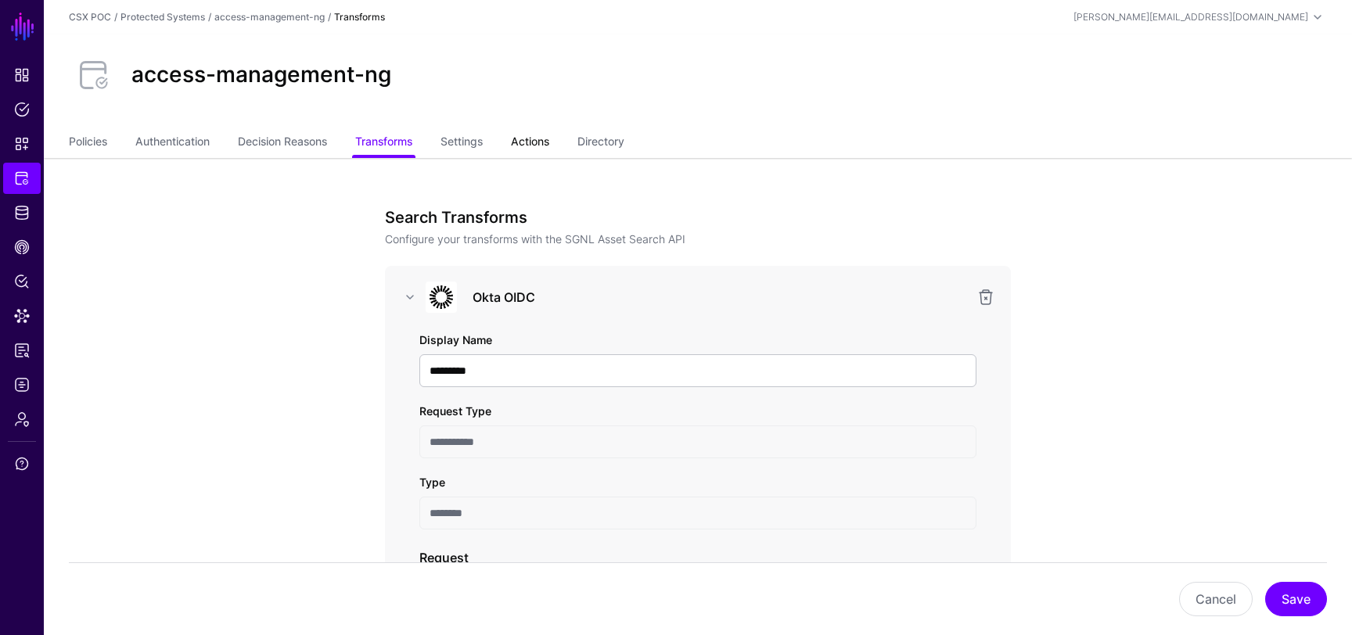
click at [523, 149] on link "Actions" at bounding box center [530, 143] width 38 height 30
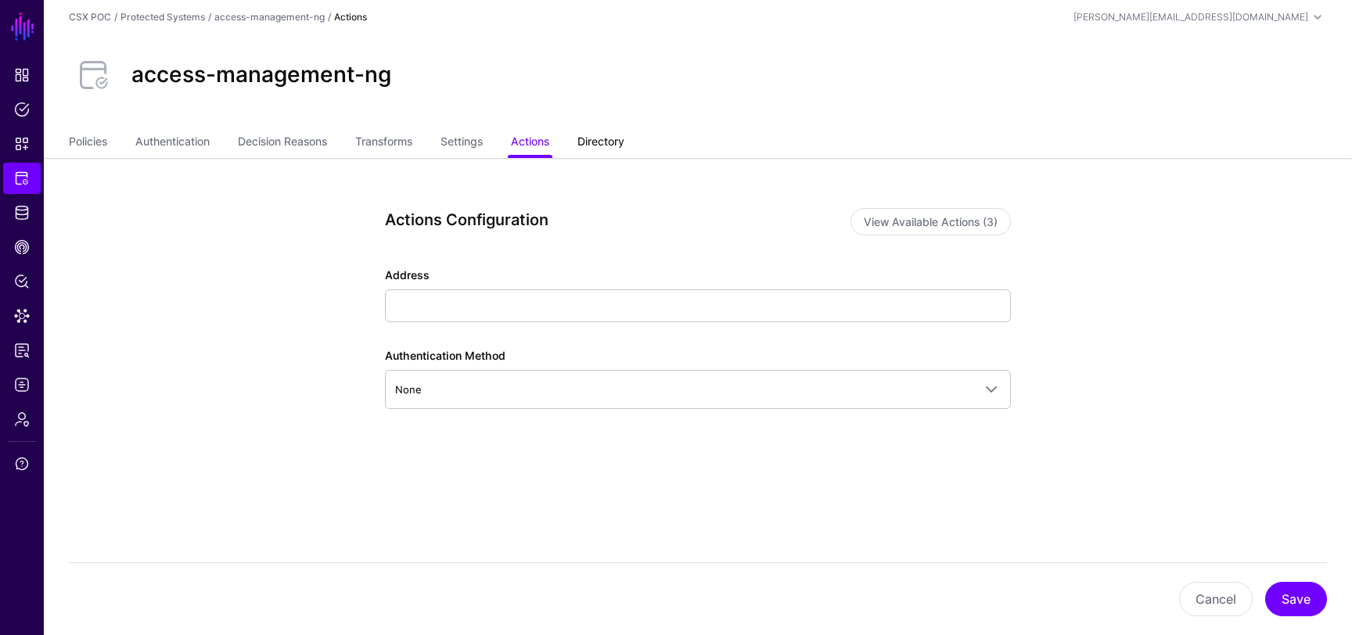
click at [599, 145] on link "Directory" at bounding box center [600, 143] width 47 height 30
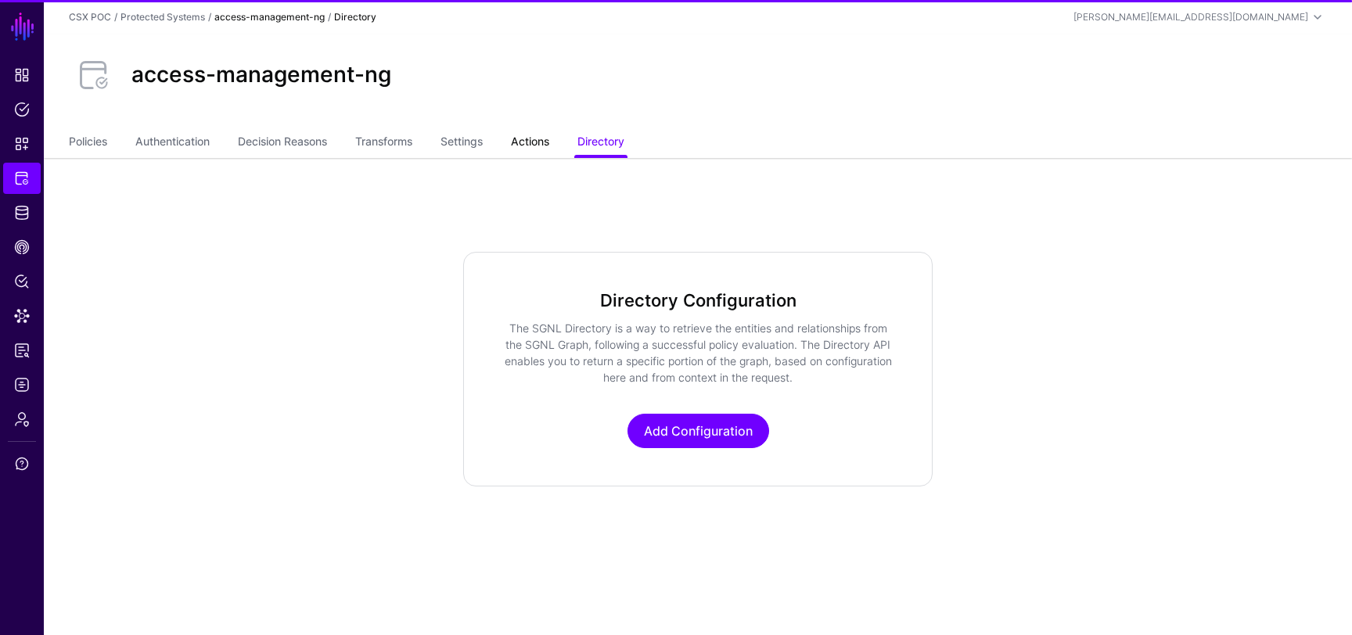
click at [537, 146] on link "Actions" at bounding box center [530, 143] width 38 height 30
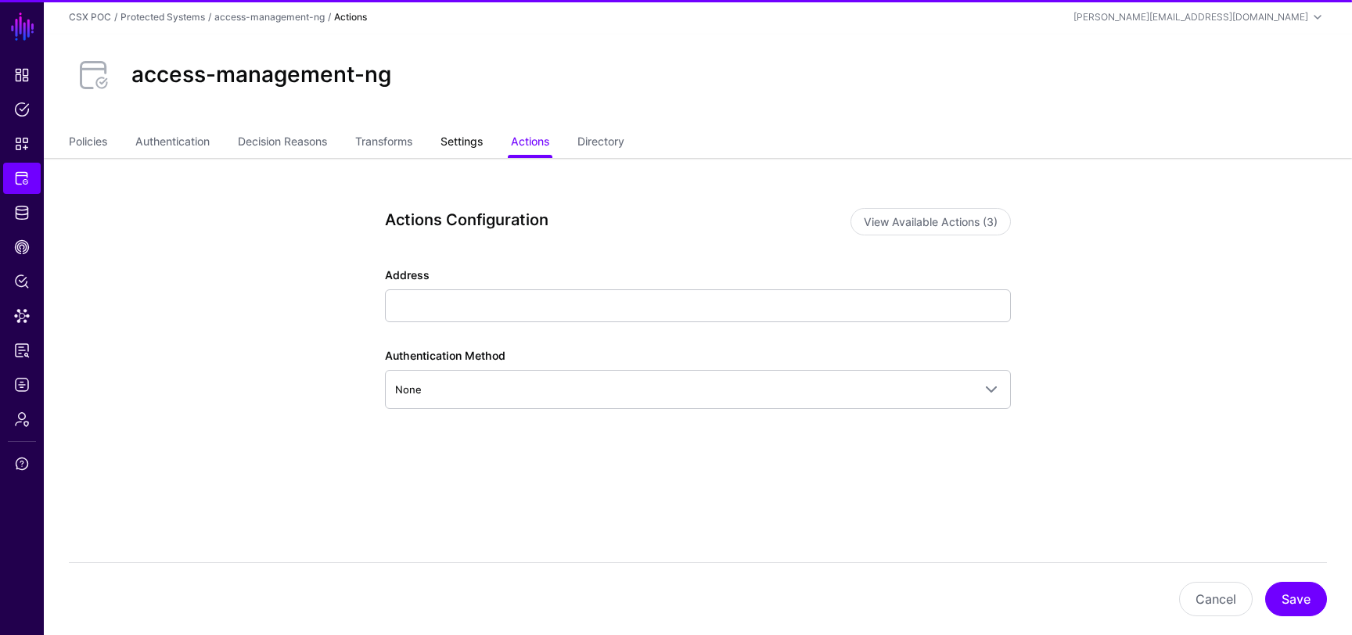
click at [462, 132] on link "Settings" at bounding box center [462, 143] width 42 height 30
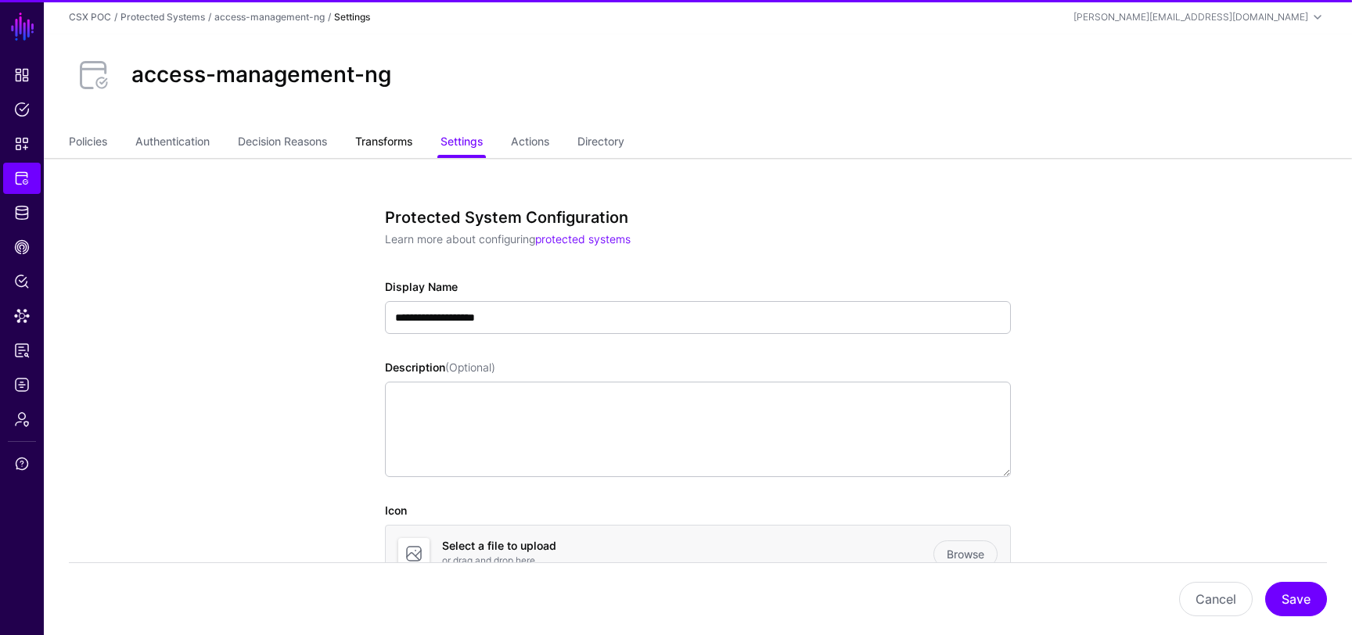
click at [412, 148] on link "Transforms" at bounding box center [383, 143] width 57 height 30
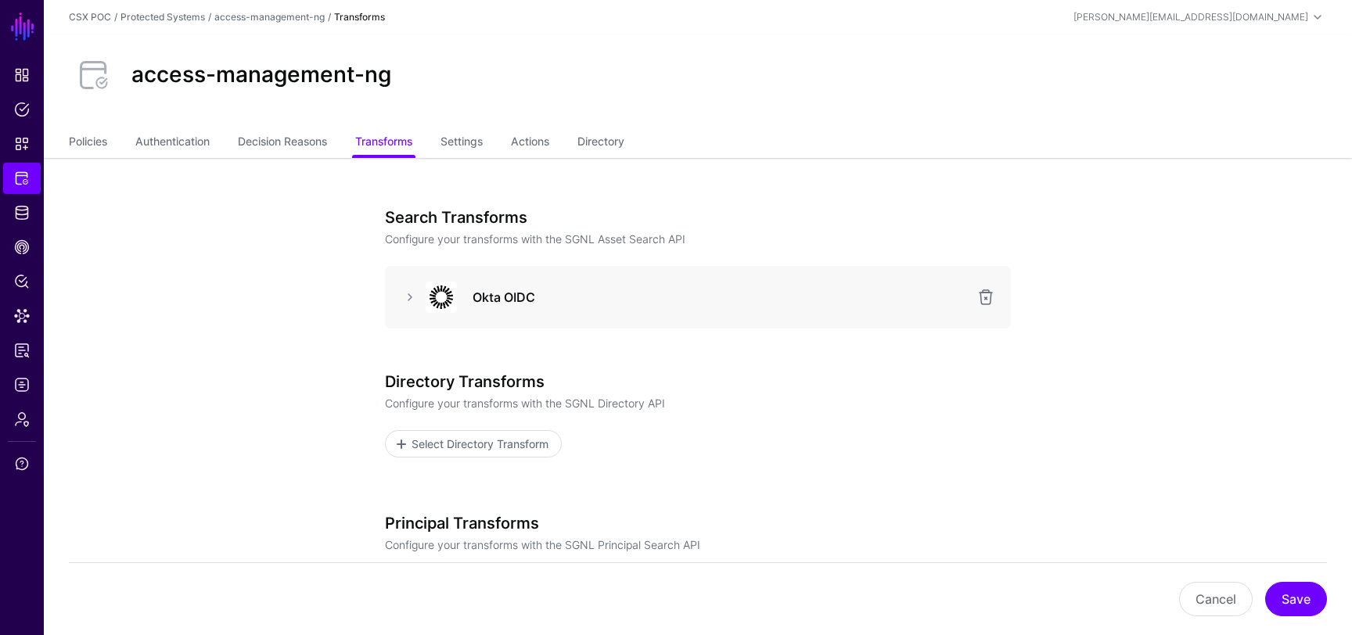
click at [414, 308] on div "Okta OIDC" at bounding box center [698, 297] width 601 height 31
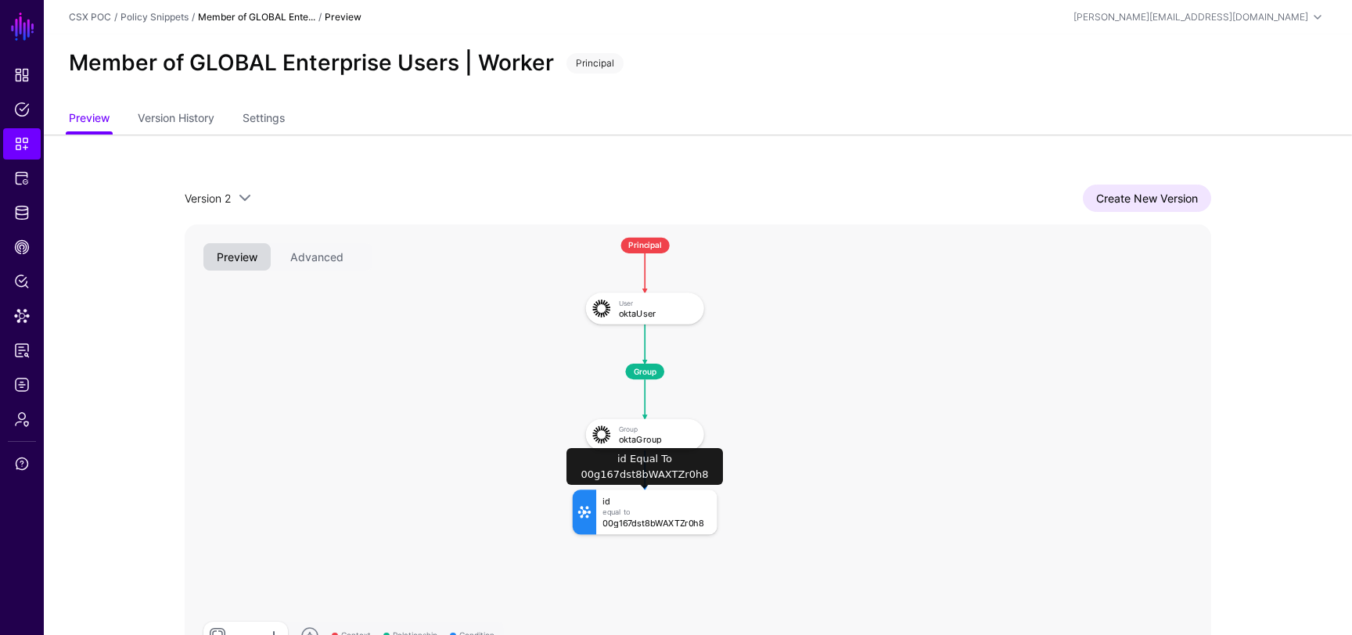
click at [655, 519] on div "00g167dst8bWAXTZr0h8" at bounding box center [657, 523] width 108 height 9
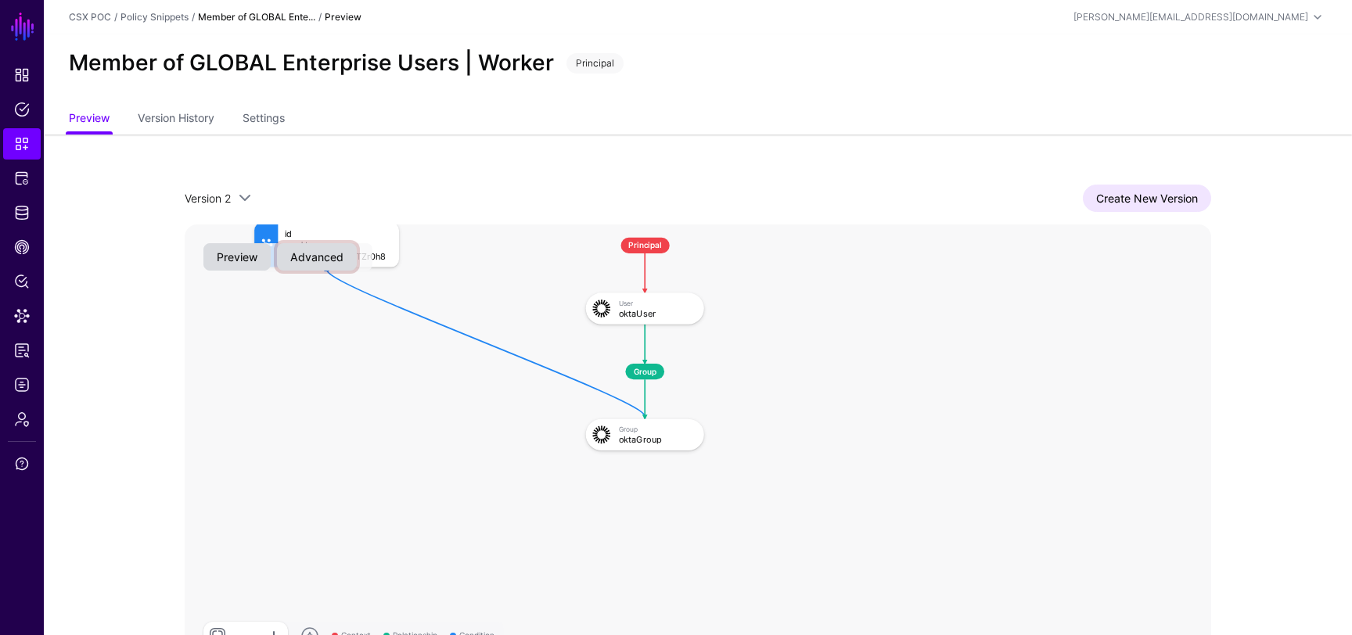
click at [322, 250] on button "Advanced" at bounding box center [317, 256] width 80 height 27
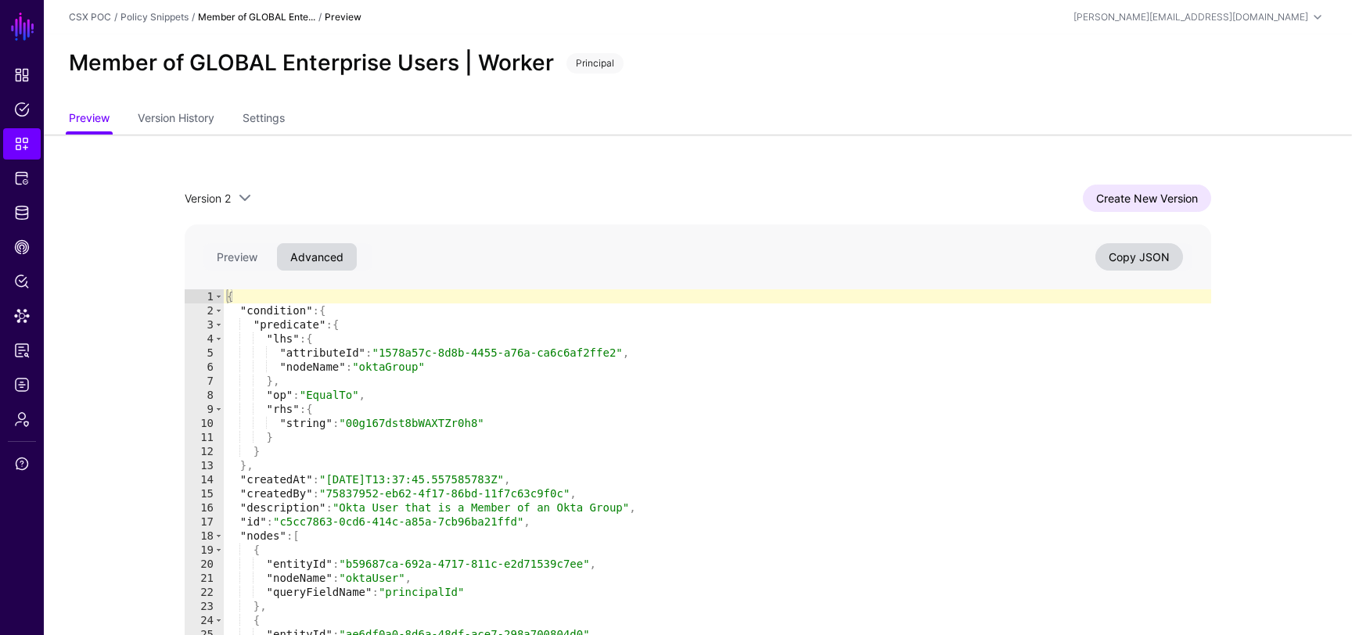
type textarea "**********"
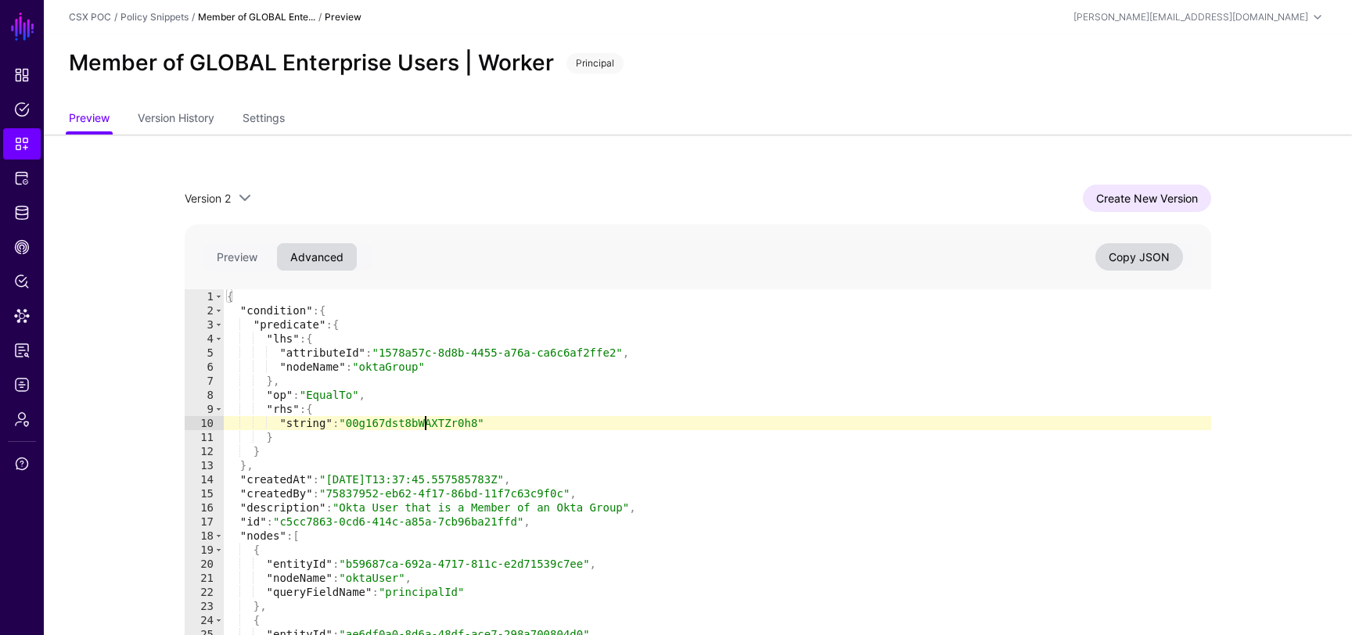
click at [423, 427] on div "{ "condition" : { "predicate" : { "lhs" : { "attributeId" : "1578a57c-8d8b-4455…" at bounding box center [717, 493] width 987 height 407
click at [25, 315] on span "Data Lens" at bounding box center [22, 316] width 16 height 16
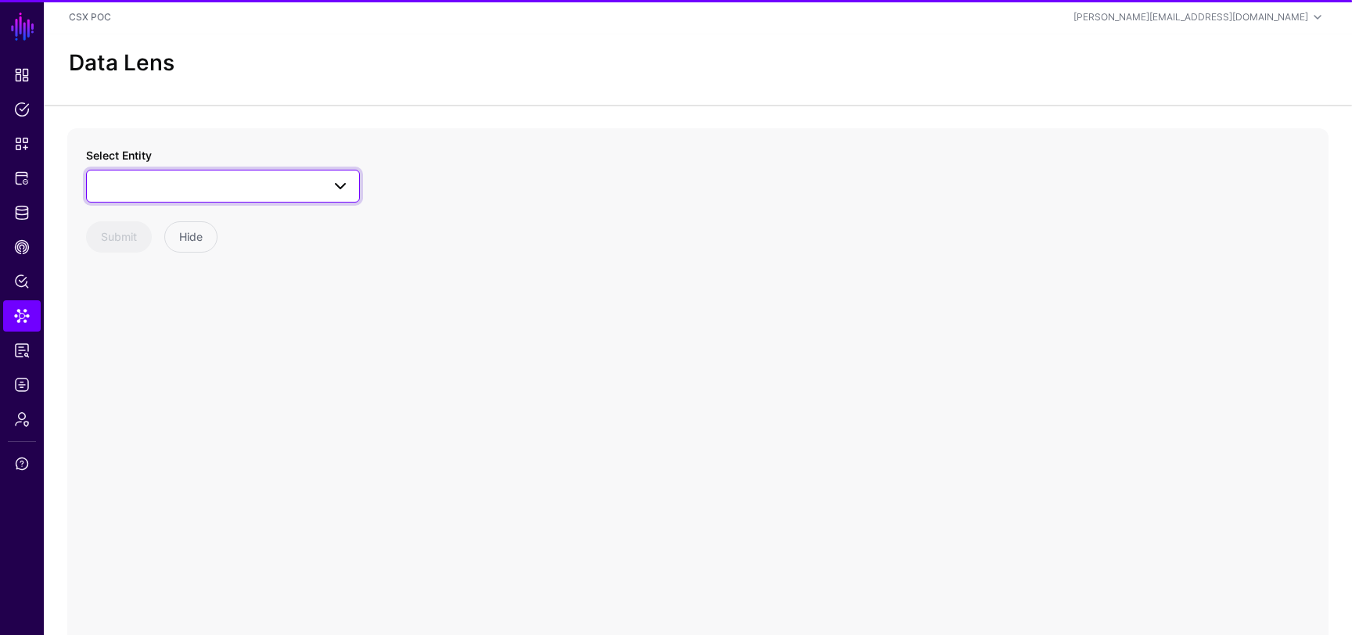
click at [188, 185] on span at bounding box center [223, 186] width 254 height 19
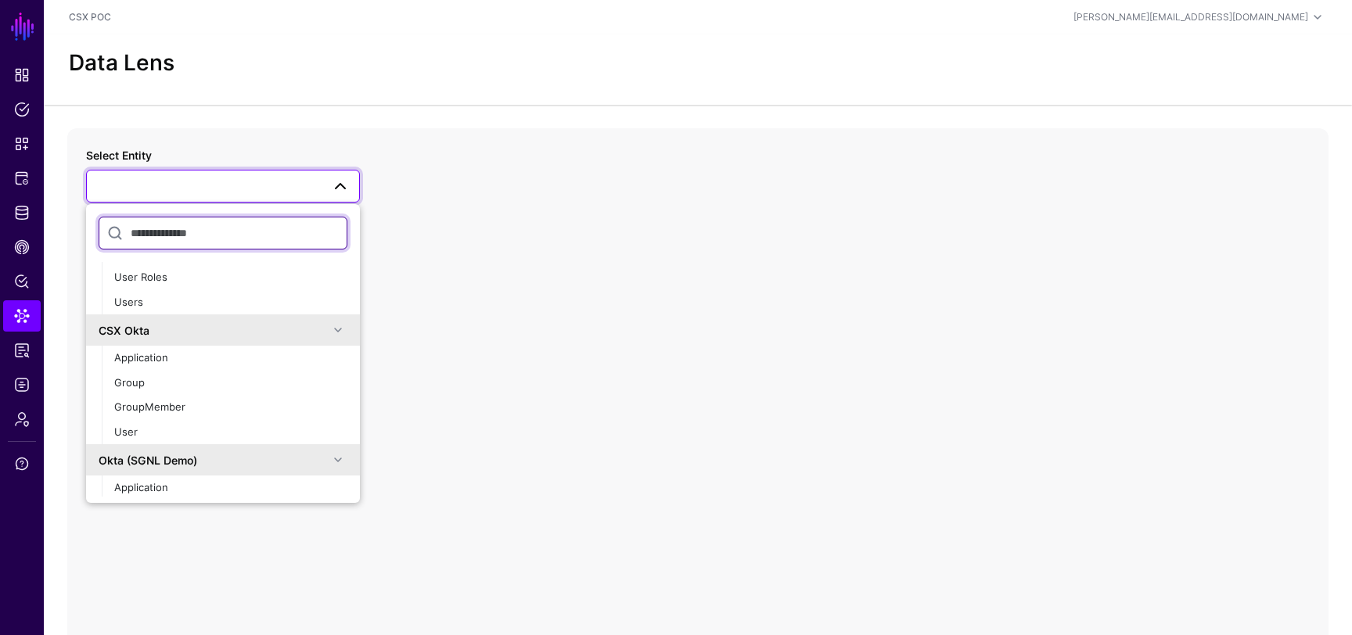
scroll to position [263, 0]
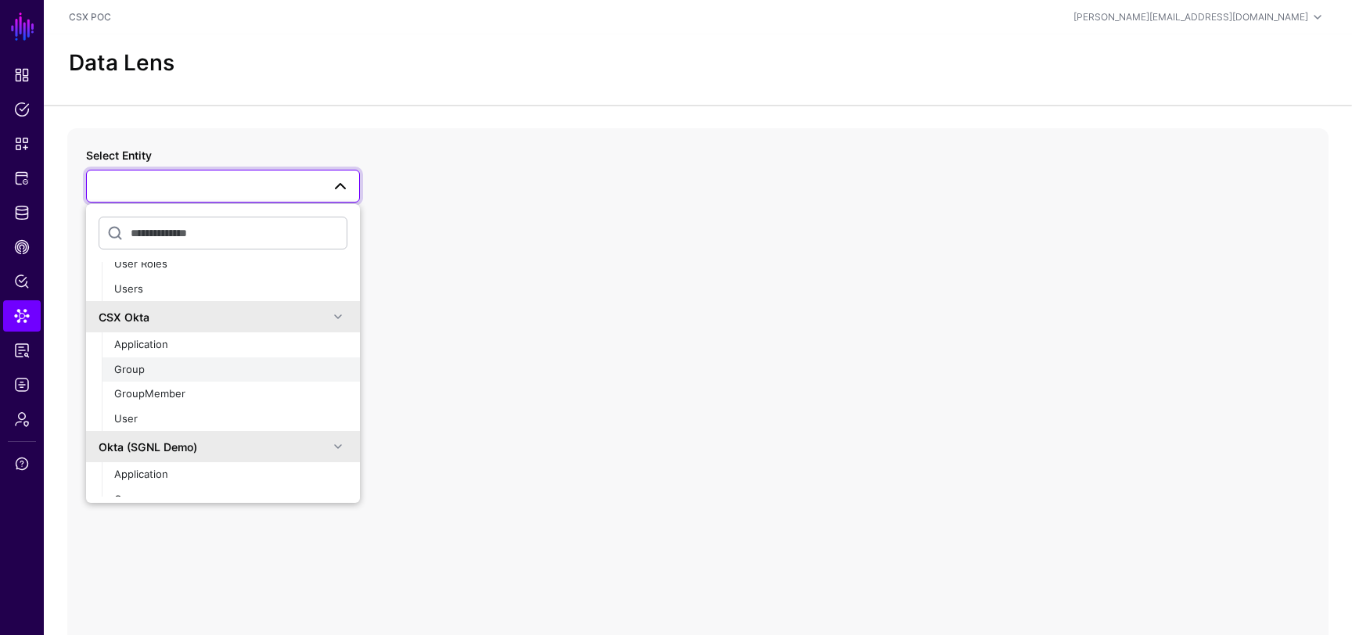
click at [157, 362] on div "Group" at bounding box center [230, 370] width 233 height 16
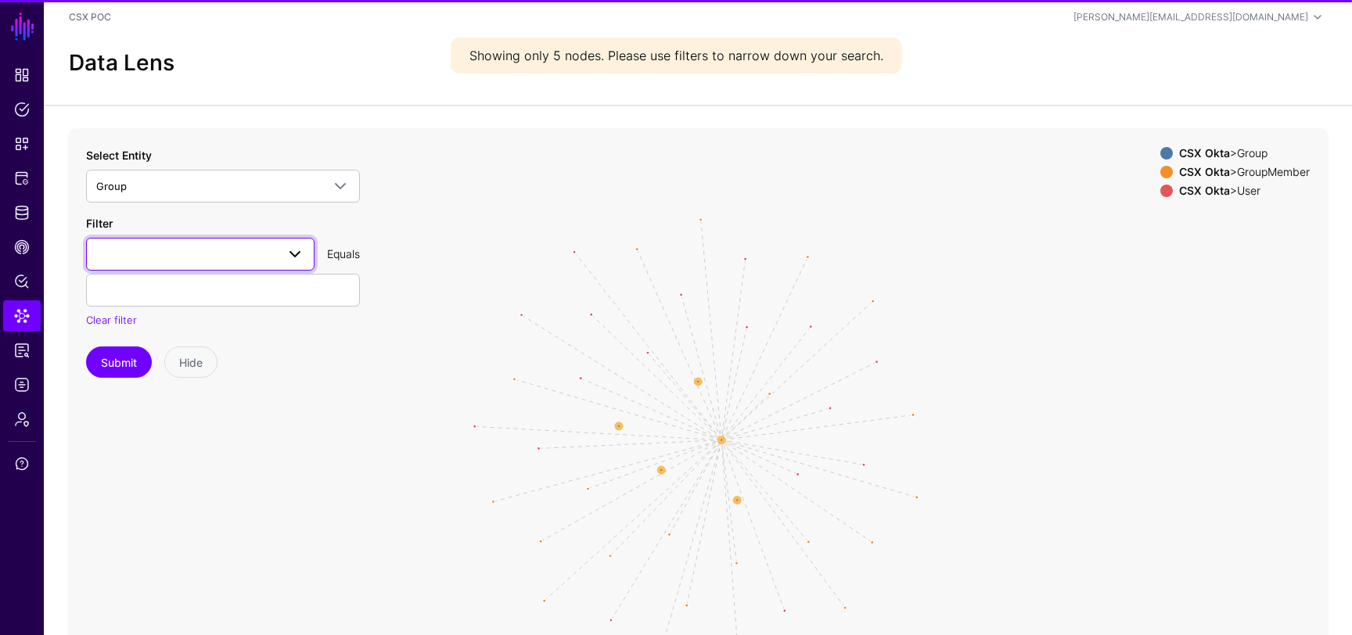
click at [203, 252] on span at bounding box center [200, 254] width 208 height 19
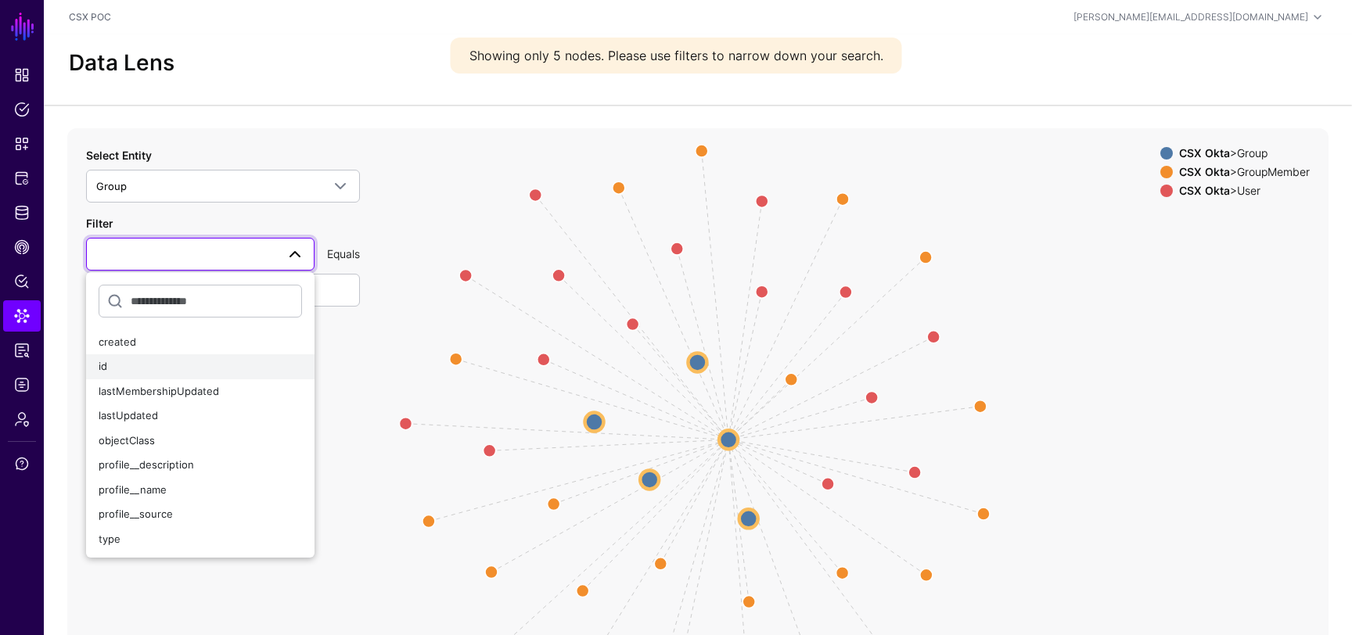
click at [154, 368] on div "id" at bounding box center [200, 367] width 203 height 16
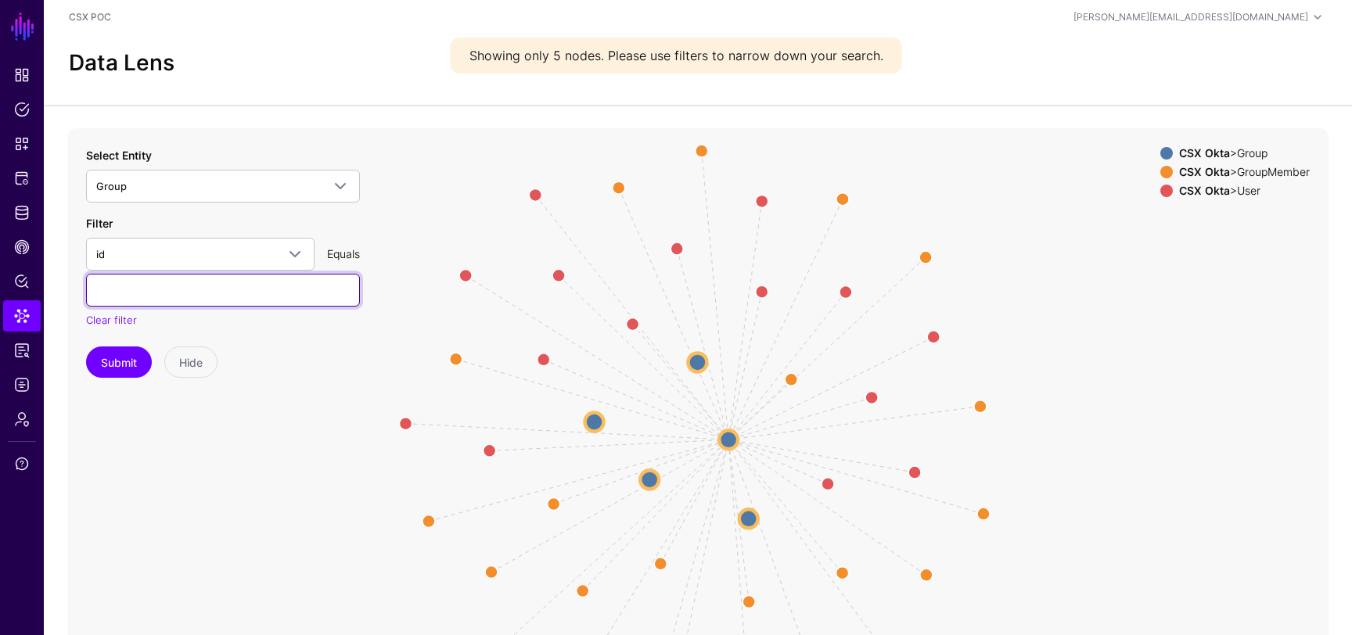
click at [223, 289] on input "text" at bounding box center [223, 290] width 274 height 33
paste input "**********"
type input "**********"
click at [121, 352] on button "Submit" at bounding box center [119, 362] width 66 height 31
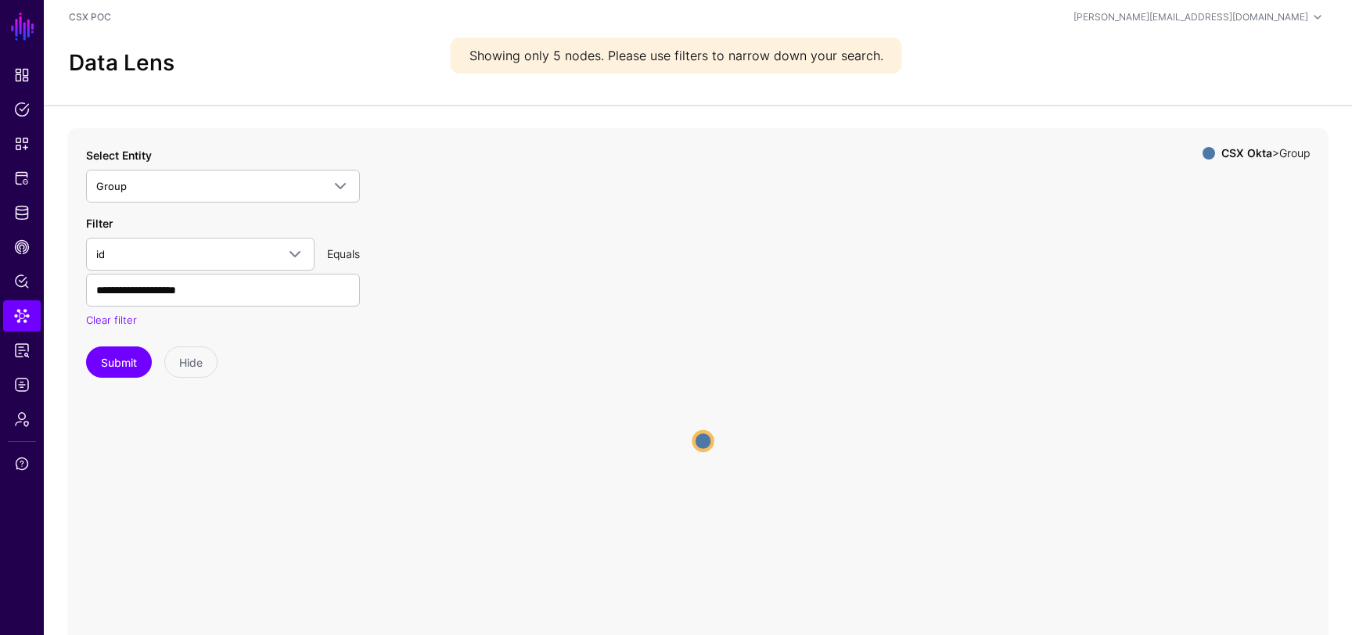
click at [710, 431] on icon "Group Group" at bounding box center [697, 441] width 1261 height 626
click at [700, 445] on circle at bounding box center [703, 441] width 19 height 19
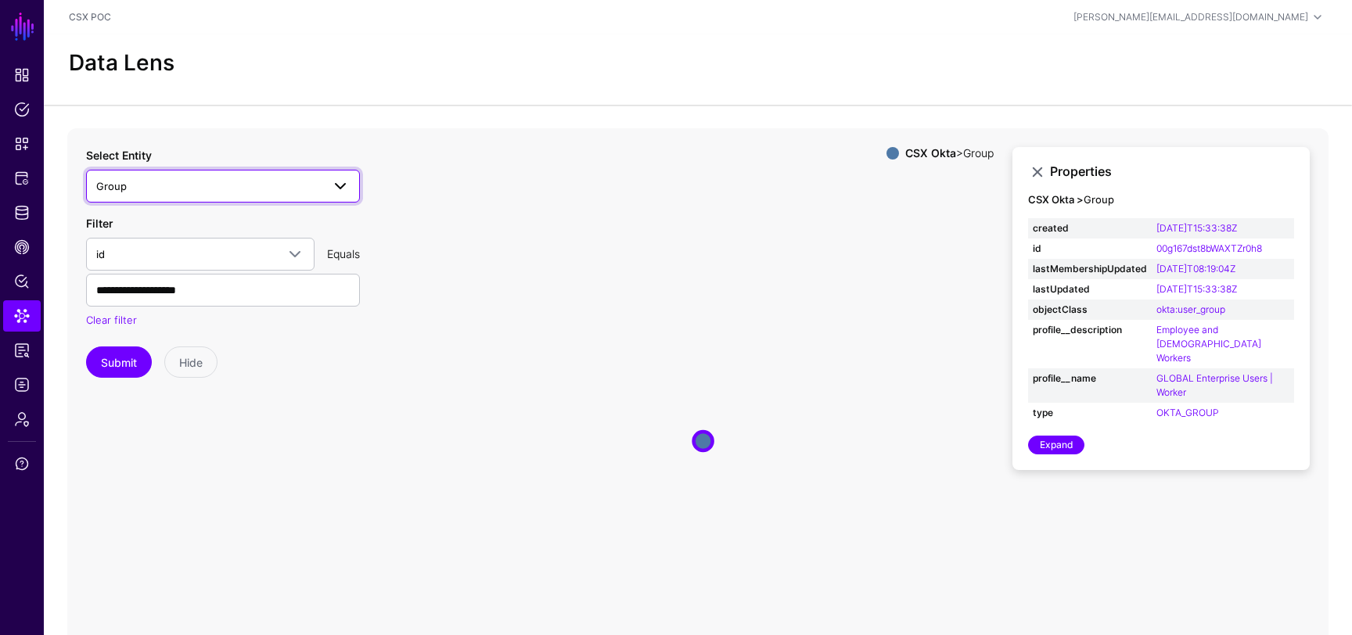
click at [322, 180] on span at bounding box center [336, 186] width 28 height 19
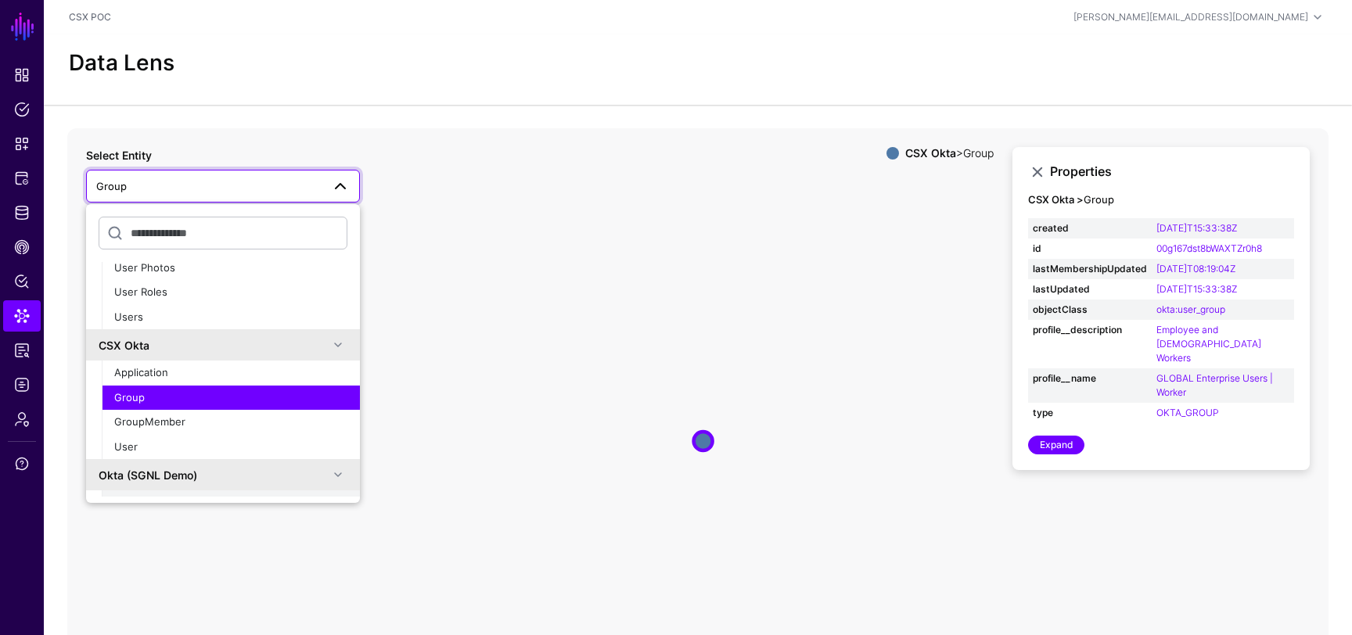
scroll to position [265, 0]
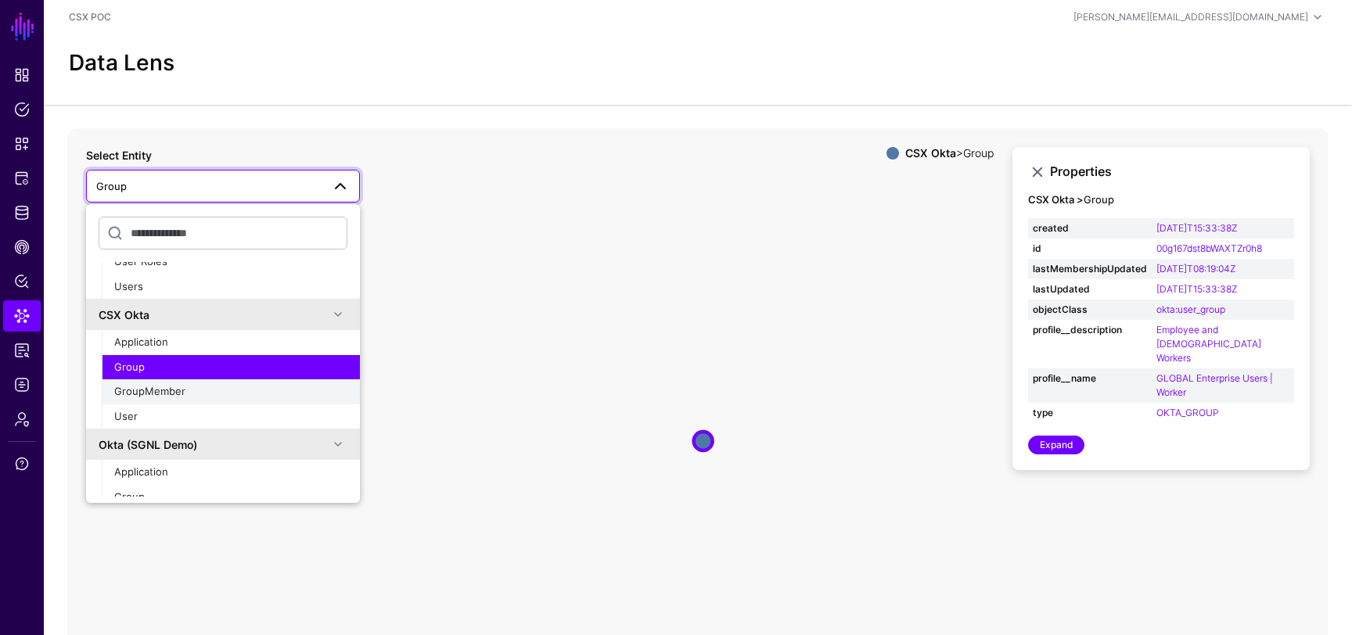
click at [171, 390] on span "GroupMember" at bounding box center [149, 391] width 71 height 13
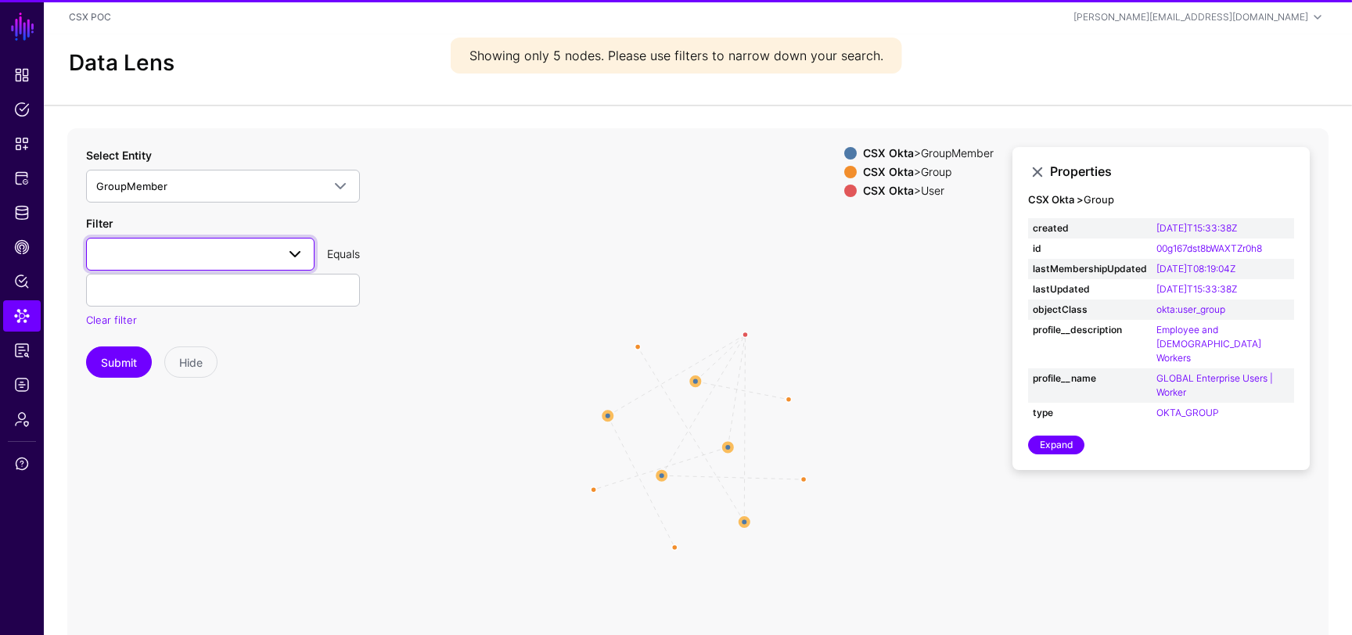
click at [250, 253] on span at bounding box center [200, 254] width 208 height 19
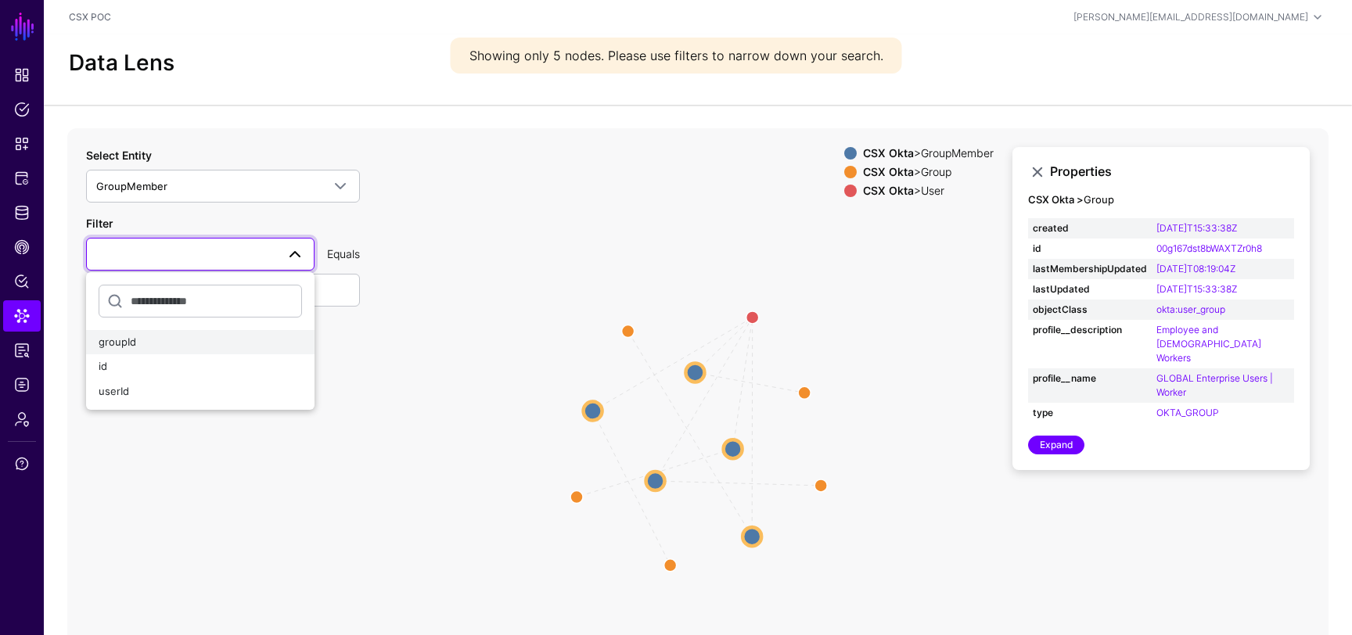
click at [163, 343] on div "groupId" at bounding box center [200, 343] width 203 height 16
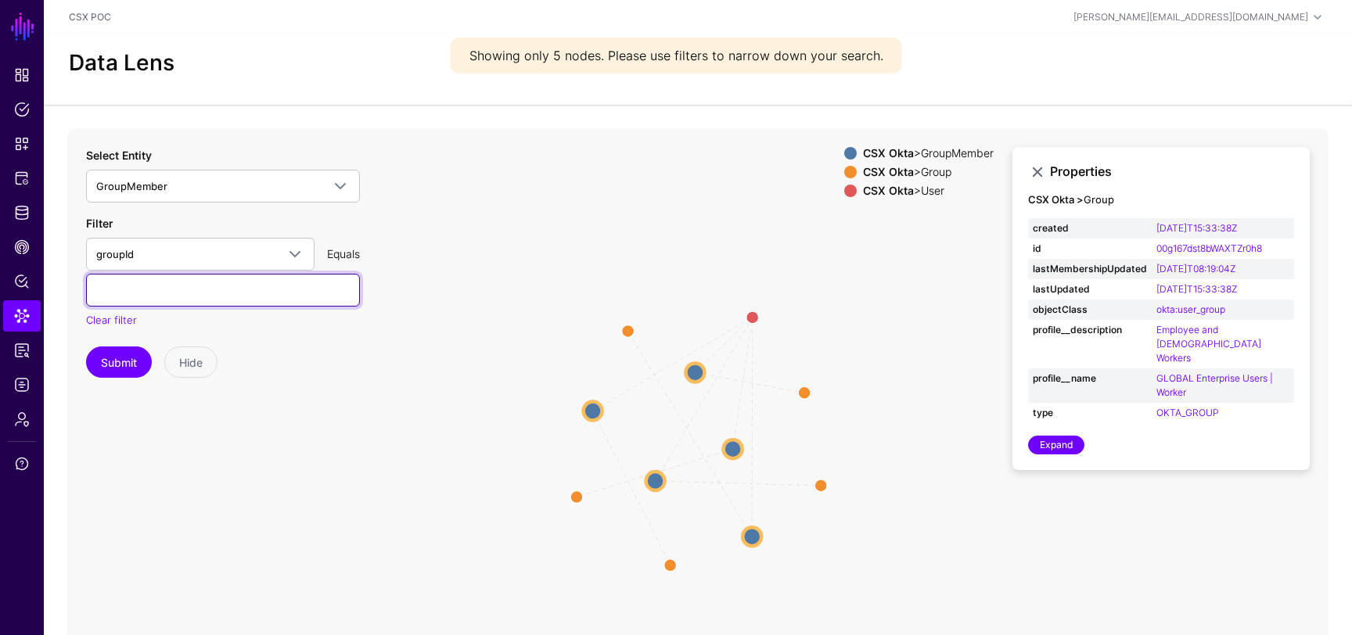
click at [195, 293] on input "text" at bounding box center [223, 290] width 274 height 33
paste input "**********"
type input "**********"
click at [137, 415] on icon "GroupMembership Member GroupMembership Member GroupMembership Member GroupMembe…" at bounding box center [697, 441] width 1261 height 626
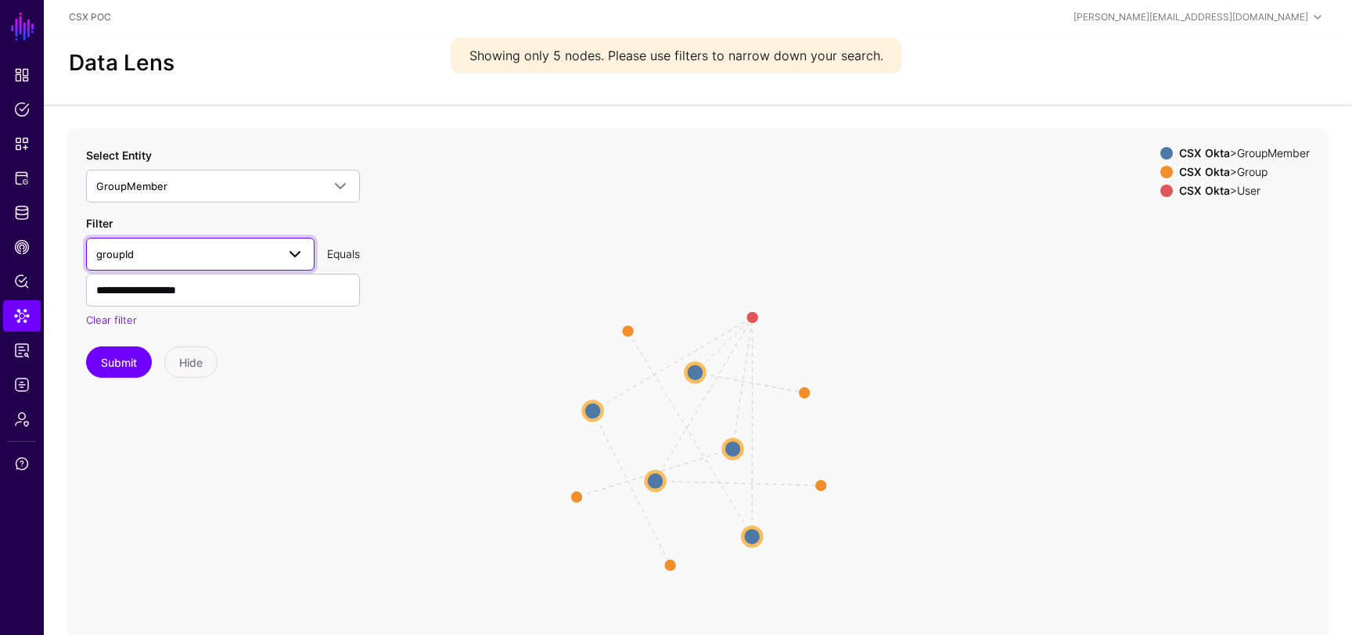
click at [216, 254] on span "groupId" at bounding box center [186, 254] width 180 height 17
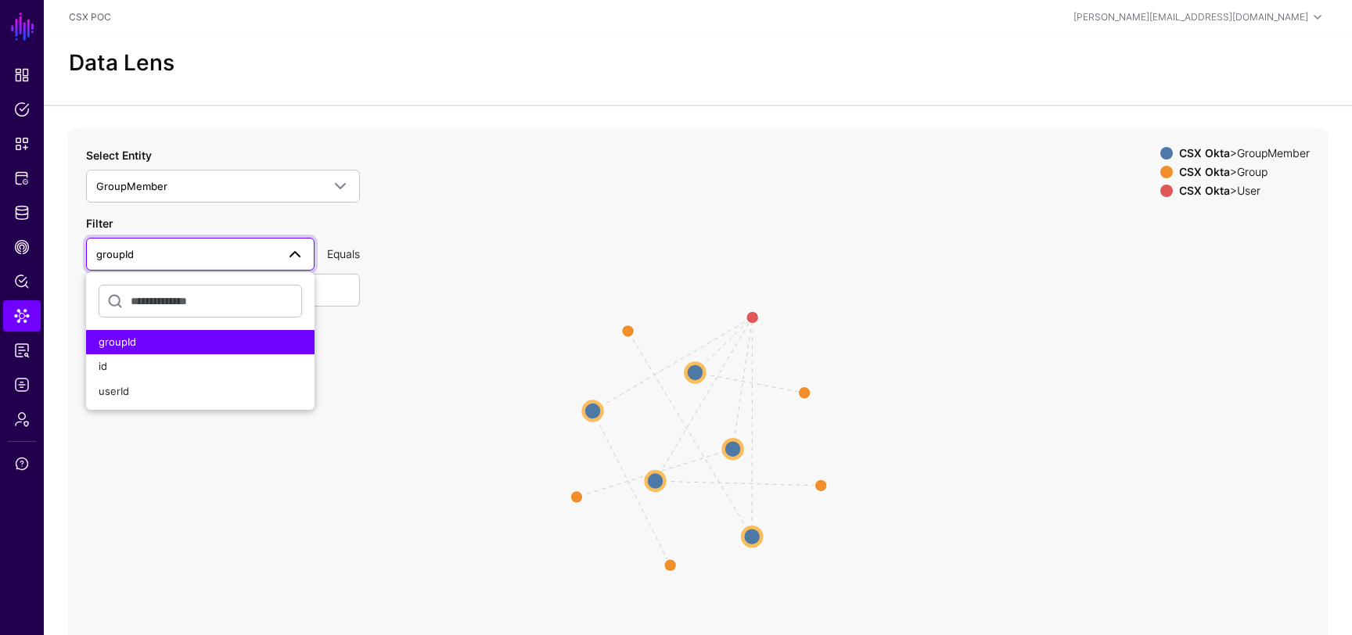
click at [432, 239] on icon "GroupMembership Member GroupMembership Member GroupMembership Member GroupMembe…" at bounding box center [697, 441] width 1261 height 626
click at [388, 296] on icon "GroupMembership Member GroupMembership Member GroupMembership Member GroupMembe…" at bounding box center [697, 441] width 1261 height 626
click at [354, 355] on div "Submit Hide" at bounding box center [223, 362] width 274 height 31
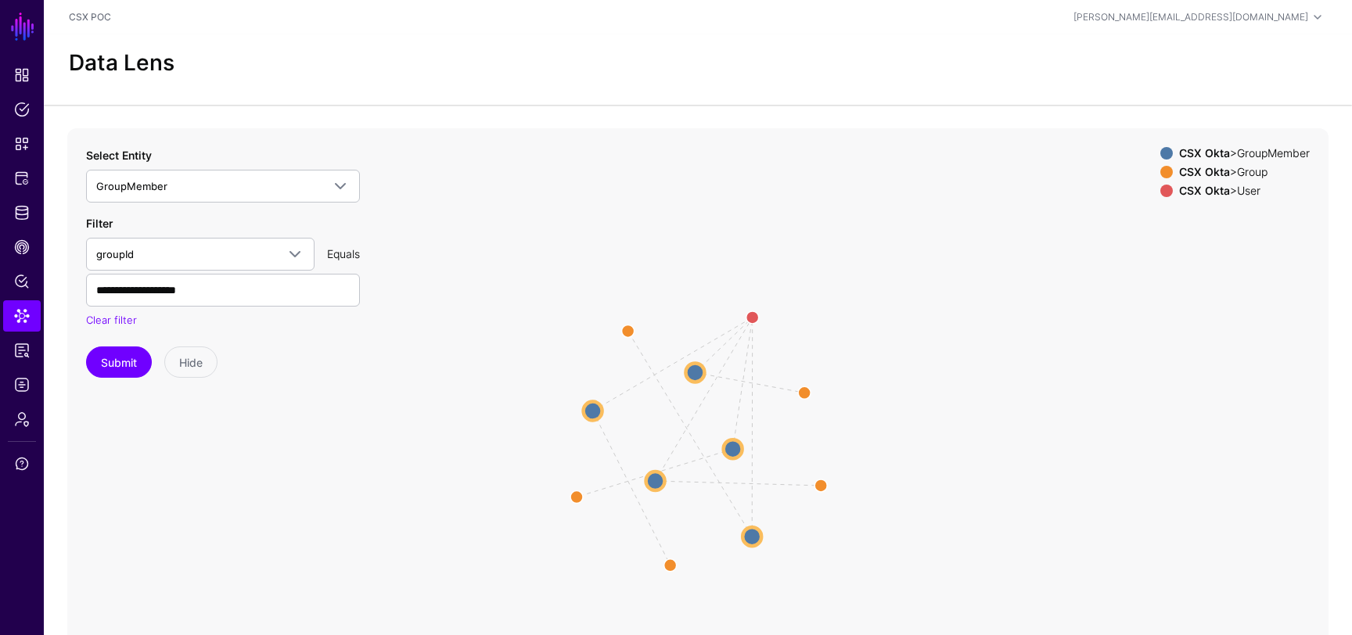
click at [338, 330] on div "**********" at bounding box center [223, 263] width 274 height 232
click at [232, 190] on span "GroupMember" at bounding box center [208, 186] width 225 height 17
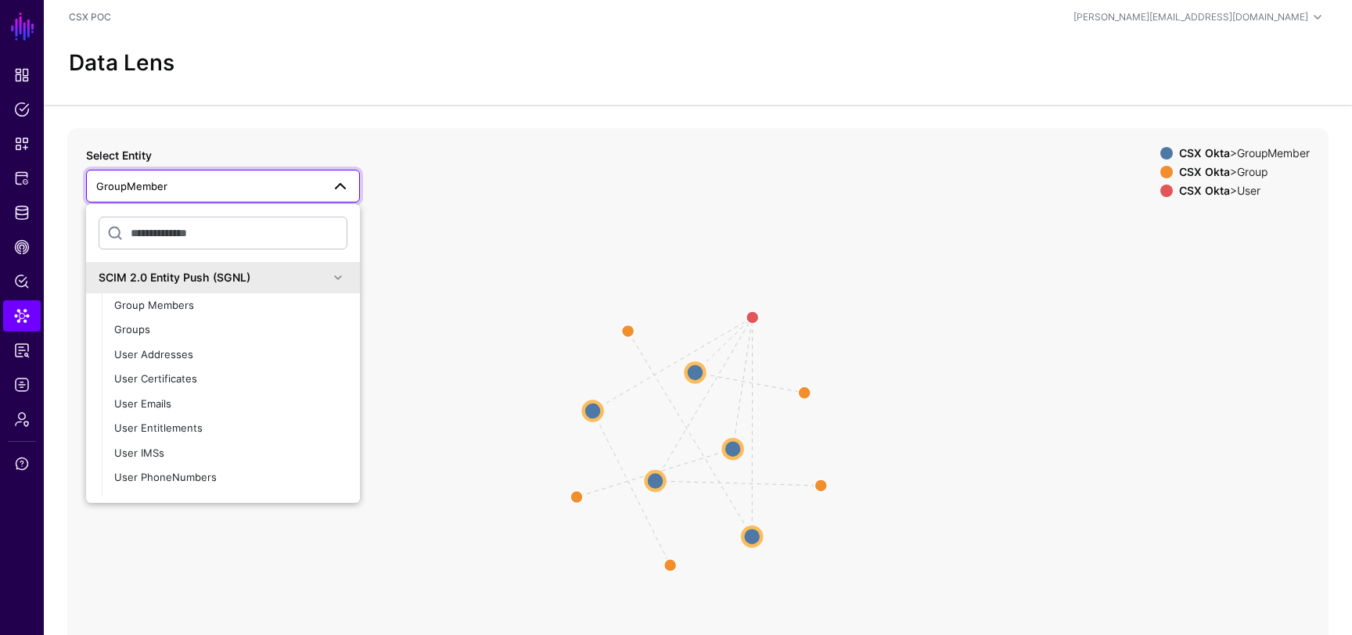
click at [463, 301] on icon "GroupMembership Member GroupMembership Member GroupMembership Member GroupMembe…" at bounding box center [697, 441] width 1261 height 626
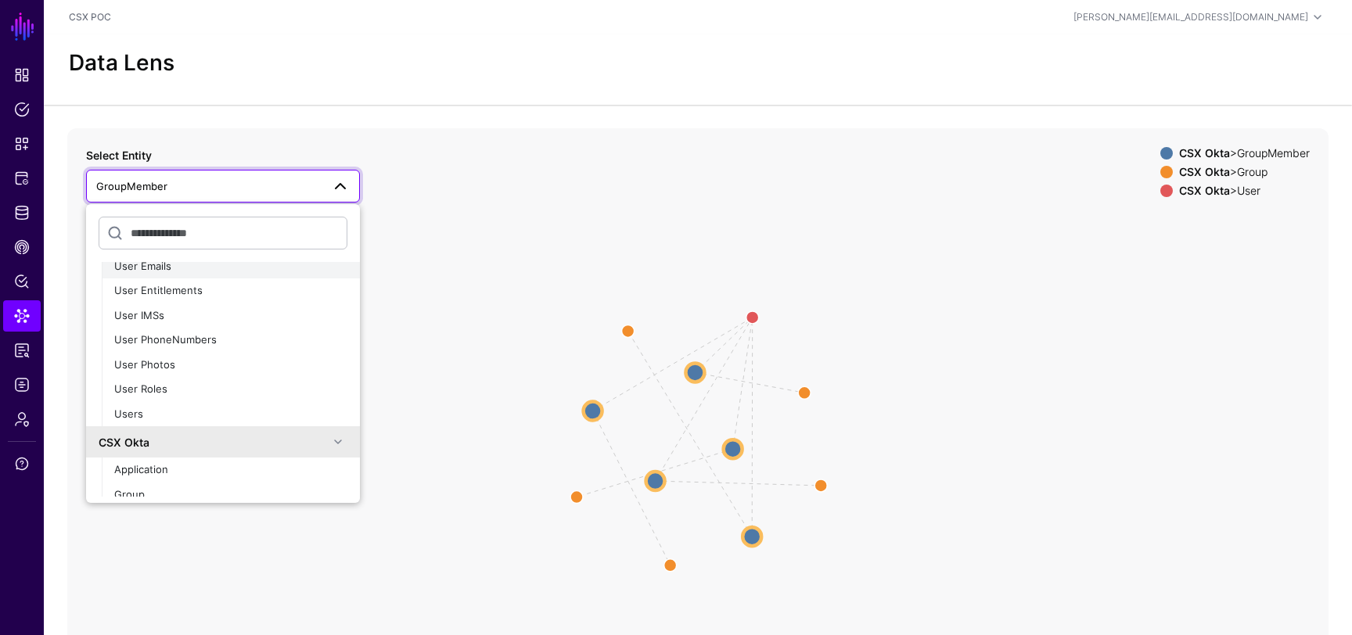
scroll to position [146, 0]
click at [502, 257] on icon "GroupMembership Member GroupMembership Member GroupMembership Member GroupMembe…" at bounding box center [697, 441] width 1261 height 626
click at [344, 180] on span at bounding box center [340, 186] width 19 height 19
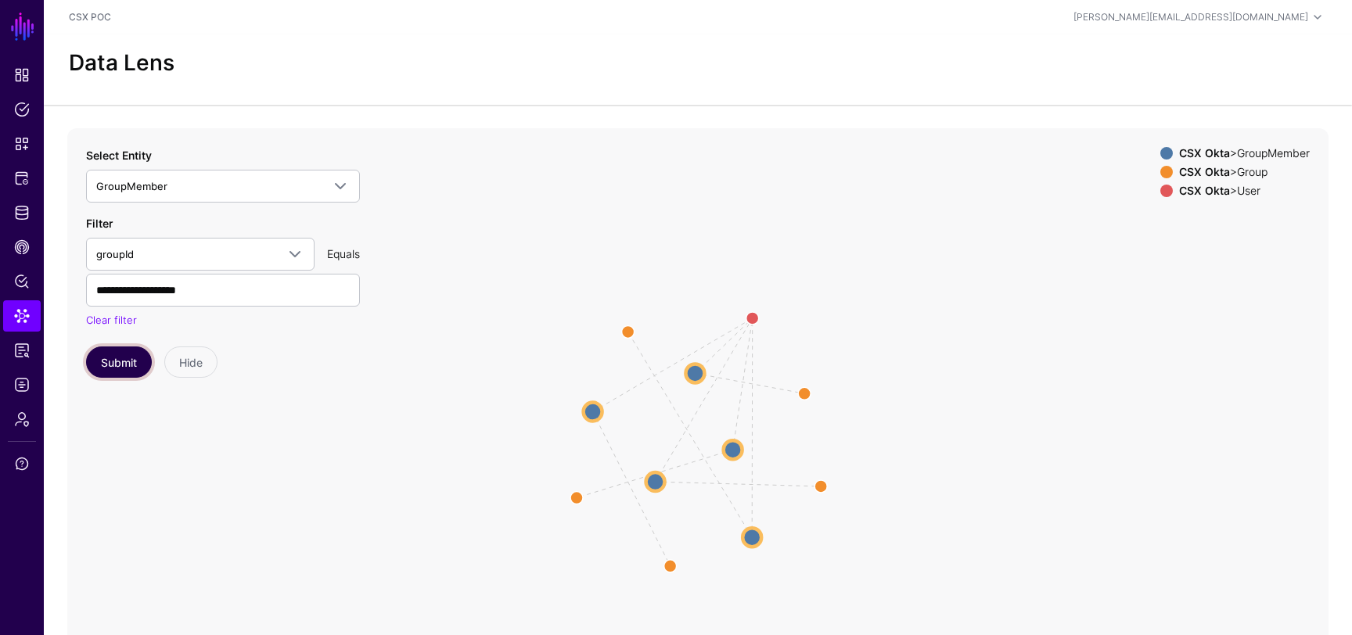
click at [125, 362] on button "Submit" at bounding box center [119, 362] width 66 height 31
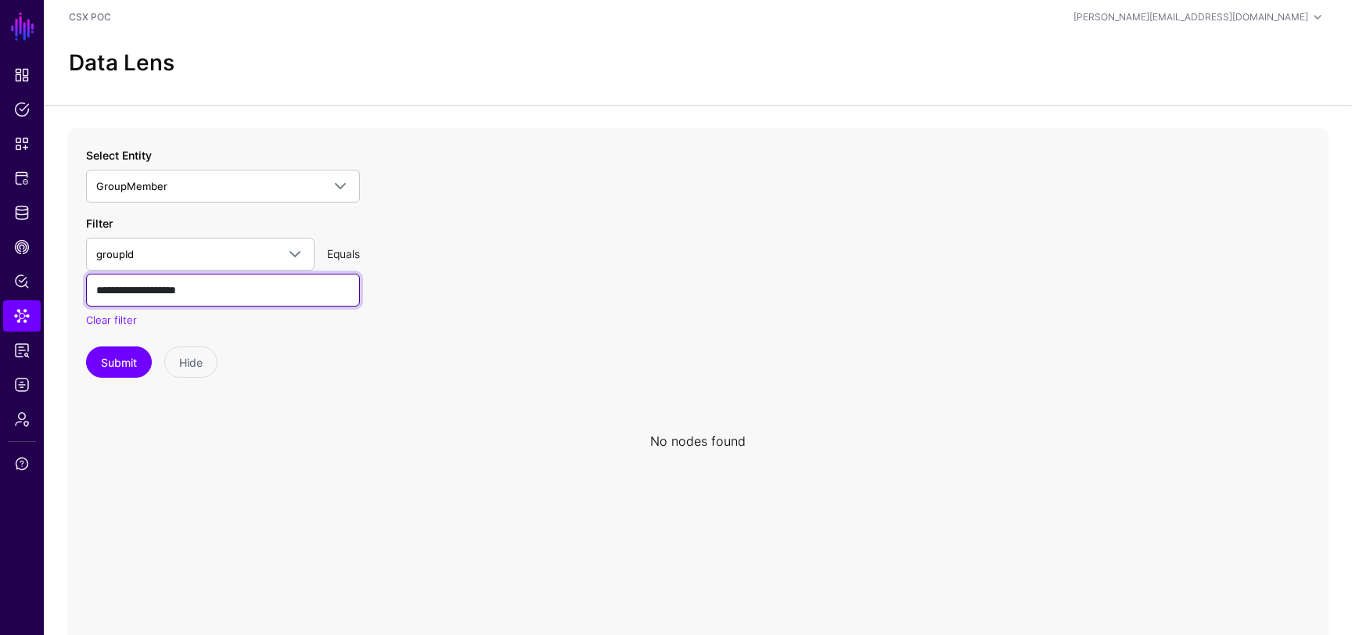
click at [246, 288] on input "**********" at bounding box center [223, 290] width 274 height 33
click at [288, 344] on div "**********" at bounding box center [223, 263] width 274 height 232
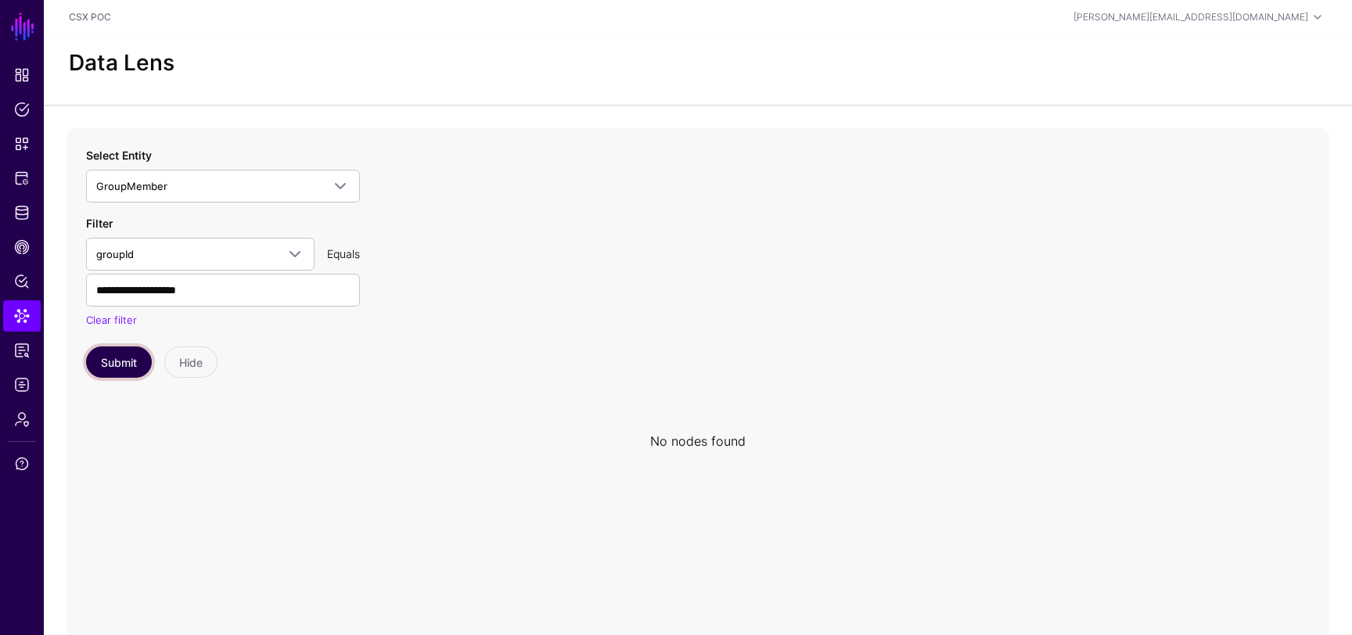
click at [117, 362] on button "Submit" at bounding box center [119, 362] width 66 height 31
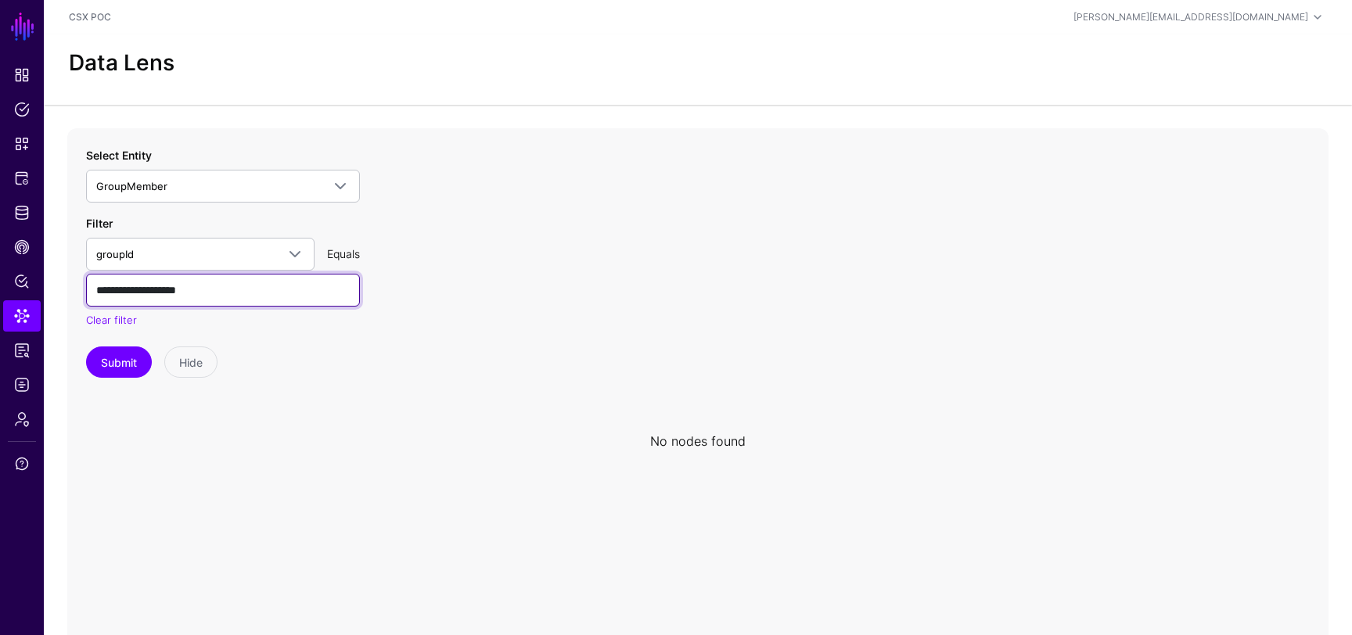
click at [217, 287] on input "**********" at bounding box center [223, 290] width 274 height 33
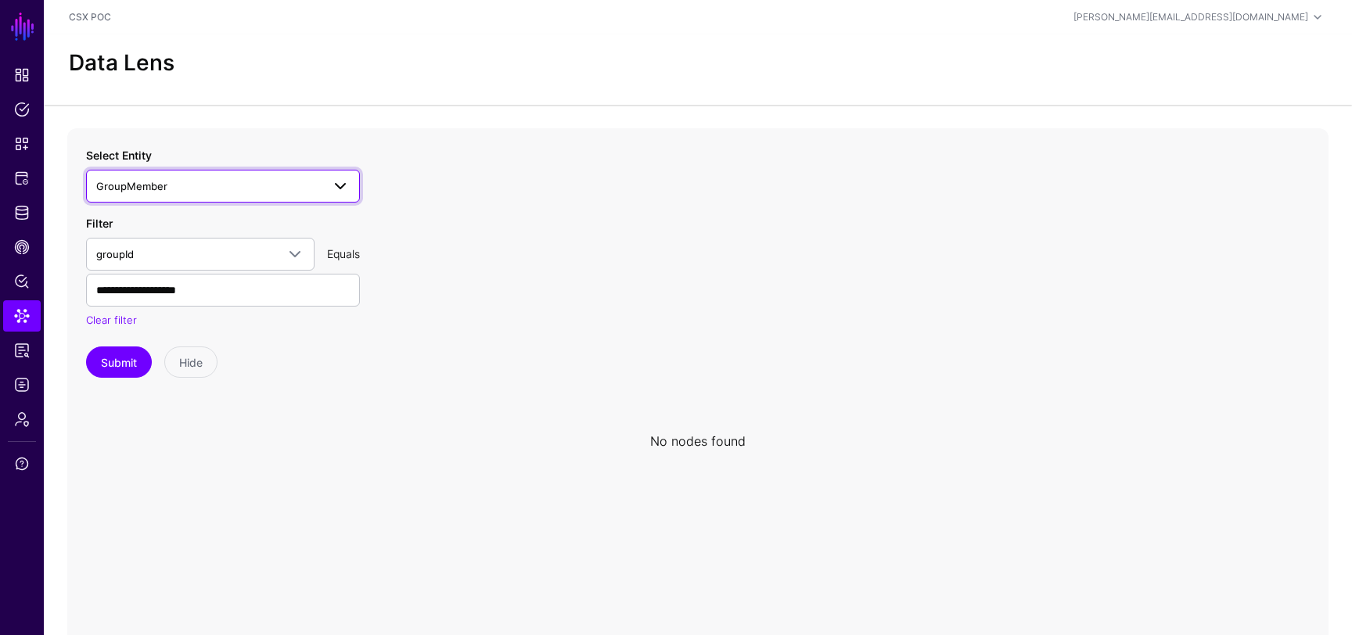
click at [250, 187] on span "GroupMember" at bounding box center [208, 186] width 225 height 17
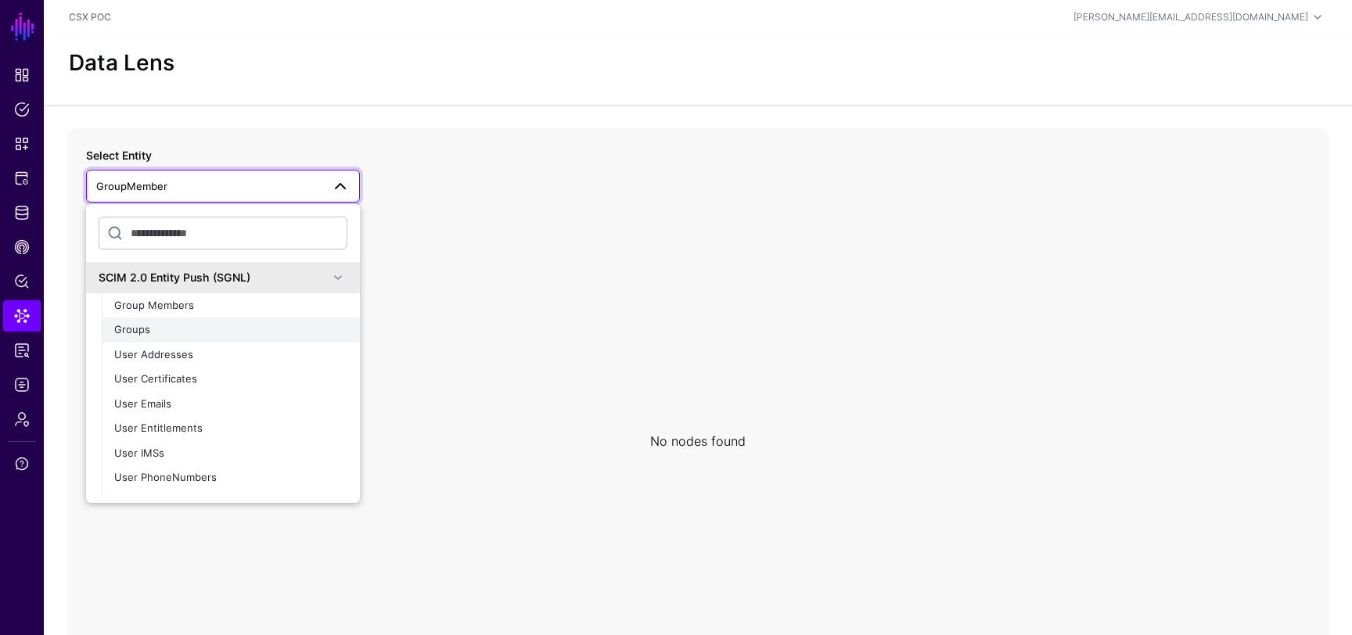
click at [195, 334] on div "Groups" at bounding box center [230, 330] width 233 height 16
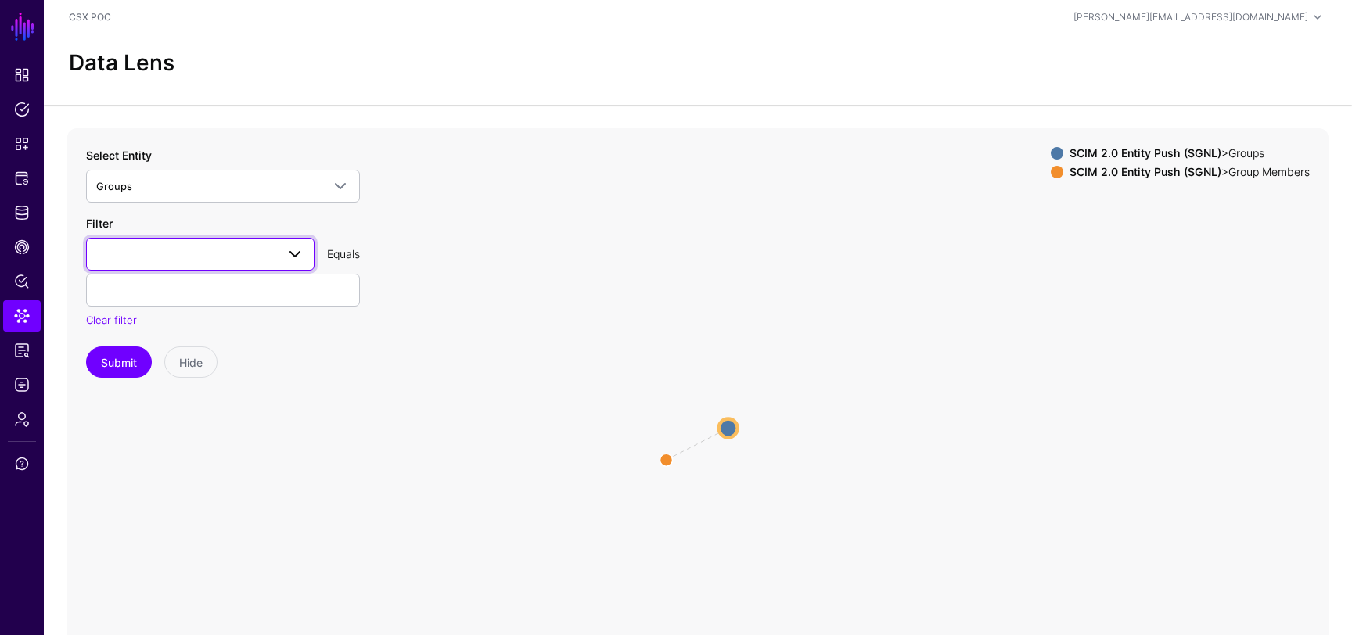
click at [216, 249] on span at bounding box center [200, 254] width 208 height 19
click at [139, 390] on div "id" at bounding box center [200, 392] width 203 height 16
click at [232, 293] on input "text" at bounding box center [223, 290] width 274 height 33
paste input "**********"
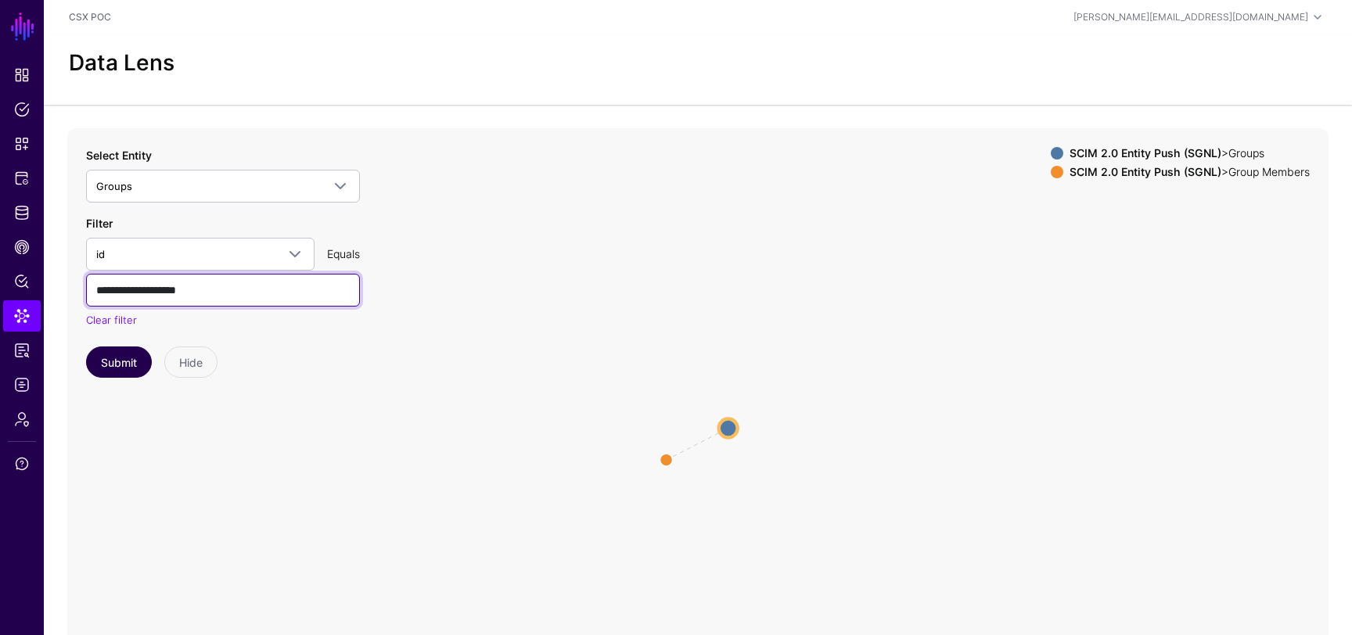
type input "**********"
click at [116, 366] on button "Submit" at bounding box center [119, 362] width 66 height 31
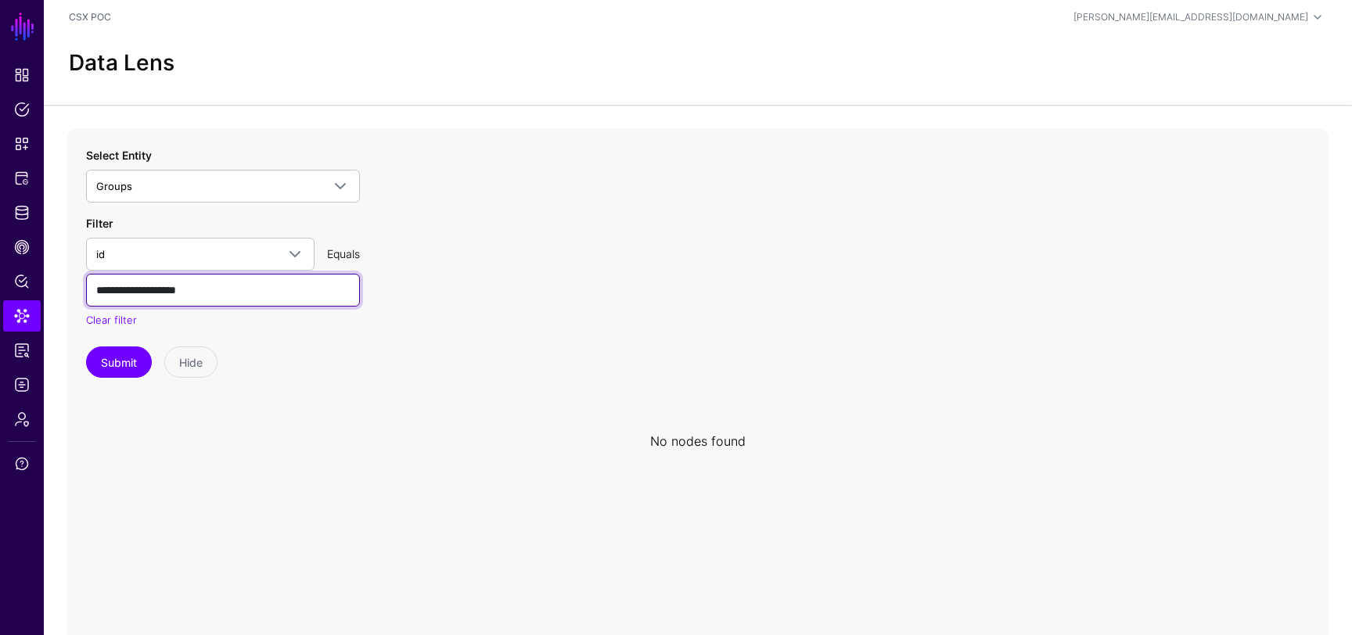
click at [184, 293] on input "**********" at bounding box center [223, 290] width 274 height 33
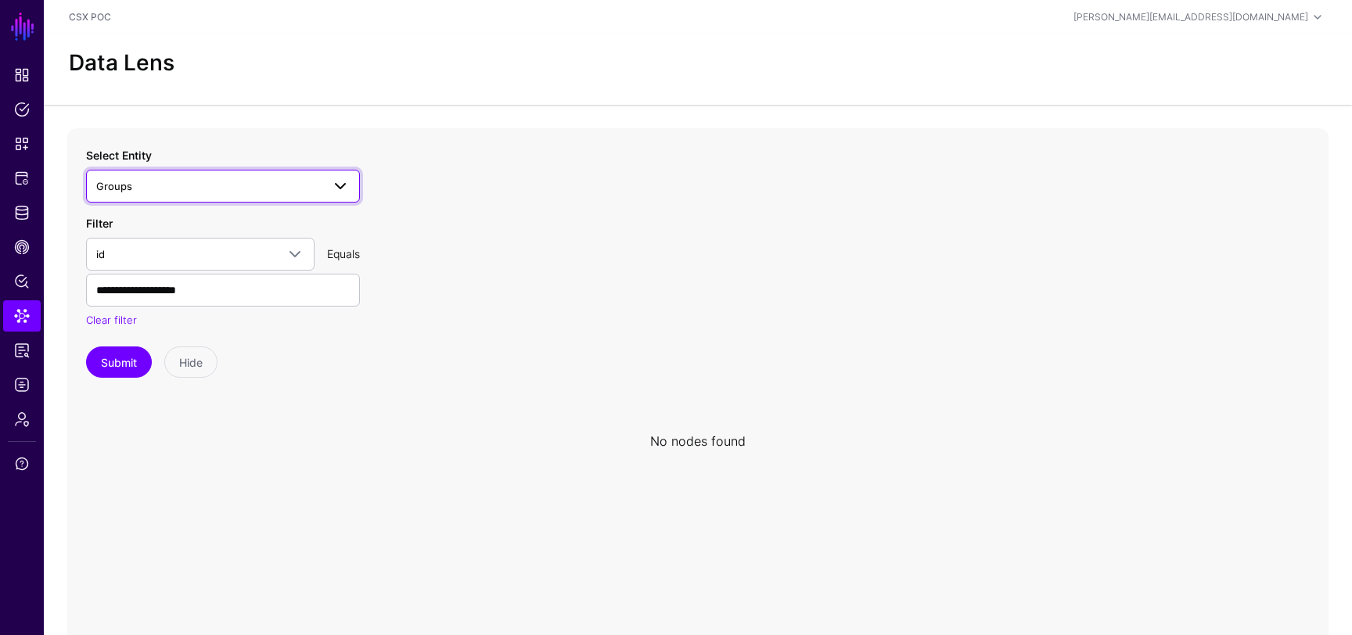
click at [202, 193] on span "Groups" at bounding box center [208, 186] width 225 height 17
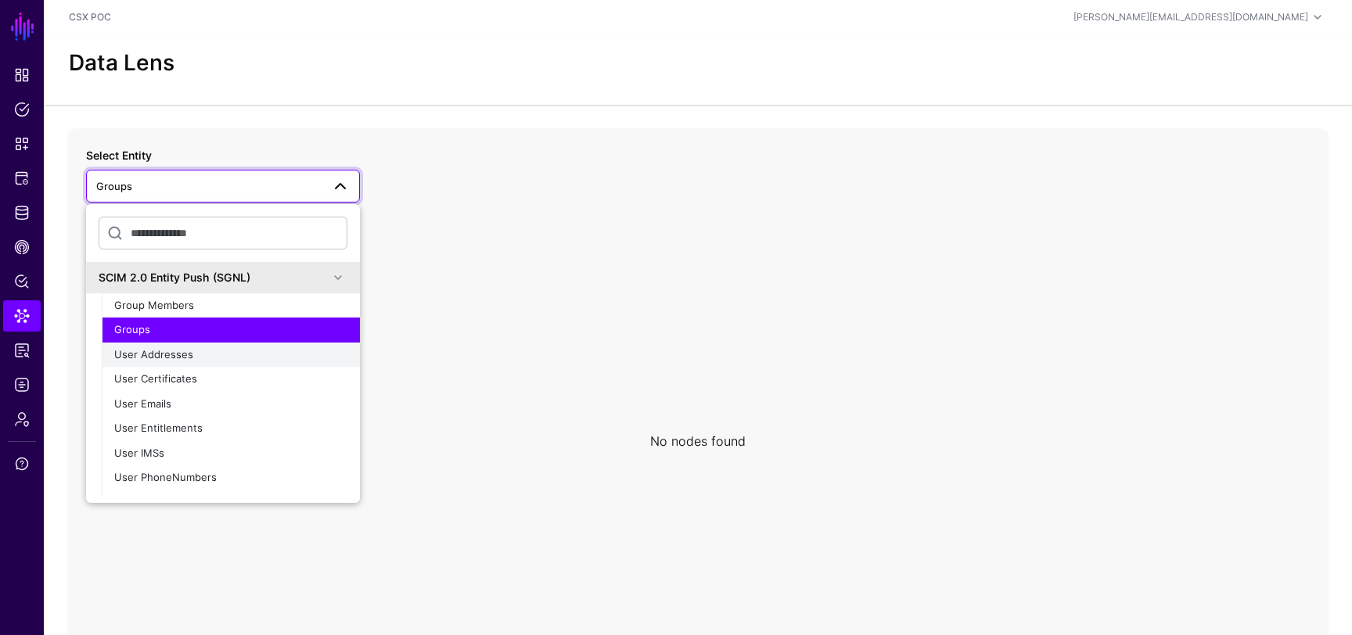
scroll to position [327, 0]
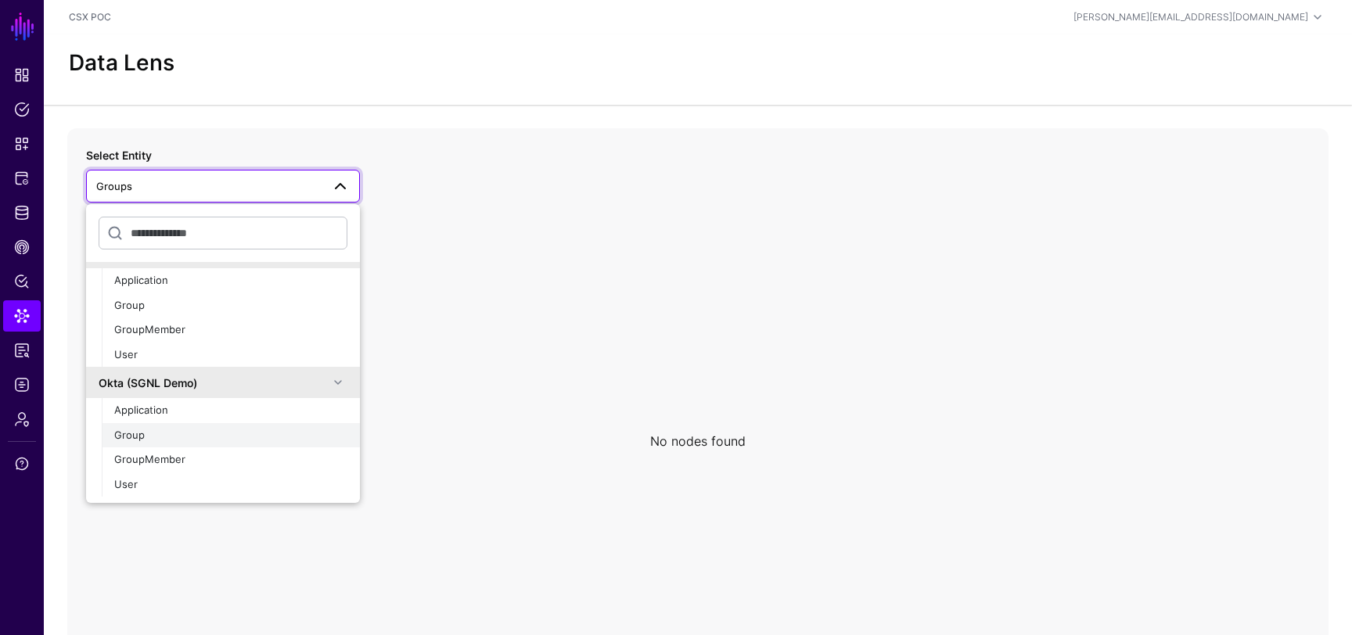
click at [167, 440] on div "Group" at bounding box center [230, 436] width 233 height 16
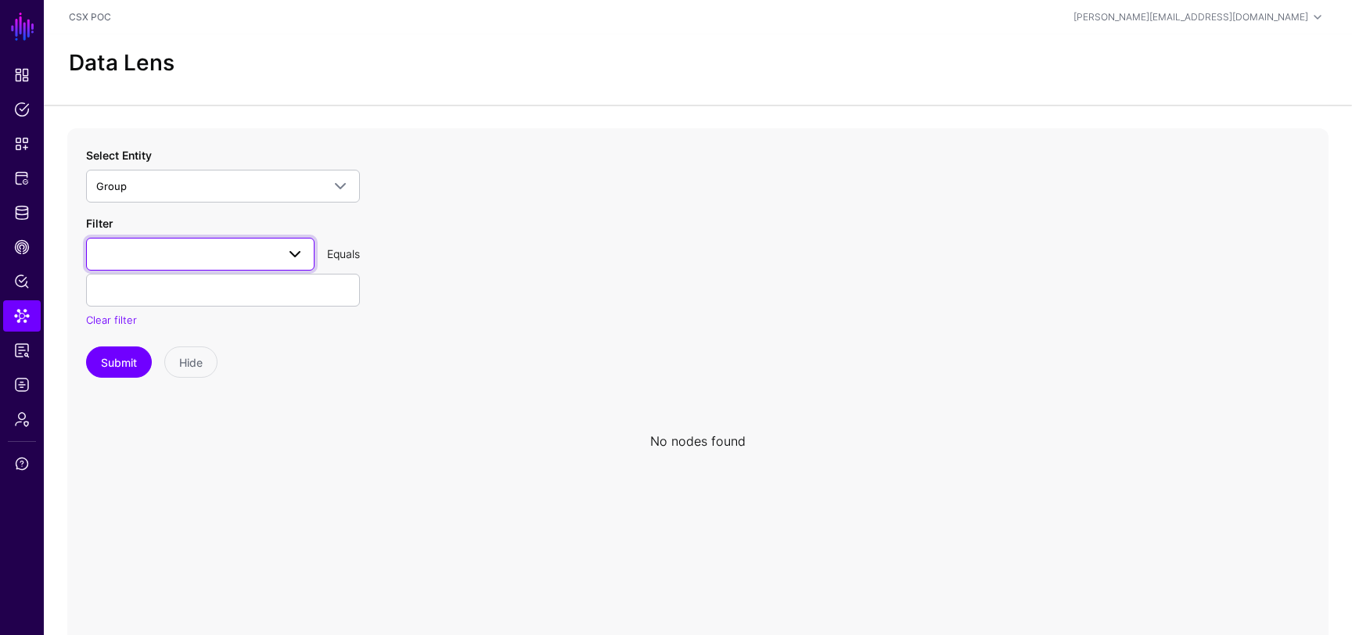
click at [183, 264] on link at bounding box center [200, 254] width 228 height 33
click at [157, 375] on button "id" at bounding box center [200, 366] width 228 height 25
click at [206, 290] on input "text" at bounding box center [223, 290] width 274 height 33
paste input "**********"
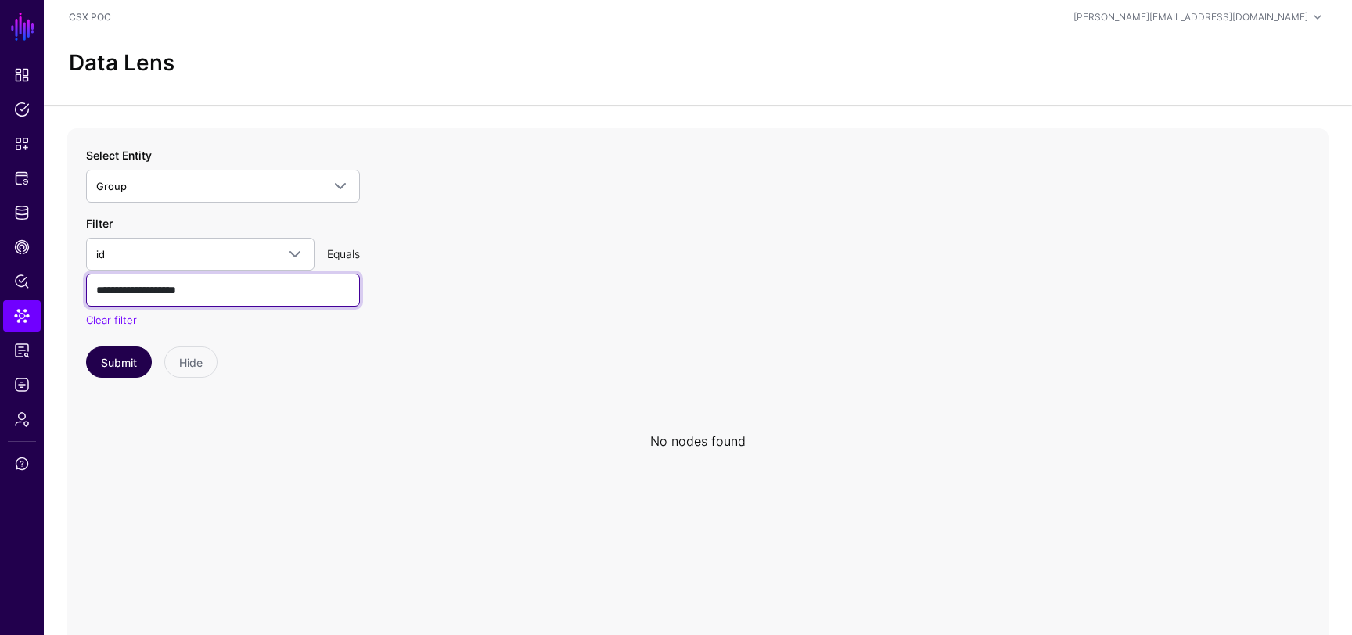
type input "**********"
click at [107, 362] on button "Submit" at bounding box center [119, 362] width 66 height 31
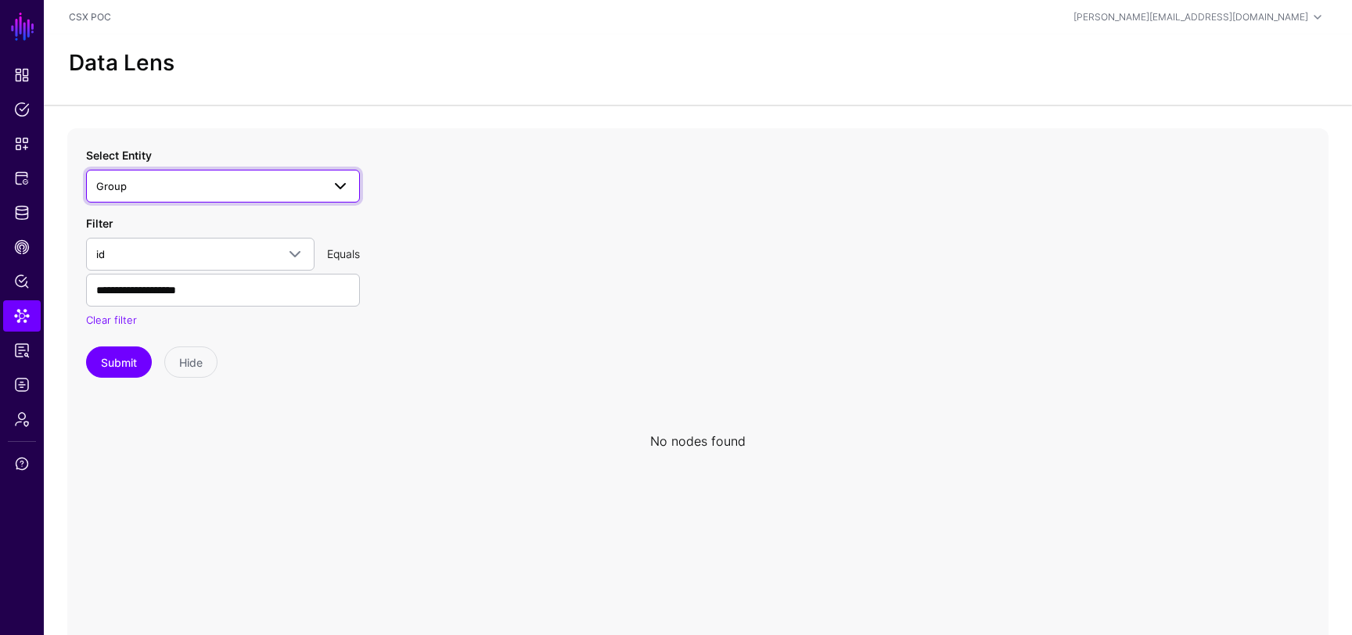
click at [266, 183] on span "Group" at bounding box center [208, 186] width 225 height 17
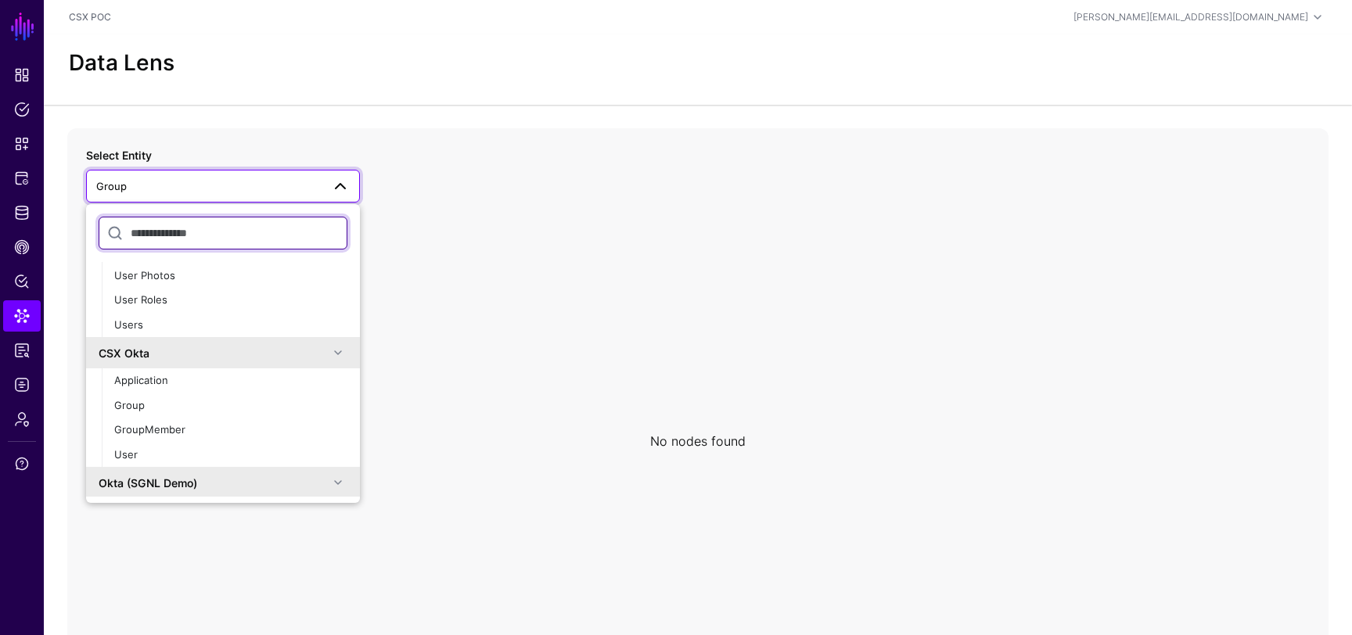
scroll to position [251, 0]
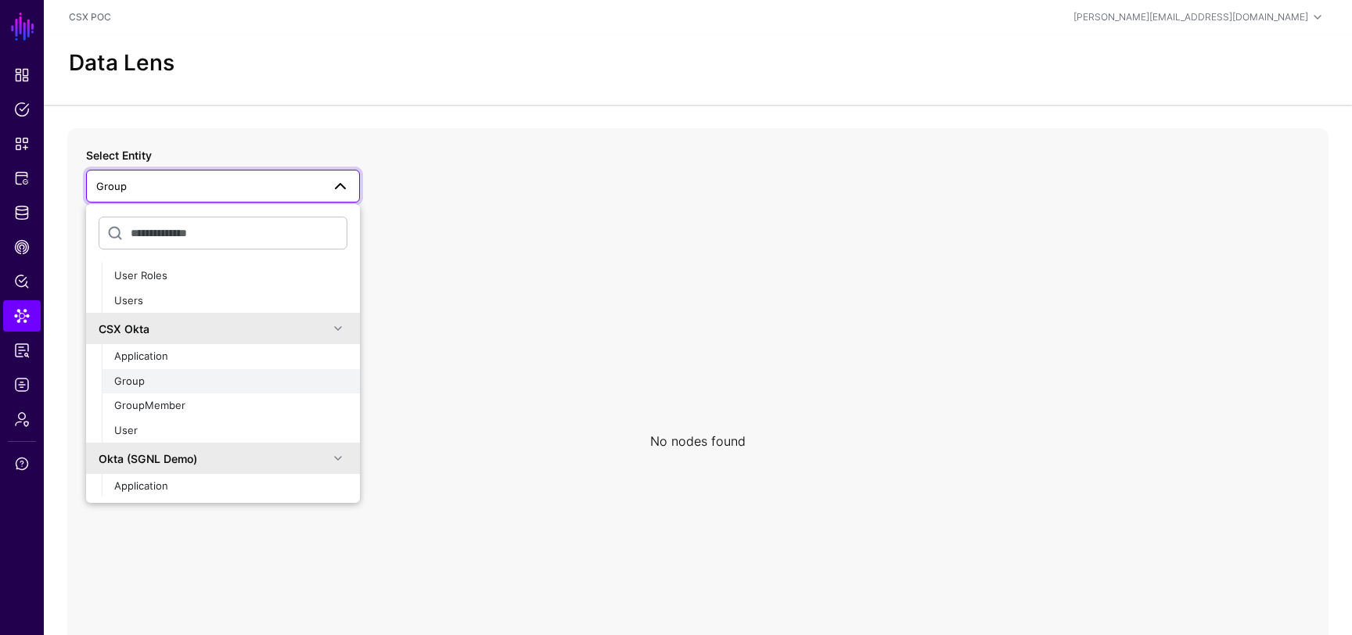
click at [150, 388] on div "Group" at bounding box center [230, 382] width 233 height 16
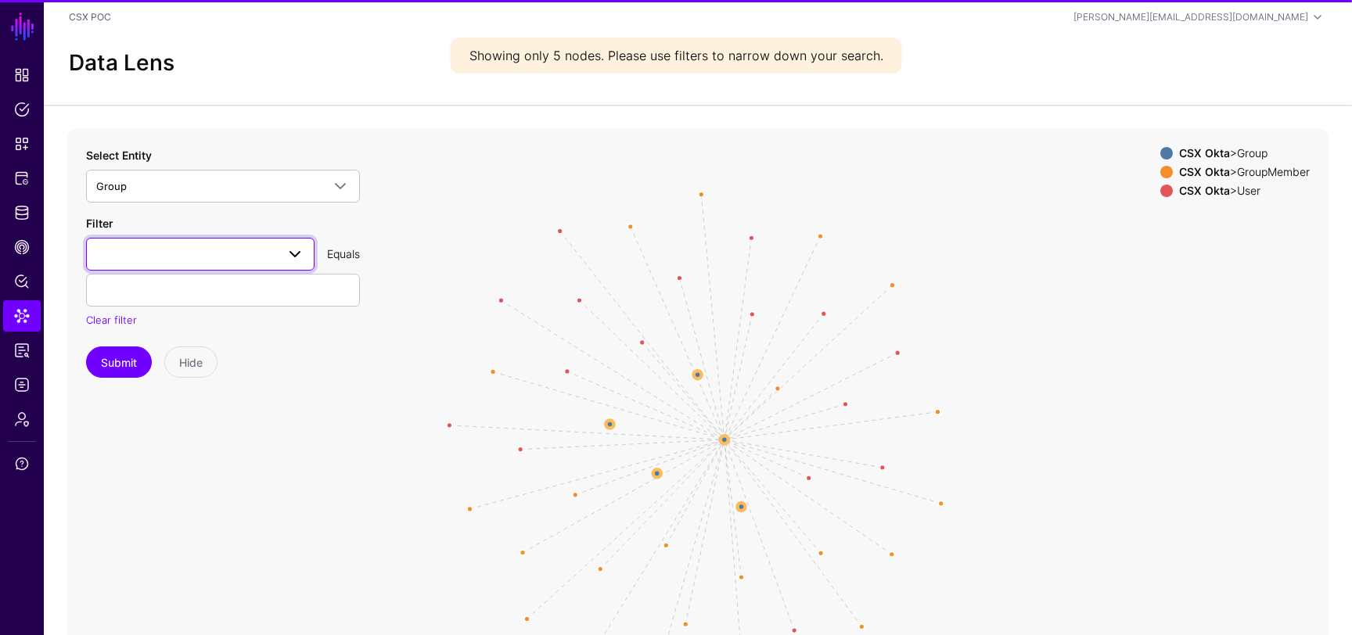
click at [194, 254] on span at bounding box center [200, 254] width 208 height 19
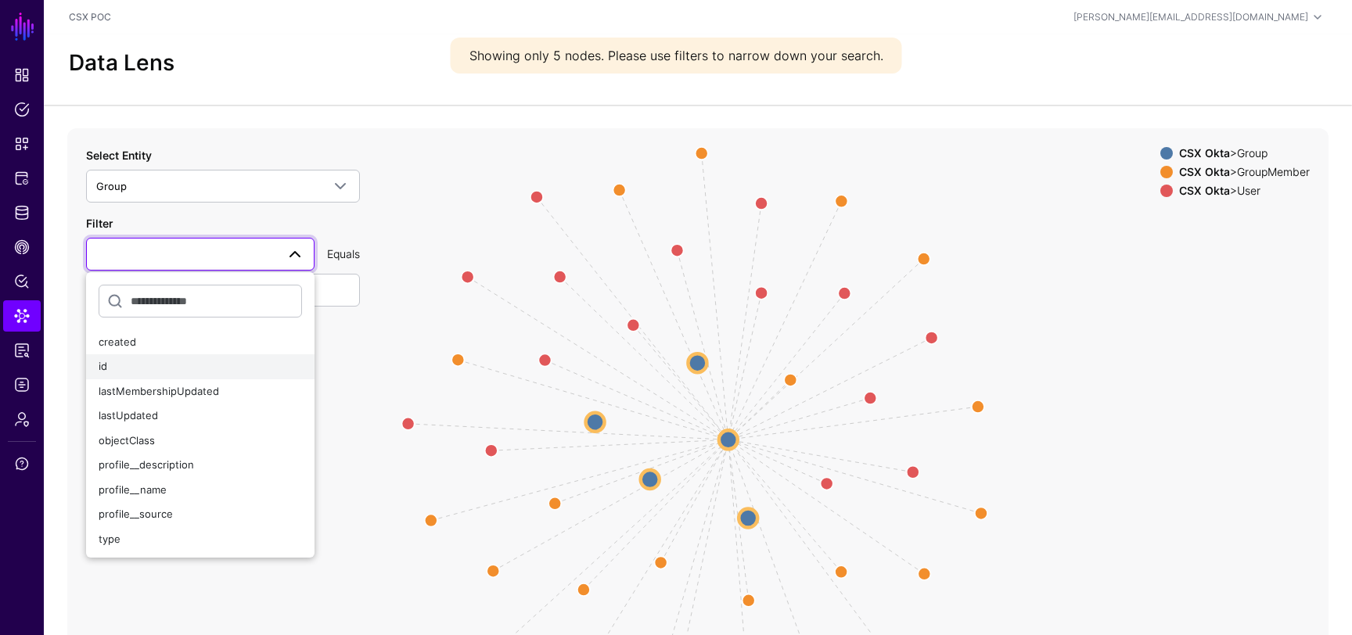
click at [143, 368] on div "id" at bounding box center [200, 367] width 203 height 16
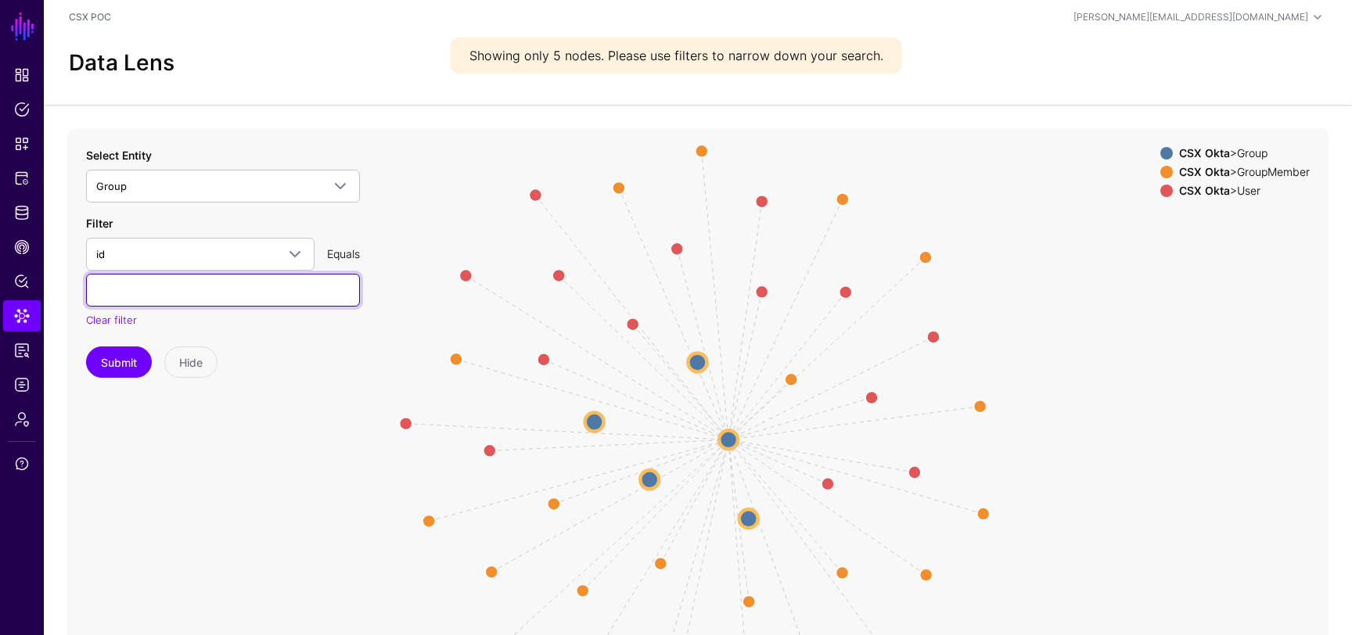
click at [187, 290] on input "text" at bounding box center [223, 290] width 274 height 33
paste input "**********"
type input "**********"
click at [128, 364] on button "Submit" at bounding box center [119, 362] width 66 height 31
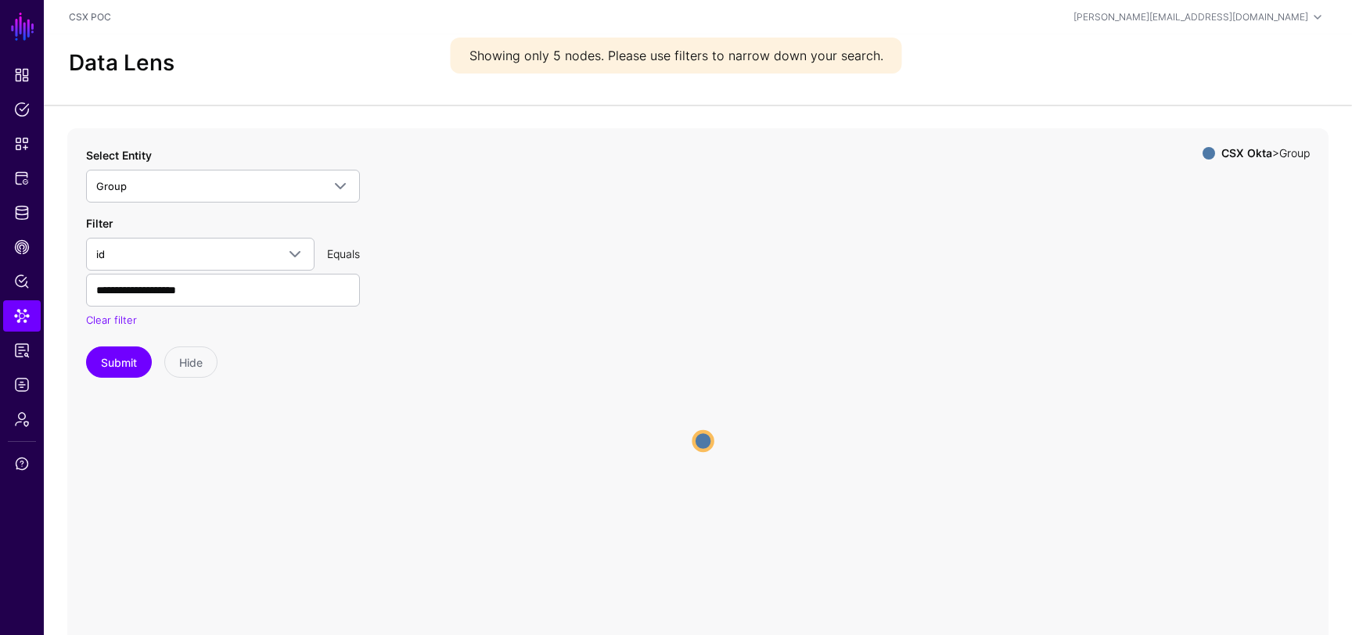
click at [700, 435] on circle at bounding box center [703, 441] width 19 height 19
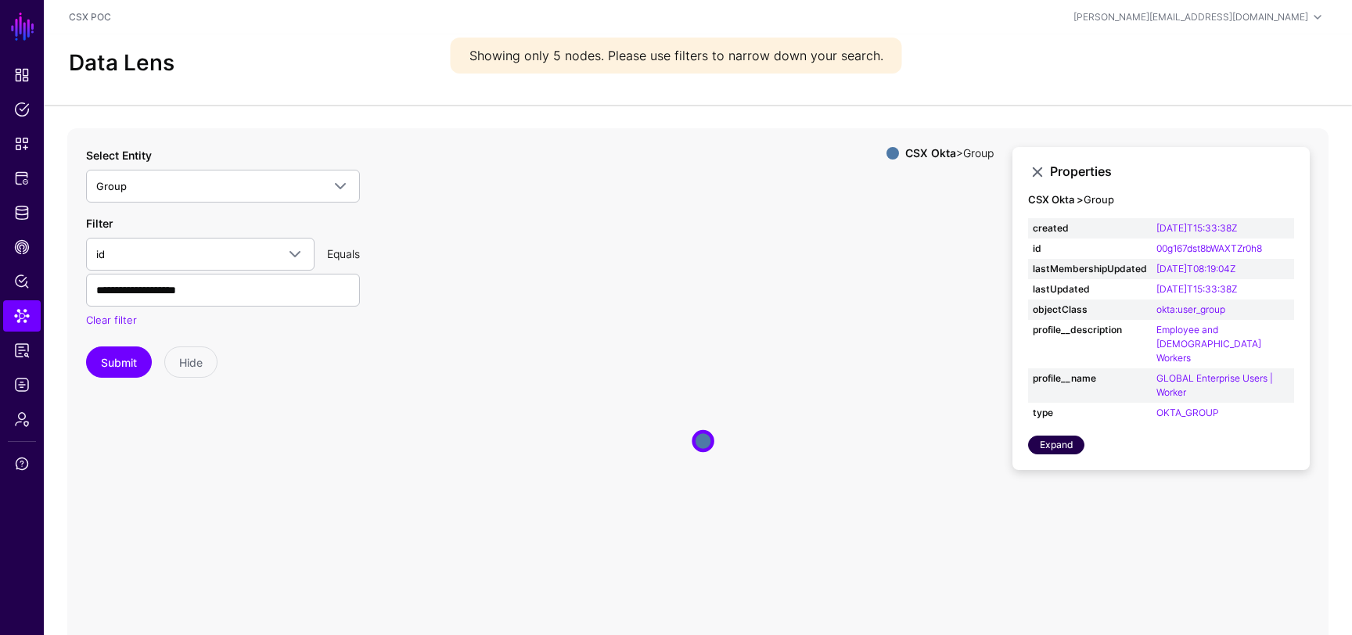
click at [1062, 436] on link "Expand" at bounding box center [1056, 445] width 56 height 19
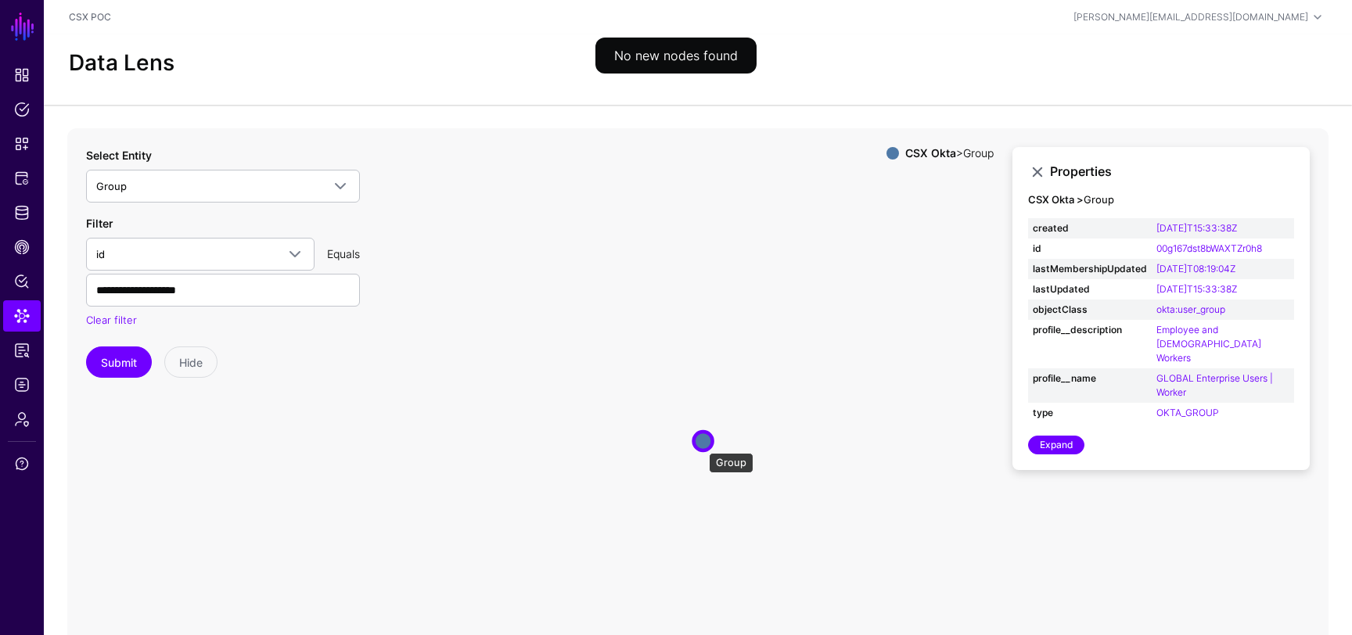
click at [701, 445] on circle at bounding box center [703, 441] width 19 height 19
click at [1062, 436] on link "Expand" at bounding box center [1056, 445] width 56 height 19
click at [258, 257] on span "id" at bounding box center [186, 254] width 180 height 17
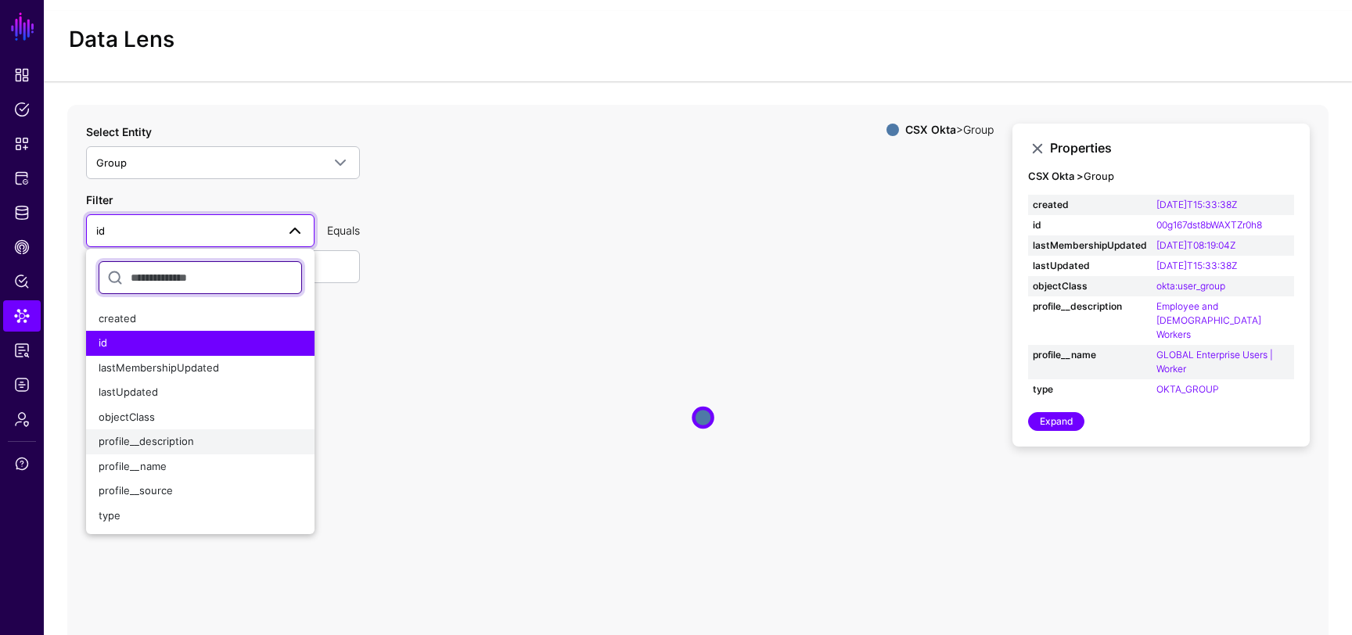
scroll to position [28, 0]
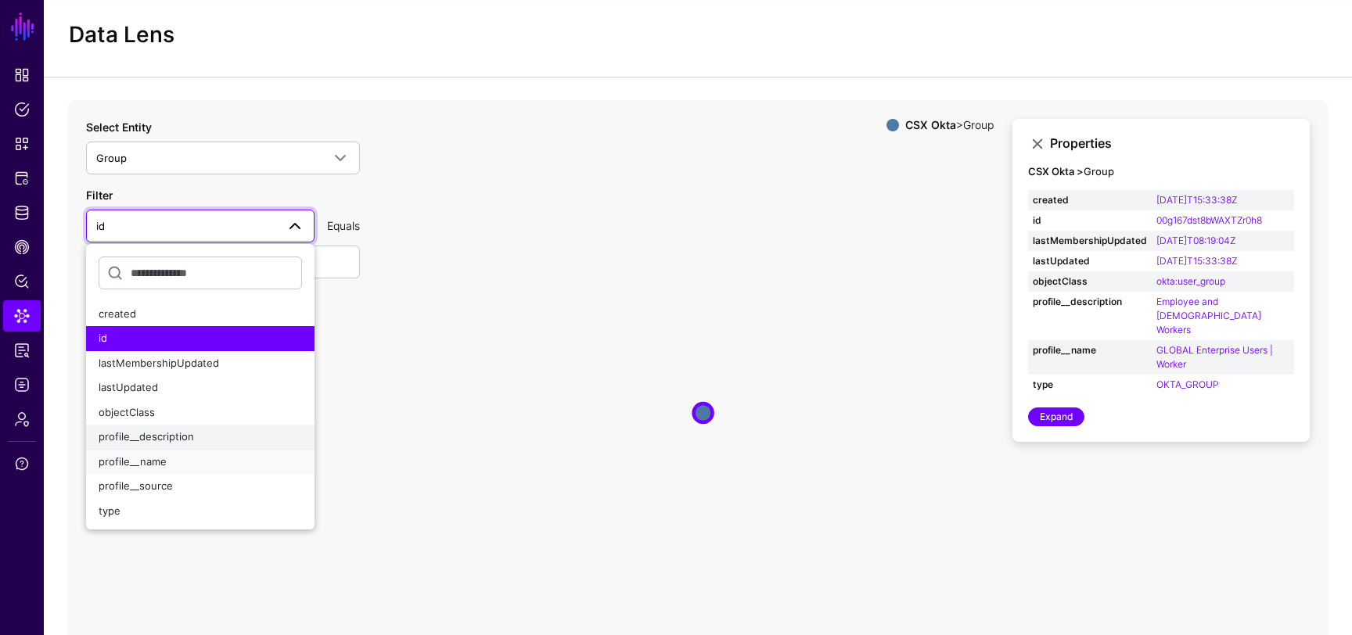
click at [183, 459] on div "profile__name" at bounding box center [200, 463] width 203 height 16
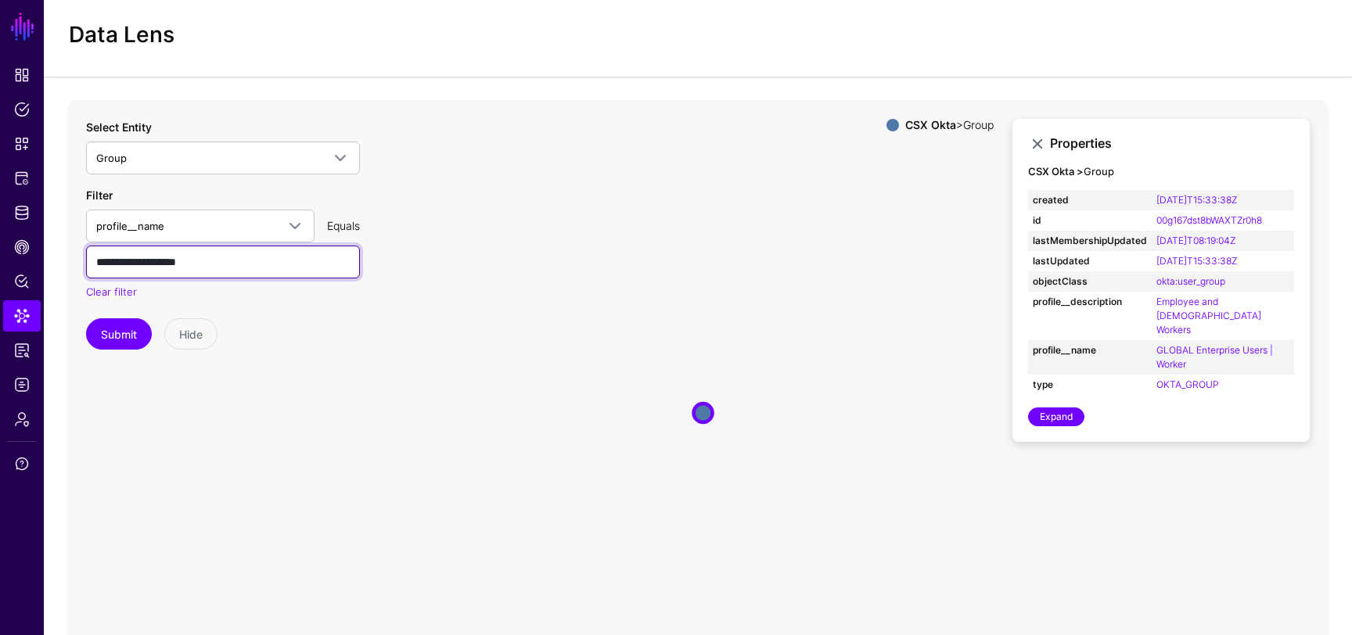
click at [218, 268] on input "**********" at bounding box center [223, 262] width 274 height 33
click at [271, 264] on input "**********" at bounding box center [223, 262] width 274 height 33
type input "**********"
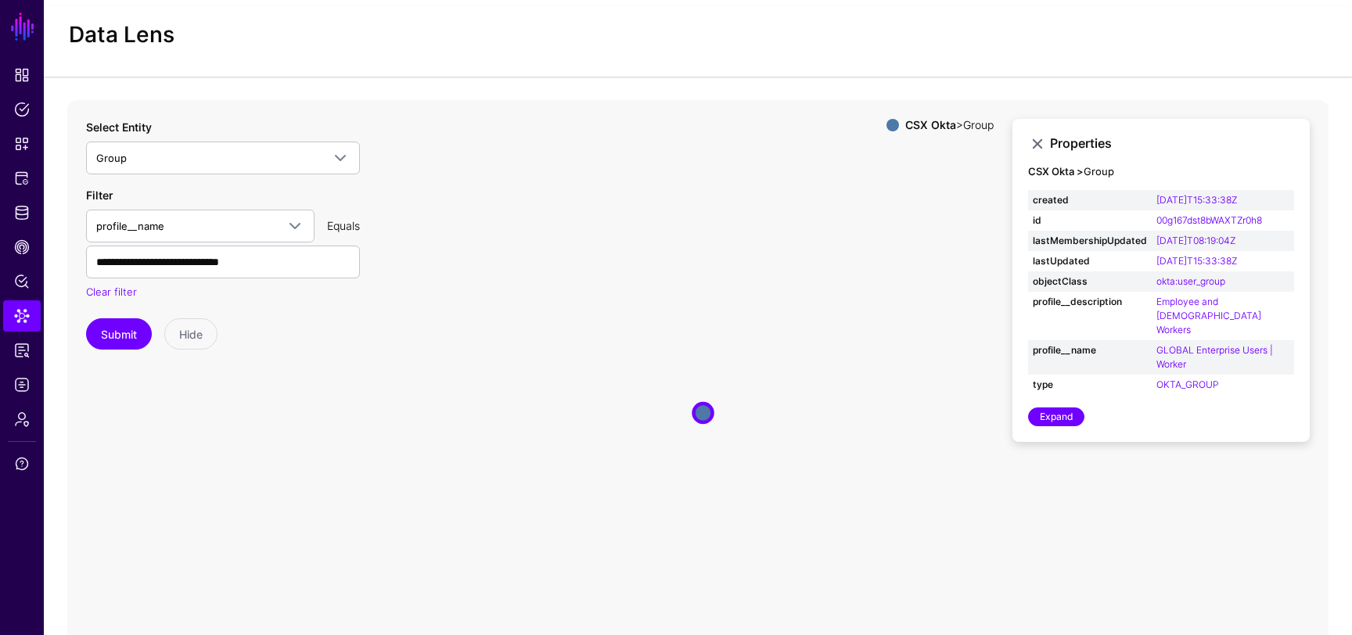
click at [287, 339] on div "Submit Hide" at bounding box center [223, 333] width 274 height 31
click at [117, 338] on button "Submit" at bounding box center [119, 333] width 66 height 31
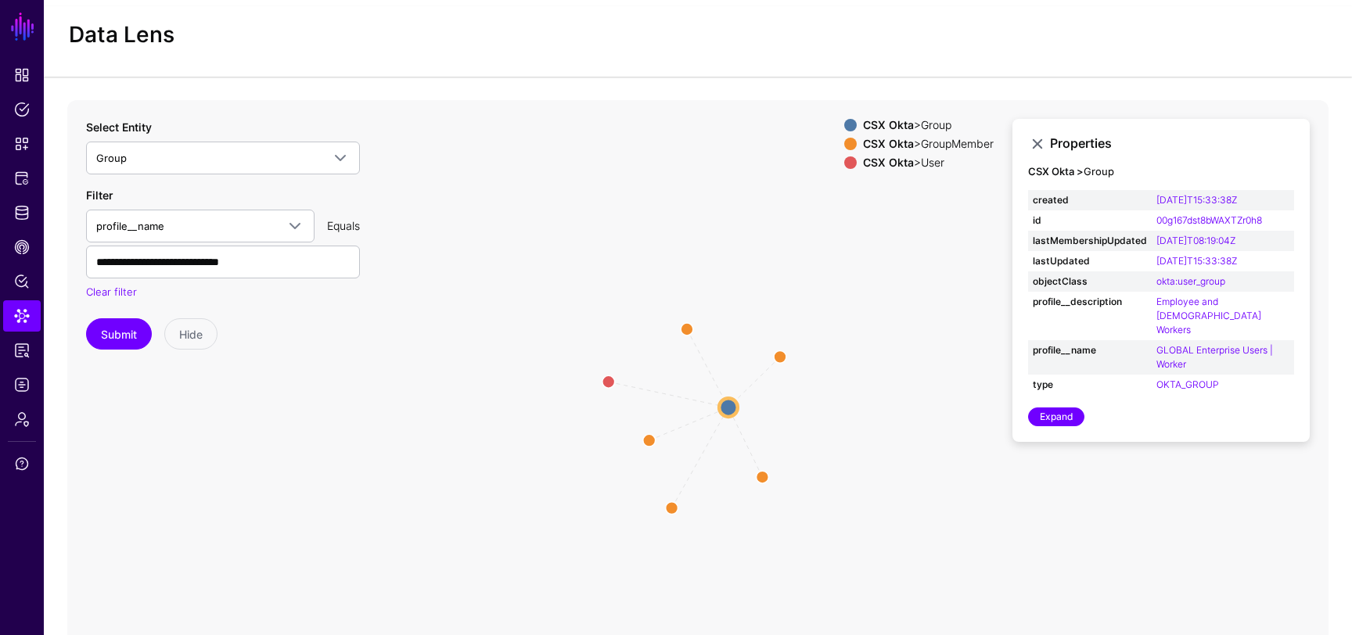
click at [731, 408] on circle at bounding box center [728, 407] width 19 height 19
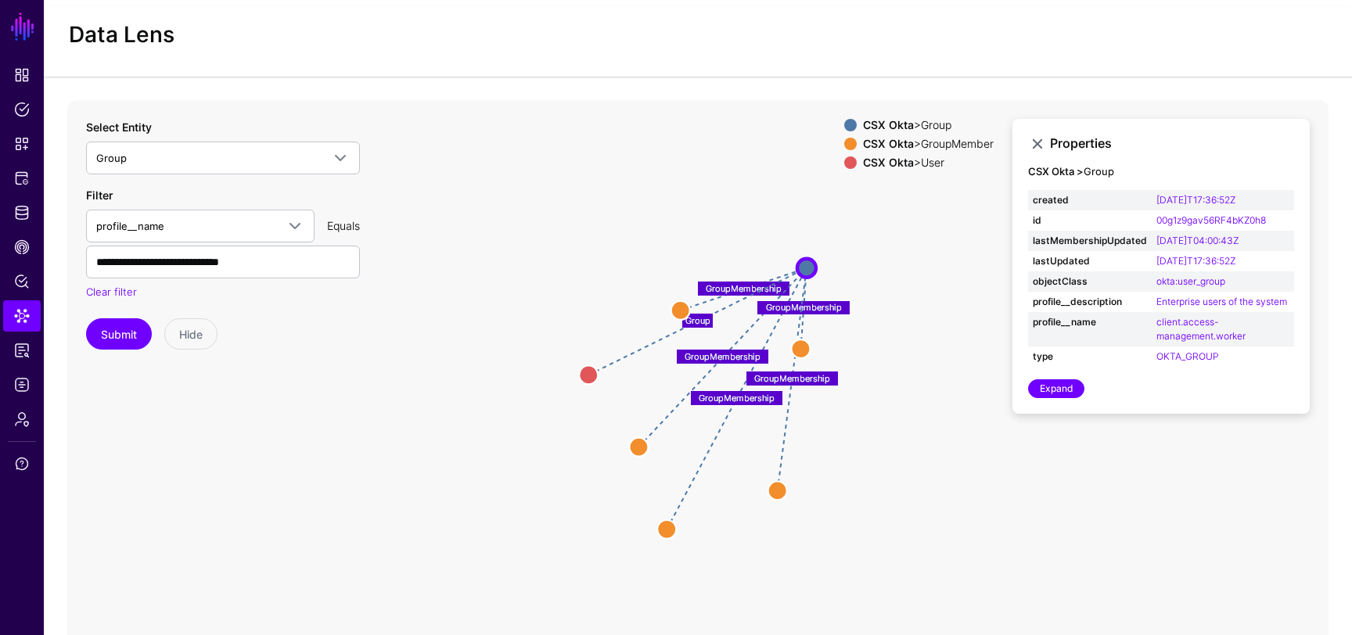
drag, startPoint x: 732, startPoint y: 406, endPoint x: 809, endPoint y: 267, distance: 159.0
click at [809, 267] on circle at bounding box center [806, 267] width 19 height 19
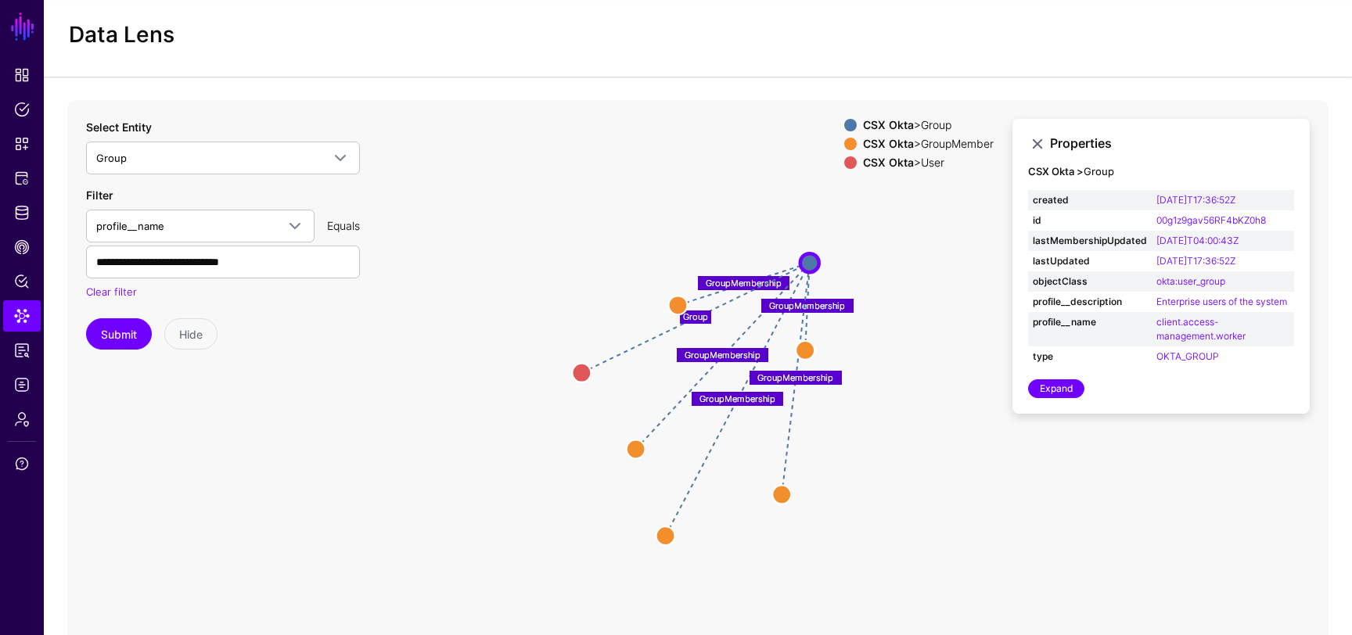
click at [1055, 401] on div "Properties CSX Okta > Group created [DATE]T17:36:52Z id 00g1z9gav56RF4bKZ0h8 la…" at bounding box center [1161, 267] width 297 height 296
click at [1056, 387] on link "Expand" at bounding box center [1056, 389] width 56 height 19
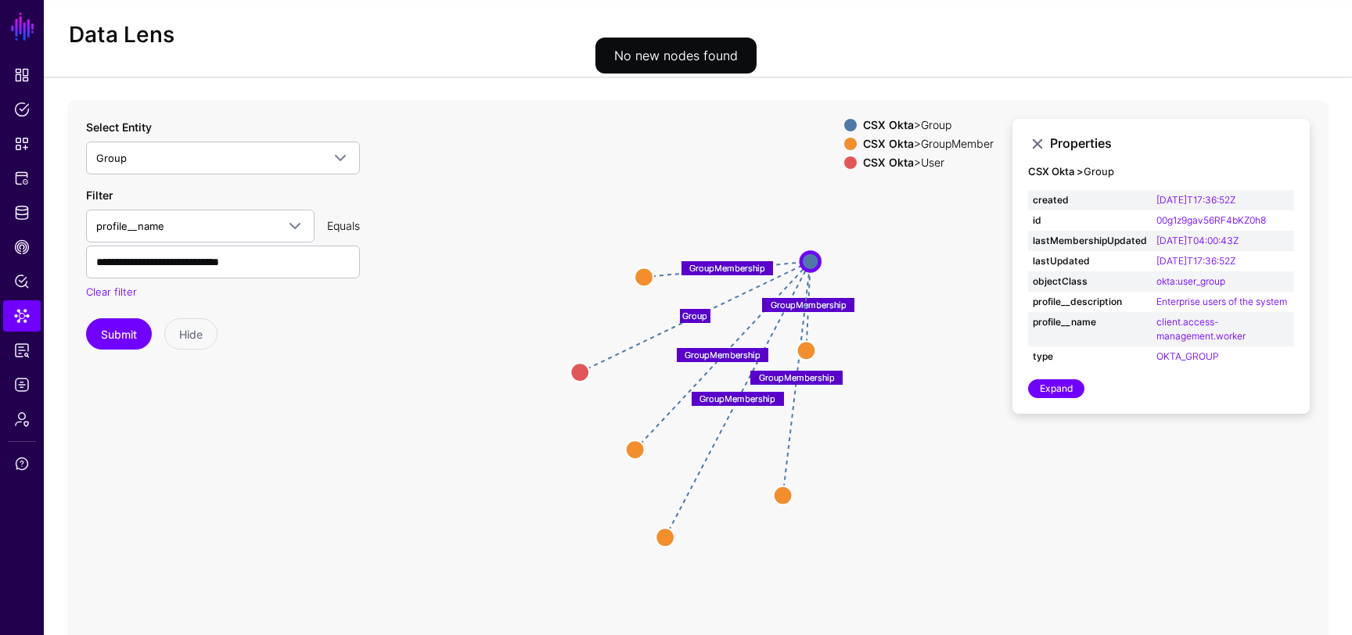
drag, startPoint x: 675, startPoint y: 304, endPoint x: 595, endPoint y: 242, distance: 101.6
click at [635, 268] on circle at bounding box center [644, 277] width 19 height 19
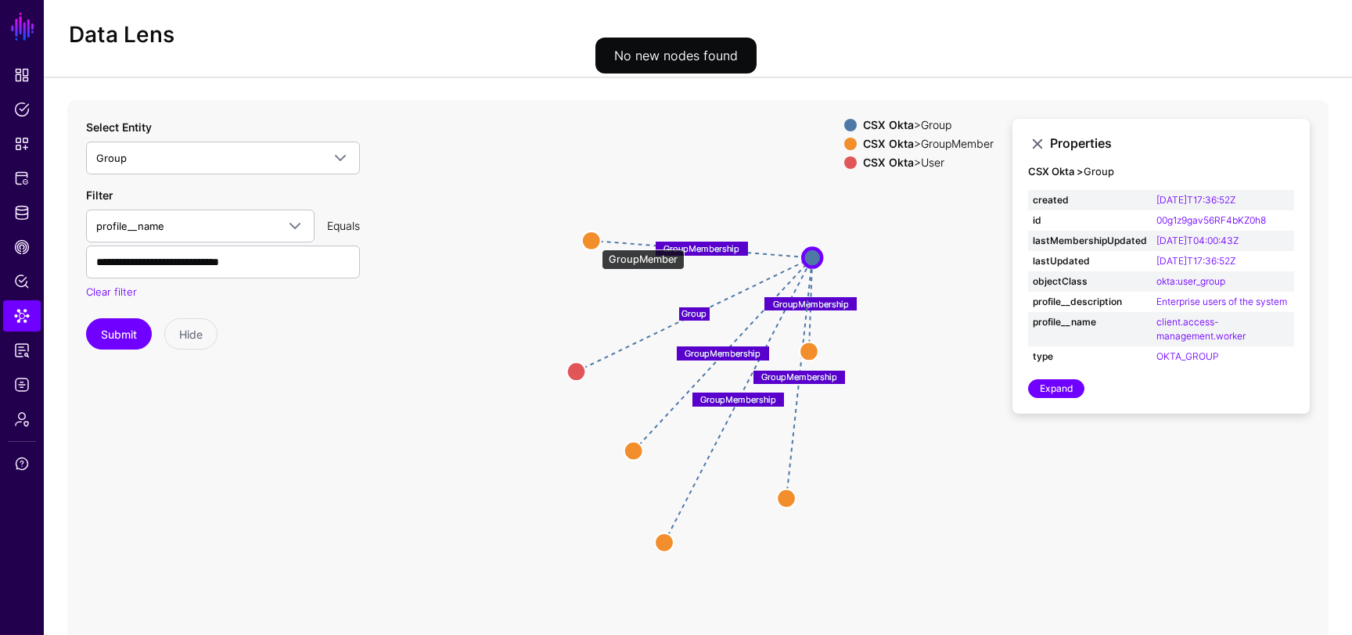
drag, startPoint x: 594, startPoint y: 242, endPoint x: 515, endPoint y: 244, distance: 79.1
click at [582, 244] on circle at bounding box center [591, 240] width 19 height 19
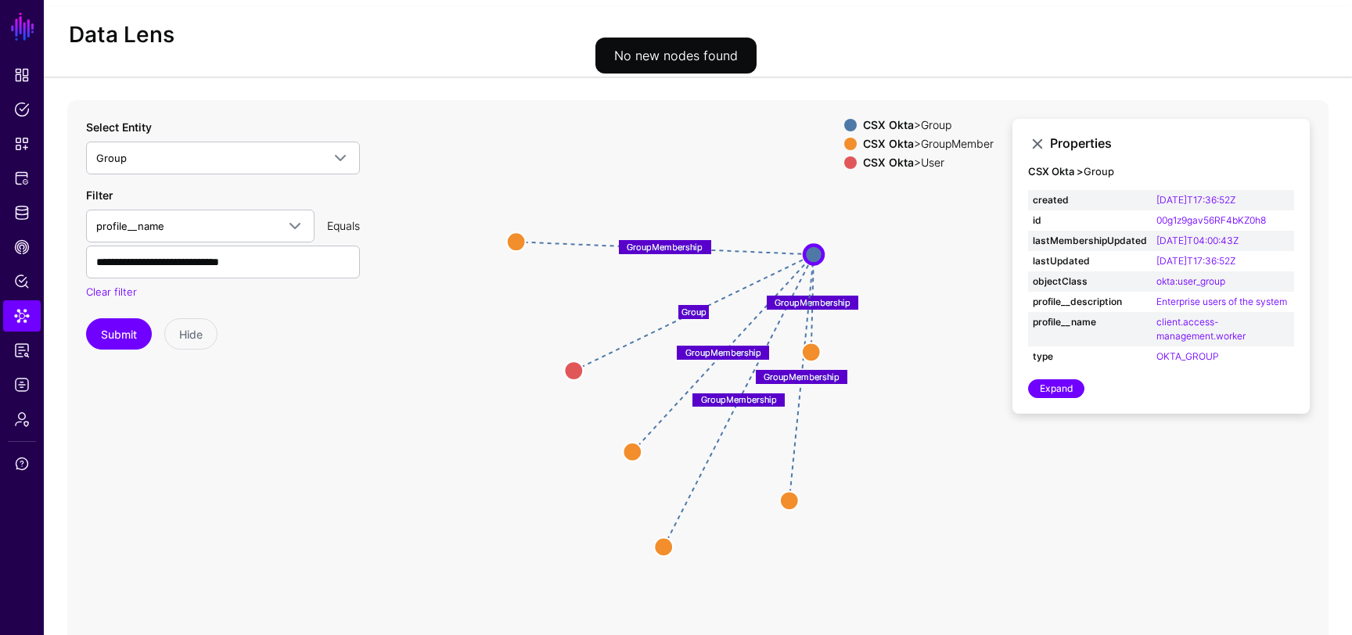
click at [640, 455] on circle at bounding box center [632, 451] width 19 height 19
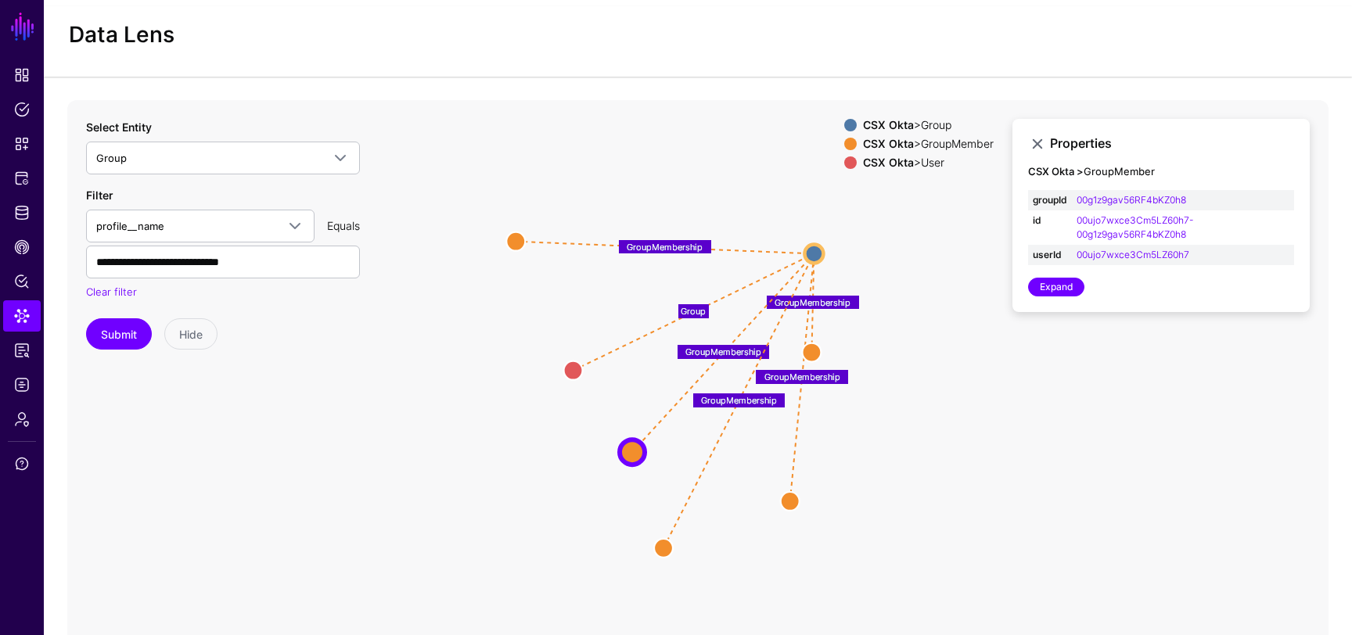
click at [670, 542] on circle at bounding box center [663, 547] width 19 height 19
click at [797, 505] on circle at bounding box center [791, 501] width 19 height 19
click at [1067, 282] on link "Expand" at bounding box center [1056, 287] width 56 height 19
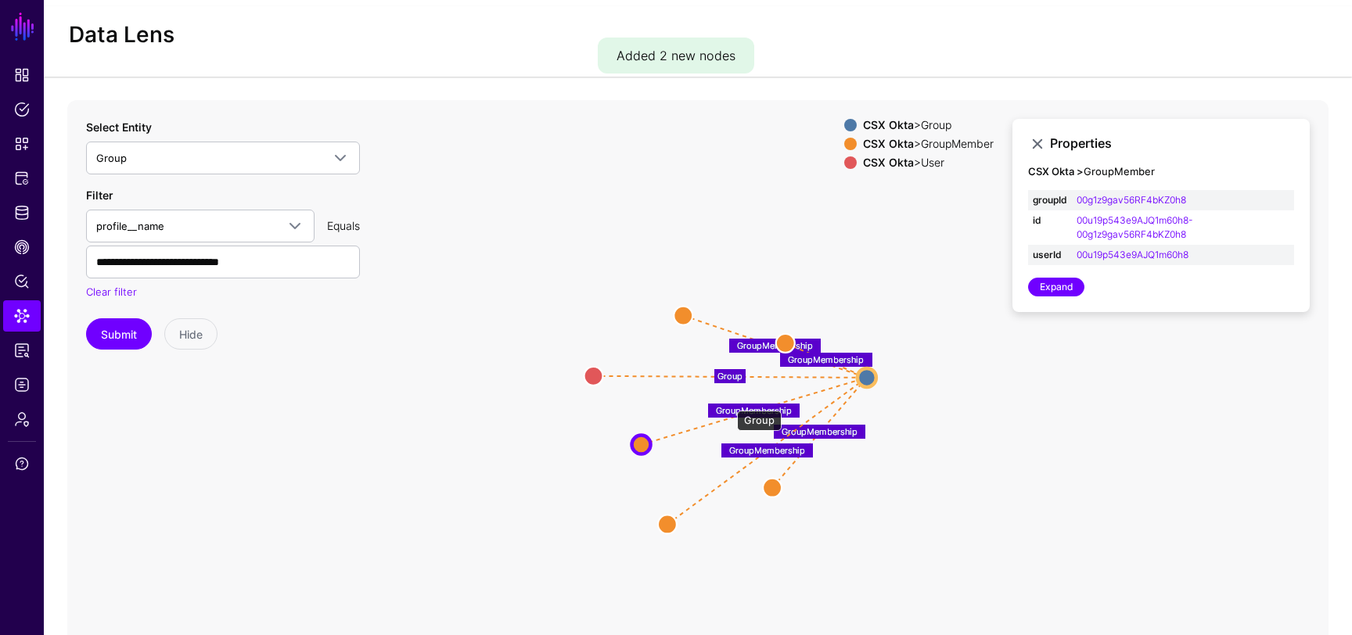
drag, startPoint x: 729, startPoint y: 403, endPoint x: 872, endPoint y: 371, distance: 146.7
click at [872, 371] on circle at bounding box center [867, 377] width 19 height 19
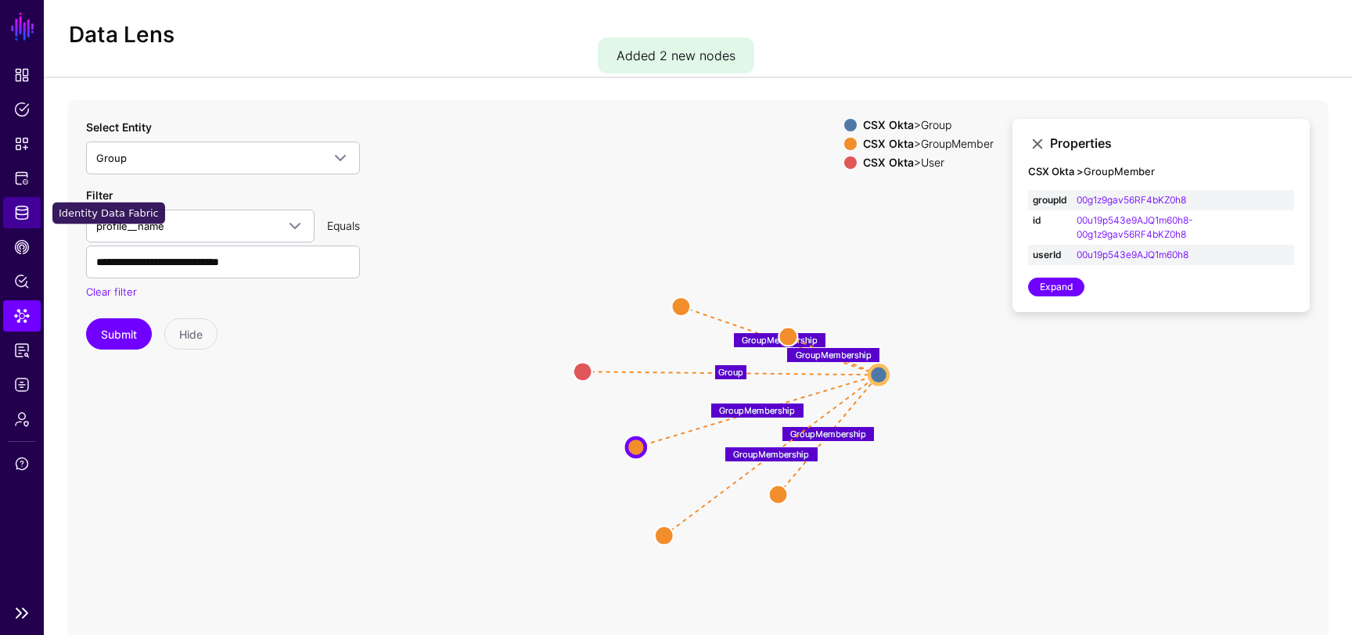
click at [20, 210] on span "Identity Data Fabric" at bounding box center [22, 213] width 16 height 16
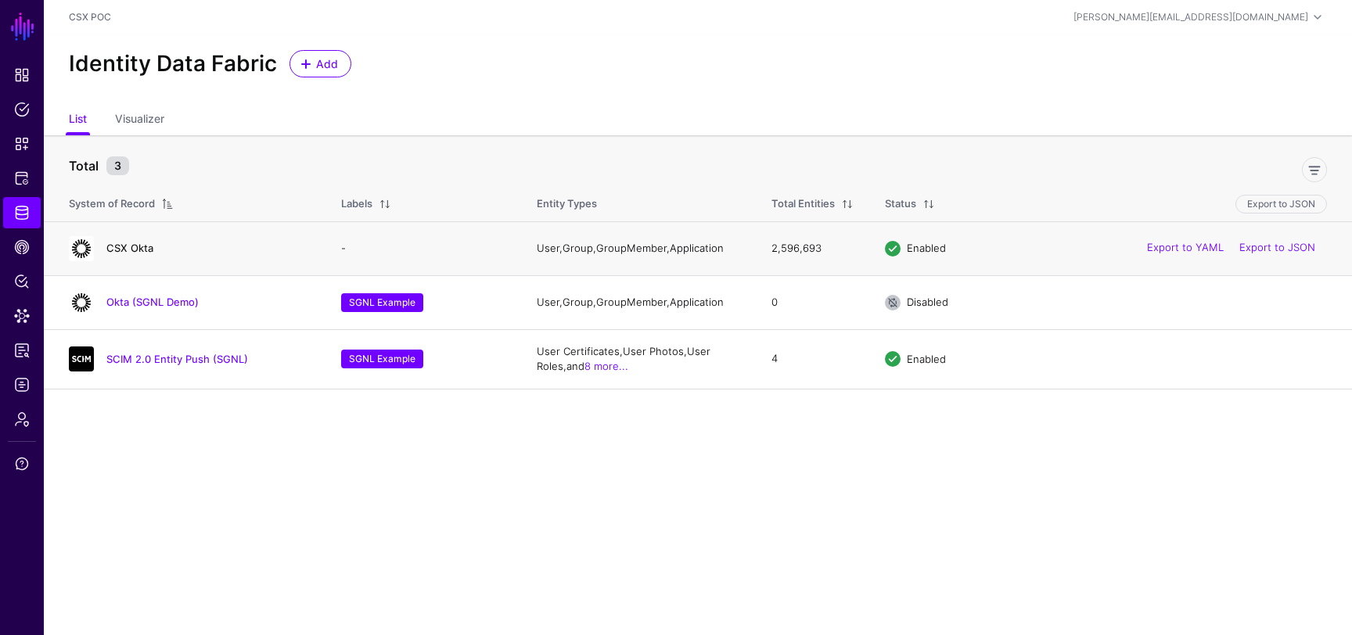
click at [132, 252] on link "CSX Okta" at bounding box center [129, 248] width 47 height 13
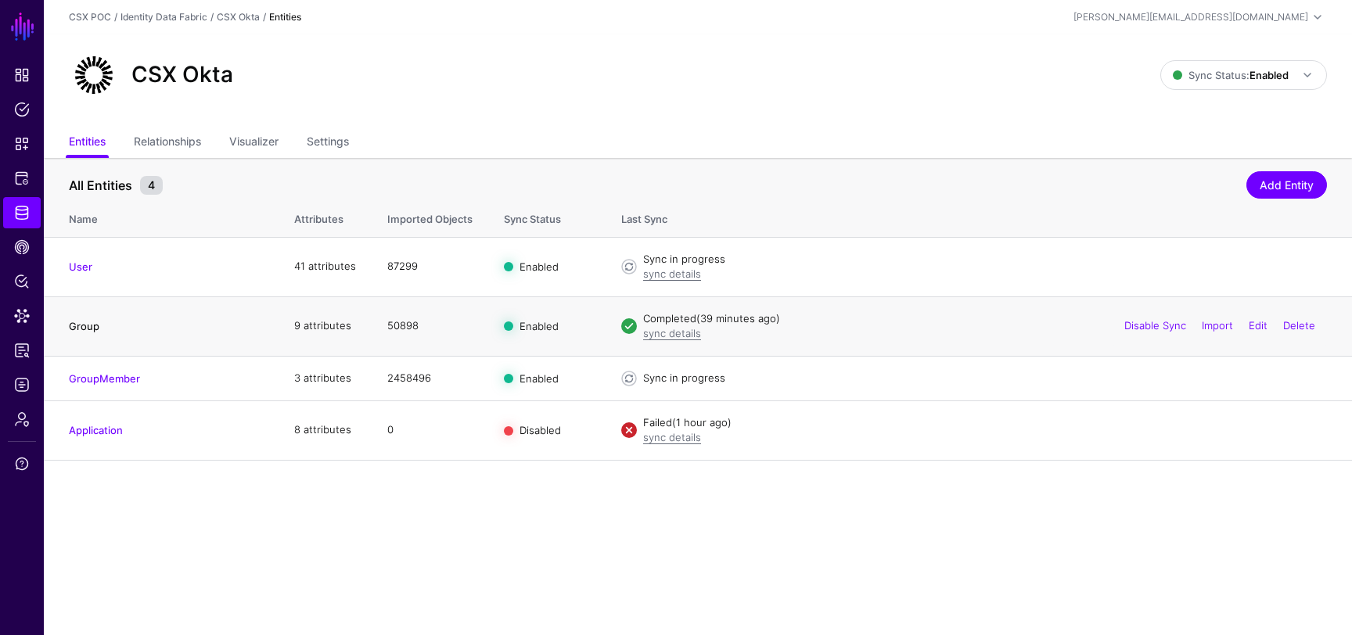
click at [88, 329] on link "Group" at bounding box center [84, 326] width 31 height 13
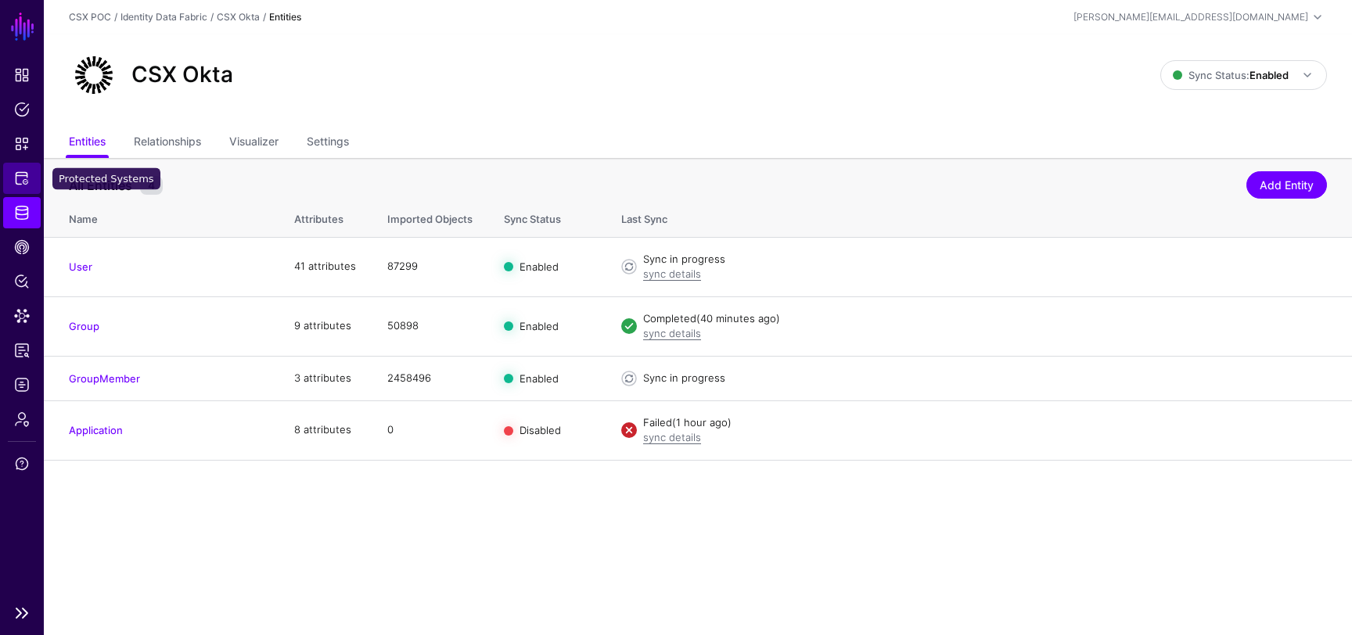
click at [20, 184] on span "Protected Systems" at bounding box center [22, 179] width 16 height 16
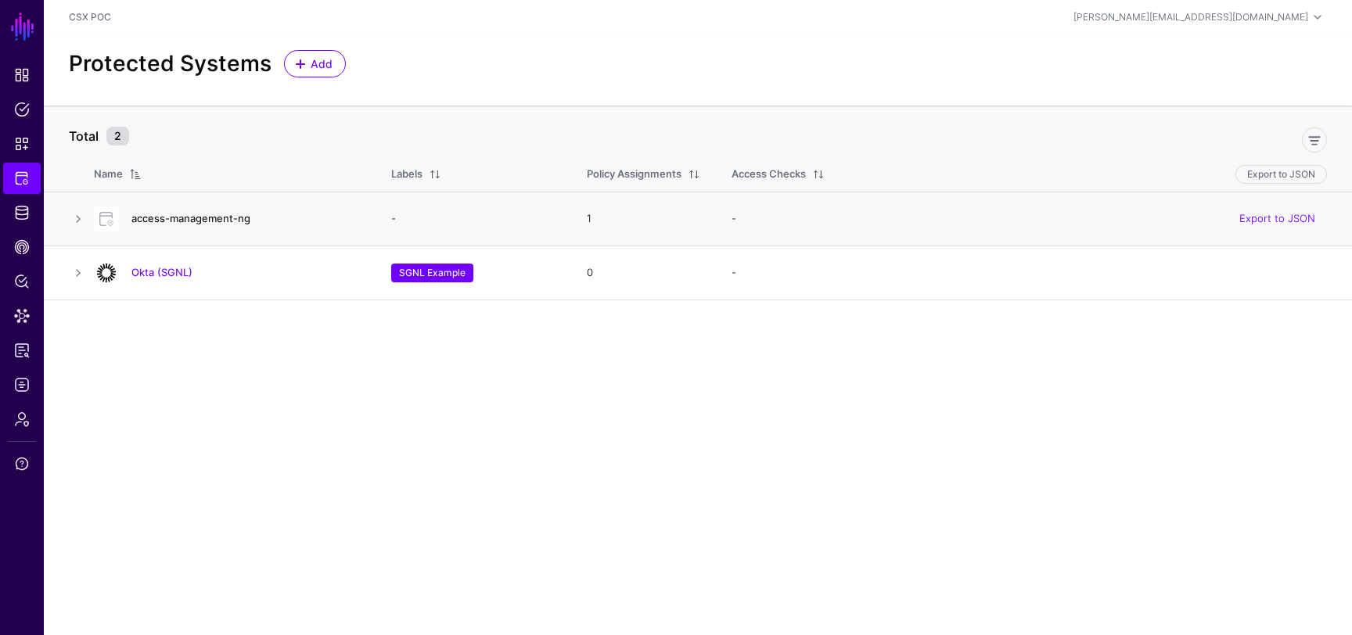
click at [219, 219] on link "access-management-ng" at bounding box center [190, 218] width 119 height 13
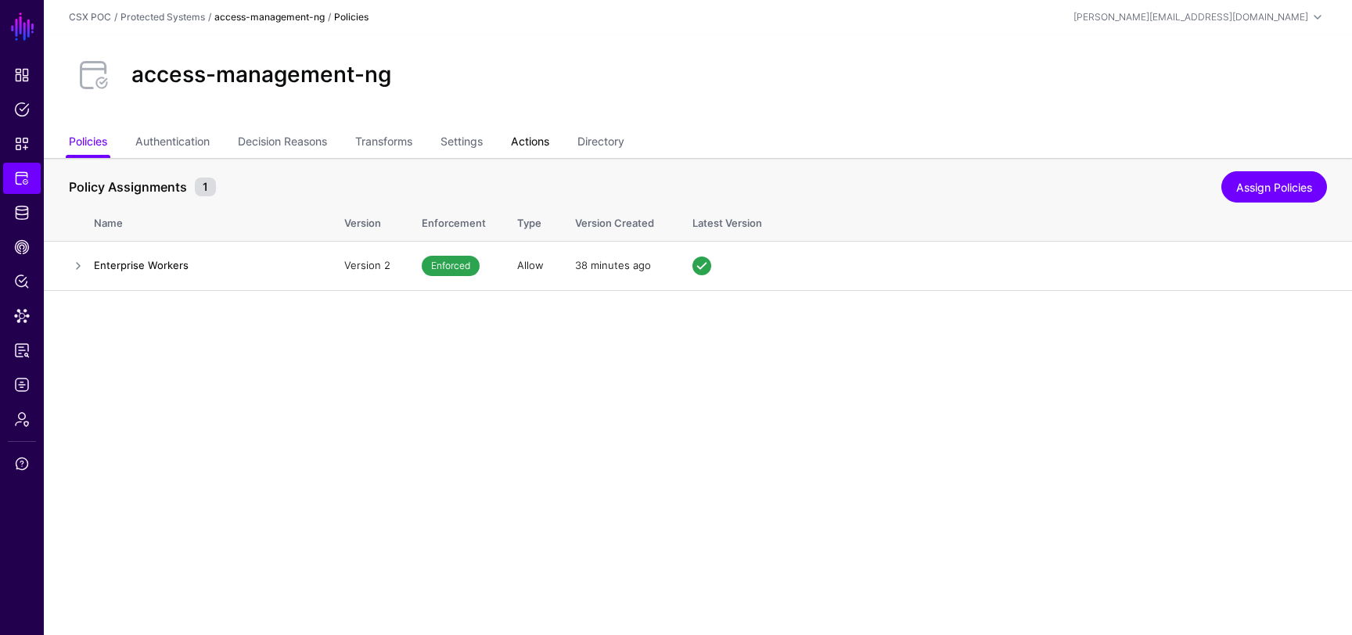
click at [535, 138] on link "Actions" at bounding box center [530, 143] width 38 height 30
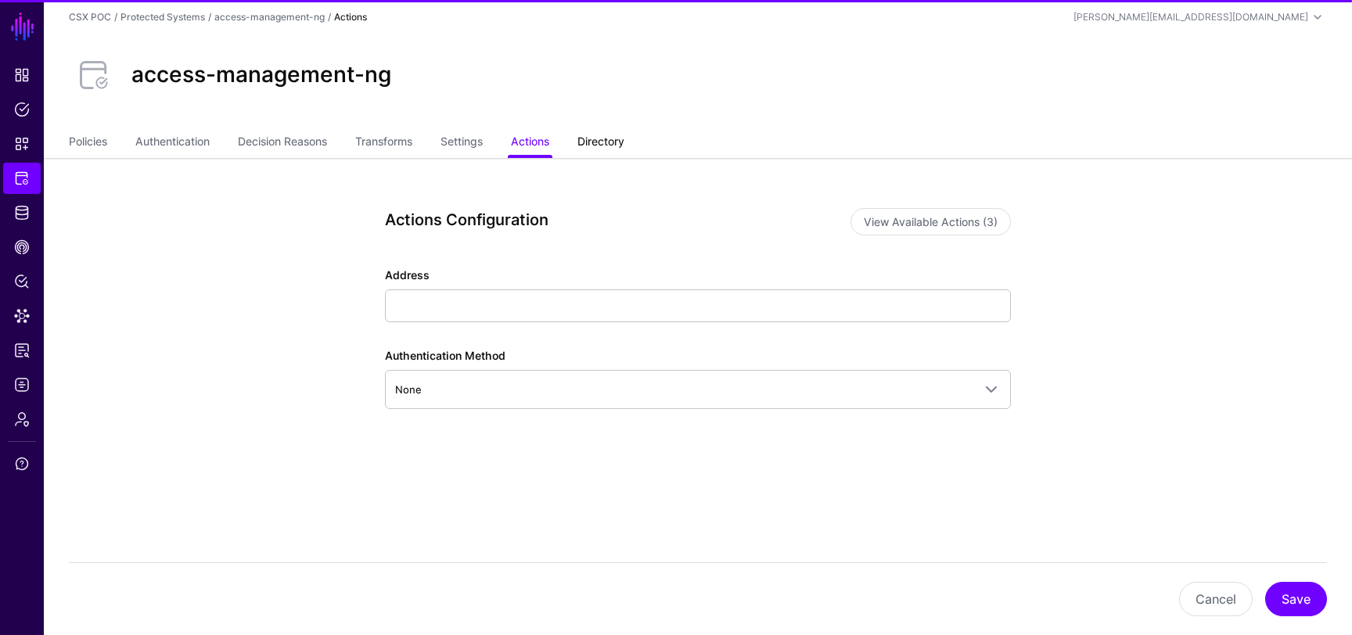
click at [606, 142] on link "Directory" at bounding box center [600, 143] width 47 height 30
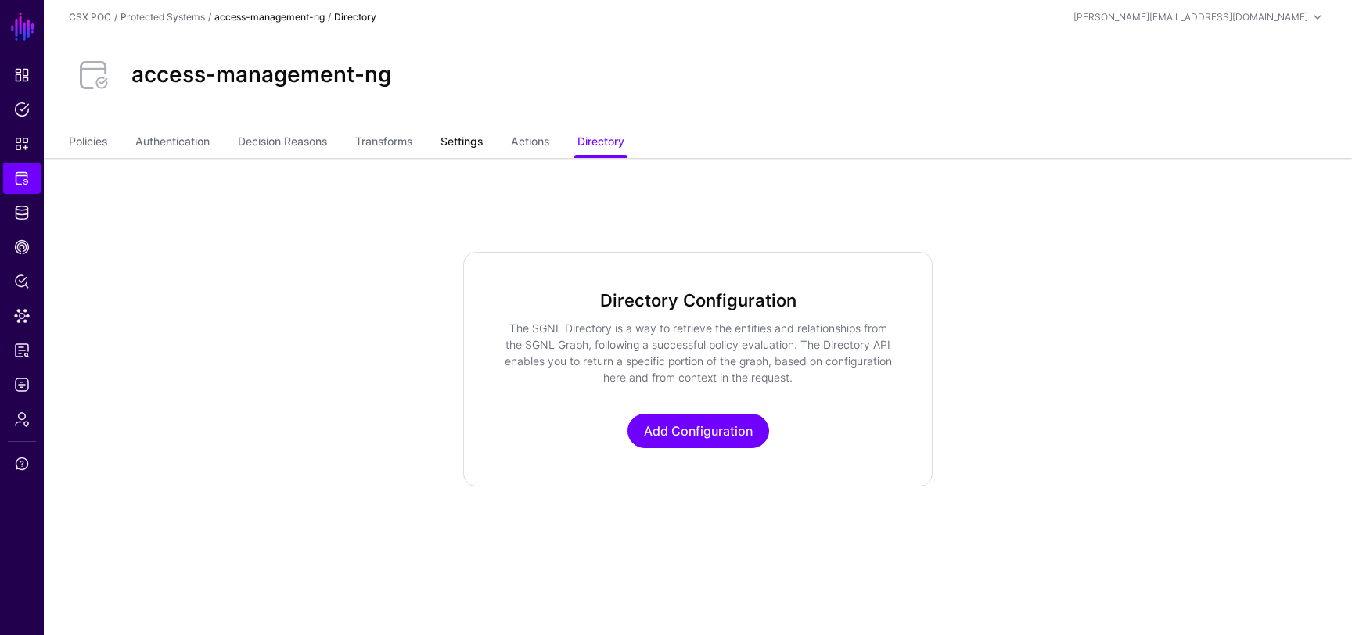
click at [483, 141] on link "Settings" at bounding box center [462, 143] width 42 height 30
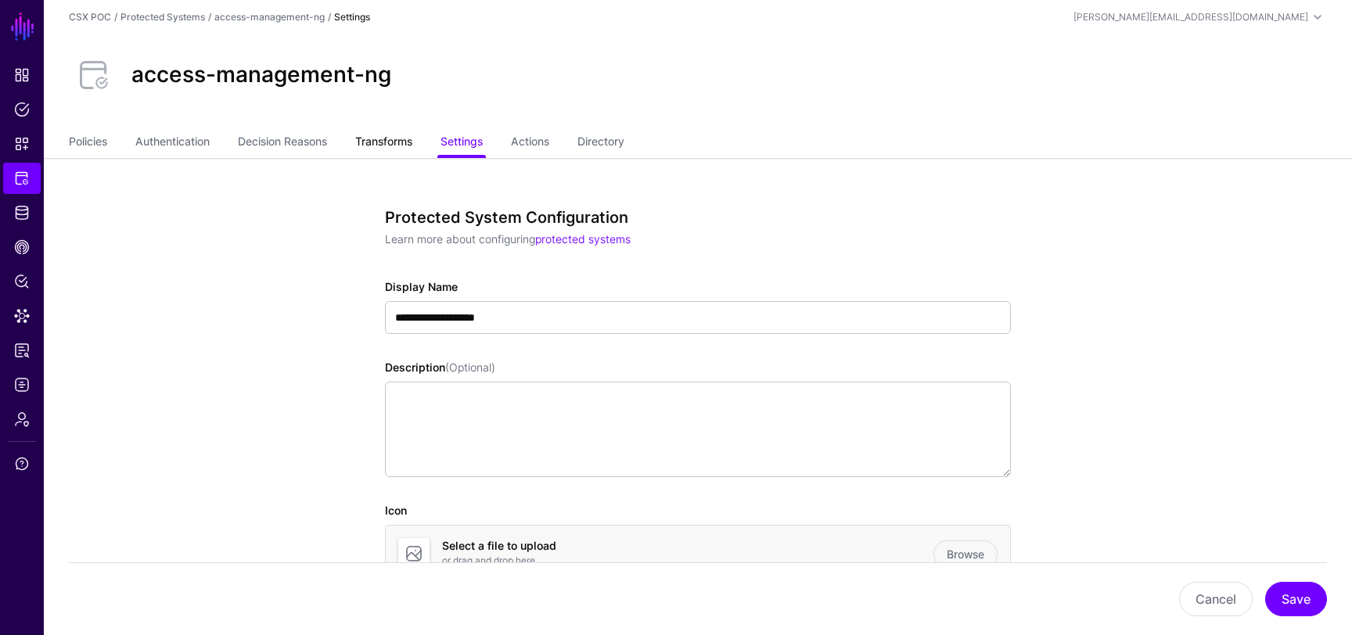
click at [407, 148] on link "Transforms" at bounding box center [383, 143] width 57 height 30
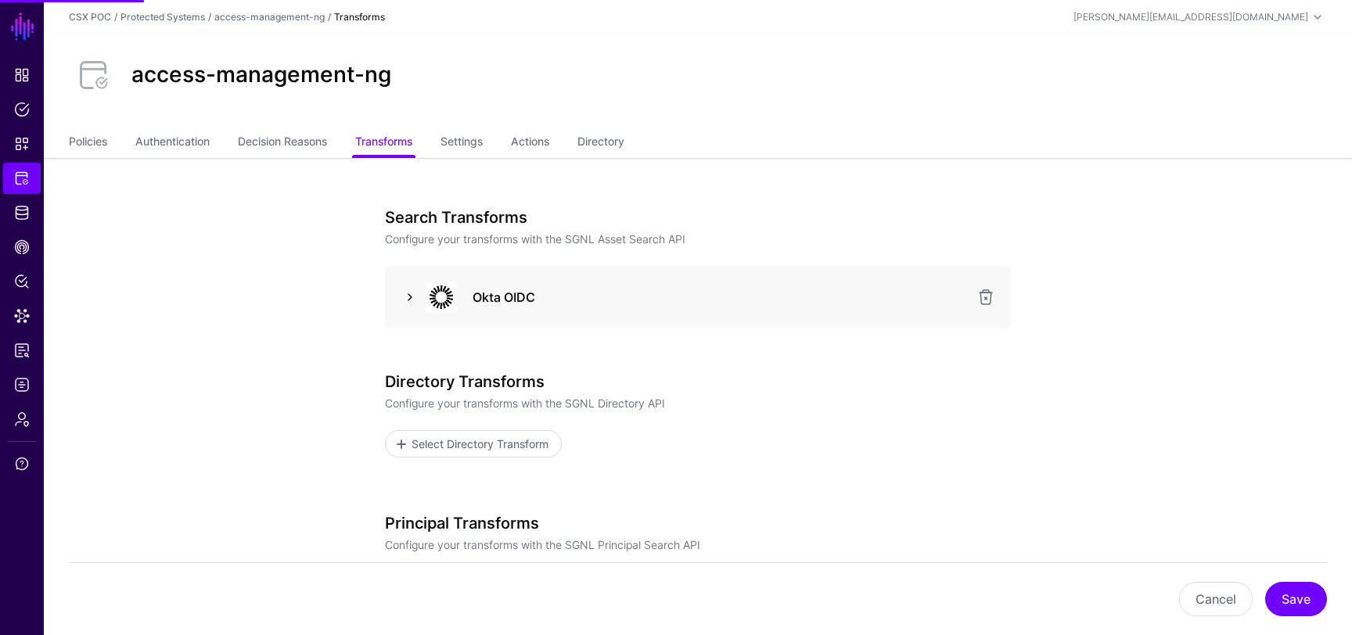
click at [408, 295] on link at bounding box center [410, 297] width 19 height 19
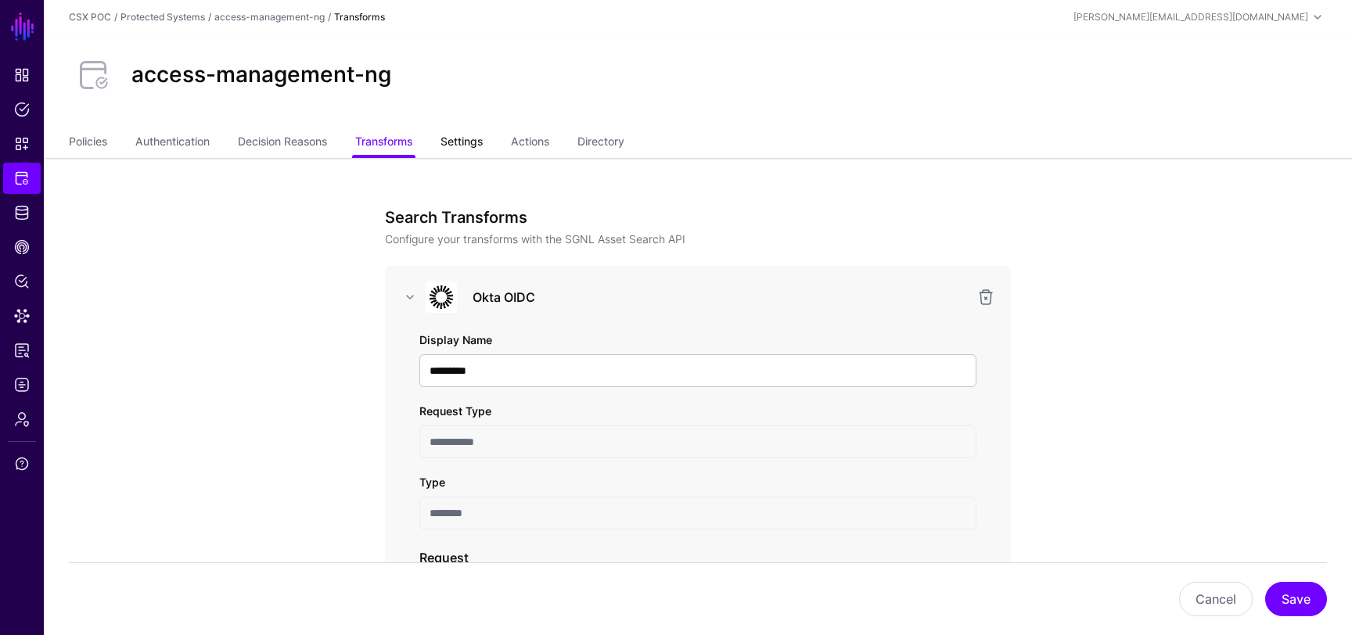
click at [471, 141] on link "Settings" at bounding box center [462, 143] width 42 height 30
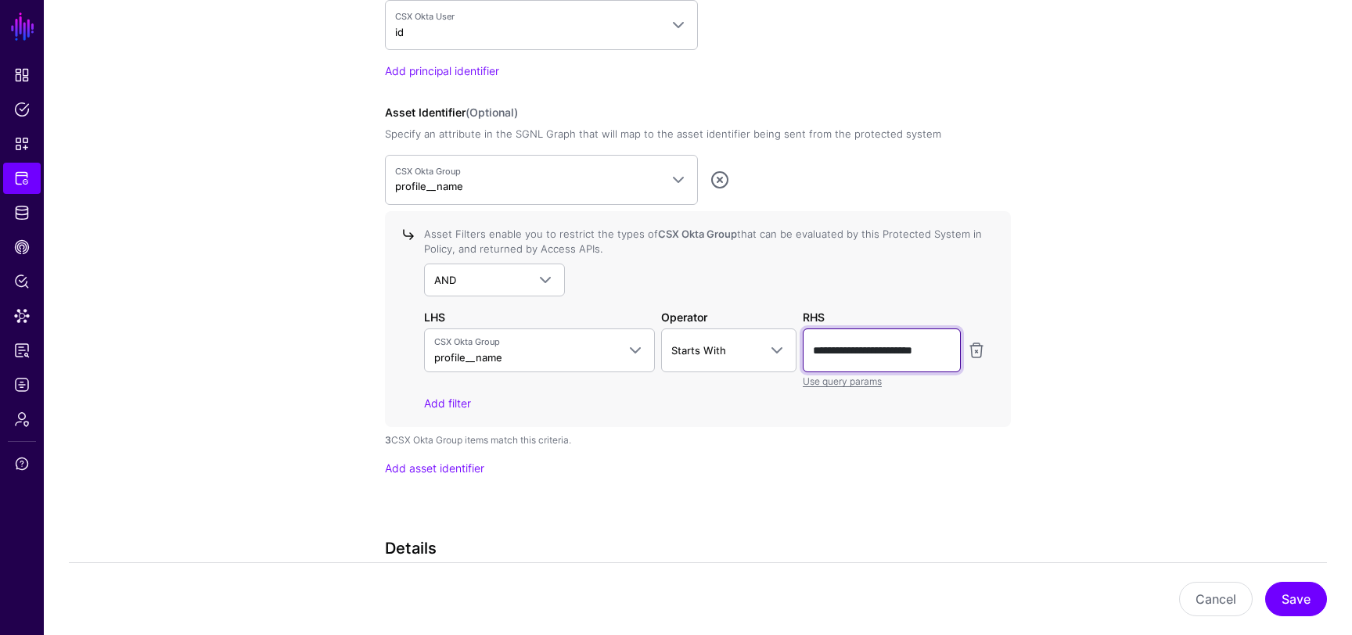
scroll to position [0, 5]
drag, startPoint x: 852, startPoint y: 350, endPoint x: 973, endPoint y: 358, distance: 121.6
click at [973, 358] on div "**********" at bounding box center [705, 359] width 568 height 60
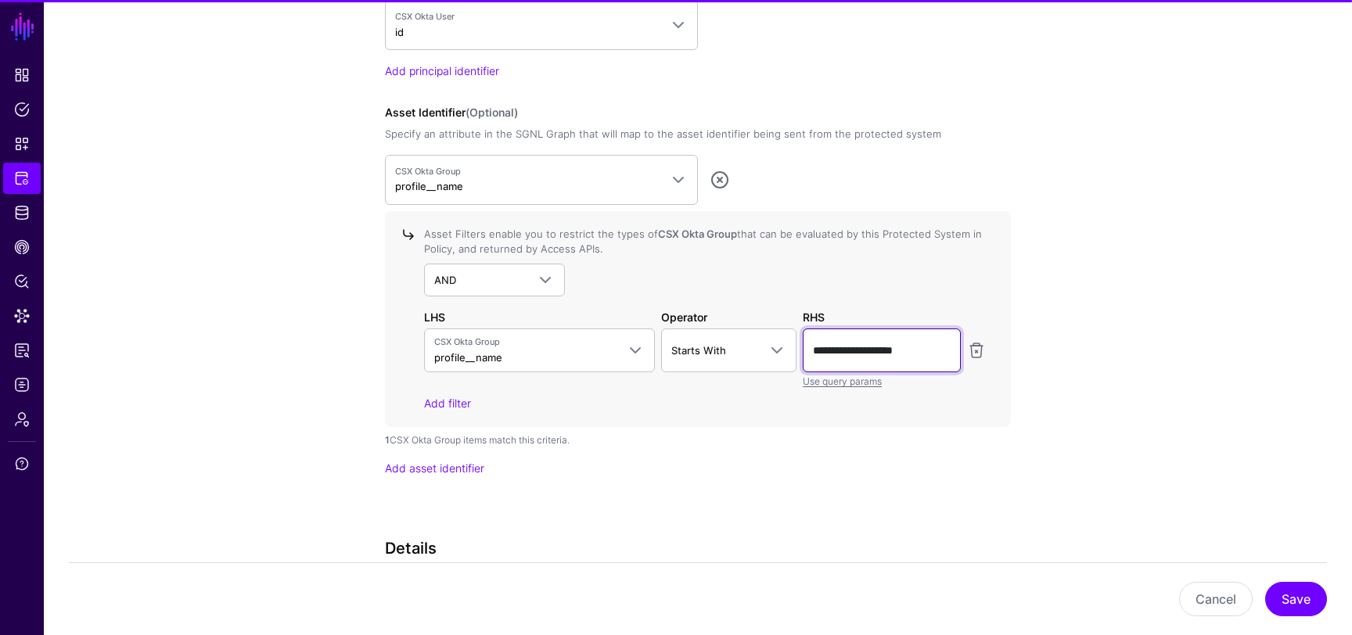
type input "**********"
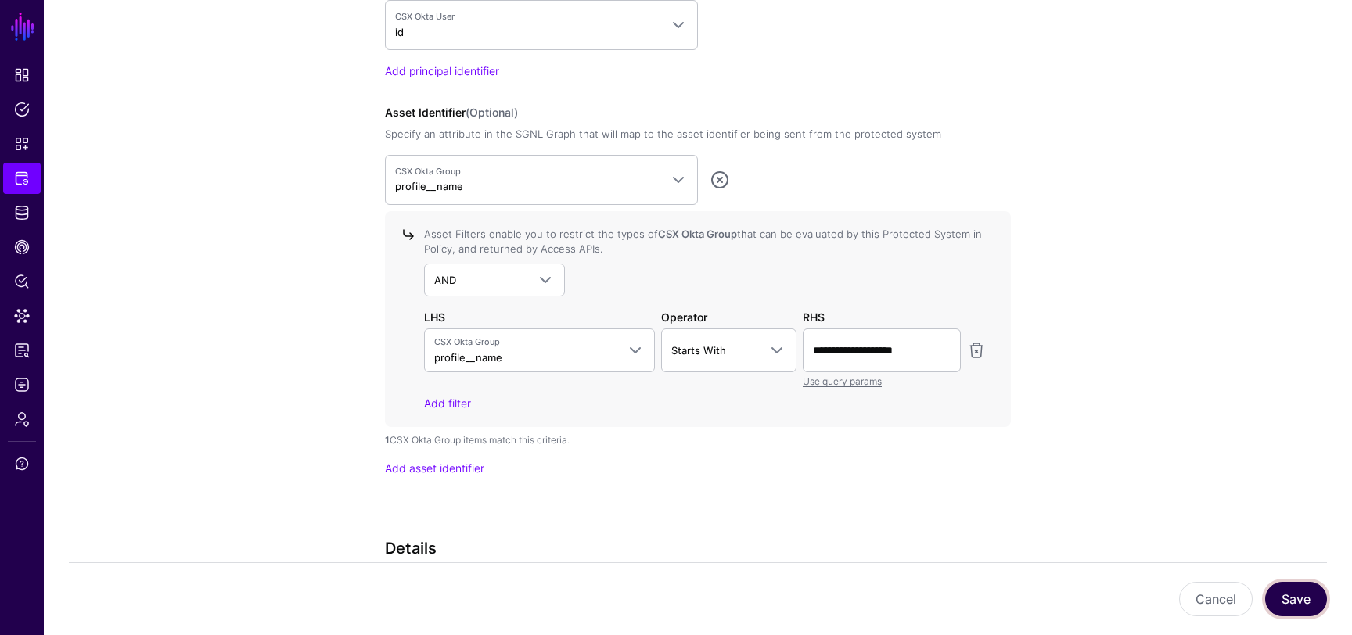
click at [1302, 601] on button "Save" at bounding box center [1296, 599] width 62 height 34
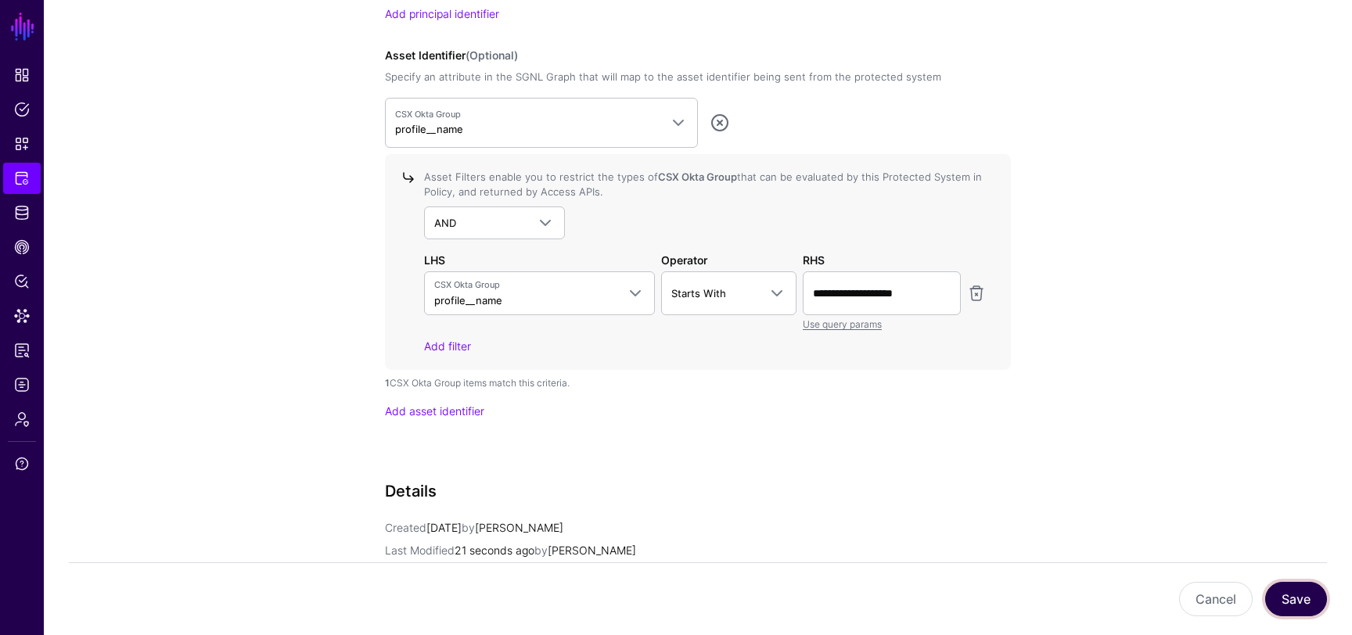
scroll to position [1385, 0]
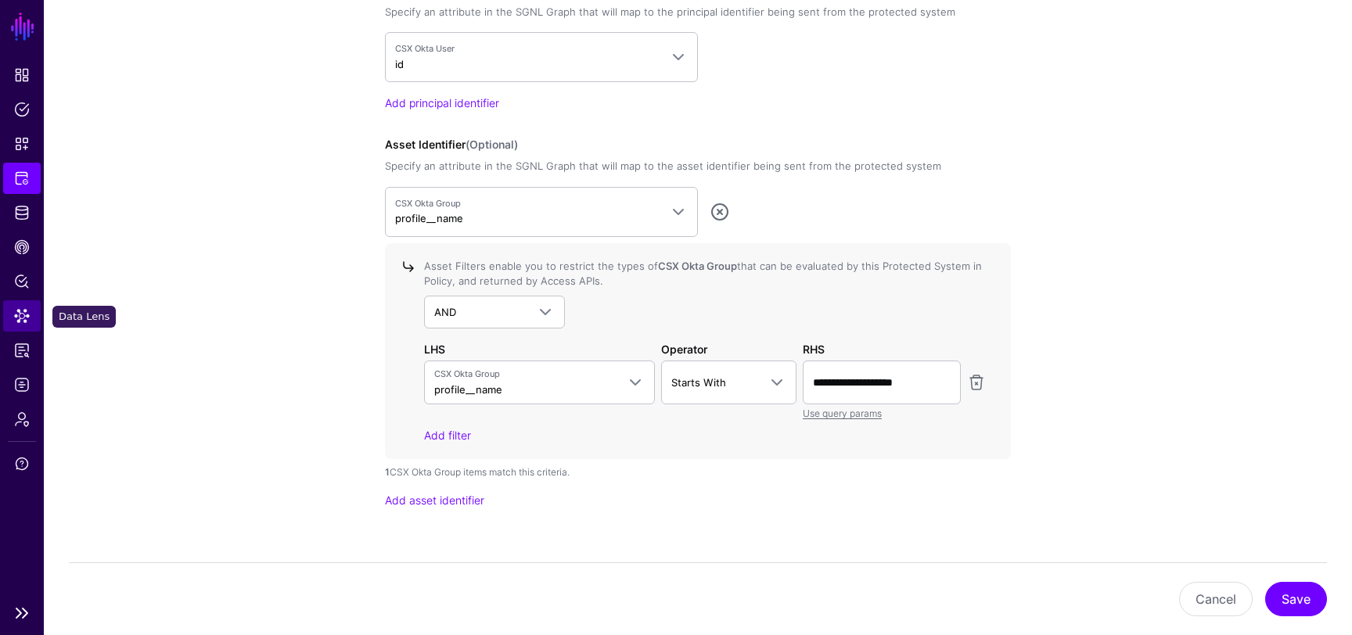
click at [16, 319] on span "Data Lens" at bounding box center [22, 316] width 16 height 16
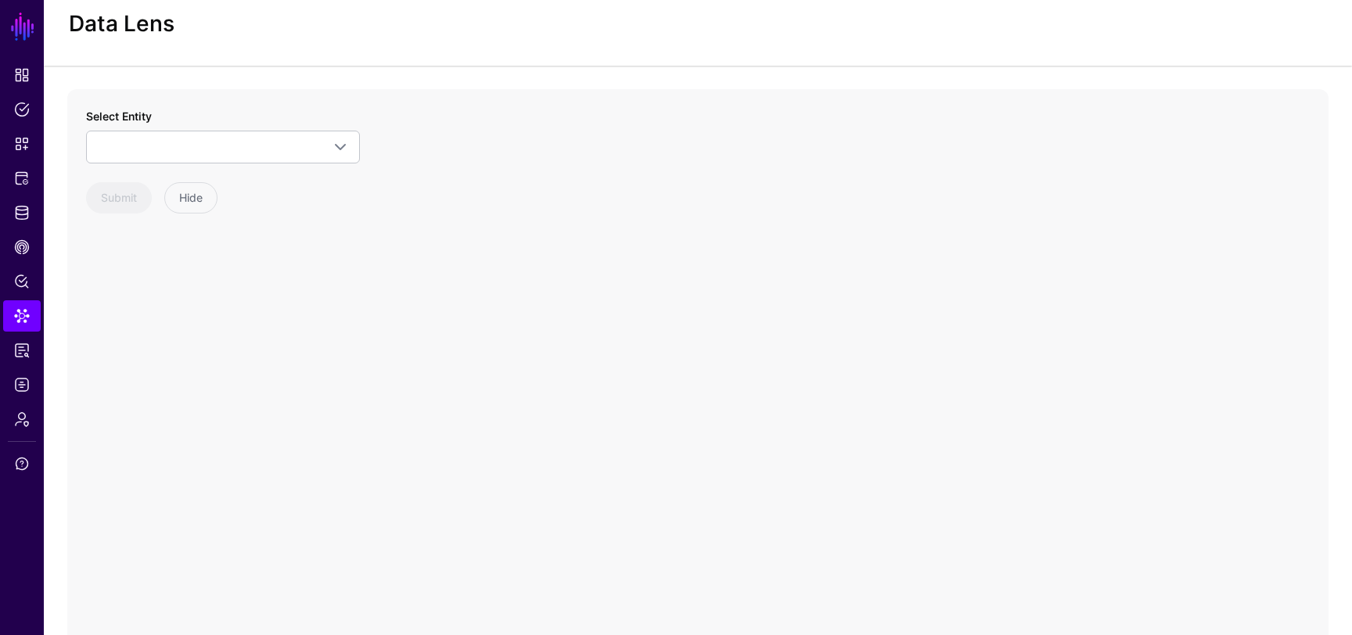
scroll to position [33, 0]
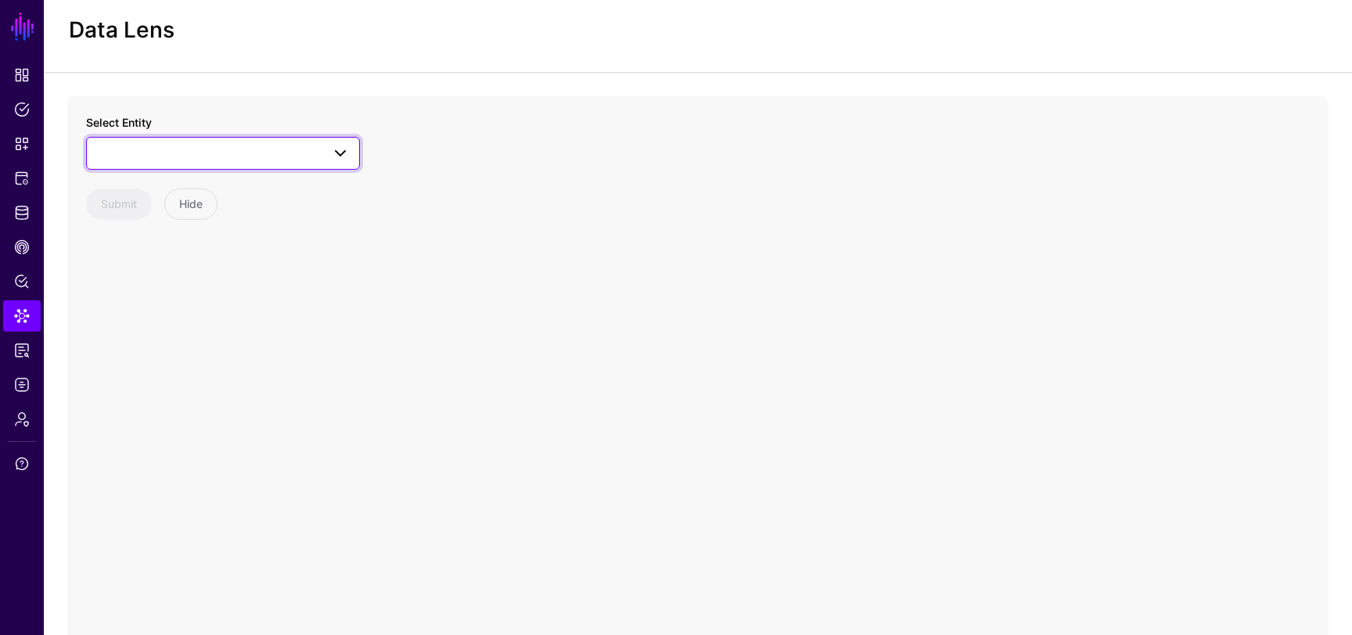
click at [264, 157] on span at bounding box center [223, 153] width 254 height 19
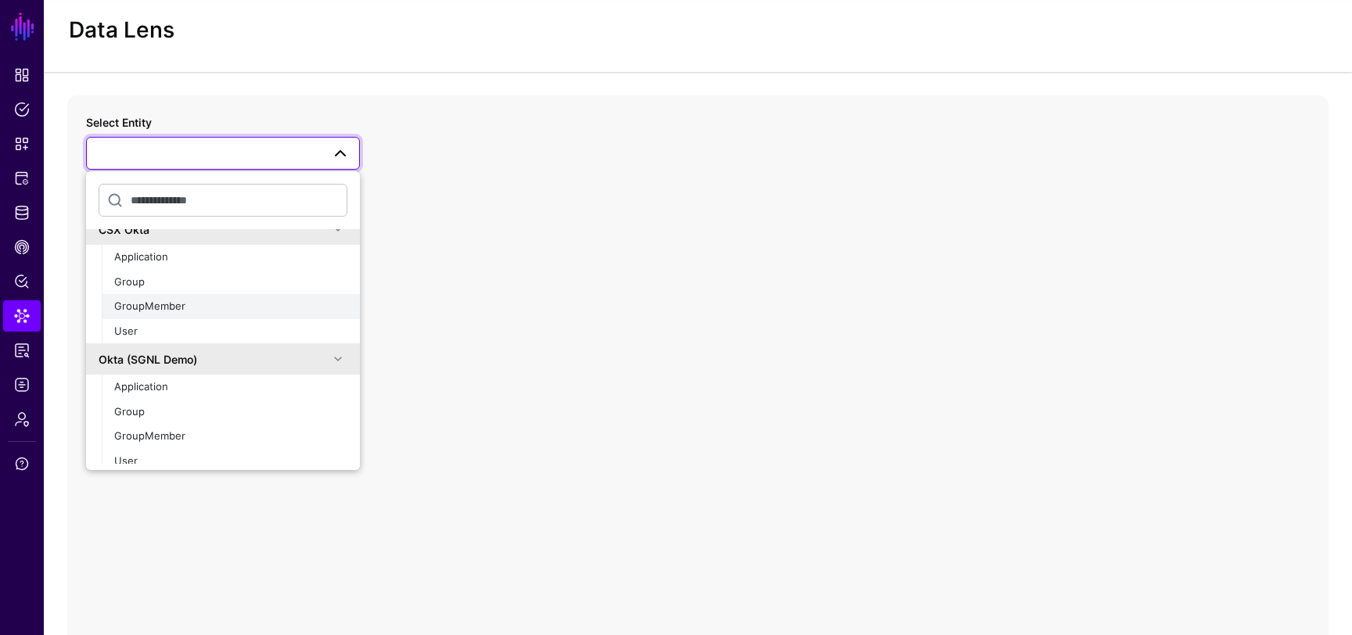
scroll to position [318, 0]
click at [159, 279] on div "Group" at bounding box center [230, 282] width 233 height 16
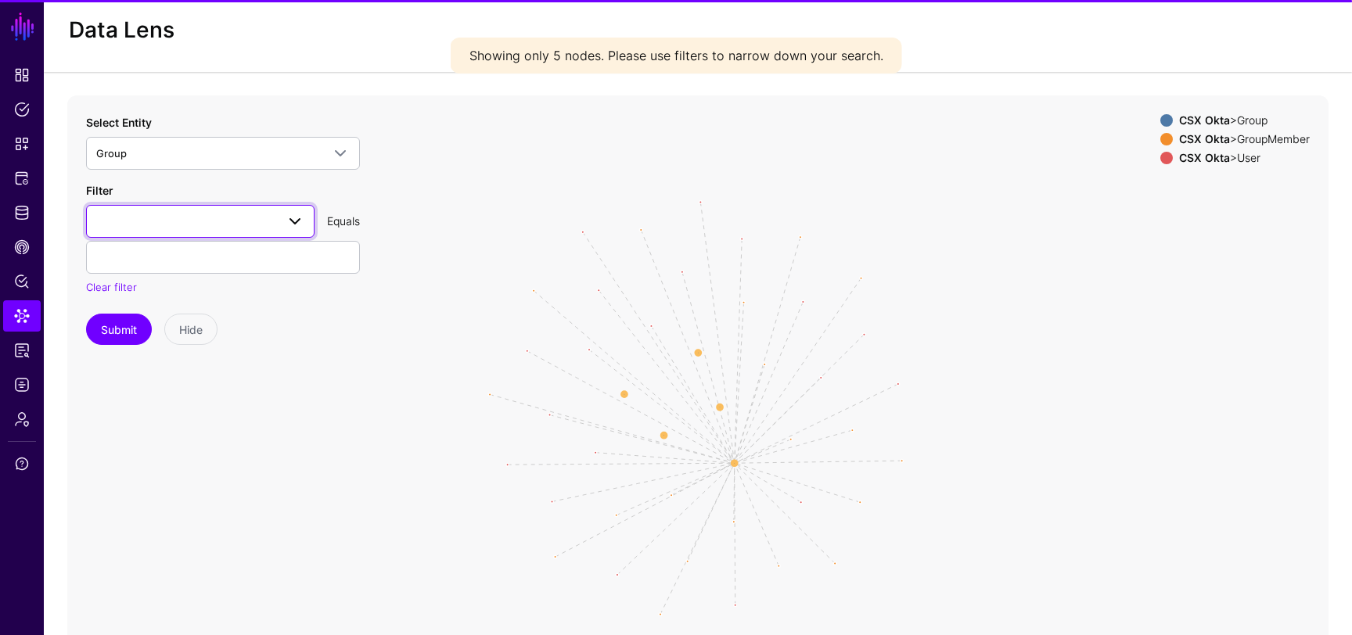
click at [210, 219] on span at bounding box center [200, 221] width 208 height 19
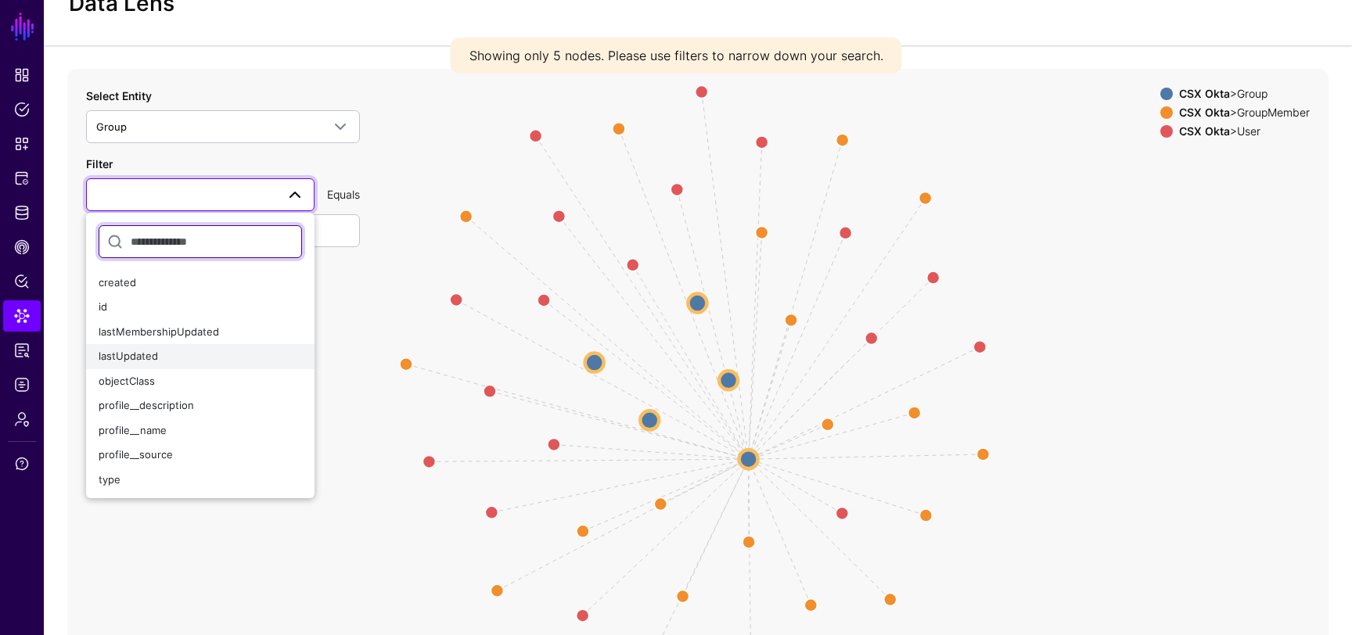
scroll to position [70, 0]
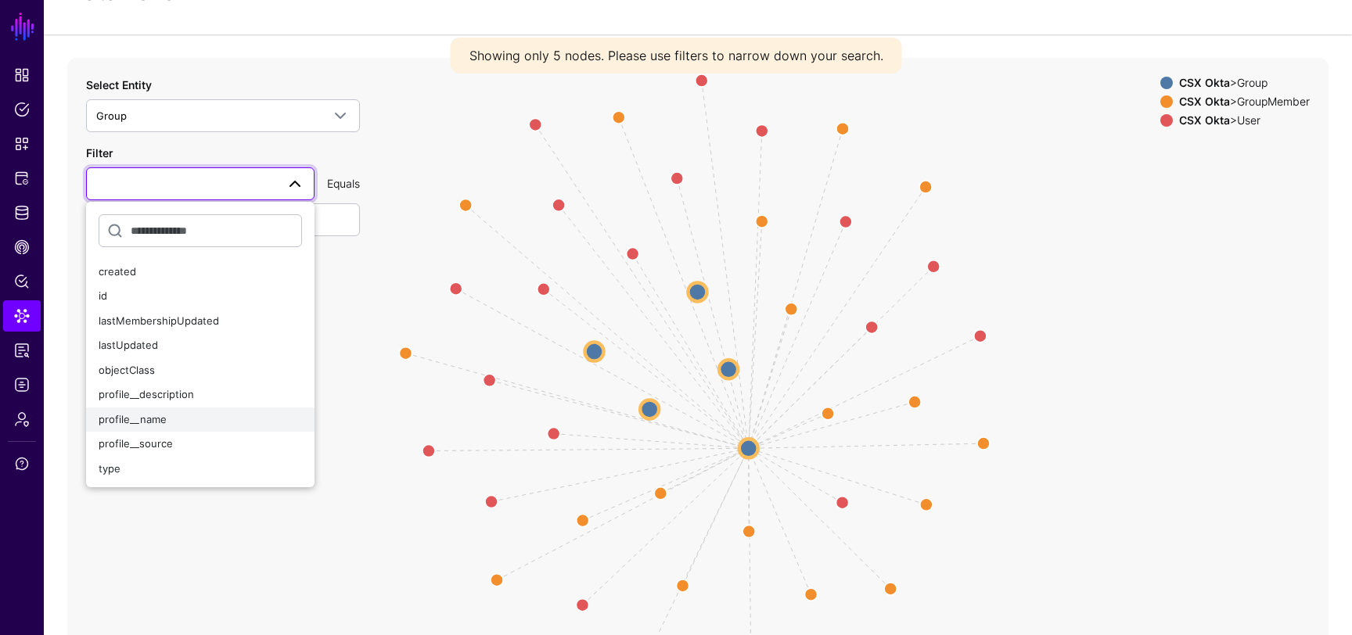
click at [145, 423] on span "profile__name" at bounding box center [133, 419] width 68 height 13
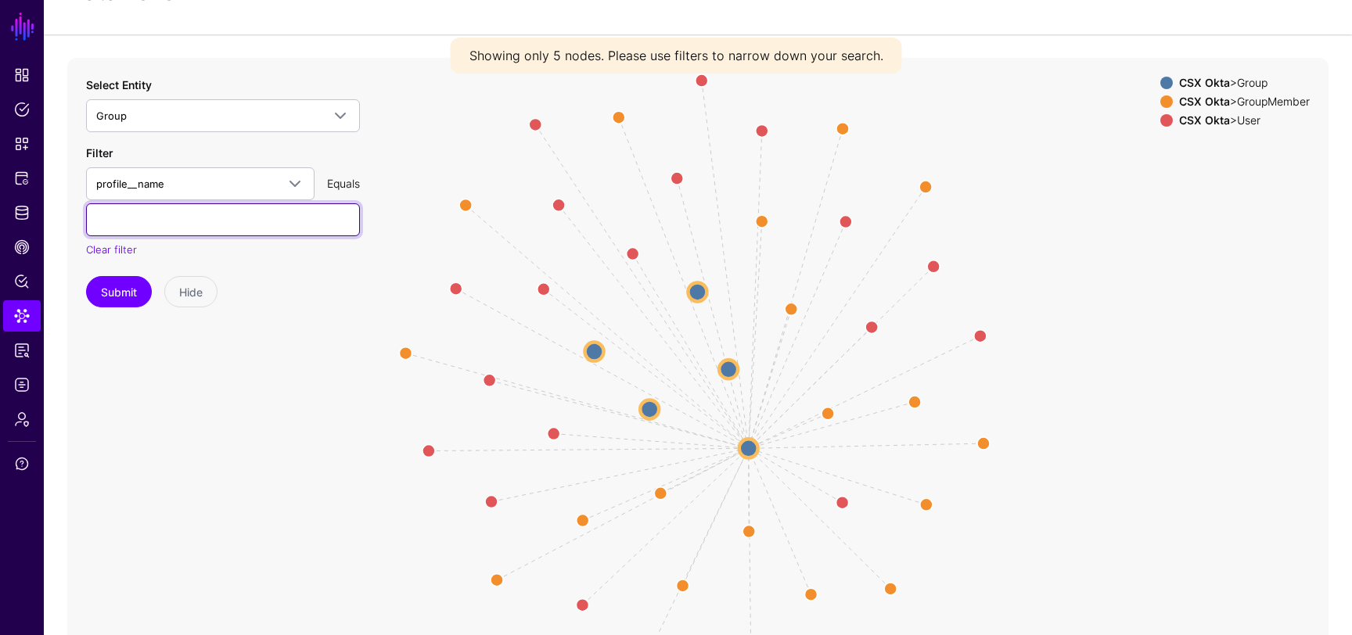
click at [211, 212] on input "text" at bounding box center [223, 219] width 274 height 33
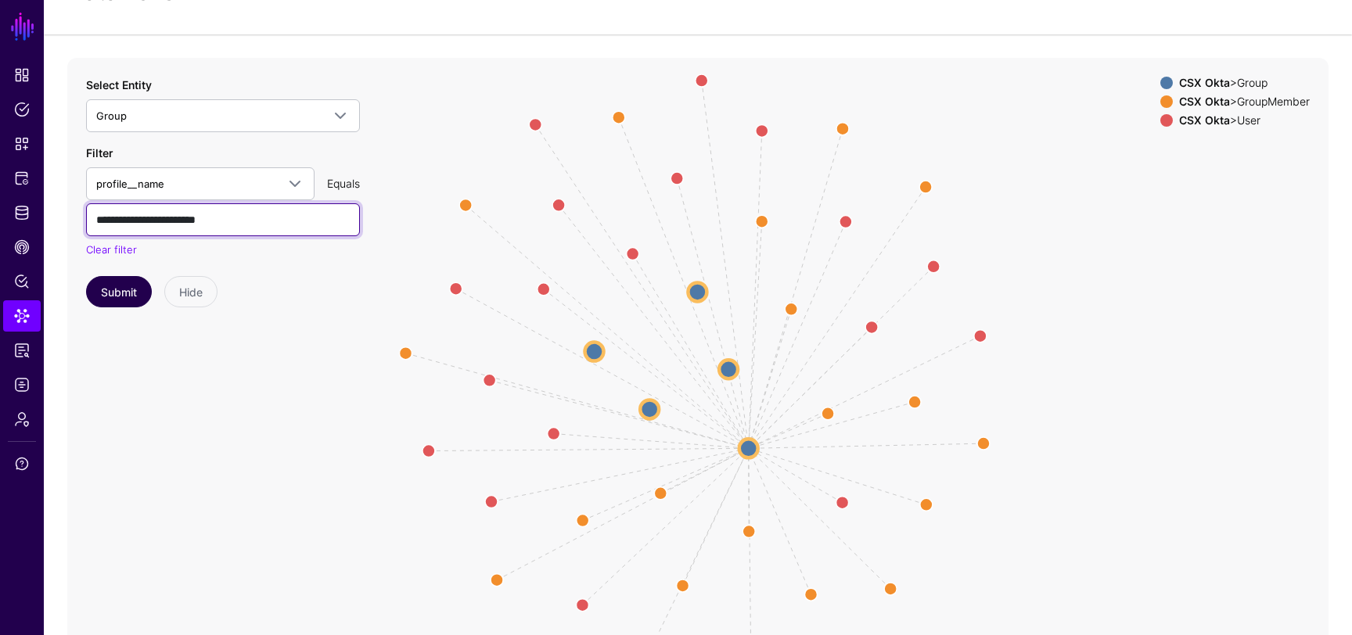
type input "**********"
click at [117, 297] on button "Submit" at bounding box center [119, 291] width 66 height 31
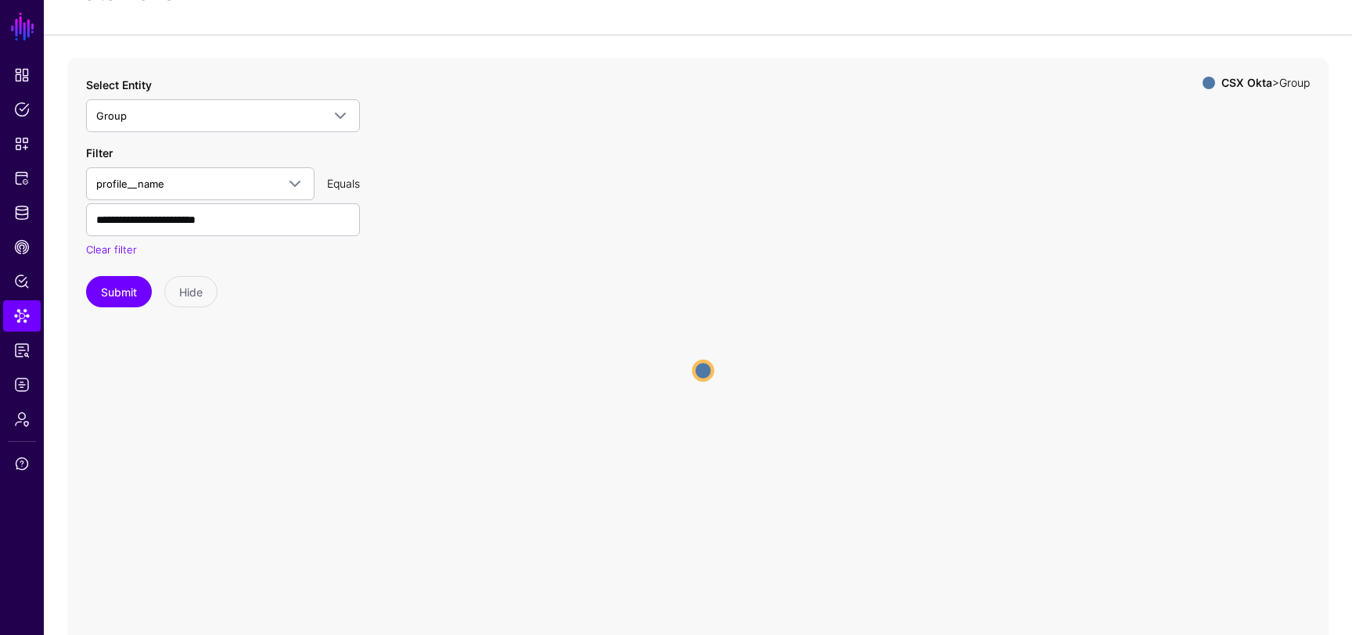
click at [702, 375] on circle at bounding box center [703, 371] width 19 height 19
click at [705, 369] on circle at bounding box center [704, 371] width 19 height 19
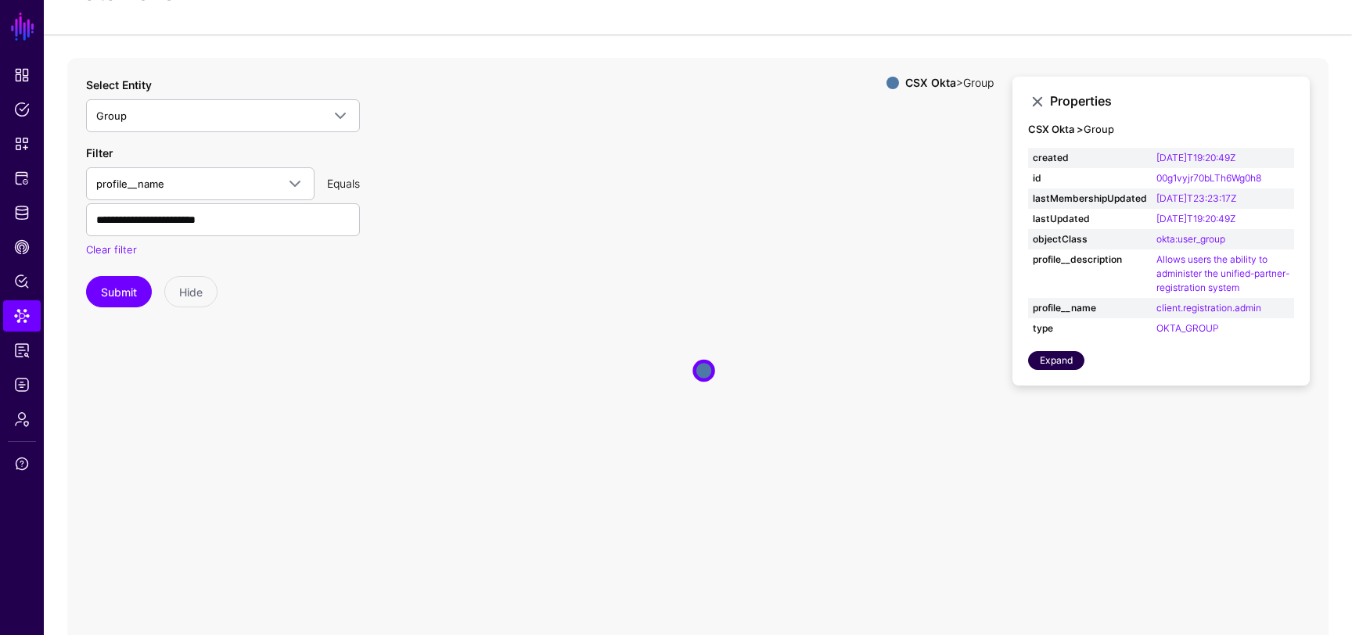
click at [1049, 364] on link "Expand" at bounding box center [1056, 360] width 56 height 19
click at [701, 369] on circle at bounding box center [704, 371] width 19 height 19
click at [1064, 359] on link "Expand" at bounding box center [1056, 360] width 56 height 19
click at [19, 218] on span "Identity Data Fabric" at bounding box center [22, 213] width 16 height 16
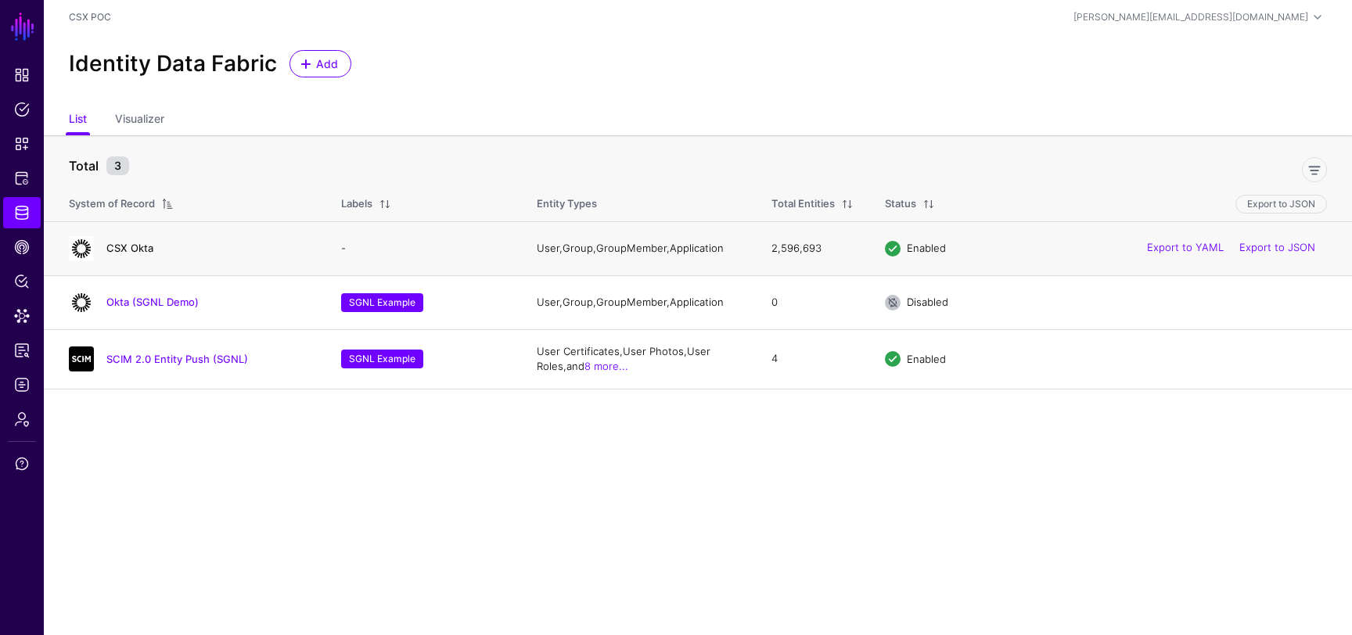
click at [135, 246] on link "CSX Okta" at bounding box center [129, 248] width 47 height 13
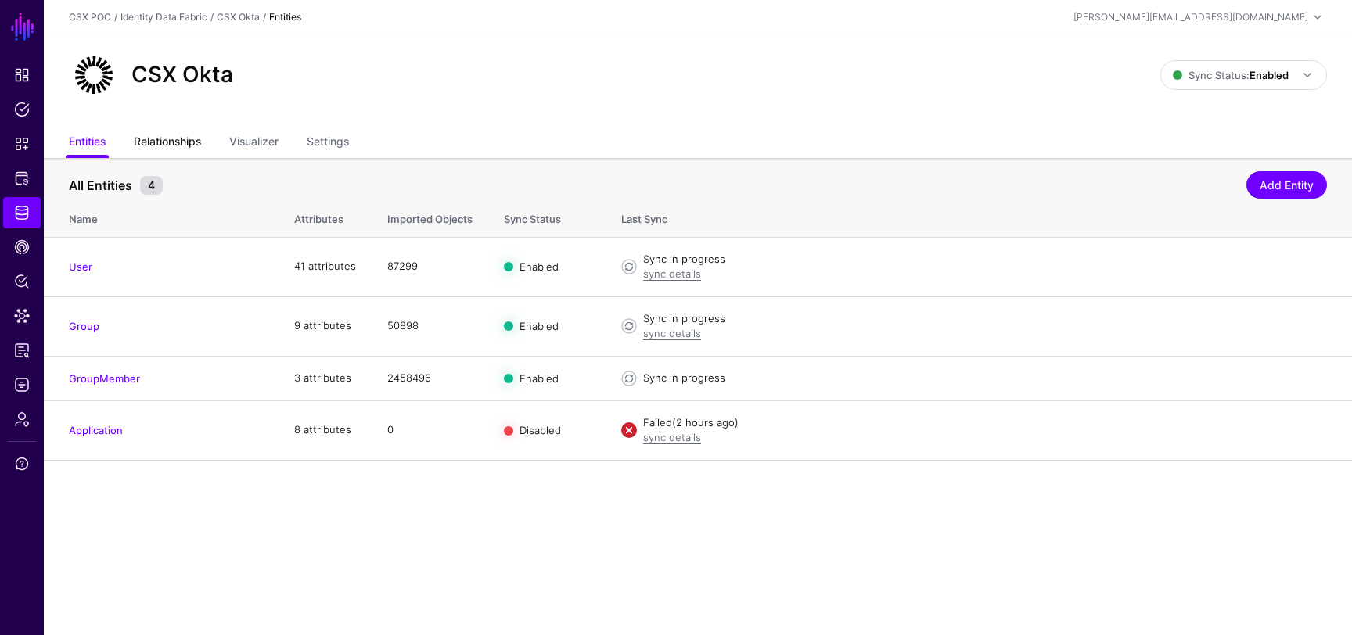
click at [187, 142] on link "Relationships" at bounding box center [167, 143] width 67 height 30
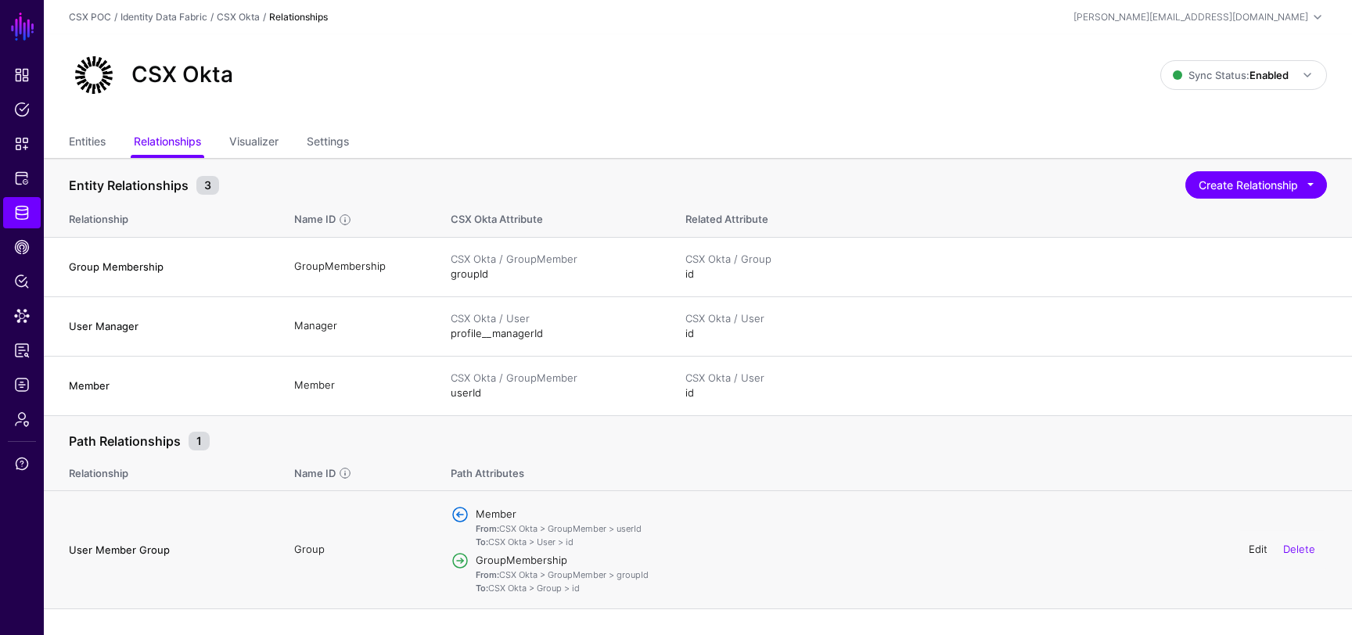
click at [1255, 547] on link "Edit" at bounding box center [1258, 549] width 19 height 13
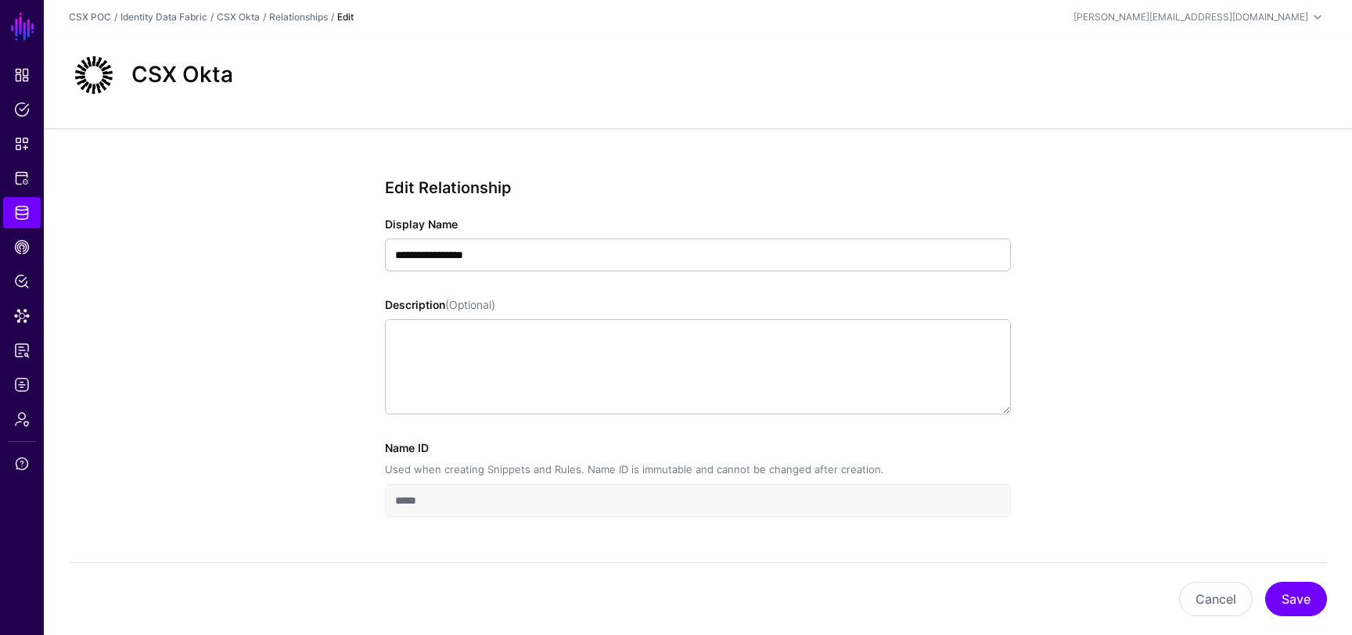
scroll to position [44, 0]
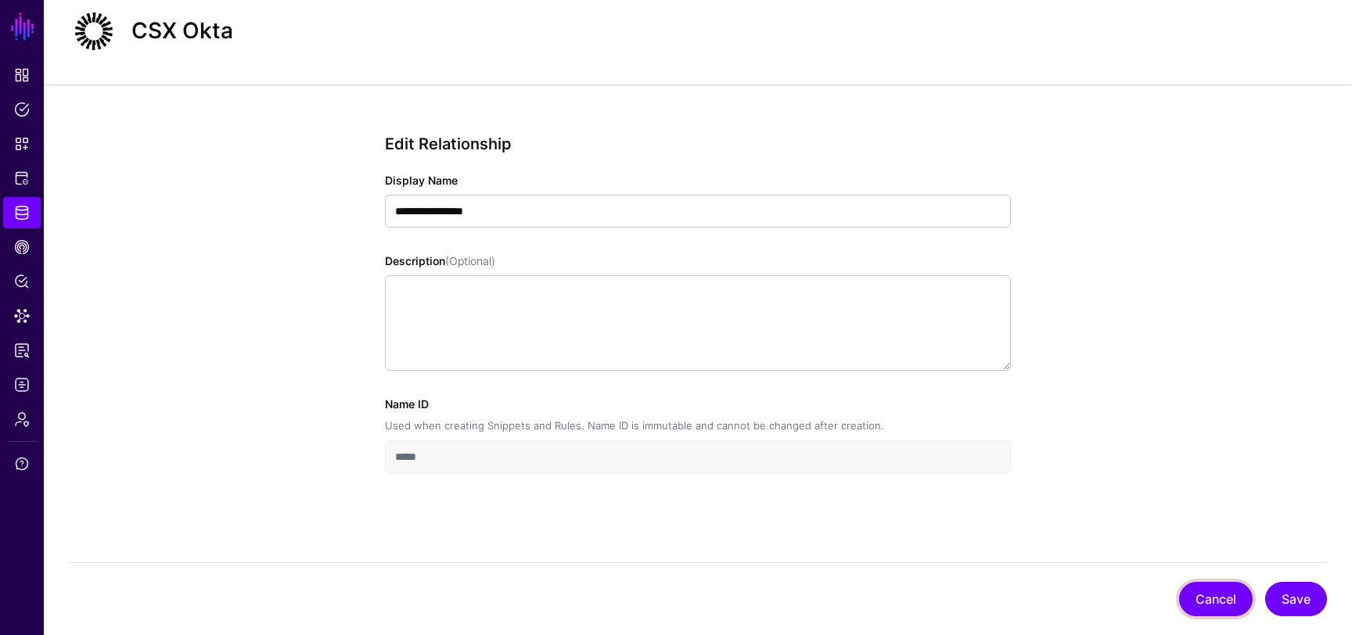
click at [1220, 599] on button "Cancel" at bounding box center [1216, 599] width 74 height 34
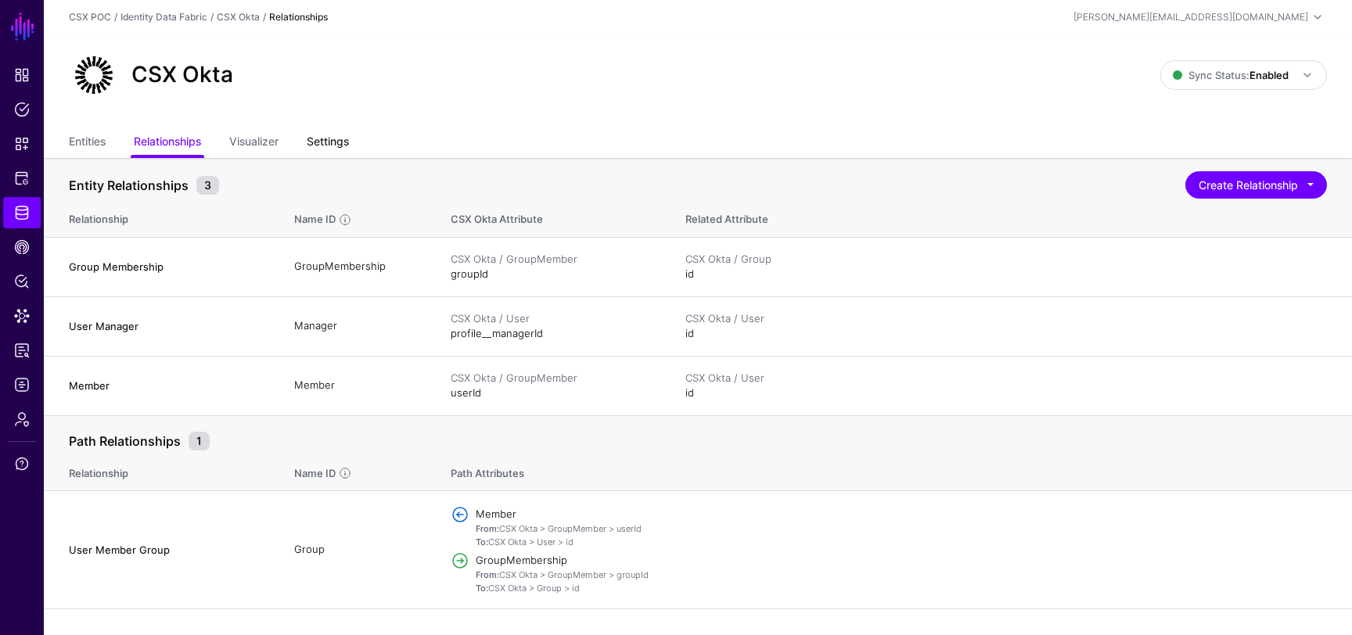
click at [322, 131] on link "Settings" at bounding box center [328, 143] width 42 height 30
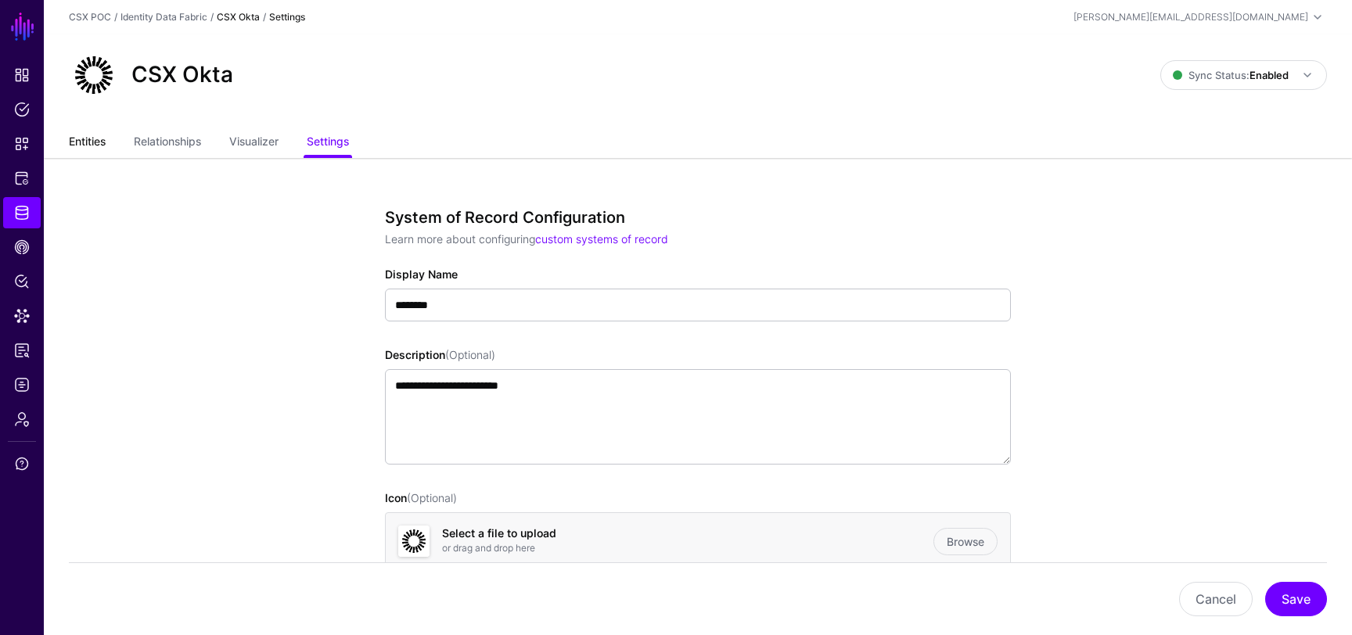
click at [92, 142] on link "Entities" at bounding box center [87, 143] width 37 height 30
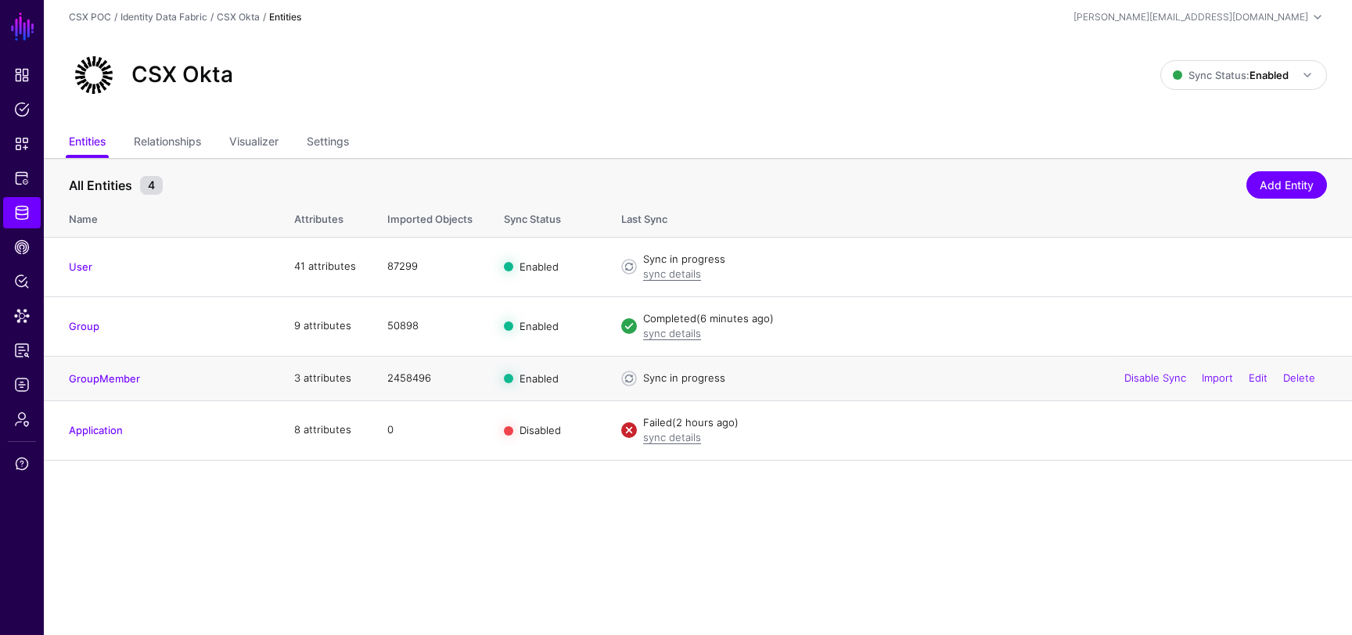
click at [394, 376] on td "2458496" at bounding box center [430, 378] width 117 height 45
